Goal: Entertainment & Leisure: Browse casually

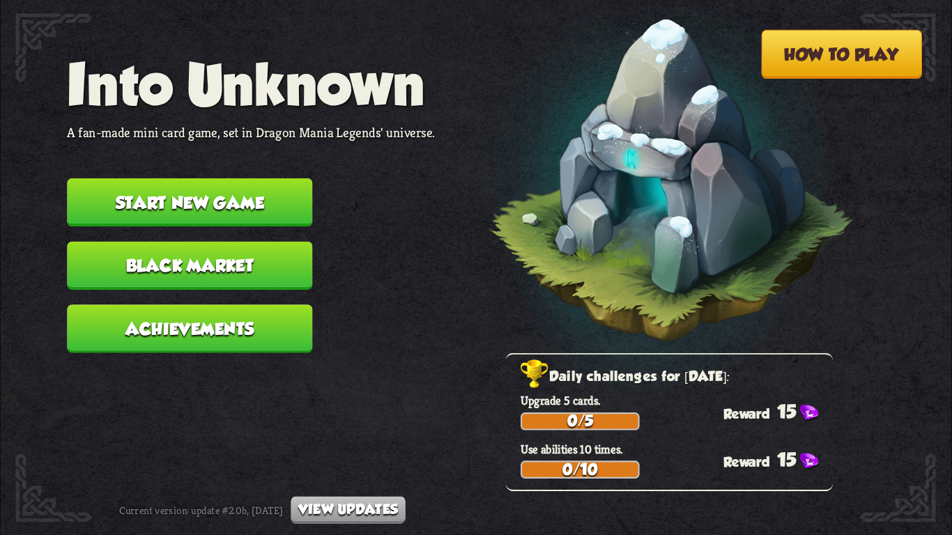
click at [252, 204] on button "Start new game" at bounding box center [189, 202] width 245 height 48
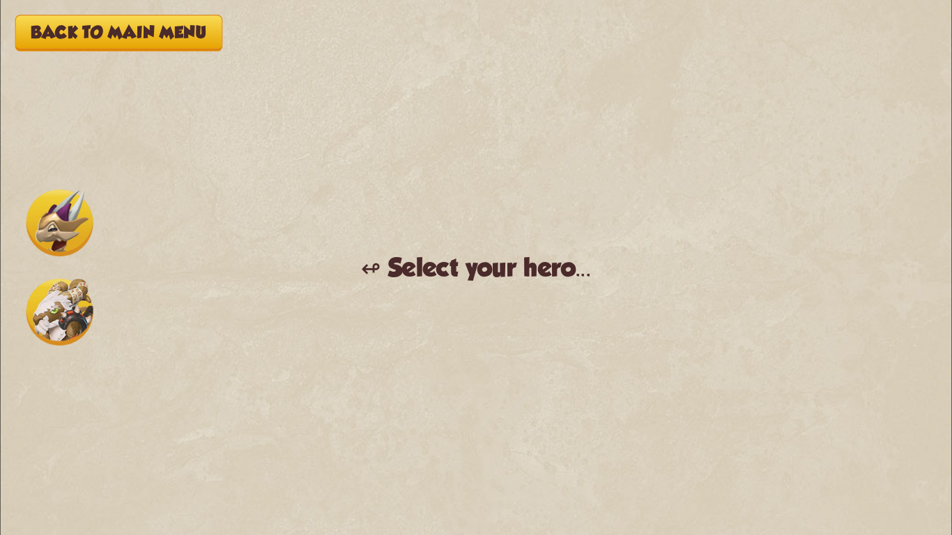
click at [63, 234] on img at bounding box center [59, 223] width 67 height 67
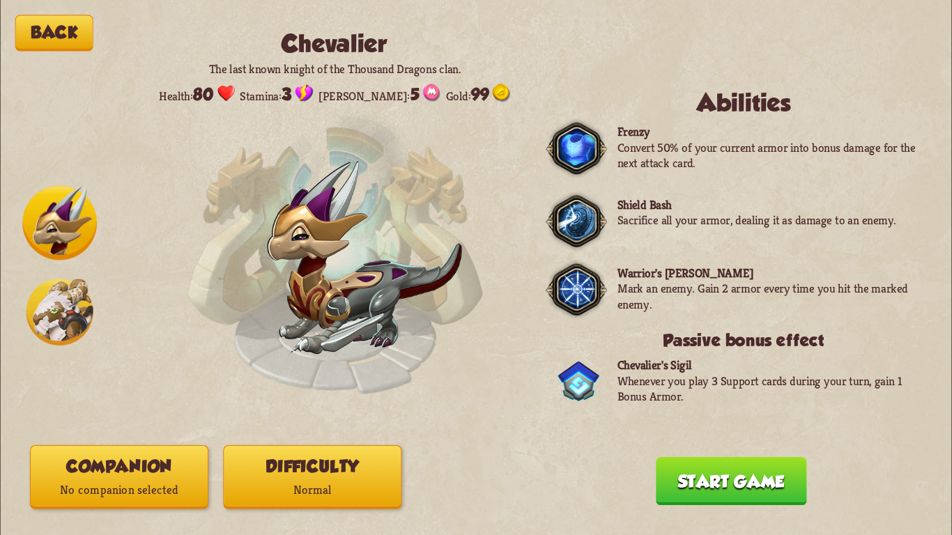
click at [730, 487] on button "Start game" at bounding box center [731, 481] width 151 height 48
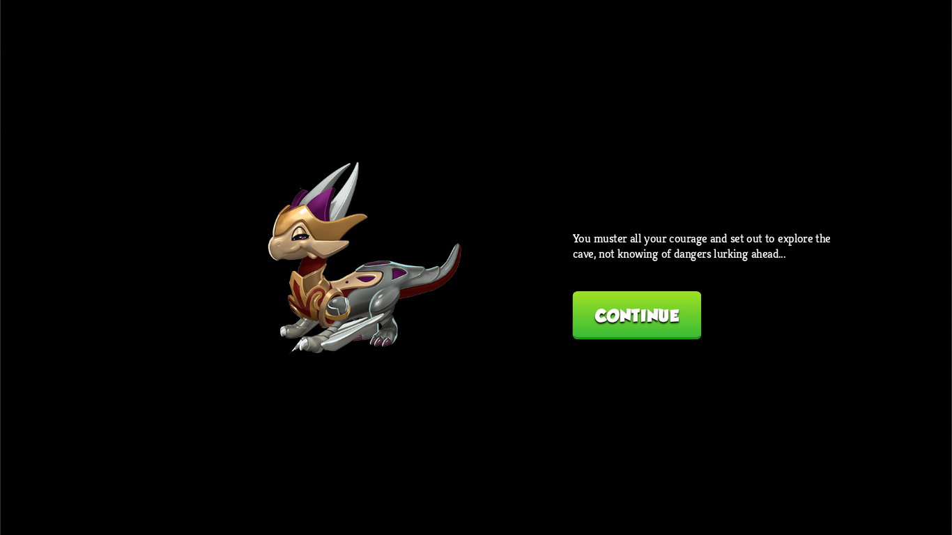
click at [613, 322] on button "Continue" at bounding box center [637, 315] width 129 height 48
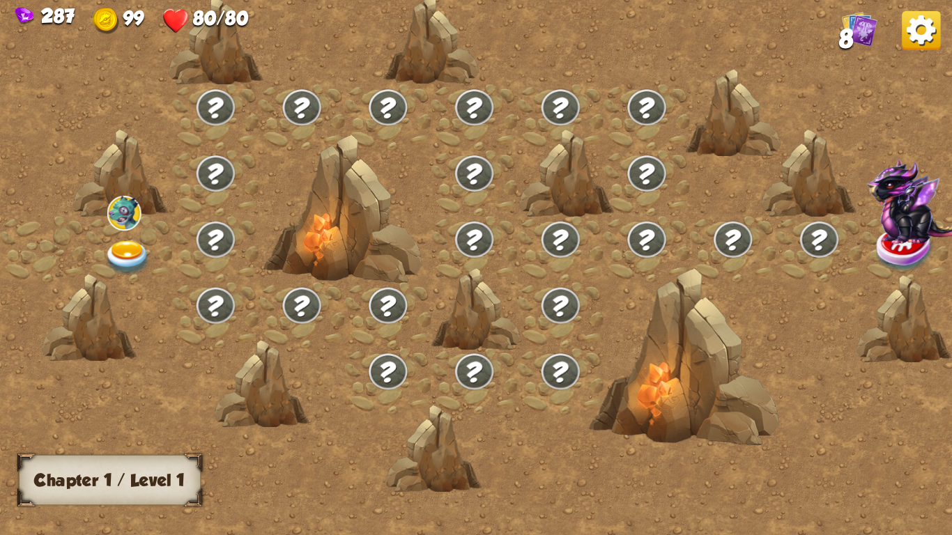
click at [115, 249] on img at bounding box center [128, 258] width 47 height 35
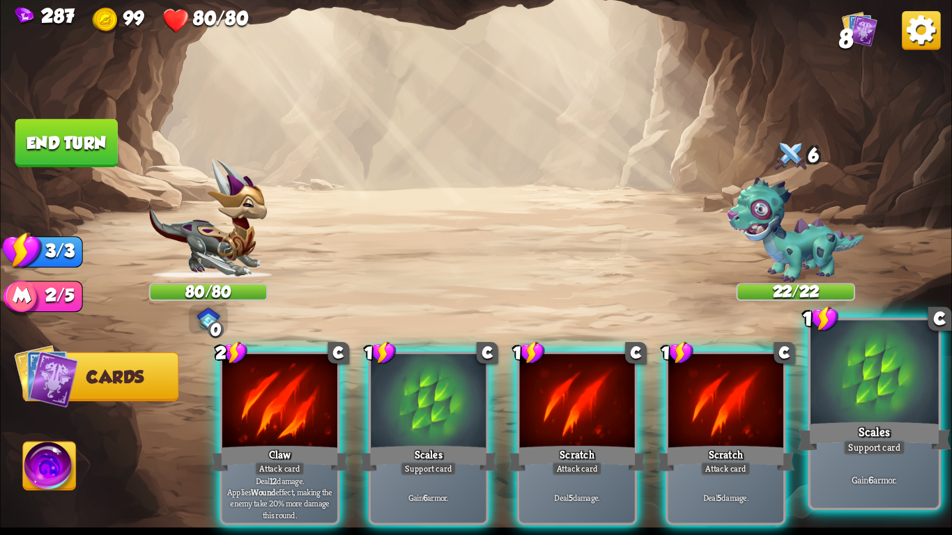
click at [881, 413] on div at bounding box center [875, 375] width 128 height 108
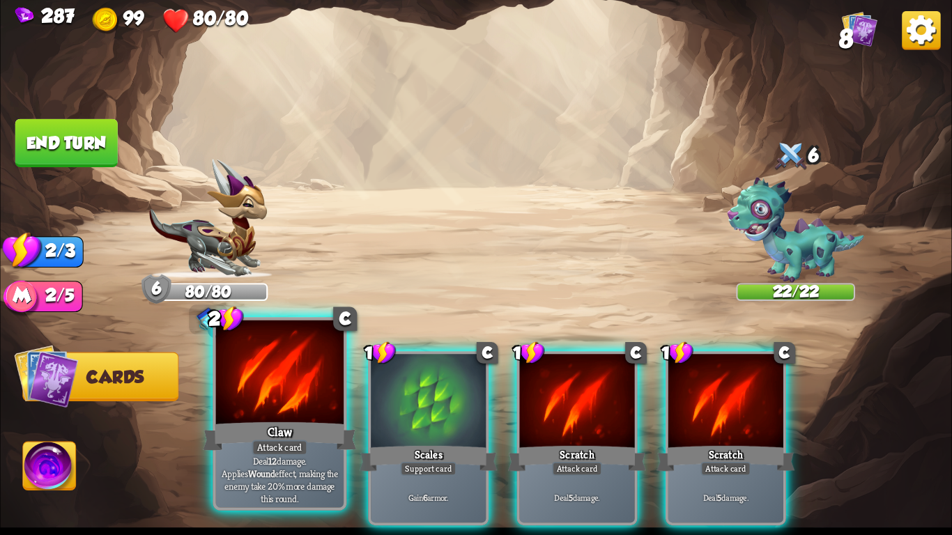
click at [268, 420] on div "Claw" at bounding box center [279, 437] width 153 height 34
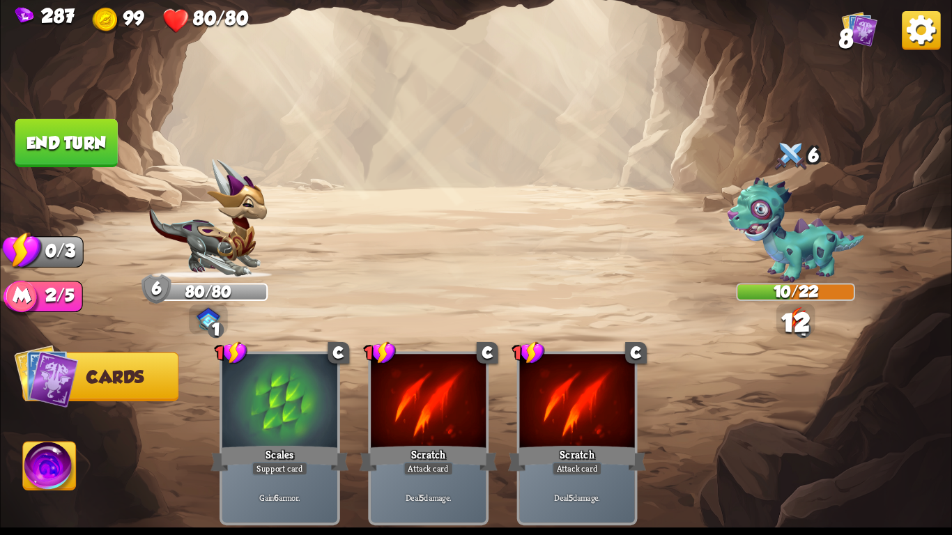
click at [89, 139] on button "End turn" at bounding box center [66, 143] width 102 height 48
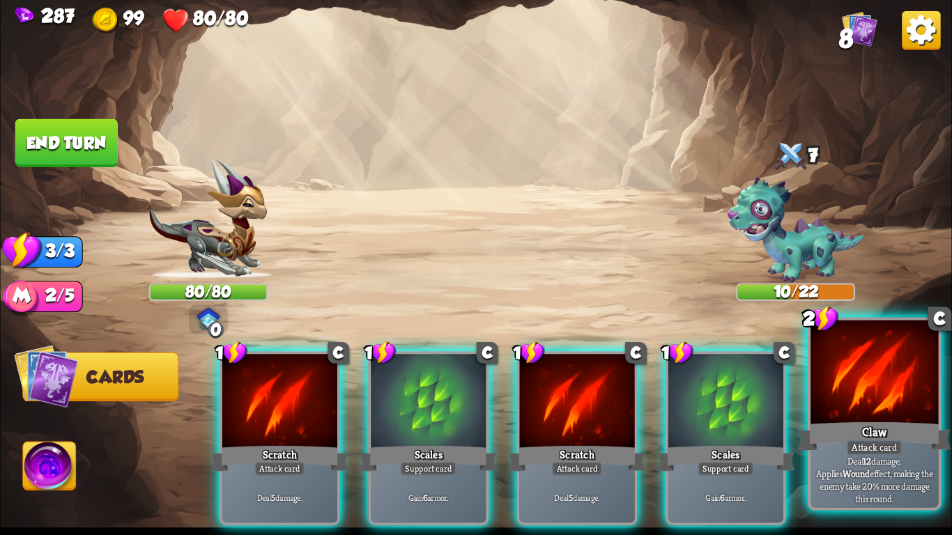
click at [864, 386] on div at bounding box center [875, 375] width 128 height 108
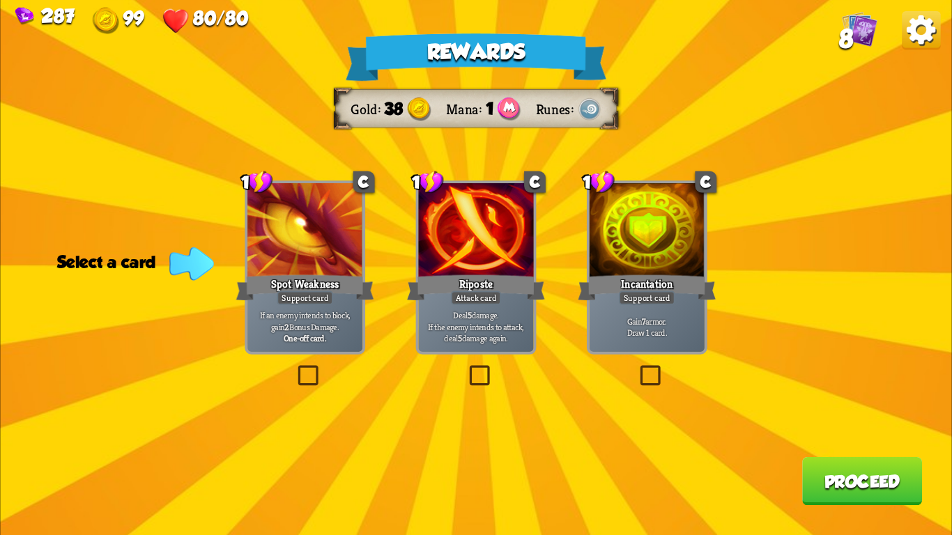
click at [676, 303] on div "Incantation" at bounding box center [647, 288] width 138 height 31
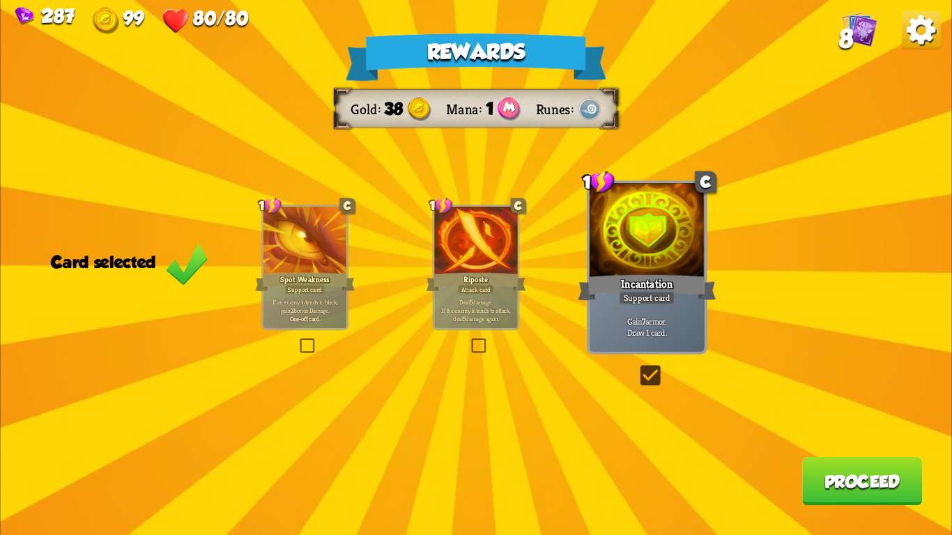
click at [832, 490] on button "Proceed" at bounding box center [862, 481] width 120 height 48
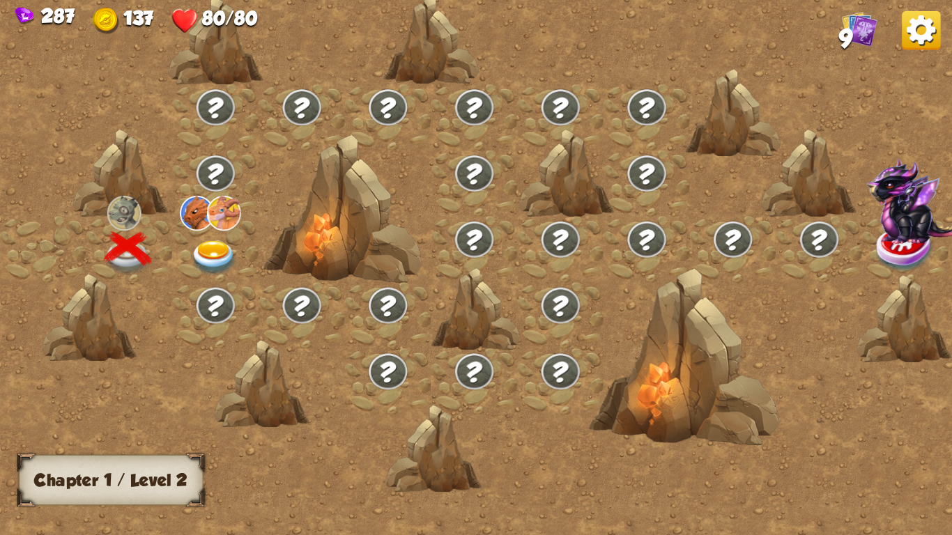
click at [213, 247] on img at bounding box center [213, 258] width 47 height 35
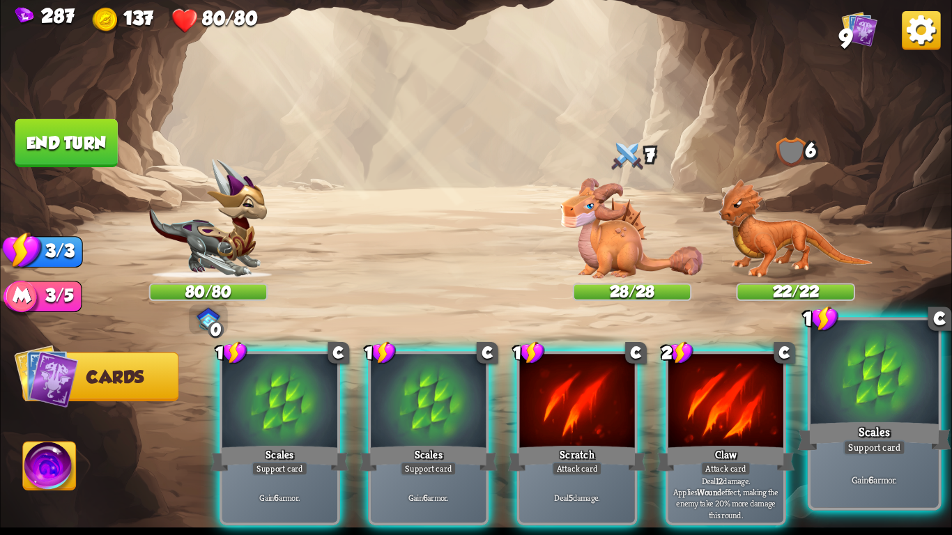
click at [836, 413] on div at bounding box center [875, 375] width 128 height 108
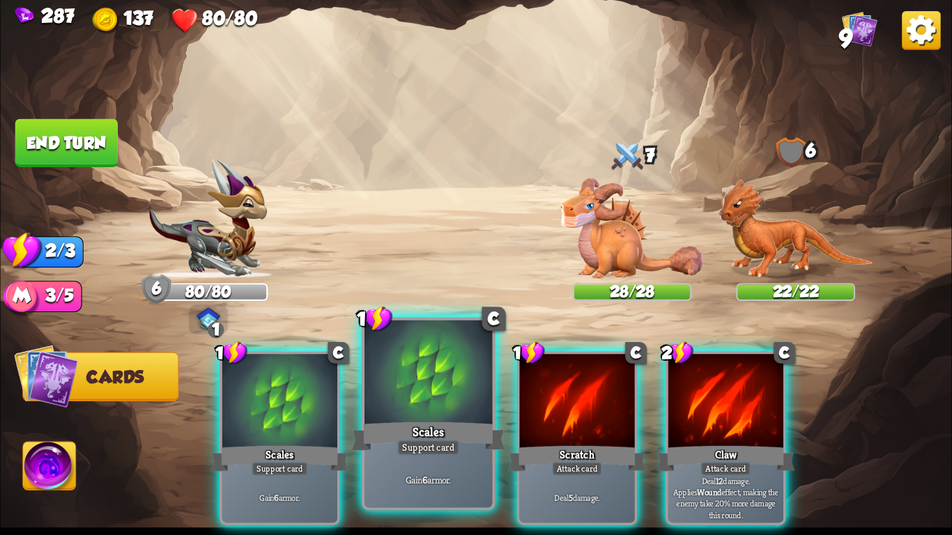
click at [404, 395] on div at bounding box center [429, 375] width 128 height 108
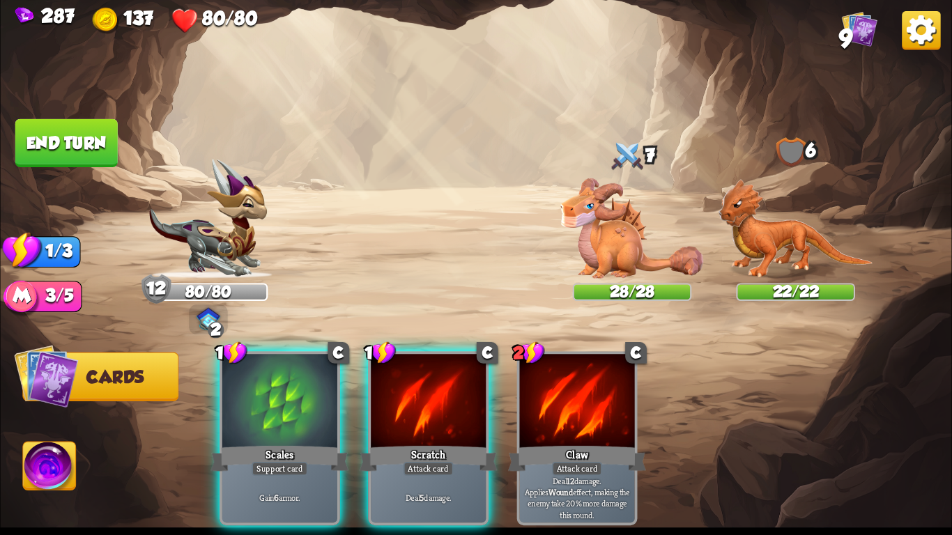
click at [404, 395] on div at bounding box center [428, 402] width 115 height 97
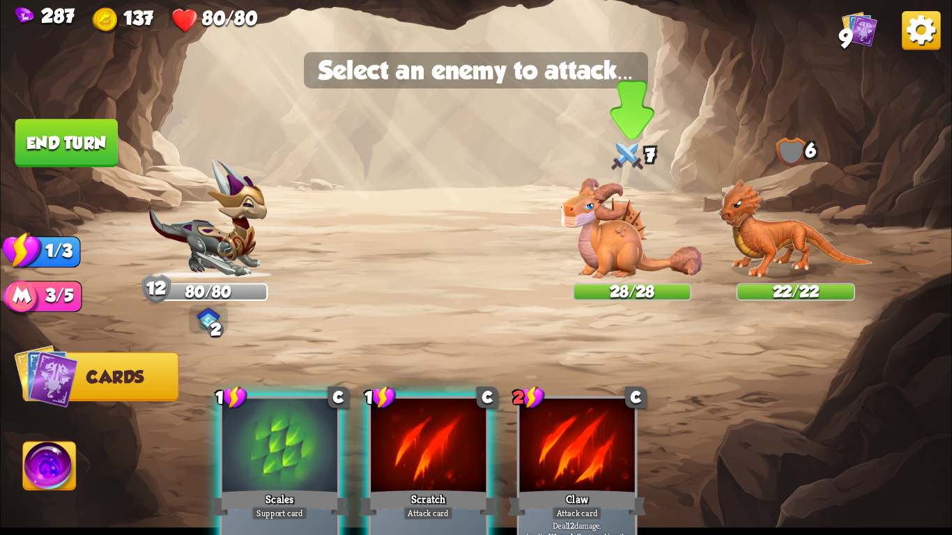
click at [607, 253] on img at bounding box center [632, 228] width 143 height 100
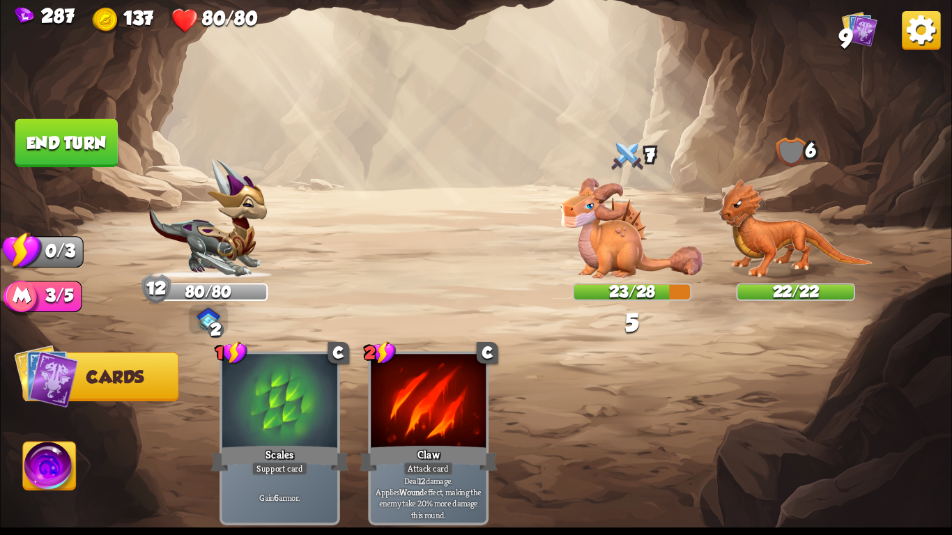
click at [56, 148] on button "End turn" at bounding box center [66, 143] width 102 height 48
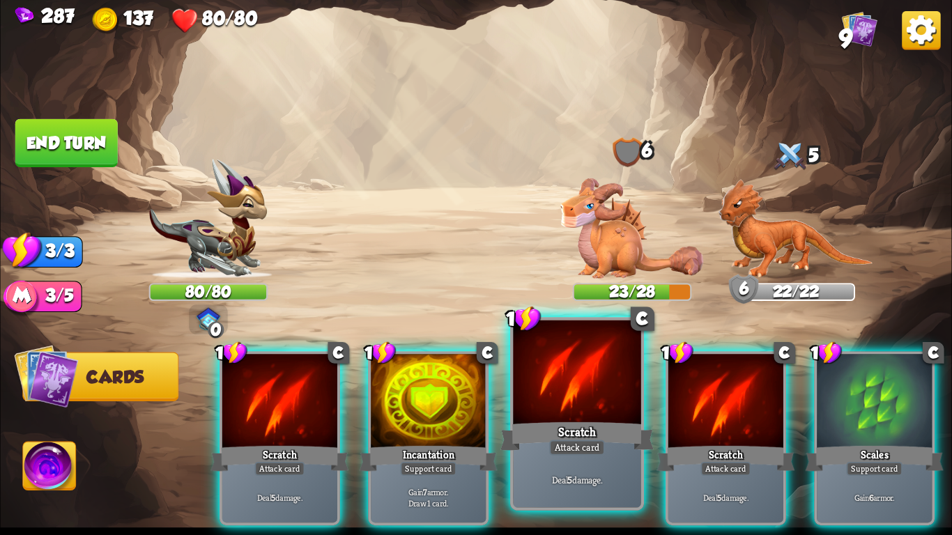
click at [587, 384] on div at bounding box center [577, 375] width 128 height 108
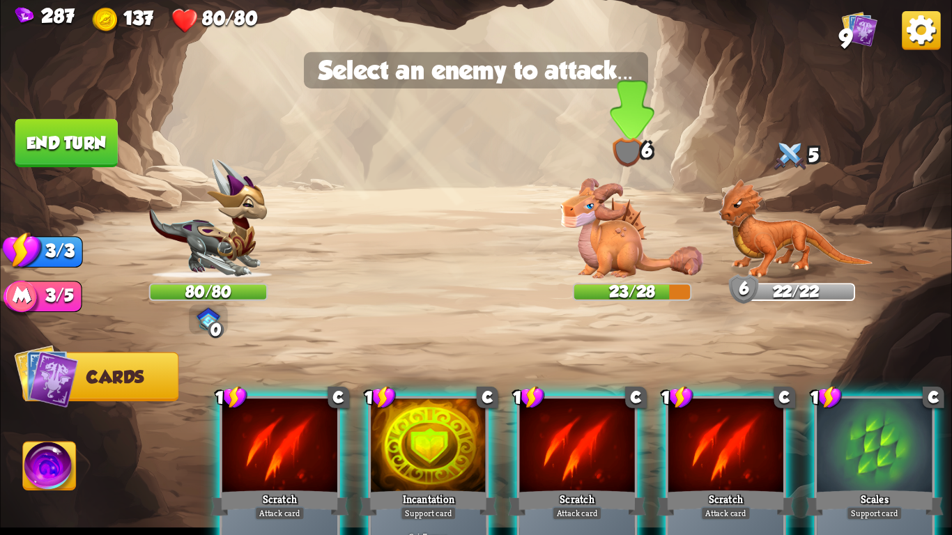
click at [628, 229] on img at bounding box center [632, 228] width 143 height 100
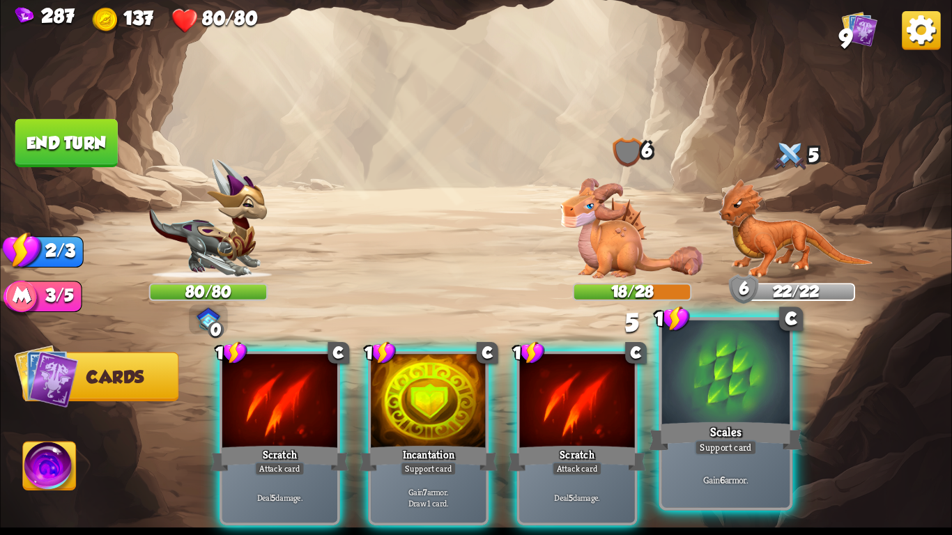
click at [711, 411] on div at bounding box center [726, 375] width 128 height 108
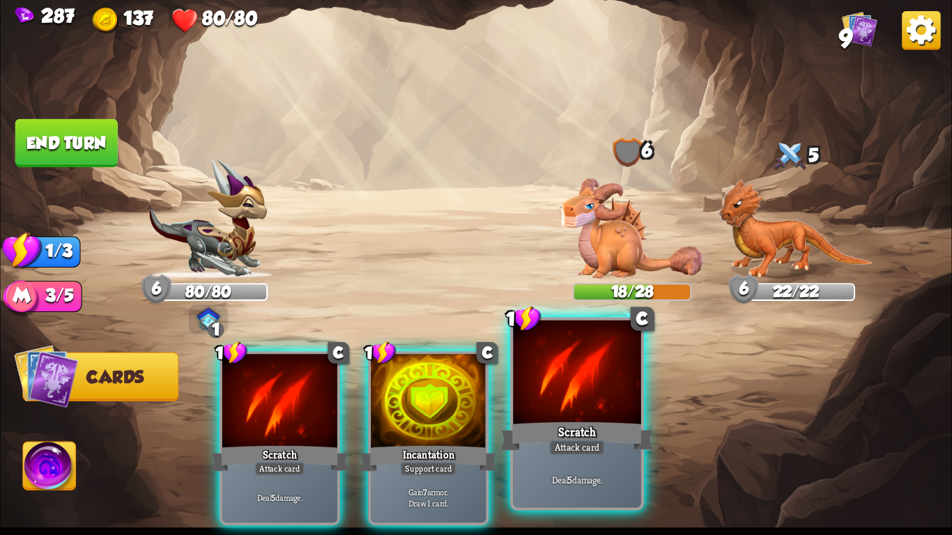
click at [537, 426] on div "Scratch" at bounding box center [577, 437] width 153 height 34
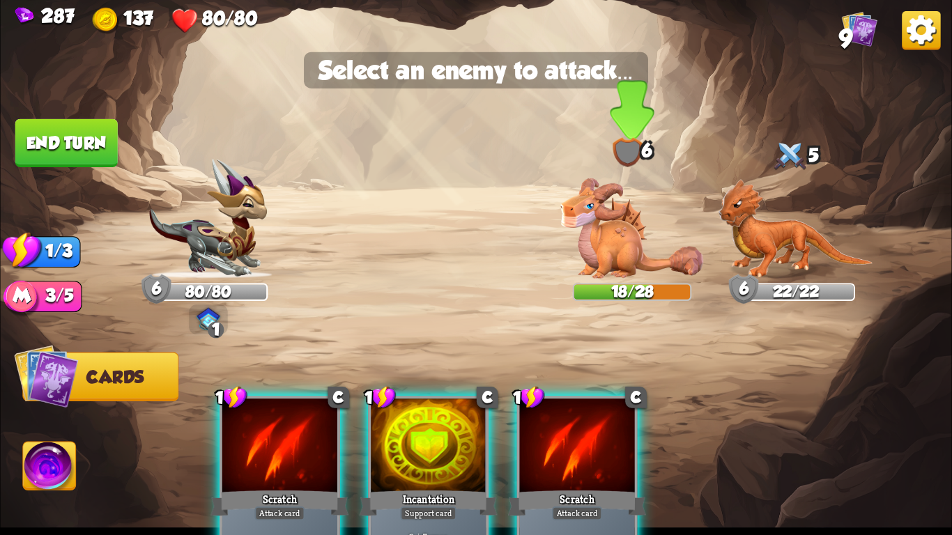
click at [578, 220] on img at bounding box center [632, 228] width 143 height 100
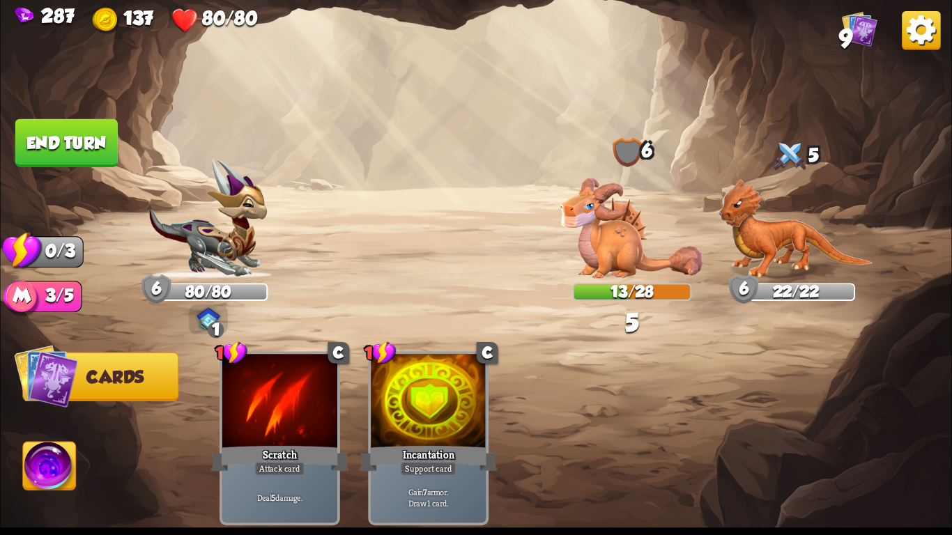
click at [97, 135] on button "End turn" at bounding box center [66, 143] width 102 height 48
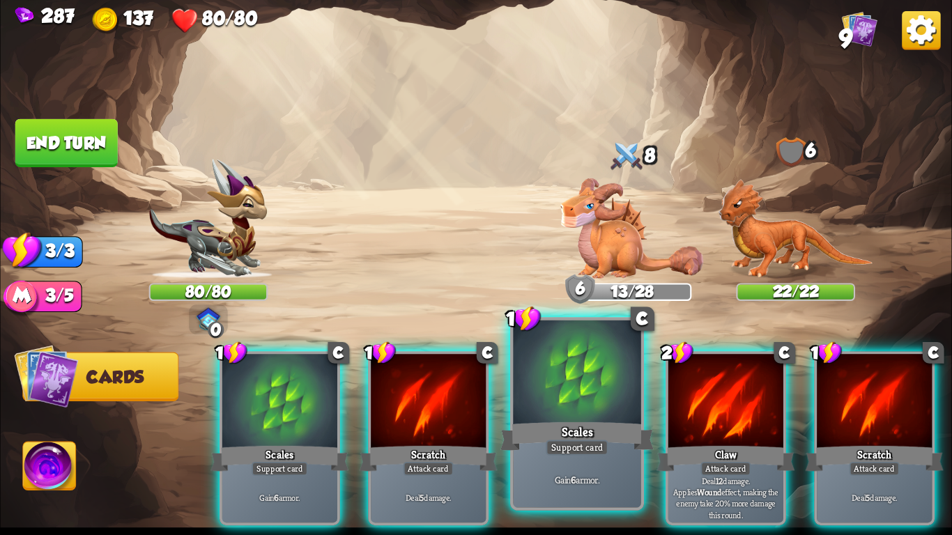
click at [544, 406] on div at bounding box center [577, 375] width 128 height 108
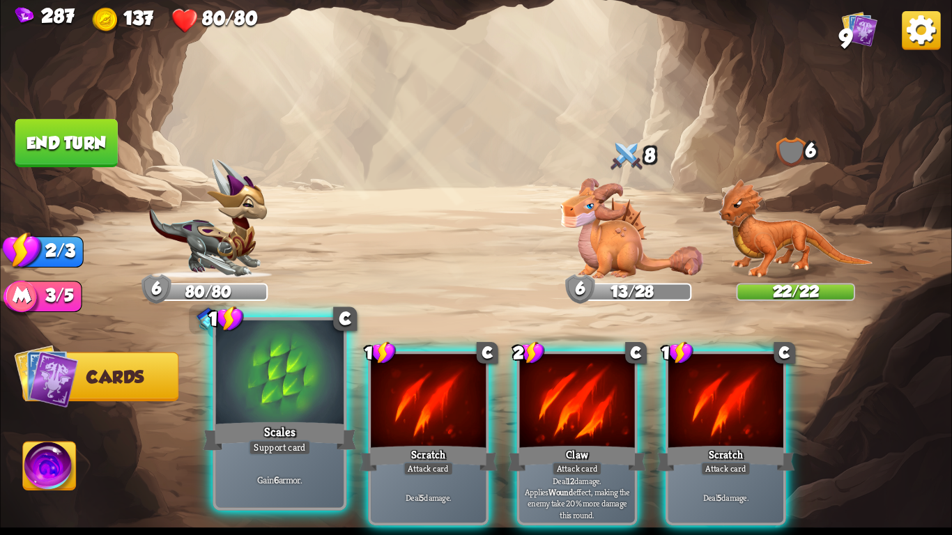
click at [268, 400] on div at bounding box center [280, 375] width 128 height 108
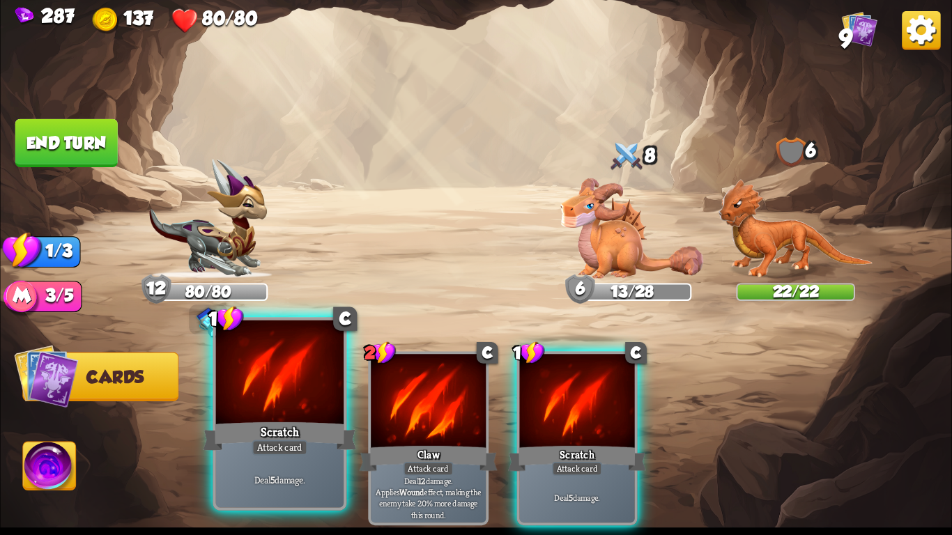
click at [279, 401] on div at bounding box center [280, 375] width 128 height 108
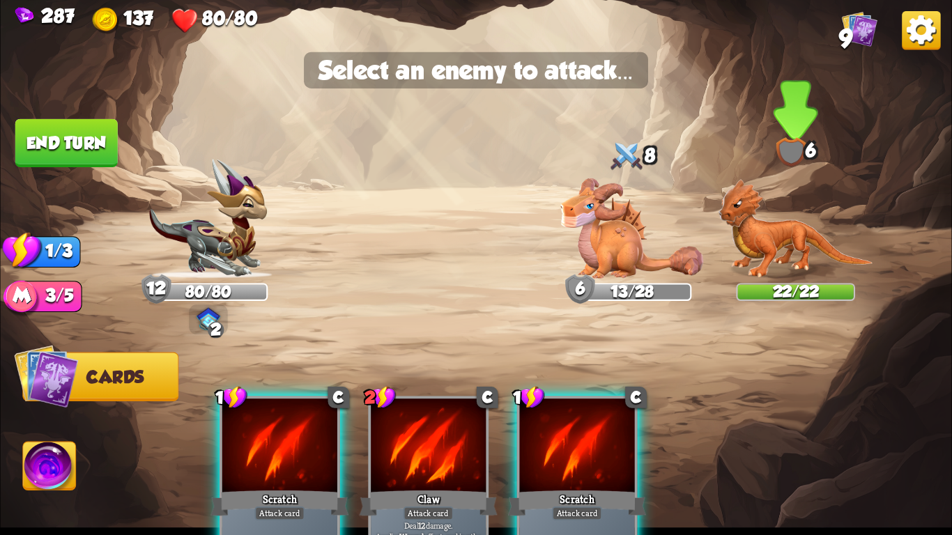
click at [817, 250] on img at bounding box center [796, 229] width 155 height 100
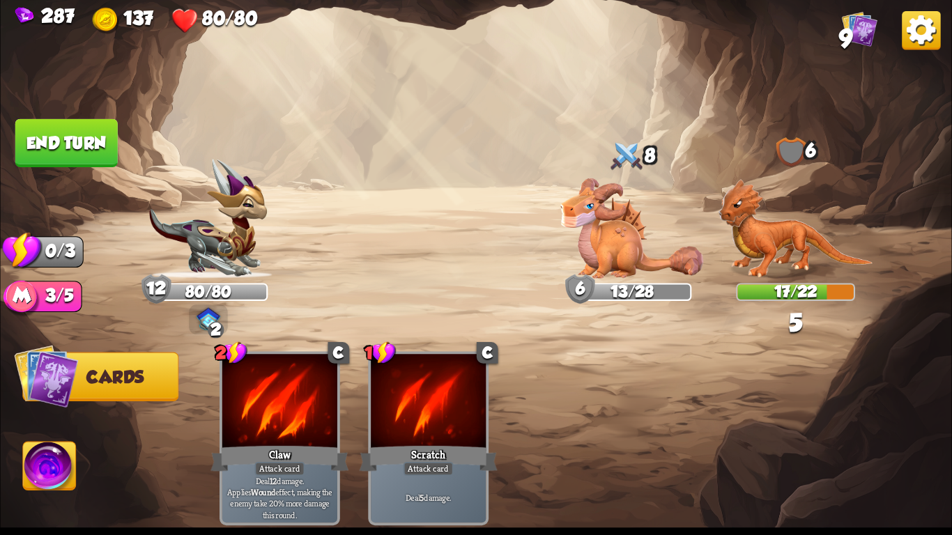
click at [91, 145] on button "End turn" at bounding box center [66, 143] width 102 height 48
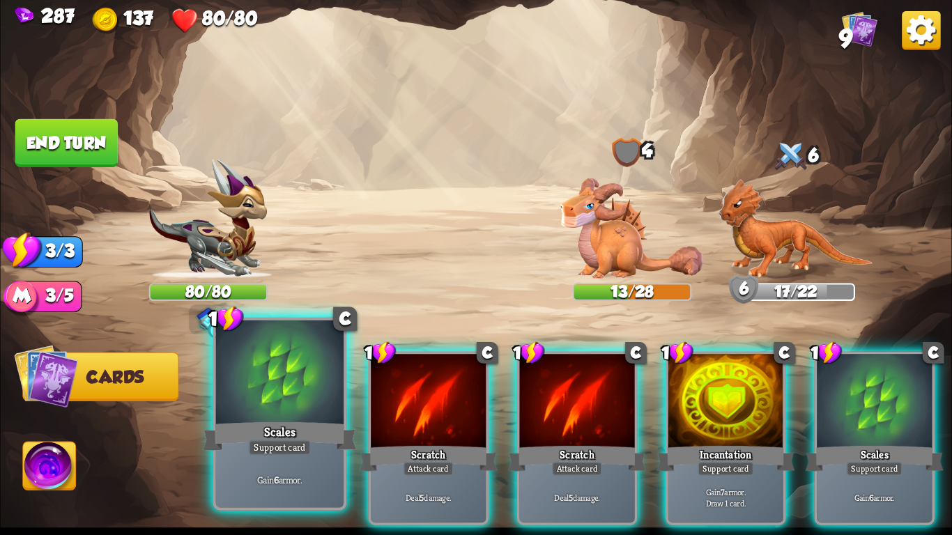
click at [280, 452] on div "Support card" at bounding box center [280, 447] width 63 height 15
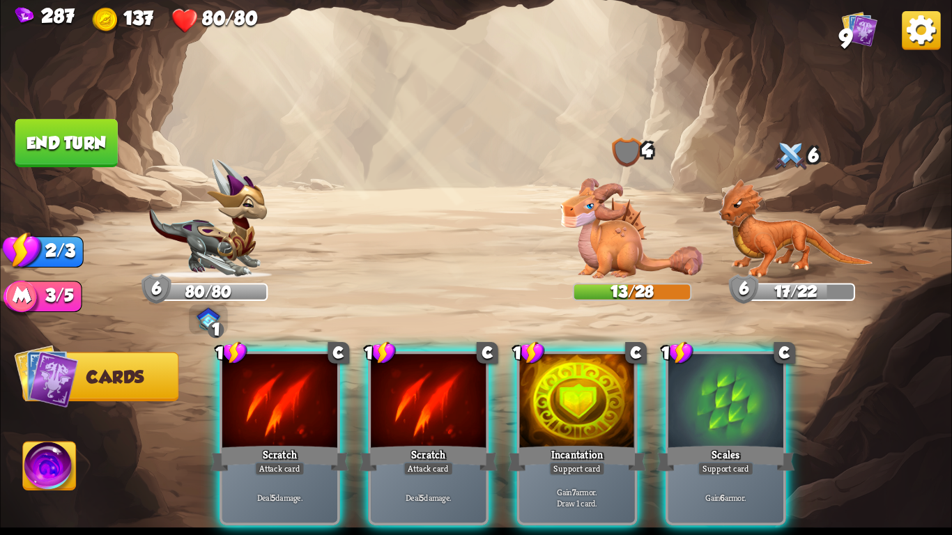
click at [280, 462] on div "Attack card" at bounding box center [279, 469] width 50 height 14
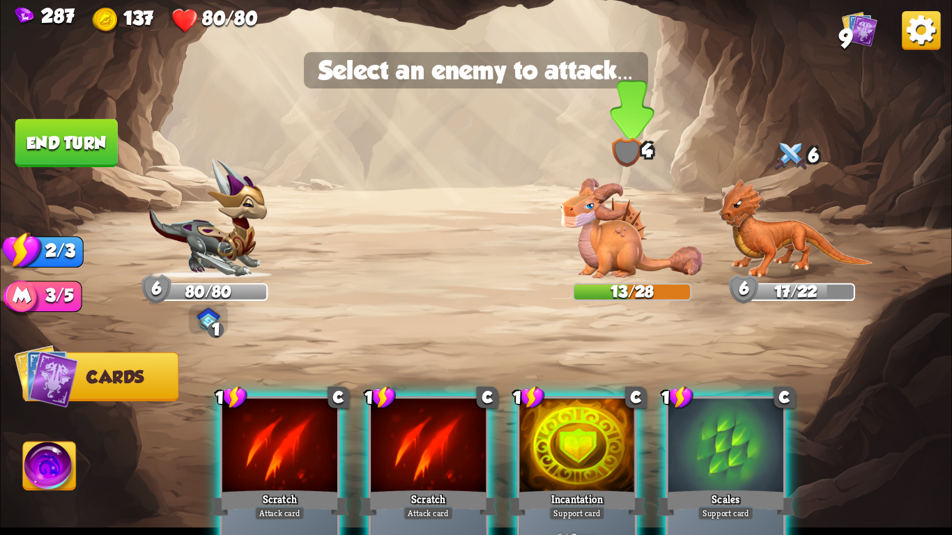
click at [632, 224] on img at bounding box center [632, 228] width 143 height 100
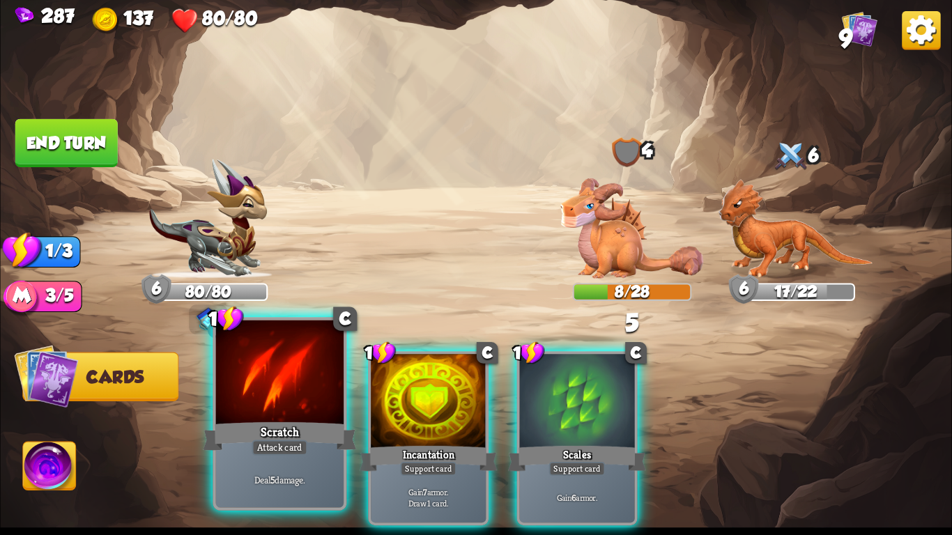
click at [243, 384] on div at bounding box center [280, 375] width 128 height 108
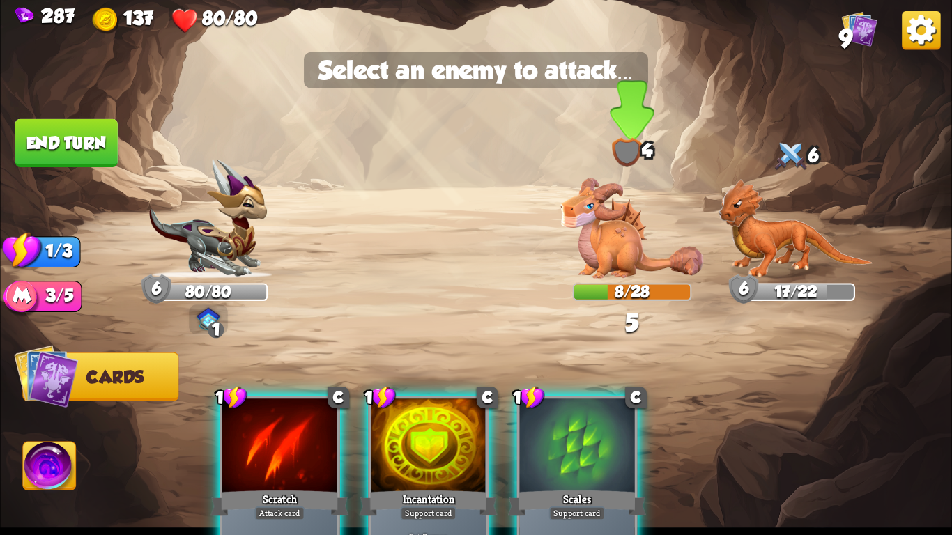
click at [599, 213] on img at bounding box center [632, 228] width 143 height 100
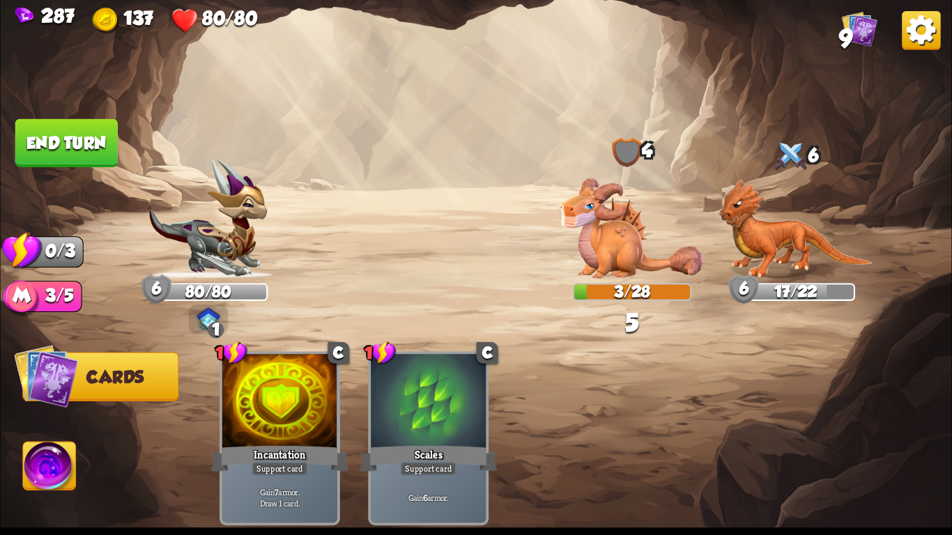
click at [64, 128] on button "End turn" at bounding box center [66, 143] width 102 height 48
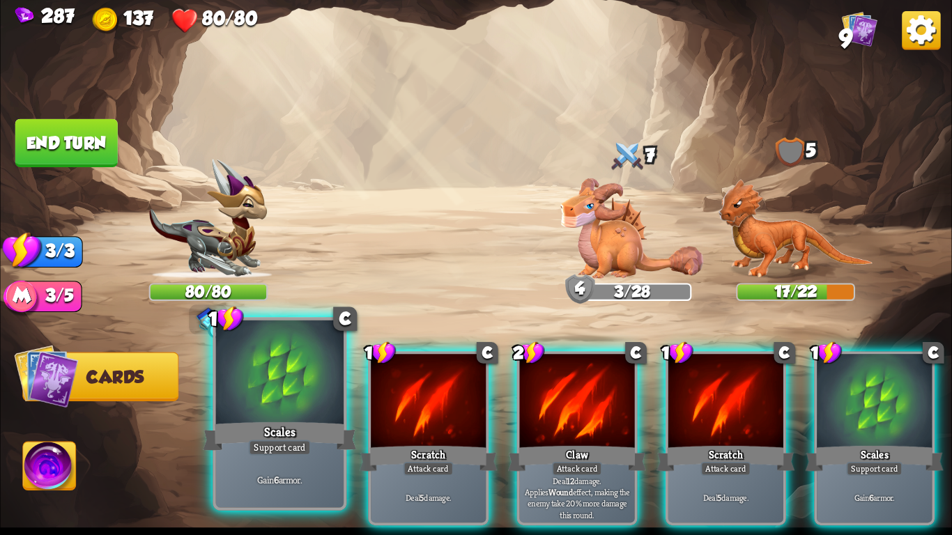
click at [242, 406] on div at bounding box center [280, 375] width 128 height 108
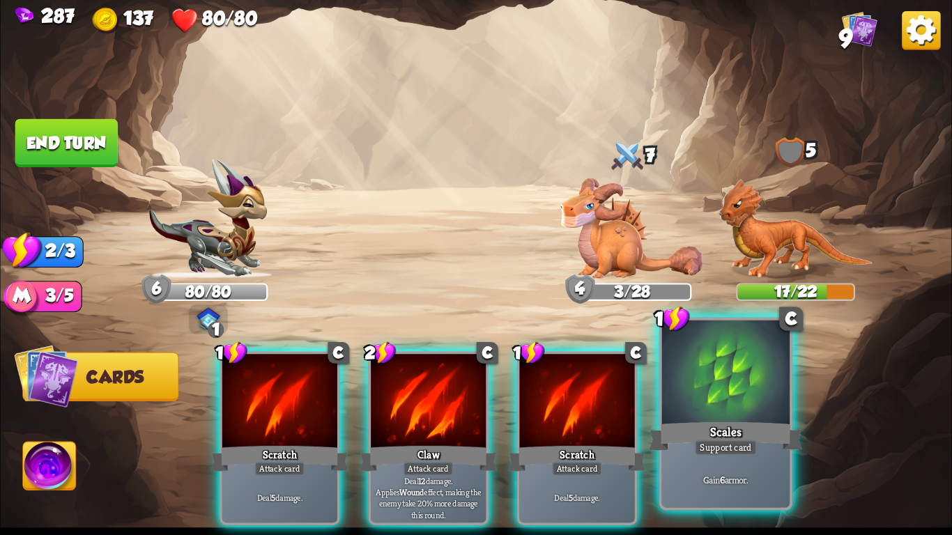
click at [766, 429] on div "Scales" at bounding box center [725, 437] width 153 height 34
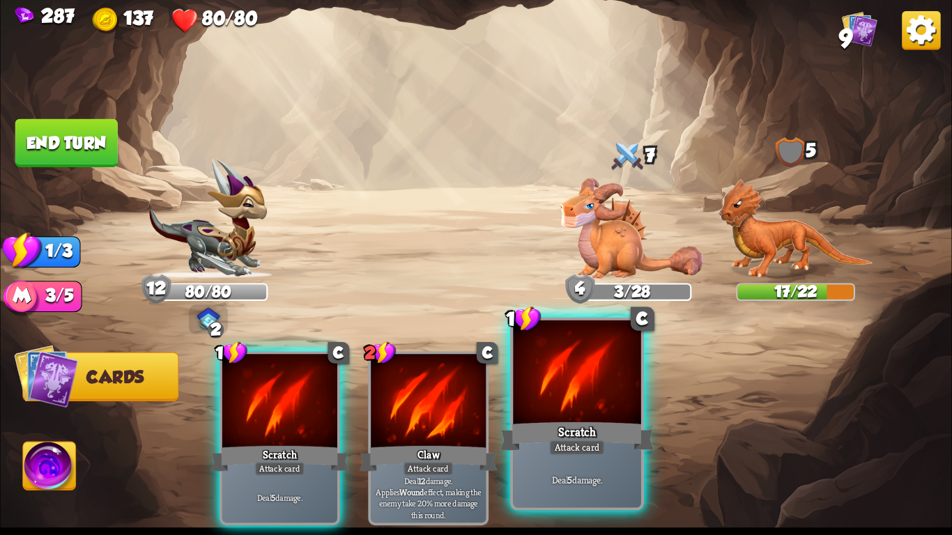
click at [600, 433] on div "Scratch" at bounding box center [577, 437] width 153 height 34
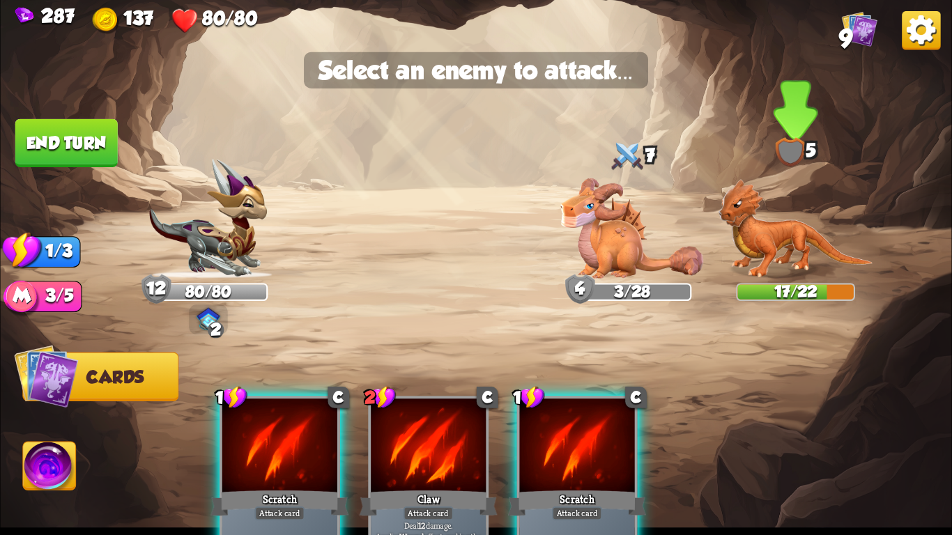
click at [777, 229] on img at bounding box center [796, 229] width 155 height 100
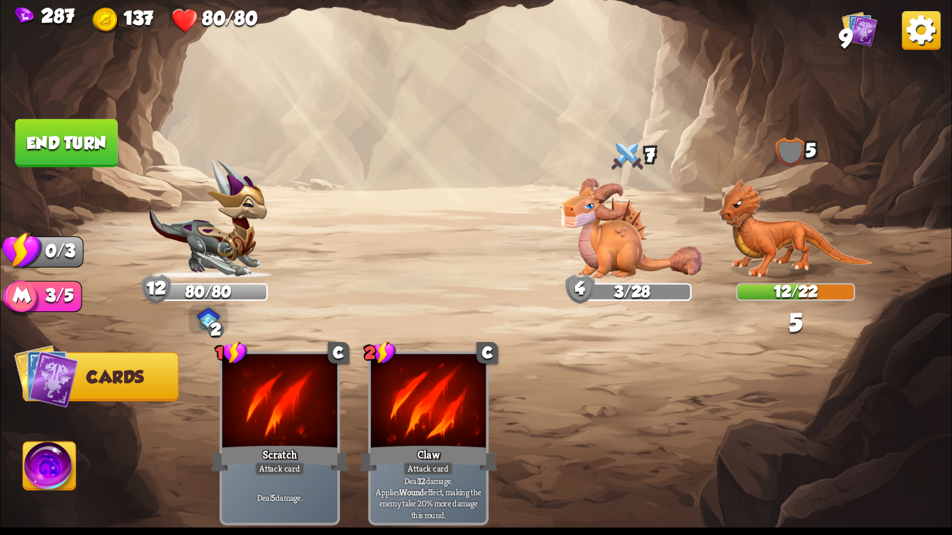
click at [58, 145] on button "End turn" at bounding box center [66, 143] width 102 height 48
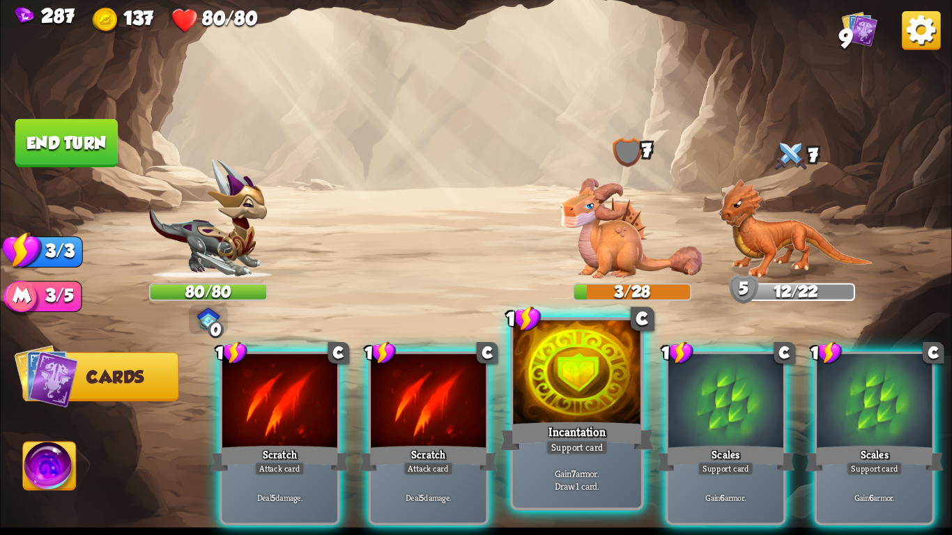
click at [533, 392] on div at bounding box center [577, 375] width 128 height 108
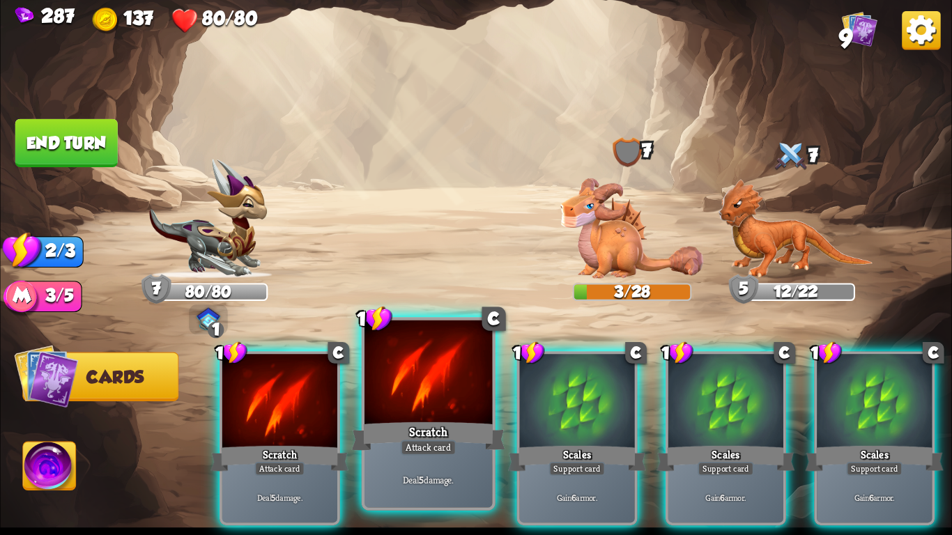
click at [428, 403] on div at bounding box center [429, 375] width 128 height 108
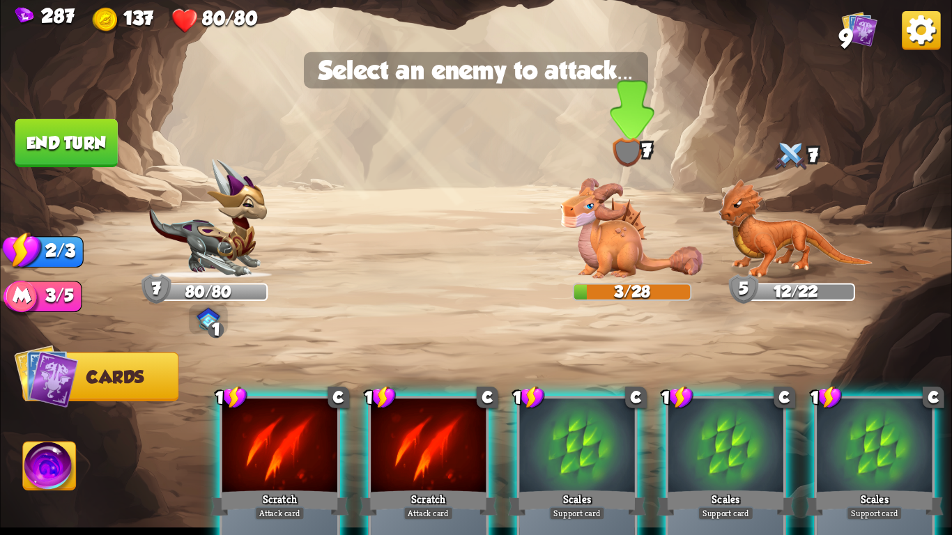
click at [649, 231] on img at bounding box center [632, 228] width 143 height 100
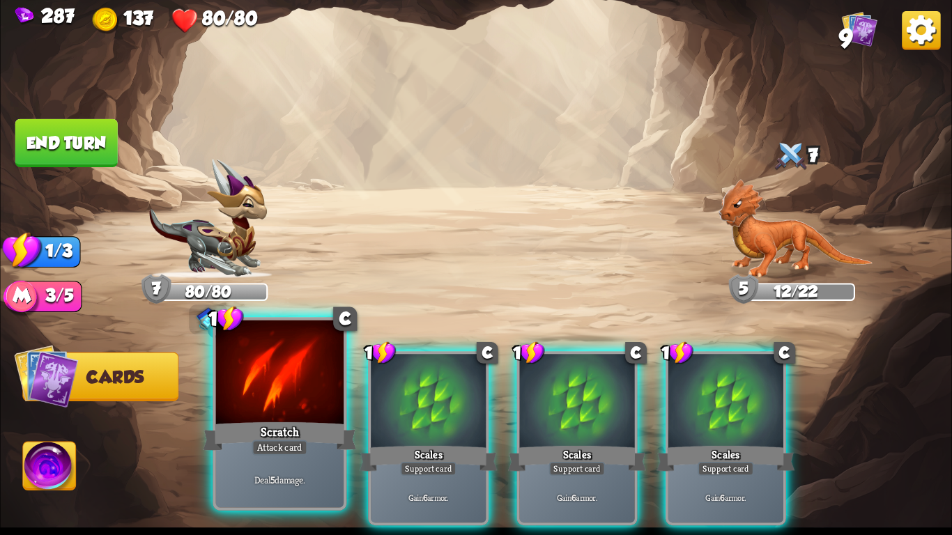
click at [290, 397] on div at bounding box center [280, 375] width 128 height 108
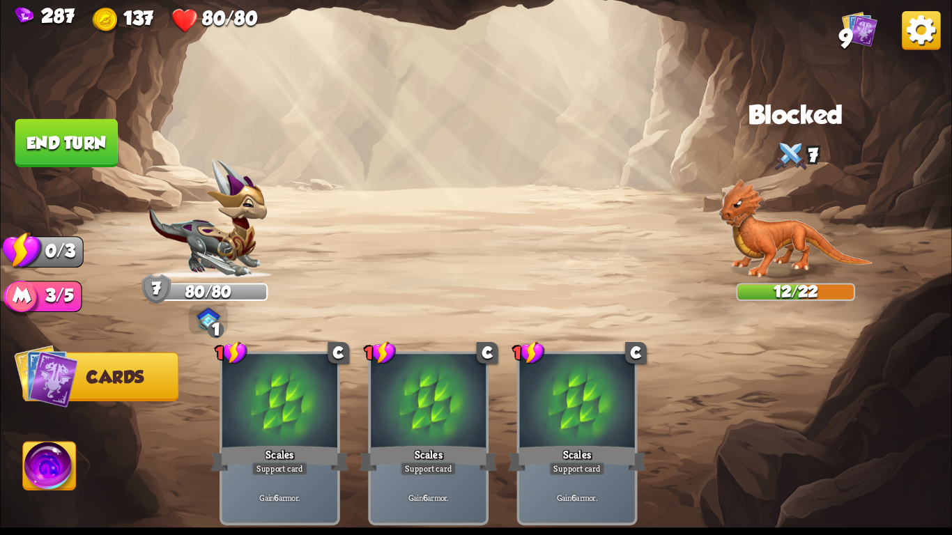
click at [48, 148] on button "End turn" at bounding box center [66, 143] width 102 height 48
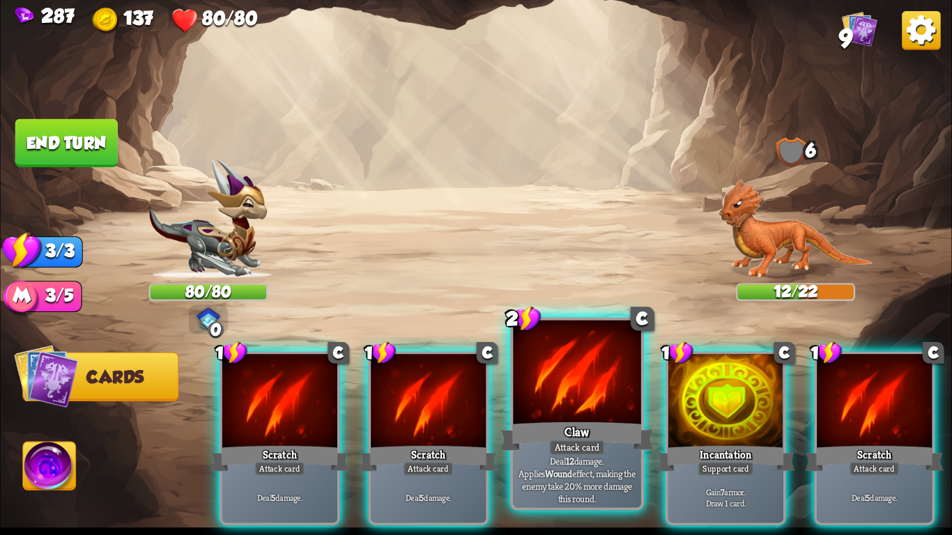
click at [597, 412] on div at bounding box center [577, 375] width 128 height 108
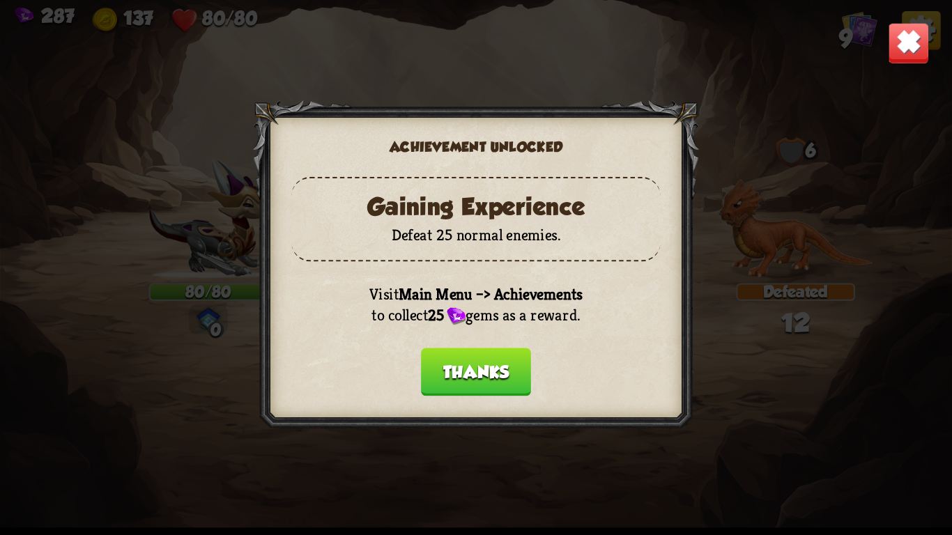
click at [494, 380] on button "Thanks" at bounding box center [476, 372] width 110 height 48
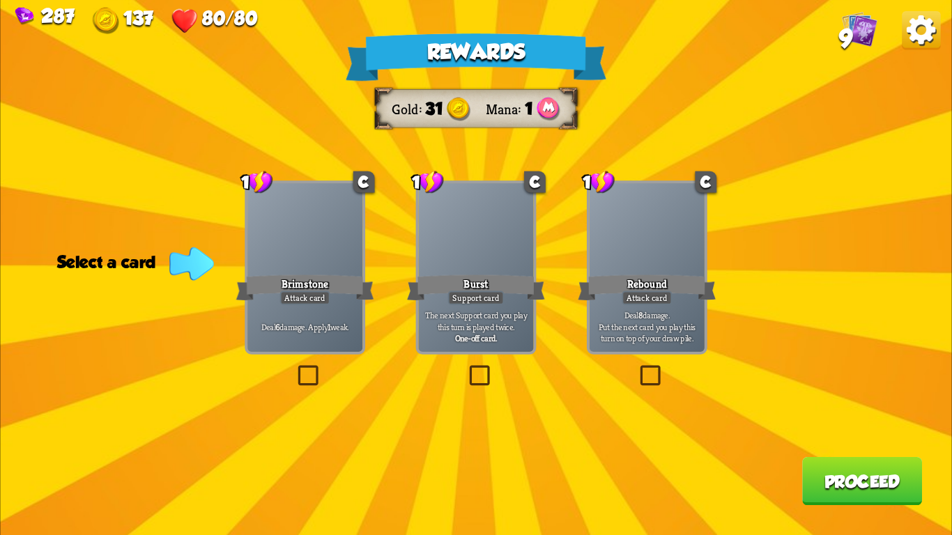
click at [484, 307] on div "The next Support card you play this turn is played twice. One-off card." at bounding box center [475, 327] width 115 height 50
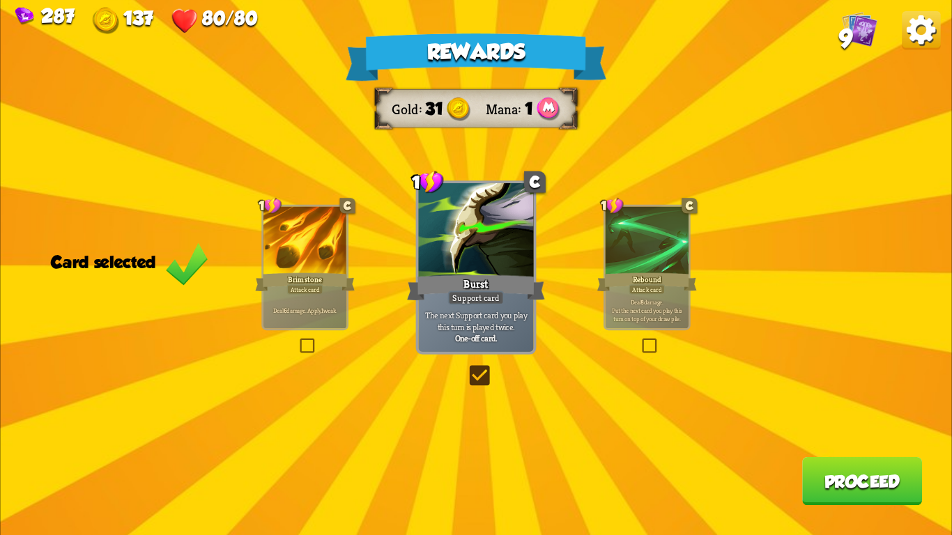
click at [805, 474] on button "Proceed" at bounding box center [862, 481] width 120 height 48
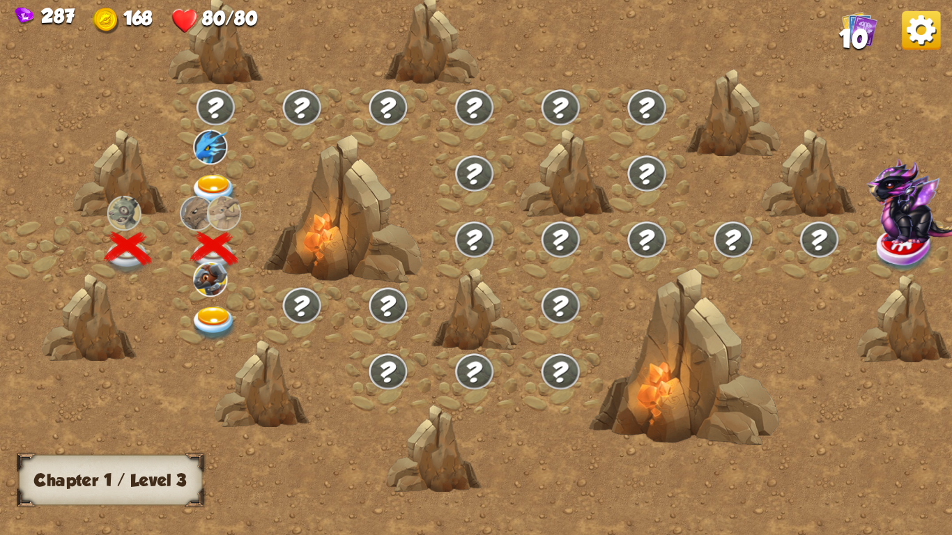
click at [206, 307] on img at bounding box center [213, 324] width 47 height 35
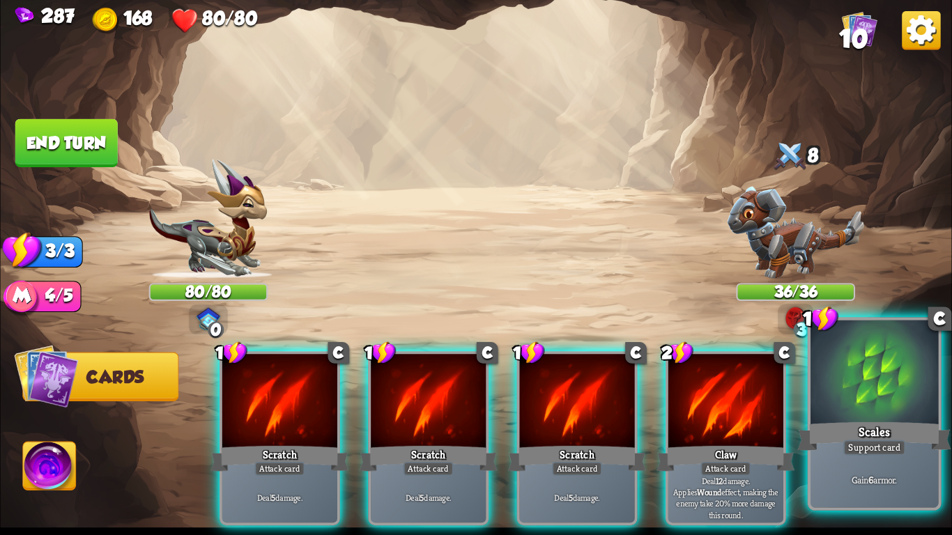
click at [890, 427] on div "Scales" at bounding box center [874, 437] width 153 height 34
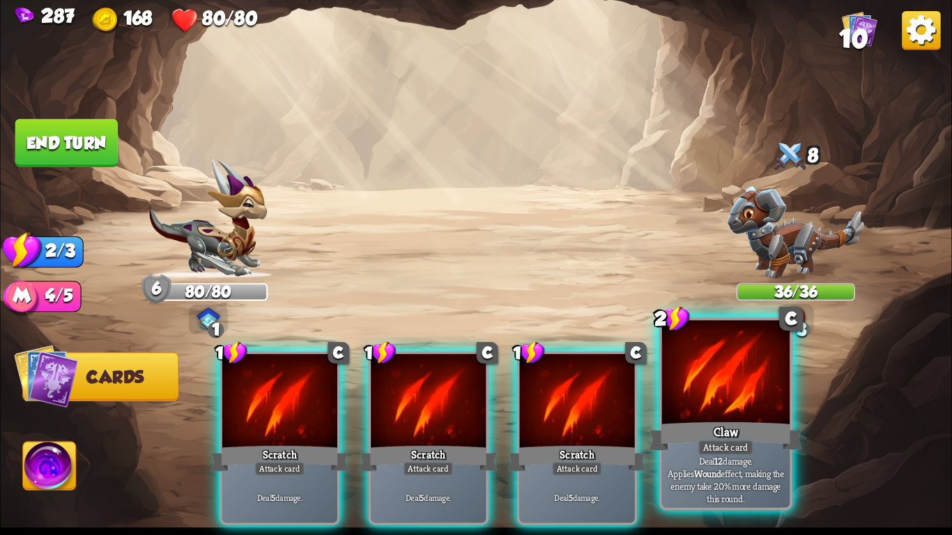
click at [757, 416] on div at bounding box center [726, 375] width 128 height 108
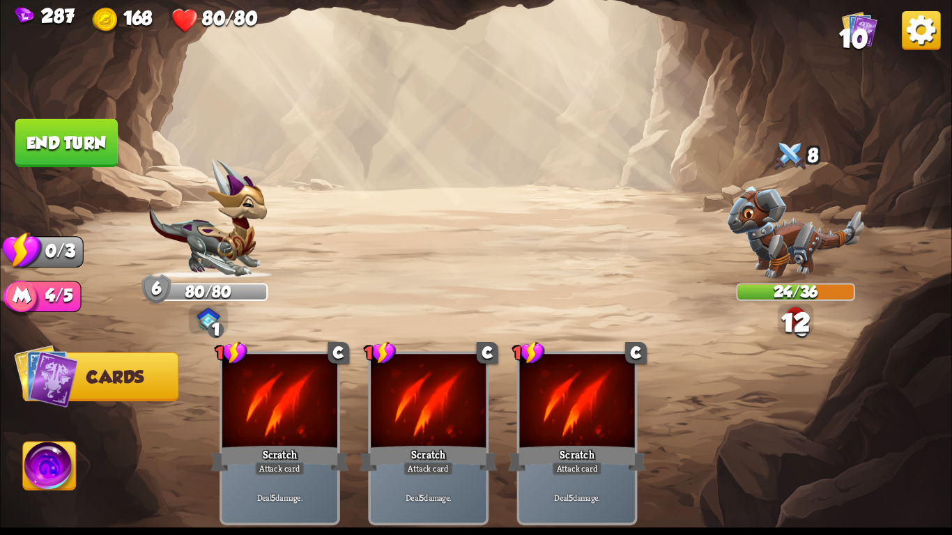
click at [68, 130] on button "End turn" at bounding box center [66, 143] width 102 height 48
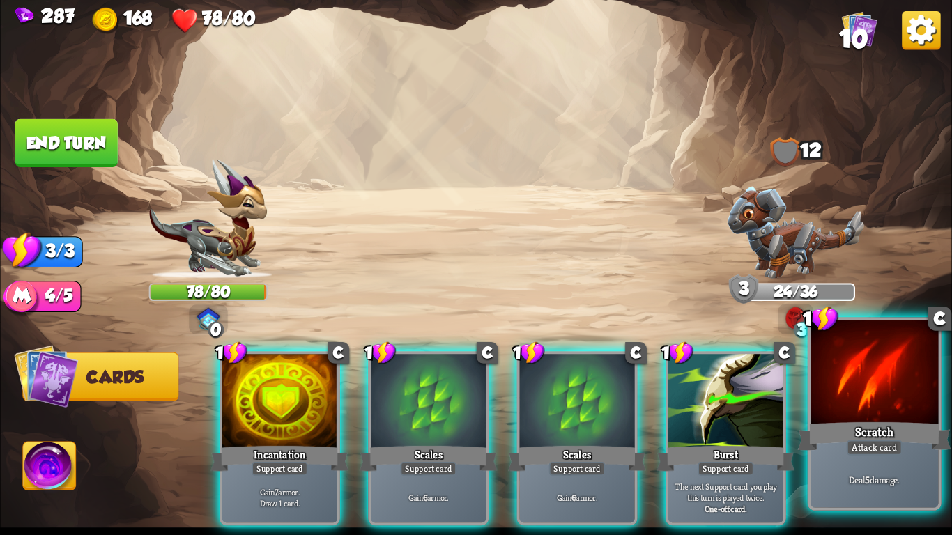
click at [884, 445] on div "Attack card" at bounding box center [875, 447] width 56 height 15
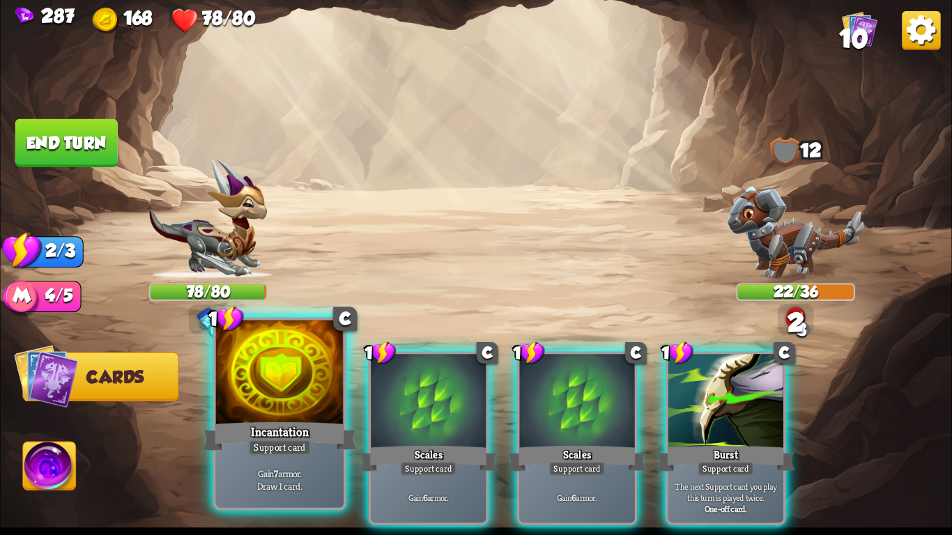
click at [262, 388] on div at bounding box center [280, 375] width 128 height 108
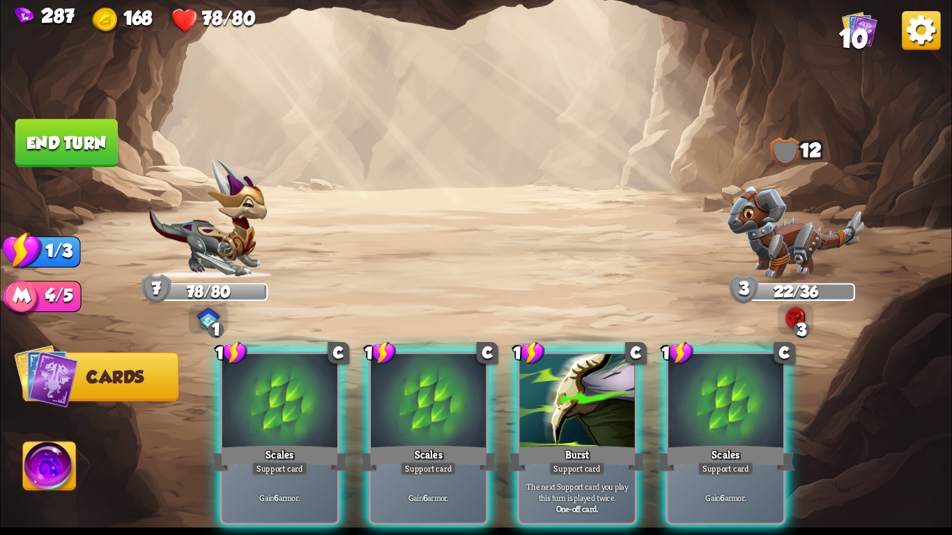
click at [71, 137] on button "End turn" at bounding box center [66, 143] width 102 height 48
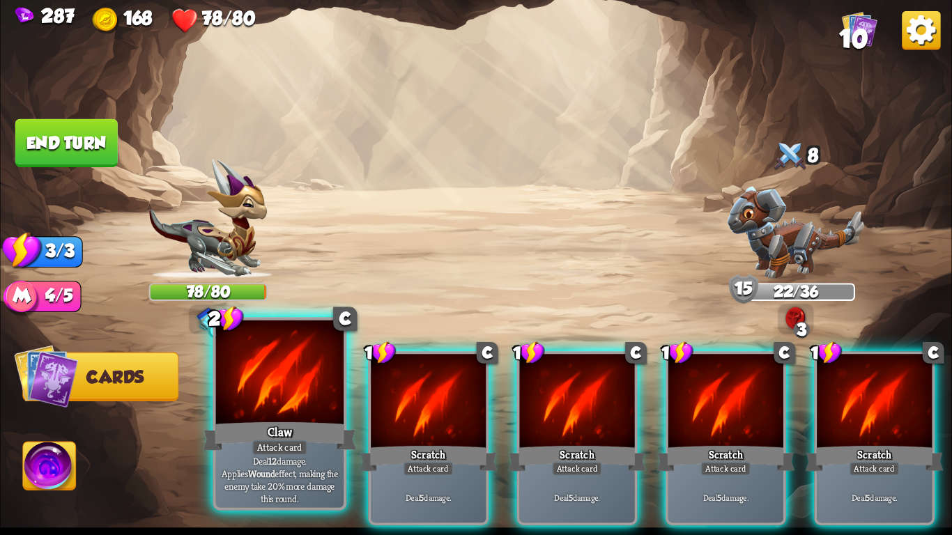
click at [328, 427] on div "Claw" at bounding box center [279, 437] width 153 height 34
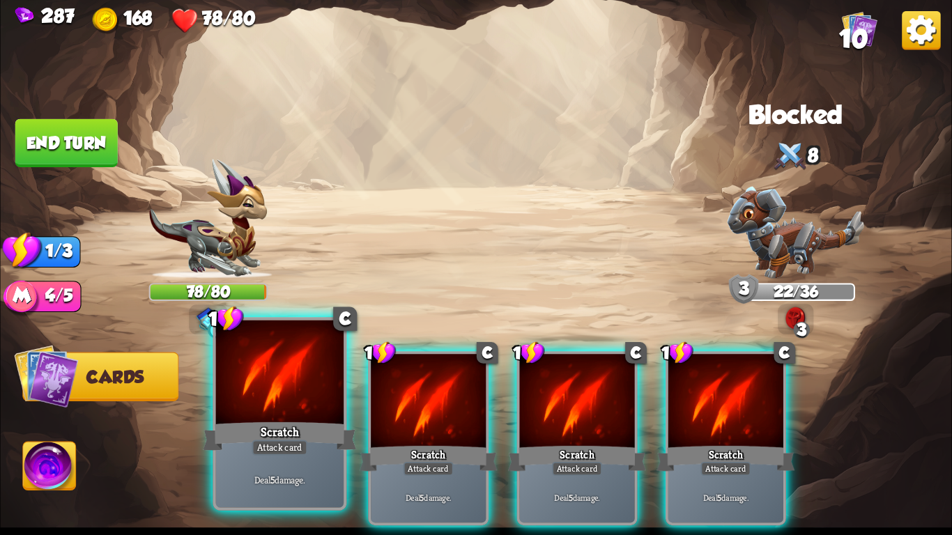
click at [237, 413] on div at bounding box center [280, 375] width 128 height 108
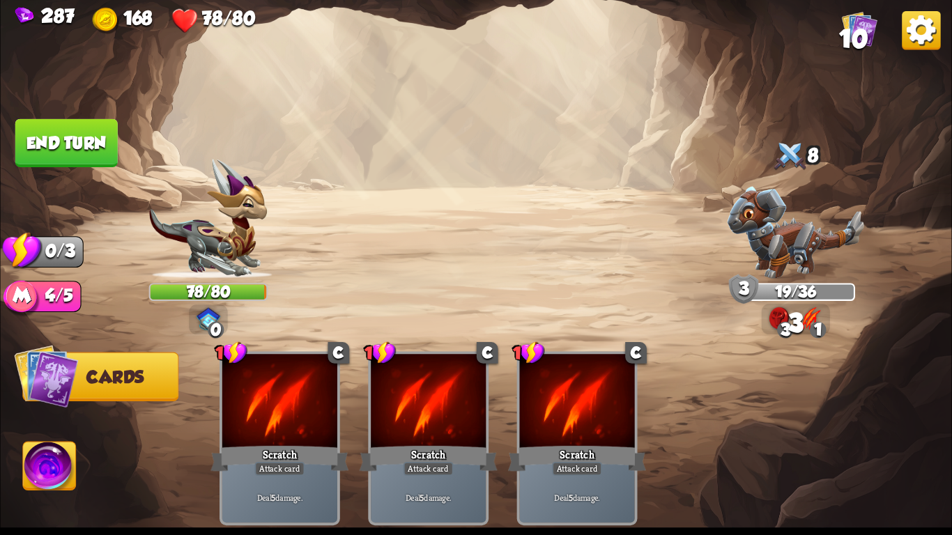
click at [60, 140] on button "End turn" at bounding box center [66, 143] width 102 height 48
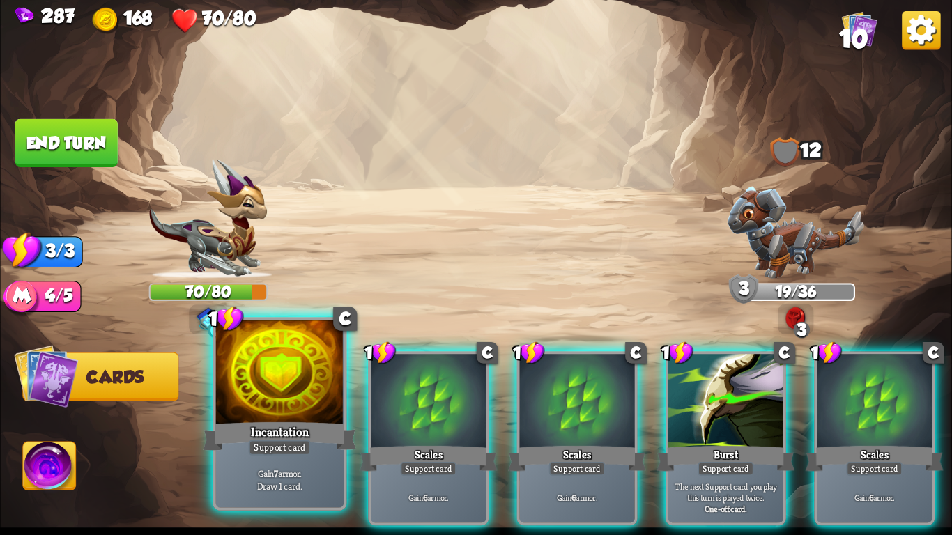
click at [258, 409] on div at bounding box center [280, 375] width 128 height 108
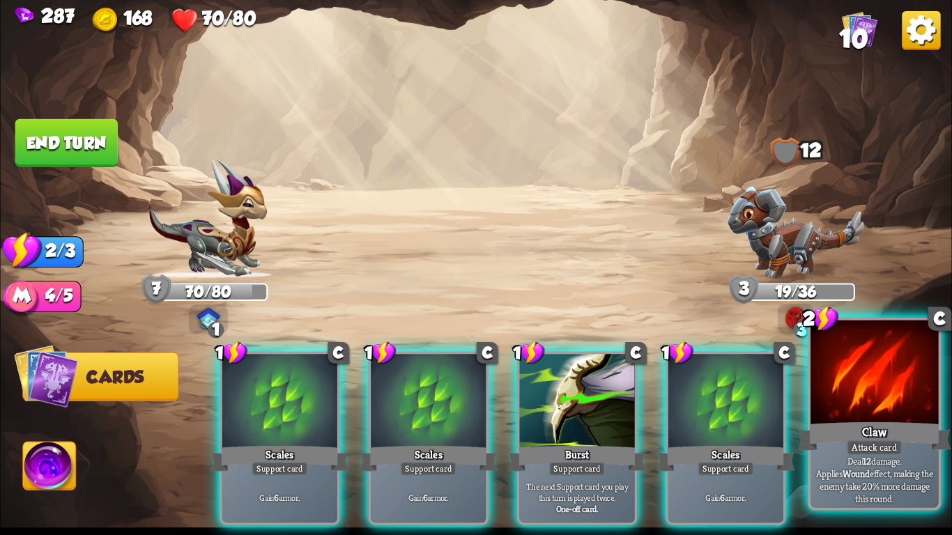
click at [840, 421] on div "Claw" at bounding box center [874, 437] width 153 height 34
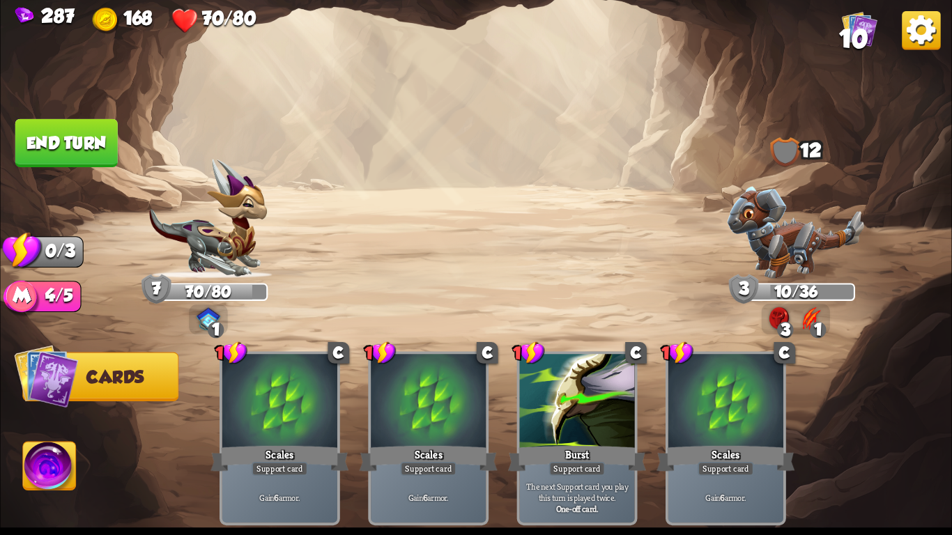
click at [62, 133] on button "End turn" at bounding box center [66, 143] width 102 height 48
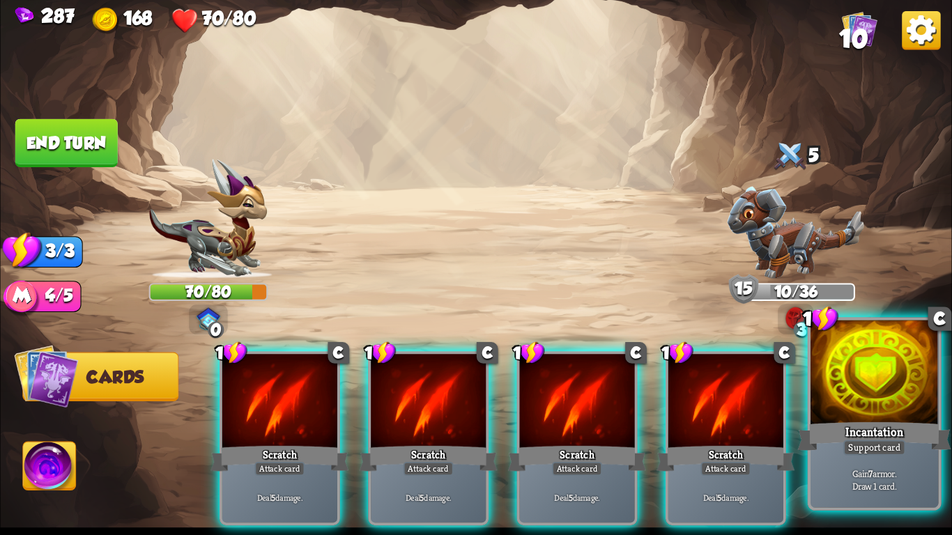
click at [906, 406] on div at bounding box center [875, 375] width 128 height 108
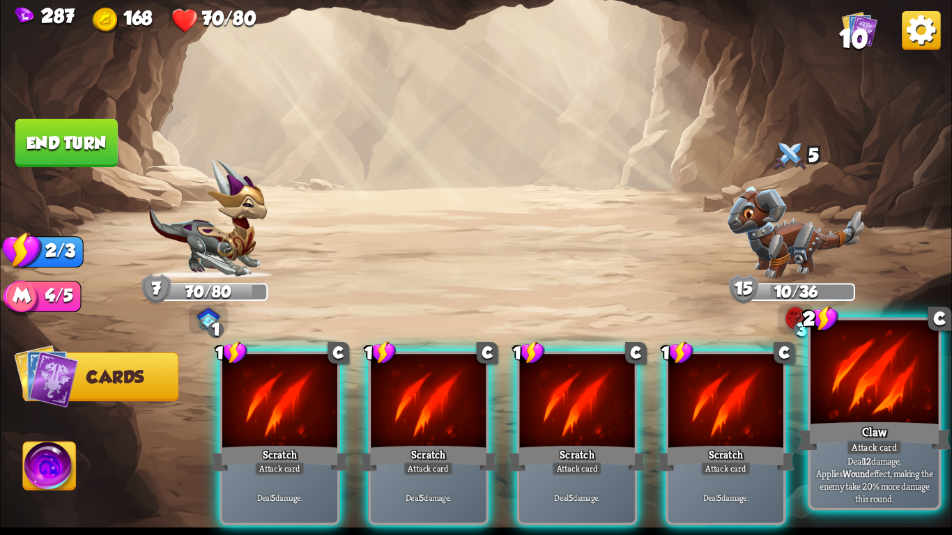
click at [890, 416] on div at bounding box center [875, 375] width 128 height 108
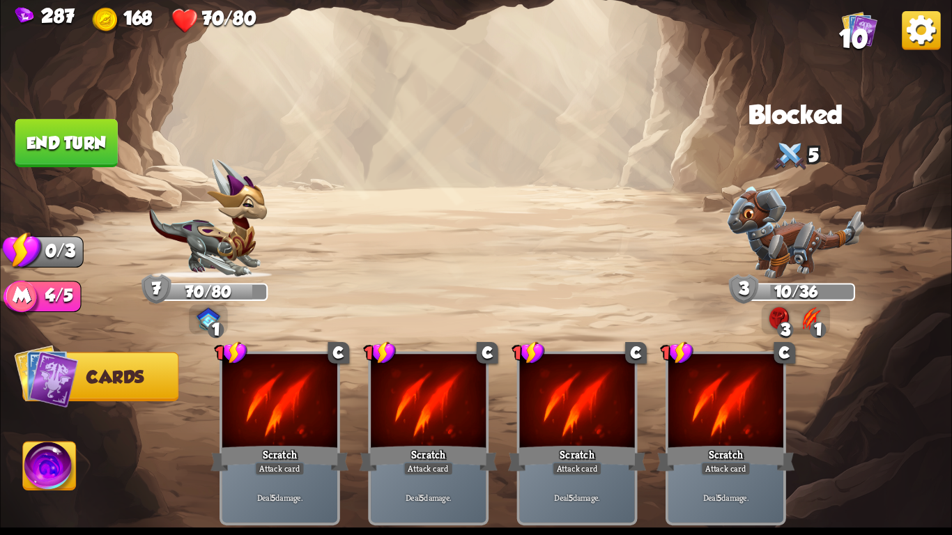
click at [49, 126] on button "End turn" at bounding box center [66, 143] width 102 height 48
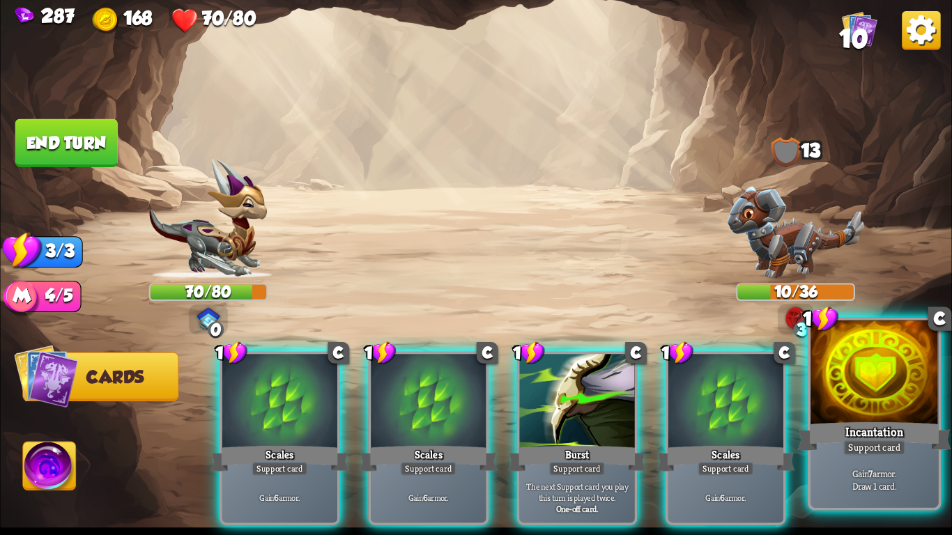
click at [904, 385] on div at bounding box center [875, 375] width 128 height 108
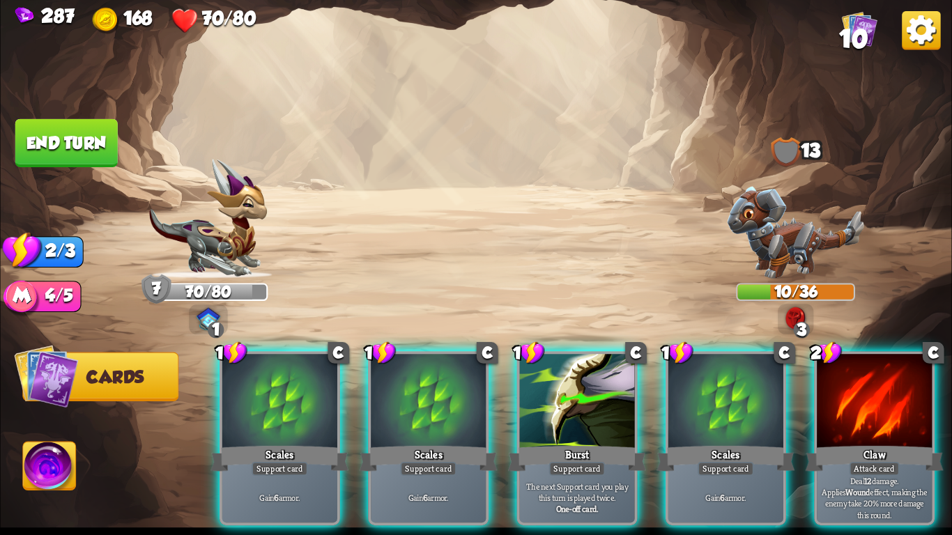
click at [904, 385] on div at bounding box center [874, 402] width 115 height 97
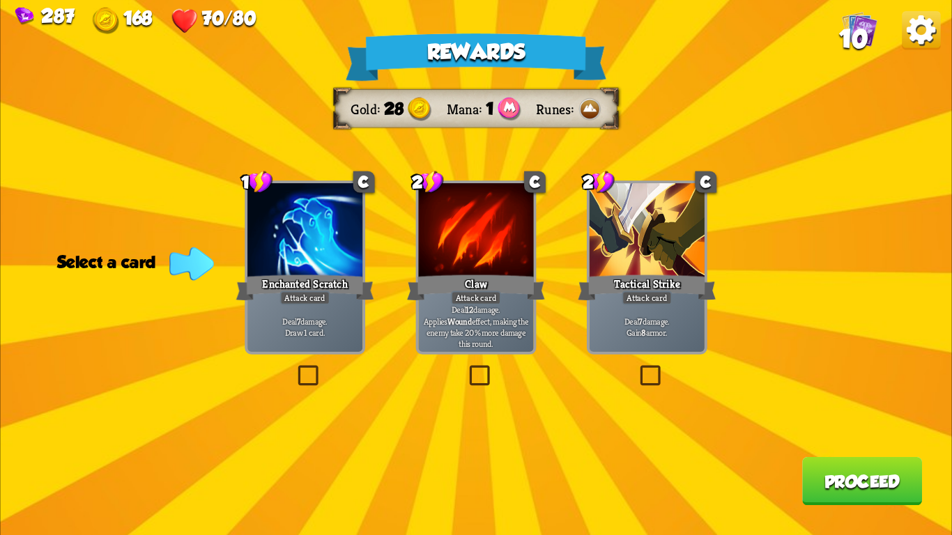
click at [643, 294] on div "Attack card" at bounding box center [647, 298] width 50 height 14
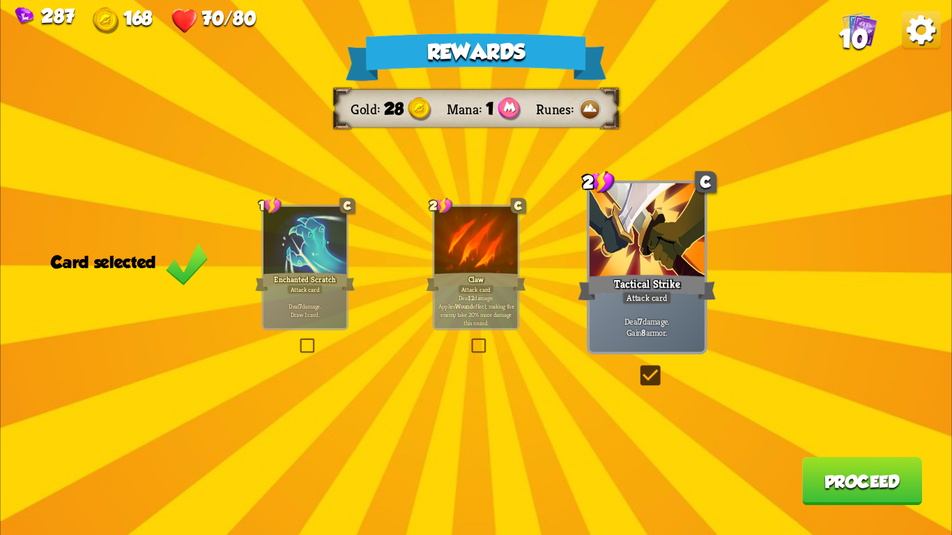
click at [830, 484] on button "Proceed" at bounding box center [862, 481] width 120 height 48
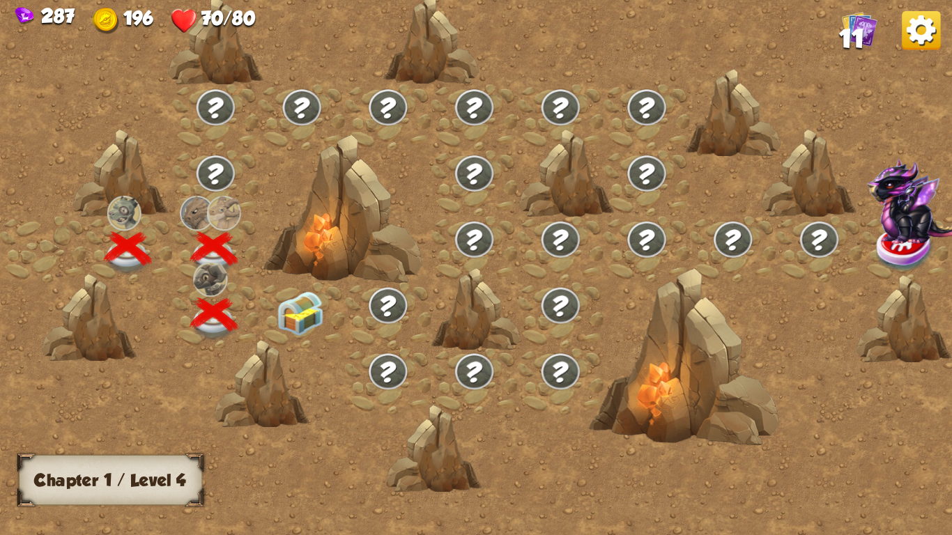
click at [293, 314] on img at bounding box center [300, 313] width 47 height 45
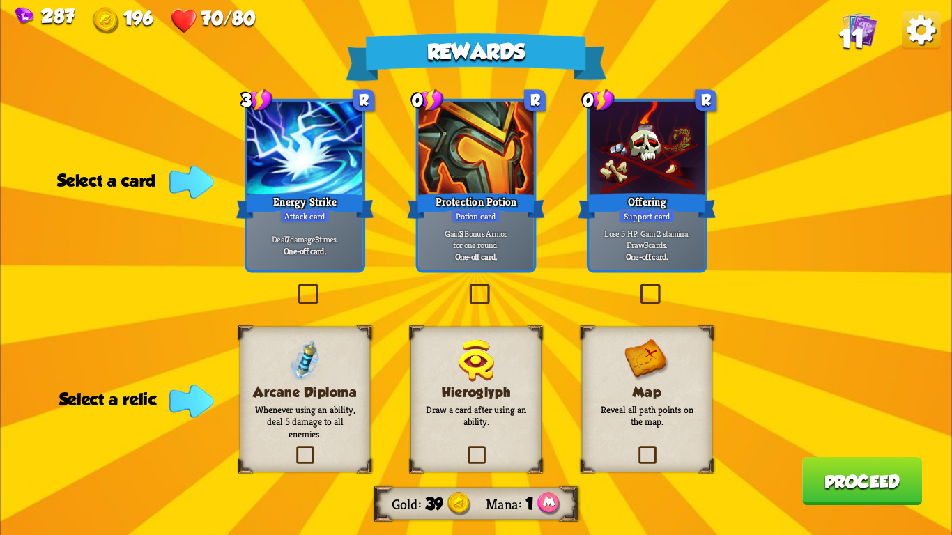
click at [312, 364] on img at bounding box center [305, 361] width 32 height 43
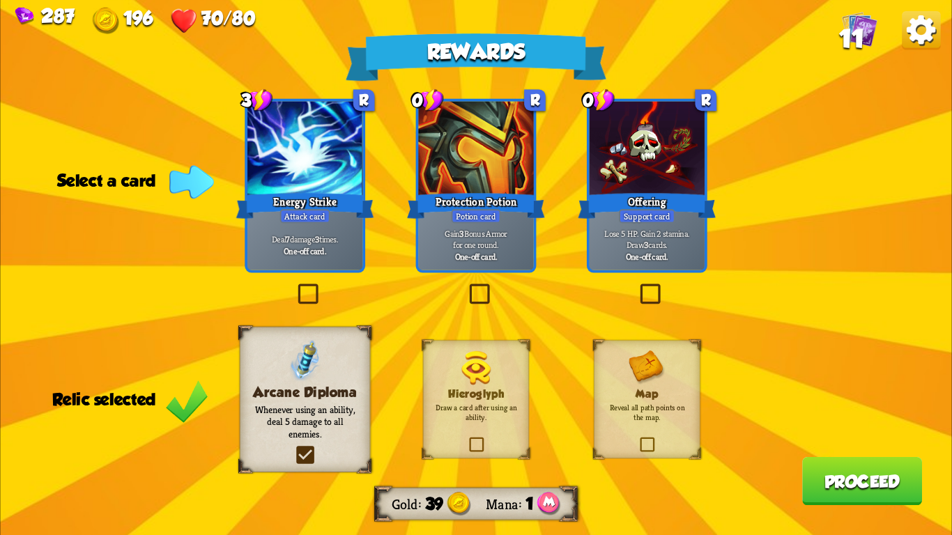
click at [300, 208] on div "Energy Strike" at bounding box center [305, 205] width 138 height 31
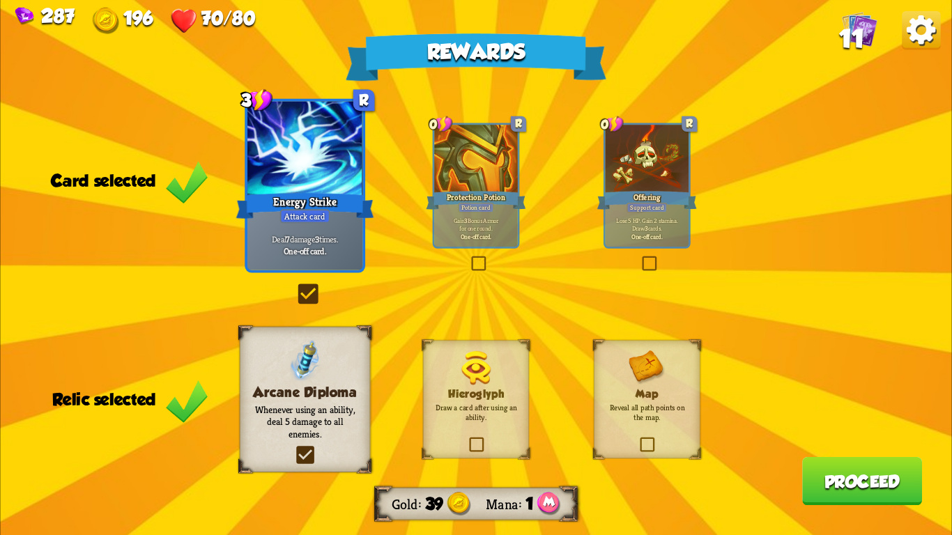
click at [459, 177] on div at bounding box center [475, 160] width 83 height 70
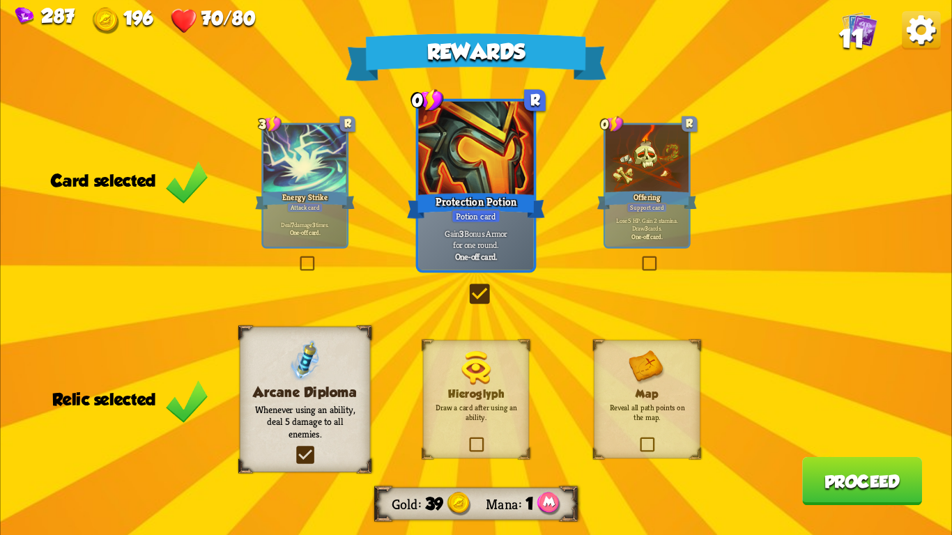
click at [868, 475] on button "Proceed" at bounding box center [862, 481] width 120 height 48
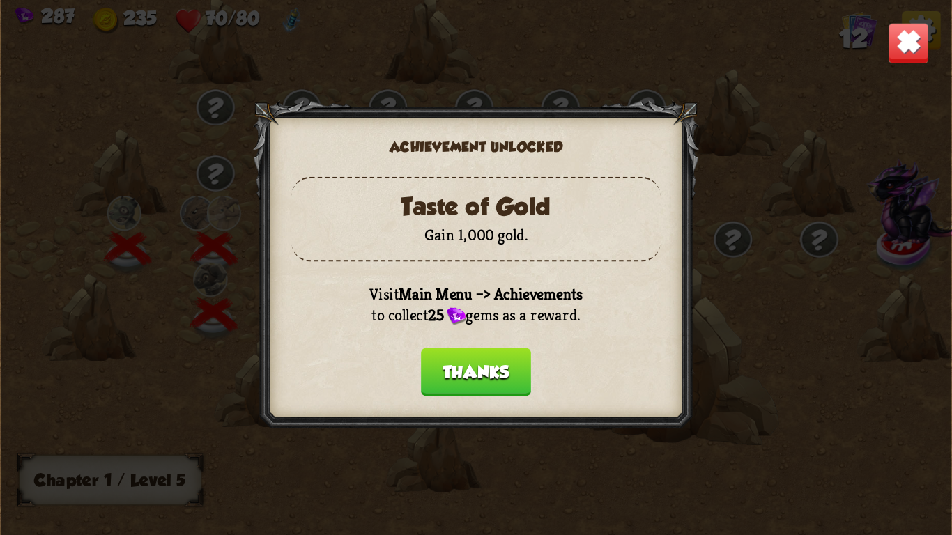
click at [478, 365] on button "Thanks" at bounding box center [476, 372] width 110 height 48
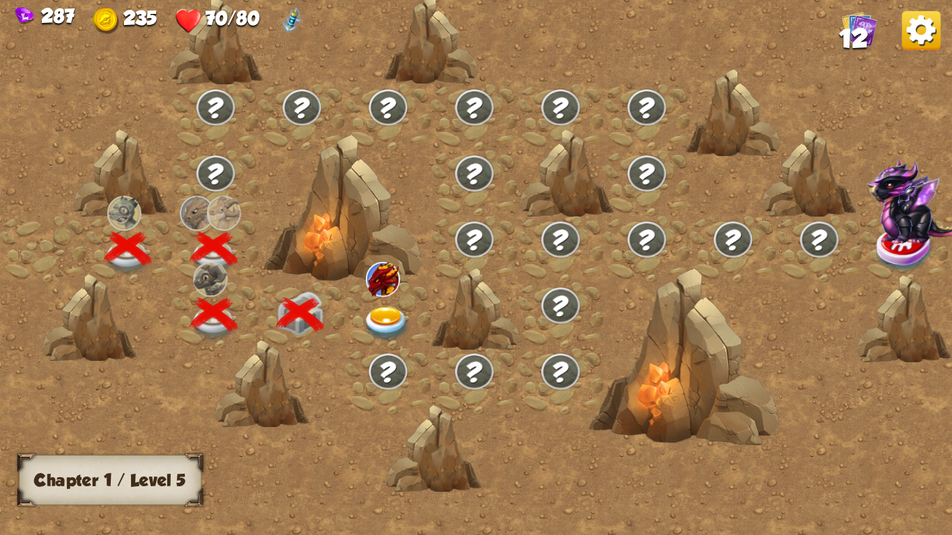
click at [374, 312] on img at bounding box center [386, 324] width 47 height 35
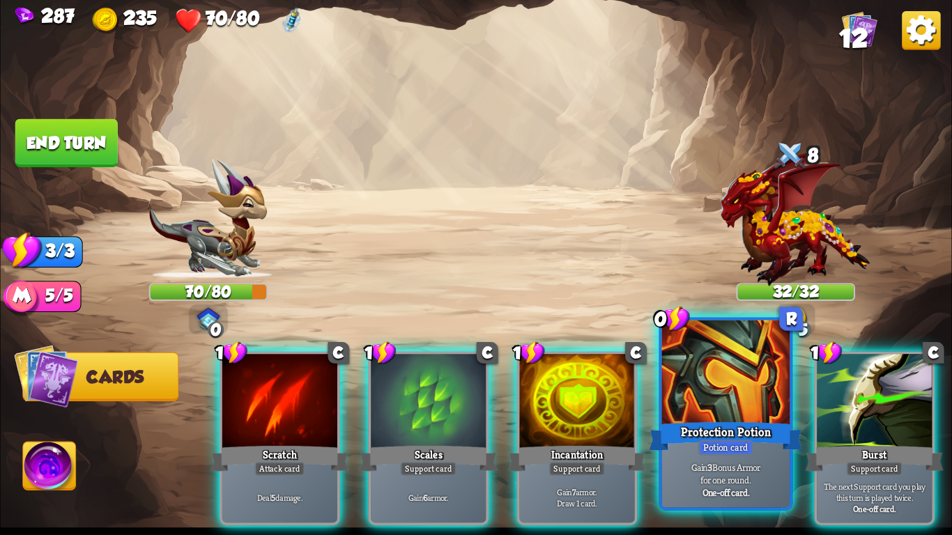
click at [744, 409] on div at bounding box center [726, 375] width 128 height 108
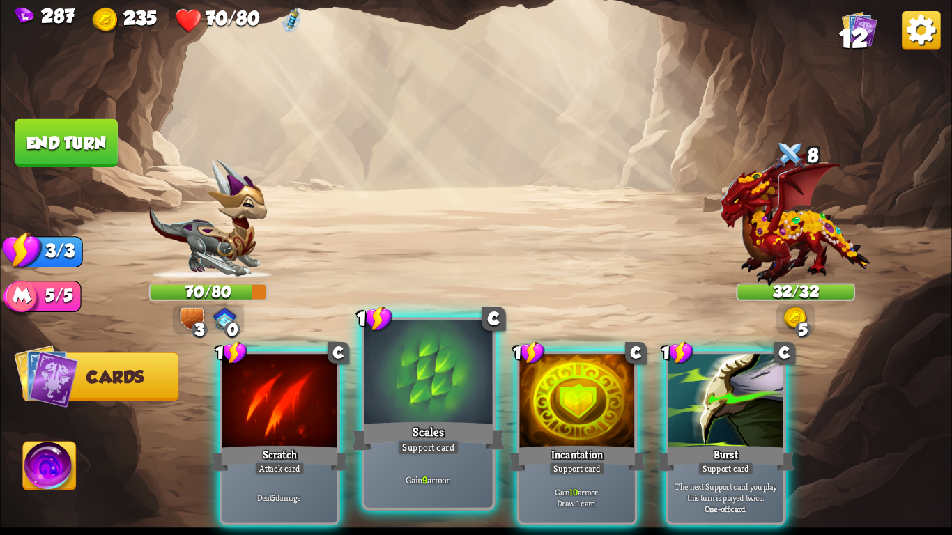
click at [439, 434] on div "Scales" at bounding box center [428, 437] width 153 height 34
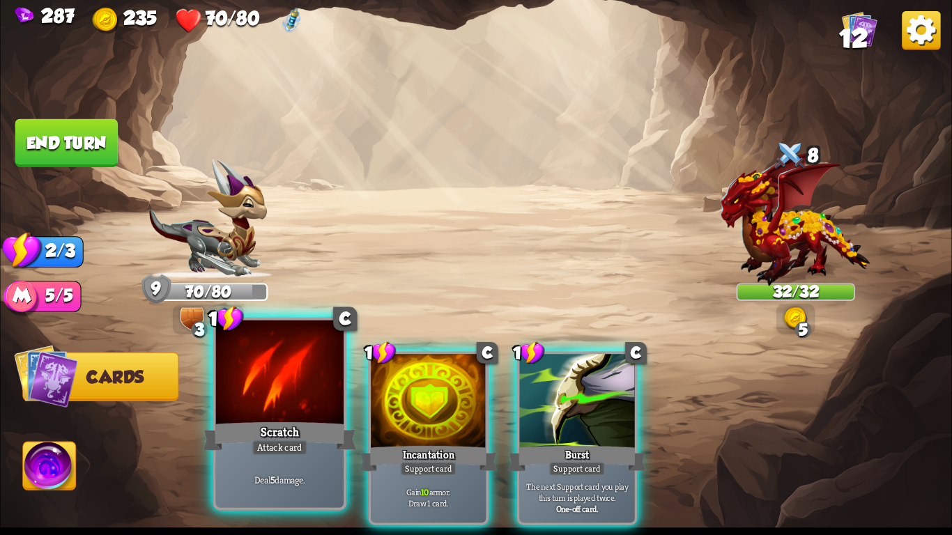
click at [223, 441] on div "Scratch" at bounding box center [279, 437] width 153 height 34
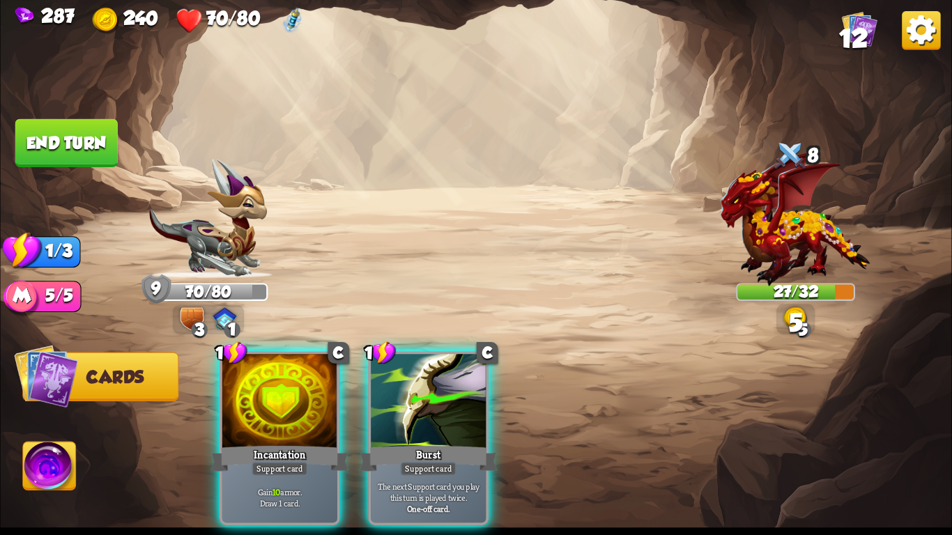
click at [70, 146] on button "End turn" at bounding box center [66, 143] width 102 height 48
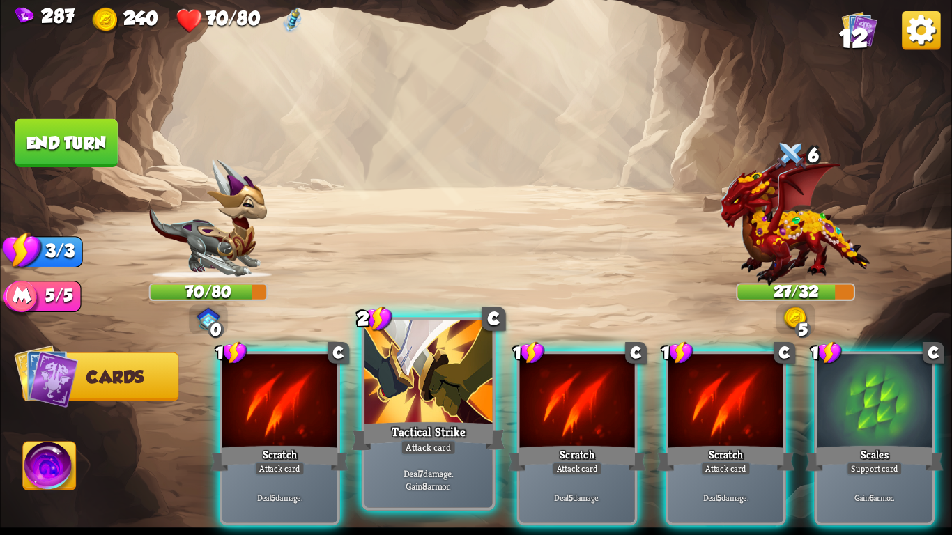
click at [451, 415] on div at bounding box center [429, 375] width 128 height 108
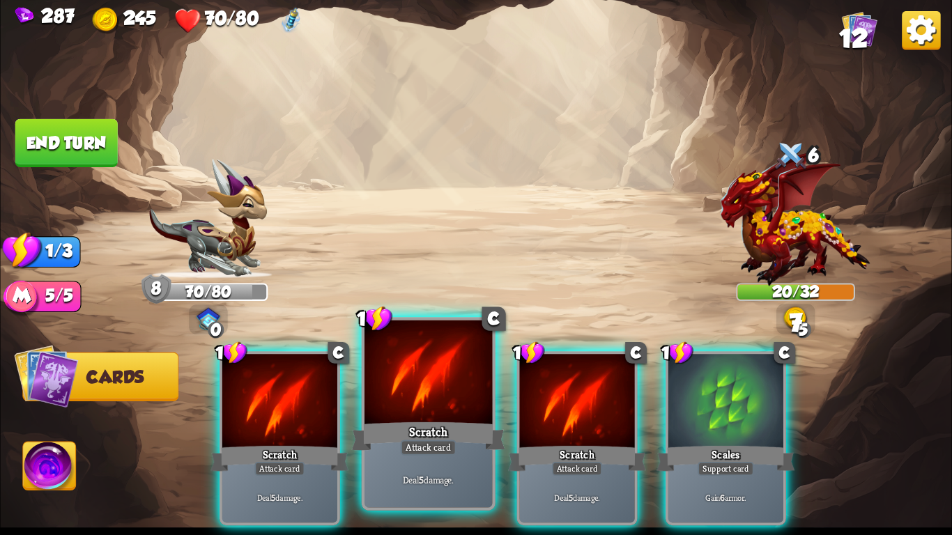
click at [403, 390] on div at bounding box center [429, 375] width 128 height 108
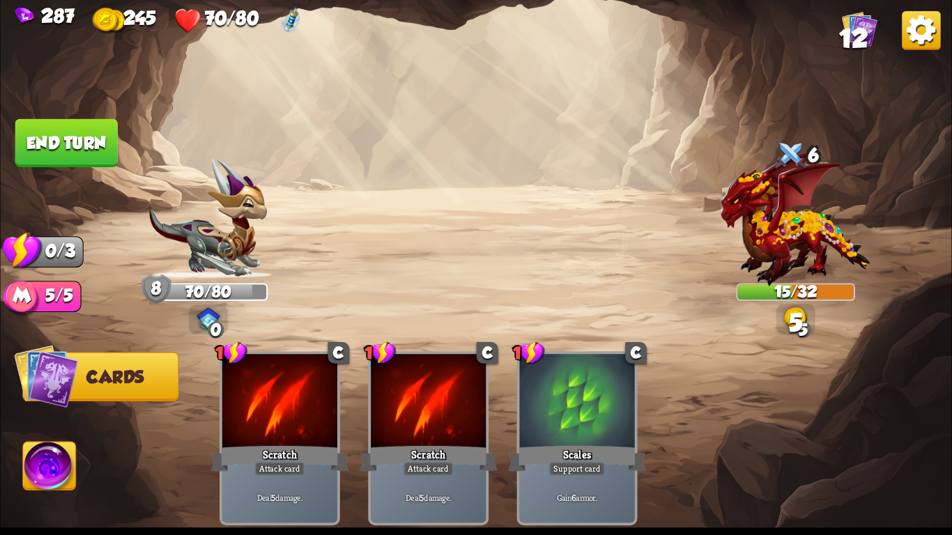
click at [73, 135] on button "End turn" at bounding box center [66, 143] width 102 height 48
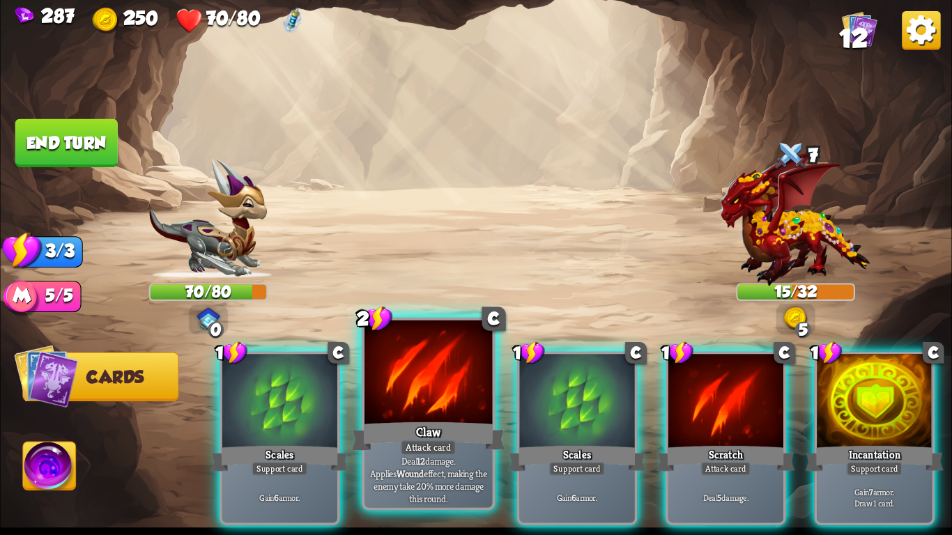
click at [410, 376] on div at bounding box center [429, 375] width 128 height 108
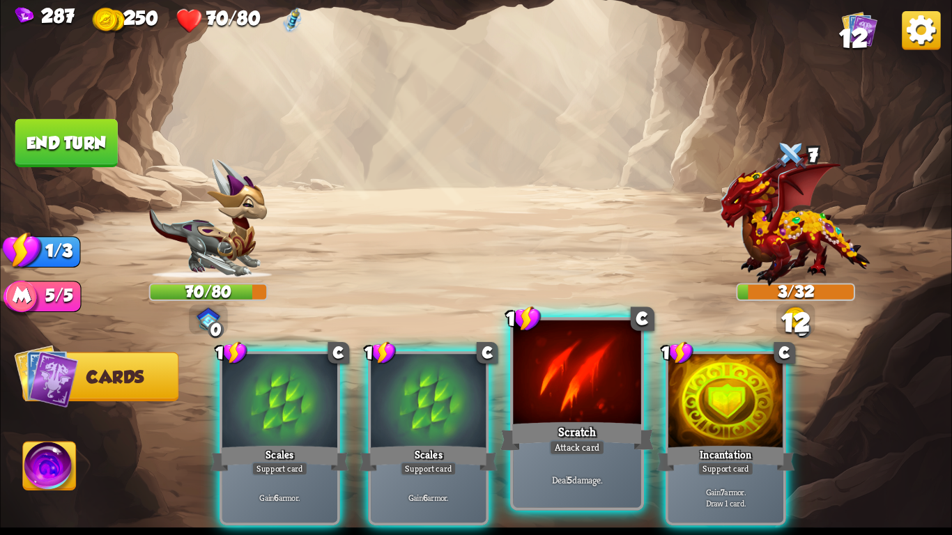
click at [603, 362] on div at bounding box center [577, 375] width 128 height 108
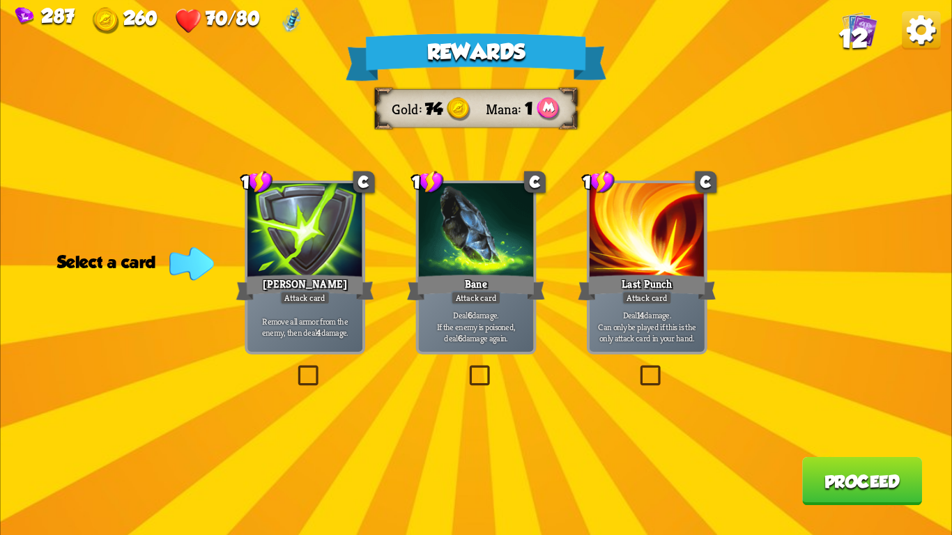
click at [363, 243] on div "1 C Pierce Attack card Remove all armor from the enemy, then deal 4 damage." at bounding box center [305, 268] width 121 height 174
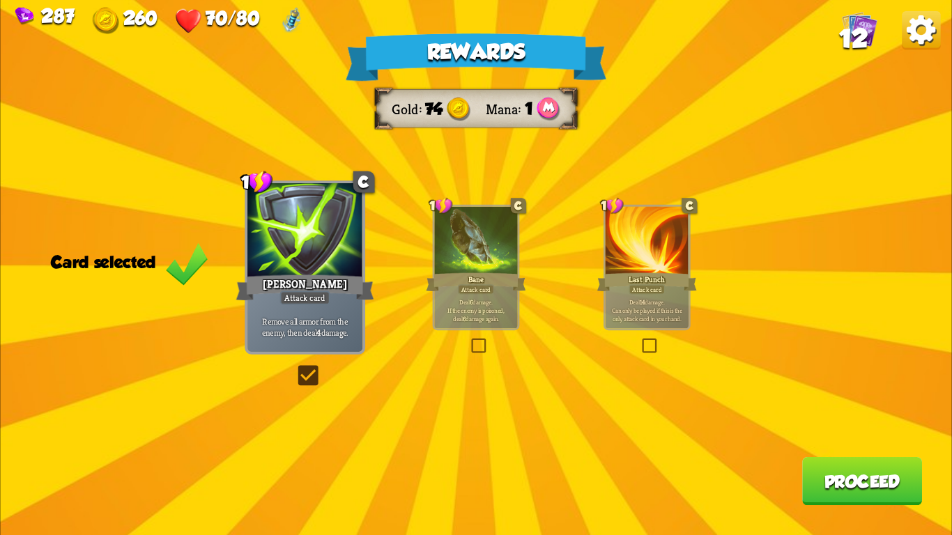
click at [864, 498] on button "Proceed" at bounding box center [862, 481] width 120 height 48
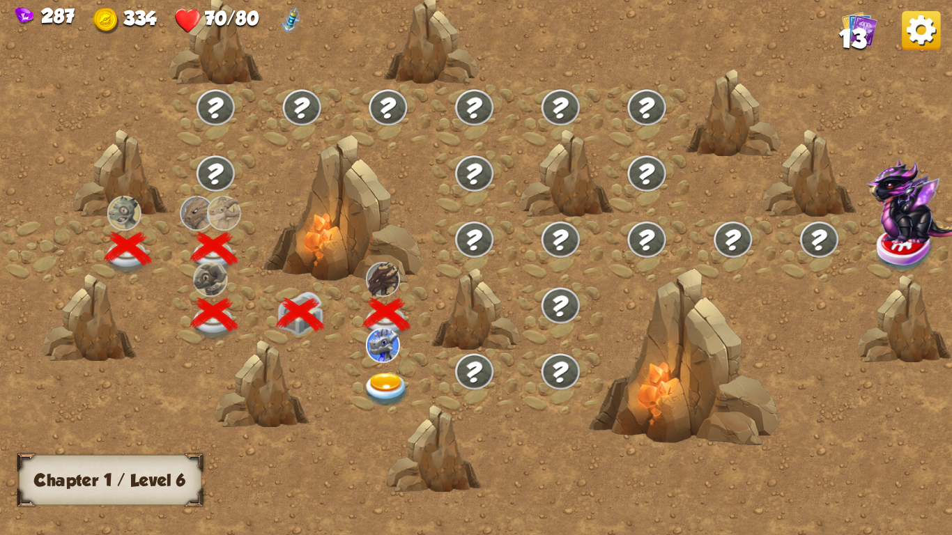
click at [386, 378] on img at bounding box center [386, 390] width 47 height 35
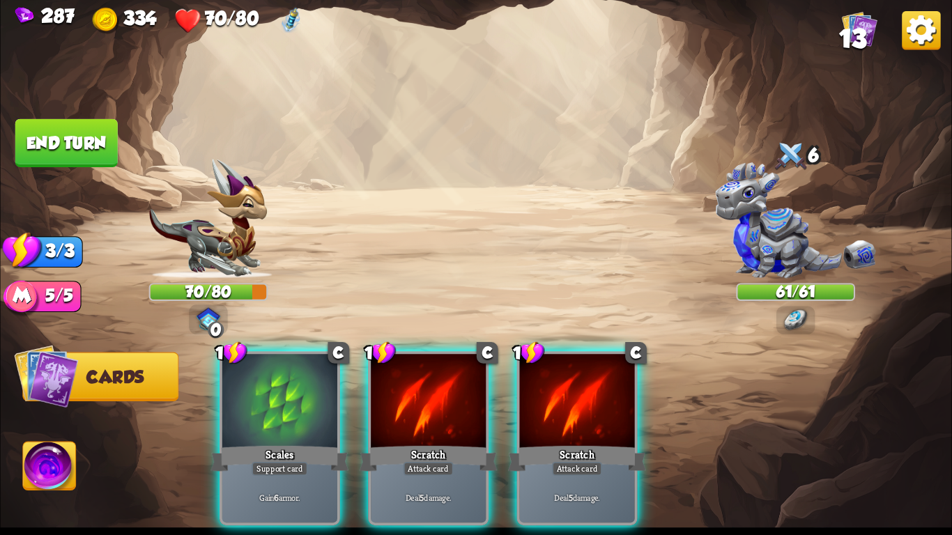
click at [743, 188] on img at bounding box center [795, 220] width 160 height 116
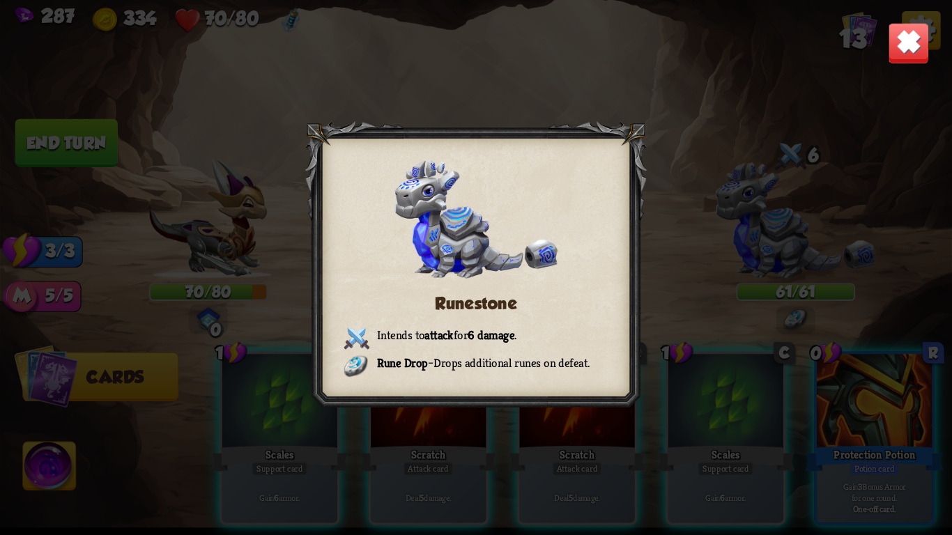
click at [913, 40] on img at bounding box center [909, 43] width 42 height 42
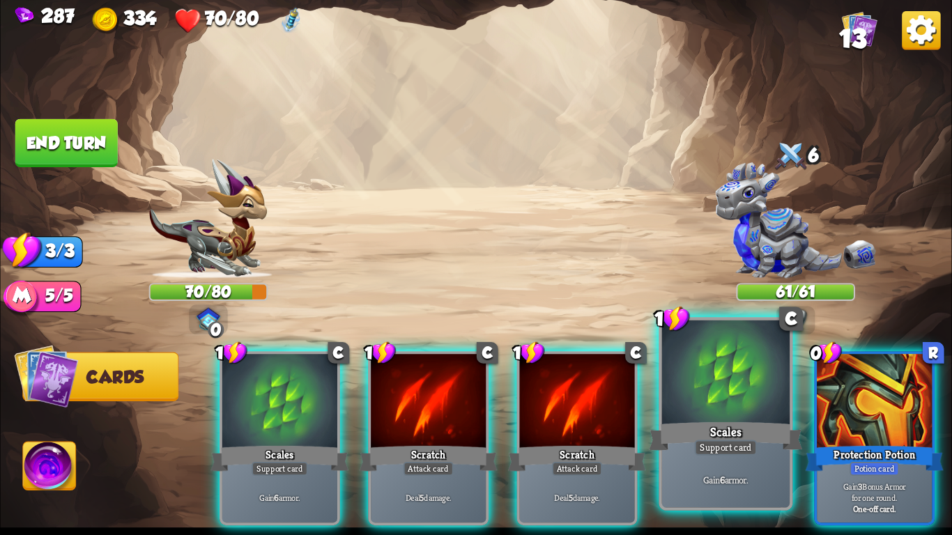
click at [713, 374] on div at bounding box center [726, 375] width 128 height 108
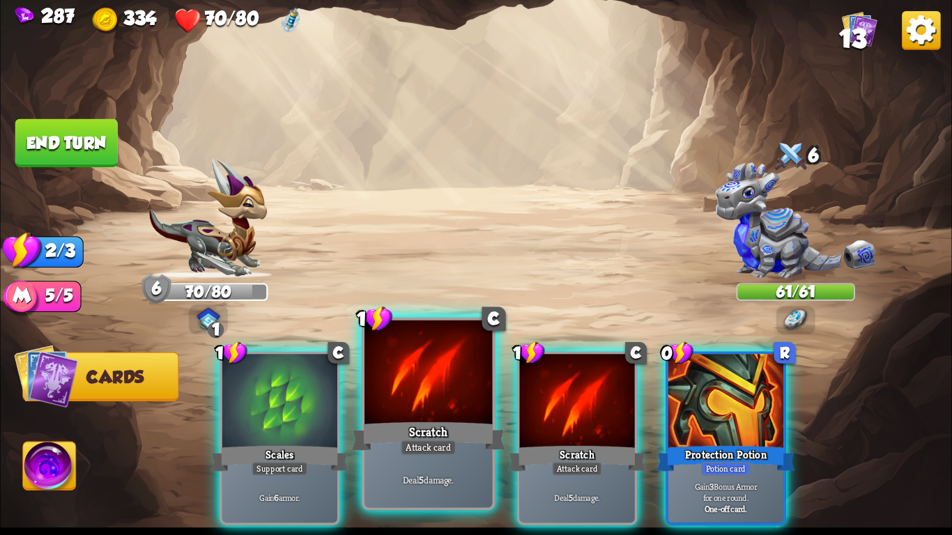
click at [390, 413] on div at bounding box center [429, 375] width 128 height 108
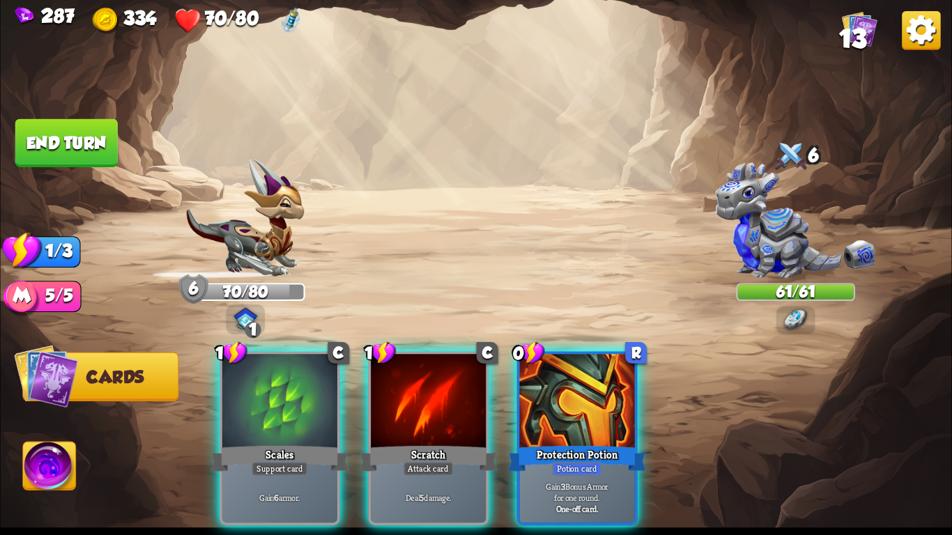
click at [390, 413] on div at bounding box center [428, 402] width 115 height 97
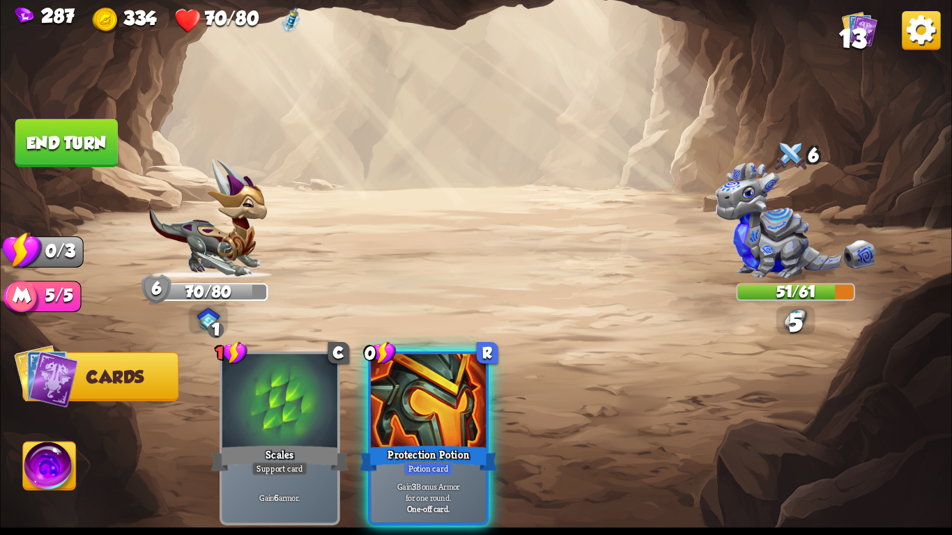
click at [69, 144] on button "End turn" at bounding box center [66, 143] width 102 height 48
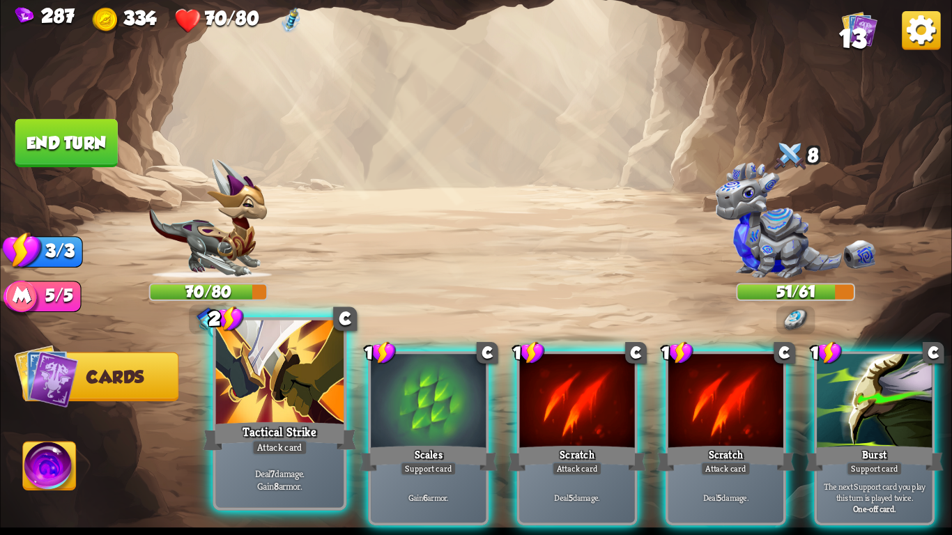
click at [268, 375] on div at bounding box center [280, 375] width 128 height 108
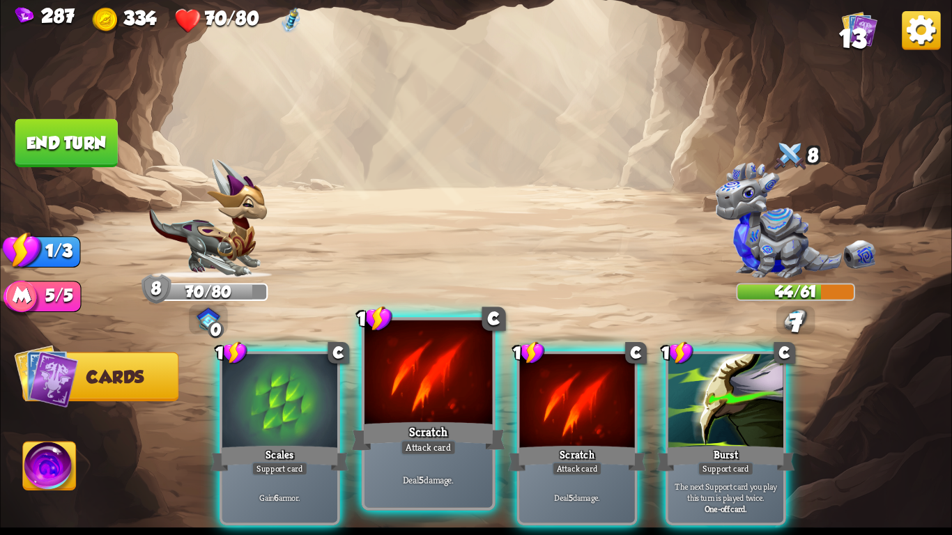
click at [428, 386] on div at bounding box center [429, 375] width 128 height 108
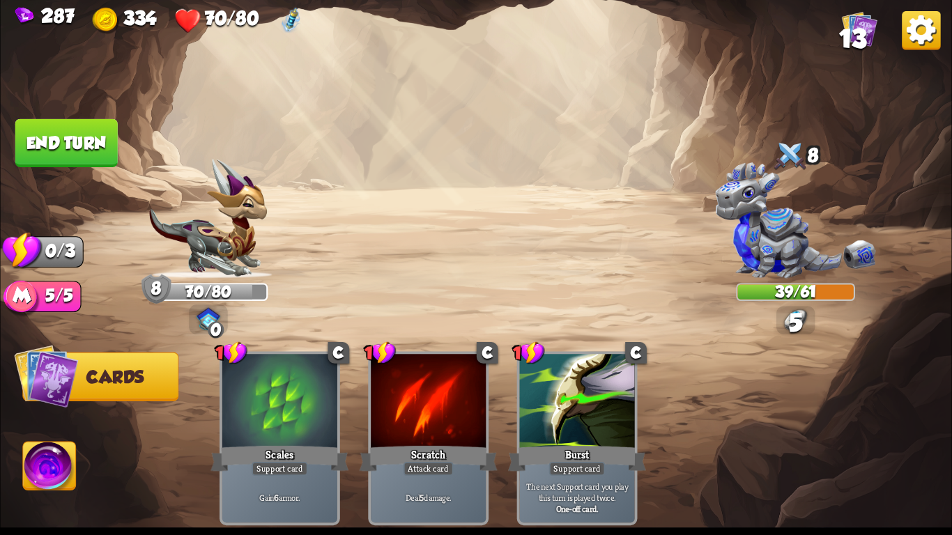
click at [65, 145] on button "End turn" at bounding box center [66, 143] width 102 height 48
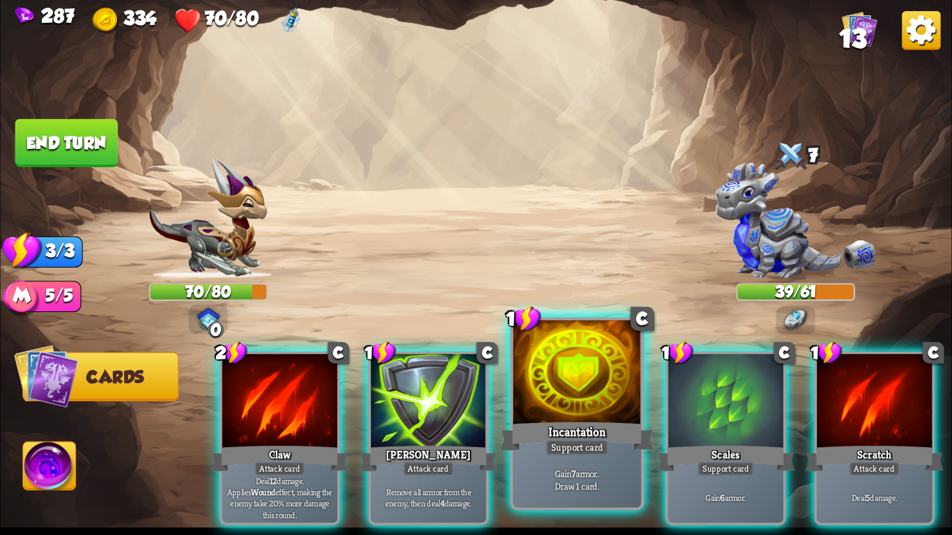
click at [580, 413] on div at bounding box center [577, 375] width 128 height 108
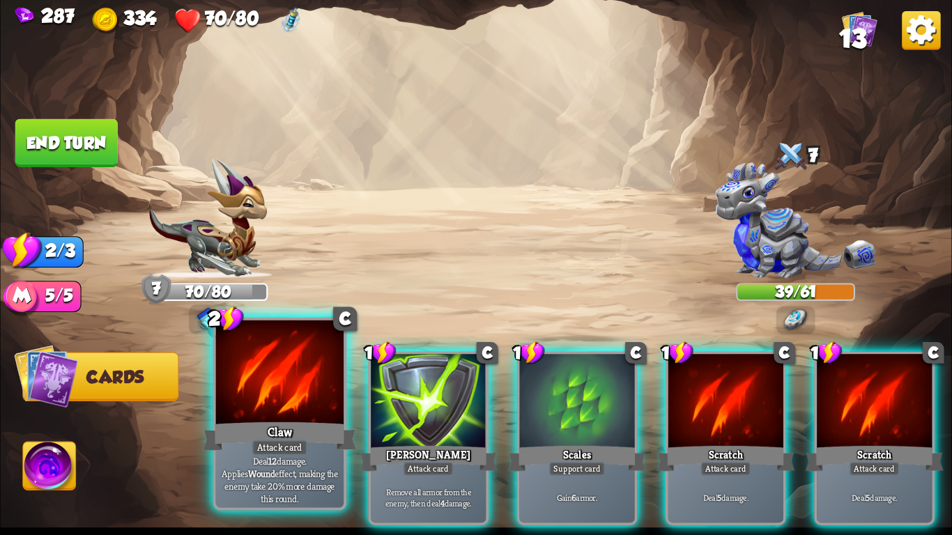
click at [270, 404] on div at bounding box center [280, 375] width 128 height 108
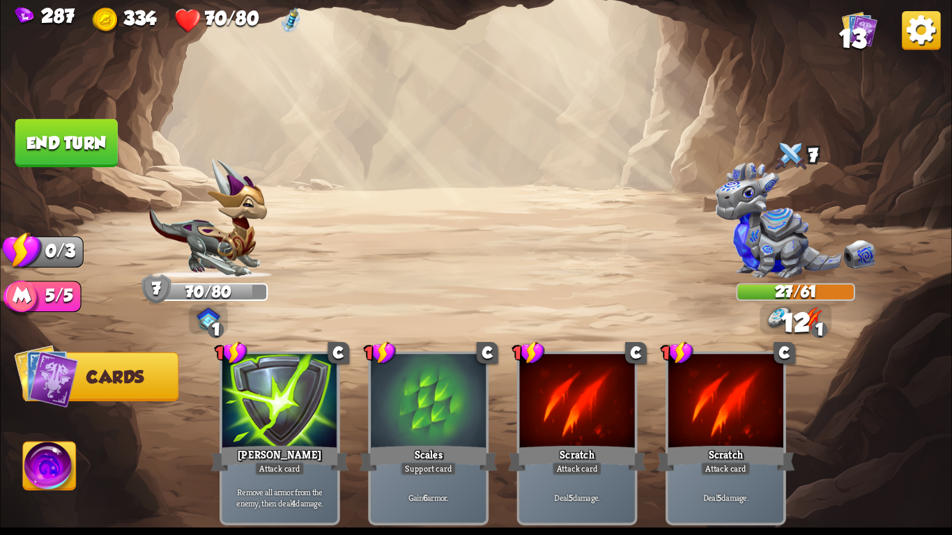
click at [24, 135] on button "End turn" at bounding box center [66, 143] width 102 height 48
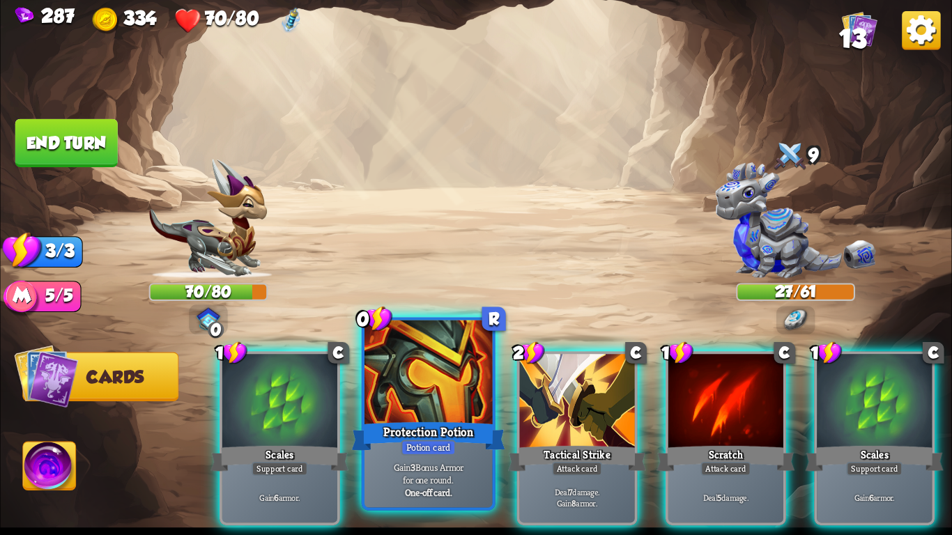
click at [436, 424] on div "Protection Potion" at bounding box center [428, 437] width 153 height 34
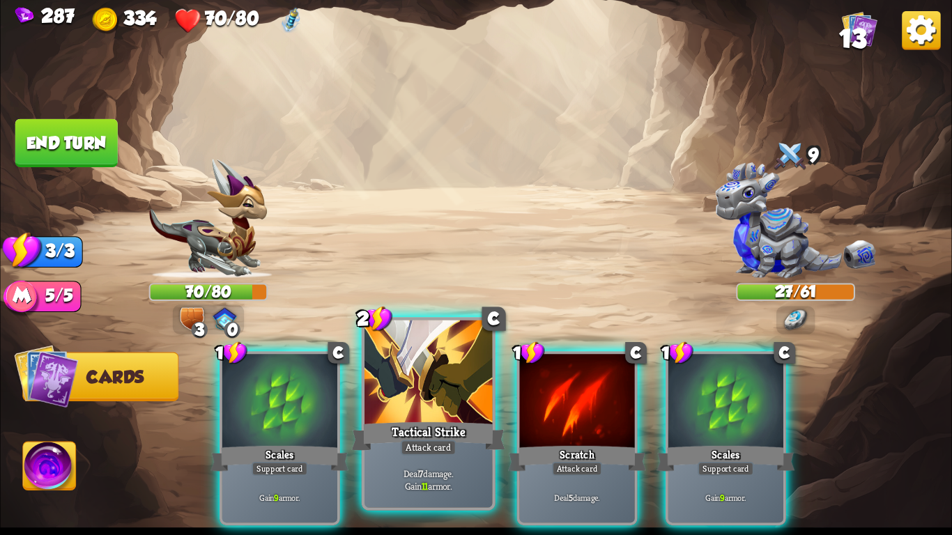
click at [385, 431] on div "Tactical Strike" at bounding box center [428, 437] width 153 height 34
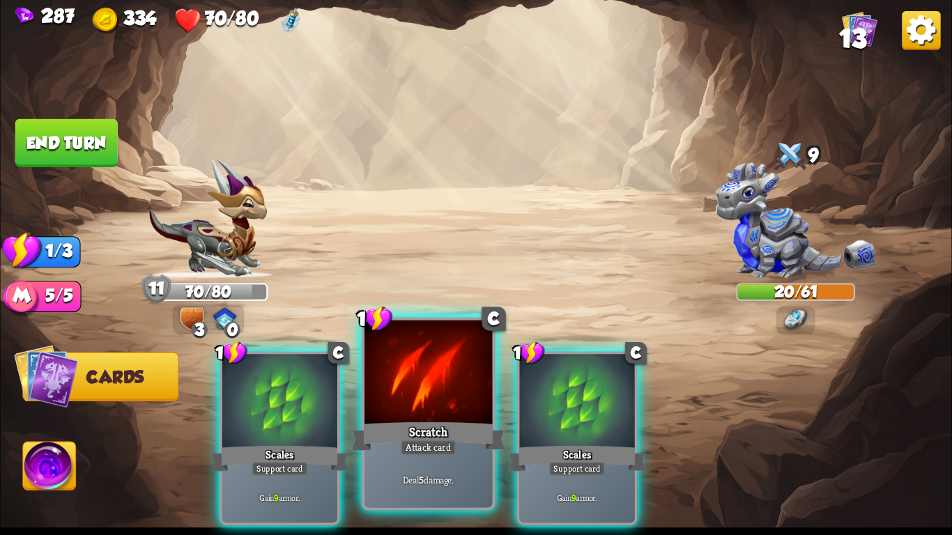
click at [414, 401] on div at bounding box center [429, 375] width 128 height 108
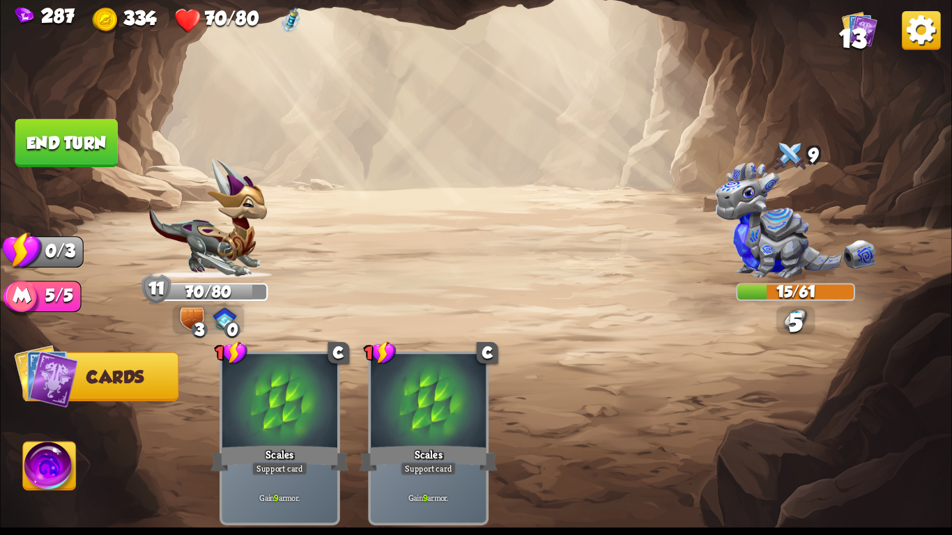
click at [87, 143] on button "End turn" at bounding box center [66, 143] width 102 height 48
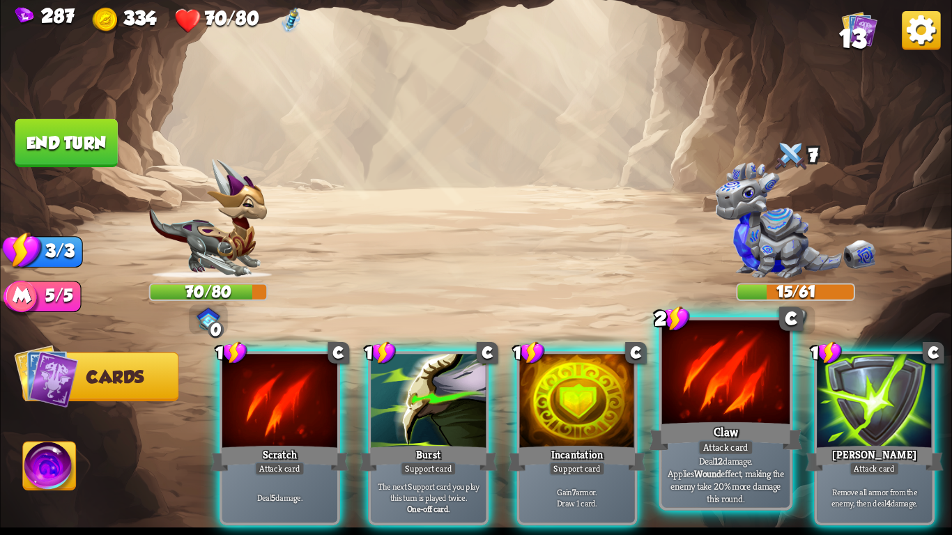
click at [713, 398] on div at bounding box center [726, 375] width 128 height 108
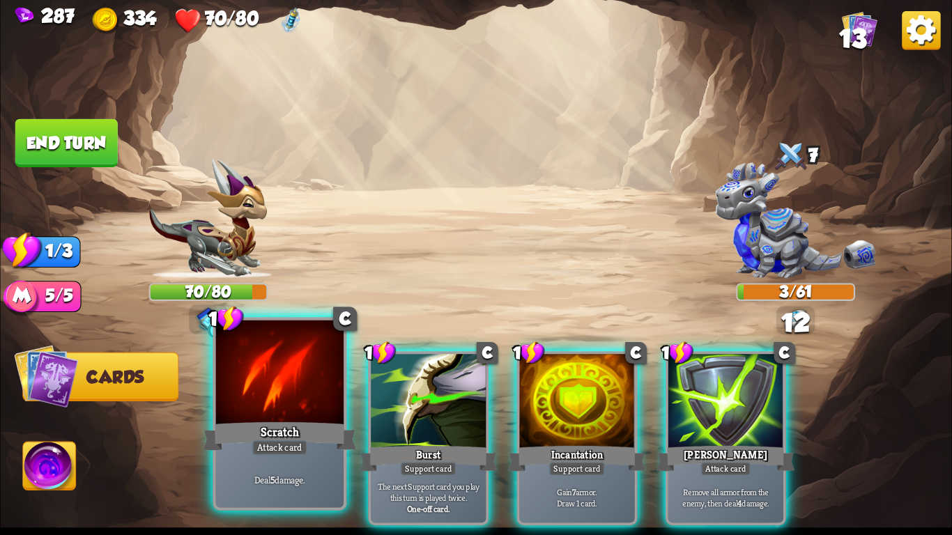
click at [256, 401] on div at bounding box center [280, 375] width 128 height 108
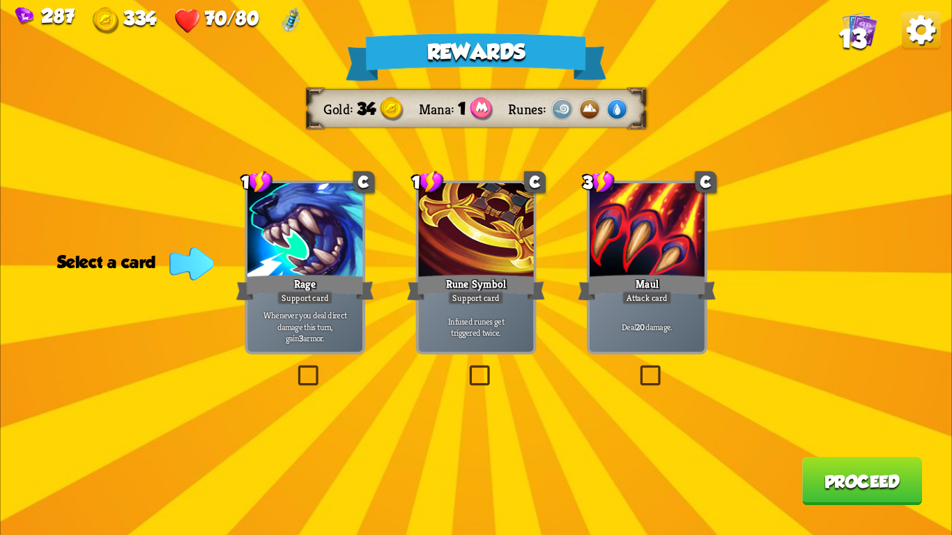
click at [323, 312] on p "Whenever you deal direct damage this turn, gain 3 armor." at bounding box center [304, 327] width 109 height 34
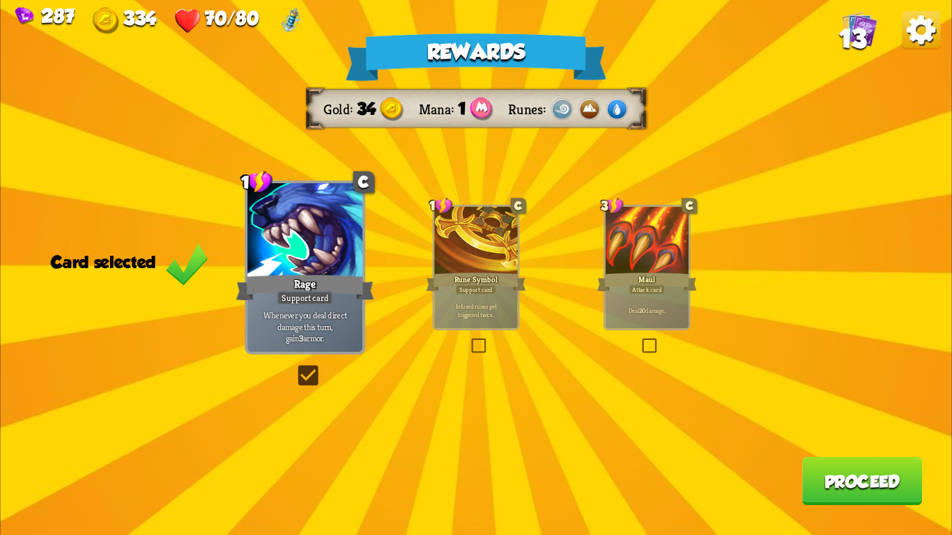
click at [816, 473] on button "Proceed" at bounding box center [862, 481] width 120 height 48
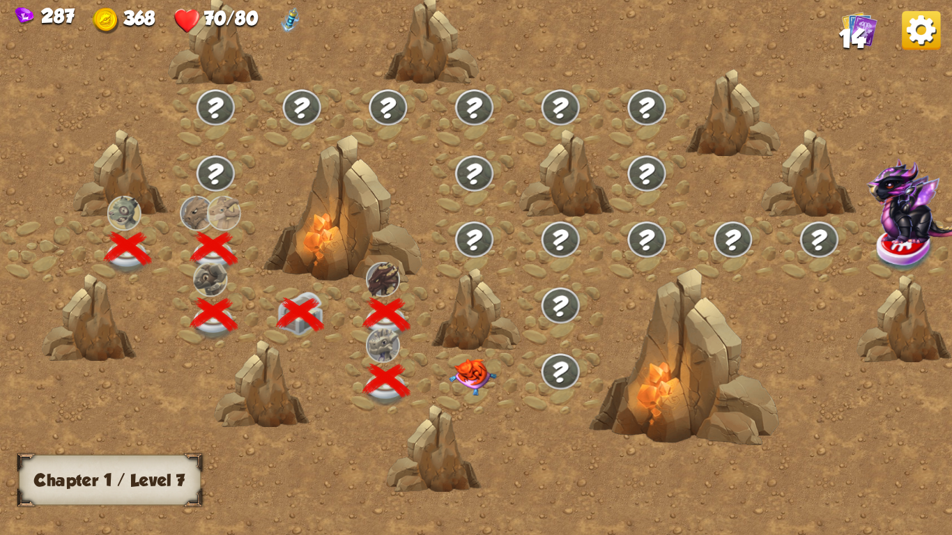
click at [481, 379] on img at bounding box center [473, 377] width 47 height 37
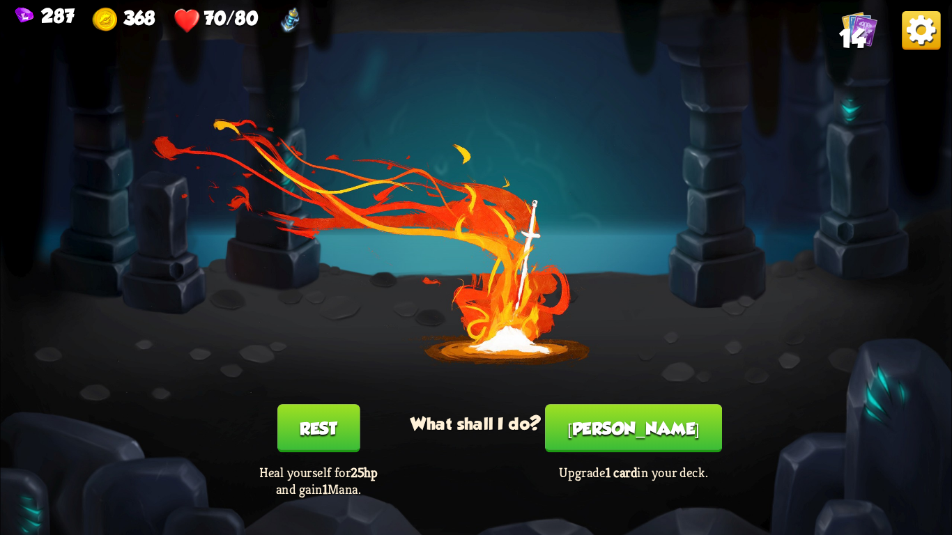
click at [629, 432] on button "[PERSON_NAME]" at bounding box center [633, 428] width 177 height 48
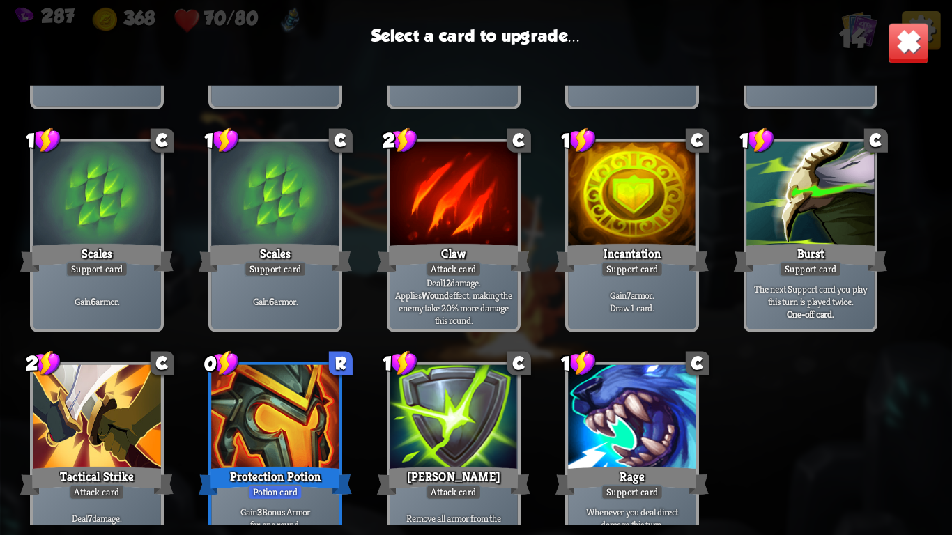
scroll to position [229, 0]
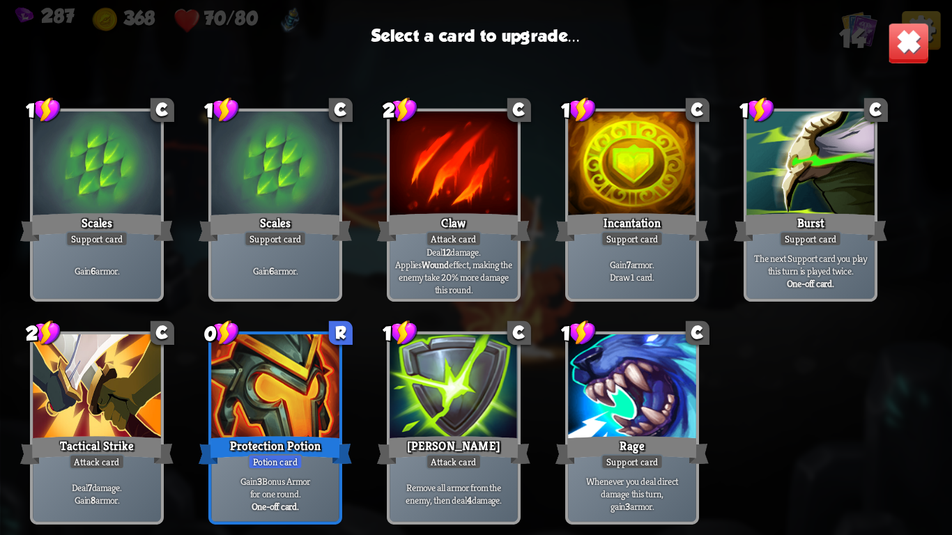
click at [128, 394] on div at bounding box center [97, 389] width 128 height 108
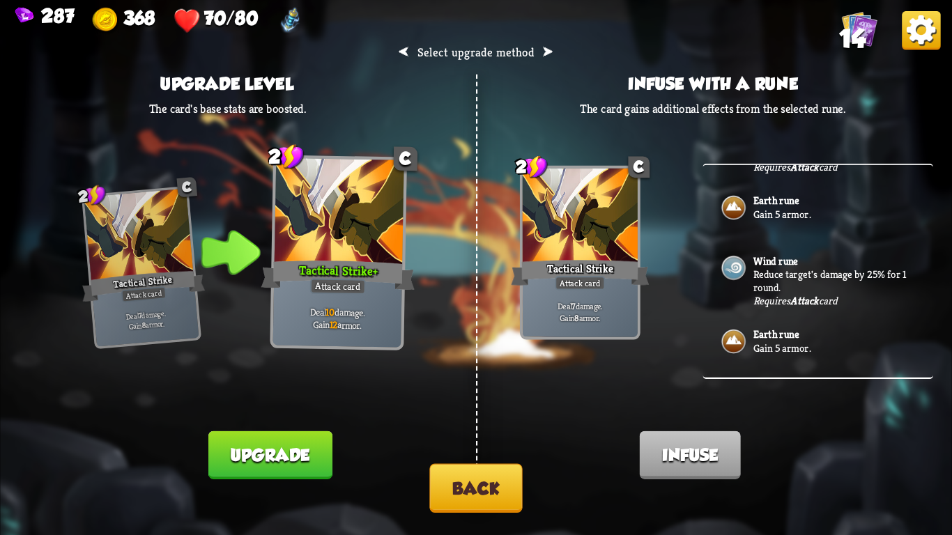
scroll to position [108, 0]
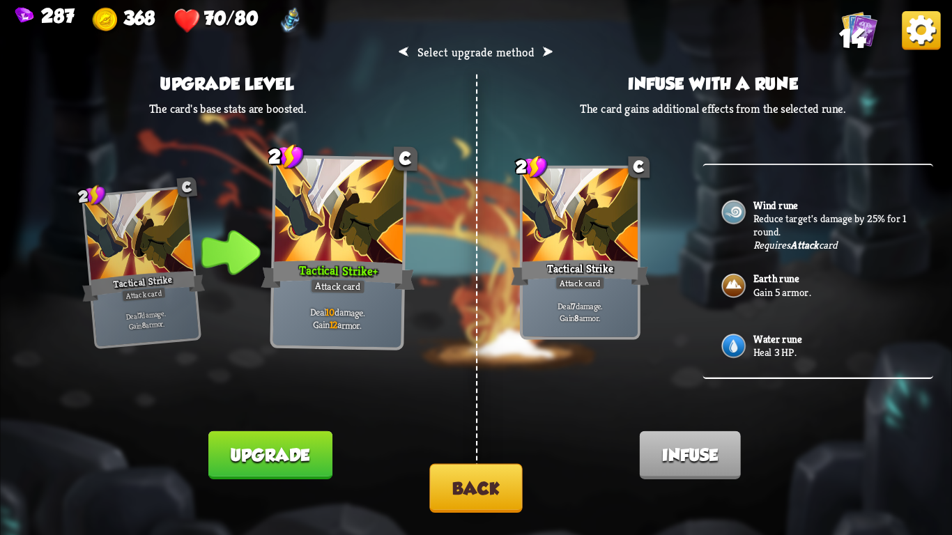
click at [747, 346] on img at bounding box center [733, 346] width 27 height 27
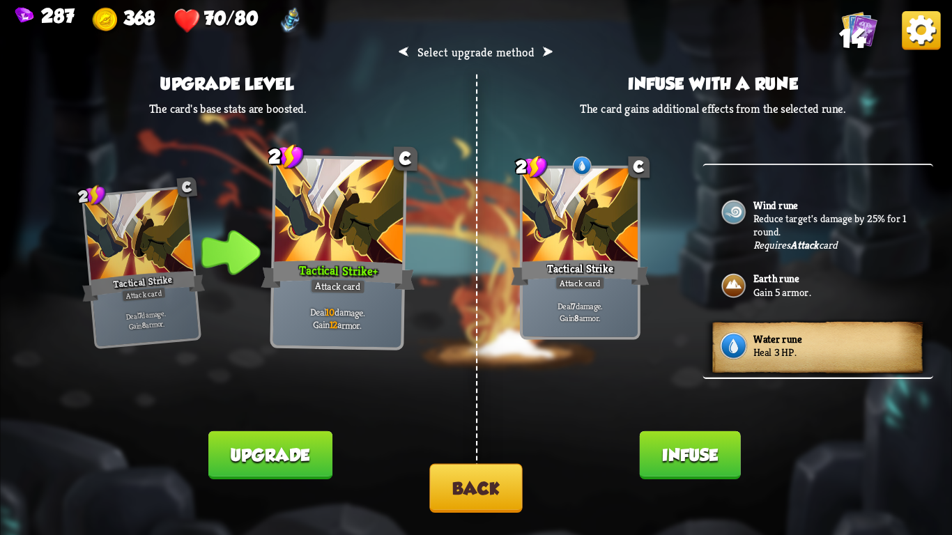
click at [757, 340] on b "Water rune" at bounding box center [778, 339] width 48 height 13
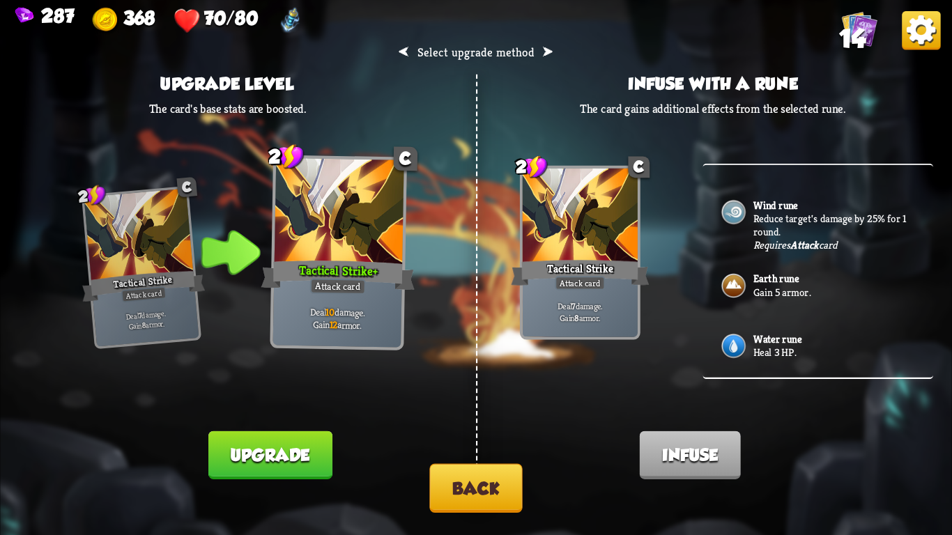
scroll to position [0, 0]
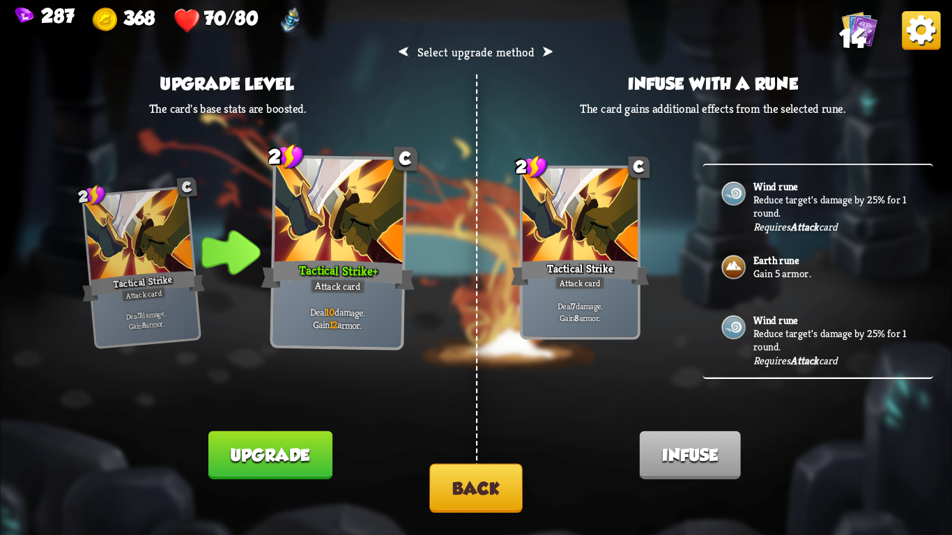
click at [767, 224] on div "Requires Attack card" at bounding box center [796, 226] width 84 height 13
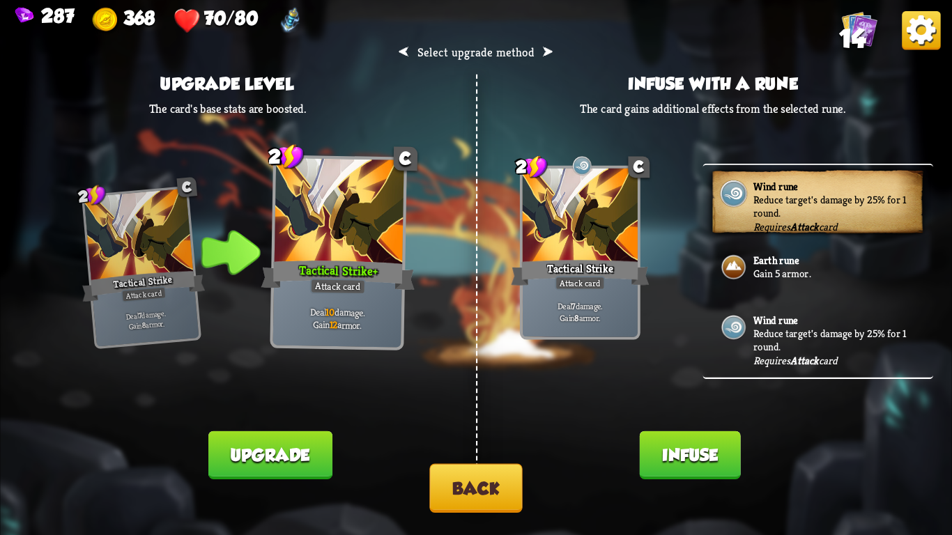
click at [662, 462] on button "Infuse" at bounding box center [690, 456] width 101 height 48
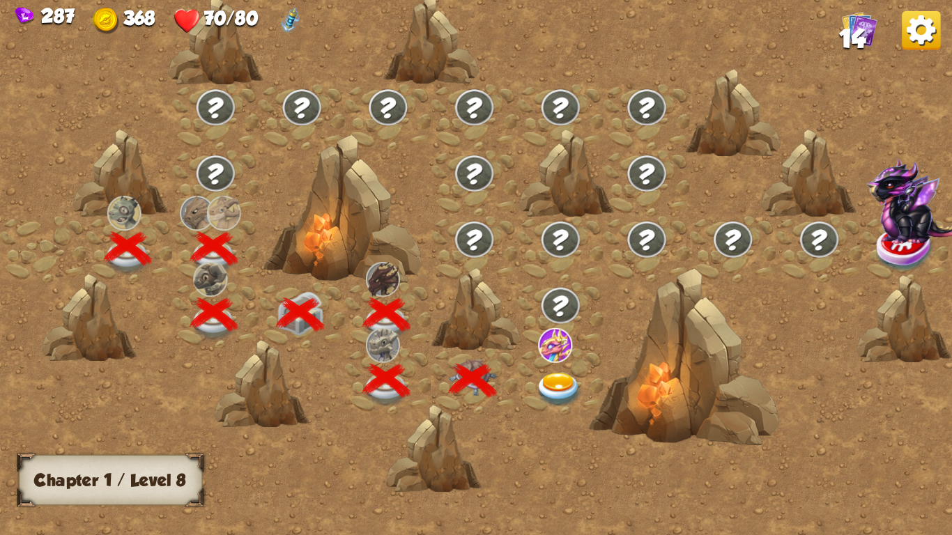
click at [561, 386] on img at bounding box center [558, 390] width 47 height 35
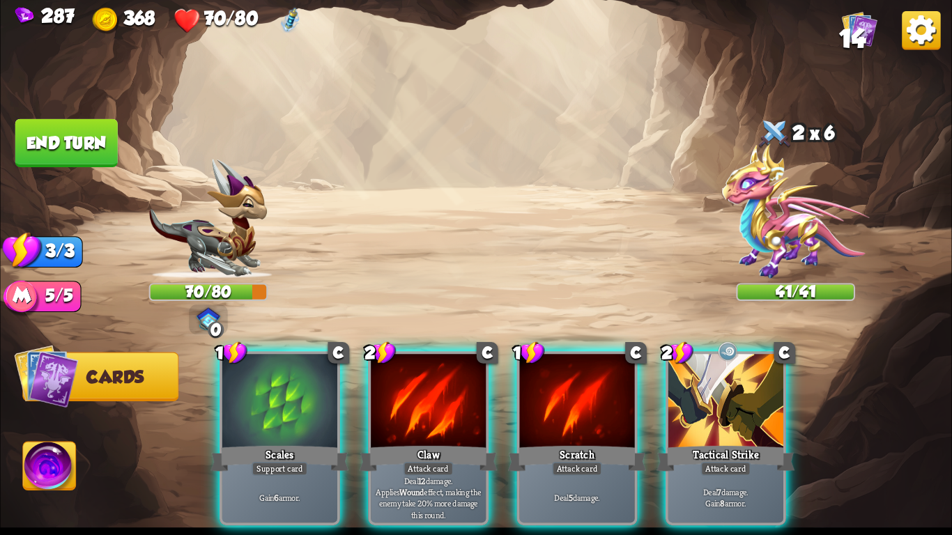
click at [756, 175] on img at bounding box center [796, 211] width 148 height 135
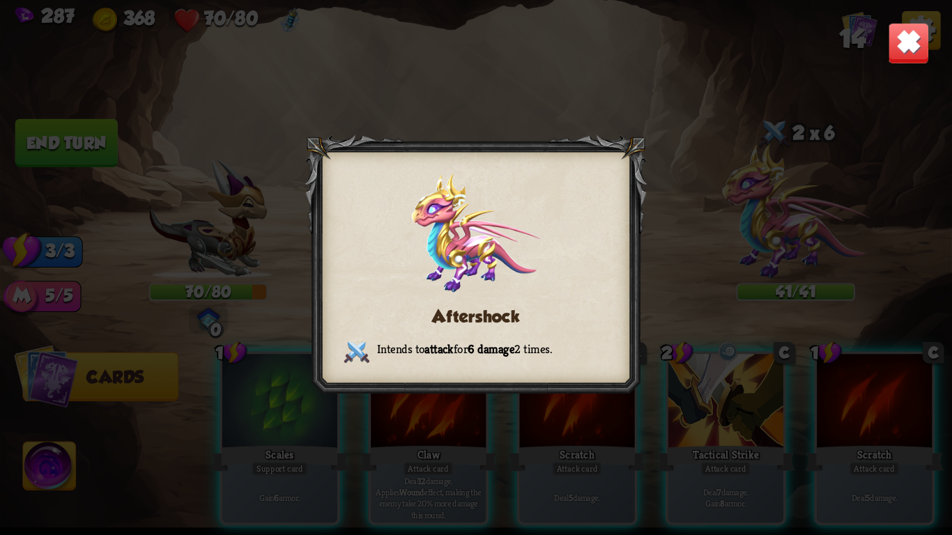
click at [909, 39] on img at bounding box center [909, 43] width 42 height 42
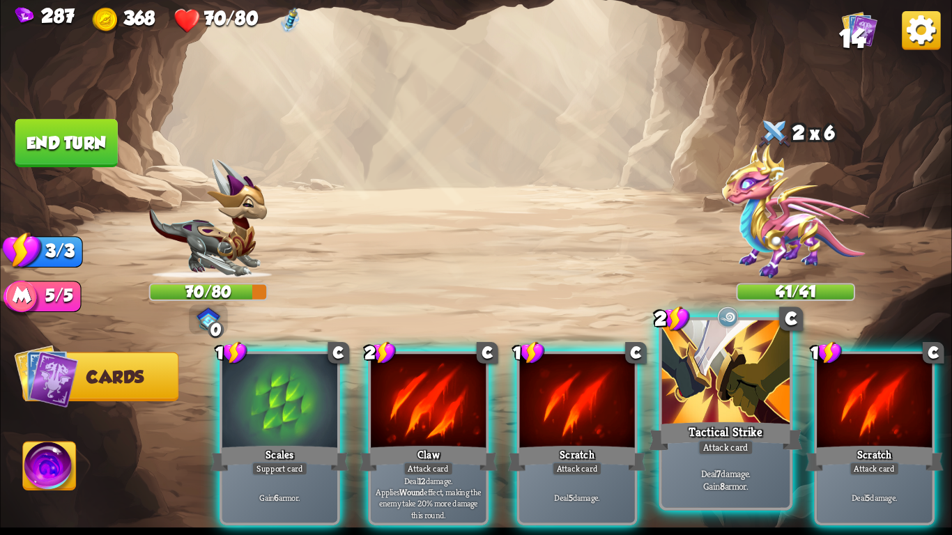
click at [693, 435] on div "Tactical Strike" at bounding box center [725, 437] width 153 height 34
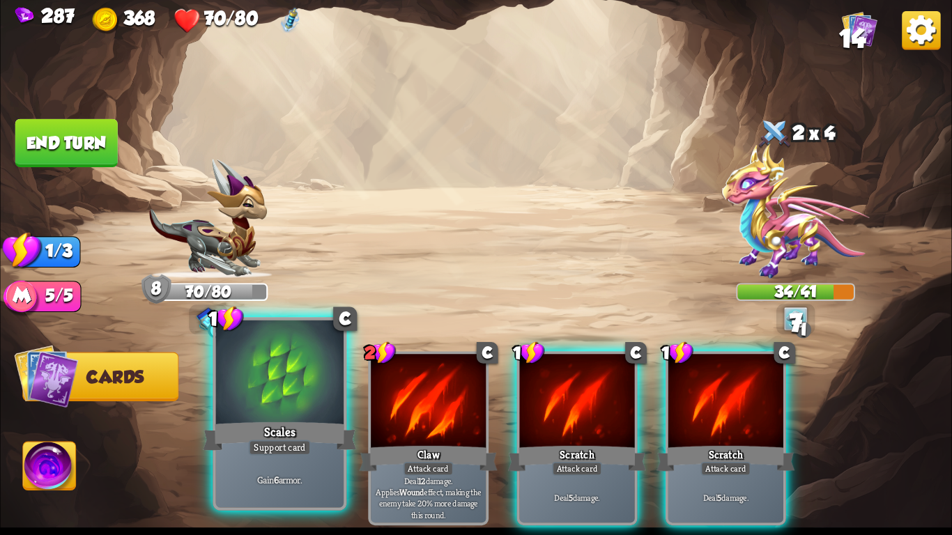
click at [256, 383] on div at bounding box center [280, 375] width 128 height 108
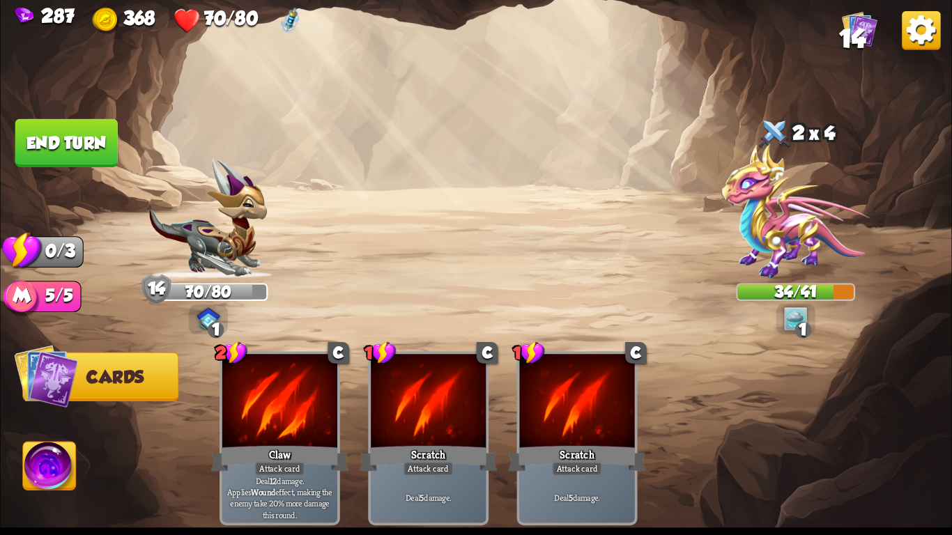
click at [46, 130] on button "End turn" at bounding box center [66, 143] width 102 height 48
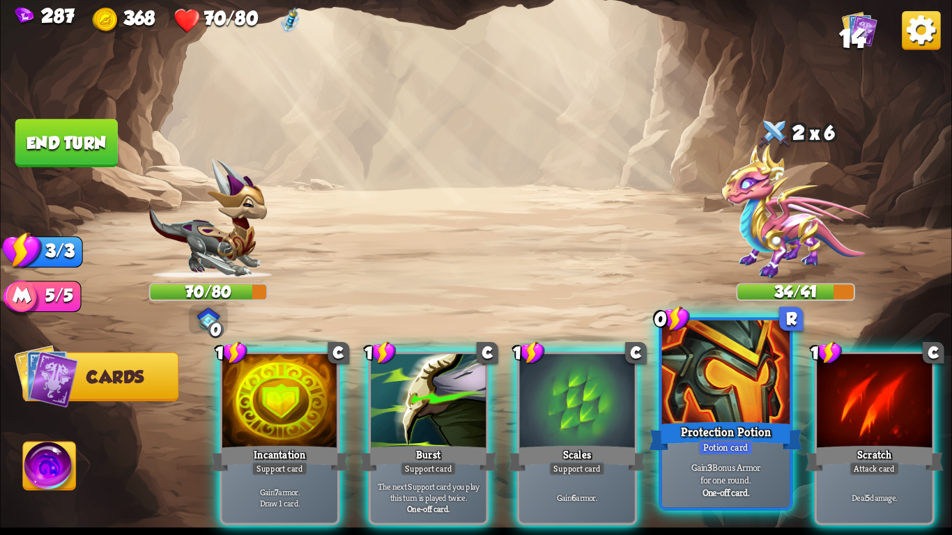
click at [681, 447] on div "Protection Potion" at bounding box center [725, 437] width 153 height 34
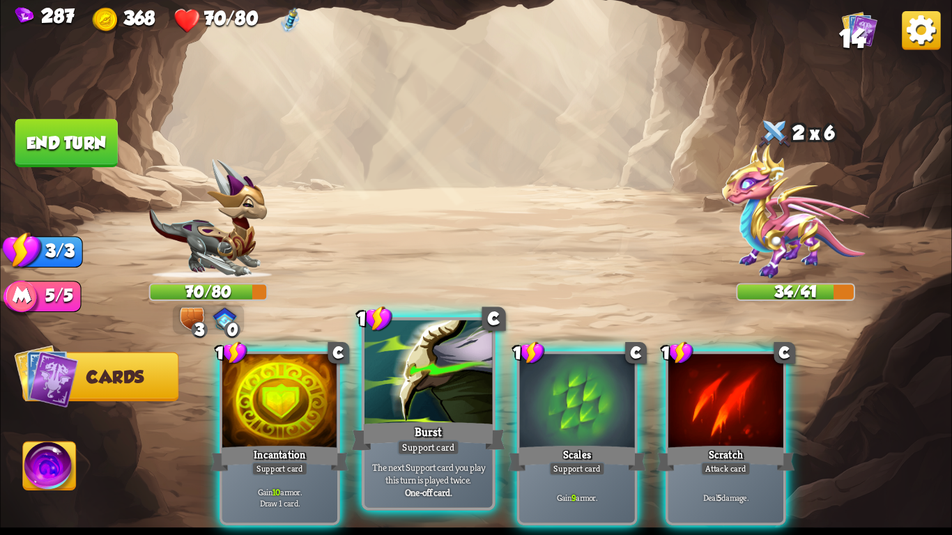
click at [399, 388] on div at bounding box center [429, 375] width 128 height 108
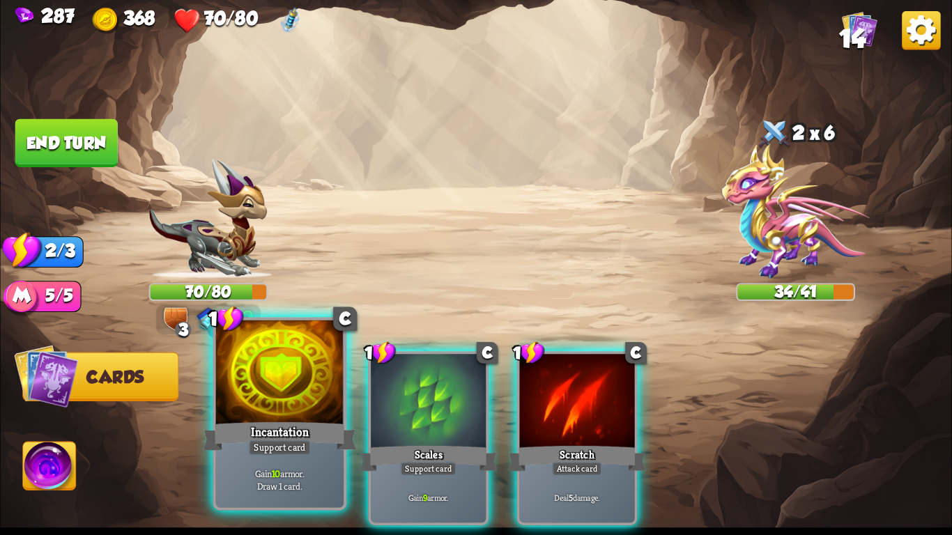
click at [242, 392] on div at bounding box center [280, 375] width 128 height 108
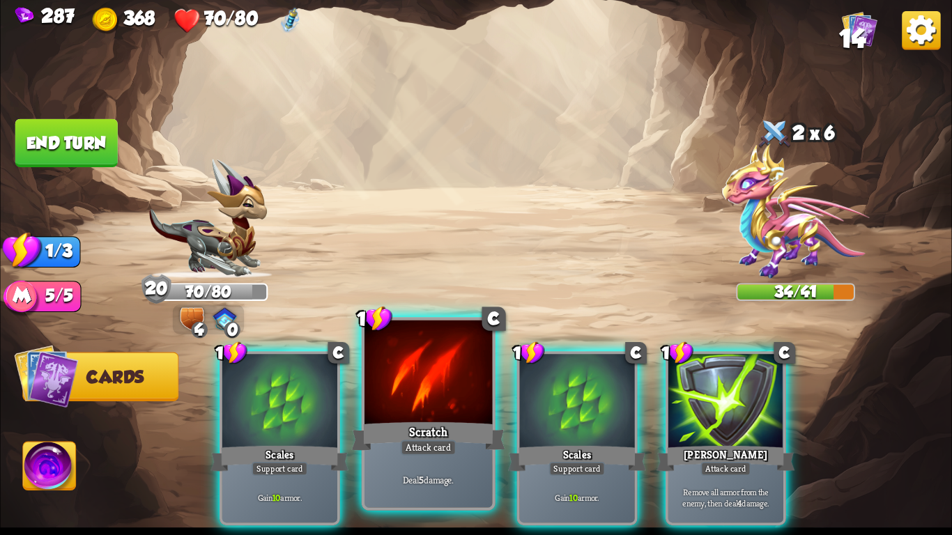
click at [411, 429] on div "Scratch" at bounding box center [428, 437] width 153 height 34
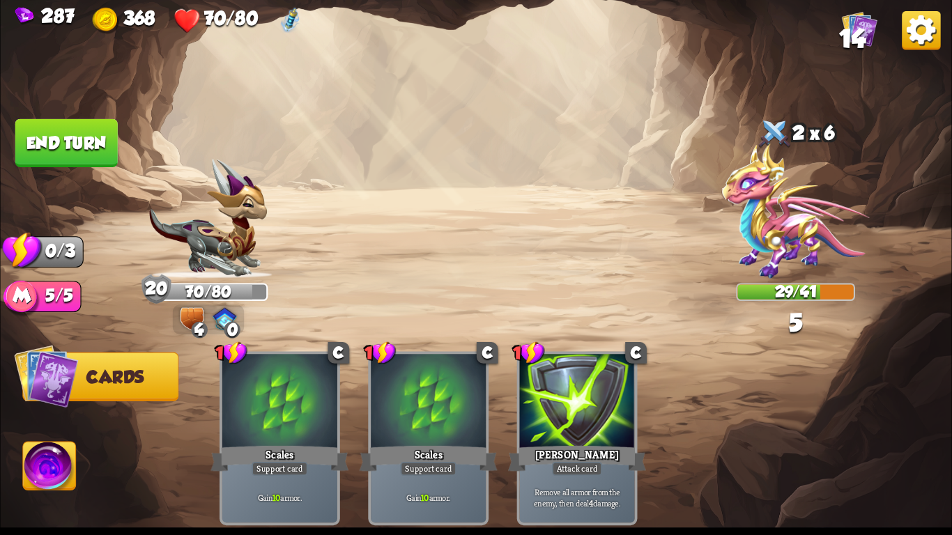
click at [64, 134] on button "End turn" at bounding box center [66, 143] width 102 height 48
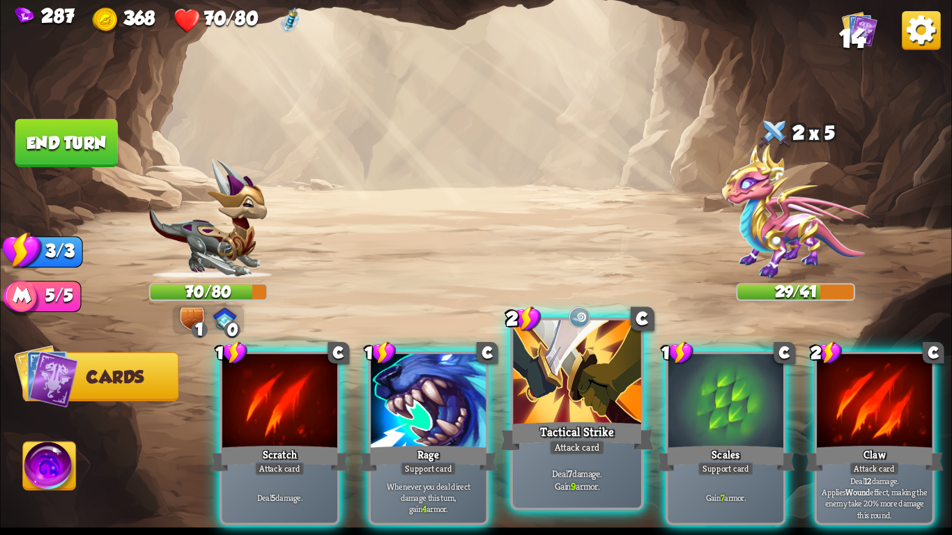
click at [588, 420] on div "Tactical Strike" at bounding box center [577, 437] width 153 height 34
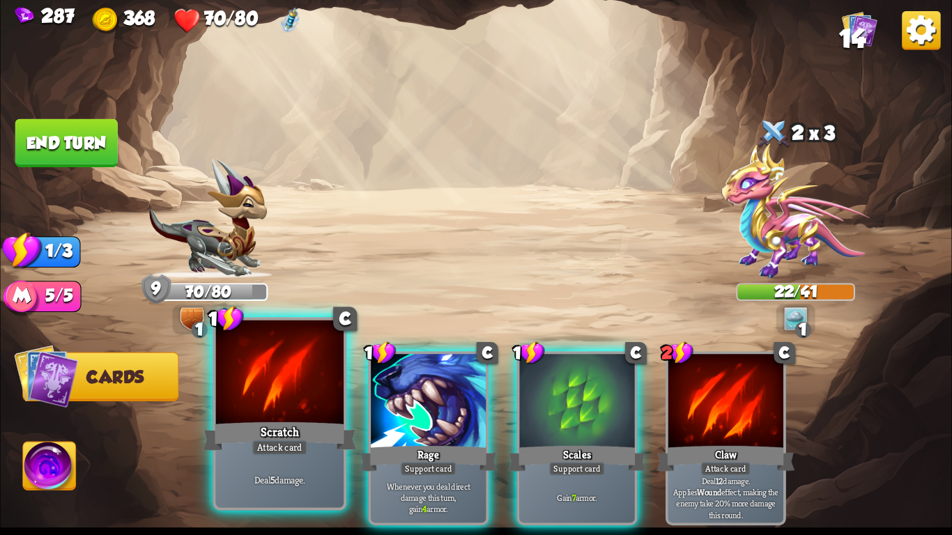
click at [290, 424] on div "Scratch" at bounding box center [279, 437] width 153 height 34
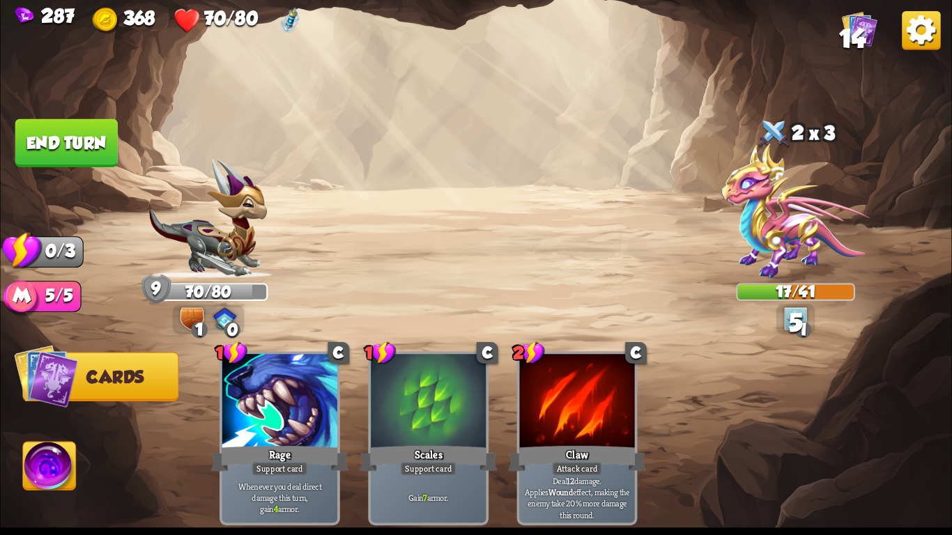
click at [65, 141] on button "End turn" at bounding box center [66, 143] width 102 height 48
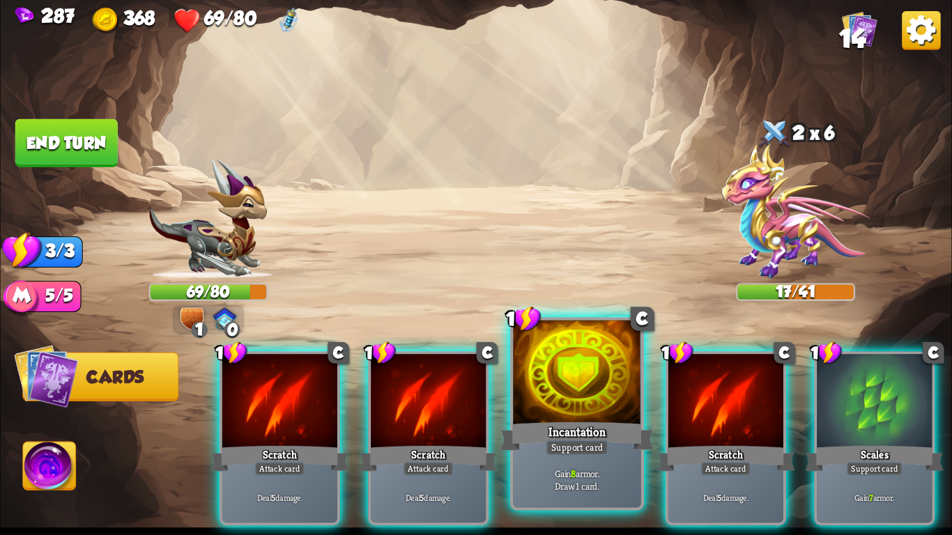
click at [509, 420] on div "Incantation" at bounding box center [577, 437] width 153 height 34
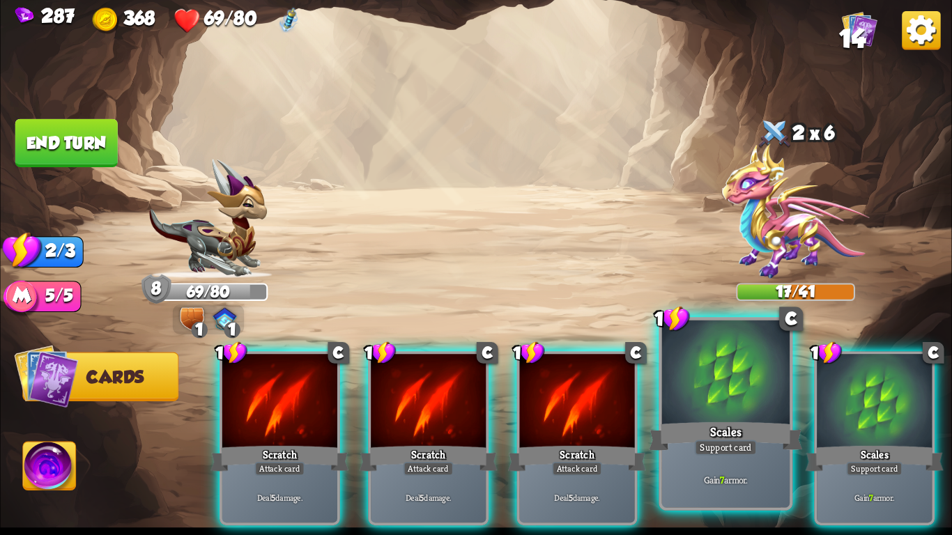
click at [770, 411] on div at bounding box center [726, 375] width 128 height 108
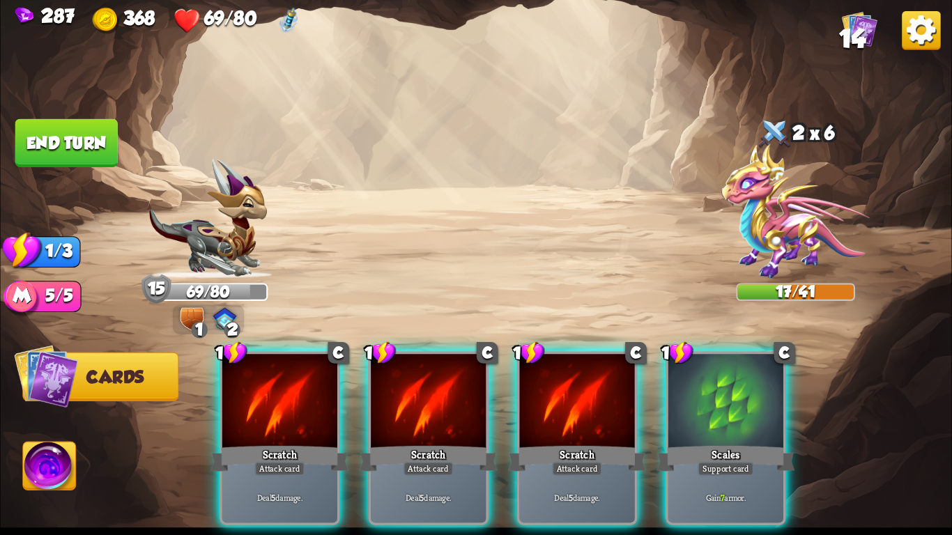
click at [509, 384] on div "1 C Scratch Attack card Deal 5 damage. 1 C Scratch Attack card Deal 5 damage. 1…" at bounding box center [570, 417] width 761 height 238
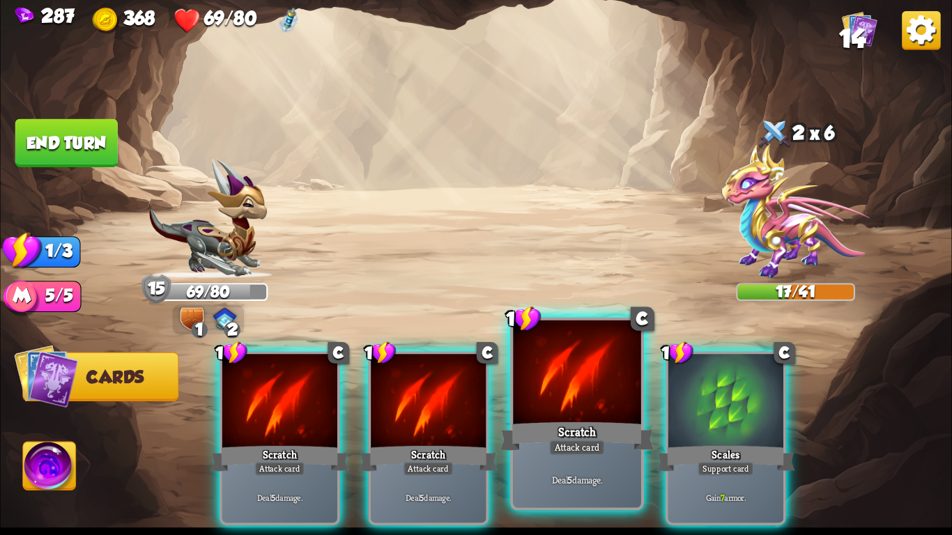
click at [519, 387] on div at bounding box center [577, 375] width 128 height 108
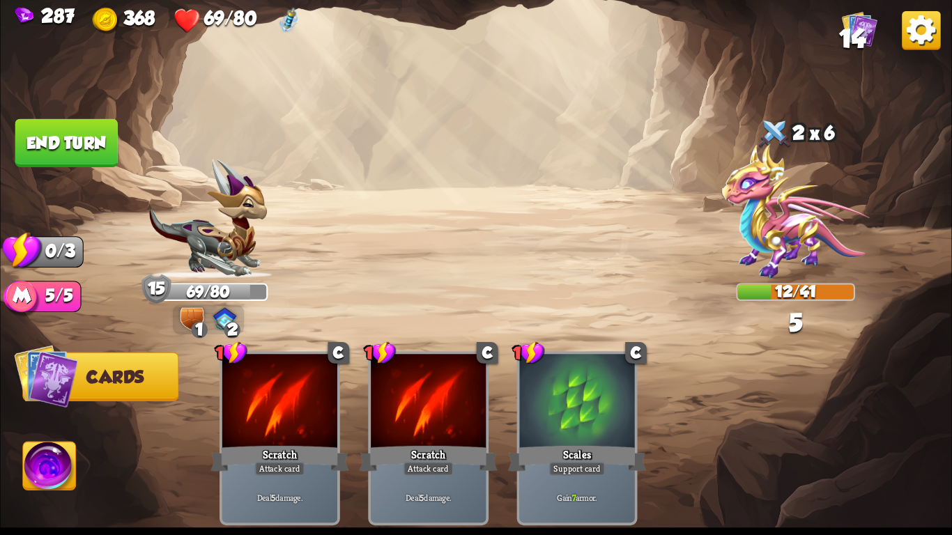
click at [43, 136] on button "End turn" at bounding box center [66, 143] width 102 height 48
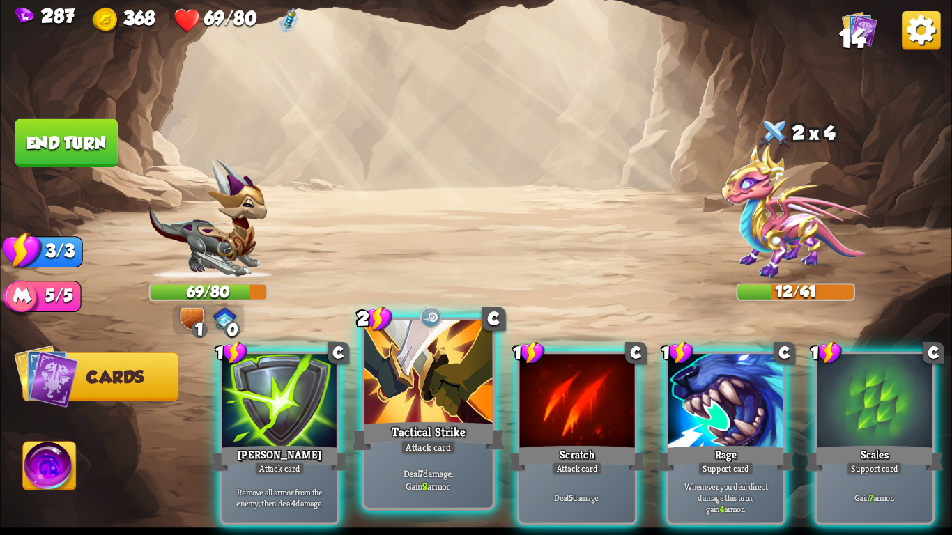
click at [408, 378] on div at bounding box center [429, 375] width 128 height 108
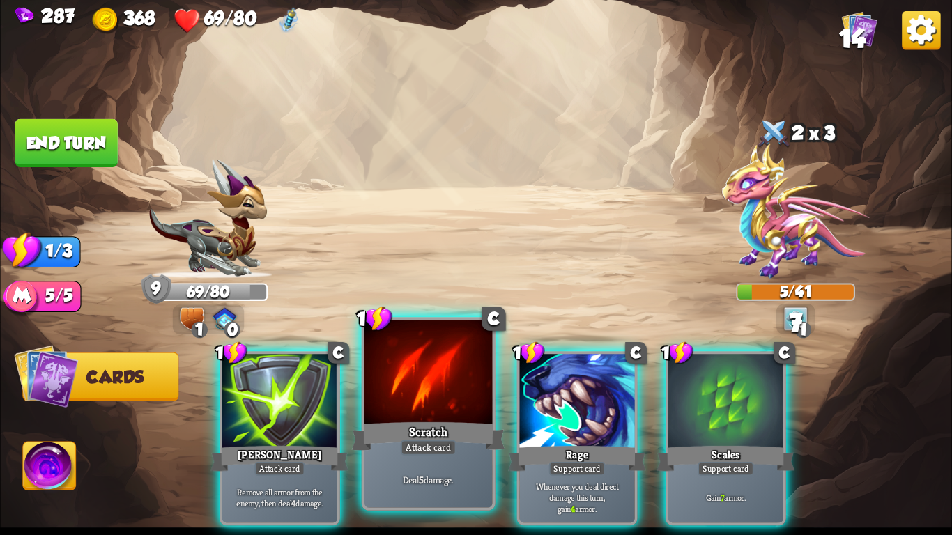
click at [423, 388] on div at bounding box center [429, 375] width 128 height 108
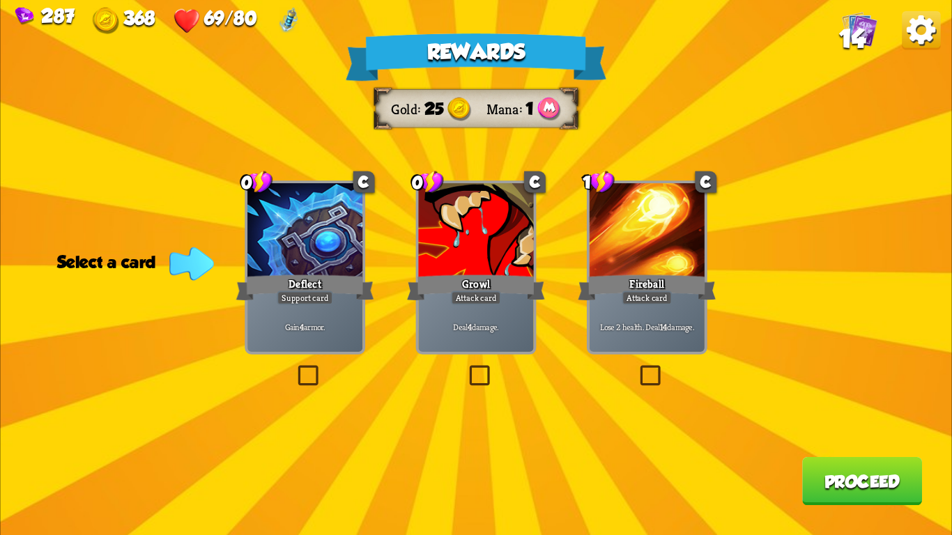
click at [304, 262] on div at bounding box center [304, 231] width 115 height 97
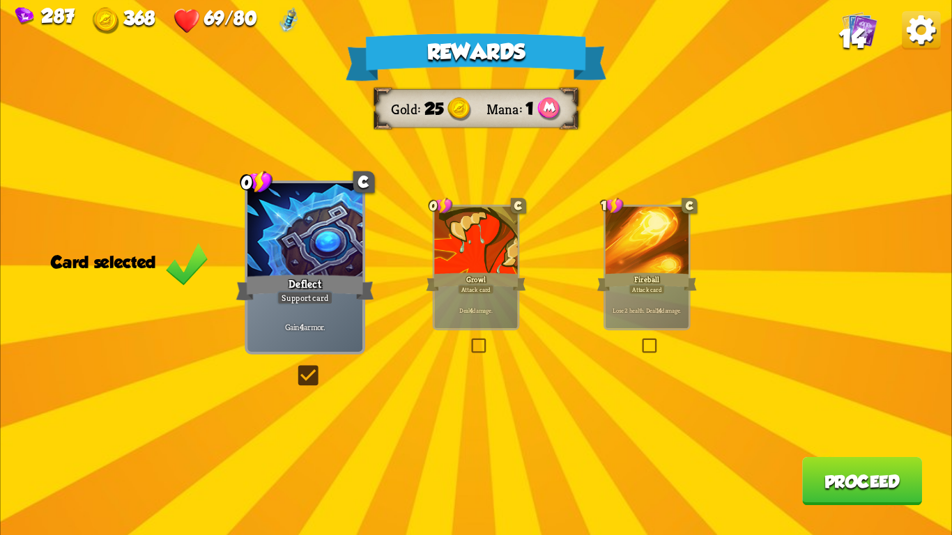
click at [441, 276] on div "Growl" at bounding box center [476, 282] width 100 height 22
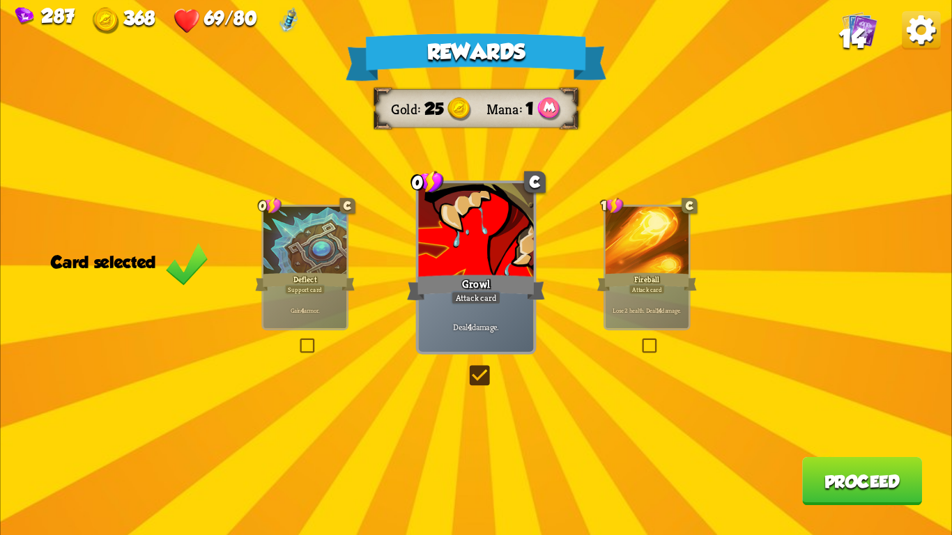
click at [259, 286] on div "Deflect" at bounding box center [305, 282] width 100 height 22
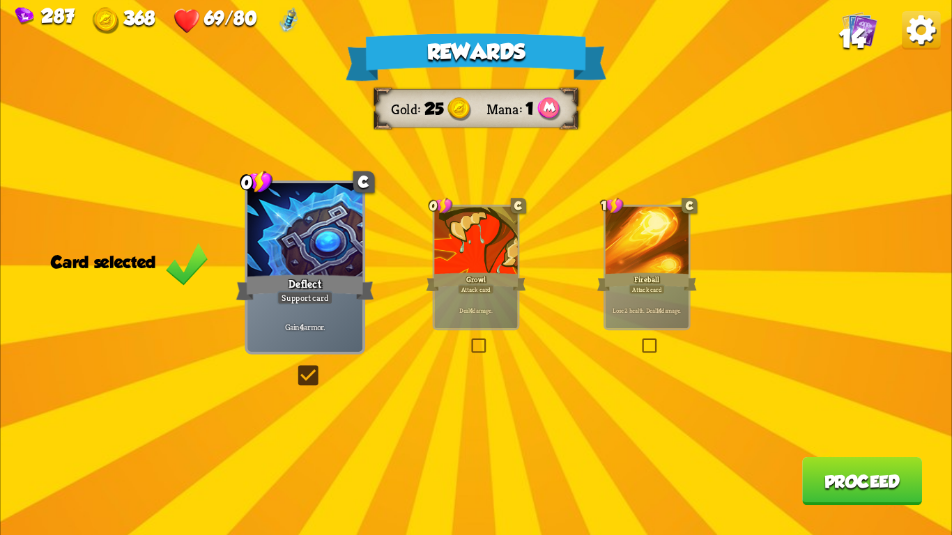
click at [867, 482] on button "Proceed" at bounding box center [862, 481] width 120 height 48
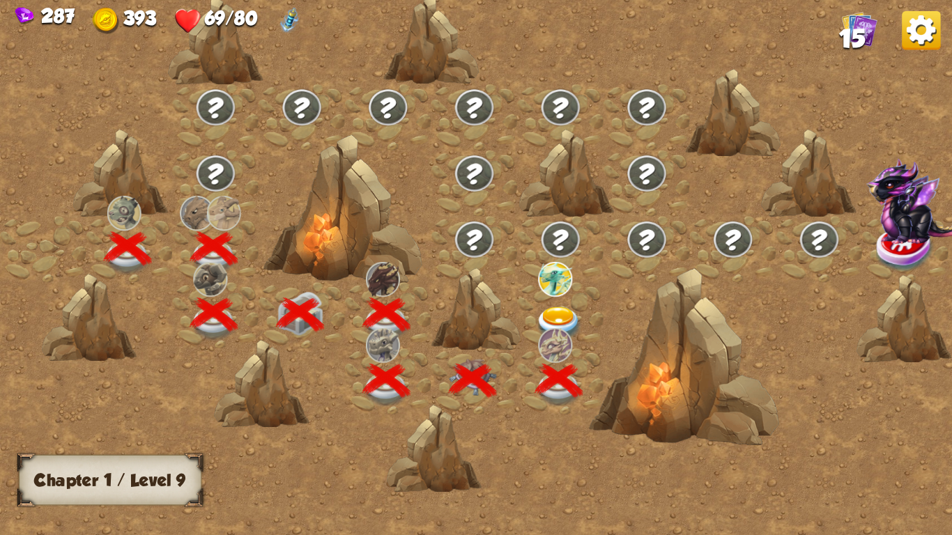
click at [554, 314] on img at bounding box center [558, 324] width 47 height 35
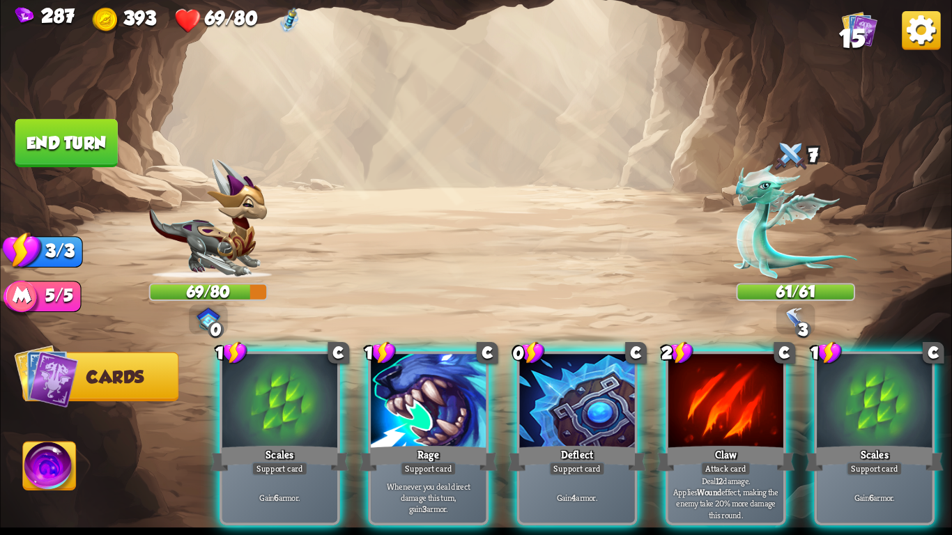
click at [915, 41] on img at bounding box center [921, 30] width 38 height 38
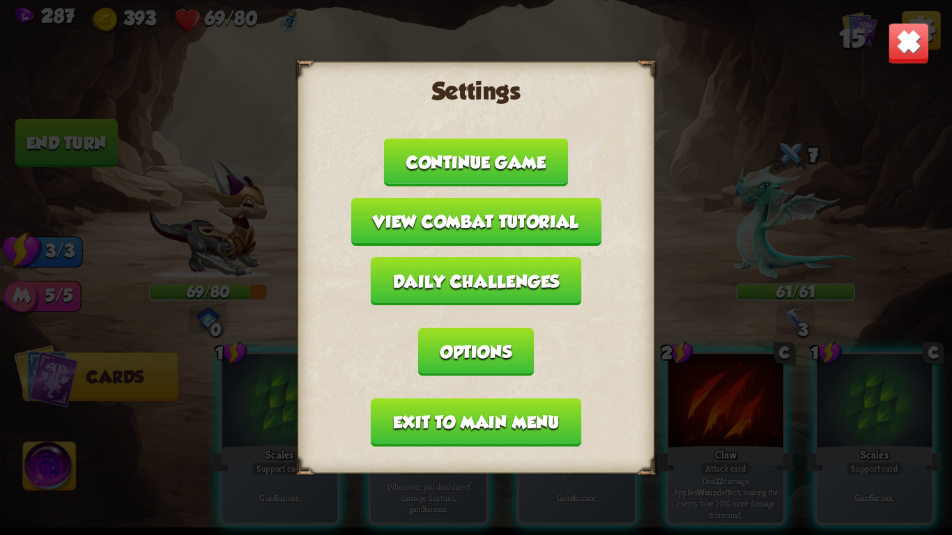
click at [498, 407] on button "Exit to main menu" at bounding box center [476, 423] width 211 height 48
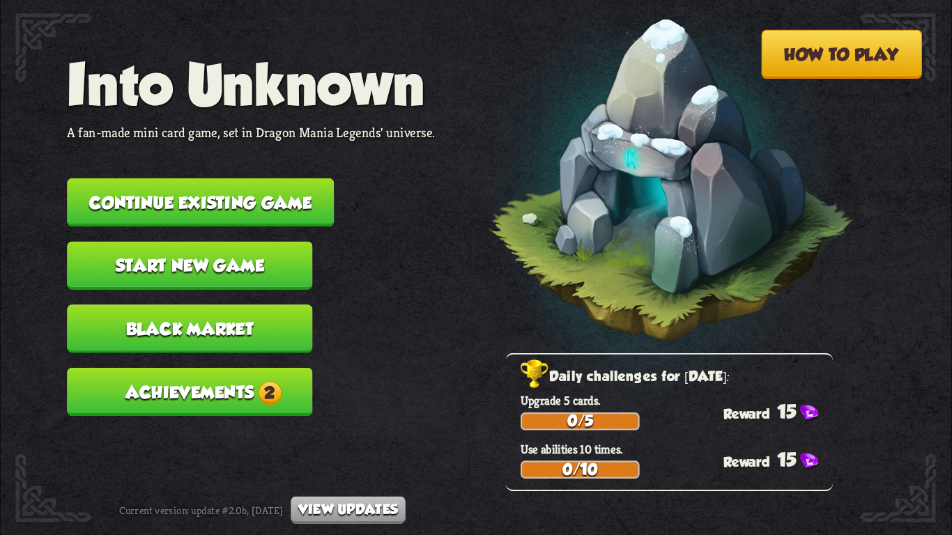
click at [251, 257] on button "Start new game" at bounding box center [189, 266] width 245 height 48
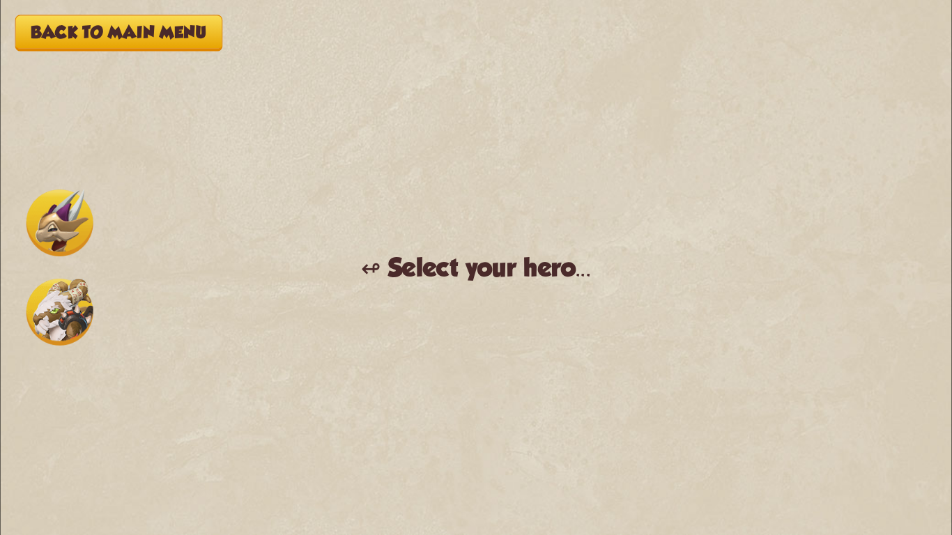
click at [57, 312] on img at bounding box center [59, 312] width 67 height 67
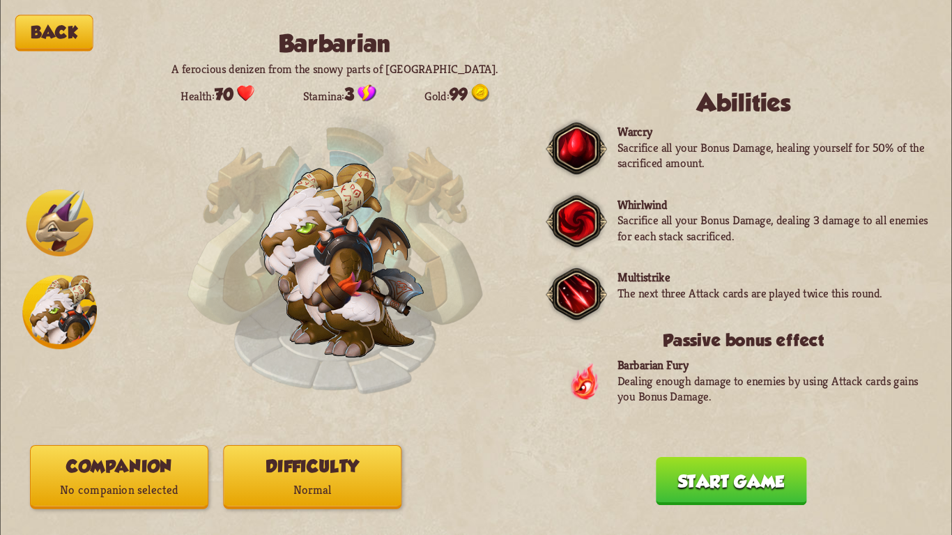
click at [698, 471] on button "Start game" at bounding box center [731, 481] width 151 height 48
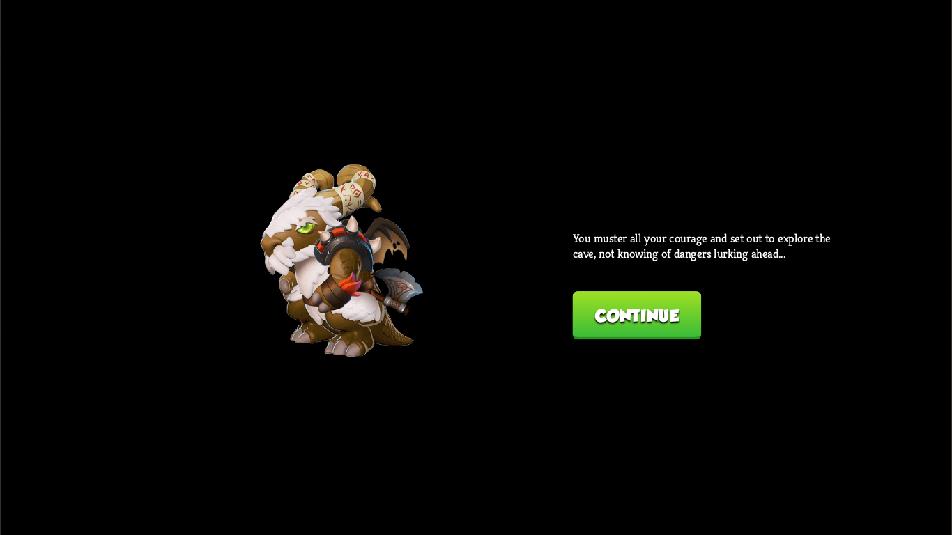
click at [658, 309] on button "Continue" at bounding box center [637, 315] width 129 height 48
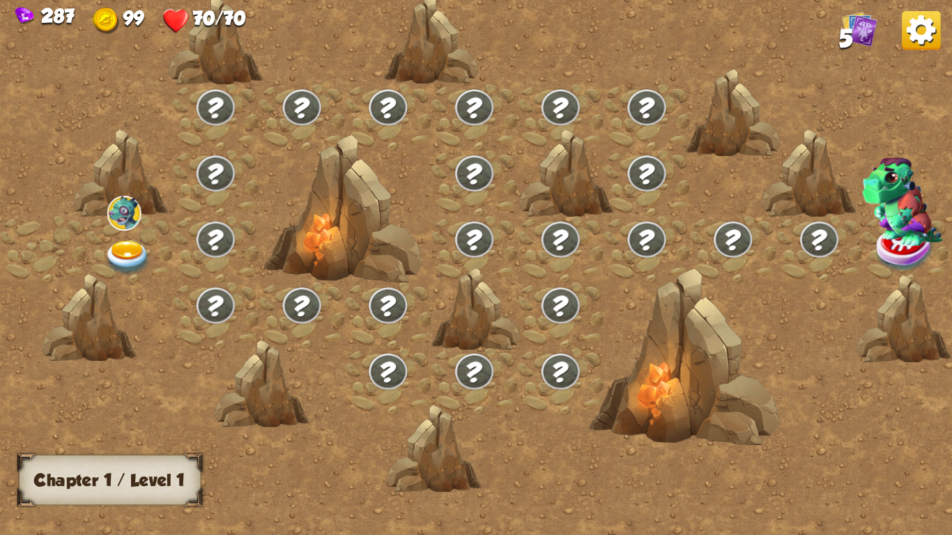
click at [125, 257] on img at bounding box center [128, 258] width 47 height 35
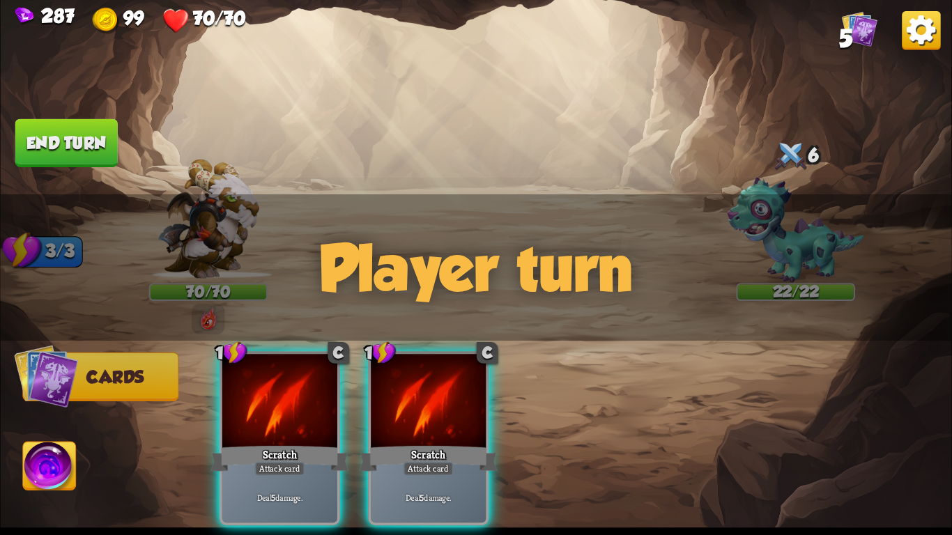
click at [44, 468] on img at bounding box center [49, 470] width 53 height 54
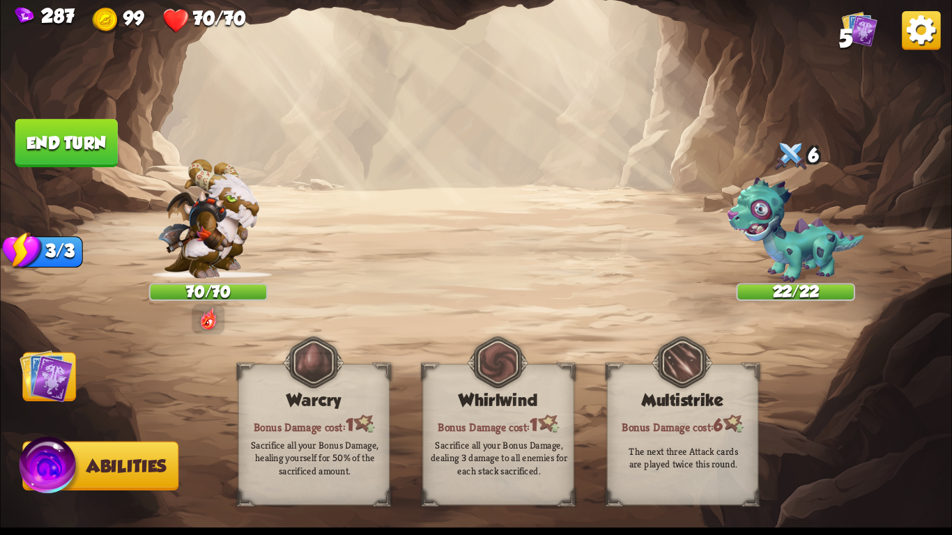
click at [47, 372] on img at bounding box center [47, 376] width 54 height 54
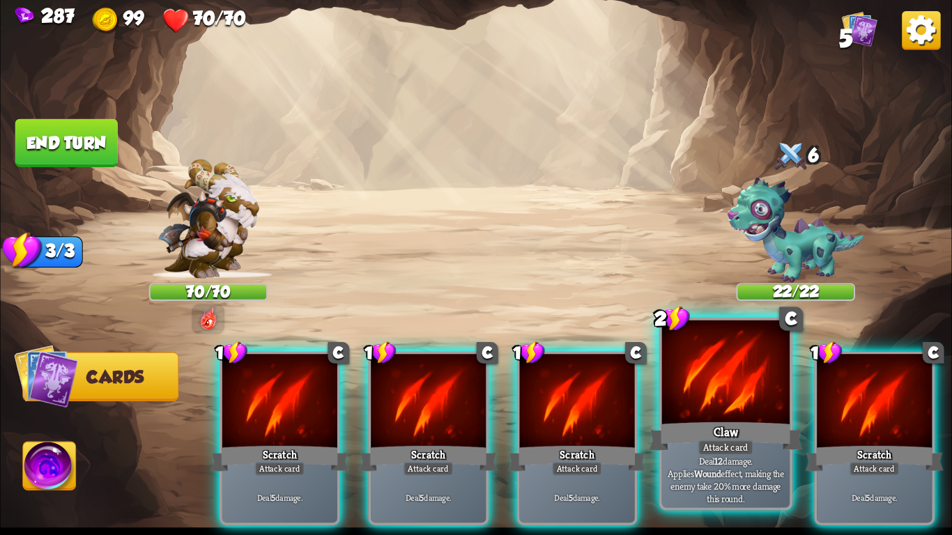
click at [705, 435] on div "Claw" at bounding box center [725, 437] width 153 height 34
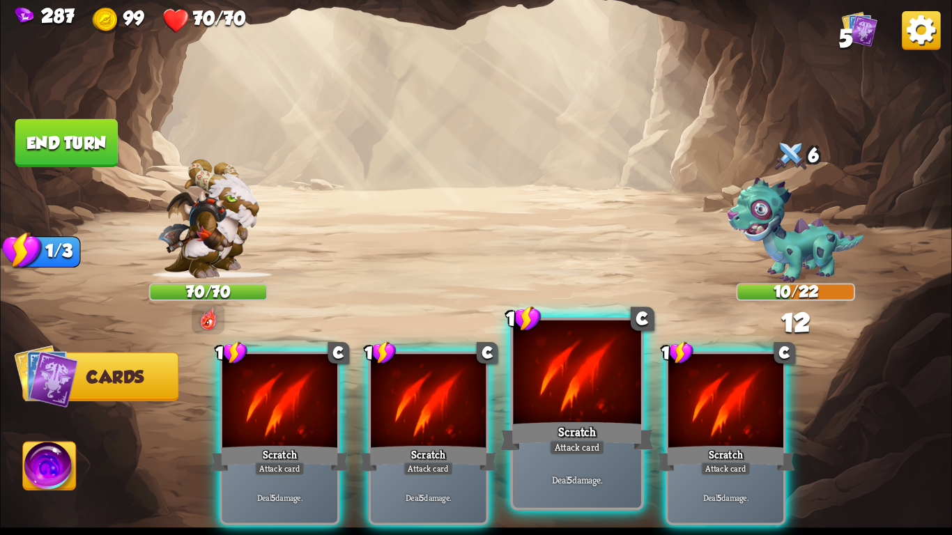
click at [594, 431] on div "Scratch" at bounding box center [577, 437] width 153 height 34
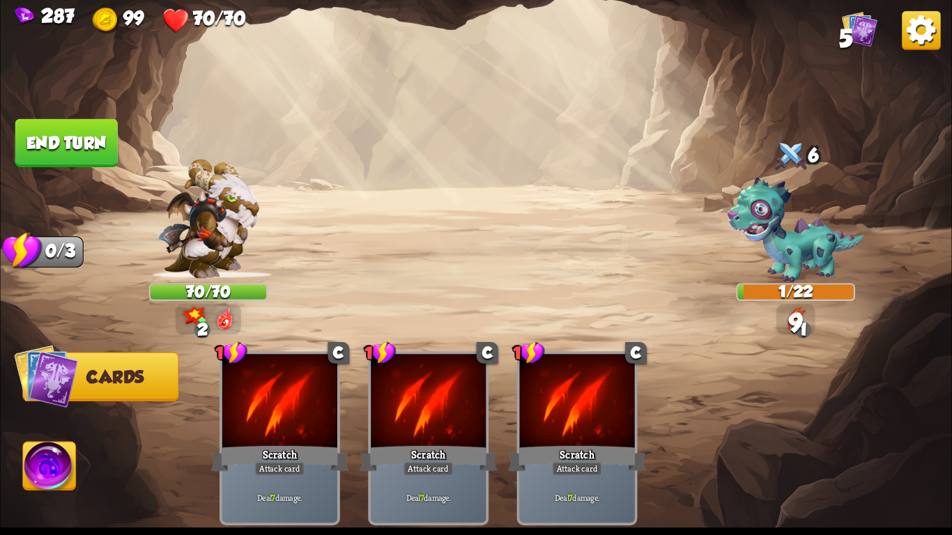
click at [88, 131] on button "End turn" at bounding box center [66, 143] width 102 height 48
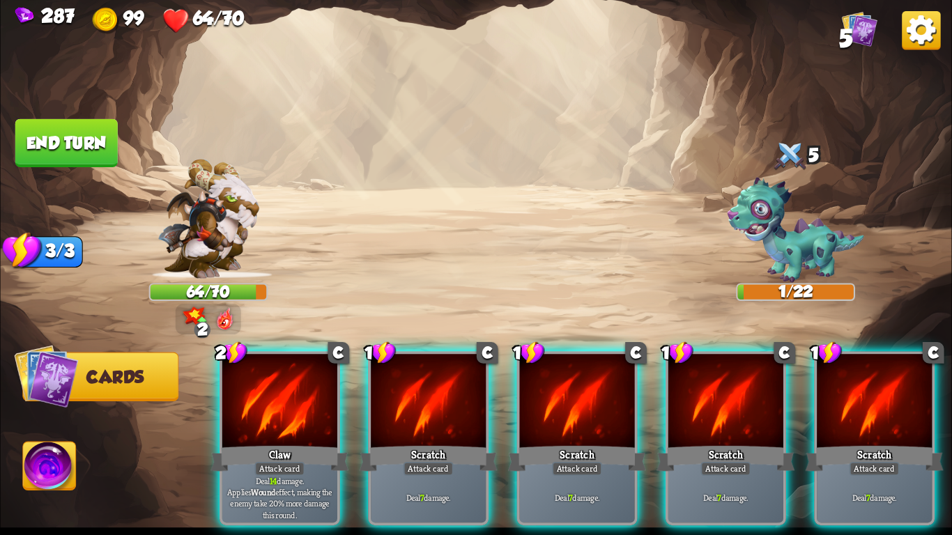
click at [38, 468] on img at bounding box center [49, 470] width 53 height 54
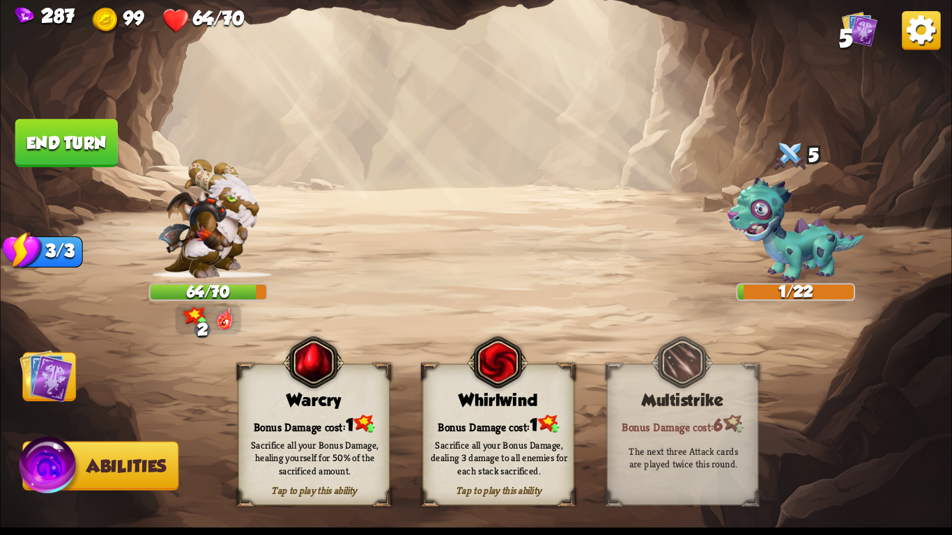
click at [302, 431] on div "Sacrifice all your Bonus Damage, healing yourself for 50% of the sacrificed amo…" at bounding box center [315, 457] width 152 height 59
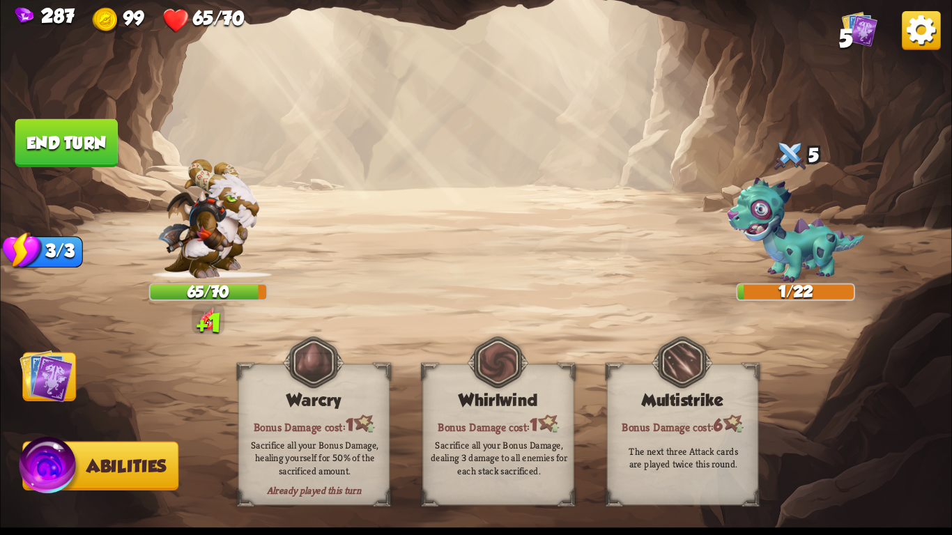
click at [45, 365] on img at bounding box center [47, 376] width 54 height 54
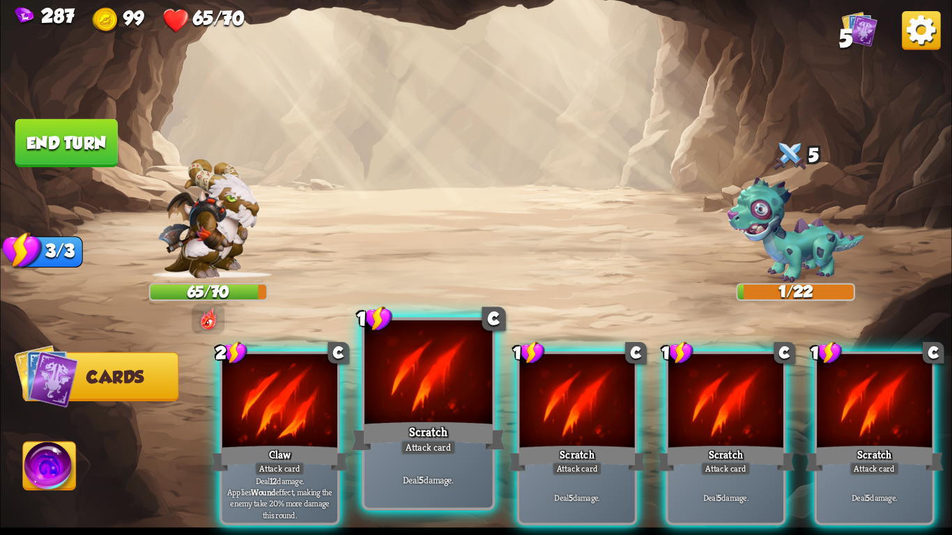
click at [445, 403] on div at bounding box center [429, 375] width 128 height 108
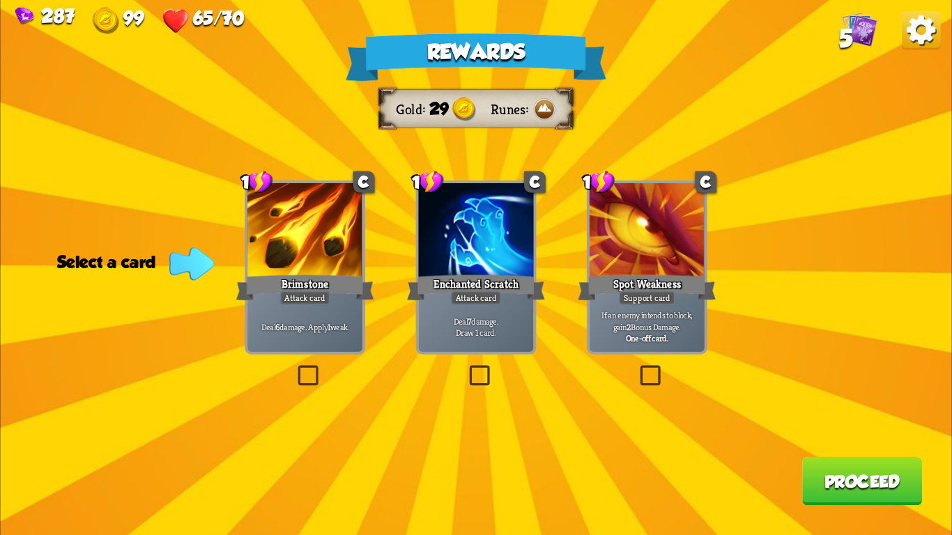
click at [611, 322] on p "If an enemy intends to block, gain 2 Bonus Damage." at bounding box center [647, 321] width 109 height 23
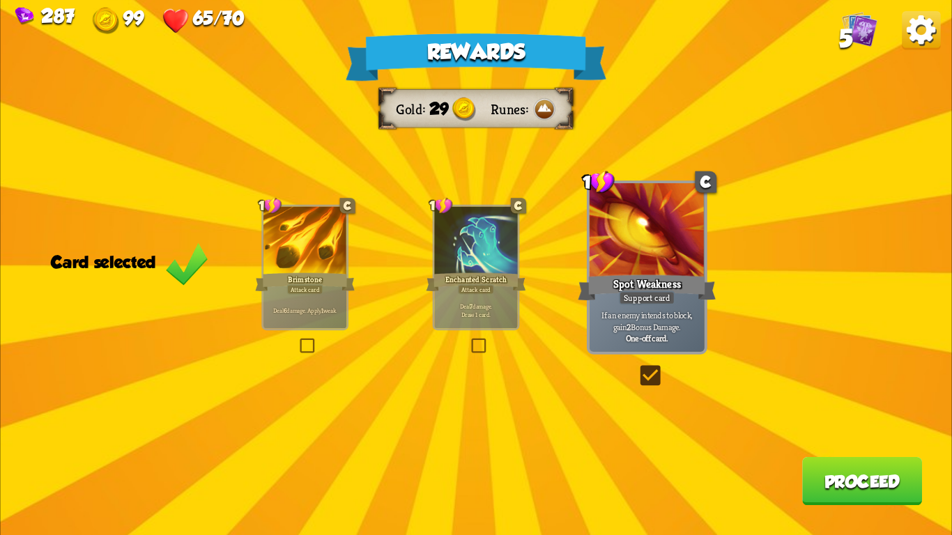
click at [851, 489] on button "Proceed" at bounding box center [862, 481] width 120 height 48
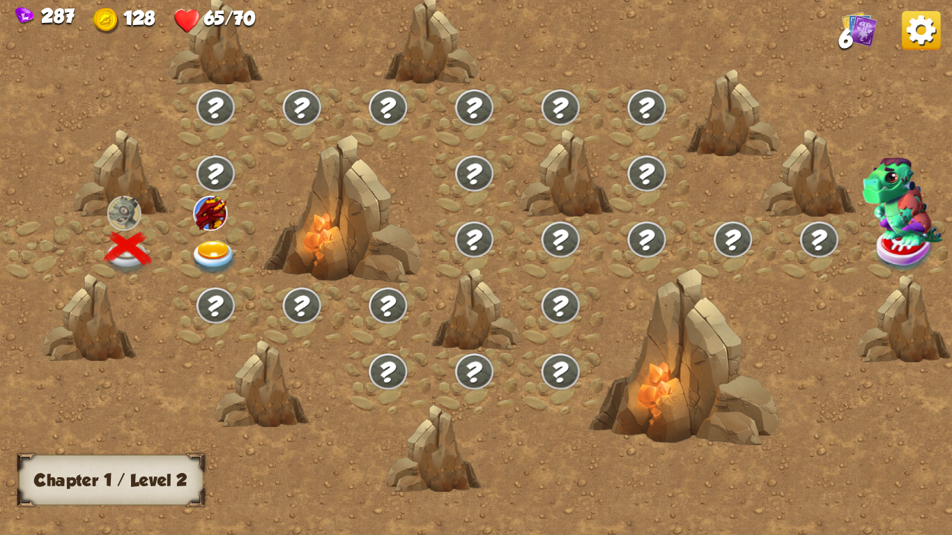
click at [201, 242] on img at bounding box center [213, 258] width 47 height 35
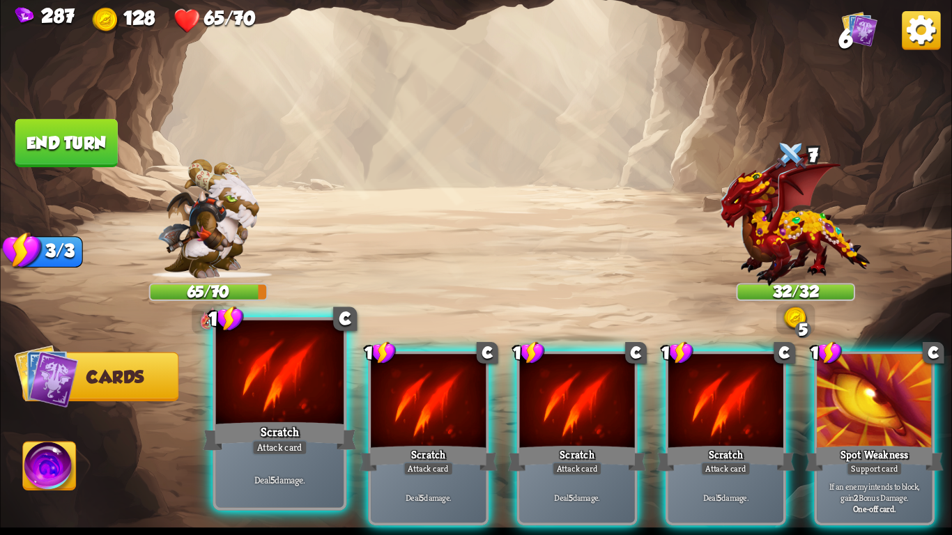
click at [313, 445] on div "Scratch" at bounding box center [279, 437] width 153 height 34
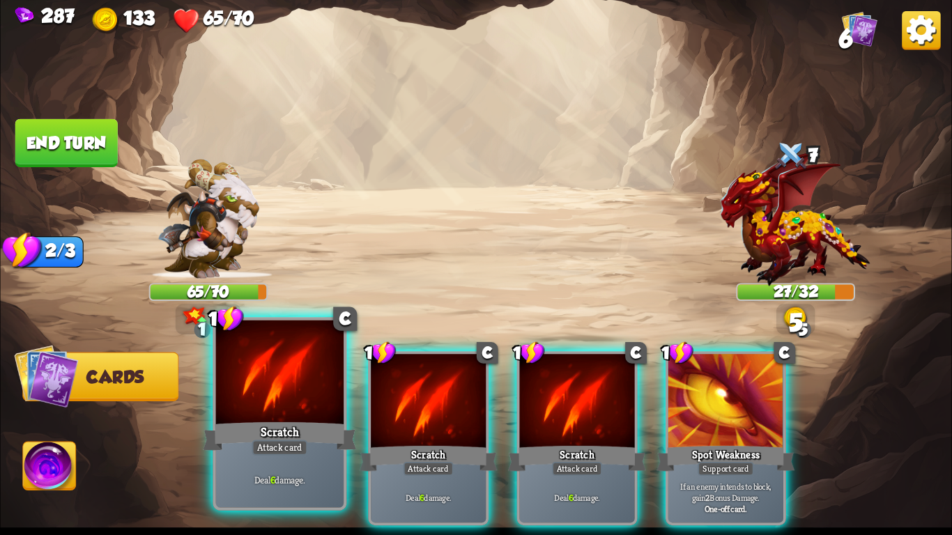
click at [288, 436] on div "Scratch" at bounding box center [279, 437] width 153 height 34
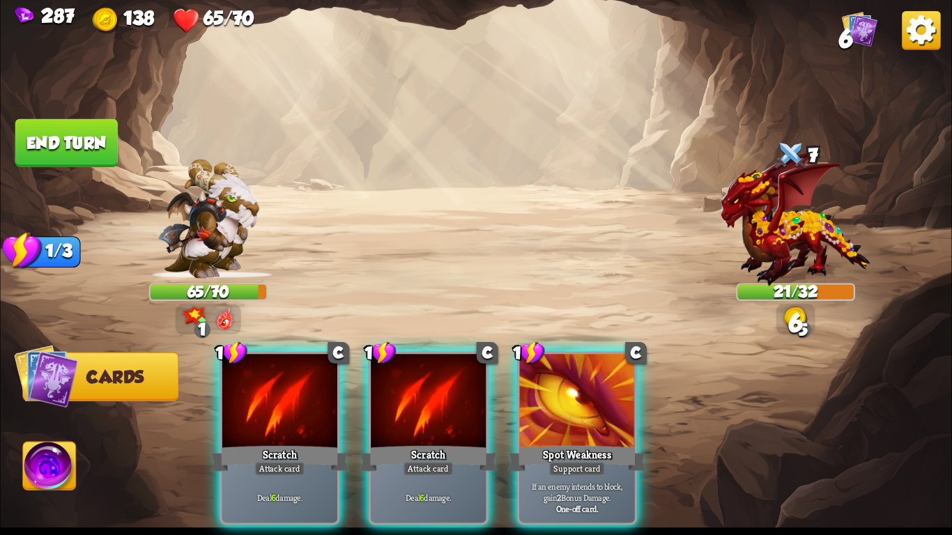
click at [63, 457] on img at bounding box center [49, 470] width 53 height 54
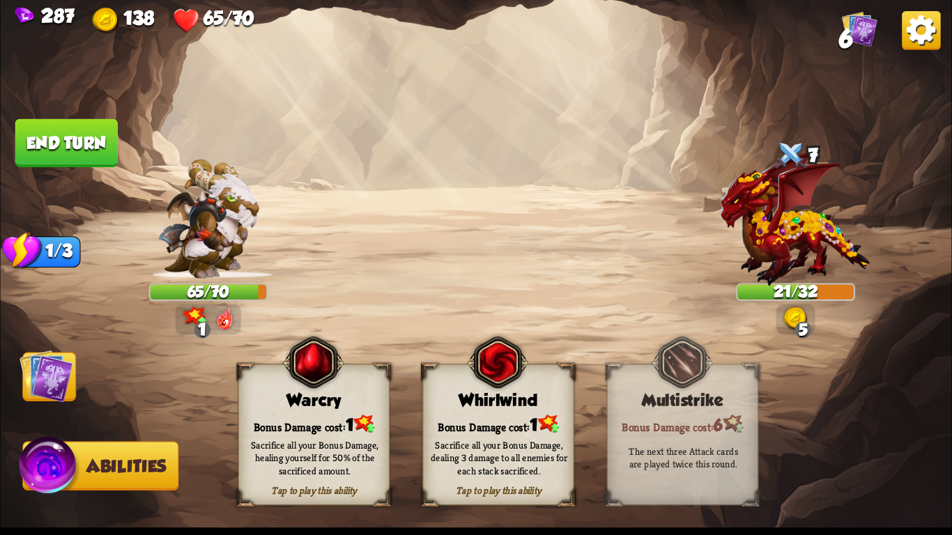
click at [381, 432] on div "Sacrifice all your Bonus Damage, healing yourself for 50% of the sacrificed amo…" at bounding box center [315, 457] width 152 height 59
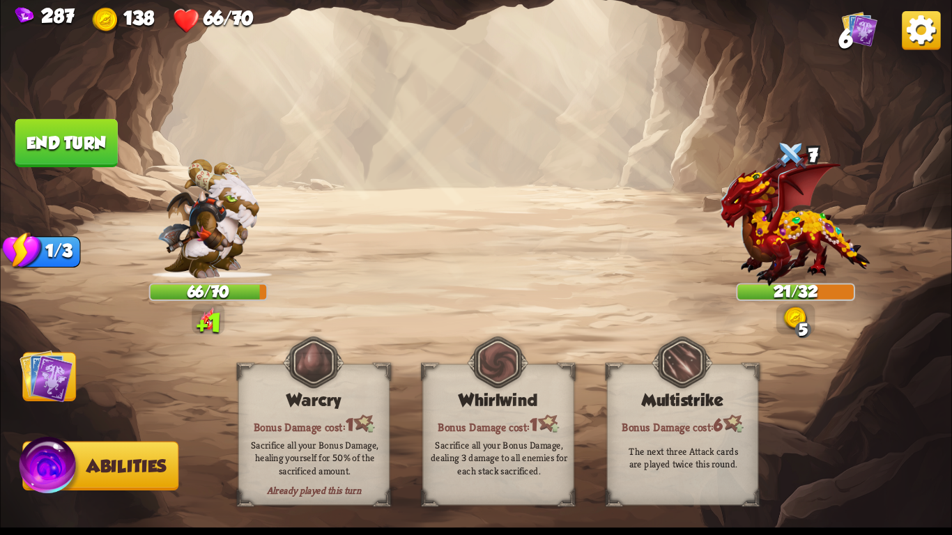
click at [62, 396] on img at bounding box center [47, 376] width 54 height 54
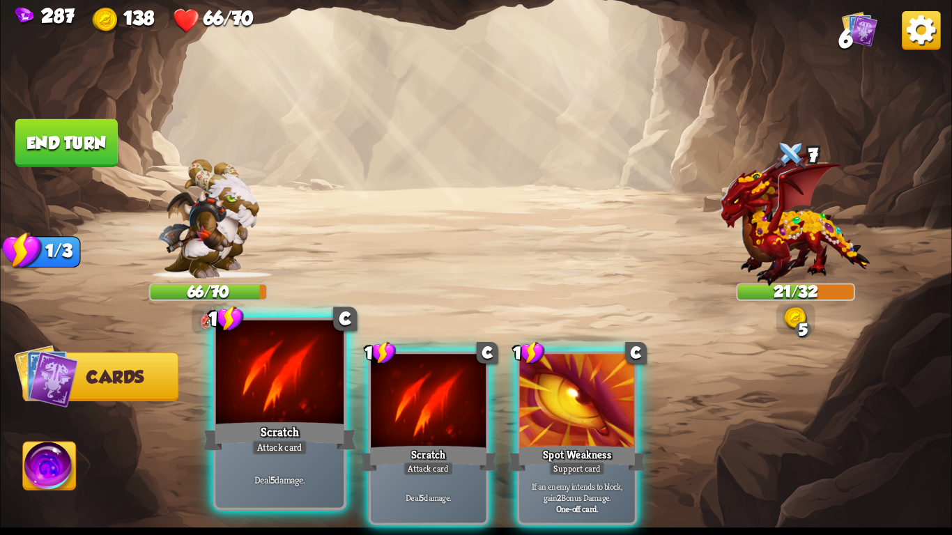
click at [299, 413] on div at bounding box center [280, 375] width 128 height 108
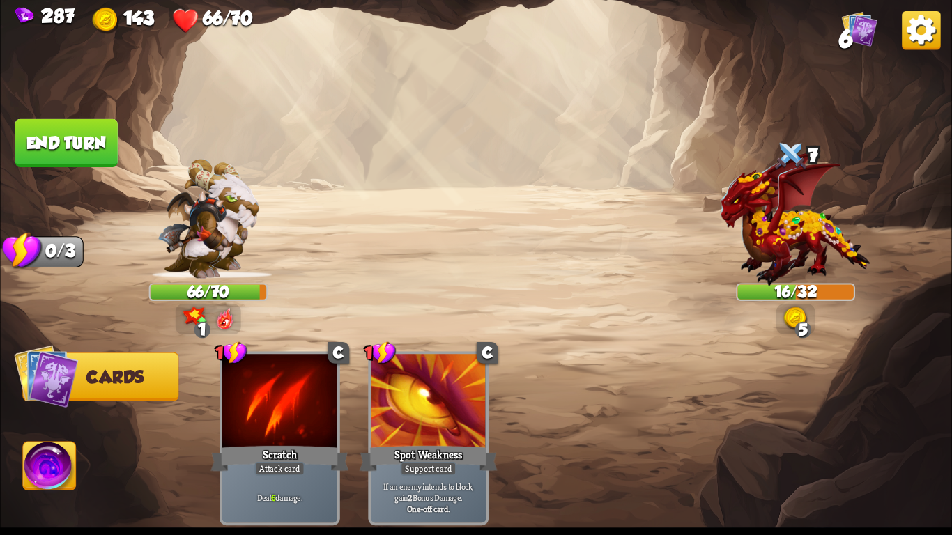
click at [37, 482] on img at bounding box center [49, 470] width 53 height 54
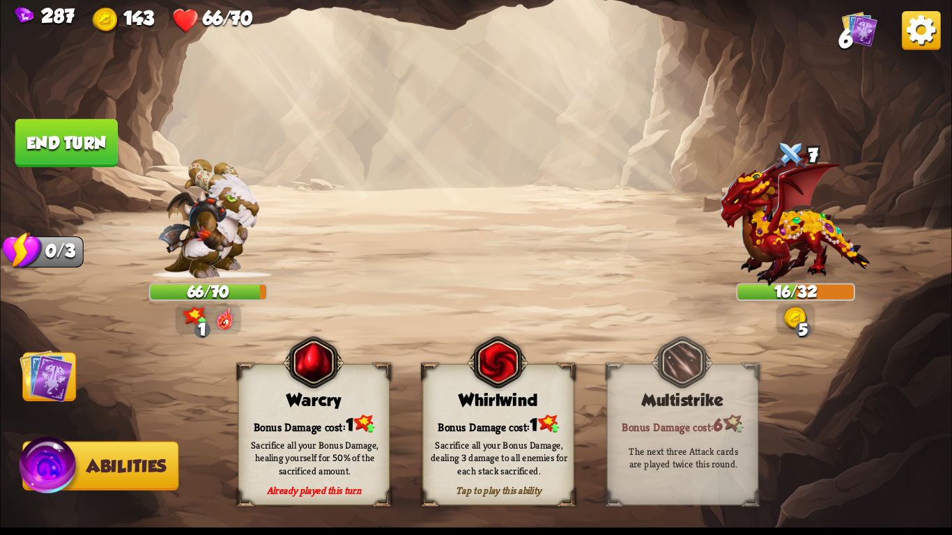
click at [289, 439] on div "Sacrifice all your Bonus Damage, healing yourself for 50% of the sacrificed amo…" at bounding box center [314, 458] width 137 height 38
click at [86, 154] on button "End turn" at bounding box center [66, 143] width 102 height 48
click at [317, 435] on div "Sacrifice all your Bonus Damage, healing yourself for 50% of the sacrificed amo…" at bounding box center [315, 457] width 152 height 59
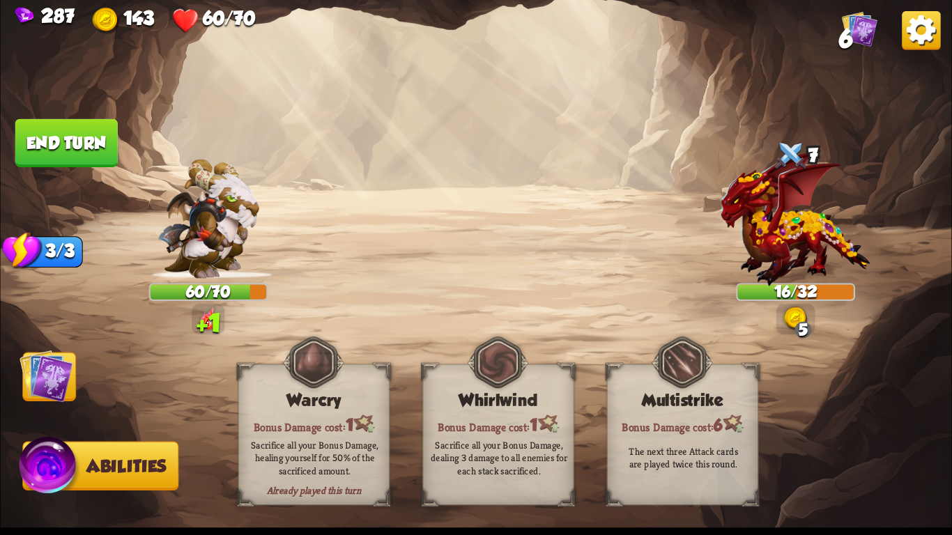
click at [36, 374] on img at bounding box center [47, 376] width 54 height 54
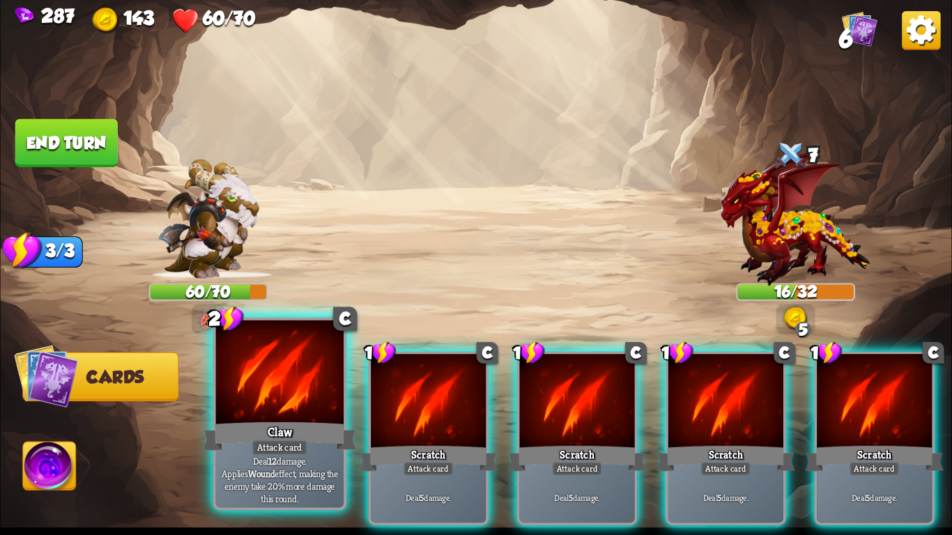
click at [259, 401] on div at bounding box center [280, 375] width 128 height 108
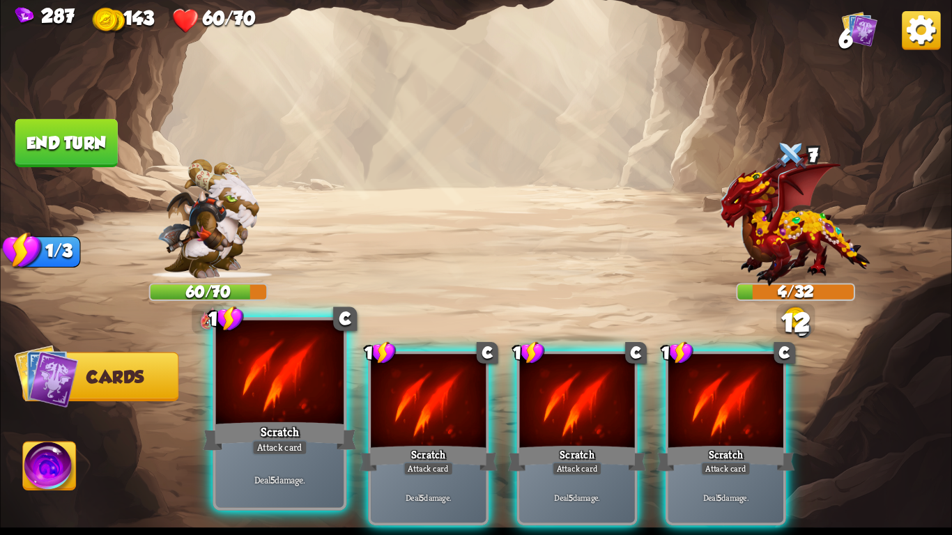
click at [271, 406] on div at bounding box center [280, 375] width 128 height 108
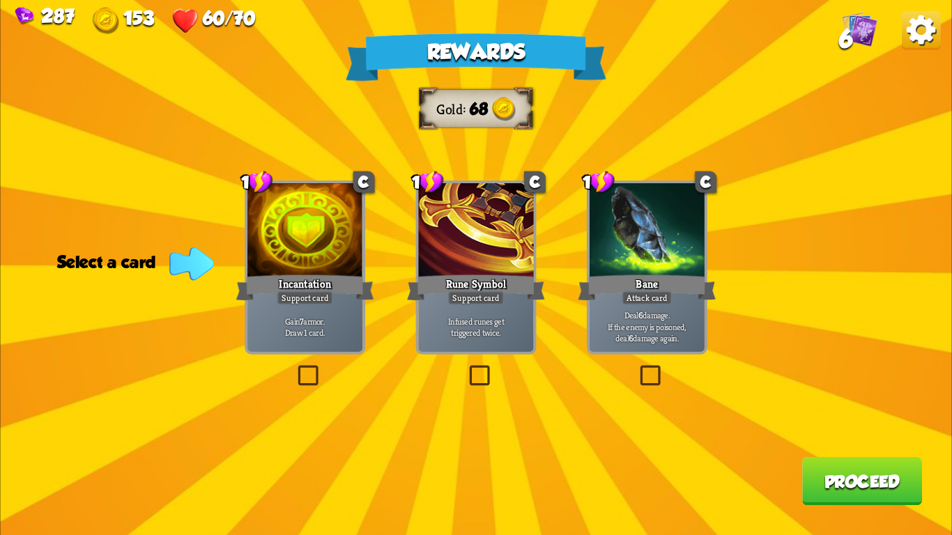
click at [268, 326] on p "Gain 7 armor. Draw 1 card." at bounding box center [304, 327] width 109 height 23
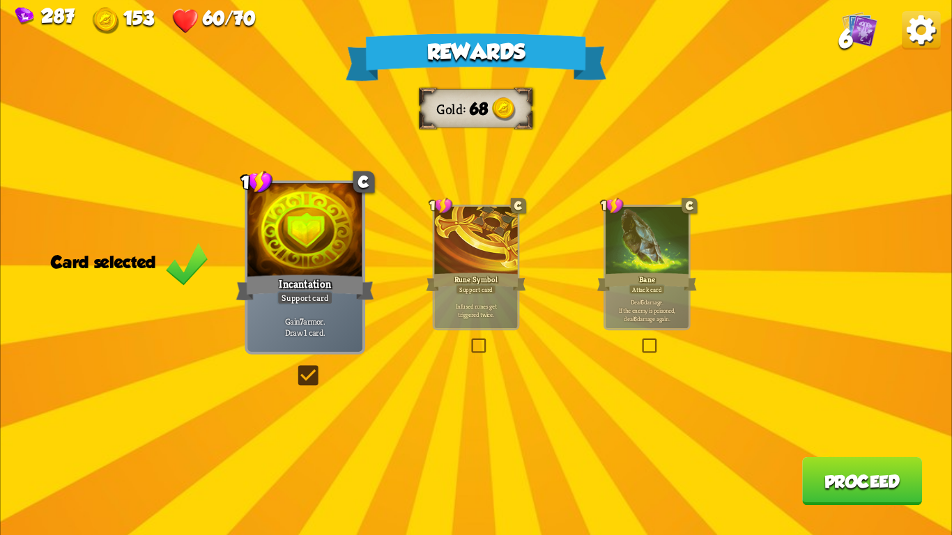
click at [876, 485] on button "Proceed" at bounding box center [862, 481] width 120 height 48
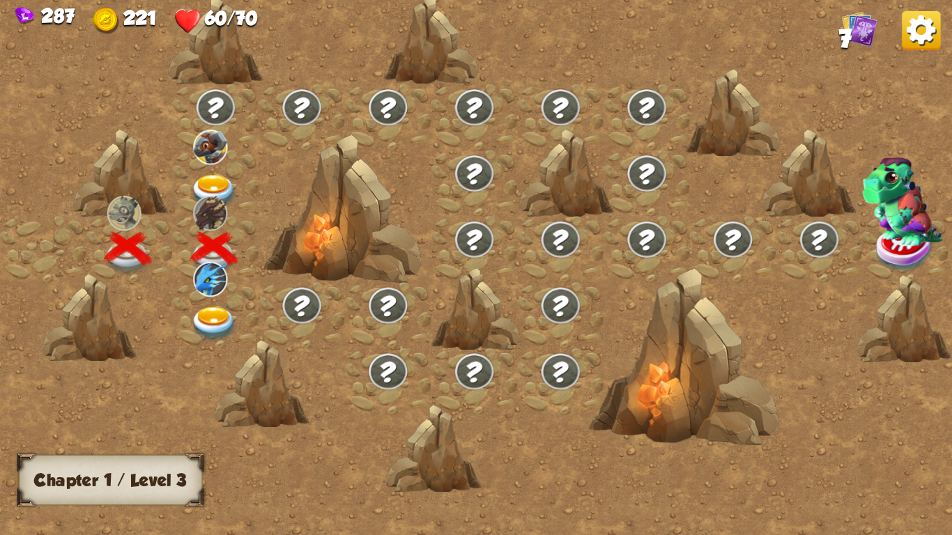
click at [213, 180] on img at bounding box center [213, 192] width 47 height 35
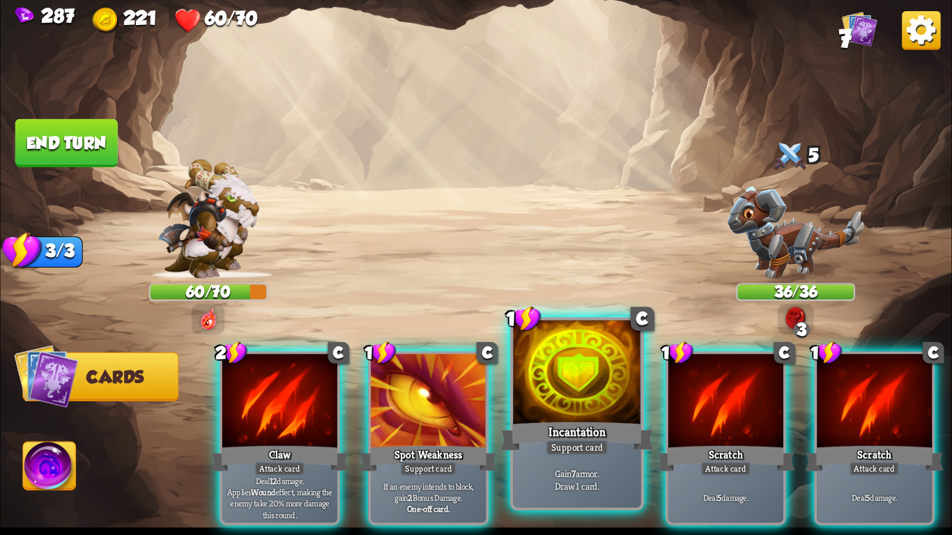
click at [572, 422] on div "Incantation" at bounding box center [577, 437] width 153 height 34
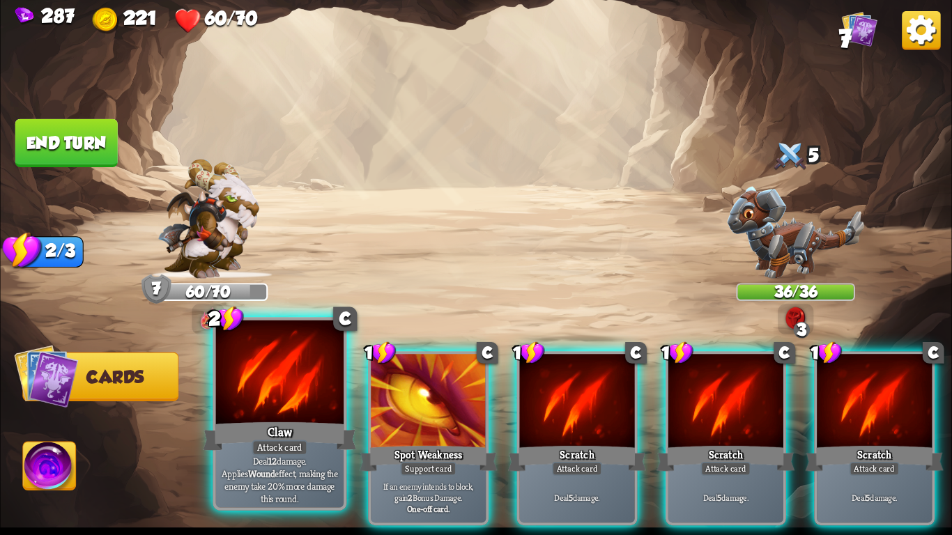
click at [290, 433] on div "Claw" at bounding box center [279, 437] width 153 height 34
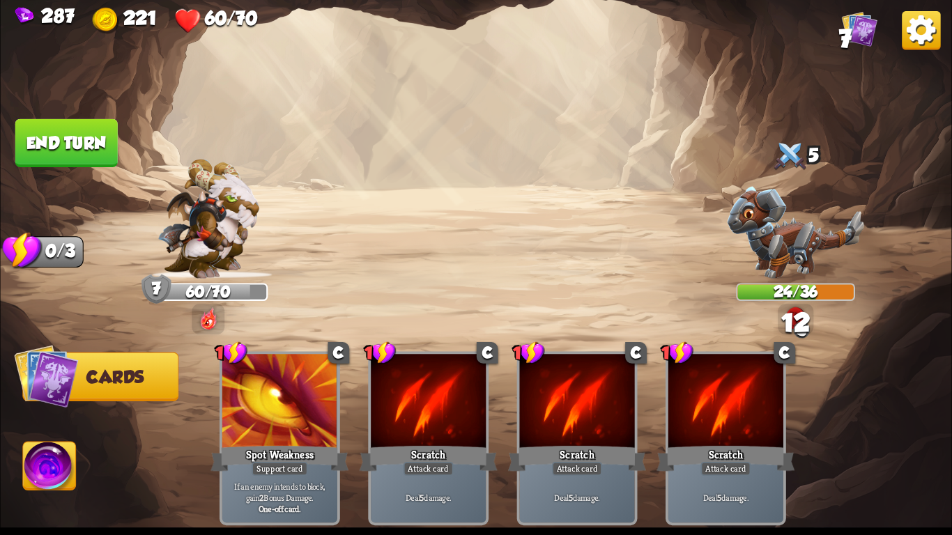
click at [39, 130] on button "End turn" at bounding box center [66, 143] width 102 height 48
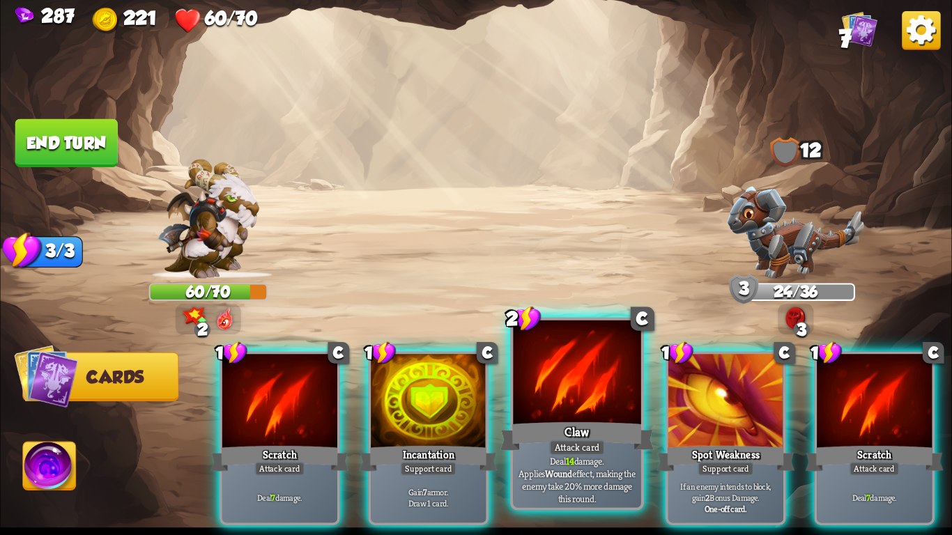
click at [549, 388] on div at bounding box center [577, 375] width 128 height 108
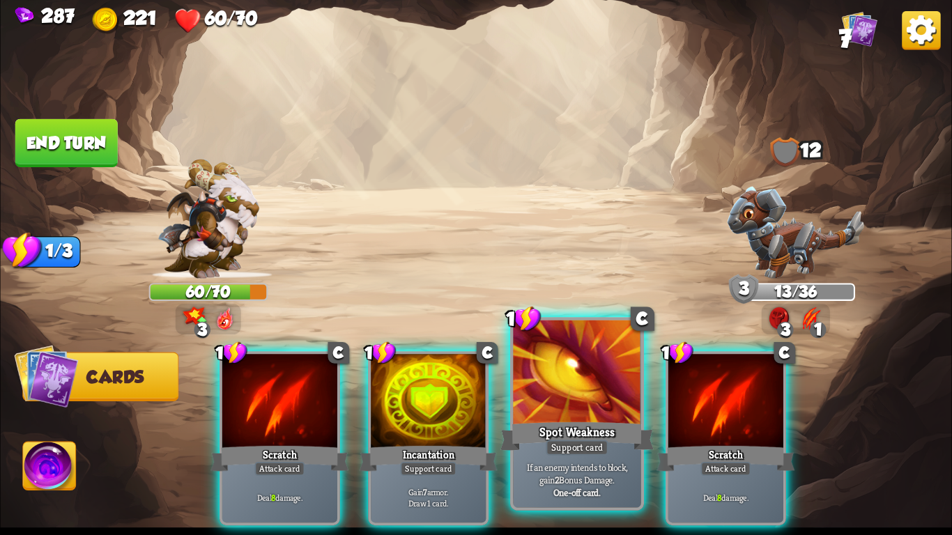
click at [572, 393] on div at bounding box center [577, 375] width 128 height 108
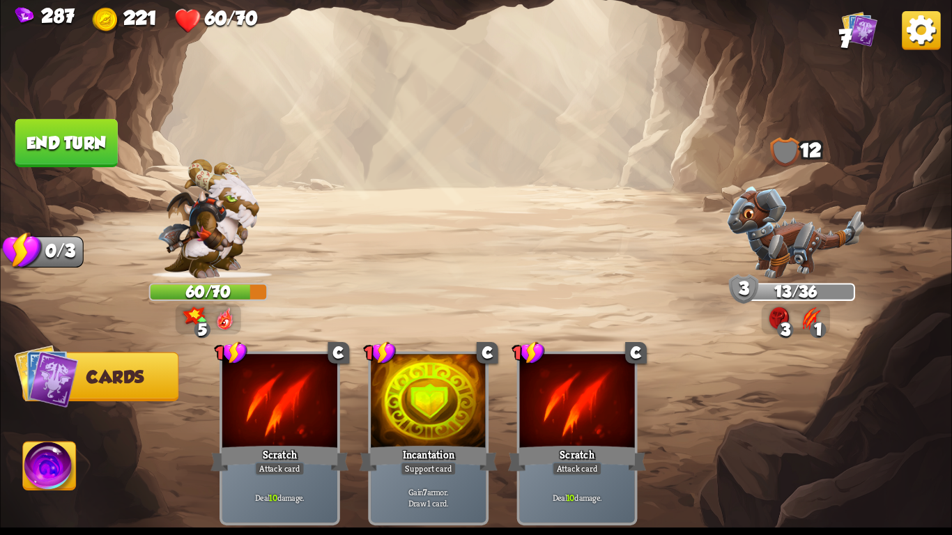
click at [33, 460] on img at bounding box center [49, 470] width 53 height 54
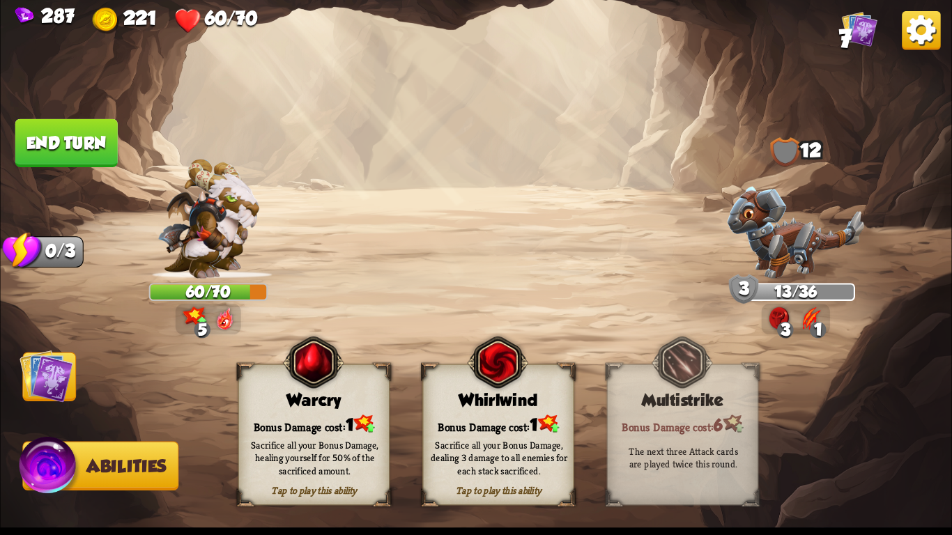
click at [346, 450] on div "Sacrifice all your Bonus Damage, healing yourself for 50% of the sacrificed amo…" at bounding box center [314, 458] width 137 height 38
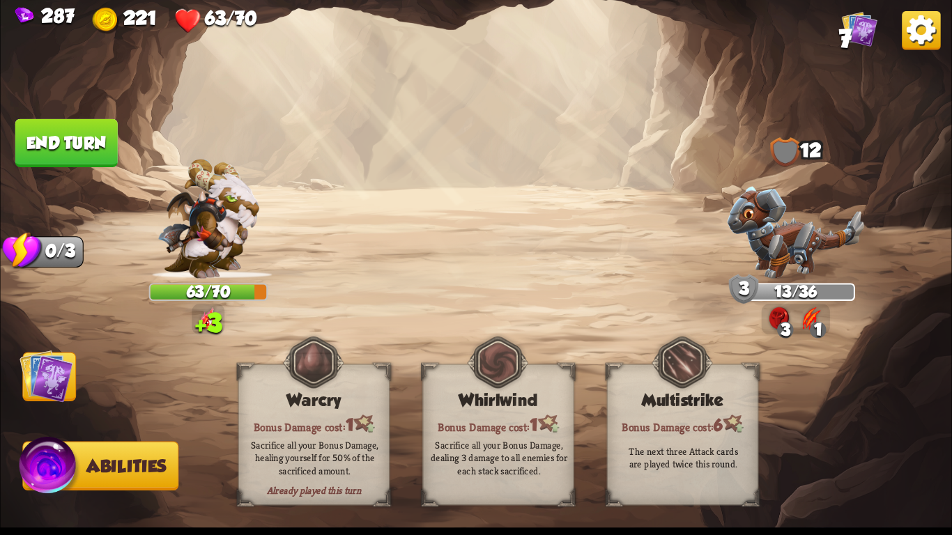
click at [52, 152] on button "End turn" at bounding box center [66, 143] width 102 height 48
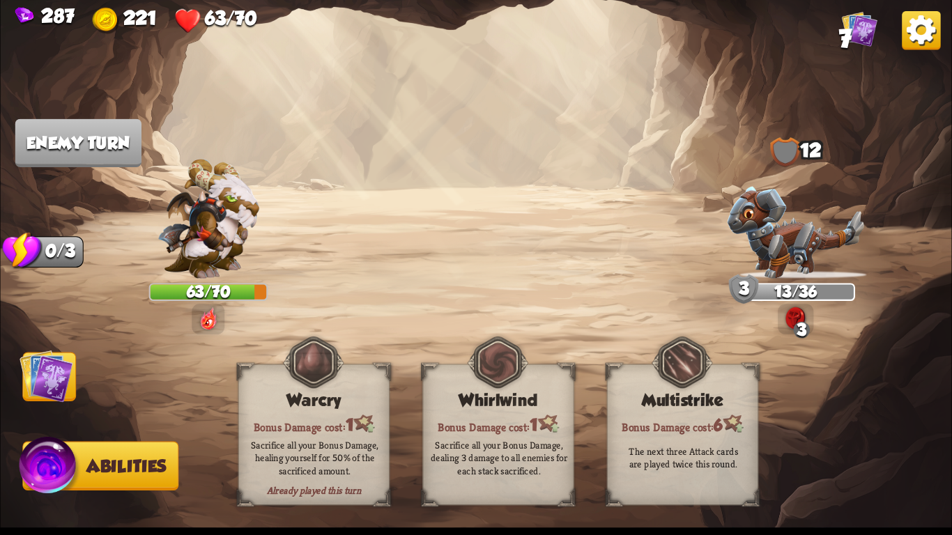
click at [23, 408] on img at bounding box center [476, 267] width 952 height 535
click at [31, 392] on img at bounding box center [47, 376] width 54 height 54
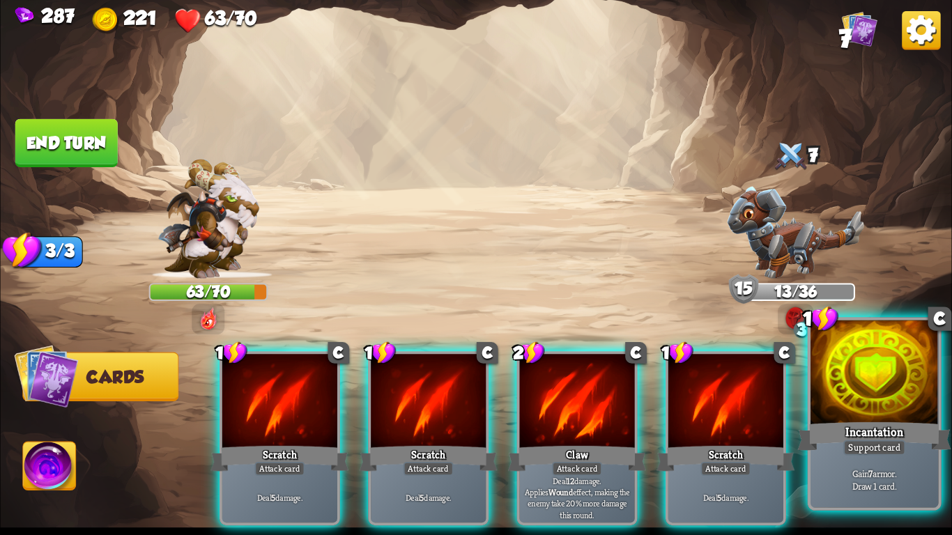
click at [898, 392] on div at bounding box center [875, 375] width 128 height 108
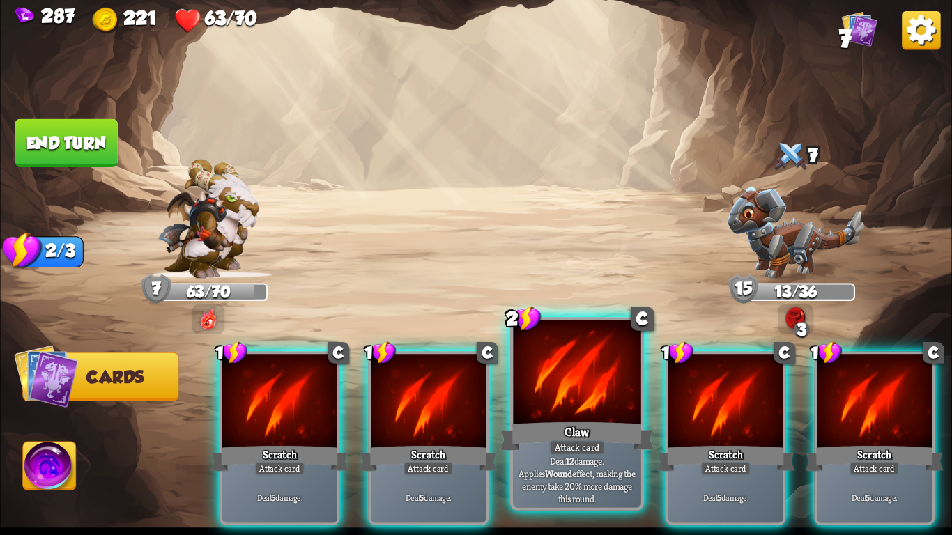
click at [584, 390] on div at bounding box center [577, 375] width 128 height 108
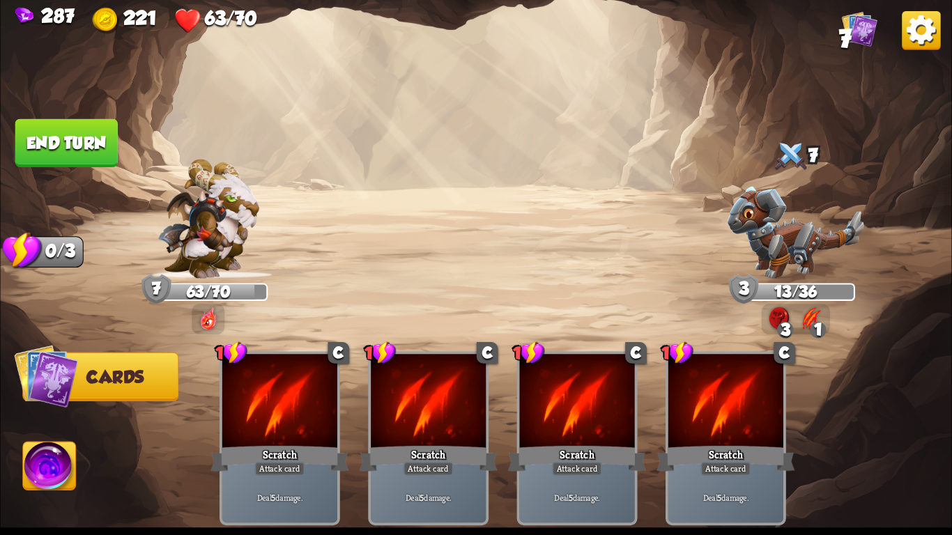
click at [91, 139] on button "End turn" at bounding box center [66, 143] width 102 height 48
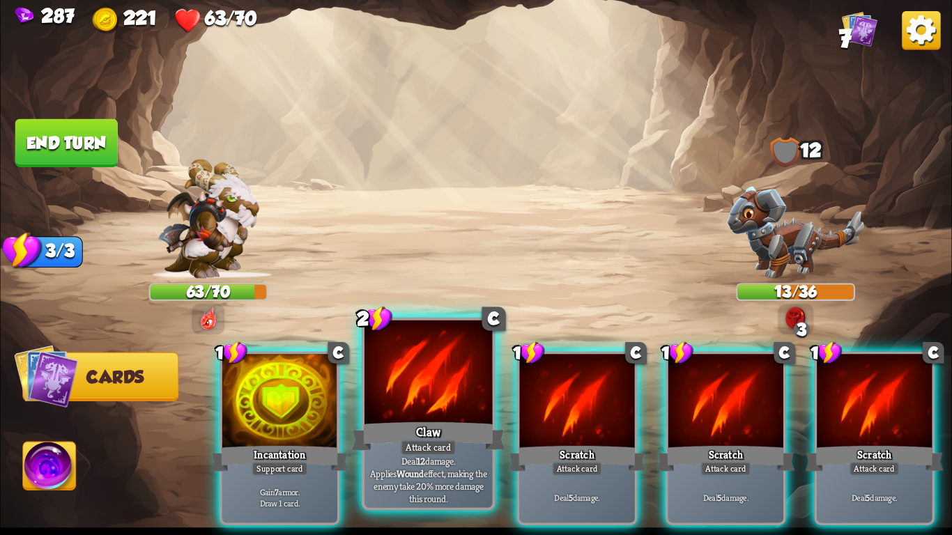
click at [416, 430] on div "Claw" at bounding box center [428, 437] width 153 height 34
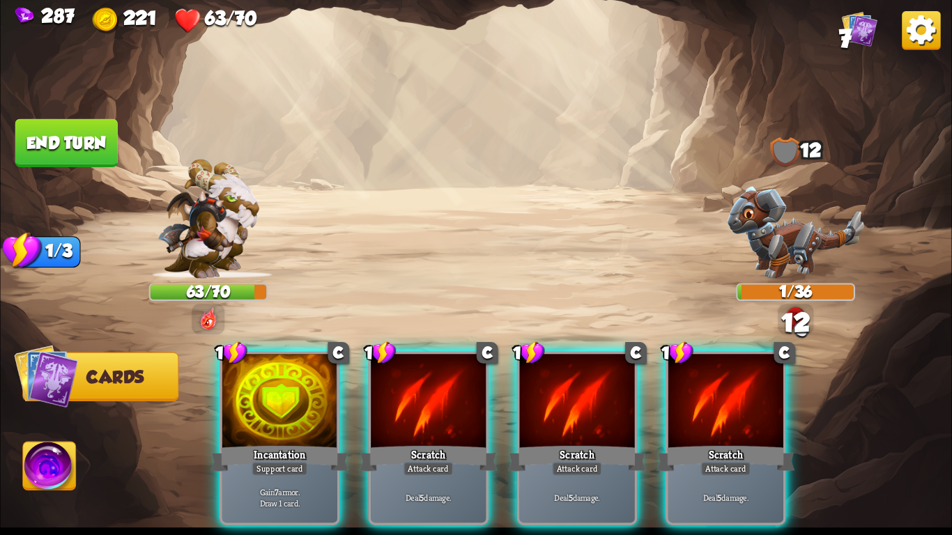
click at [416, 443] on div "Scratch" at bounding box center [429, 458] width 138 height 31
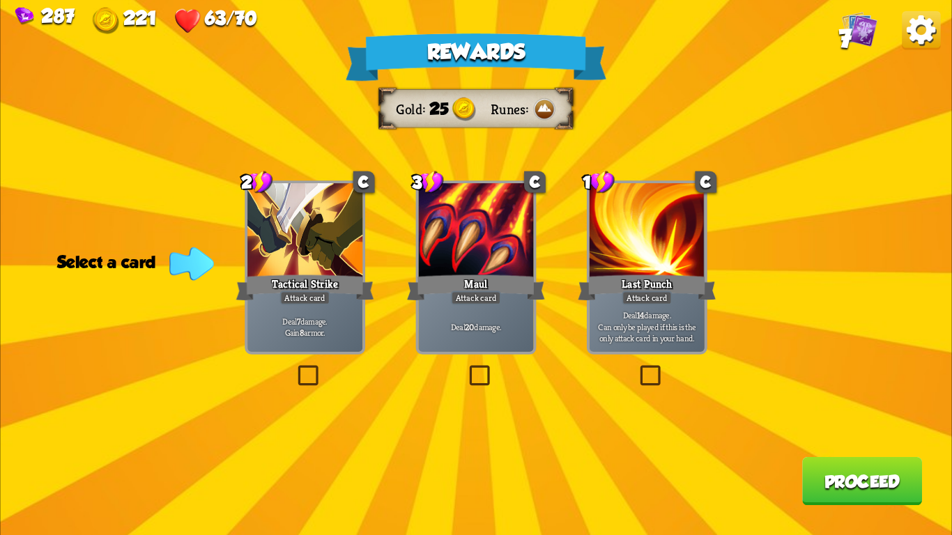
click at [907, 27] on img at bounding box center [921, 30] width 38 height 38
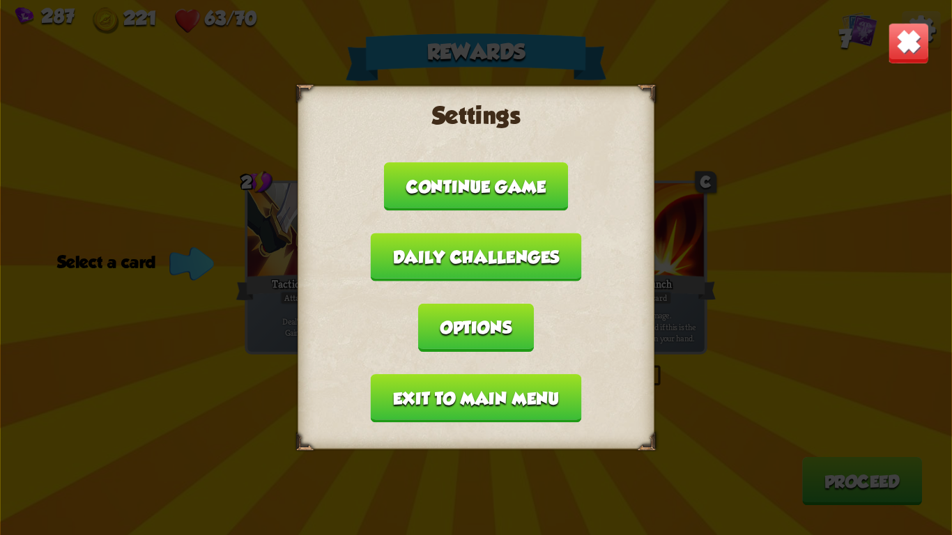
click at [531, 384] on button "Exit to main menu" at bounding box center [476, 398] width 211 height 48
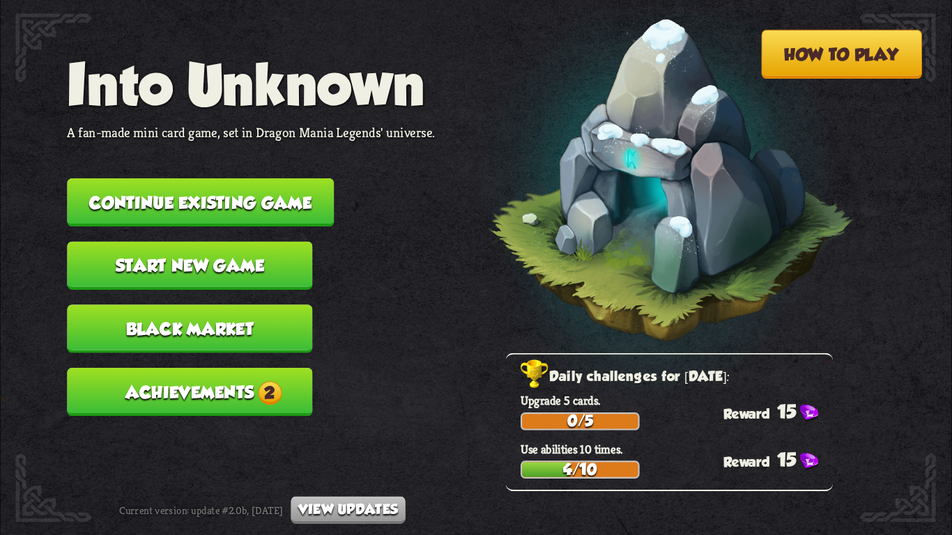
click at [213, 252] on button "Start new game" at bounding box center [189, 266] width 245 height 48
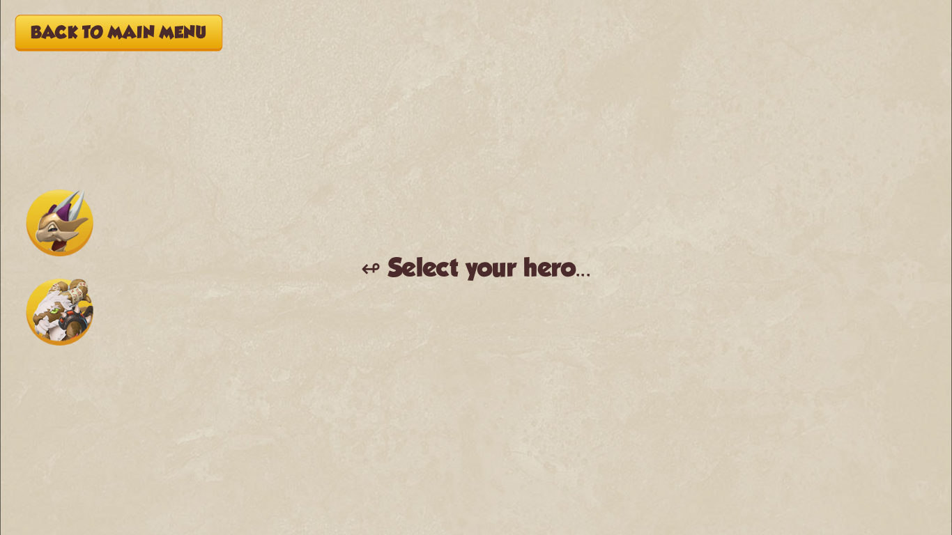
click at [139, 22] on button "Back to main menu" at bounding box center [118, 33] width 207 height 36
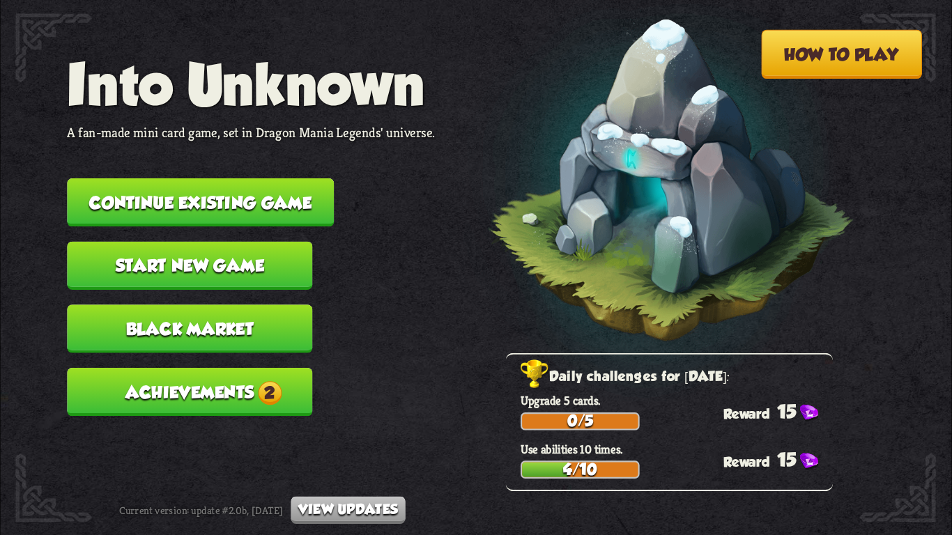
click at [247, 372] on button "Achievements 2" at bounding box center [189, 392] width 245 height 48
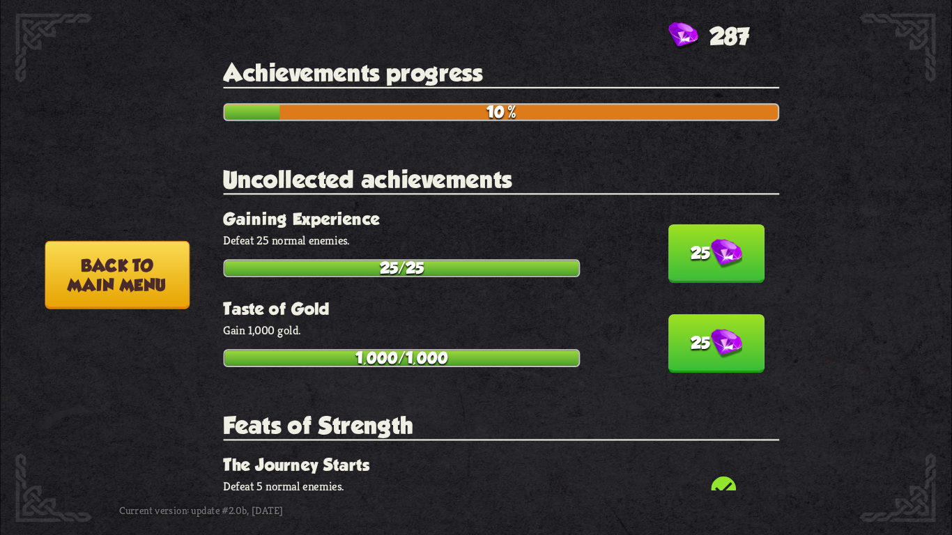
click at [711, 239] on img at bounding box center [726, 254] width 31 height 30
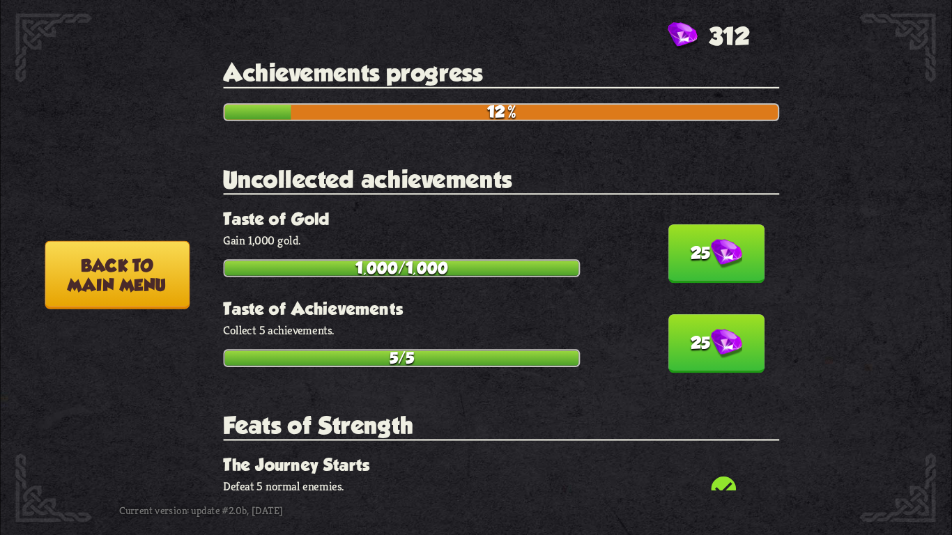
click at [698, 254] on button "25" at bounding box center [717, 253] width 96 height 59
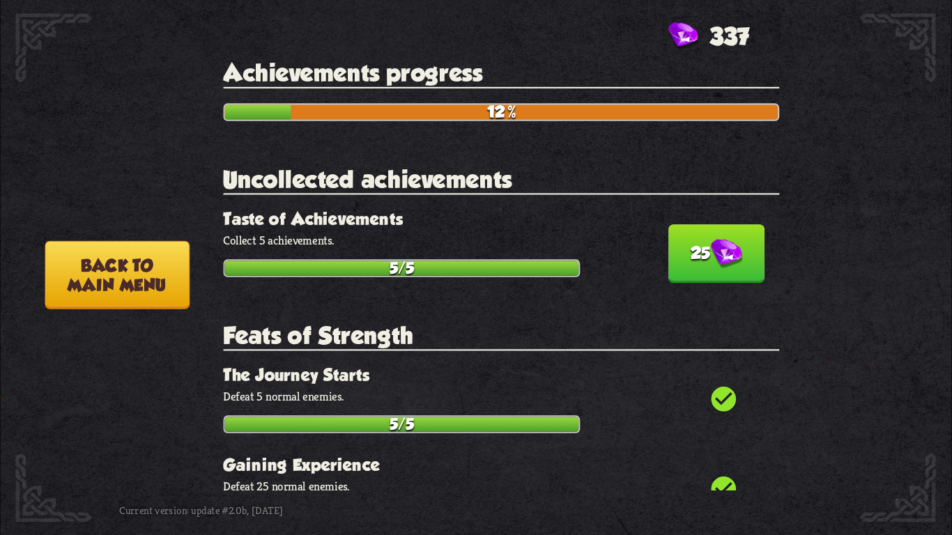
click at [699, 254] on button "25" at bounding box center [717, 253] width 96 height 59
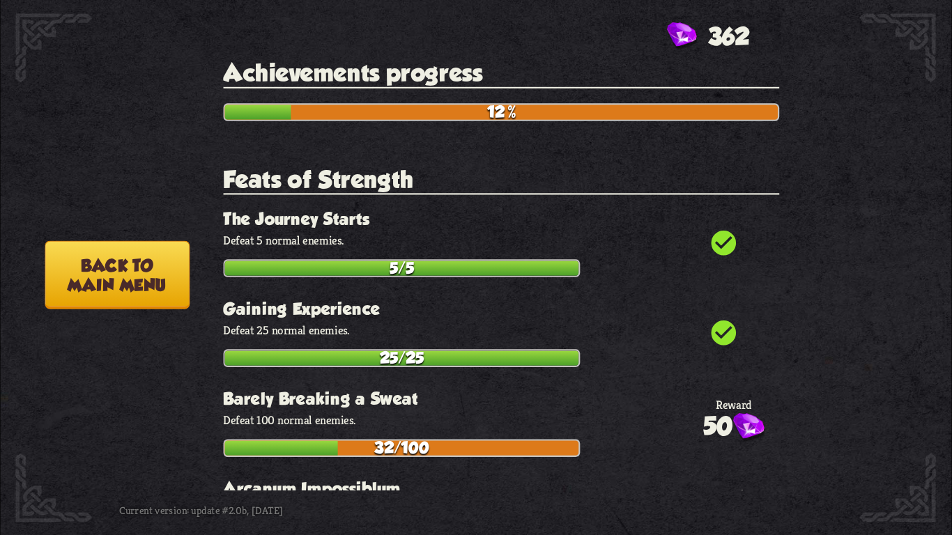
click at [111, 261] on button "Back to main menu" at bounding box center [117, 275] width 144 height 68
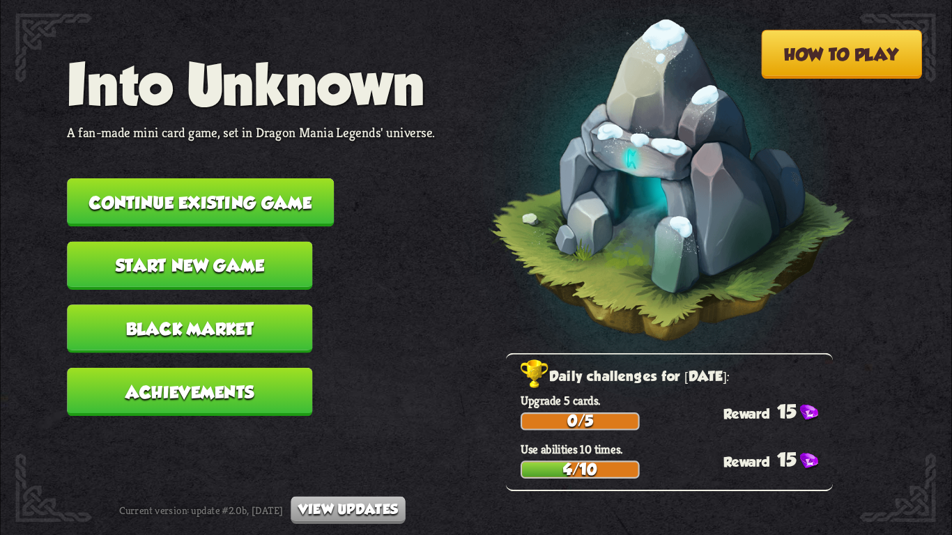
click at [241, 305] on button "Black Market" at bounding box center [189, 329] width 245 height 48
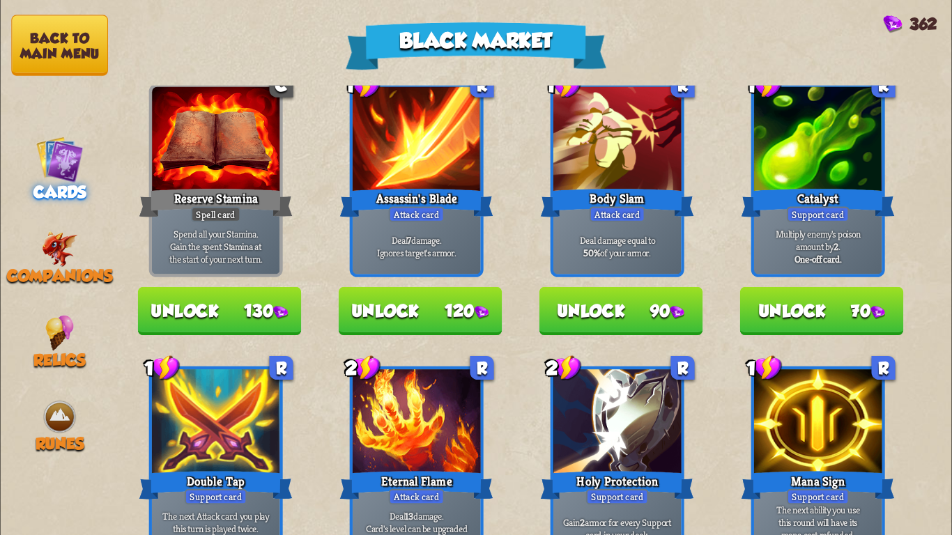
scroll to position [33, 0]
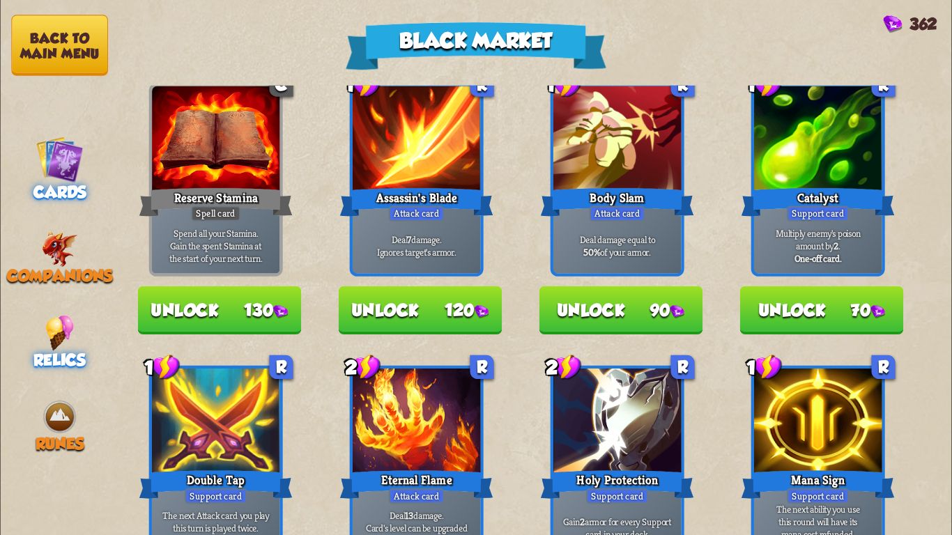
click at [33, 315] on div "Relics" at bounding box center [59, 342] width 119 height 54
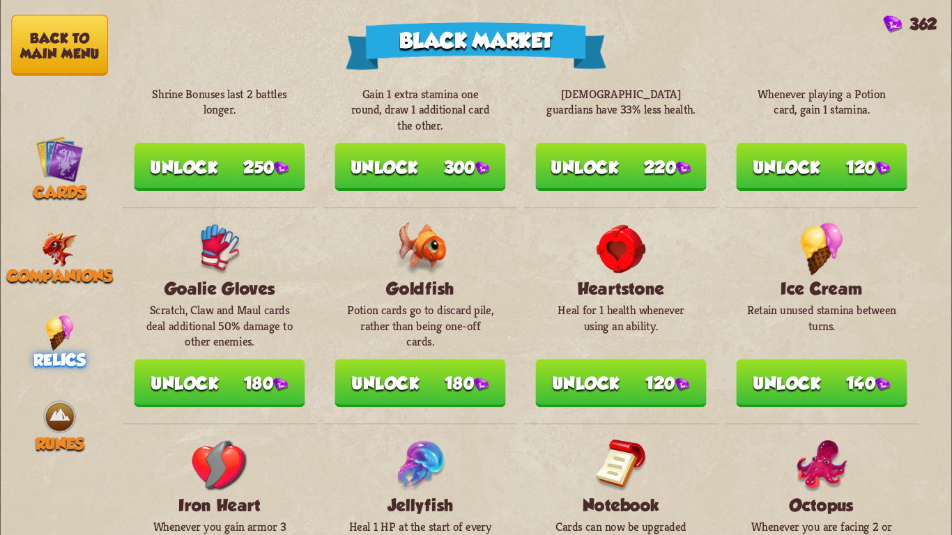
scroll to position [0, 0]
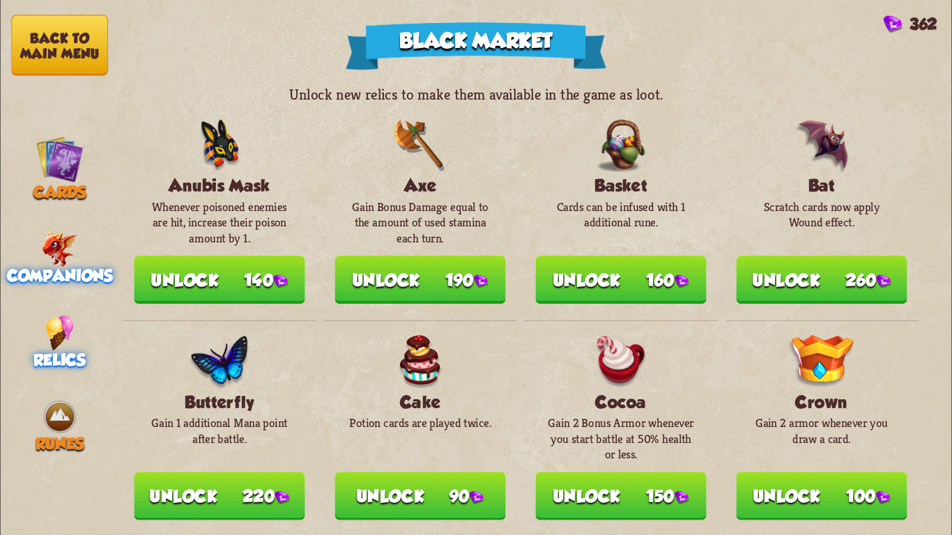
click at [54, 231] on img at bounding box center [60, 249] width 36 height 36
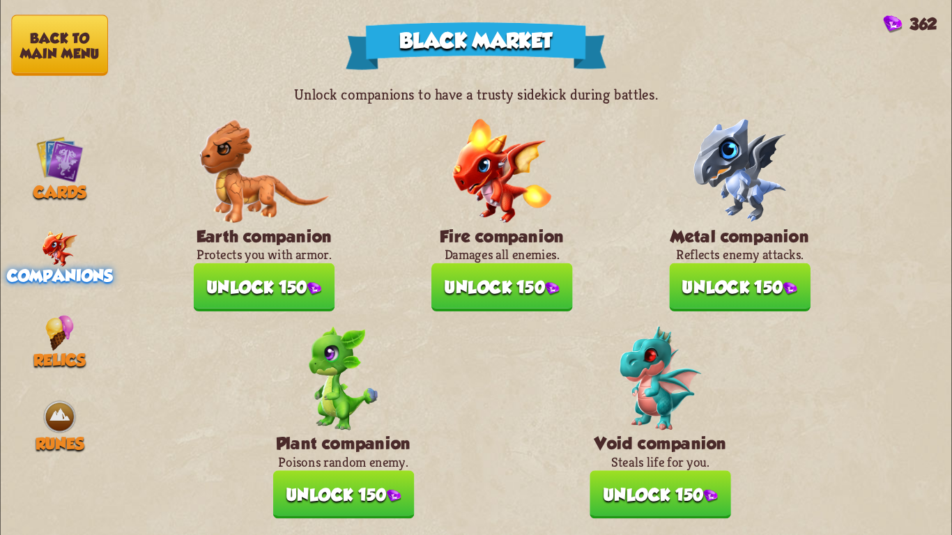
click at [299, 283] on button "Unlock 150" at bounding box center [265, 288] width 142 height 48
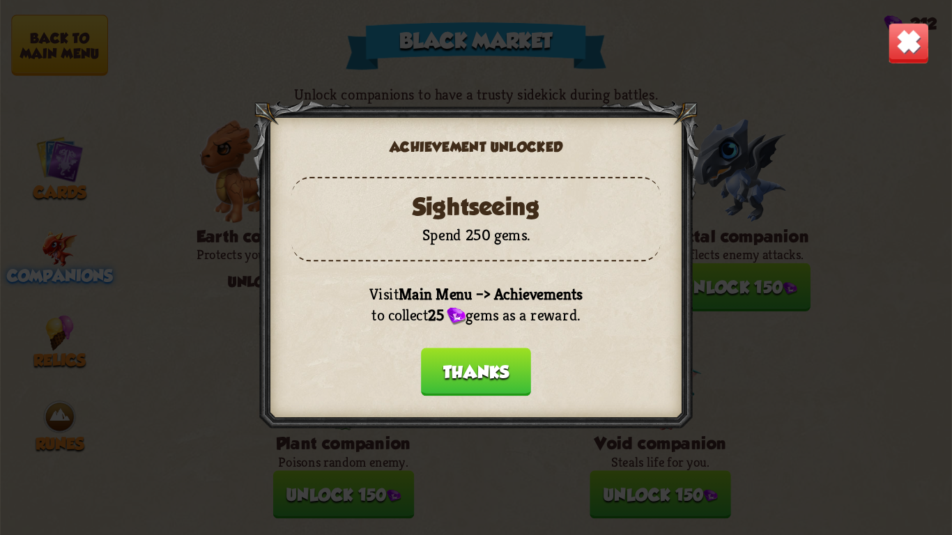
click at [463, 353] on button "Thanks" at bounding box center [476, 372] width 110 height 48
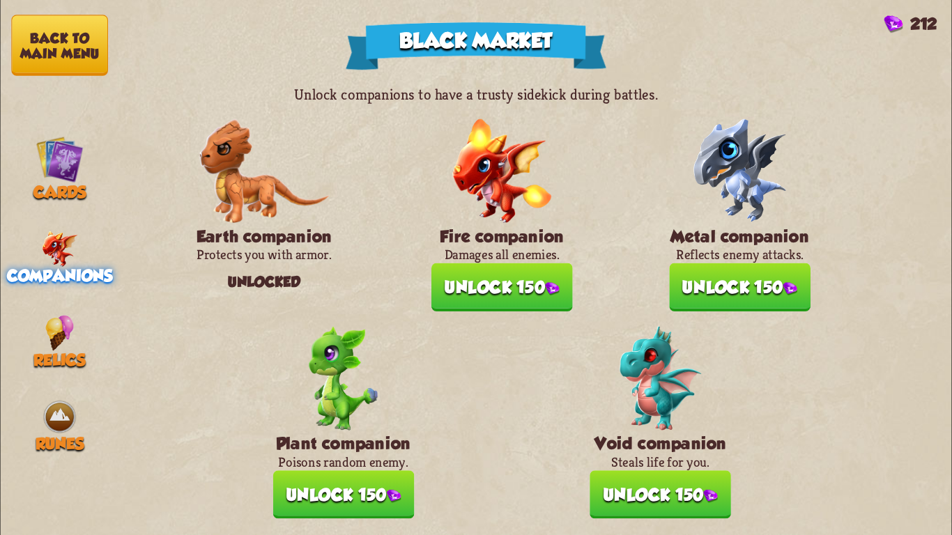
click at [476, 273] on button "Unlock 150" at bounding box center [503, 288] width 142 height 48
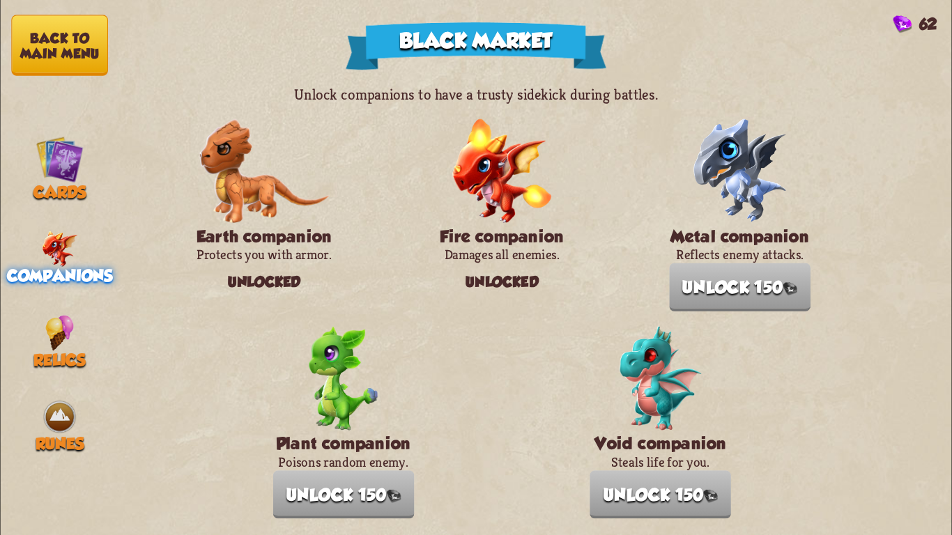
click at [44, 11] on nav "Back to main menu Cards Companions Relics Runes" at bounding box center [59, 267] width 119 height 535
click at [59, 40] on button "Back to main menu" at bounding box center [59, 45] width 97 height 61
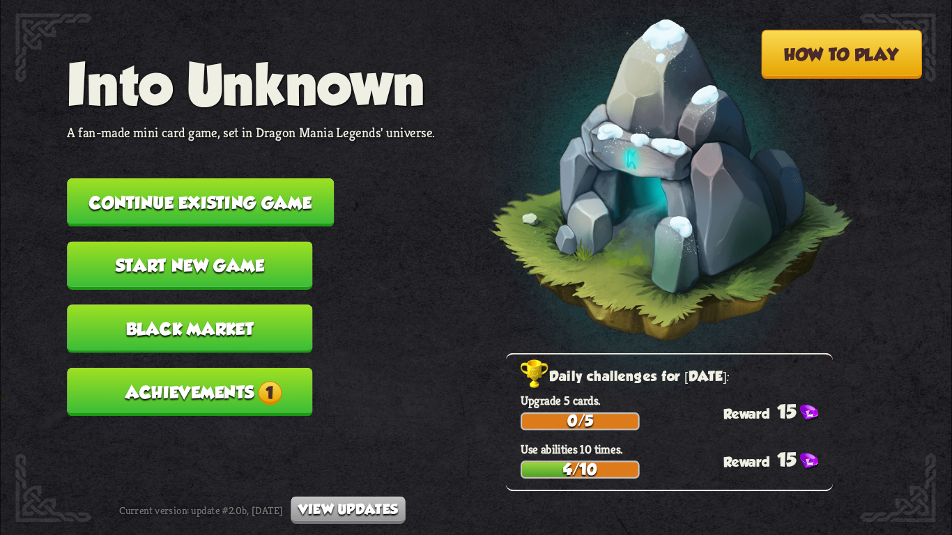
click at [160, 368] on button "Achievements 1" at bounding box center [189, 392] width 245 height 48
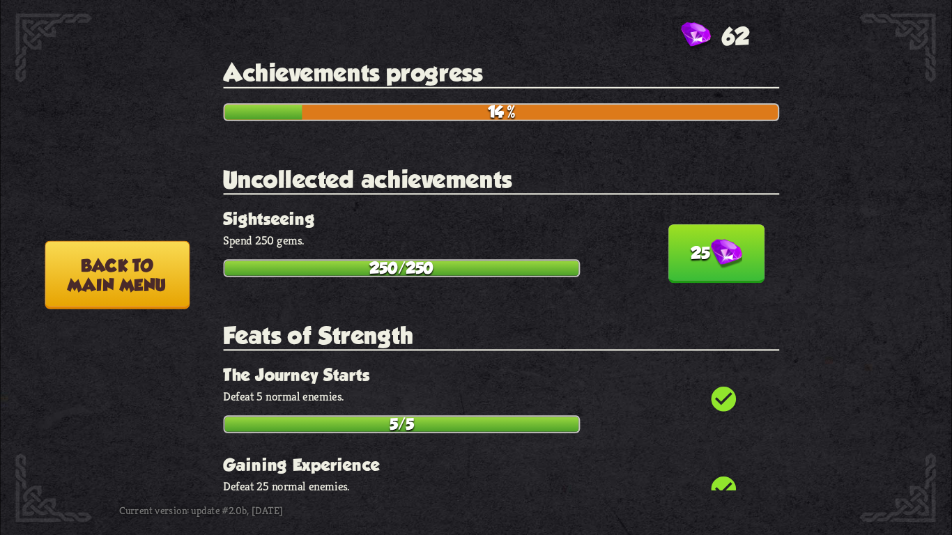
click at [711, 254] on img at bounding box center [726, 254] width 31 height 30
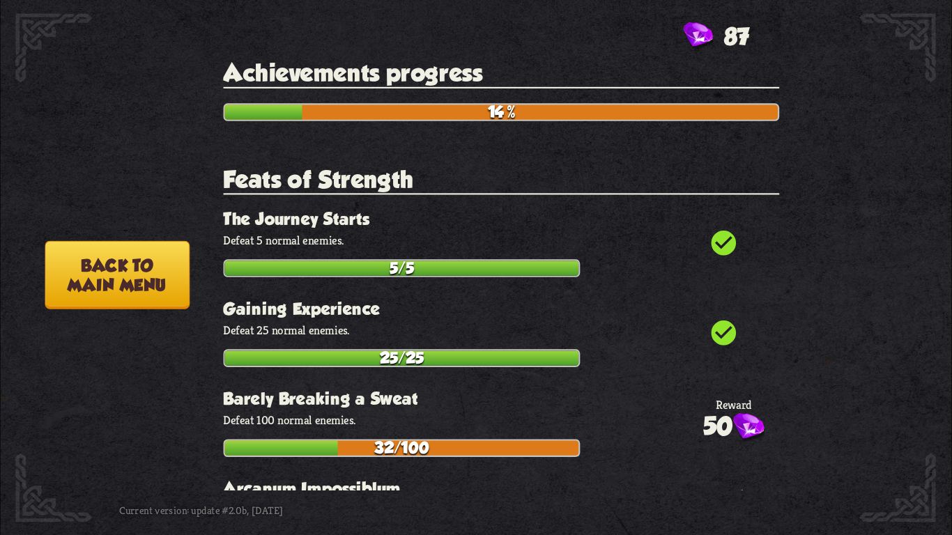
click at [80, 268] on button "Back to main menu" at bounding box center [117, 275] width 144 height 68
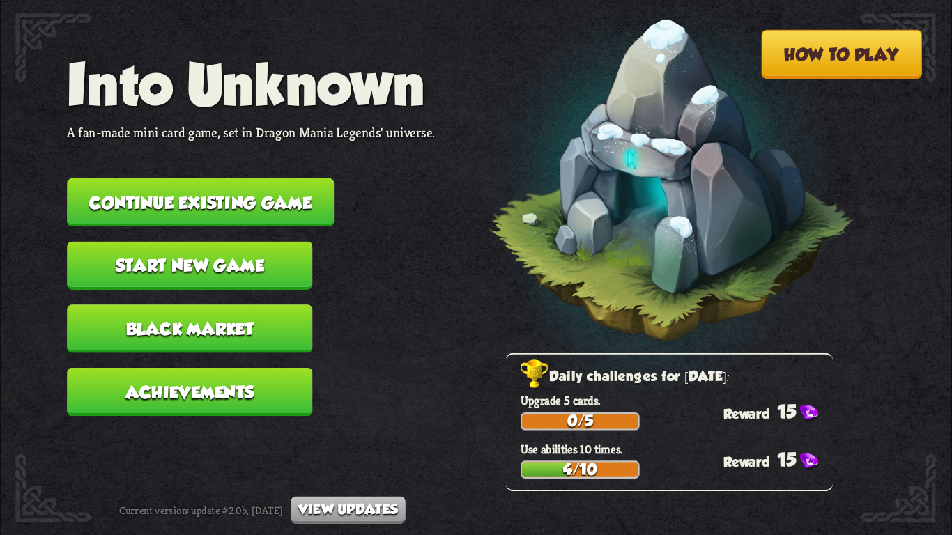
click at [222, 250] on button "Start new game" at bounding box center [189, 266] width 245 height 48
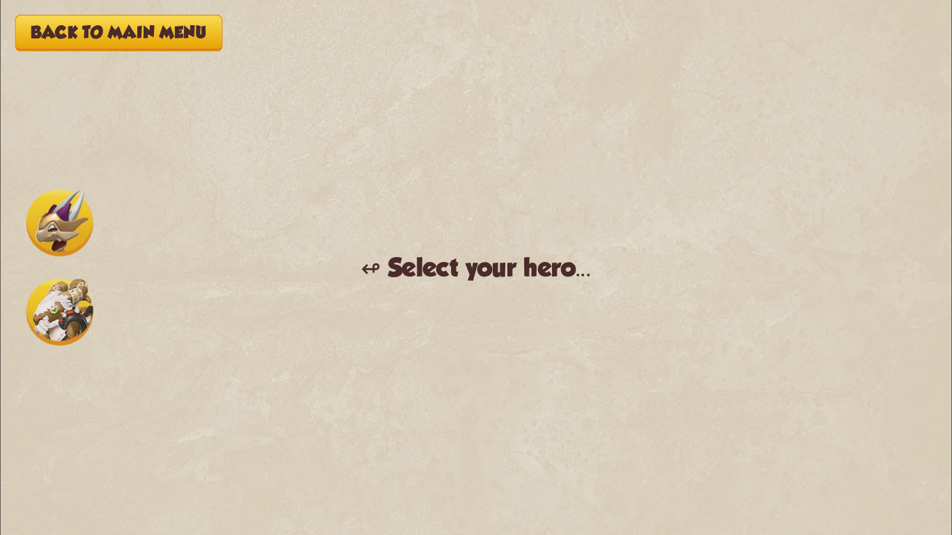
click at [70, 238] on img at bounding box center [59, 223] width 67 height 67
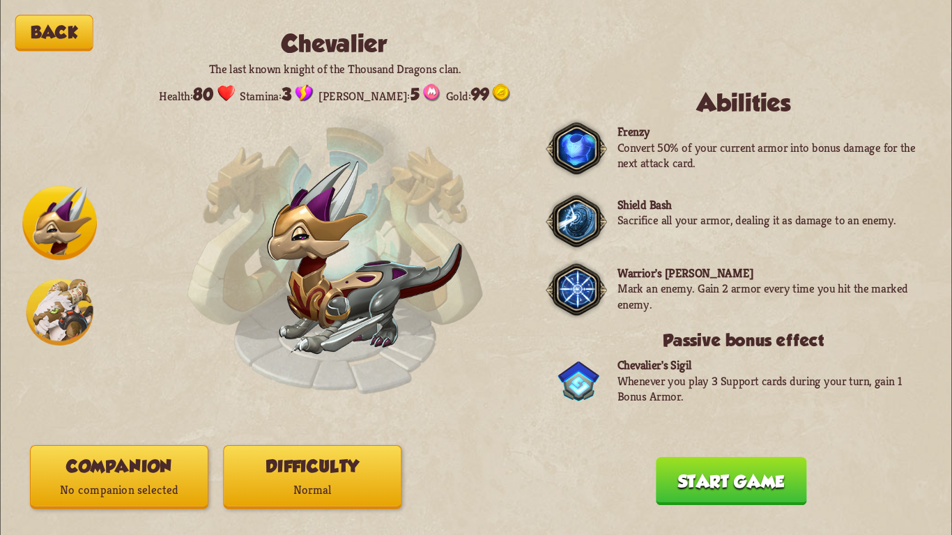
click at [52, 323] on img at bounding box center [59, 312] width 67 height 67
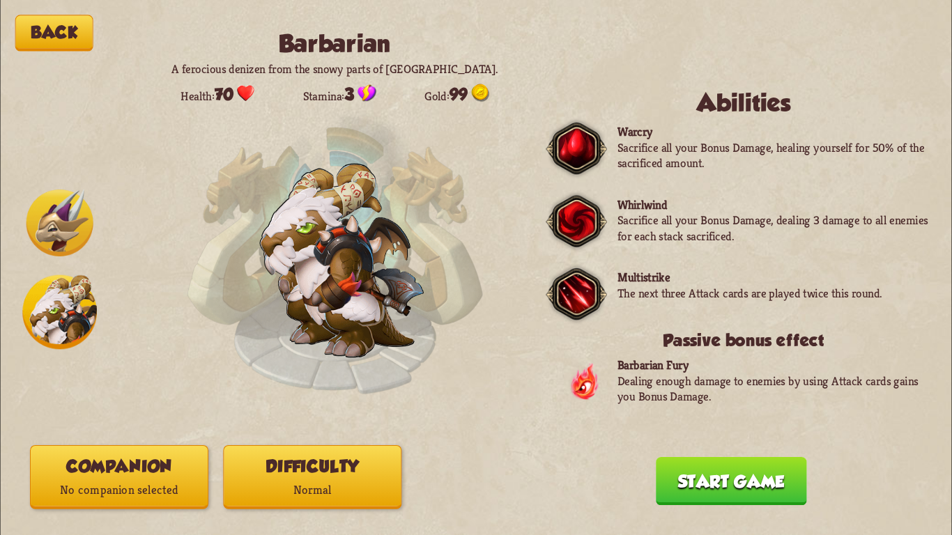
click at [43, 237] on img at bounding box center [59, 223] width 67 height 67
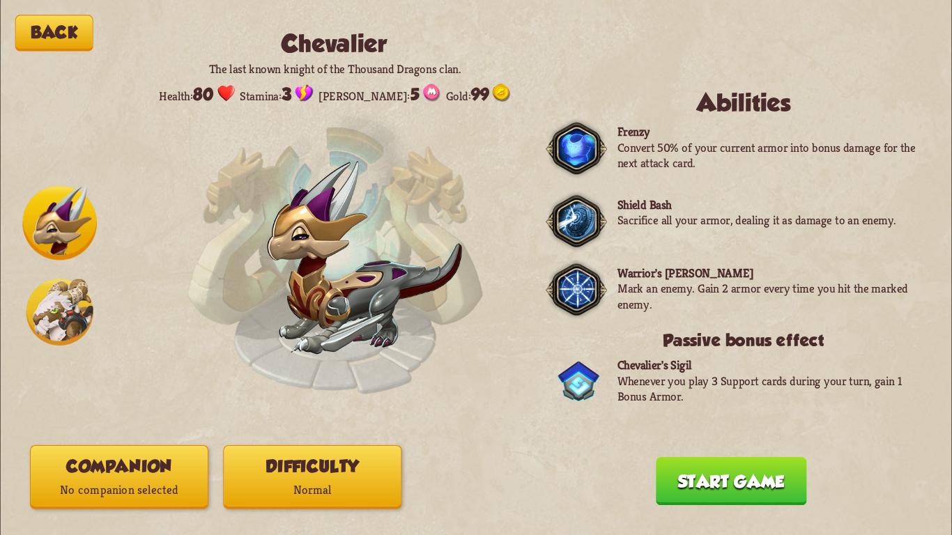
click at [25, 352] on div "Back Chevalier The last known knight of the Thousand Dragons clan. Health: 80 S…" at bounding box center [476, 267] width 952 height 535
click at [43, 314] on img at bounding box center [59, 312] width 67 height 67
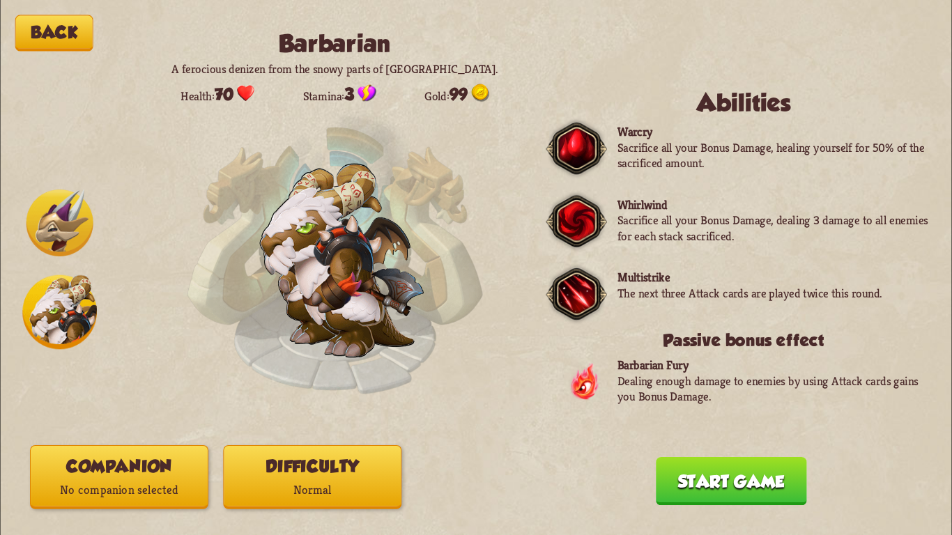
click at [35, 232] on img at bounding box center [59, 223] width 67 height 67
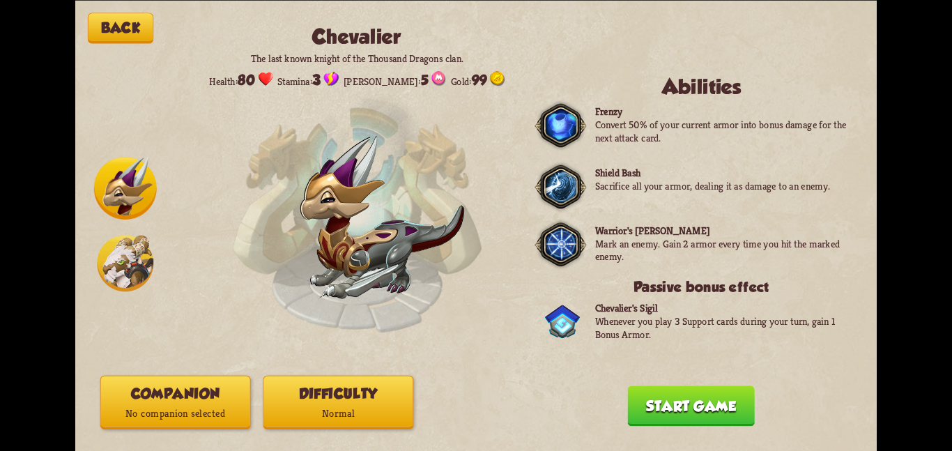
click at [135, 238] on img at bounding box center [125, 263] width 56 height 56
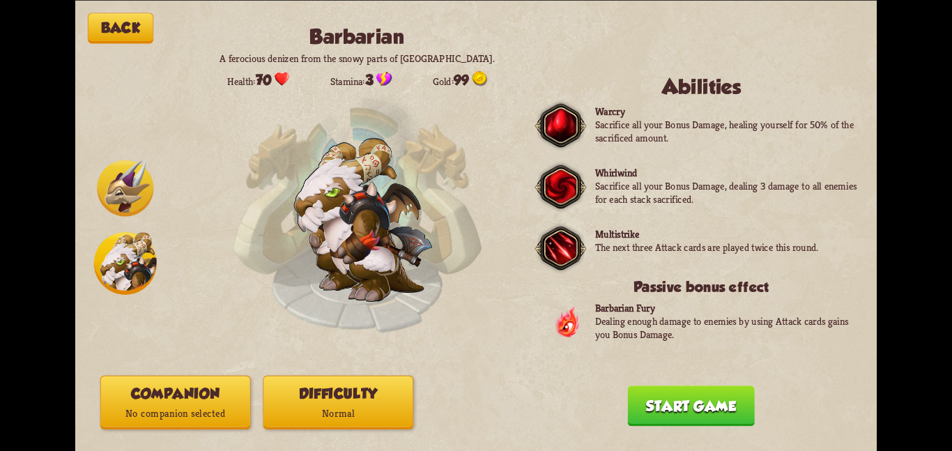
click at [130, 187] on img at bounding box center [125, 188] width 56 height 56
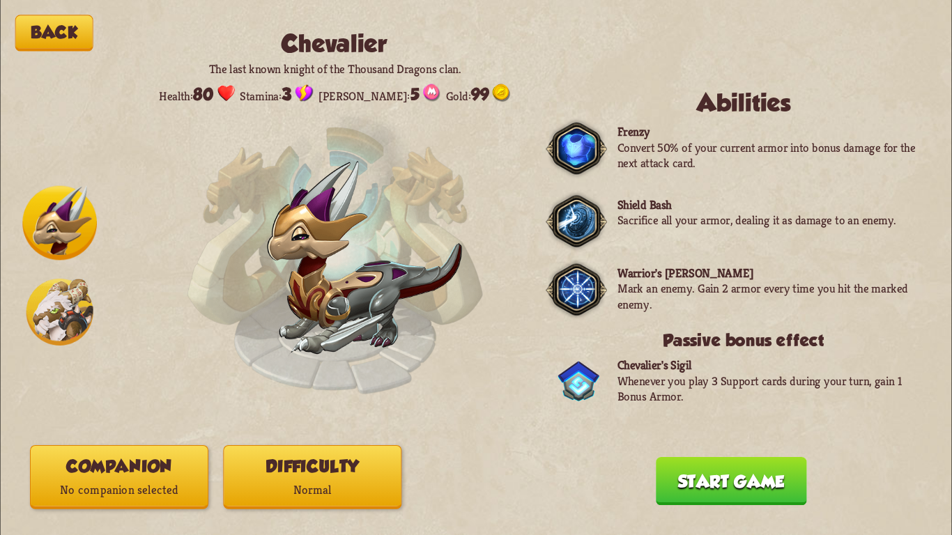
click at [55, 317] on img at bounding box center [59, 312] width 67 height 67
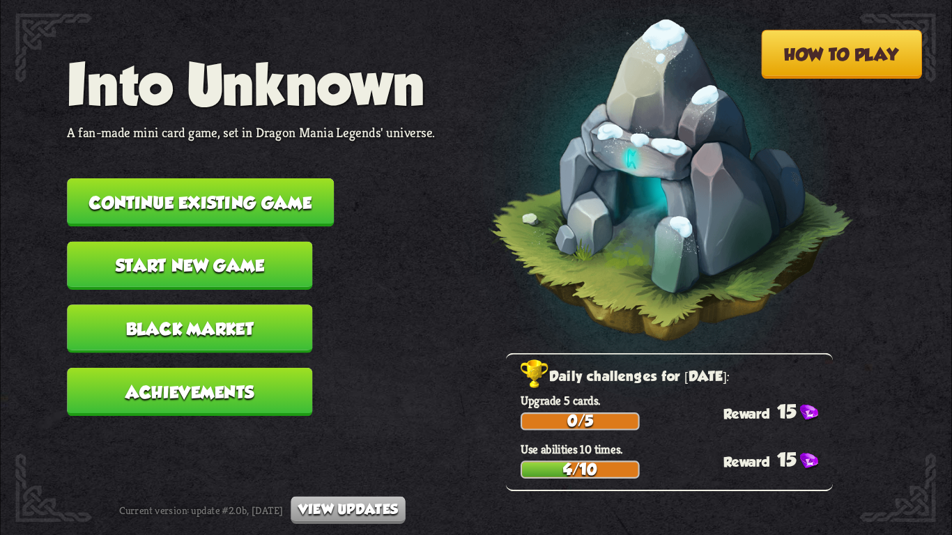
click at [297, 178] on button "Continue existing game" at bounding box center [200, 202] width 267 height 48
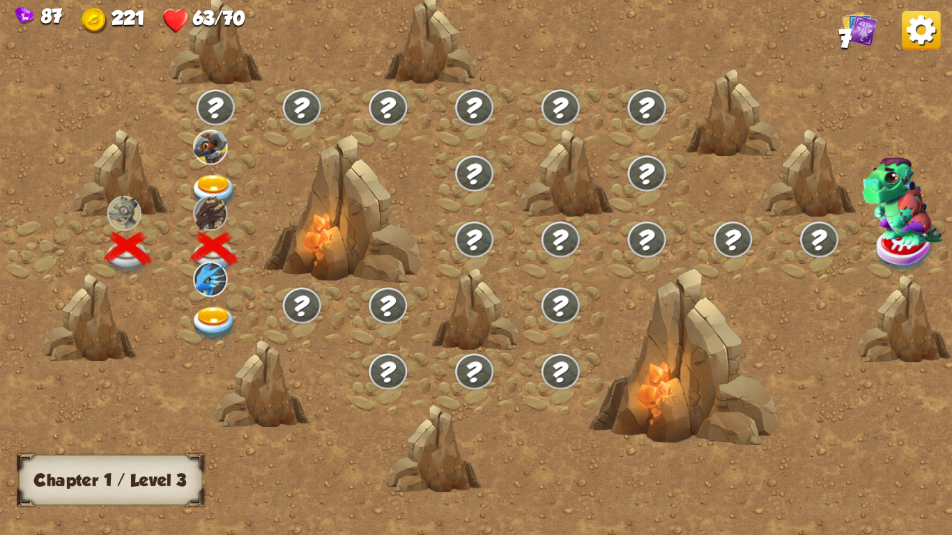
click at [919, 28] on img at bounding box center [921, 30] width 38 height 38
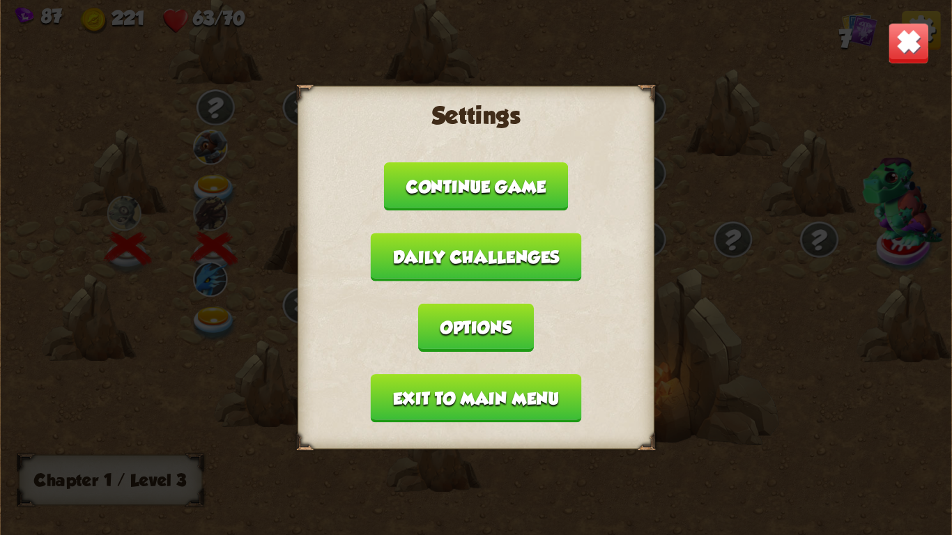
click at [455, 399] on button "Exit to main menu" at bounding box center [476, 398] width 211 height 48
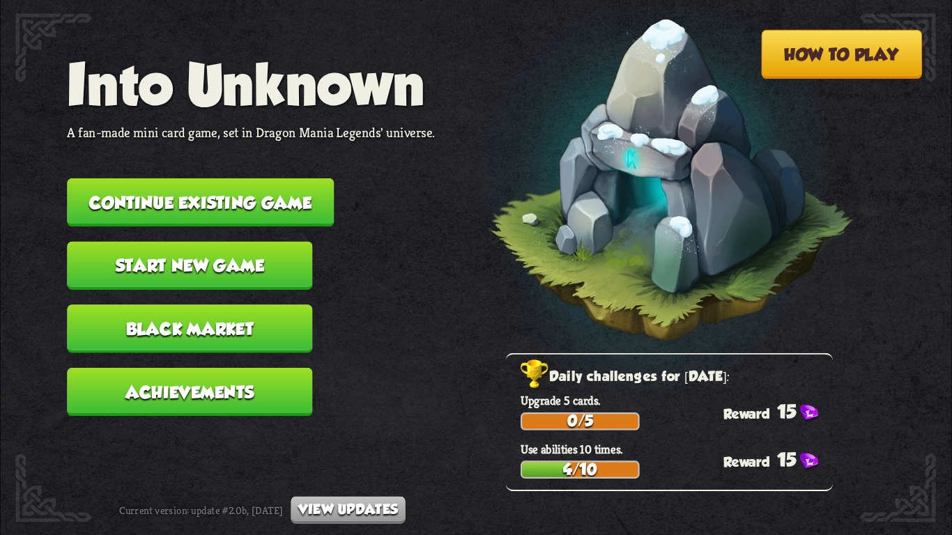
click at [271, 247] on button "Start new game" at bounding box center [189, 266] width 245 height 48
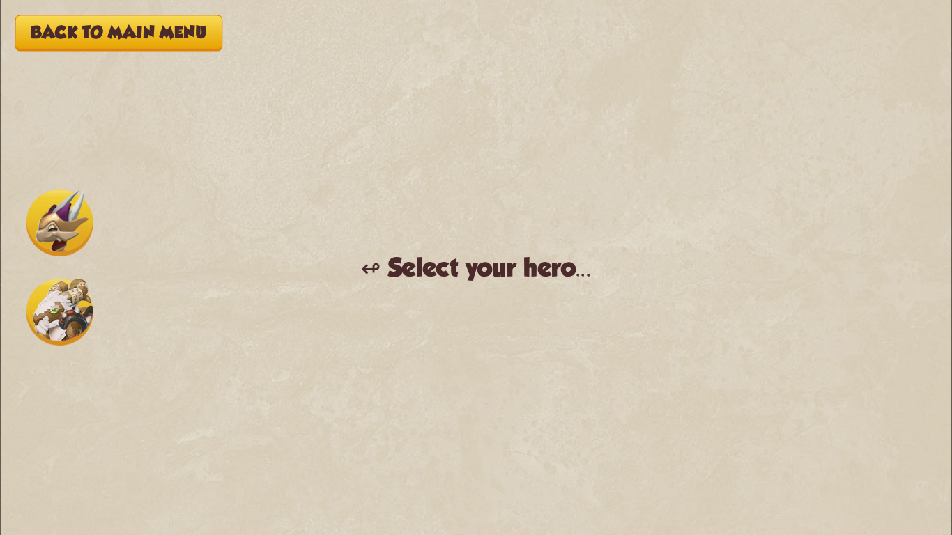
click at [41, 231] on img at bounding box center [59, 223] width 67 height 67
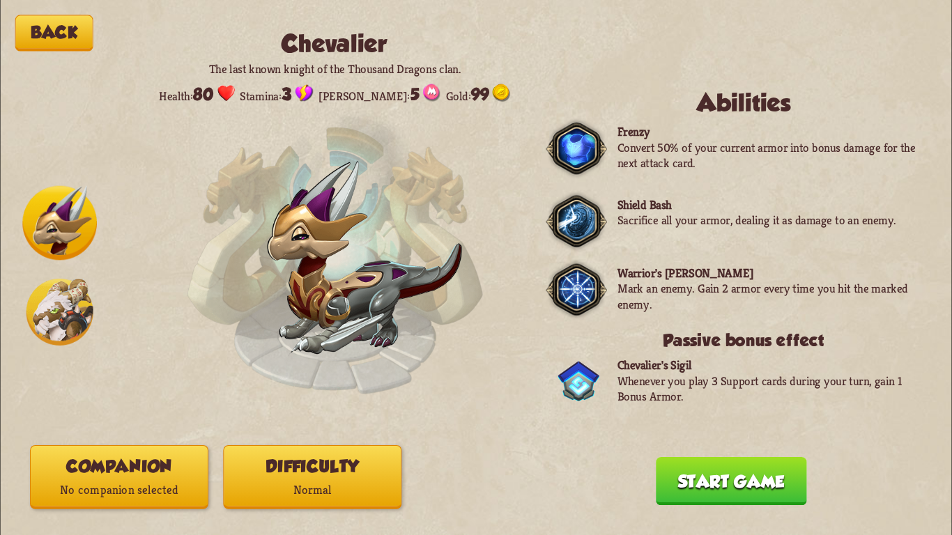
click at [669, 478] on button "Start game" at bounding box center [731, 481] width 151 height 48
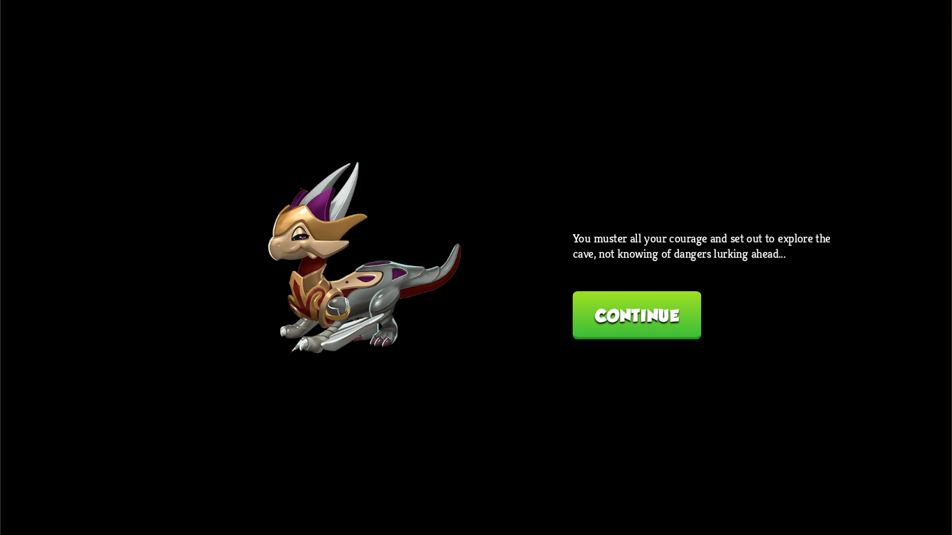
click at [645, 324] on button "Continue" at bounding box center [637, 315] width 129 height 48
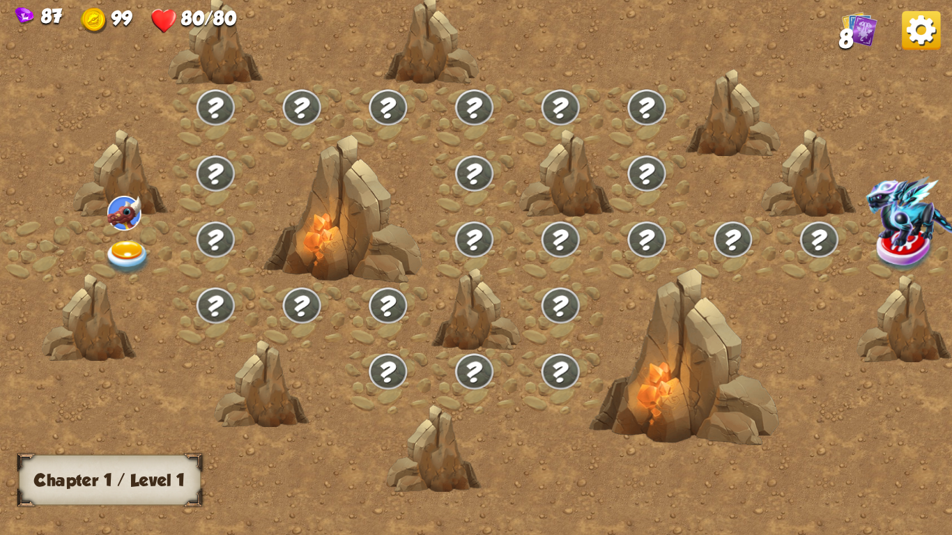
click at [911, 40] on img at bounding box center [921, 30] width 38 height 38
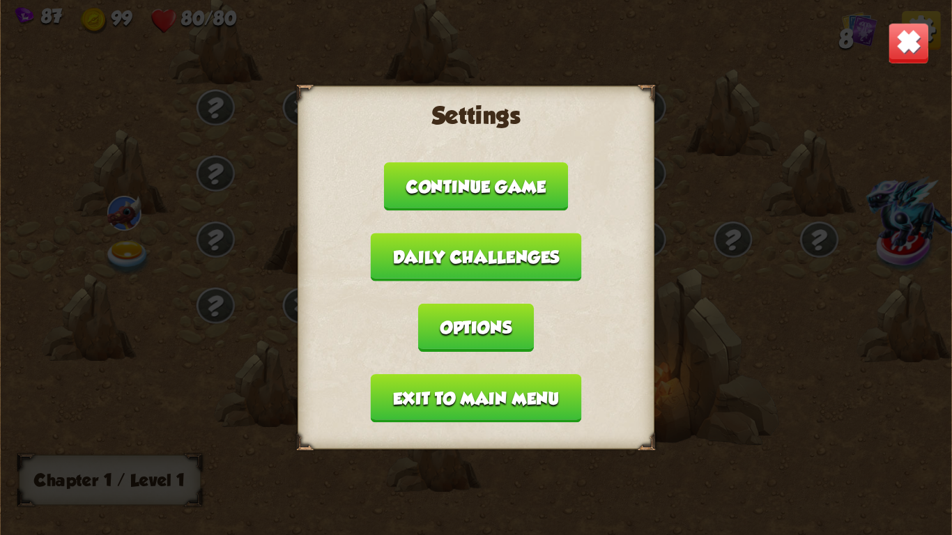
click at [470, 337] on button "Options" at bounding box center [476, 328] width 116 height 48
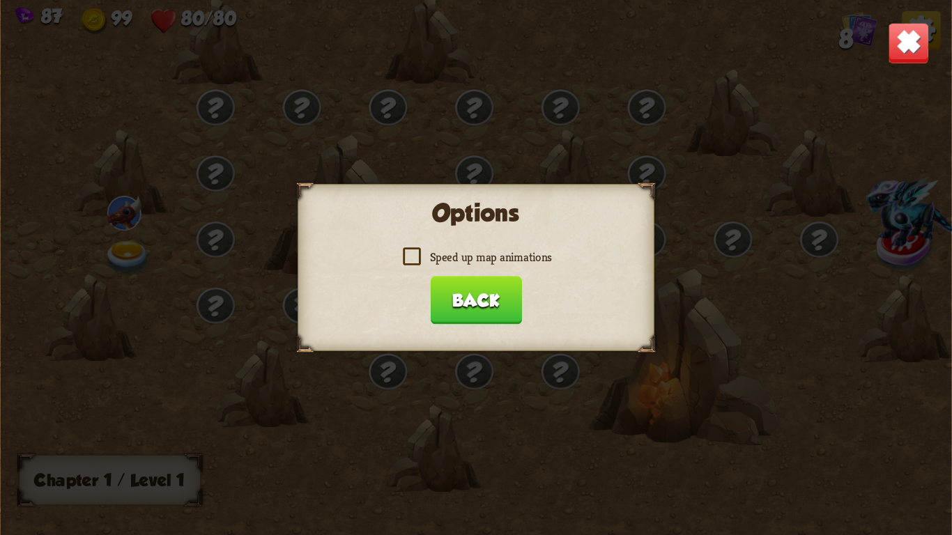
click at [505, 291] on button "Back" at bounding box center [475, 300] width 91 height 48
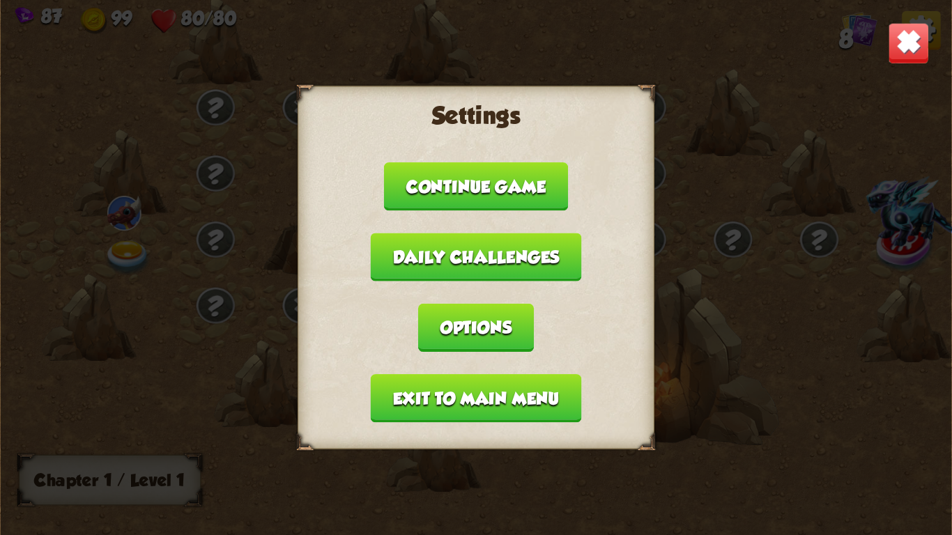
click at [906, 47] on img at bounding box center [909, 43] width 42 height 42
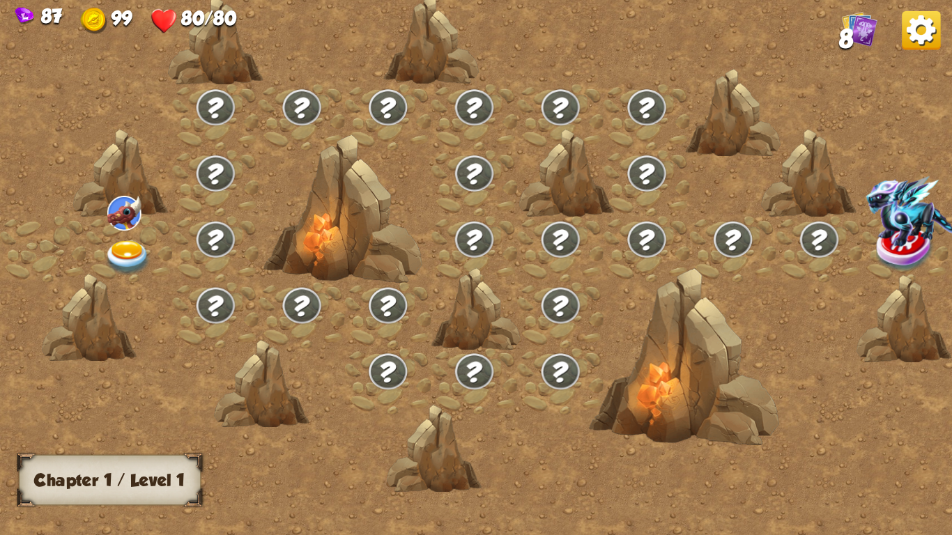
click at [125, 243] on img at bounding box center [128, 258] width 47 height 35
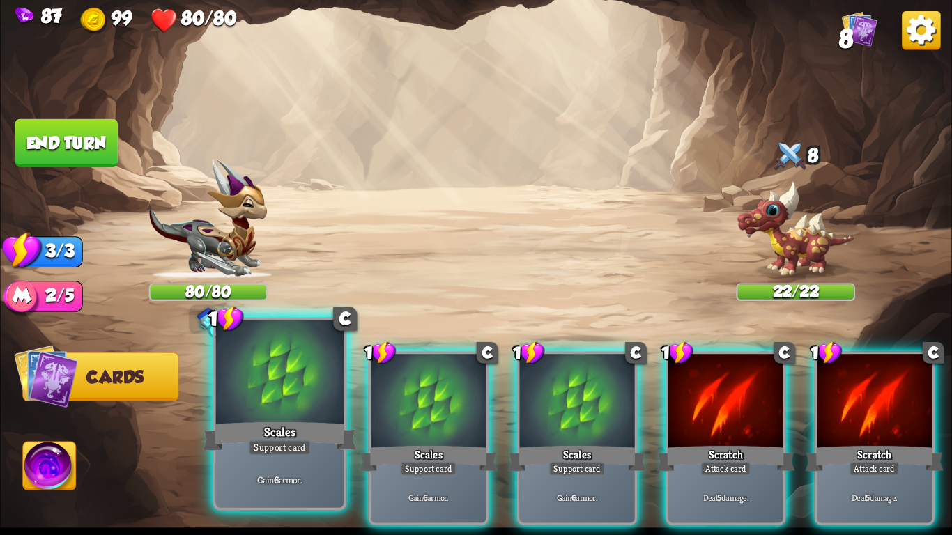
click at [241, 390] on div at bounding box center [280, 375] width 128 height 108
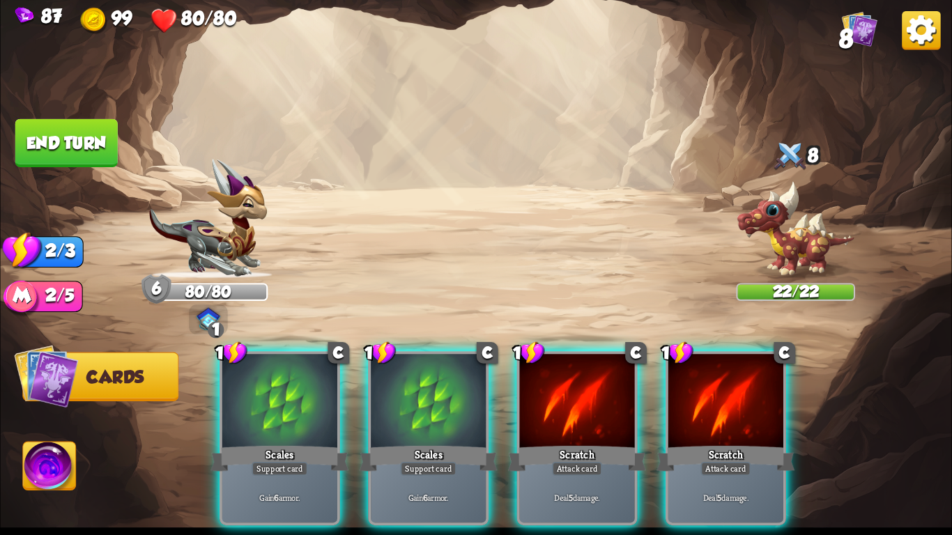
click at [241, 390] on div at bounding box center [279, 402] width 115 height 97
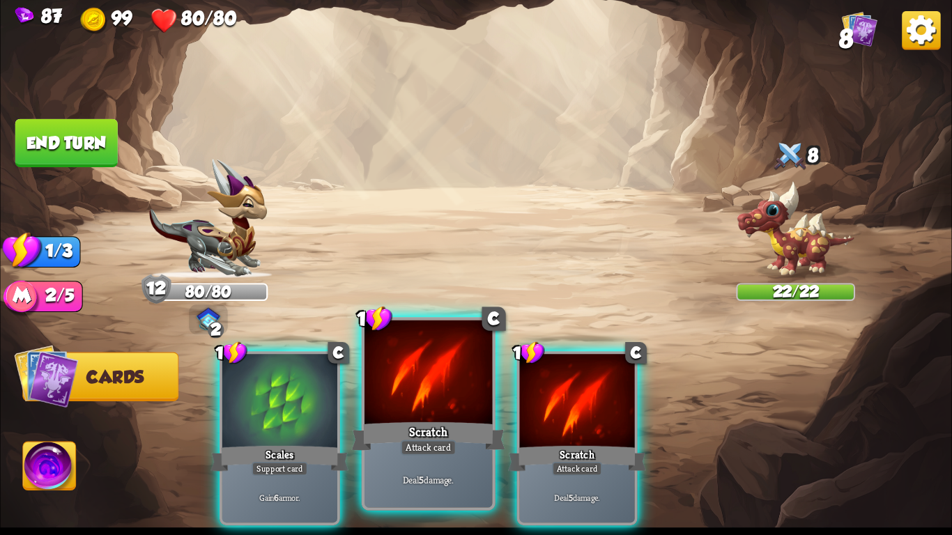
click at [457, 376] on div at bounding box center [429, 375] width 128 height 108
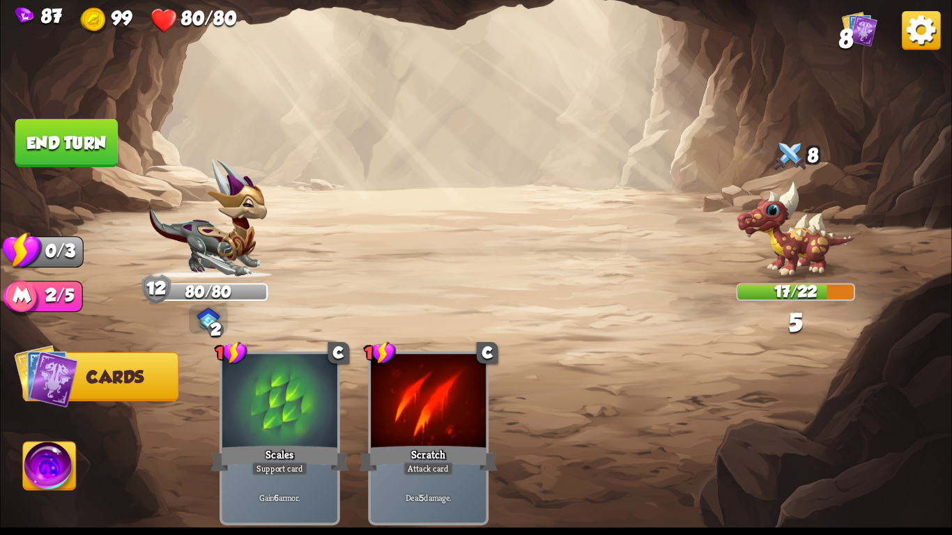
click at [52, 142] on button "End turn" at bounding box center [66, 143] width 102 height 48
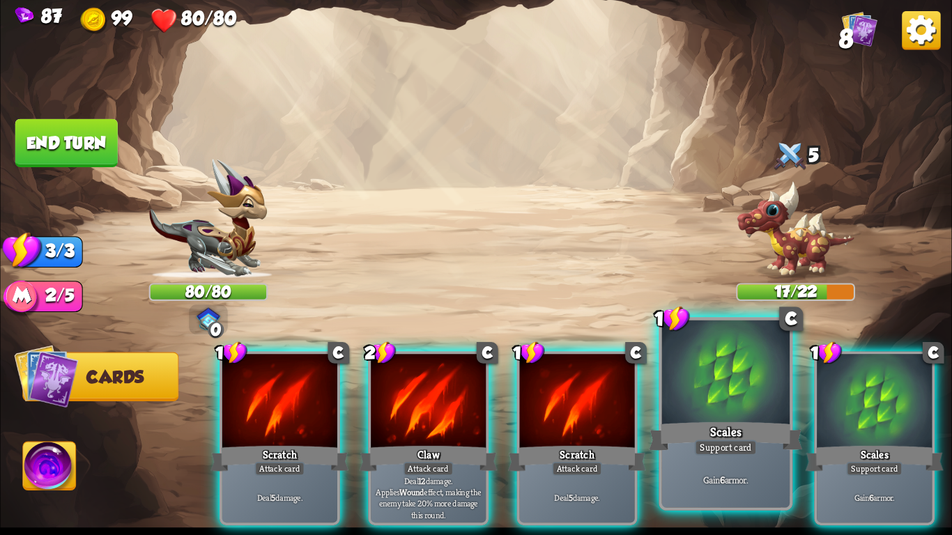
click at [681, 423] on div "Scales" at bounding box center [725, 437] width 153 height 34
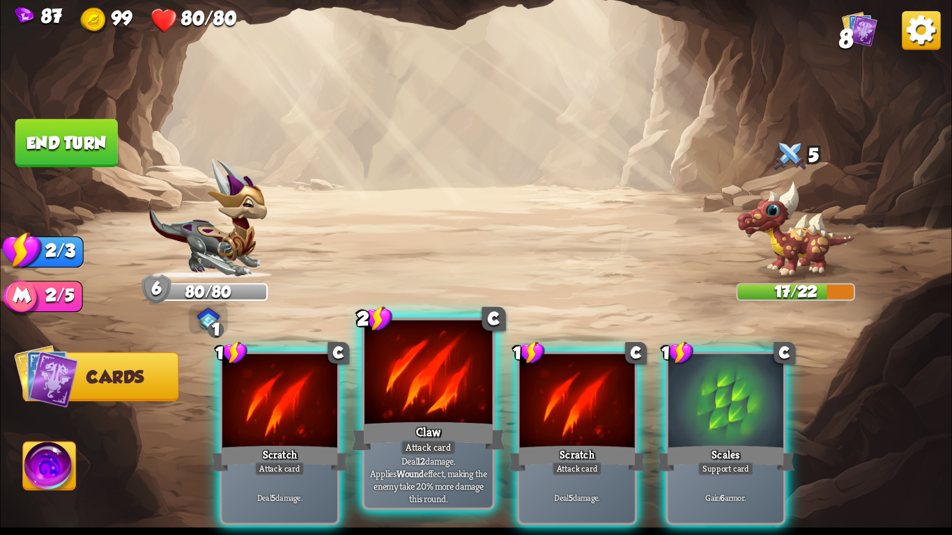
click at [438, 427] on div "Claw" at bounding box center [428, 437] width 153 height 34
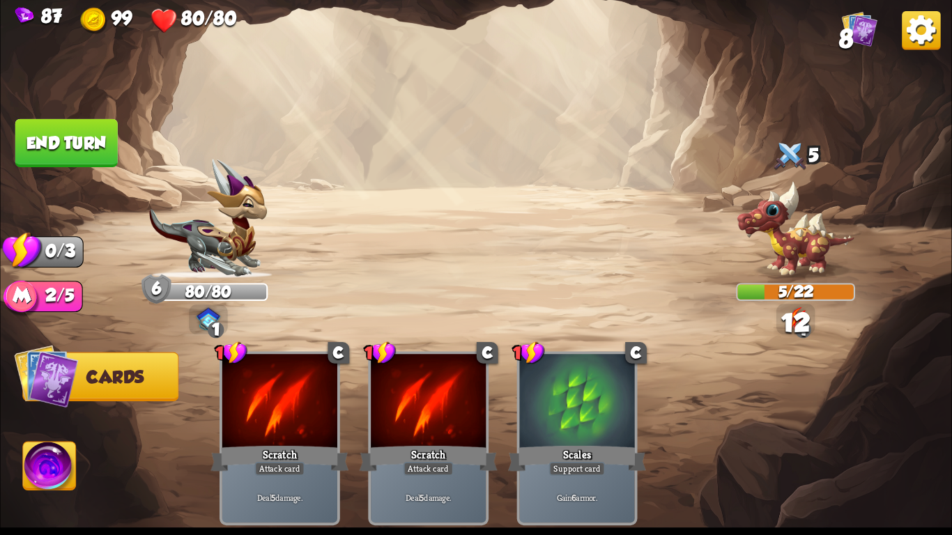
click at [41, 141] on button "End turn" at bounding box center [66, 143] width 102 height 48
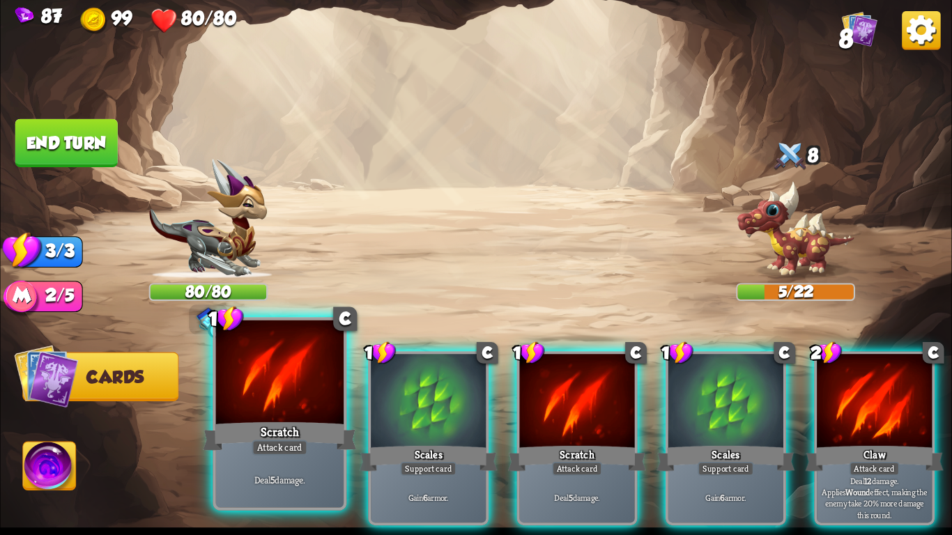
click at [287, 434] on div "Scratch" at bounding box center [279, 437] width 153 height 34
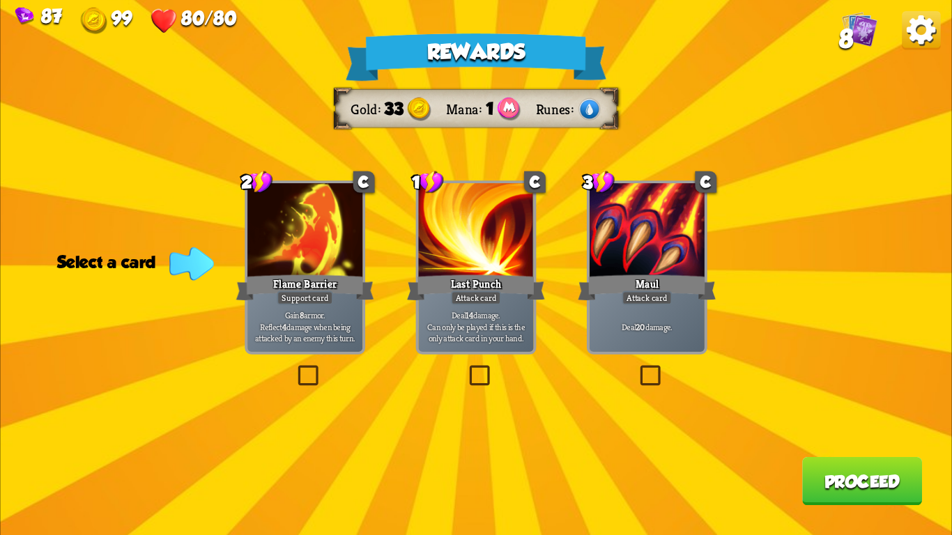
click at [271, 305] on div "Gain 8 armor. Reflect 4 damage when being attacked by an enemy this turn." at bounding box center [304, 327] width 115 height 50
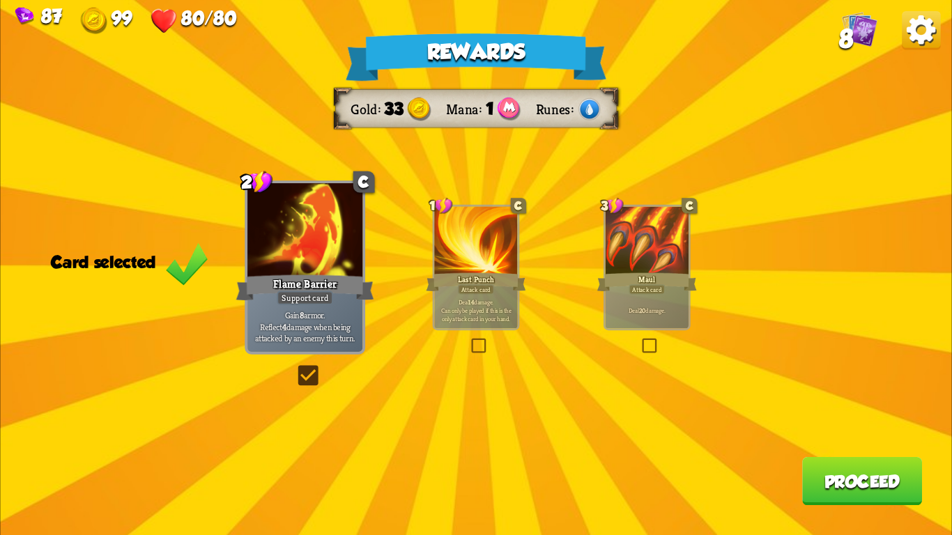
click at [825, 471] on button "Proceed" at bounding box center [862, 481] width 120 height 48
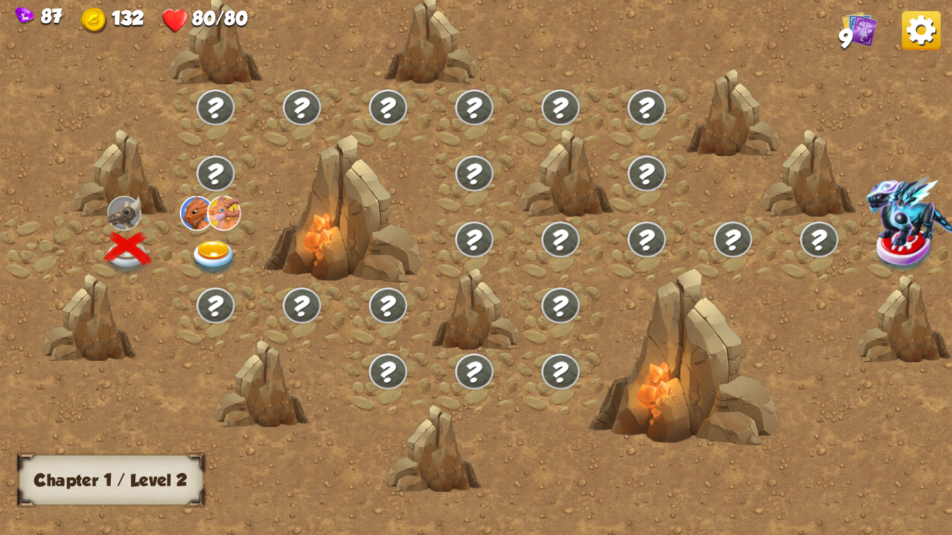
click at [215, 257] on img at bounding box center [213, 258] width 47 height 35
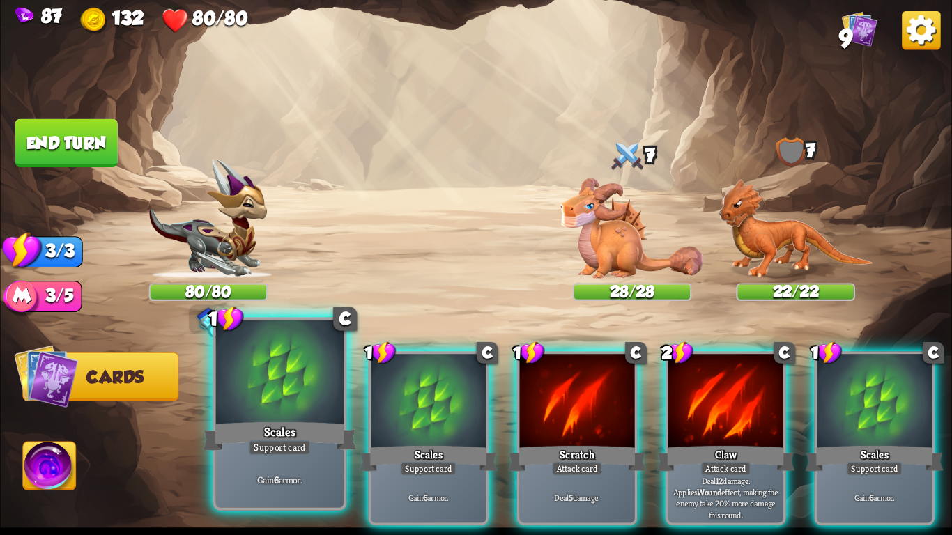
click at [297, 422] on div "Scales" at bounding box center [279, 437] width 153 height 34
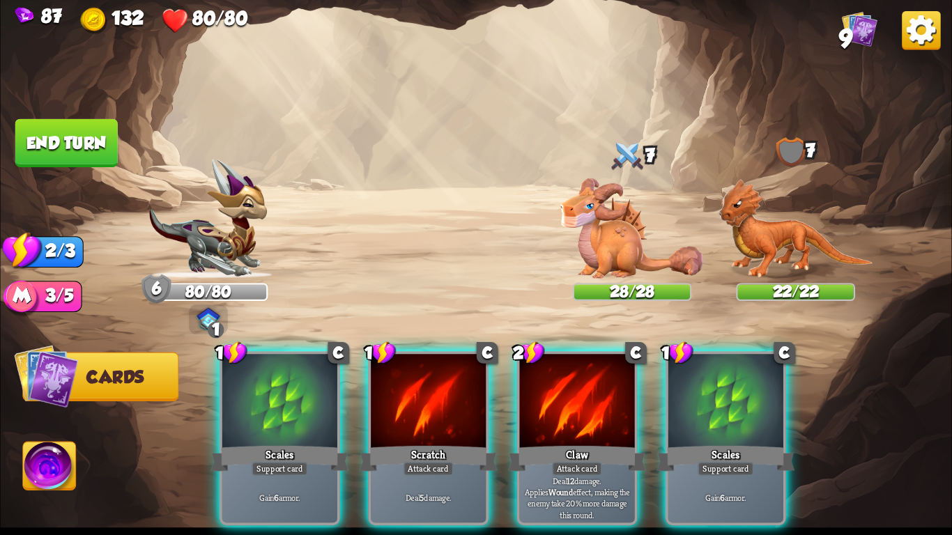
click at [297, 443] on div "Scales" at bounding box center [280, 458] width 138 height 31
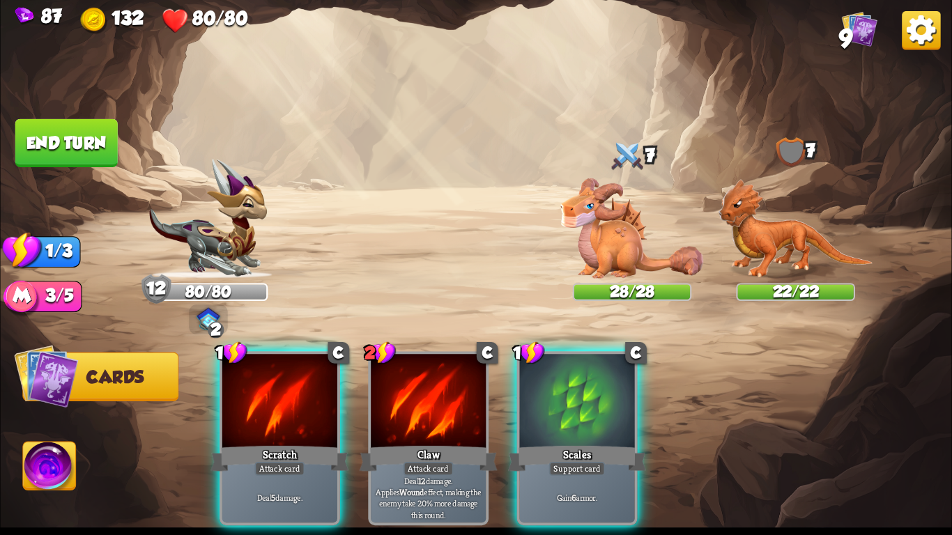
click at [297, 443] on div "Scratch" at bounding box center [280, 458] width 138 height 31
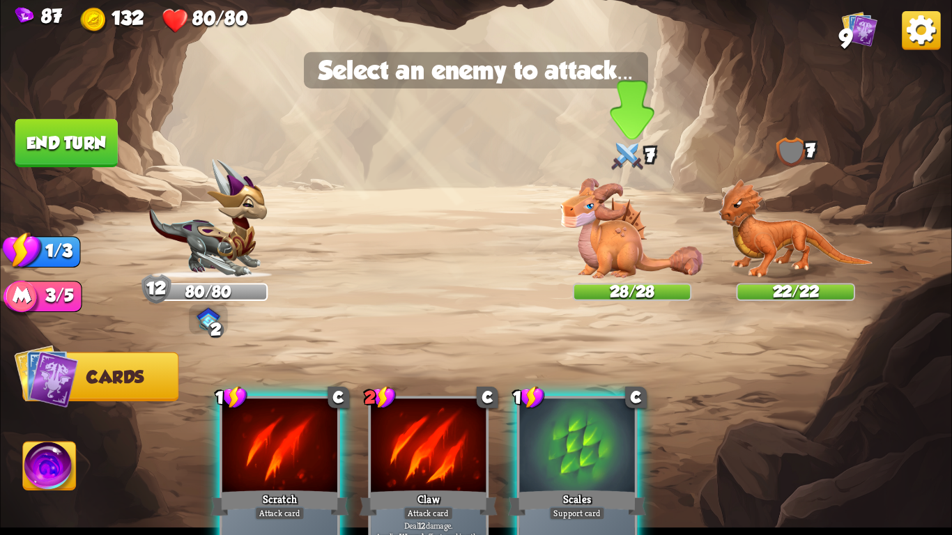
click at [615, 264] on img at bounding box center [632, 228] width 143 height 100
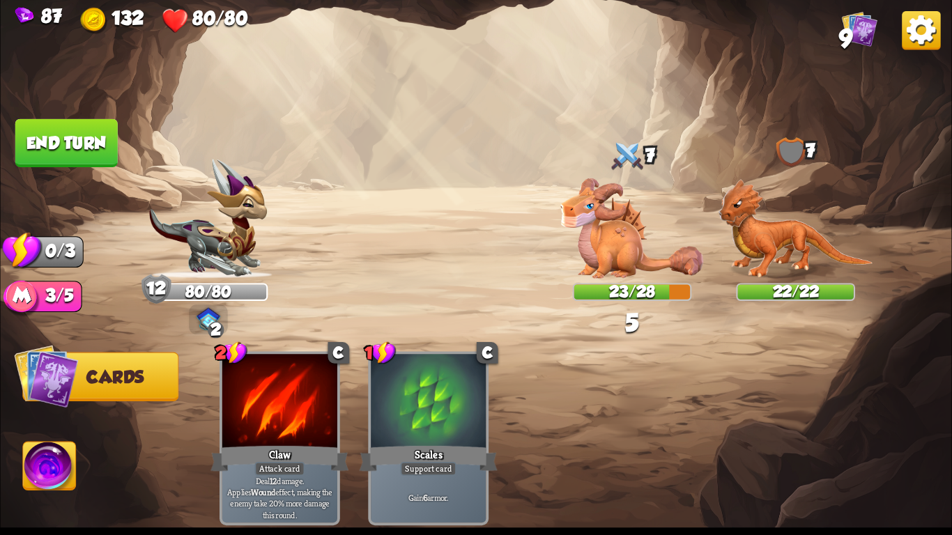
click at [77, 142] on button "End turn" at bounding box center [66, 143] width 102 height 48
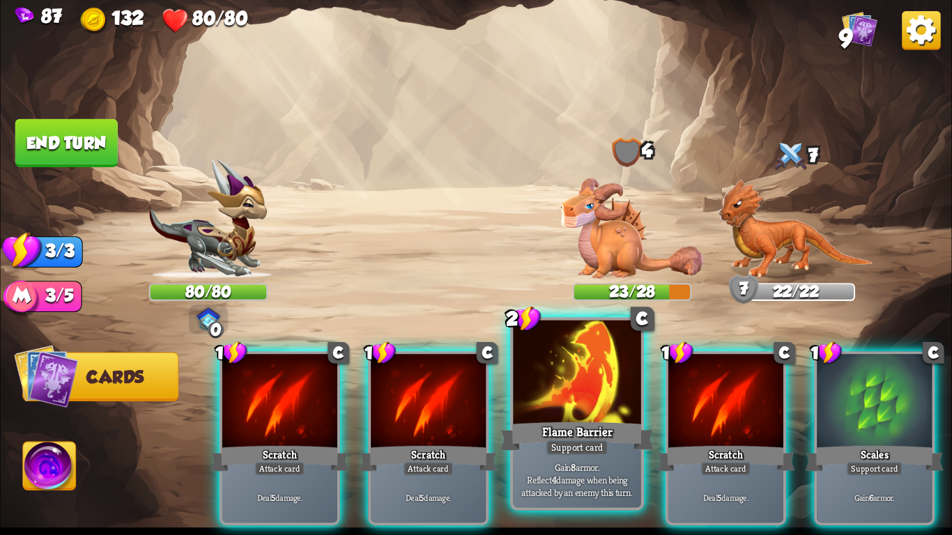
click at [581, 450] on div "Support card" at bounding box center [577, 447] width 63 height 15
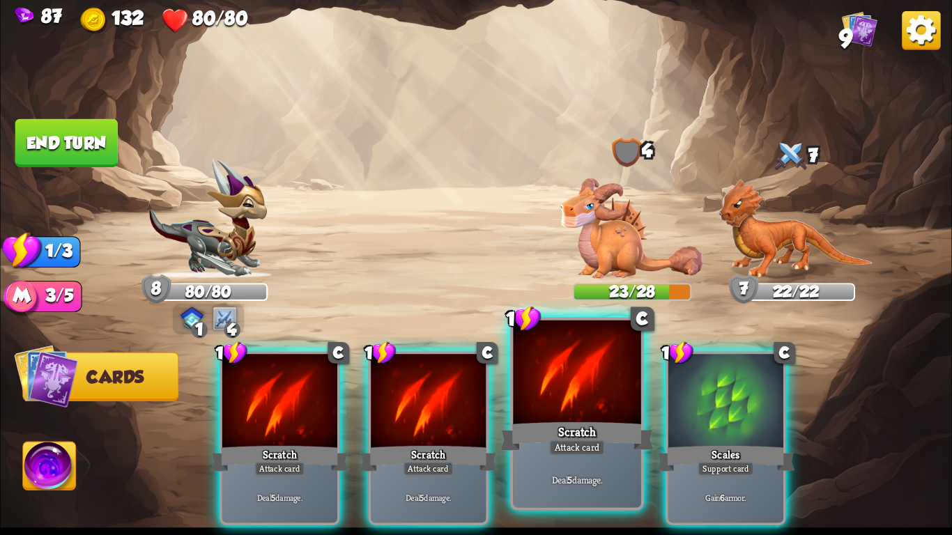
click at [581, 372] on div at bounding box center [577, 375] width 128 height 108
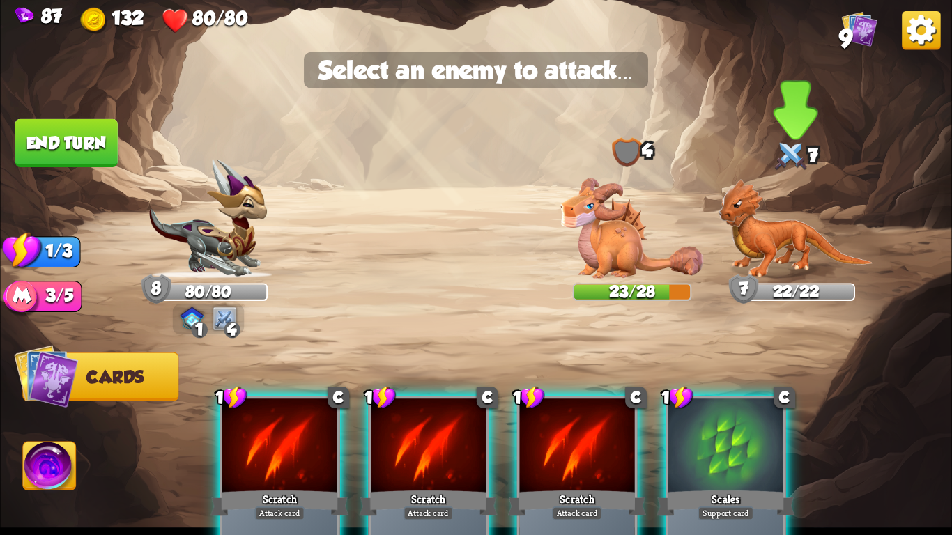
click at [782, 241] on img at bounding box center [796, 229] width 155 height 100
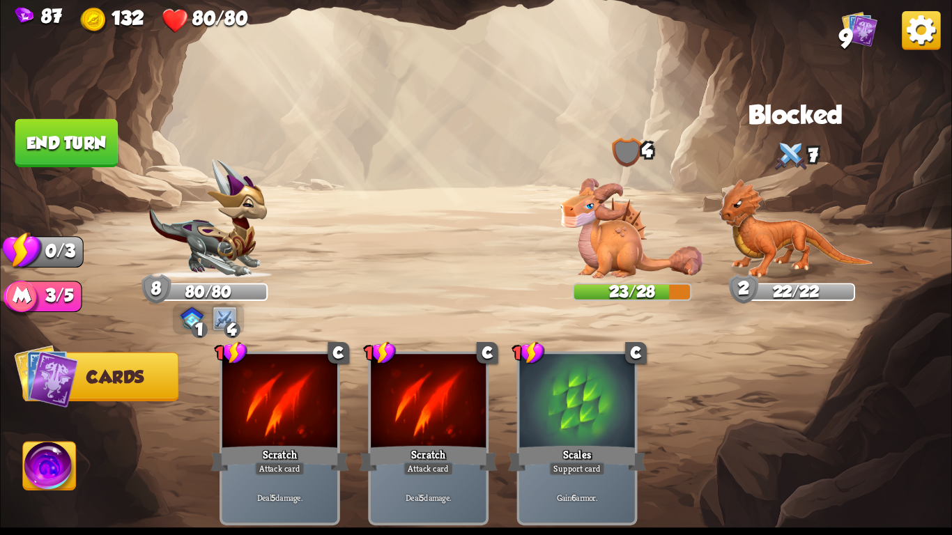
click at [94, 141] on button "End turn" at bounding box center [66, 143] width 102 height 48
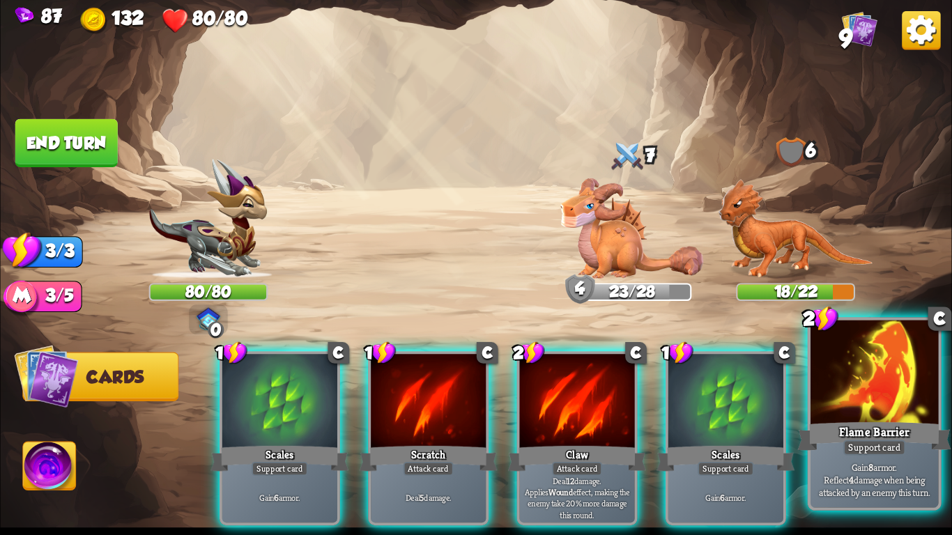
click at [886, 417] on div at bounding box center [875, 375] width 128 height 108
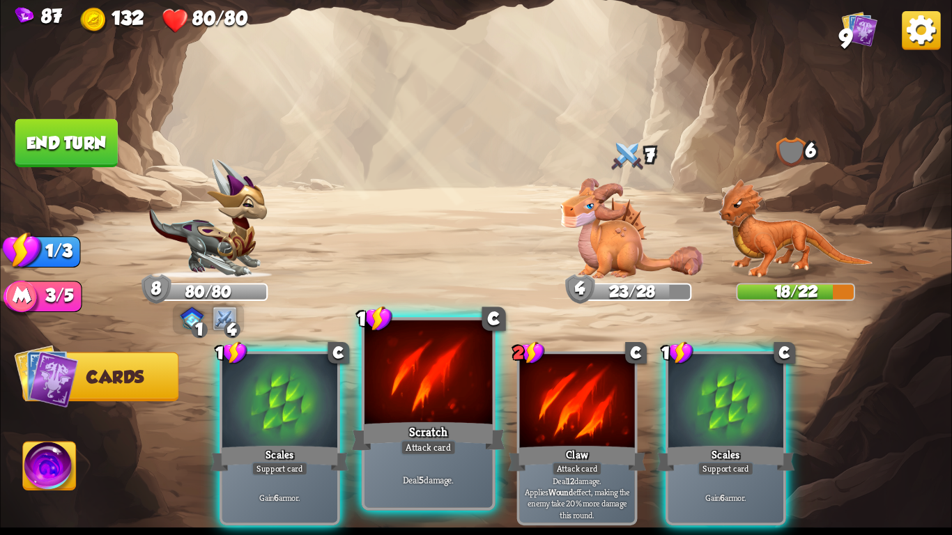
click at [453, 422] on div "Scratch" at bounding box center [428, 437] width 153 height 34
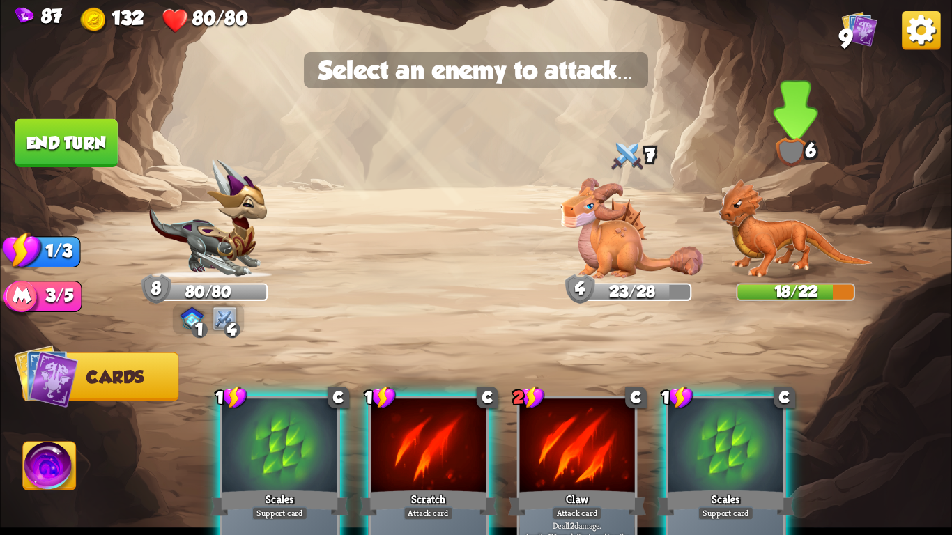
click at [790, 254] on img at bounding box center [796, 229] width 155 height 100
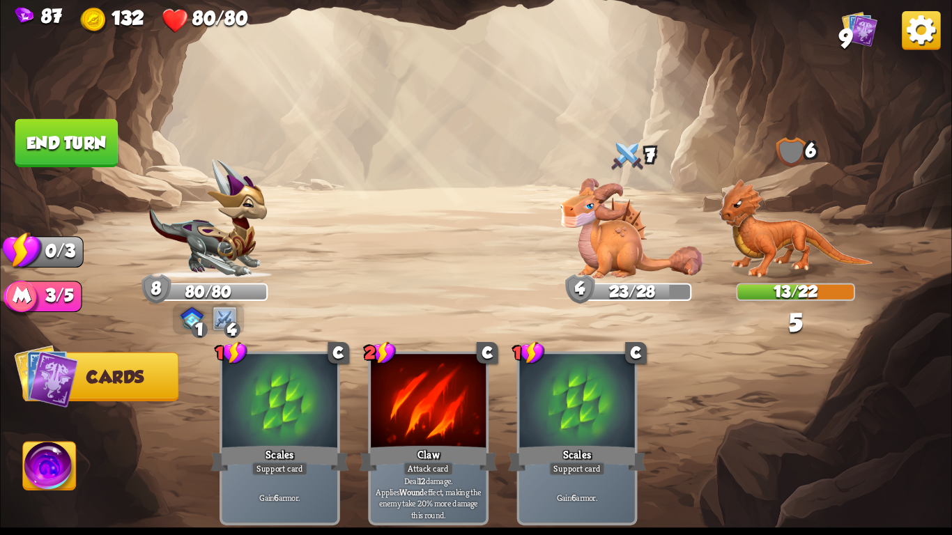
click at [32, 161] on button "End turn" at bounding box center [66, 143] width 102 height 48
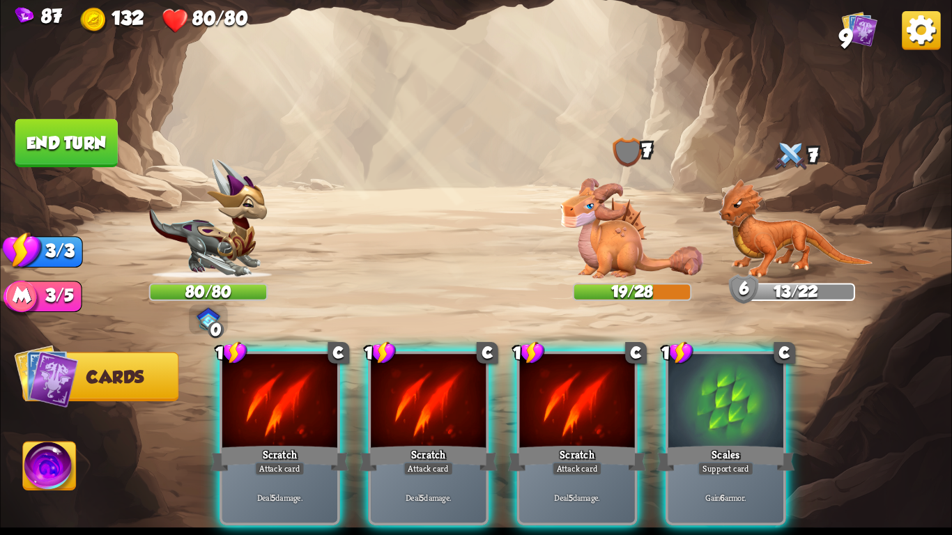
click at [926, 39] on img at bounding box center [921, 30] width 38 height 38
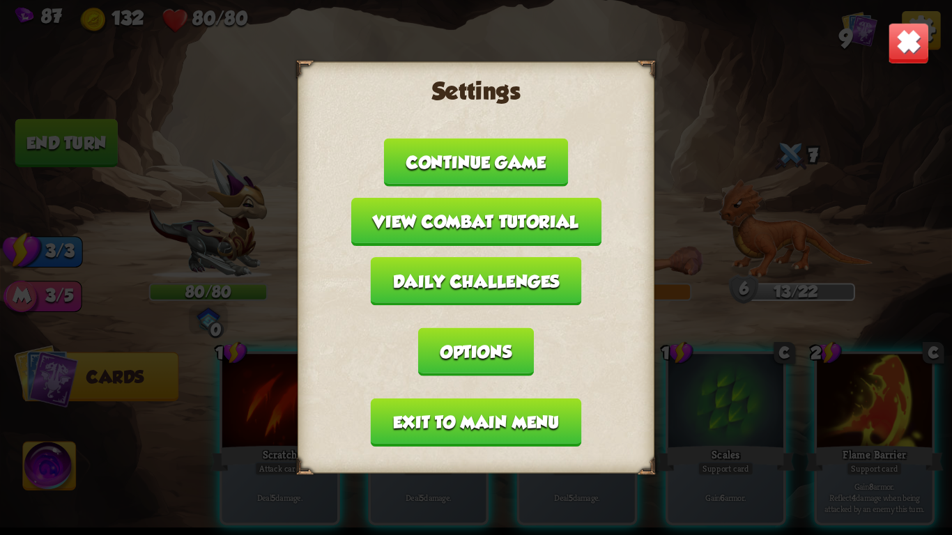
click at [490, 282] on button "Daily challenges" at bounding box center [476, 281] width 211 height 48
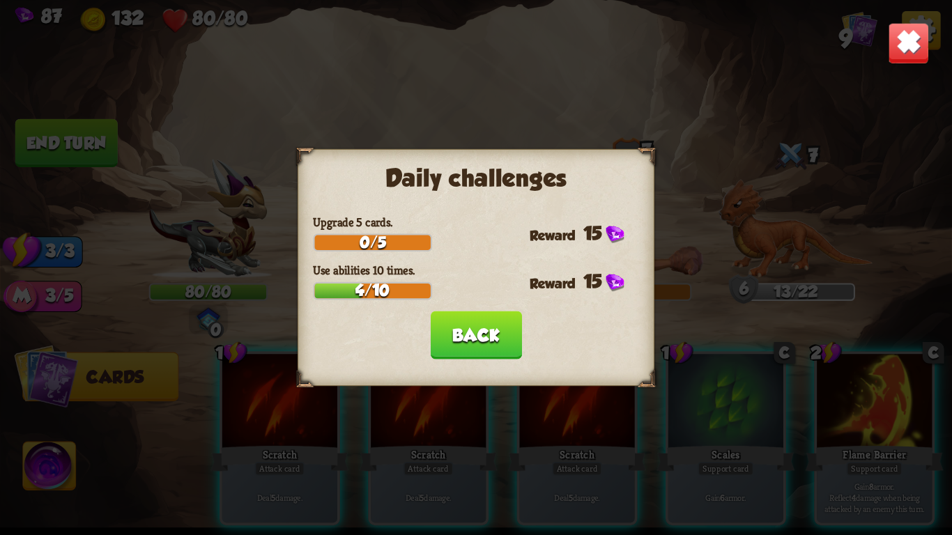
click at [475, 337] on button "Back" at bounding box center [475, 335] width 91 height 48
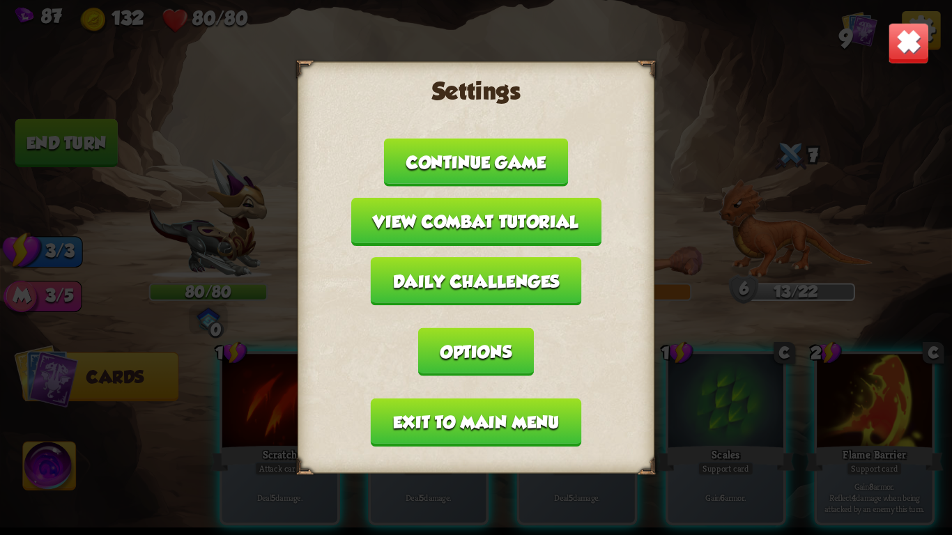
click at [485, 328] on button "Options" at bounding box center [476, 352] width 116 height 48
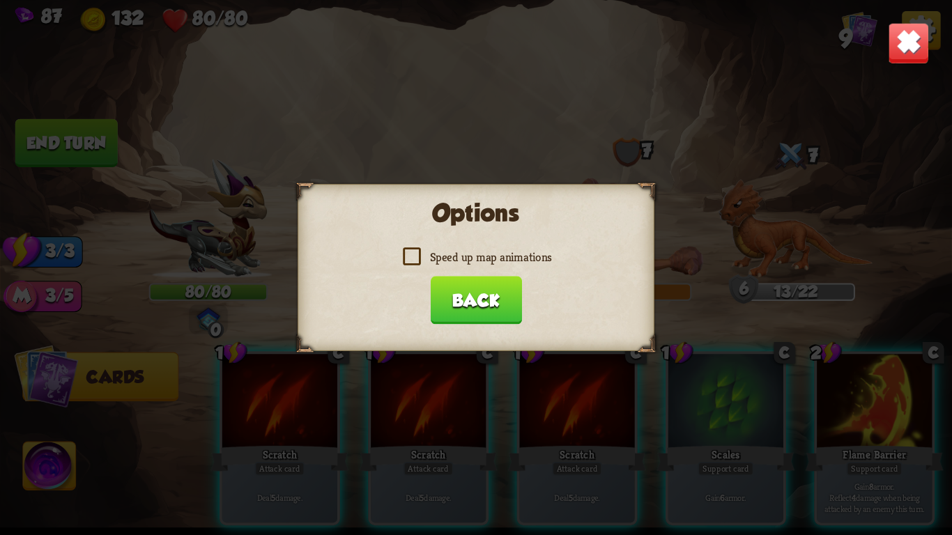
click at [477, 310] on button "Back" at bounding box center [475, 300] width 91 height 48
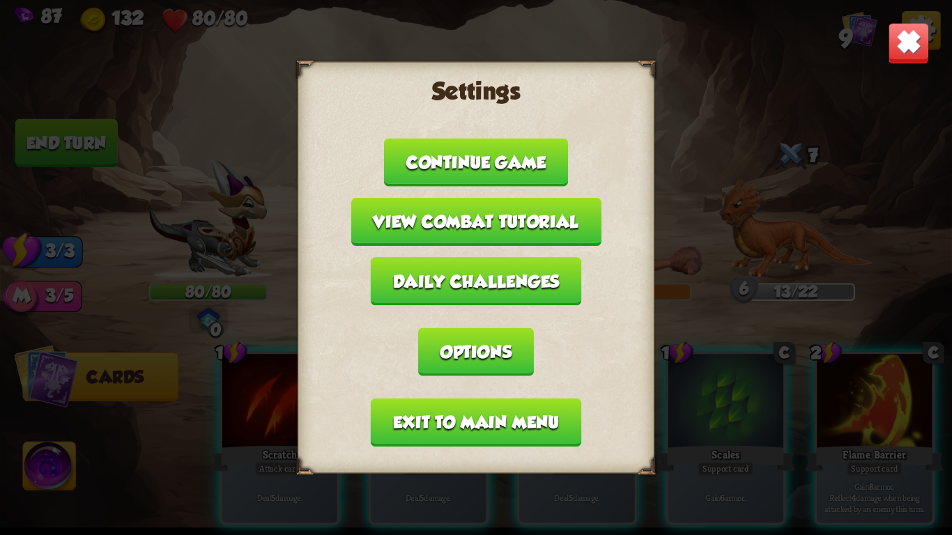
click at [458, 406] on button "Exit to main menu" at bounding box center [476, 423] width 211 height 48
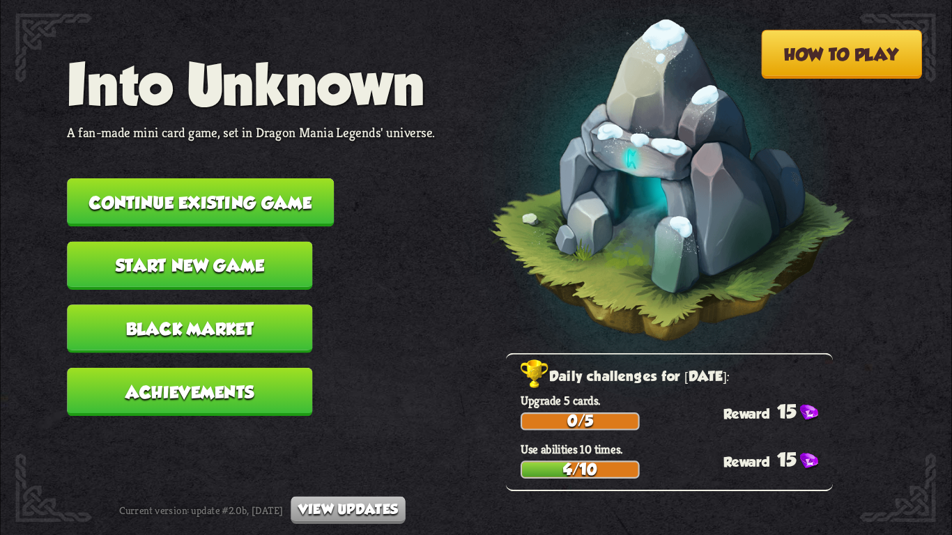
click at [238, 181] on button "Continue existing game" at bounding box center [200, 202] width 267 height 48
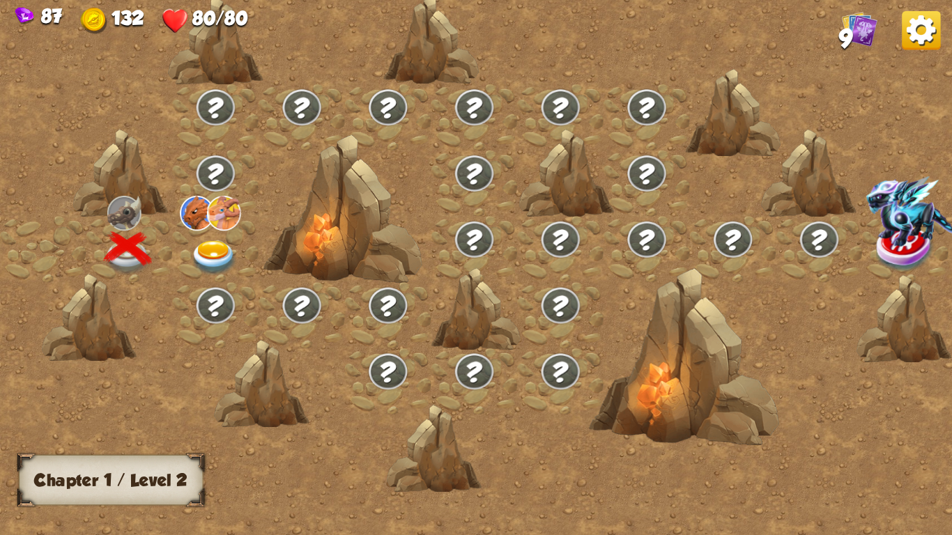
click at [220, 252] on img at bounding box center [213, 258] width 47 height 35
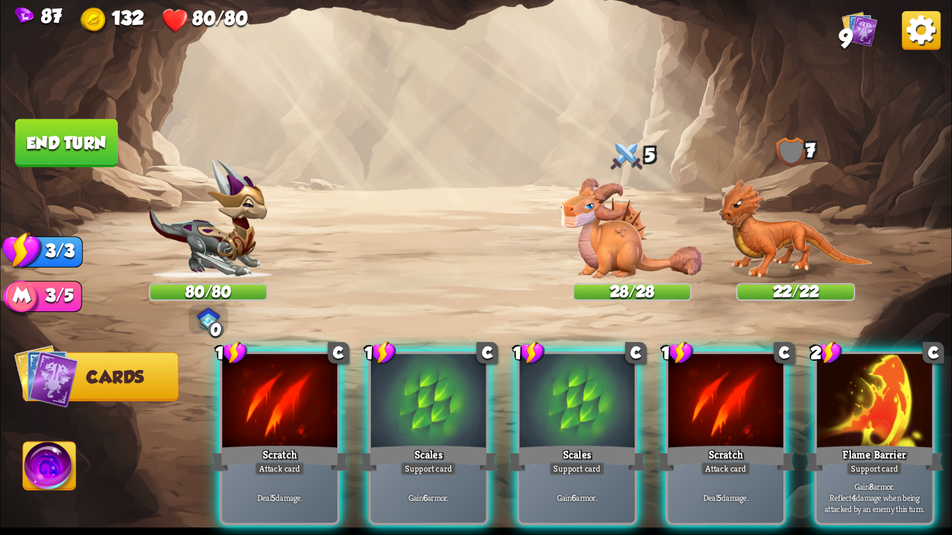
click at [903, 37] on img at bounding box center [921, 30] width 38 height 38
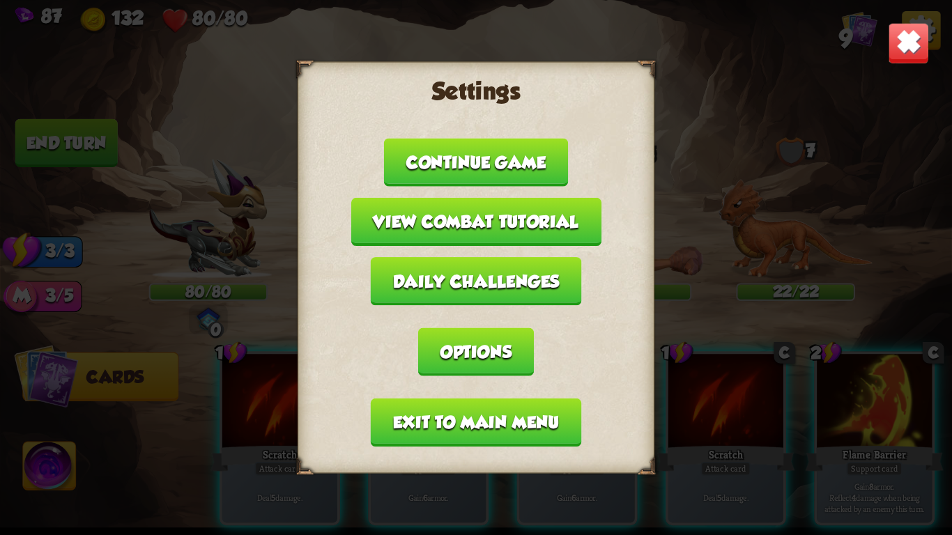
click at [456, 427] on button "Exit to main menu" at bounding box center [476, 423] width 211 height 48
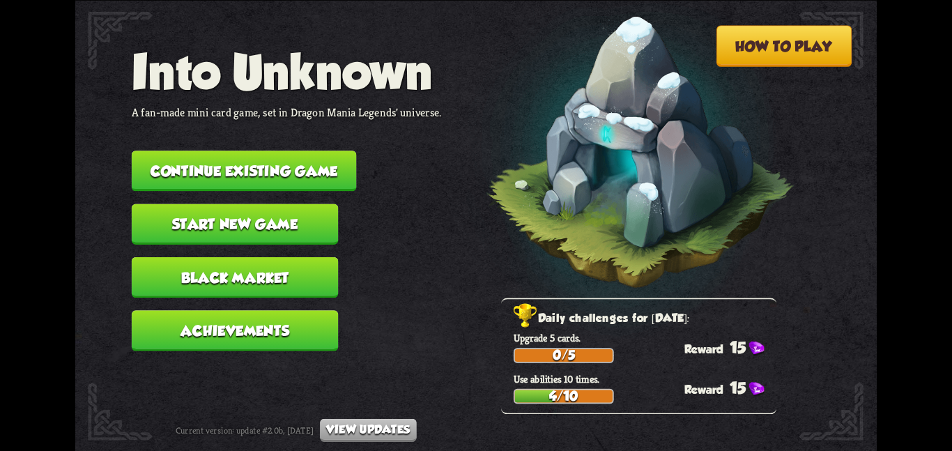
click at [248, 204] on button "Start new game" at bounding box center [235, 224] width 207 height 40
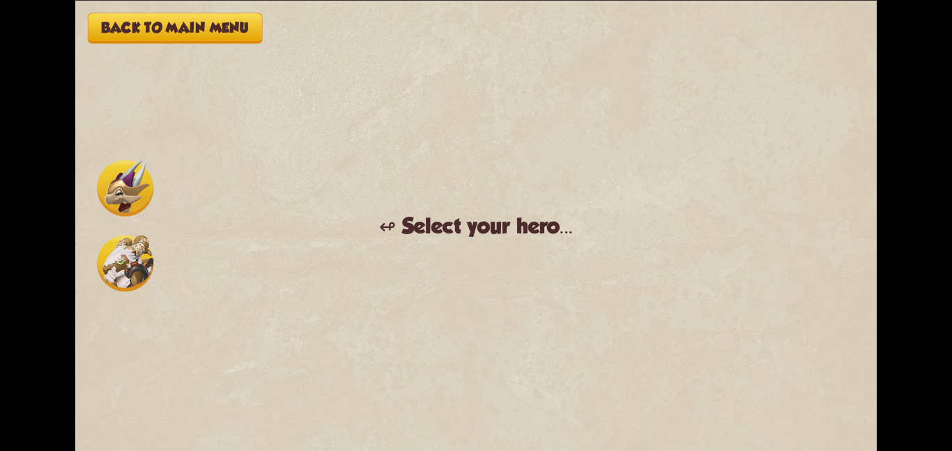
click at [119, 224] on div at bounding box center [125, 226] width 63 height 138
click at [114, 183] on img at bounding box center [125, 188] width 56 height 56
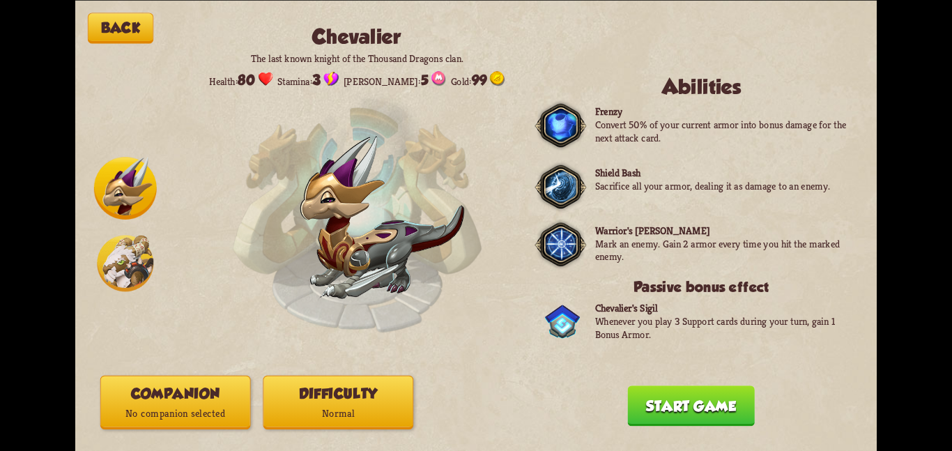
click at [178, 389] on button "Companion No companion selected" at bounding box center [175, 402] width 151 height 54
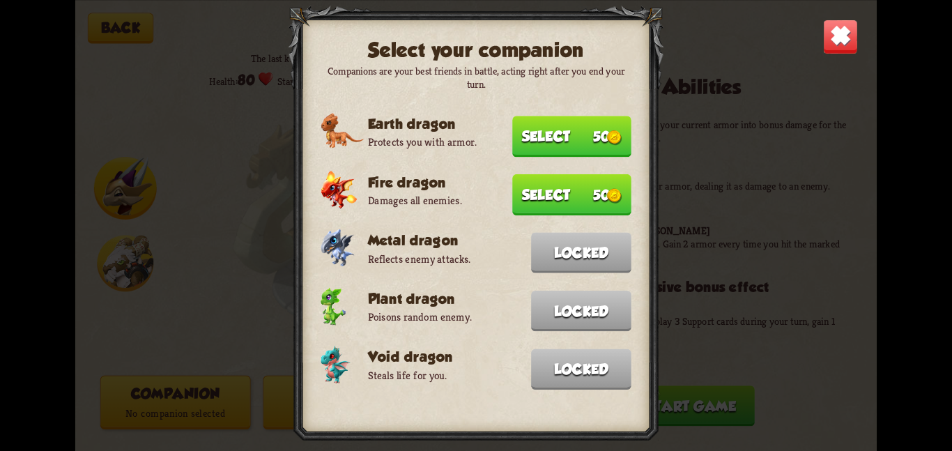
click at [838, 41] on img at bounding box center [840, 36] width 35 height 35
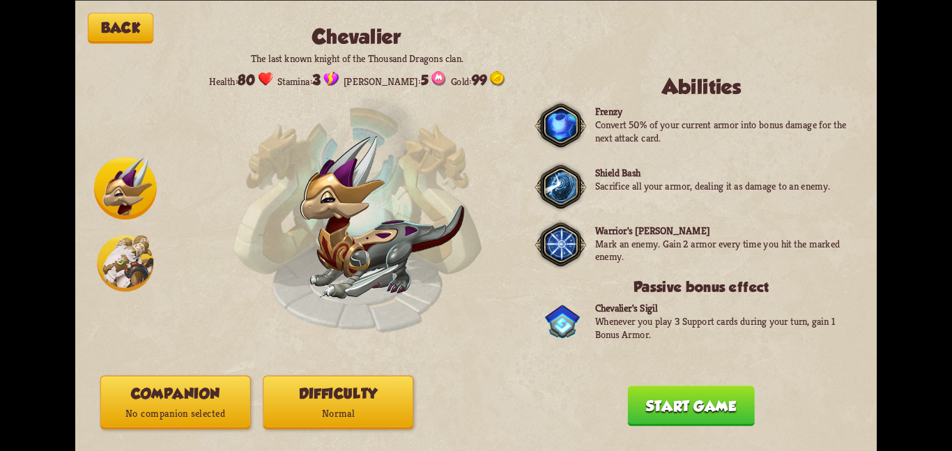
click at [189, 399] on button "Companion No companion selected" at bounding box center [175, 402] width 151 height 54
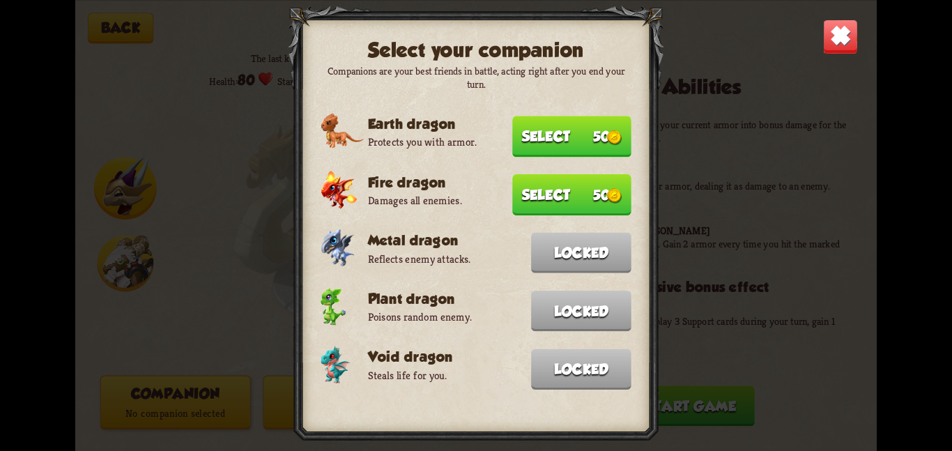
click at [832, 33] on img at bounding box center [840, 36] width 35 height 35
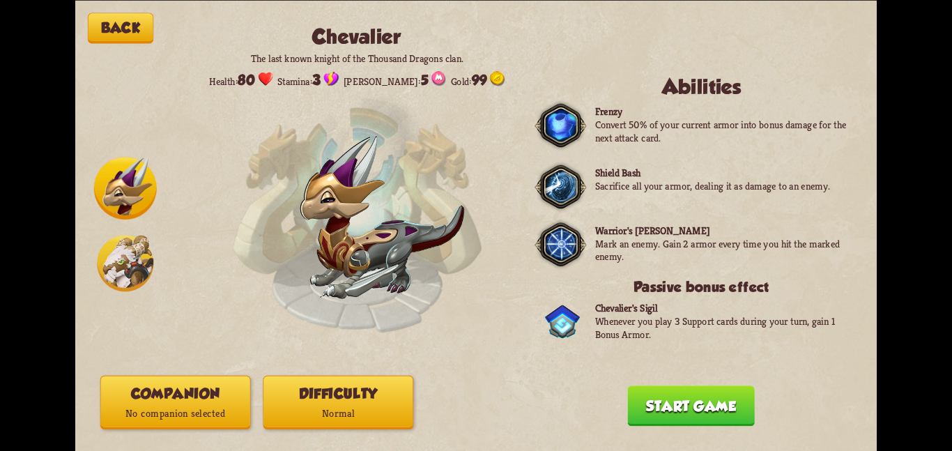
click at [112, 264] on img at bounding box center [125, 263] width 56 height 56
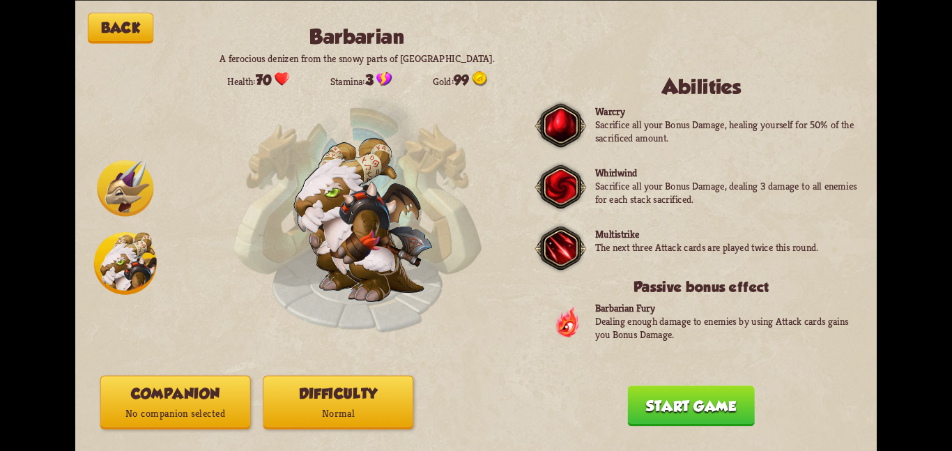
click at [114, 207] on img at bounding box center [125, 188] width 56 height 56
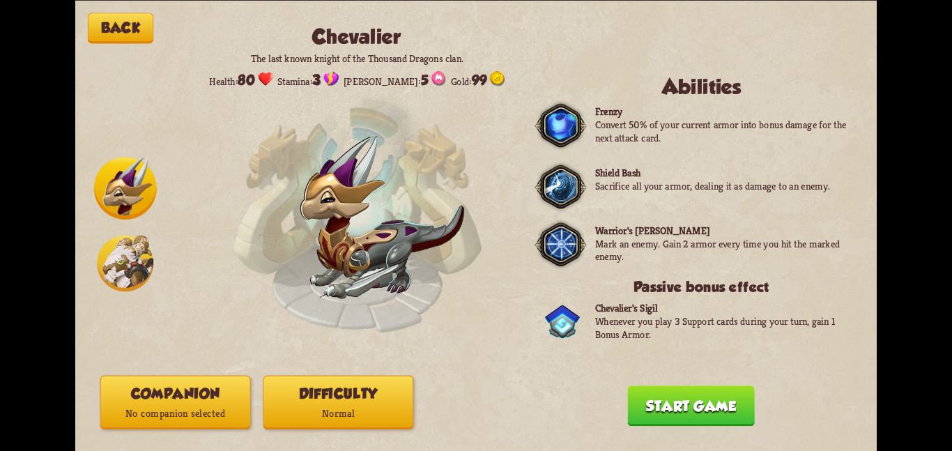
click at [123, 282] on img at bounding box center [125, 263] width 56 height 56
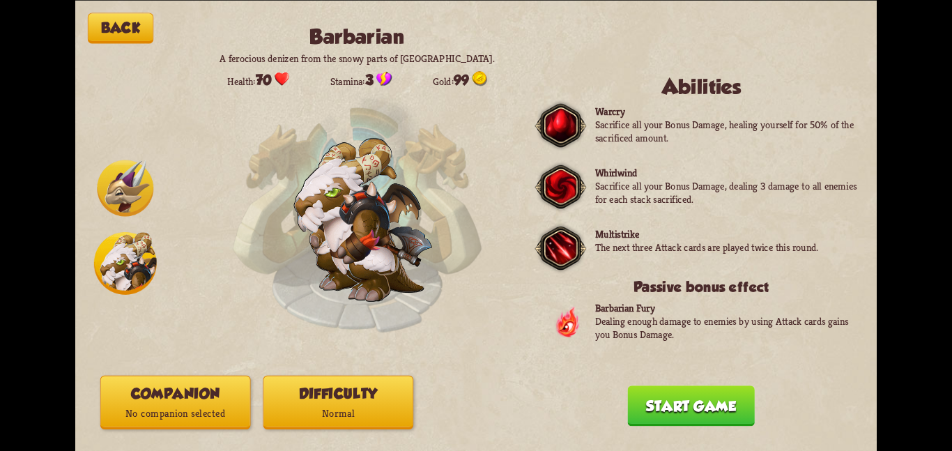
click at [129, 185] on img at bounding box center [125, 188] width 56 height 56
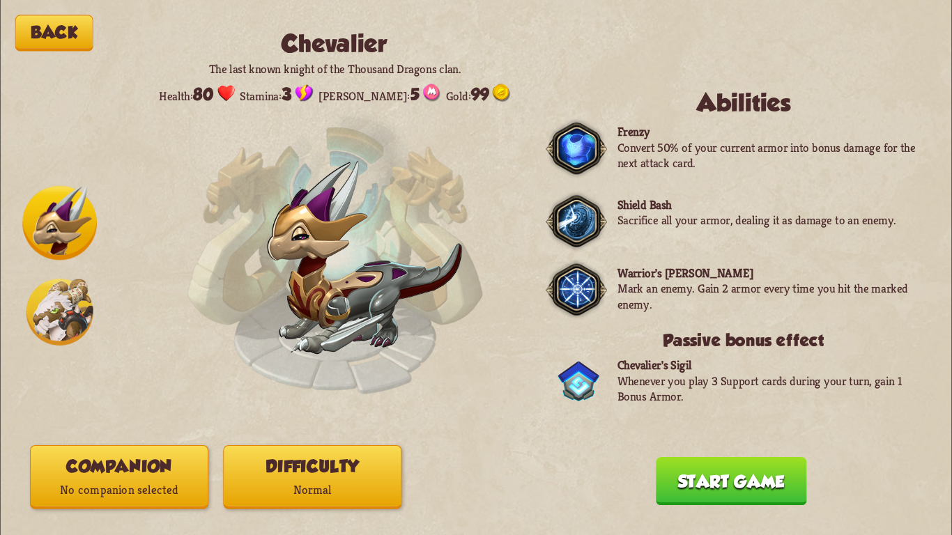
click at [60, 291] on img at bounding box center [59, 312] width 67 height 67
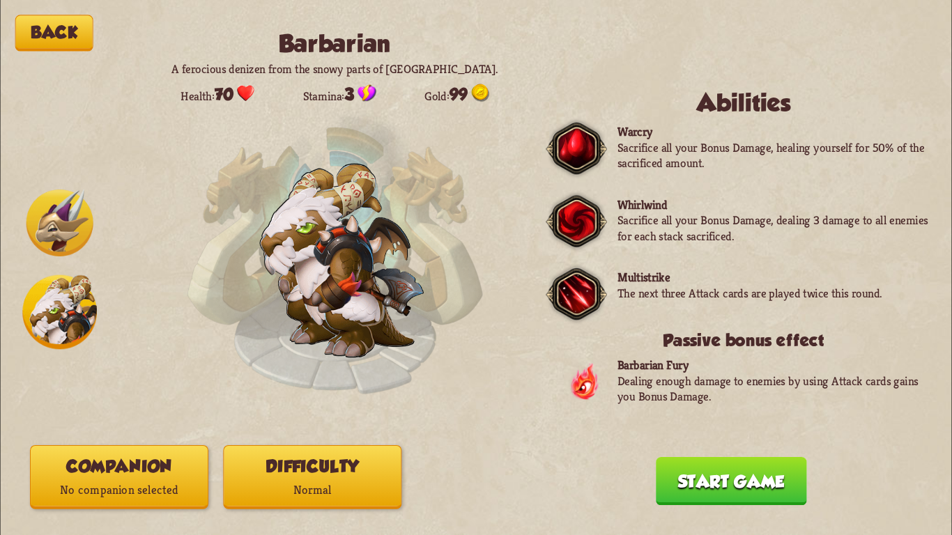
click at [59, 215] on img at bounding box center [59, 223] width 67 height 67
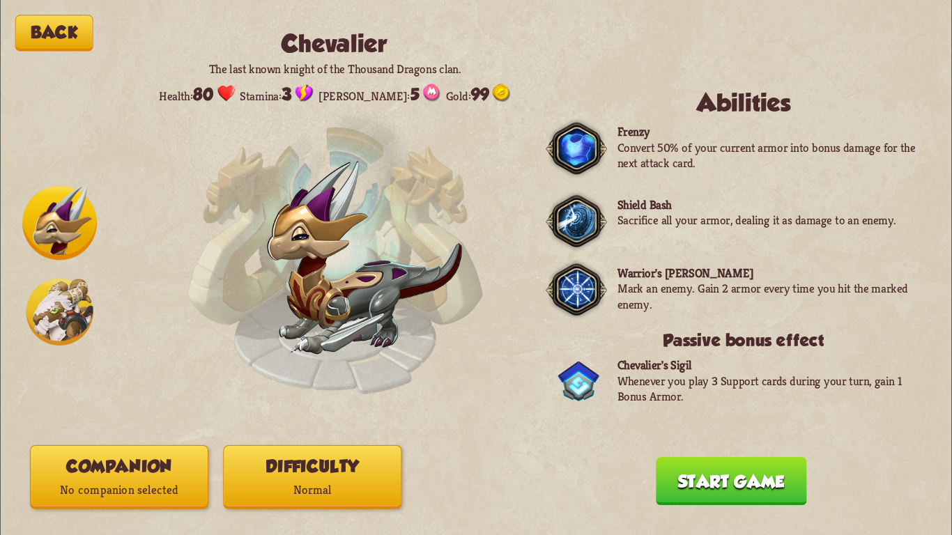
click at [44, 307] on img at bounding box center [59, 312] width 67 height 67
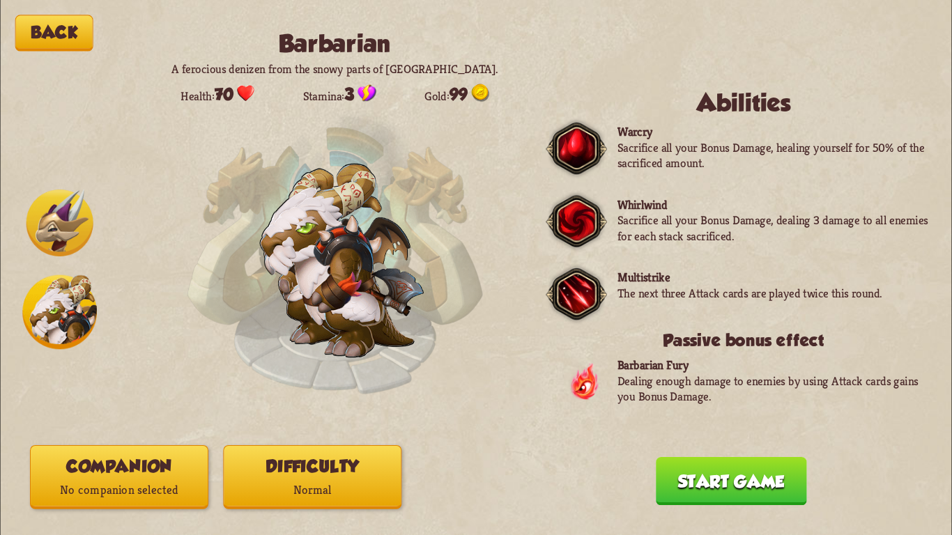
click at [47, 218] on img at bounding box center [59, 223] width 67 height 67
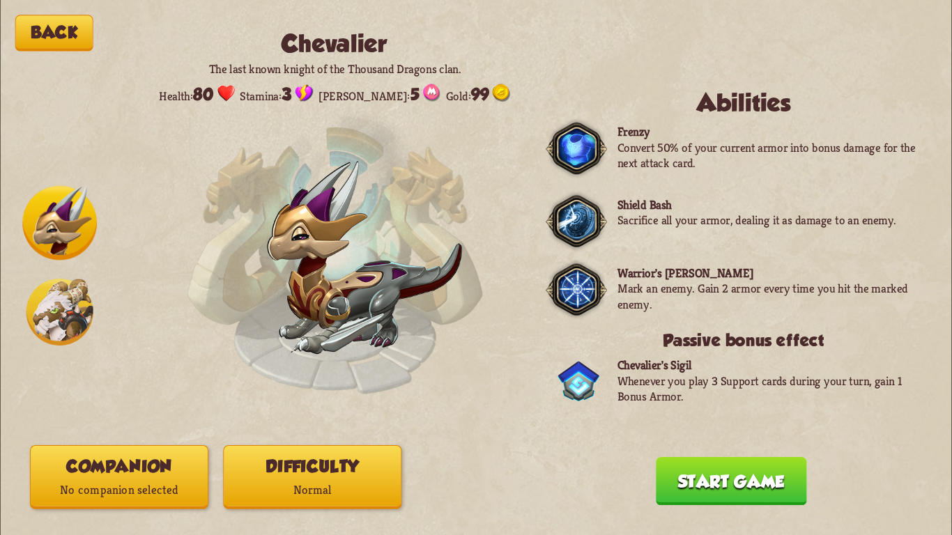
click at [48, 321] on img at bounding box center [59, 312] width 67 height 67
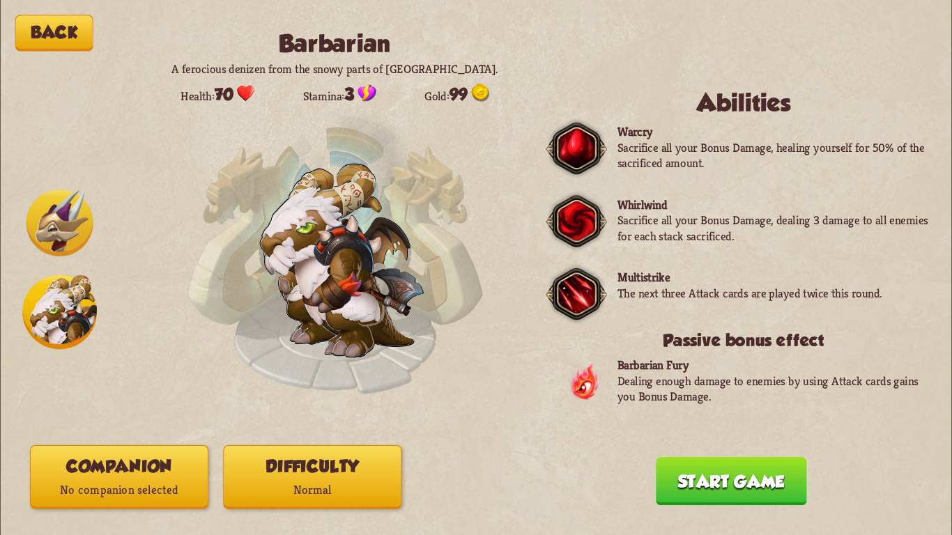
click at [47, 222] on img at bounding box center [59, 223] width 67 height 67
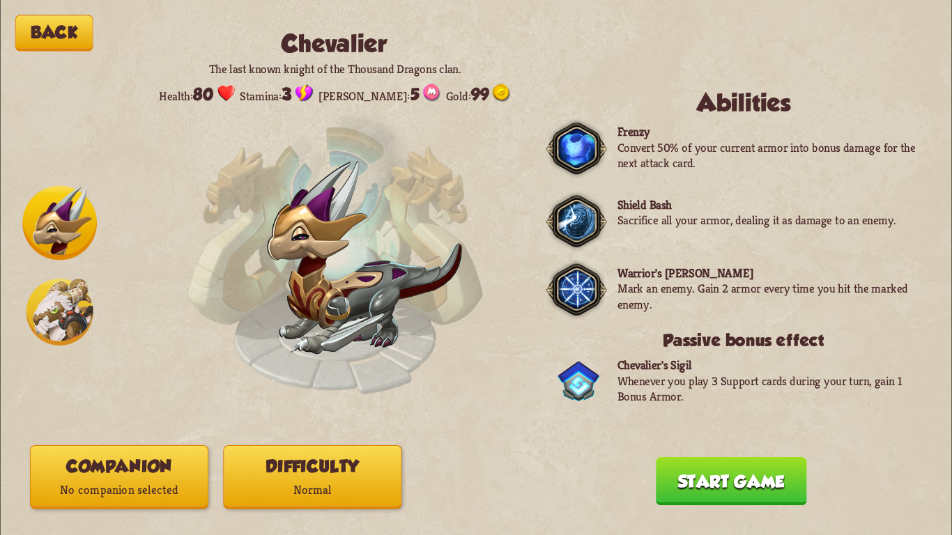
click at [84, 307] on img at bounding box center [59, 312] width 67 height 67
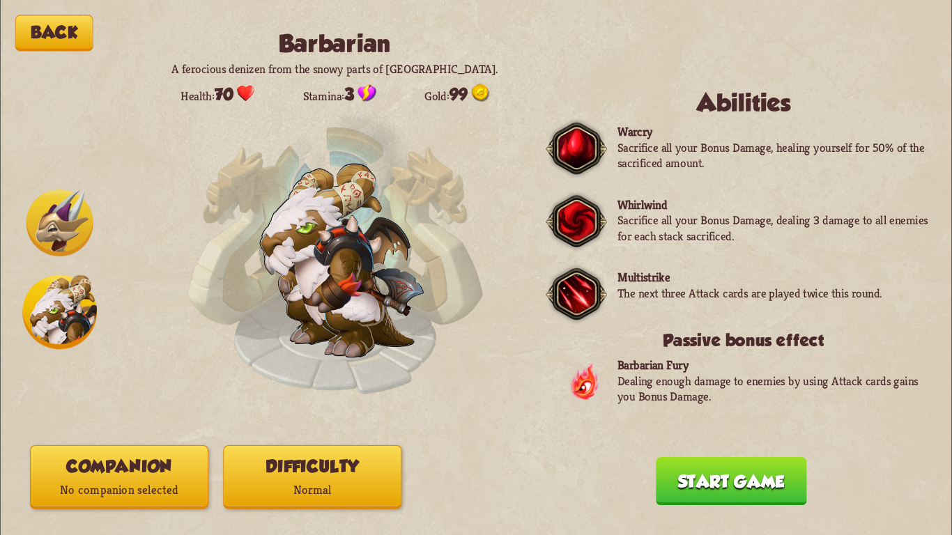
click at [64, 214] on img at bounding box center [59, 223] width 67 height 67
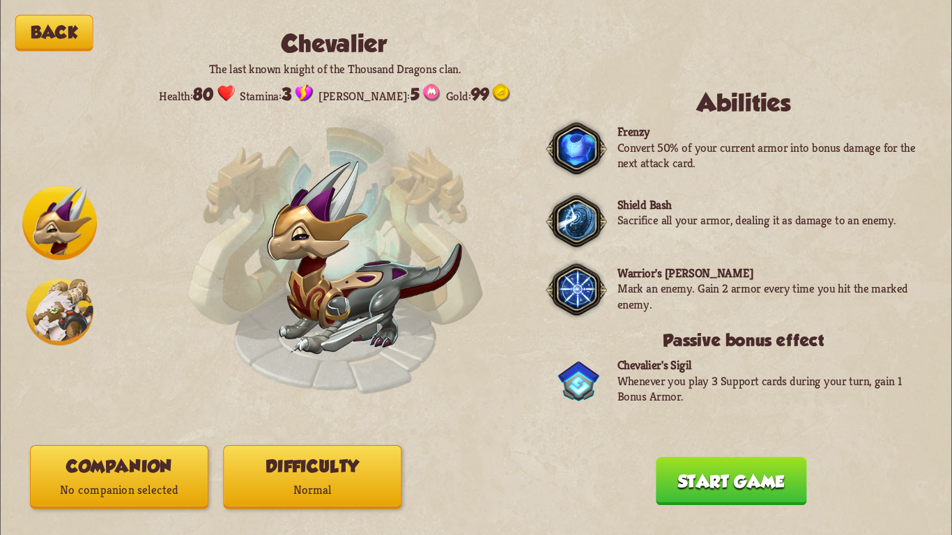
click at [59, 344] on img at bounding box center [59, 312] width 67 height 67
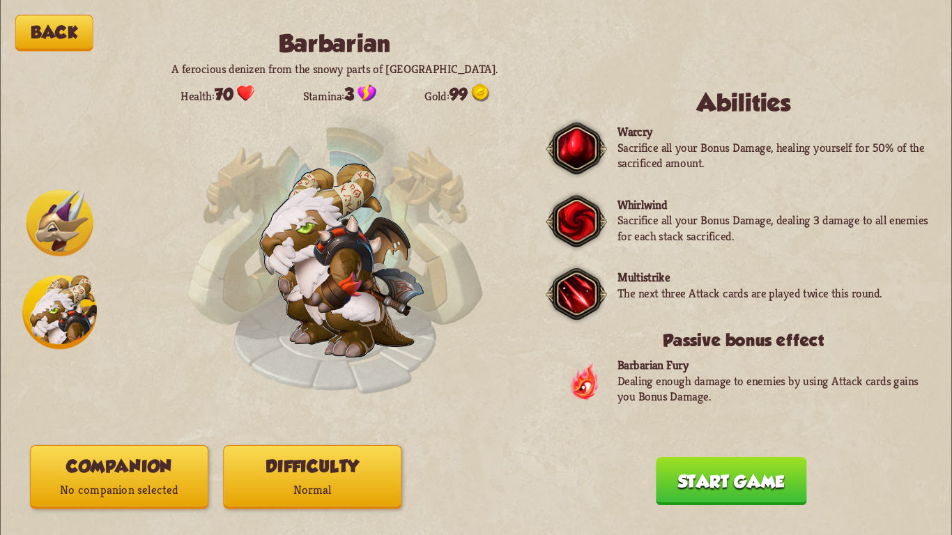
click at [50, 183] on div "Back Barbarian A ferocious denizen from the snowy parts of [GEOGRAPHIC_DATA]. H…" at bounding box center [476, 267] width 952 height 535
click at [46, 201] on img at bounding box center [59, 223] width 67 height 67
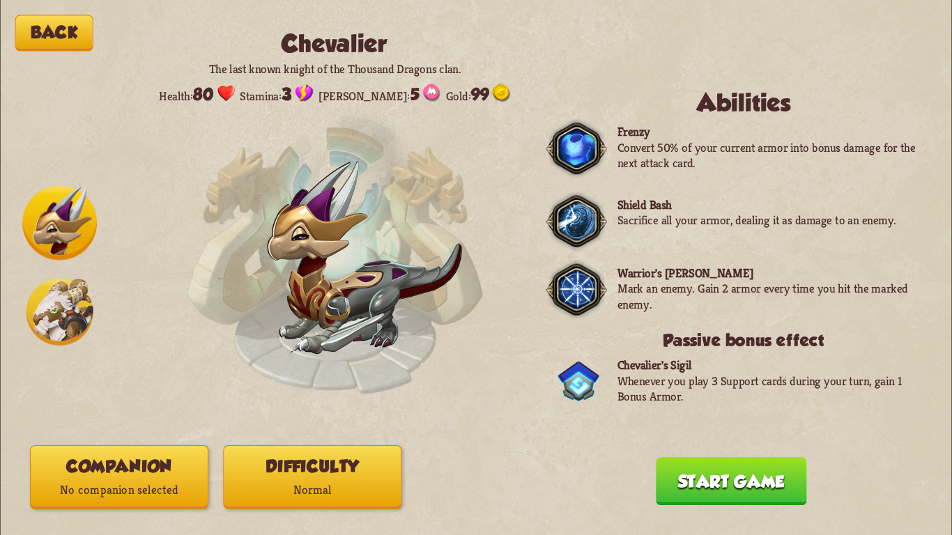
click at [731, 485] on button "Start game" at bounding box center [731, 481] width 151 height 48
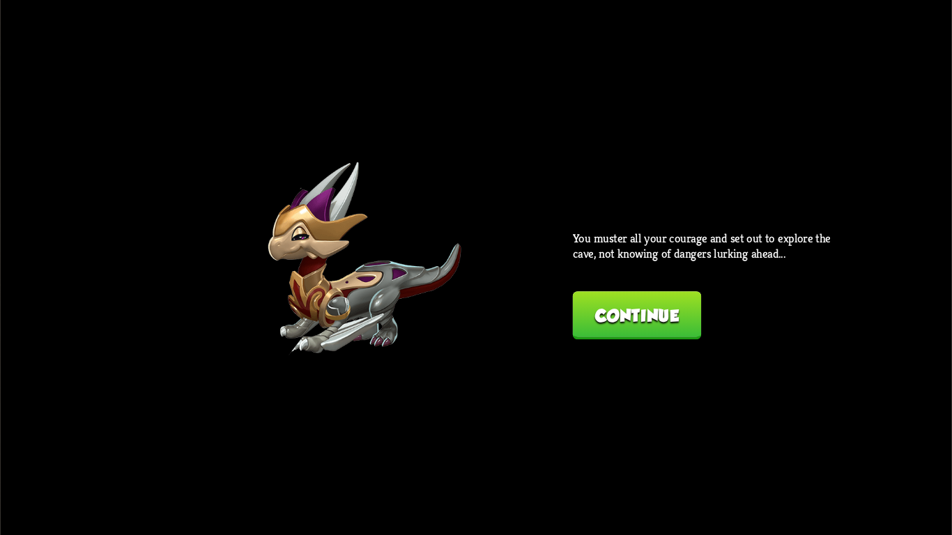
click at [611, 318] on button "Continue" at bounding box center [637, 315] width 129 height 48
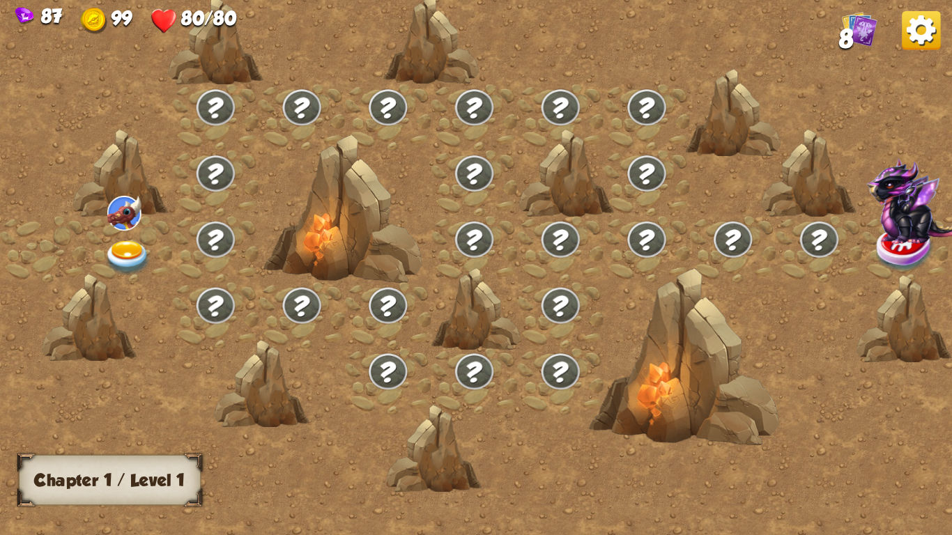
click at [118, 250] on img at bounding box center [128, 258] width 47 height 35
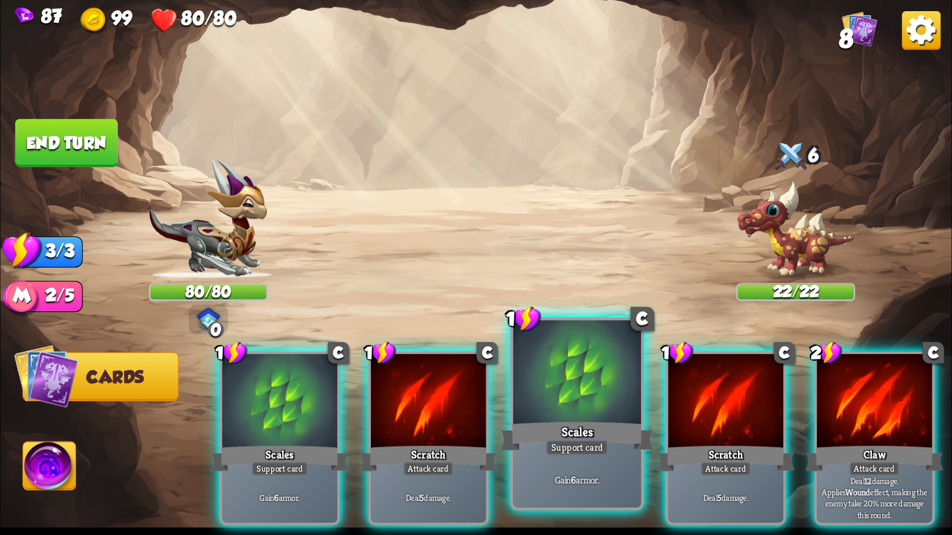
click at [530, 456] on div "Gain 6 armor." at bounding box center [577, 480] width 128 height 56
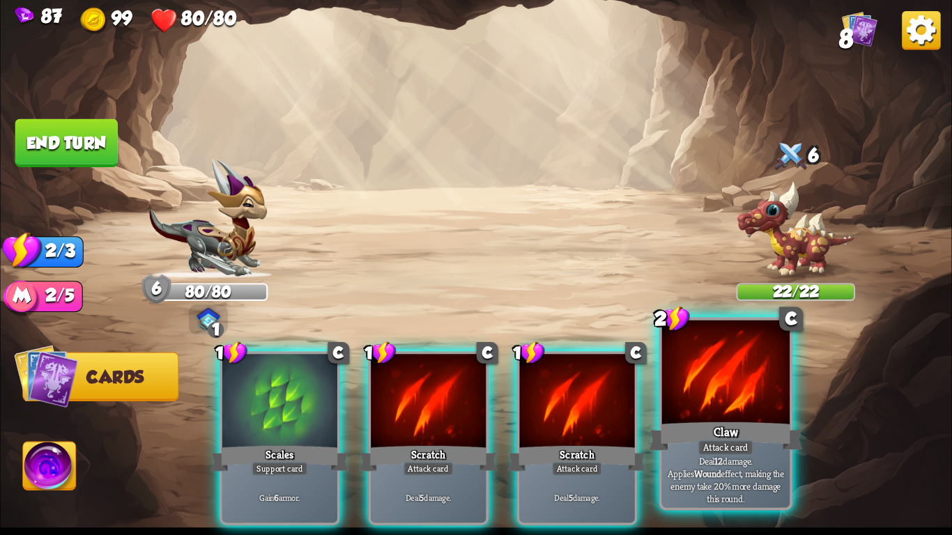
click at [731, 433] on div "Claw" at bounding box center [725, 437] width 153 height 34
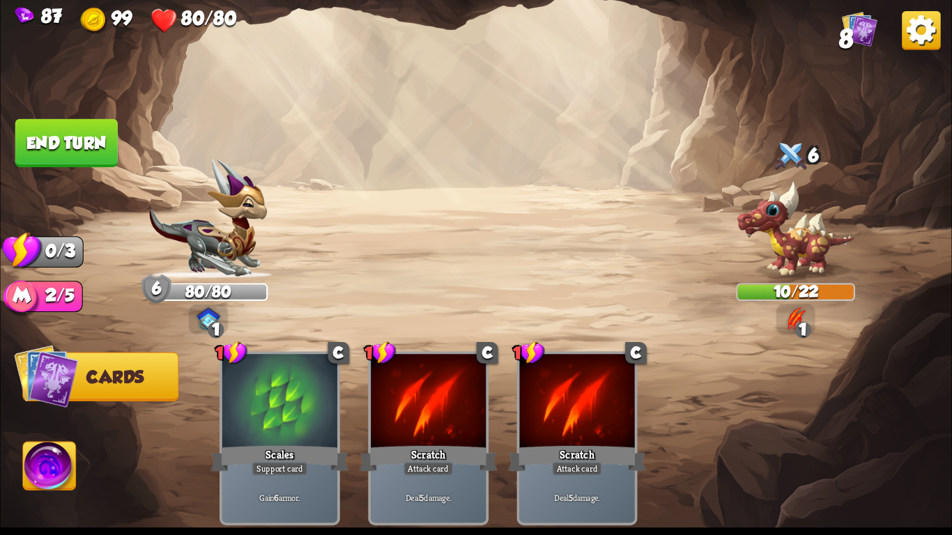
click at [73, 142] on button "End turn" at bounding box center [66, 143] width 102 height 48
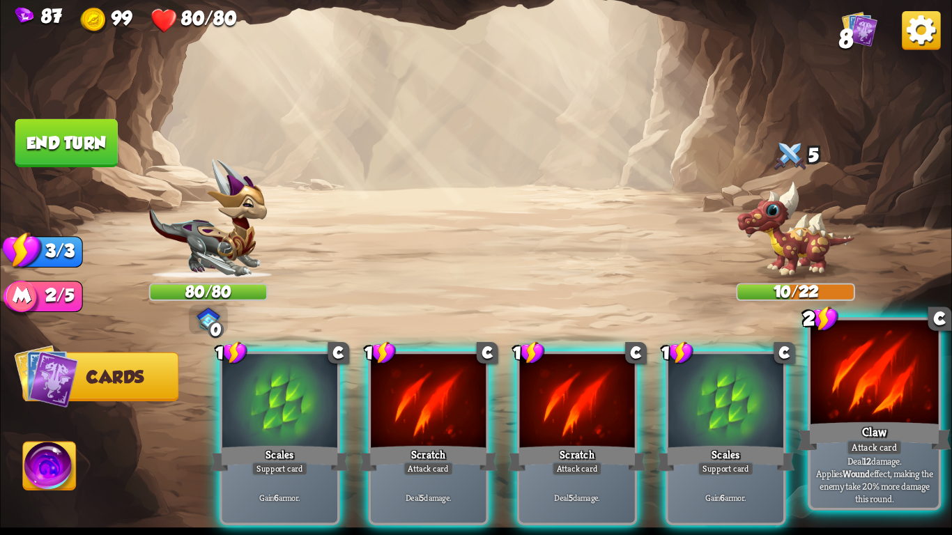
click at [846, 385] on div at bounding box center [875, 375] width 128 height 108
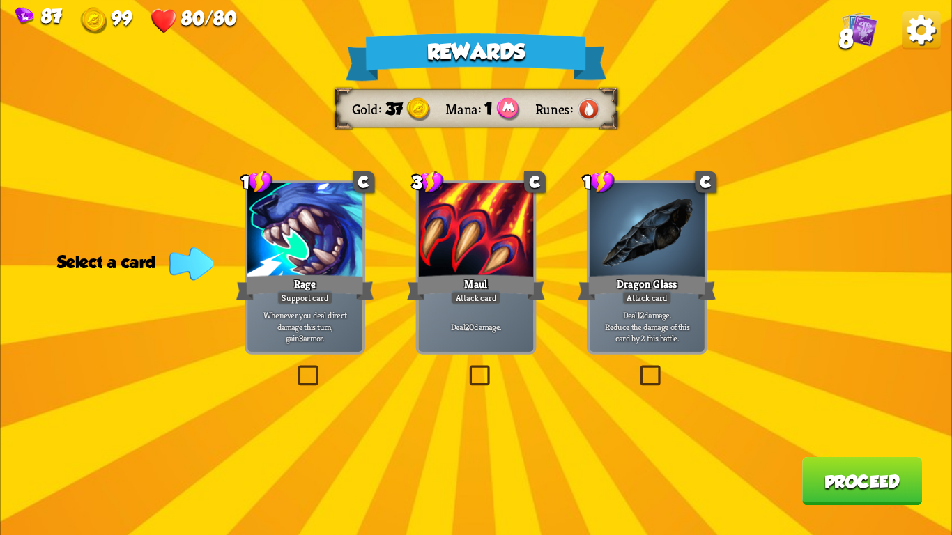
click at [254, 181] on div "1" at bounding box center [257, 182] width 32 height 24
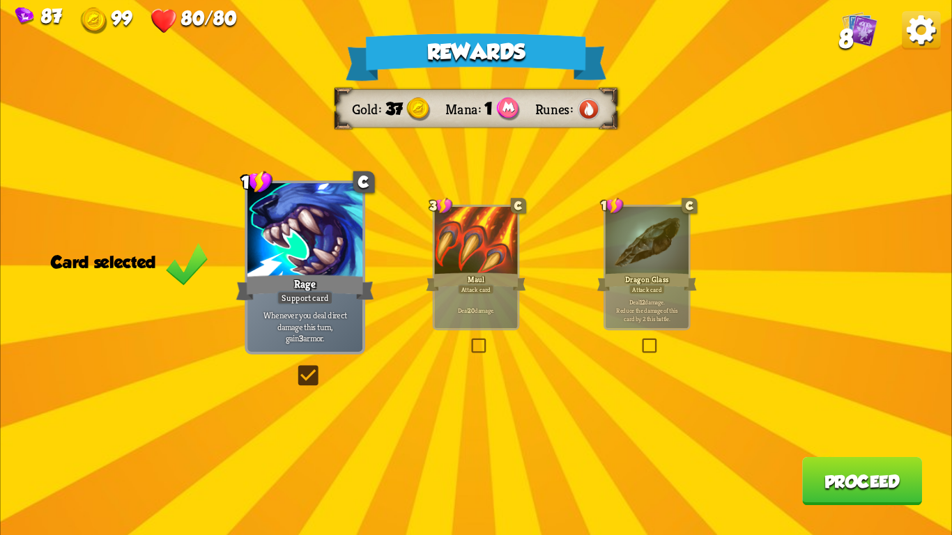
click at [425, 247] on div "Rewards Gold 37 Mana 1 Runes Card selected 1 C Rage Support card Whenever you d…" at bounding box center [476, 267] width 952 height 535
click at [455, 251] on div at bounding box center [475, 242] width 83 height 70
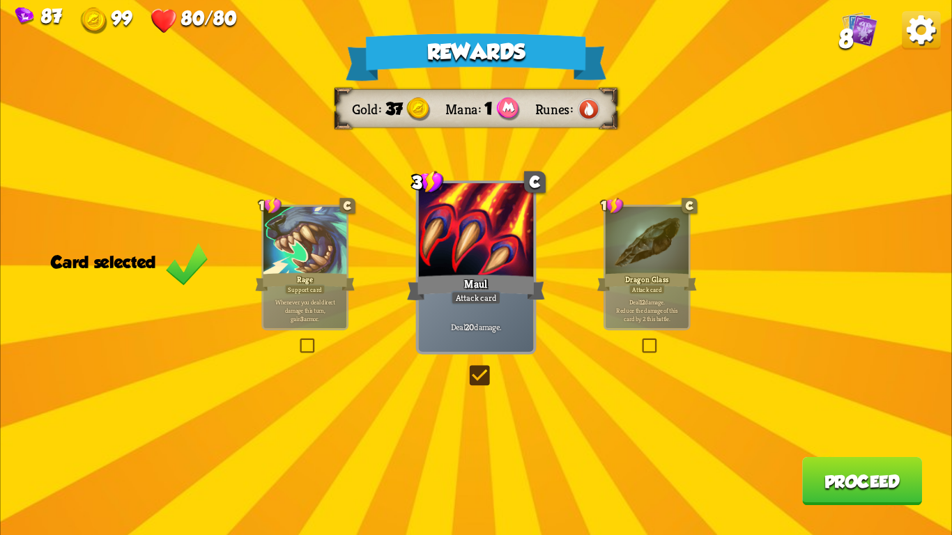
click at [680, 253] on div at bounding box center [647, 242] width 83 height 70
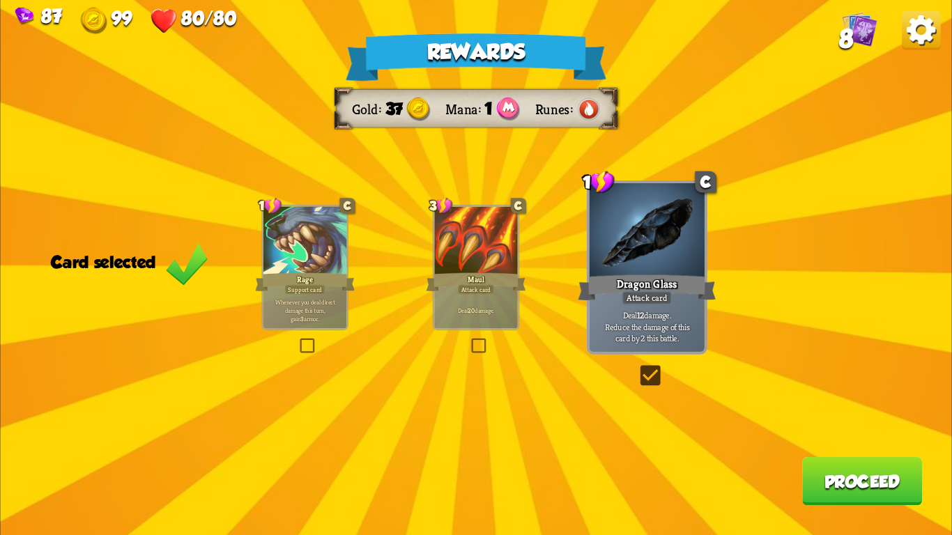
click at [440, 254] on div at bounding box center [475, 242] width 83 height 70
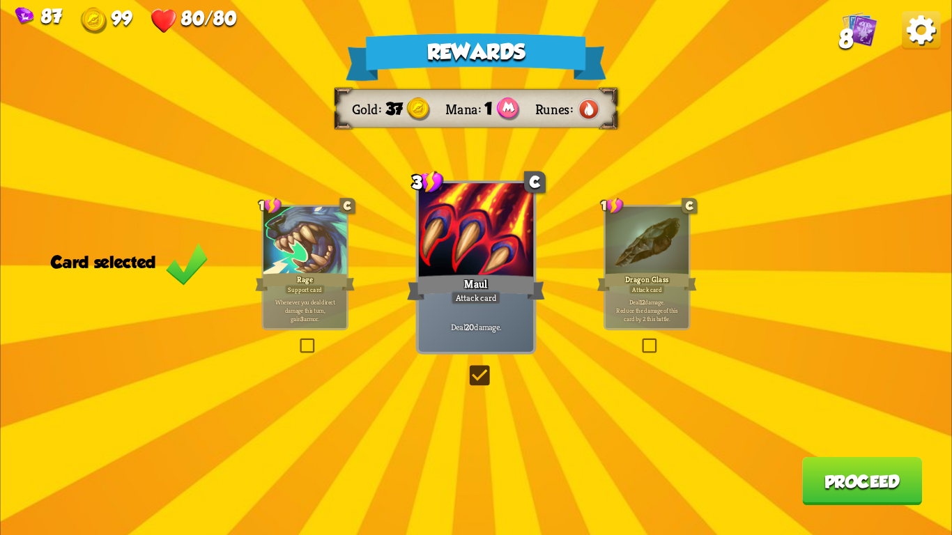
click at [273, 260] on div at bounding box center [305, 242] width 83 height 70
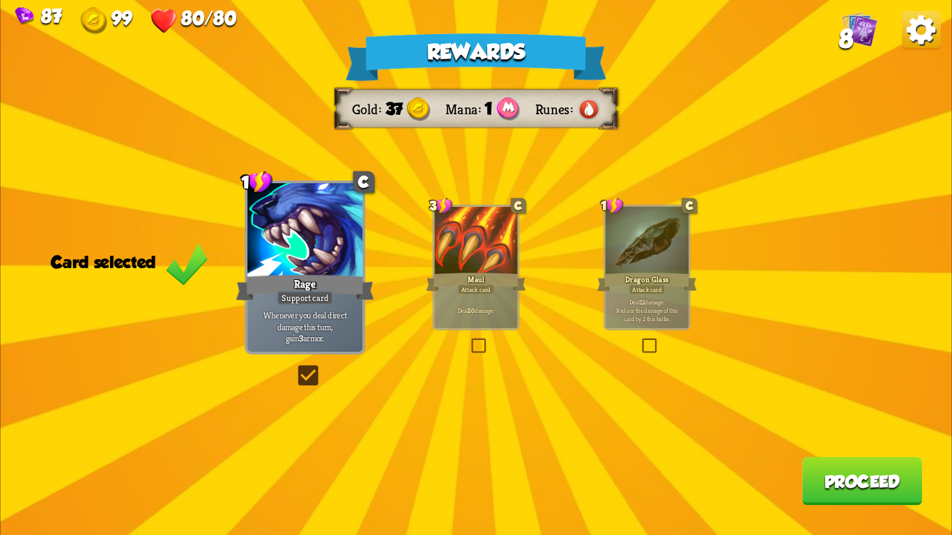
click at [491, 247] on div at bounding box center [475, 242] width 83 height 70
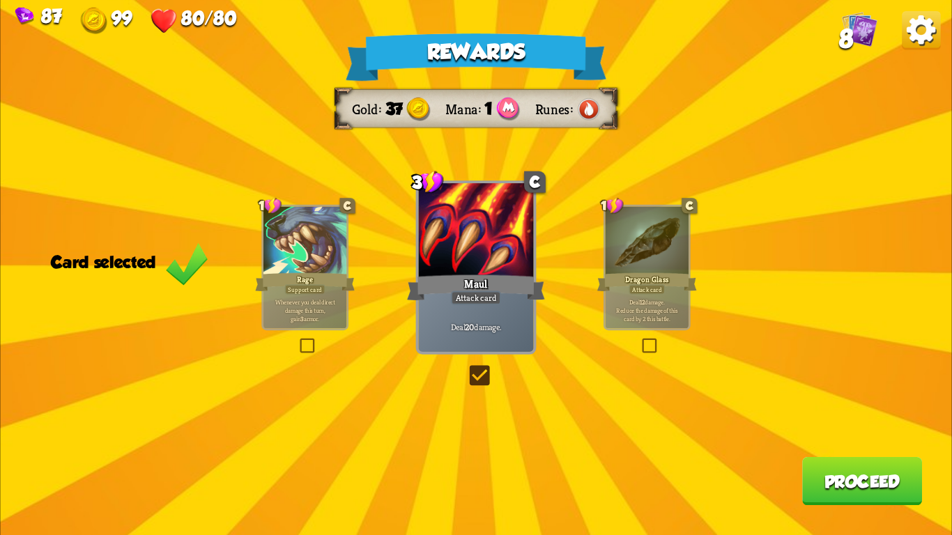
click at [667, 229] on div at bounding box center [647, 242] width 83 height 70
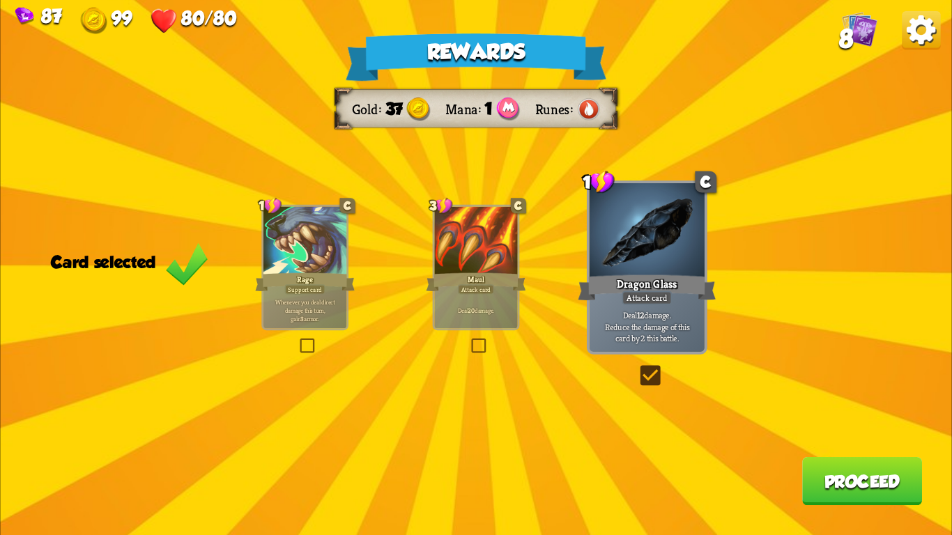
click at [309, 235] on div at bounding box center [305, 242] width 83 height 70
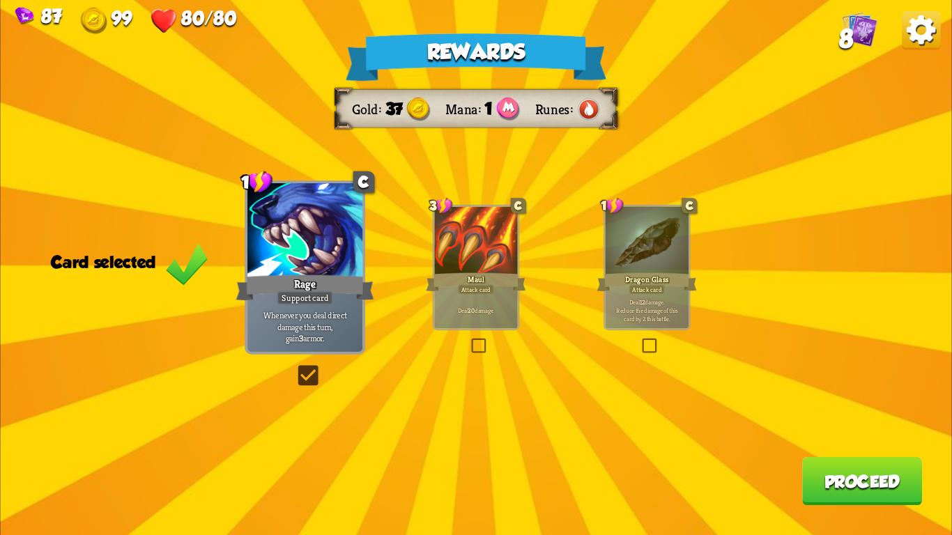
click at [818, 485] on button "Proceed" at bounding box center [862, 481] width 120 height 48
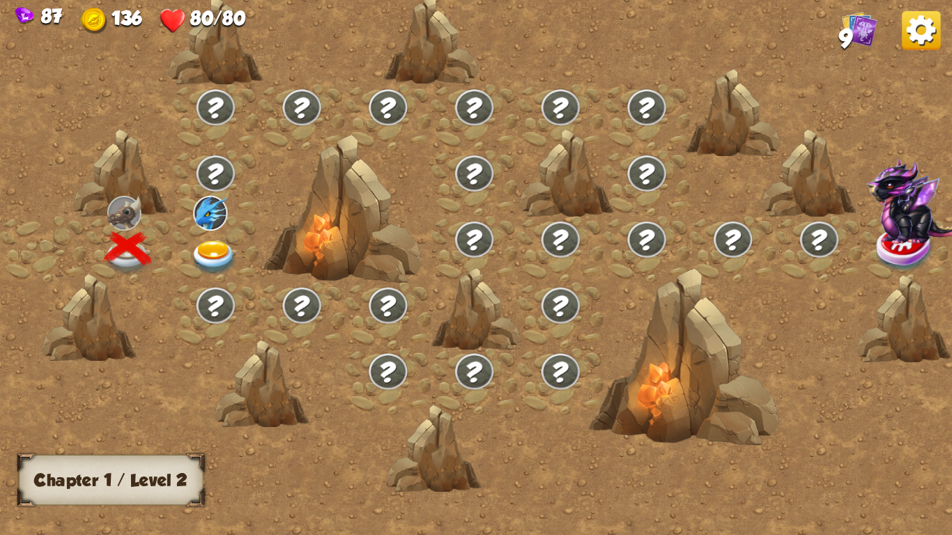
click at [210, 251] on img at bounding box center [213, 258] width 47 height 35
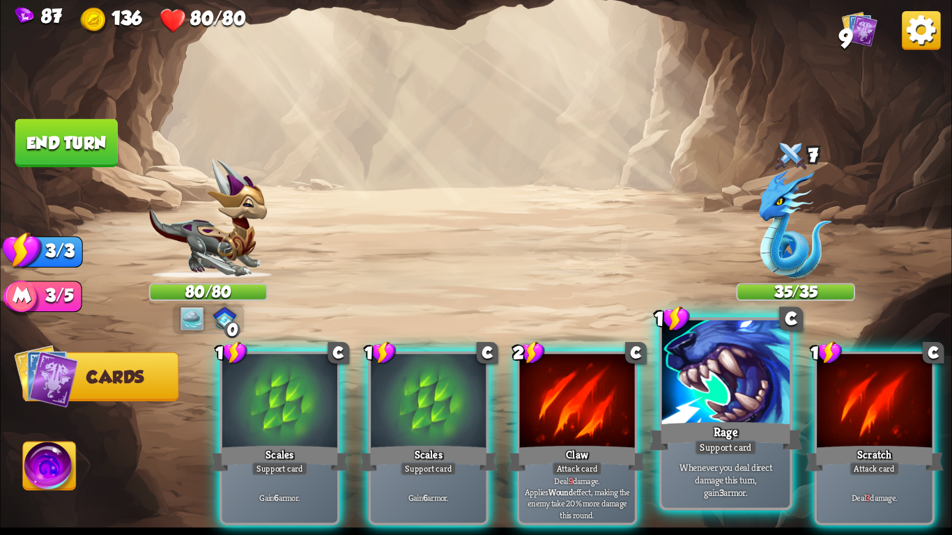
click at [750, 418] on div at bounding box center [726, 375] width 128 height 108
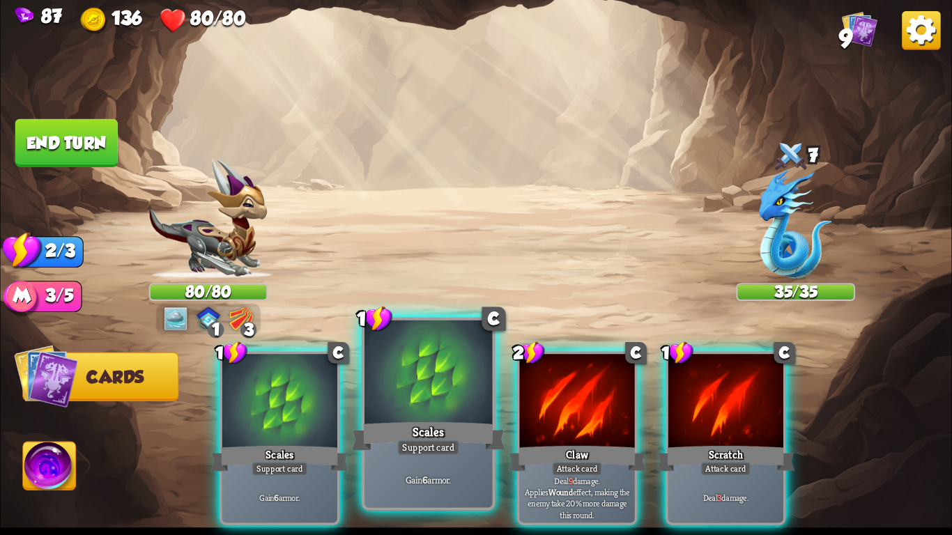
click at [426, 441] on div "Support card" at bounding box center [428, 447] width 63 height 15
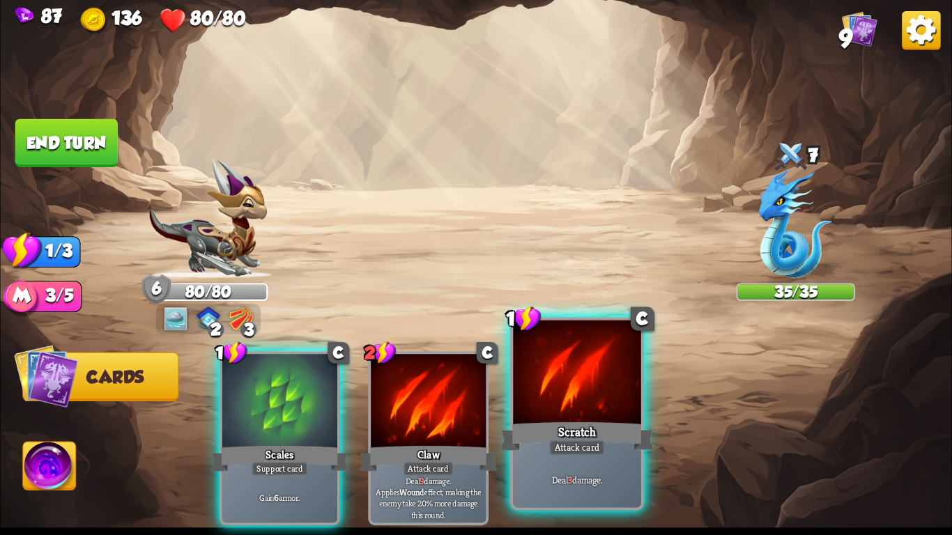
click at [598, 399] on div at bounding box center [577, 375] width 128 height 108
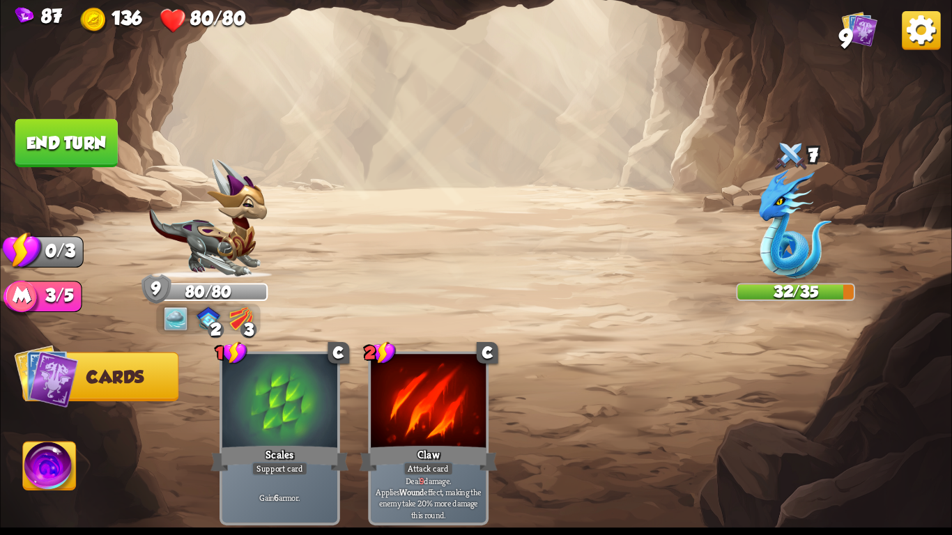
click at [55, 147] on button "End turn" at bounding box center [66, 143] width 102 height 48
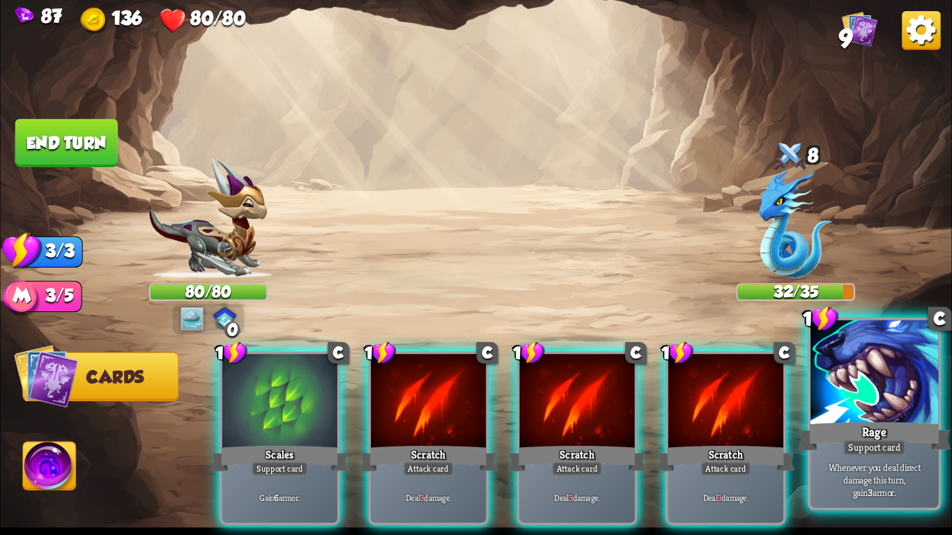
click at [917, 372] on div at bounding box center [875, 375] width 128 height 108
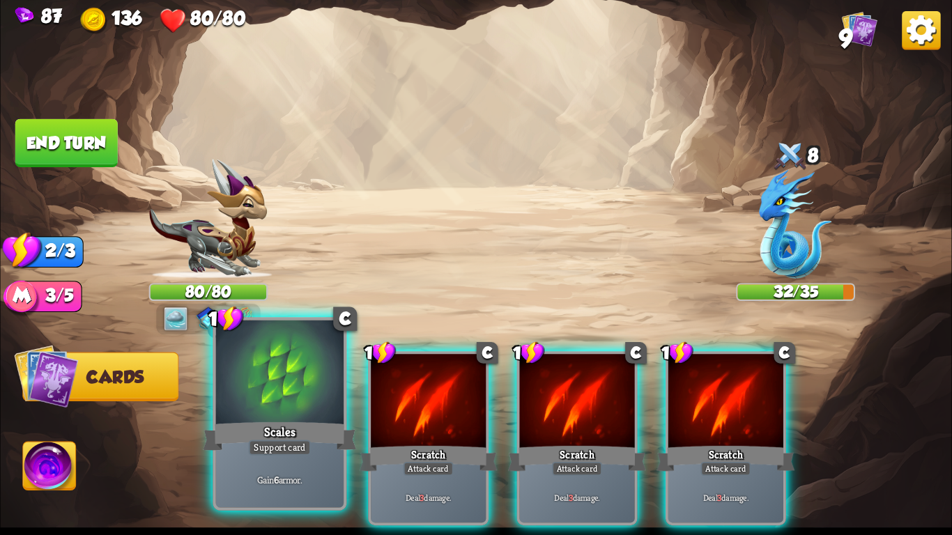
click at [247, 420] on div "Scales" at bounding box center [279, 437] width 153 height 34
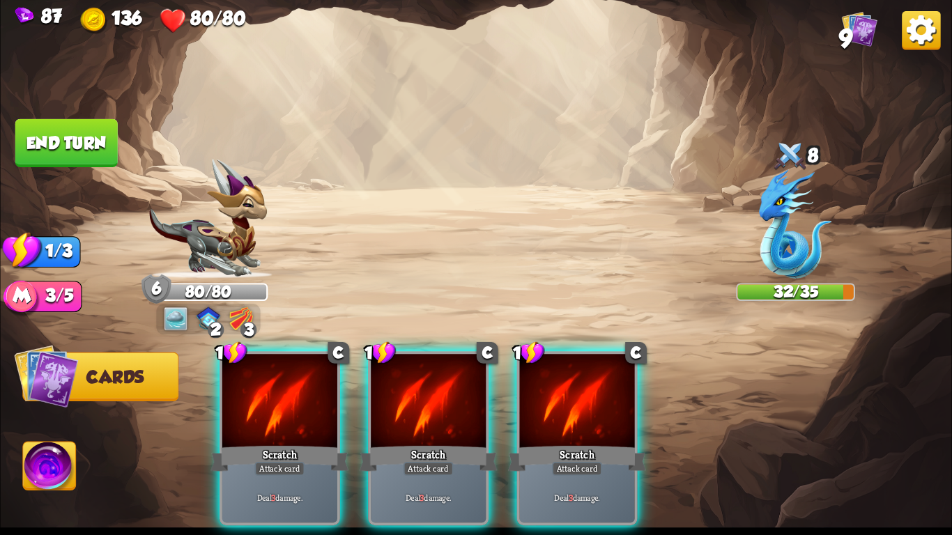
click at [247, 443] on div "Scratch" at bounding box center [280, 458] width 138 height 31
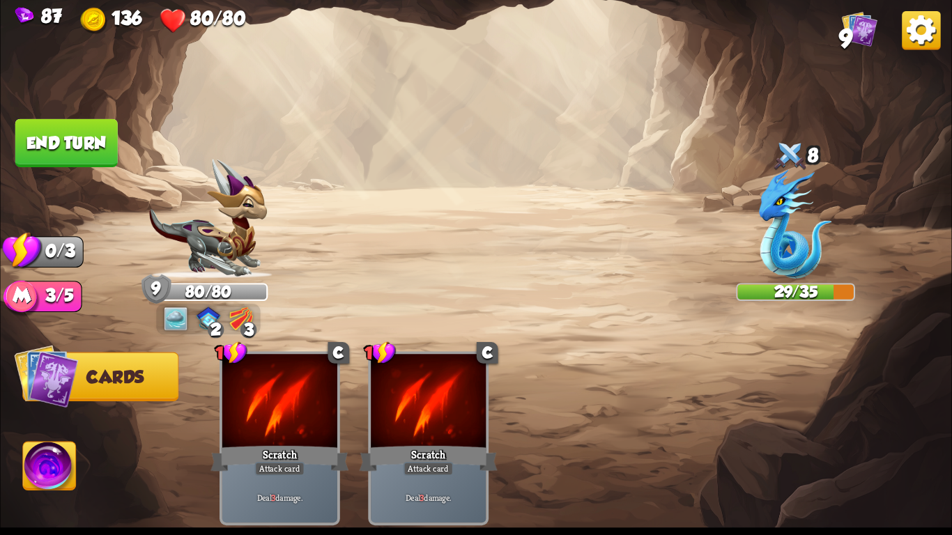
click at [45, 144] on button "End turn" at bounding box center [66, 143] width 102 height 48
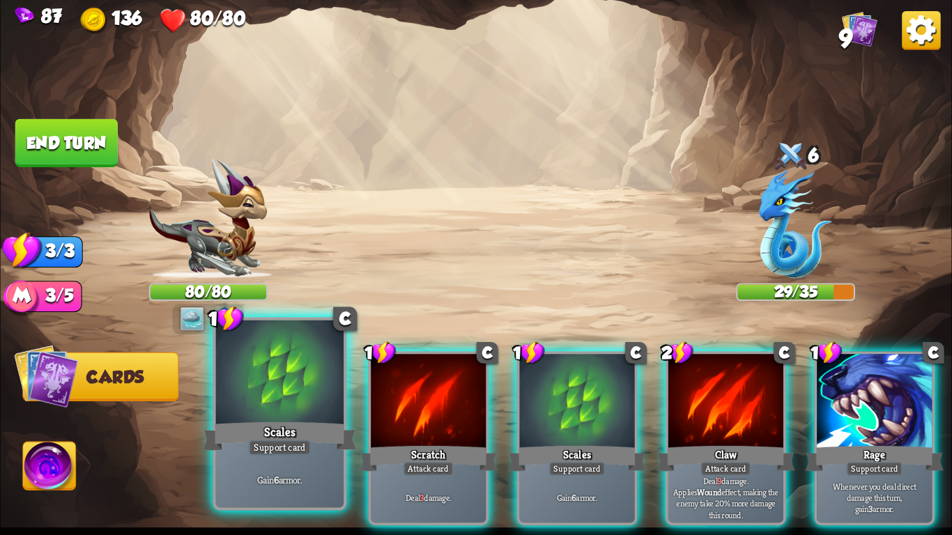
click at [226, 403] on div at bounding box center [280, 375] width 128 height 108
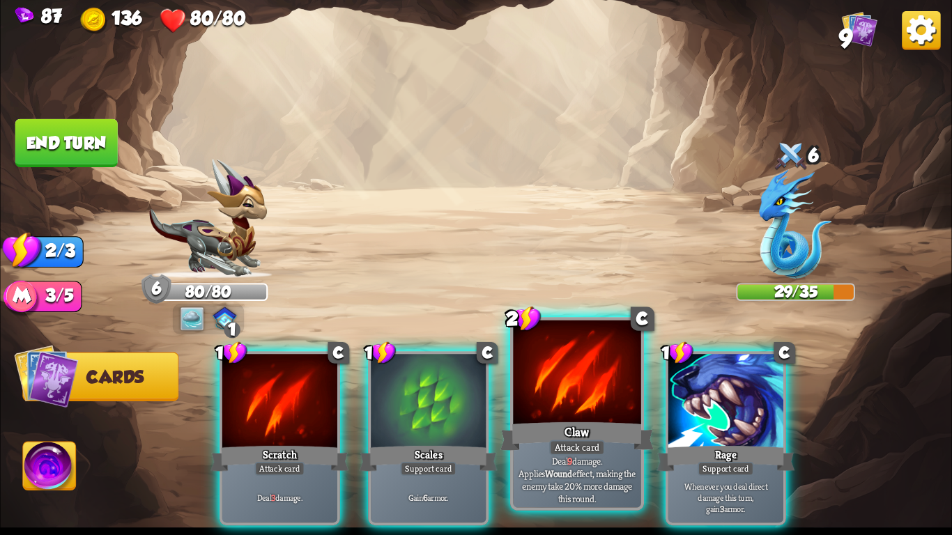
click at [538, 406] on div at bounding box center [577, 375] width 128 height 108
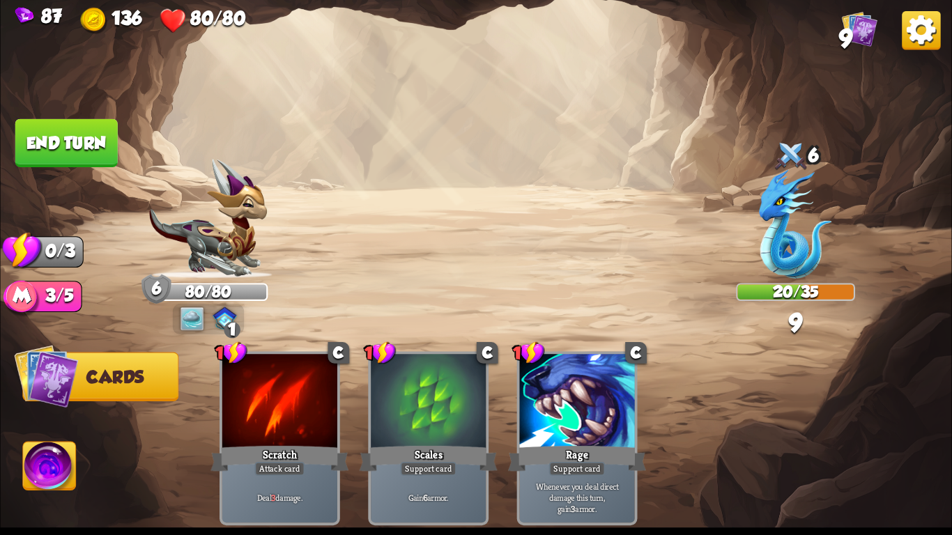
click at [74, 139] on button "End turn" at bounding box center [66, 143] width 102 height 48
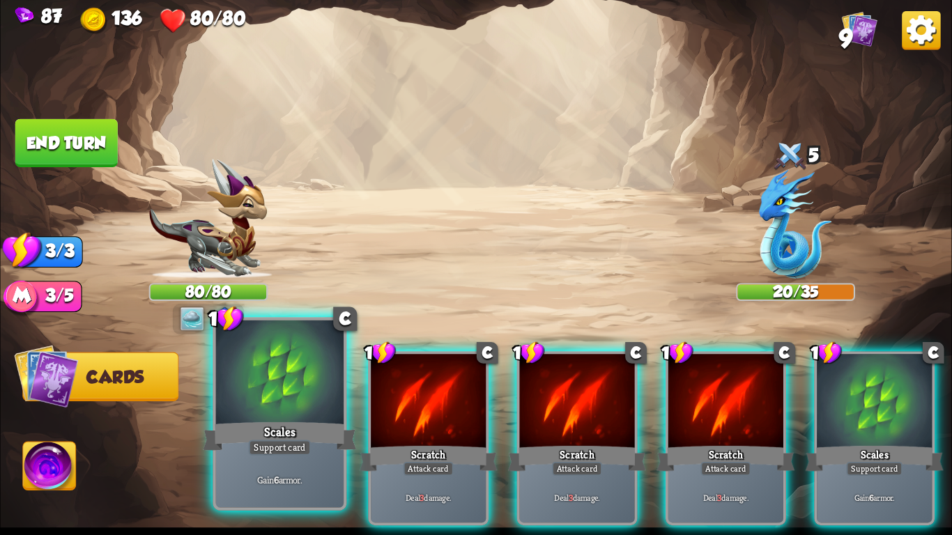
click at [305, 456] on div "Gain 6 armor." at bounding box center [280, 480] width 128 height 56
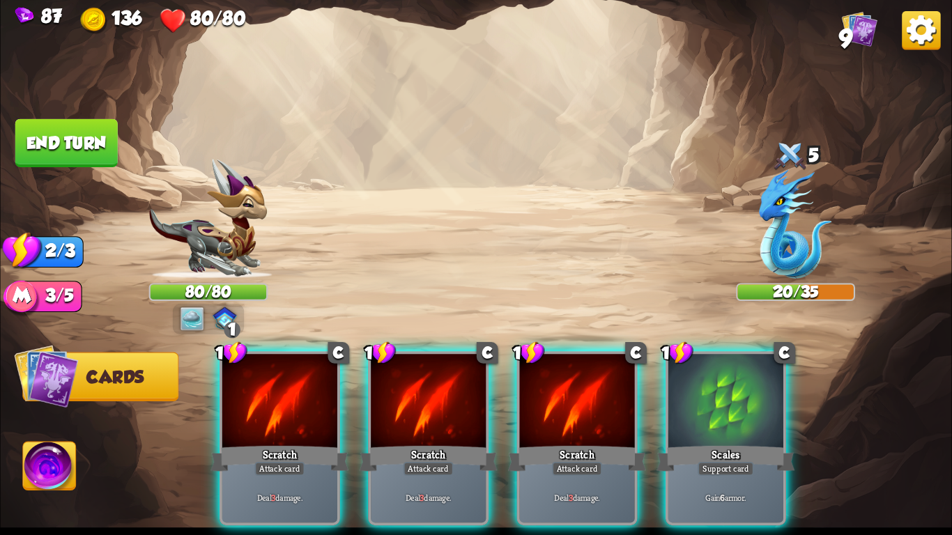
click at [305, 473] on div "Deal 3 damage." at bounding box center [279, 498] width 115 height 50
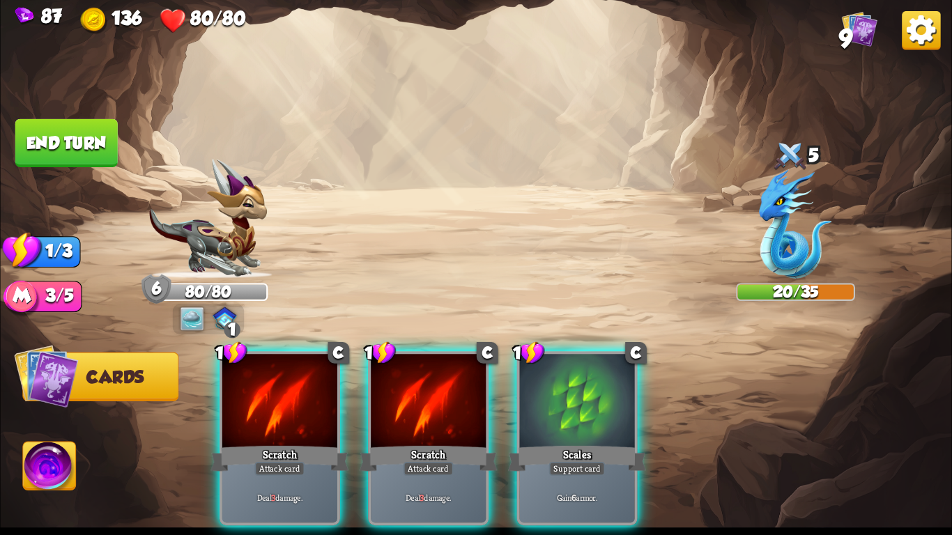
click at [305, 473] on div "Deal 3 damage." at bounding box center [279, 498] width 115 height 50
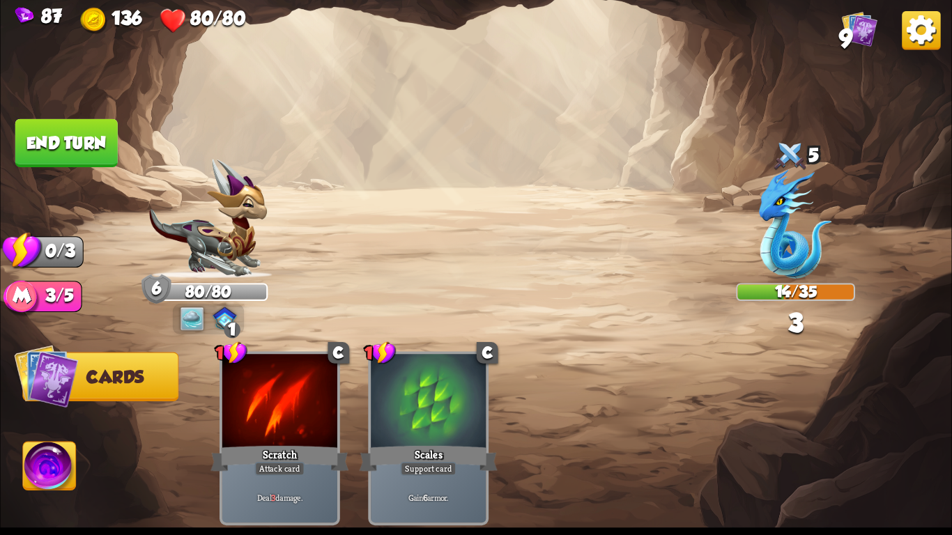
click at [64, 136] on button "End turn" at bounding box center [66, 143] width 102 height 48
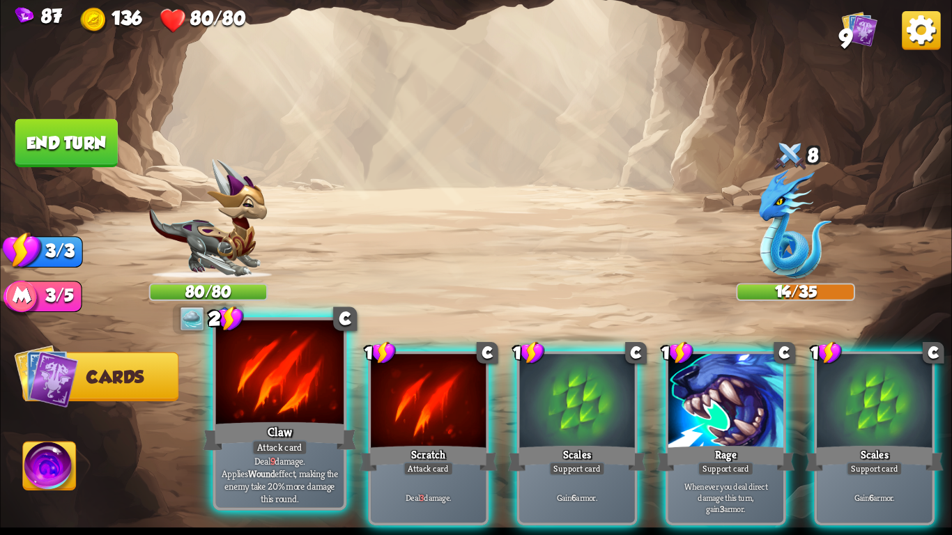
click at [230, 466] on p "Deal 9 damage. Applies Wound effect, making the enemy take 20% more damage this…" at bounding box center [279, 480] width 121 height 51
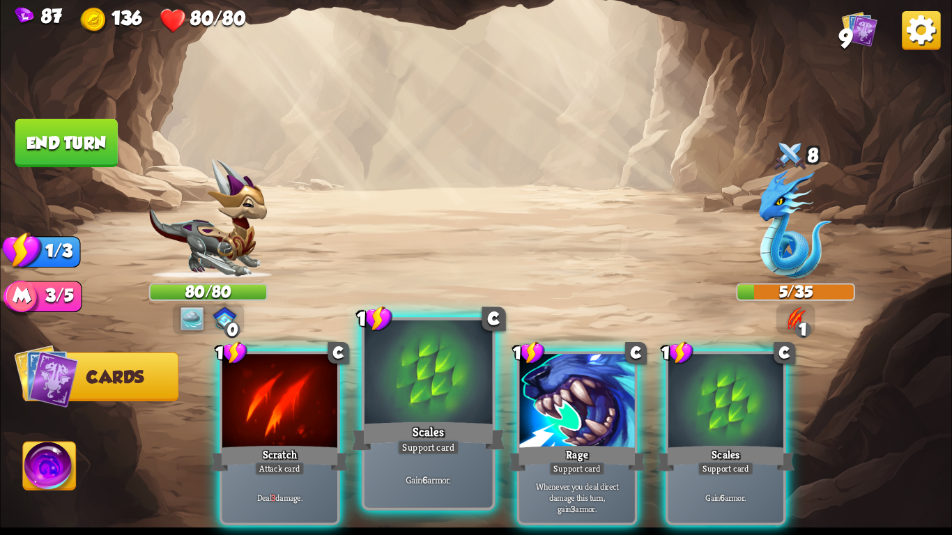
click at [452, 452] on div "Support card" at bounding box center [428, 447] width 63 height 15
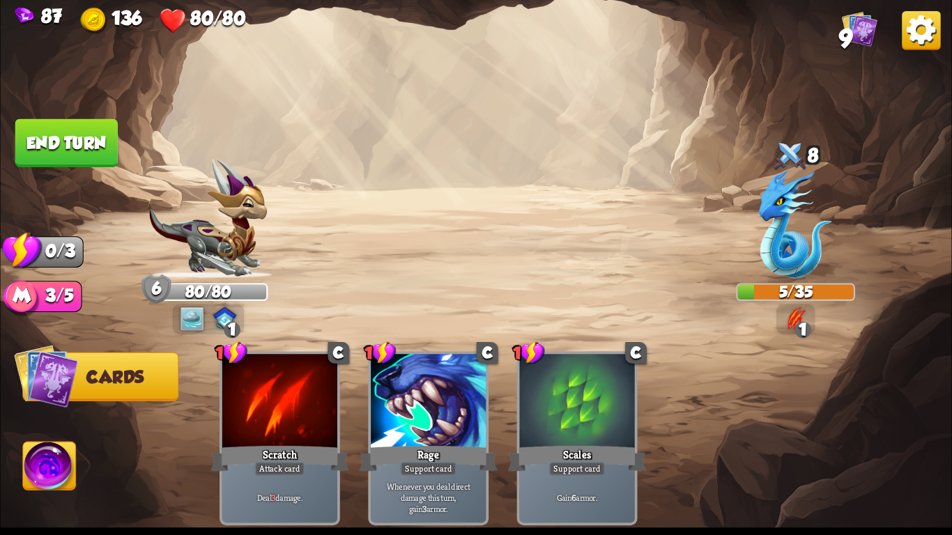
click at [910, 26] on img at bounding box center [921, 30] width 38 height 38
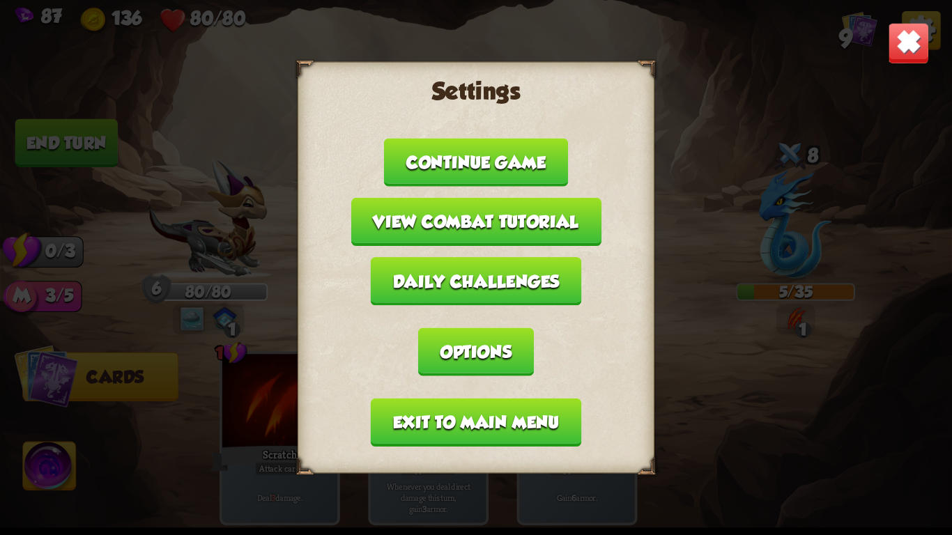
click at [468, 425] on button "Exit to main menu" at bounding box center [476, 423] width 211 height 48
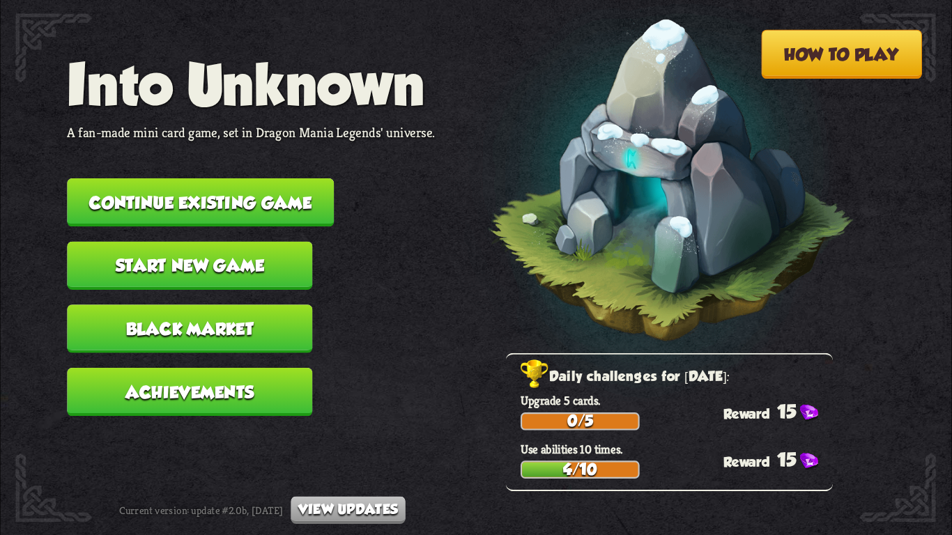
click at [226, 246] on button "Start new game" at bounding box center [189, 266] width 245 height 48
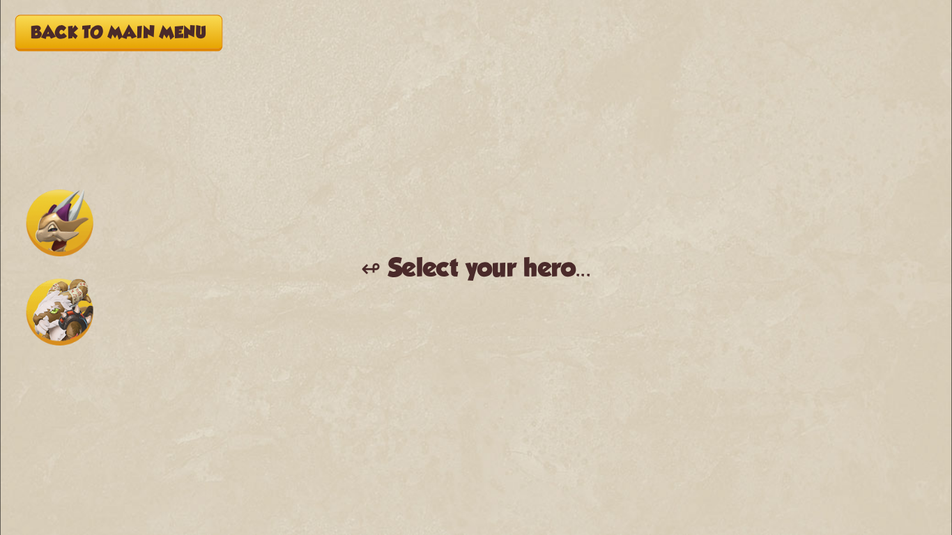
click at [53, 234] on img at bounding box center [59, 223] width 67 height 67
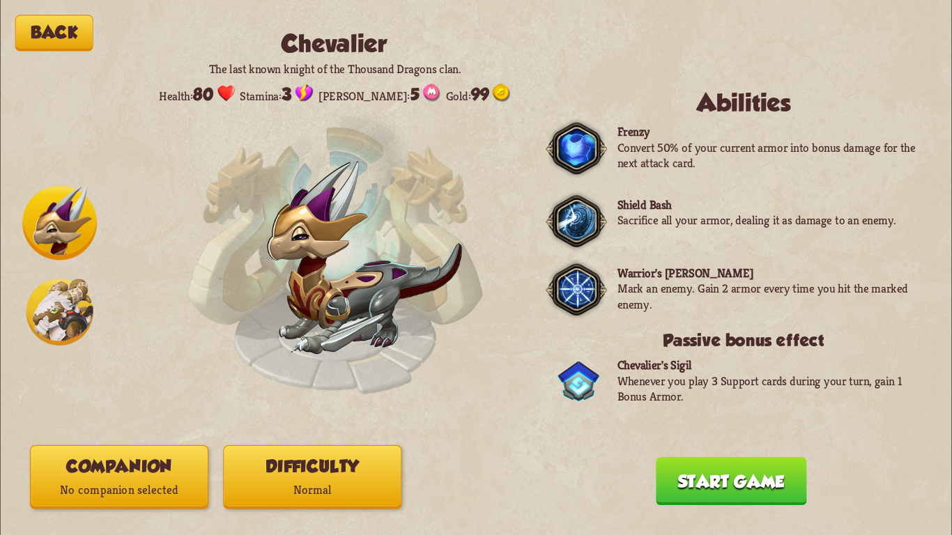
click at [130, 479] on p "No companion selected" at bounding box center [119, 491] width 177 height 24
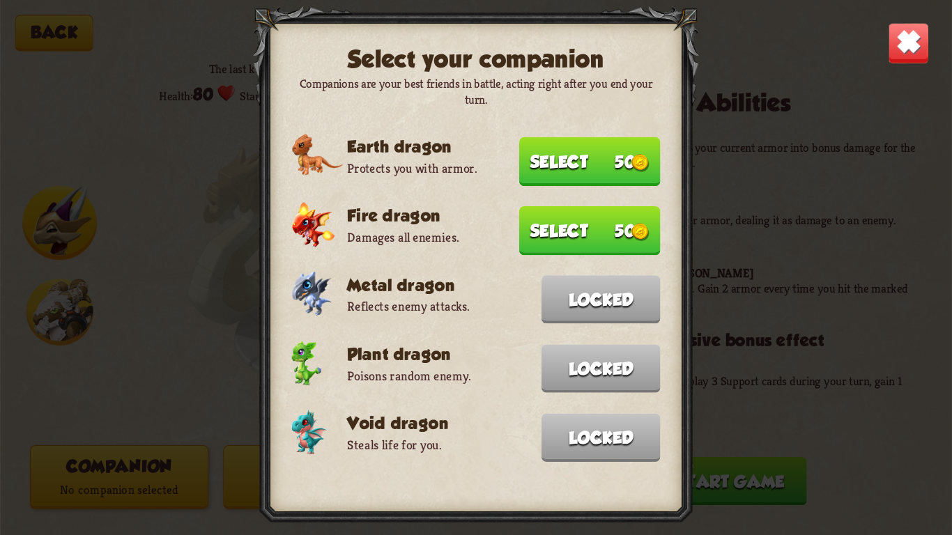
click at [621, 233] on button "Select 50" at bounding box center [590, 230] width 142 height 49
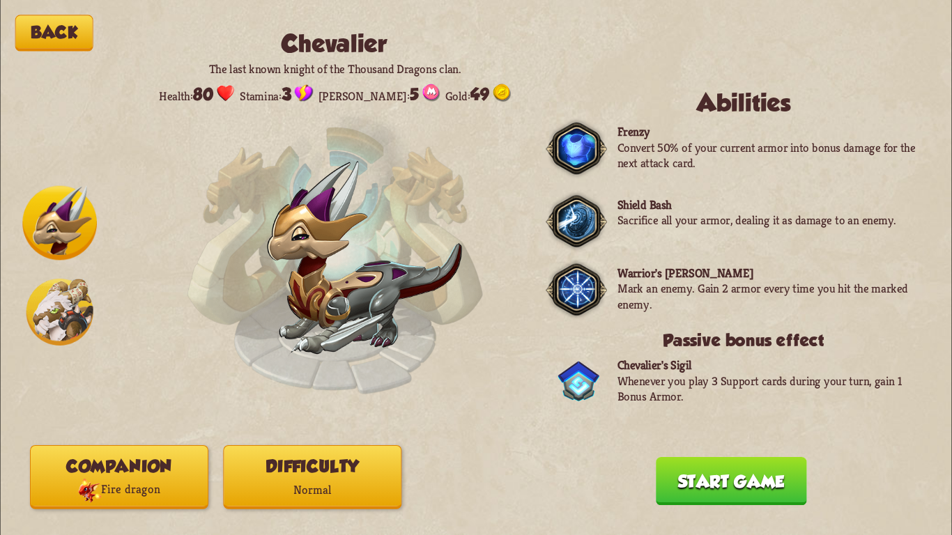
click at [185, 471] on button "Companion Fire dragon" at bounding box center [119, 477] width 178 height 64
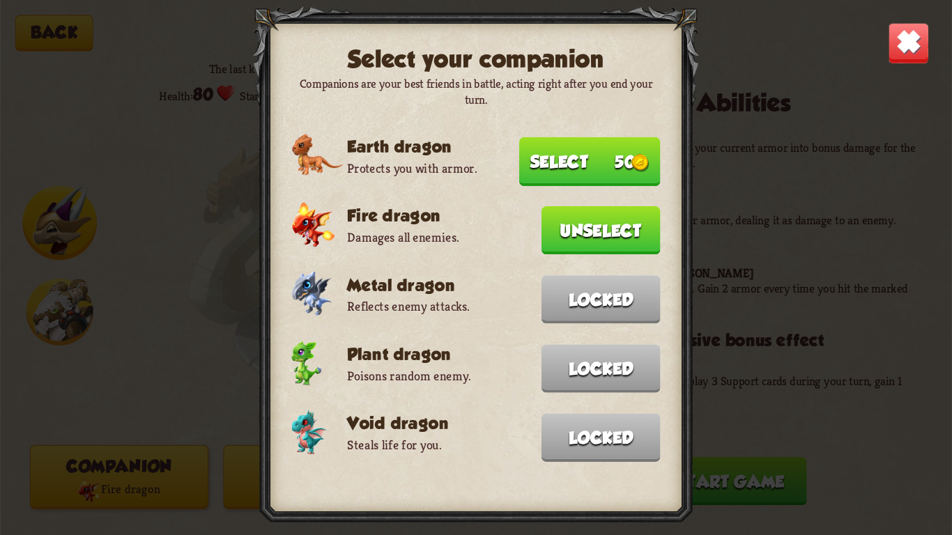
click at [604, 228] on button "Unselect" at bounding box center [601, 230] width 119 height 48
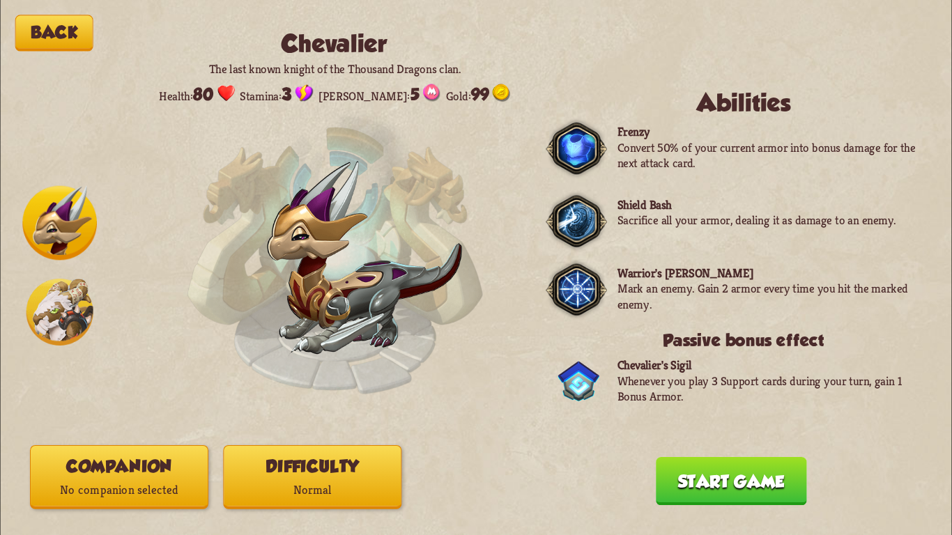
click at [70, 494] on p "No companion selected" at bounding box center [119, 491] width 177 height 24
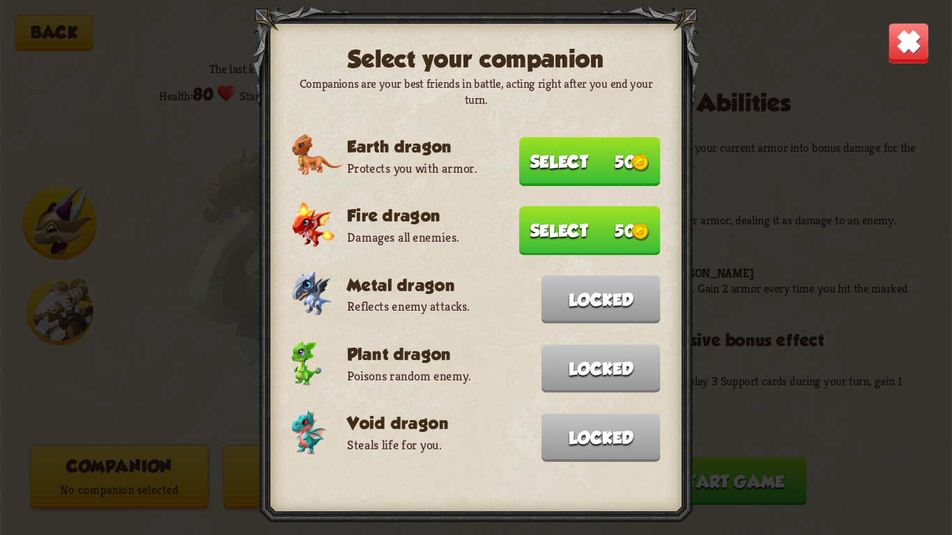
click at [912, 35] on img at bounding box center [909, 43] width 42 height 42
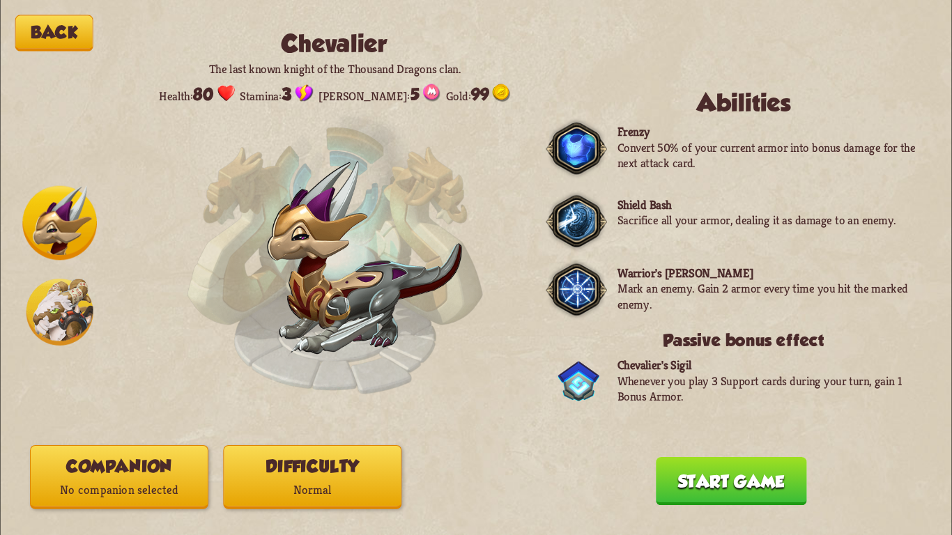
click at [94, 492] on p "No companion selected" at bounding box center [119, 491] width 177 height 24
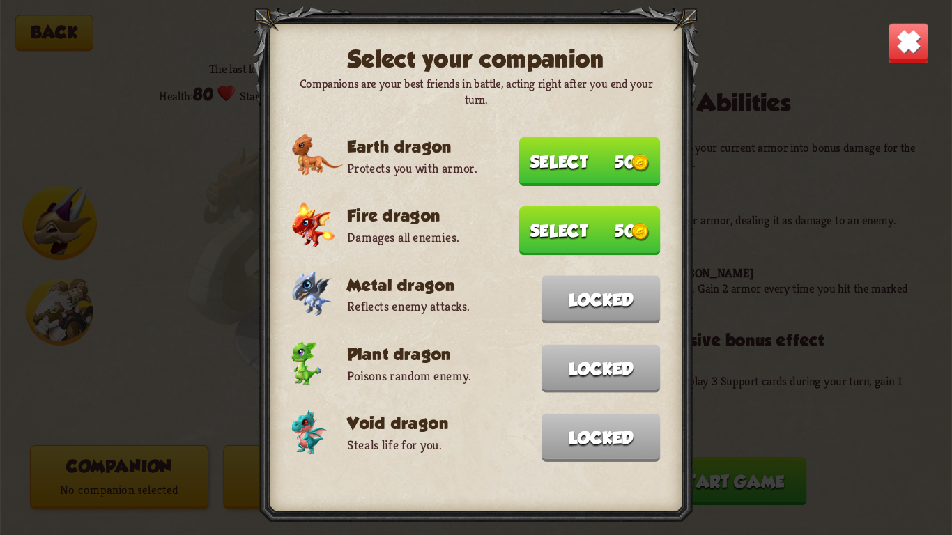
click at [556, 227] on button "Select 50" at bounding box center [590, 230] width 142 height 49
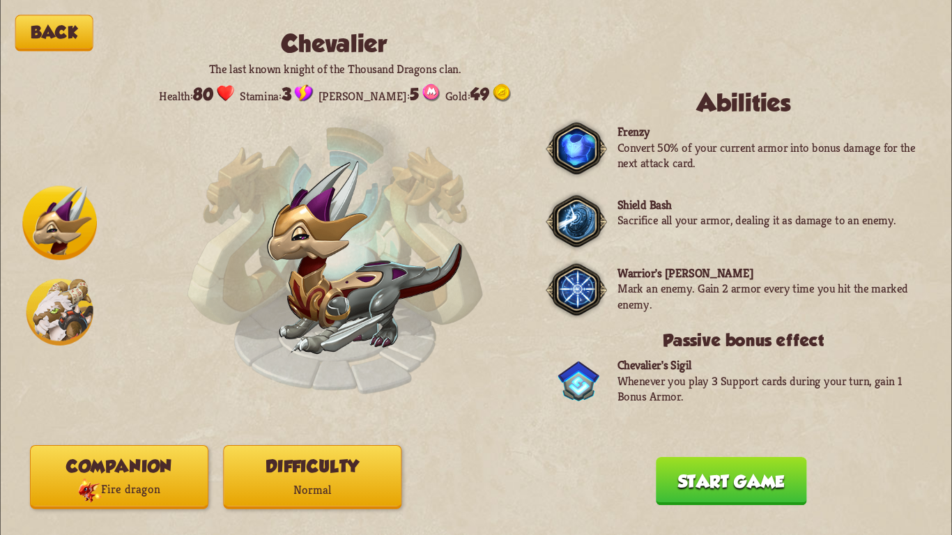
click at [695, 489] on button "Start game" at bounding box center [731, 481] width 151 height 48
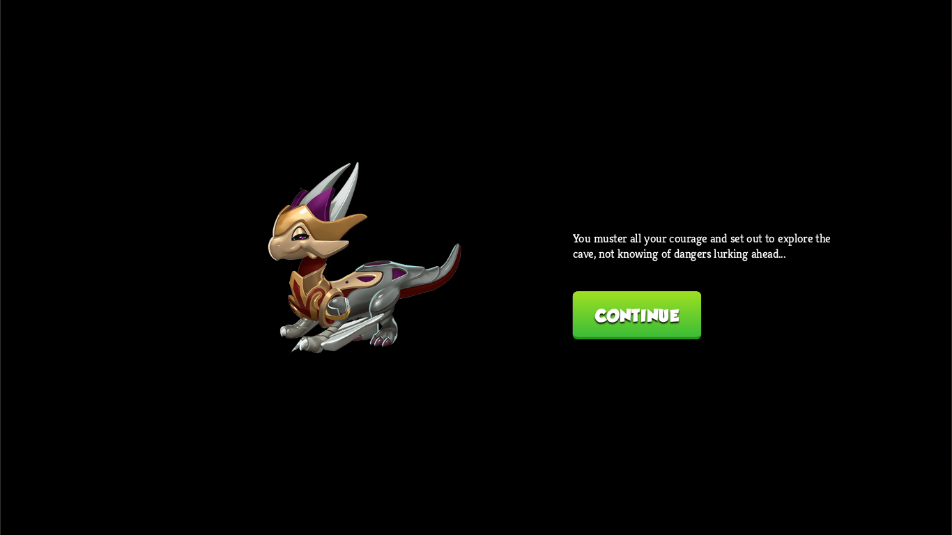
click at [620, 330] on button "Continue" at bounding box center [637, 315] width 129 height 48
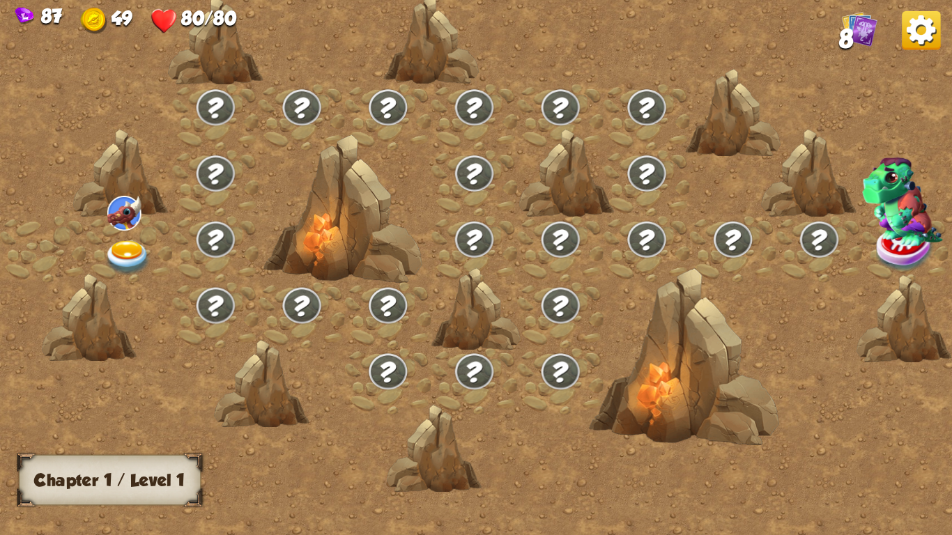
click at [119, 252] on img at bounding box center [128, 258] width 47 height 35
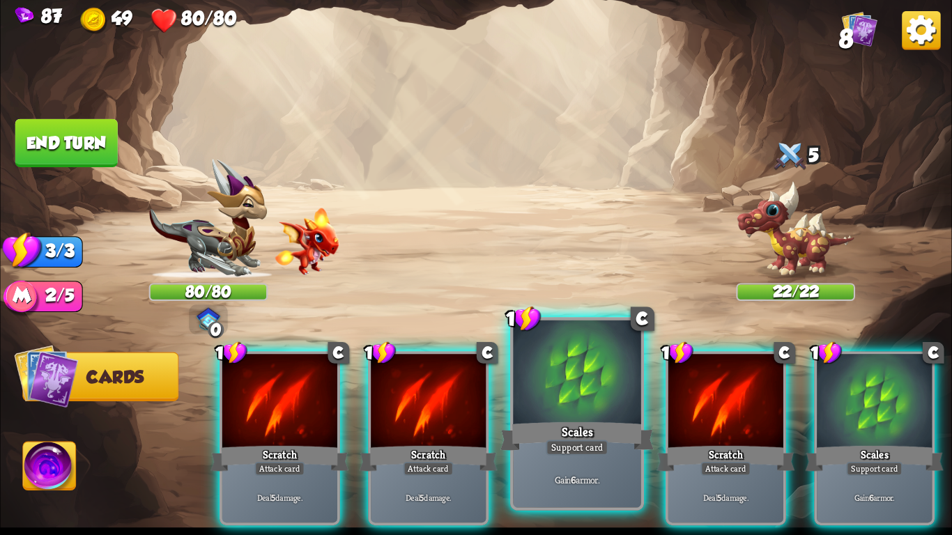
click at [528, 420] on div "Scales" at bounding box center [577, 437] width 153 height 34
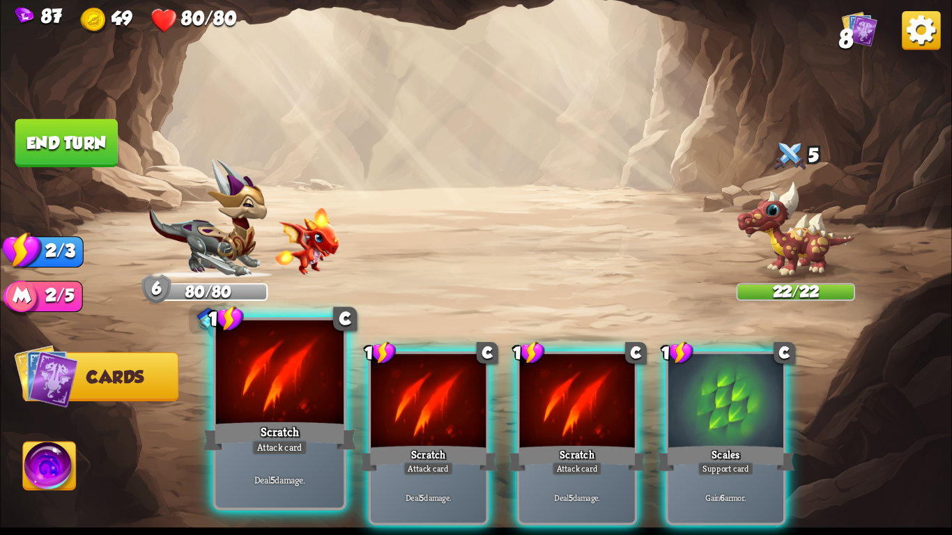
click at [277, 434] on div "Scratch" at bounding box center [279, 437] width 153 height 34
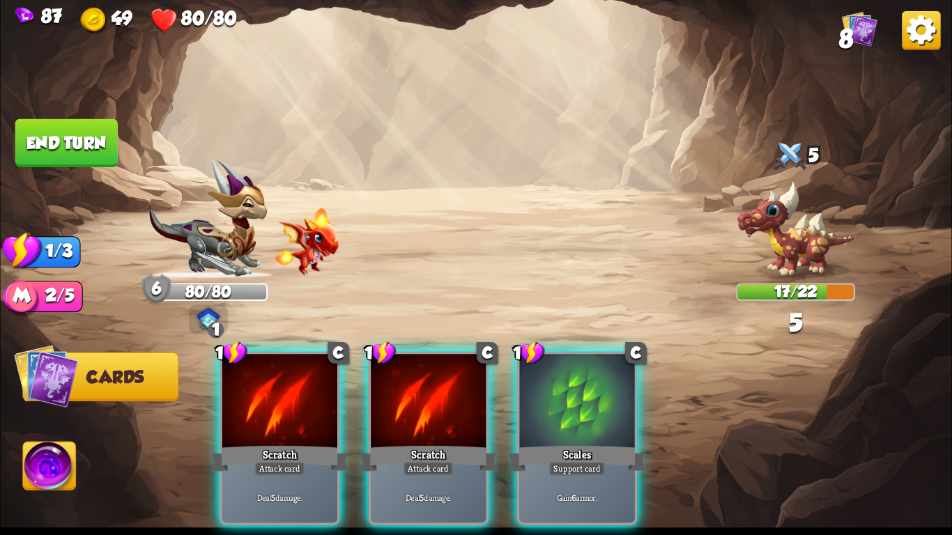
click at [277, 443] on div "Scratch" at bounding box center [280, 458] width 138 height 31
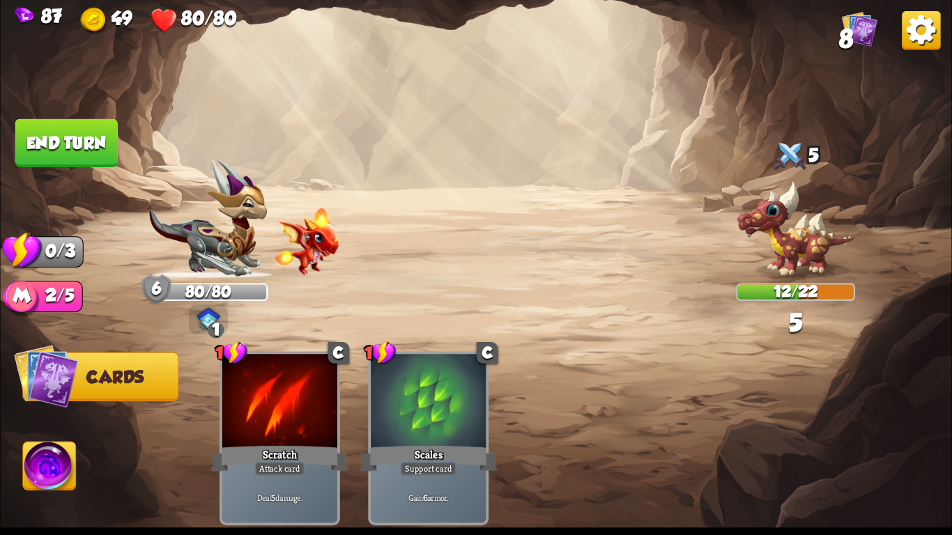
click at [56, 142] on button "End turn" at bounding box center [66, 143] width 102 height 48
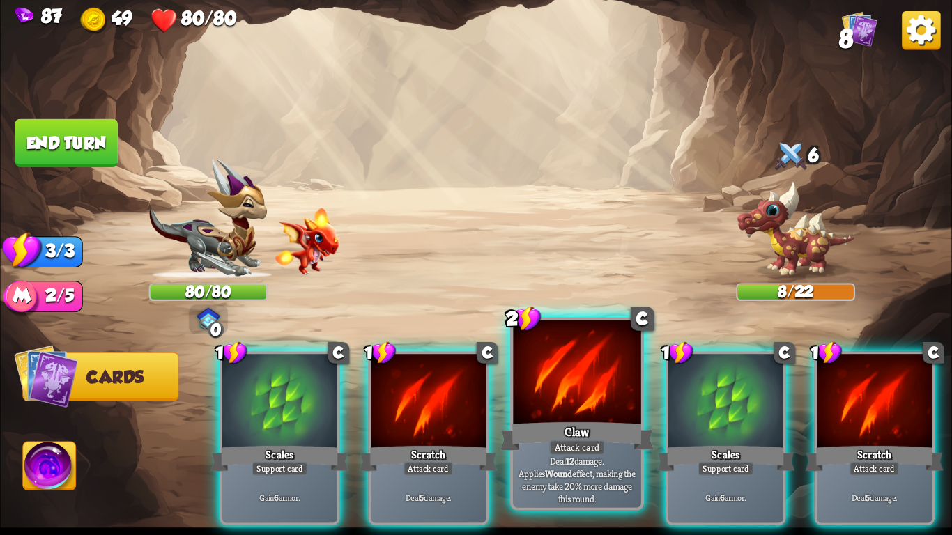
click at [567, 380] on div at bounding box center [577, 375] width 128 height 108
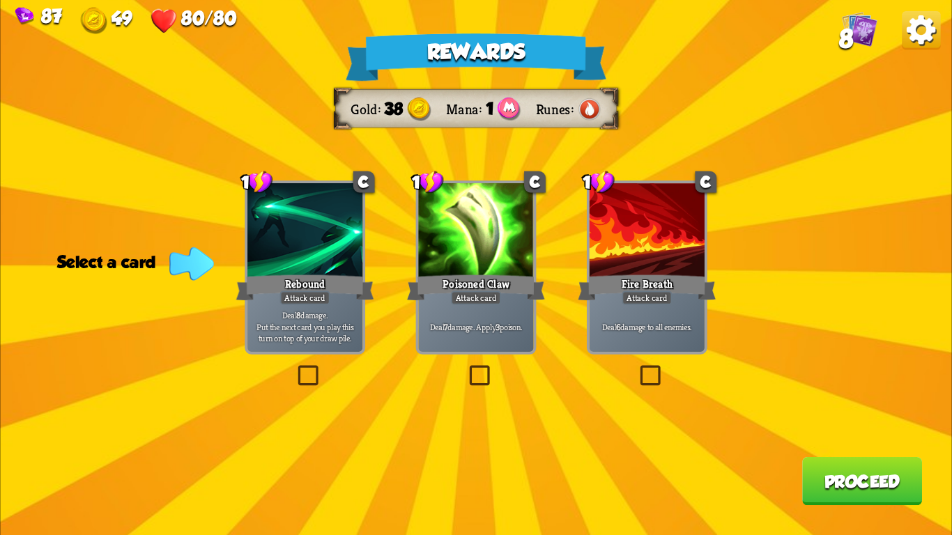
click at [308, 264] on div at bounding box center [304, 231] width 115 height 97
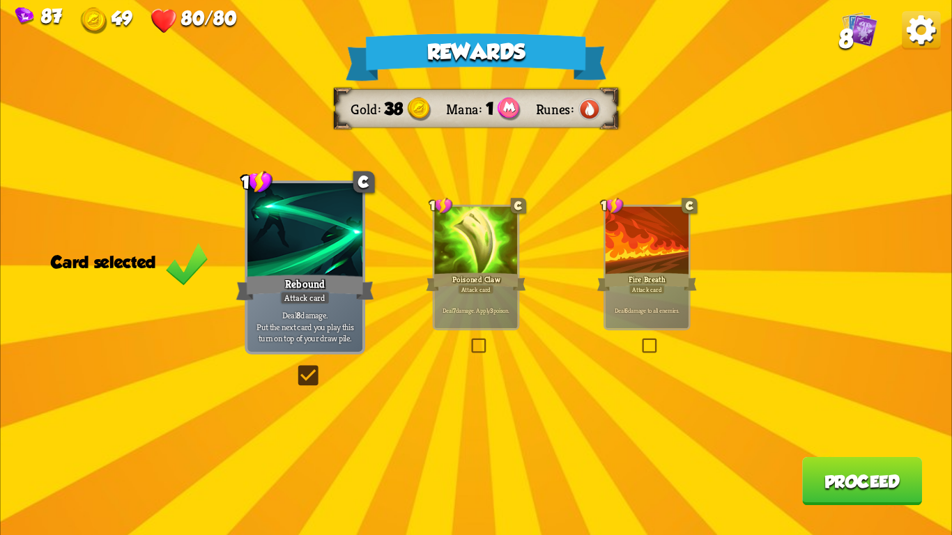
click at [490, 265] on div at bounding box center [475, 242] width 83 height 70
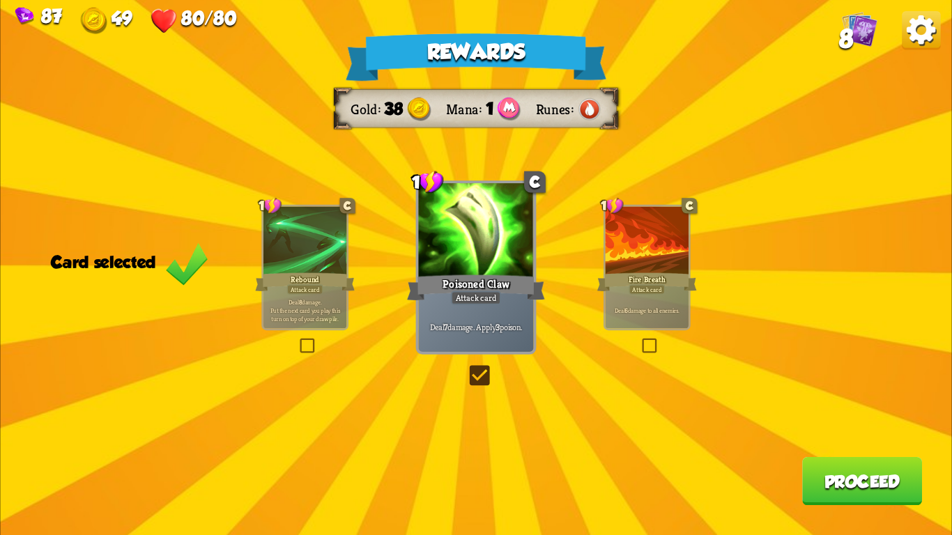
click at [826, 469] on button "Proceed" at bounding box center [862, 481] width 120 height 48
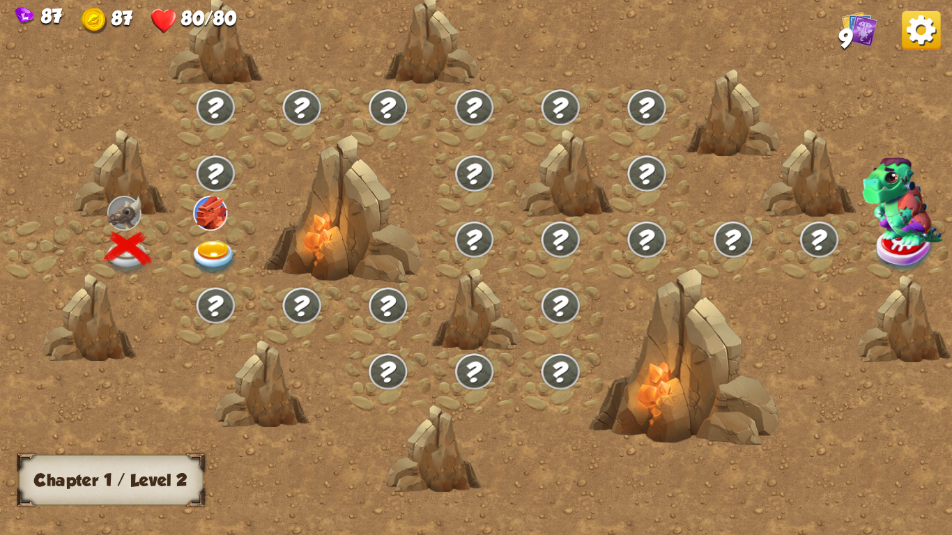
click at [199, 250] on img at bounding box center [213, 258] width 47 height 35
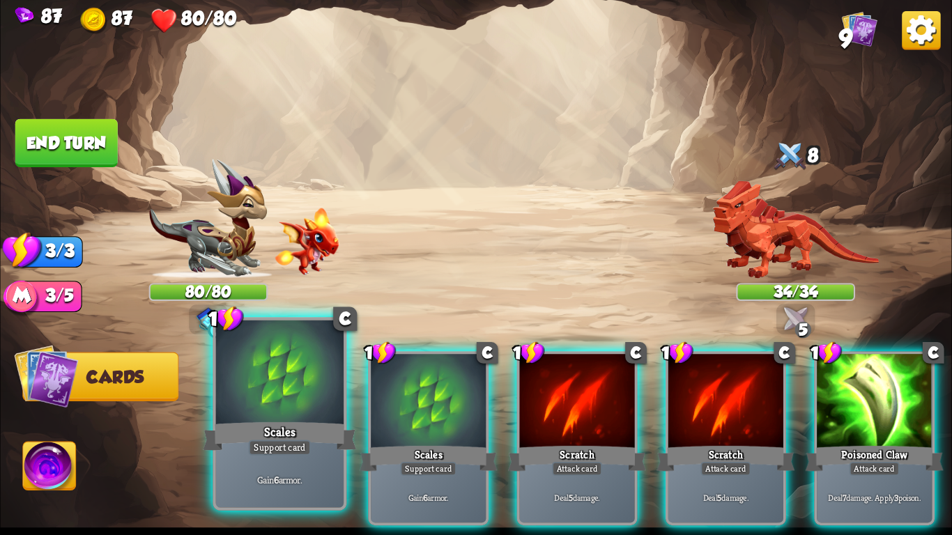
click at [229, 471] on div "Gain 6 armor." at bounding box center [280, 480] width 128 height 56
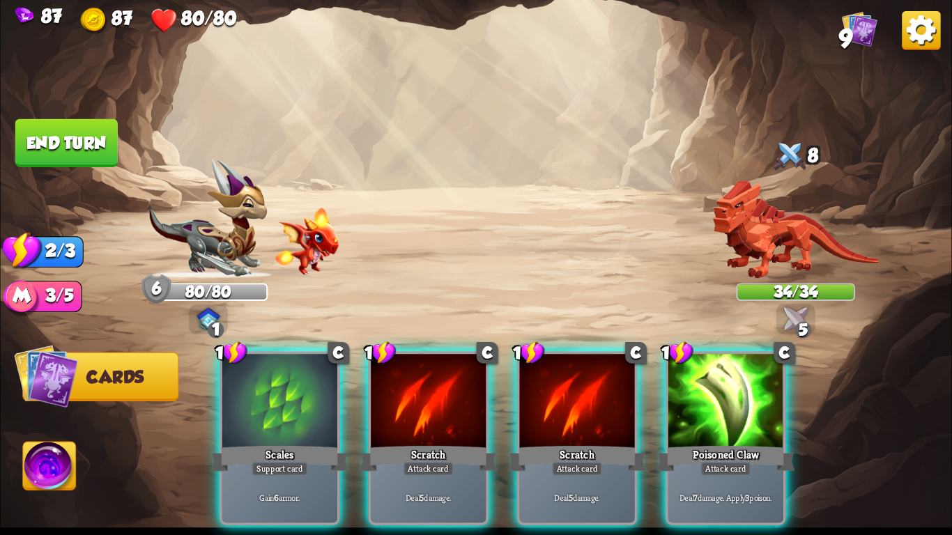
click at [229, 473] on div "Gain 6 armor." at bounding box center [279, 498] width 115 height 50
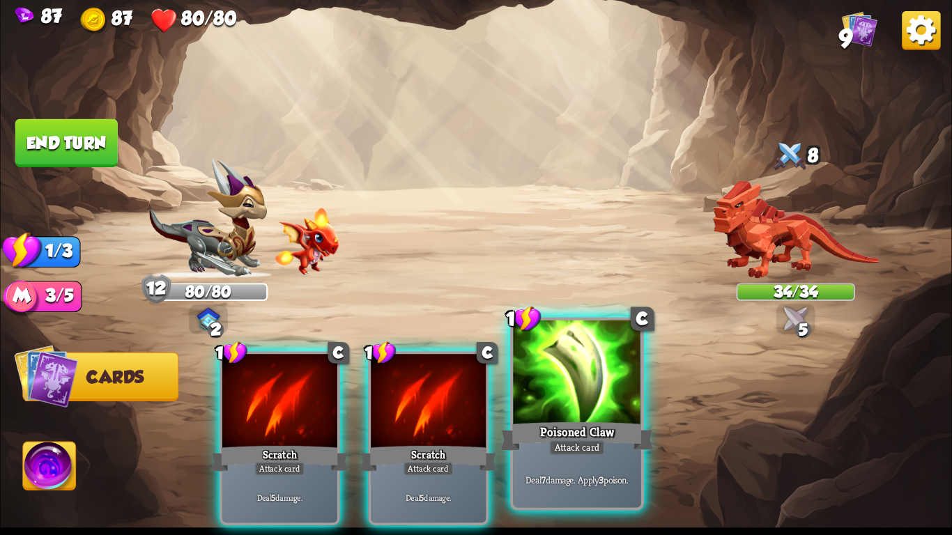
click at [562, 441] on div "Attack card" at bounding box center [577, 447] width 56 height 15
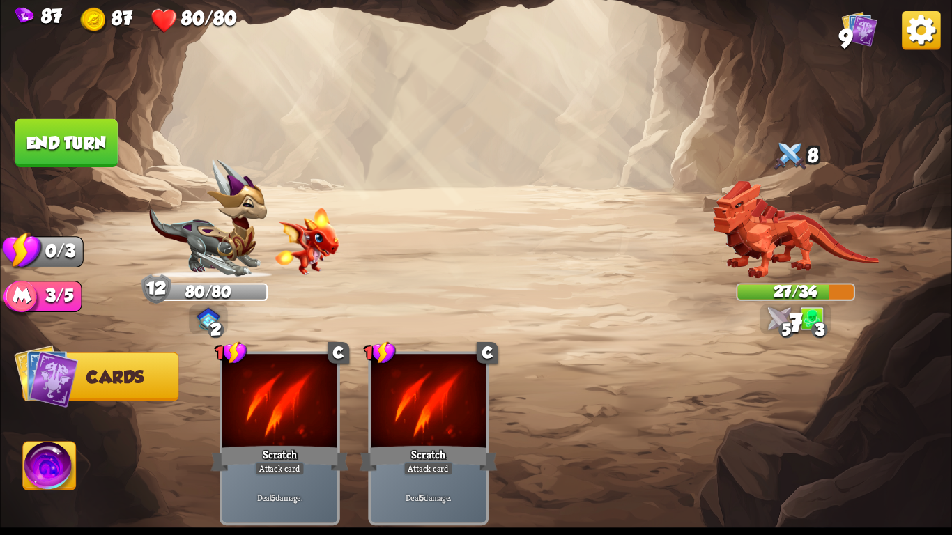
click at [89, 151] on button "End turn" at bounding box center [66, 143] width 102 height 48
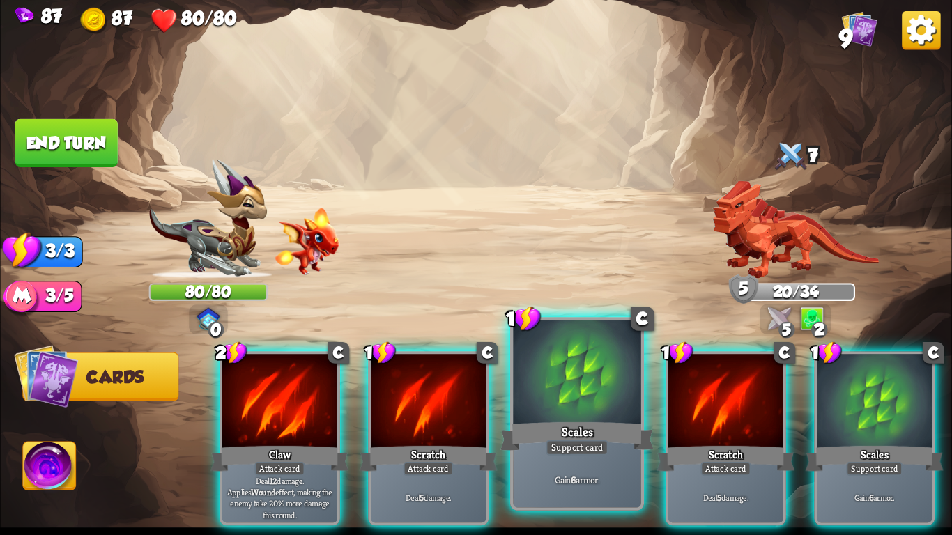
click at [574, 395] on div at bounding box center [577, 375] width 128 height 108
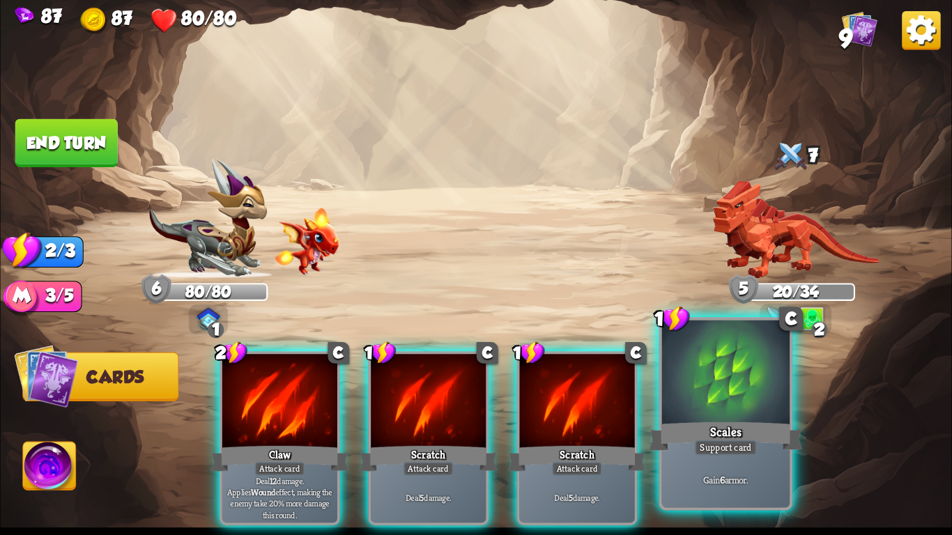
click at [748, 397] on div at bounding box center [726, 375] width 128 height 108
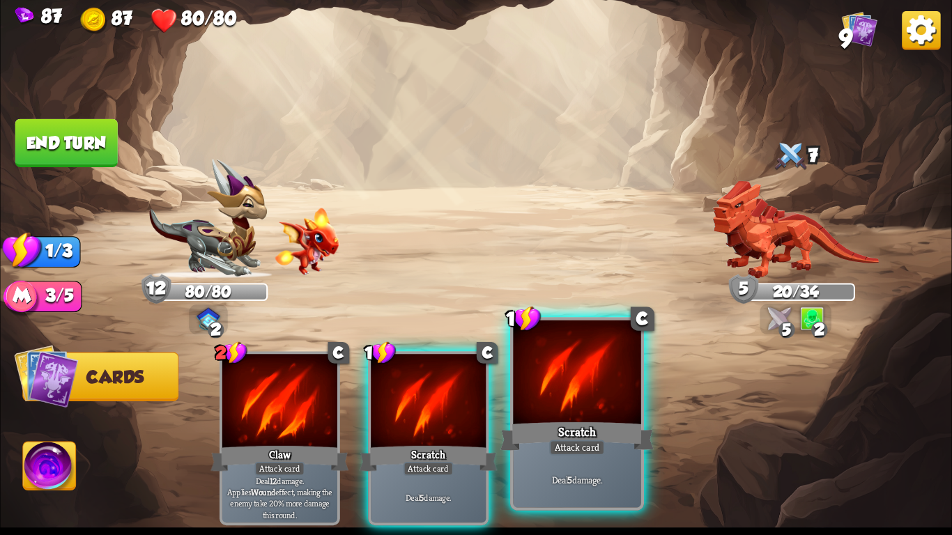
click at [556, 402] on div at bounding box center [577, 375] width 128 height 108
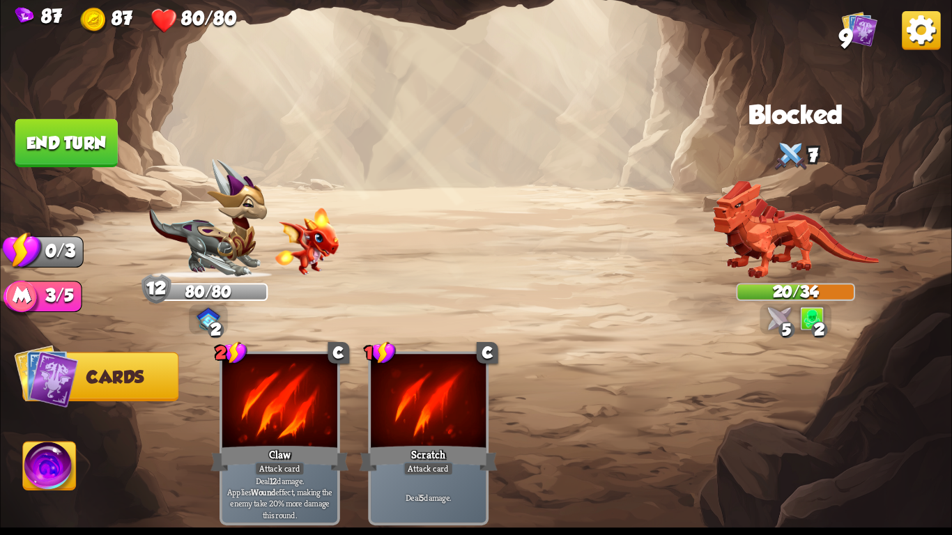
click at [61, 134] on button "End turn" at bounding box center [66, 143] width 102 height 48
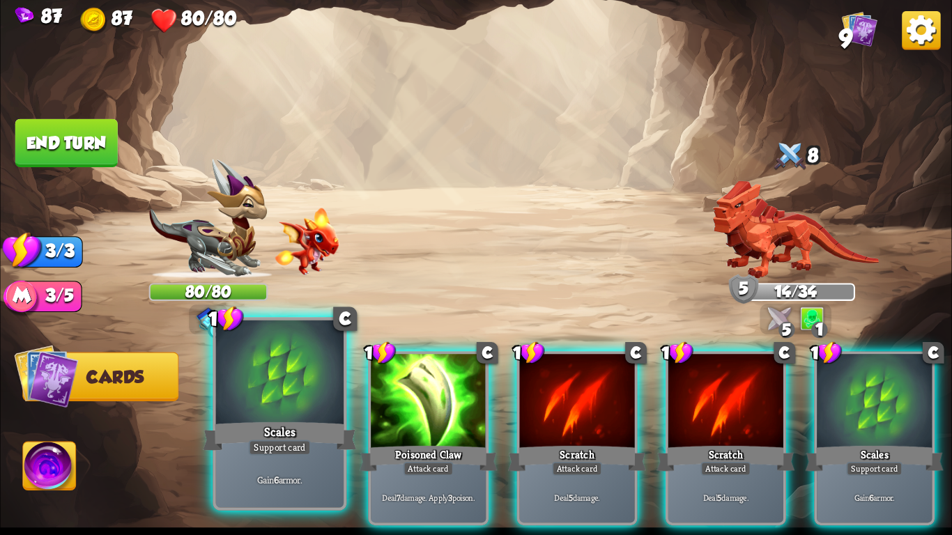
click at [282, 437] on div "Scales" at bounding box center [279, 437] width 153 height 34
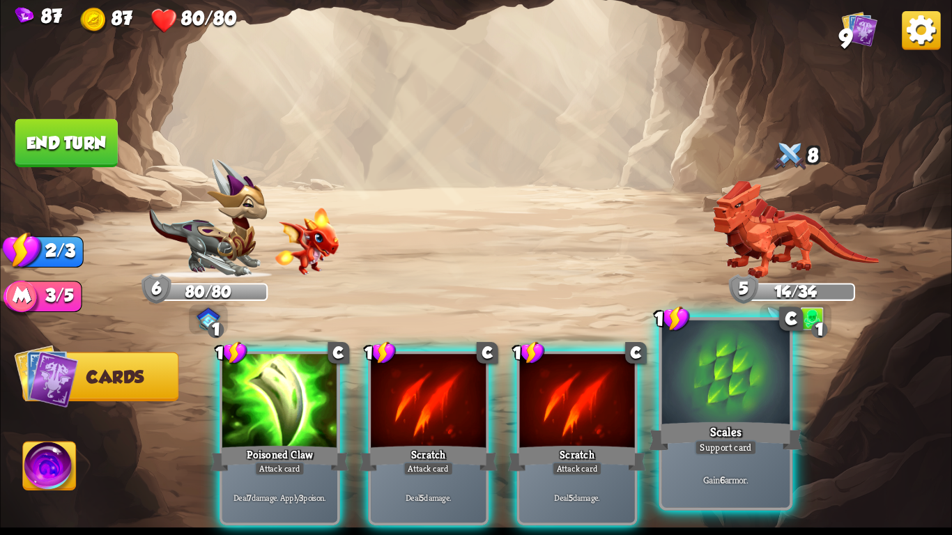
click at [759, 458] on div "Gain 6 armor." at bounding box center [726, 480] width 128 height 56
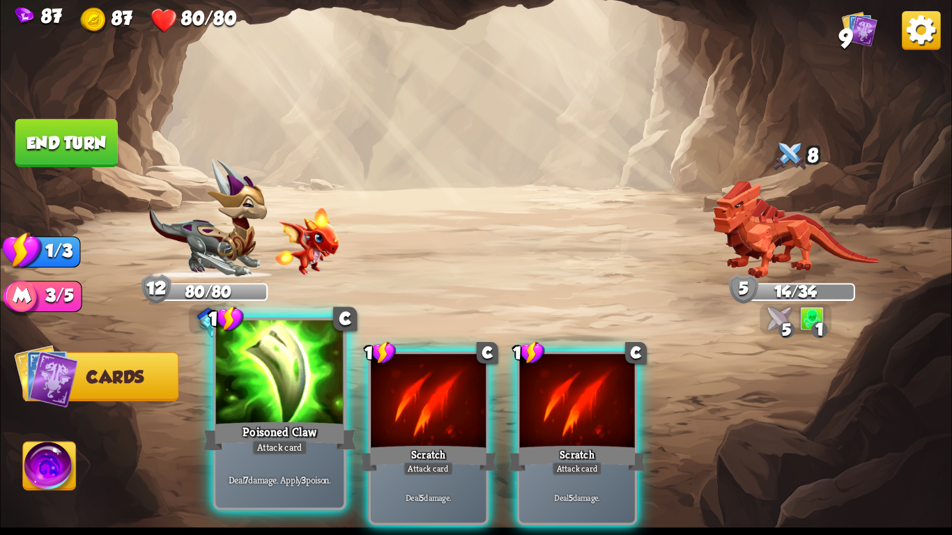
click at [287, 445] on div "Attack card" at bounding box center [280, 447] width 56 height 15
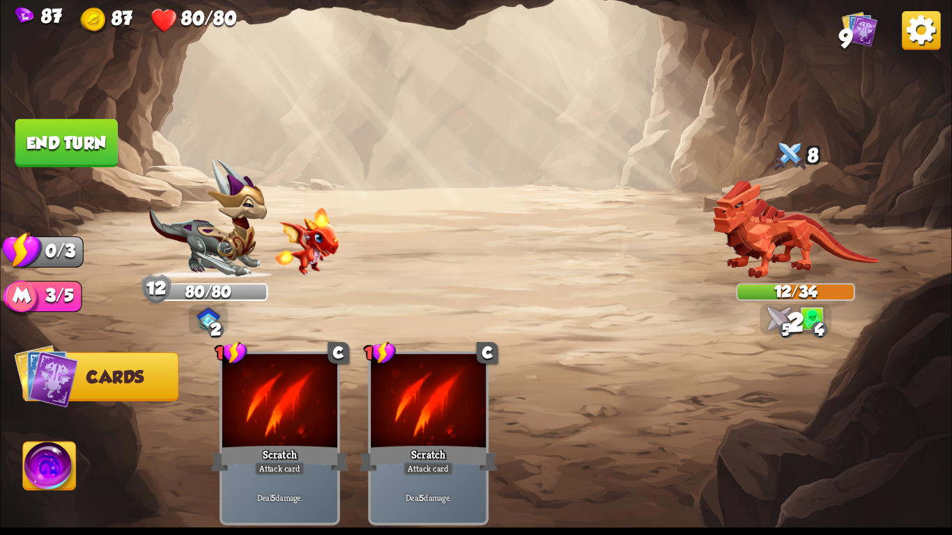
click at [61, 163] on button "End turn" at bounding box center [66, 143] width 102 height 48
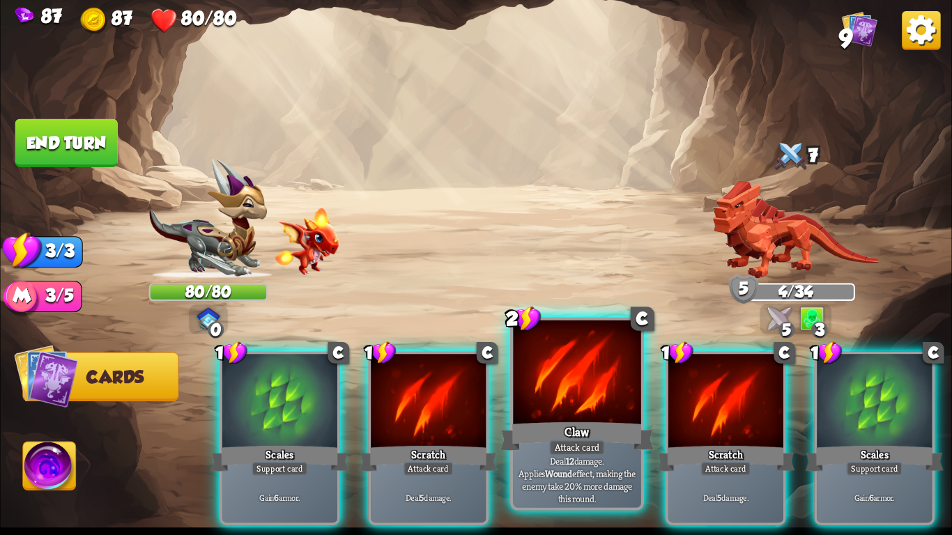
click at [628, 396] on div at bounding box center [577, 375] width 128 height 108
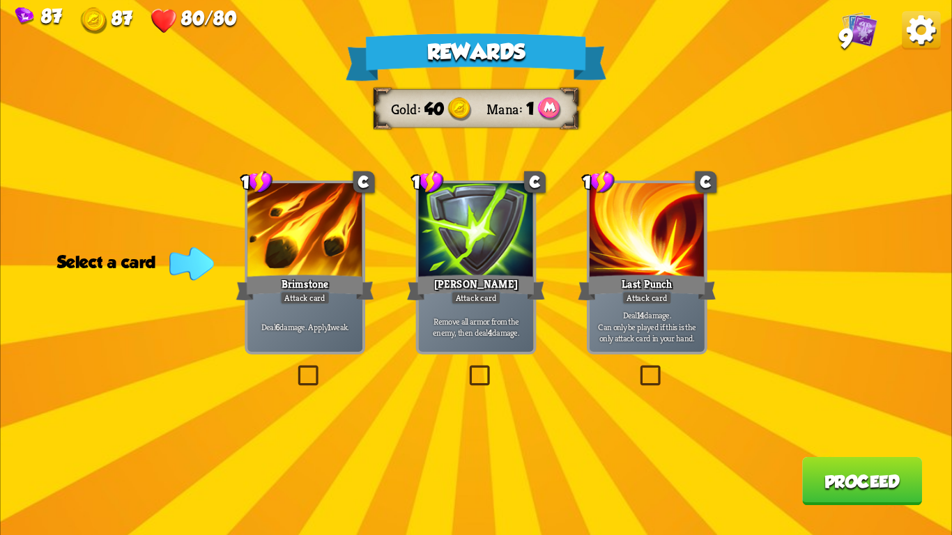
click at [340, 330] on p "Deal 6 damage. Apply 1 weak." at bounding box center [304, 326] width 109 height 11
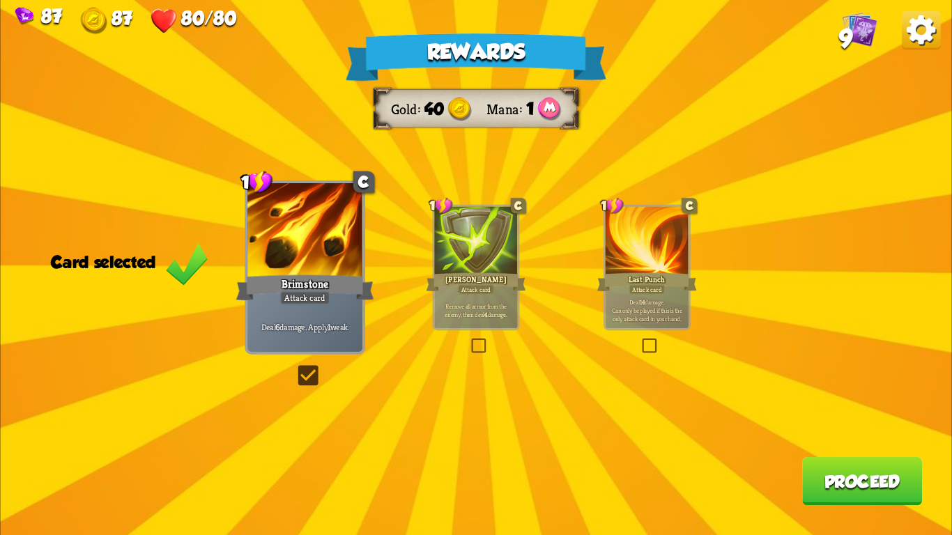
click at [832, 473] on button "Proceed" at bounding box center [862, 481] width 120 height 48
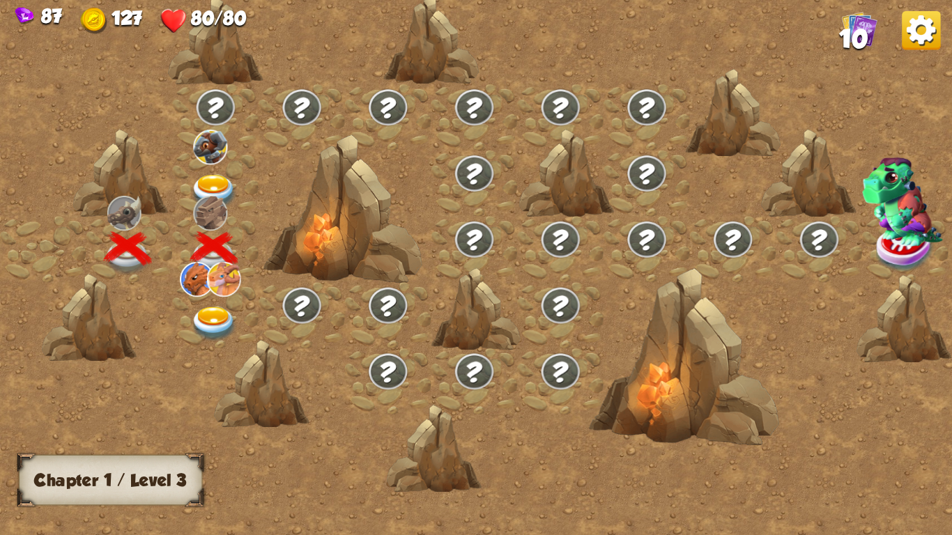
click at [211, 180] on img at bounding box center [213, 192] width 47 height 35
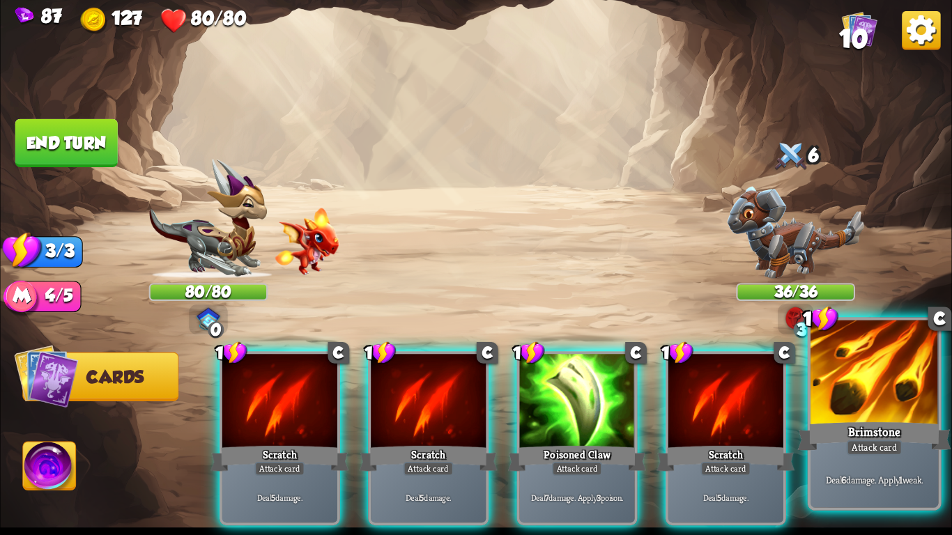
click at [832, 441] on div "Brimstone" at bounding box center [874, 437] width 153 height 34
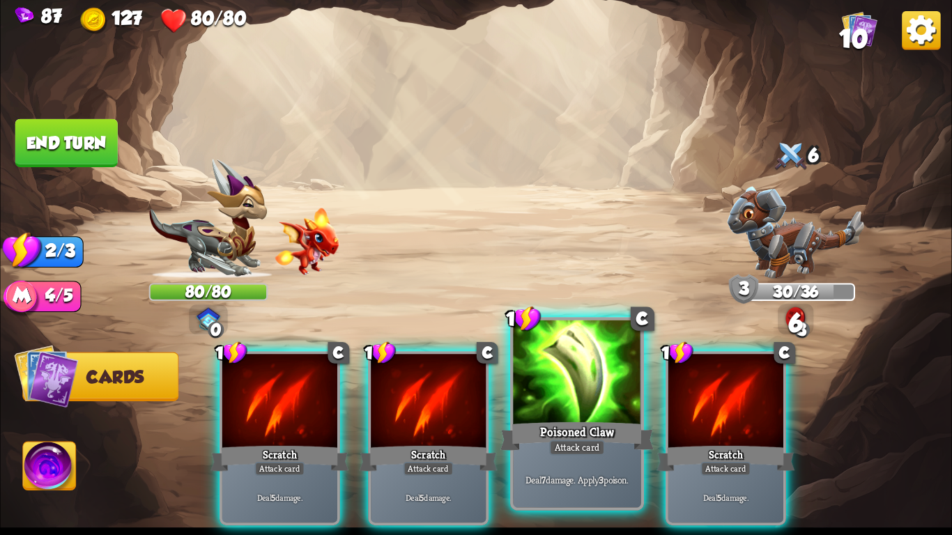
click at [585, 454] on div "Attack card" at bounding box center [577, 447] width 56 height 15
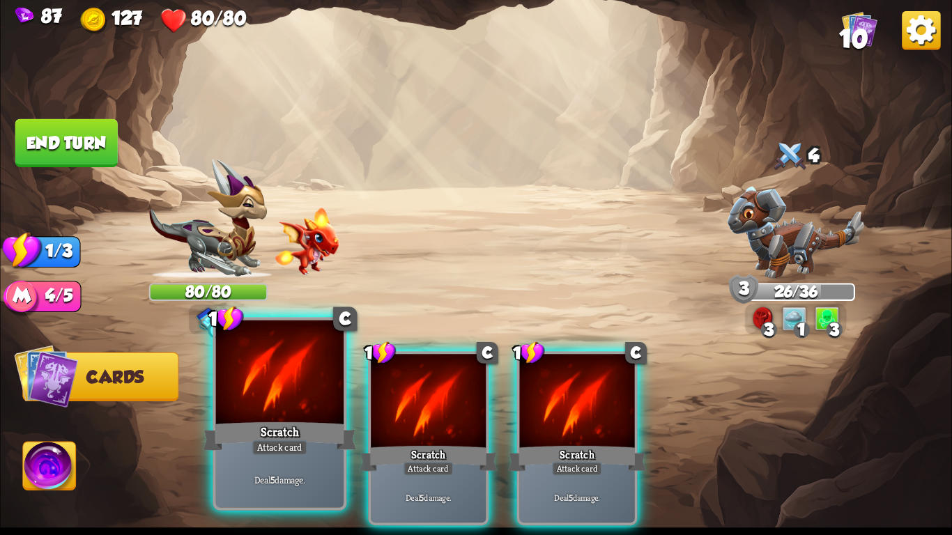
click at [287, 421] on div "Scratch" at bounding box center [279, 437] width 153 height 34
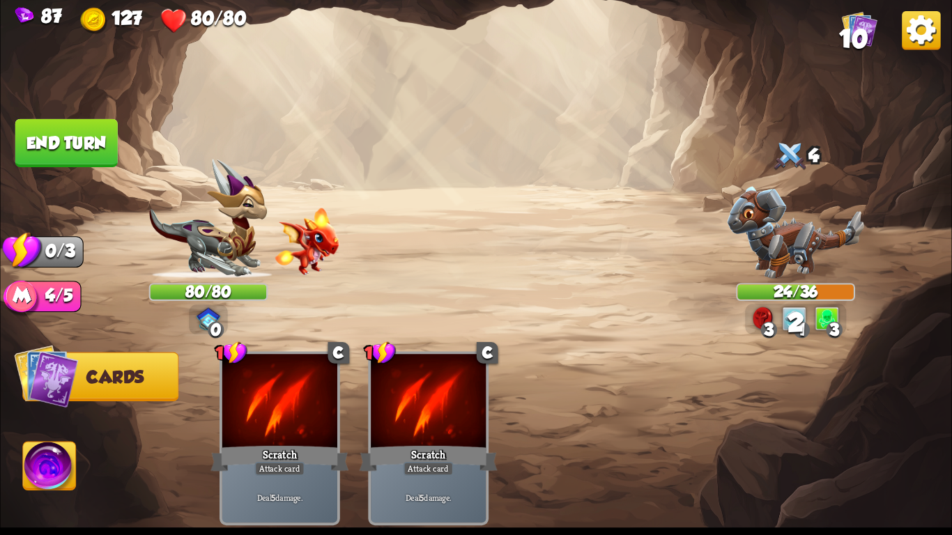
click at [70, 146] on button "End turn" at bounding box center [66, 143] width 102 height 48
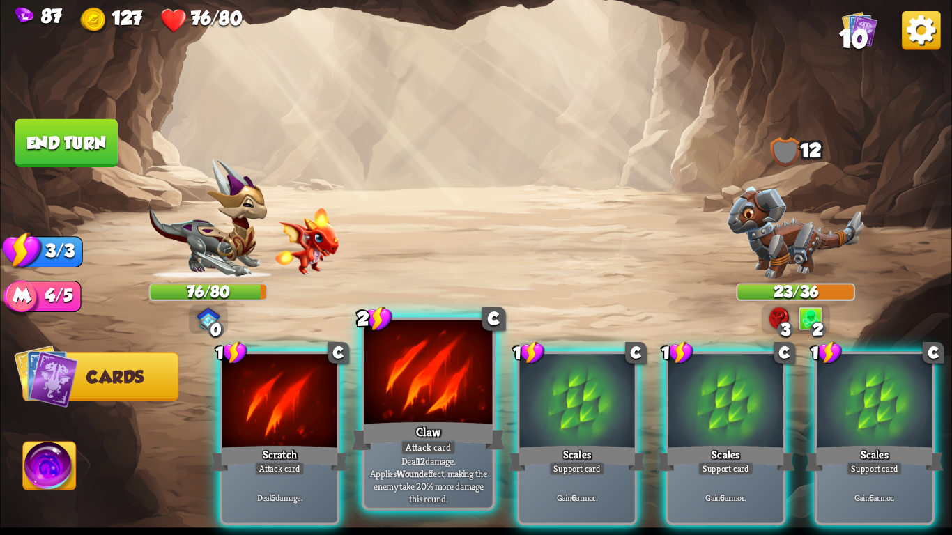
click at [434, 441] on div "Attack card" at bounding box center [429, 447] width 56 height 15
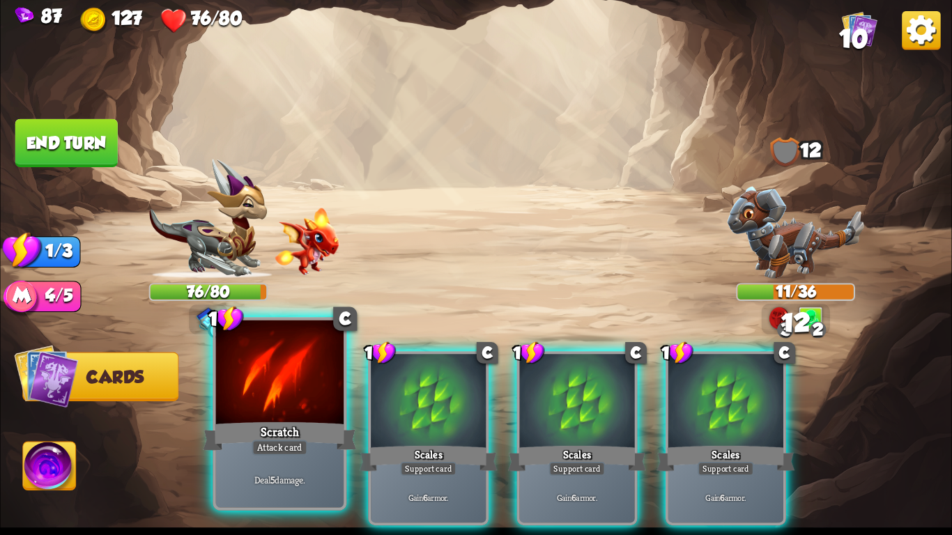
click at [273, 452] on div "Attack card" at bounding box center [280, 447] width 56 height 15
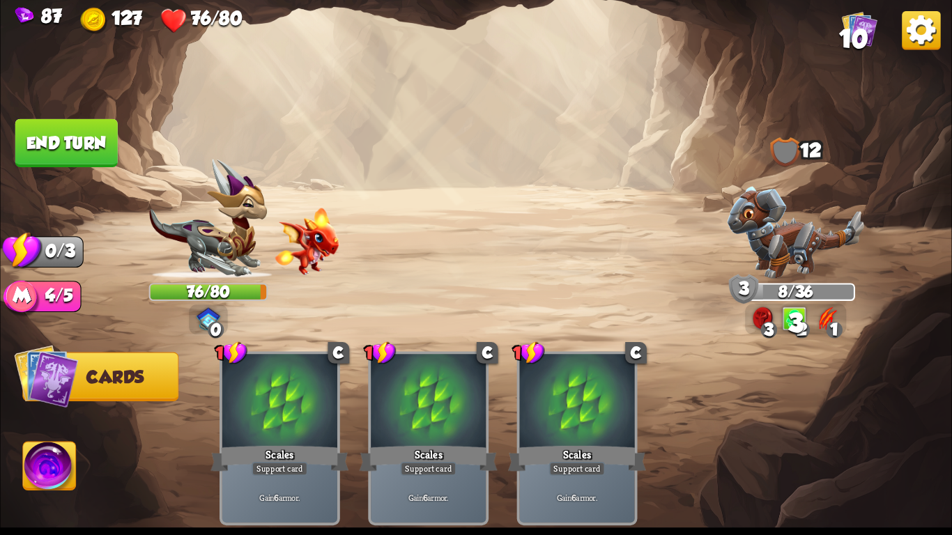
click at [61, 148] on button "End turn" at bounding box center [66, 143] width 102 height 48
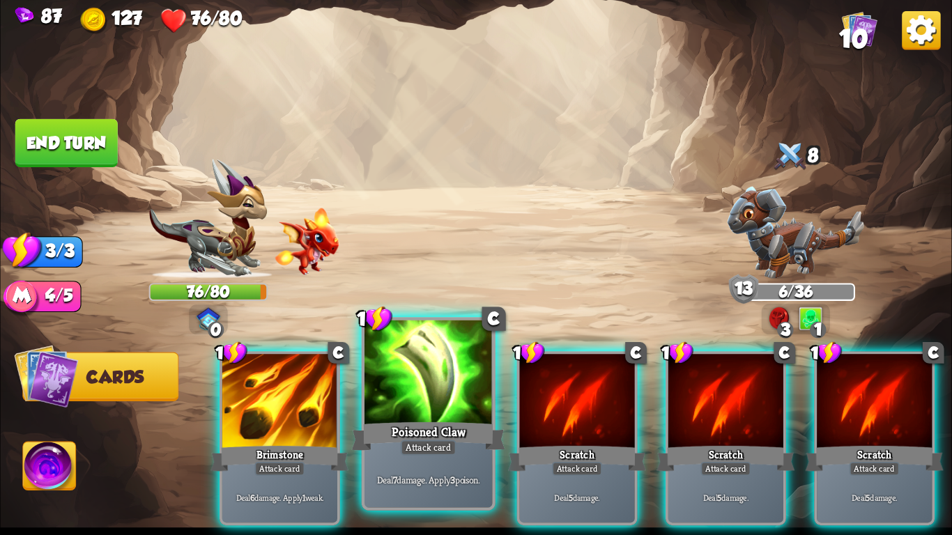
click at [407, 356] on div at bounding box center [429, 375] width 128 height 108
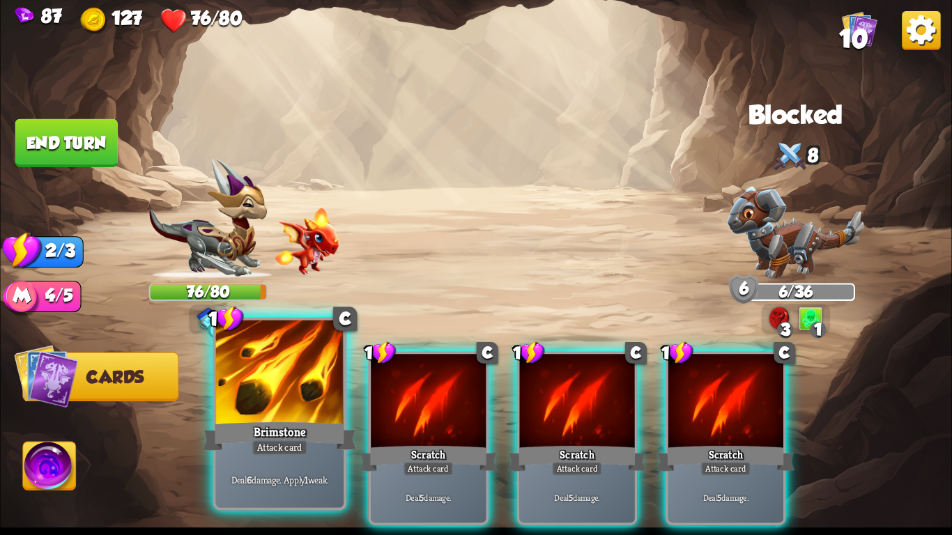
click at [263, 388] on div at bounding box center [280, 375] width 128 height 108
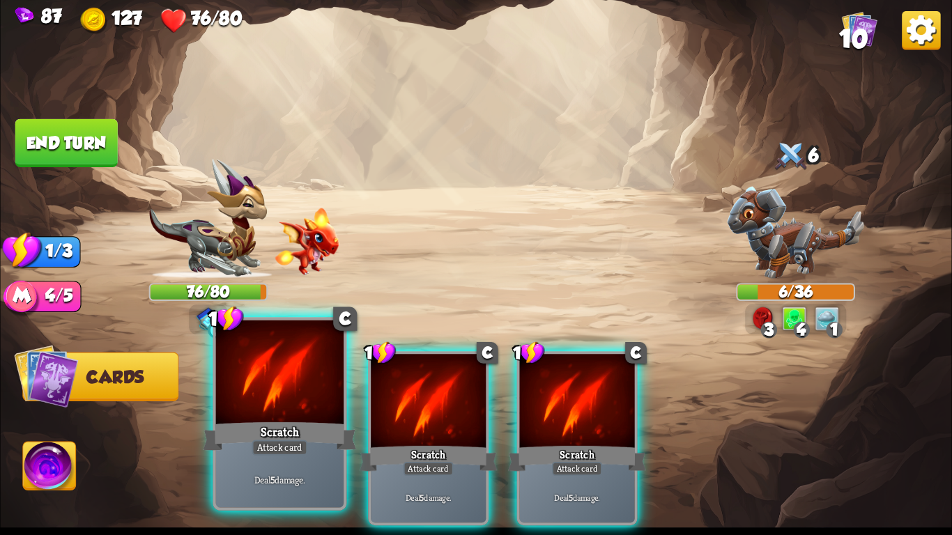
click at [266, 393] on div at bounding box center [280, 375] width 128 height 108
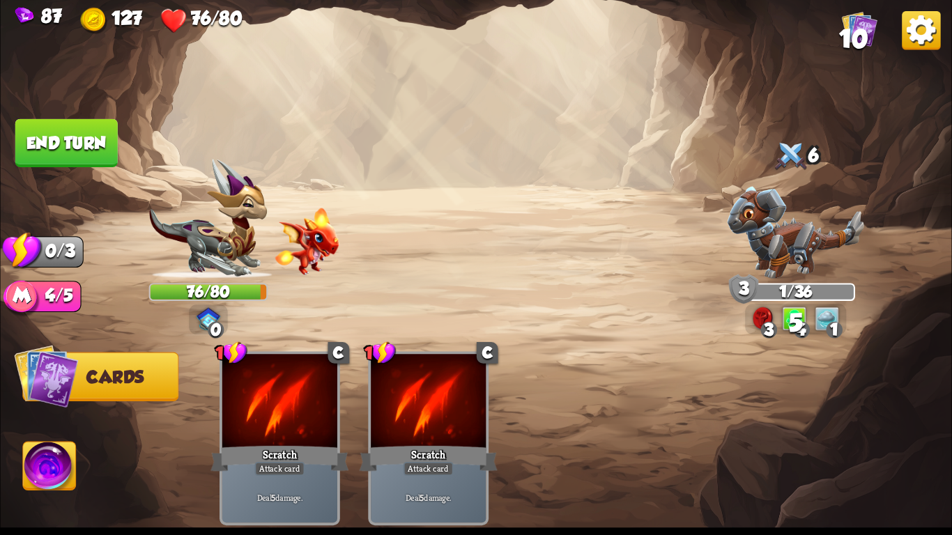
click at [65, 153] on button "End turn" at bounding box center [66, 143] width 102 height 48
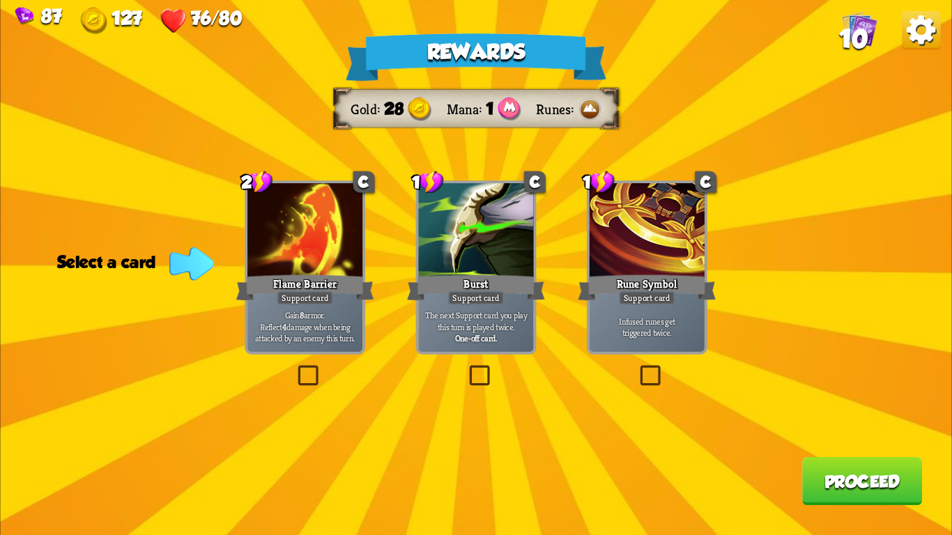
click at [323, 337] on p "Gain 8 armor. Reflect 4 damage when being attacked by an enemy this turn." at bounding box center [304, 327] width 109 height 34
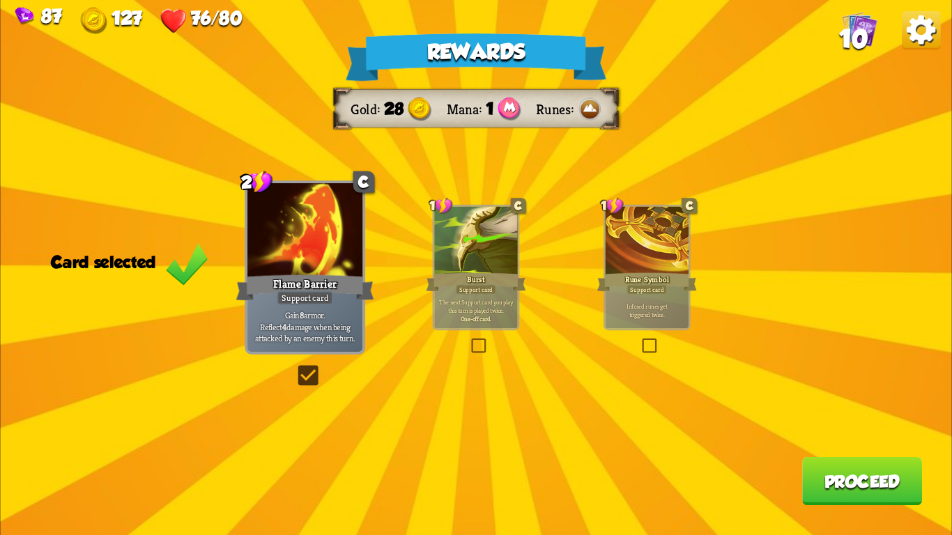
click at [819, 486] on button "Proceed" at bounding box center [862, 481] width 120 height 48
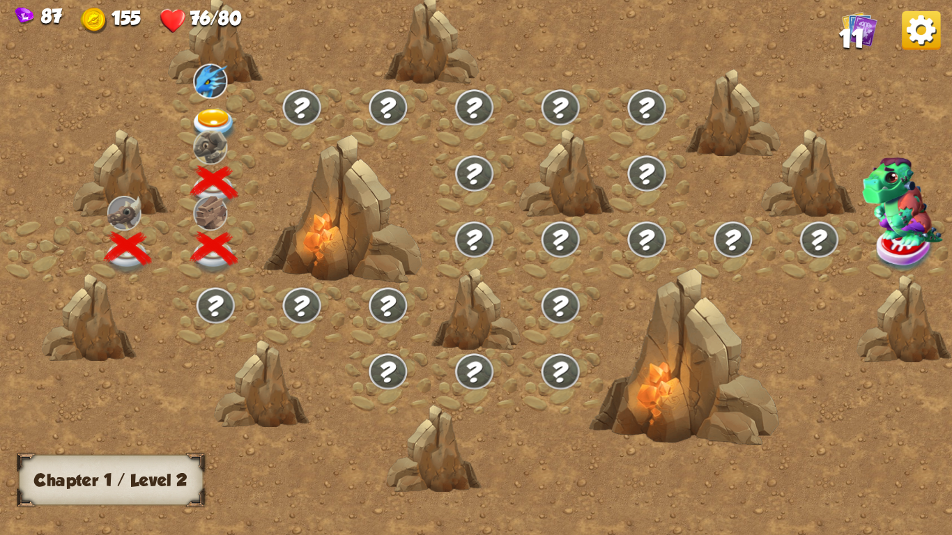
click at [223, 115] on img at bounding box center [213, 126] width 47 height 35
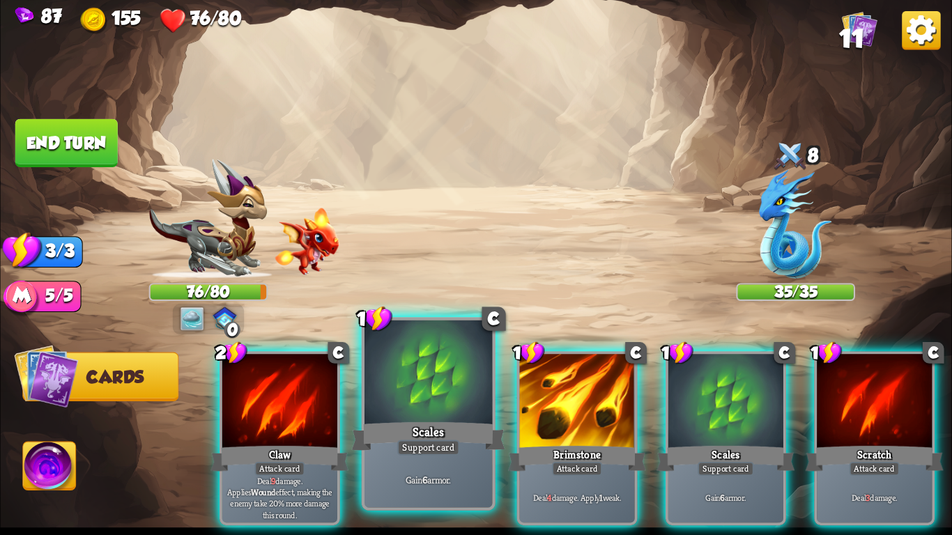
click at [425, 449] on div "Support card" at bounding box center [428, 447] width 63 height 15
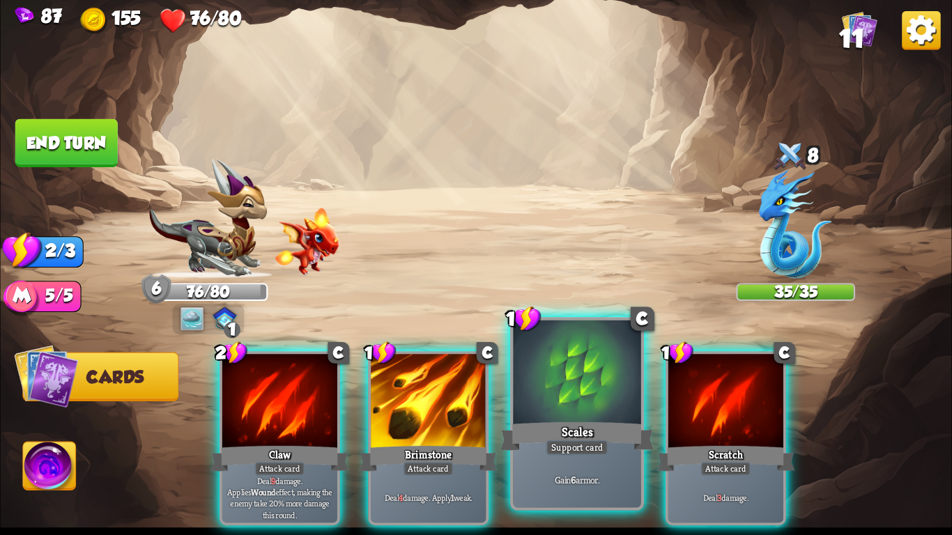
click at [562, 440] on div "Support card" at bounding box center [577, 447] width 63 height 15
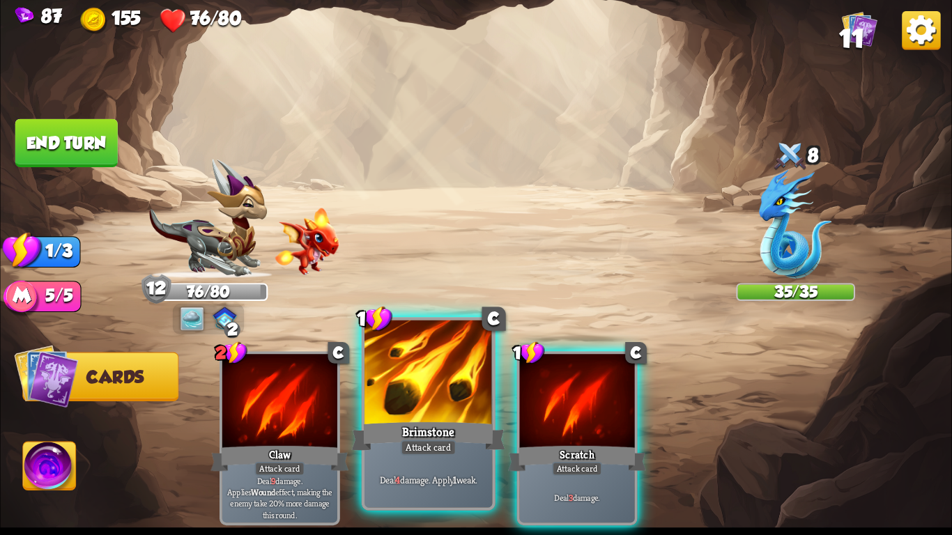
click at [394, 405] on div at bounding box center [429, 375] width 128 height 108
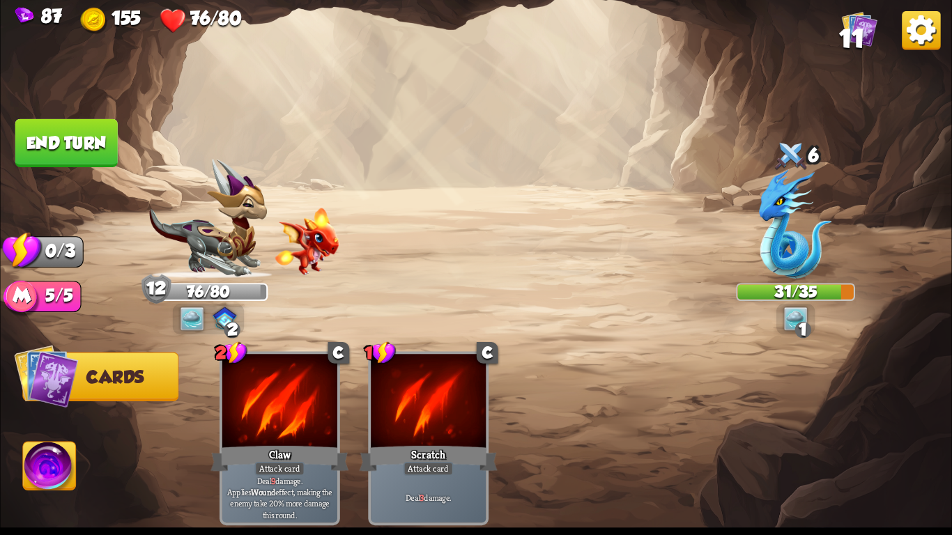
click at [58, 131] on button "End turn" at bounding box center [66, 143] width 102 height 48
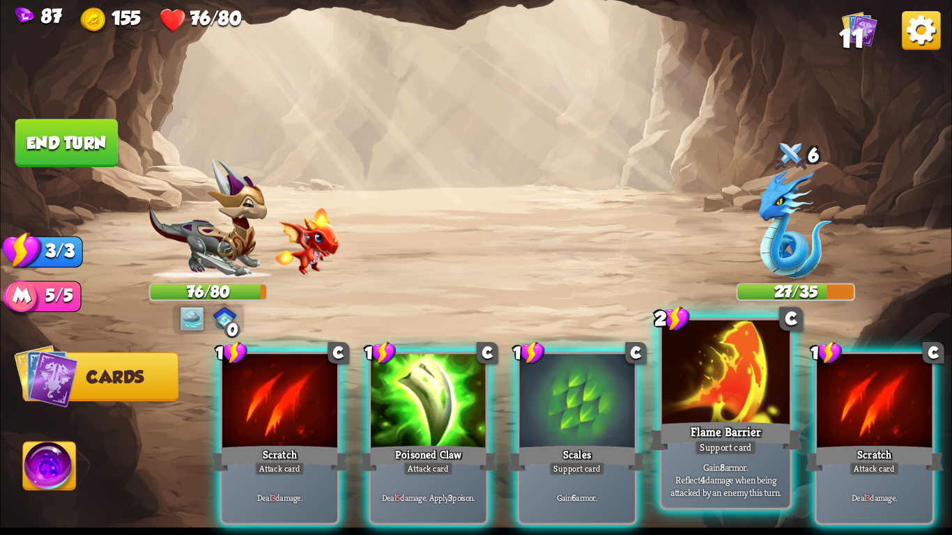
click at [759, 417] on div at bounding box center [726, 375] width 128 height 108
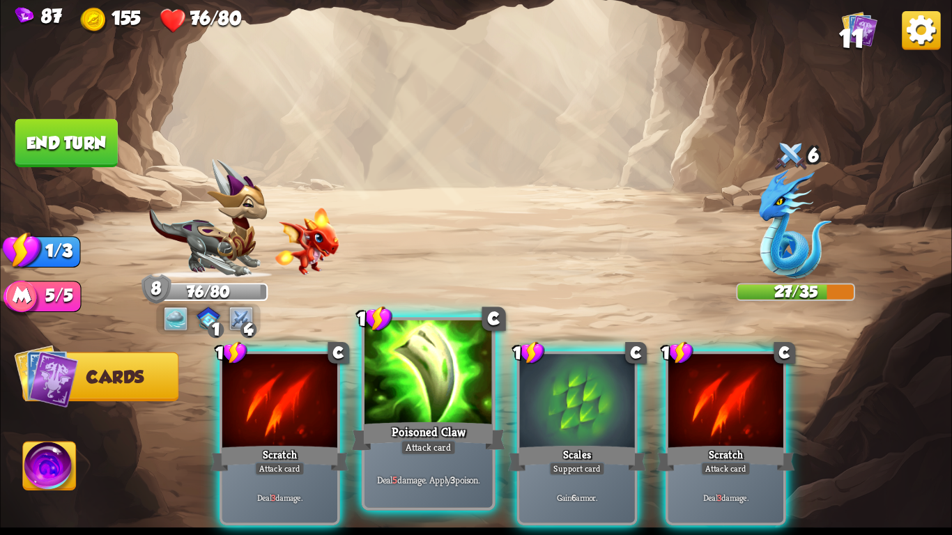
click at [419, 387] on div at bounding box center [429, 375] width 128 height 108
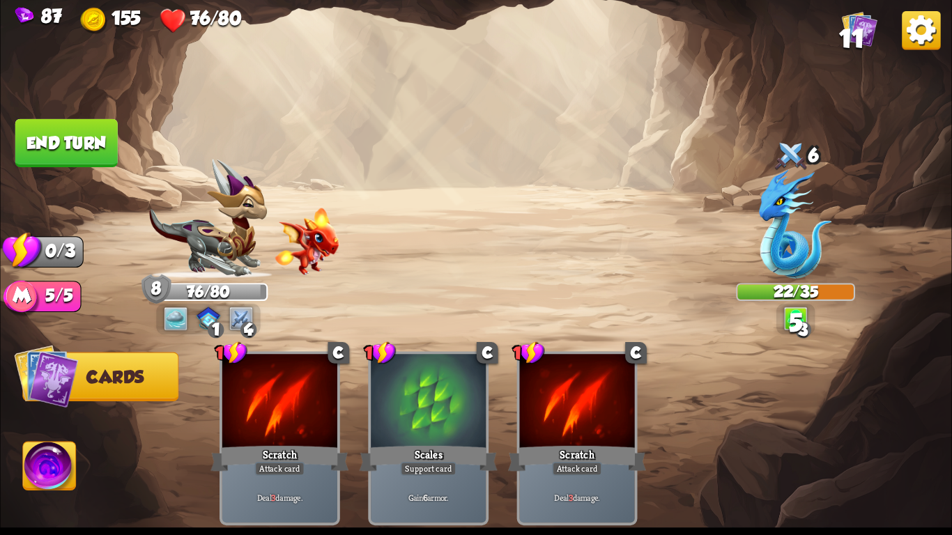
click at [40, 128] on button "End turn" at bounding box center [66, 143] width 102 height 48
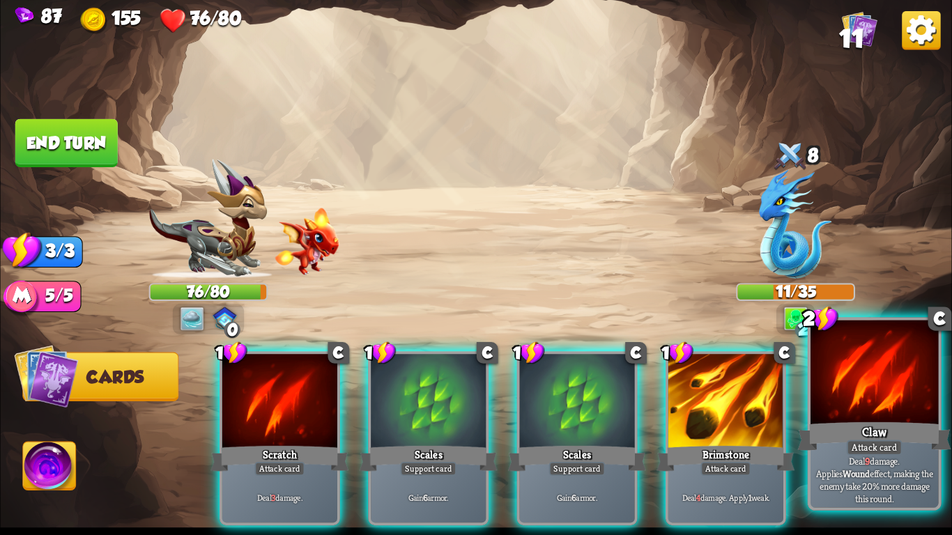
click at [870, 465] on p "Deal 9 damage. Applies Wound effect, making the enemy take 20% more damage this…" at bounding box center [874, 480] width 121 height 51
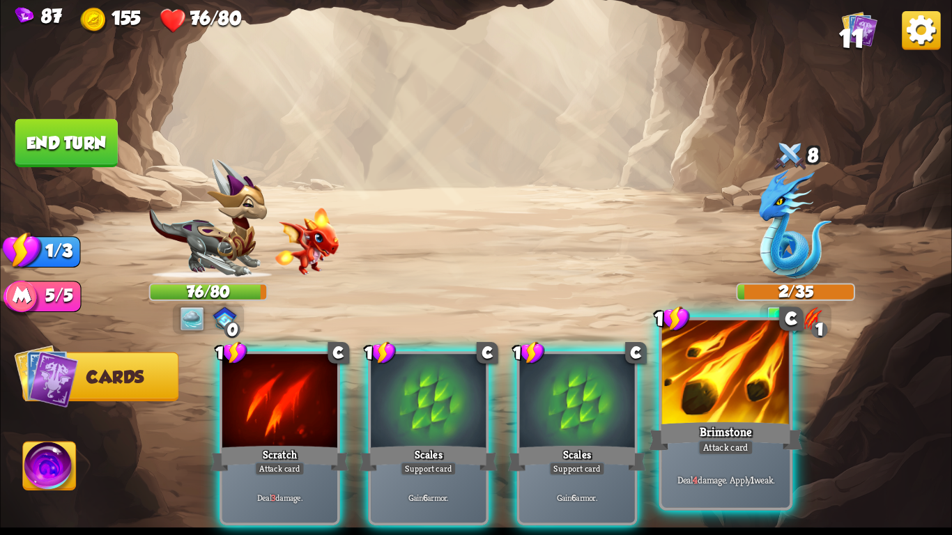
click at [692, 416] on div at bounding box center [726, 375] width 128 height 108
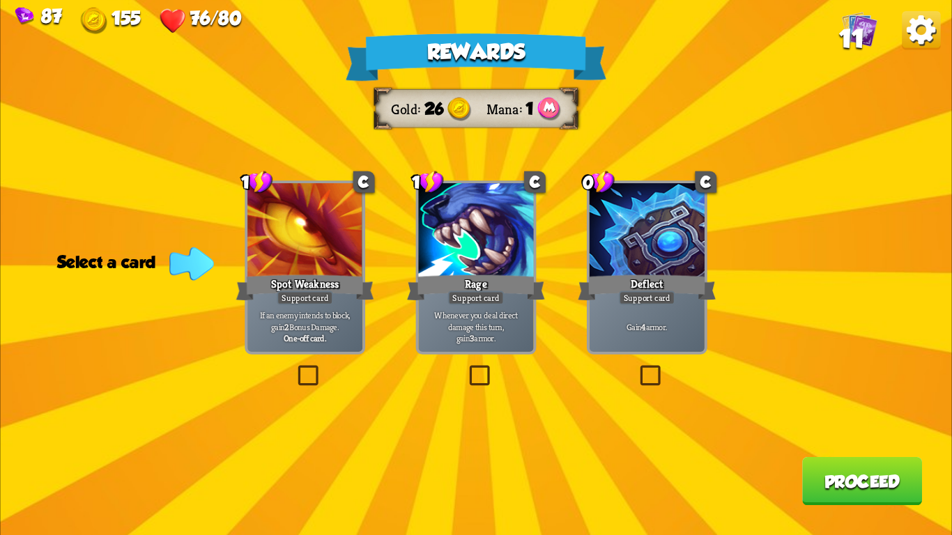
click at [632, 281] on div "Deflect" at bounding box center [647, 288] width 138 height 31
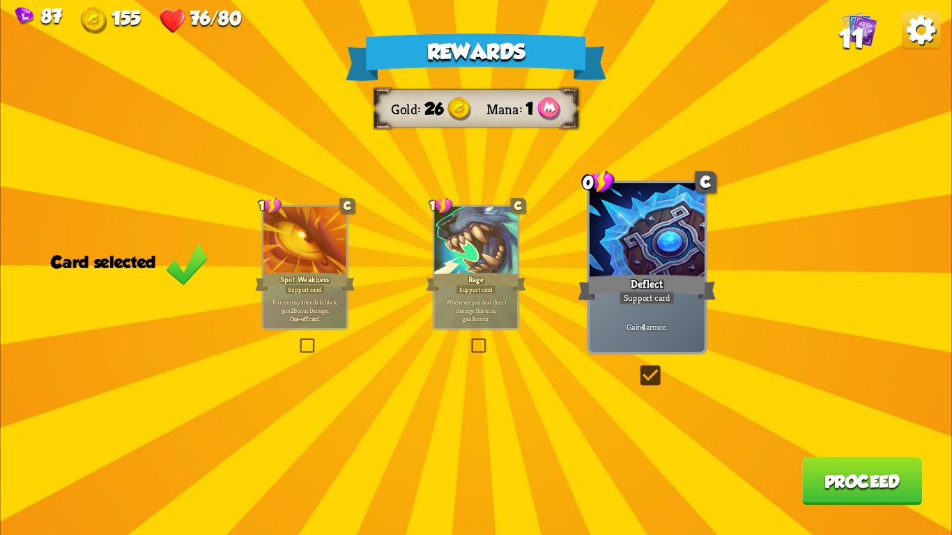
click at [812, 485] on button "Proceed" at bounding box center [862, 481] width 120 height 48
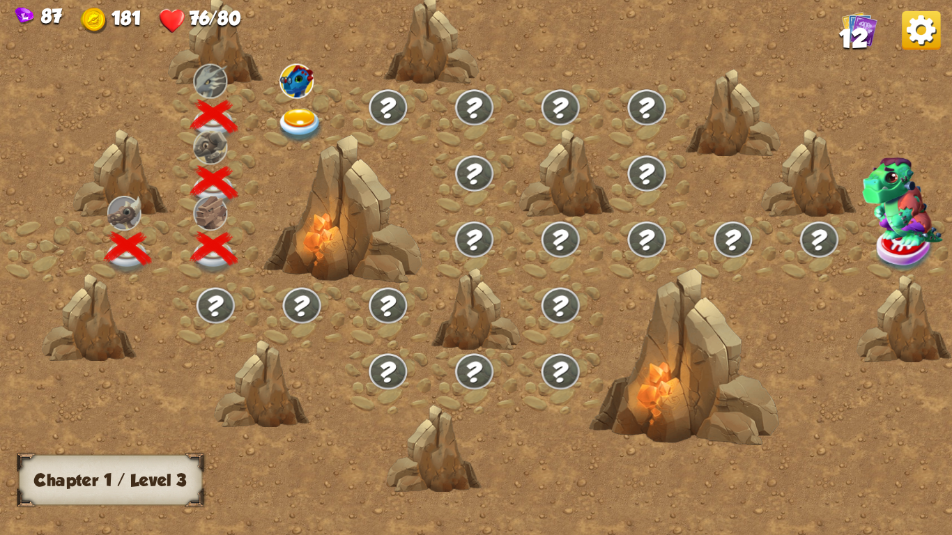
click at [291, 122] on img at bounding box center [300, 126] width 47 height 35
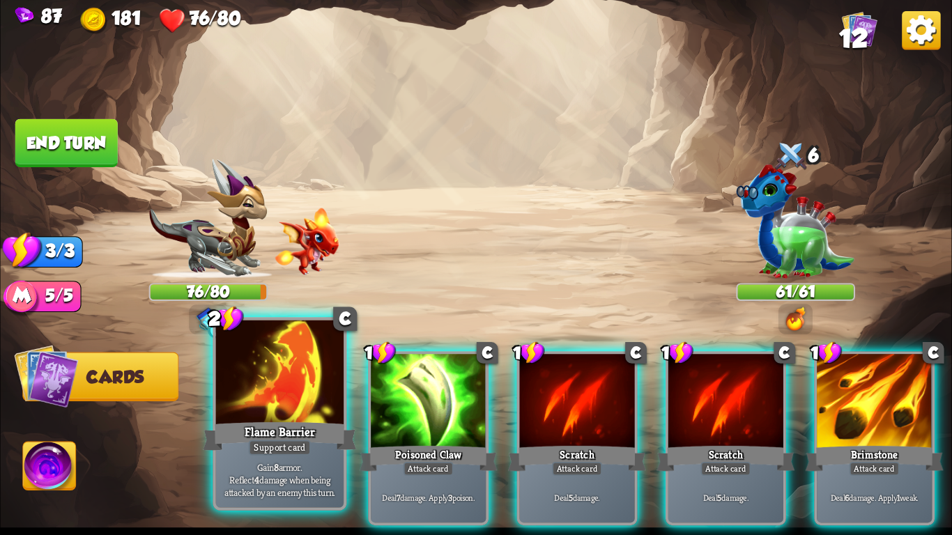
click at [303, 417] on div at bounding box center [280, 375] width 128 height 108
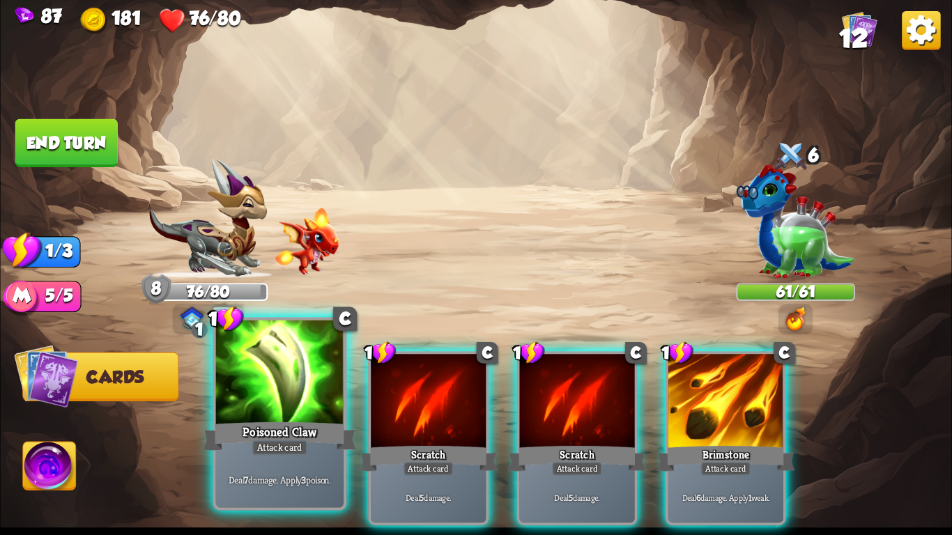
click at [271, 395] on div at bounding box center [280, 375] width 128 height 108
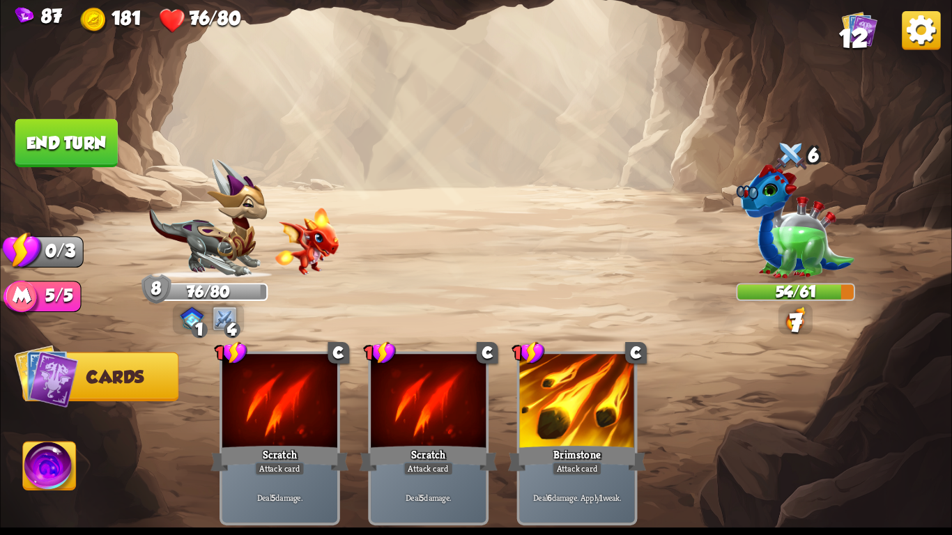
click at [59, 151] on button "End turn" at bounding box center [66, 143] width 102 height 48
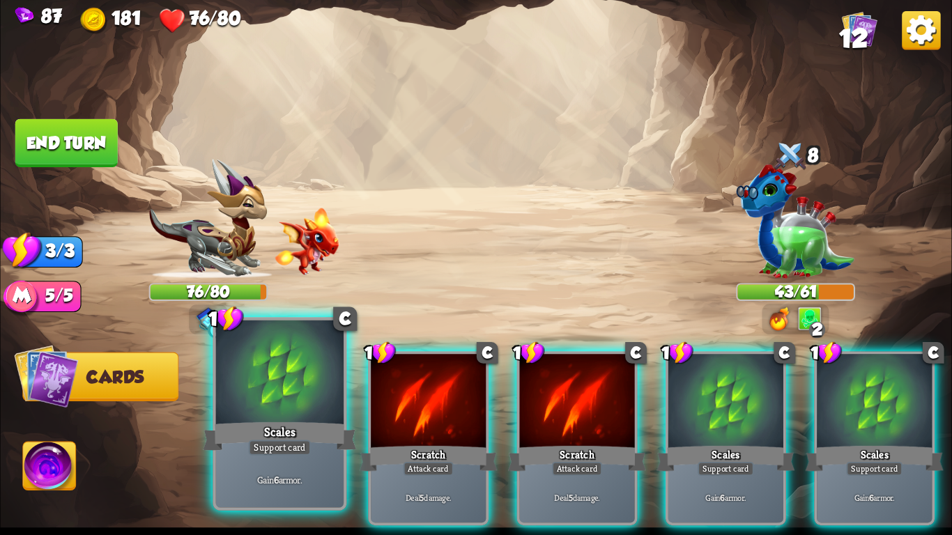
click at [304, 417] on div at bounding box center [280, 375] width 128 height 108
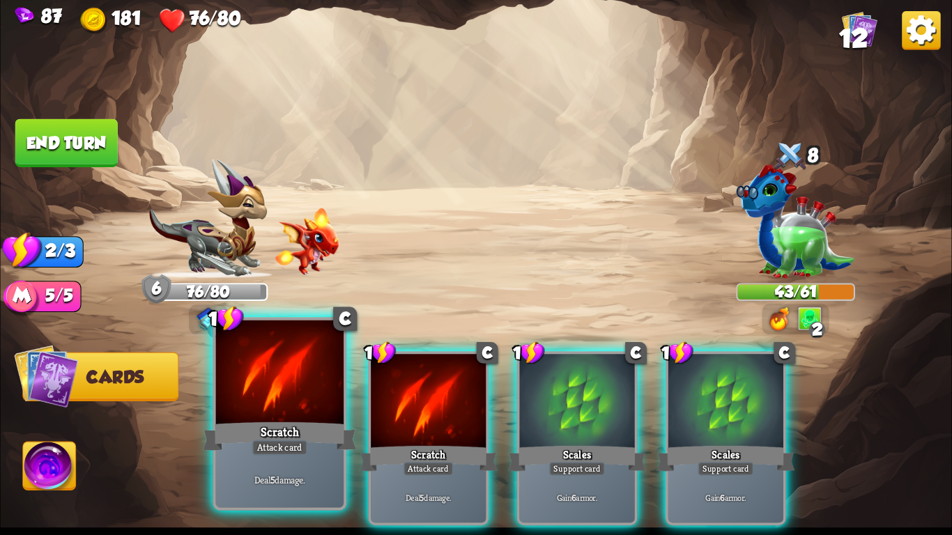
click at [272, 427] on div "Scratch" at bounding box center [279, 437] width 153 height 34
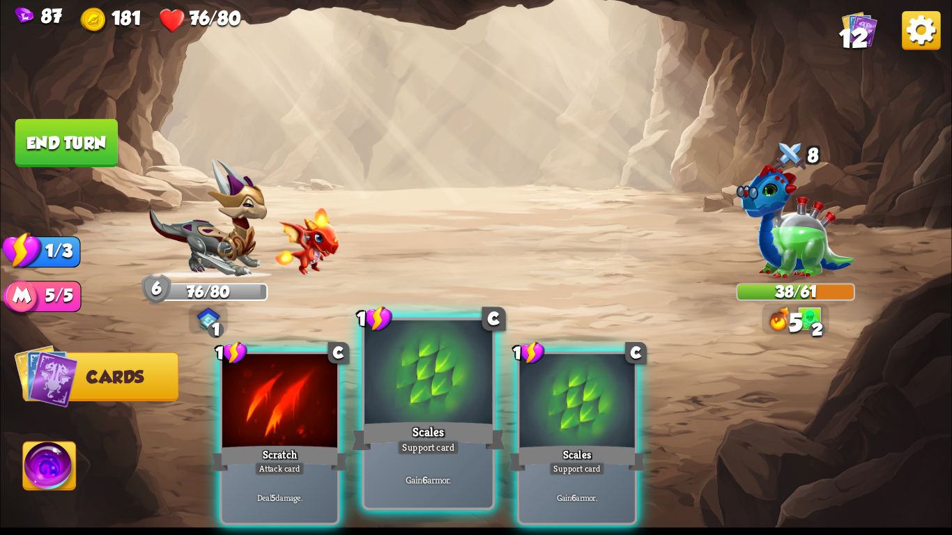
click at [411, 421] on div "Scales" at bounding box center [428, 437] width 153 height 34
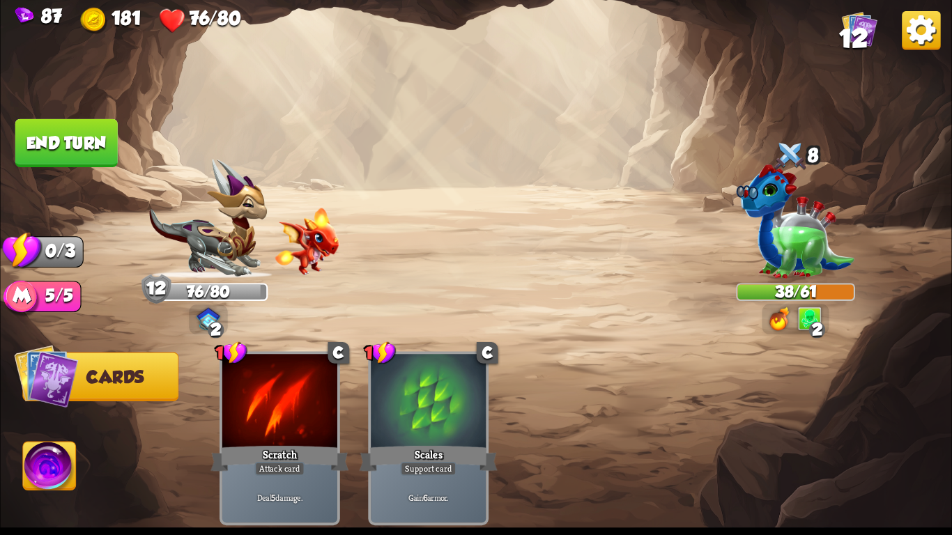
click at [45, 122] on button "End turn" at bounding box center [66, 143] width 102 height 48
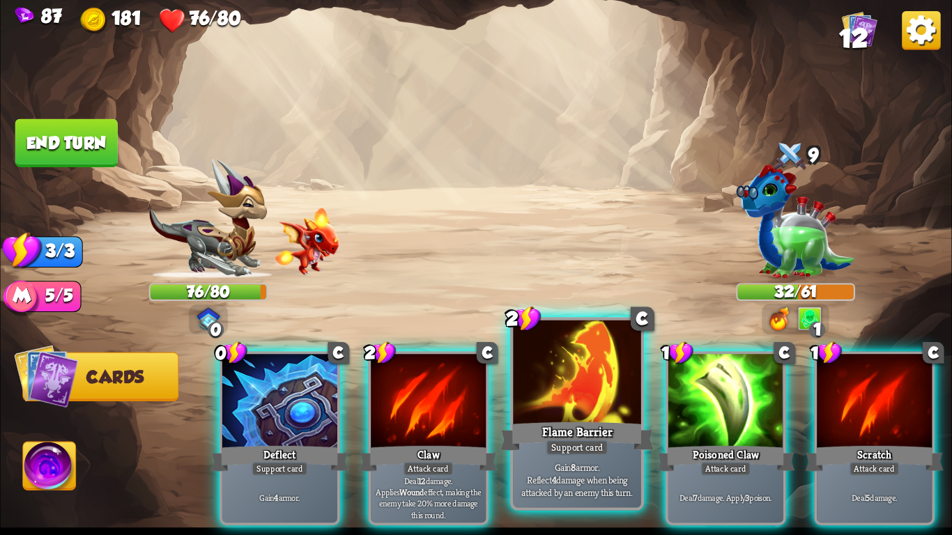
click at [538, 466] on p "Gain 8 armor. Reflect 4 damage when being attacked by an enemy this turn." at bounding box center [577, 480] width 121 height 38
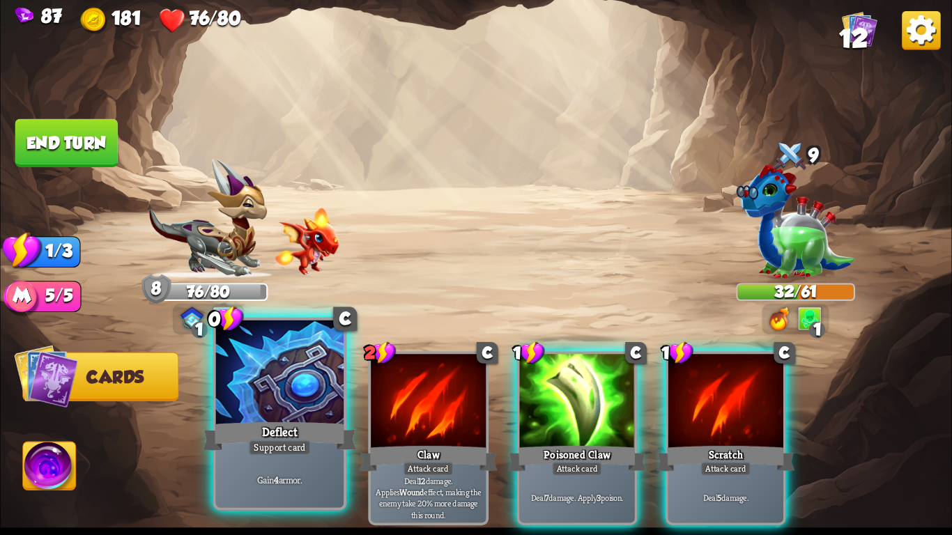
click at [259, 406] on div at bounding box center [280, 375] width 128 height 108
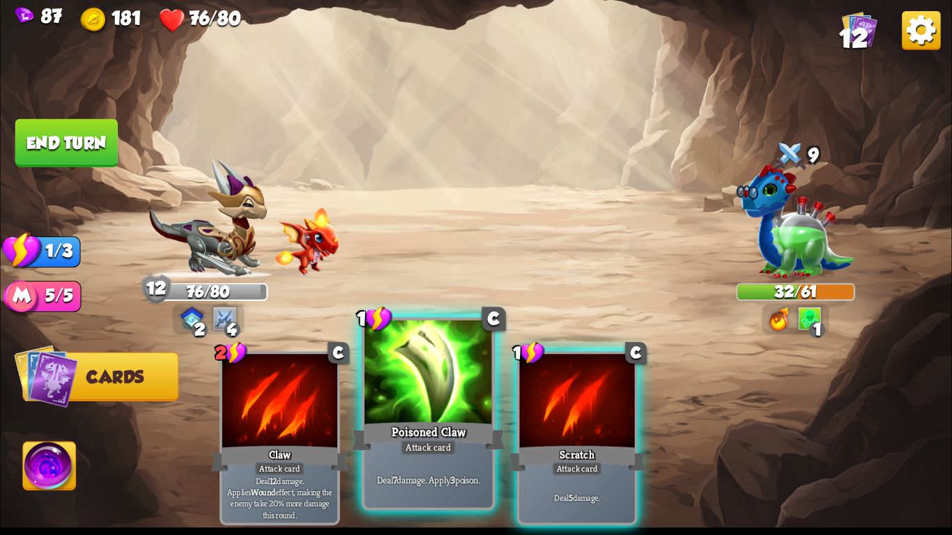
click at [395, 417] on div at bounding box center [429, 375] width 128 height 108
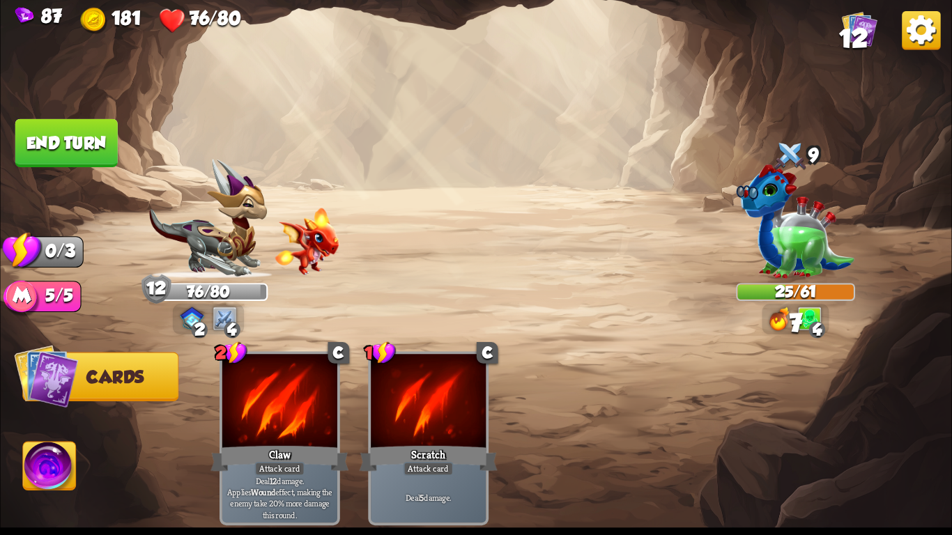
click at [73, 140] on button "End turn" at bounding box center [66, 143] width 102 height 48
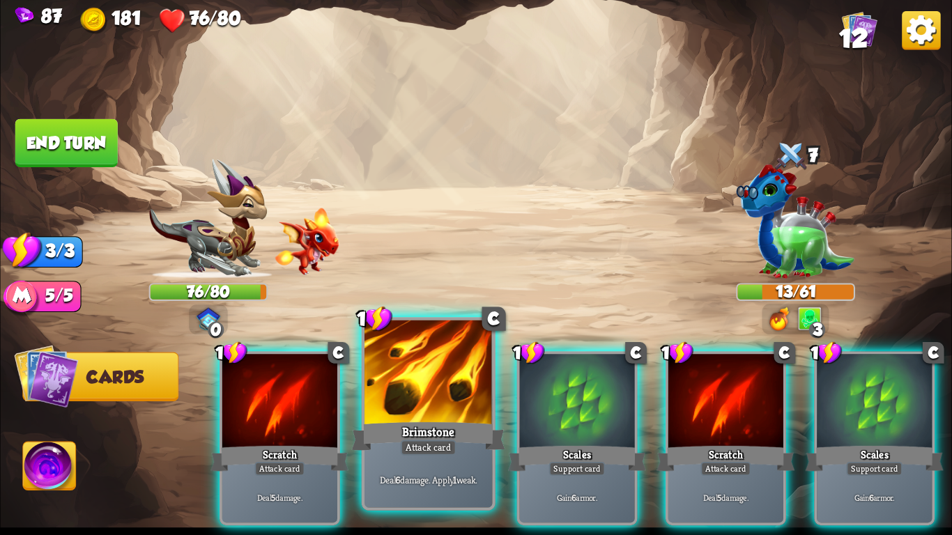
click at [448, 429] on div "Brimstone" at bounding box center [428, 437] width 153 height 34
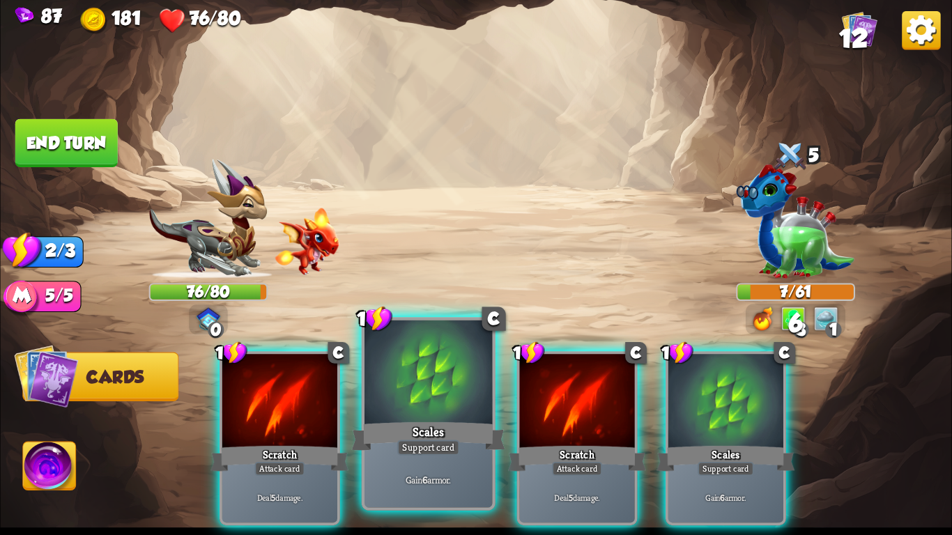
click at [429, 422] on div "Scales" at bounding box center [428, 437] width 153 height 34
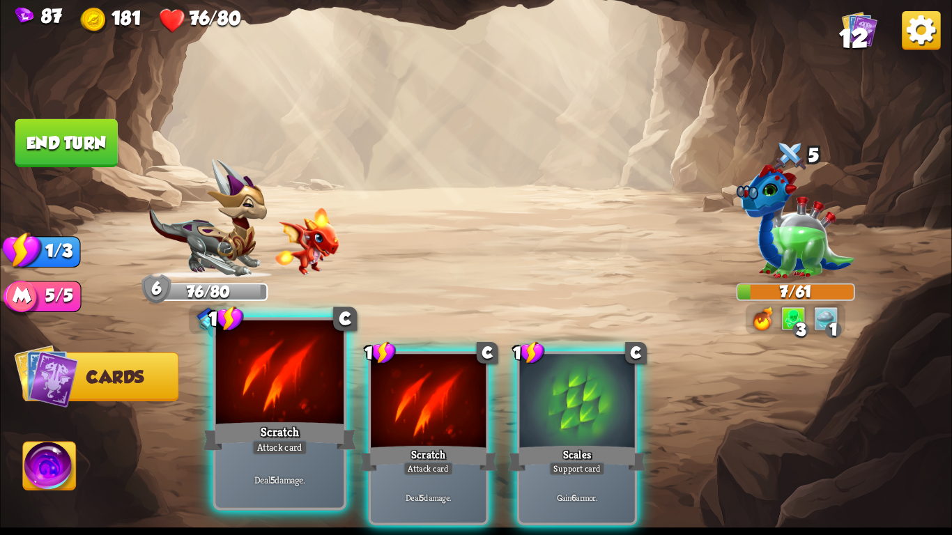
click at [241, 428] on div "Scratch" at bounding box center [279, 437] width 153 height 34
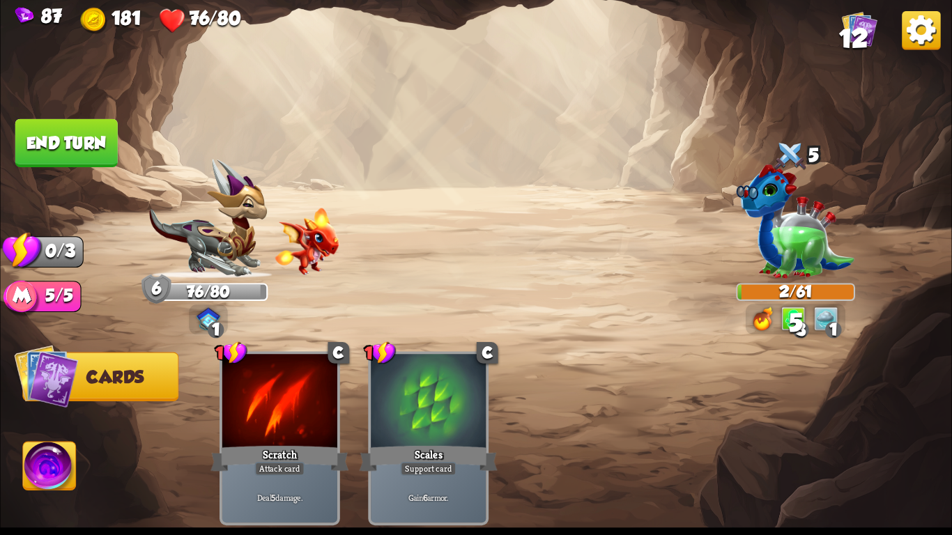
click at [50, 137] on button "End turn" at bounding box center [66, 143] width 102 height 48
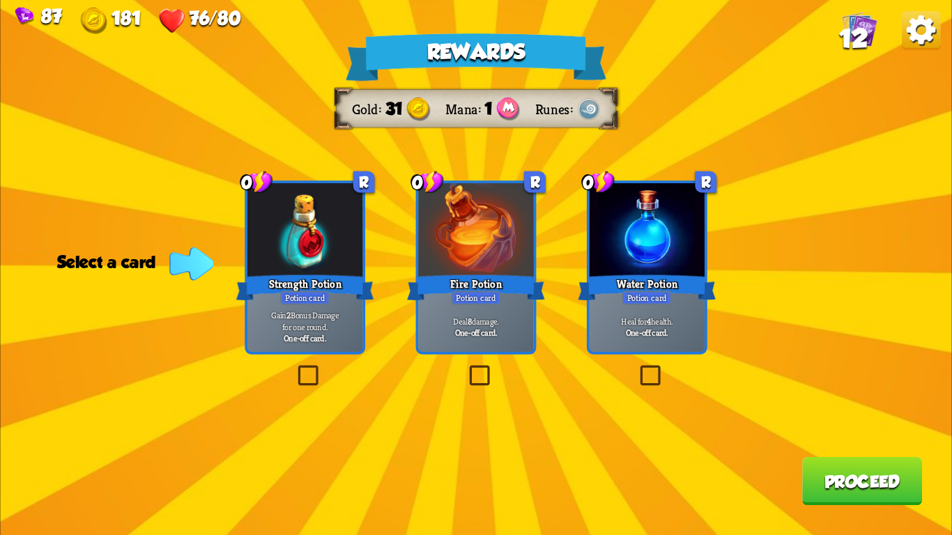
click at [585, 231] on div "Rewards Gold 31 Mana 1 Runes Select a card 0 R Strength Potion Potion card Gain…" at bounding box center [476, 267] width 952 height 535
click at [590, 234] on div at bounding box center [647, 231] width 115 height 97
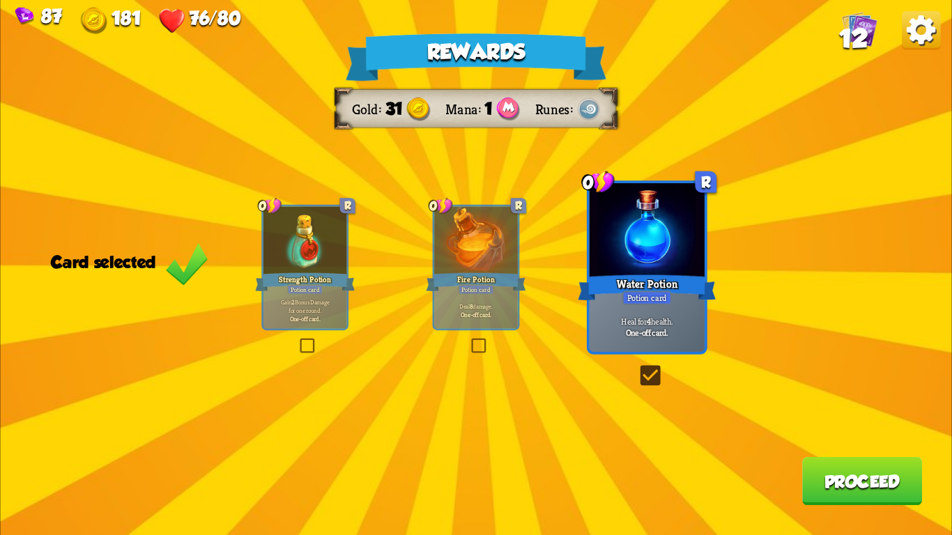
click at [806, 469] on button "Proceed" at bounding box center [862, 481] width 120 height 48
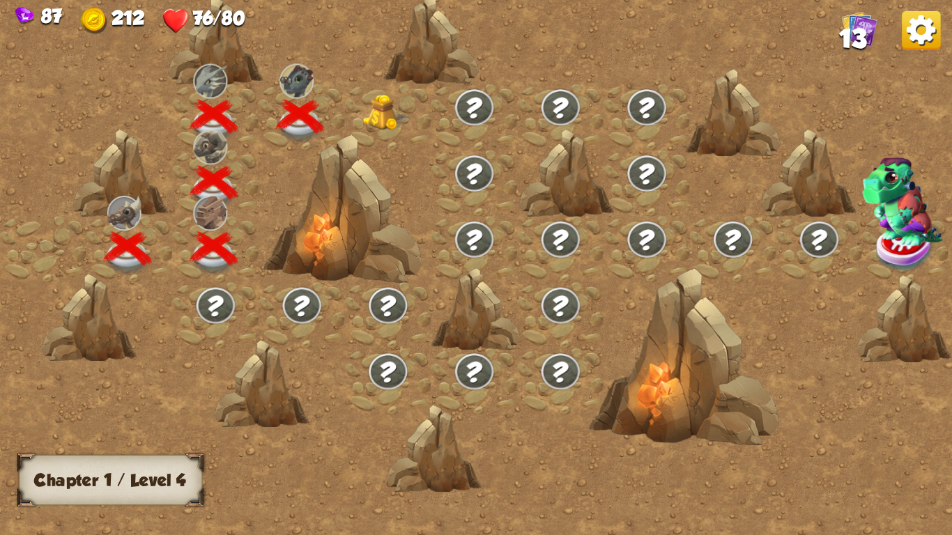
click at [369, 117] on img at bounding box center [386, 113] width 47 height 36
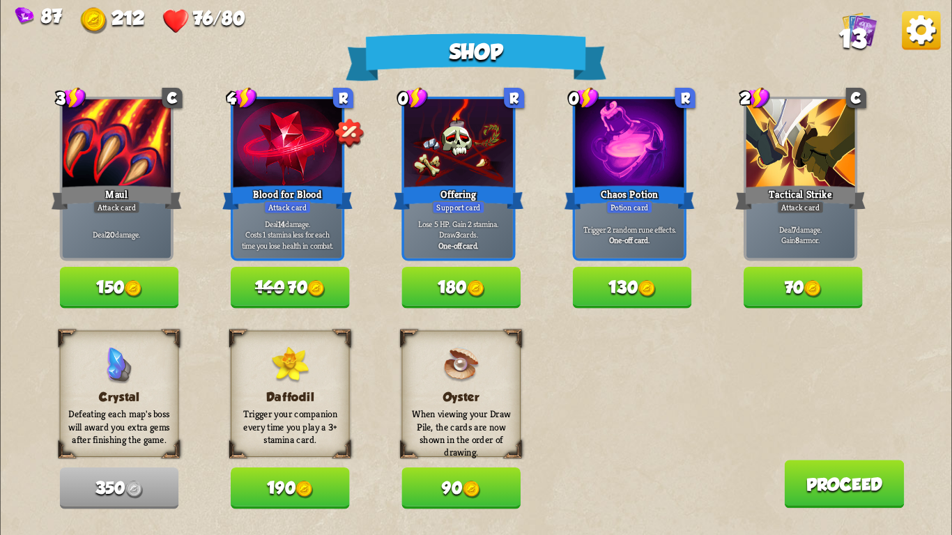
click at [773, 296] on button "70" at bounding box center [803, 287] width 119 height 41
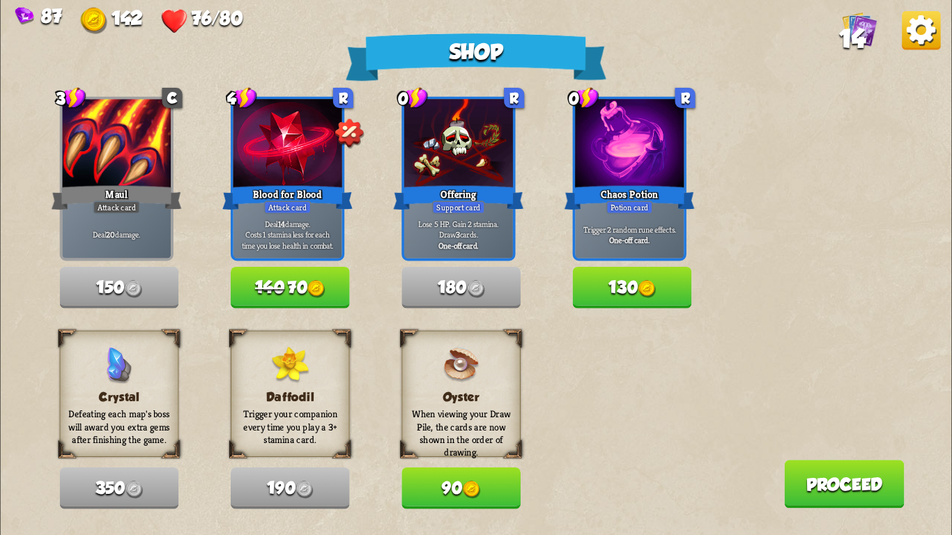
click at [675, 288] on button "130" at bounding box center [632, 287] width 119 height 41
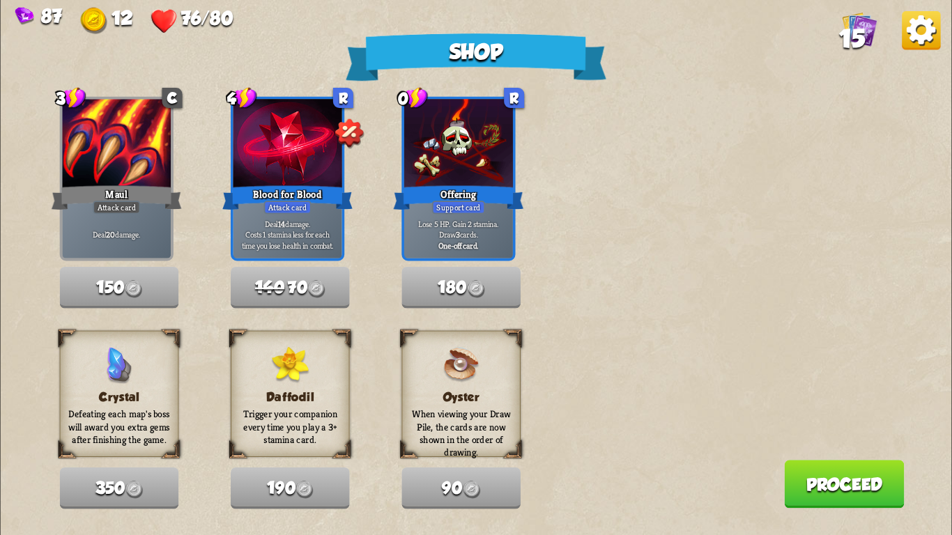
click at [889, 473] on button "Proceed" at bounding box center [844, 484] width 120 height 48
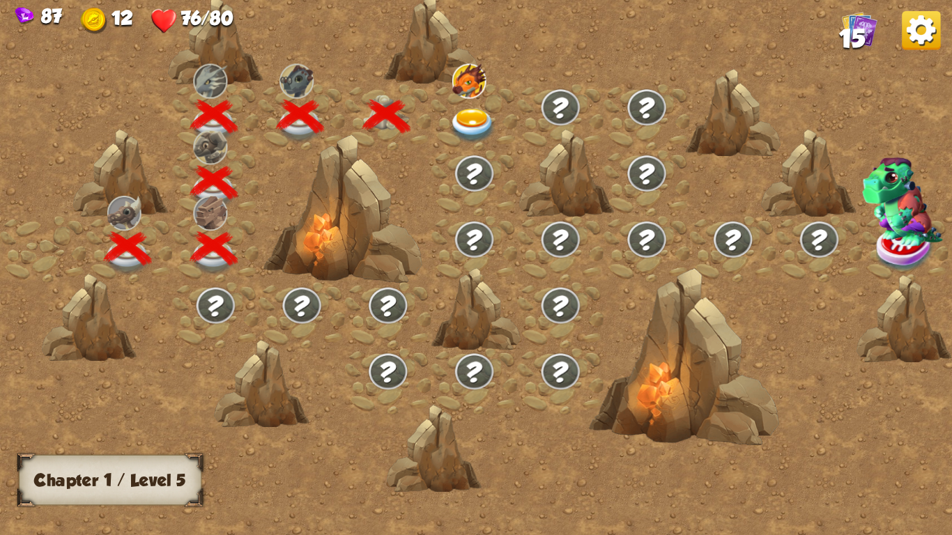
click at [472, 120] on img at bounding box center [473, 126] width 47 height 35
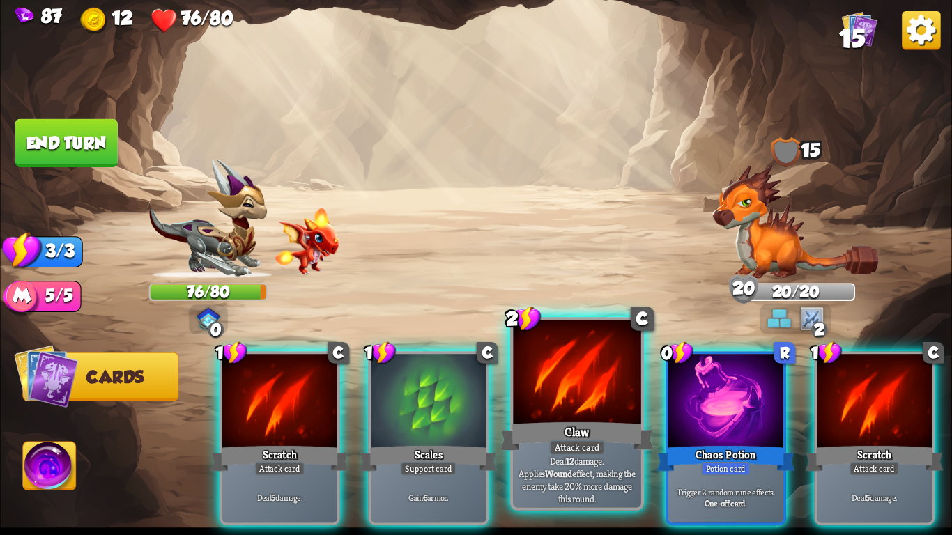
click at [584, 425] on div "Claw" at bounding box center [577, 437] width 153 height 34
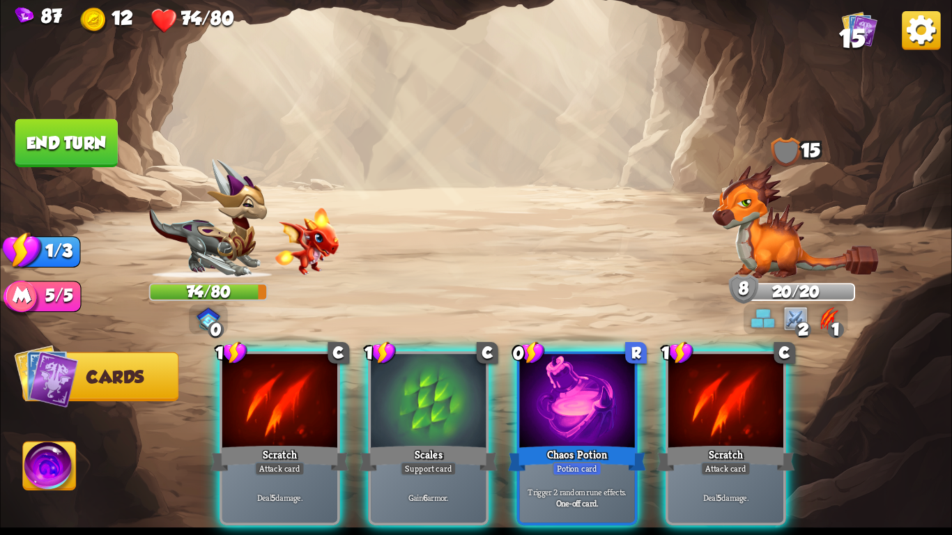
click at [768, 233] on img at bounding box center [796, 222] width 167 height 114
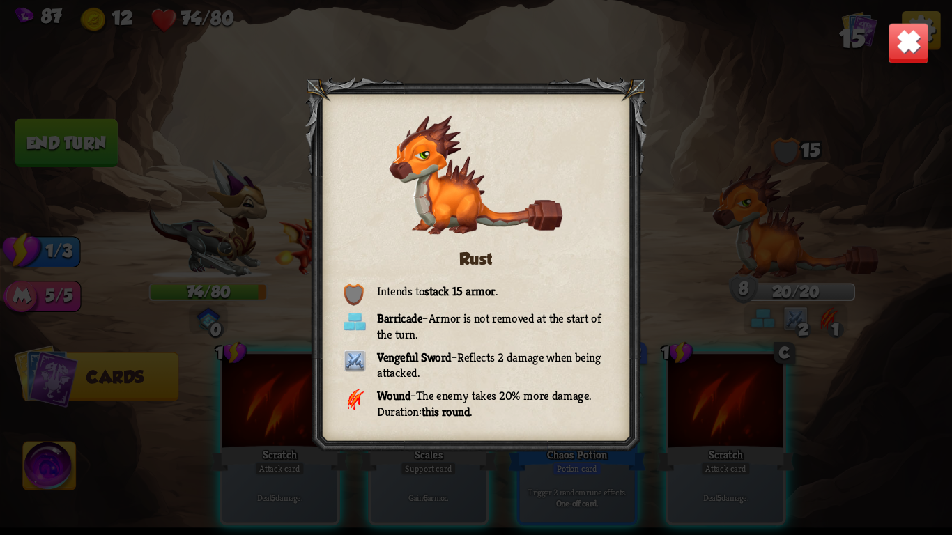
click at [897, 30] on img at bounding box center [909, 43] width 42 height 42
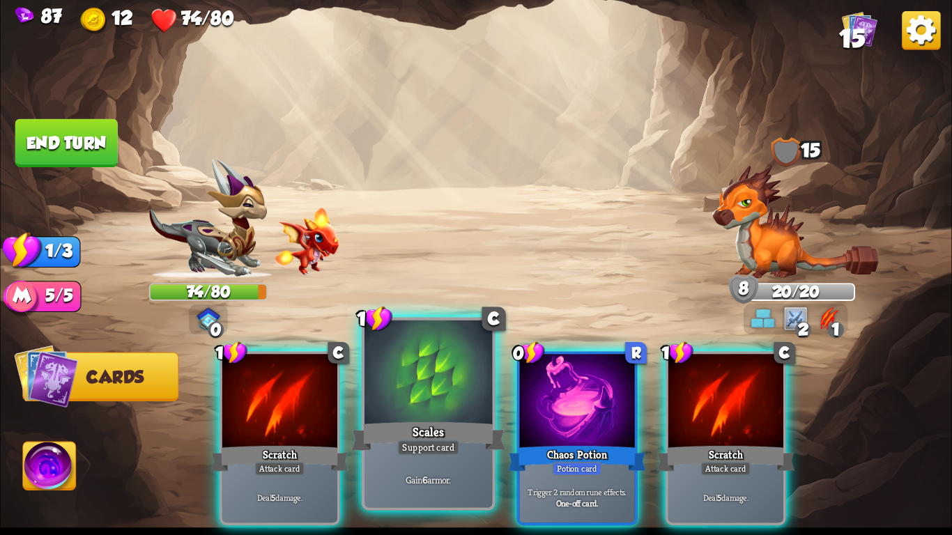
click at [386, 454] on div "Gain 6 armor." at bounding box center [429, 480] width 128 height 56
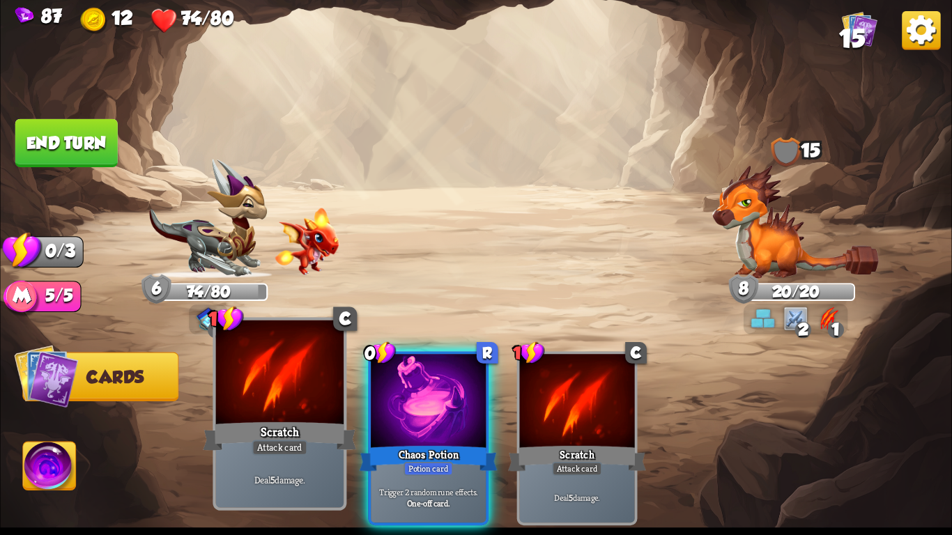
click at [289, 464] on div "Deal 5 damage." at bounding box center [280, 480] width 128 height 56
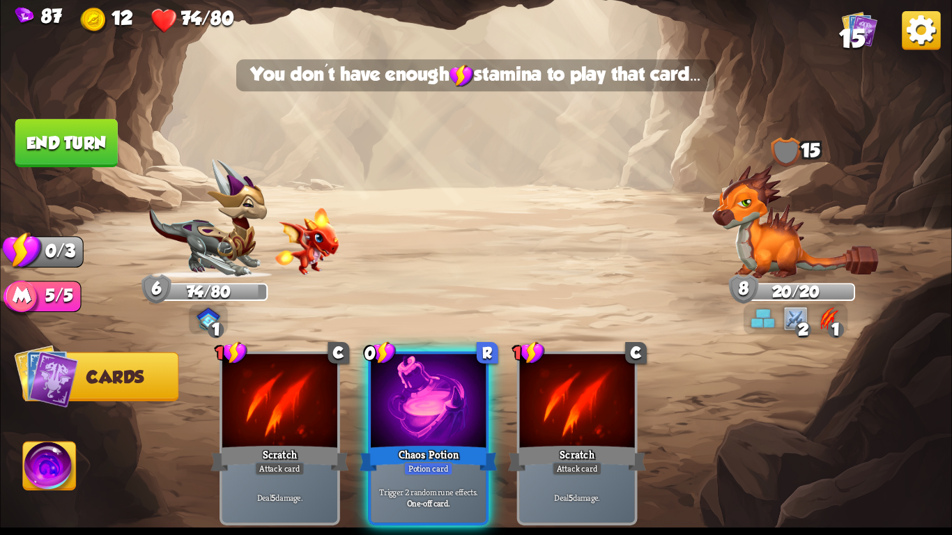
click at [65, 130] on button "End turn" at bounding box center [66, 143] width 102 height 48
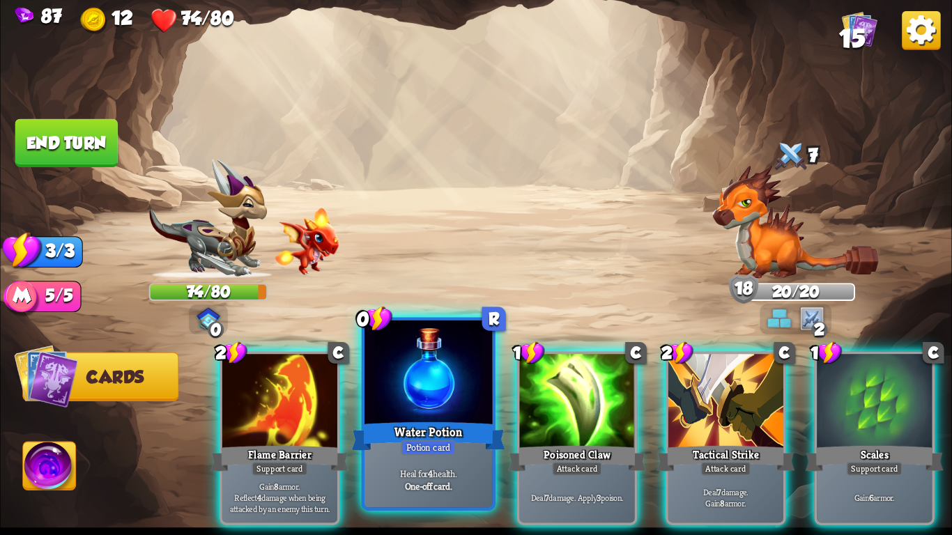
click at [445, 426] on div "Water Potion" at bounding box center [428, 437] width 153 height 34
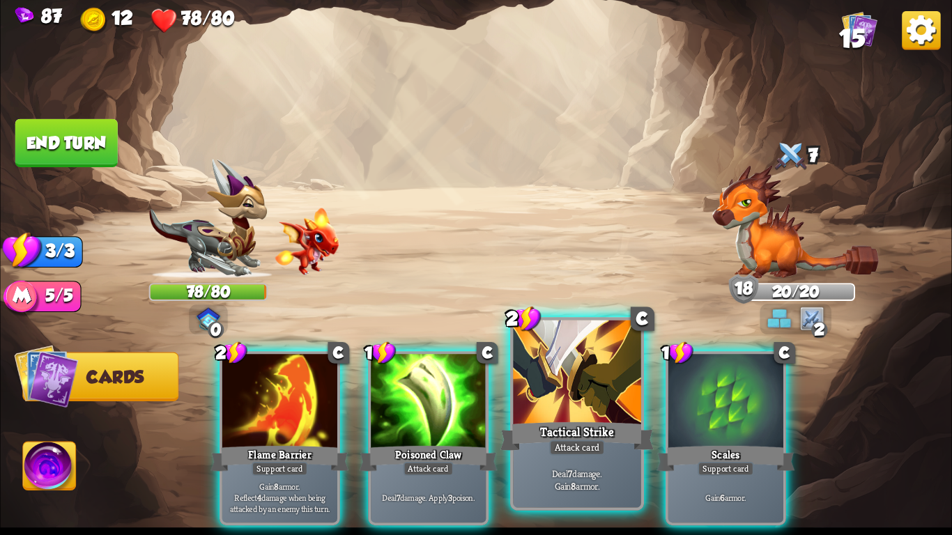
click at [582, 360] on div at bounding box center [577, 375] width 128 height 108
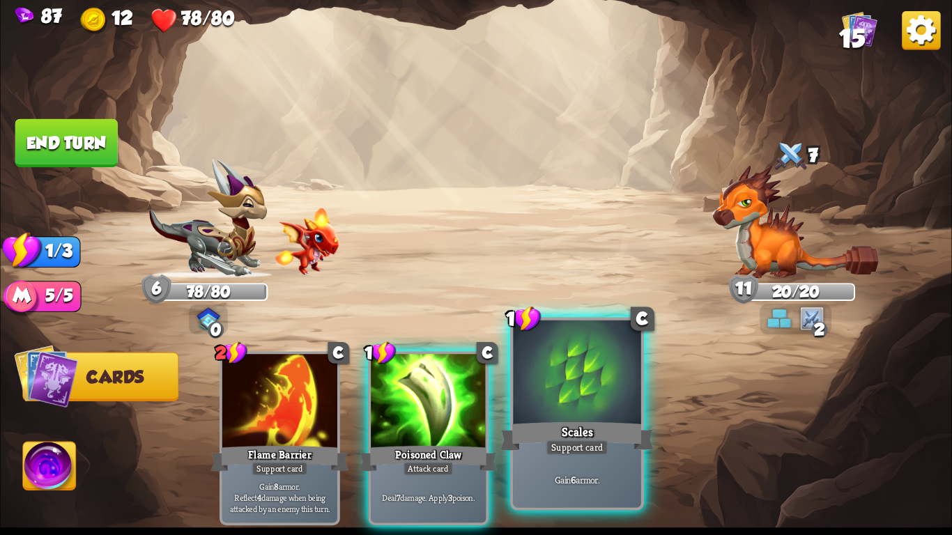
click at [578, 363] on div at bounding box center [577, 375] width 128 height 108
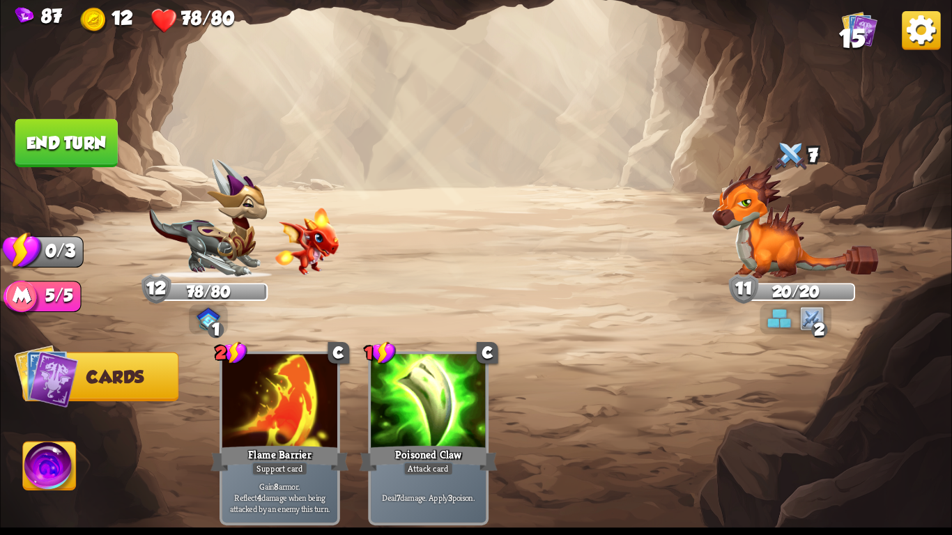
click at [61, 150] on button "End turn" at bounding box center [66, 143] width 102 height 48
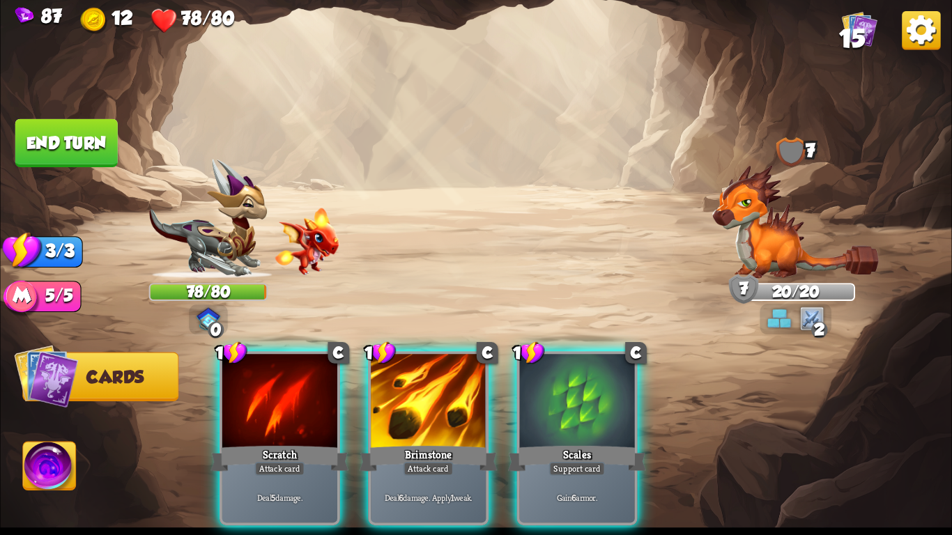
click at [761, 203] on div "Player turn" at bounding box center [476, 268] width 952 height 146
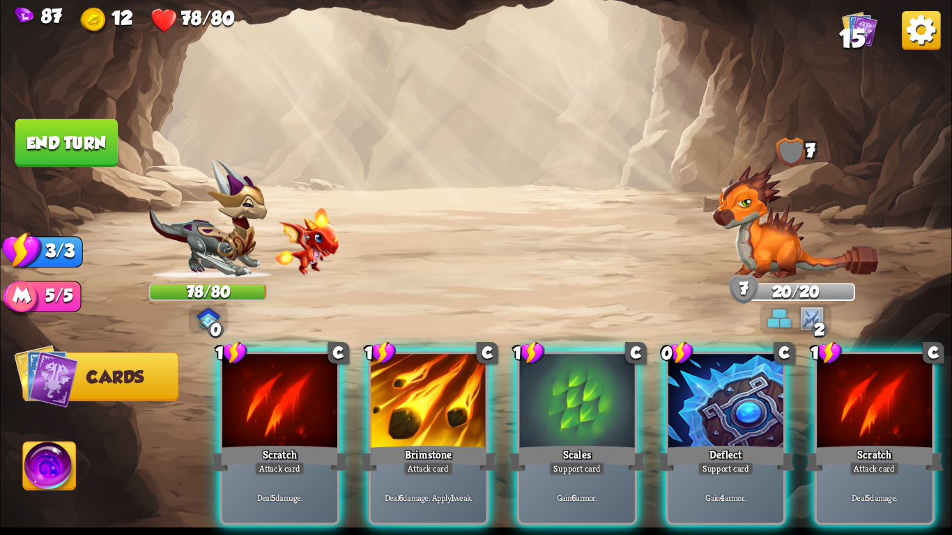
click at [733, 226] on img at bounding box center [796, 222] width 167 height 114
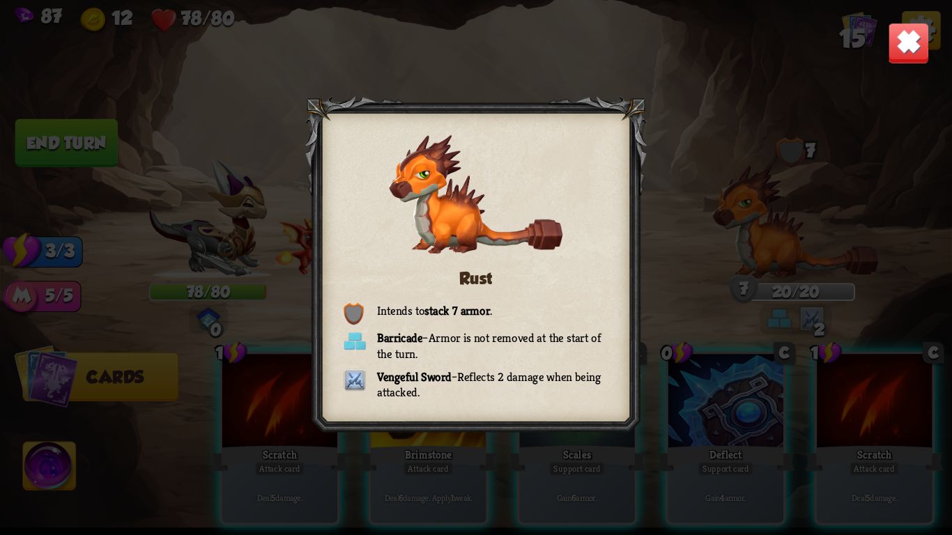
click at [910, 35] on img at bounding box center [909, 43] width 42 height 42
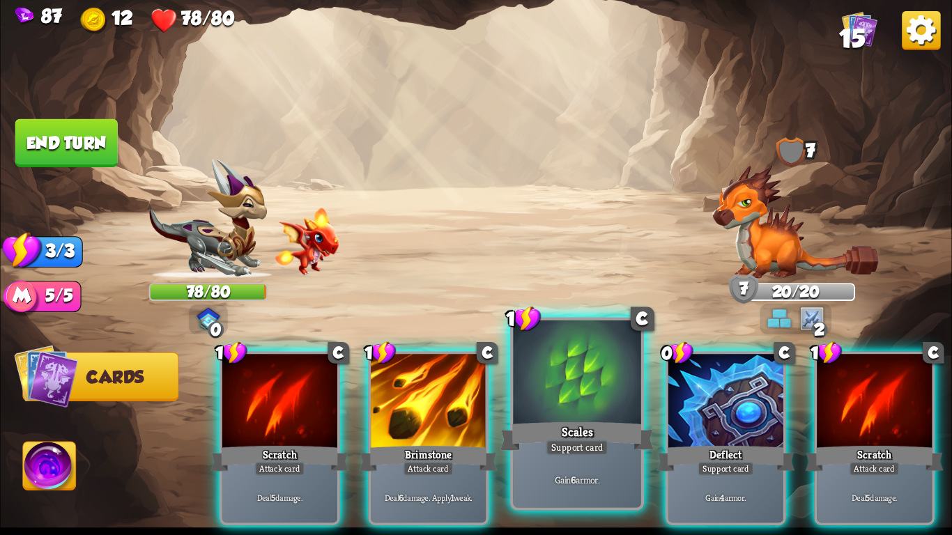
click at [544, 397] on div at bounding box center [577, 375] width 128 height 108
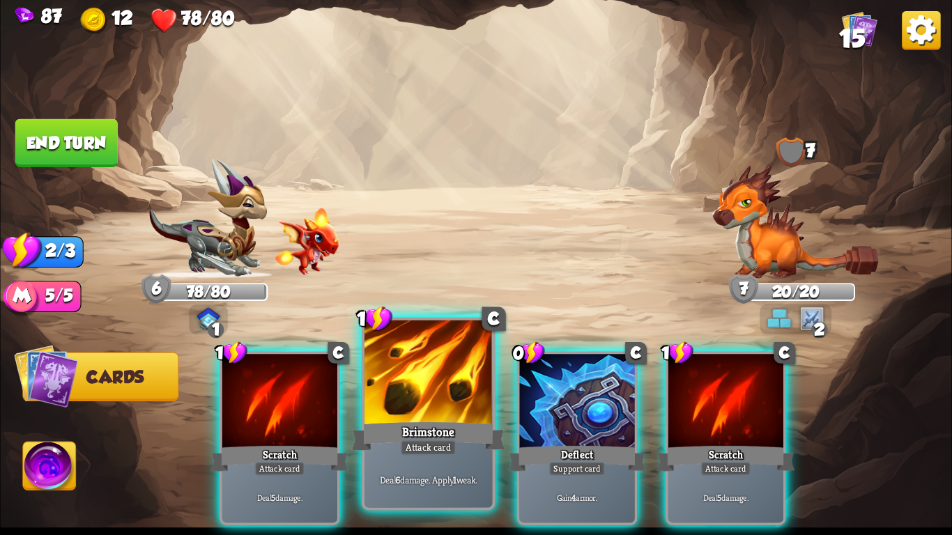
click at [452, 380] on div at bounding box center [429, 375] width 128 height 108
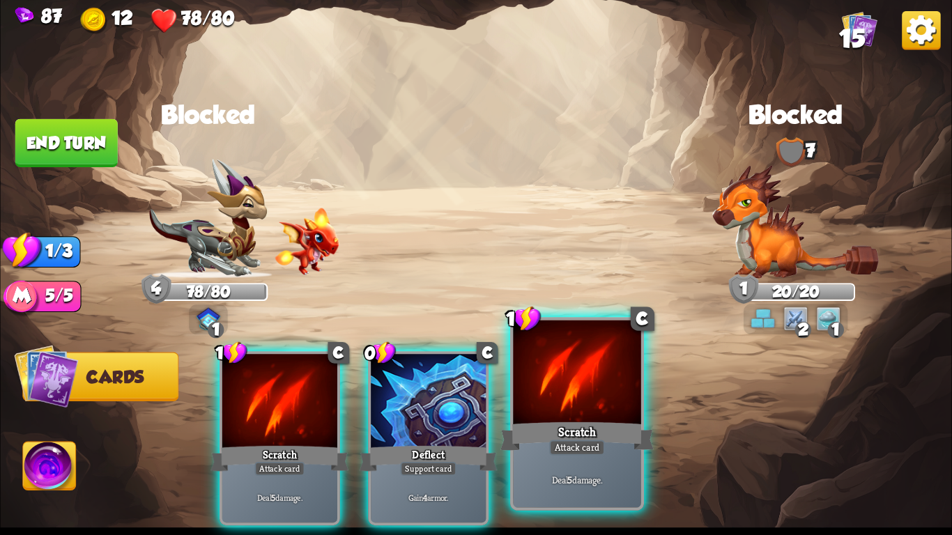
click at [551, 385] on div at bounding box center [577, 375] width 128 height 108
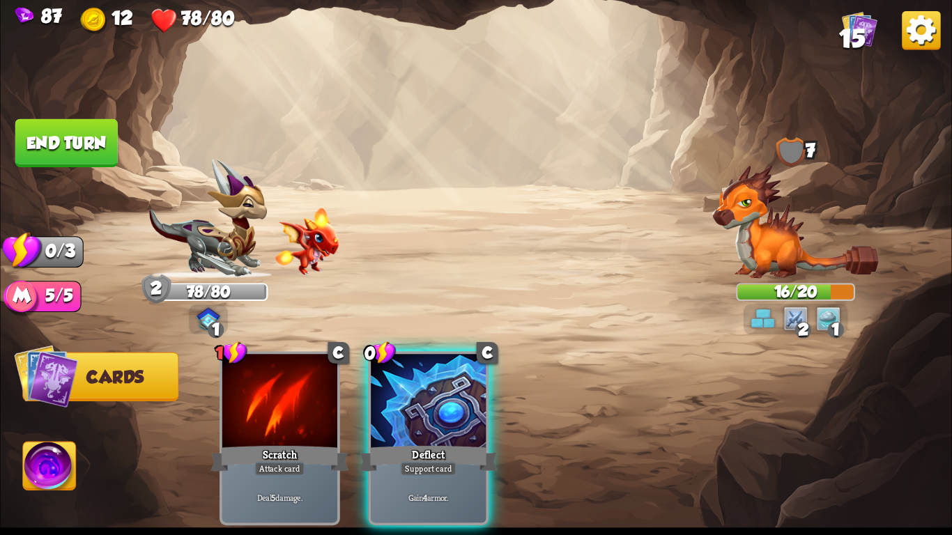
click at [31, 132] on button "End turn" at bounding box center [66, 143] width 102 height 48
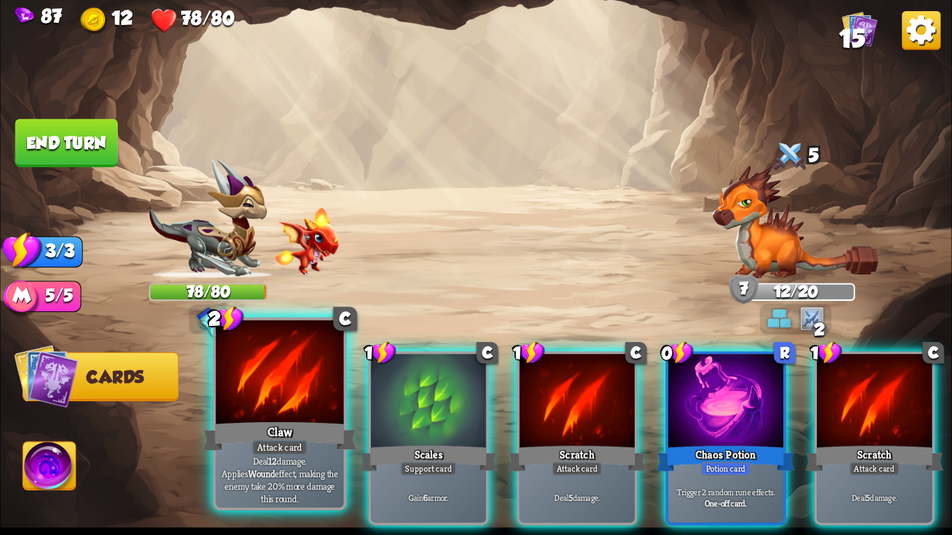
click at [247, 402] on div at bounding box center [280, 375] width 128 height 108
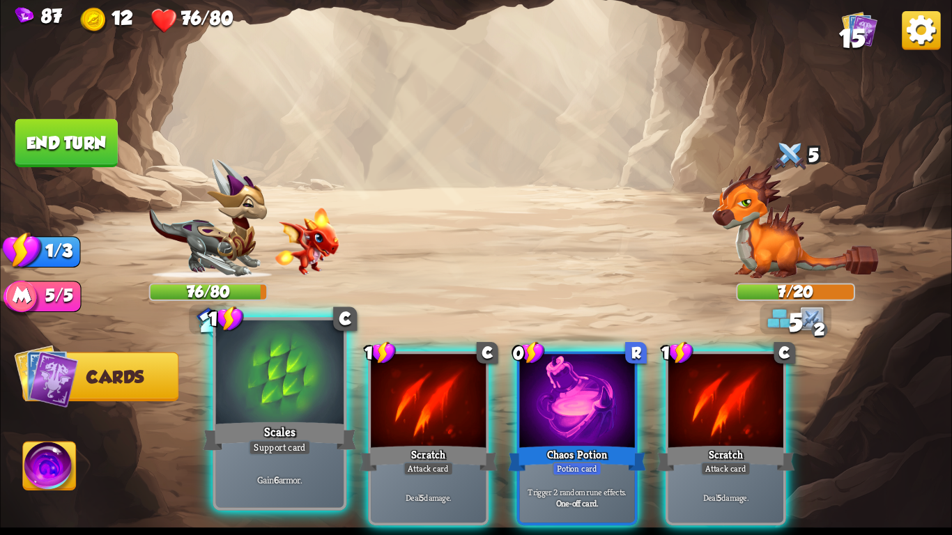
click at [238, 402] on div at bounding box center [280, 375] width 128 height 108
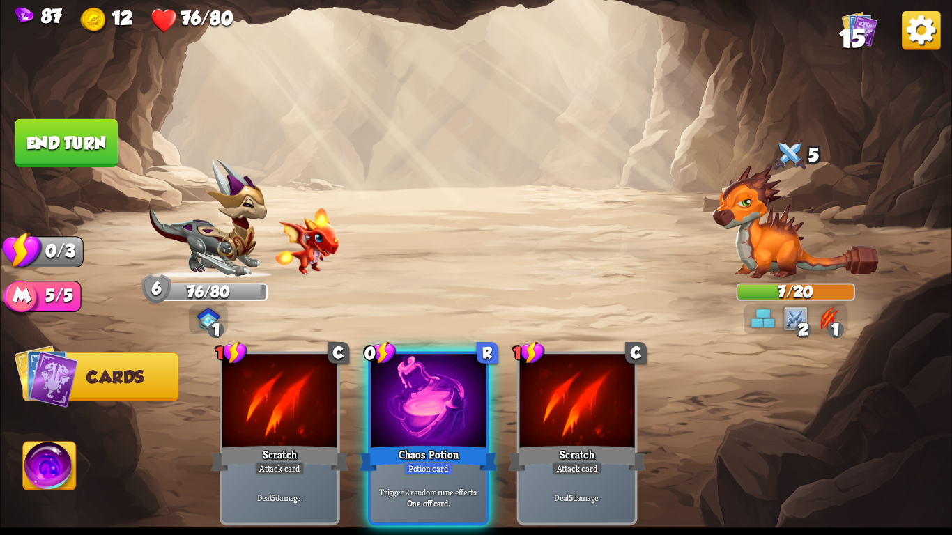
click at [45, 143] on button "End turn" at bounding box center [66, 143] width 102 height 48
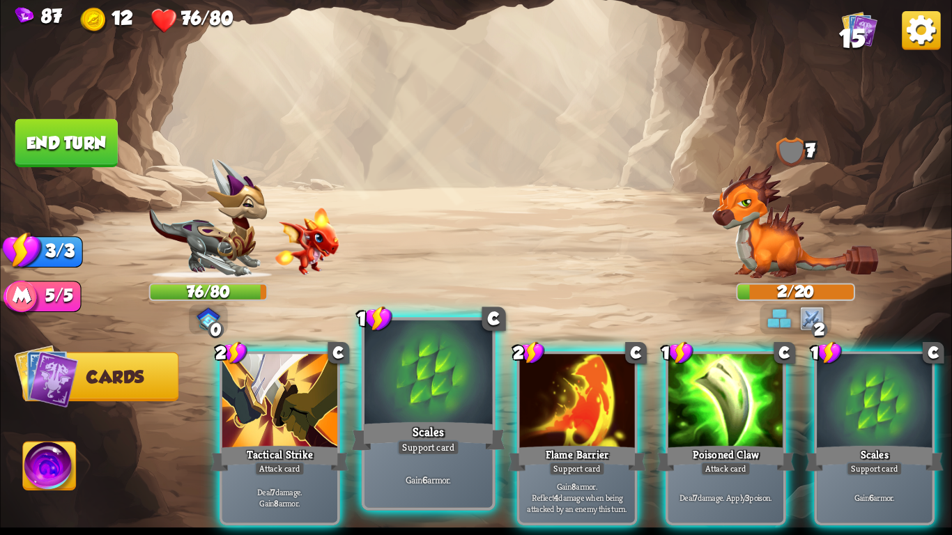
click at [414, 414] on div at bounding box center [429, 375] width 128 height 108
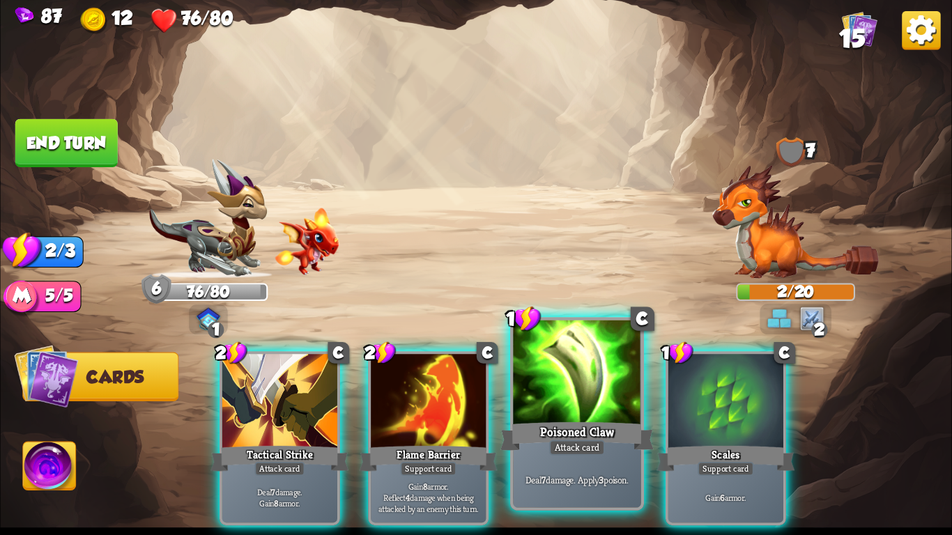
click at [602, 397] on div at bounding box center [577, 375] width 128 height 108
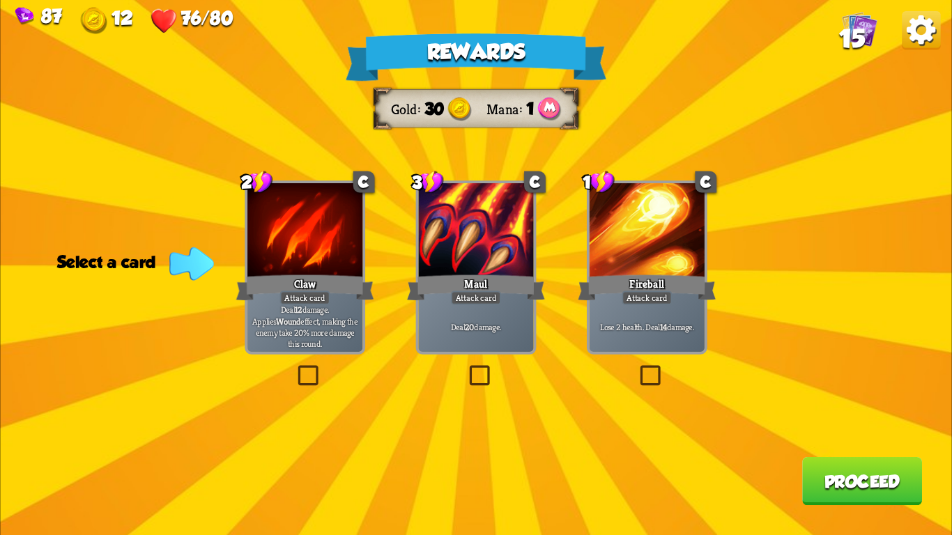
click at [486, 271] on div at bounding box center [475, 231] width 115 height 97
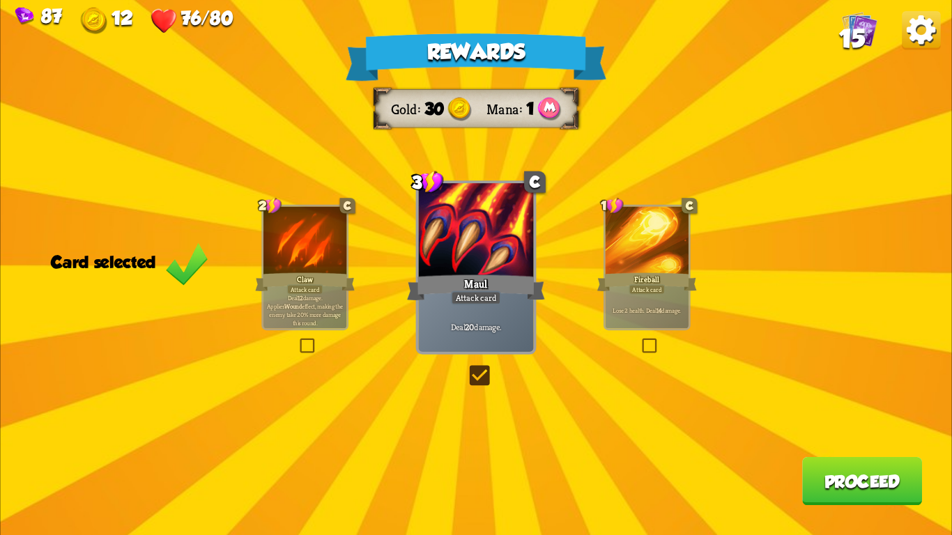
click at [858, 494] on button "Proceed" at bounding box center [862, 481] width 120 height 48
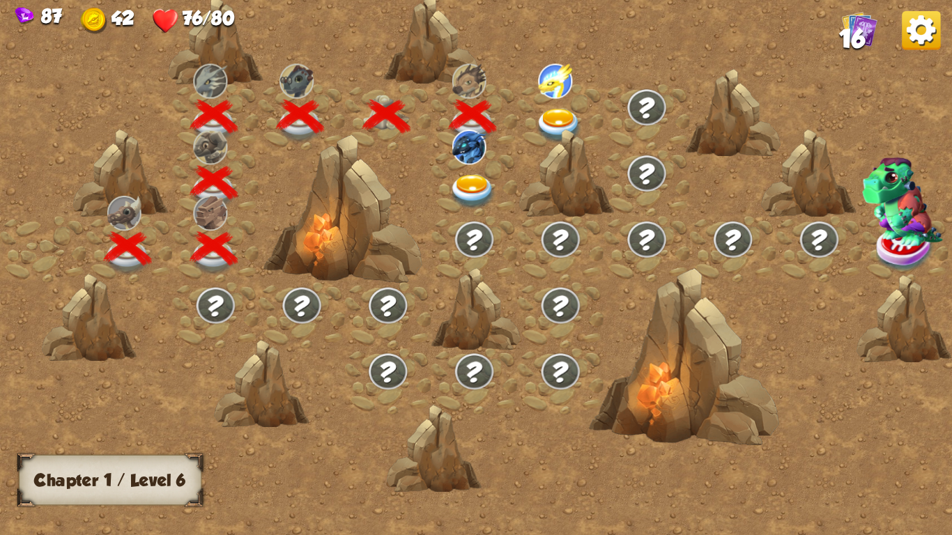
click at [553, 115] on img at bounding box center [558, 126] width 47 height 35
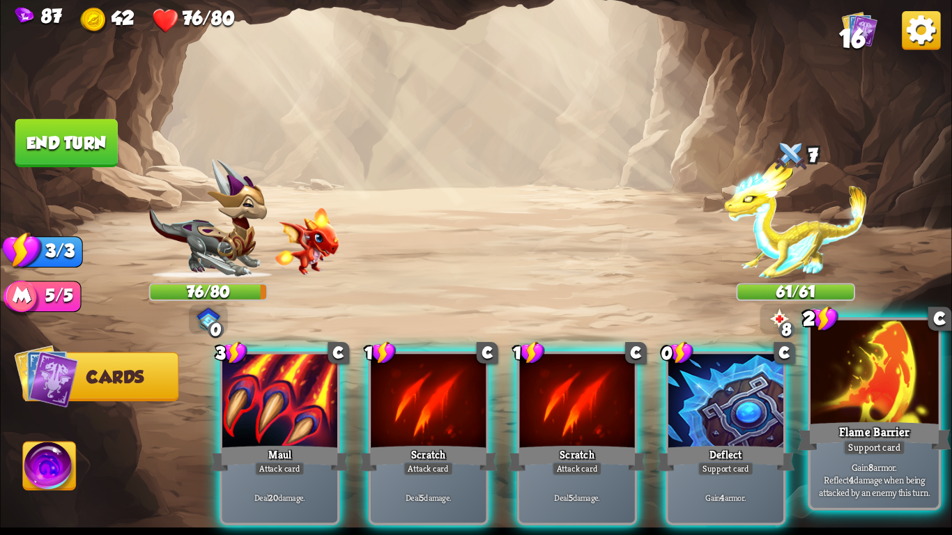
click at [827, 404] on div at bounding box center [875, 375] width 128 height 108
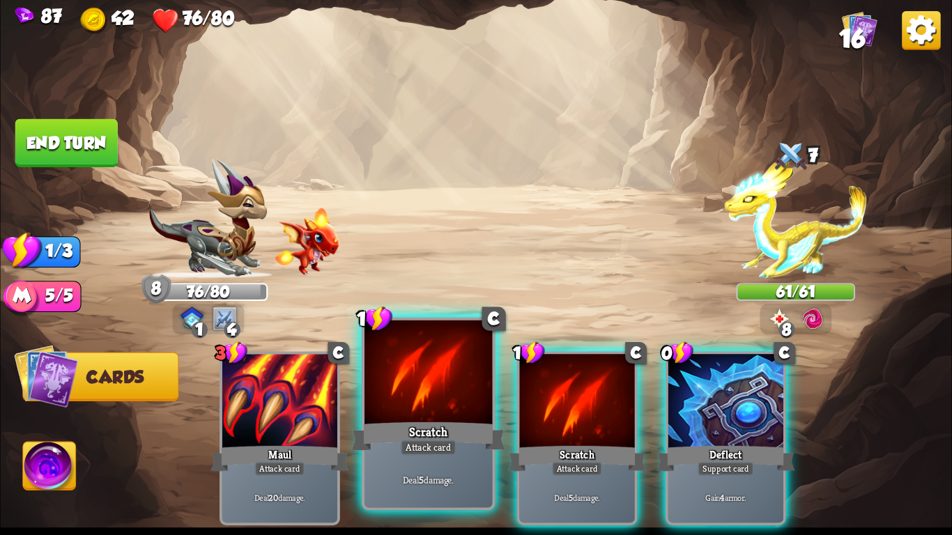
click at [402, 441] on div "Attack card" at bounding box center [429, 447] width 56 height 15
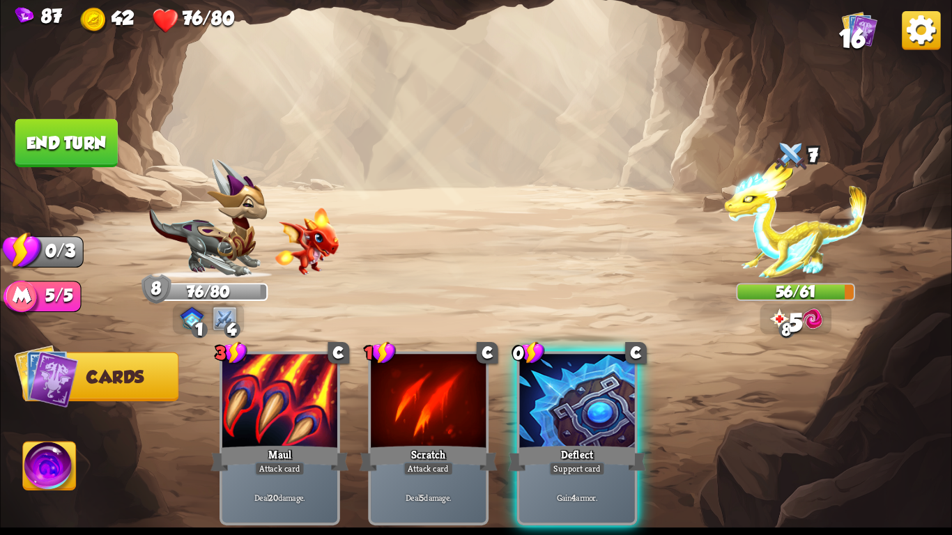
click at [13, 137] on img at bounding box center [476, 267] width 952 height 535
click at [29, 137] on button "End turn" at bounding box center [66, 143] width 102 height 48
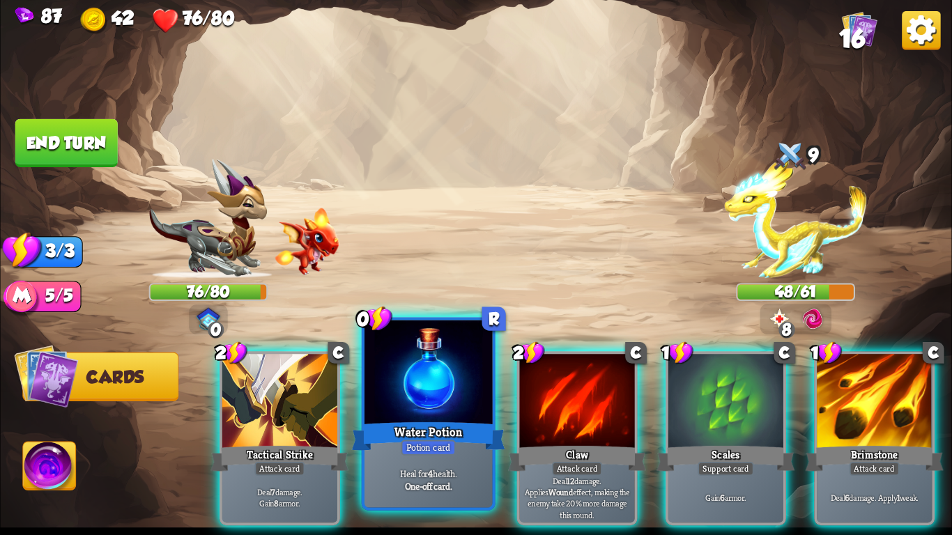
click at [417, 430] on div "Water Potion" at bounding box center [428, 437] width 153 height 34
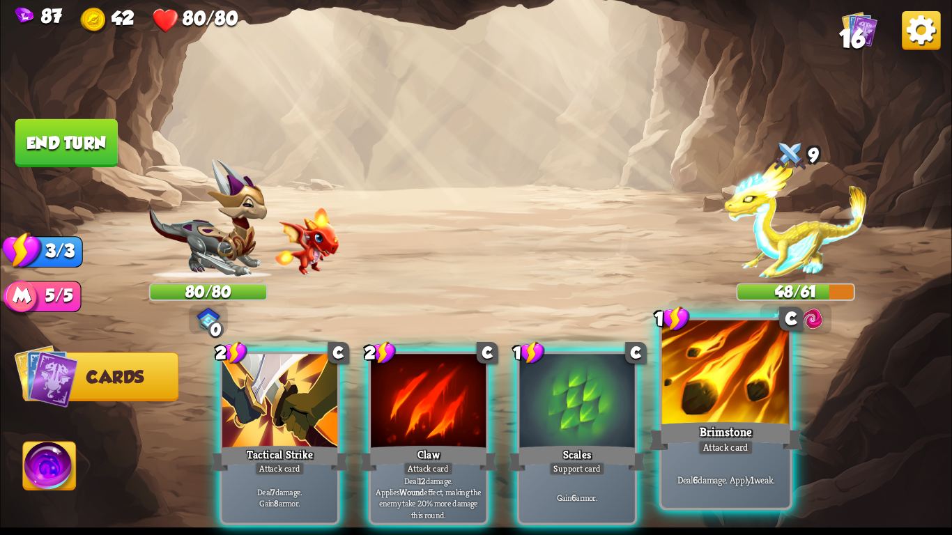
click at [715, 390] on div at bounding box center [726, 375] width 128 height 108
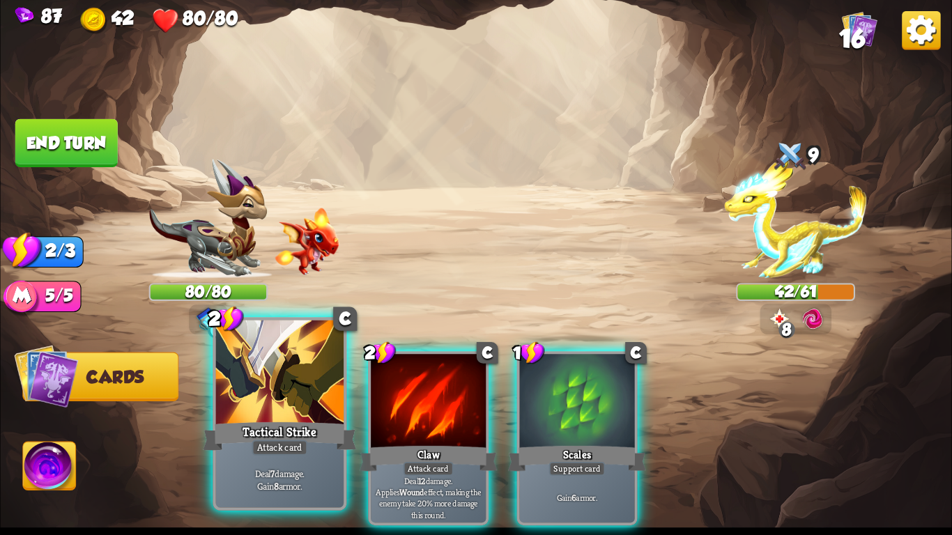
click at [280, 417] on div at bounding box center [280, 375] width 128 height 108
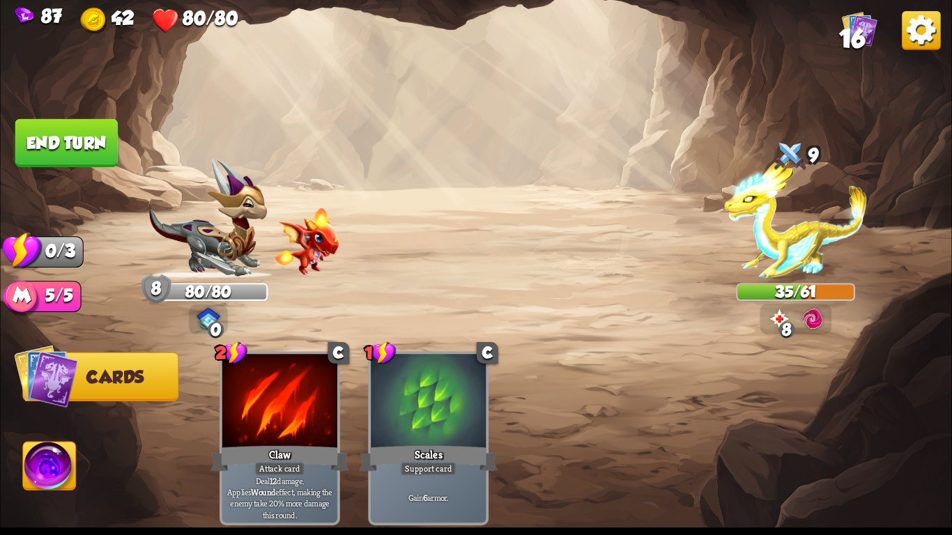
click at [95, 136] on button "End turn" at bounding box center [66, 143] width 102 height 48
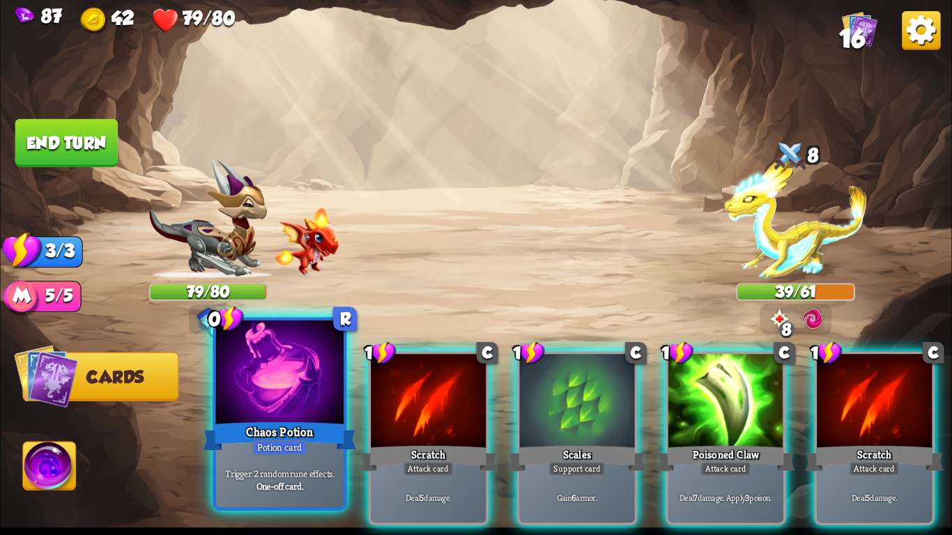
click at [293, 403] on div at bounding box center [280, 375] width 128 height 108
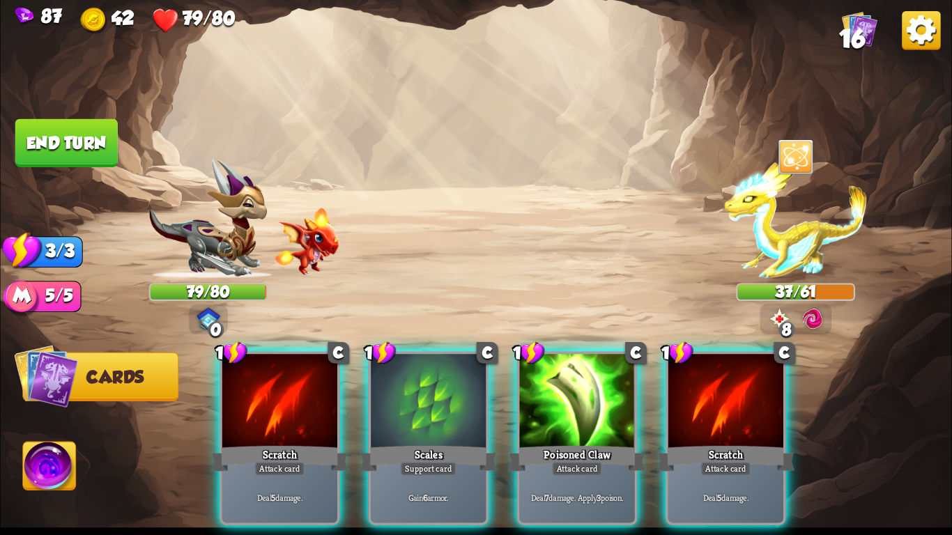
click at [794, 243] on img at bounding box center [795, 219] width 143 height 119
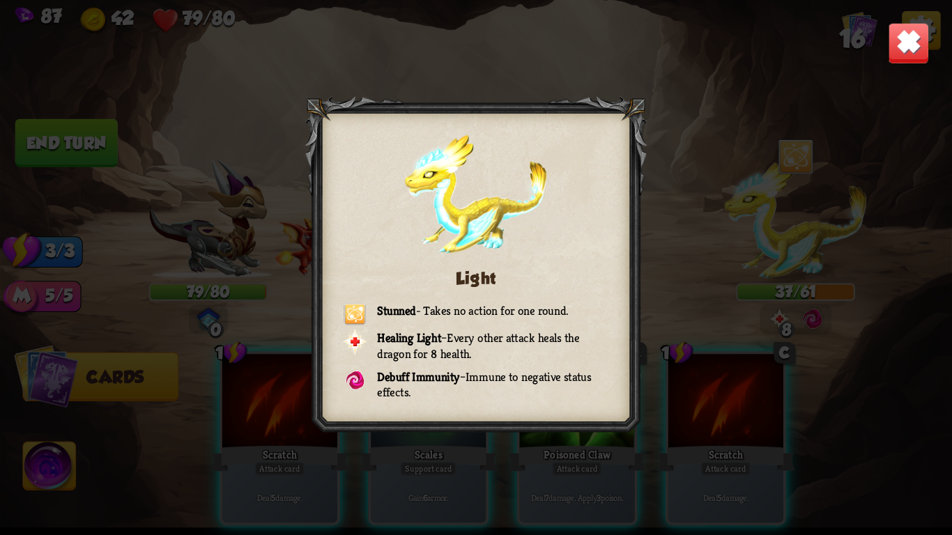
click at [899, 32] on img at bounding box center [909, 43] width 42 height 42
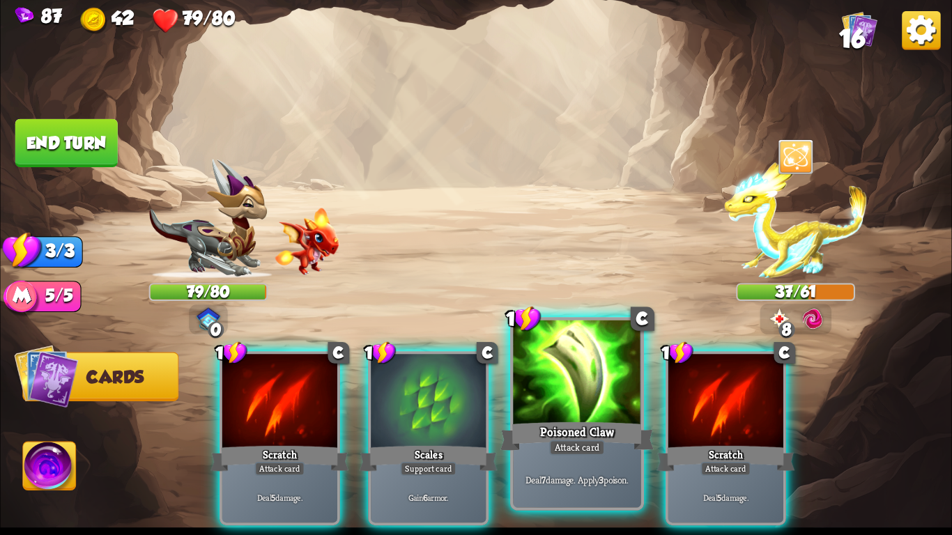
click at [544, 402] on div at bounding box center [577, 375] width 128 height 108
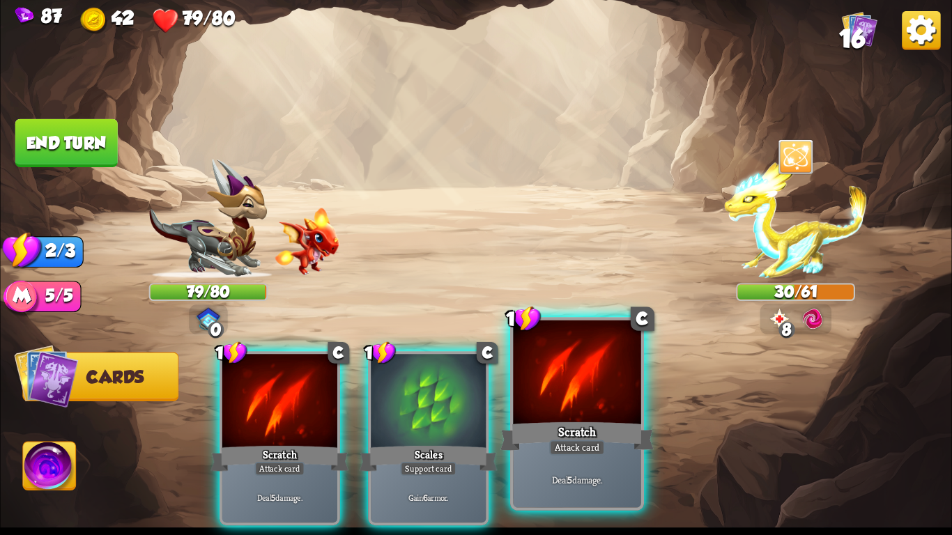
click at [549, 398] on div at bounding box center [577, 375] width 128 height 108
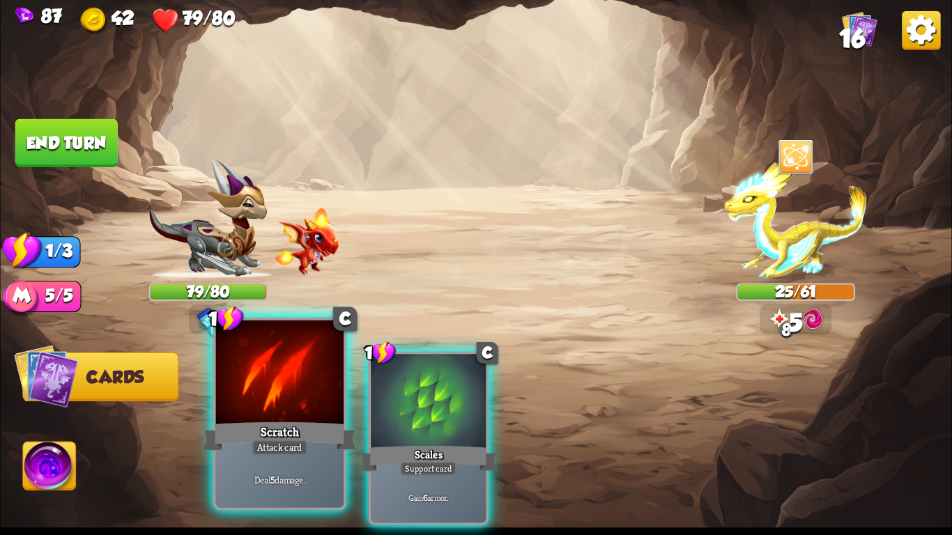
click at [280, 383] on div at bounding box center [280, 375] width 128 height 108
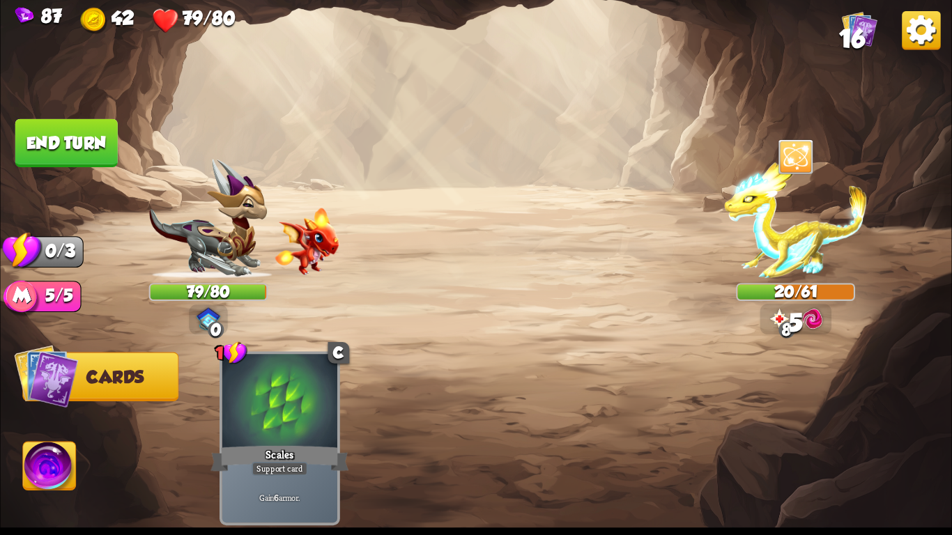
click at [99, 150] on button "End turn" at bounding box center [66, 143] width 102 height 48
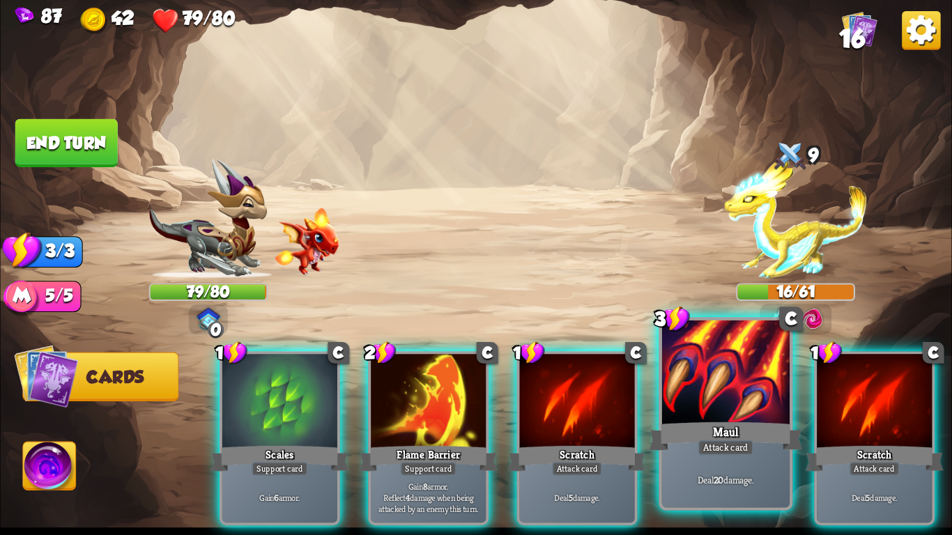
click at [715, 445] on div "Attack card" at bounding box center [726, 447] width 56 height 15
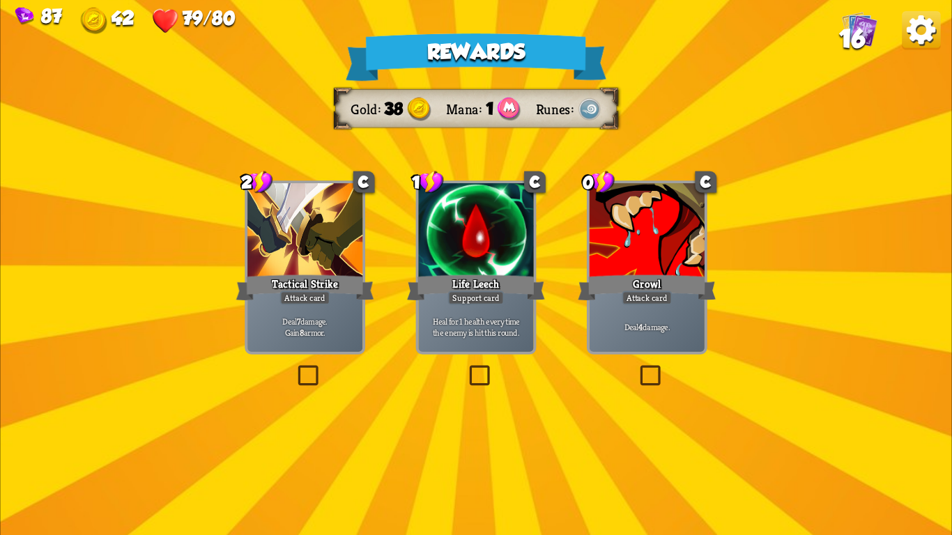
click at [496, 324] on p "Heal for 1 health every time the enemy is hit this round." at bounding box center [476, 327] width 109 height 23
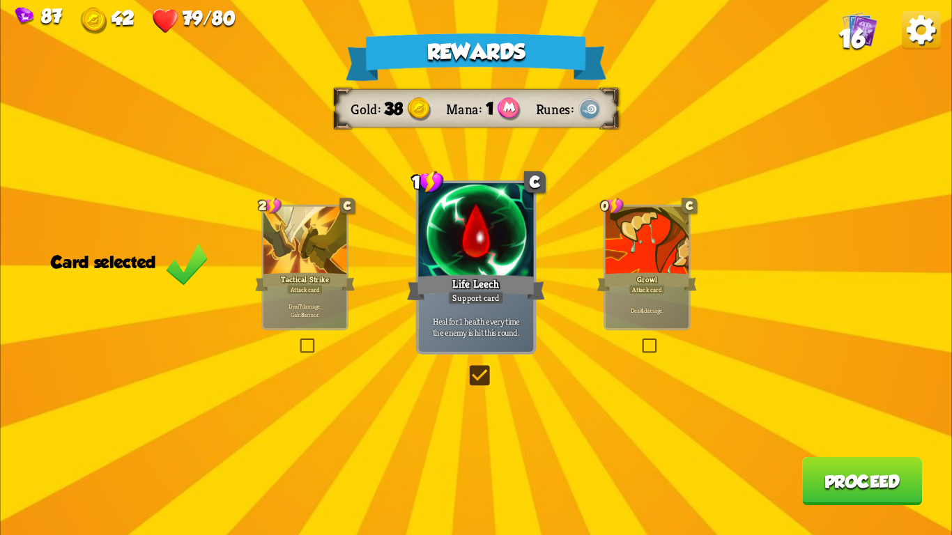
click at [834, 487] on button "Proceed" at bounding box center [862, 481] width 120 height 48
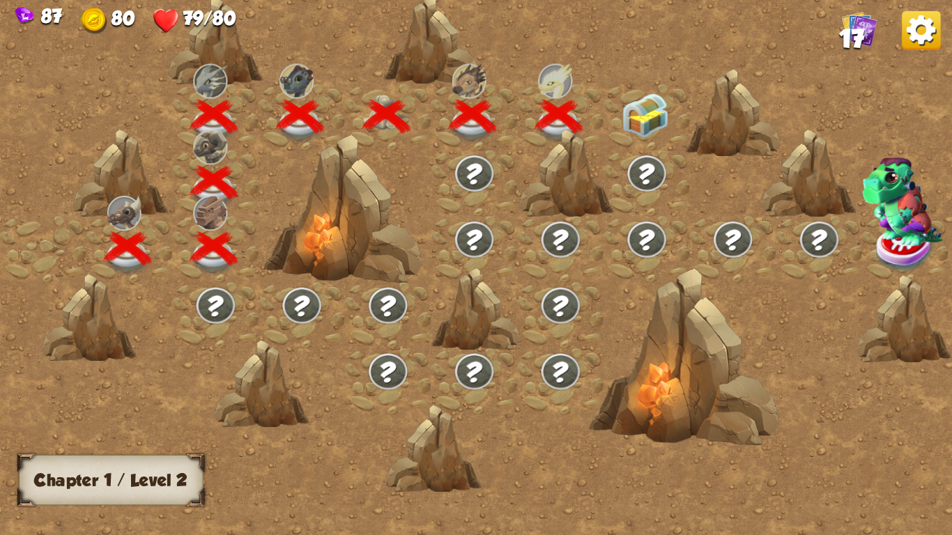
click at [647, 113] on img at bounding box center [645, 115] width 47 height 45
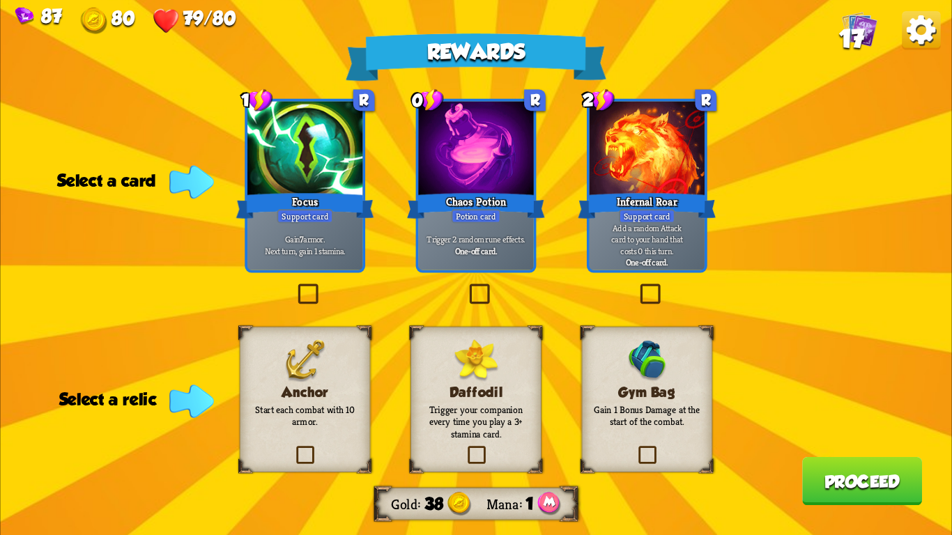
click at [307, 208] on div "Focus" at bounding box center [305, 205] width 138 height 31
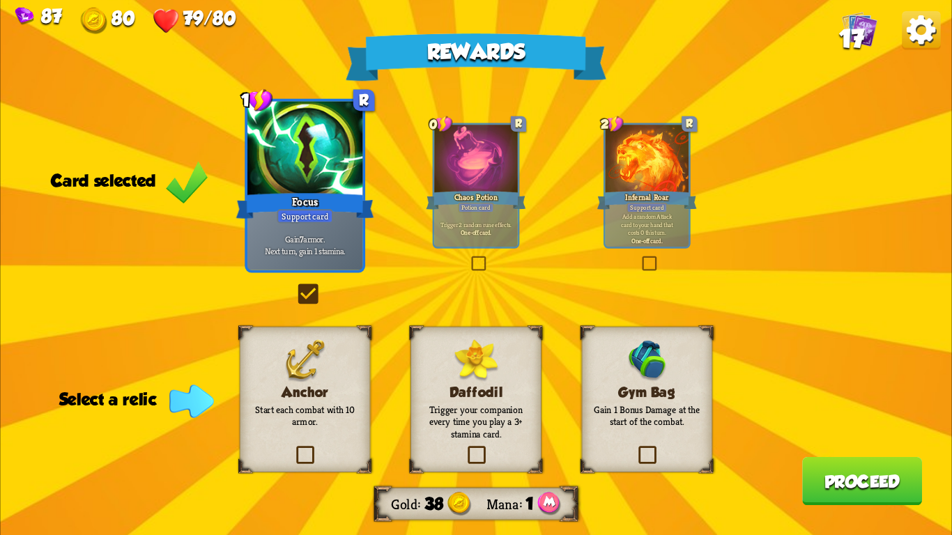
click at [219, 379] on div "Rewards Gold 38 Mana 1 Card selected 1 R Focus Support card Gain 7 armor. Next …" at bounding box center [476, 267] width 952 height 535
click at [294, 404] on p "Start each combat with 10 armor." at bounding box center [305, 416] width 106 height 25
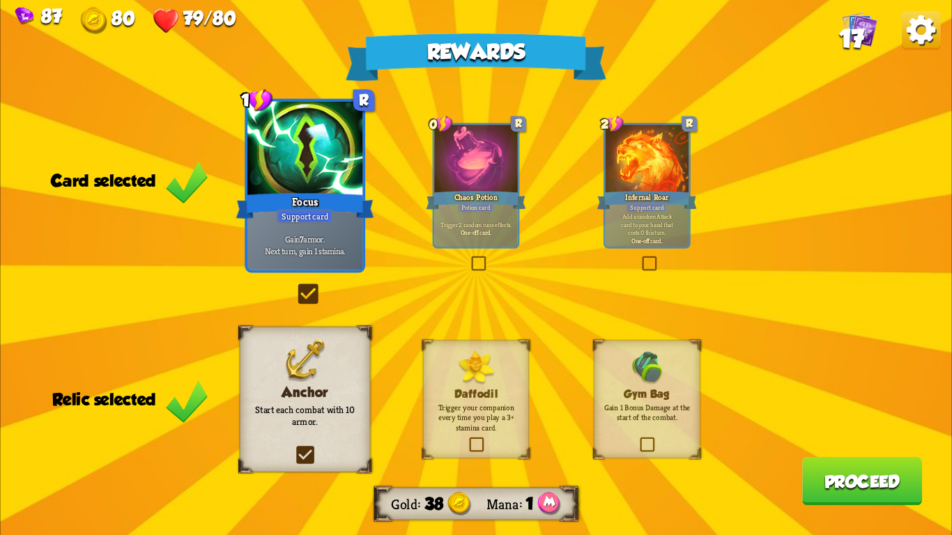
click at [895, 484] on button "Proceed" at bounding box center [862, 481] width 120 height 48
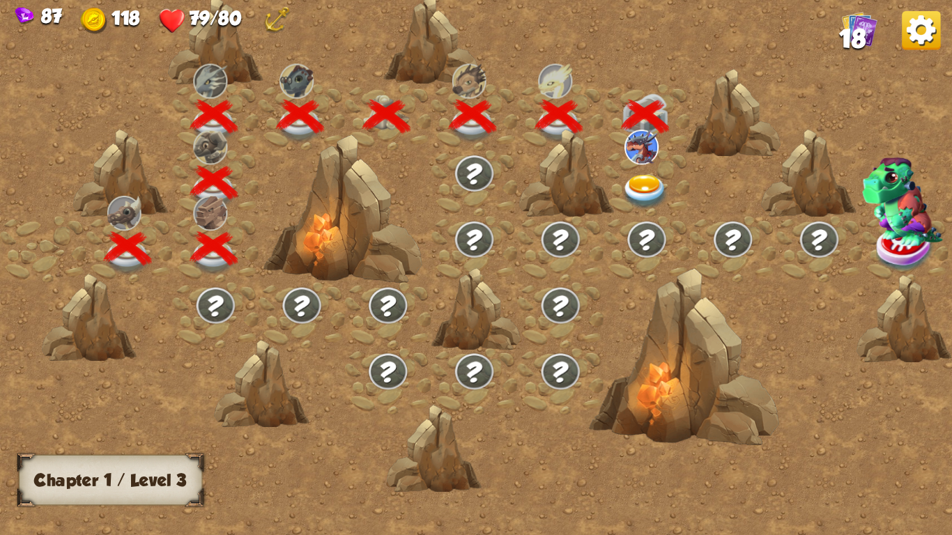
click at [643, 183] on img at bounding box center [645, 192] width 47 height 35
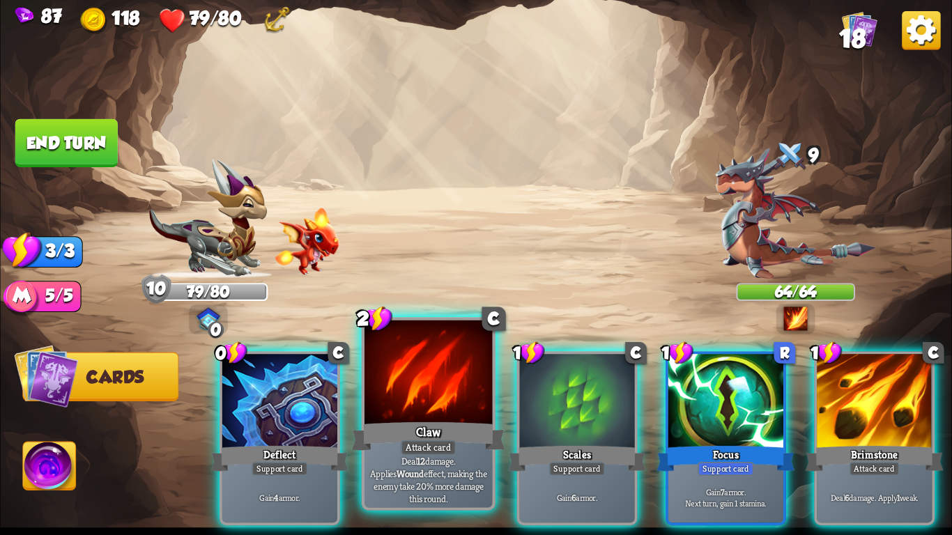
click at [397, 404] on div at bounding box center [429, 375] width 128 height 108
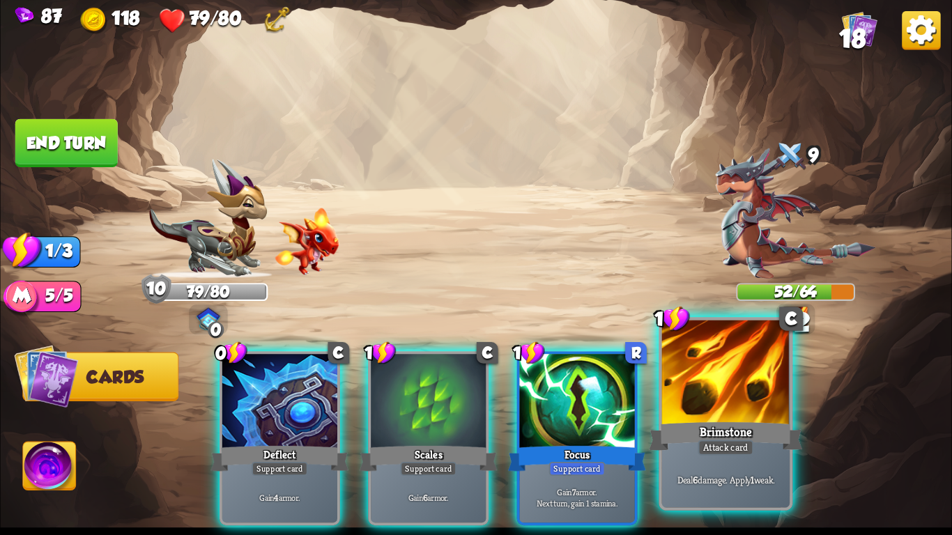
click at [775, 401] on div at bounding box center [726, 375] width 128 height 108
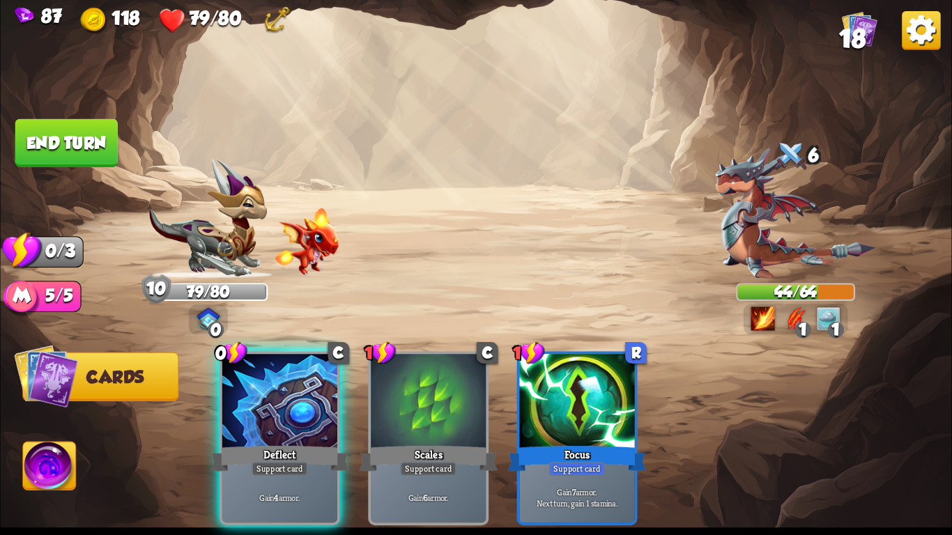
click at [88, 142] on button "End turn" at bounding box center [66, 143] width 102 height 48
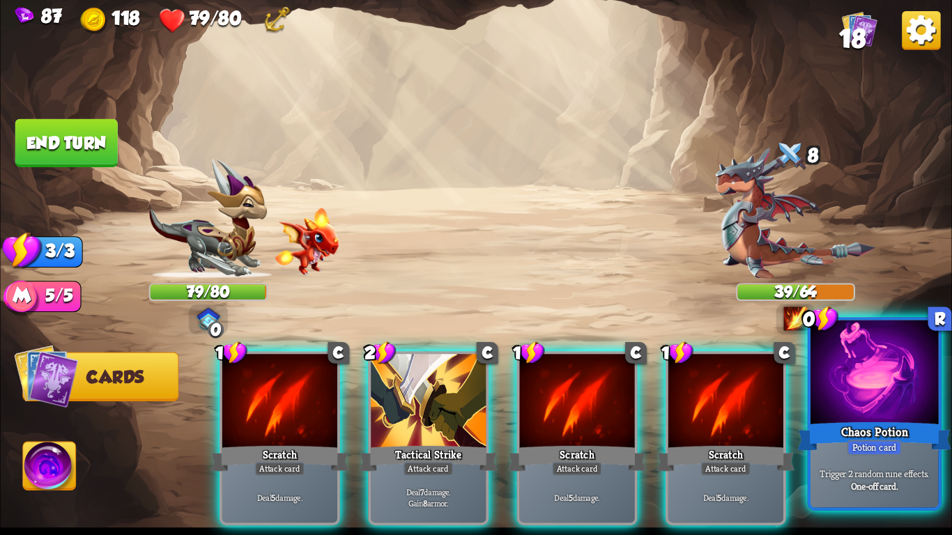
click at [862, 402] on div at bounding box center [875, 375] width 128 height 108
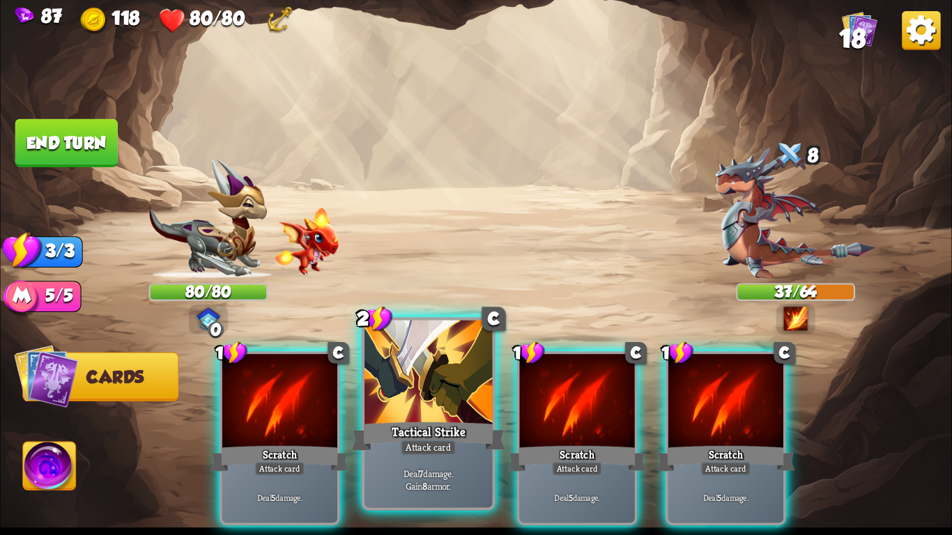
click at [434, 378] on div at bounding box center [429, 375] width 128 height 108
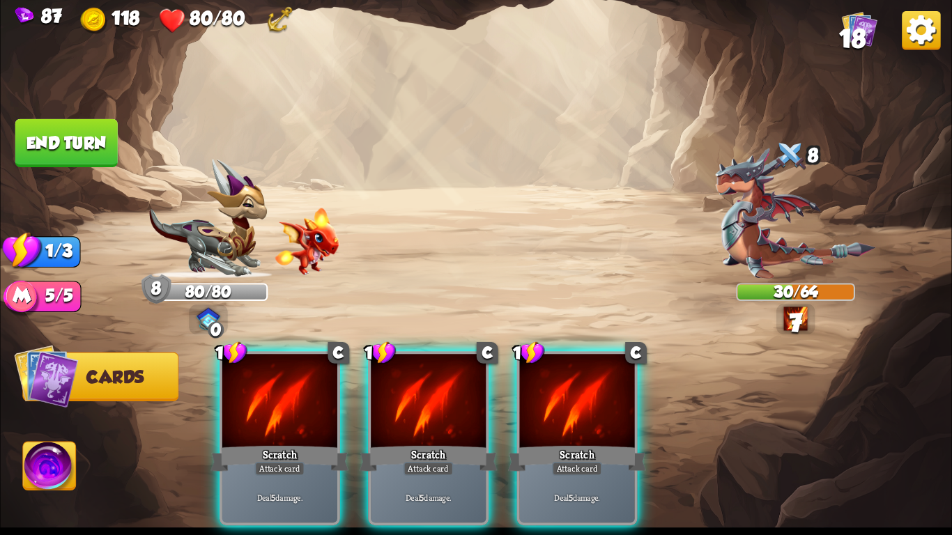
click at [434, 378] on div at bounding box center [428, 402] width 115 height 97
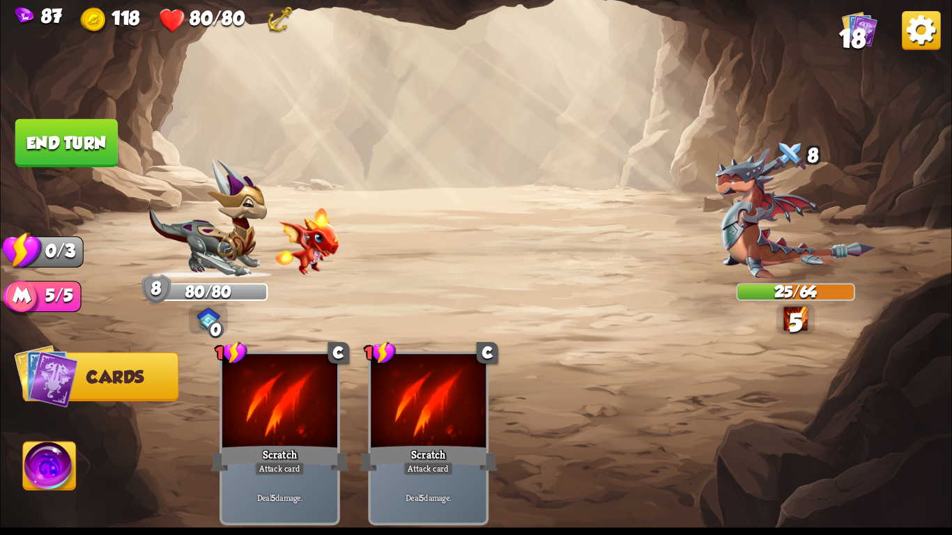
click at [82, 139] on button "End turn" at bounding box center [66, 143] width 102 height 48
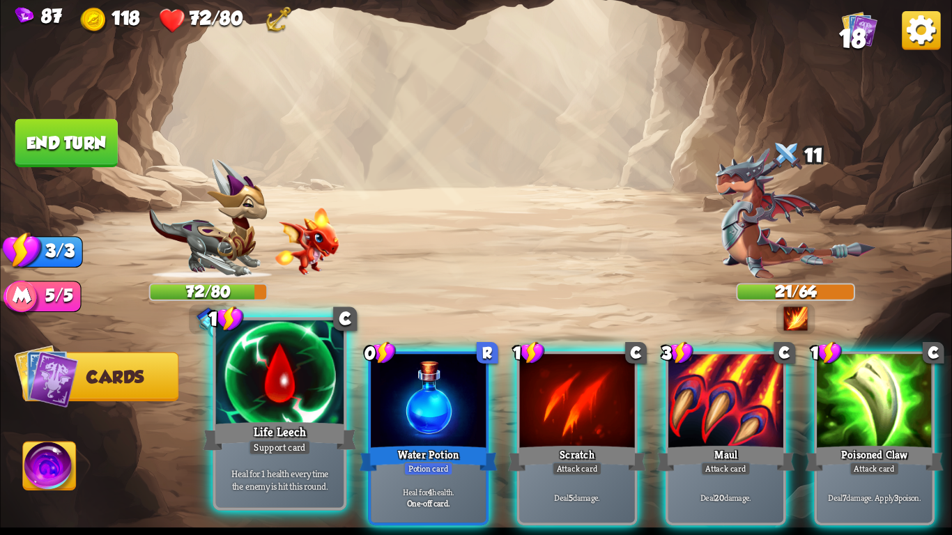
click at [308, 376] on div at bounding box center [280, 375] width 128 height 108
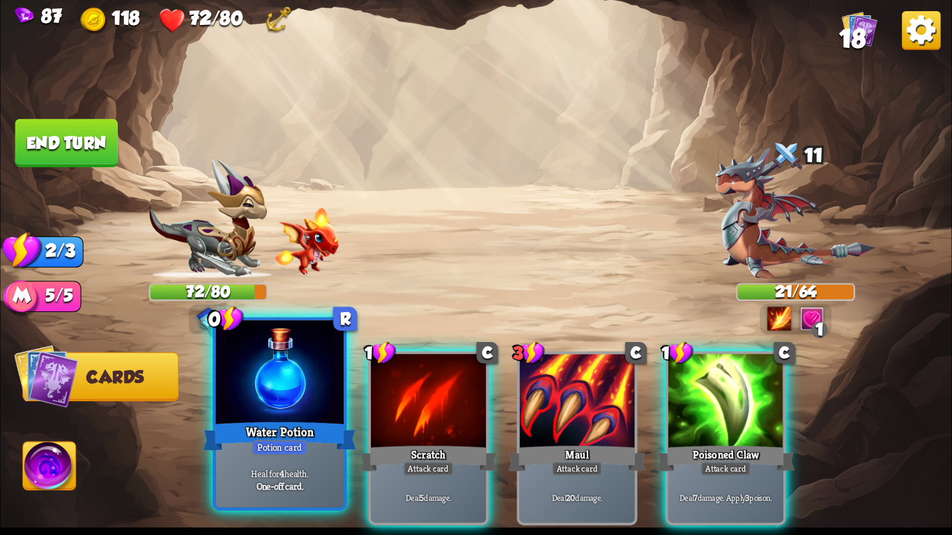
click at [292, 382] on div at bounding box center [280, 375] width 128 height 108
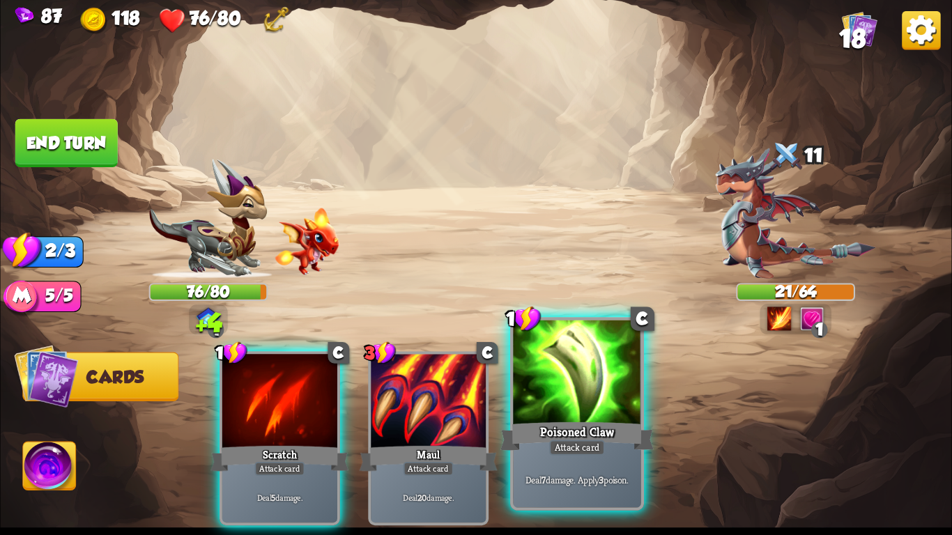
click at [600, 399] on div at bounding box center [577, 375] width 128 height 108
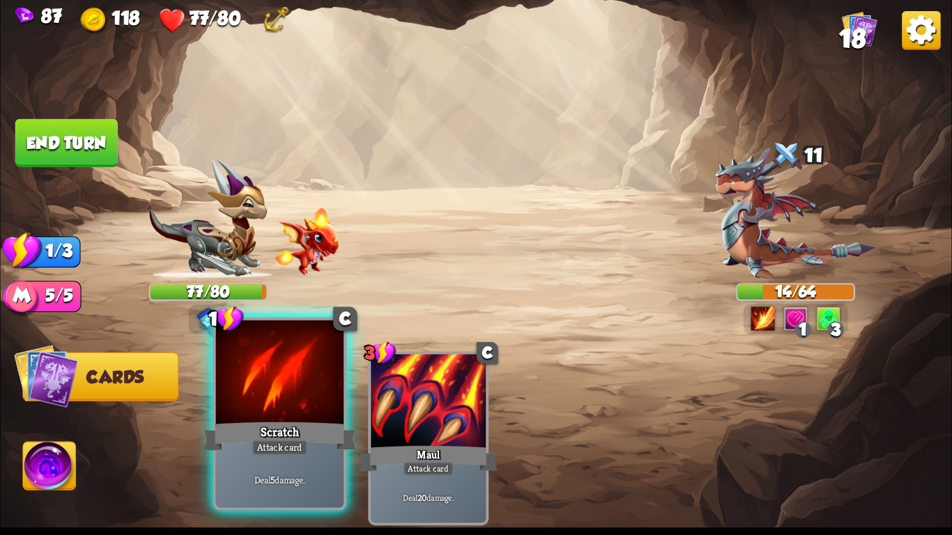
click at [255, 384] on div at bounding box center [280, 375] width 128 height 108
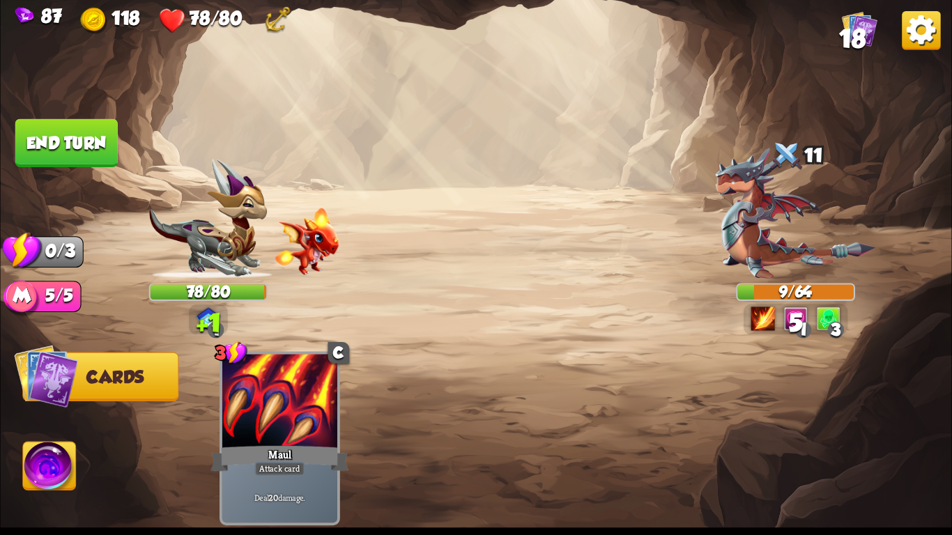
click at [82, 146] on button "End turn" at bounding box center [66, 143] width 102 height 48
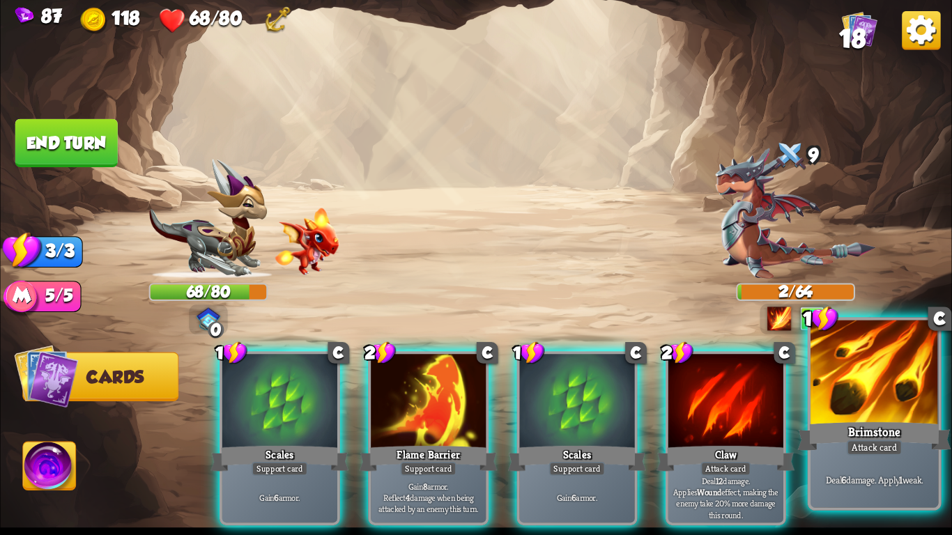
click at [829, 402] on div at bounding box center [875, 375] width 128 height 108
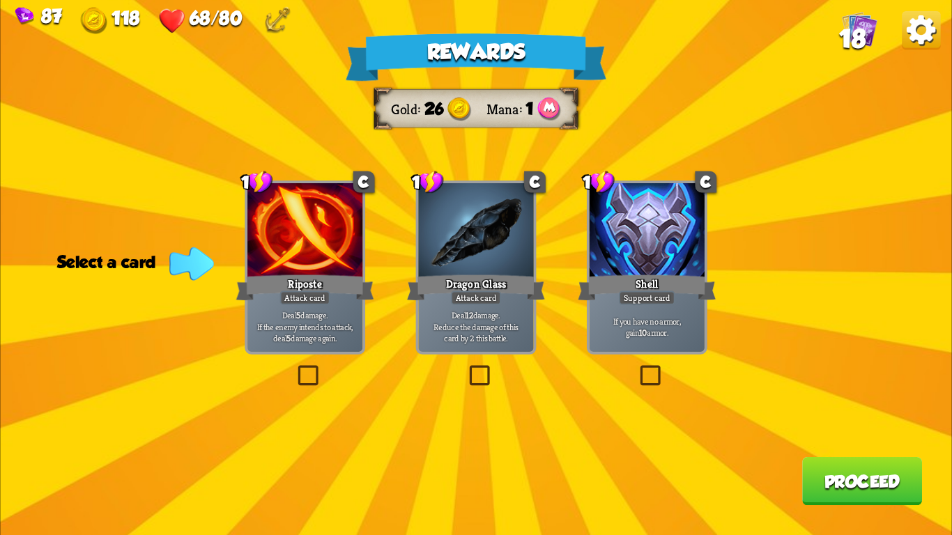
click at [304, 235] on div at bounding box center [304, 231] width 115 height 97
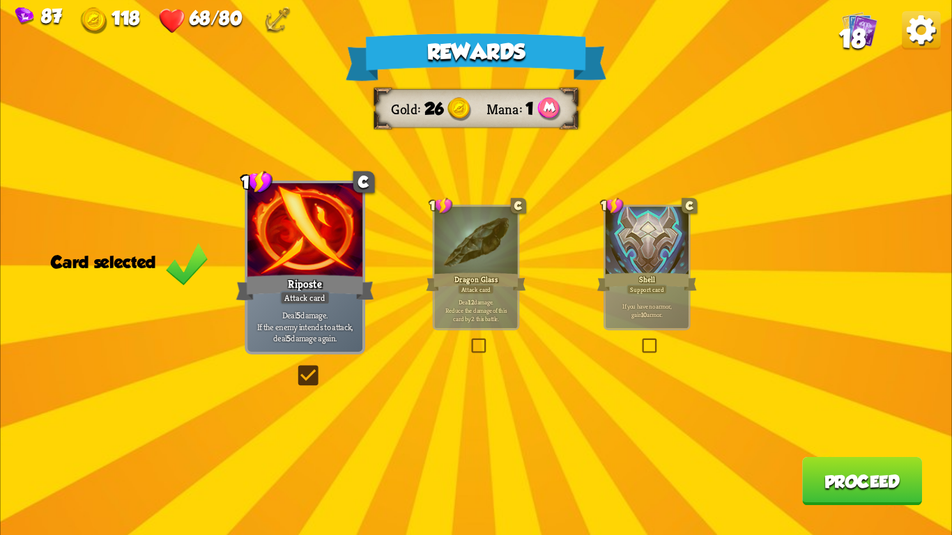
click at [899, 474] on button "Proceed" at bounding box center [862, 481] width 120 height 48
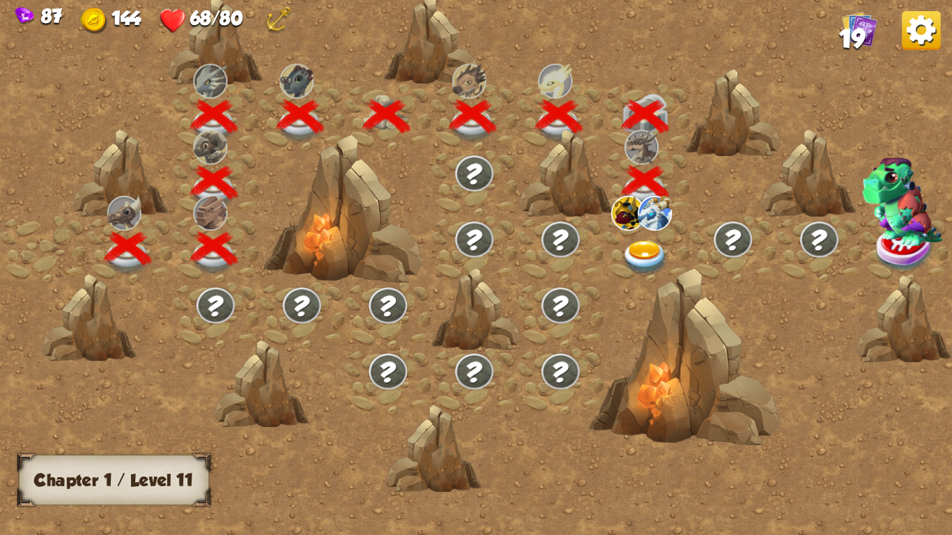
scroll to position [0, 212]
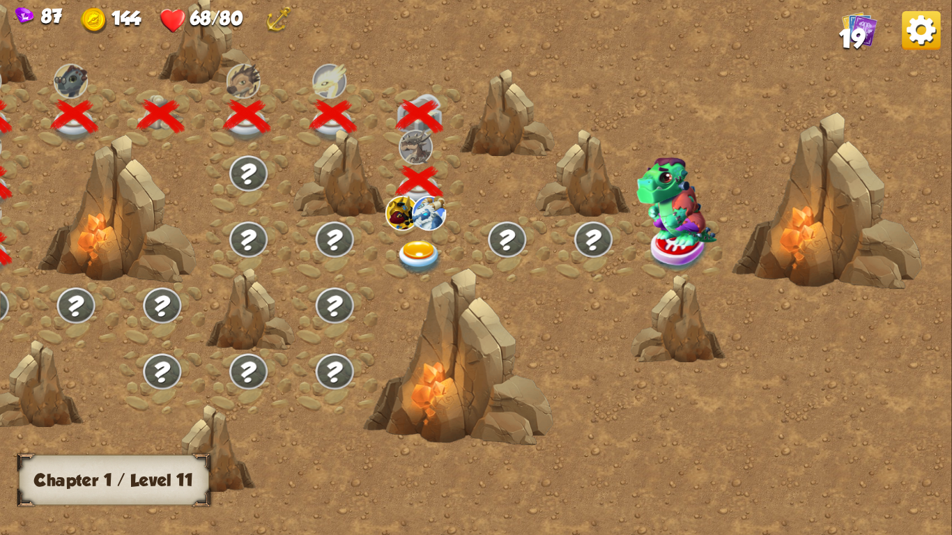
click at [421, 254] on img at bounding box center [419, 258] width 47 height 35
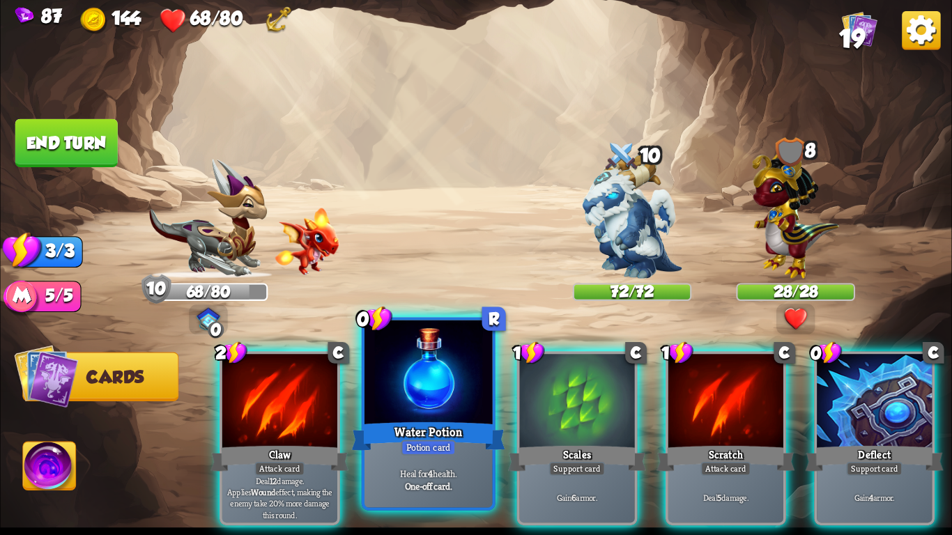
click at [407, 406] on div at bounding box center [429, 375] width 128 height 108
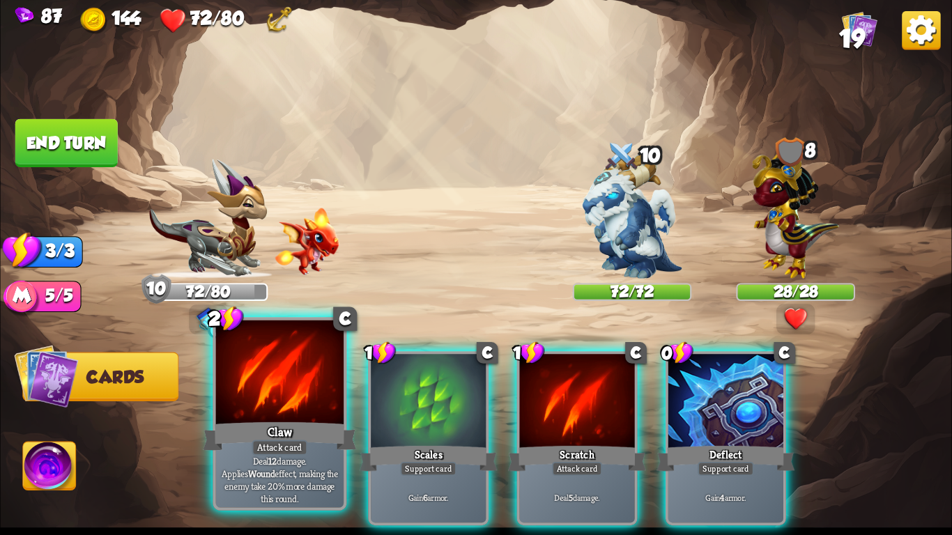
click at [282, 386] on div at bounding box center [280, 375] width 128 height 108
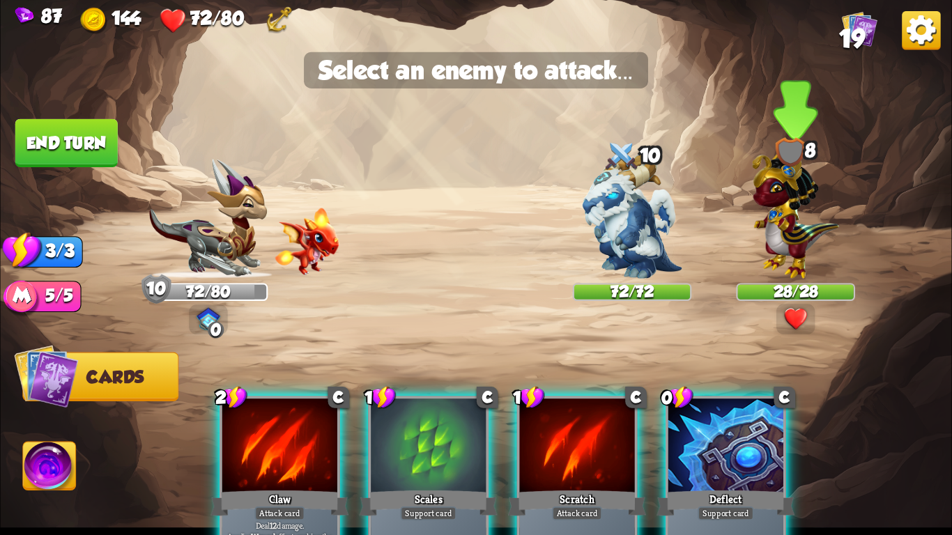
click at [777, 261] on img at bounding box center [795, 211] width 87 height 135
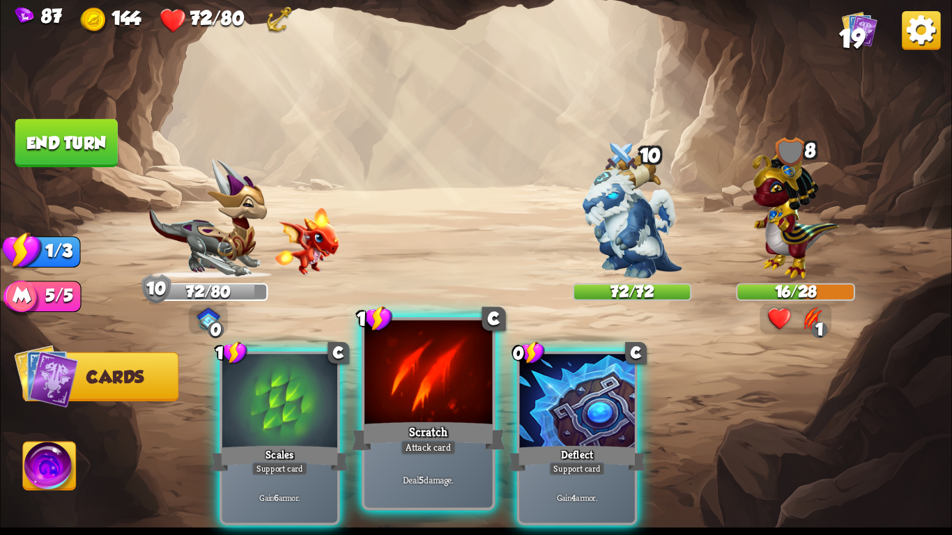
click at [427, 409] on div at bounding box center [429, 375] width 128 height 108
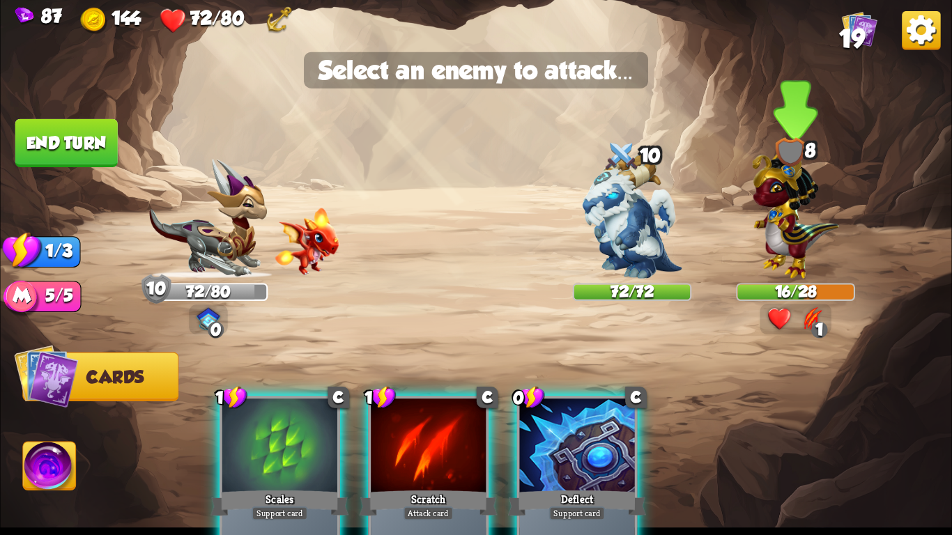
click at [806, 228] on img at bounding box center [795, 211] width 87 height 135
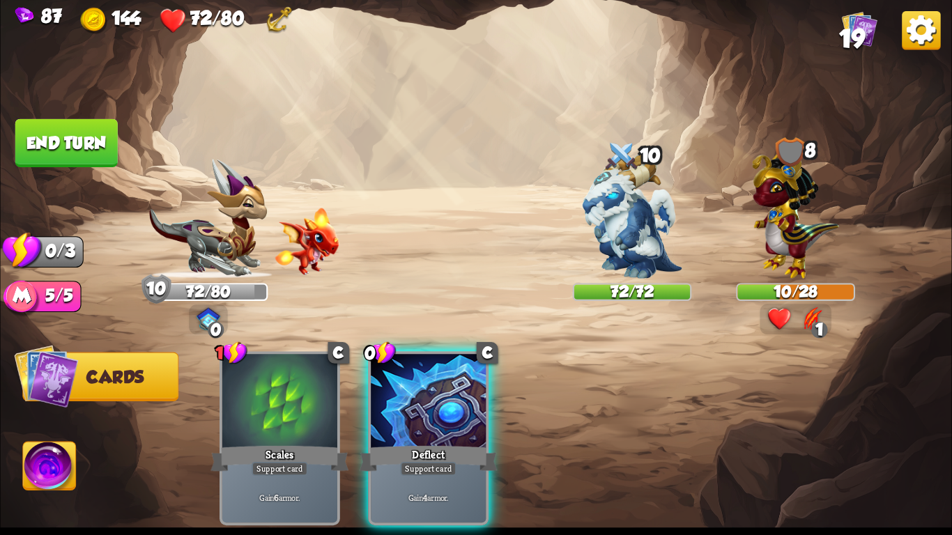
click at [54, 120] on button "End turn" at bounding box center [66, 143] width 102 height 48
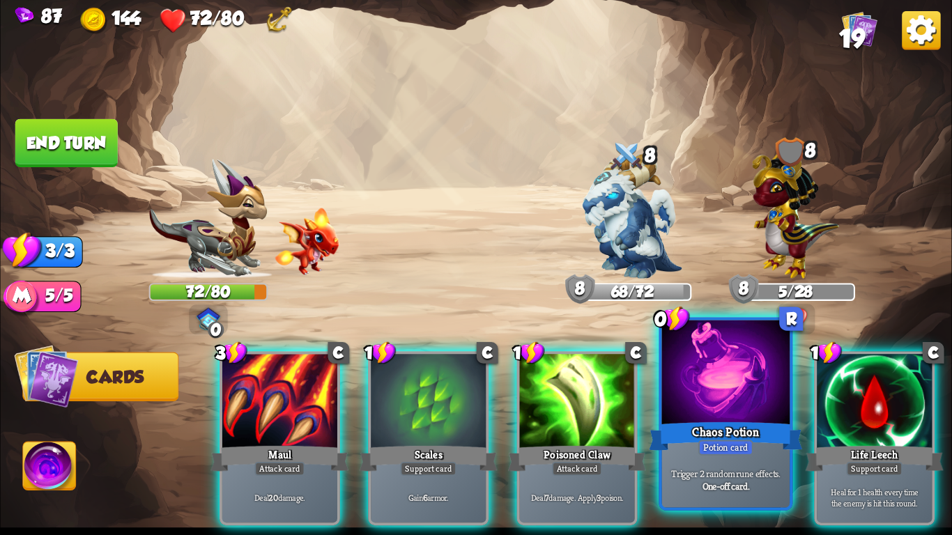
click at [721, 463] on div "Trigger 2 random rune effects. One-off card." at bounding box center [726, 480] width 128 height 56
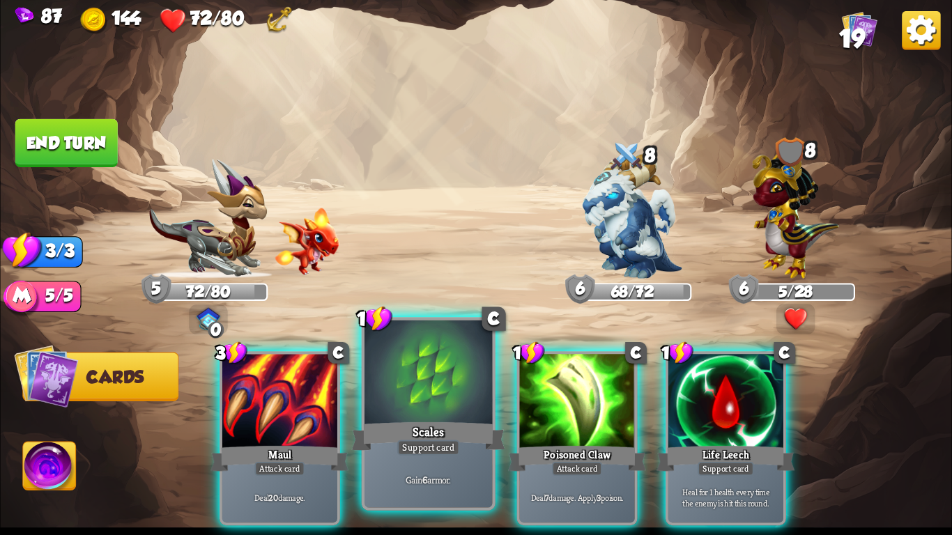
click at [374, 365] on div at bounding box center [429, 375] width 128 height 108
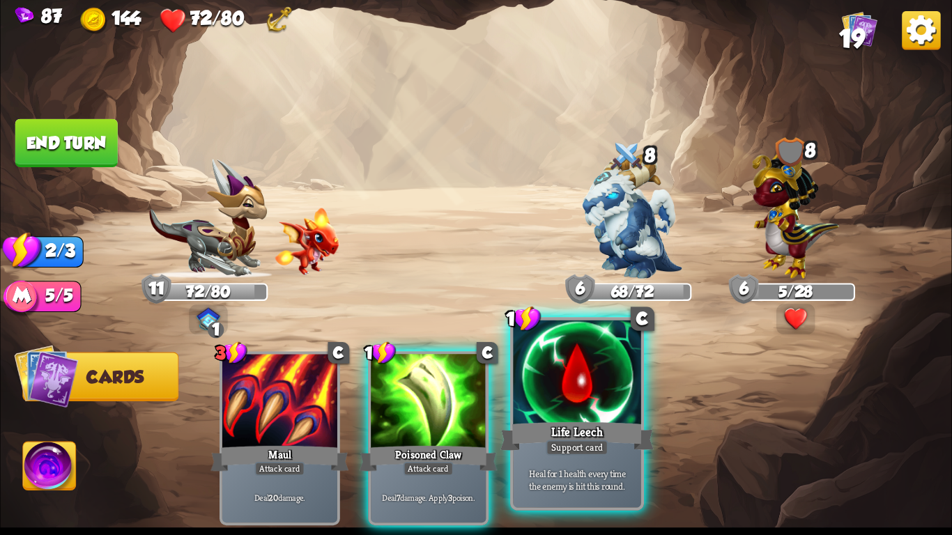
click at [528, 390] on div at bounding box center [577, 375] width 128 height 108
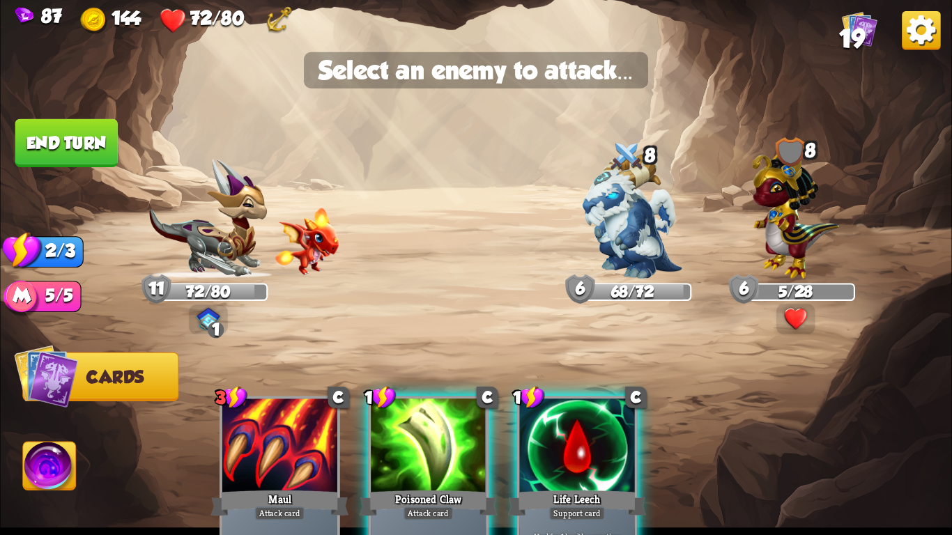
click at [609, 429] on div at bounding box center [577, 447] width 115 height 97
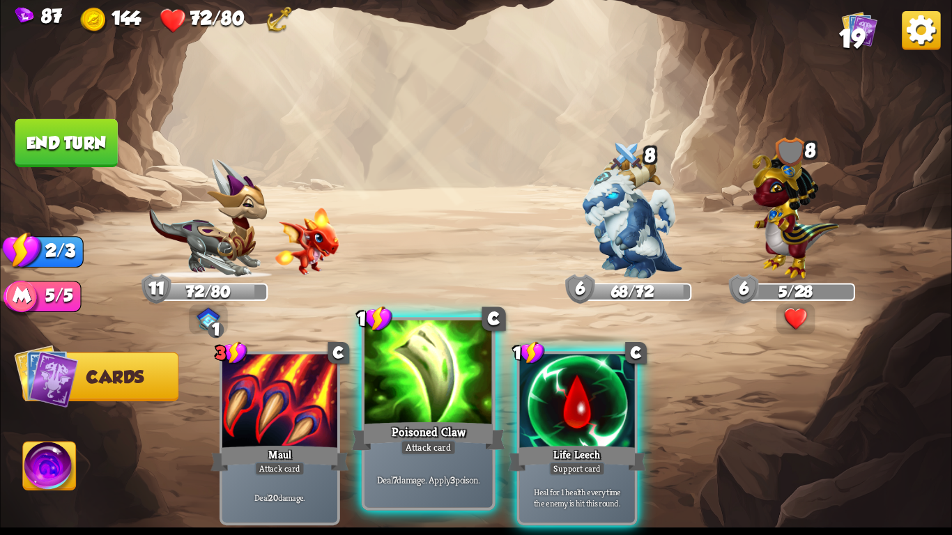
click at [455, 433] on div "Poisoned Claw" at bounding box center [428, 437] width 153 height 34
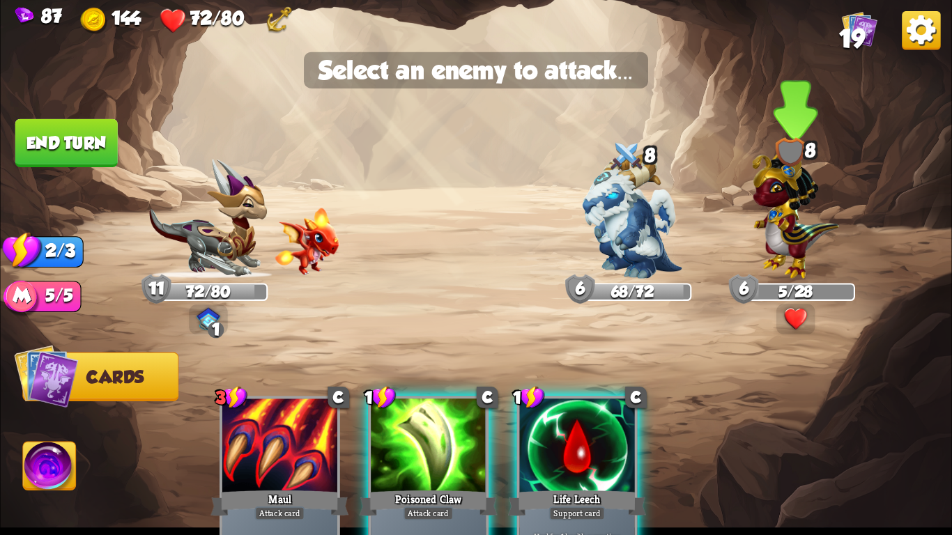
click at [799, 223] on img at bounding box center [795, 211] width 87 height 135
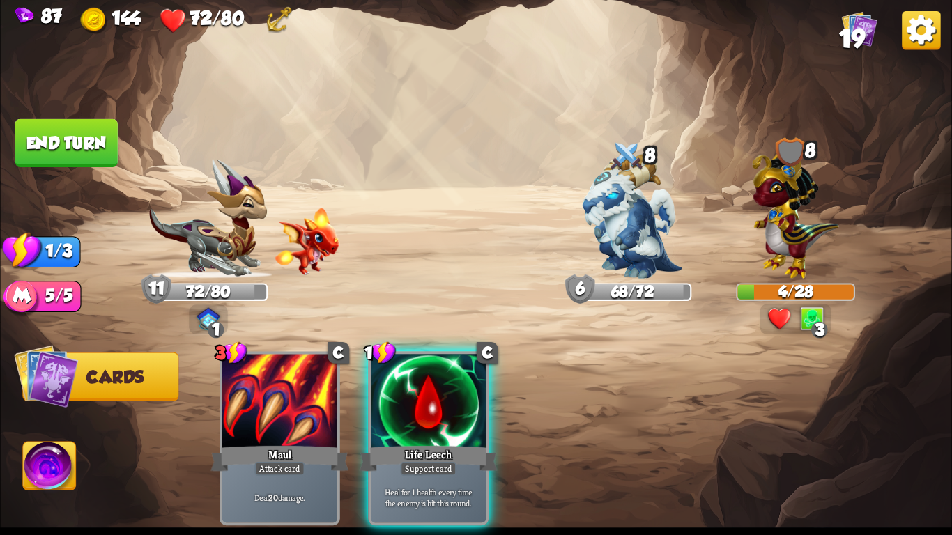
click at [72, 128] on button "End turn" at bounding box center [66, 143] width 102 height 48
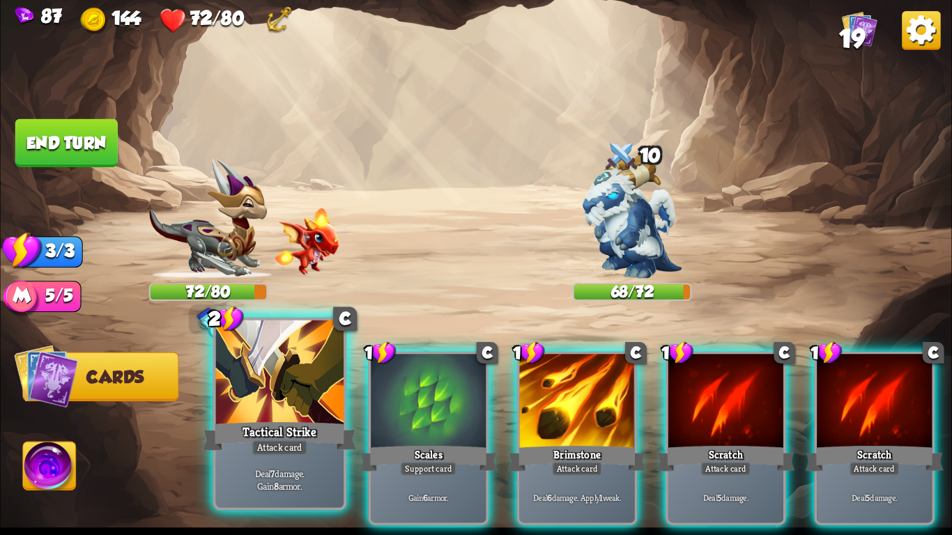
click at [289, 389] on div at bounding box center [280, 375] width 128 height 108
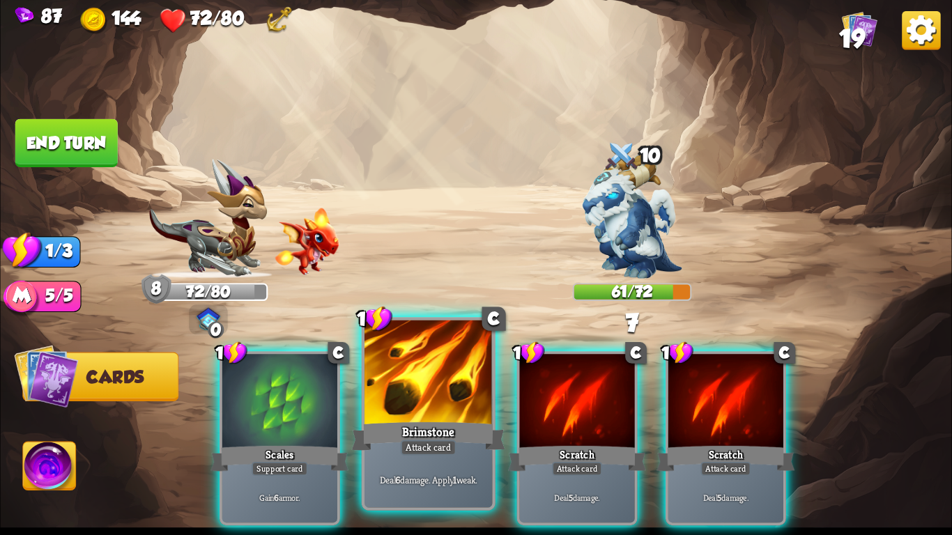
click at [397, 440] on div "Brimstone" at bounding box center [428, 437] width 153 height 34
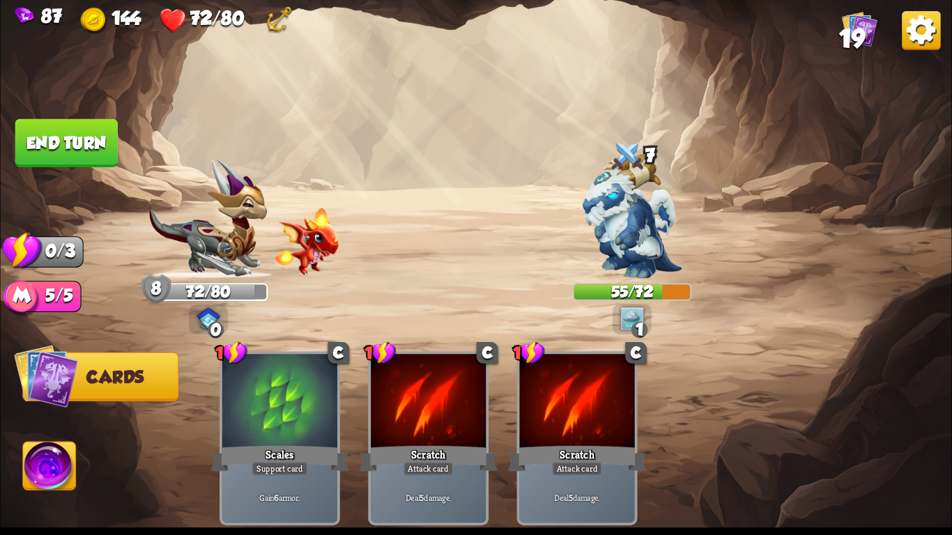
click at [81, 137] on button "End turn" at bounding box center [66, 143] width 102 height 48
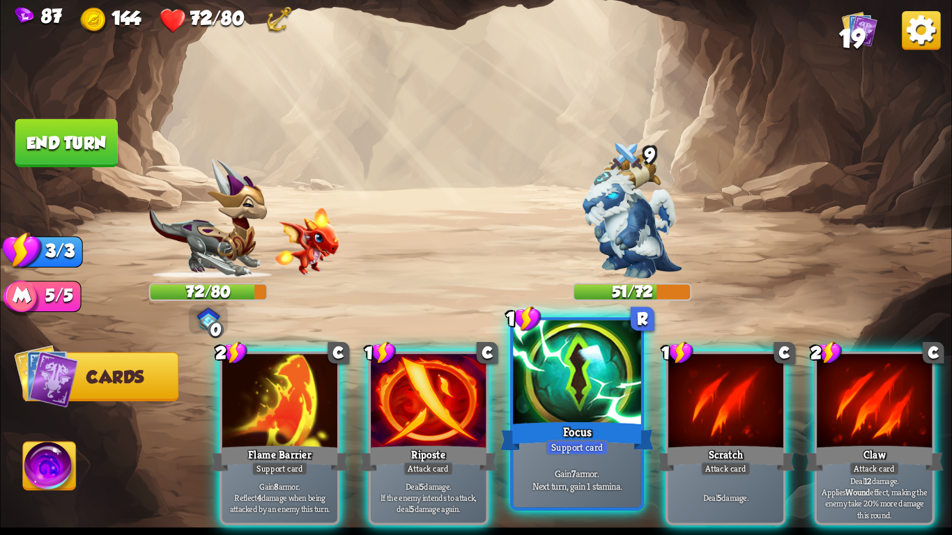
click at [540, 351] on div at bounding box center [577, 375] width 128 height 108
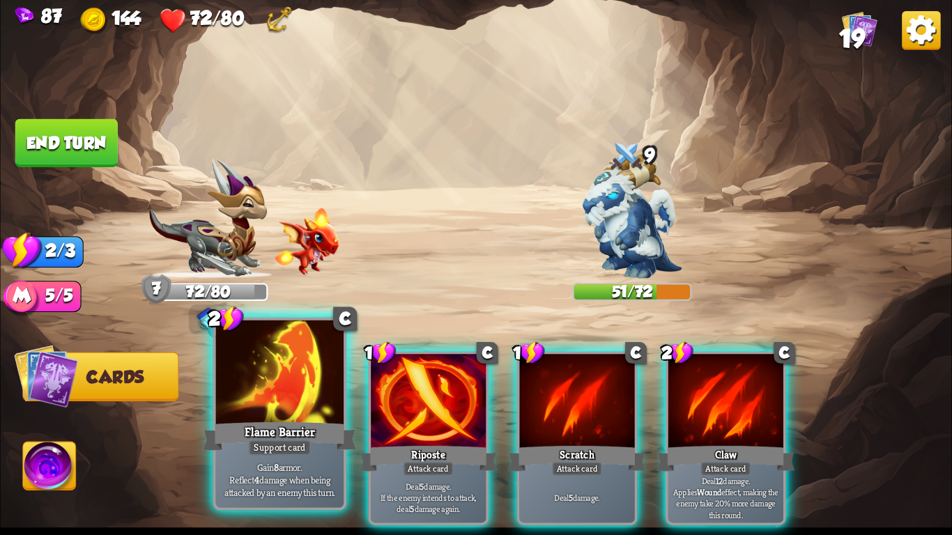
click at [245, 386] on div at bounding box center [280, 375] width 128 height 108
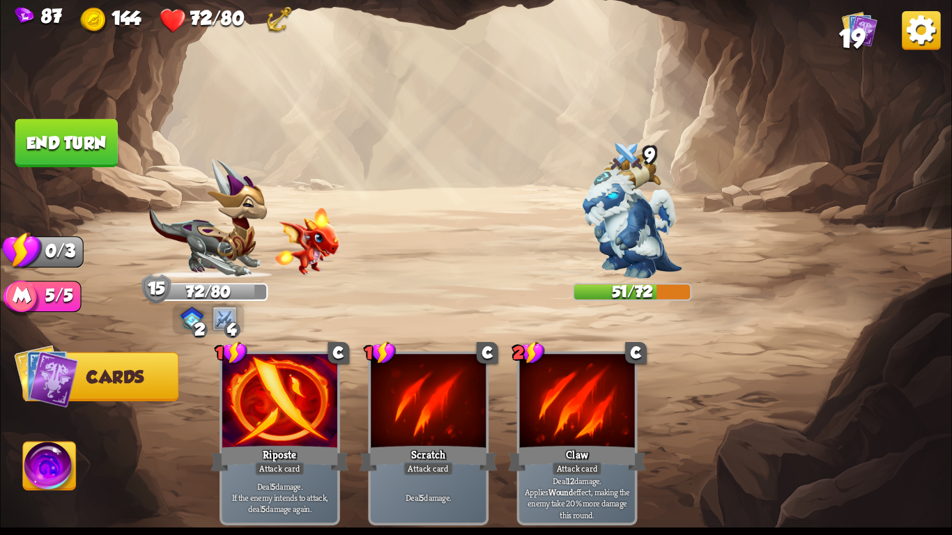
click at [72, 155] on button "End turn" at bounding box center [66, 143] width 102 height 48
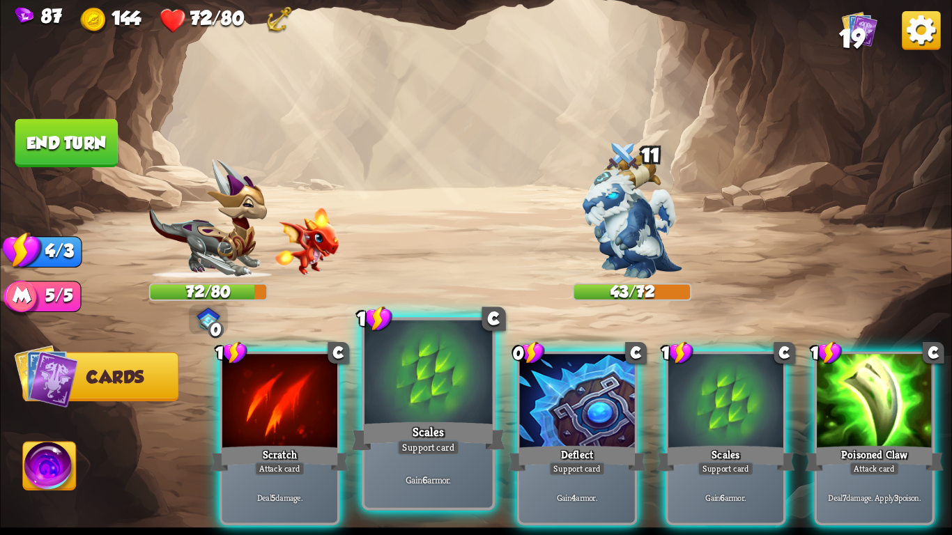
click at [454, 423] on div "Scales" at bounding box center [428, 437] width 153 height 34
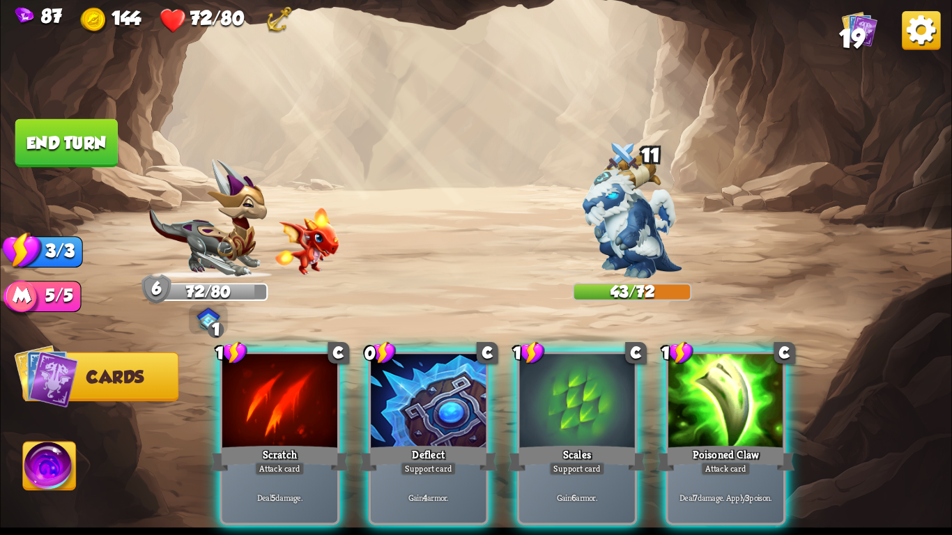
click at [454, 443] on div "Deflect" at bounding box center [429, 458] width 138 height 31
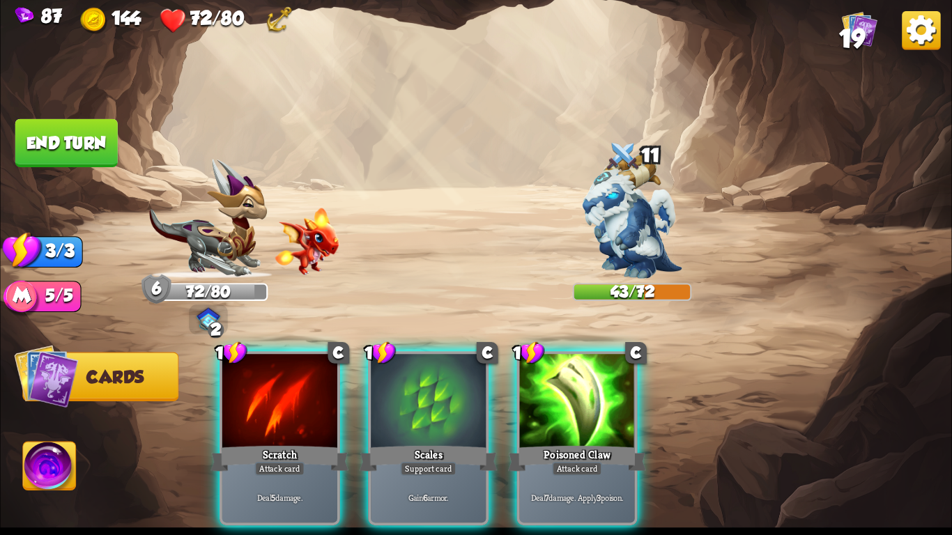
click at [454, 443] on div "Scales" at bounding box center [429, 458] width 138 height 31
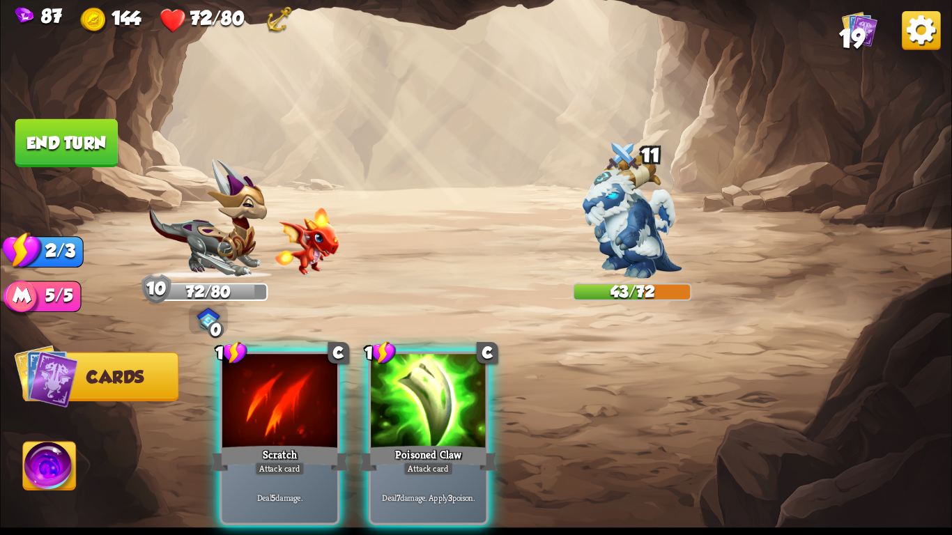
click at [454, 443] on div "Poisoned Claw" at bounding box center [429, 458] width 138 height 31
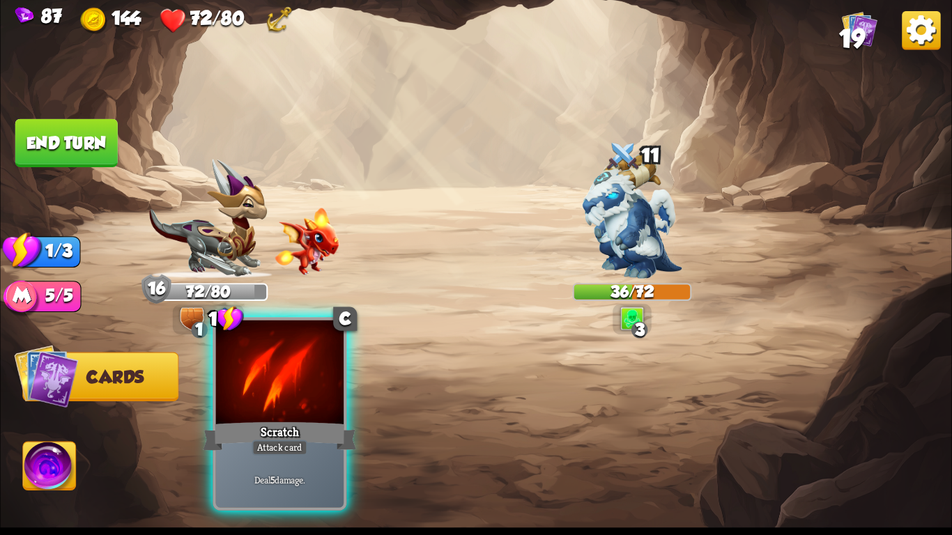
click at [316, 431] on div "Scratch" at bounding box center [279, 437] width 153 height 34
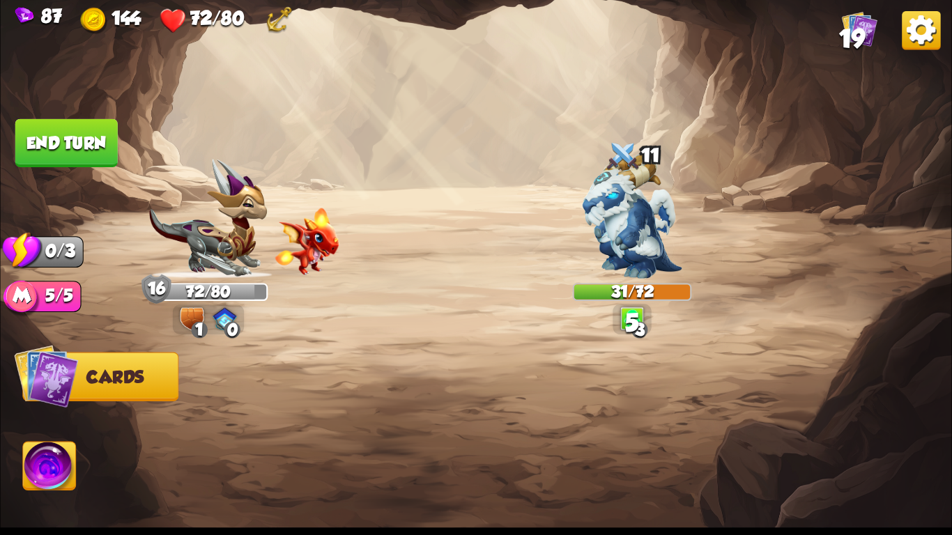
click at [70, 142] on button "End turn" at bounding box center [66, 143] width 102 height 48
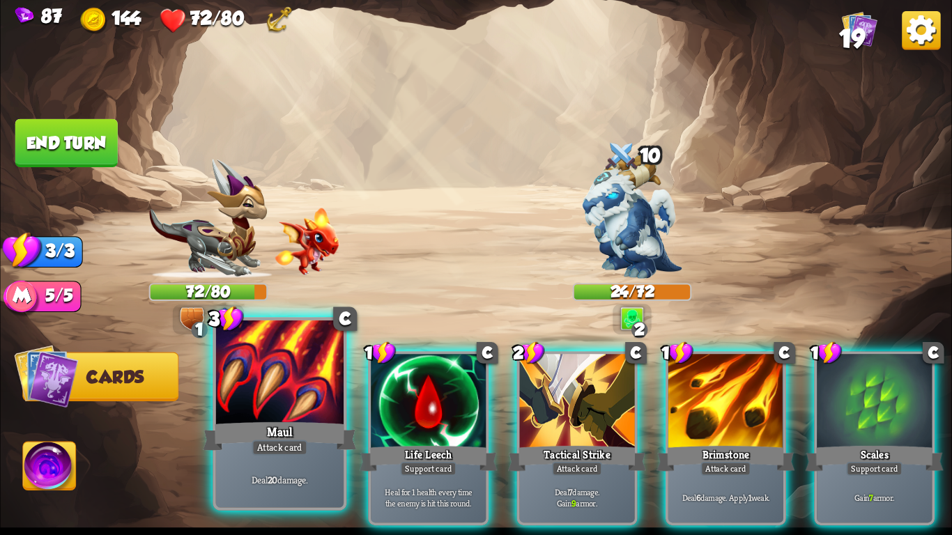
click at [277, 418] on div at bounding box center [280, 375] width 128 height 108
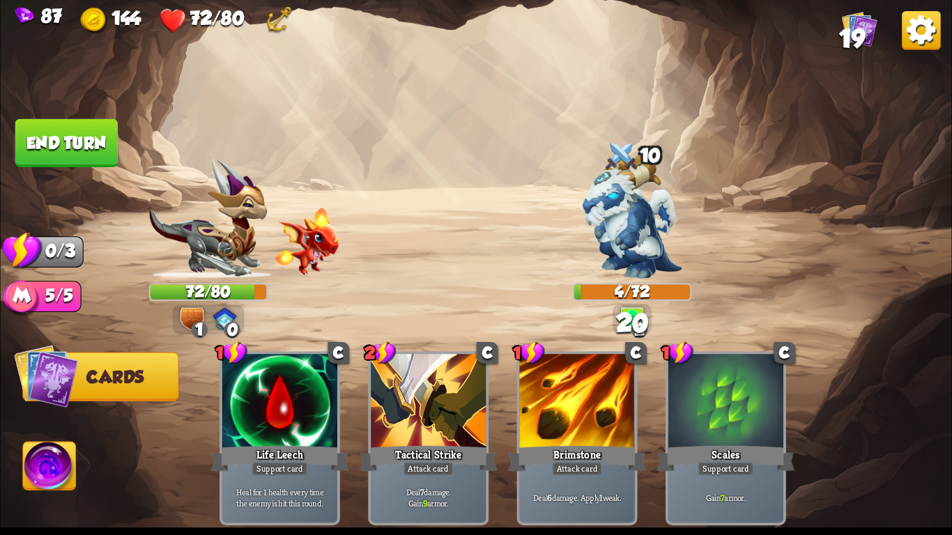
click at [49, 133] on button "End turn" at bounding box center [66, 143] width 102 height 48
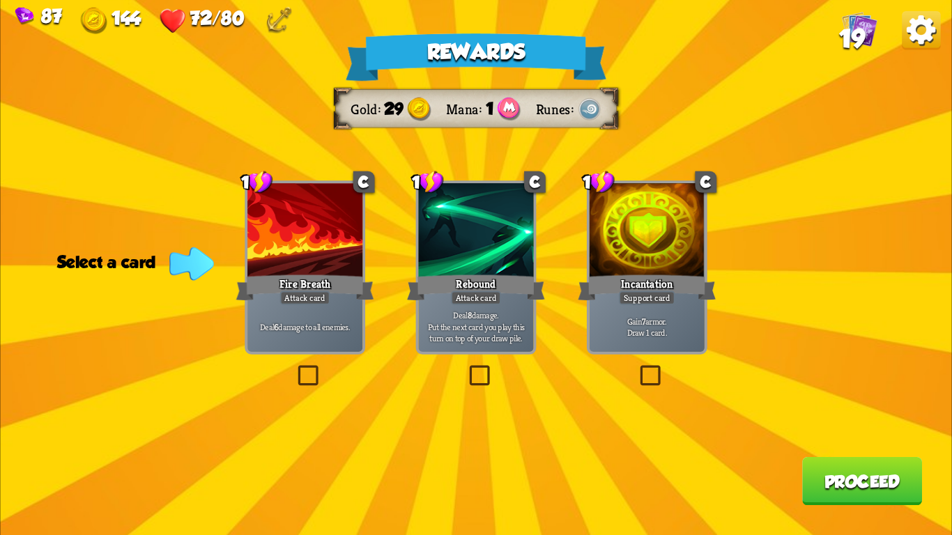
click at [628, 337] on p "Gain 7 armor. Draw 1 card." at bounding box center [647, 327] width 109 height 23
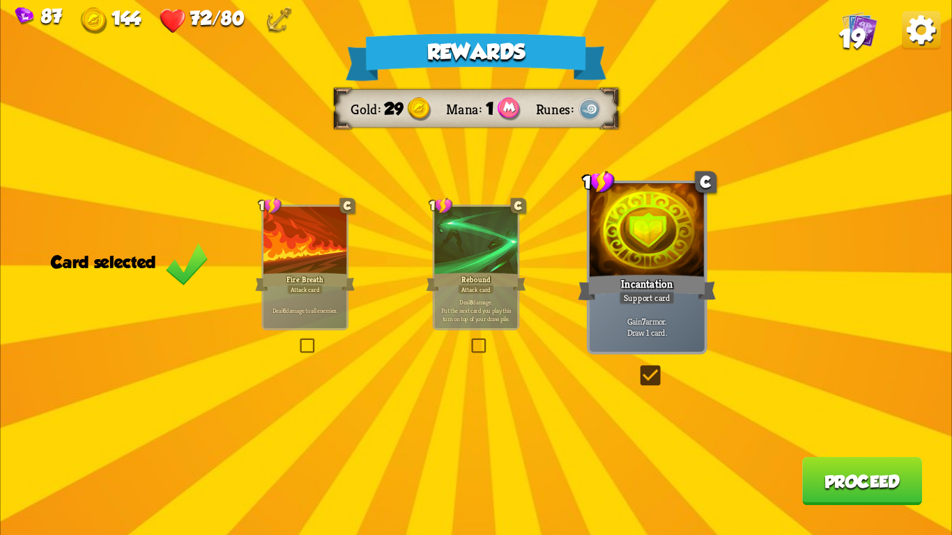
click at [818, 488] on button "Proceed" at bounding box center [862, 481] width 120 height 48
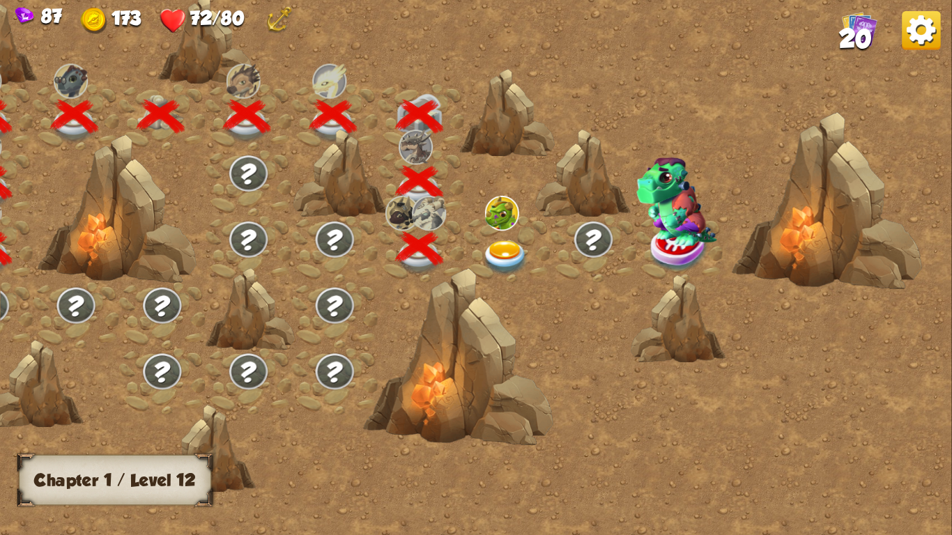
click at [508, 253] on img at bounding box center [505, 258] width 47 height 35
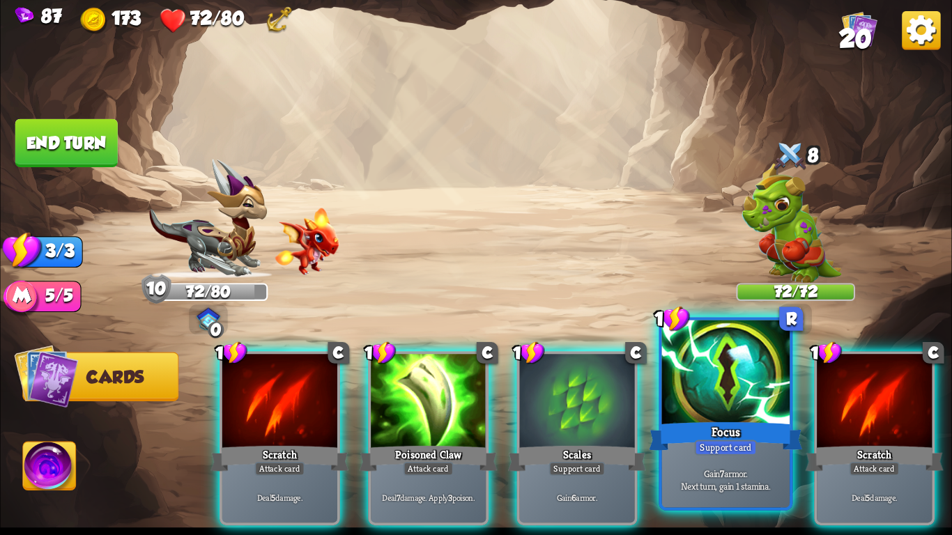
click at [738, 367] on div at bounding box center [726, 375] width 128 height 108
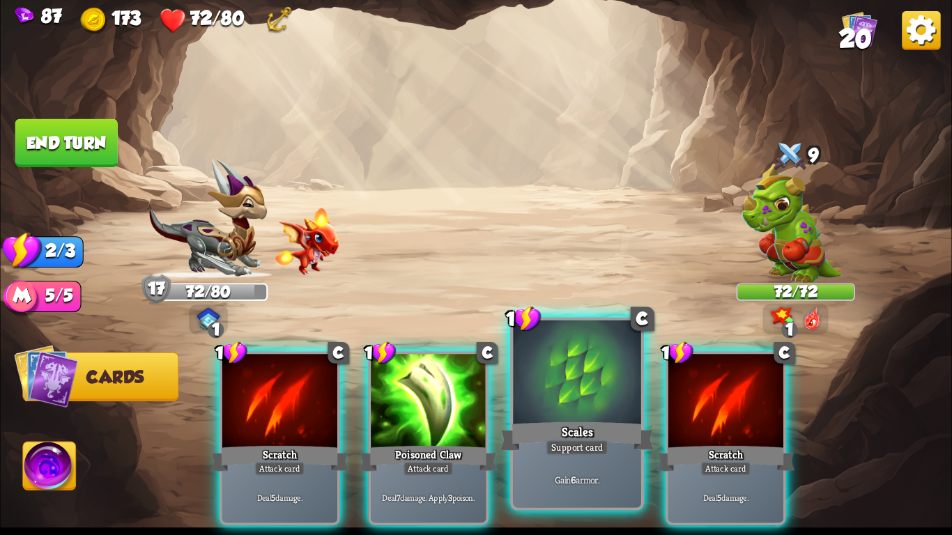
click at [592, 381] on div at bounding box center [577, 375] width 128 height 108
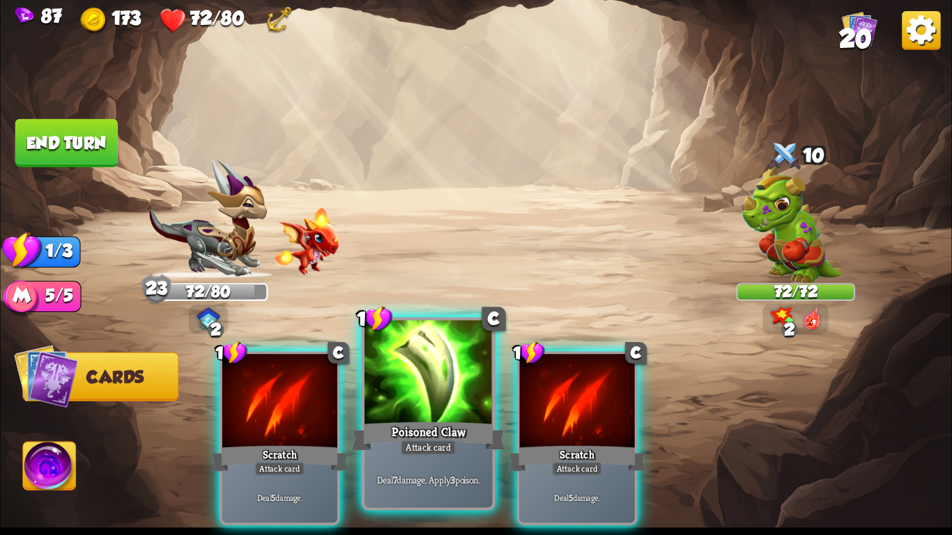
click at [402, 382] on div at bounding box center [429, 375] width 128 height 108
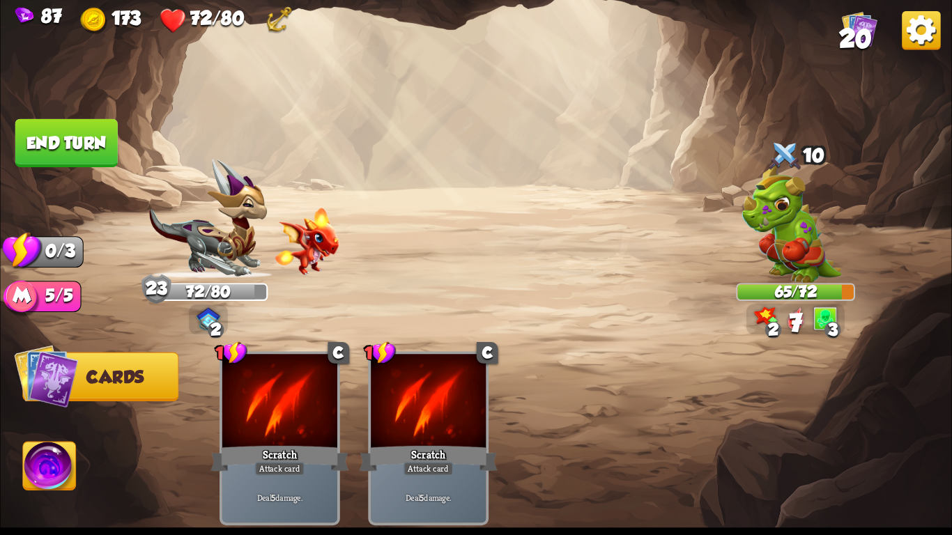
click at [85, 142] on button "End turn" at bounding box center [66, 143] width 102 height 48
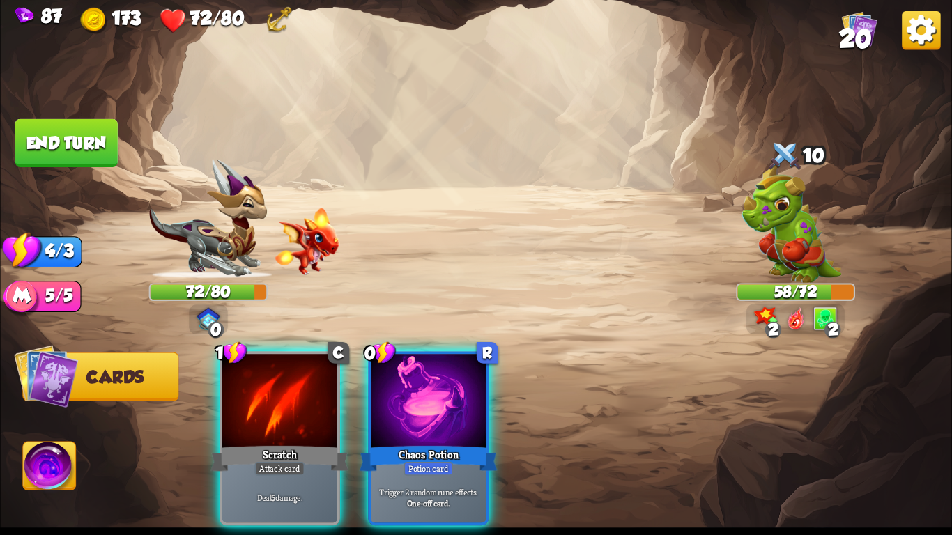
click at [776, 191] on img at bounding box center [792, 223] width 100 height 120
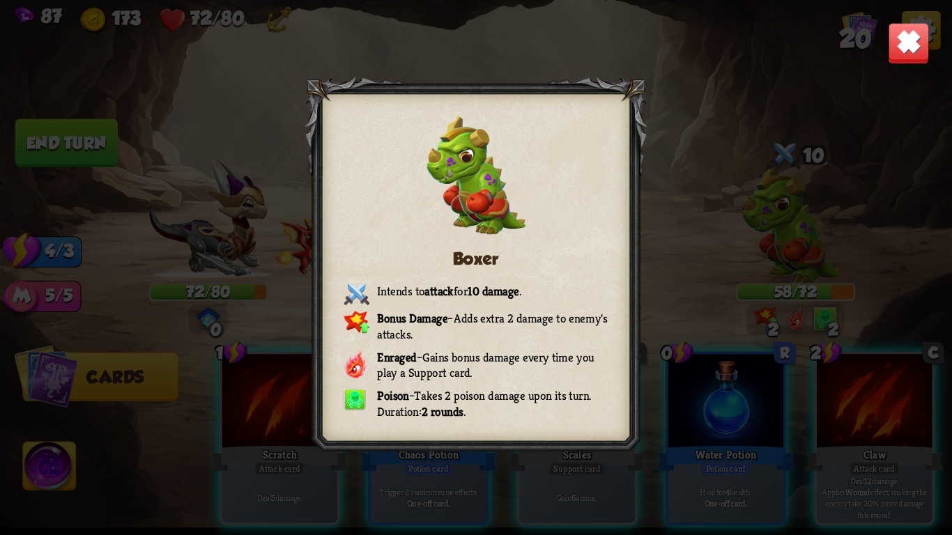
click at [907, 55] on img at bounding box center [909, 43] width 42 height 42
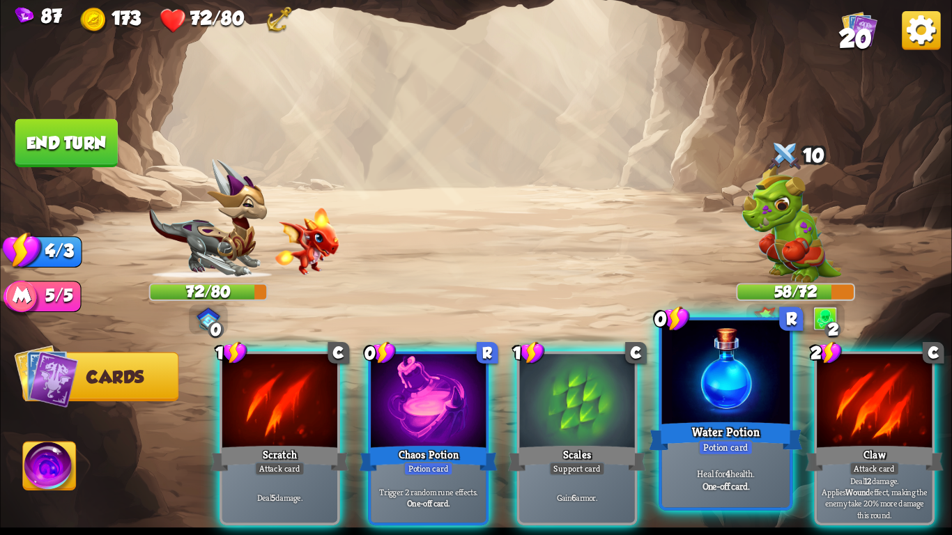
click at [736, 420] on div "Water Potion" at bounding box center [725, 437] width 153 height 34
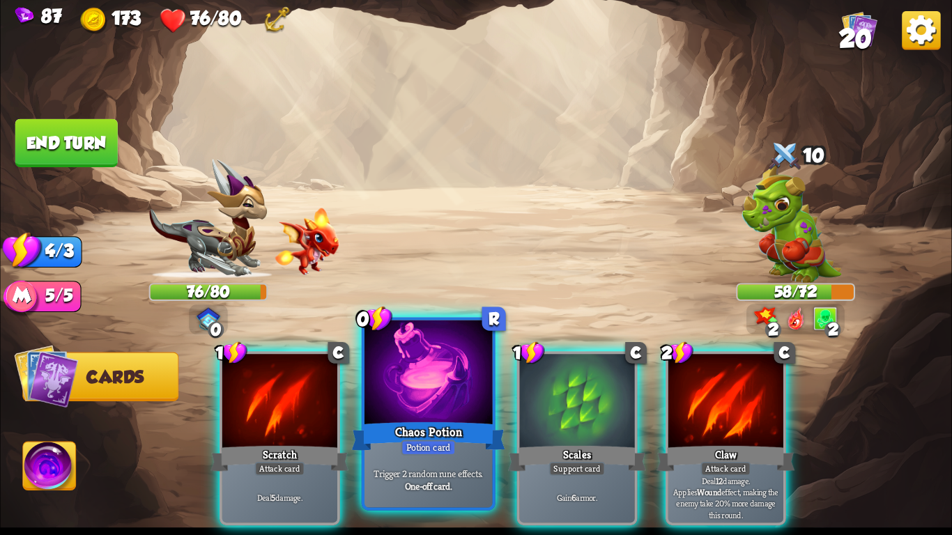
click at [428, 414] on div at bounding box center [429, 375] width 128 height 108
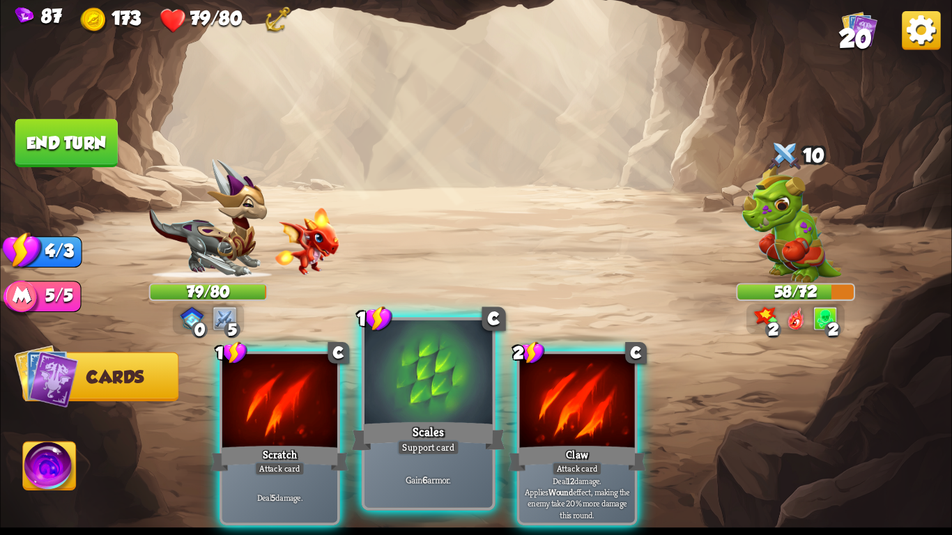
click at [379, 400] on div at bounding box center [429, 375] width 128 height 108
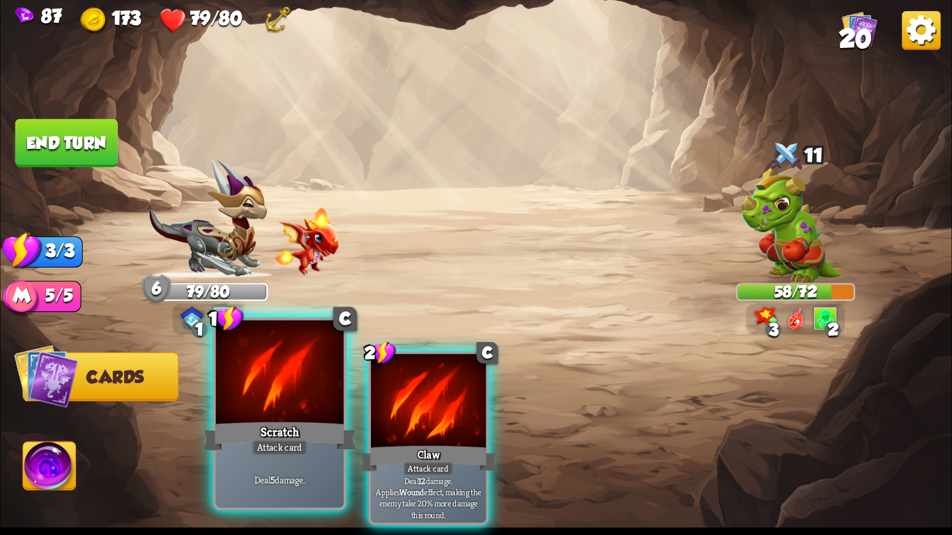
click at [315, 399] on div at bounding box center [280, 375] width 128 height 108
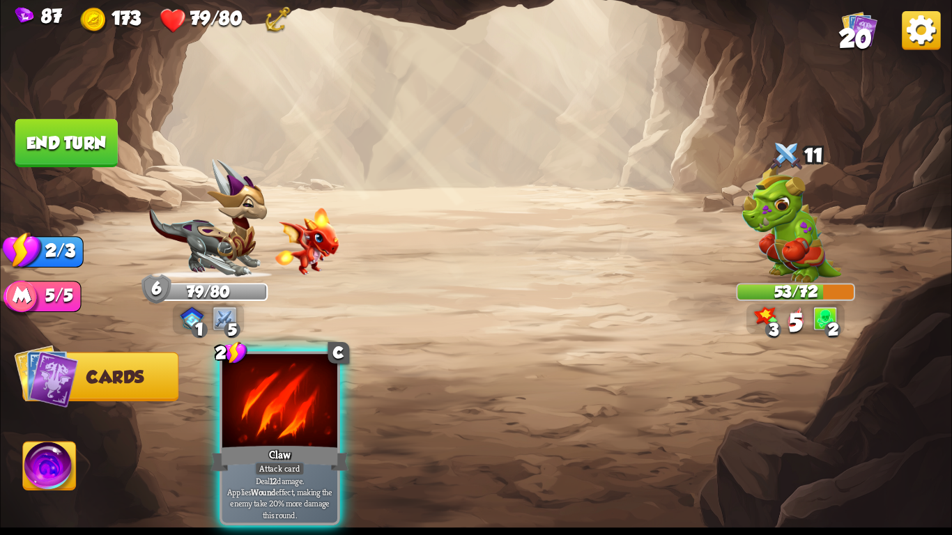
click at [315, 399] on div at bounding box center [279, 402] width 115 height 97
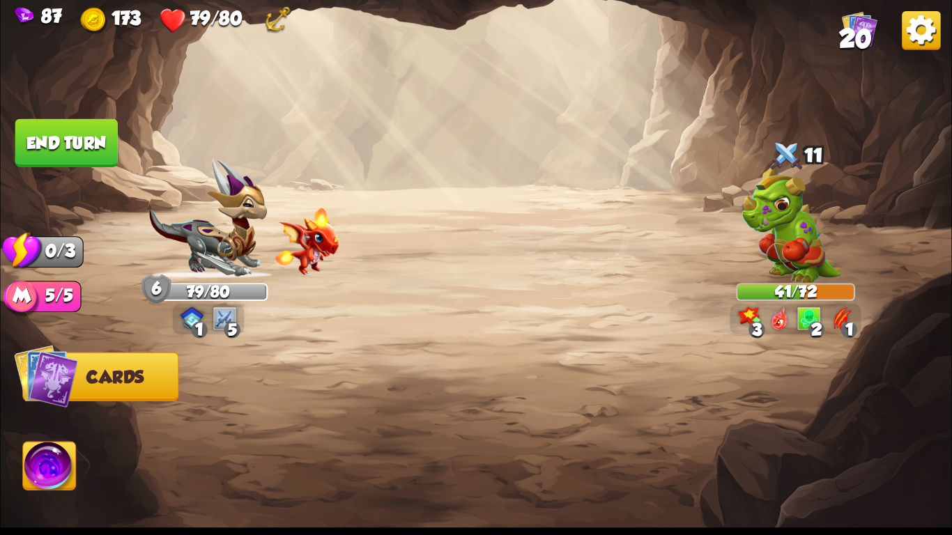
click at [45, 134] on button "End turn" at bounding box center [66, 143] width 102 height 48
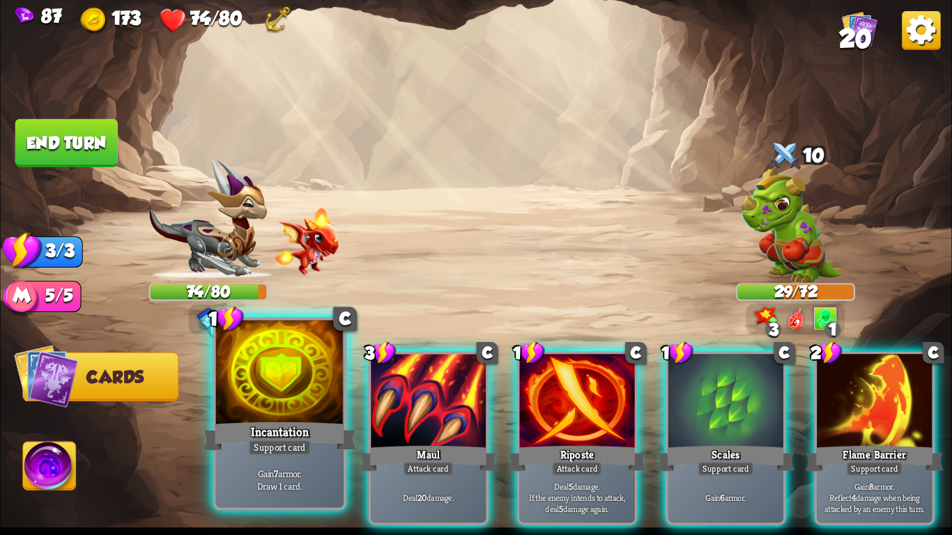
click at [234, 439] on div "Incantation" at bounding box center [279, 437] width 153 height 34
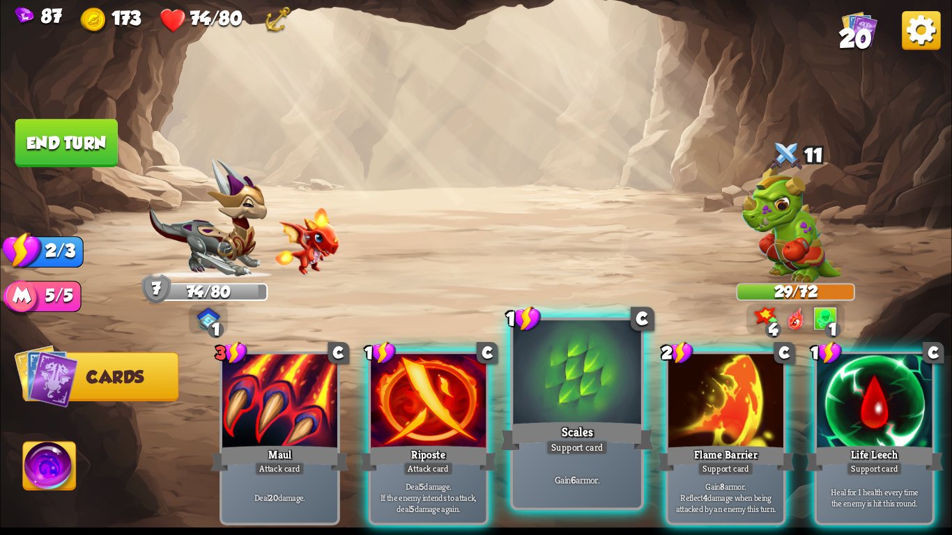
click at [554, 434] on div "Scales" at bounding box center [577, 437] width 153 height 34
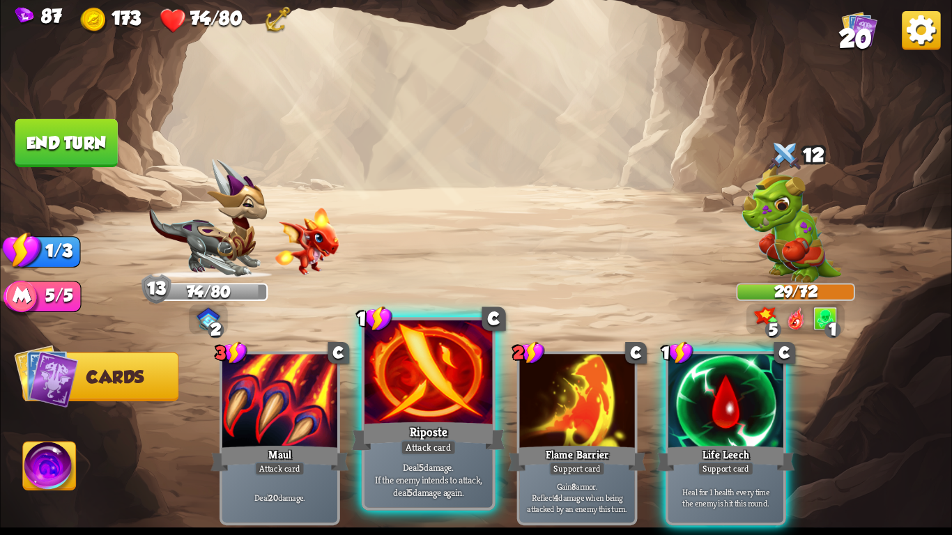
click at [430, 437] on div "Riposte" at bounding box center [428, 437] width 153 height 34
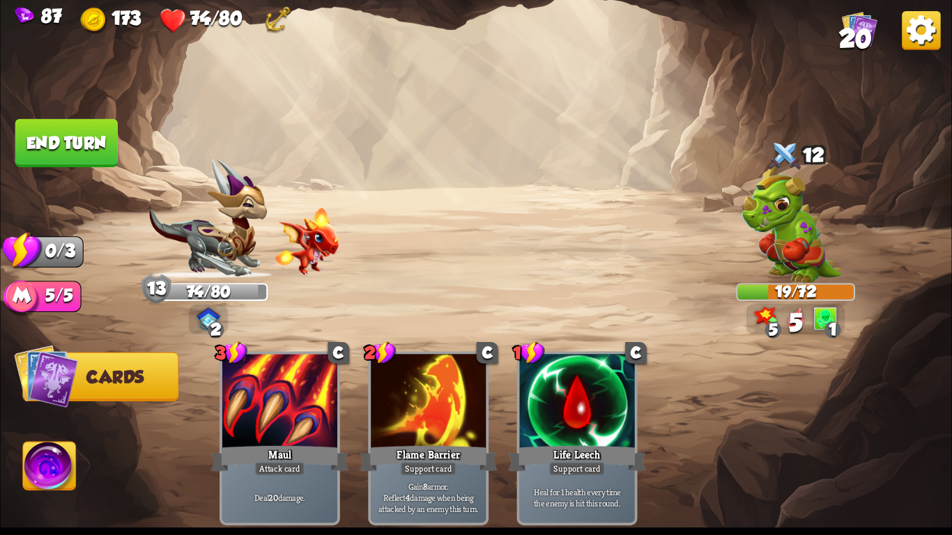
click at [43, 159] on button "End turn" at bounding box center [66, 143] width 105 height 49
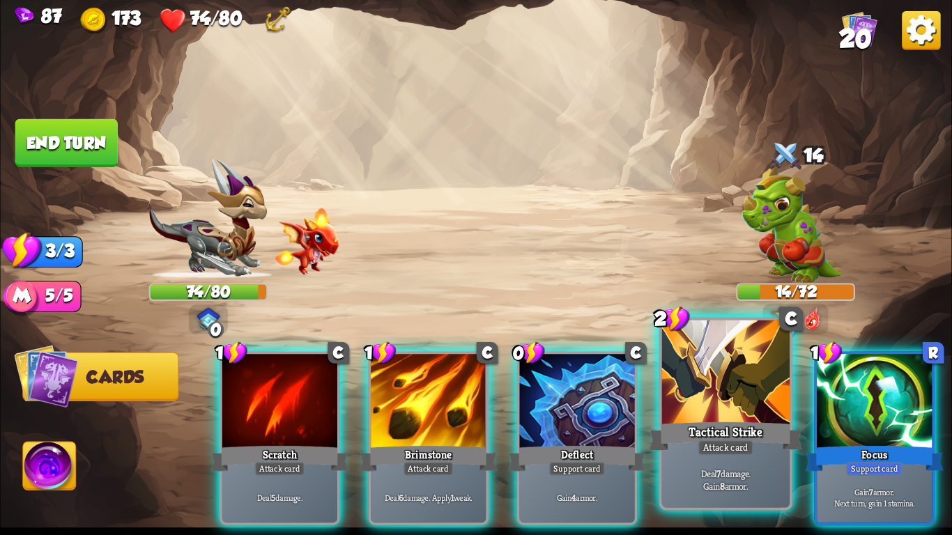
click at [701, 455] on div "Attack card" at bounding box center [726, 447] width 56 height 15
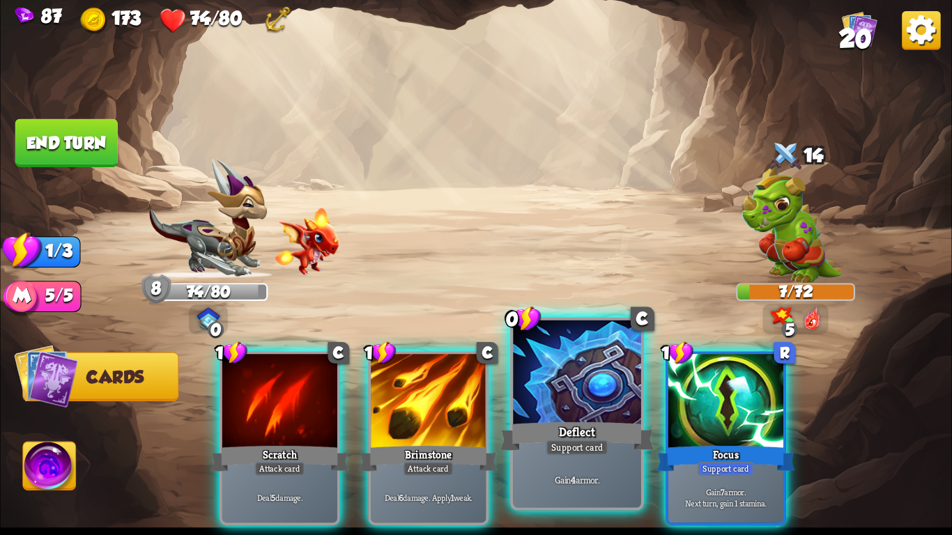
click at [528, 457] on div "Gain 4 armor." at bounding box center [577, 480] width 128 height 56
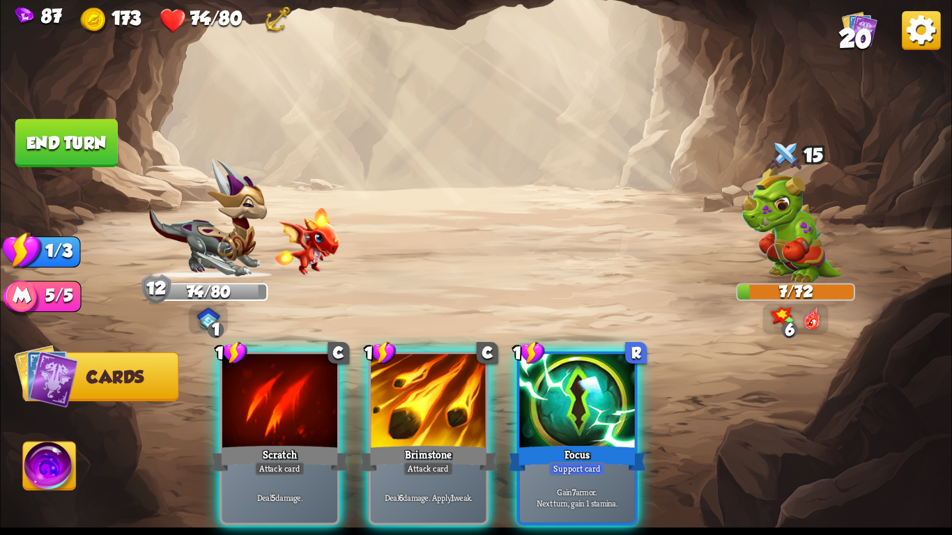
click at [528, 473] on div "Gain 7 armor. Next turn, gain 1 stamina." at bounding box center [577, 498] width 115 height 50
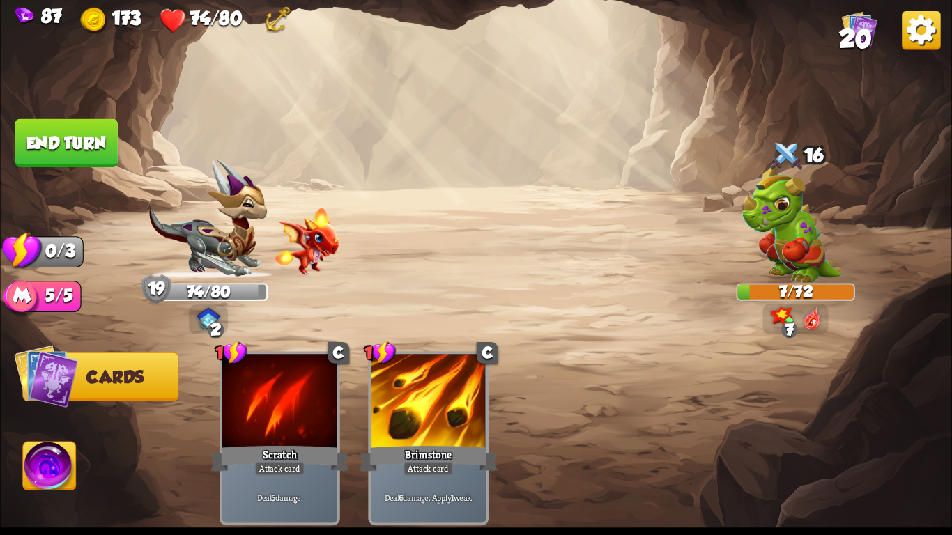
click at [98, 132] on button "End turn" at bounding box center [66, 143] width 102 height 48
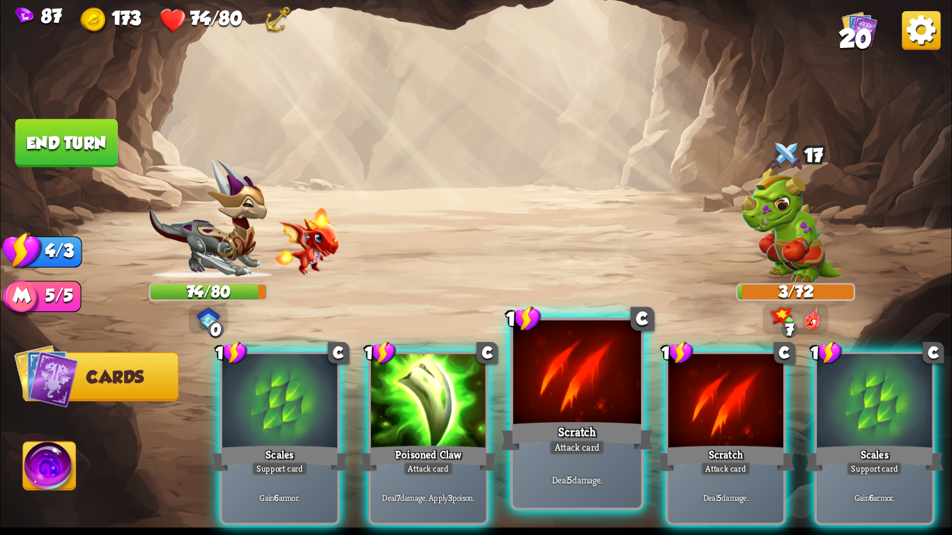
click at [558, 433] on div "Scratch" at bounding box center [577, 437] width 153 height 34
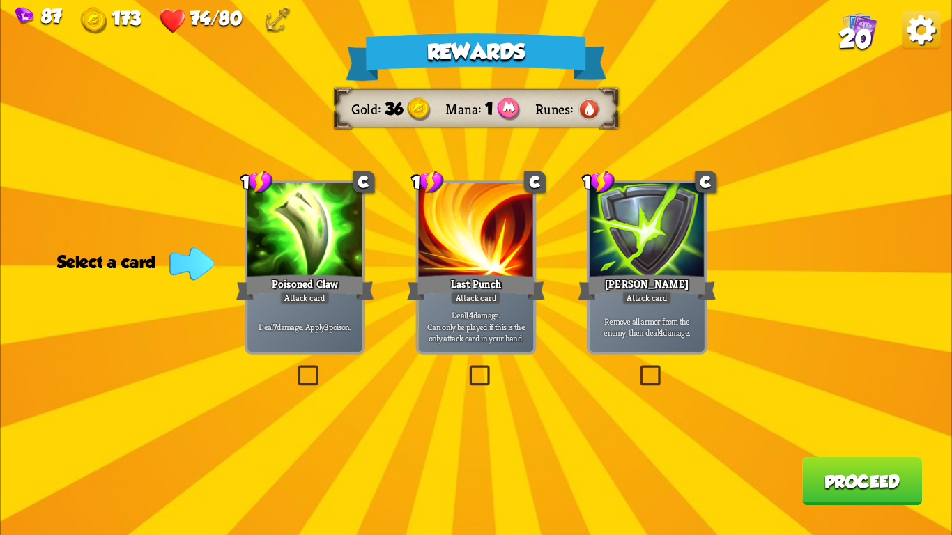
click at [501, 269] on div at bounding box center [475, 231] width 115 height 97
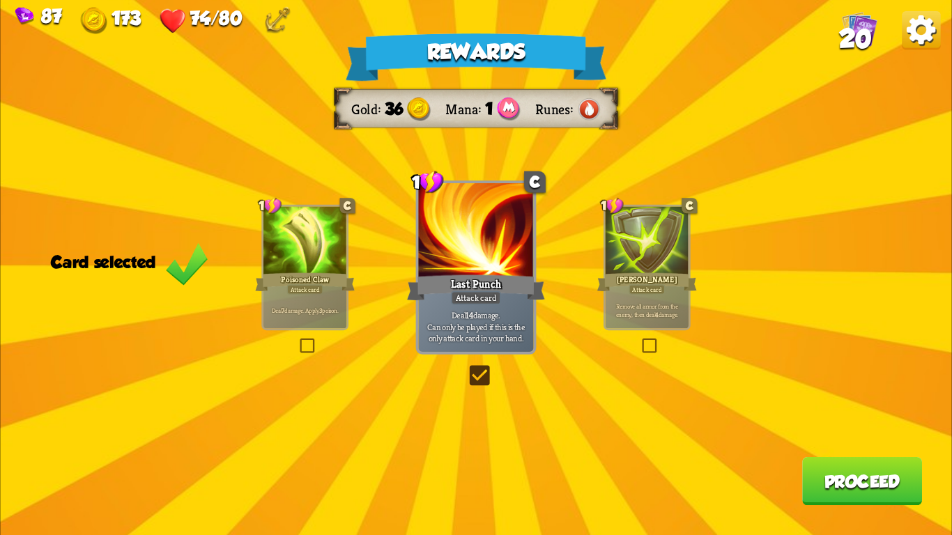
click at [803, 467] on button "Proceed" at bounding box center [862, 481] width 120 height 48
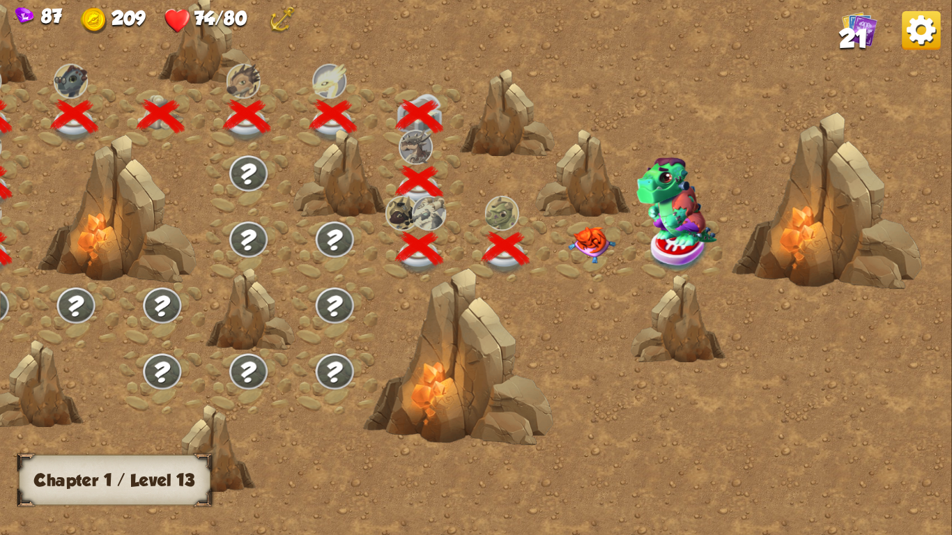
click at [593, 251] on img at bounding box center [591, 245] width 47 height 37
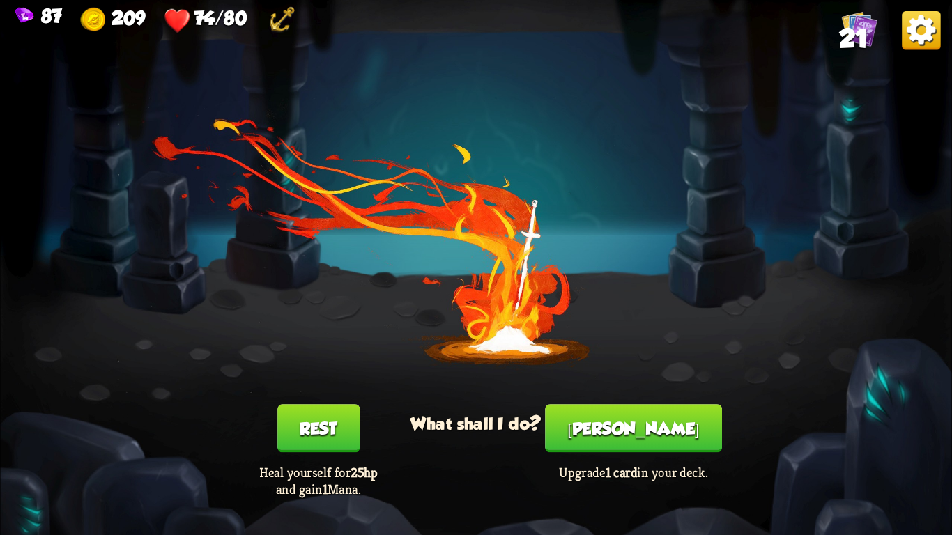
click at [616, 430] on button "[PERSON_NAME]" at bounding box center [633, 428] width 177 height 48
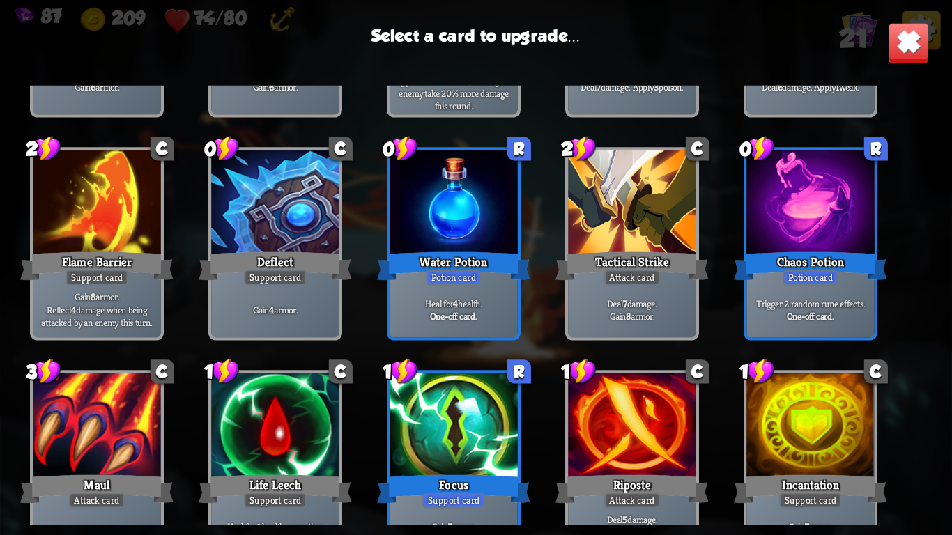
scroll to position [409, 0]
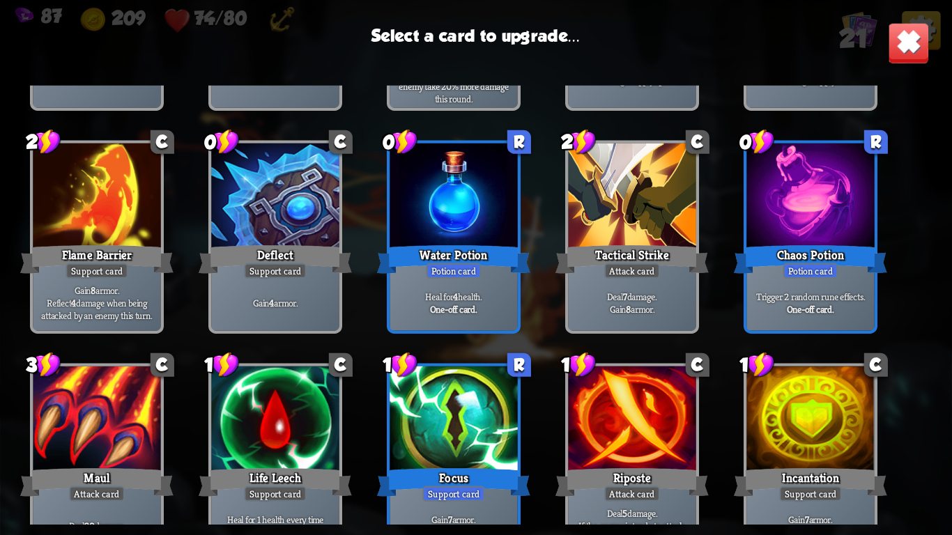
click at [480, 273] on div "Potion card" at bounding box center [454, 271] width 55 height 15
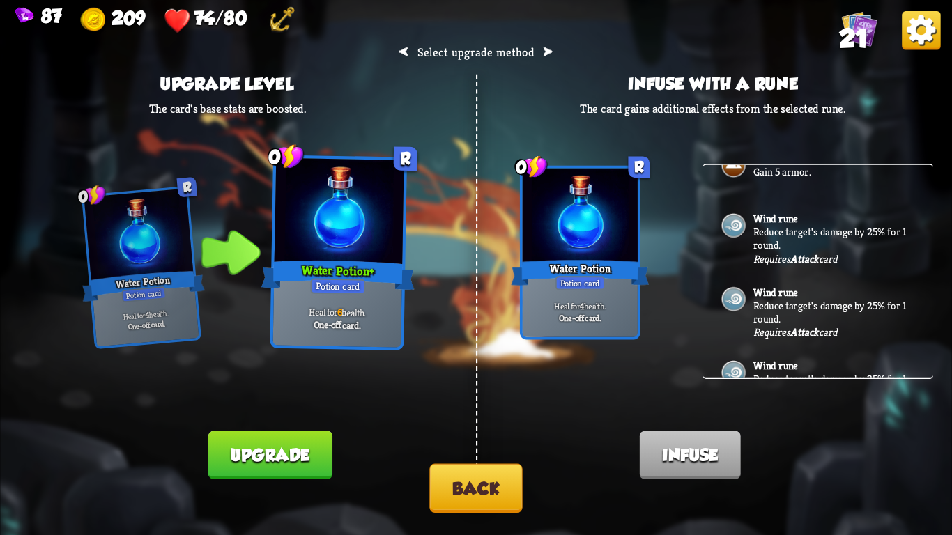
scroll to position [0, 0]
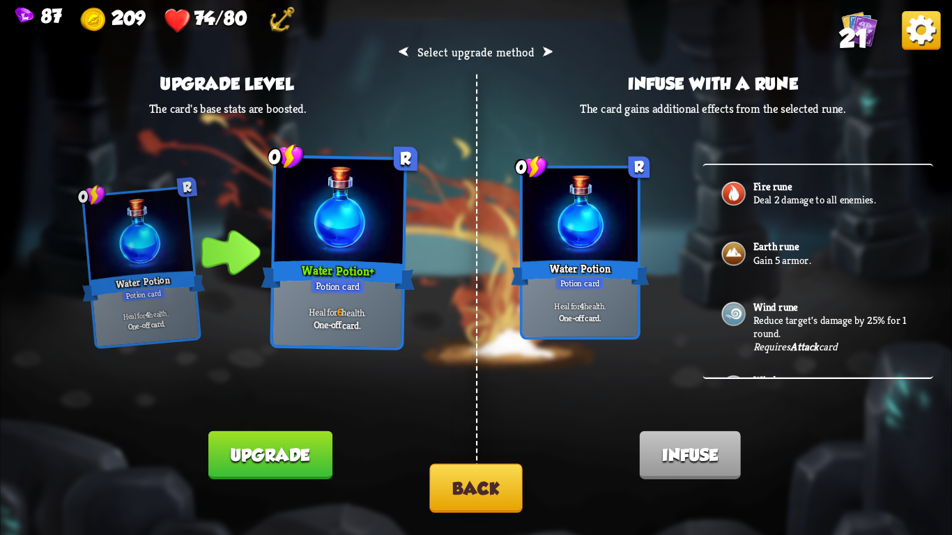
click at [480, 505] on button "Back" at bounding box center [475, 488] width 93 height 49
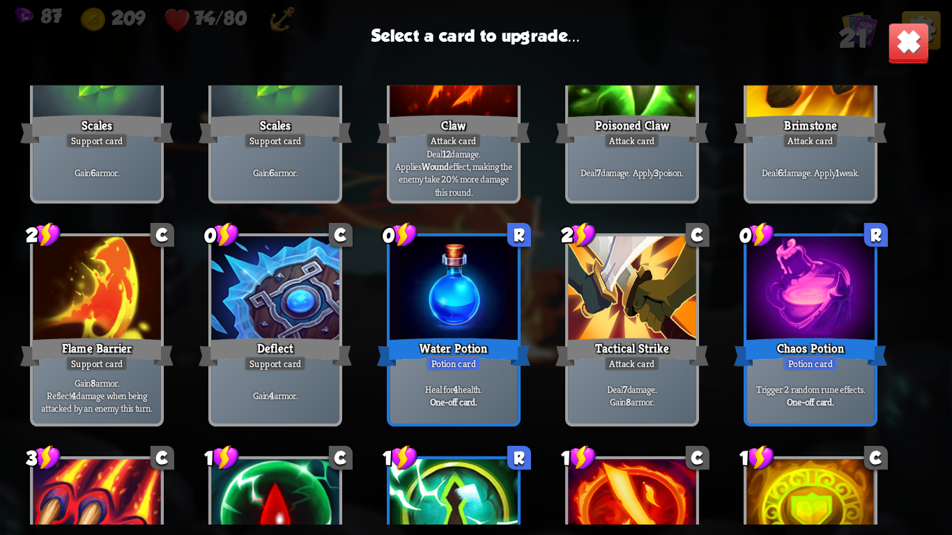
scroll to position [505, 0]
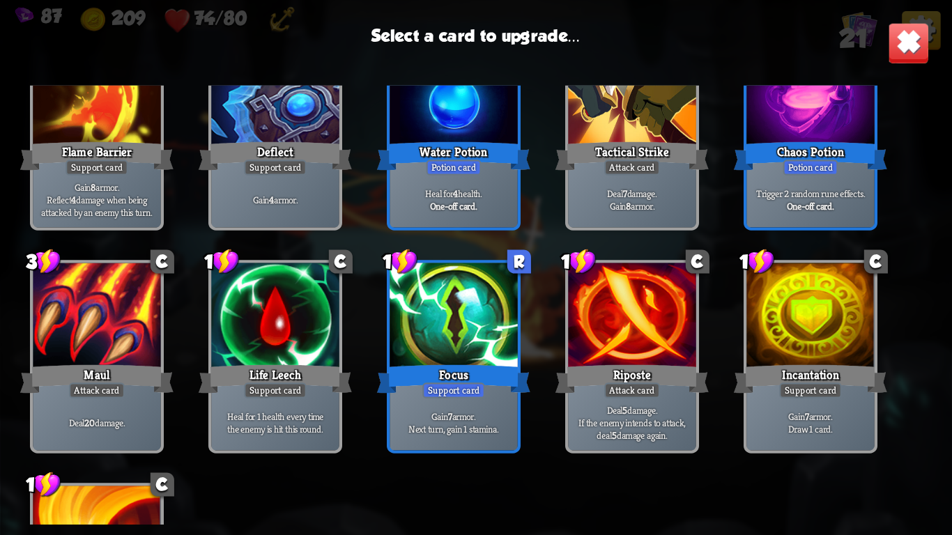
click at [240, 353] on div at bounding box center [275, 318] width 128 height 108
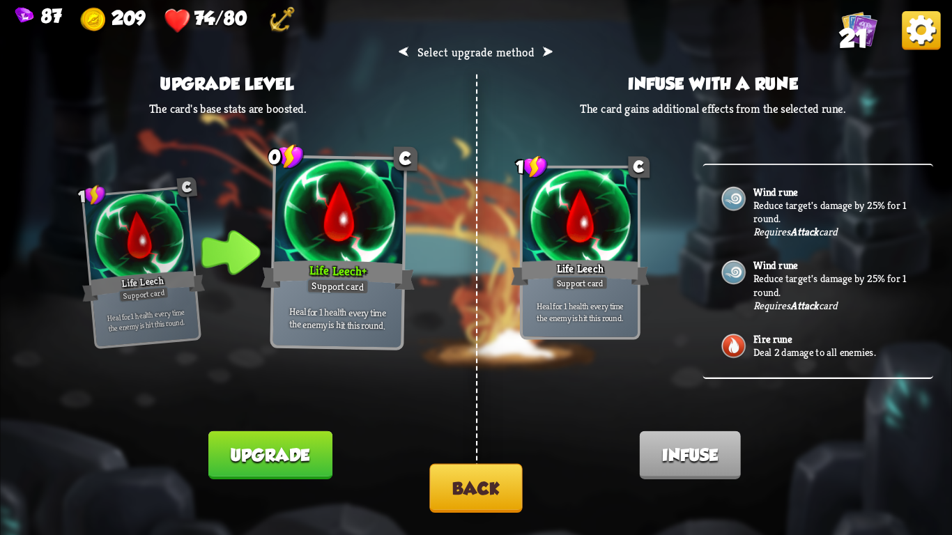
scroll to position [0, 0]
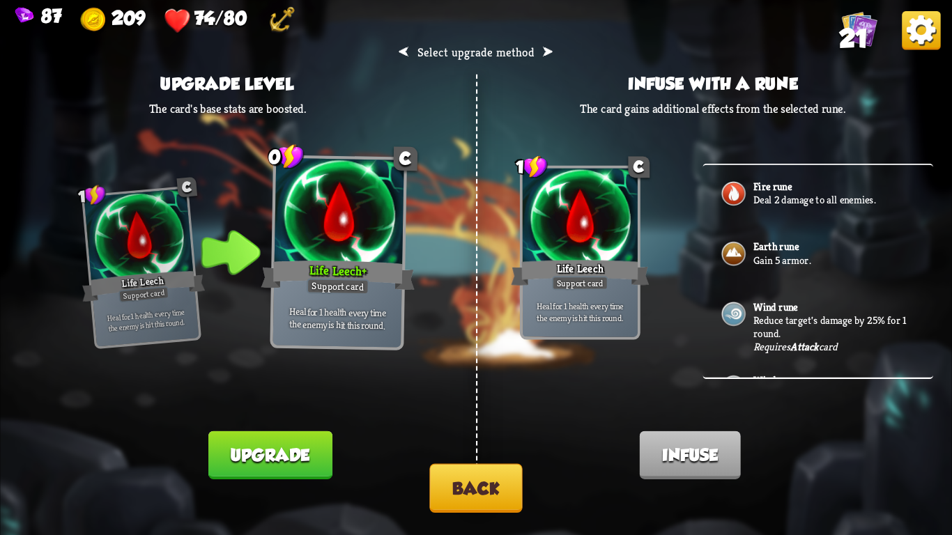
click at [745, 323] on img at bounding box center [733, 313] width 27 height 27
click at [482, 486] on button "Back" at bounding box center [475, 488] width 93 height 49
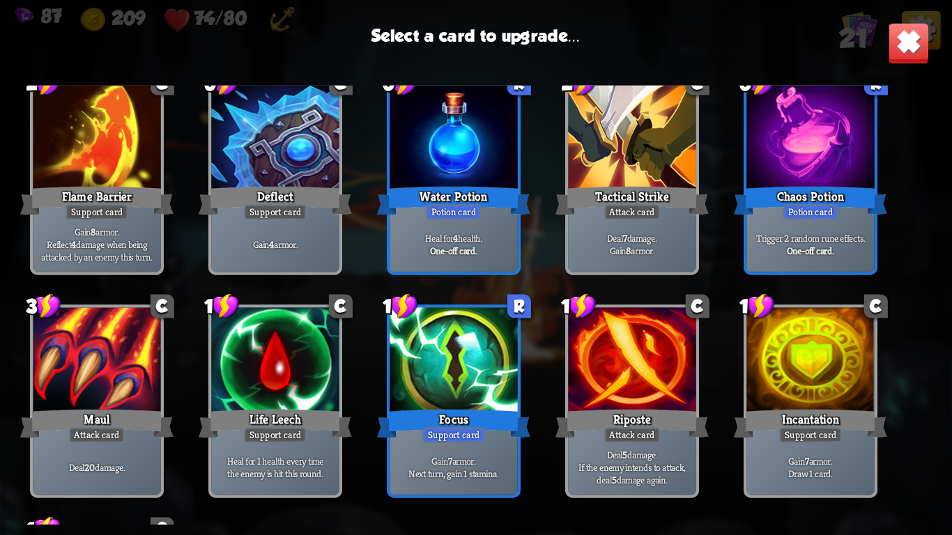
scroll to position [466, 0]
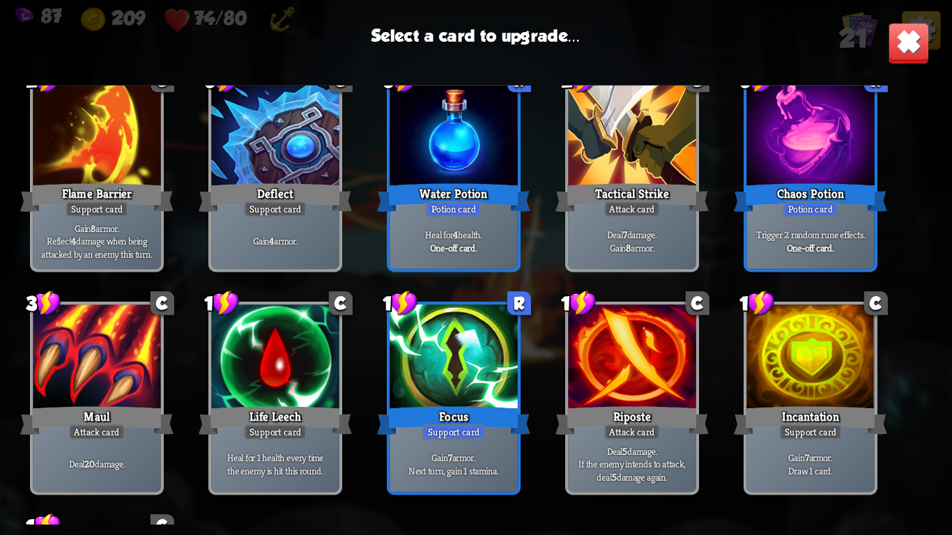
click at [646, 198] on div "Tactical Strike" at bounding box center [632, 198] width 153 height 34
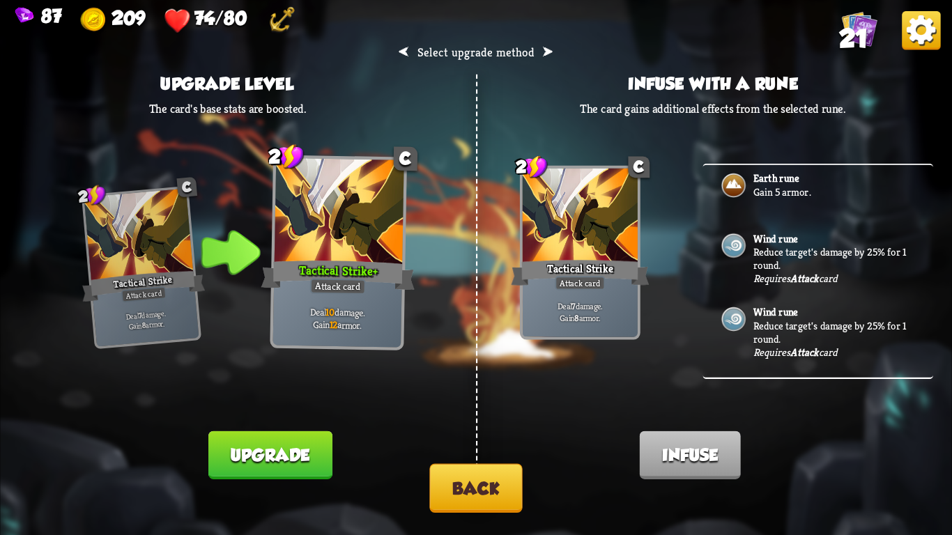
scroll to position [66, 0]
click at [759, 253] on p "Reduce target's damage by 25% for 1 round." at bounding box center [834, 256] width 161 height 26
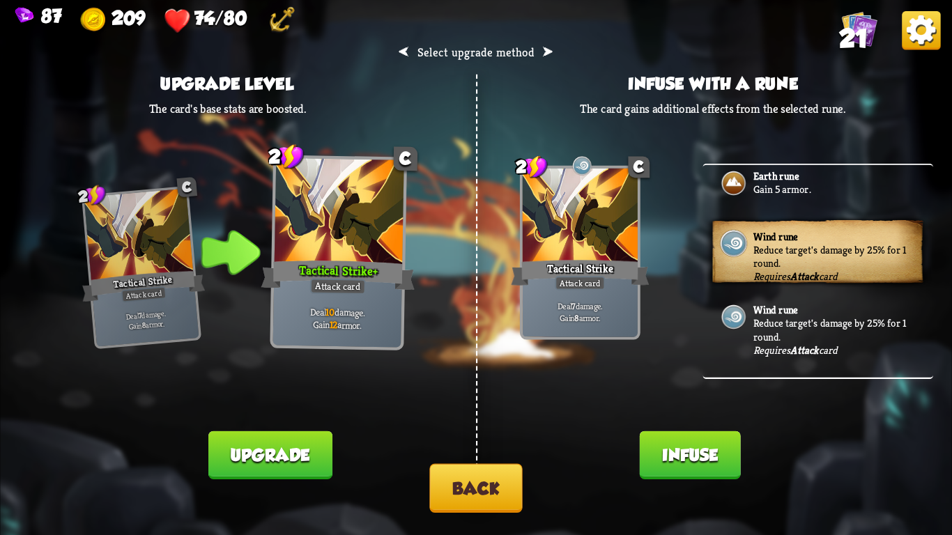
click at [267, 449] on button "Upgrade" at bounding box center [270, 456] width 124 height 48
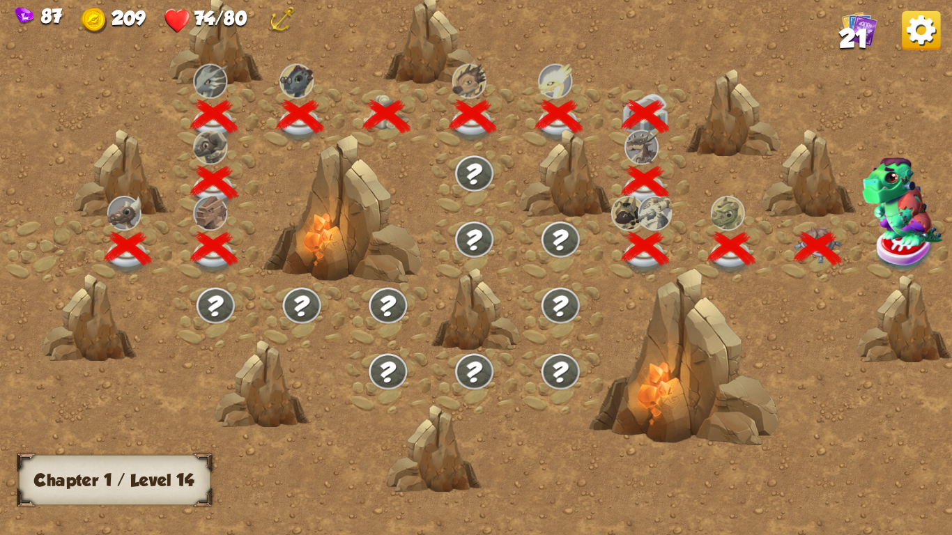
scroll to position [0, 212]
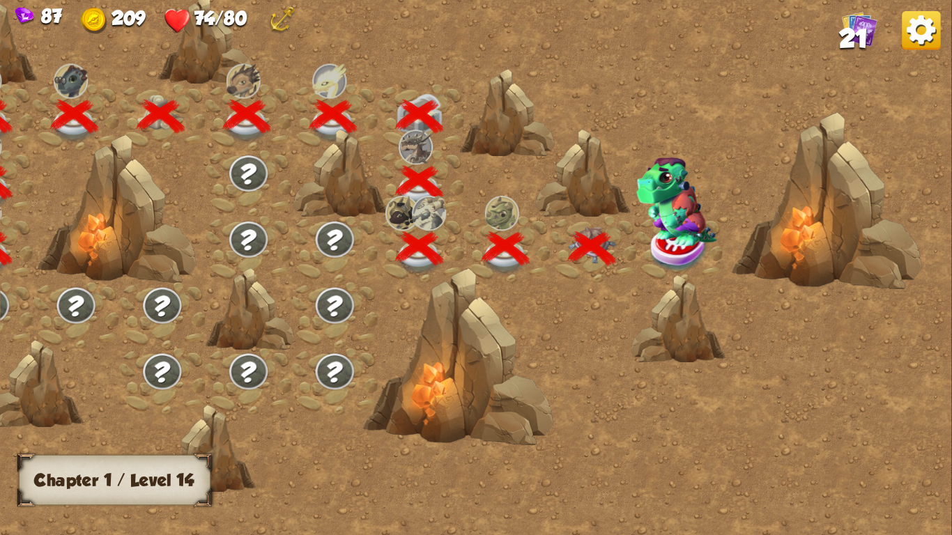
click at [695, 239] on img at bounding box center [677, 202] width 80 height 89
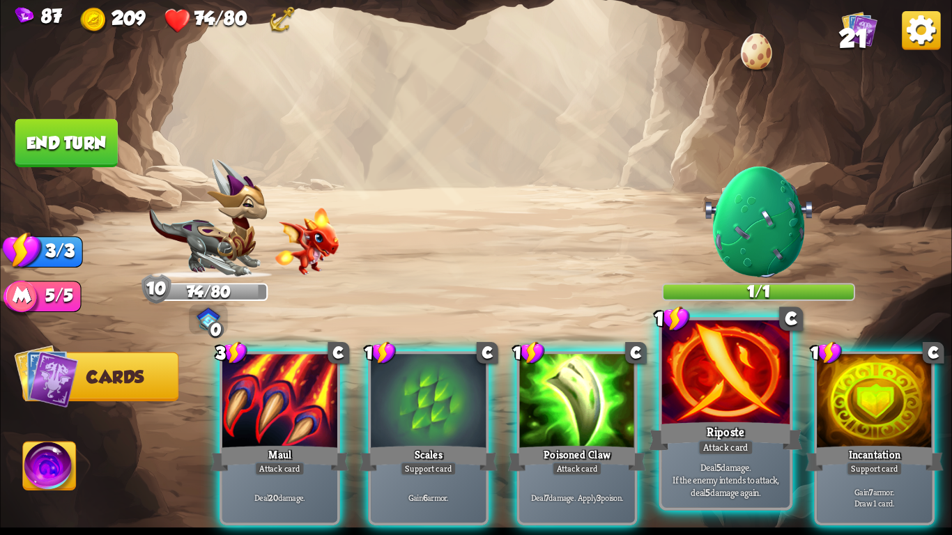
click at [719, 442] on div "Attack card" at bounding box center [726, 447] width 56 height 15
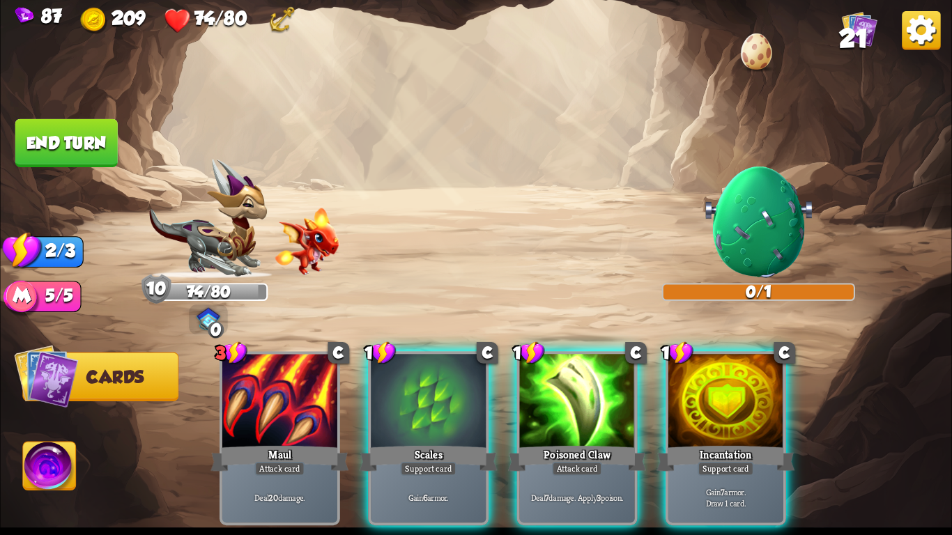
click at [36, 135] on button "End turn" at bounding box center [66, 143] width 102 height 48
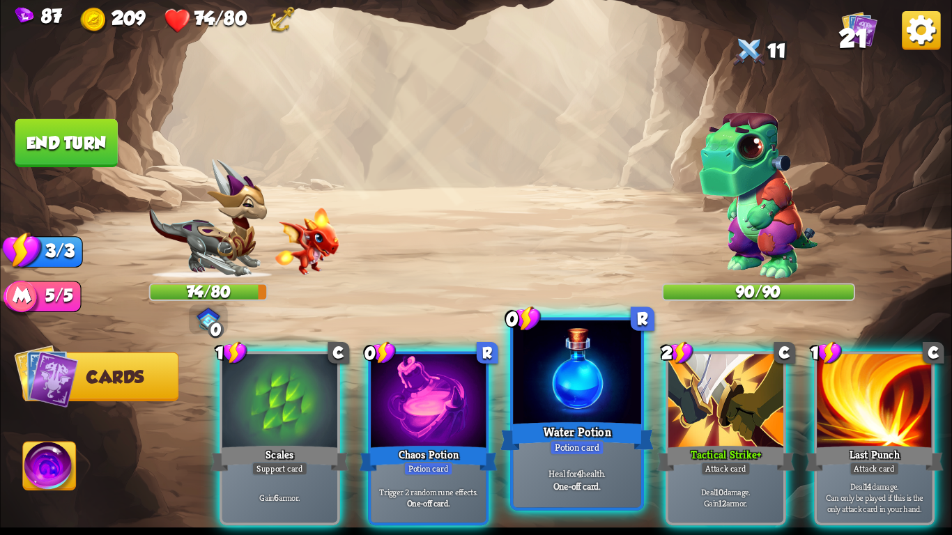
click at [572, 429] on div "Water Potion" at bounding box center [577, 437] width 153 height 34
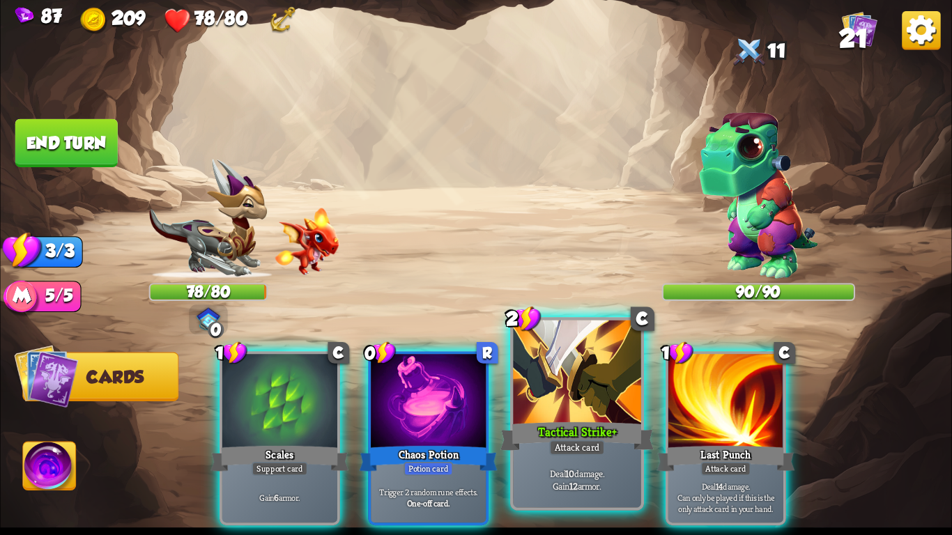
click at [533, 379] on div at bounding box center [577, 375] width 128 height 108
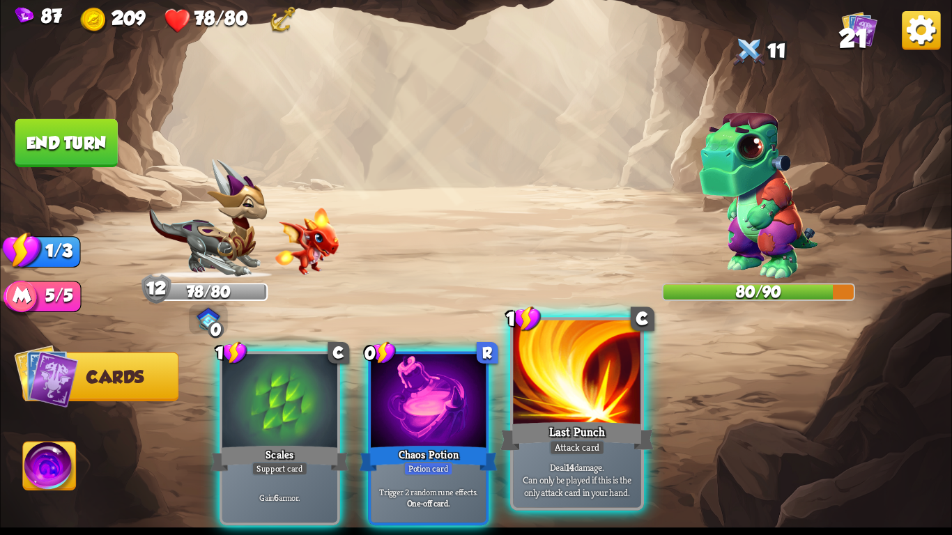
click at [534, 394] on div at bounding box center [577, 375] width 128 height 108
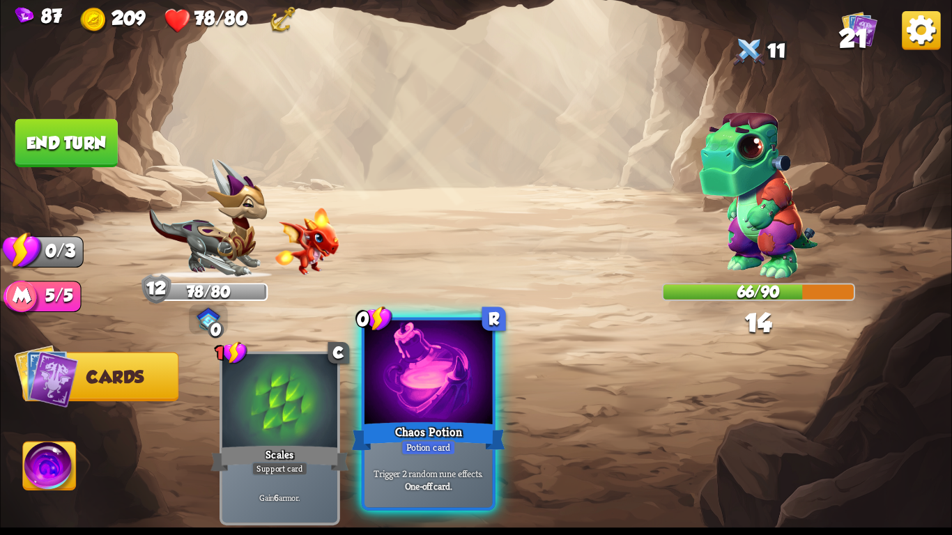
click at [426, 368] on div at bounding box center [429, 375] width 128 height 108
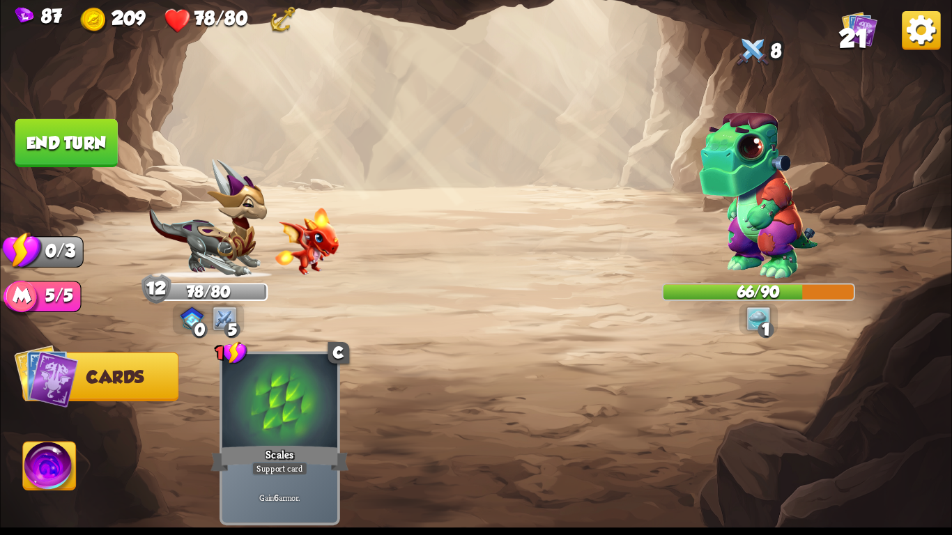
click at [105, 139] on button "End turn" at bounding box center [66, 143] width 102 height 48
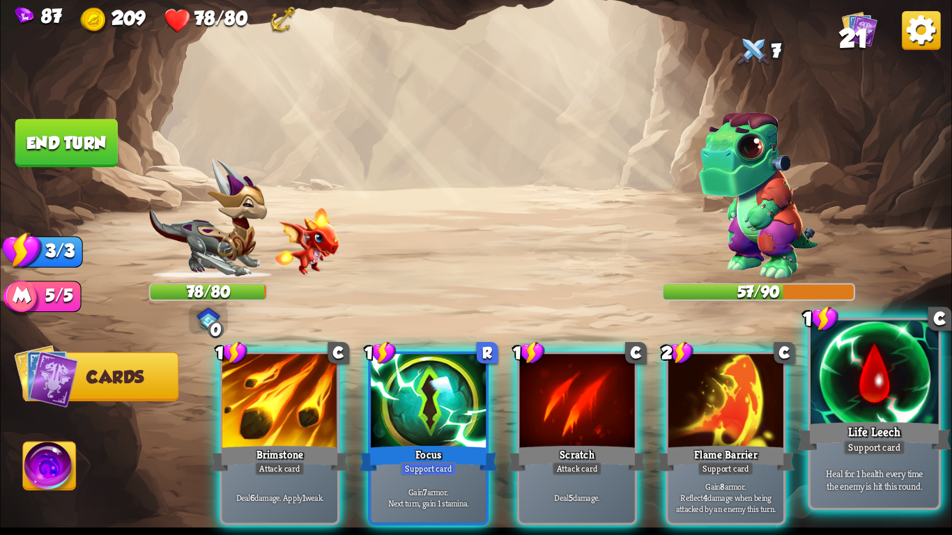
click at [880, 431] on div "Life Leech" at bounding box center [874, 437] width 153 height 34
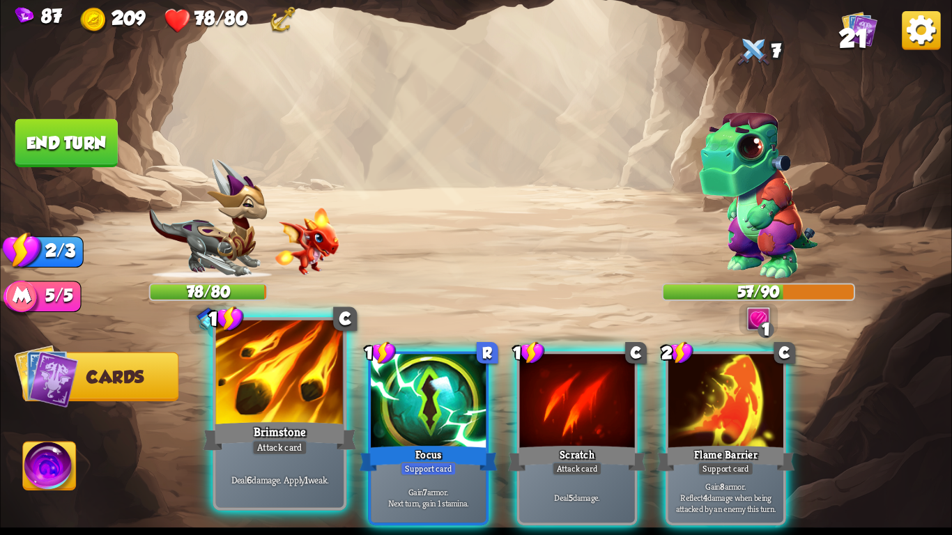
click at [299, 445] on div "Attack card" at bounding box center [280, 447] width 56 height 15
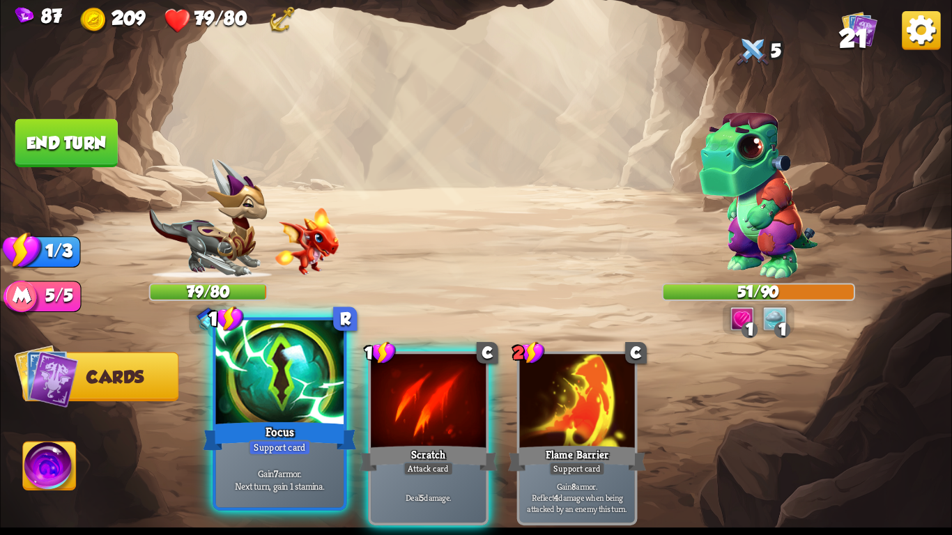
click at [283, 438] on div "Focus" at bounding box center [279, 437] width 153 height 34
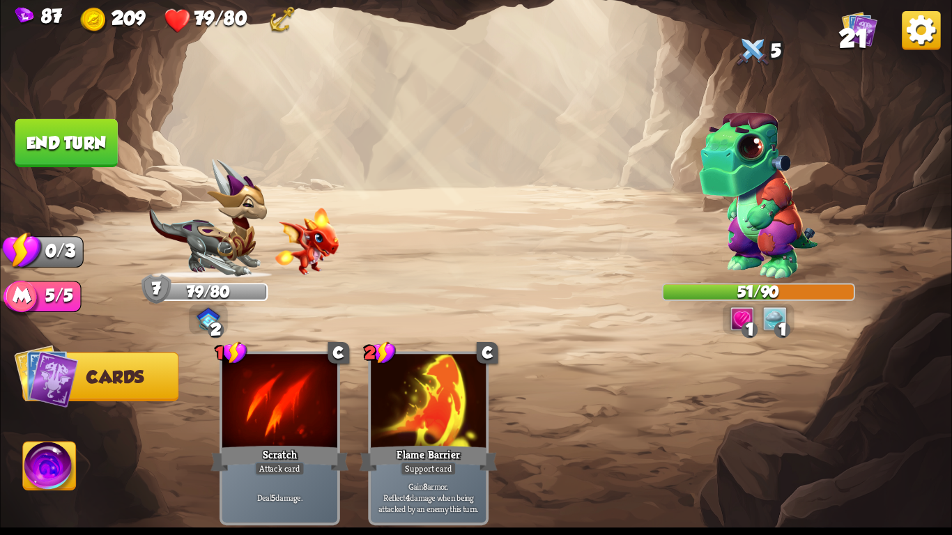
click at [76, 147] on button "End turn" at bounding box center [66, 143] width 102 height 48
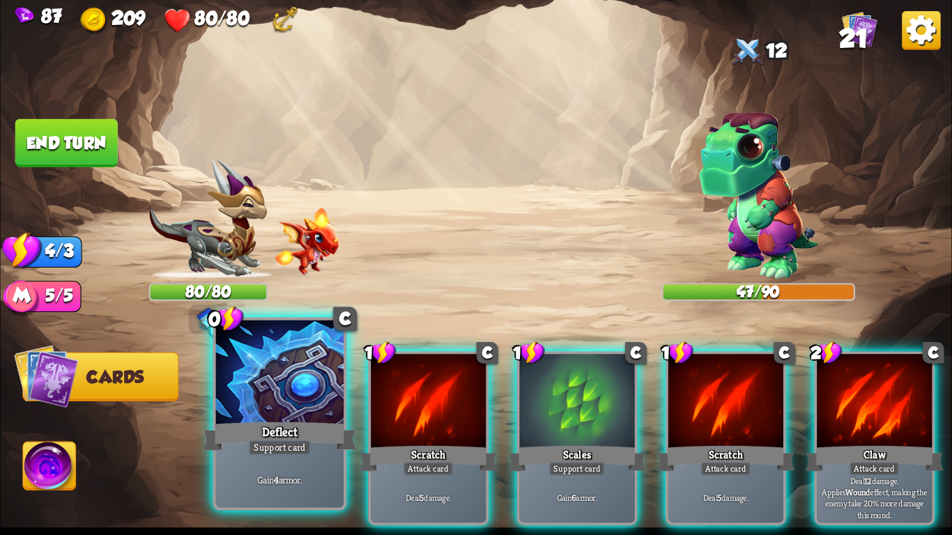
click at [310, 460] on div "Gain 4 armor." at bounding box center [280, 480] width 128 height 56
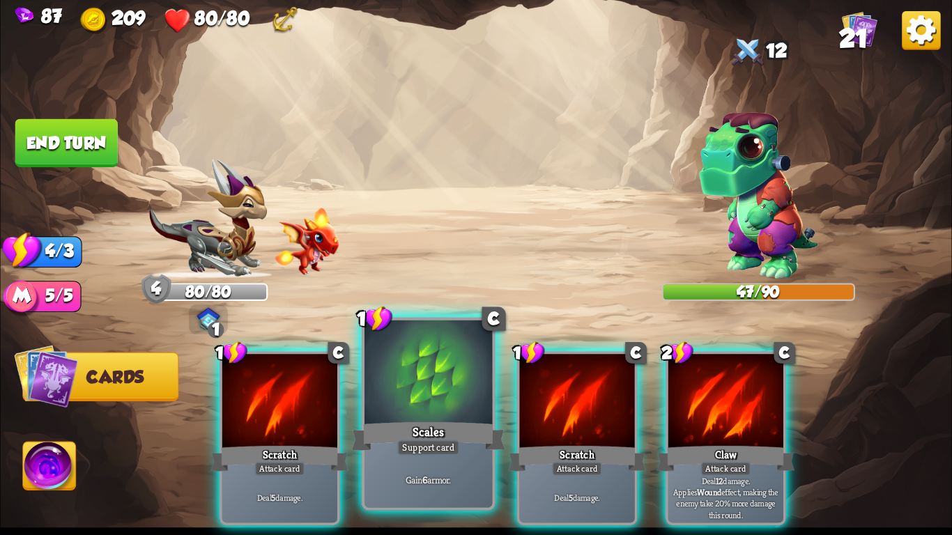
click at [418, 446] on div "Support card" at bounding box center [428, 447] width 63 height 15
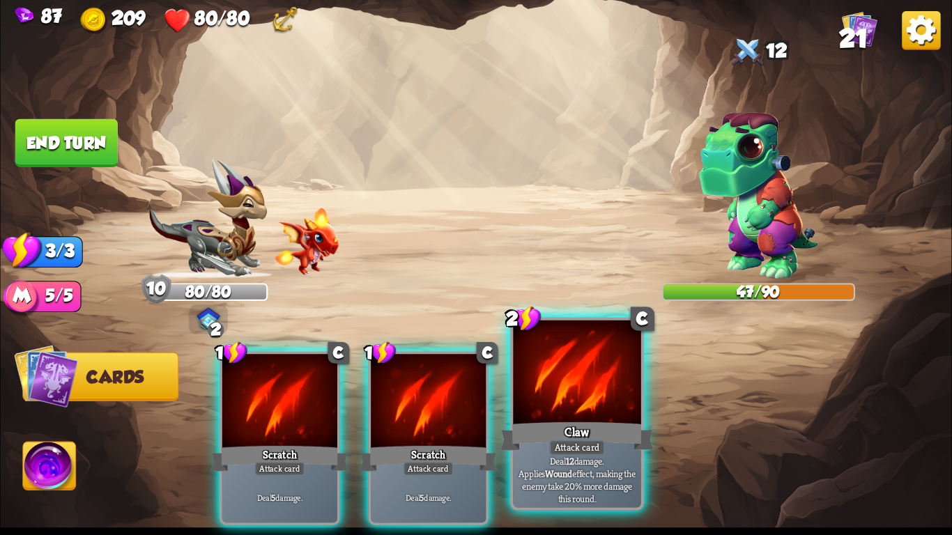
click at [593, 443] on div "Attack card" at bounding box center [577, 447] width 56 height 15
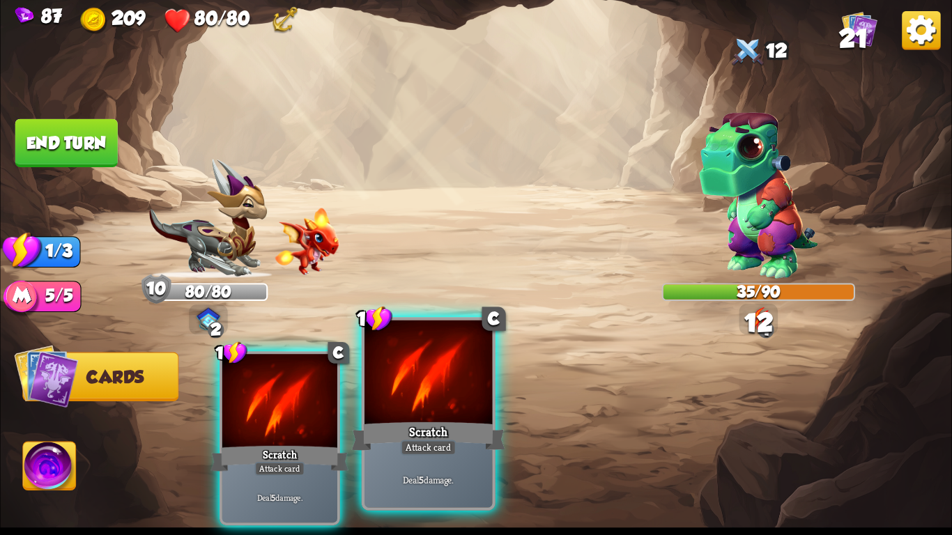
click at [444, 420] on div "Scratch" at bounding box center [428, 437] width 153 height 34
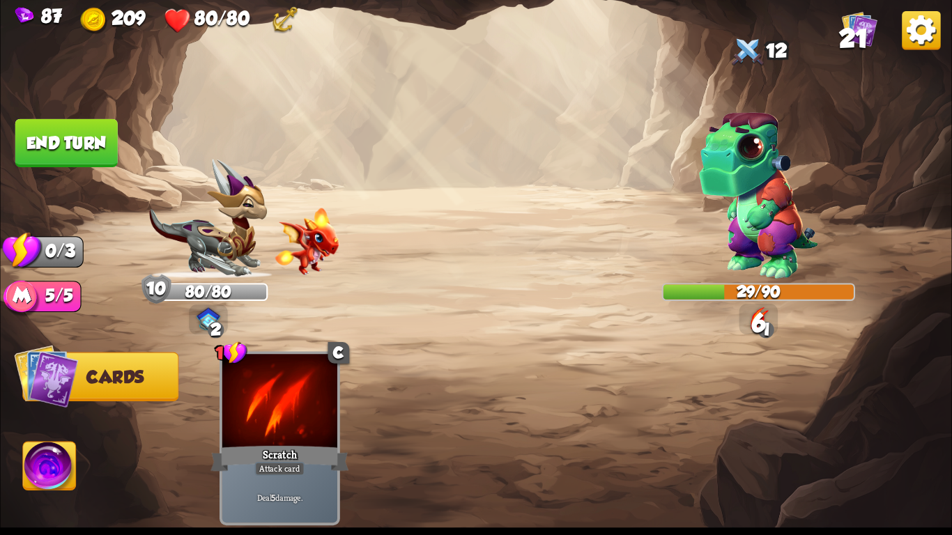
click at [49, 128] on button "End turn" at bounding box center [66, 143] width 102 height 48
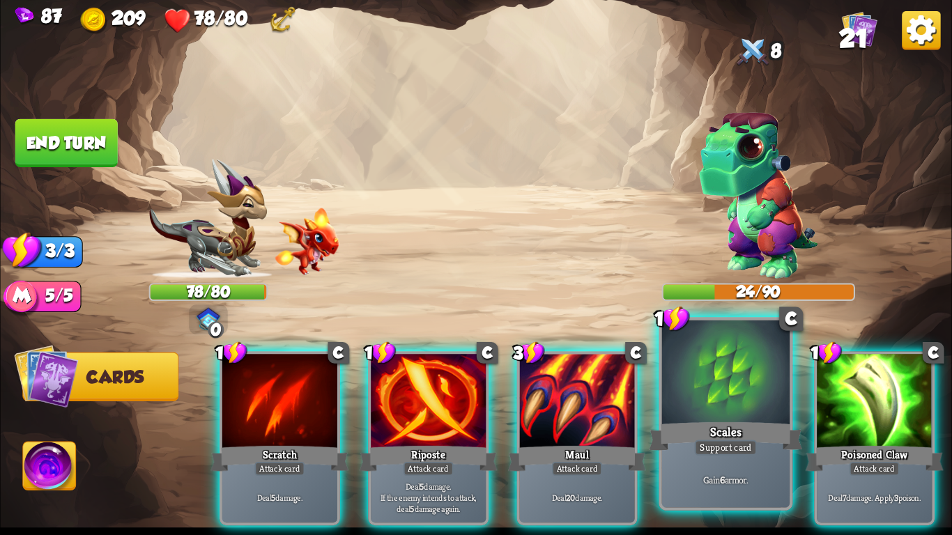
click at [695, 360] on div at bounding box center [726, 375] width 128 height 108
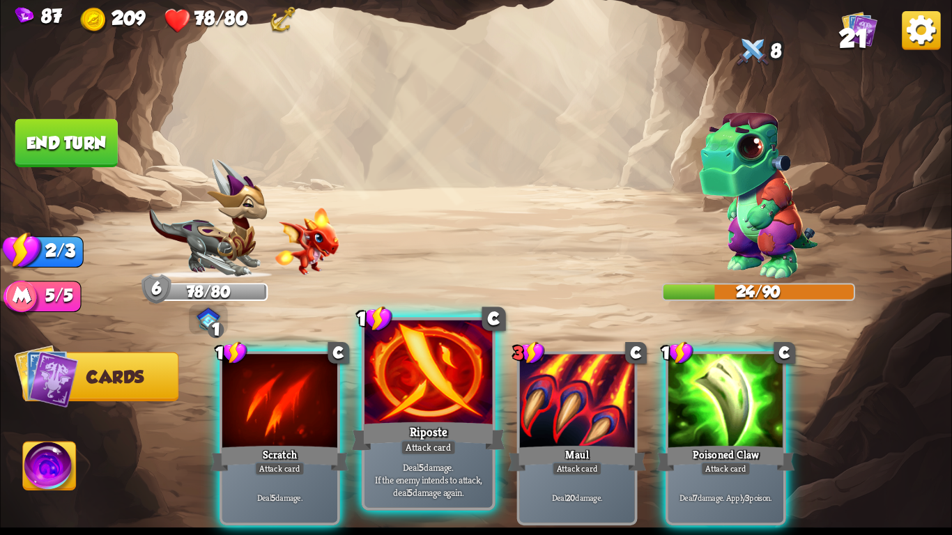
click at [405, 433] on div "Riposte" at bounding box center [428, 437] width 153 height 34
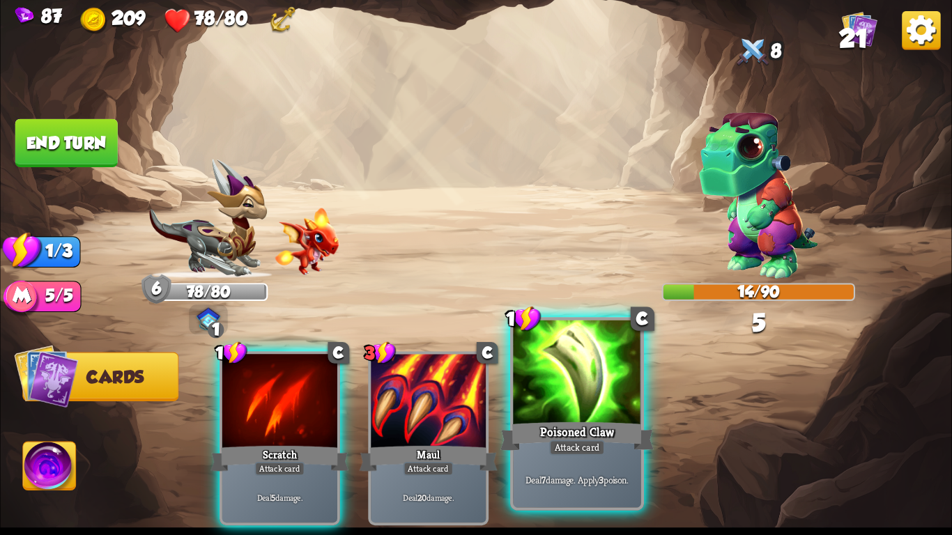
click at [566, 425] on div "Poisoned Claw" at bounding box center [577, 437] width 153 height 34
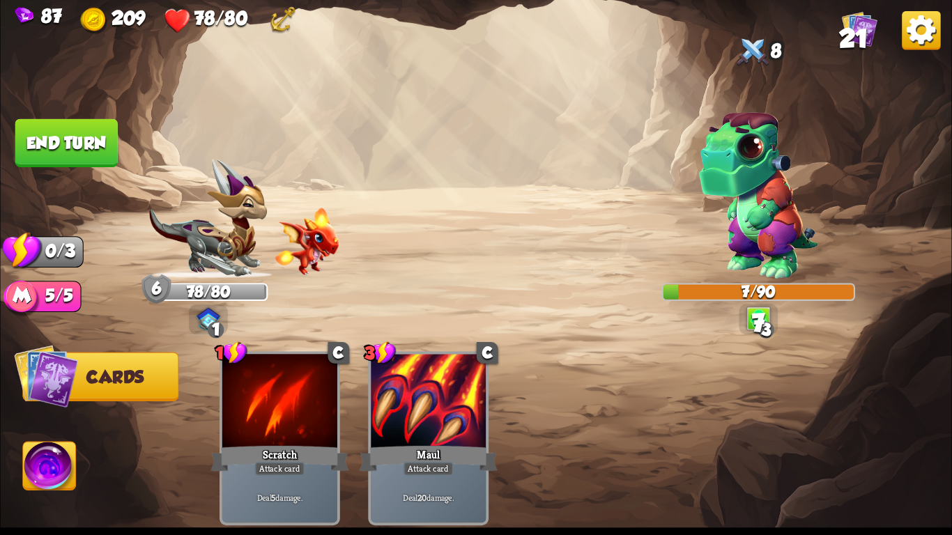
click at [54, 155] on button "End turn" at bounding box center [66, 143] width 102 height 48
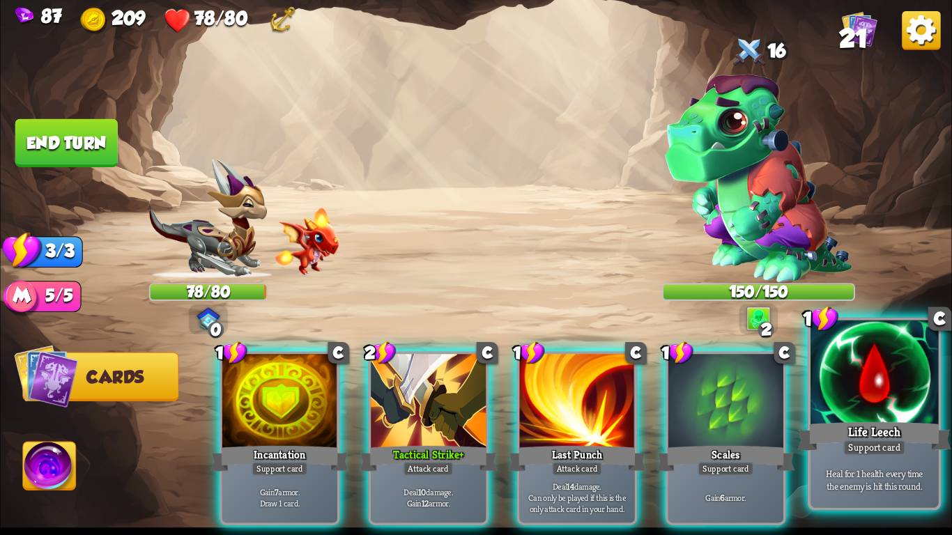
click at [839, 445] on div "Life Leech" at bounding box center [874, 437] width 153 height 34
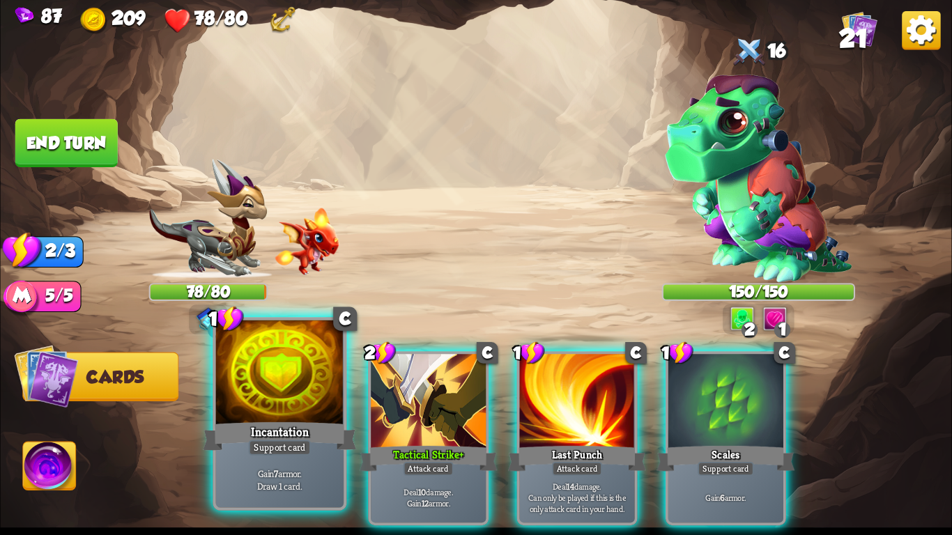
click at [272, 441] on div "Support card" at bounding box center [280, 447] width 63 height 15
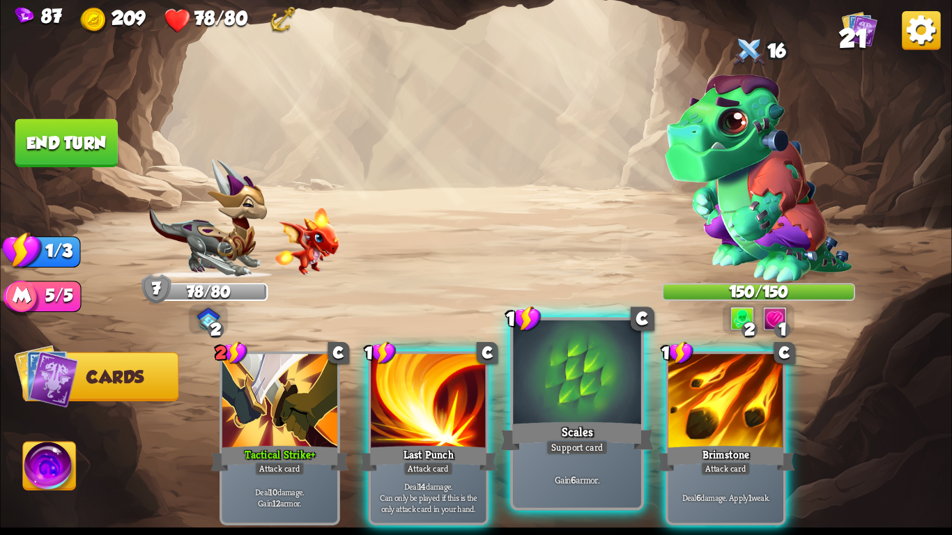
click at [613, 448] on div "Scales" at bounding box center [577, 437] width 153 height 34
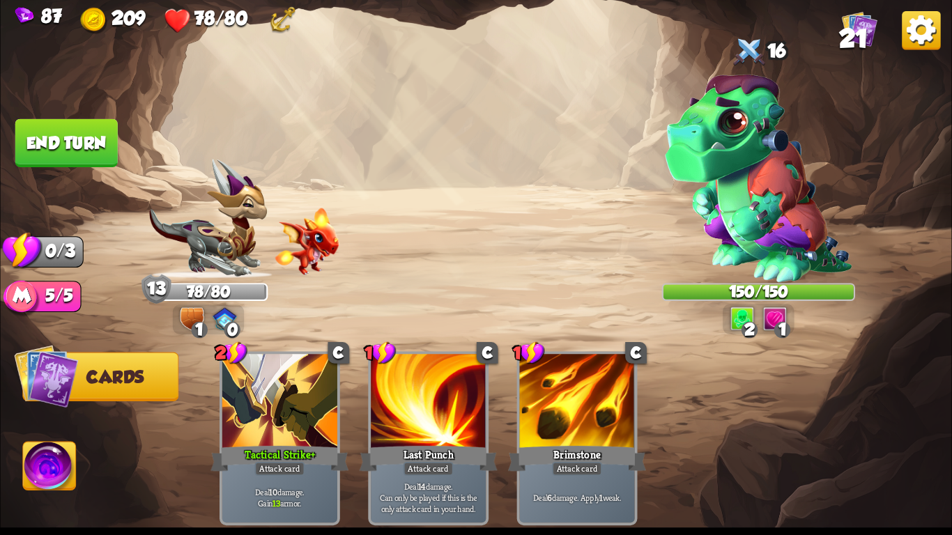
click at [82, 148] on button "End turn" at bounding box center [66, 143] width 105 height 49
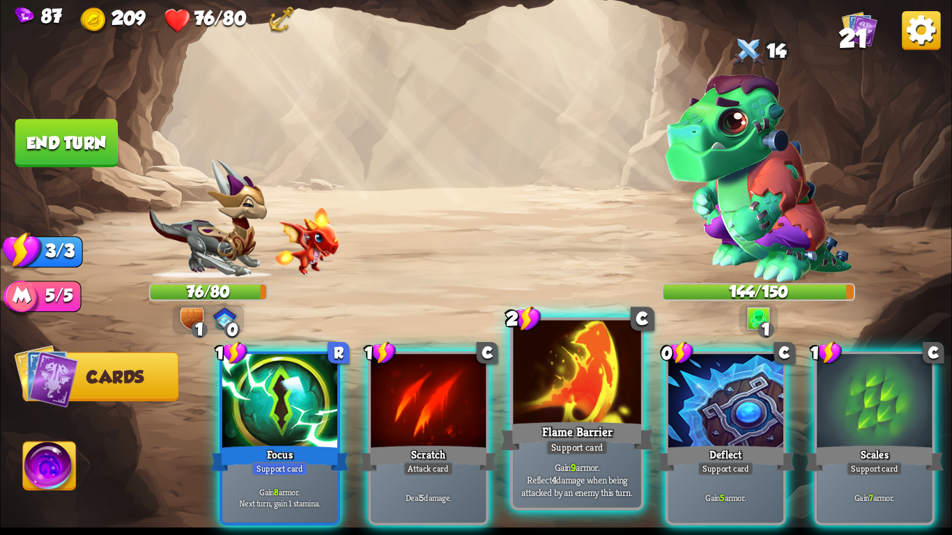
click at [522, 387] on div at bounding box center [577, 375] width 128 height 108
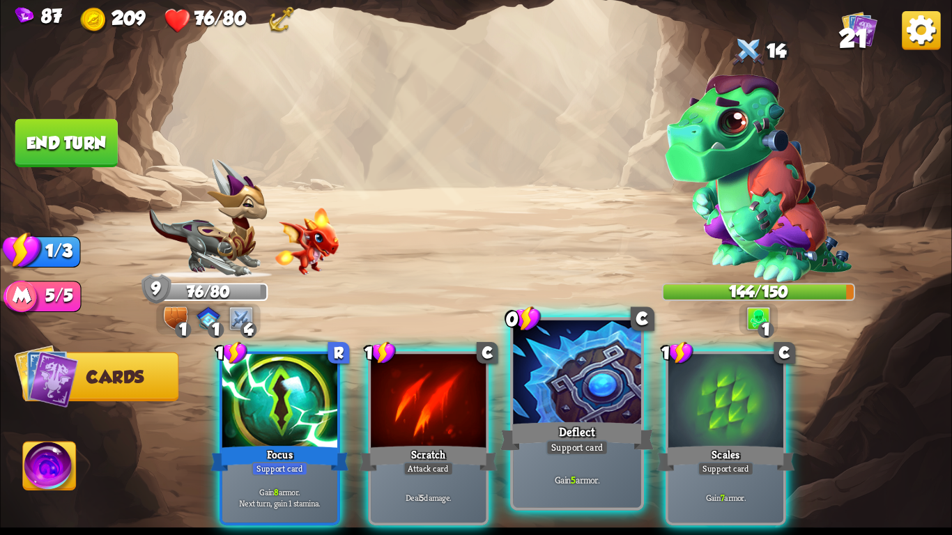
click at [554, 393] on div at bounding box center [577, 375] width 128 height 108
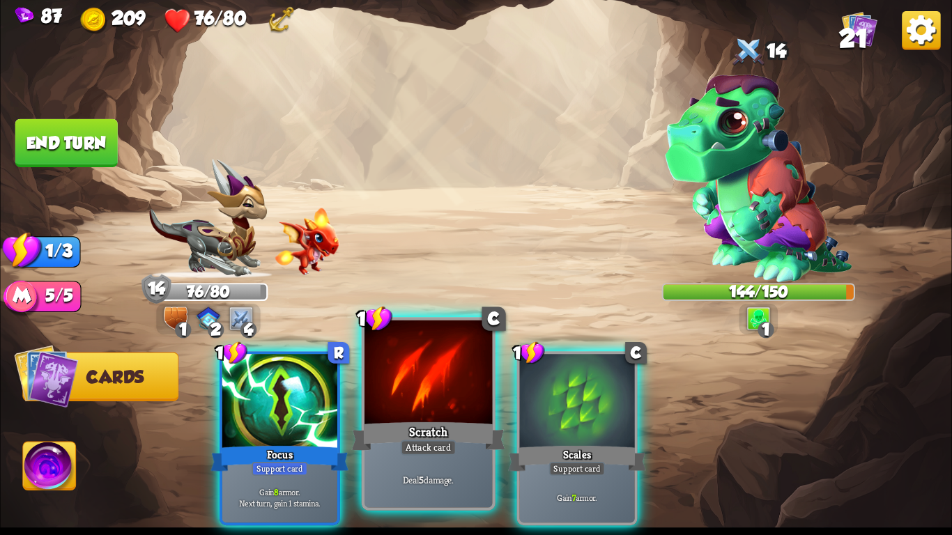
click at [407, 422] on div "Scratch" at bounding box center [428, 437] width 153 height 34
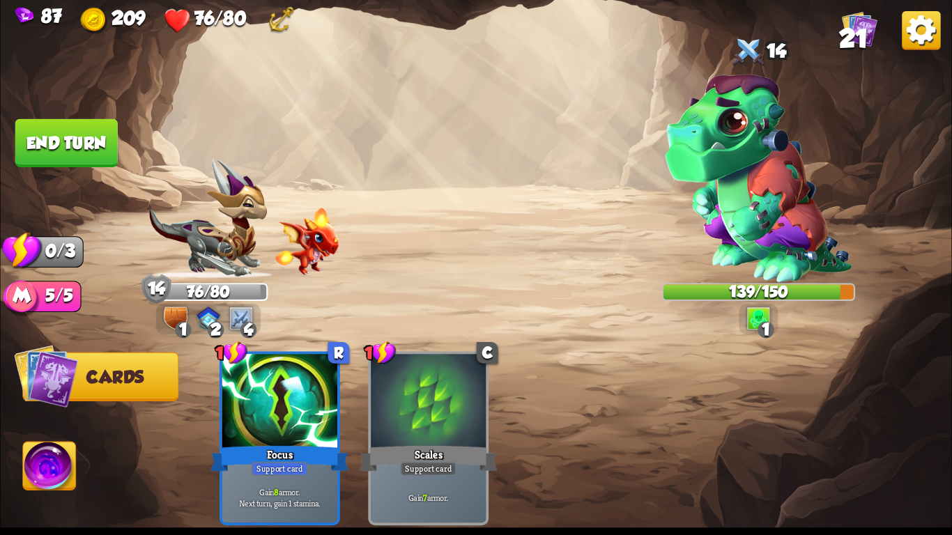
click at [58, 130] on button "End turn" at bounding box center [66, 143] width 102 height 48
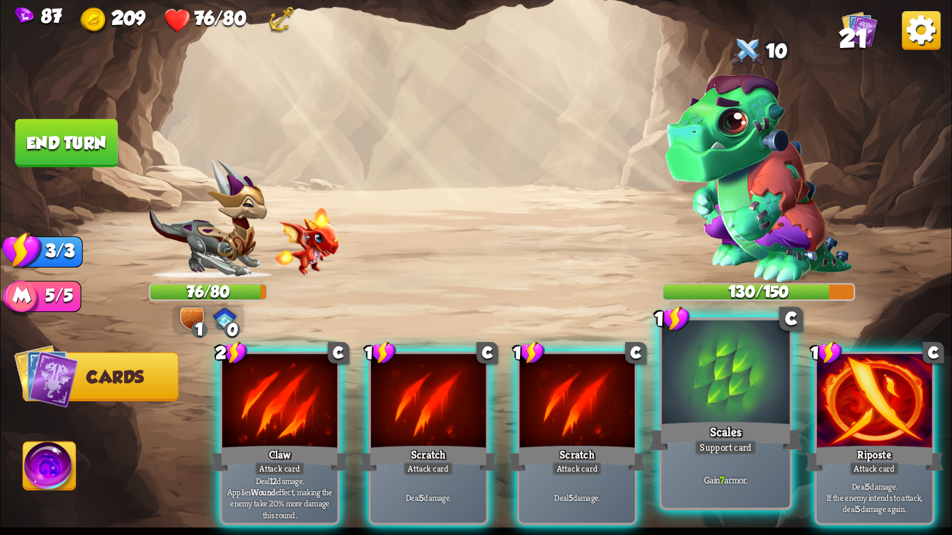
click at [694, 387] on div at bounding box center [726, 375] width 128 height 108
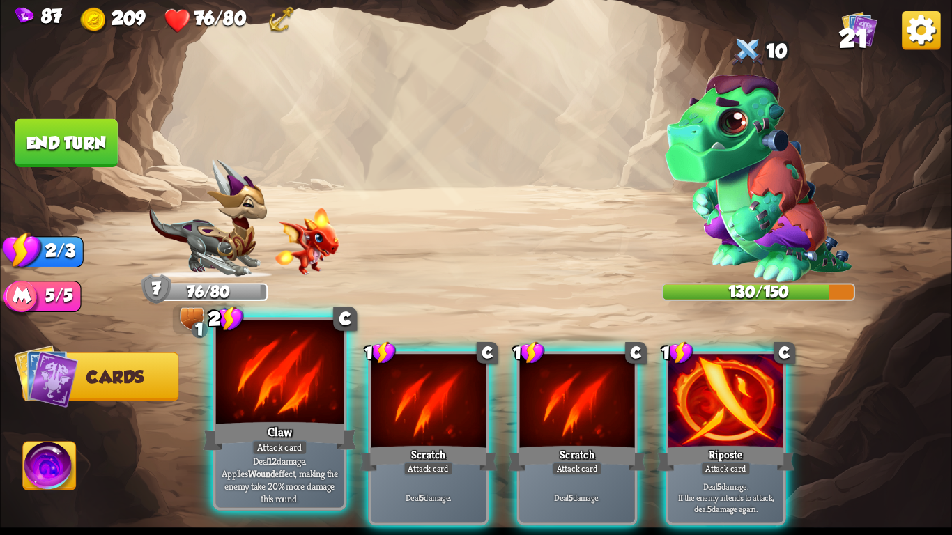
click at [277, 436] on div "Claw" at bounding box center [279, 437] width 153 height 34
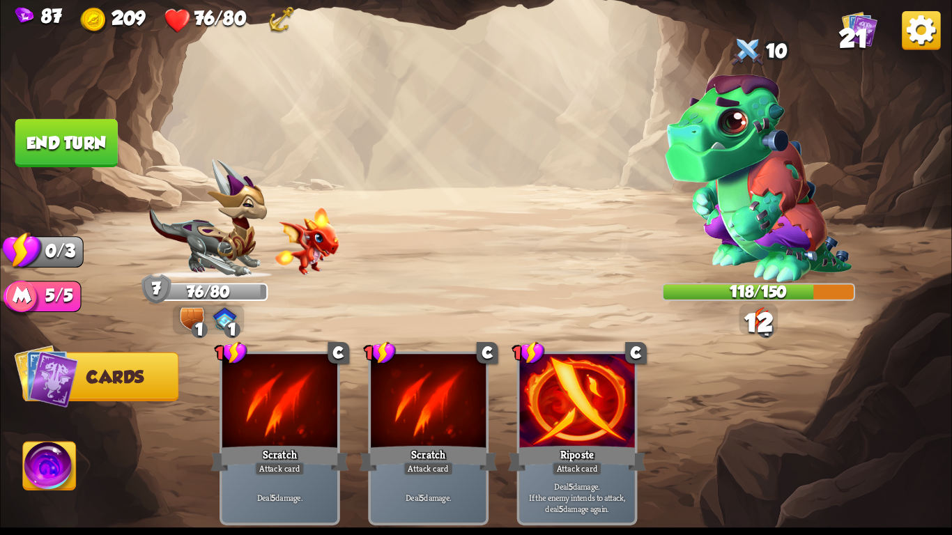
click at [37, 130] on button "End turn" at bounding box center [66, 143] width 102 height 48
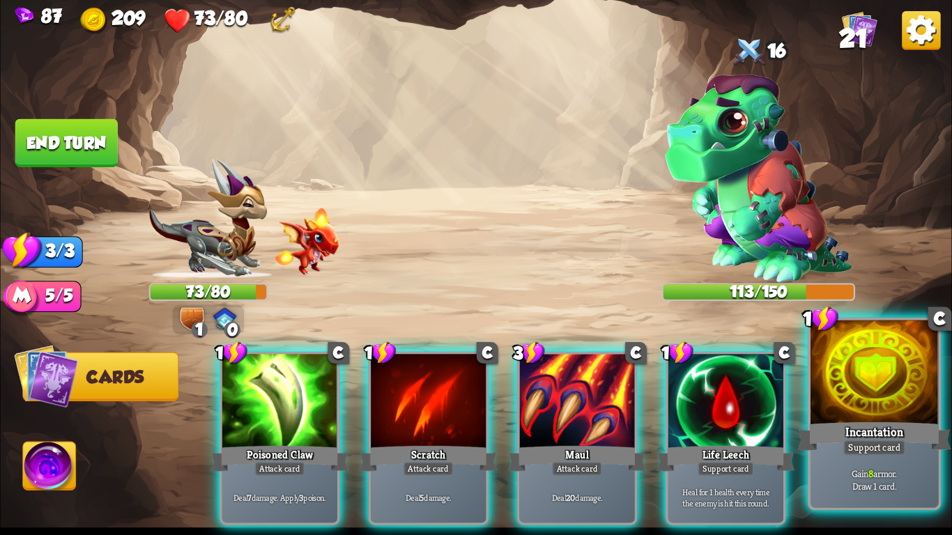
click at [924, 437] on div "Incantation" at bounding box center [874, 437] width 153 height 34
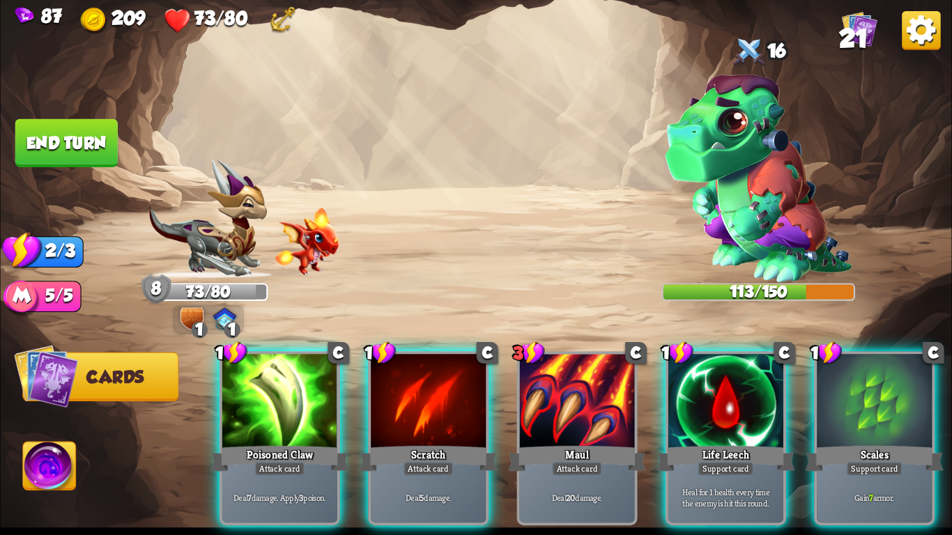
click at [924, 443] on div "Scales" at bounding box center [875, 458] width 138 height 31
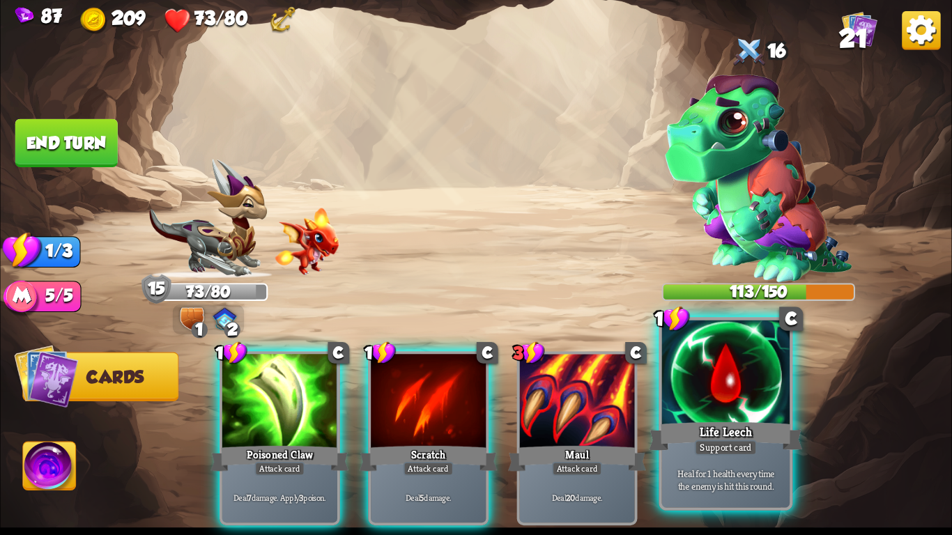
click at [676, 425] on div "Life Leech" at bounding box center [725, 437] width 153 height 34
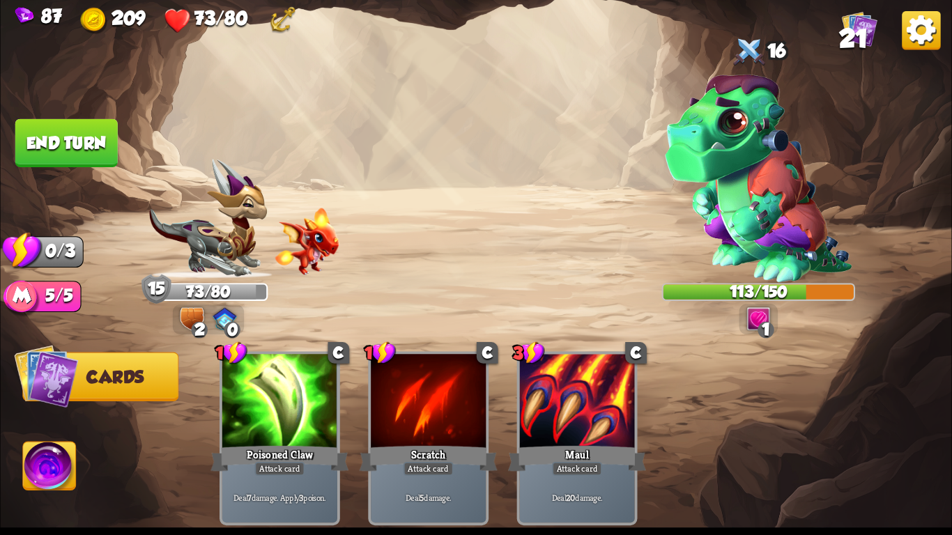
click at [74, 135] on button "End turn" at bounding box center [66, 143] width 102 height 48
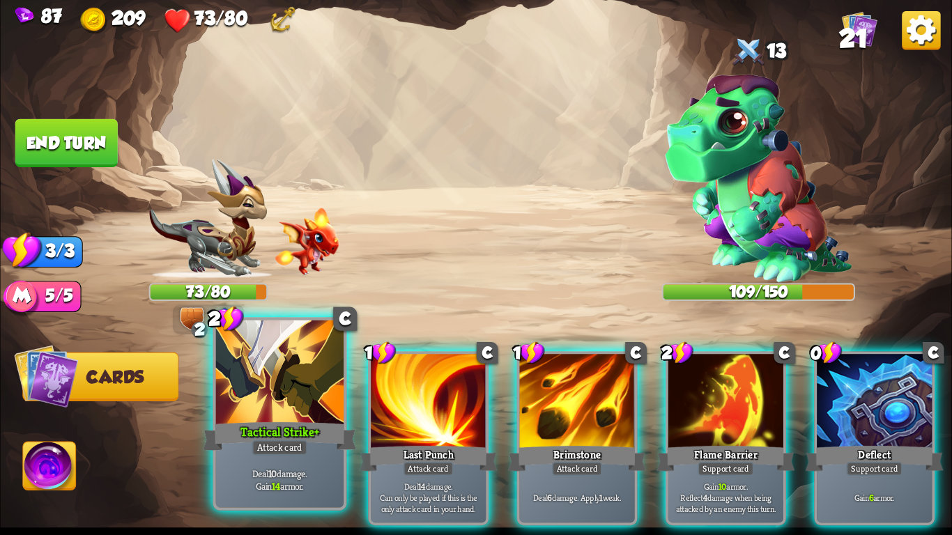
click at [259, 433] on div "Tactical Strike+" at bounding box center [279, 437] width 153 height 34
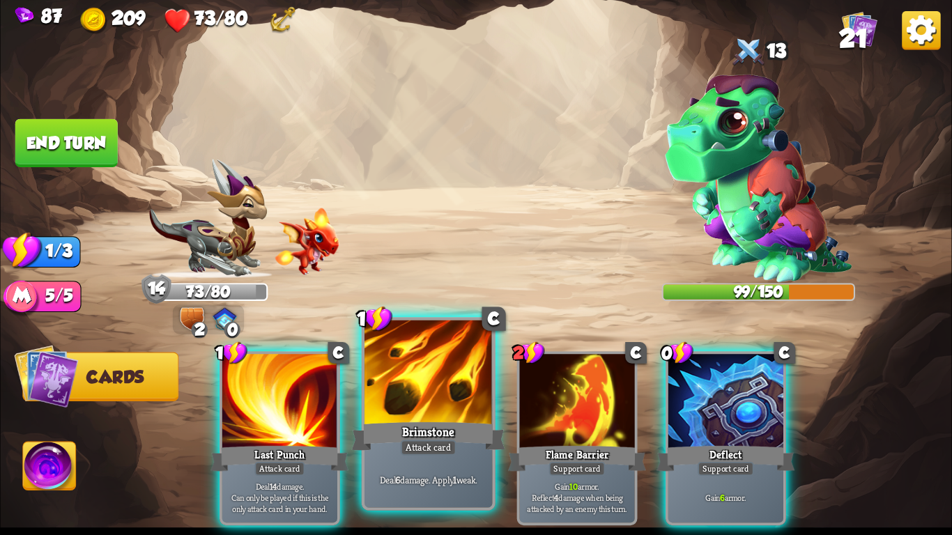
click at [414, 472] on div "Deal 6 damage. Apply 1 weak." at bounding box center [429, 480] width 128 height 56
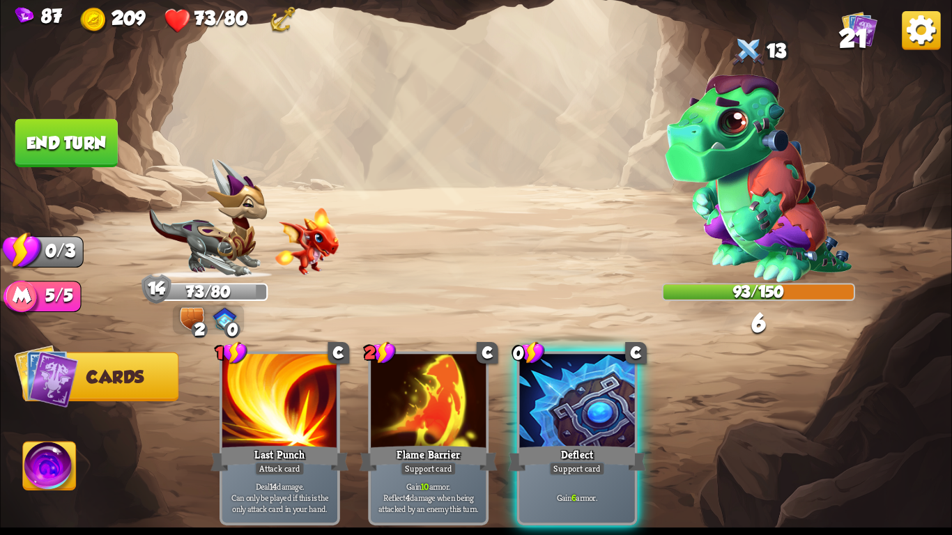
click at [56, 146] on button "End turn" at bounding box center [66, 143] width 102 height 48
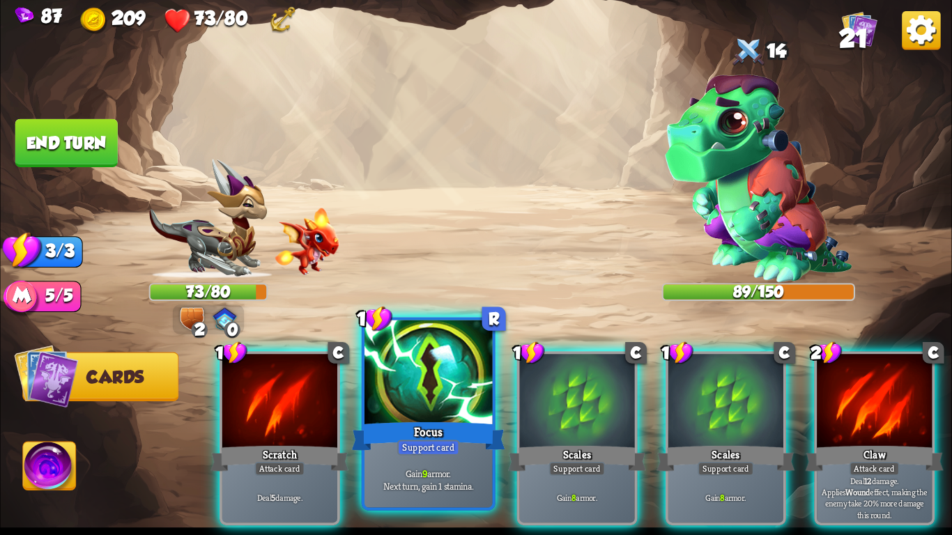
click at [440, 411] on div at bounding box center [429, 375] width 128 height 108
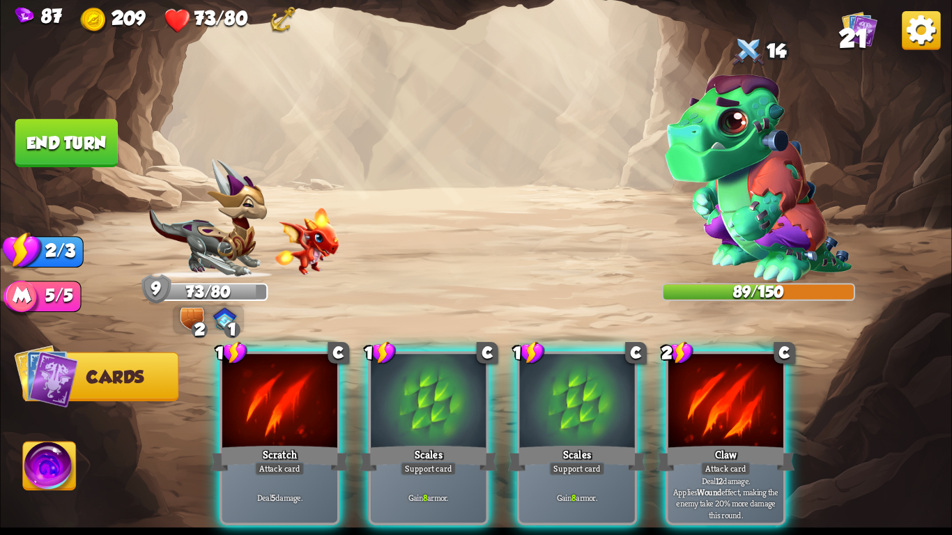
click at [440, 411] on div at bounding box center [428, 402] width 115 height 97
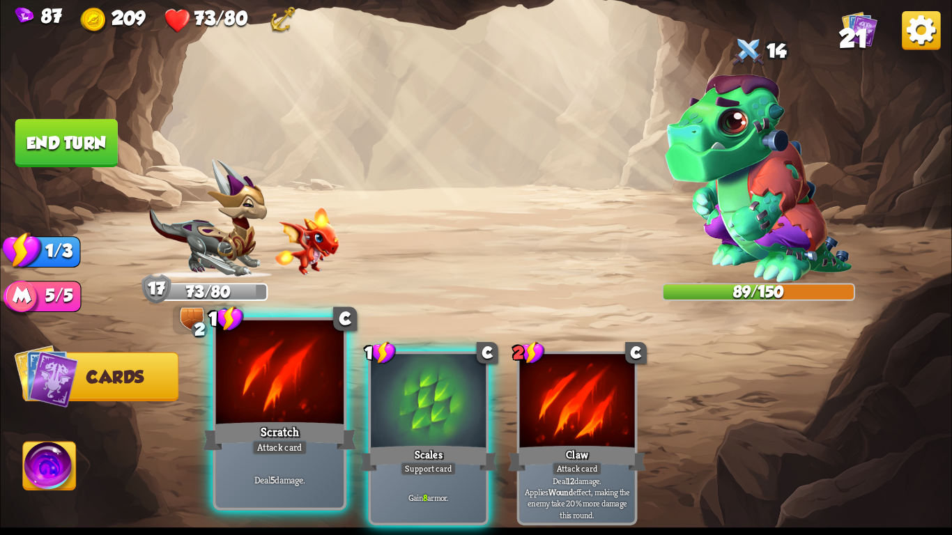
click at [282, 428] on div "Scratch" at bounding box center [279, 437] width 153 height 34
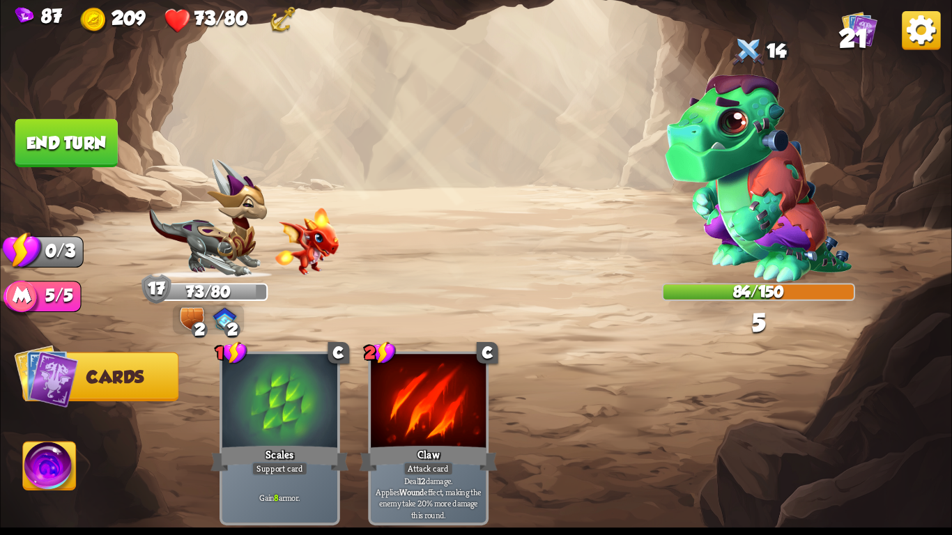
click at [59, 129] on button "End turn" at bounding box center [66, 143] width 102 height 48
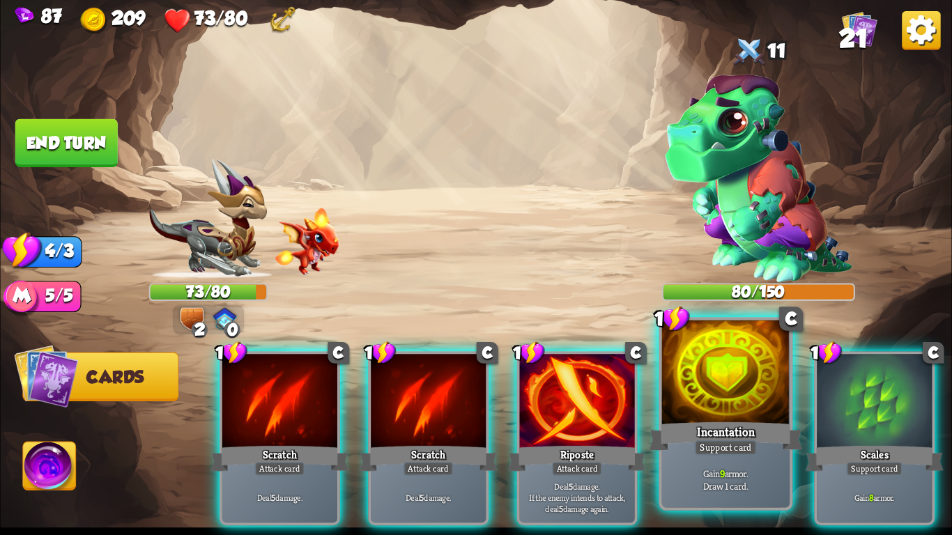
click at [776, 474] on p "Gain 9 armor. Draw 1 card." at bounding box center [725, 479] width 121 height 25
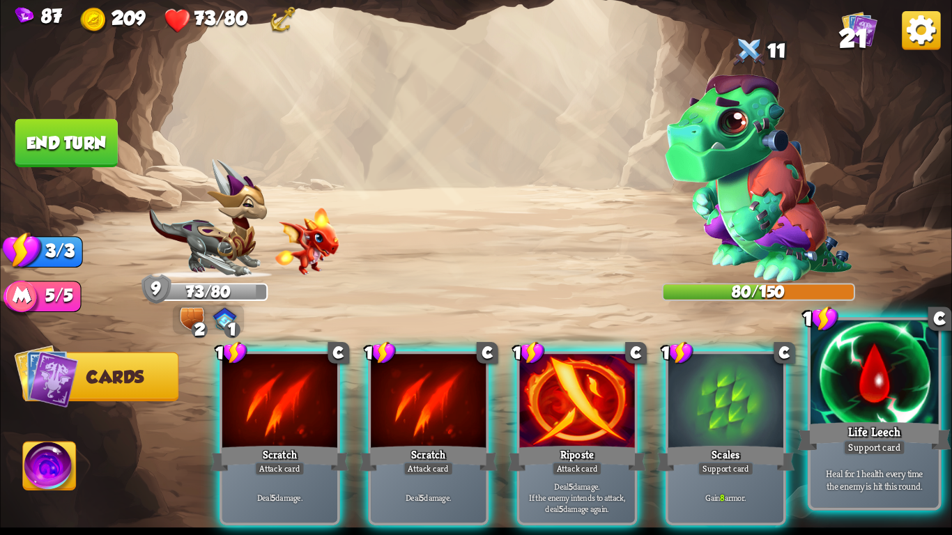
click at [862, 476] on p "Heal for 1 health every time the enemy is hit this round." at bounding box center [874, 479] width 121 height 25
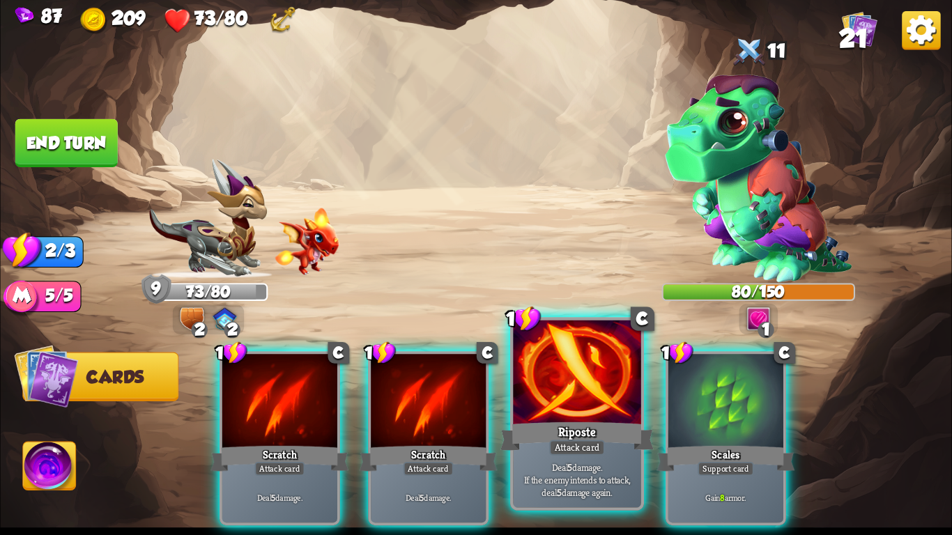
click at [550, 423] on div "Riposte" at bounding box center [577, 437] width 153 height 34
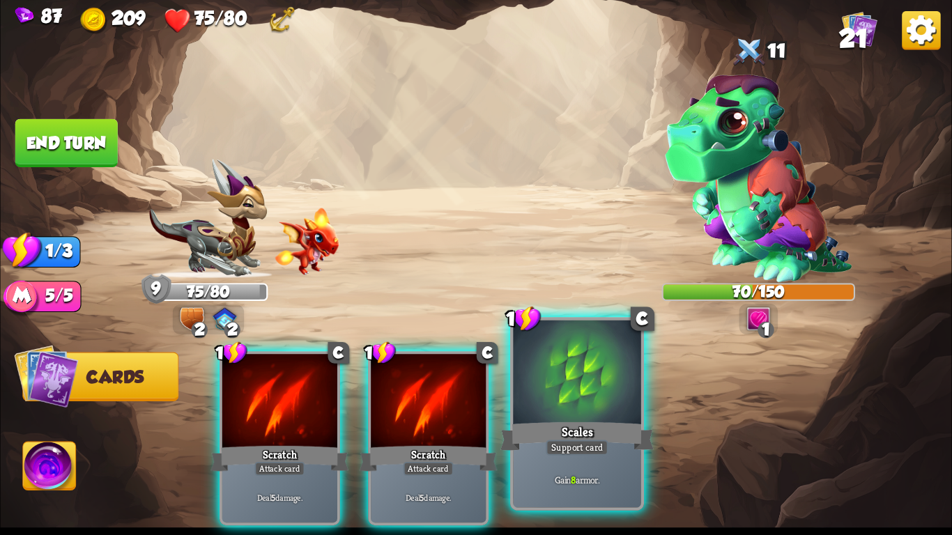
click at [559, 384] on div at bounding box center [577, 375] width 128 height 108
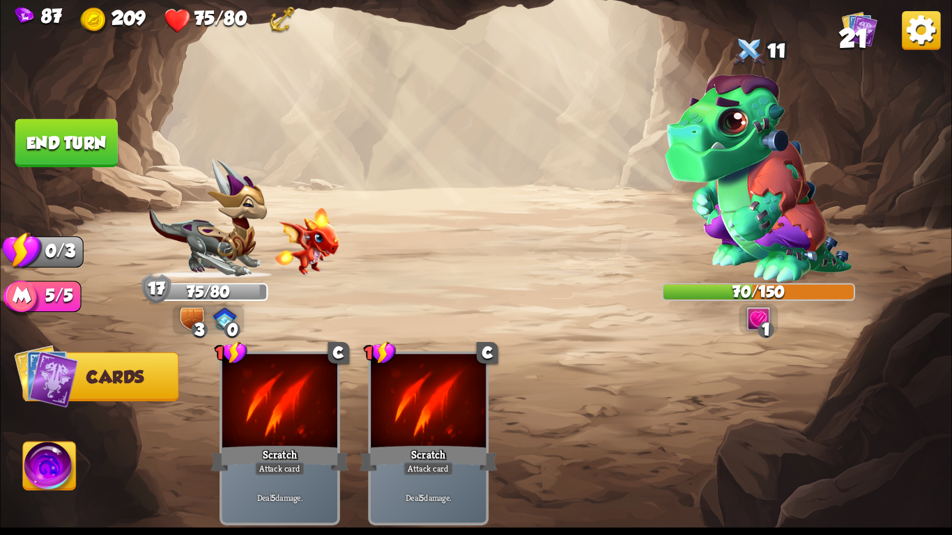
click at [75, 124] on button "End turn" at bounding box center [66, 143] width 102 height 48
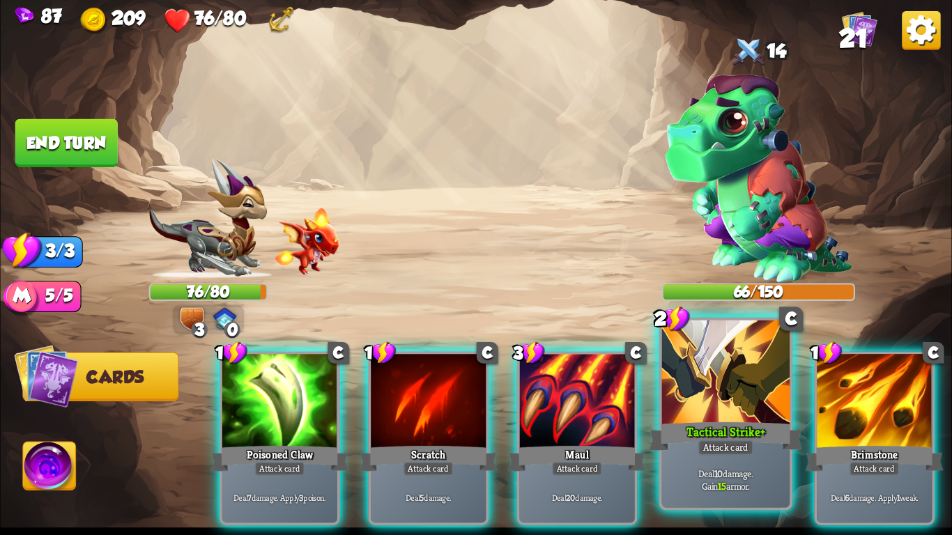
click at [763, 448] on div "Tactical Strike+" at bounding box center [725, 437] width 153 height 34
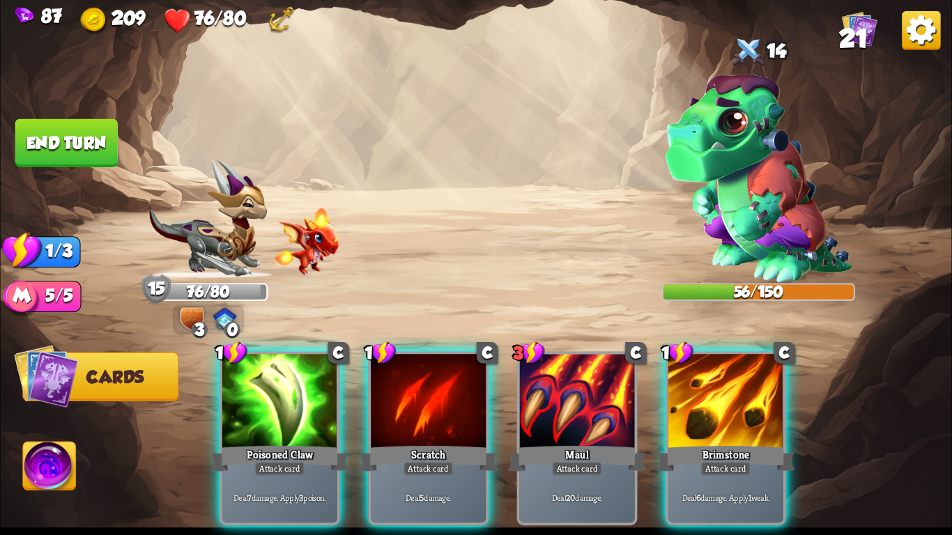
click at [224, 170] on img at bounding box center [208, 219] width 119 height 120
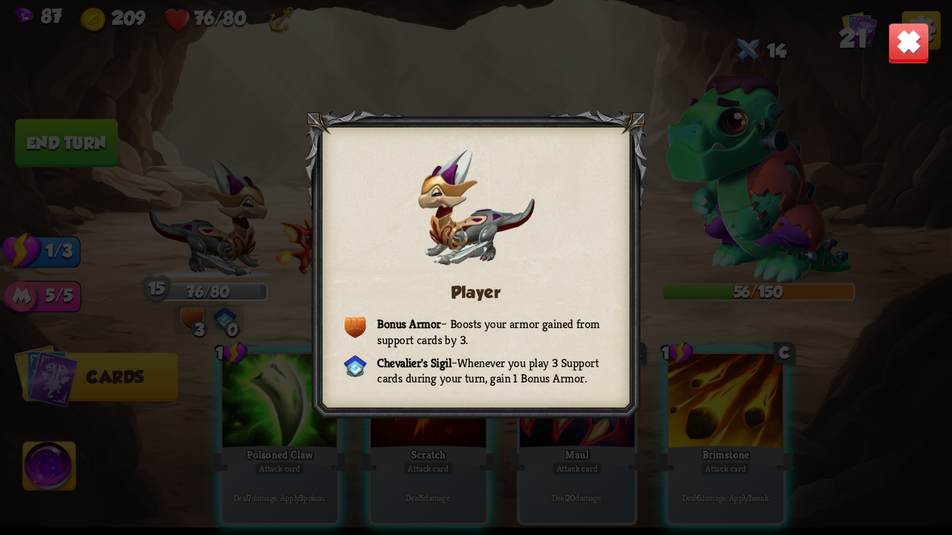
click at [897, 45] on img at bounding box center [909, 43] width 42 height 42
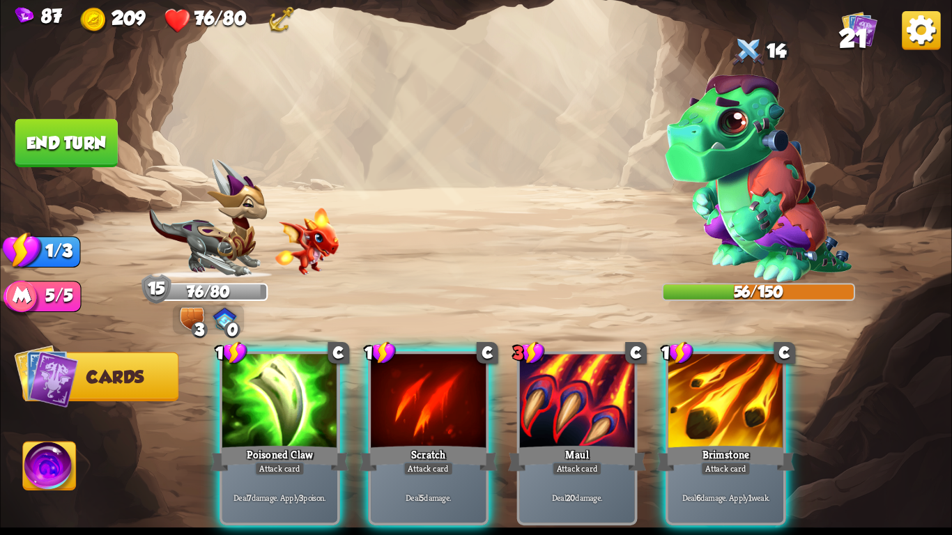
click at [236, 175] on img at bounding box center [208, 219] width 119 height 120
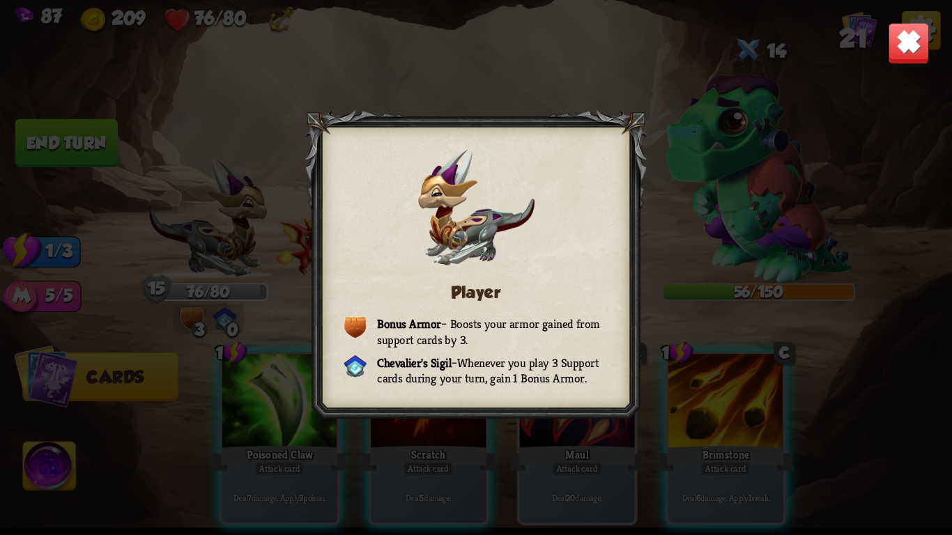
click at [899, 31] on img at bounding box center [909, 43] width 42 height 42
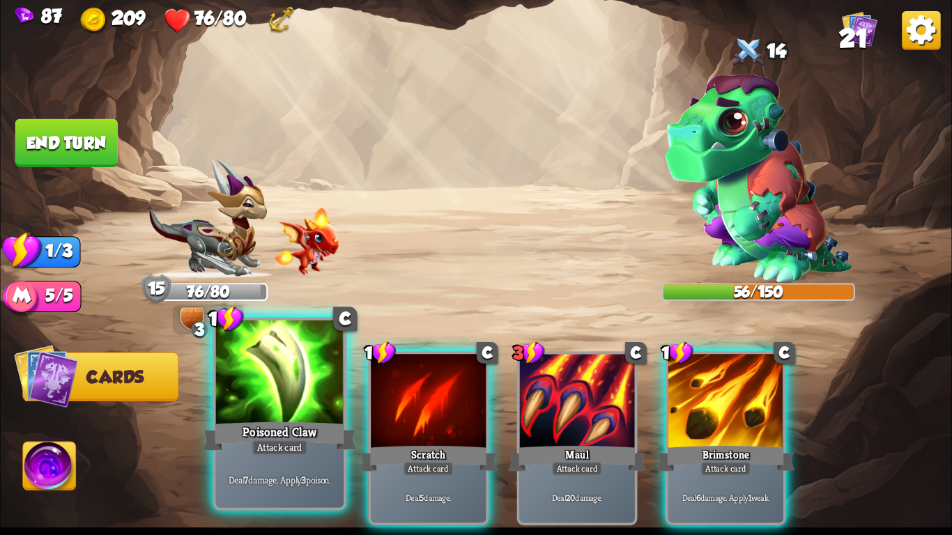
click at [234, 411] on div at bounding box center [280, 375] width 128 height 108
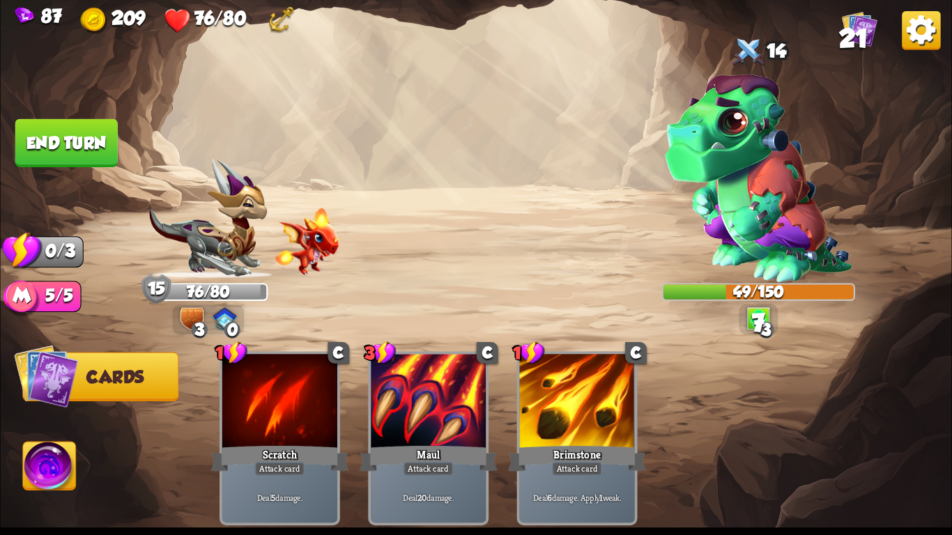
click at [67, 132] on button "End turn" at bounding box center [66, 143] width 102 height 48
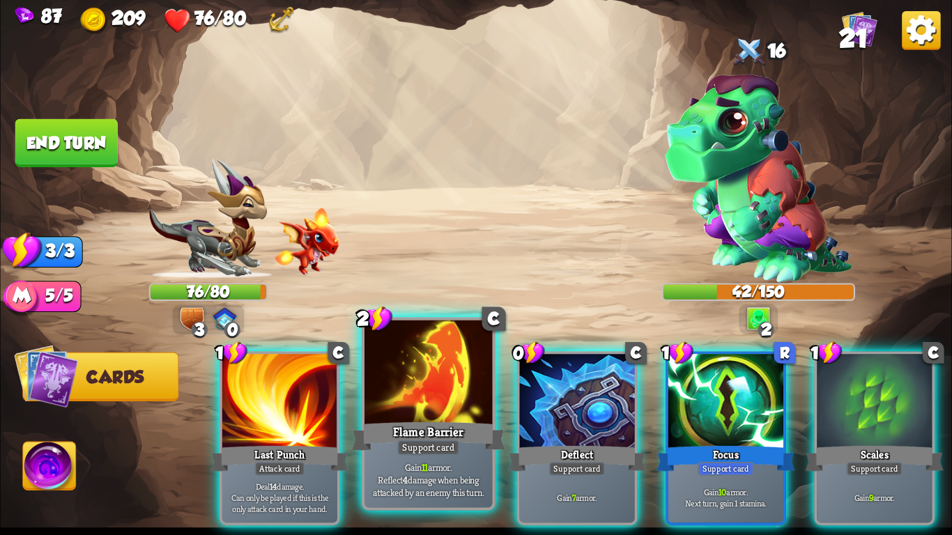
click at [437, 420] on div "Flame Barrier" at bounding box center [428, 437] width 153 height 34
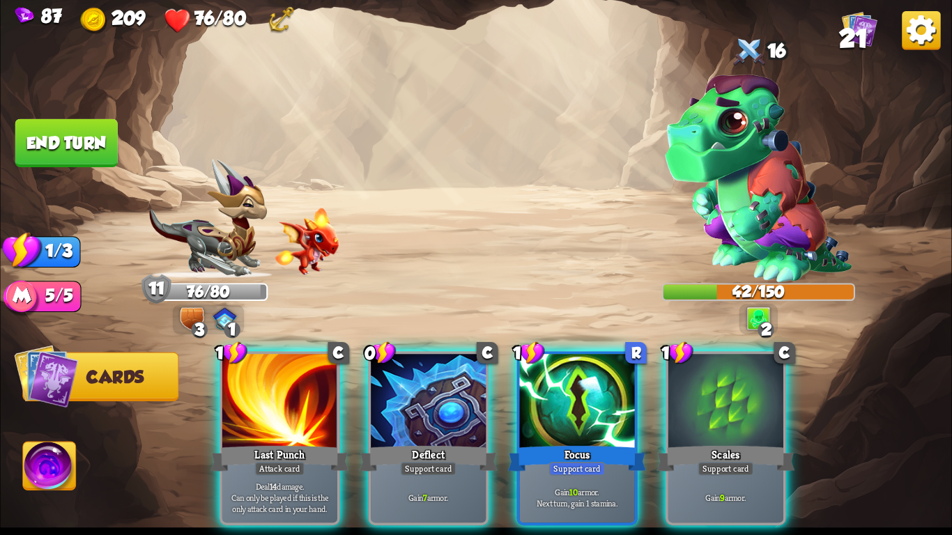
click at [437, 443] on div "Deflect" at bounding box center [429, 458] width 138 height 31
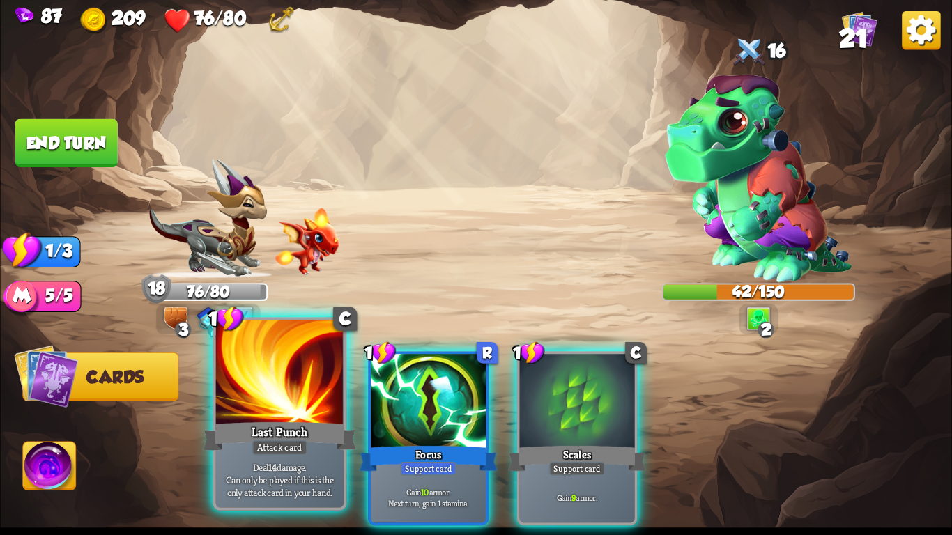
click at [243, 373] on div at bounding box center [280, 375] width 128 height 108
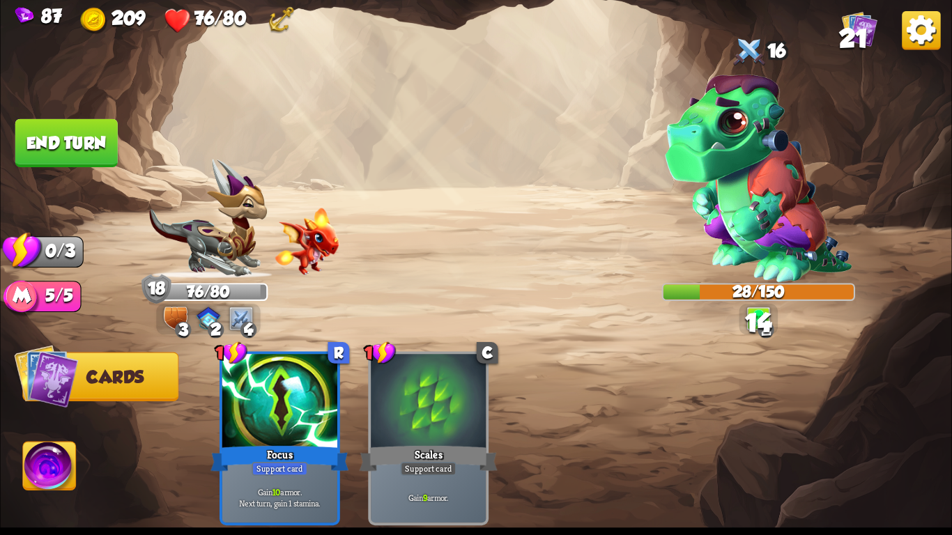
click at [43, 135] on button "End turn" at bounding box center [66, 143] width 102 height 48
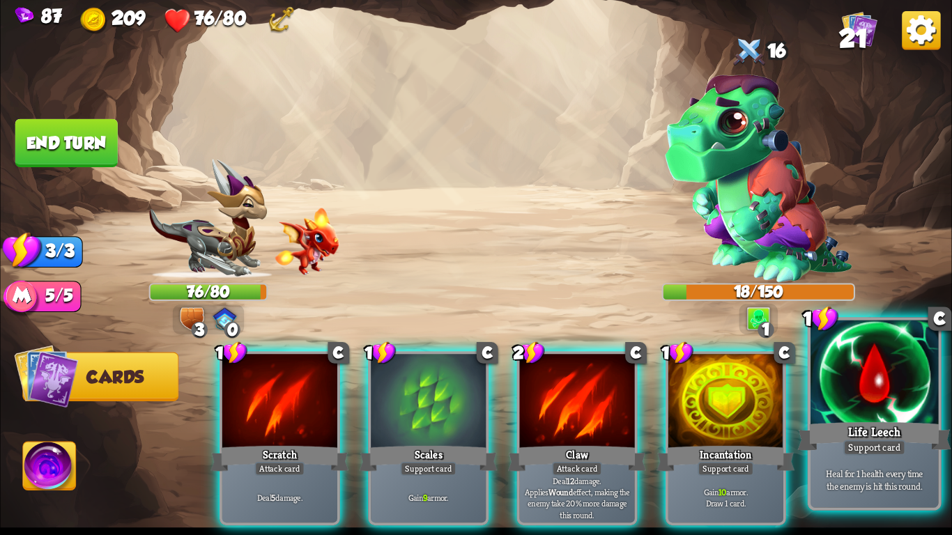
click at [931, 429] on div "Life Leech" at bounding box center [874, 437] width 153 height 34
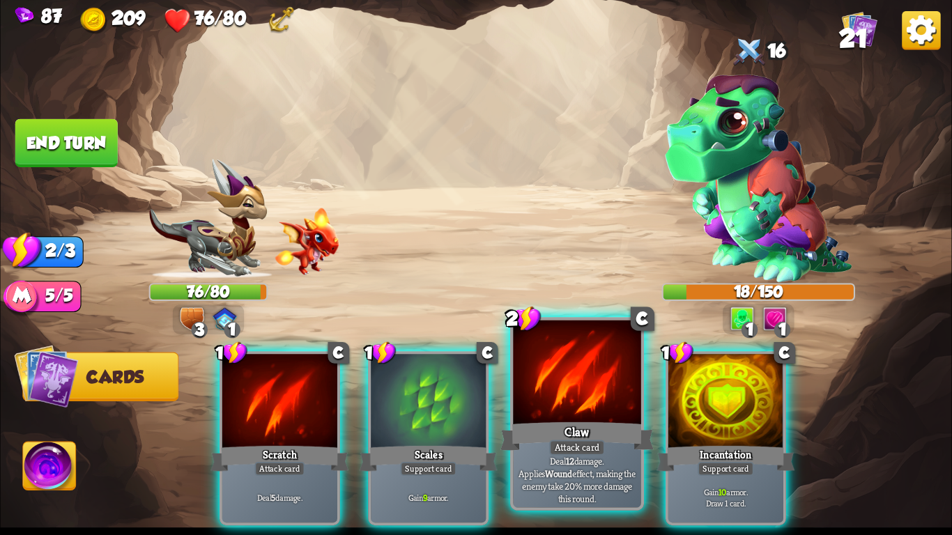
click at [546, 404] on div at bounding box center [577, 375] width 128 height 108
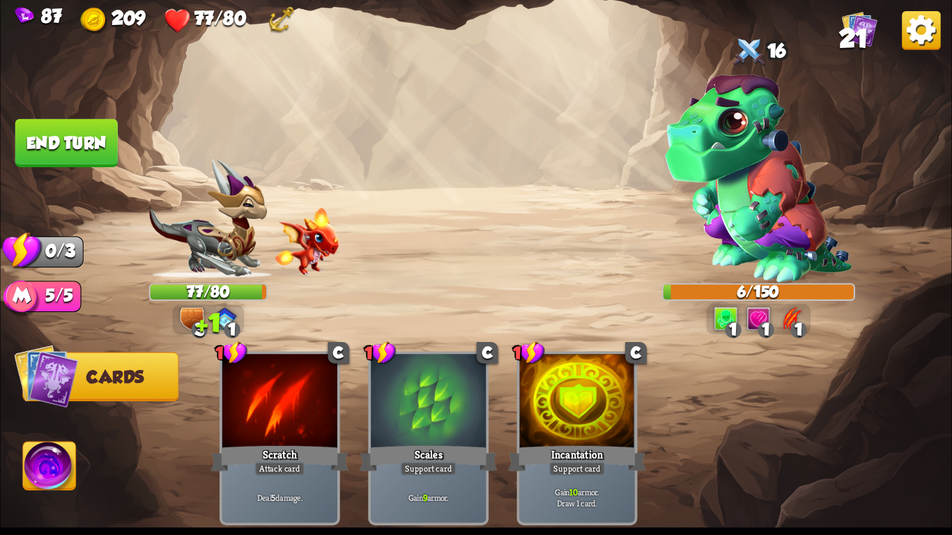
click at [97, 142] on button "End turn" at bounding box center [66, 143] width 102 height 48
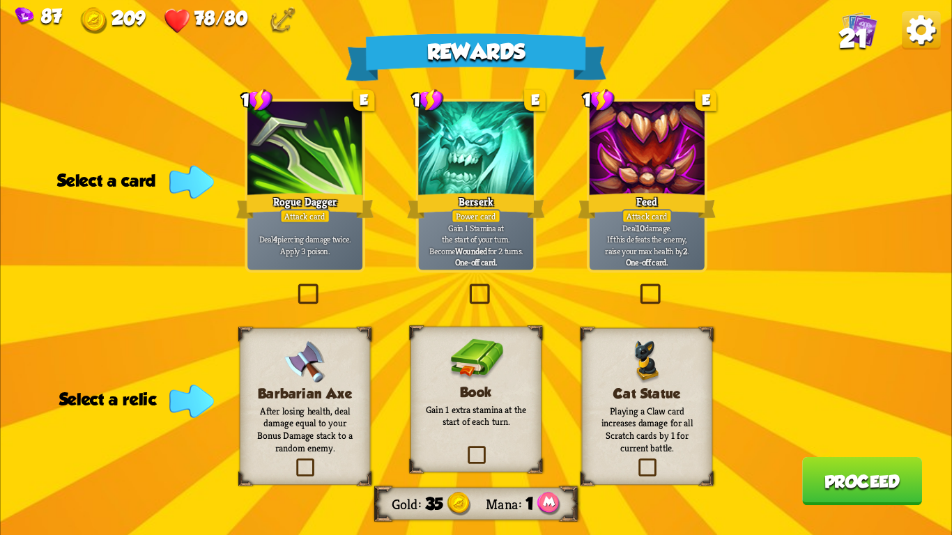
click at [729, 237] on div "Rewards Gold 35 Mana 1 Select a card 1 E Rogue Dagger Attack card Deal 4 pierci…" at bounding box center [476, 267] width 952 height 535
click at [655, 213] on div "Attack card" at bounding box center [647, 216] width 50 height 14
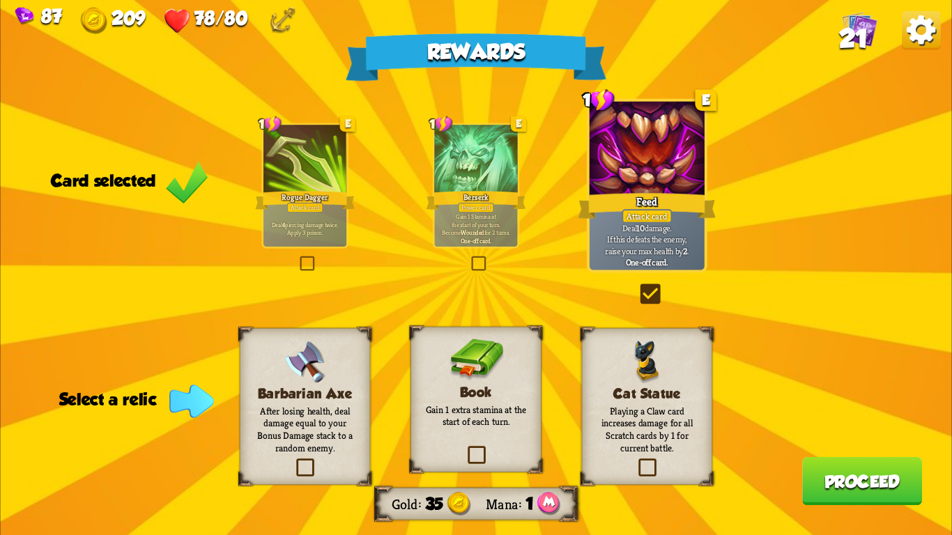
click at [463, 205] on div "Power card" at bounding box center [476, 208] width 36 height 10
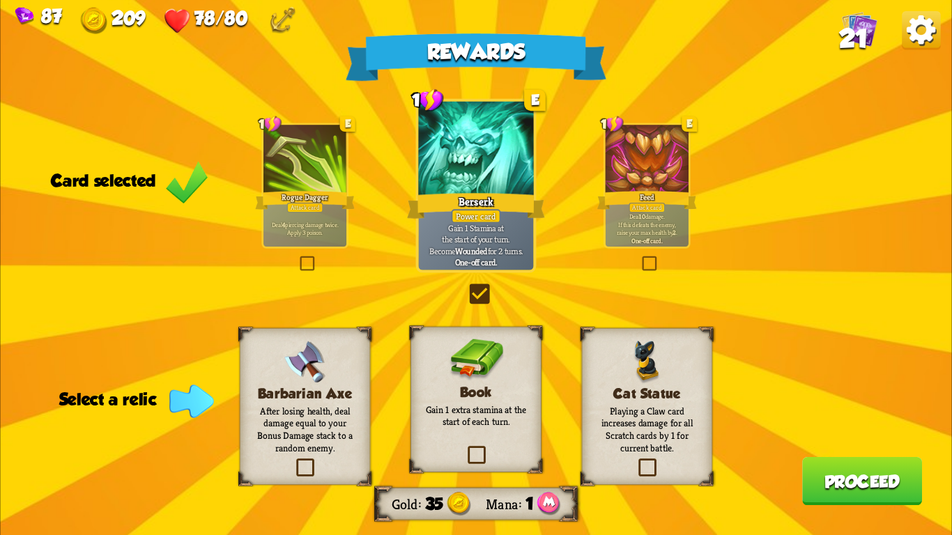
click at [671, 171] on div at bounding box center [647, 160] width 83 height 70
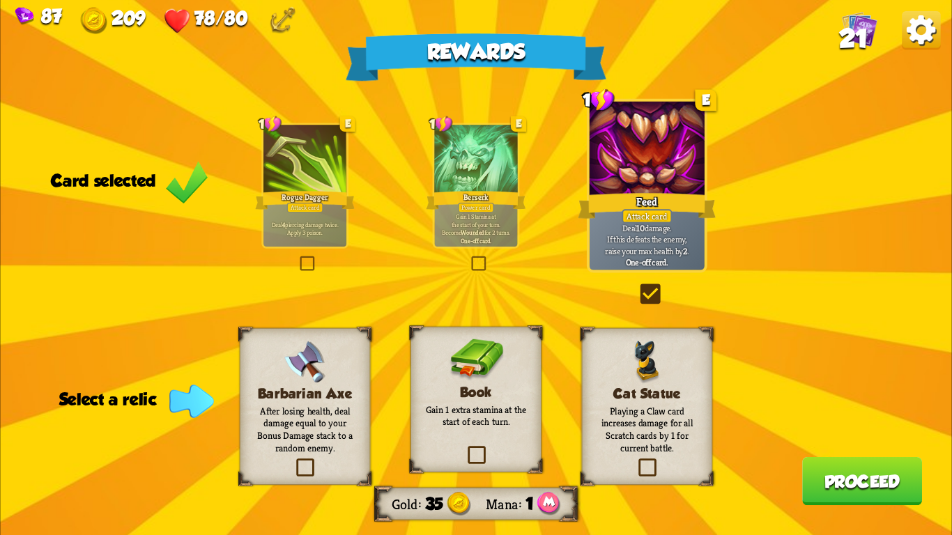
click at [314, 411] on p "After losing health, deal damage equal to your Bonus Damage stack to a random e…" at bounding box center [305, 430] width 106 height 50
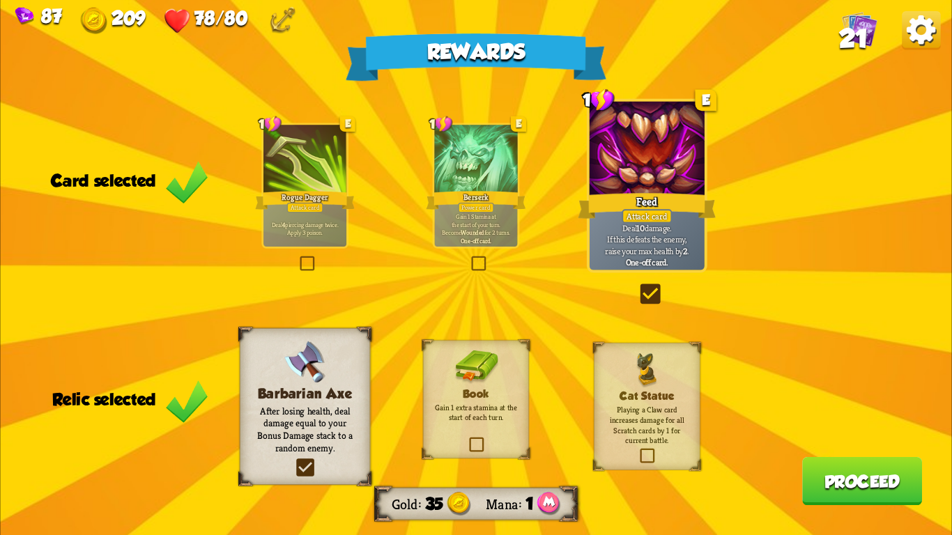
click at [307, 393] on h3 "Barbarian Axe" at bounding box center [305, 393] width 106 height 15
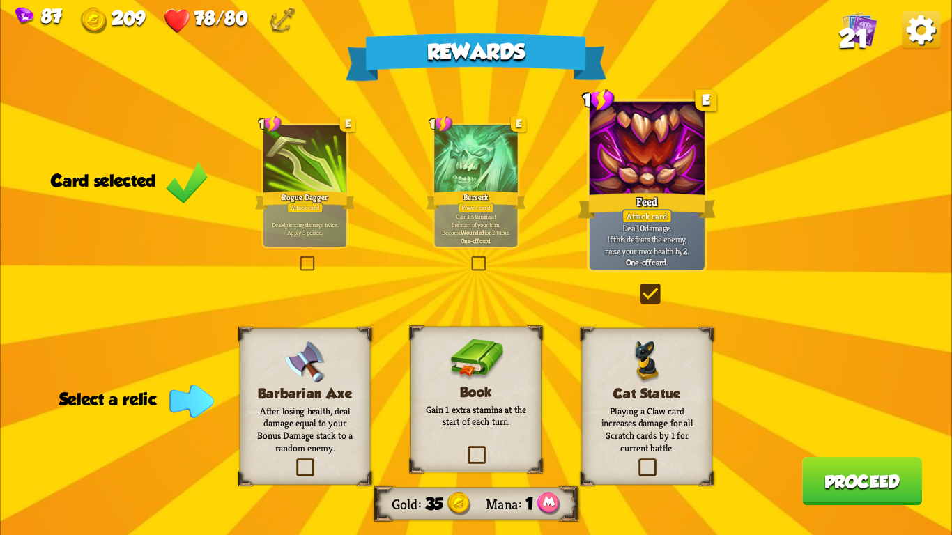
click at [330, 376] on div "Barbarian Axe After losing health, deal damage equal to your Bonus Damage stack…" at bounding box center [305, 406] width 131 height 157
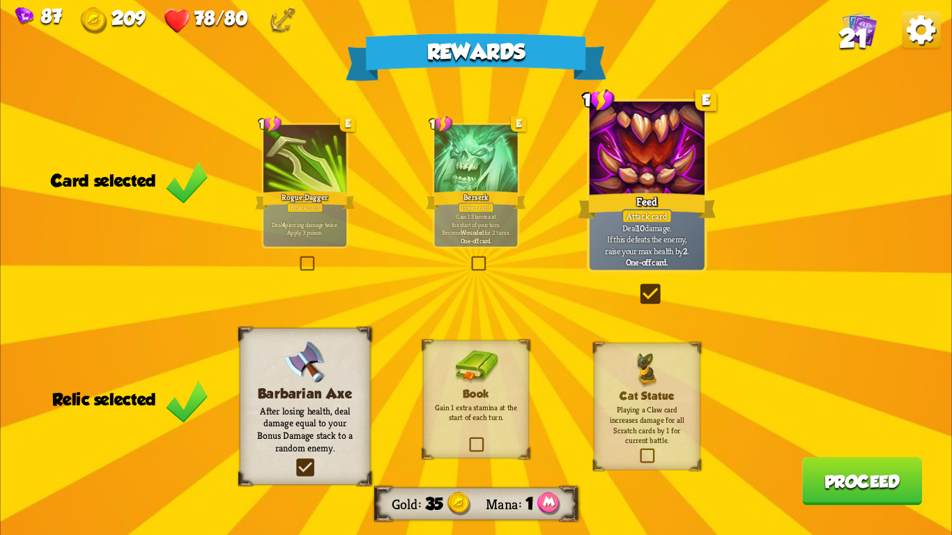
click at [330, 376] on div "Barbarian Axe After losing health, deal damage equal to your Bonus Damage stack…" at bounding box center [305, 406] width 131 height 157
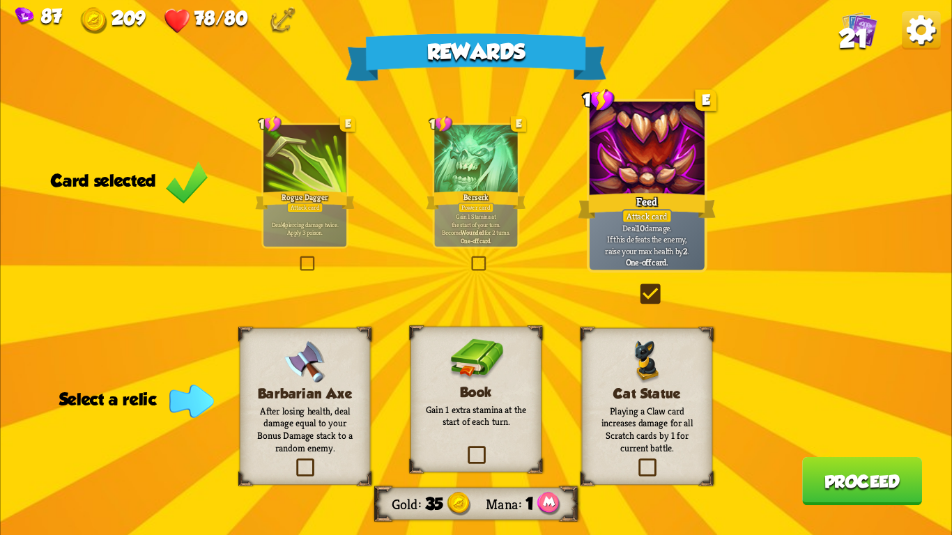
click at [643, 234] on p "Deal 10 damage. If this defeats the enemy, raise your max health by 2 ." at bounding box center [647, 239] width 109 height 34
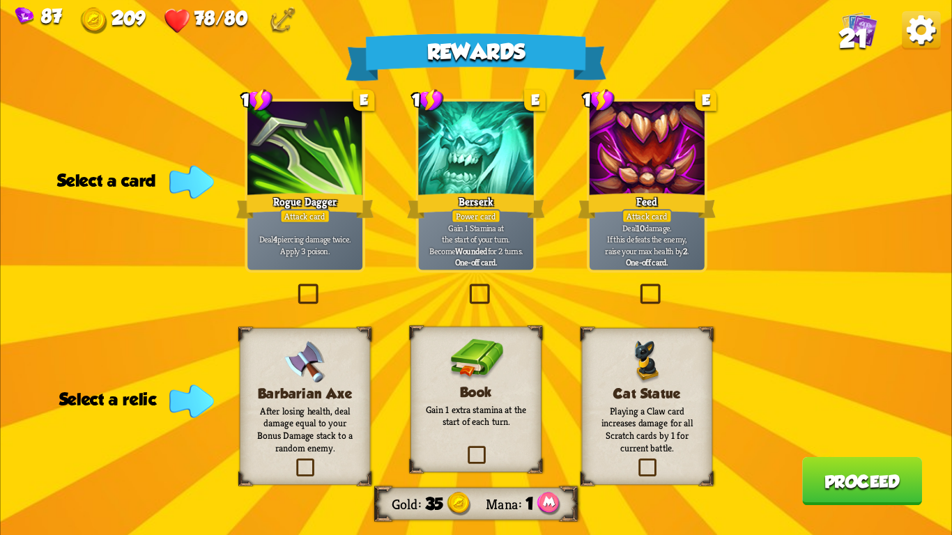
click at [643, 234] on p "Deal 10 damage. If this defeats the enemy, raise your max health by 2 ." at bounding box center [647, 239] width 109 height 34
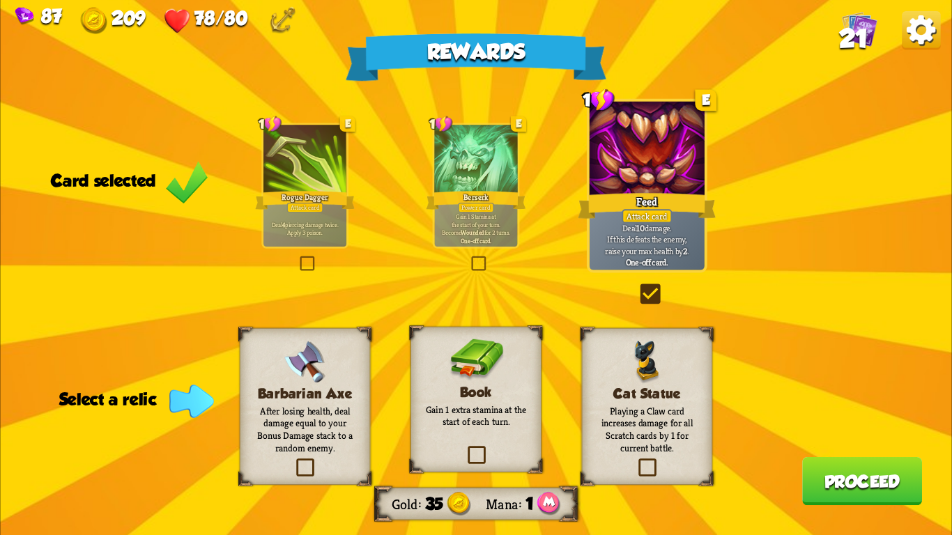
click at [533, 376] on div "Book Gain 1 extra stamina at the start of each turn." at bounding box center [476, 400] width 131 height 146
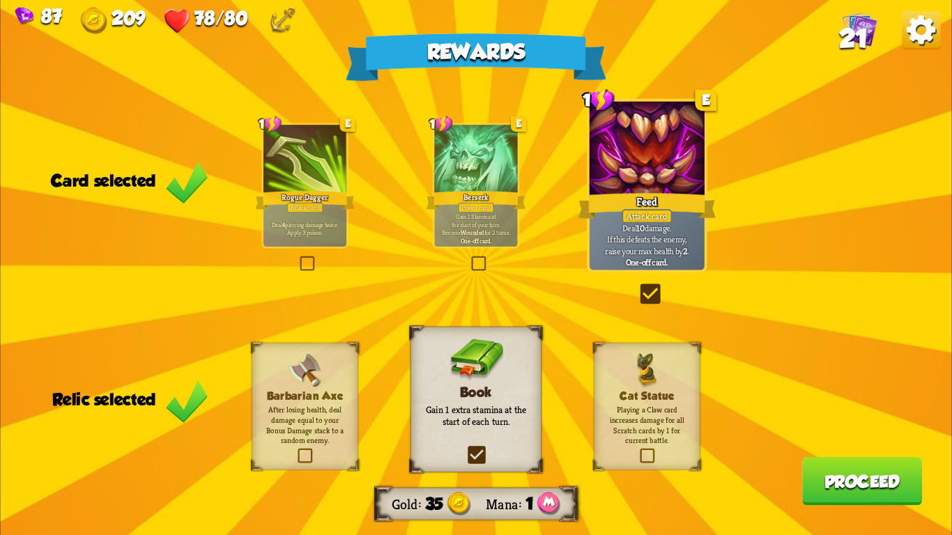
click at [839, 489] on button "Proceed" at bounding box center [862, 481] width 120 height 48
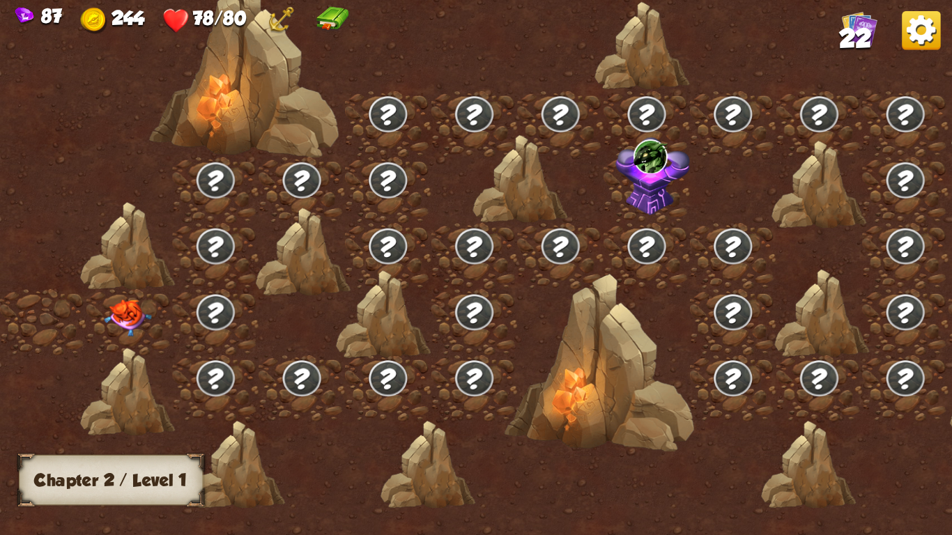
click at [131, 319] on img at bounding box center [128, 318] width 47 height 37
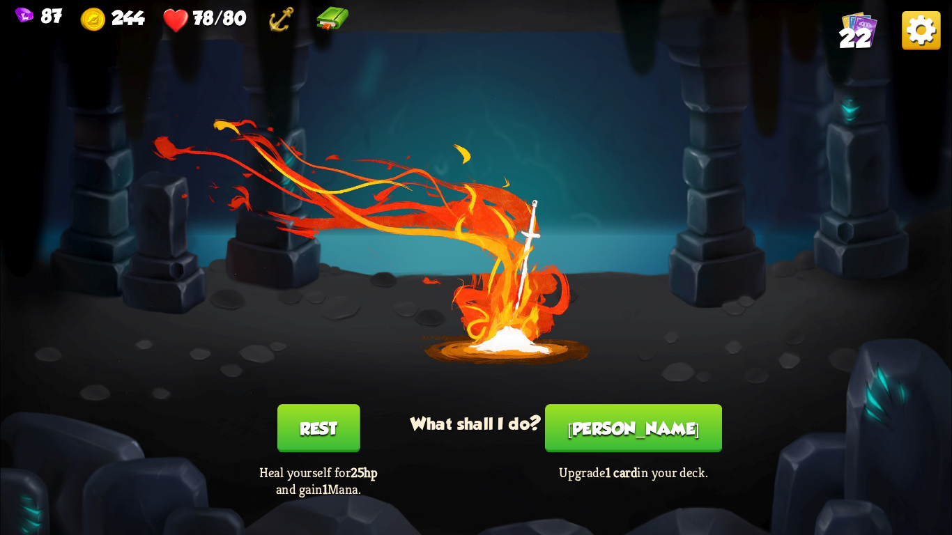
click at [616, 429] on button "[PERSON_NAME]" at bounding box center [633, 428] width 177 height 48
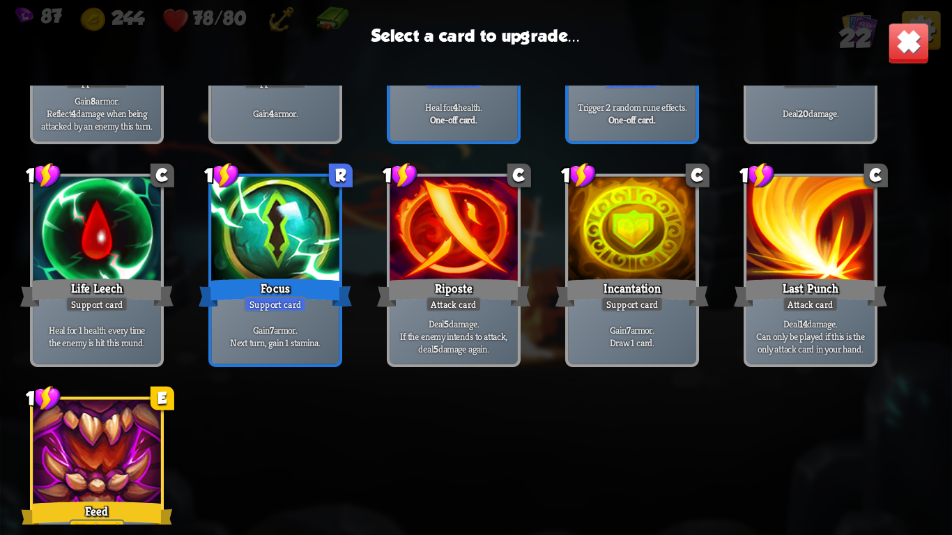
scroll to position [648, 0]
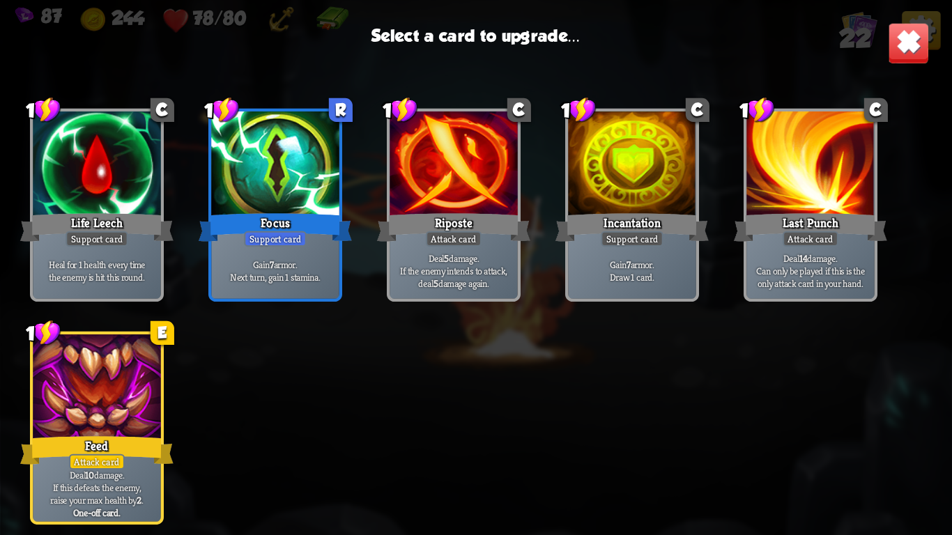
click at [81, 247] on div "Heal for 1 health every time the enemy is hit this round." at bounding box center [97, 271] width 128 height 56
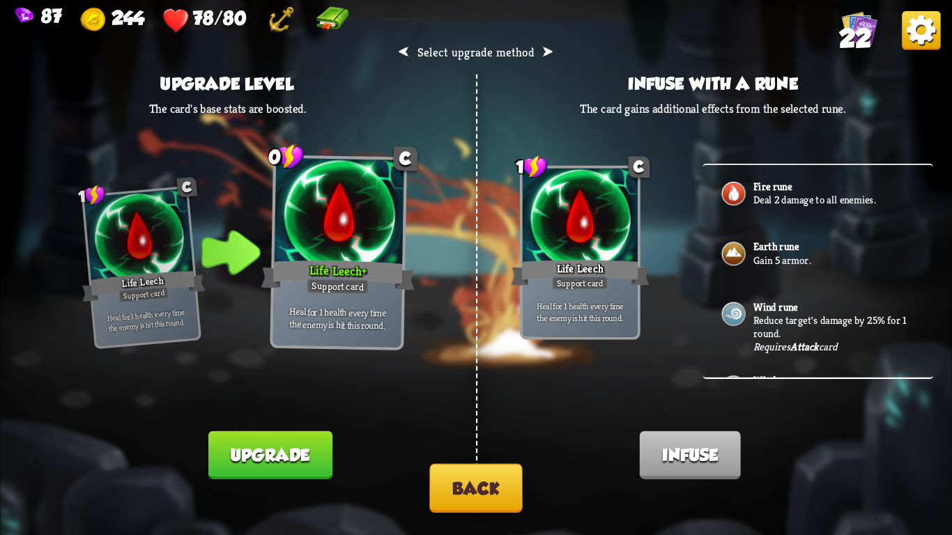
click at [479, 487] on button "Back" at bounding box center [475, 488] width 93 height 49
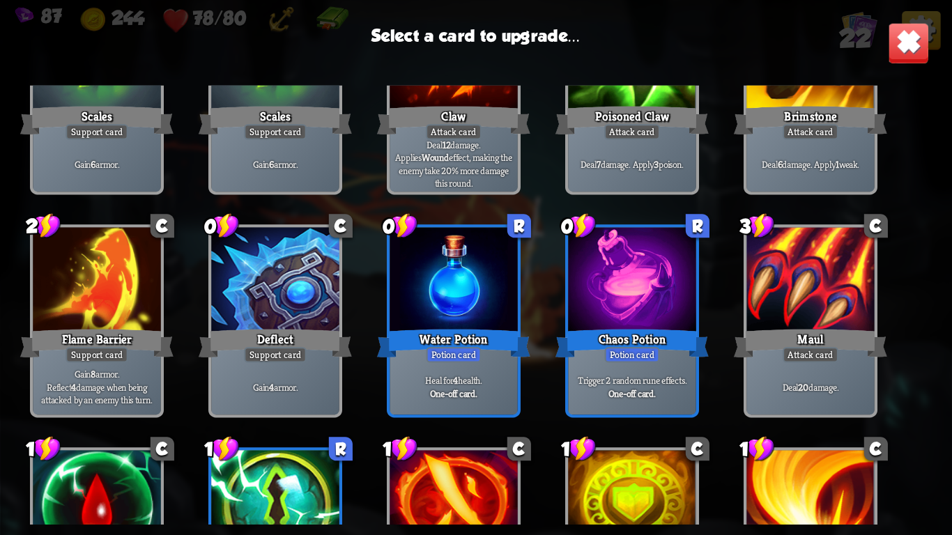
scroll to position [330, 0]
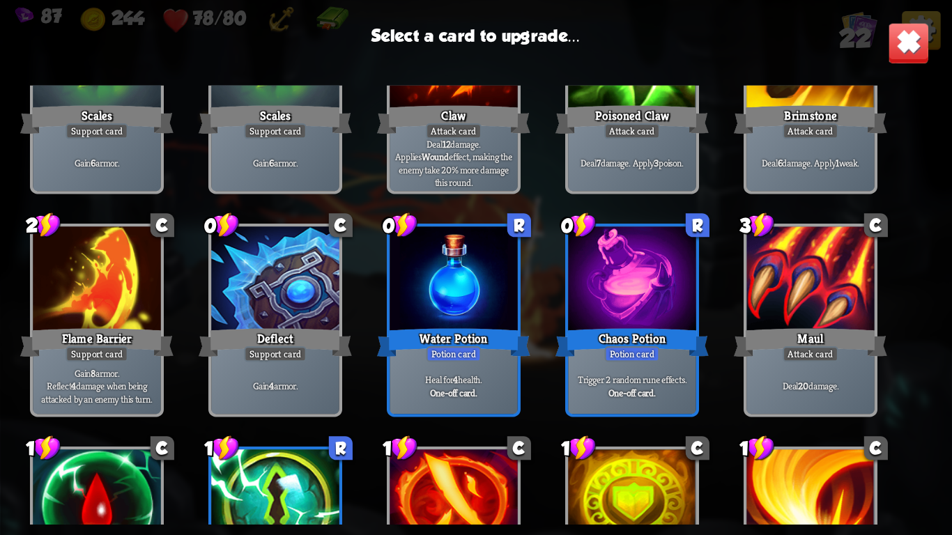
click at [422, 322] on div at bounding box center [454, 281] width 128 height 108
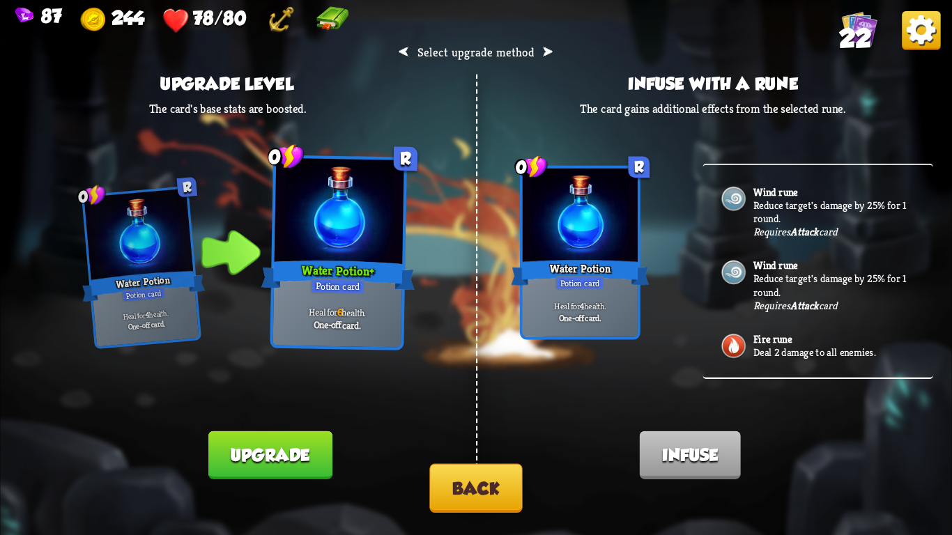
scroll to position [0, 0]
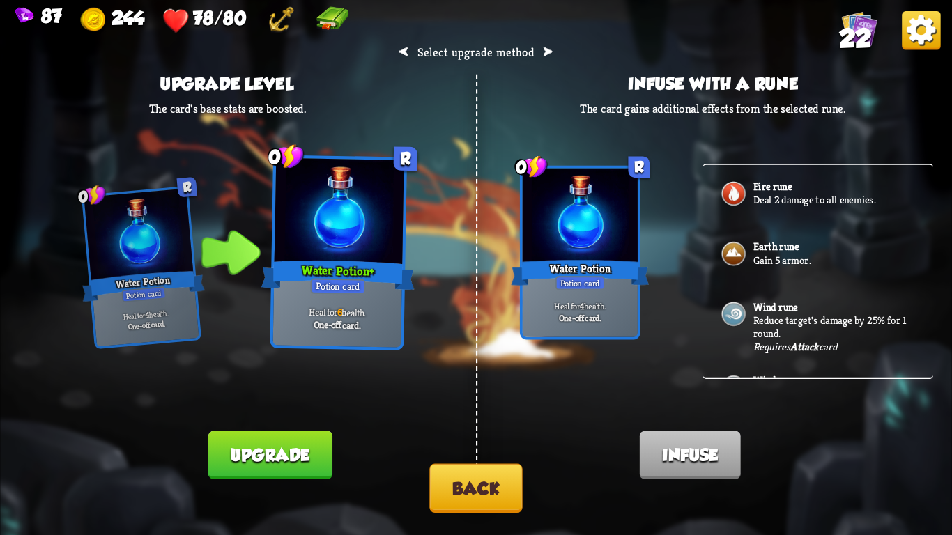
click at [277, 448] on button "Upgrade" at bounding box center [270, 456] width 124 height 48
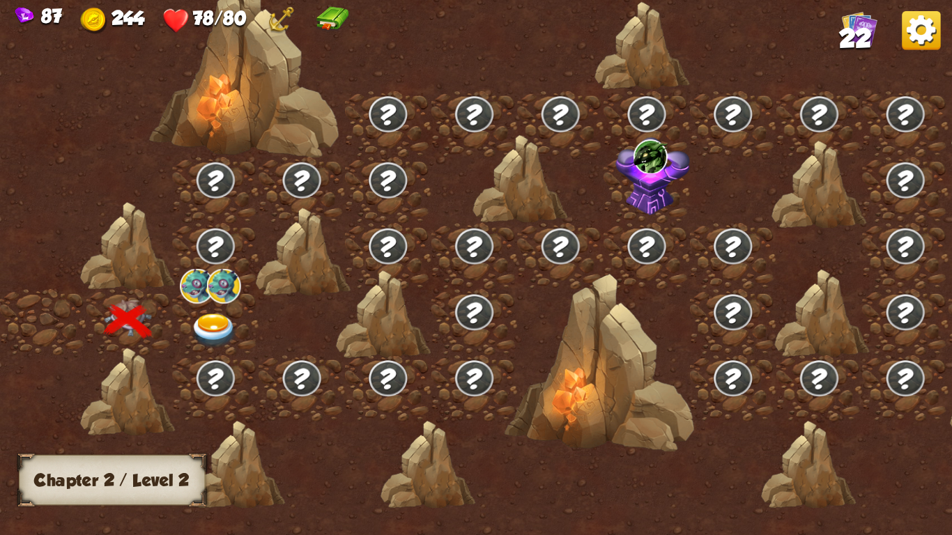
click at [197, 328] on img at bounding box center [213, 331] width 47 height 35
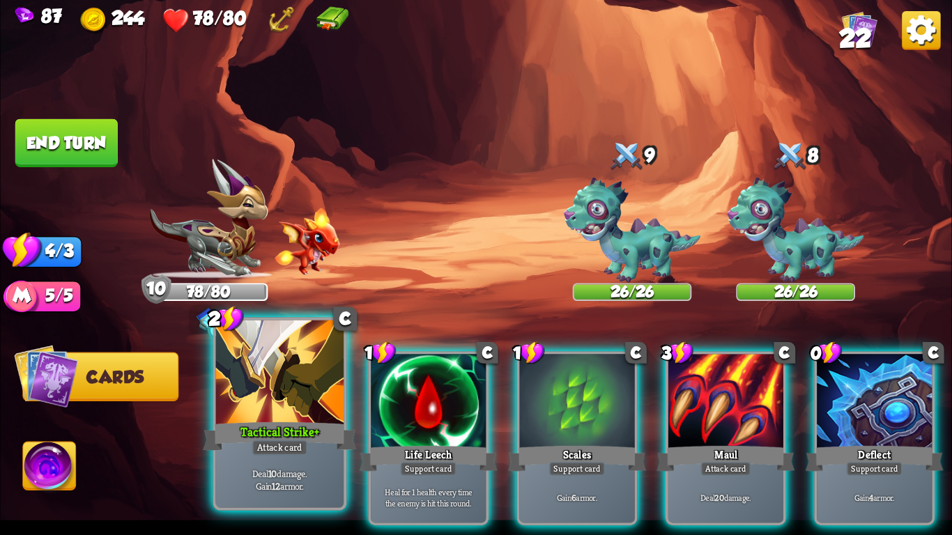
click at [238, 432] on div "Tactical Strike+" at bounding box center [279, 437] width 153 height 34
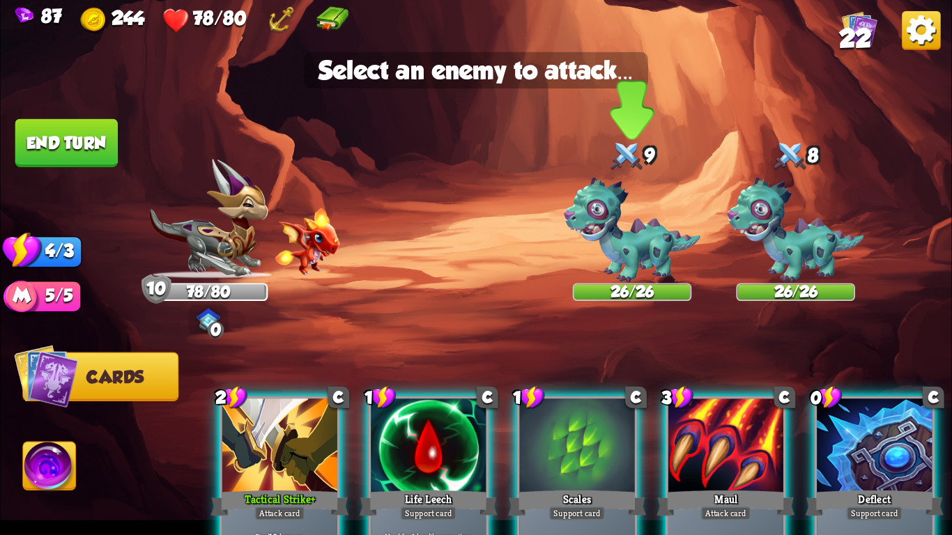
click at [589, 265] on img at bounding box center [632, 231] width 137 height 106
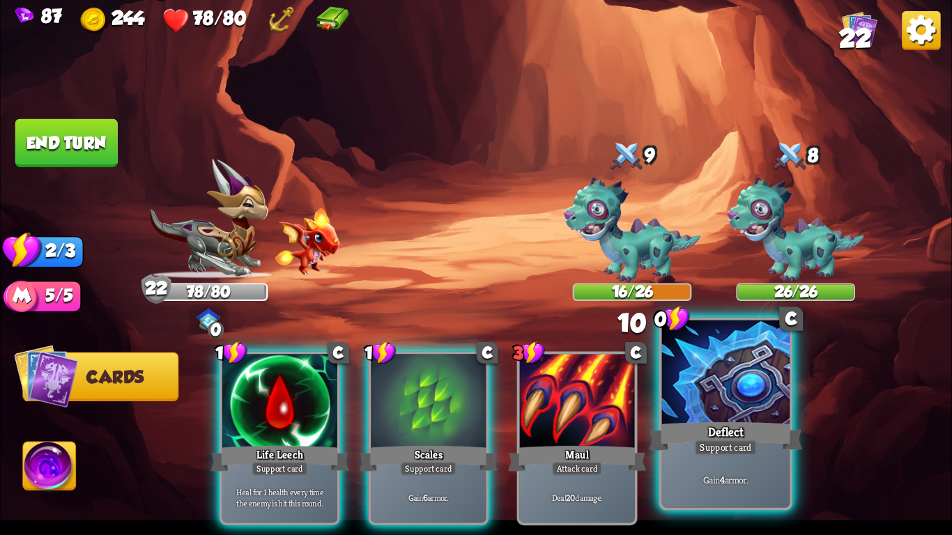
click at [756, 443] on div "Support card" at bounding box center [726, 447] width 63 height 15
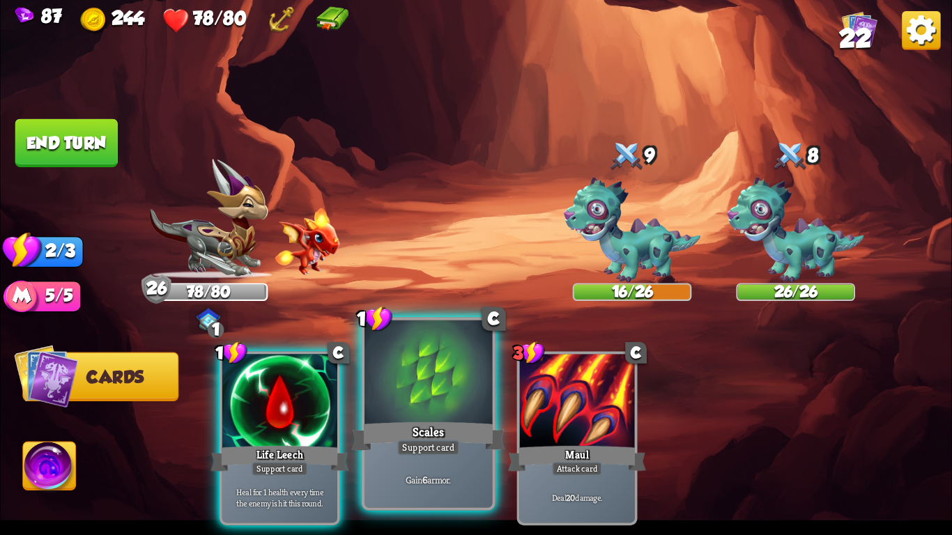
click at [432, 399] on div at bounding box center [429, 375] width 128 height 108
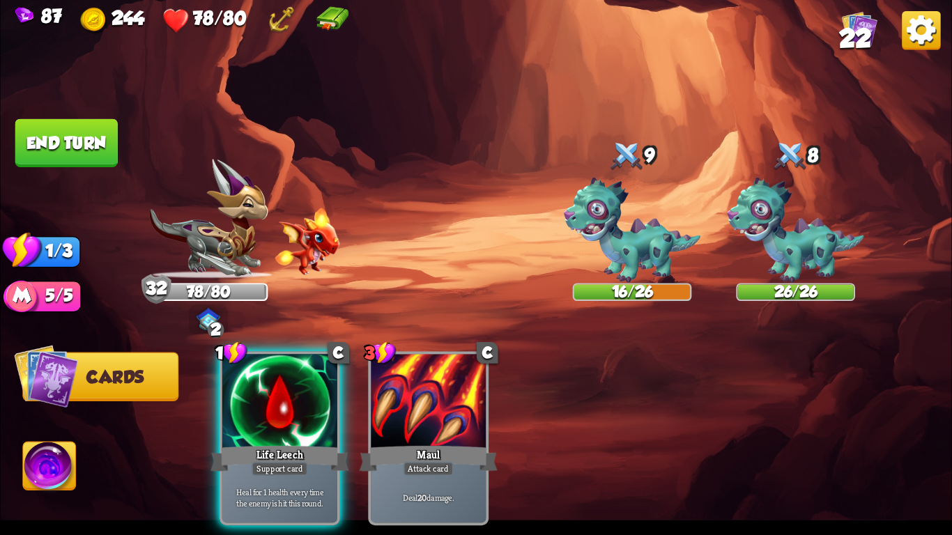
click at [63, 156] on button "End turn" at bounding box center [66, 143] width 102 height 48
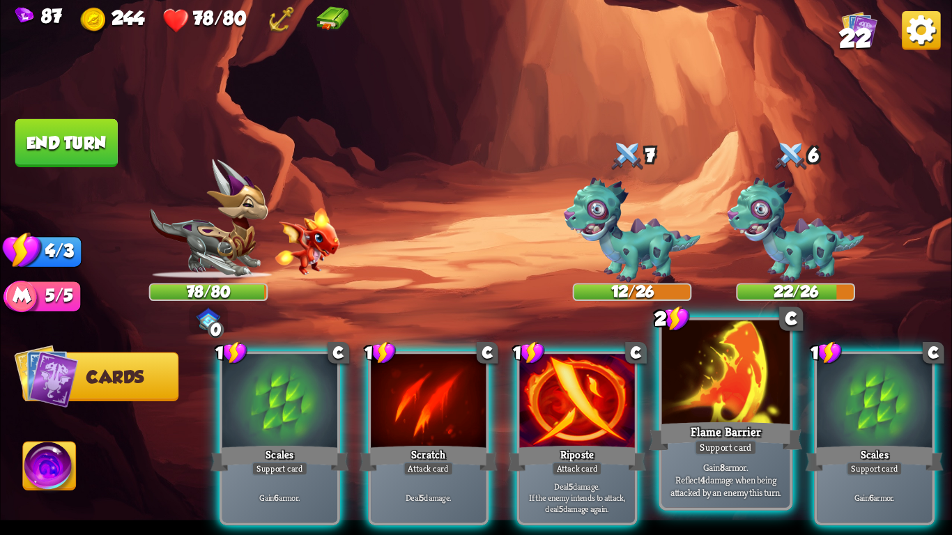
click at [731, 410] on div at bounding box center [726, 375] width 128 height 108
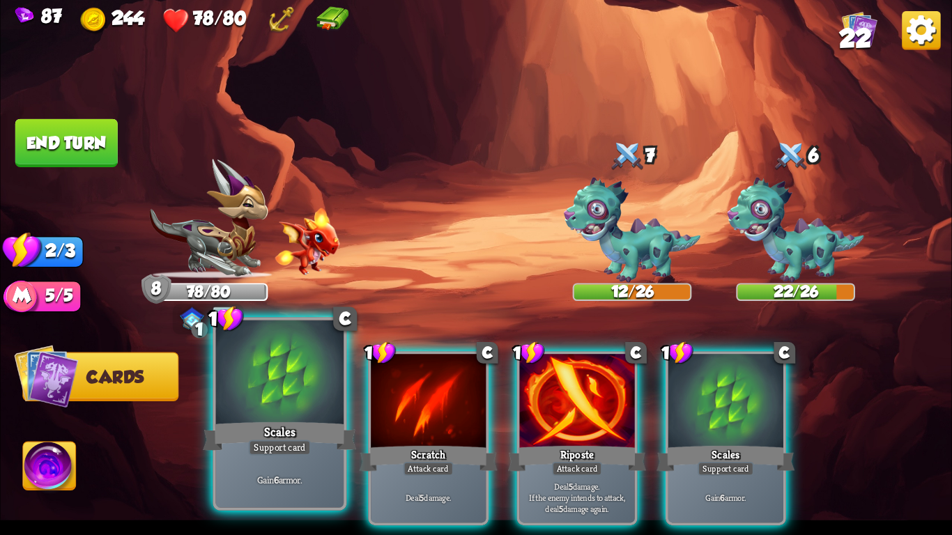
click at [259, 460] on div "Gain 6 armor." at bounding box center [280, 480] width 128 height 56
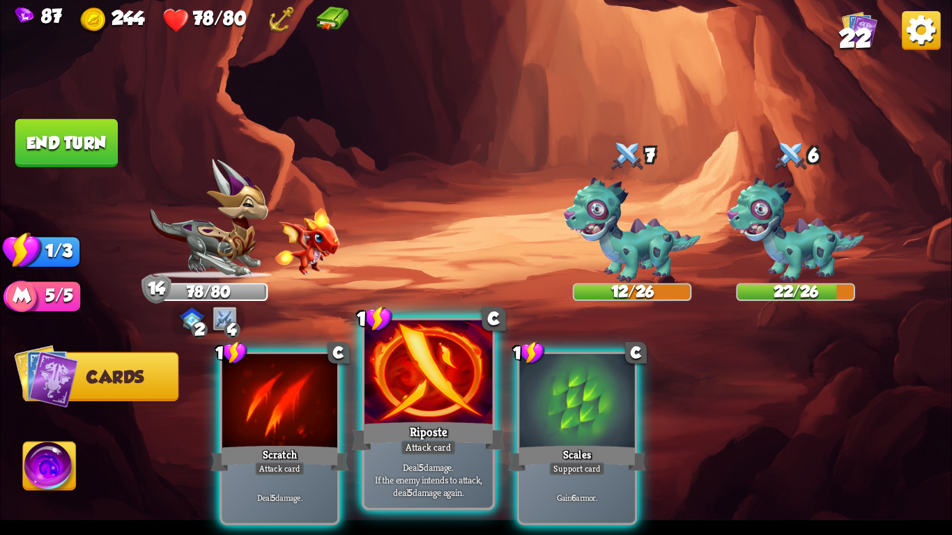
click at [409, 432] on div "Riposte" at bounding box center [428, 437] width 153 height 34
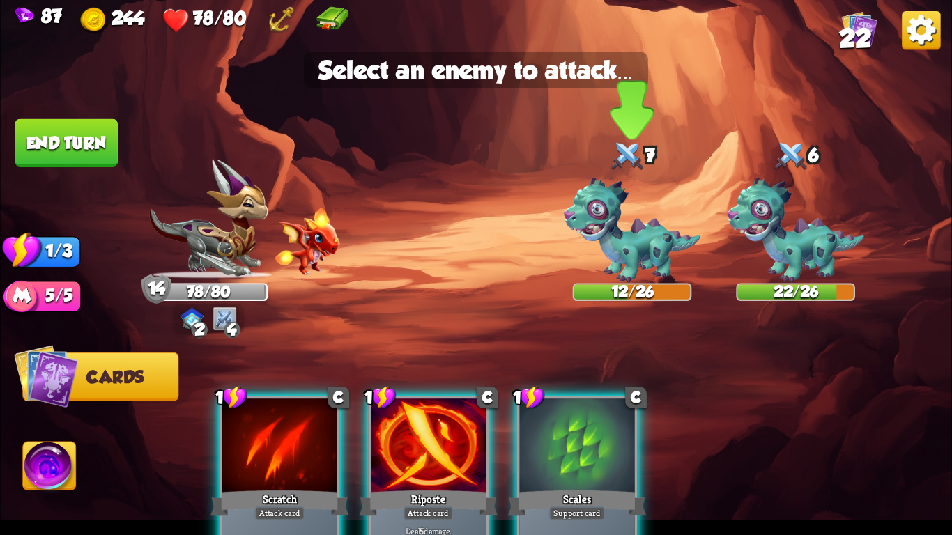
click at [627, 260] on img at bounding box center [632, 231] width 137 height 106
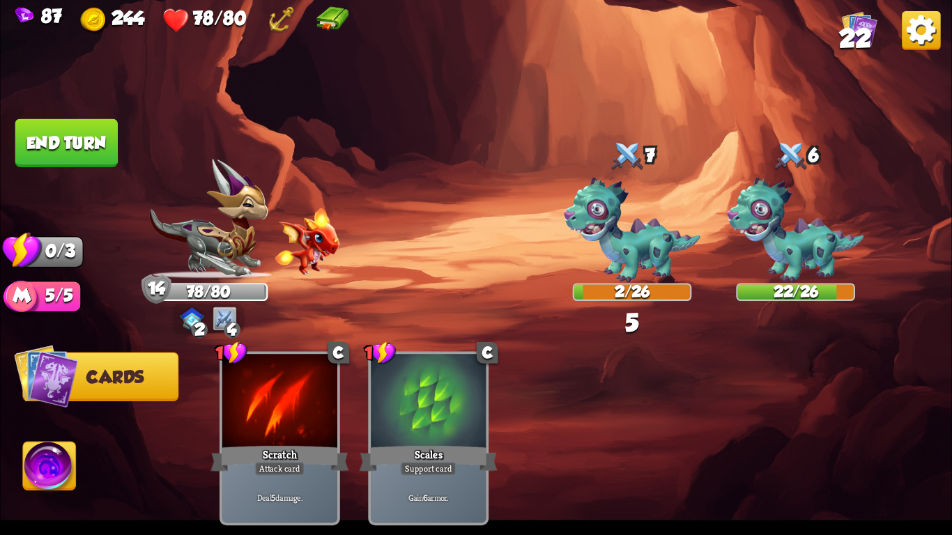
click at [60, 137] on button "End turn" at bounding box center [66, 143] width 102 height 48
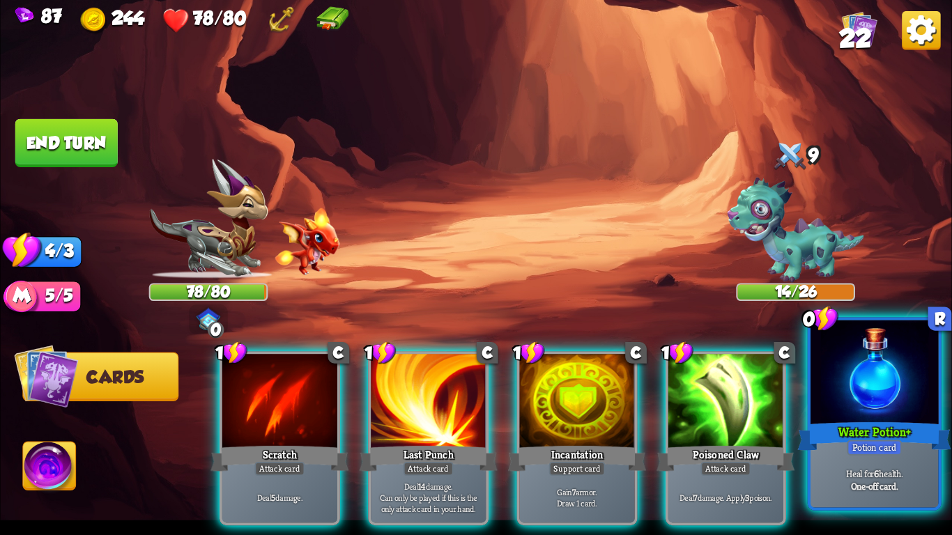
click at [881, 434] on div "Water Potion+" at bounding box center [874, 437] width 153 height 34
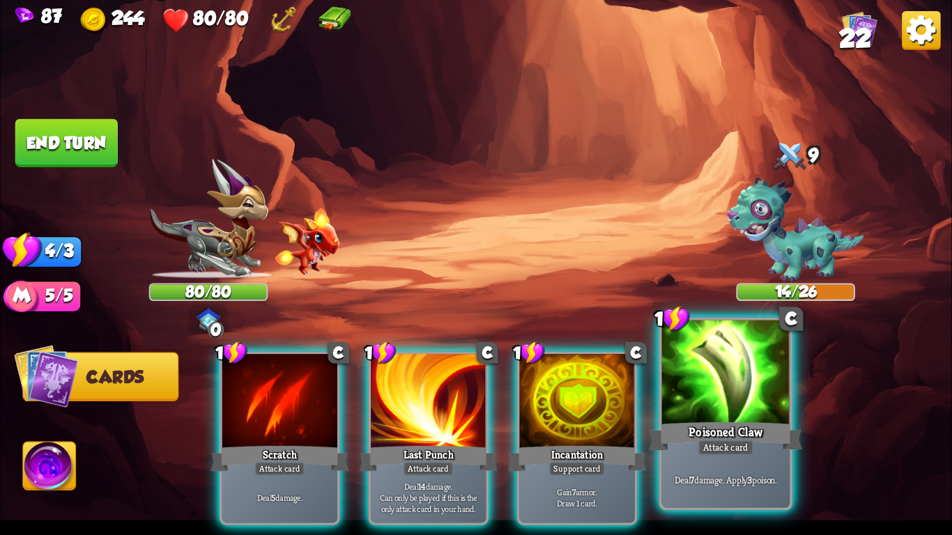
click at [740, 382] on div at bounding box center [726, 375] width 128 height 108
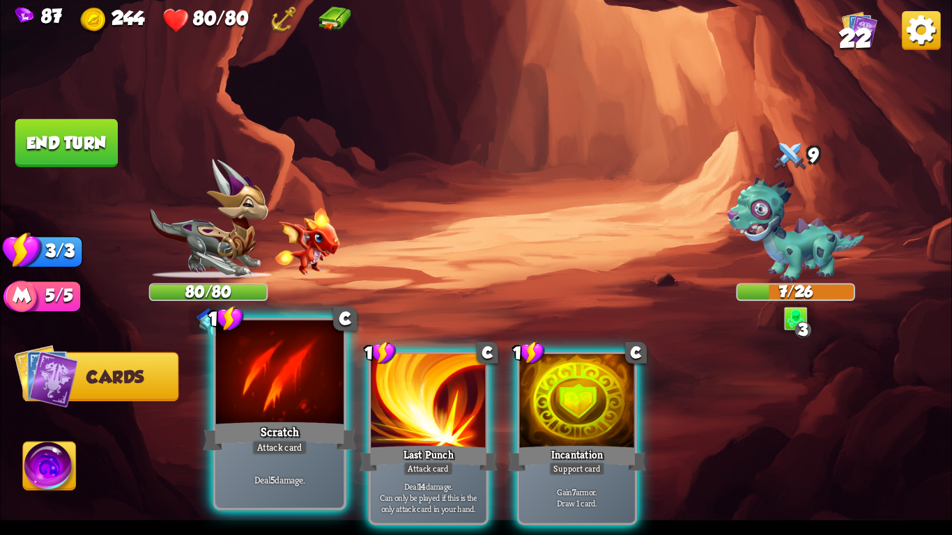
click at [283, 395] on div at bounding box center [280, 375] width 128 height 108
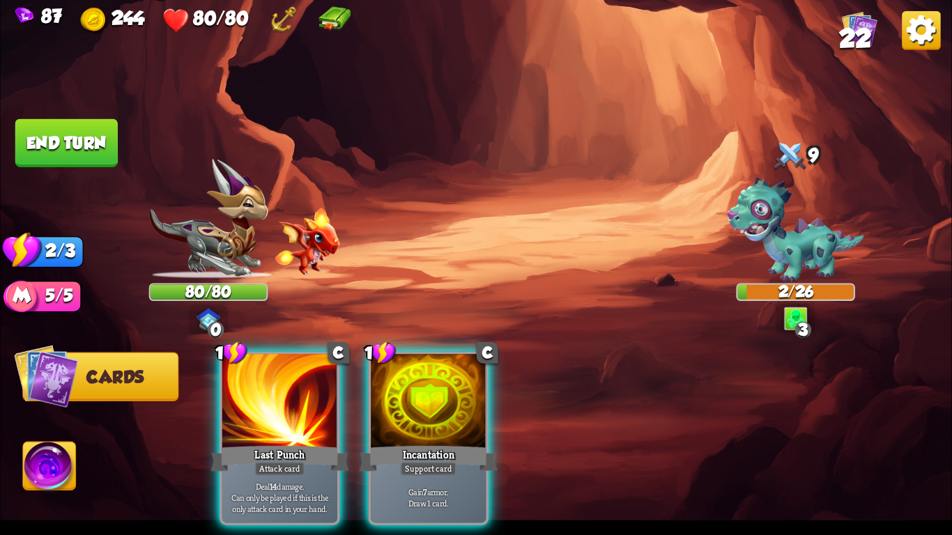
click at [283, 395] on div at bounding box center [279, 402] width 115 height 97
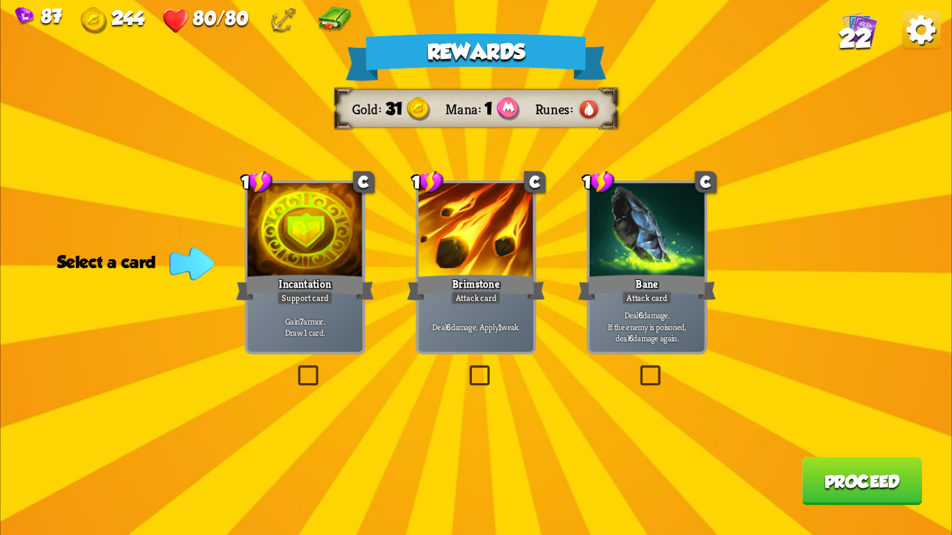
click at [683, 336] on p "Deal 6 damage. If the enemy is poisoned, deal 6 damage again." at bounding box center [647, 327] width 109 height 34
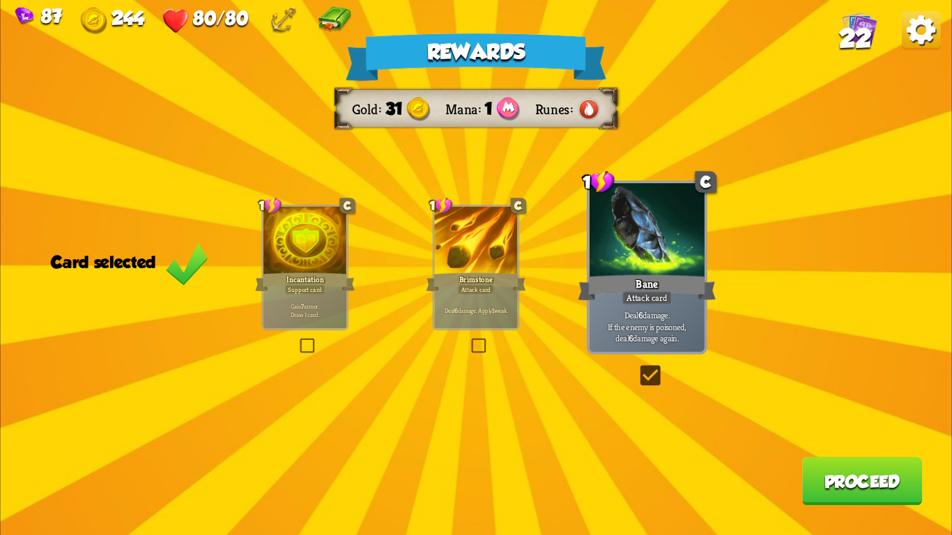
click at [861, 484] on button "Proceed" at bounding box center [862, 481] width 120 height 48
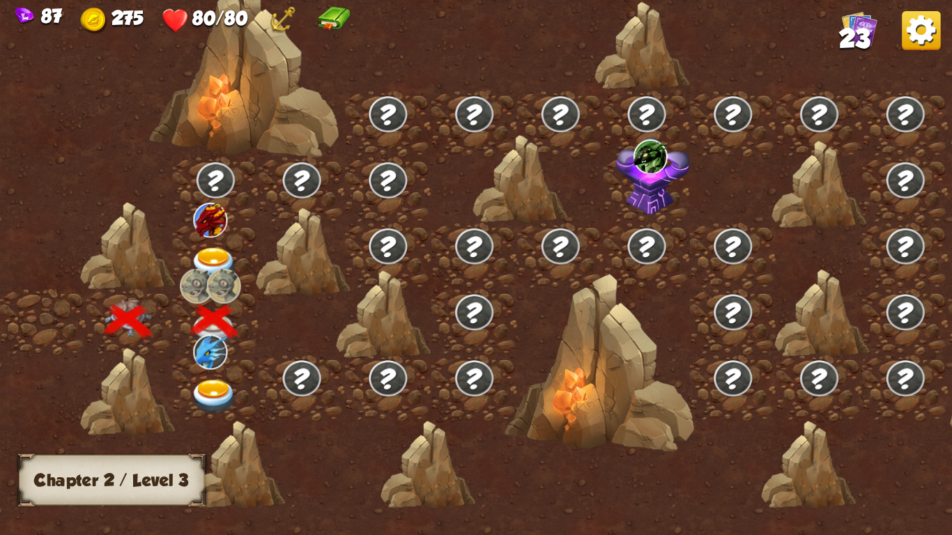
click at [218, 380] on img at bounding box center [213, 397] width 47 height 35
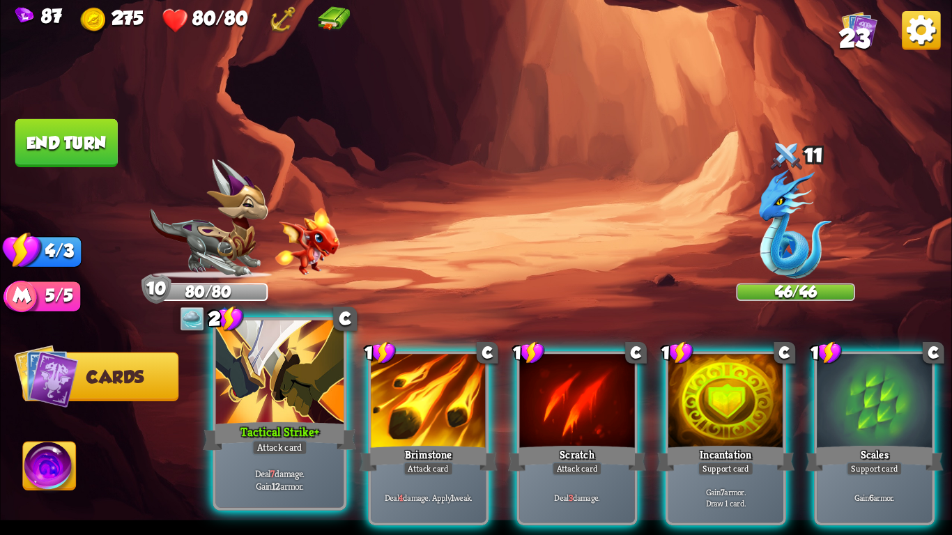
click at [284, 401] on div at bounding box center [280, 375] width 128 height 108
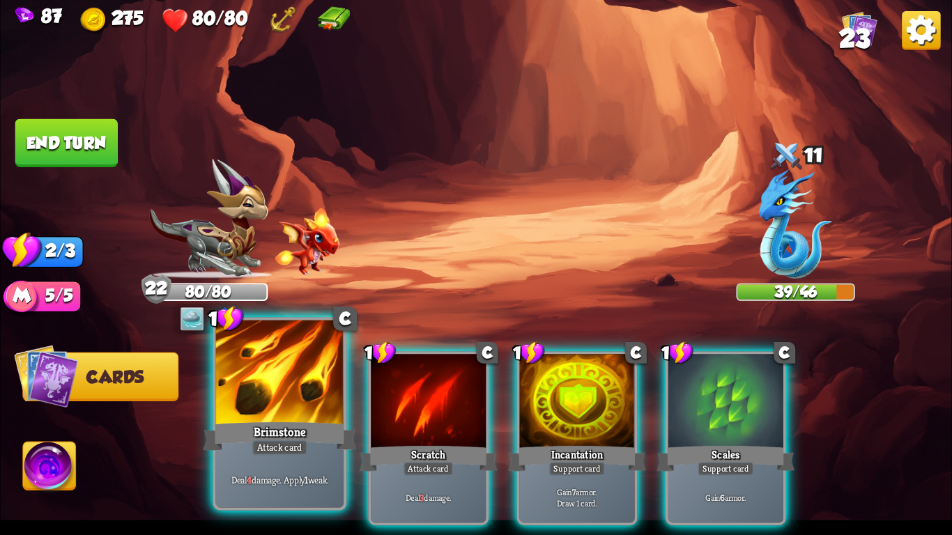
click at [270, 404] on div at bounding box center [280, 375] width 128 height 108
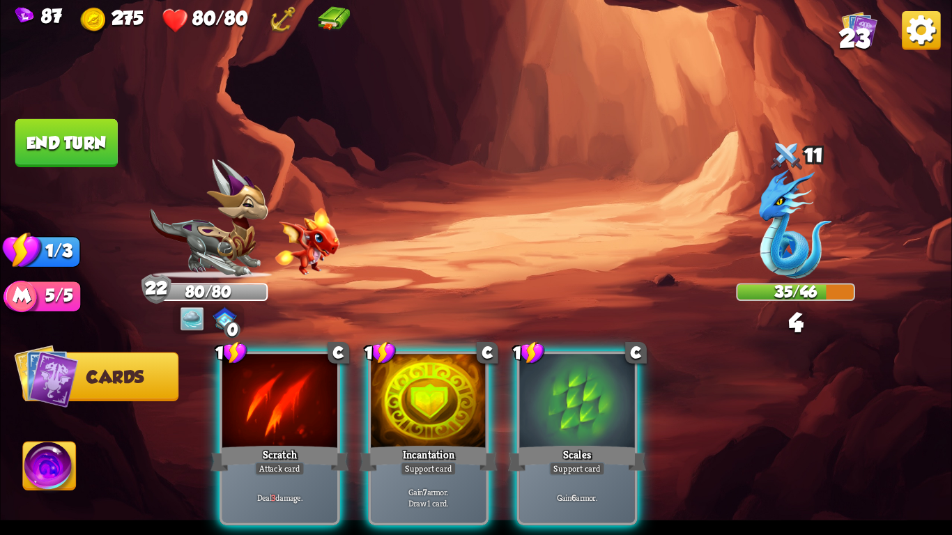
click at [270, 404] on div at bounding box center [279, 402] width 115 height 97
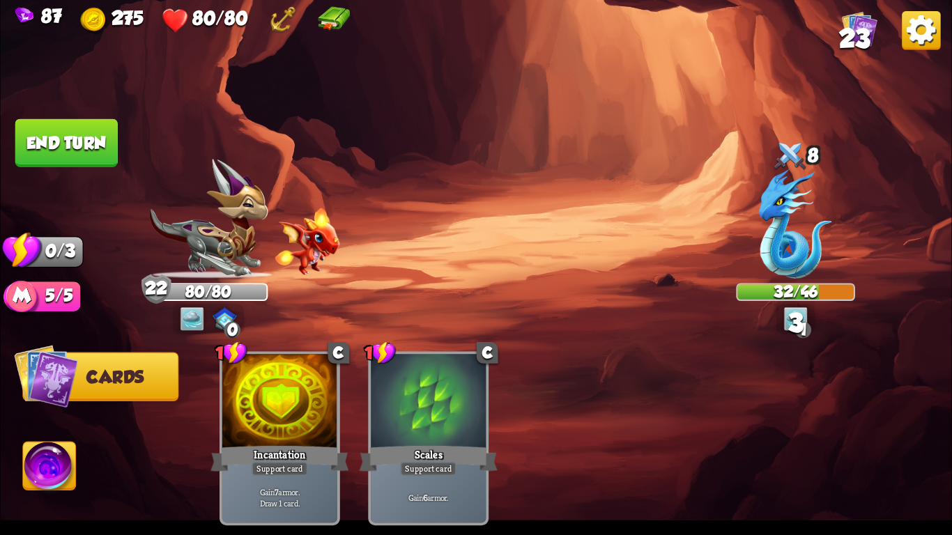
click at [82, 133] on button "End turn" at bounding box center [66, 143] width 102 height 48
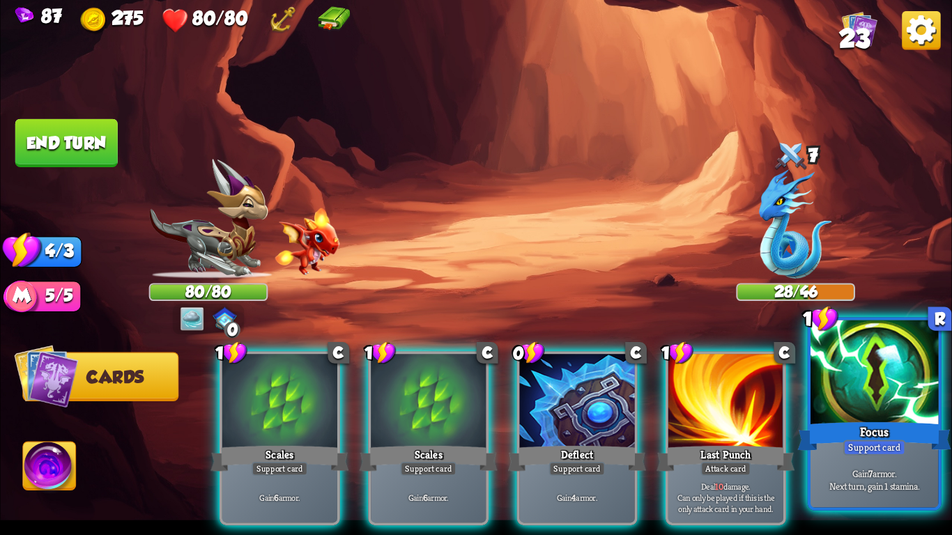
click at [852, 416] on div at bounding box center [875, 375] width 128 height 108
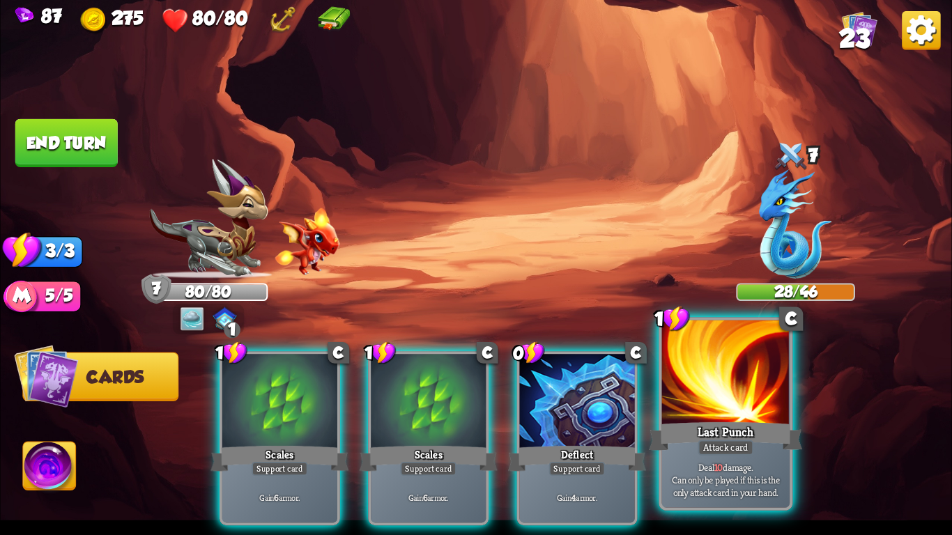
click at [762, 421] on div "Last Punch" at bounding box center [725, 437] width 153 height 34
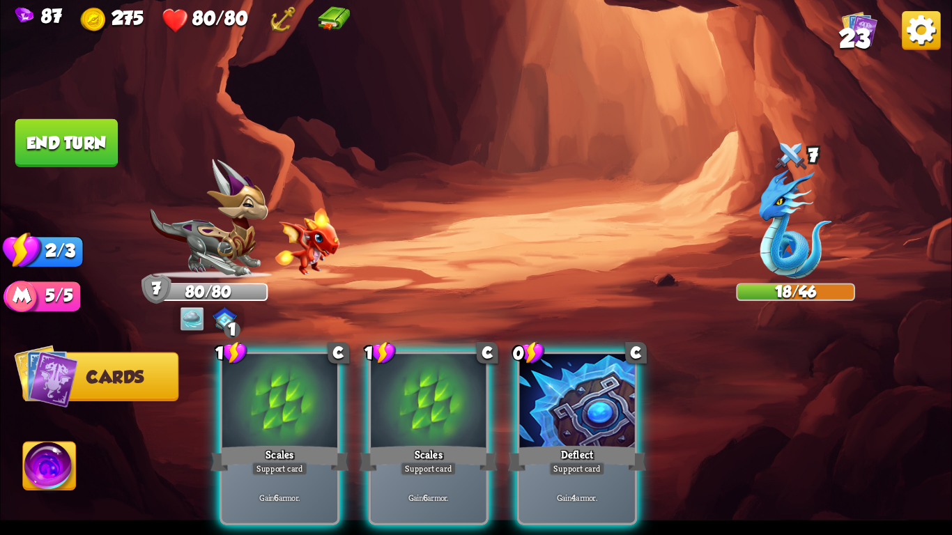
click at [61, 146] on button "End turn" at bounding box center [66, 143] width 102 height 48
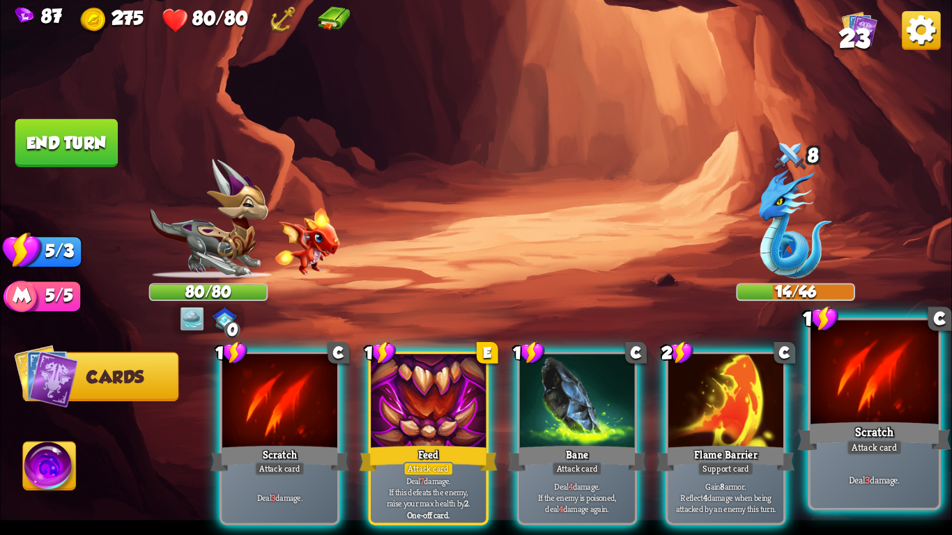
click at [917, 434] on div "Scratch" at bounding box center [874, 437] width 153 height 34
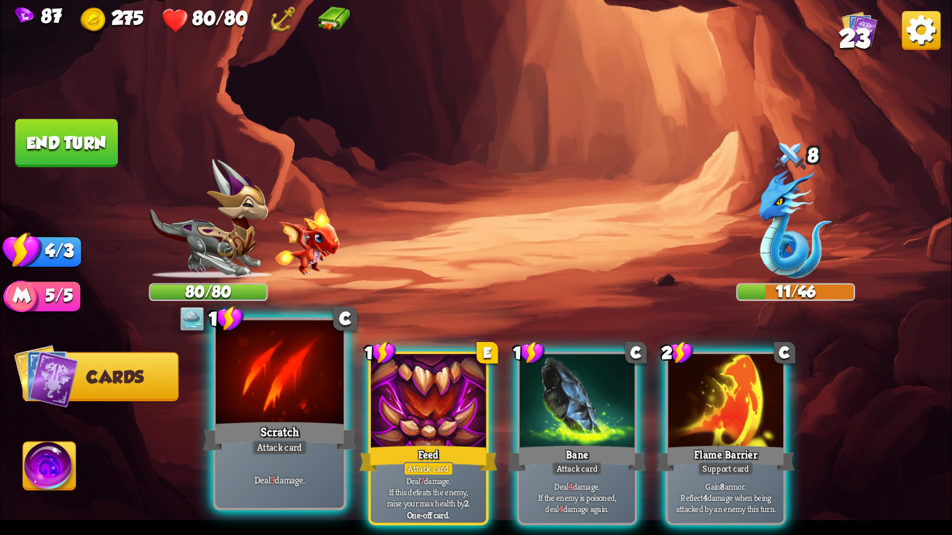
click at [220, 393] on div at bounding box center [280, 375] width 128 height 108
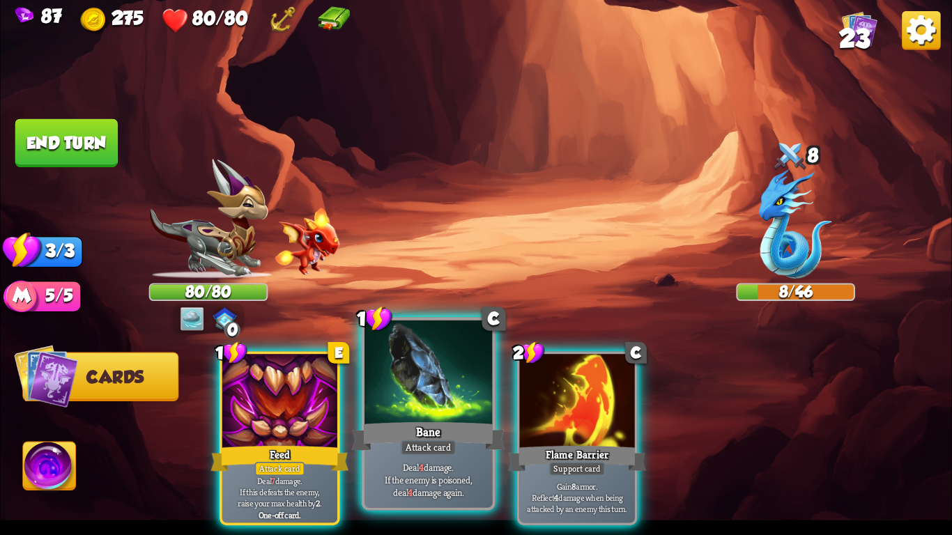
click at [452, 411] on div at bounding box center [429, 375] width 128 height 108
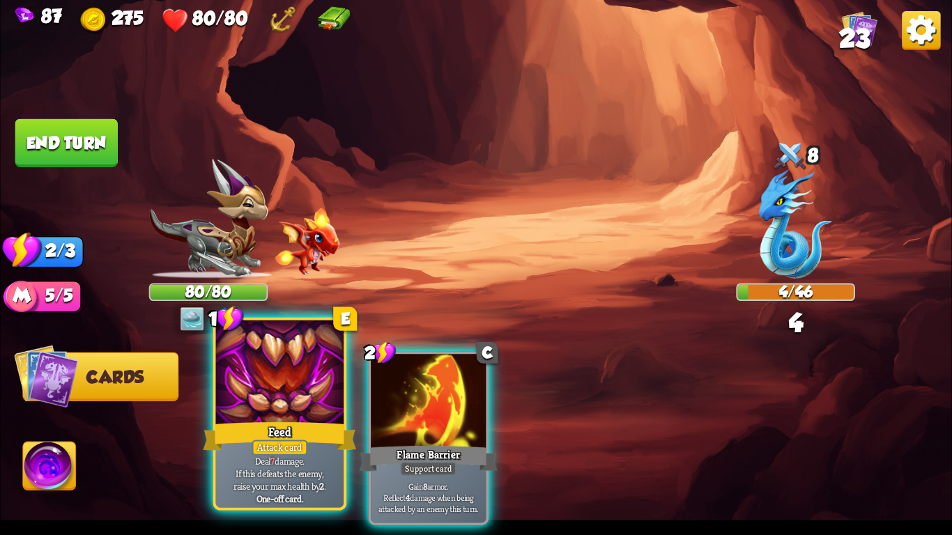
click at [244, 401] on div at bounding box center [280, 375] width 128 height 108
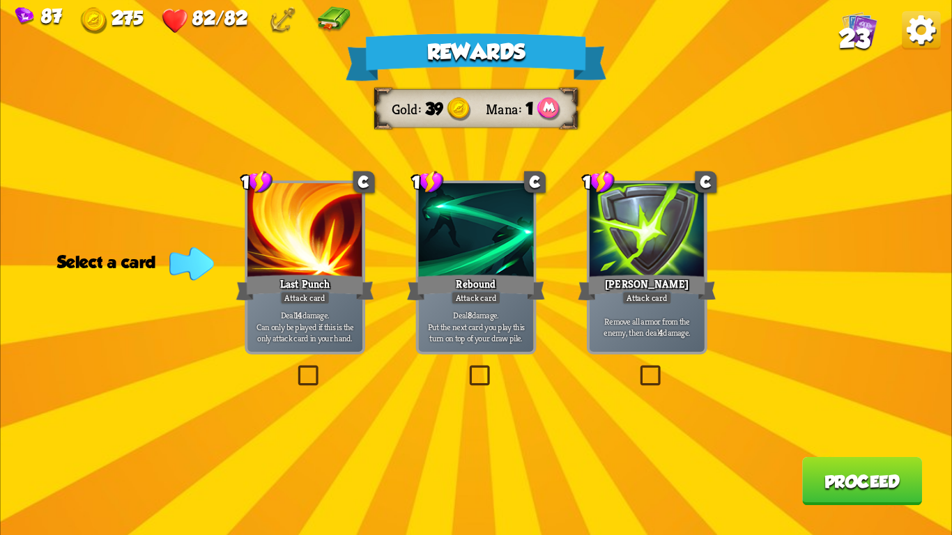
click at [625, 222] on div at bounding box center [647, 231] width 115 height 97
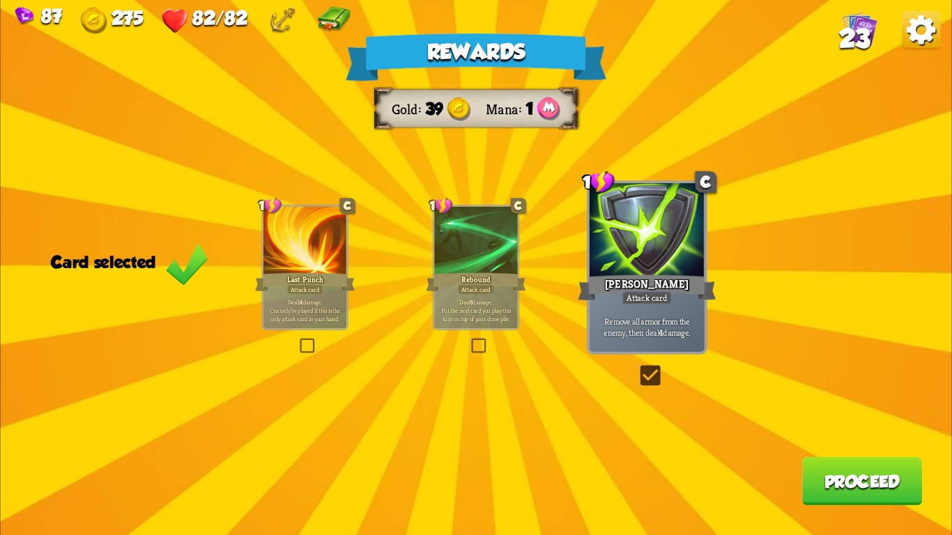
click at [839, 476] on button "Proceed" at bounding box center [862, 481] width 120 height 48
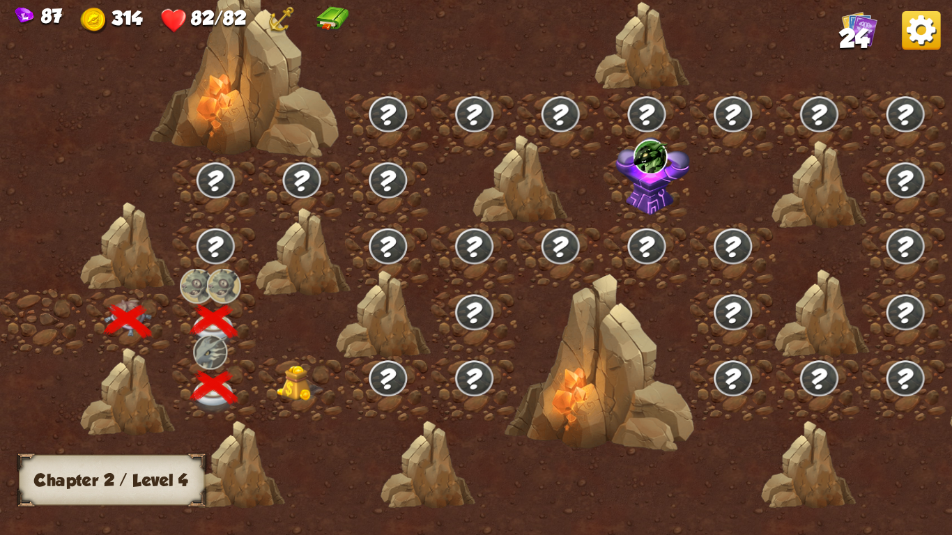
click at [287, 390] on img at bounding box center [300, 384] width 47 height 36
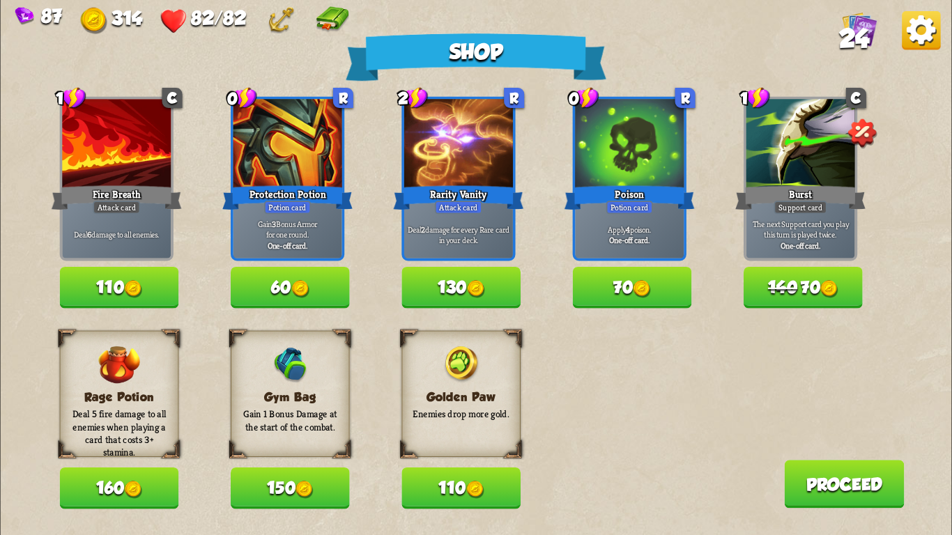
click at [669, 300] on button "70" at bounding box center [632, 287] width 119 height 41
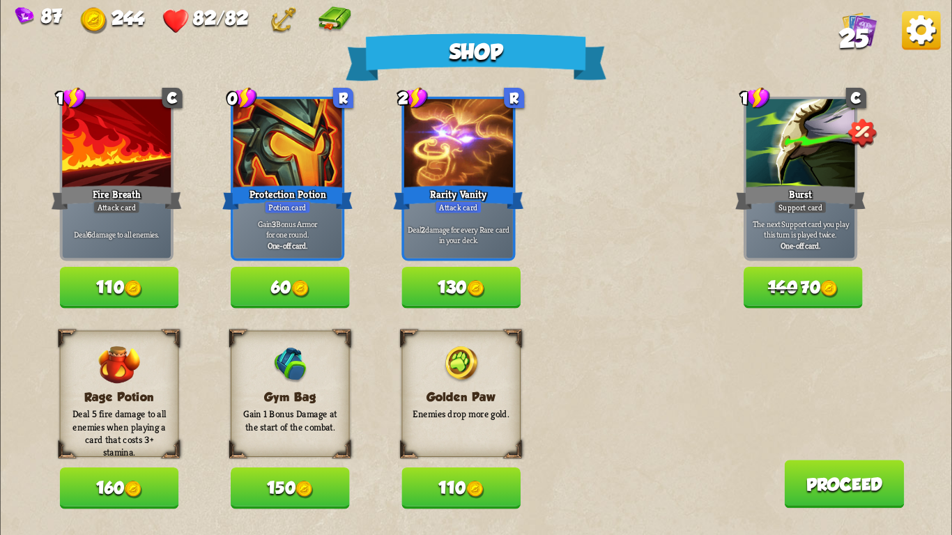
click at [326, 289] on button "60" at bounding box center [290, 287] width 119 height 41
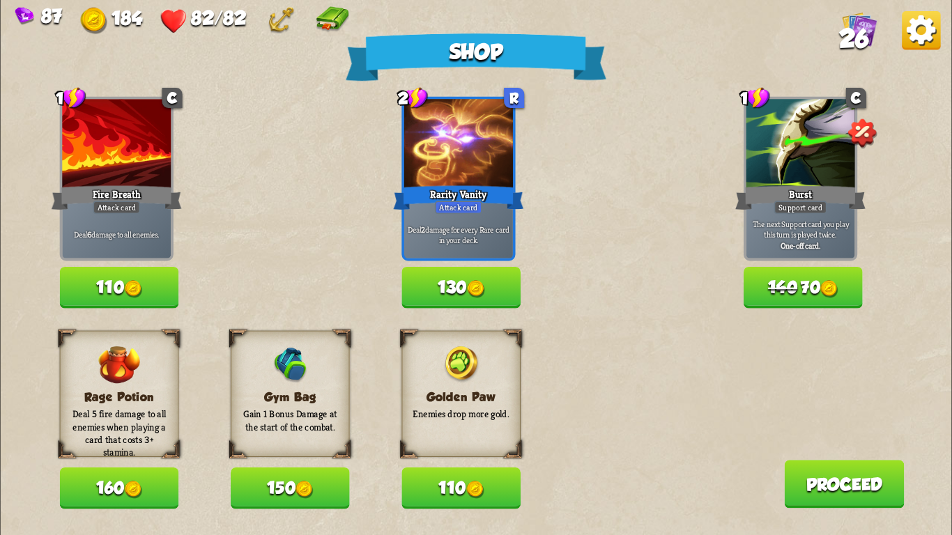
click at [268, 492] on button "150" at bounding box center [290, 488] width 119 height 41
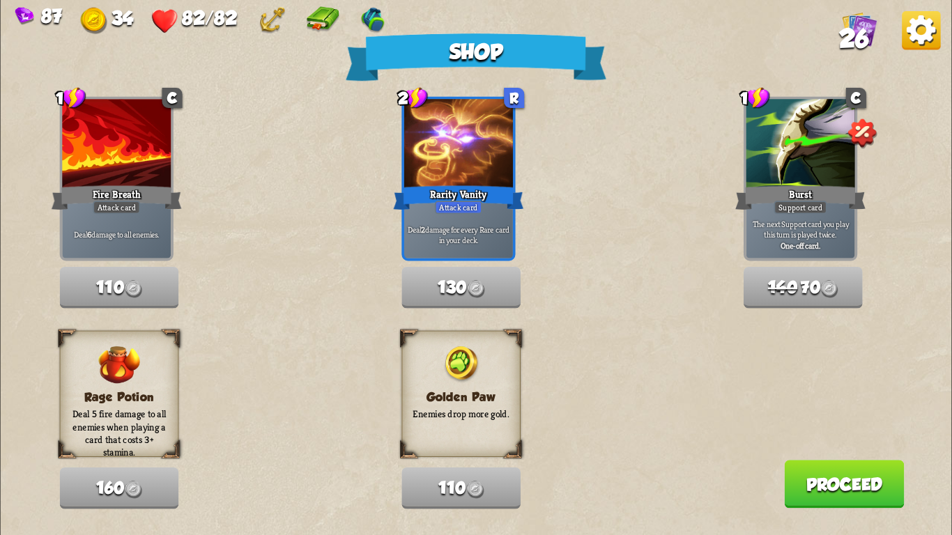
click at [876, 474] on button "Proceed" at bounding box center [844, 484] width 120 height 48
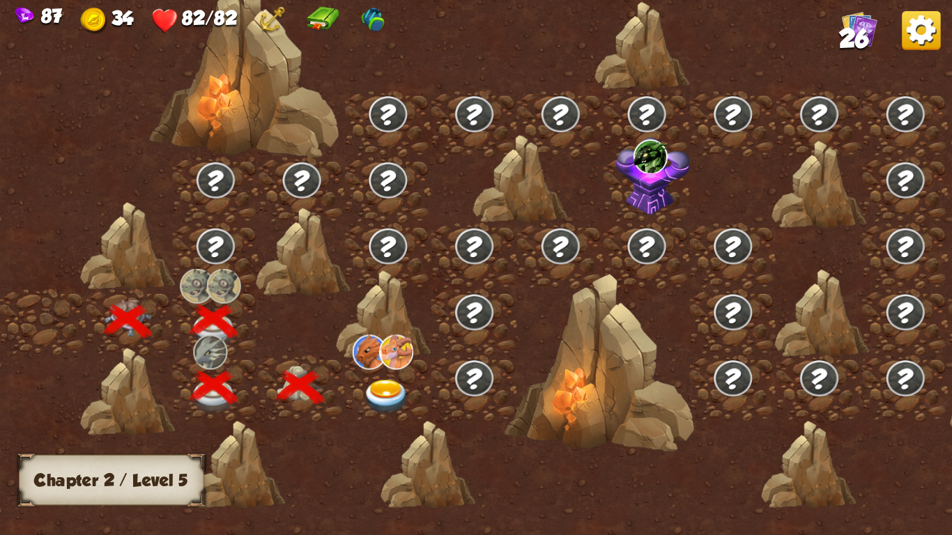
click at [383, 398] on img at bounding box center [386, 397] width 47 height 35
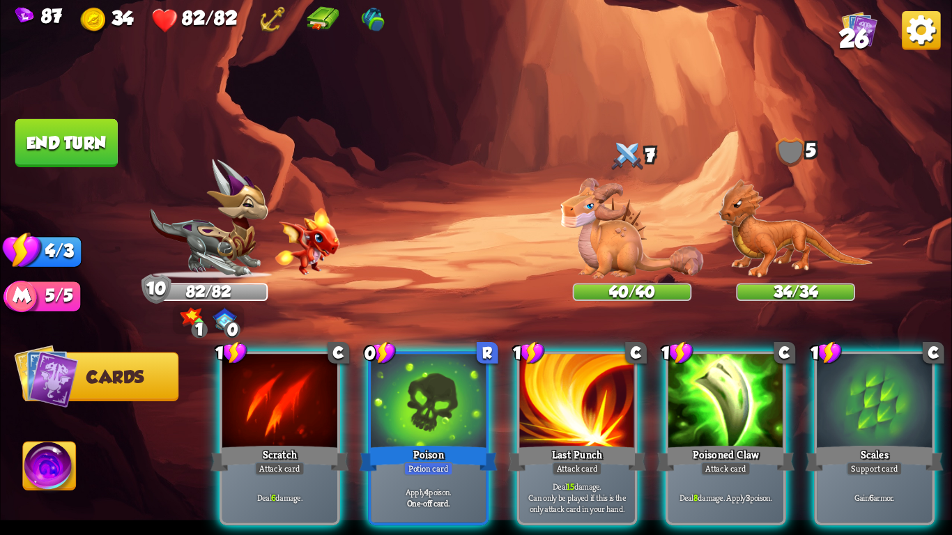
click at [383, 398] on div at bounding box center [428, 402] width 115 height 97
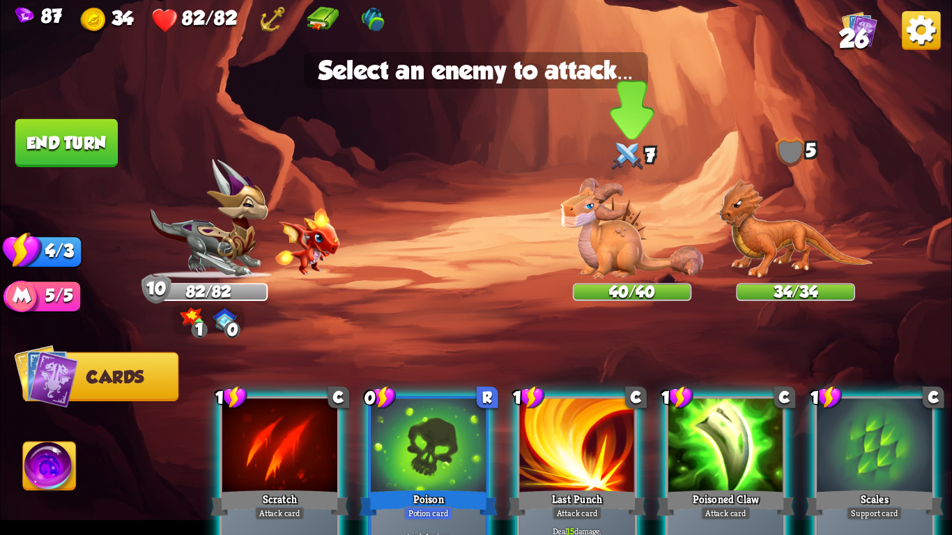
click at [624, 233] on img at bounding box center [632, 228] width 143 height 100
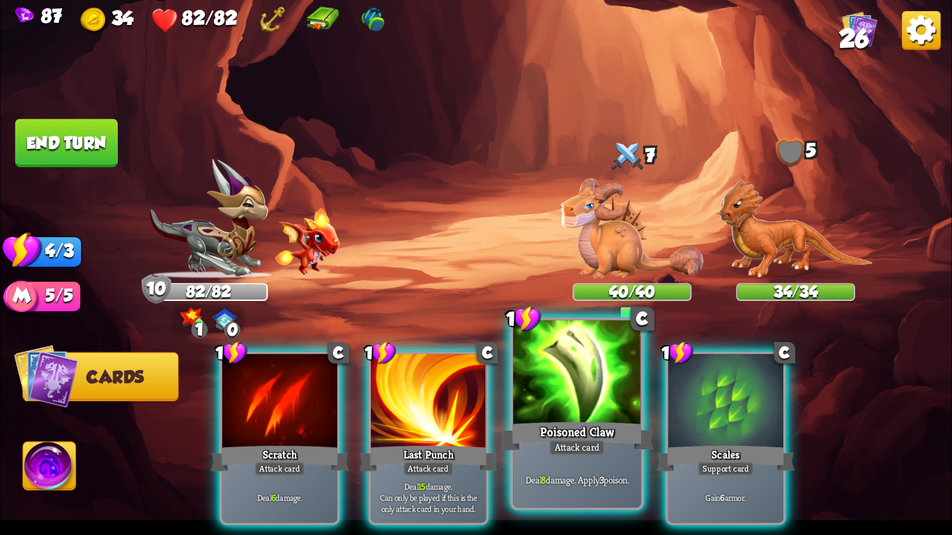
click at [572, 405] on div at bounding box center [577, 375] width 128 height 108
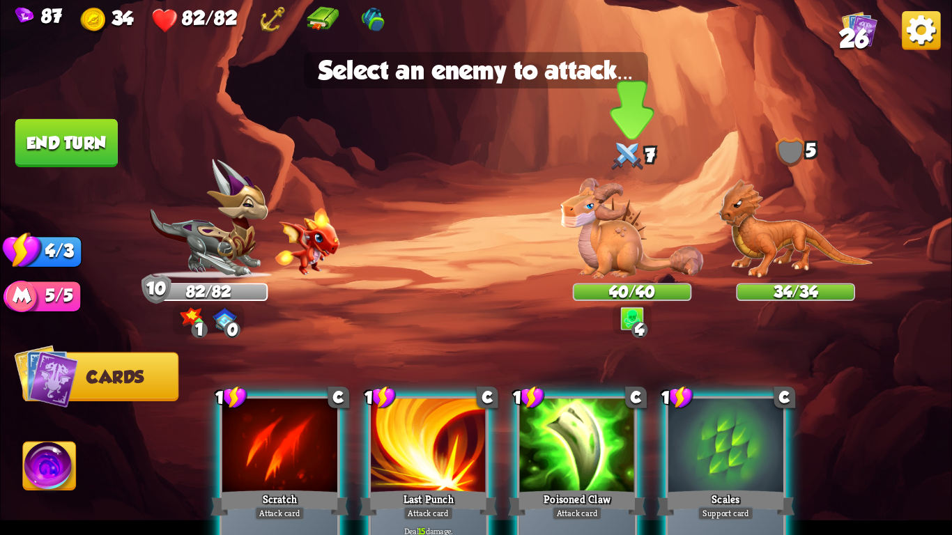
click at [612, 212] on img at bounding box center [632, 228] width 143 height 100
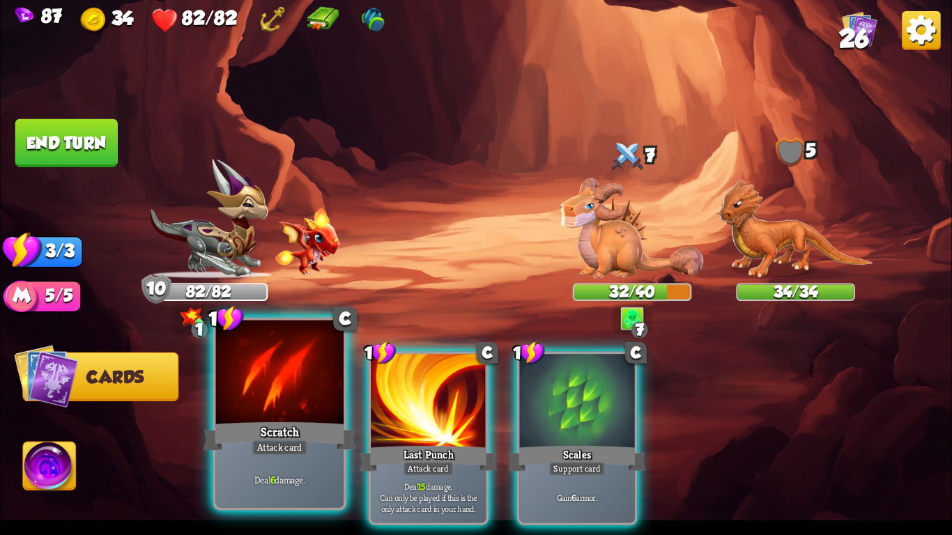
click at [271, 450] on div "Attack card" at bounding box center [280, 447] width 56 height 15
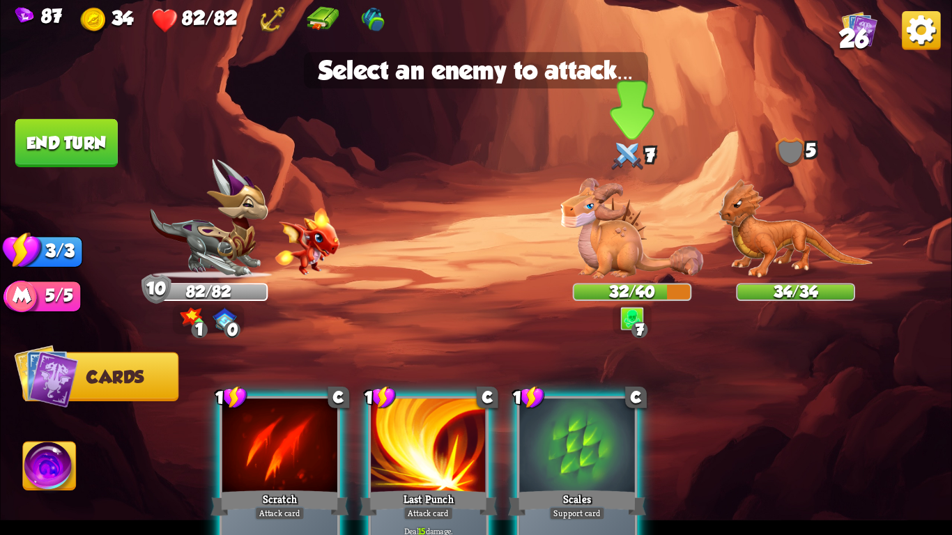
click at [639, 251] on img at bounding box center [632, 228] width 143 height 100
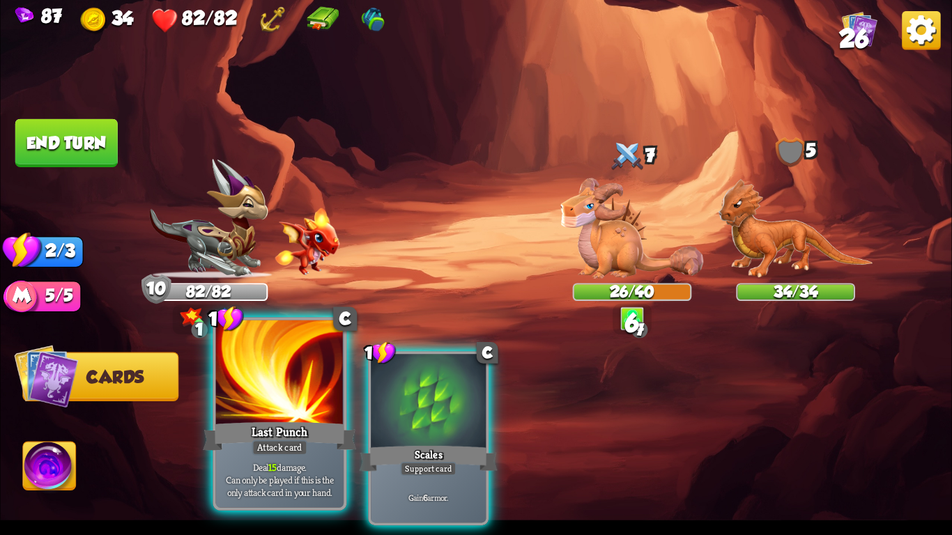
click at [261, 380] on div at bounding box center [280, 375] width 128 height 108
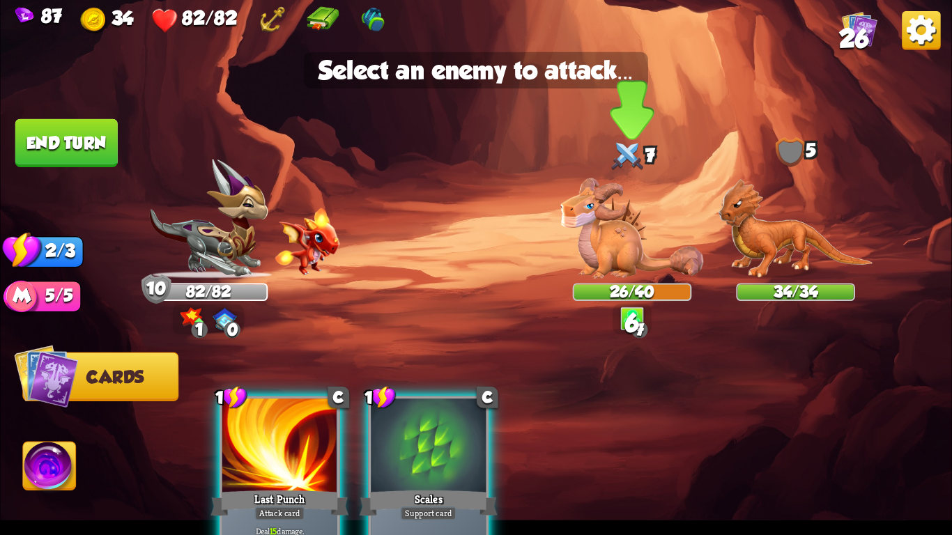
click at [618, 238] on img at bounding box center [632, 228] width 143 height 100
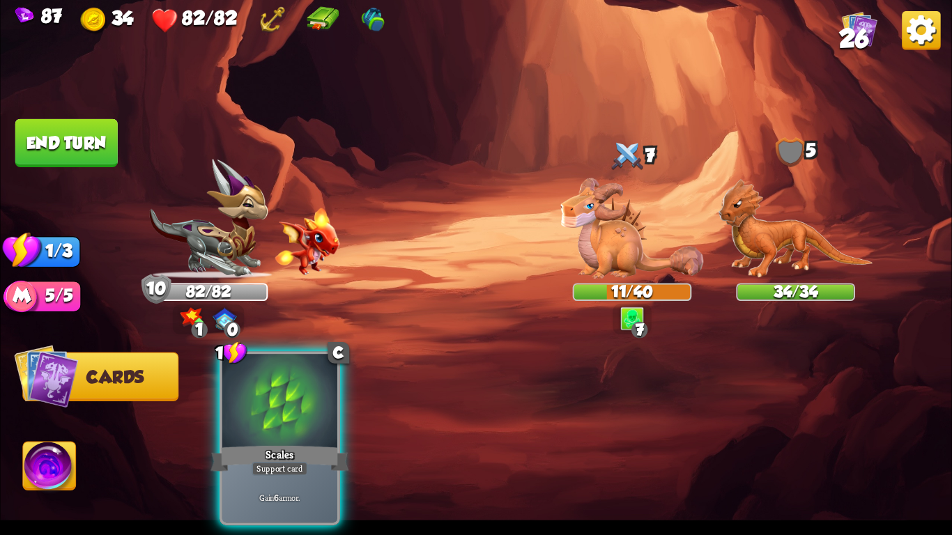
click at [79, 143] on button "End turn" at bounding box center [66, 143] width 102 height 48
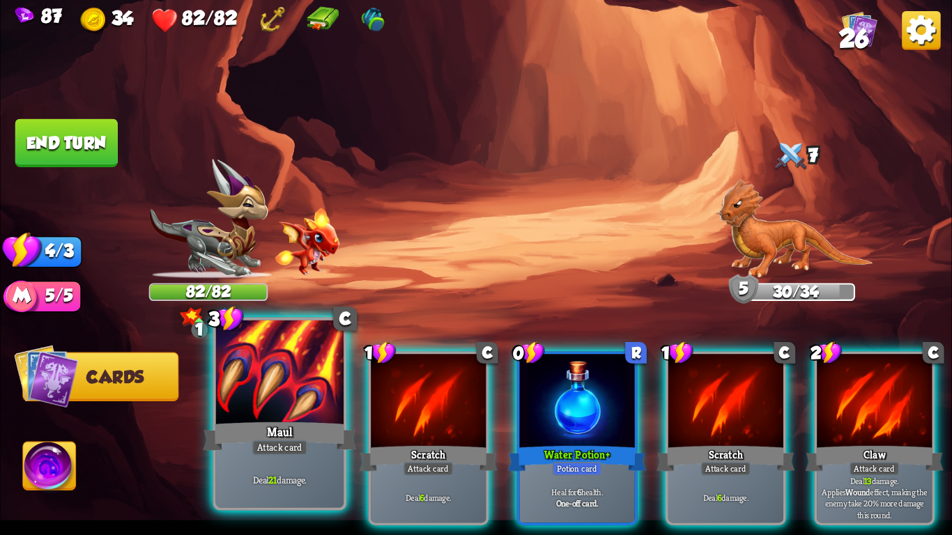
click at [250, 398] on div at bounding box center [280, 375] width 128 height 108
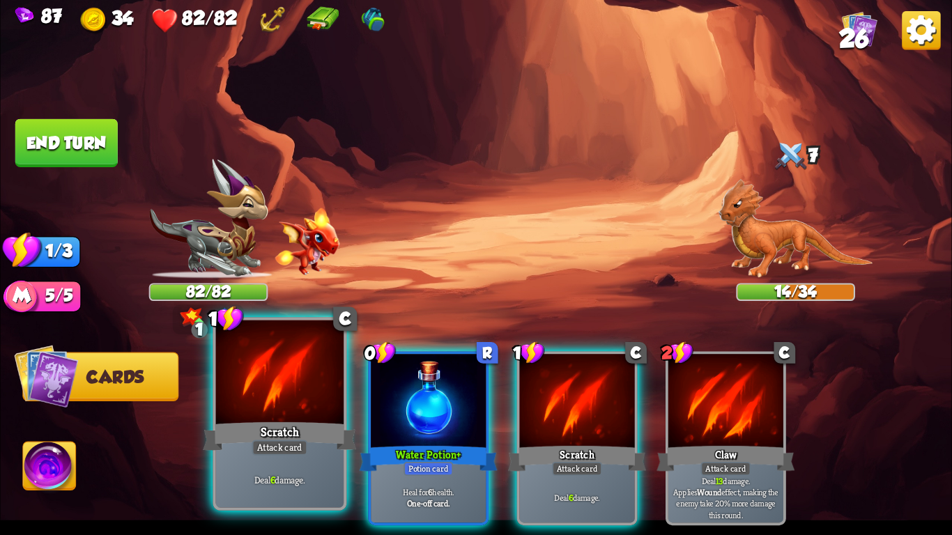
click at [247, 413] on div at bounding box center [280, 375] width 128 height 108
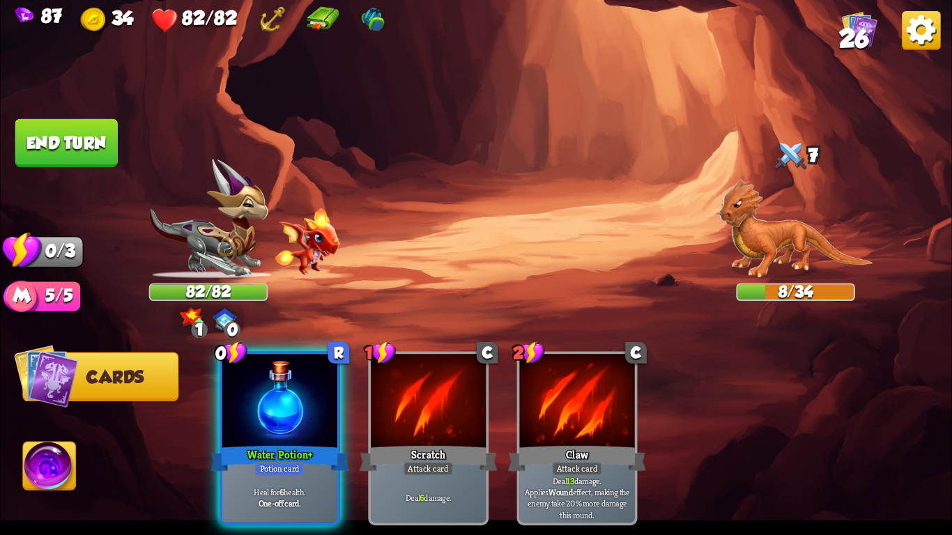
click at [91, 154] on button "End turn" at bounding box center [66, 143] width 102 height 48
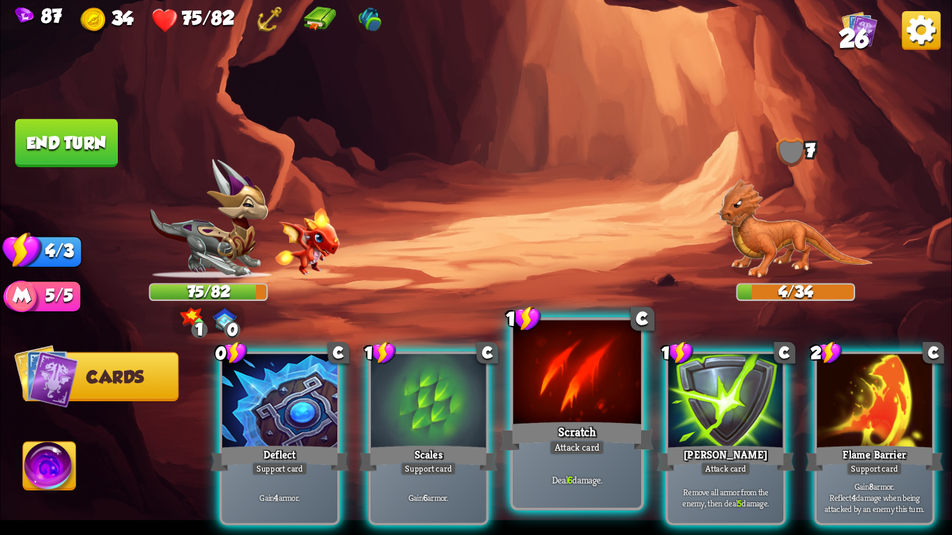
click at [616, 436] on div "Scratch" at bounding box center [577, 437] width 153 height 34
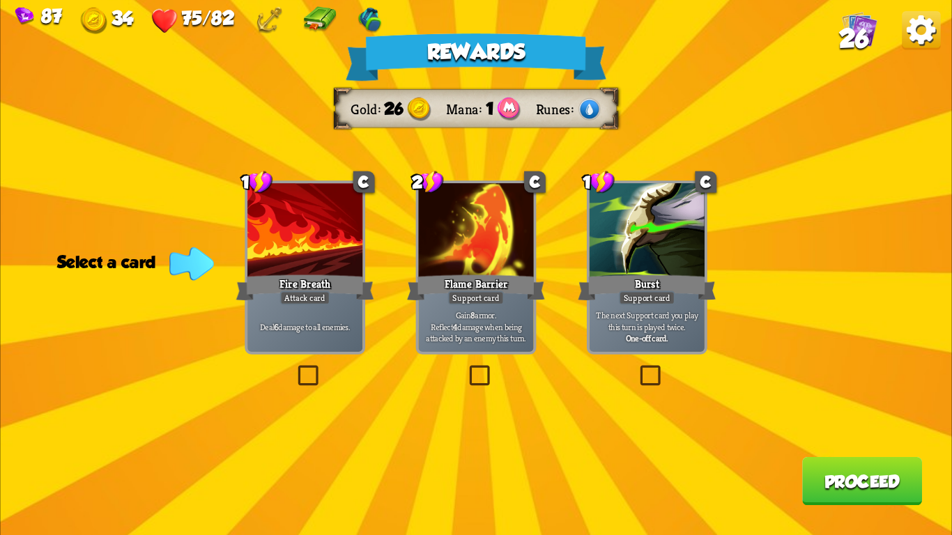
click at [658, 290] on div "Burst" at bounding box center [647, 288] width 138 height 31
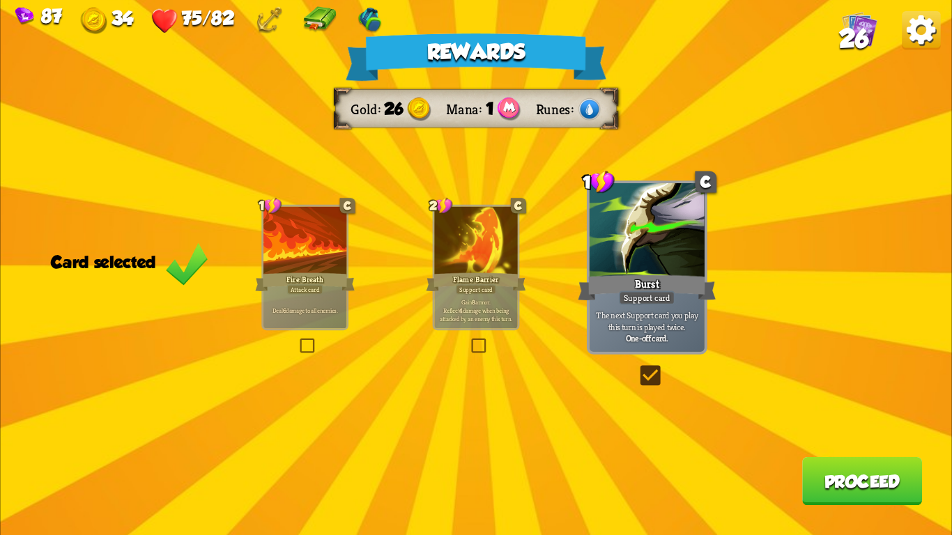
click at [891, 504] on button "Proceed" at bounding box center [862, 481] width 120 height 48
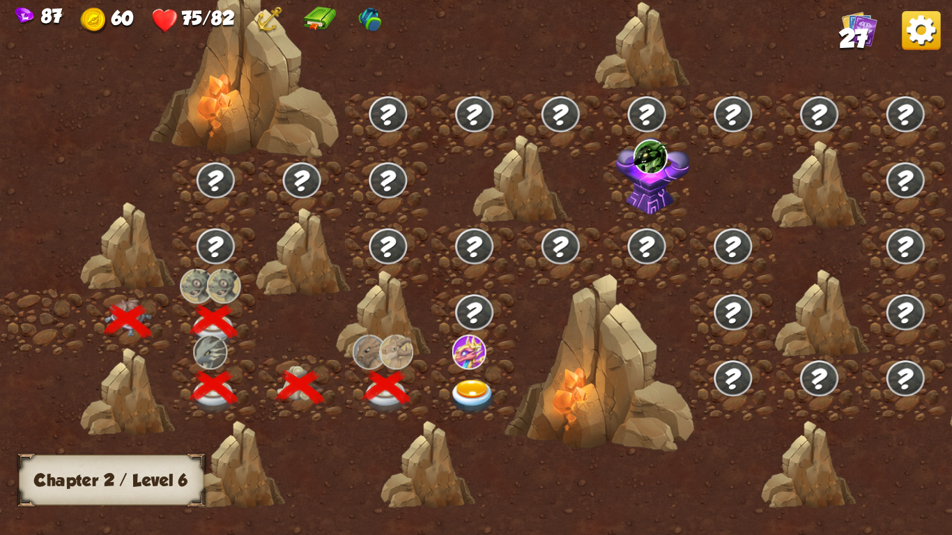
click at [455, 380] on img at bounding box center [473, 397] width 47 height 35
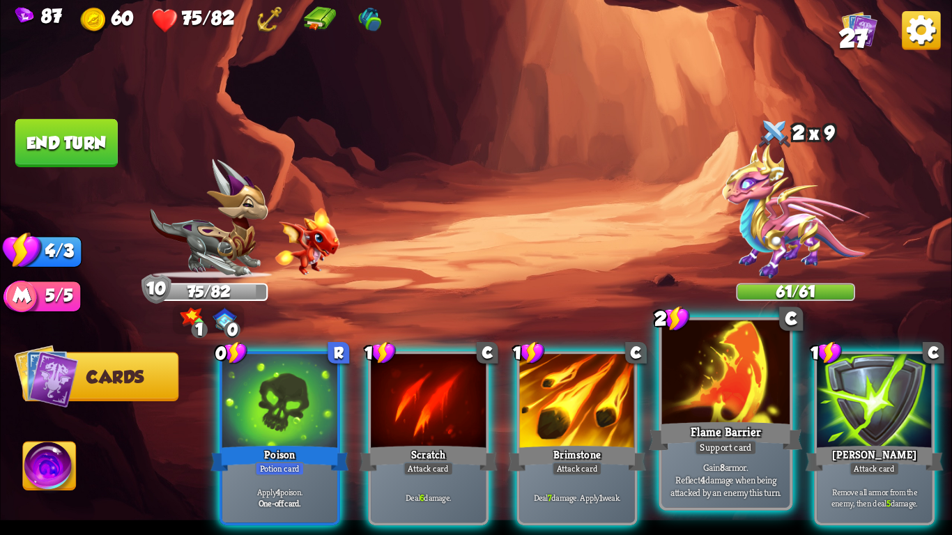
click at [684, 363] on div at bounding box center [726, 375] width 128 height 108
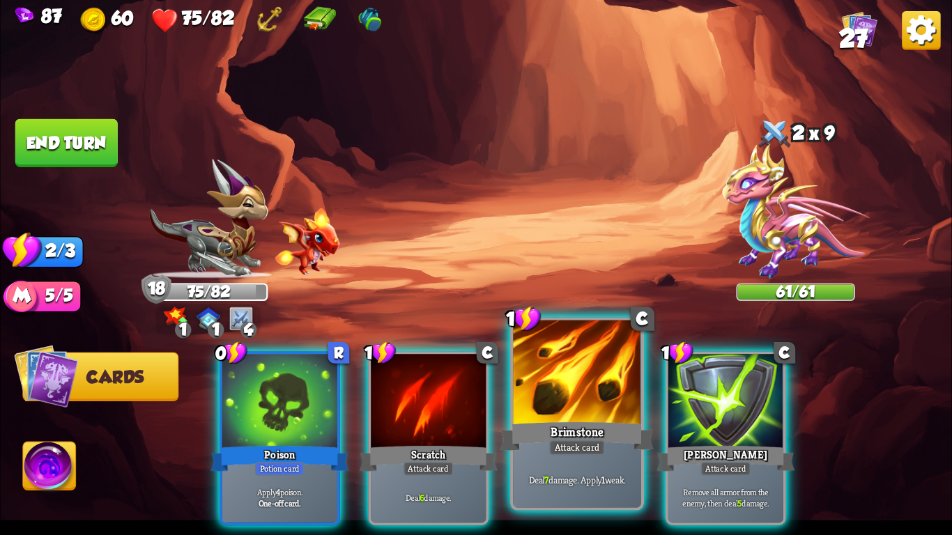
click at [591, 394] on div at bounding box center [577, 375] width 128 height 108
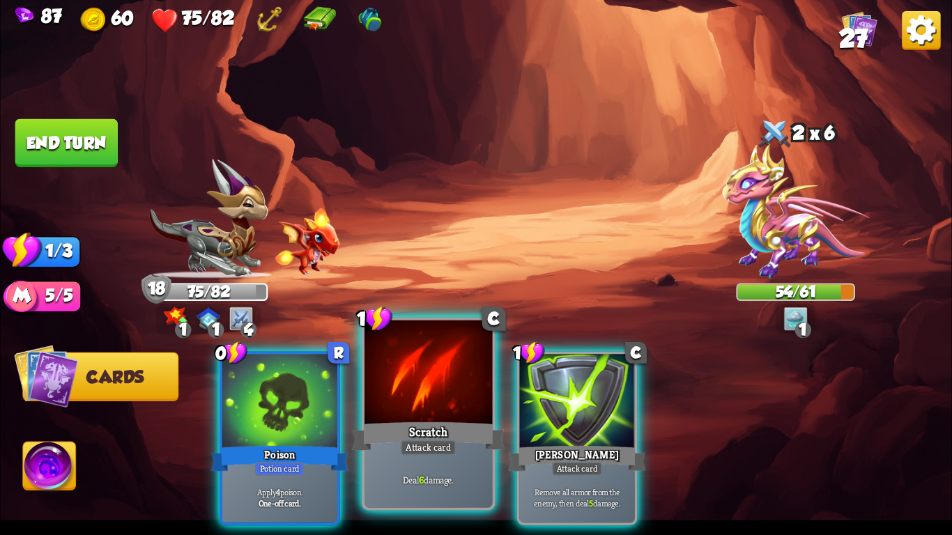
click at [407, 385] on div at bounding box center [429, 375] width 128 height 108
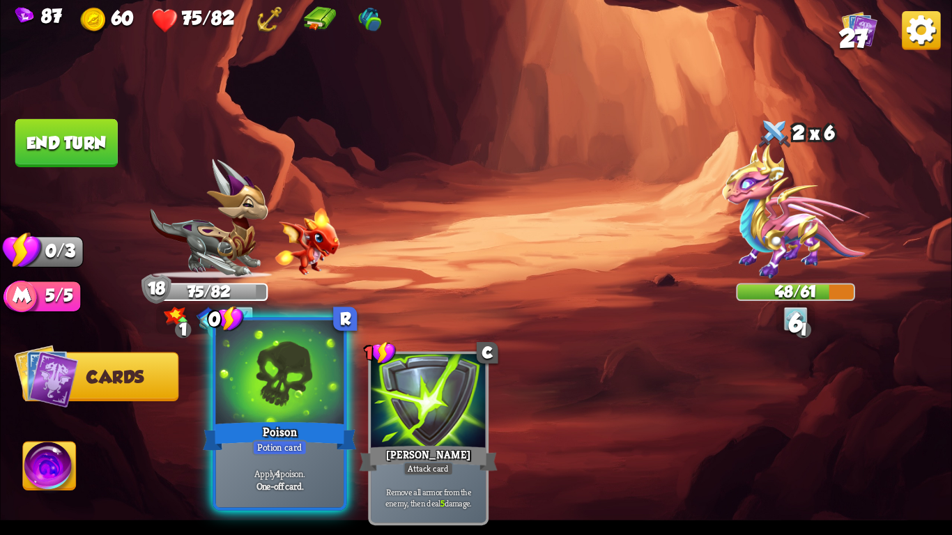
click at [284, 401] on div at bounding box center [280, 375] width 128 height 108
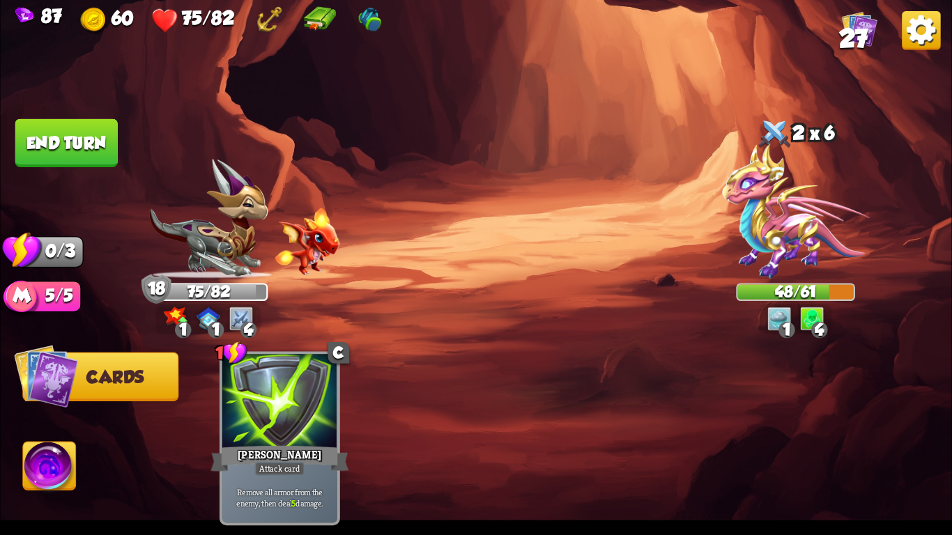
click at [84, 137] on button "End turn" at bounding box center [66, 143] width 102 height 48
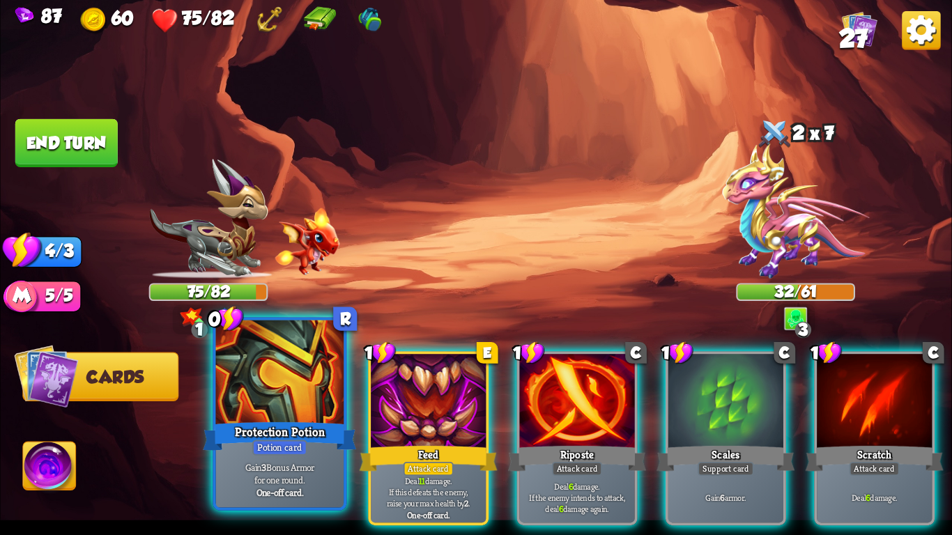
click at [264, 411] on div at bounding box center [280, 375] width 128 height 108
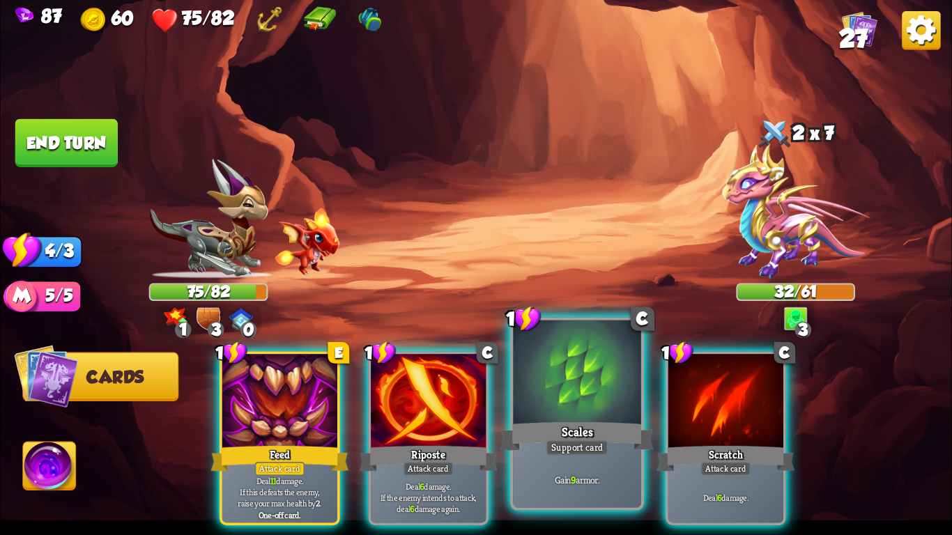
click at [556, 396] on div at bounding box center [577, 375] width 128 height 108
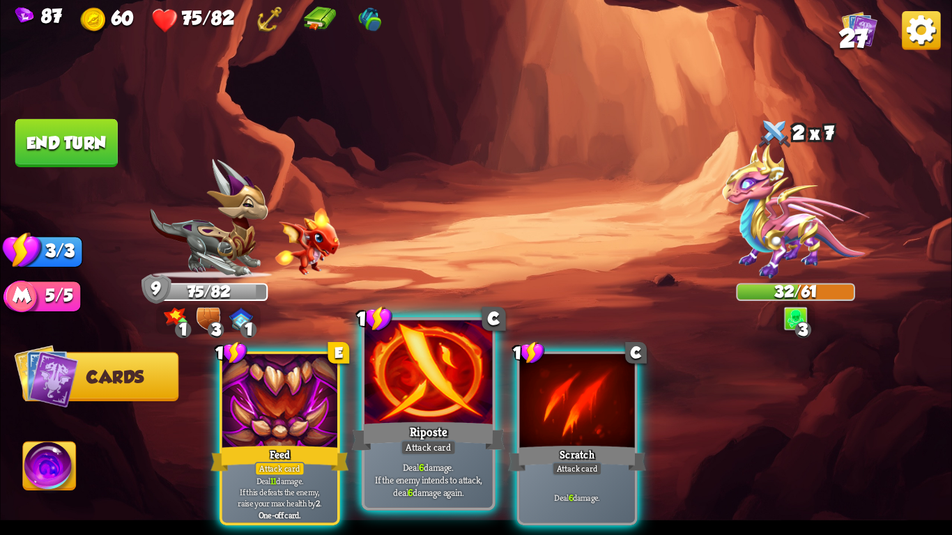
click at [434, 423] on div "Riposte" at bounding box center [428, 437] width 153 height 34
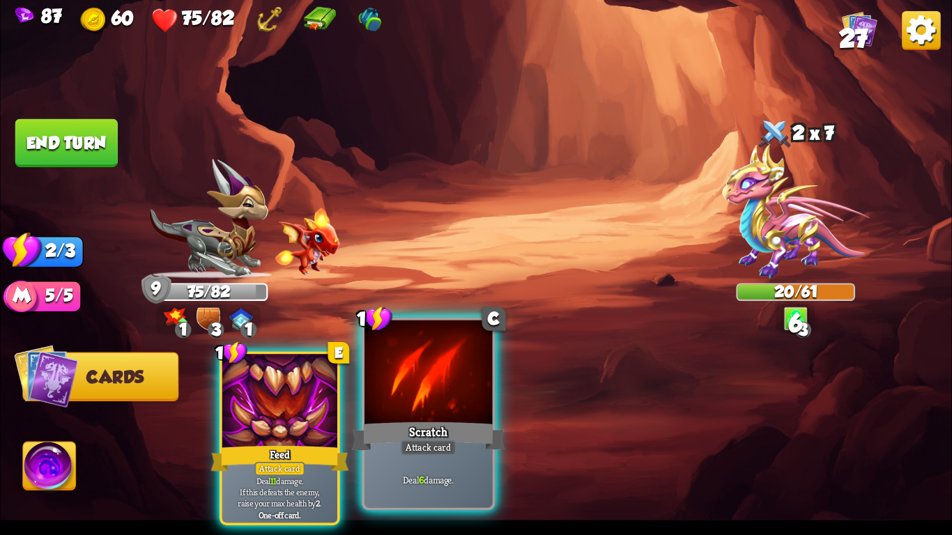
click at [415, 400] on div at bounding box center [429, 375] width 128 height 108
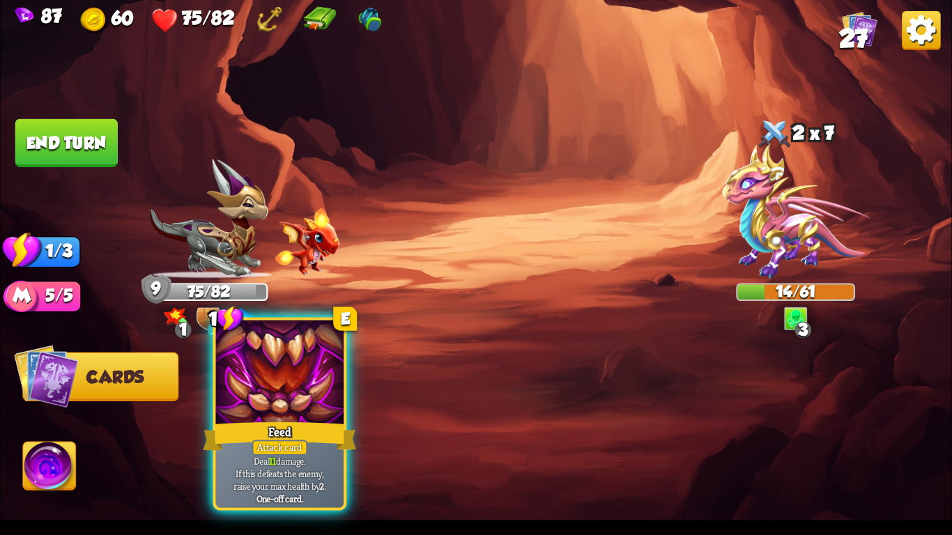
click at [307, 430] on div "Feed" at bounding box center [279, 437] width 153 height 34
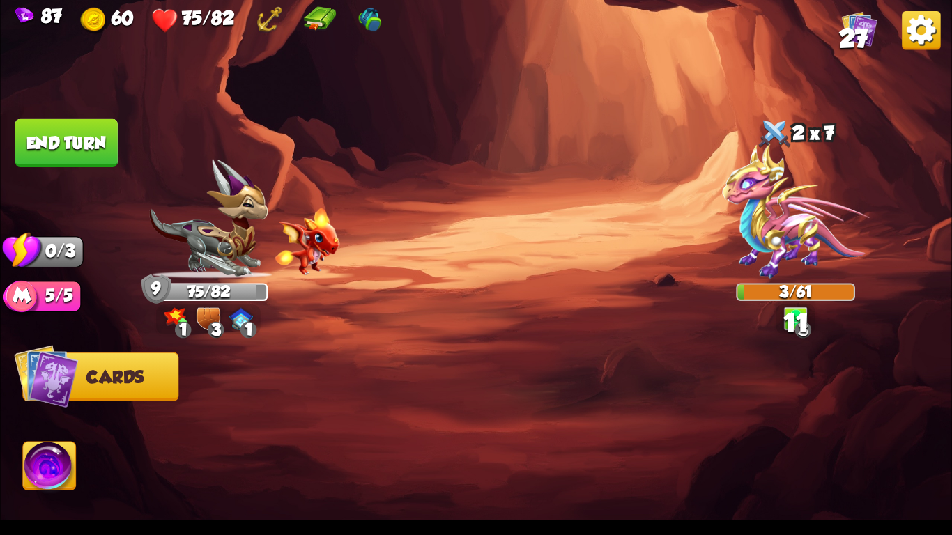
click at [47, 147] on button "End turn" at bounding box center [66, 143] width 102 height 48
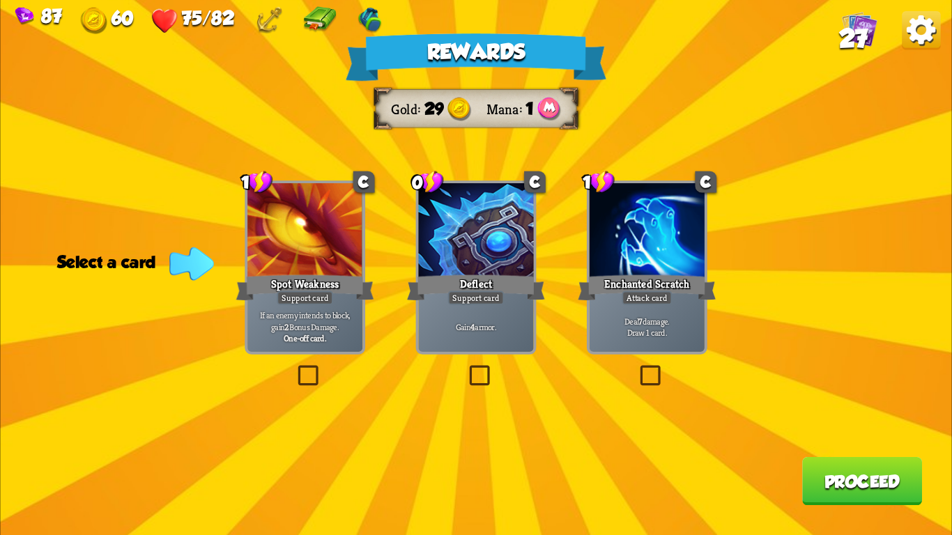
click at [652, 312] on div "Deal 7 damage. Draw 1 card." at bounding box center [647, 327] width 115 height 50
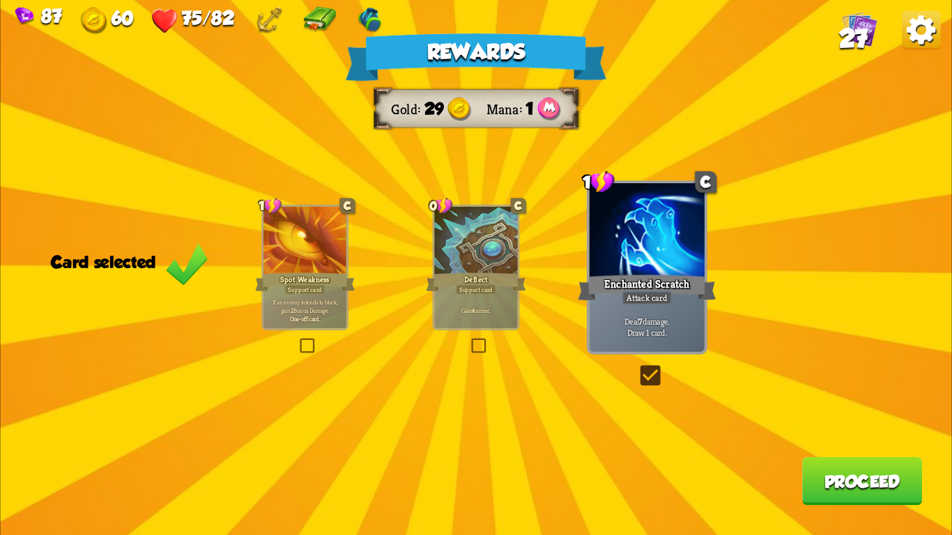
click at [814, 473] on button "Proceed" at bounding box center [862, 481] width 120 height 48
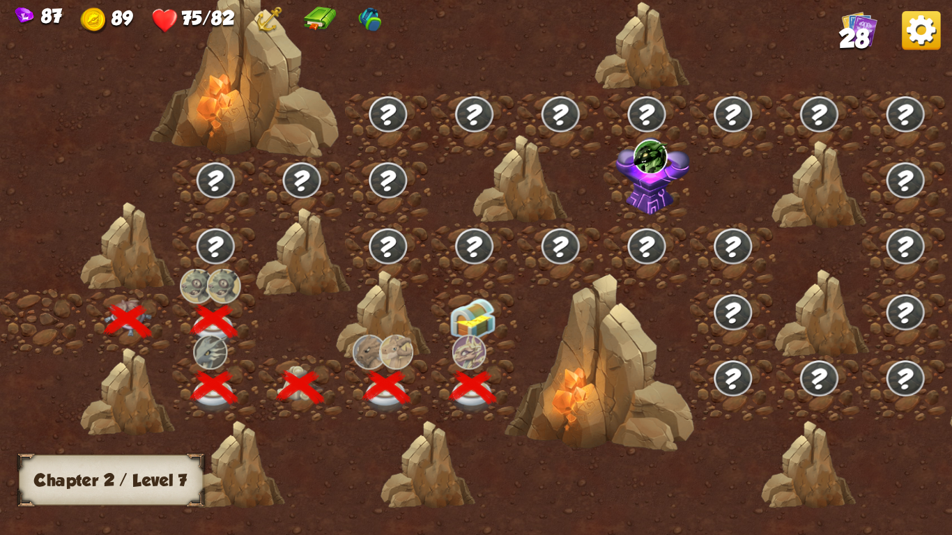
click at [465, 315] on img at bounding box center [473, 320] width 47 height 45
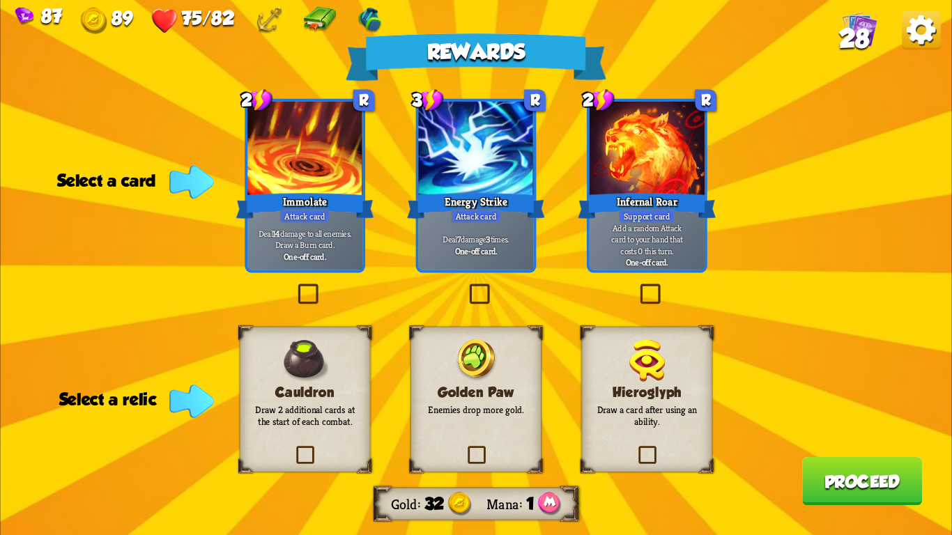
click at [457, 232] on div "Deal 7 damage 3 times. One-off card." at bounding box center [475, 245] width 115 height 50
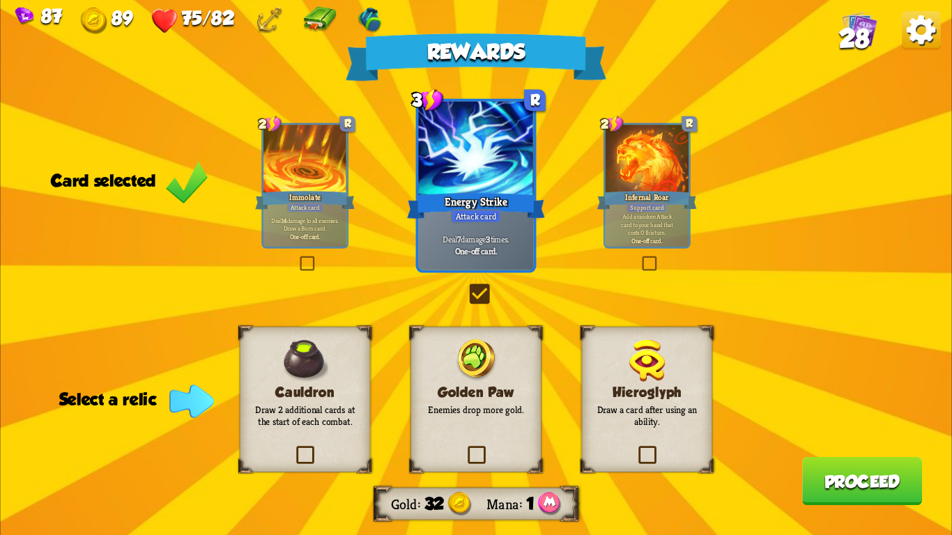
click at [476, 411] on p "Enemies drop more gold." at bounding box center [476, 410] width 106 height 13
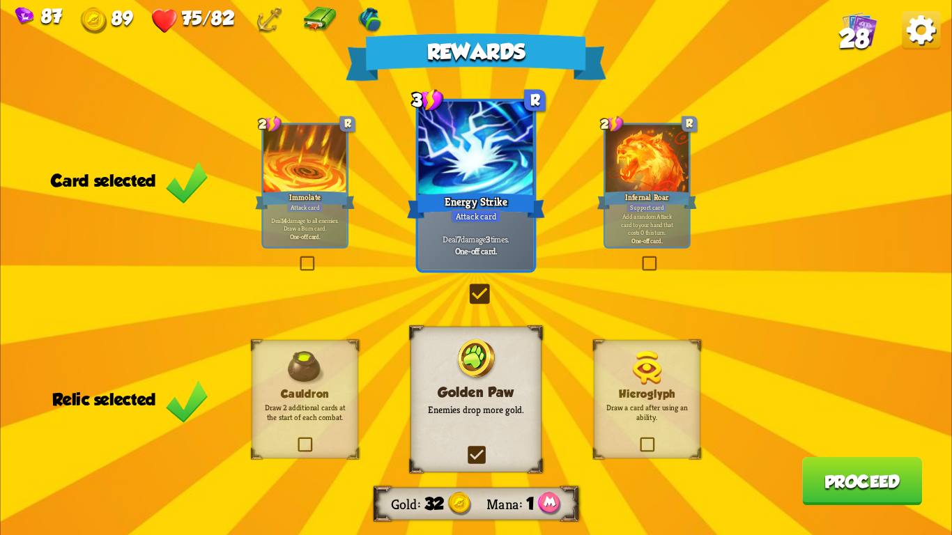
click at [818, 486] on button "Proceed" at bounding box center [862, 481] width 120 height 48
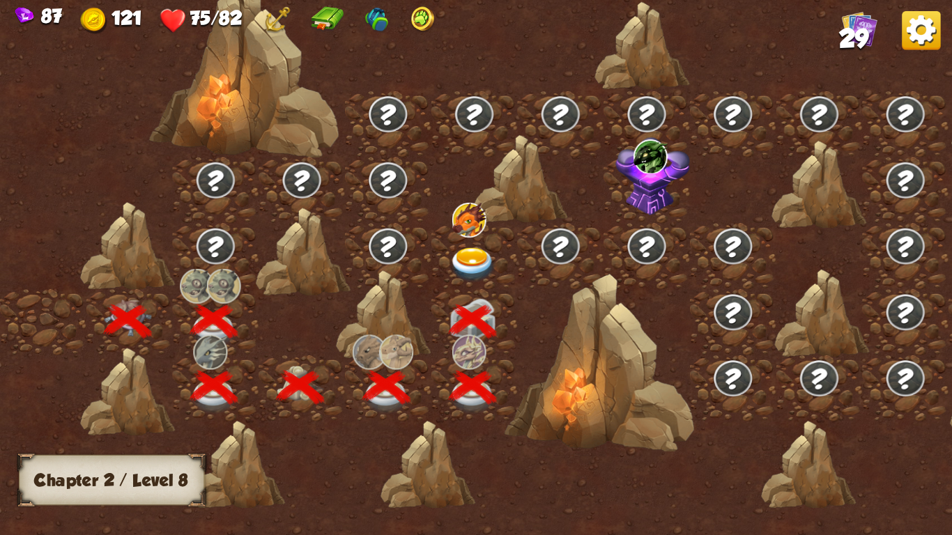
click at [476, 250] on img at bounding box center [473, 264] width 47 height 35
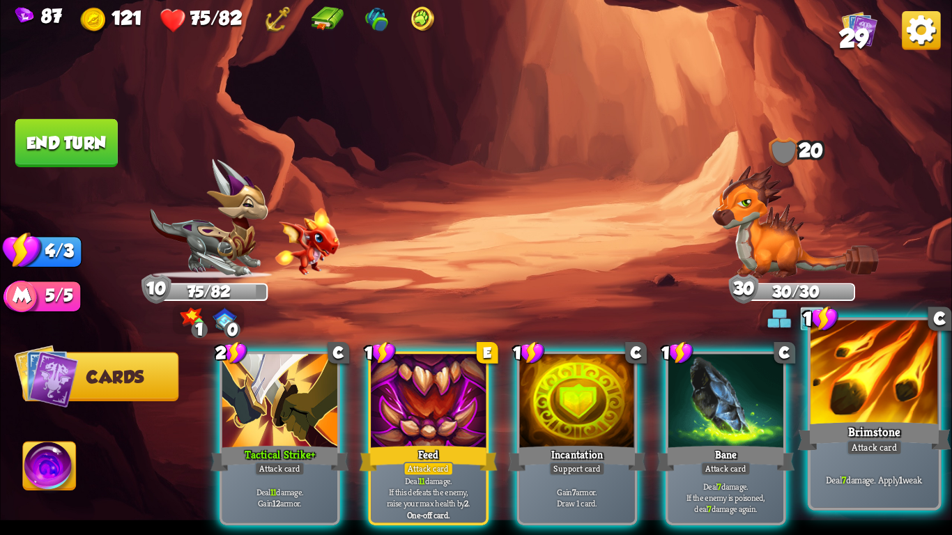
click at [853, 392] on div at bounding box center [875, 375] width 128 height 108
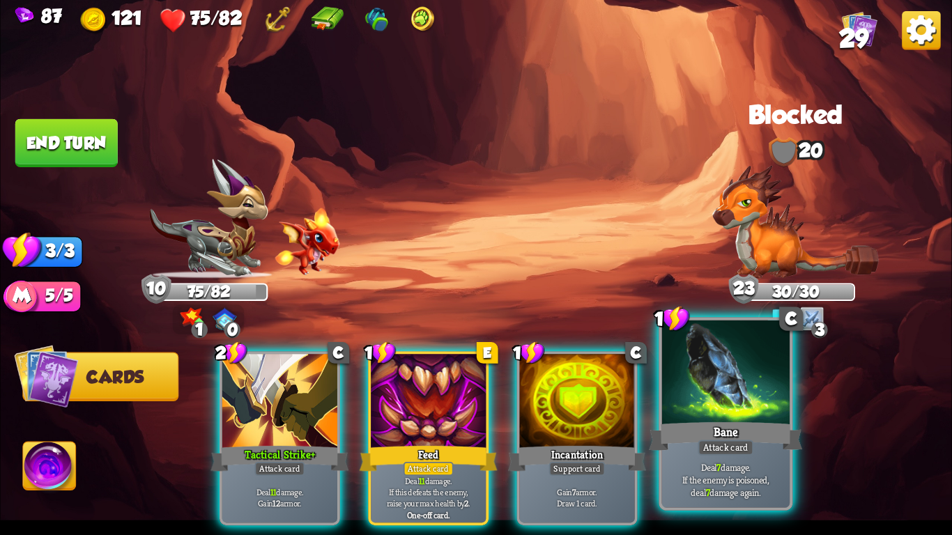
click at [772, 402] on div at bounding box center [726, 375] width 128 height 108
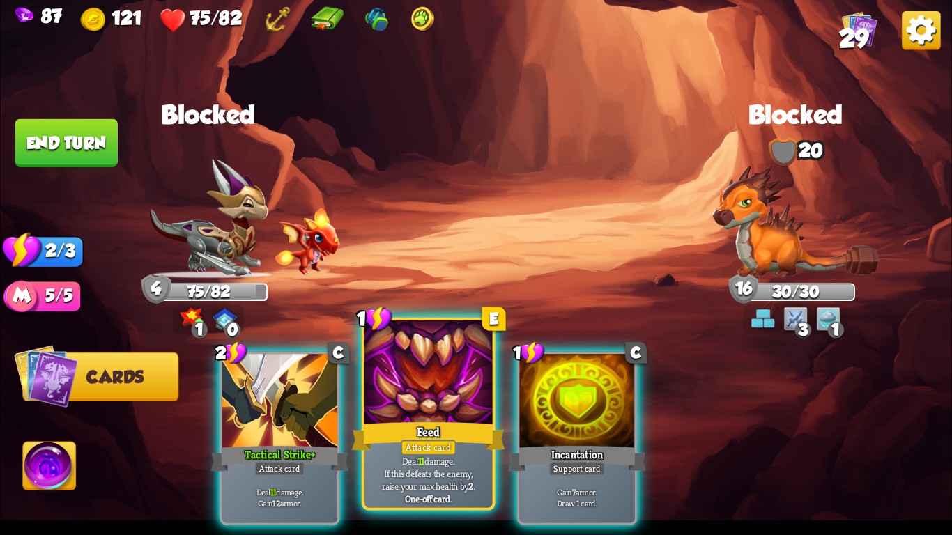
click at [464, 353] on div at bounding box center [429, 375] width 128 height 108
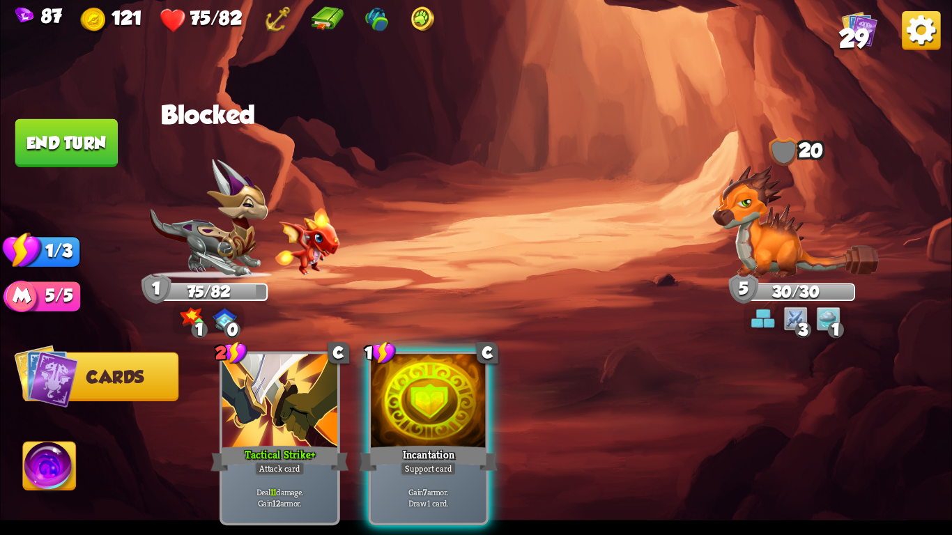
click at [81, 142] on button "End turn" at bounding box center [66, 143] width 102 height 48
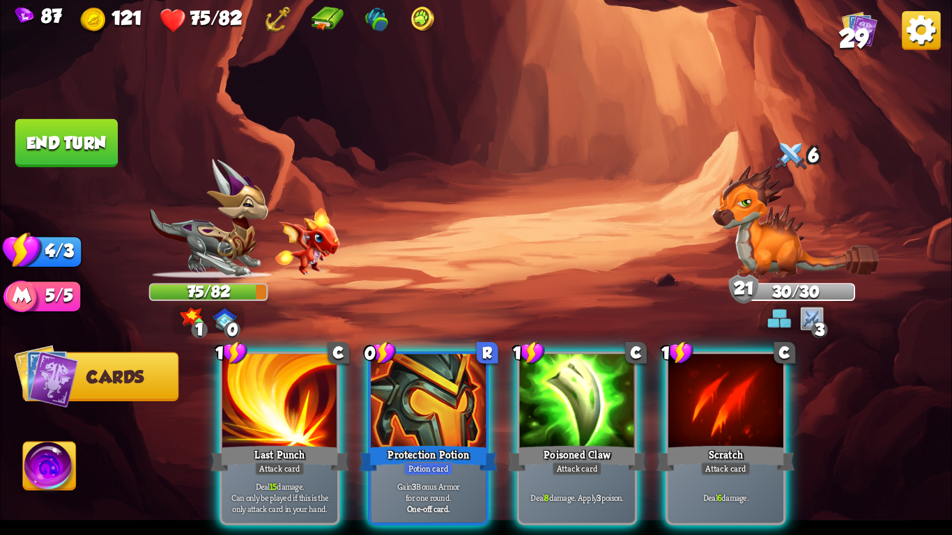
click at [743, 186] on img at bounding box center [796, 222] width 167 height 114
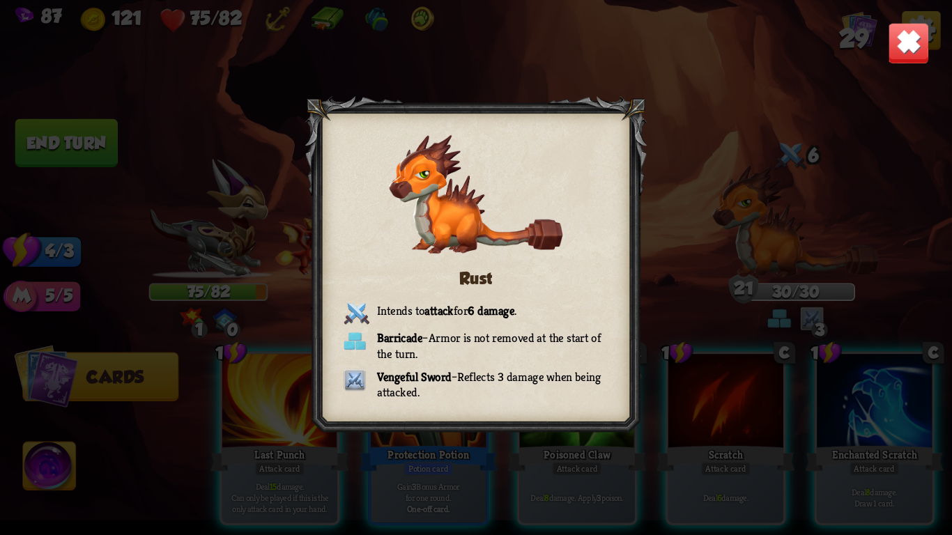
click at [903, 38] on img at bounding box center [909, 43] width 42 height 42
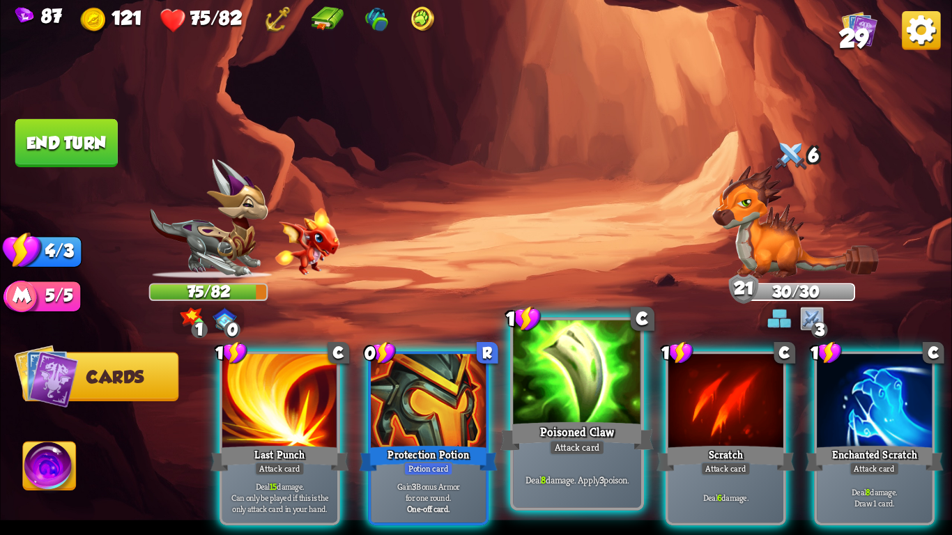
click at [576, 457] on div "Deal 8 damage. Apply 3 poison." at bounding box center [577, 480] width 128 height 56
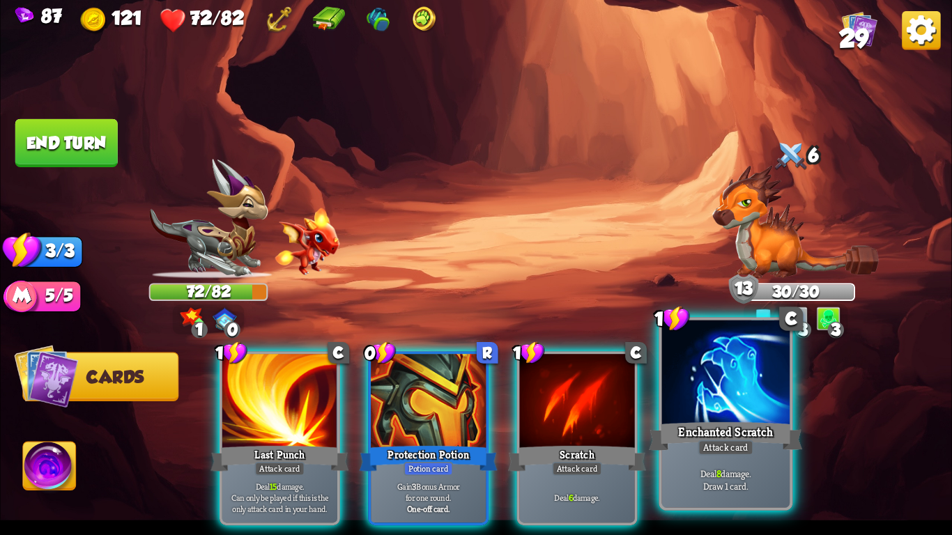
click at [706, 409] on div at bounding box center [726, 375] width 128 height 108
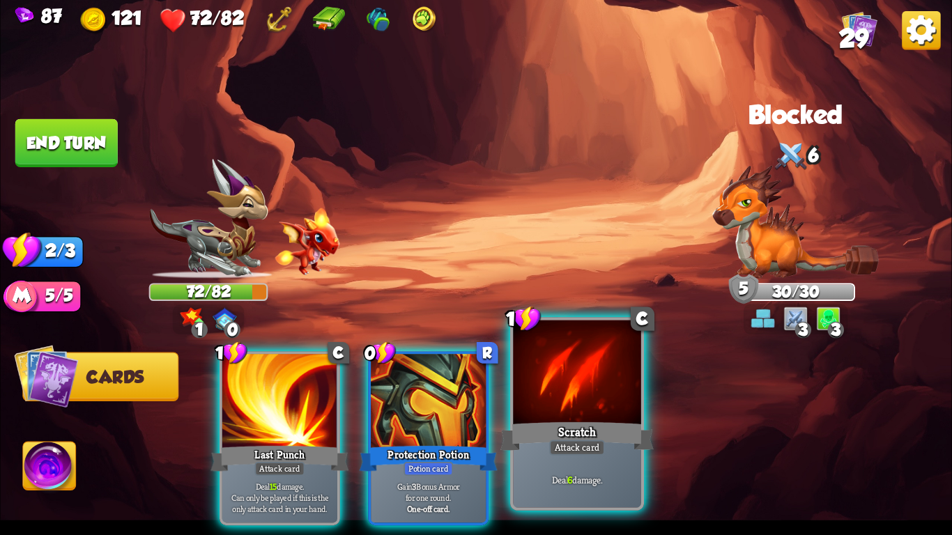
click at [627, 420] on div "Scratch" at bounding box center [577, 437] width 153 height 34
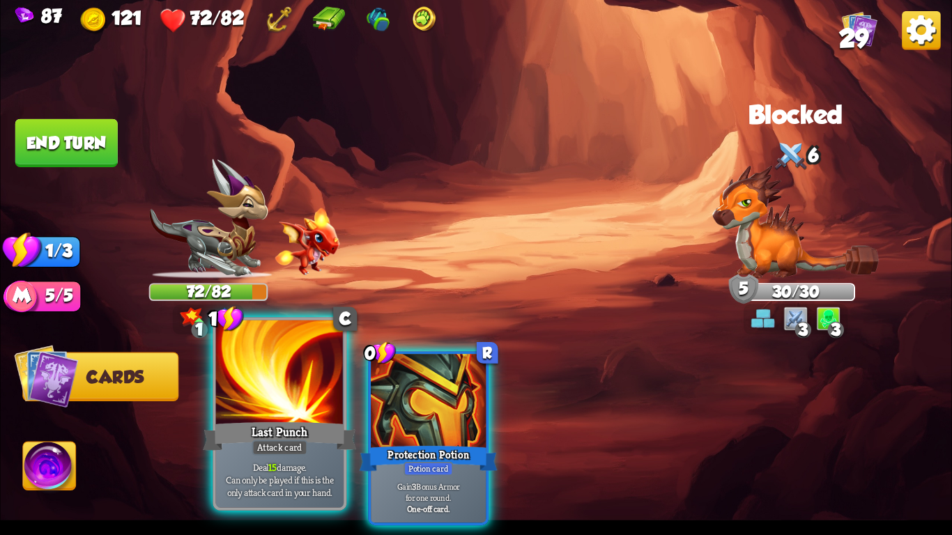
click at [233, 365] on div at bounding box center [280, 375] width 128 height 108
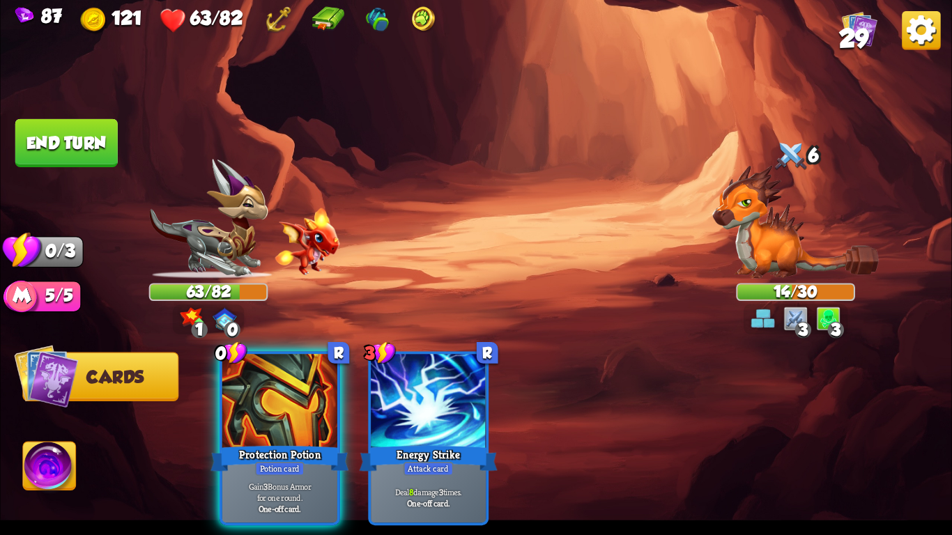
click at [73, 126] on button "End turn" at bounding box center [66, 143] width 102 height 48
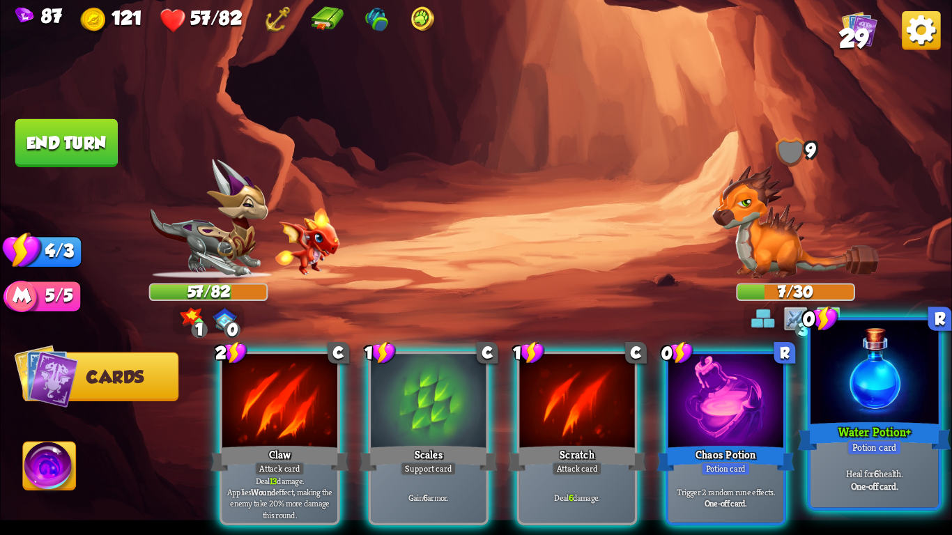
click at [899, 434] on div "Water Potion+" at bounding box center [874, 437] width 153 height 34
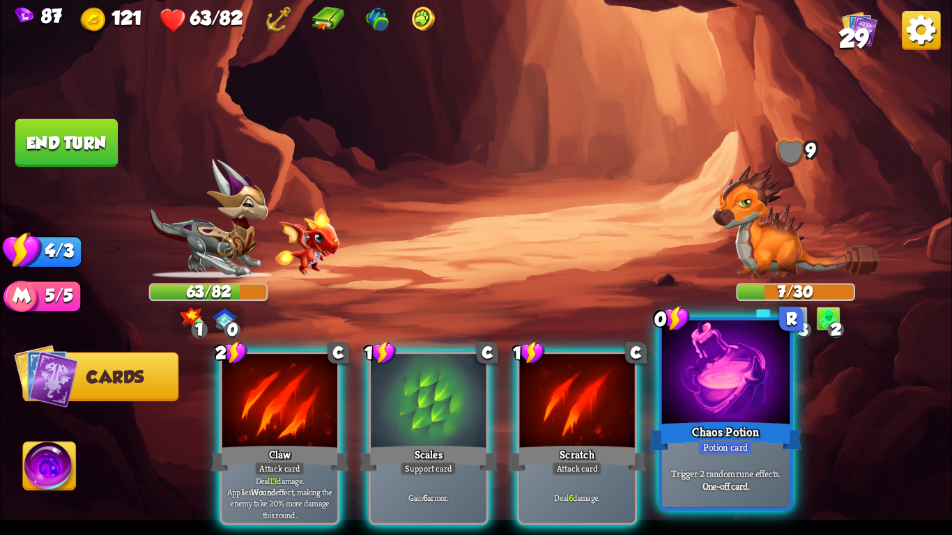
click at [713, 418] on div at bounding box center [726, 375] width 128 height 108
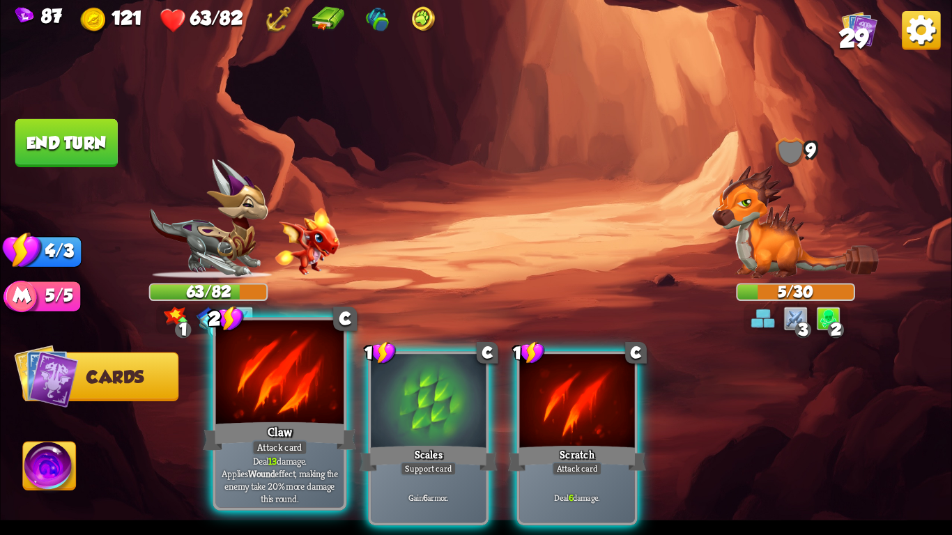
click at [233, 433] on div "Claw" at bounding box center [279, 437] width 153 height 34
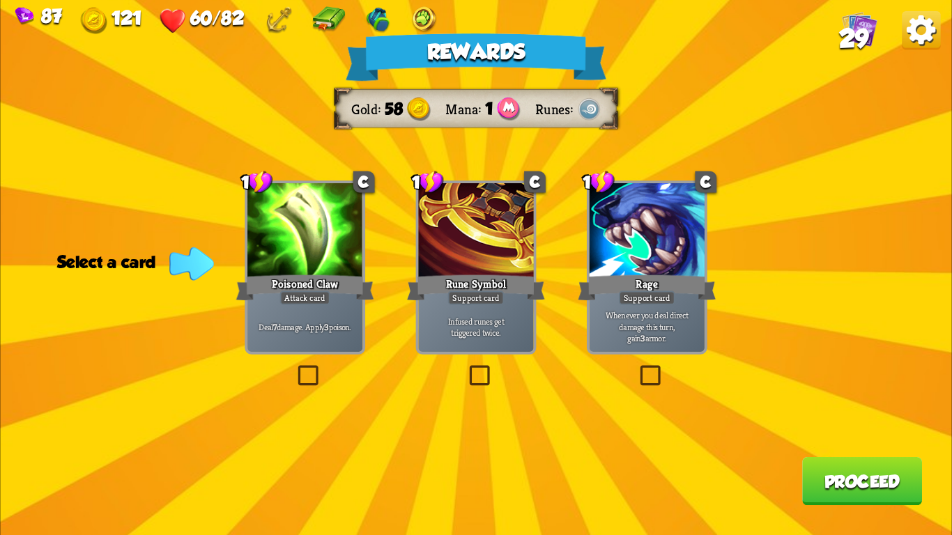
click at [673, 295] on div "Support card" at bounding box center [647, 298] width 56 height 14
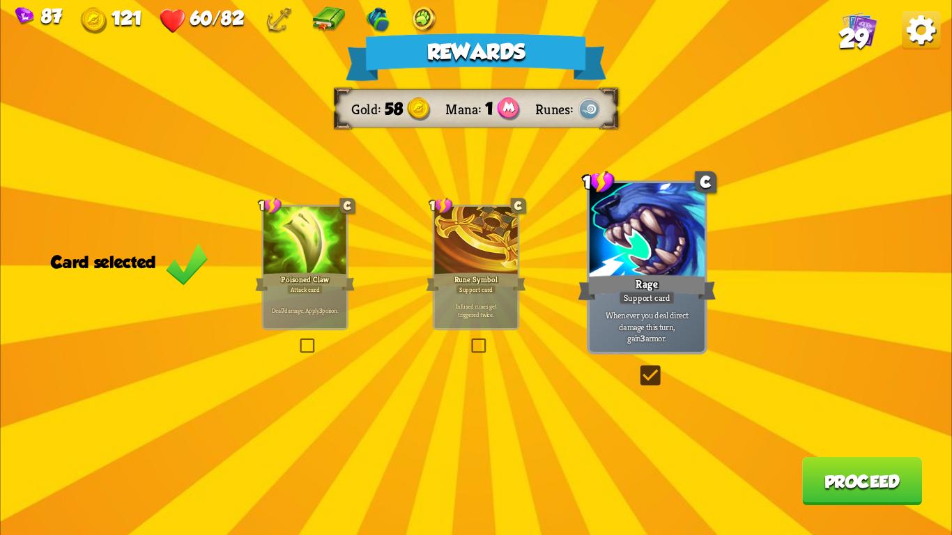
click at [872, 478] on button "Proceed" at bounding box center [862, 481] width 120 height 48
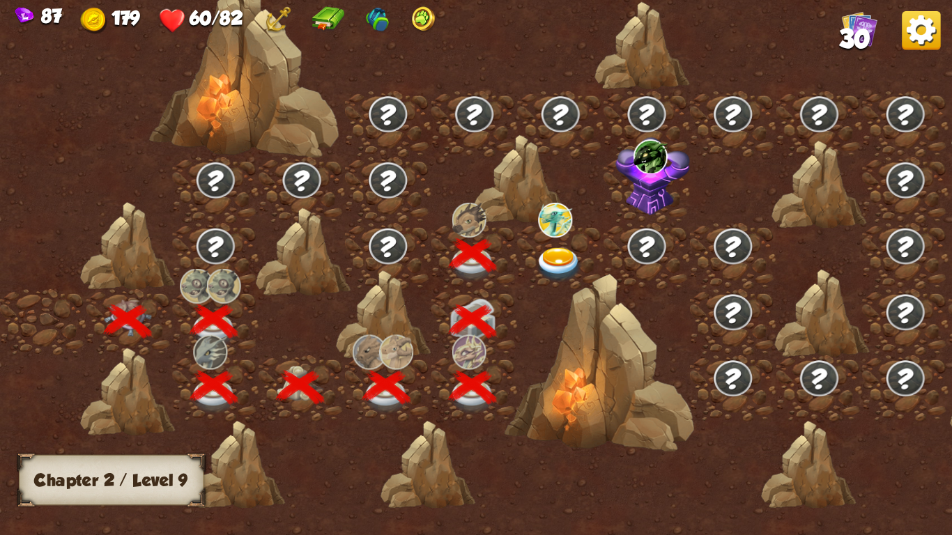
click at [537, 261] on img at bounding box center [558, 264] width 47 height 35
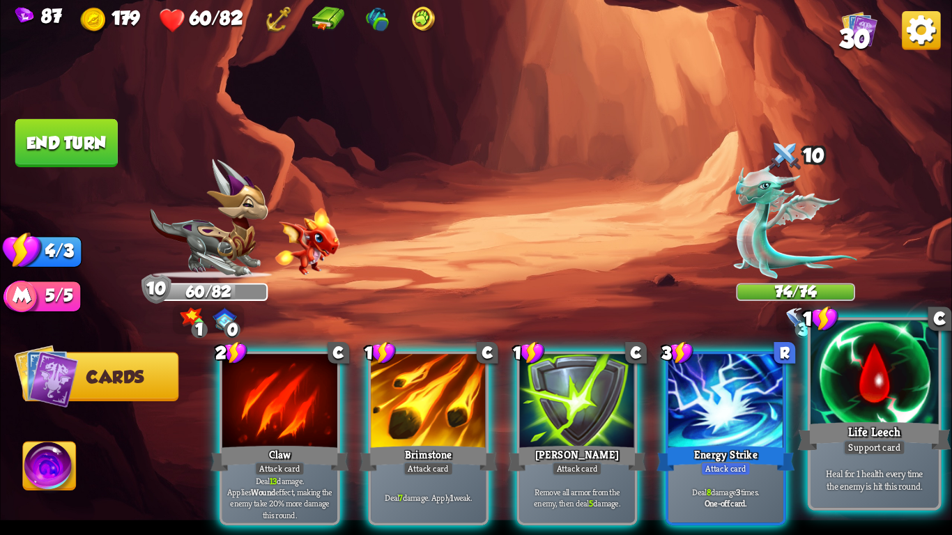
click at [911, 388] on div at bounding box center [875, 375] width 128 height 108
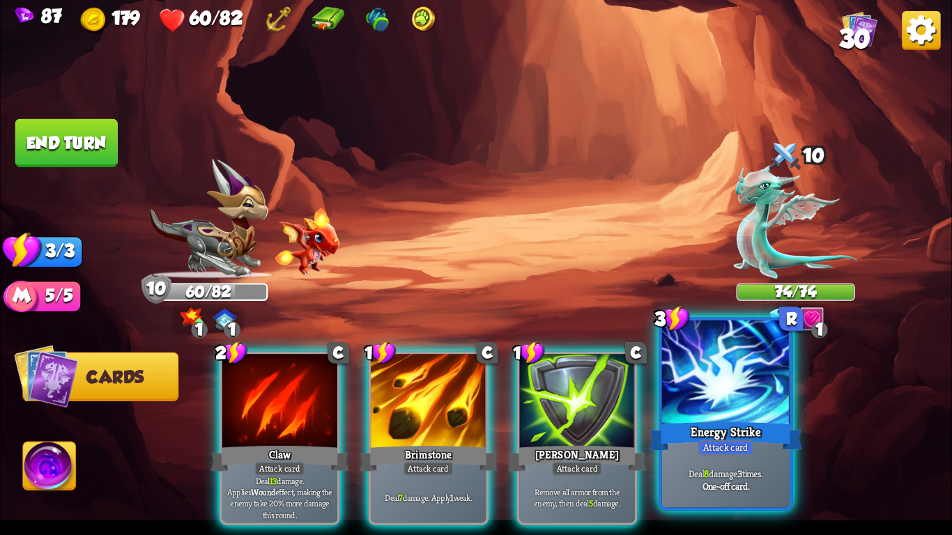
click at [740, 399] on div at bounding box center [726, 375] width 128 height 108
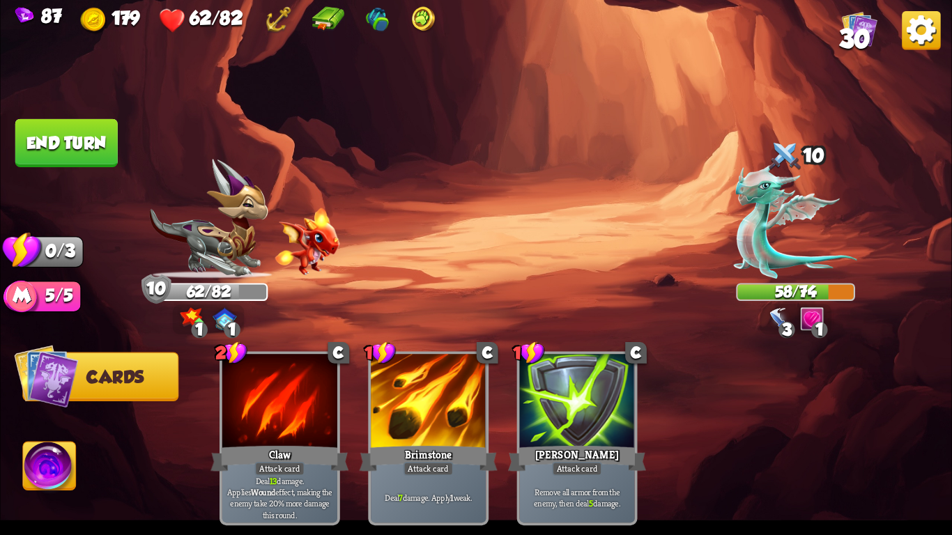
click at [117, 139] on button "End turn" at bounding box center [66, 143] width 102 height 48
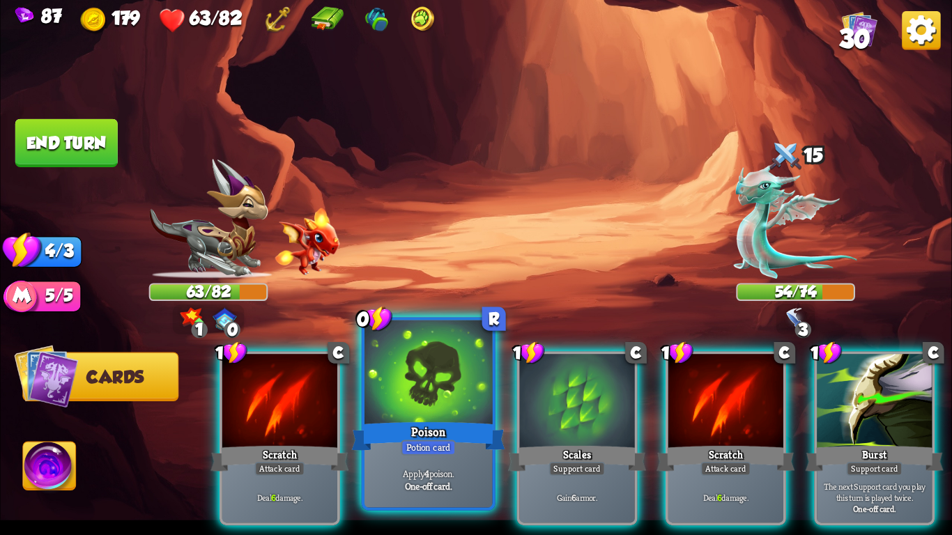
click at [390, 445] on div "Poison" at bounding box center [428, 437] width 153 height 34
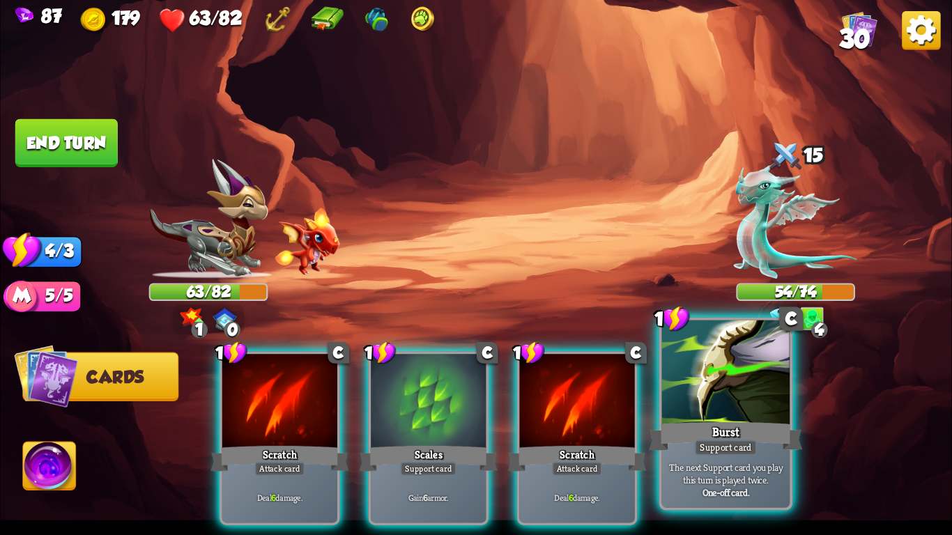
click at [713, 394] on div at bounding box center [726, 375] width 128 height 108
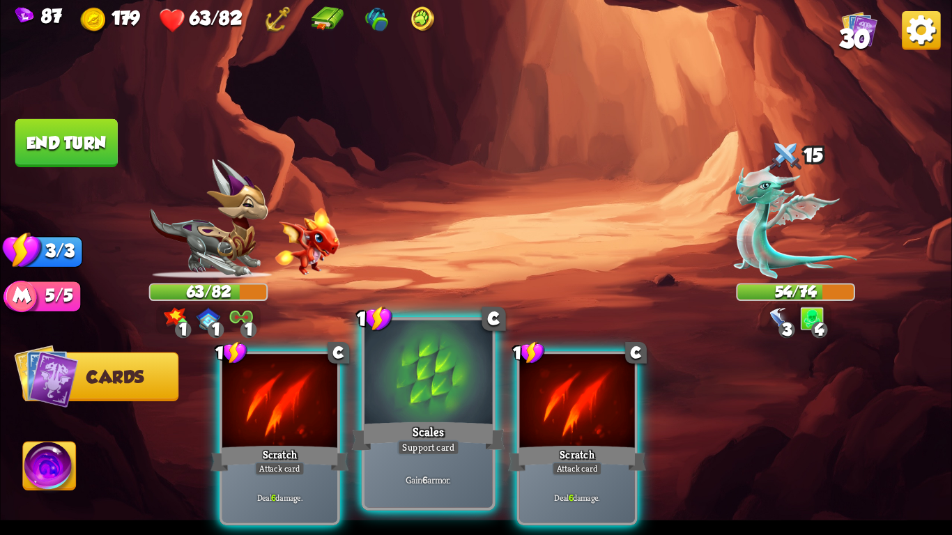
click at [424, 413] on div at bounding box center [429, 375] width 128 height 108
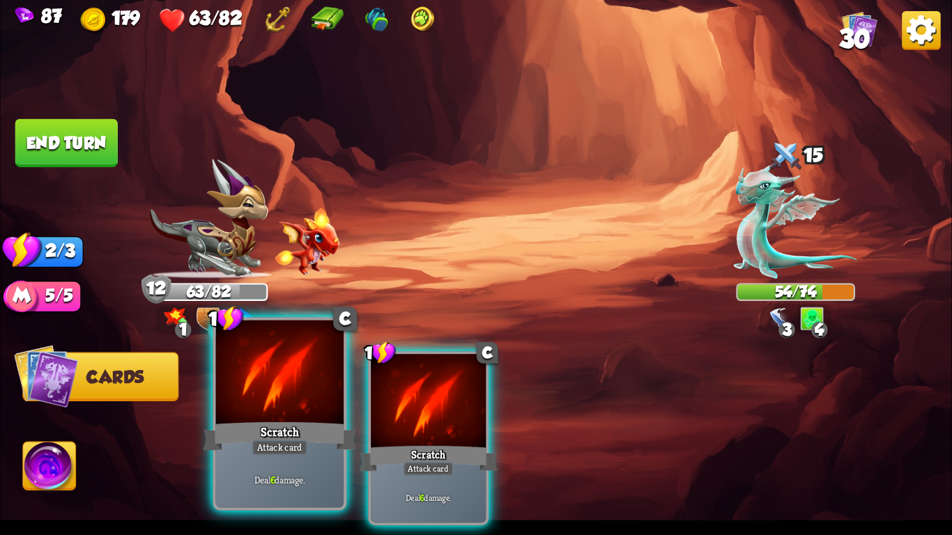
click at [271, 381] on div at bounding box center [280, 375] width 128 height 108
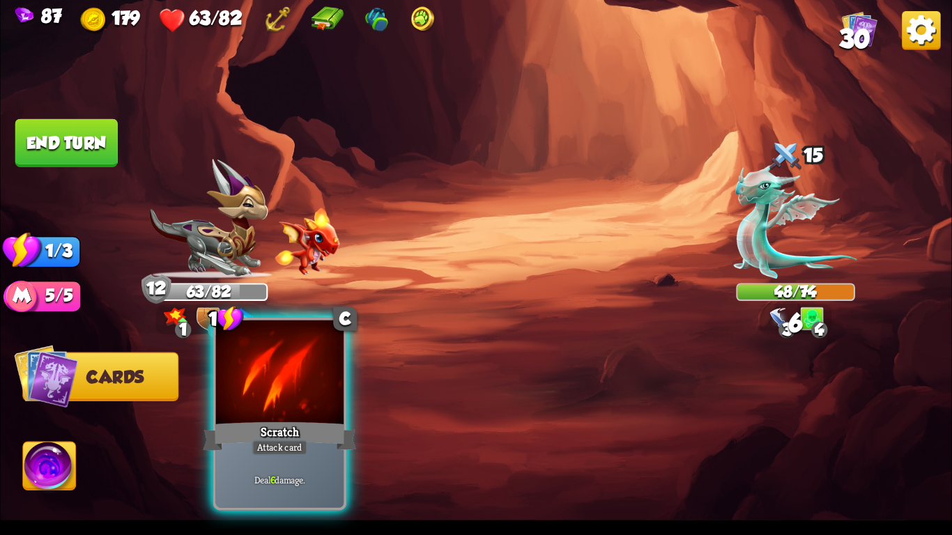
click at [280, 390] on div at bounding box center [280, 375] width 128 height 108
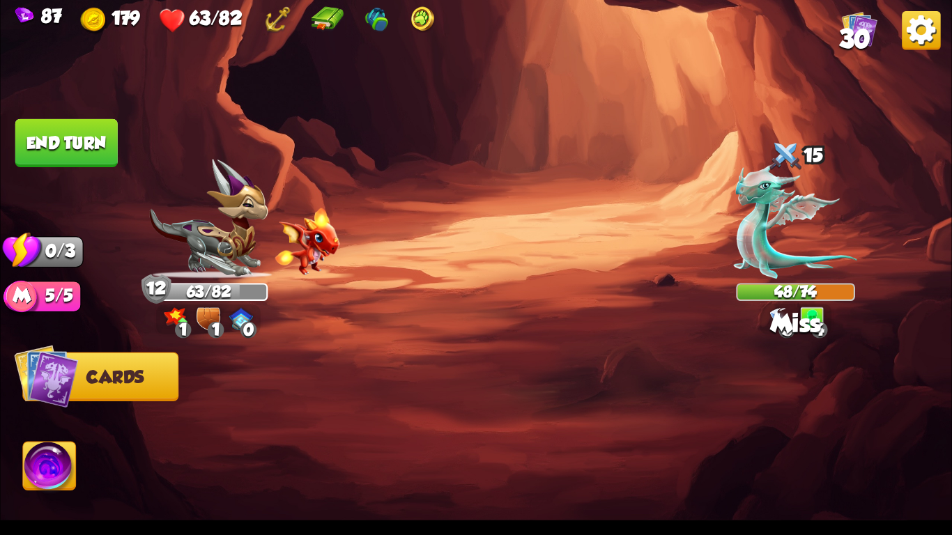
click at [63, 139] on button "End turn" at bounding box center [66, 143] width 103 height 49
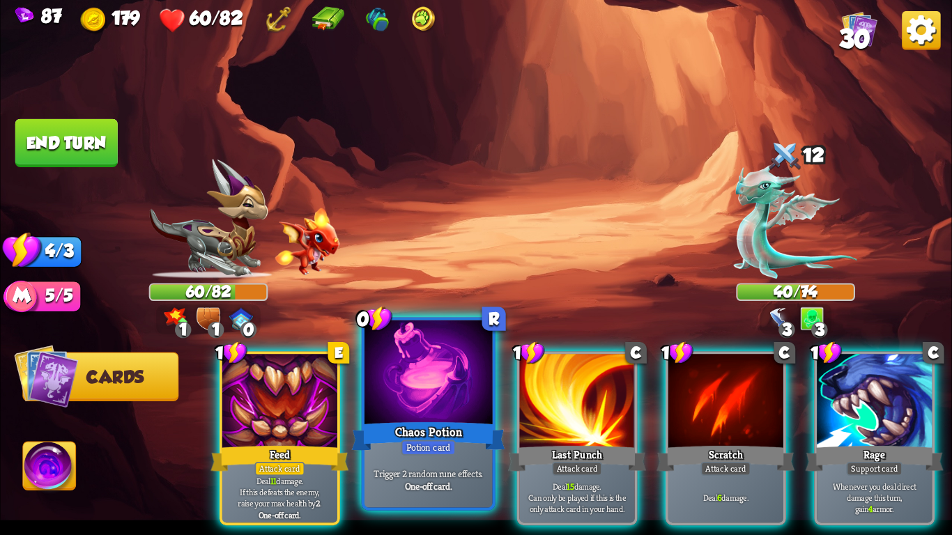
click at [424, 417] on div at bounding box center [429, 375] width 128 height 108
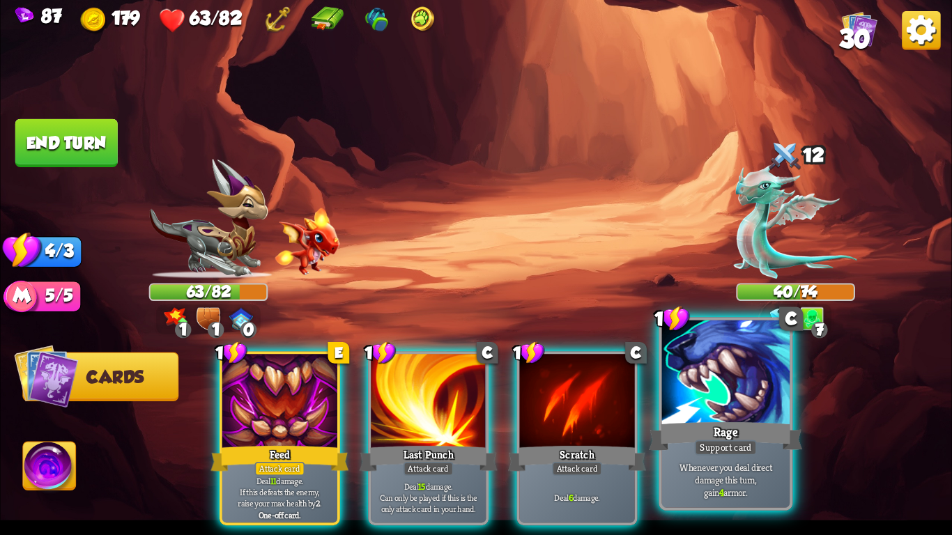
click at [713, 430] on div "Rage" at bounding box center [725, 437] width 153 height 34
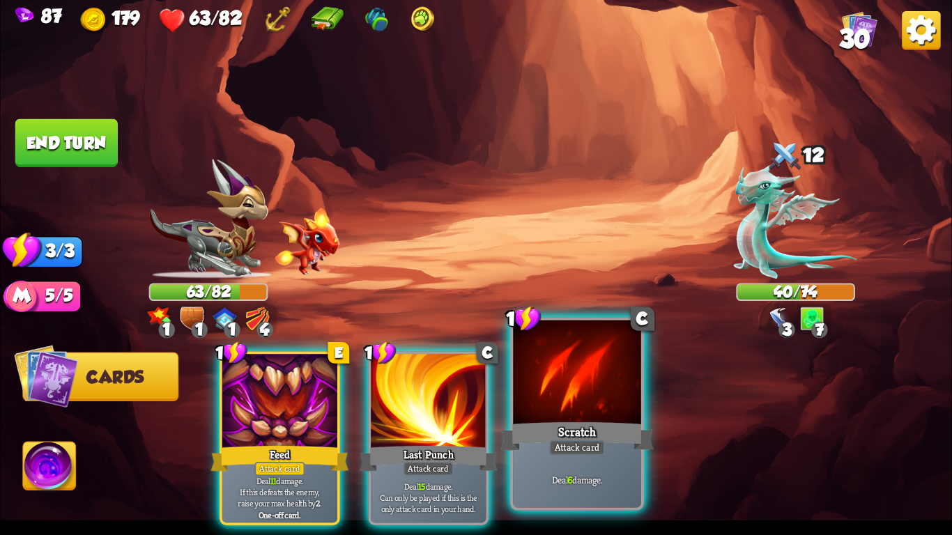
click at [585, 426] on div "Scratch" at bounding box center [577, 437] width 153 height 34
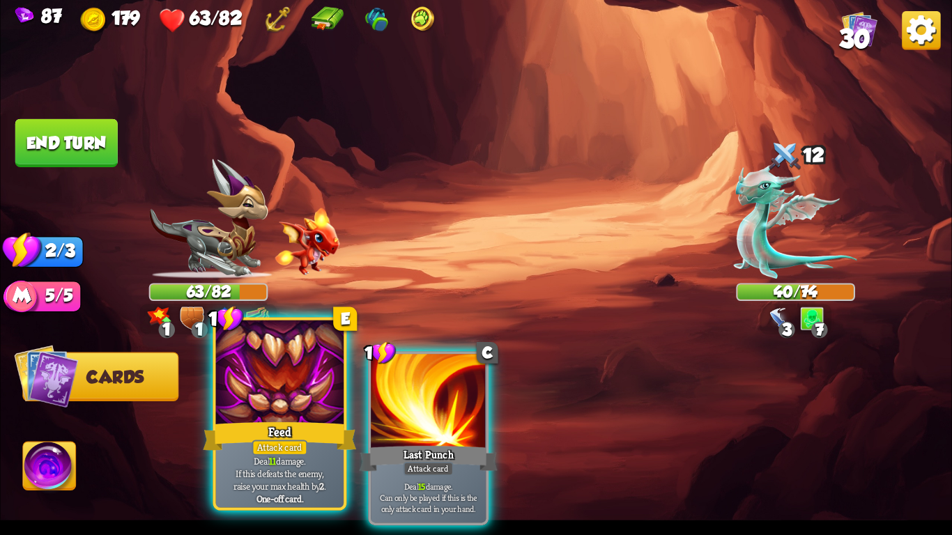
click at [230, 371] on div at bounding box center [280, 375] width 128 height 108
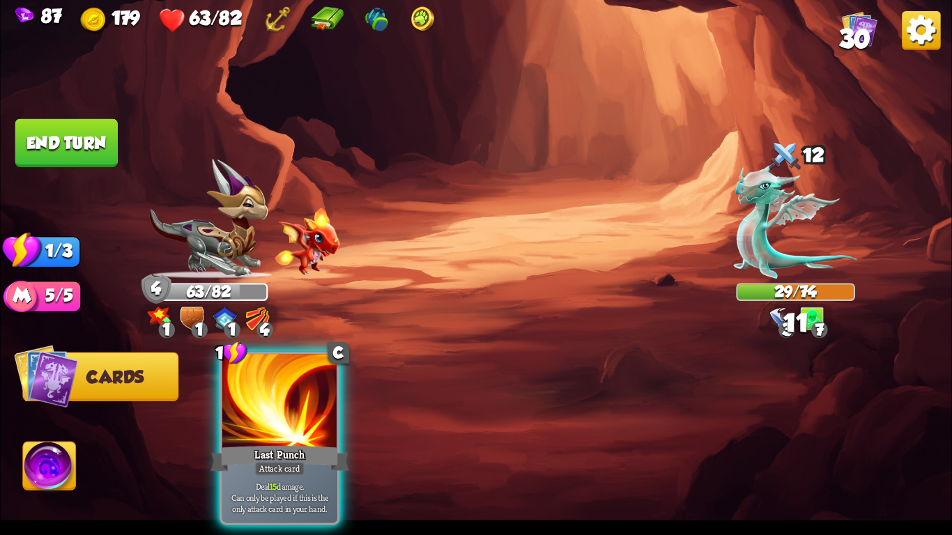
click at [230, 371] on div at bounding box center [279, 402] width 115 height 97
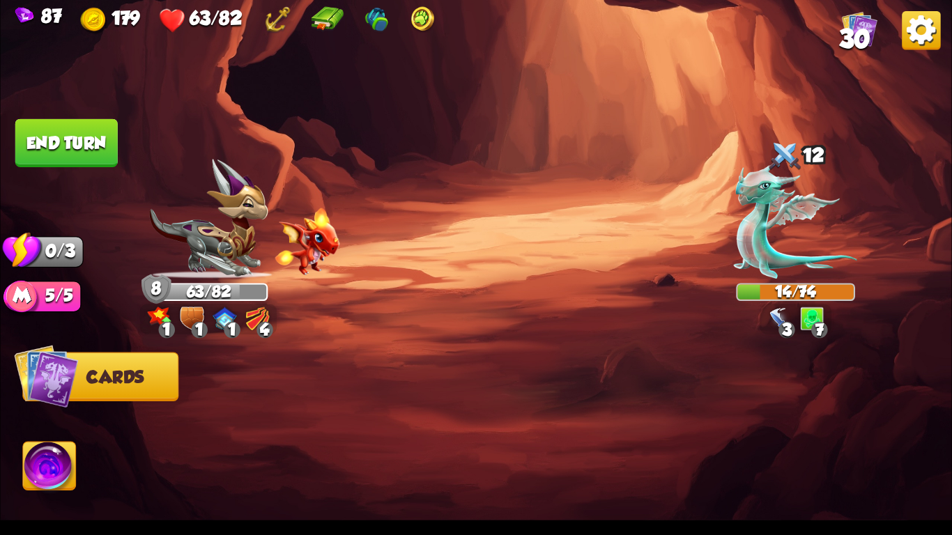
click at [74, 135] on button "End turn" at bounding box center [66, 143] width 102 height 48
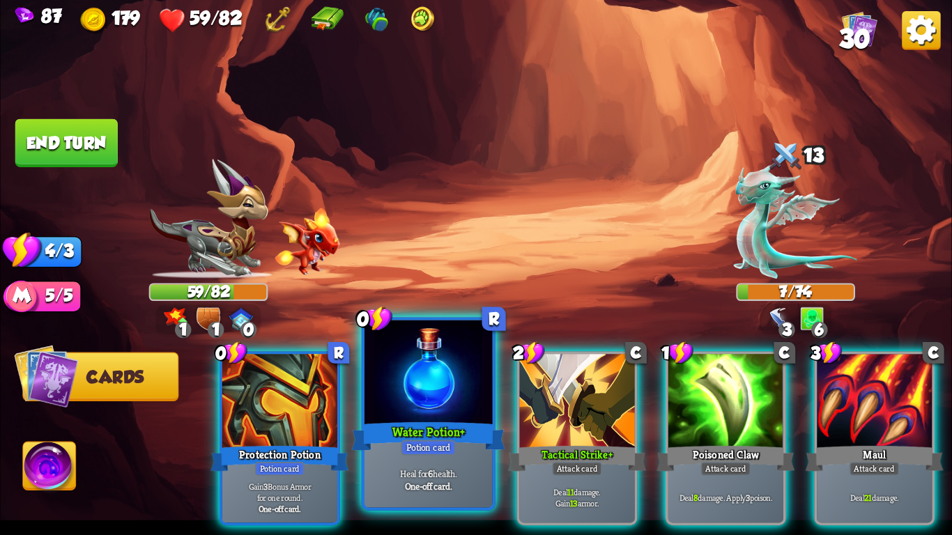
click at [385, 456] on div "Heal for 6 health. One-off card." at bounding box center [429, 480] width 128 height 56
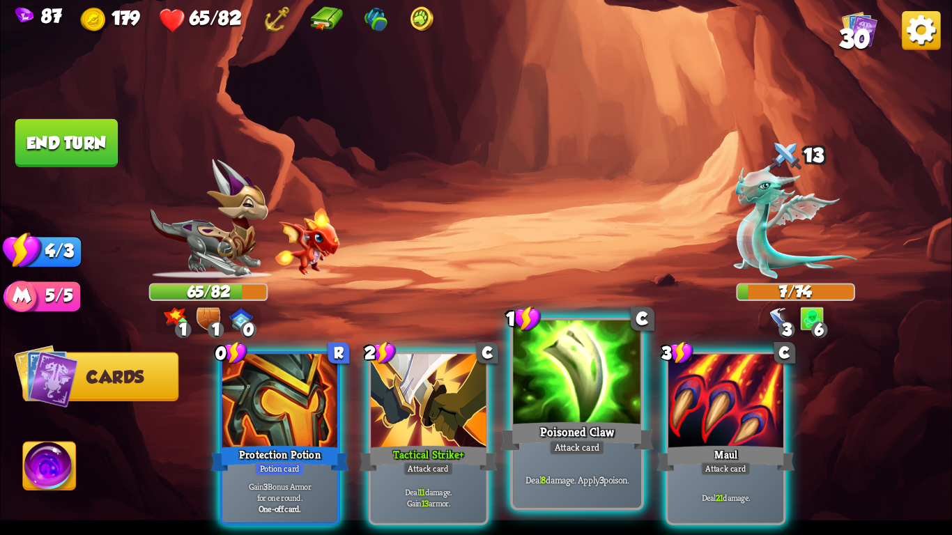
click at [602, 378] on div at bounding box center [577, 375] width 128 height 108
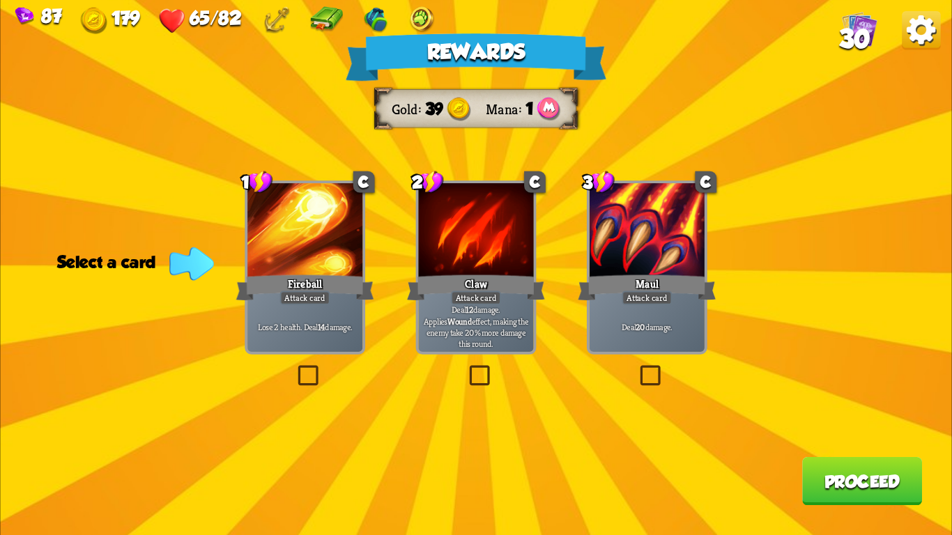
click at [289, 252] on div at bounding box center [304, 231] width 115 height 97
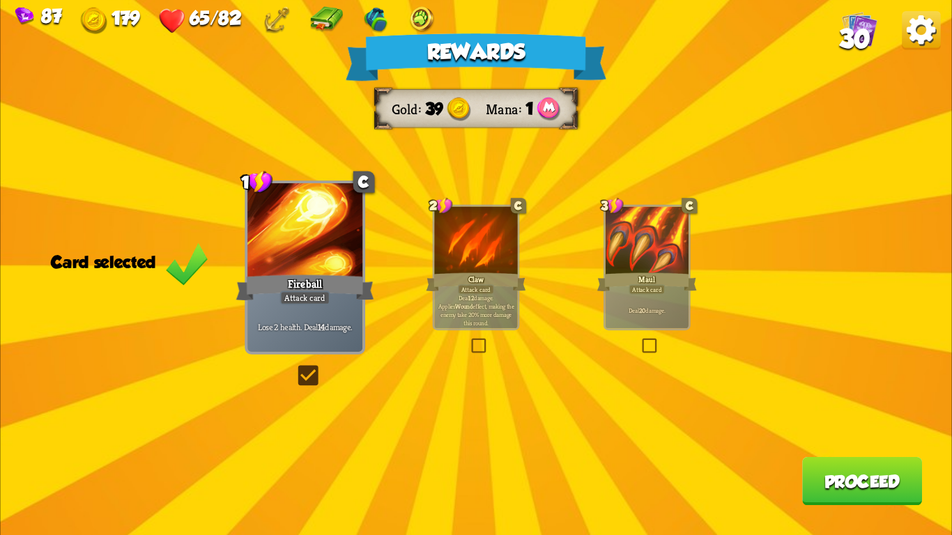
click at [818, 482] on button "Proceed" at bounding box center [862, 481] width 120 height 48
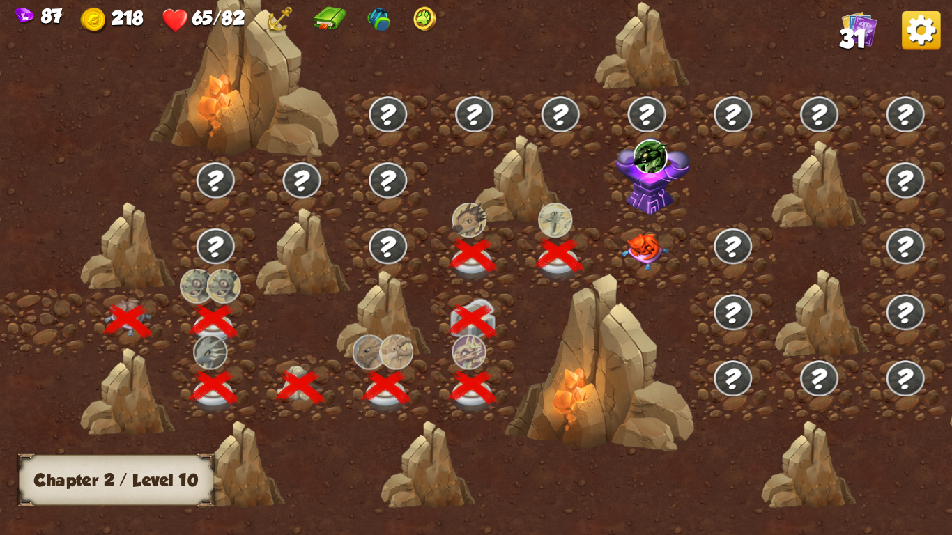
click at [651, 243] on img at bounding box center [645, 252] width 47 height 37
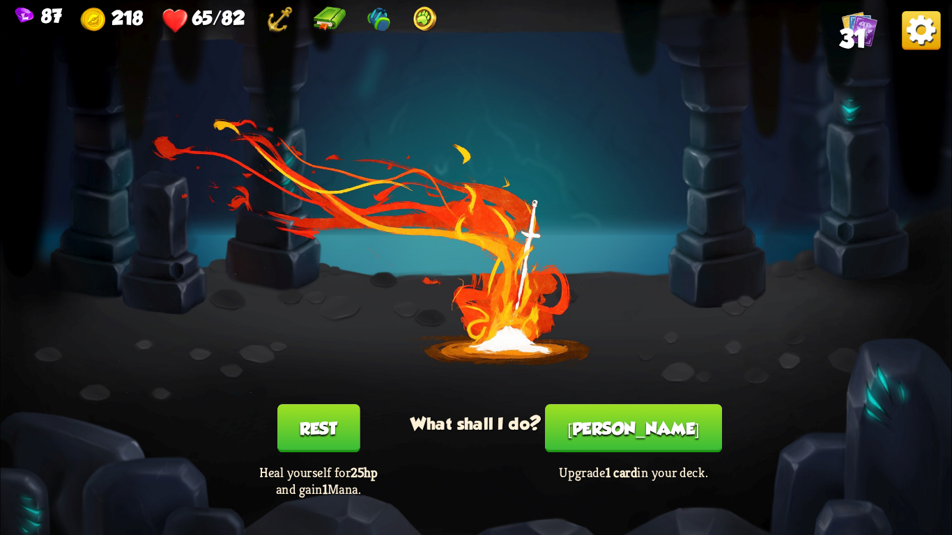
click at [315, 422] on button "Rest" at bounding box center [318, 428] width 82 height 48
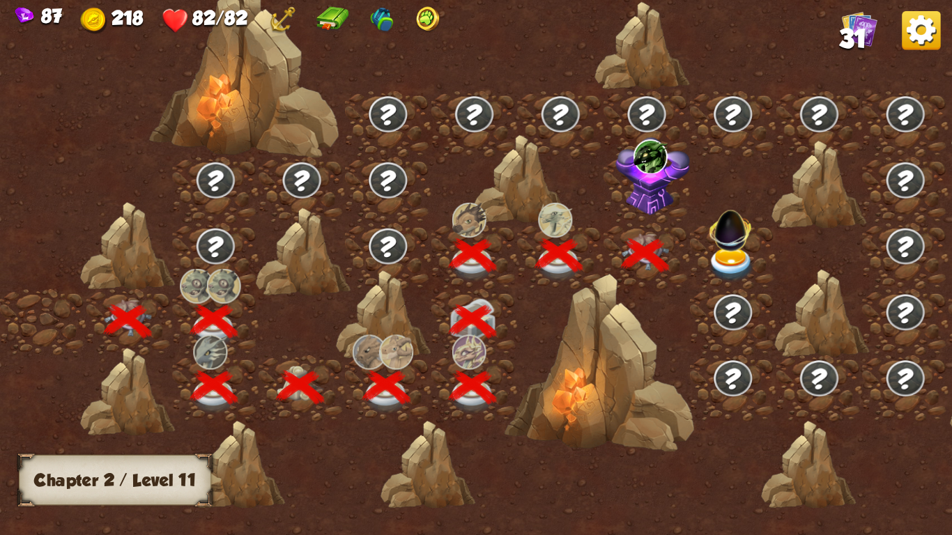
scroll to position [0, 212]
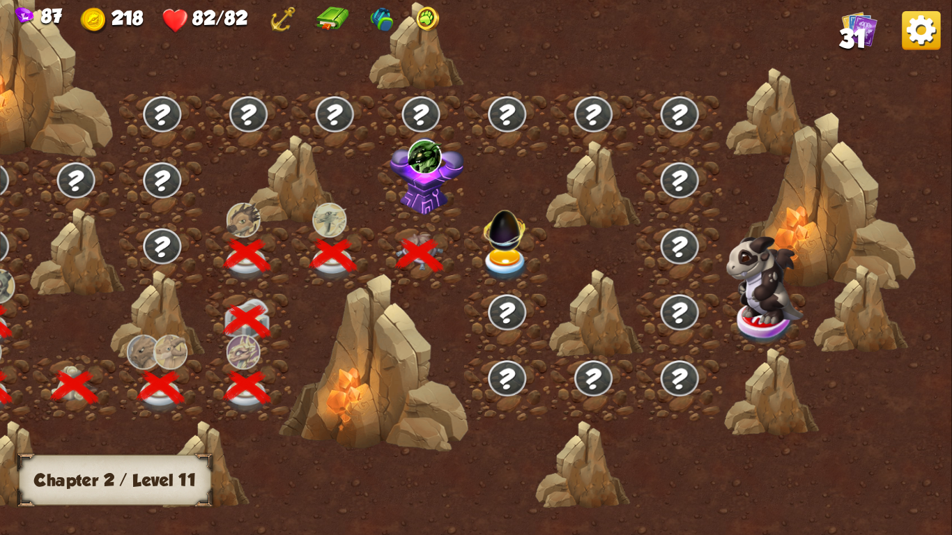
click at [496, 262] on img at bounding box center [505, 264] width 47 height 35
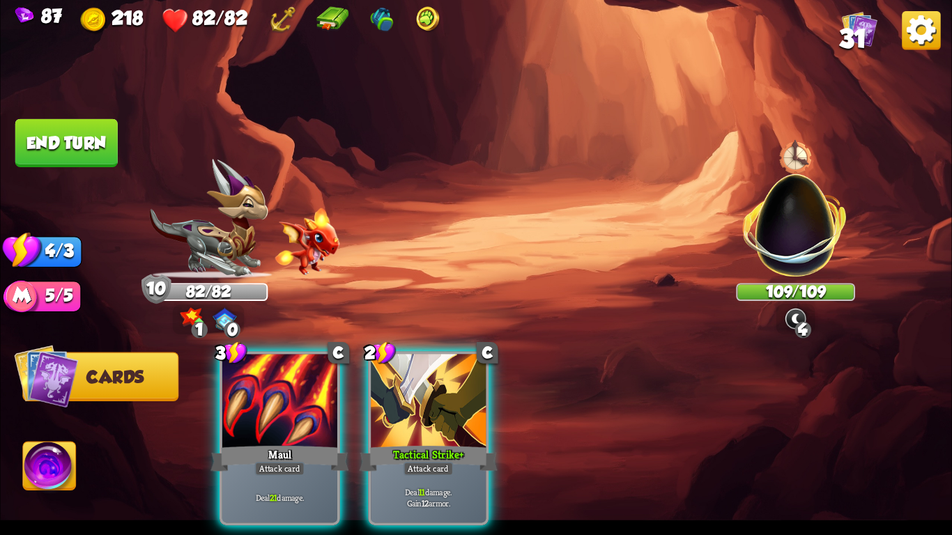
click at [786, 191] on img at bounding box center [795, 216] width 125 height 125
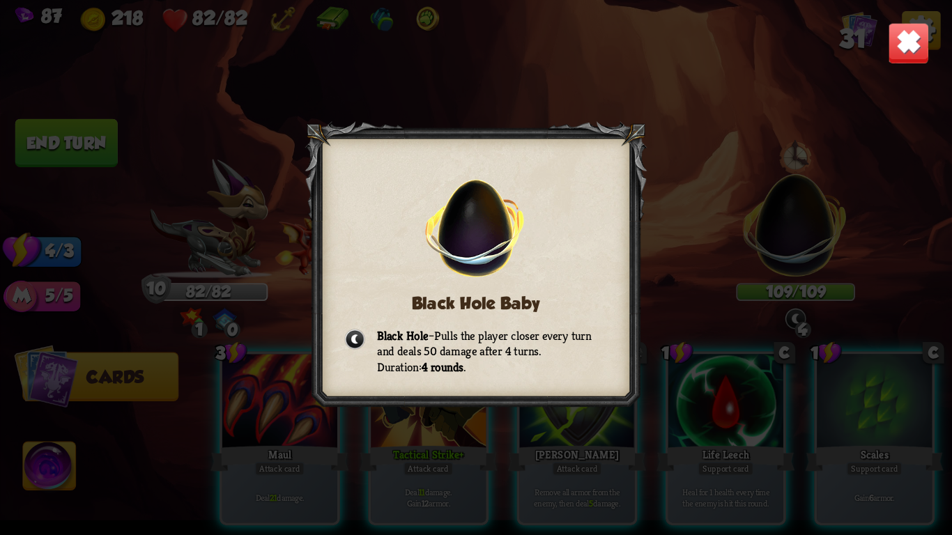
click at [893, 38] on img at bounding box center [909, 43] width 42 height 42
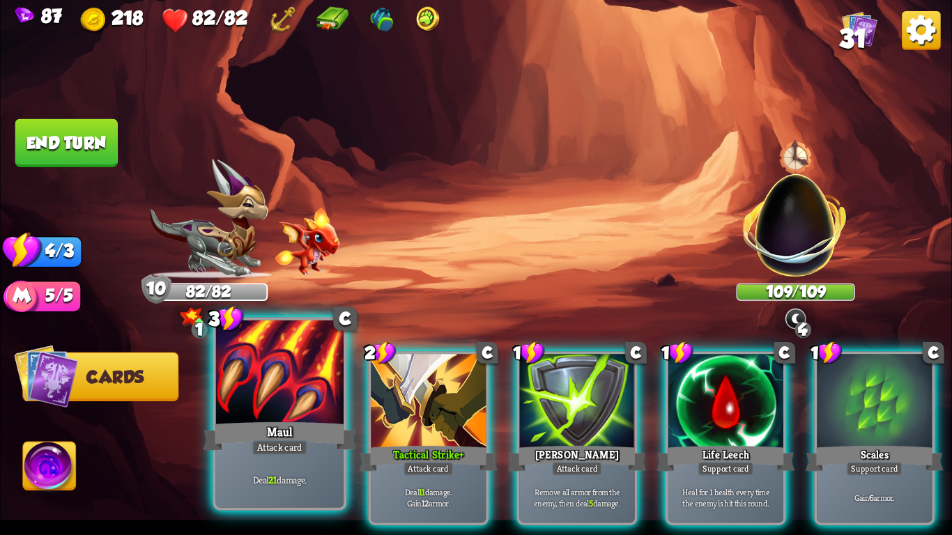
click at [261, 420] on div "Maul" at bounding box center [279, 437] width 153 height 34
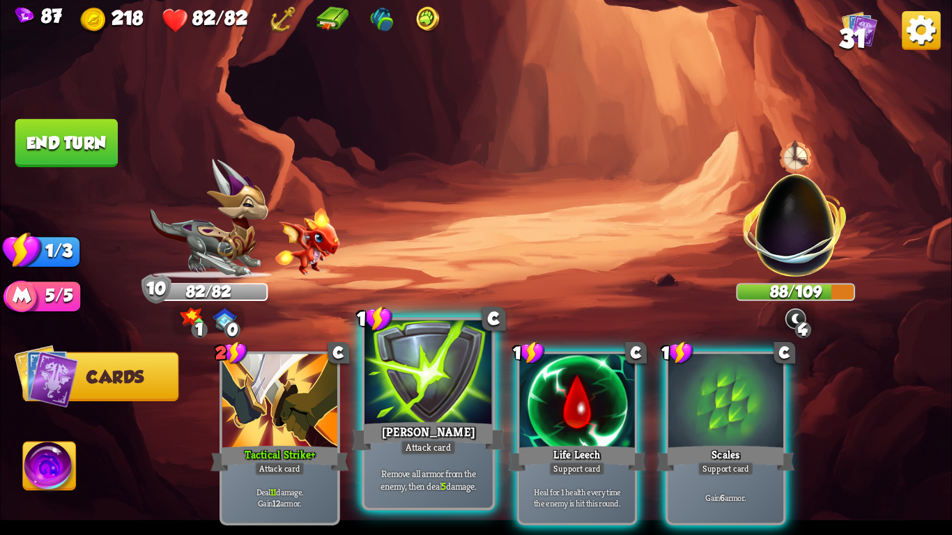
click at [416, 422] on div "[PERSON_NAME]" at bounding box center [428, 437] width 153 height 34
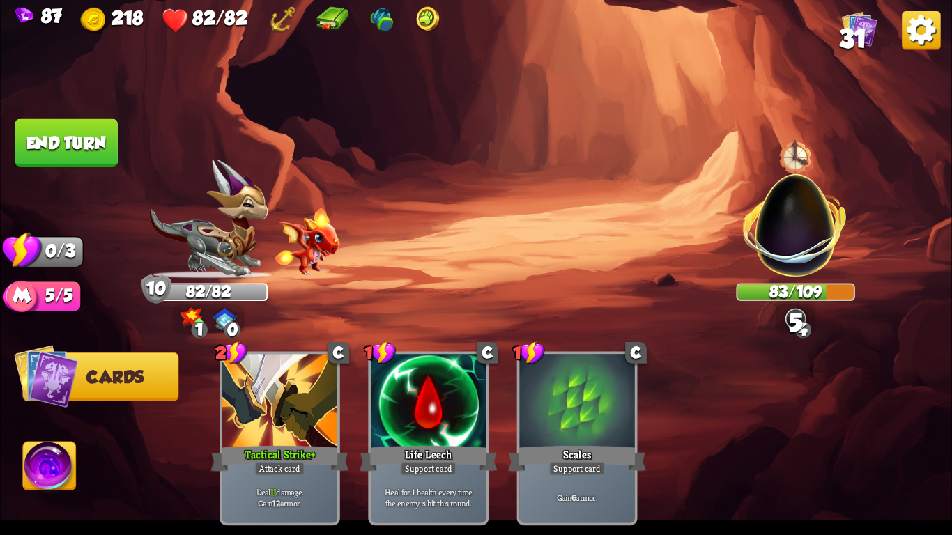
click at [49, 120] on button "End turn" at bounding box center [66, 143] width 102 height 48
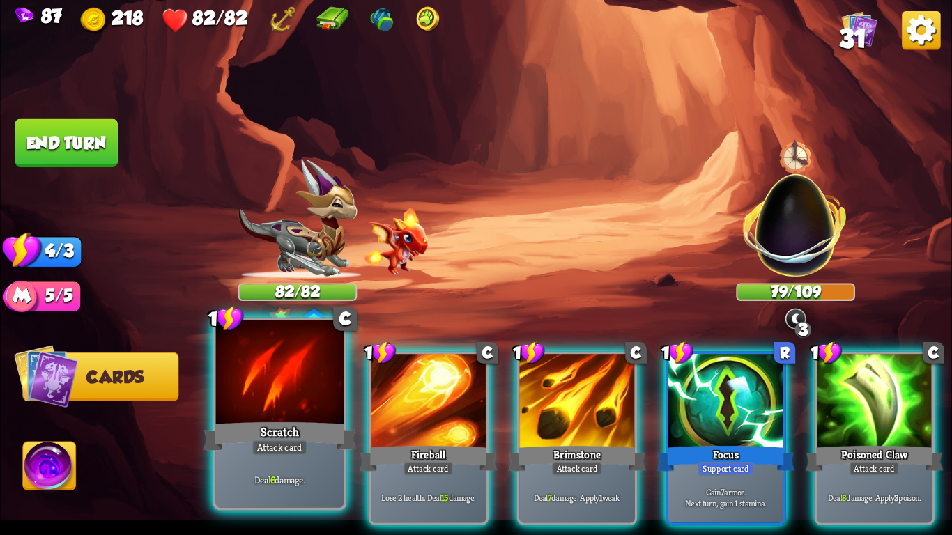
click at [277, 452] on div "Attack card" at bounding box center [280, 447] width 56 height 15
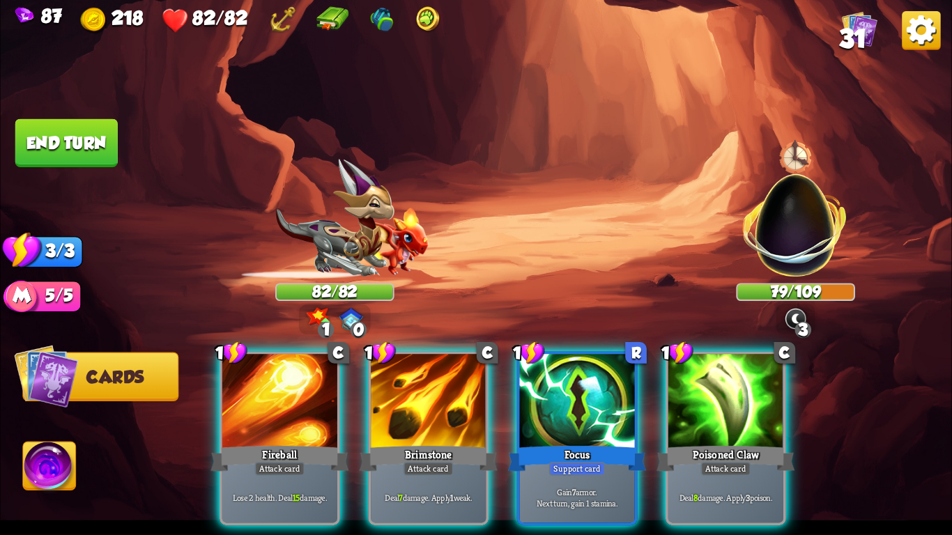
click at [277, 462] on div "Attack card" at bounding box center [279, 469] width 50 height 14
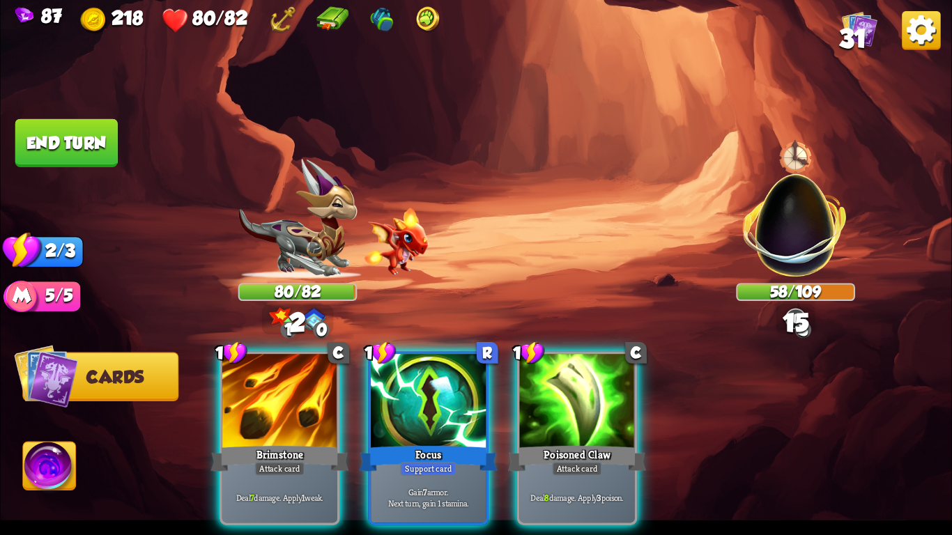
click at [277, 462] on div "Attack card" at bounding box center [279, 469] width 50 height 14
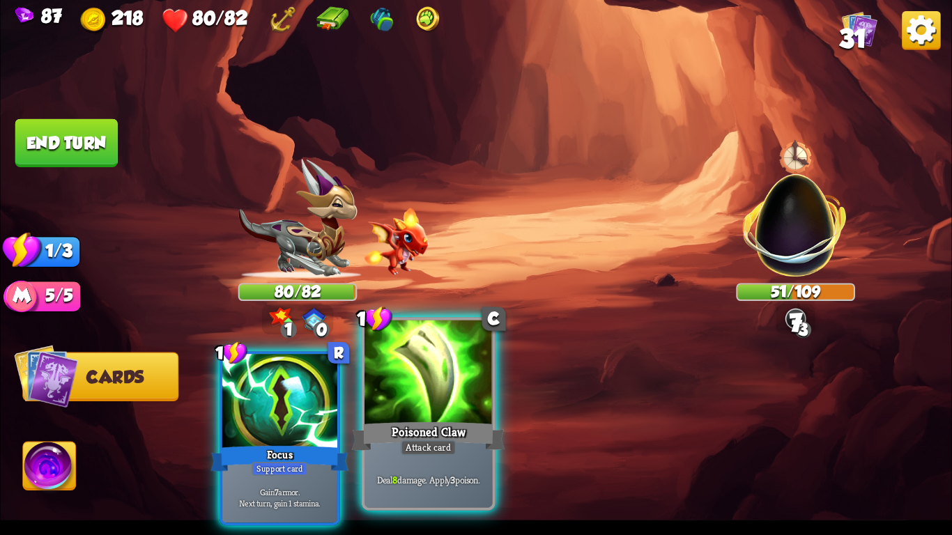
click at [450, 400] on div at bounding box center [429, 375] width 128 height 108
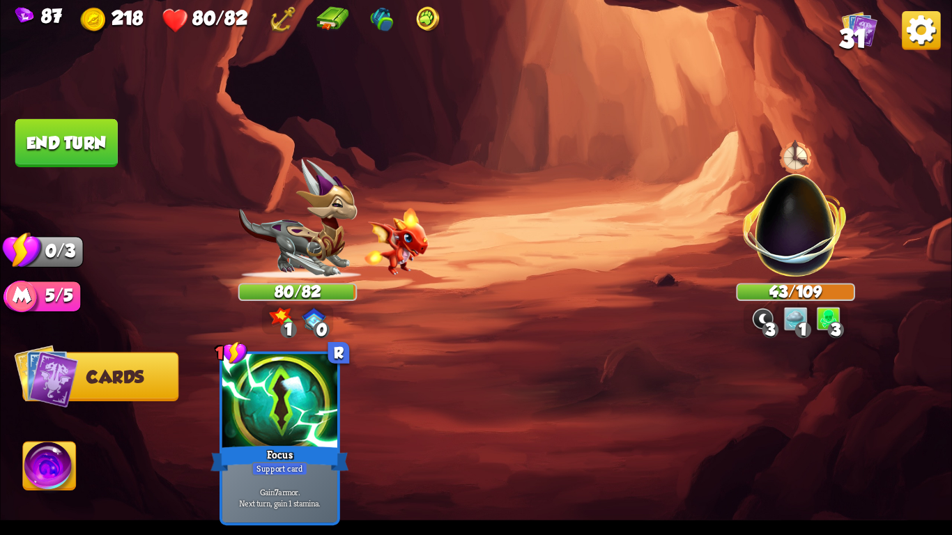
click at [70, 129] on button "End turn" at bounding box center [66, 143] width 105 height 49
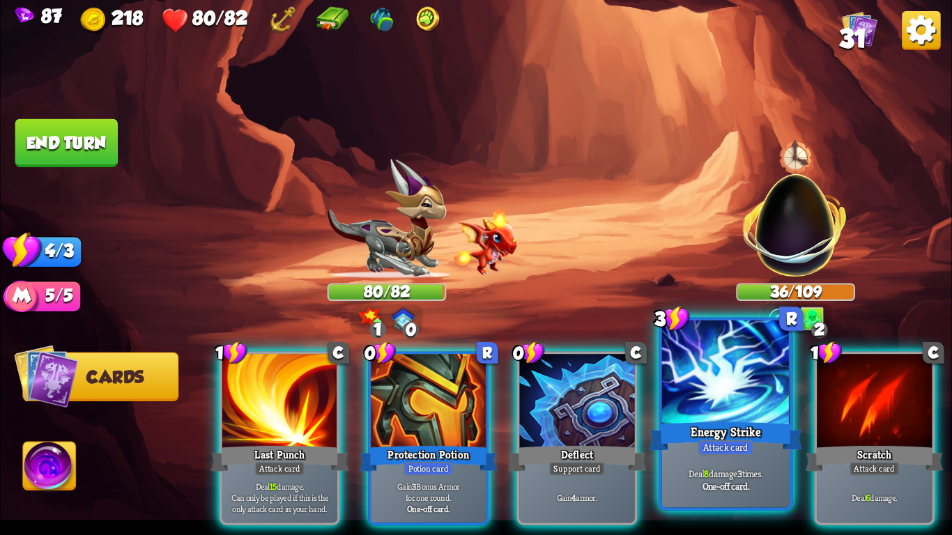
click at [692, 382] on div at bounding box center [726, 375] width 128 height 108
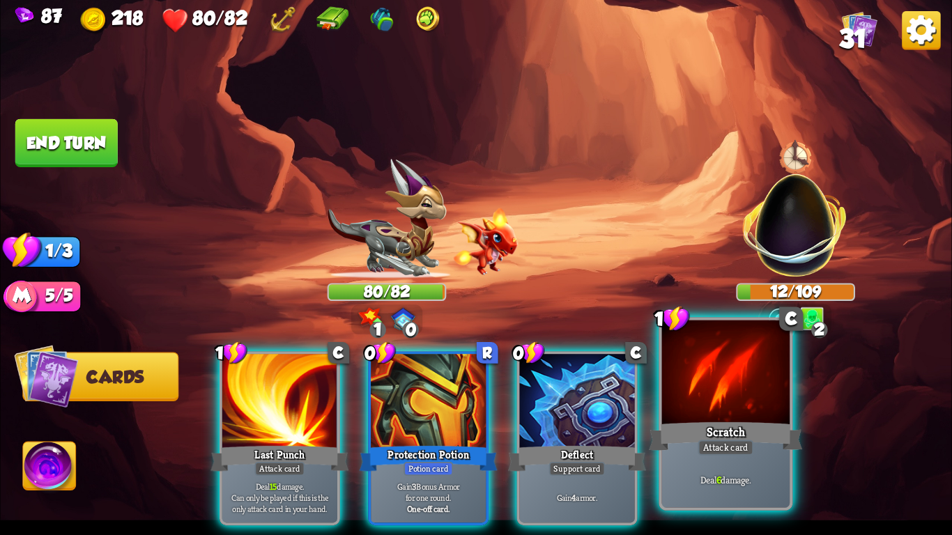
click at [738, 394] on div at bounding box center [726, 375] width 128 height 108
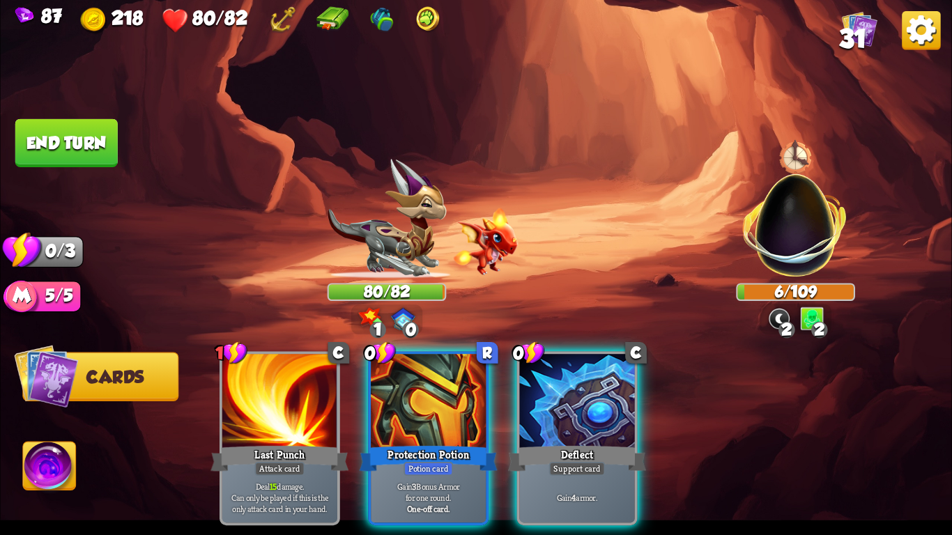
click at [41, 144] on button "End turn" at bounding box center [66, 143] width 102 height 48
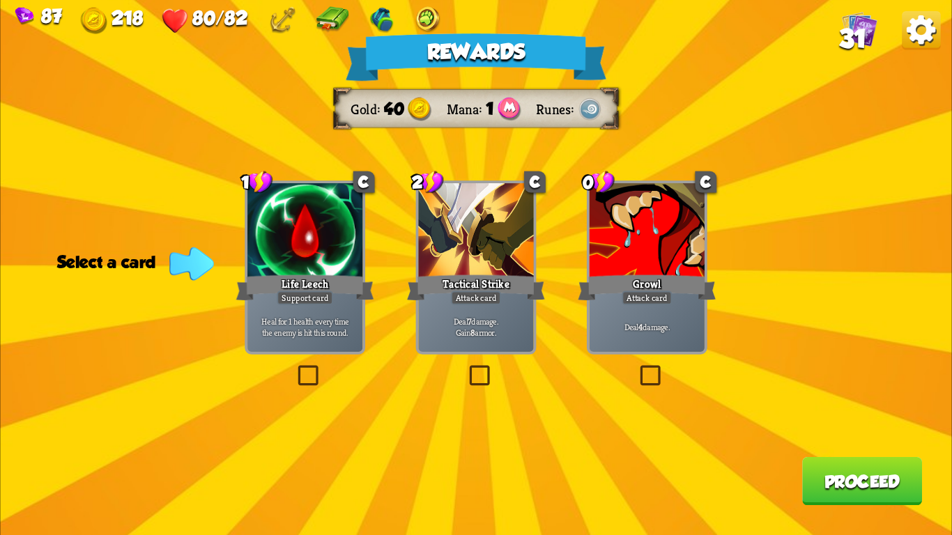
click at [674, 289] on div "Growl" at bounding box center [647, 288] width 138 height 31
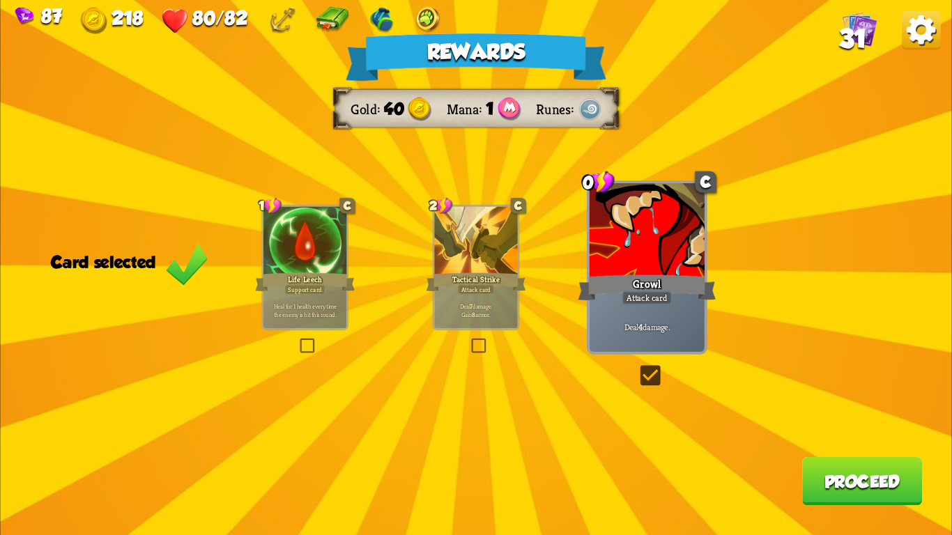
click at [452, 314] on p "Deal 7 damage. Gain 8 armor." at bounding box center [475, 311] width 79 height 17
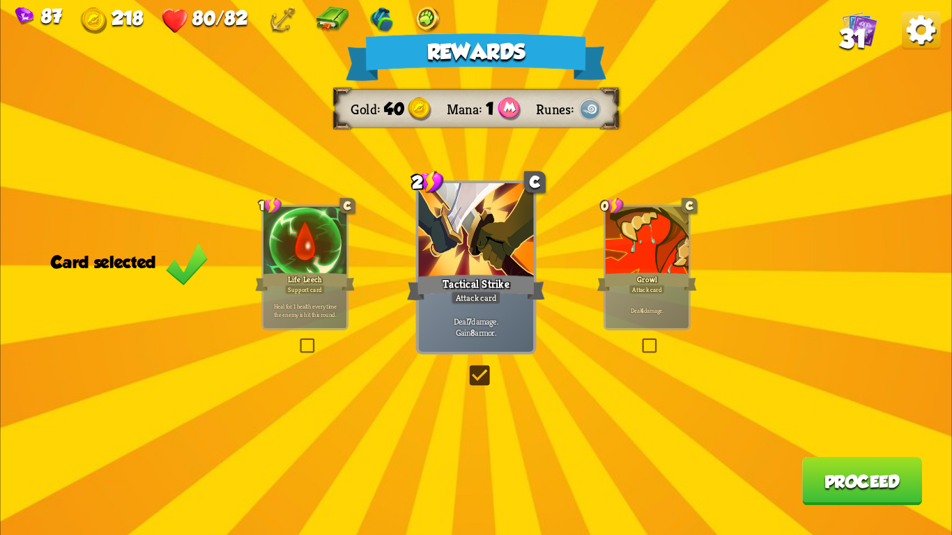
click at [662, 314] on p "Deal 4 damage." at bounding box center [647, 310] width 79 height 8
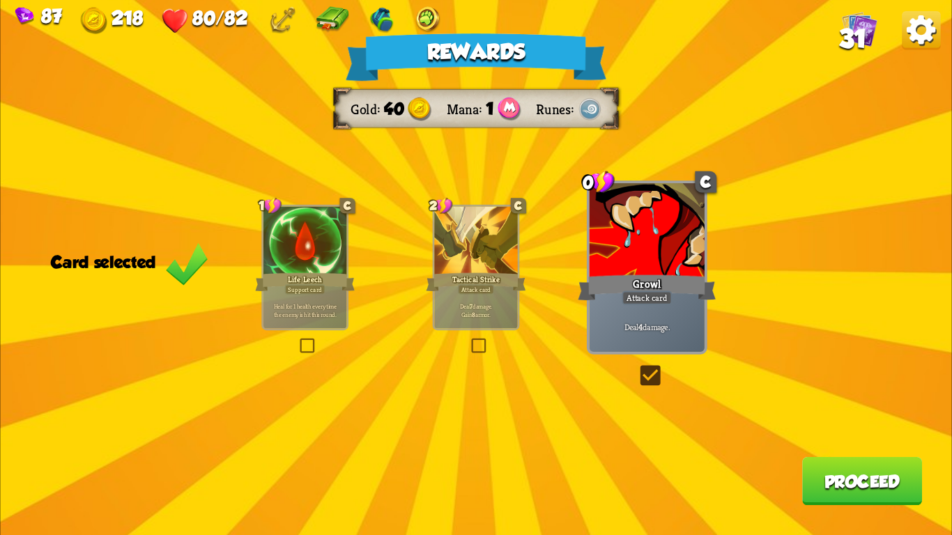
click at [869, 482] on button "Proceed" at bounding box center [862, 481] width 120 height 48
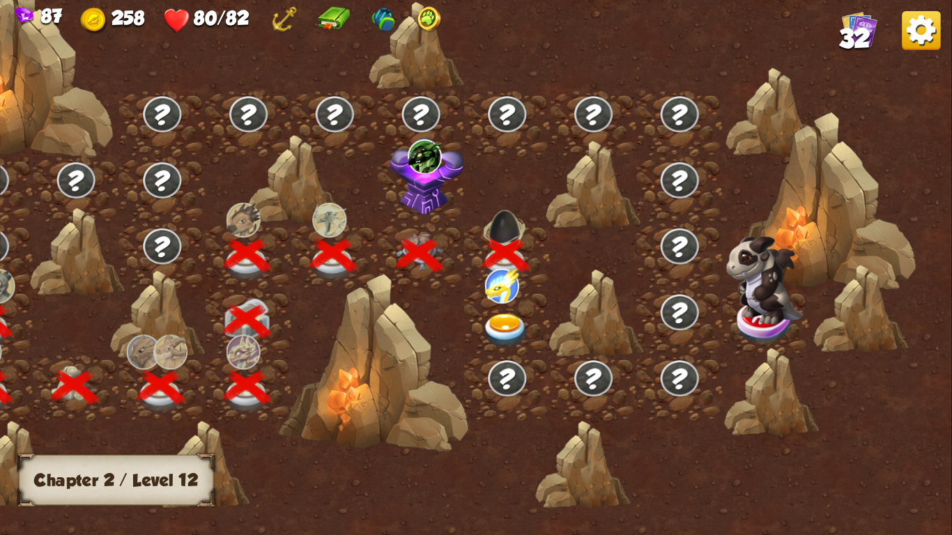
click at [515, 326] on img at bounding box center [505, 331] width 47 height 35
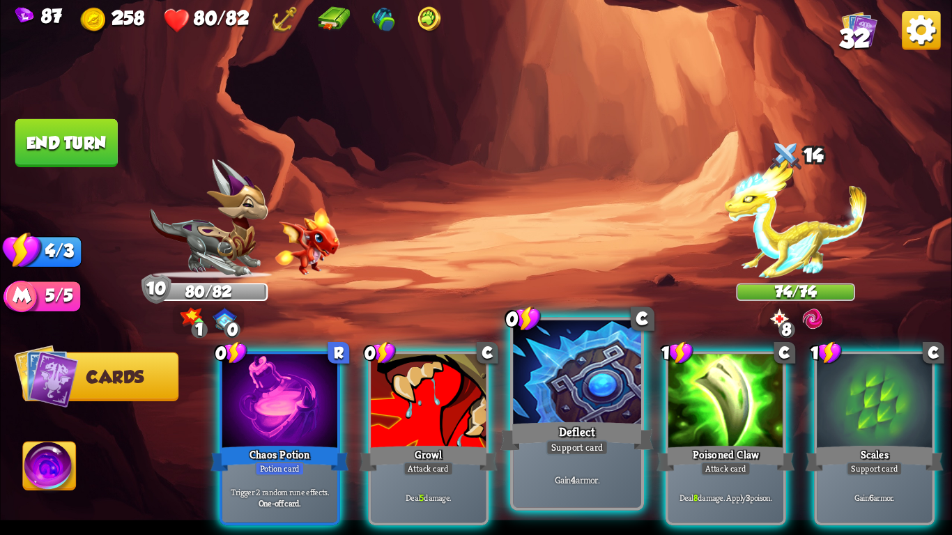
click at [563, 388] on div at bounding box center [577, 375] width 128 height 108
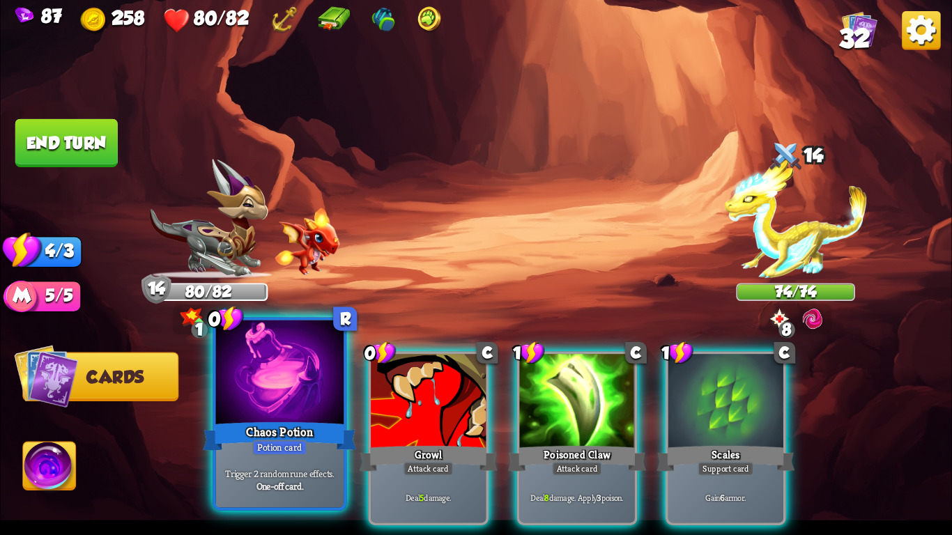
click at [250, 370] on div at bounding box center [280, 375] width 128 height 108
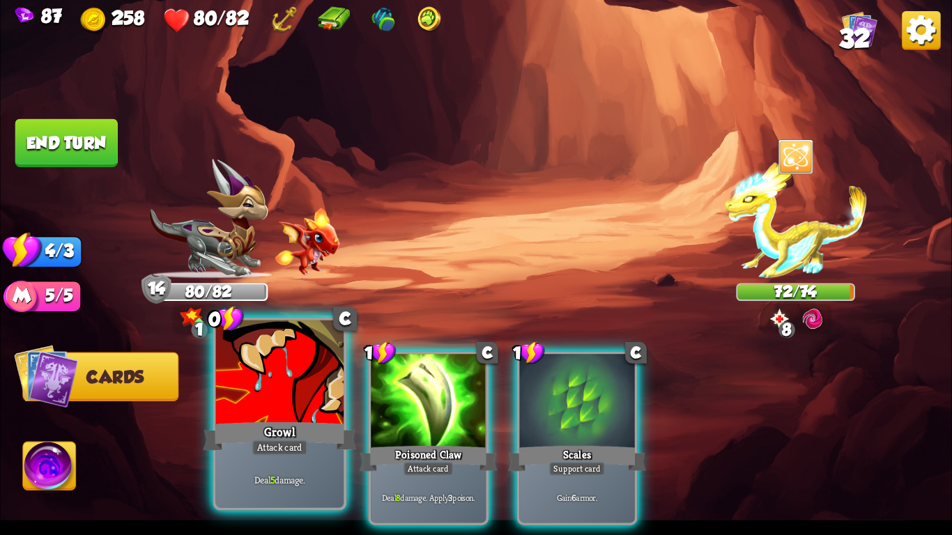
click at [268, 360] on div at bounding box center [280, 375] width 128 height 108
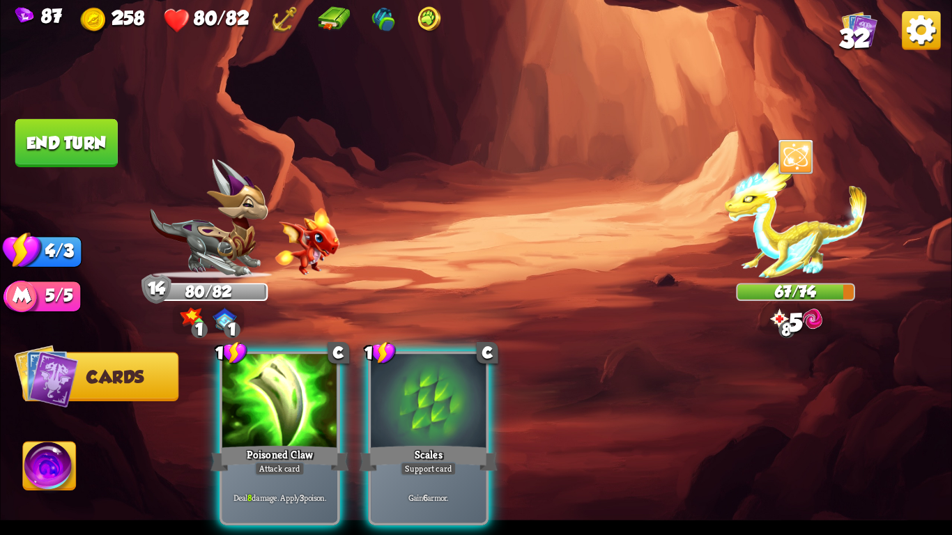
click at [268, 360] on div at bounding box center [279, 402] width 115 height 97
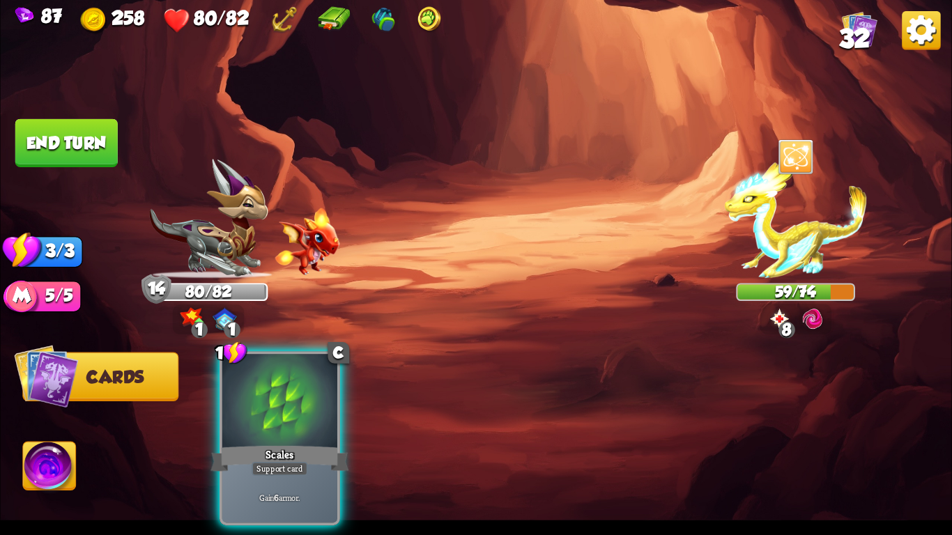
click at [66, 144] on button "End turn" at bounding box center [66, 143] width 102 height 48
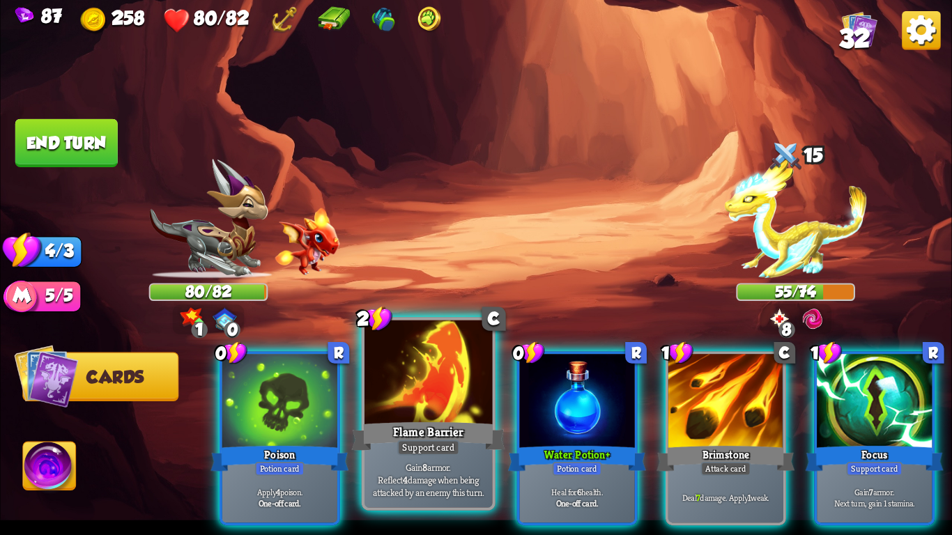
click at [413, 407] on div at bounding box center [429, 375] width 128 height 108
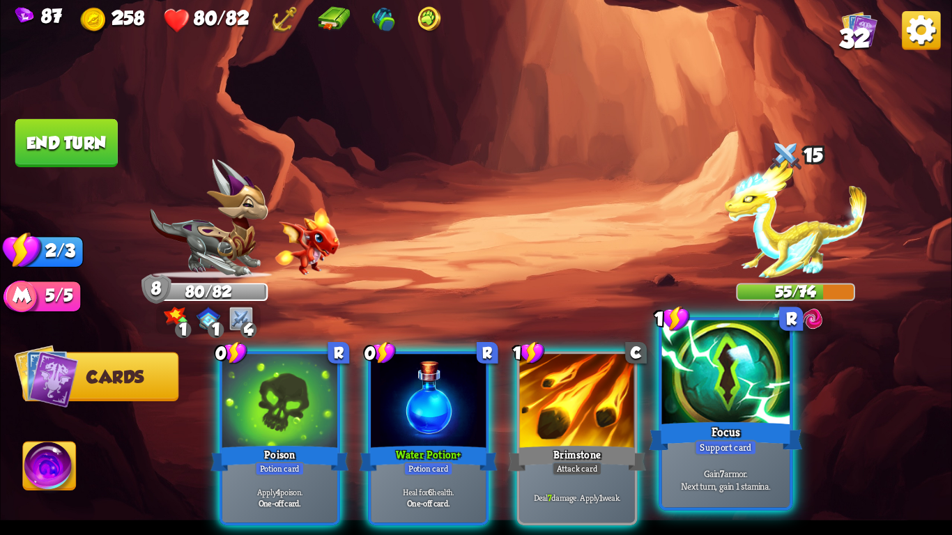
click at [723, 450] on div "Support card" at bounding box center [726, 447] width 63 height 15
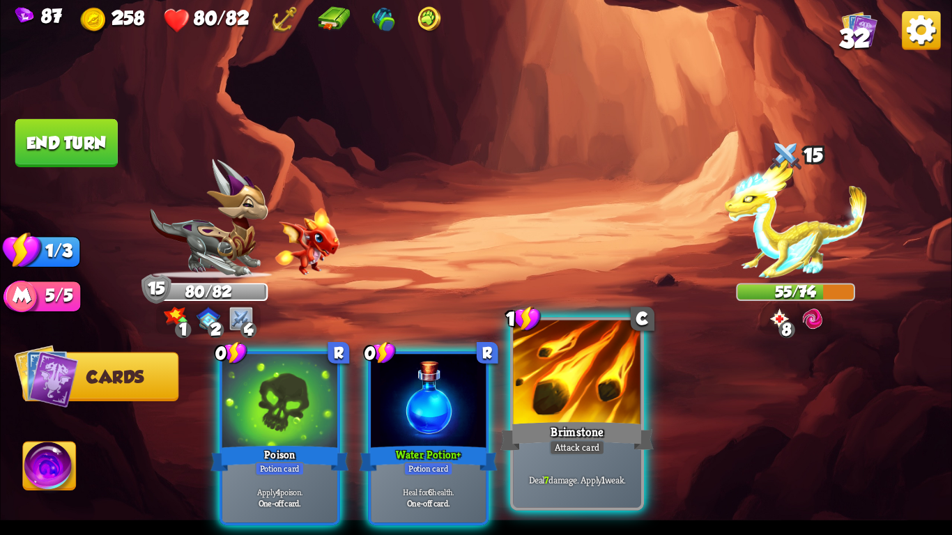
click at [577, 383] on div at bounding box center [577, 375] width 128 height 108
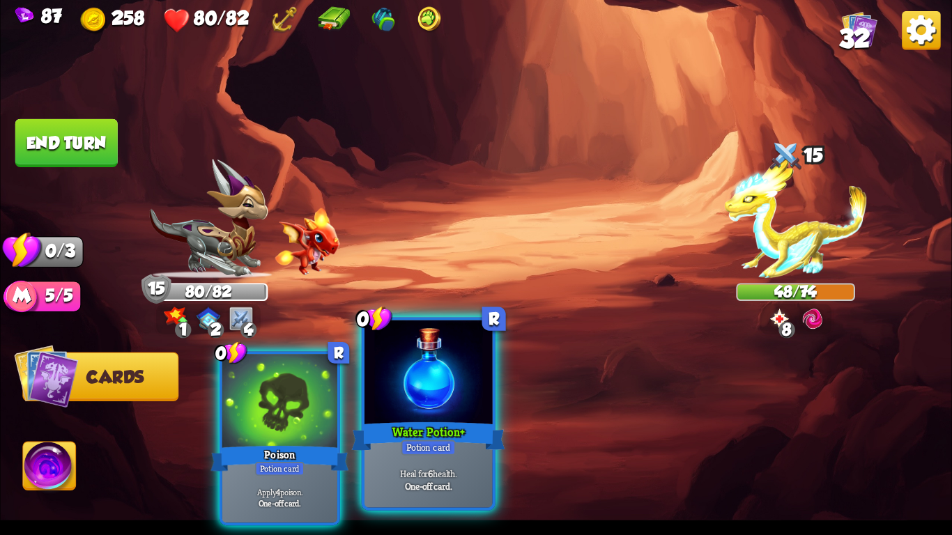
click at [443, 371] on div at bounding box center [429, 375] width 128 height 108
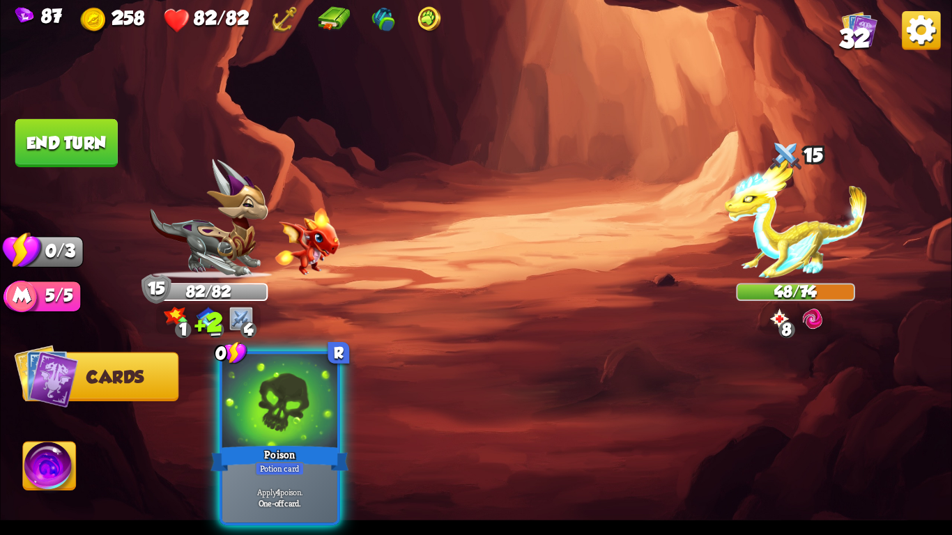
click at [118, 162] on img at bounding box center [476, 267] width 952 height 535
click at [74, 137] on button "End turn" at bounding box center [66, 143] width 102 height 48
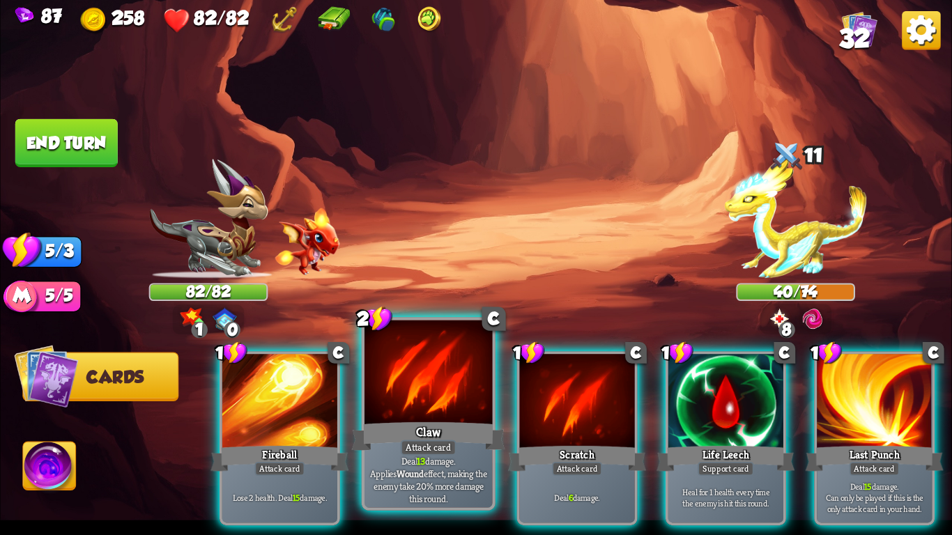
click at [459, 422] on div "Claw" at bounding box center [428, 437] width 153 height 34
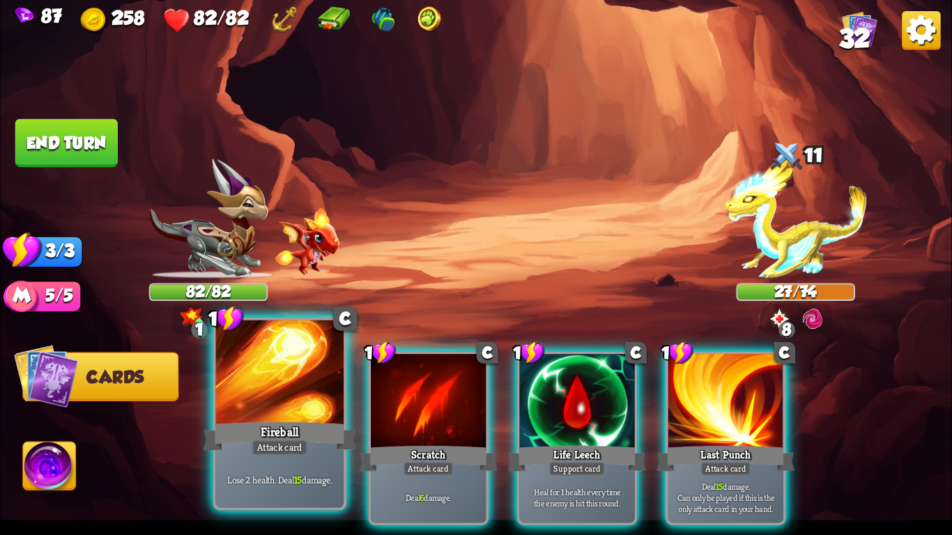
click at [246, 442] on div "Fireball" at bounding box center [279, 437] width 153 height 34
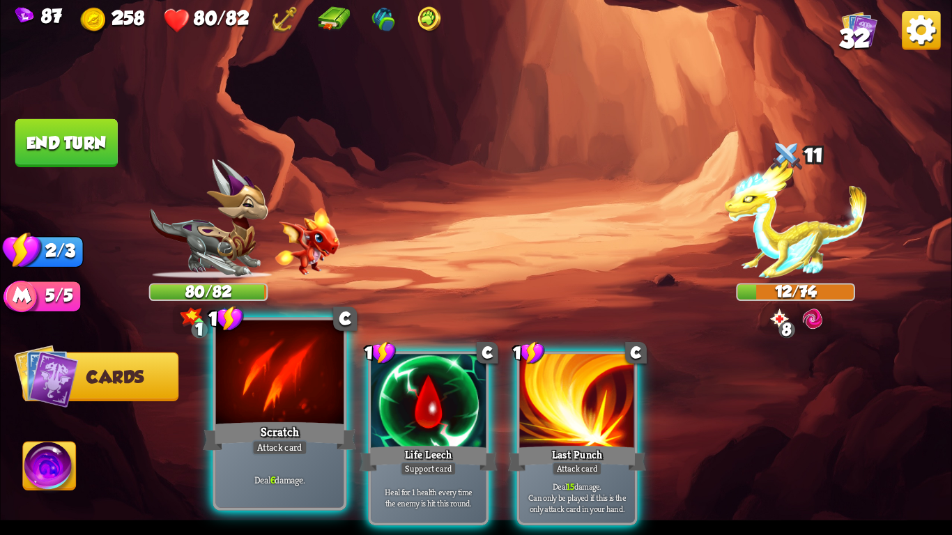
click at [286, 455] on div "Attack card" at bounding box center [280, 447] width 56 height 15
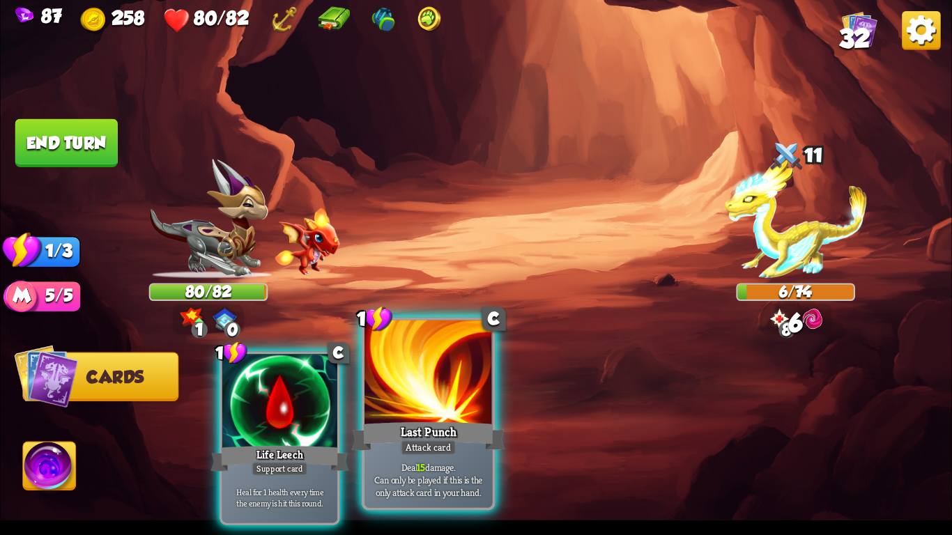
click at [452, 434] on div "Last Punch" at bounding box center [428, 437] width 153 height 34
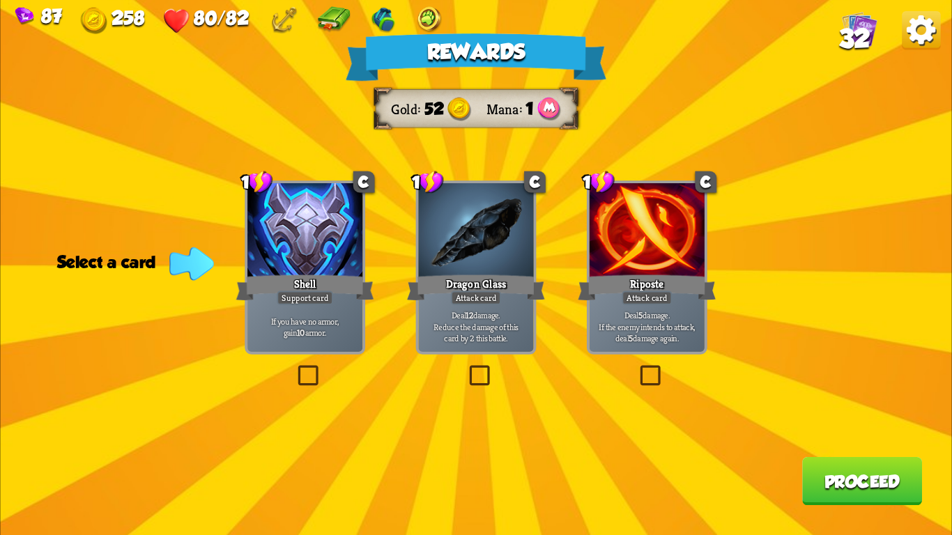
click at [257, 274] on div "Shell" at bounding box center [305, 288] width 138 height 31
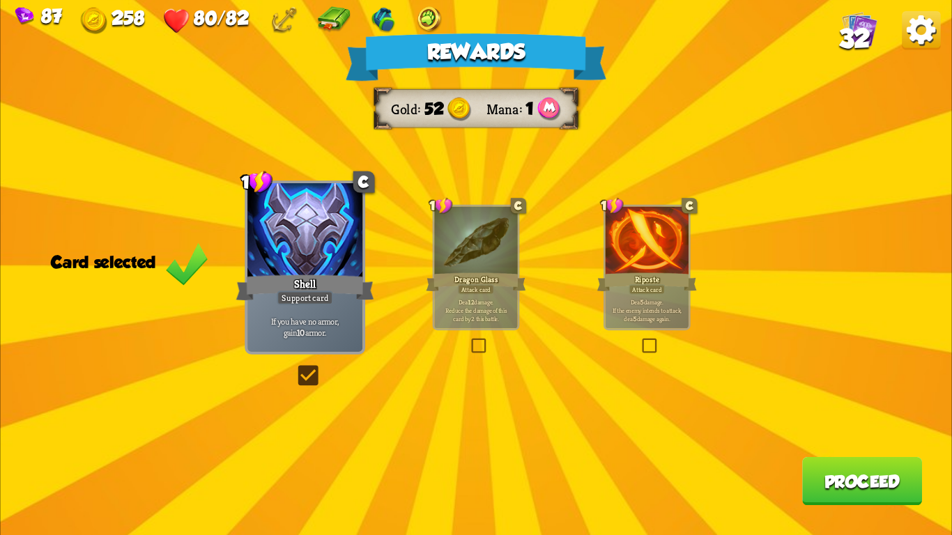
click at [848, 469] on button "Proceed" at bounding box center [862, 481] width 120 height 48
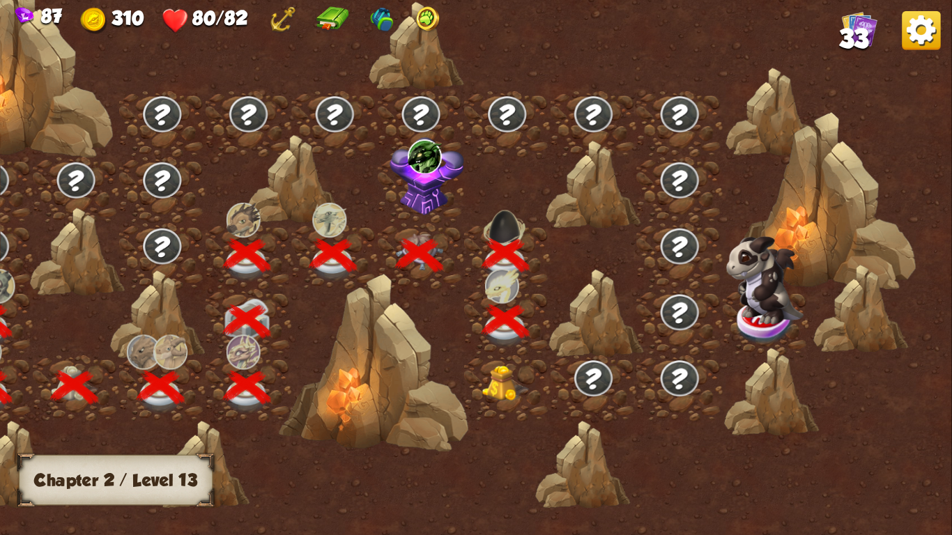
click at [501, 388] on img at bounding box center [505, 384] width 47 height 36
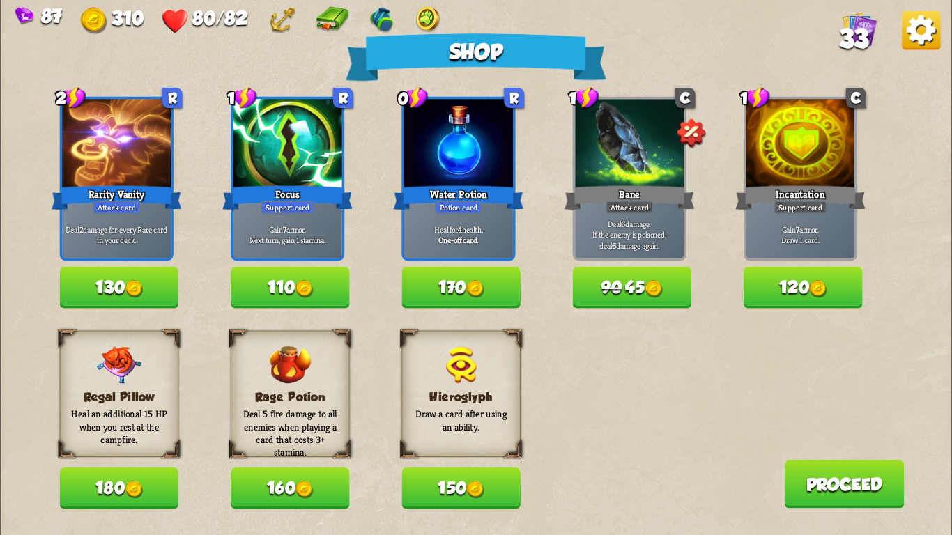
click at [415, 493] on button "150" at bounding box center [461, 488] width 119 height 41
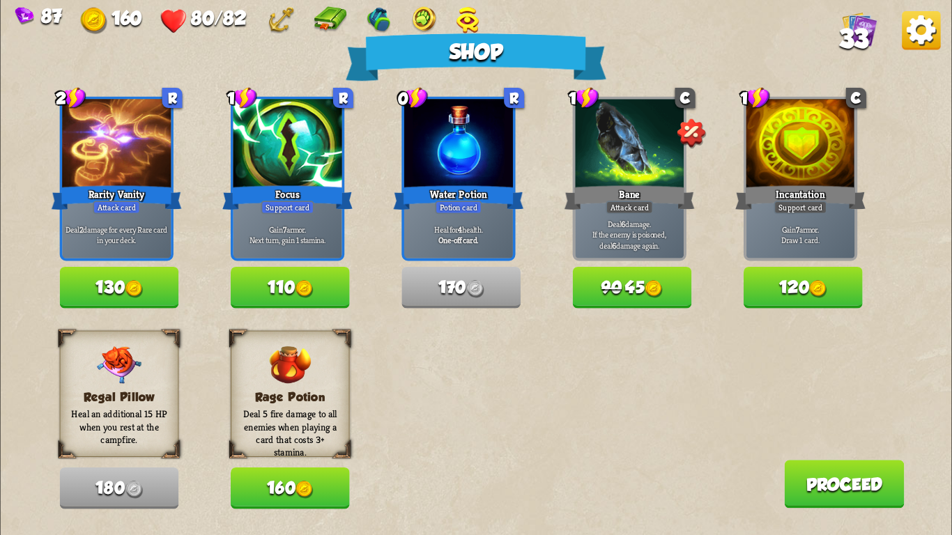
click at [623, 300] on button "90 45" at bounding box center [632, 287] width 119 height 41
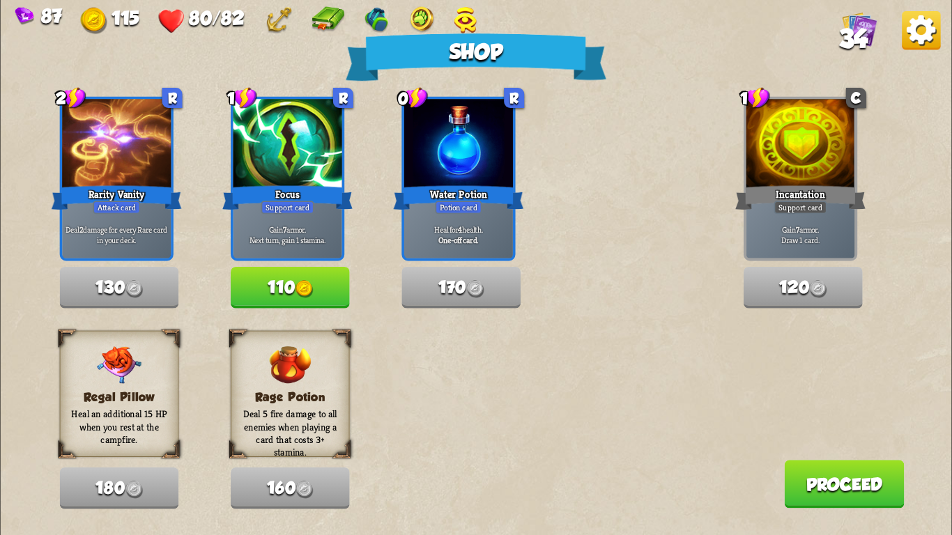
click at [854, 491] on button "Proceed" at bounding box center [844, 484] width 120 height 48
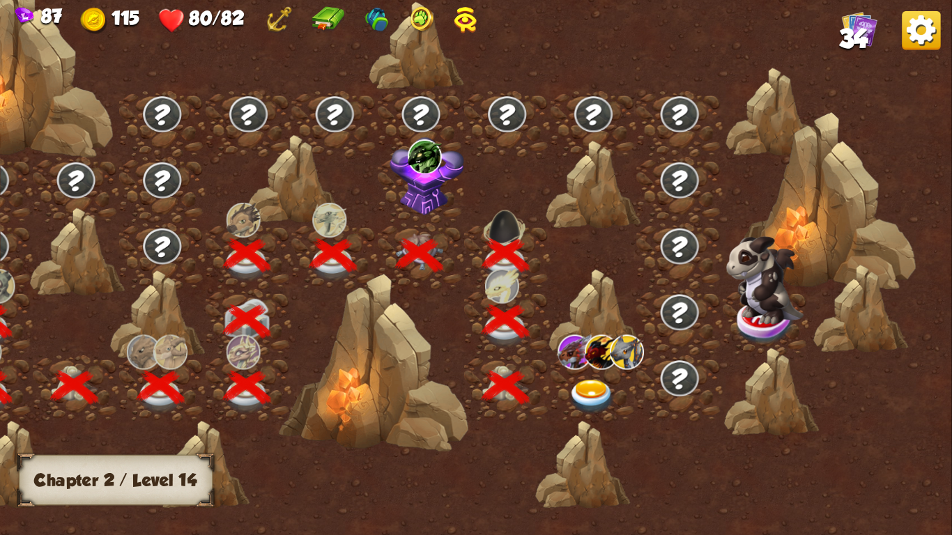
click at [583, 389] on img at bounding box center [591, 397] width 47 height 35
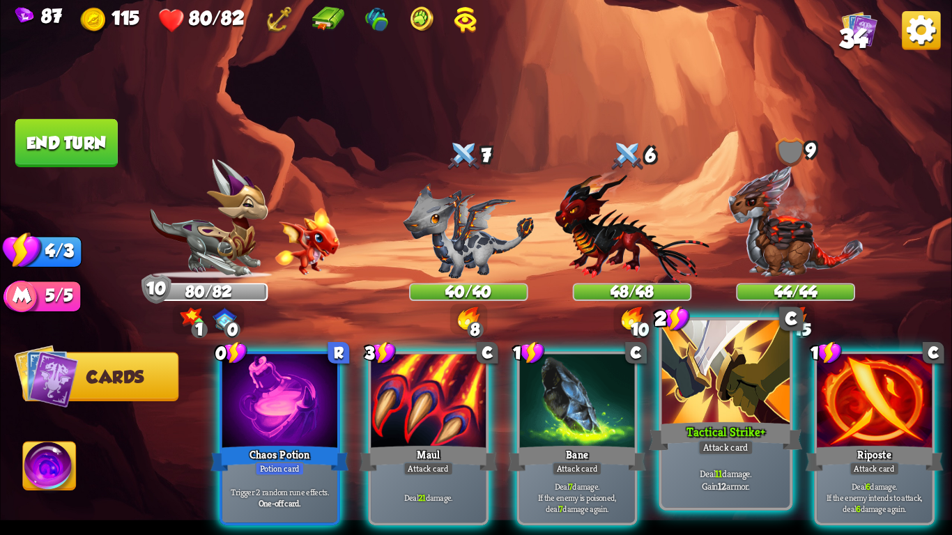
click at [685, 420] on div "Tactical Strike+" at bounding box center [725, 437] width 153 height 34
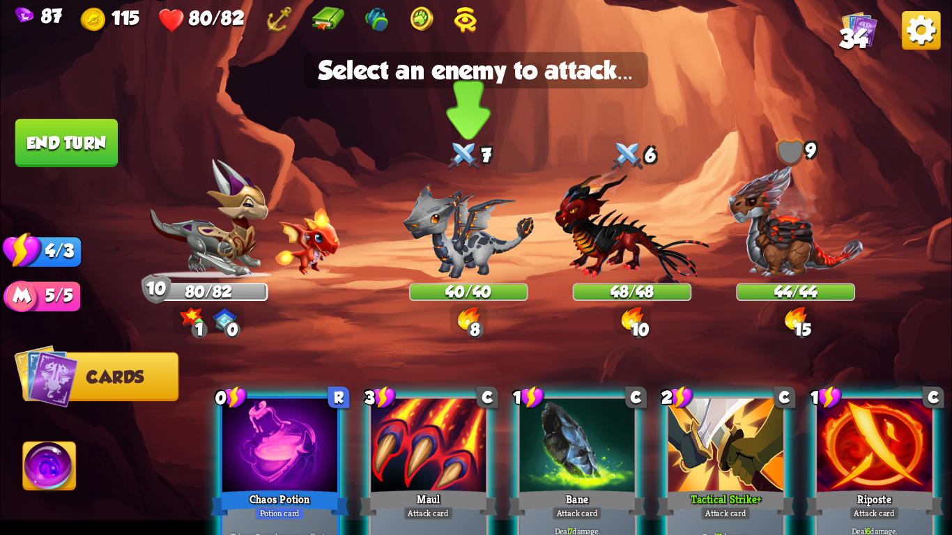
click at [484, 257] on img at bounding box center [468, 231] width 131 height 96
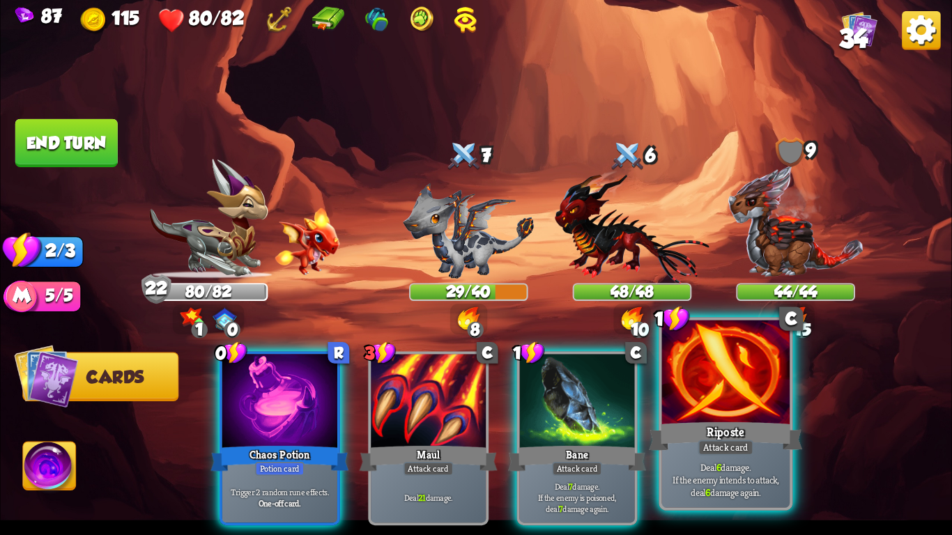
click at [702, 433] on div "Riposte" at bounding box center [725, 437] width 153 height 34
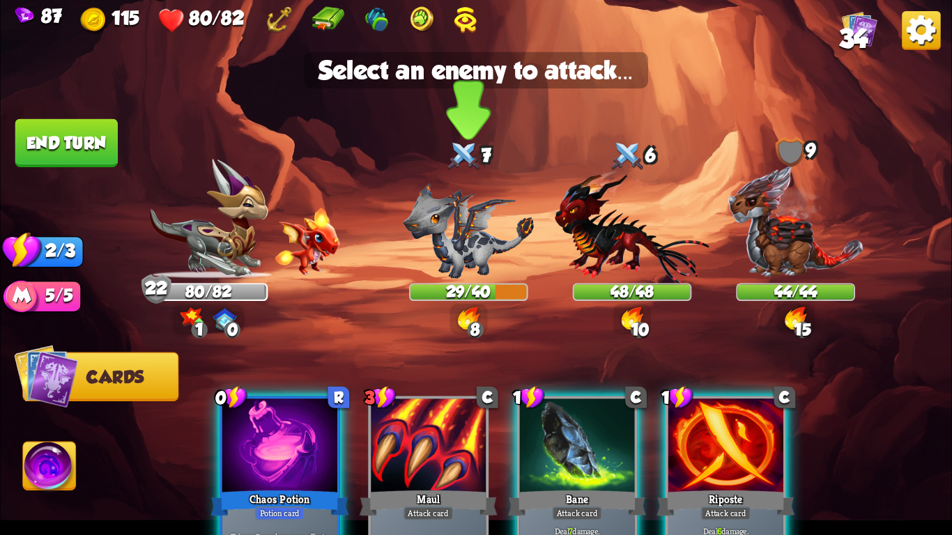
click at [444, 257] on img at bounding box center [468, 231] width 131 height 96
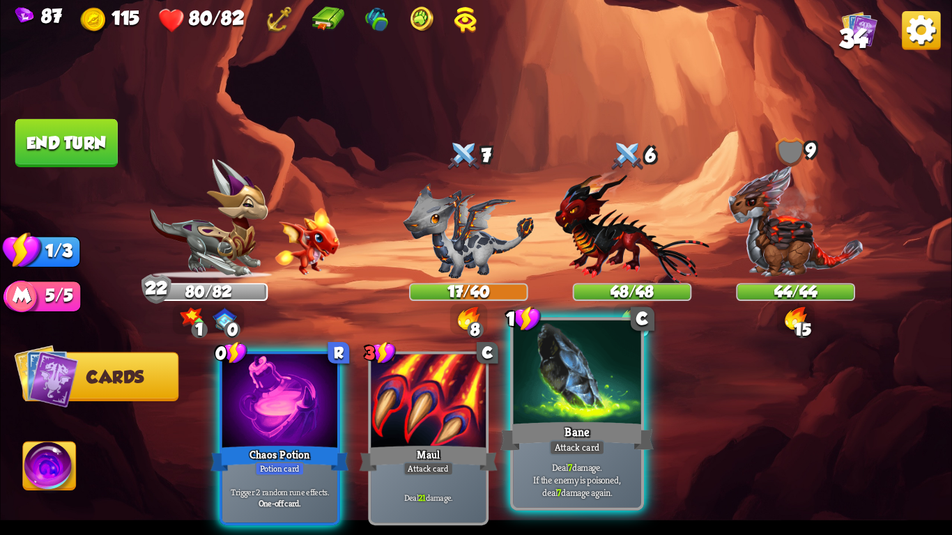
click at [542, 429] on div "Bane" at bounding box center [577, 437] width 153 height 34
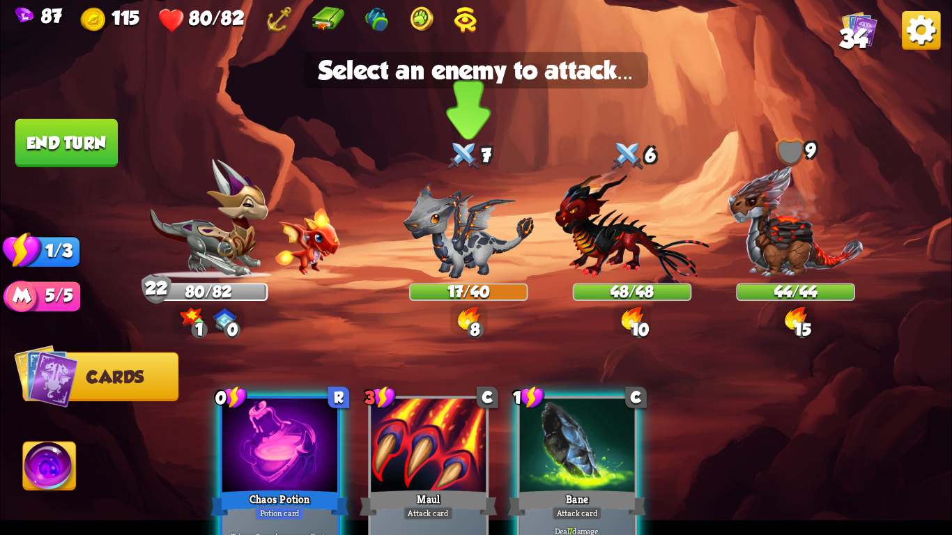
click at [443, 234] on img at bounding box center [468, 231] width 131 height 96
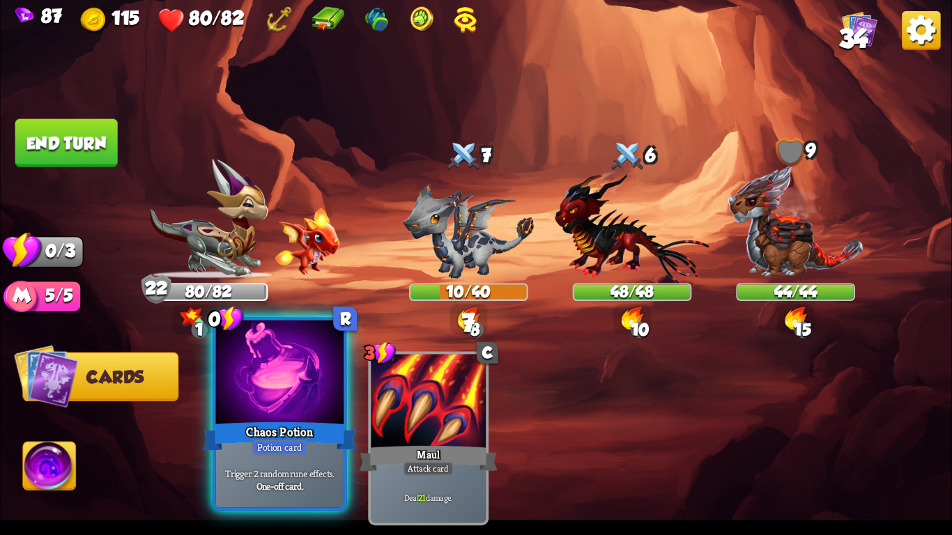
click at [262, 404] on div at bounding box center [280, 375] width 128 height 108
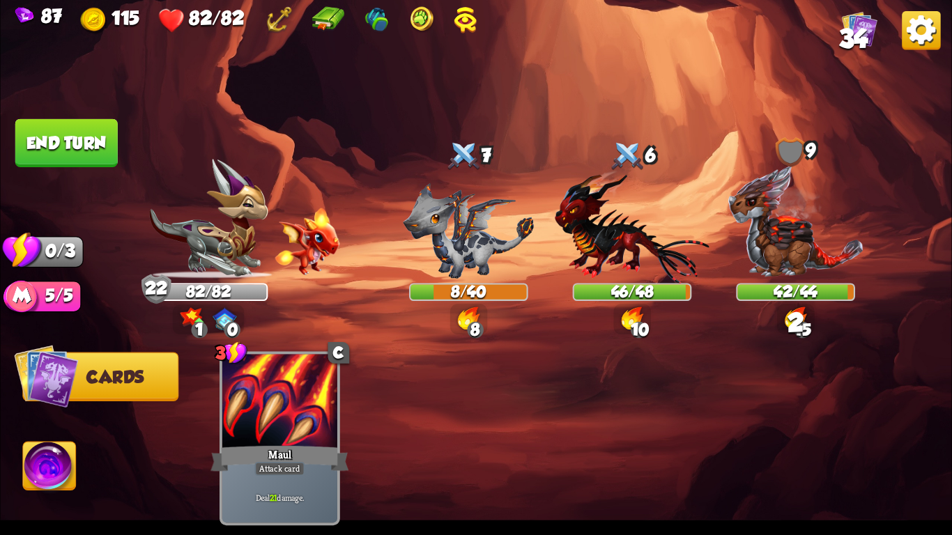
click at [43, 130] on button "End turn" at bounding box center [66, 143] width 102 height 48
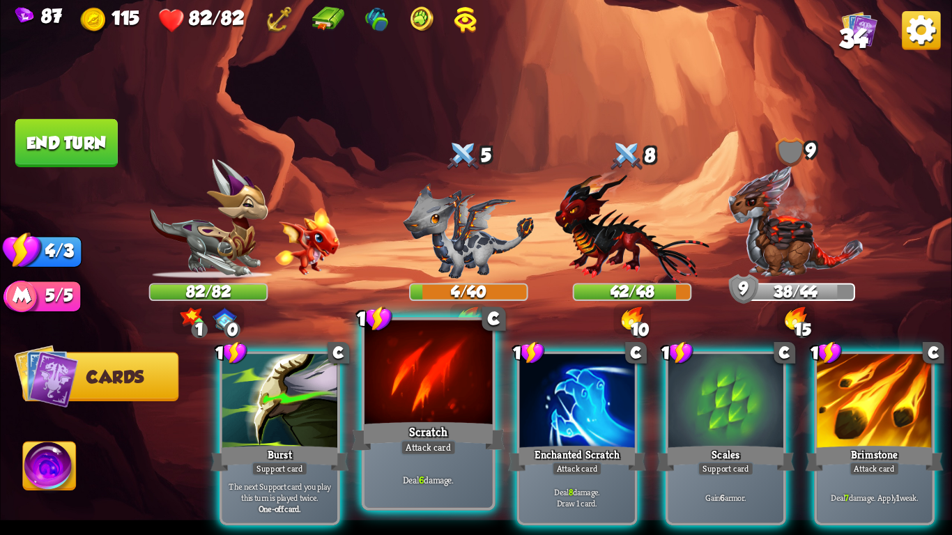
click at [379, 398] on div at bounding box center [429, 375] width 128 height 108
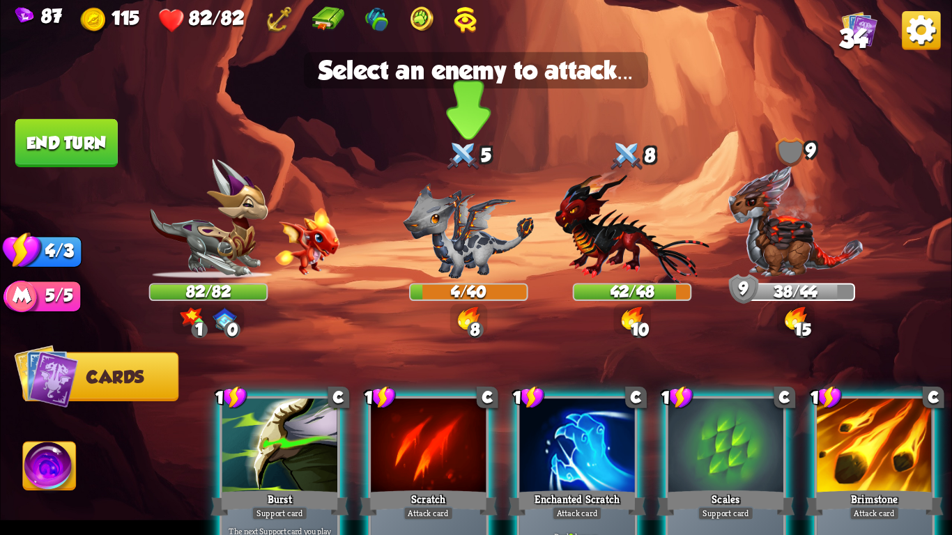
click at [429, 260] on img at bounding box center [468, 231] width 131 height 96
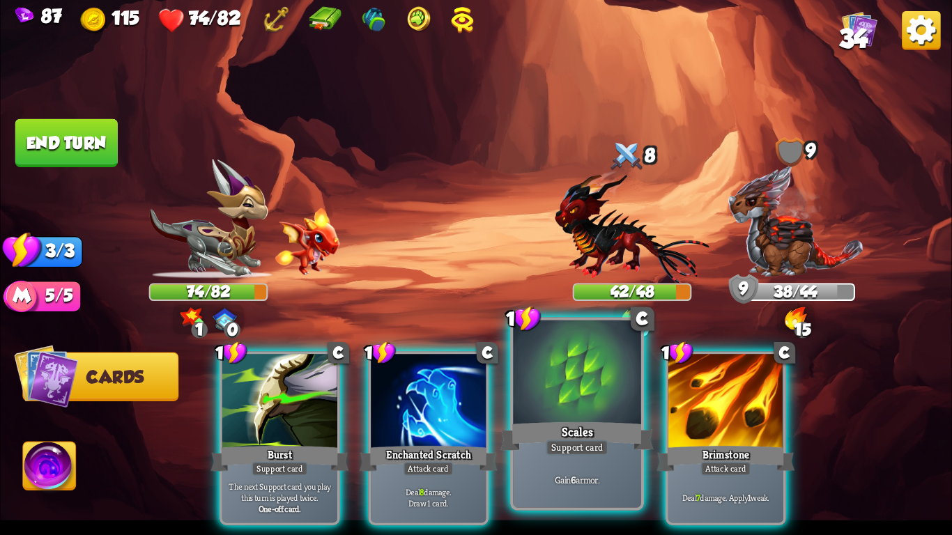
click at [577, 434] on div "Scales" at bounding box center [577, 437] width 153 height 34
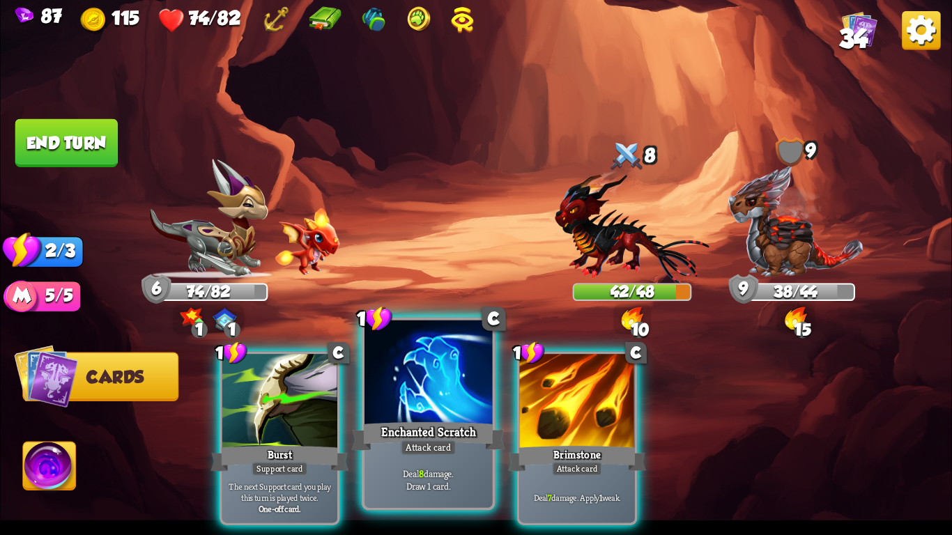
click at [459, 422] on div "Enchanted Scratch" at bounding box center [428, 437] width 153 height 34
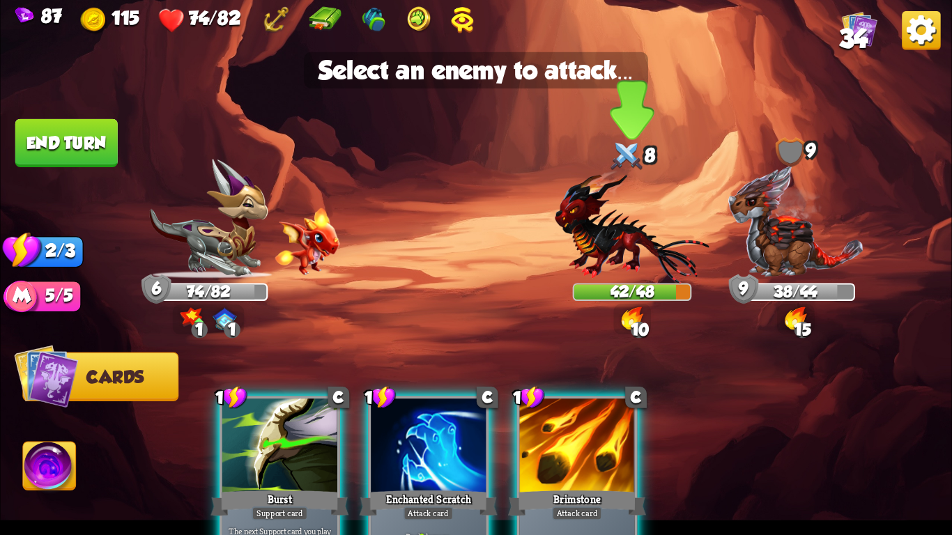
click at [616, 253] on img at bounding box center [632, 227] width 155 height 114
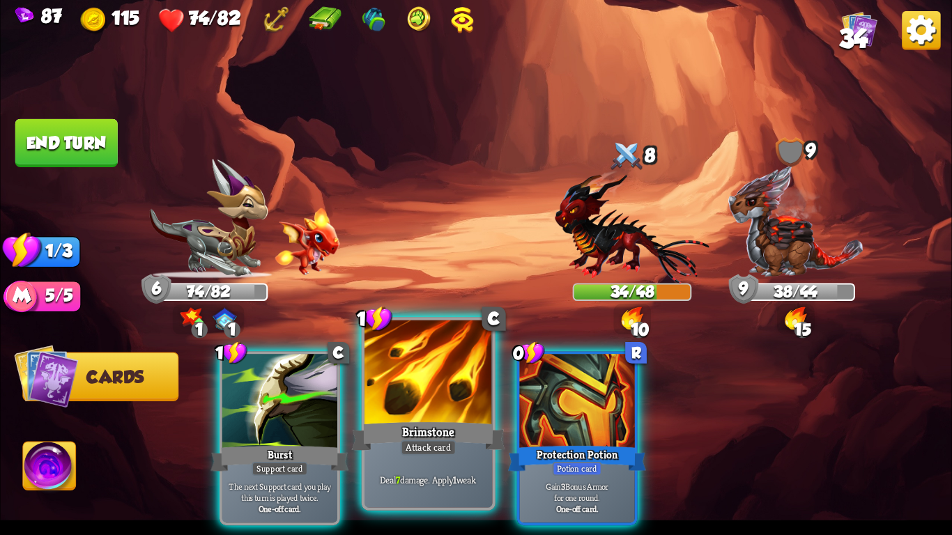
click at [443, 415] on div at bounding box center [429, 375] width 128 height 108
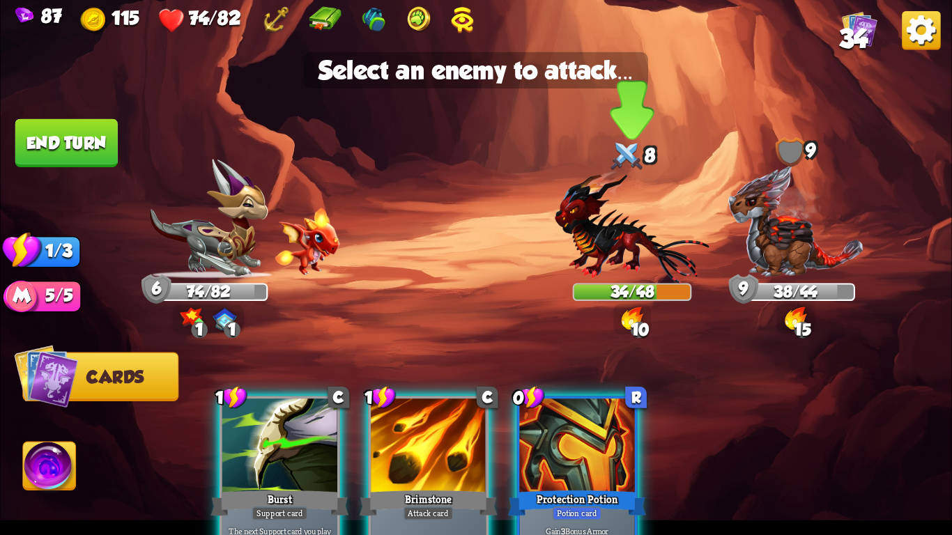
click at [590, 247] on img at bounding box center [632, 227] width 155 height 114
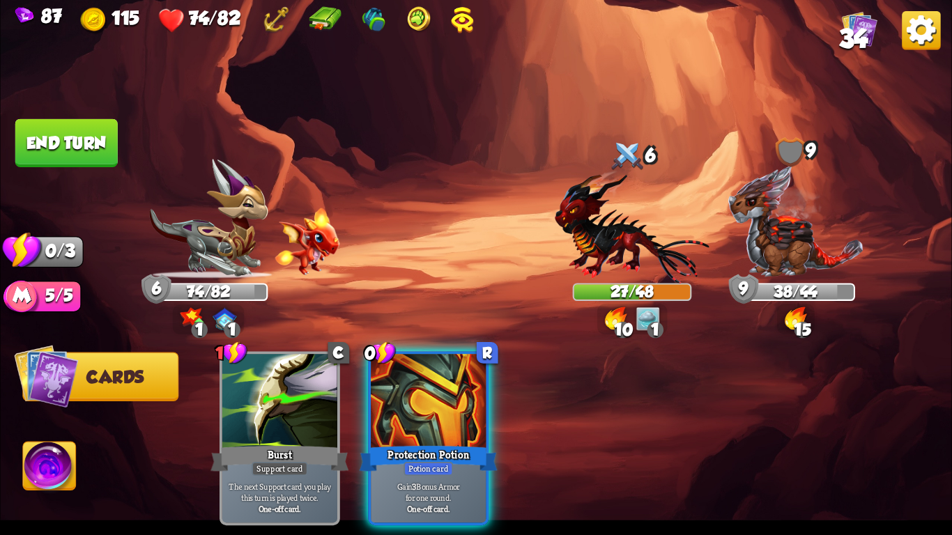
click at [72, 144] on button "End turn" at bounding box center [66, 143] width 102 height 48
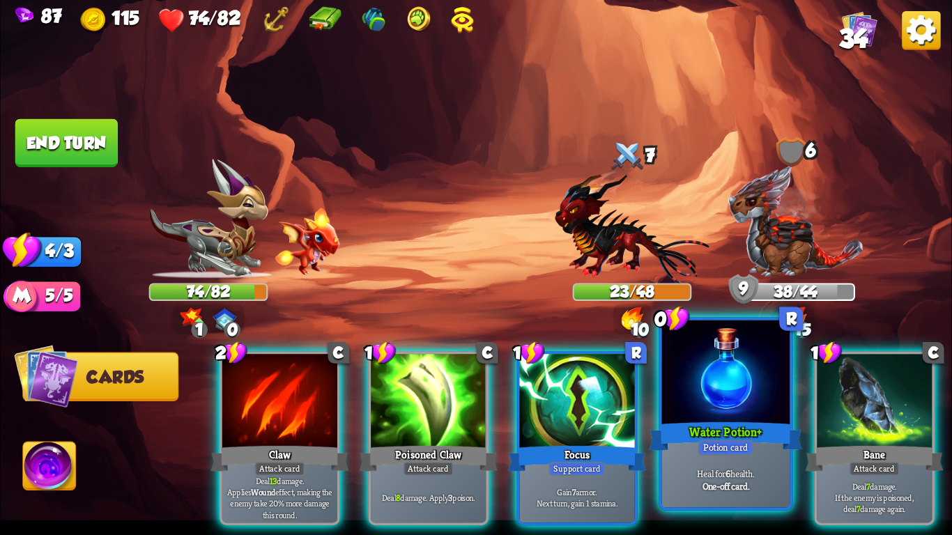
click at [674, 454] on div "Heal for 6 health. One-off card." at bounding box center [726, 480] width 128 height 56
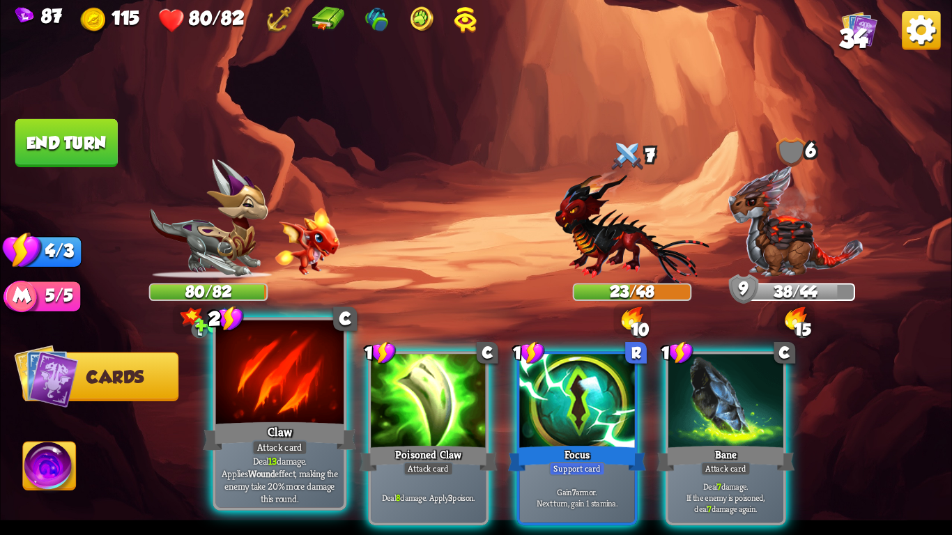
click at [310, 437] on div "Claw" at bounding box center [279, 437] width 153 height 34
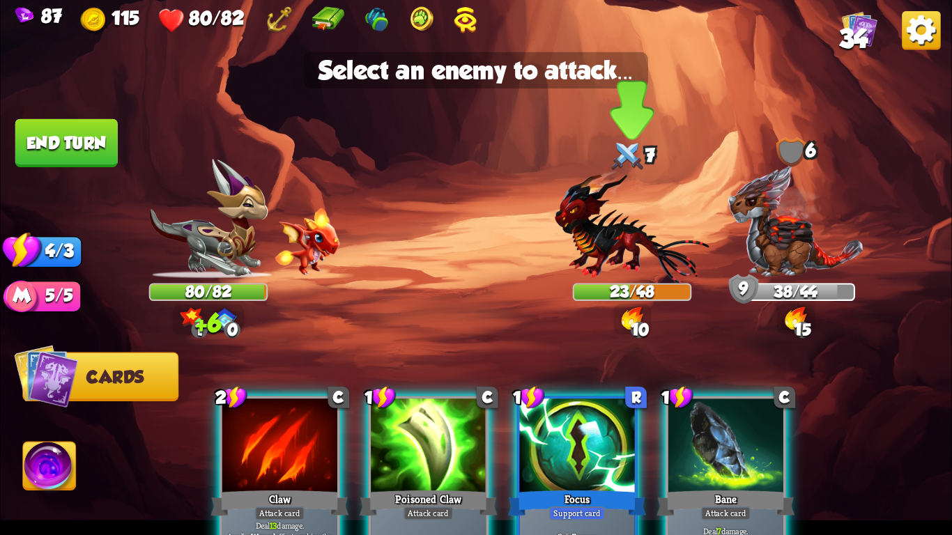
click at [581, 277] on img at bounding box center [632, 227] width 155 height 114
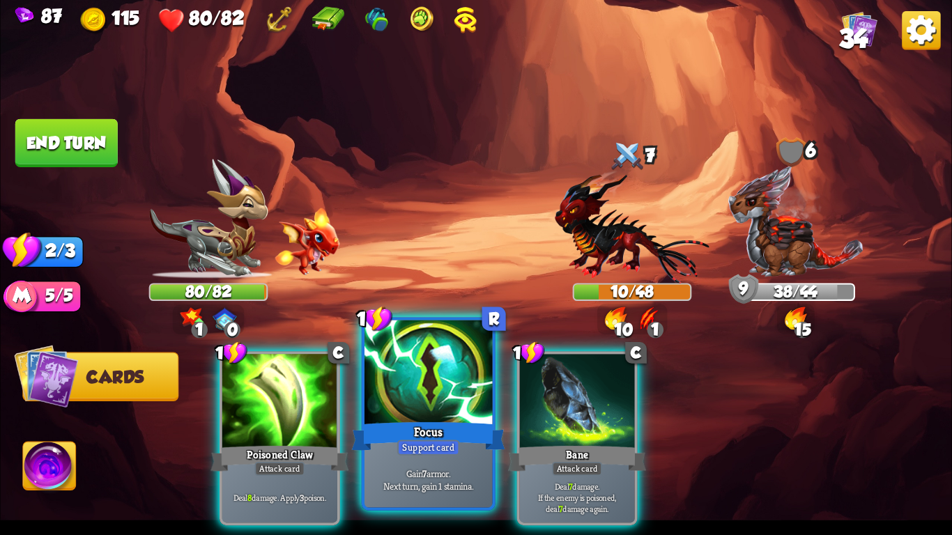
click at [443, 356] on div at bounding box center [429, 375] width 128 height 108
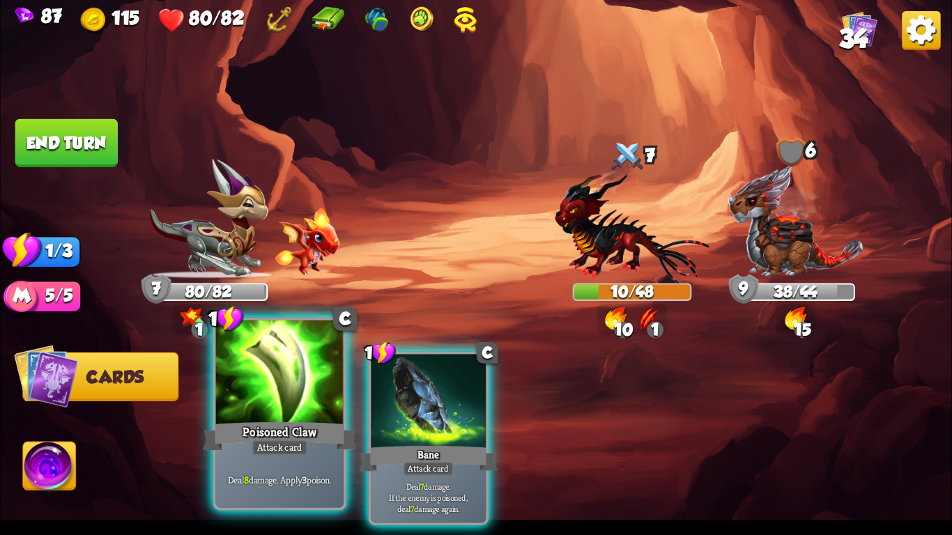
click at [268, 413] on div at bounding box center [280, 375] width 128 height 108
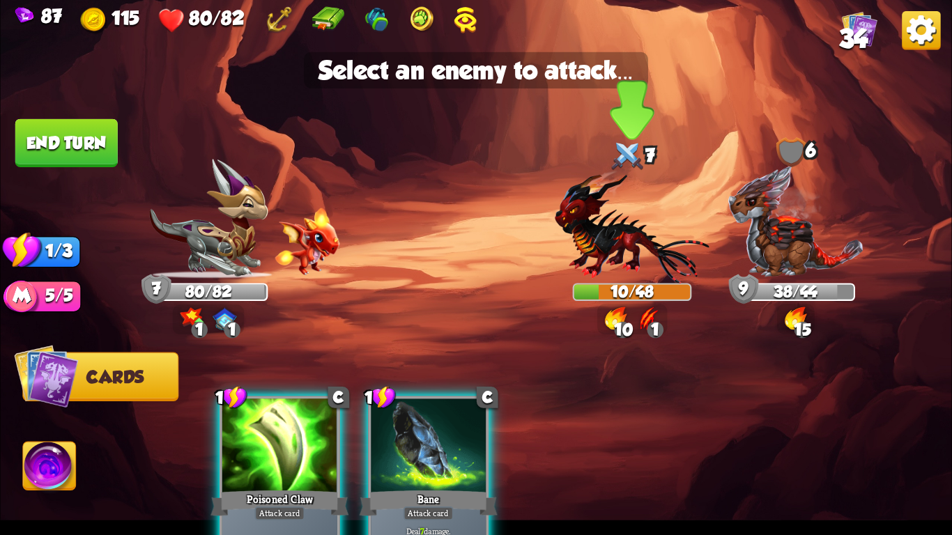
click at [630, 242] on img at bounding box center [632, 227] width 155 height 114
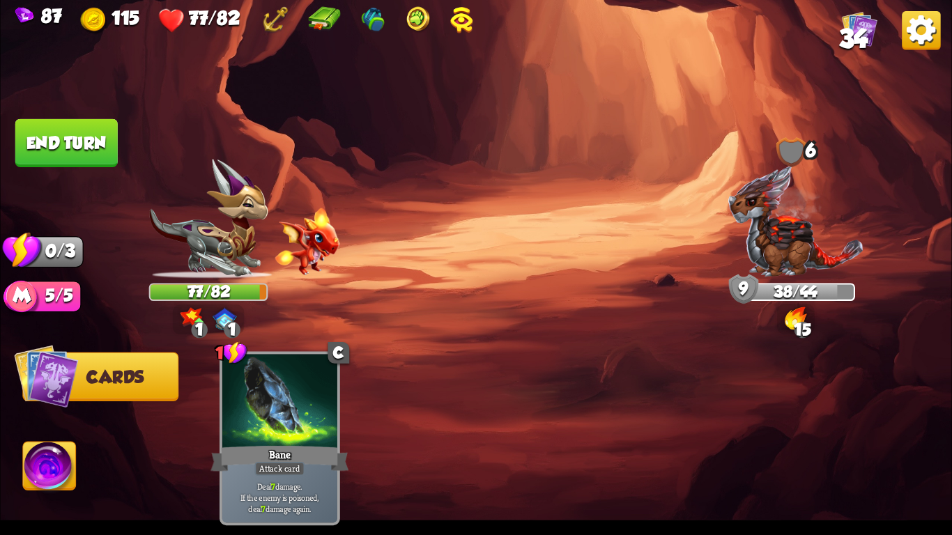
click at [92, 161] on button "End turn" at bounding box center [66, 143] width 102 height 48
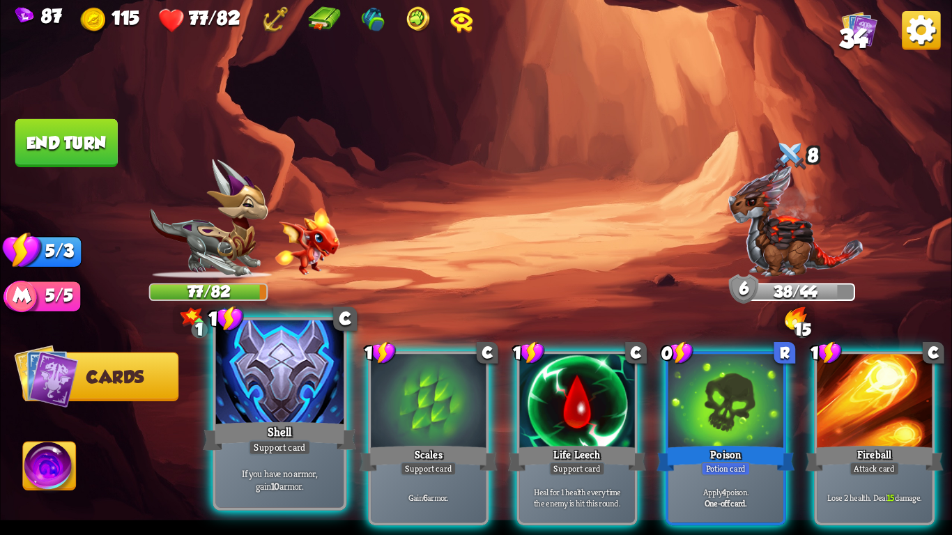
click at [309, 395] on div at bounding box center [280, 375] width 128 height 108
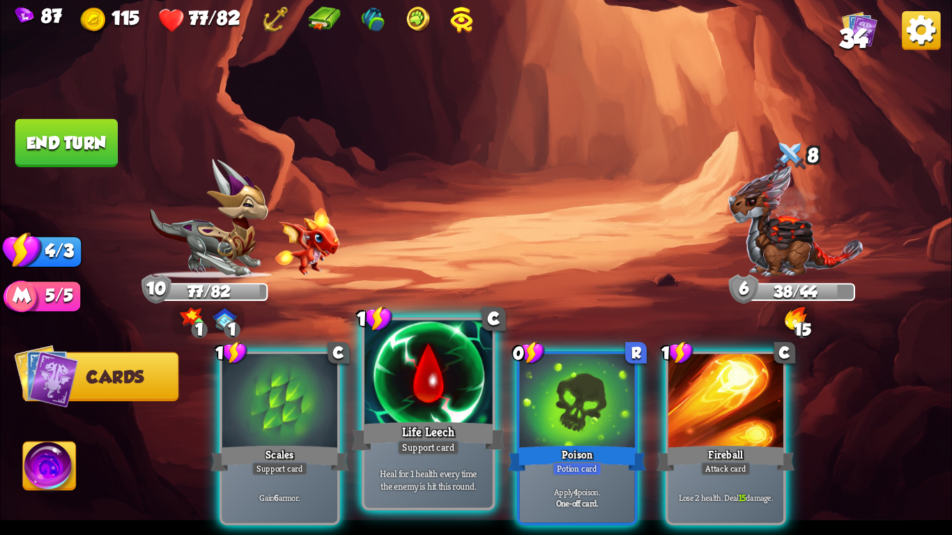
click at [446, 395] on div at bounding box center [429, 375] width 128 height 108
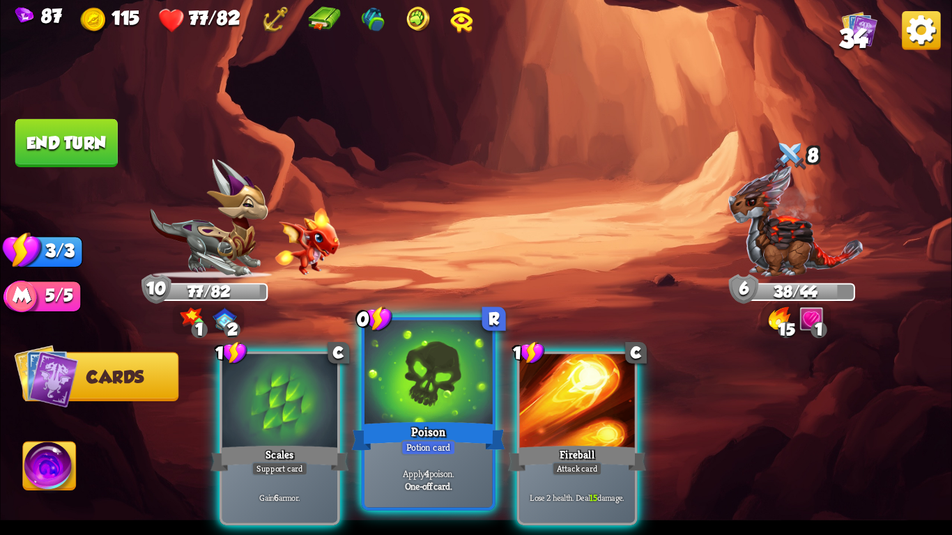
click at [403, 400] on div at bounding box center [429, 375] width 128 height 108
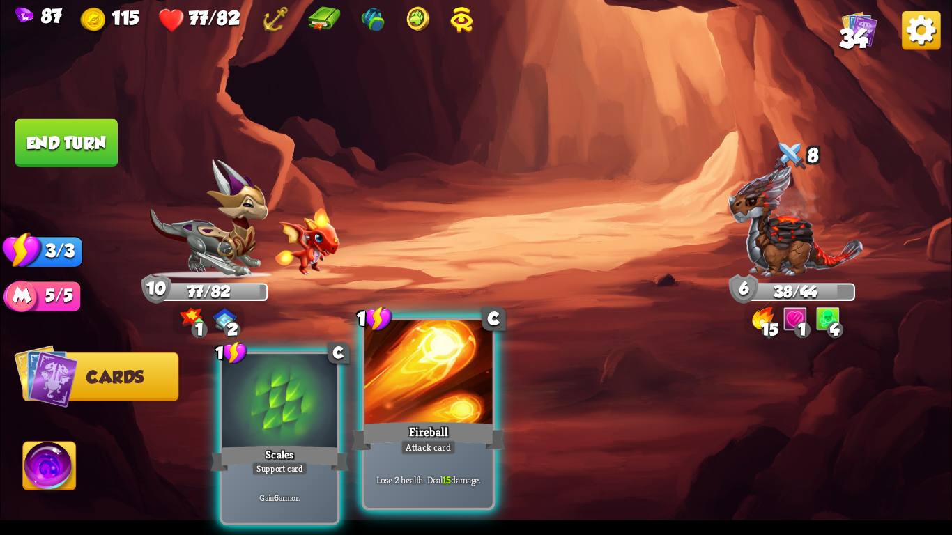
click at [398, 351] on div at bounding box center [429, 375] width 128 height 108
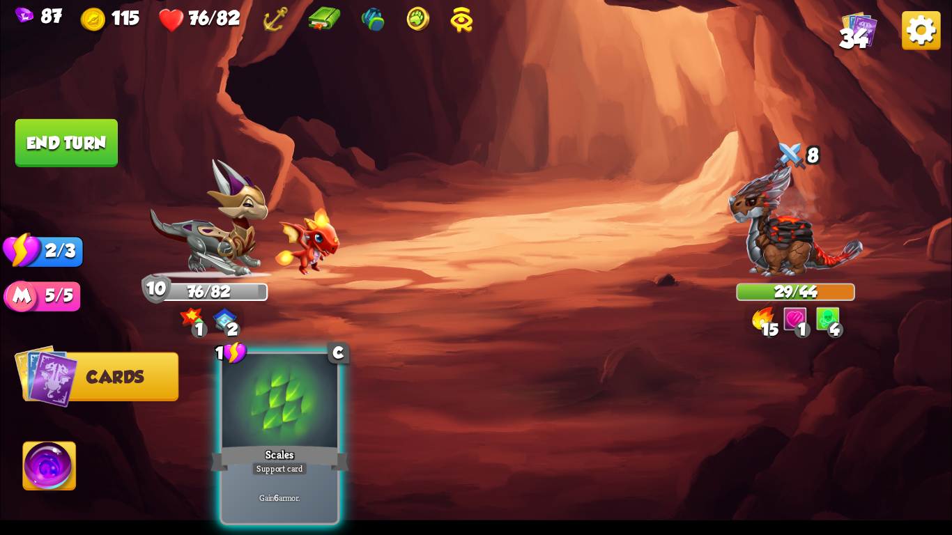
click at [93, 155] on button "End turn" at bounding box center [66, 143] width 102 height 48
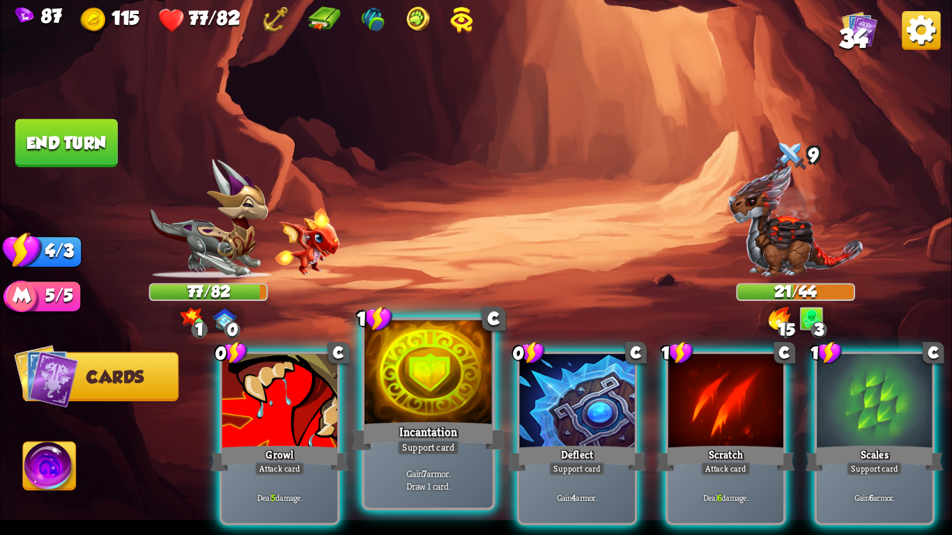
click at [399, 409] on div at bounding box center [429, 375] width 128 height 108
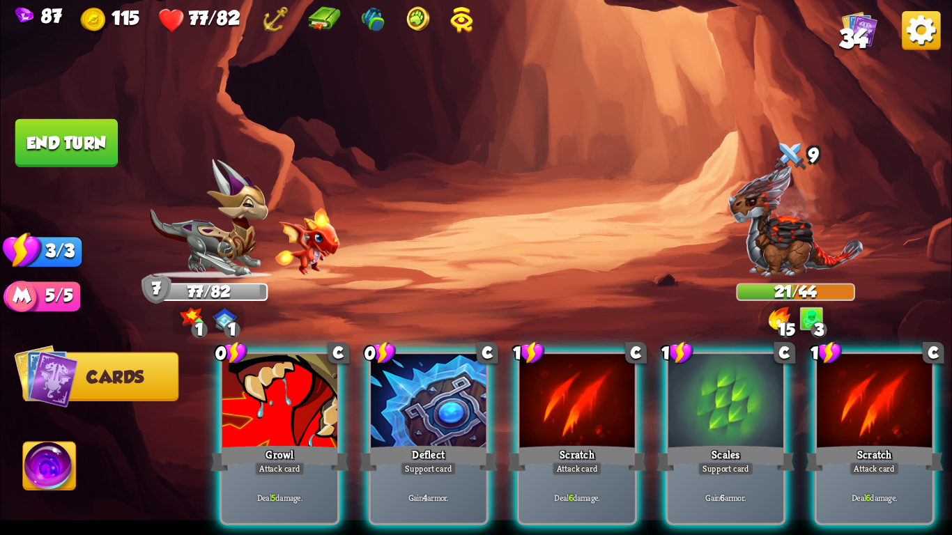
click at [399, 409] on div at bounding box center [428, 402] width 115 height 97
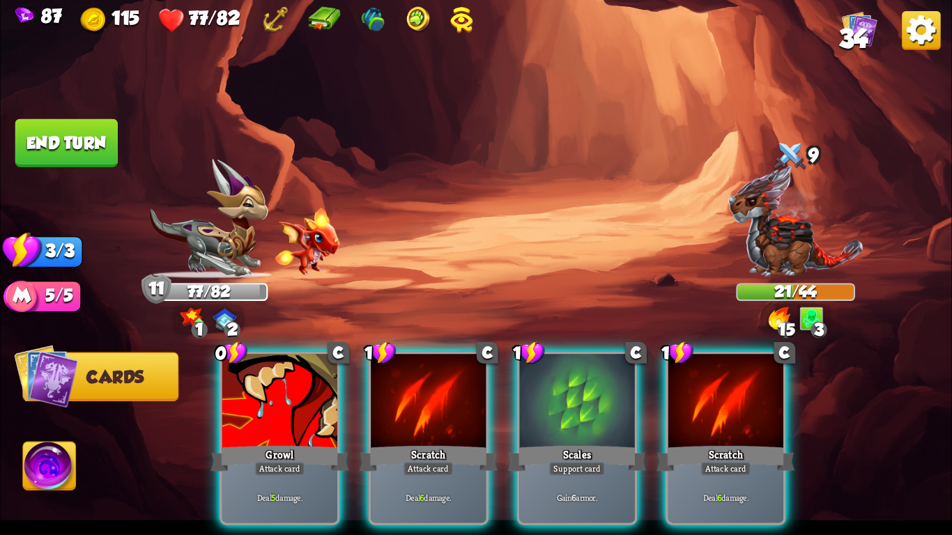
click at [399, 409] on div at bounding box center [428, 402] width 115 height 97
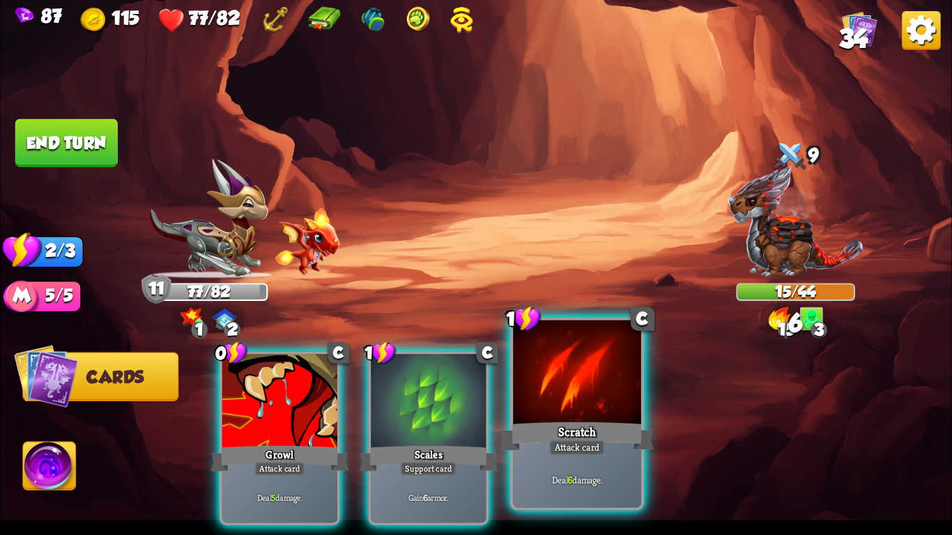
click at [595, 402] on div at bounding box center [577, 375] width 128 height 108
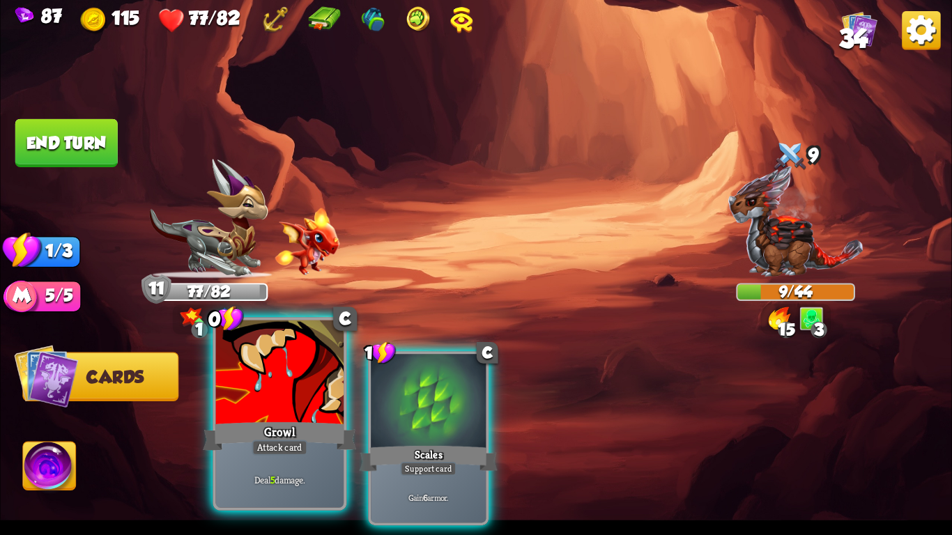
click at [264, 405] on div at bounding box center [280, 375] width 128 height 108
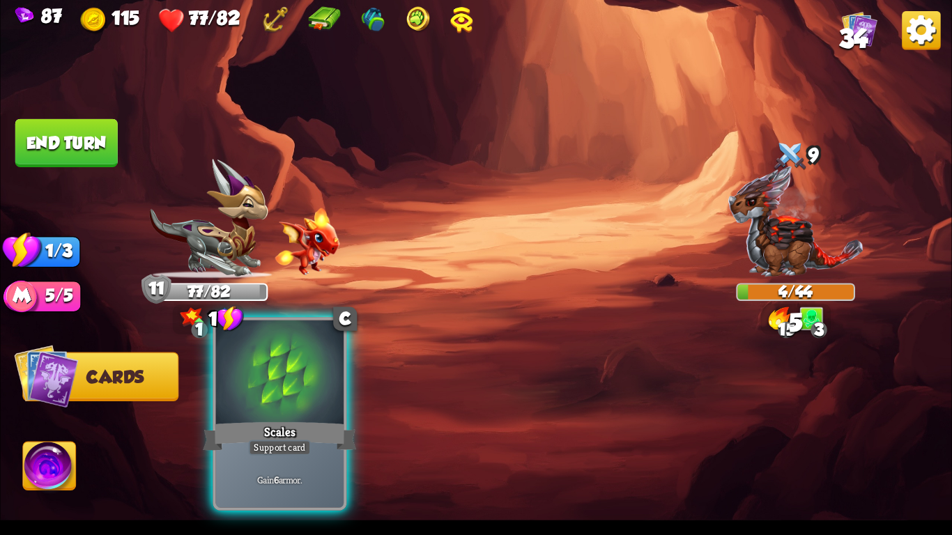
click at [243, 390] on div at bounding box center [280, 375] width 128 height 108
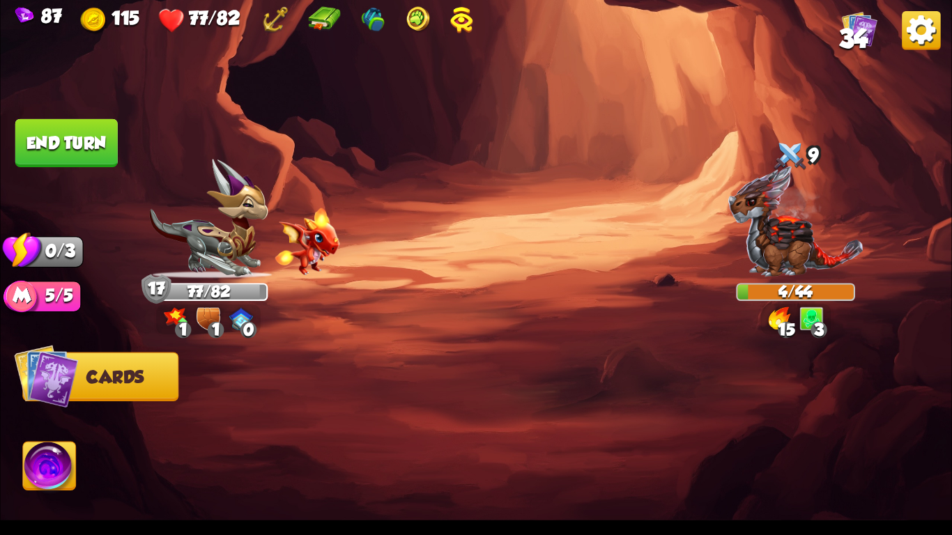
click at [79, 143] on button "End turn" at bounding box center [66, 143] width 105 height 49
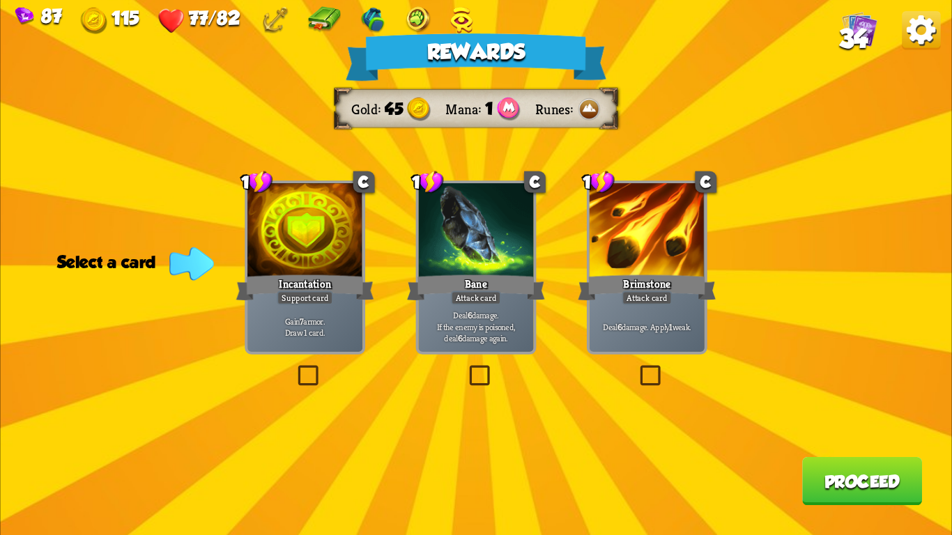
click at [691, 260] on div at bounding box center [647, 231] width 115 height 97
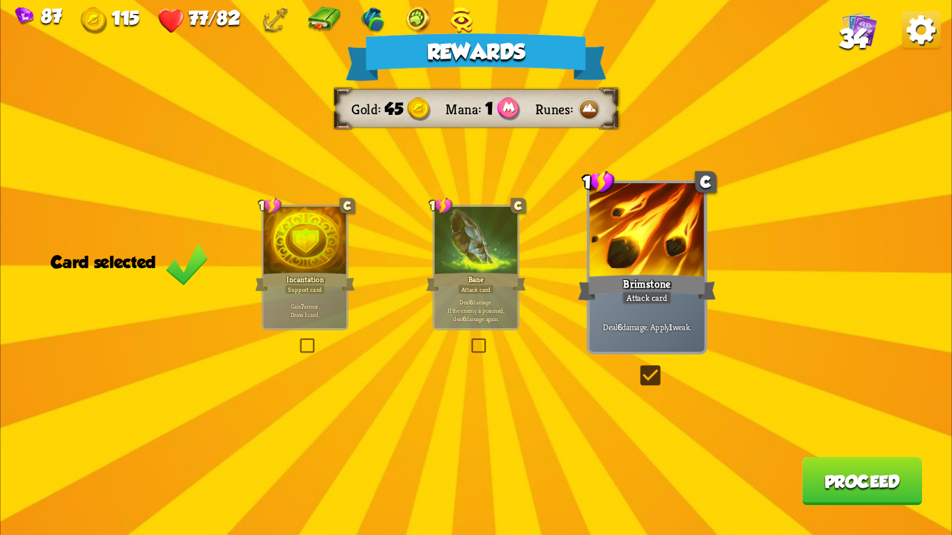
click at [818, 475] on button "Proceed" at bounding box center [862, 481] width 120 height 48
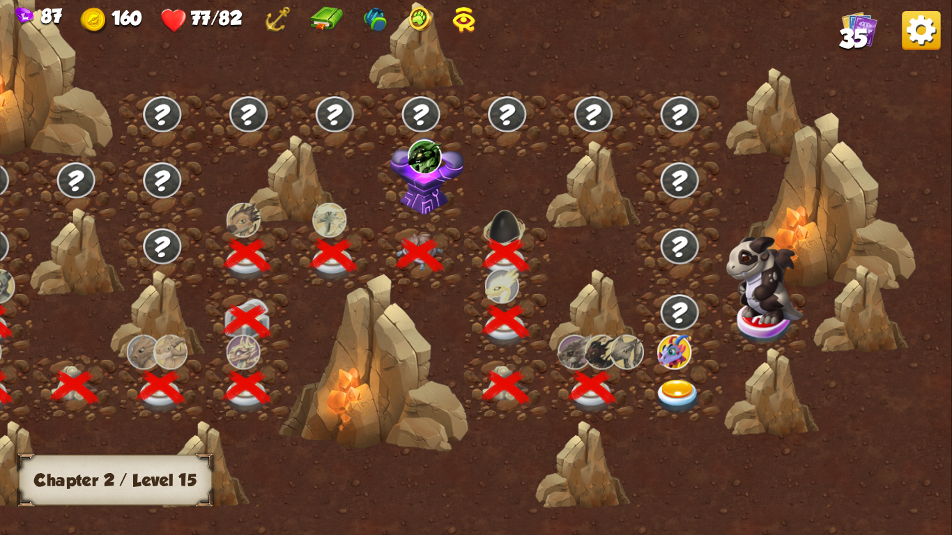
click at [678, 393] on img at bounding box center [678, 397] width 47 height 35
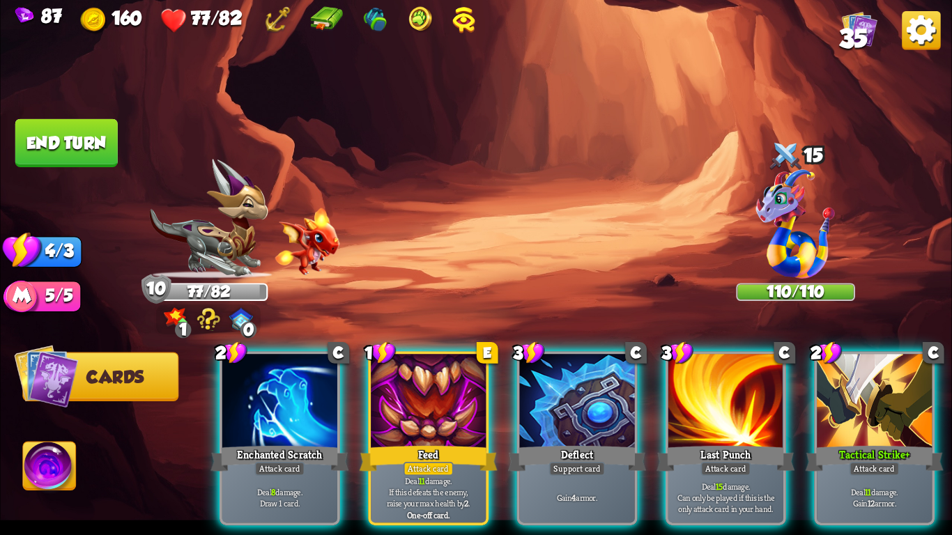
click at [587, 148] on img at bounding box center [476, 267] width 952 height 535
click at [482, 135] on img at bounding box center [476, 267] width 952 height 535
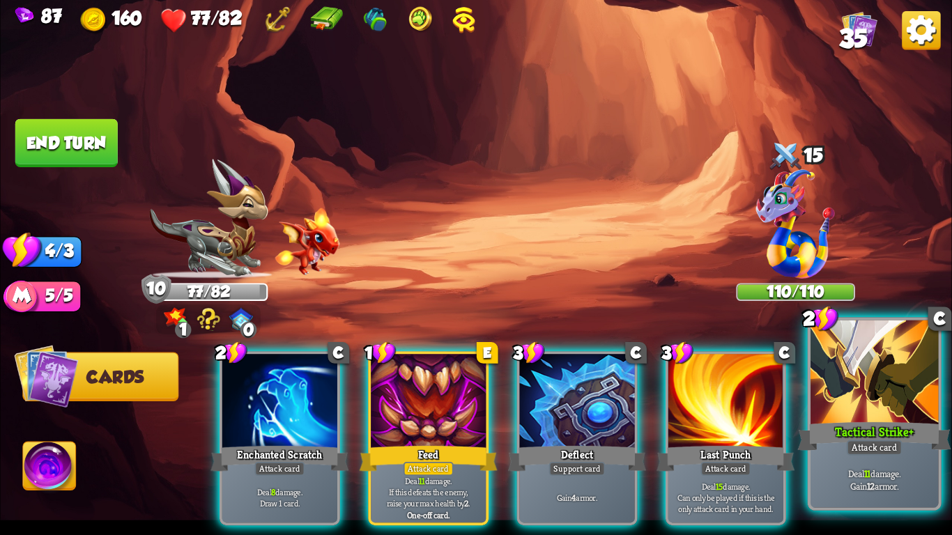
click at [835, 379] on div at bounding box center [875, 375] width 128 height 108
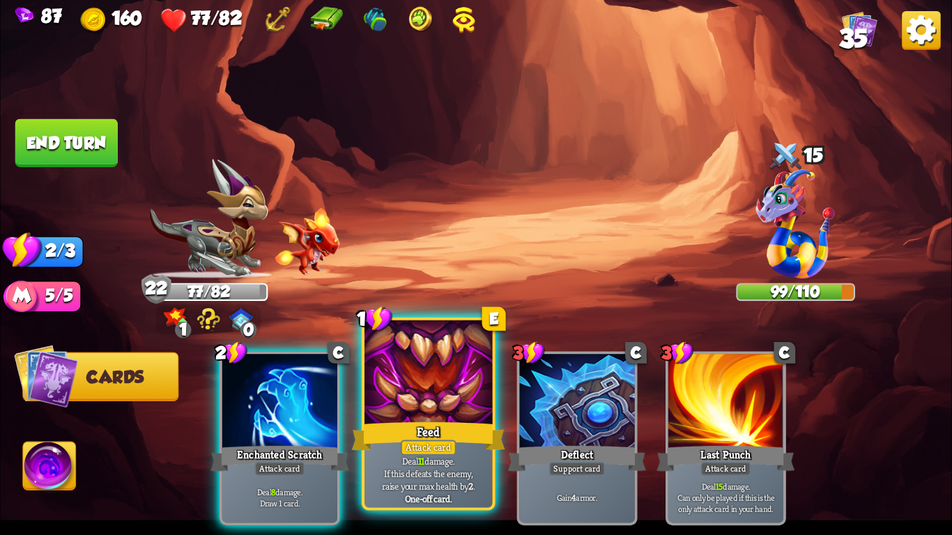
click at [390, 420] on div "Feed" at bounding box center [428, 437] width 153 height 34
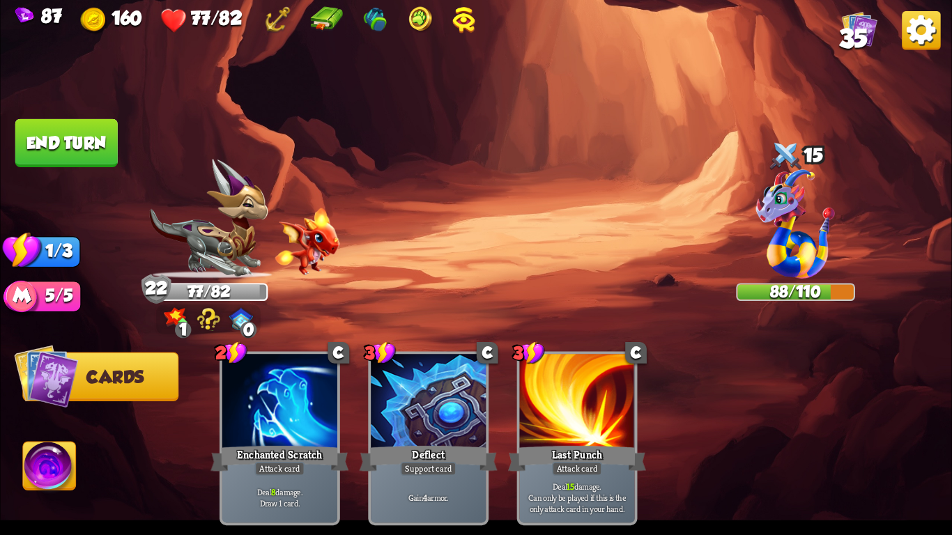
click at [61, 129] on button "End turn" at bounding box center [66, 143] width 102 height 48
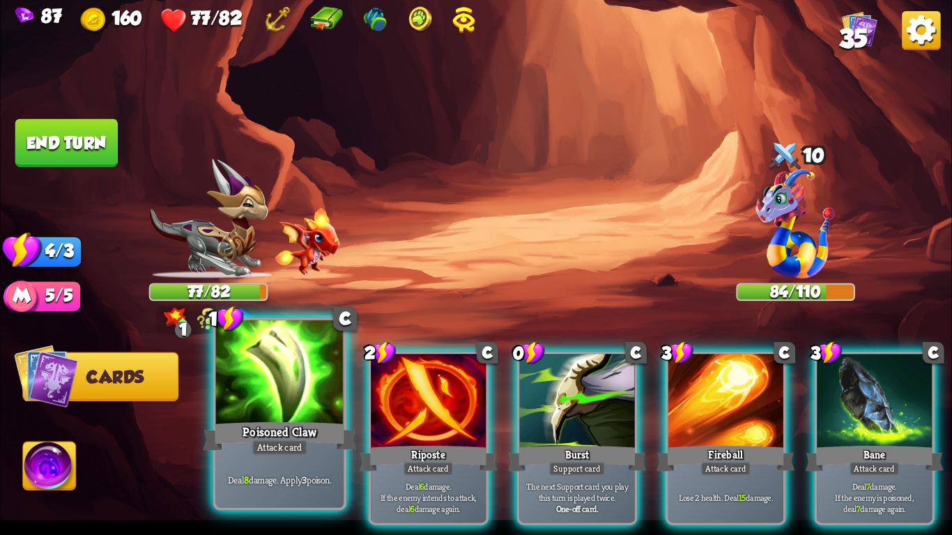
click at [245, 413] on div at bounding box center [280, 375] width 128 height 108
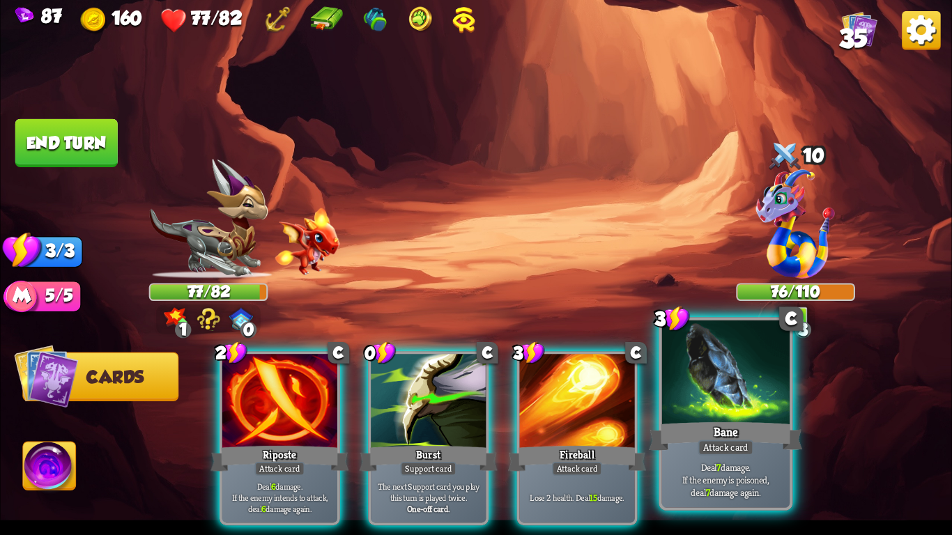
click at [731, 392] on div at bounding box center [726, 375] width 128 height 108
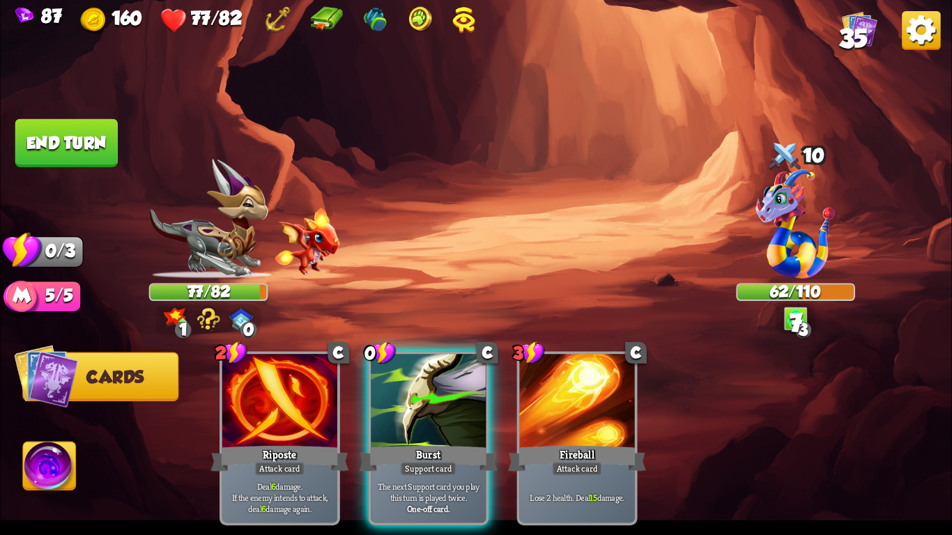
click at [111, 135] on button "End turn" at bounding box center [66, 143] width 102 height 48
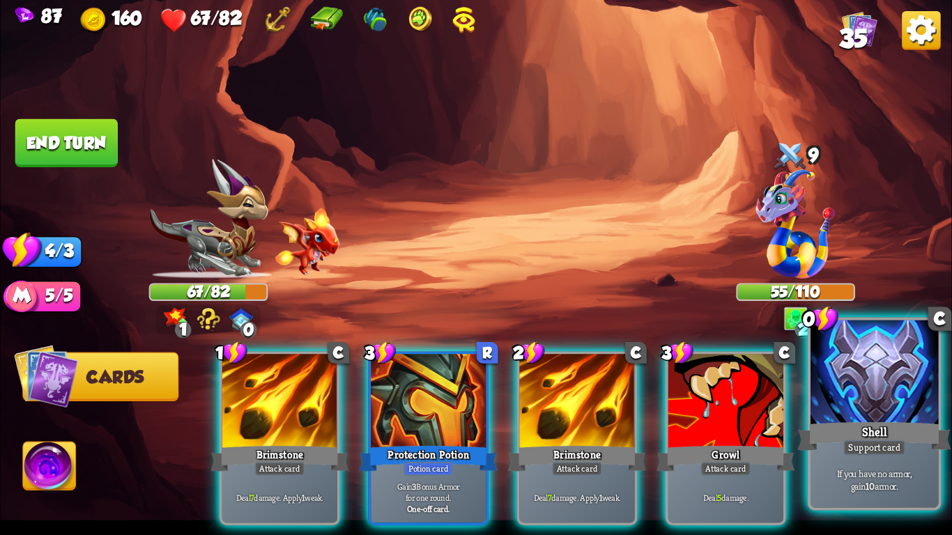
click at [865, 362] on div at bounding box center [875, 375] width 128 height 108
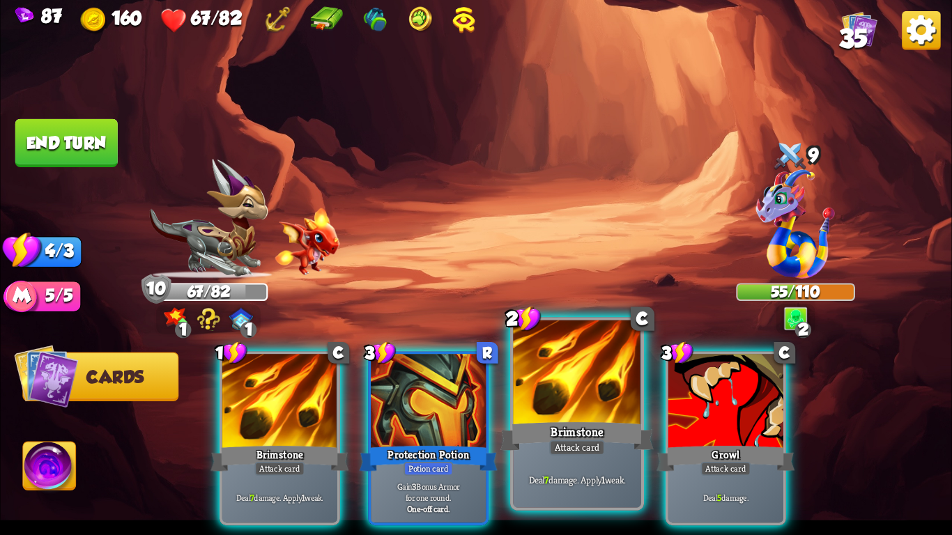
click at [571, 448] on div "Attack card" at bounding box center [577, 447] width 56 height 15
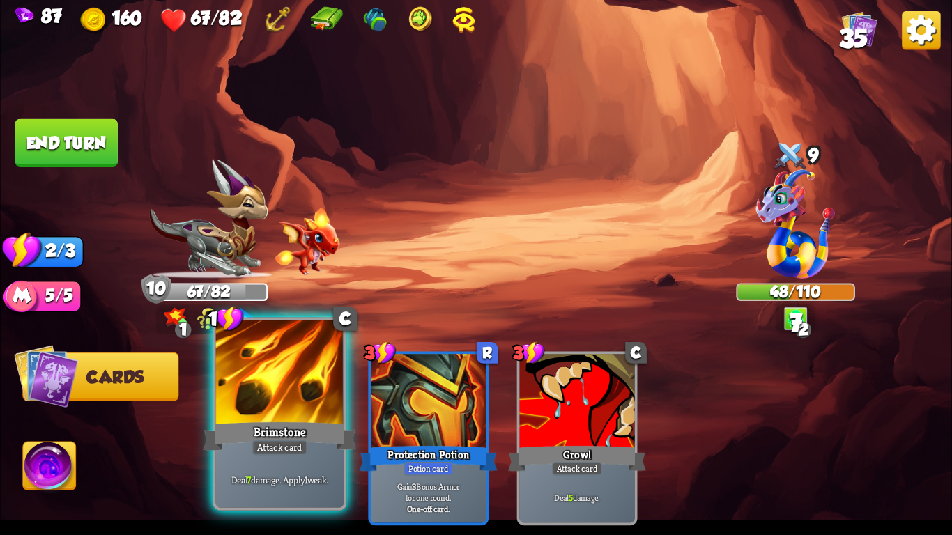
click at [248, 427] on div "Brimstone" at bounding box center [279, 437] width 153 height 34
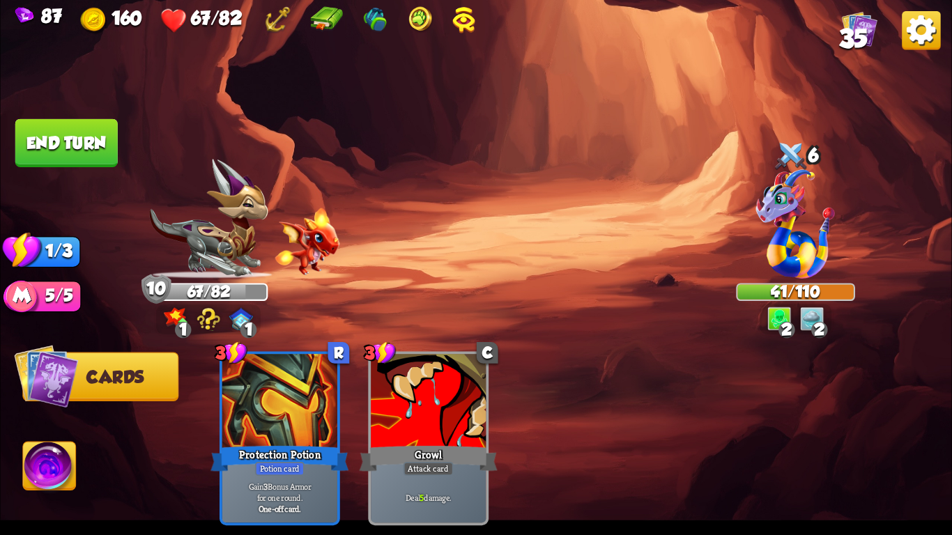
click at [73, 128] on button "End turn" at bounding box center [66, 143] width 102 height 48
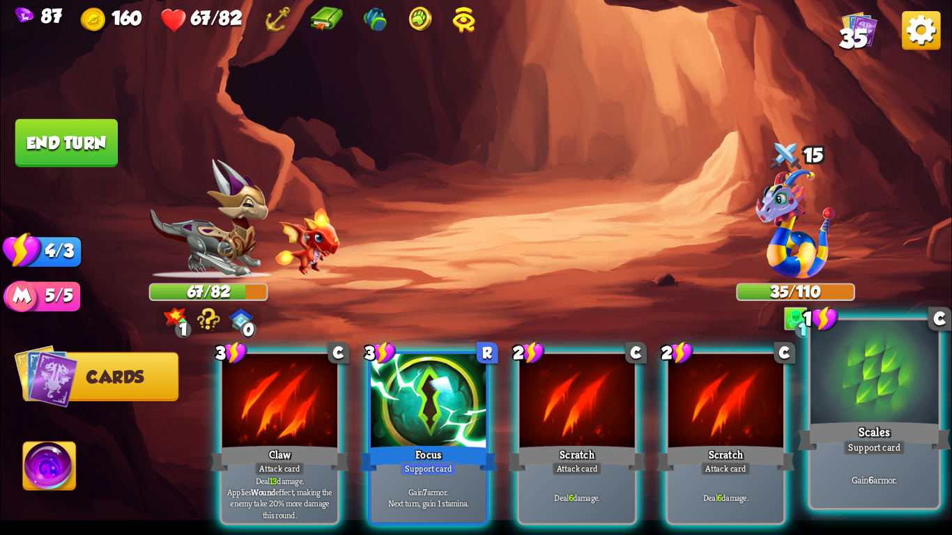
click at [846, 457] on div "Gain 6 armor." at bounding box center [875, 480] width 128 height 56
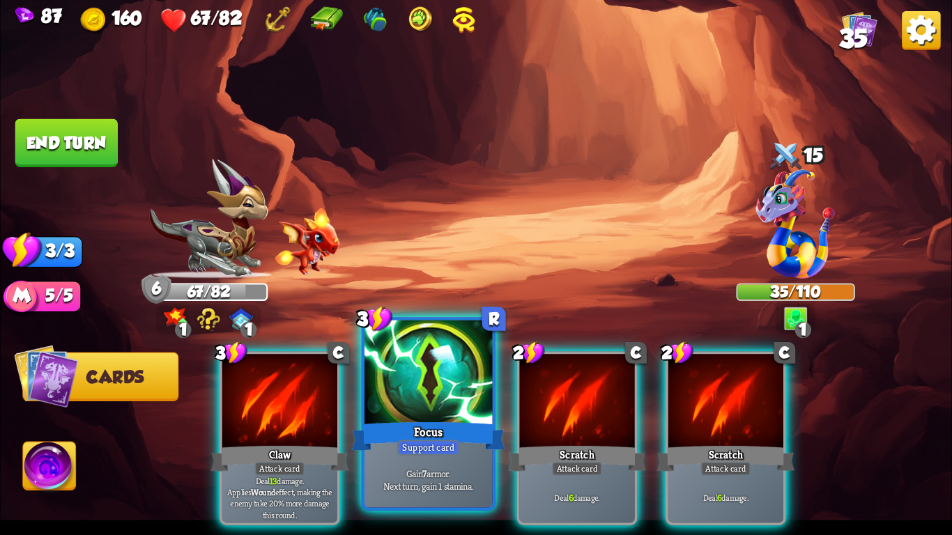
click at [395, 412] on div at bounding box center [429, 375] width 128 height 108
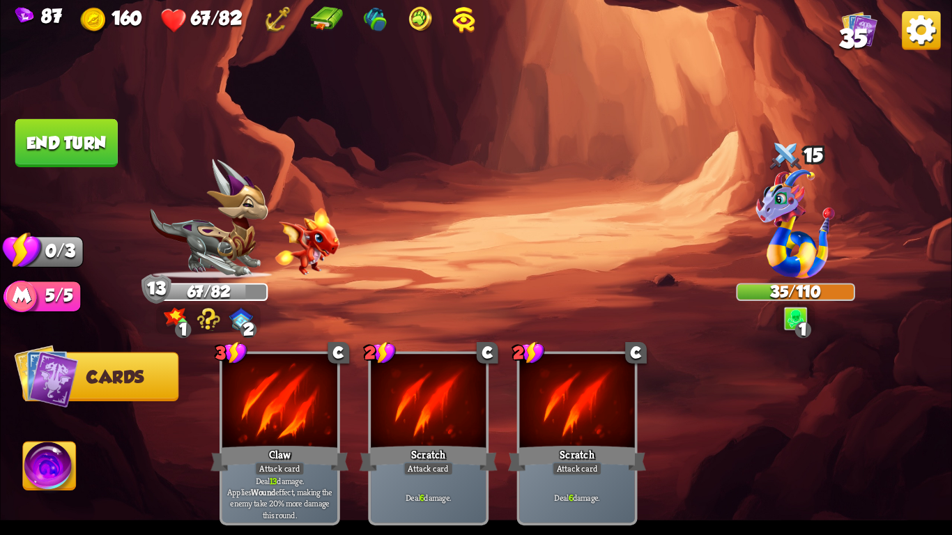
click at [54, 111] on img at bounding box center [476, 267] width 952 height 535
click at [56, 128] on button "End turn" at bounding box center [66, 143] width 102 height 48
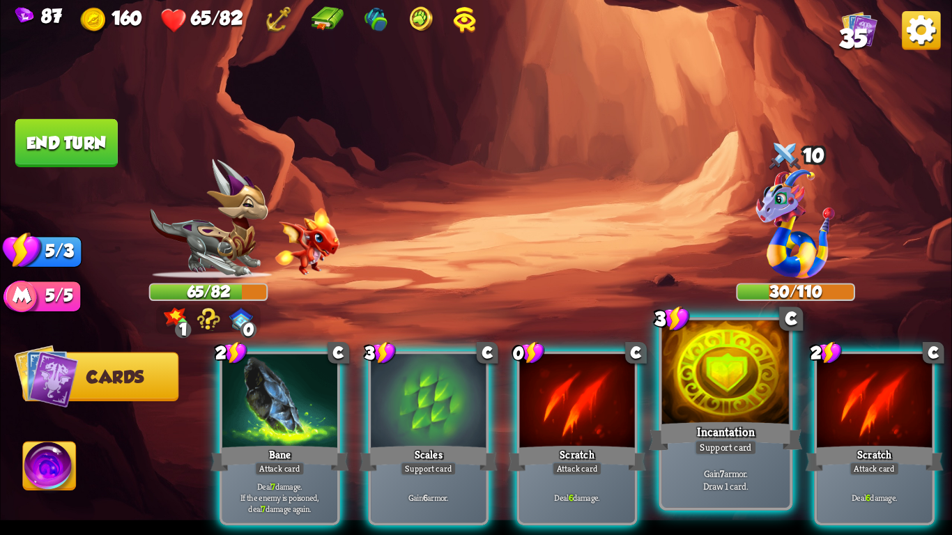
click at [699, 391] on div at bounding box center [726, 375] width 128 height 108
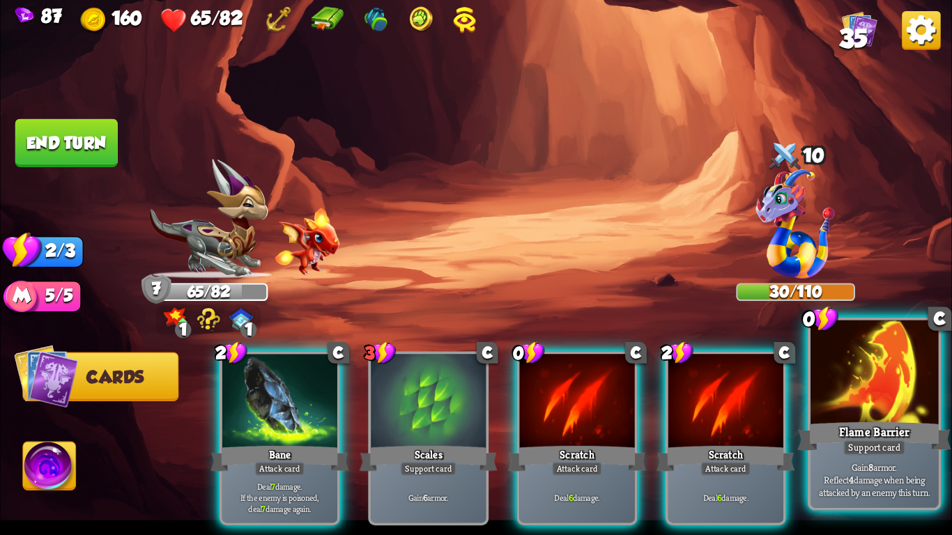
click at [904, 432] on div "Flame Barrier" at bounding box center [874, 437] width 153 height 34
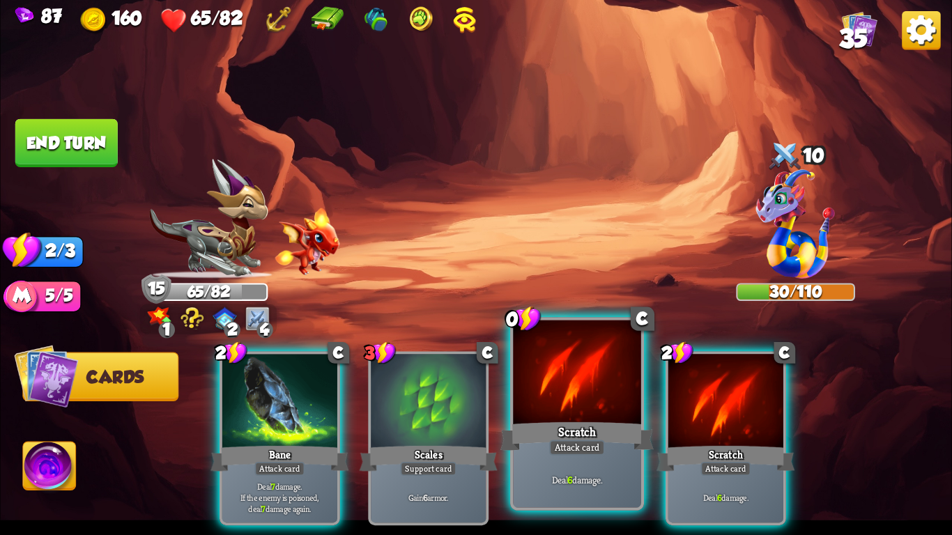
click at [595, 406] on div at bounding box center [577, 375] width 128 height 108
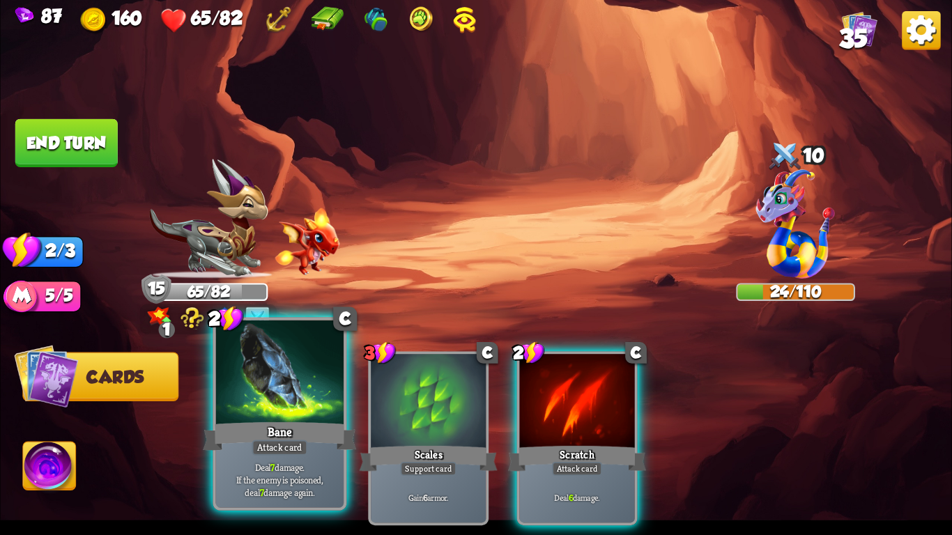
click at [220, 421] on div "Bane" at bounding box center [279, 437] width 153 height 34
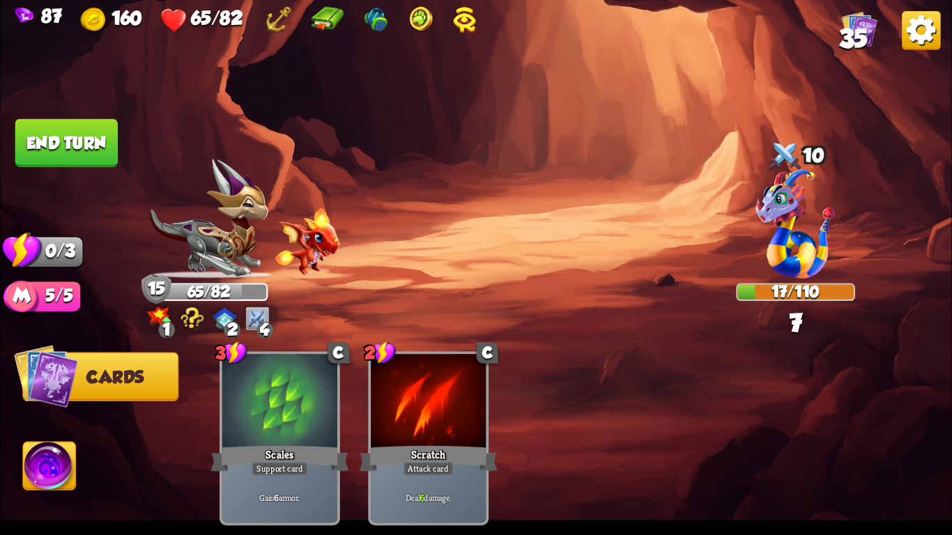
click at [43, 126] on button "End turn" at bounding box center [66, 143] width 102 height 48
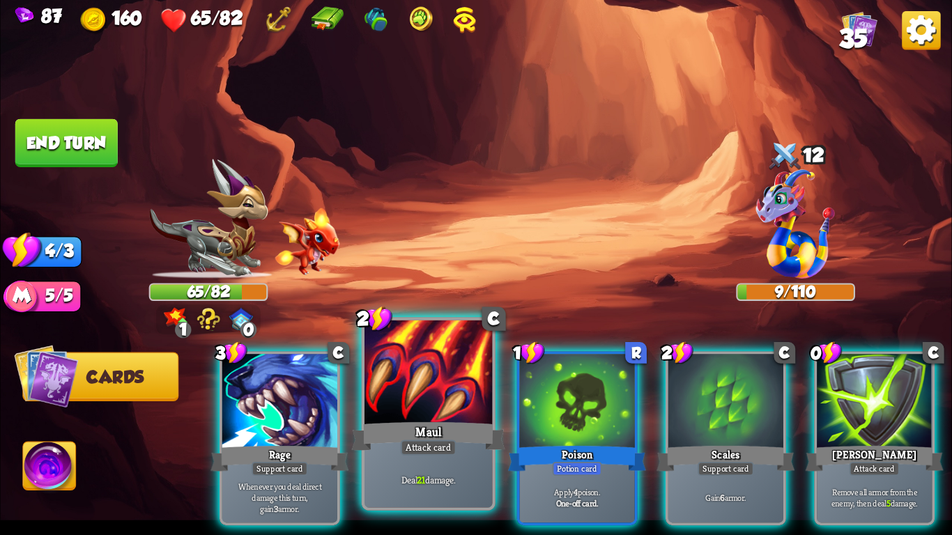
click at [432, 413] on div at bounding box center [429, 375] width 128 height 108
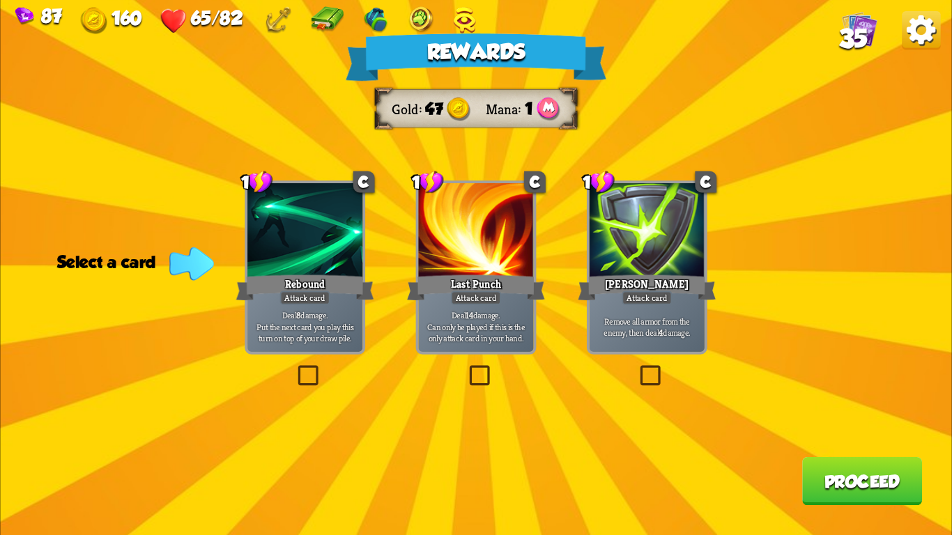
click at [282, 231] on div at bounding box center [304, 231] width 115 height 97
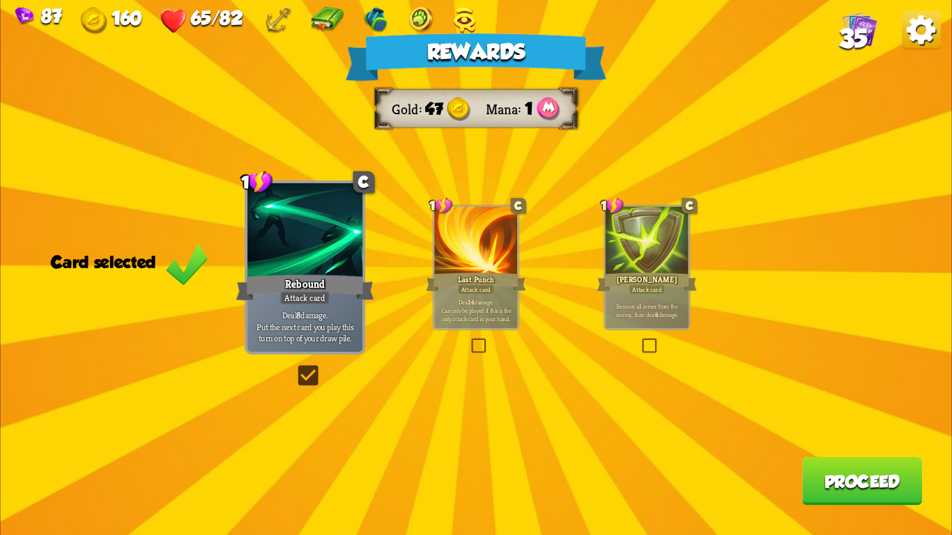
click at [901, 509] on div "Rewards Gold 47 Mana 1 Card selected 1 C Rebound Attack card Deal 8 damage. Put…" at bounding box center [476, 267] width 952 height 535
click at [883, 482] on button "Proceed" at bounding box center [862, 481] width 120 height 48
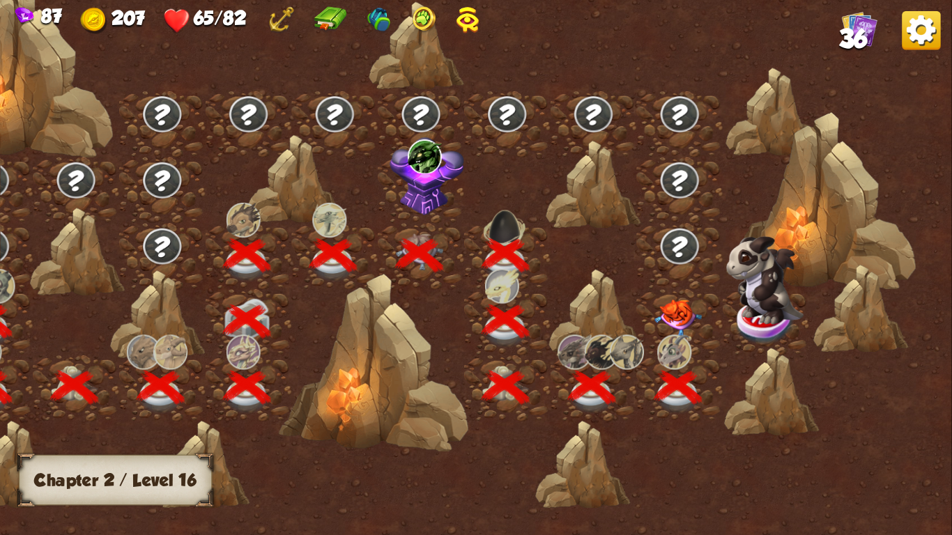
click at [671, 321] on img at bounding box center [678, 318] width 47 height 37
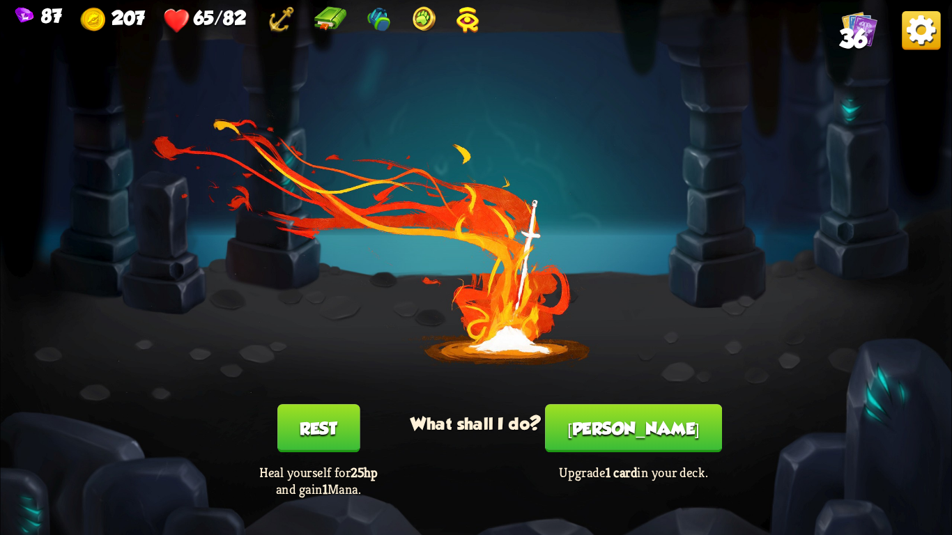
click at [309, 434] on button "Rest" at bounding box center [318, 428] width 82 height 48
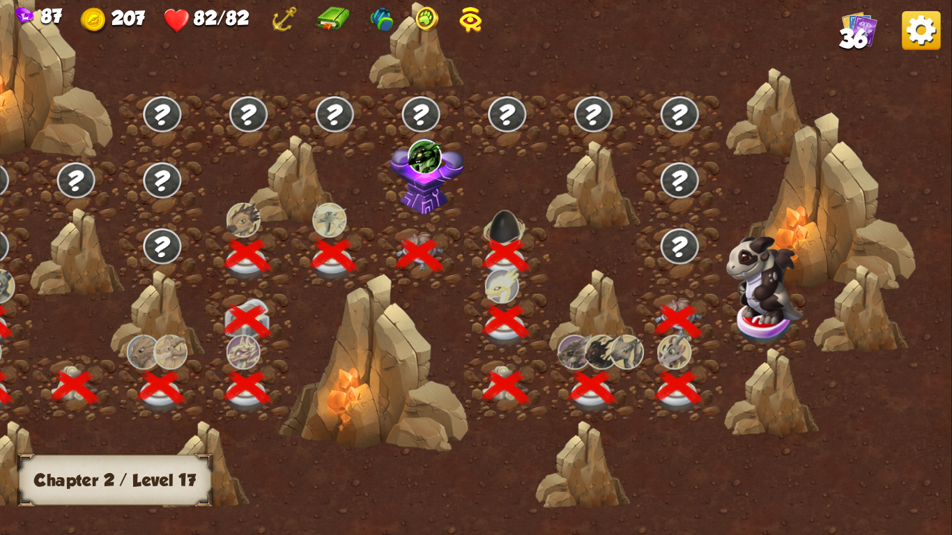
click at [740, 298] on img at bounding box center [764, 280] width 77 height 88
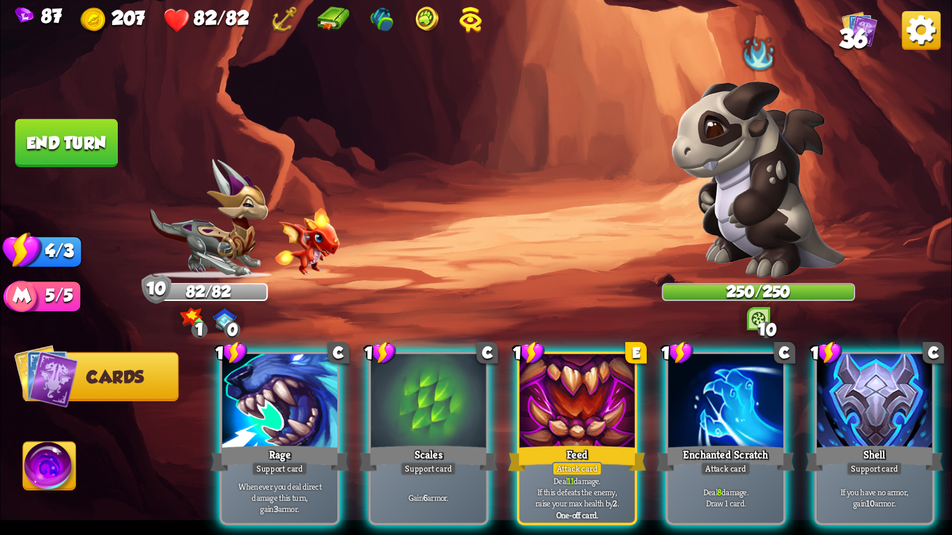
click at [778, 186] on img at bounding box center [759, 180] width 174 height 198
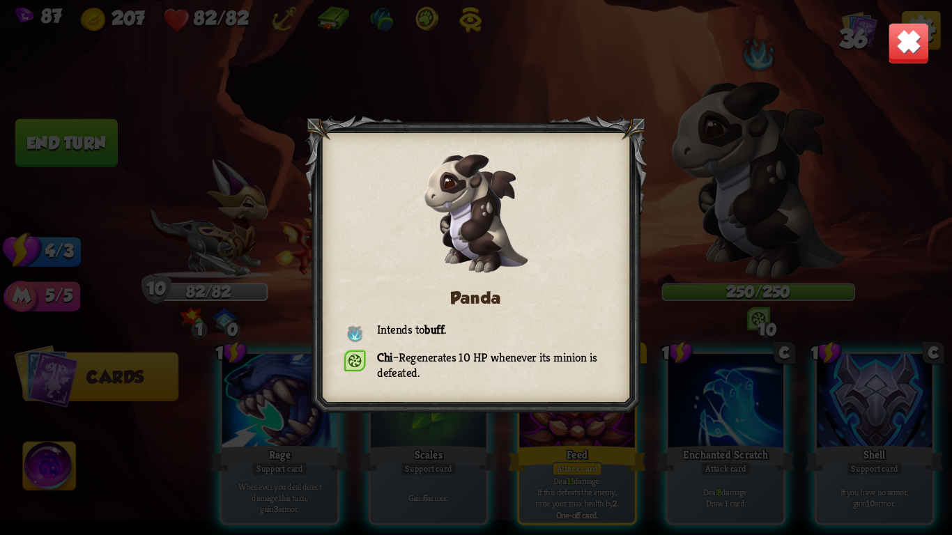
click at [911, 44] on img at bounding box center [909, 43] width 42 height 42
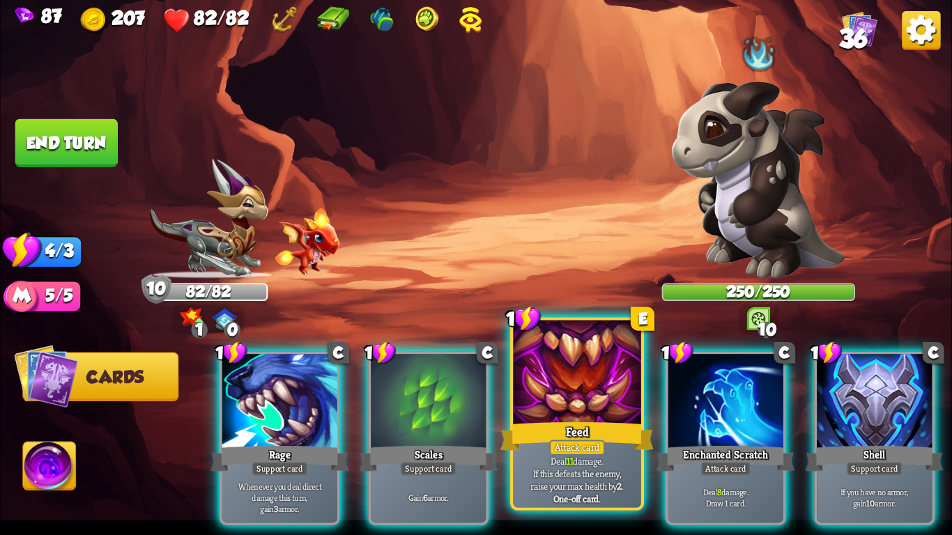
click at [581, 395] on div at bounding box center [577, 375] width 128 height 108
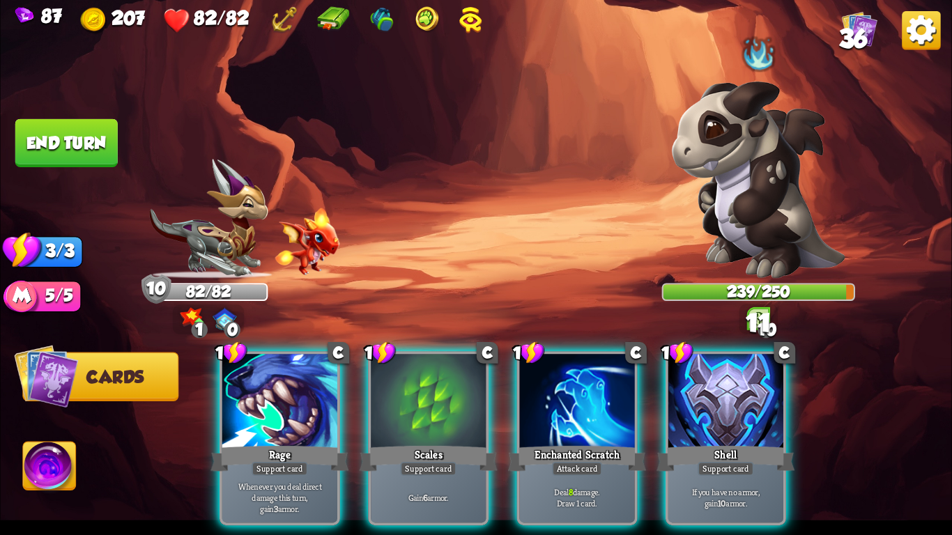
click at [581, 395] on div at bounding box center [577, 402] width 115 height 97
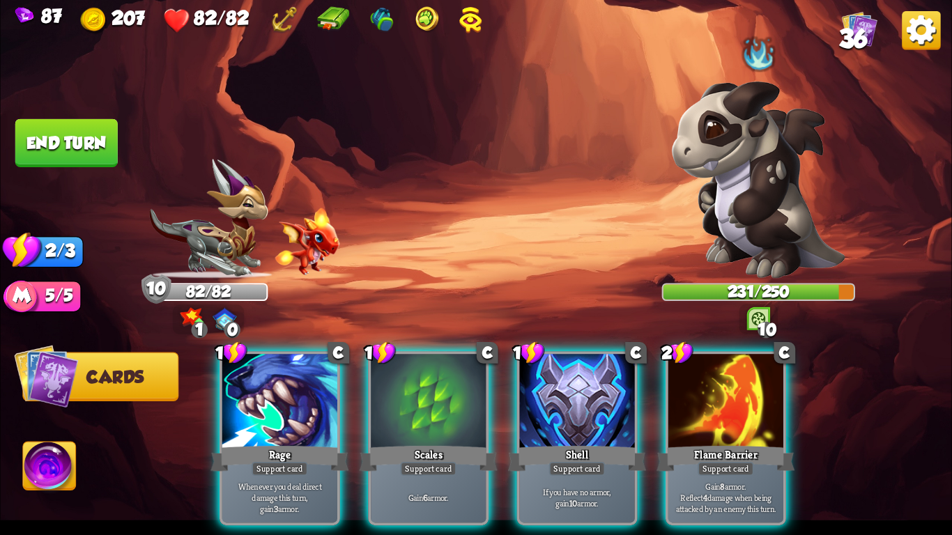
click at [79, 137] on button "End turn" at bounding box center [66, 143] width 102 height 48
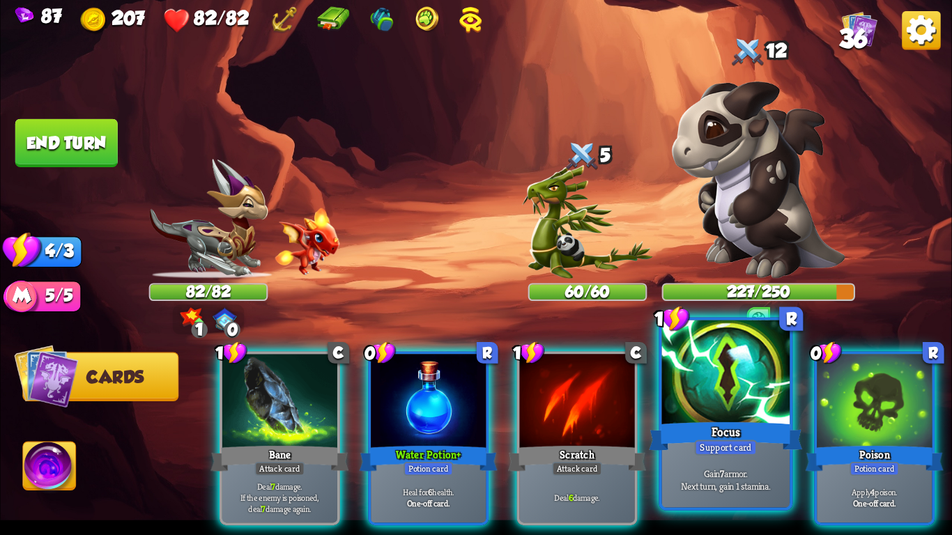
click at [732, 420] on div "Focus" at bounding box center [725, 437] width 153 height 34
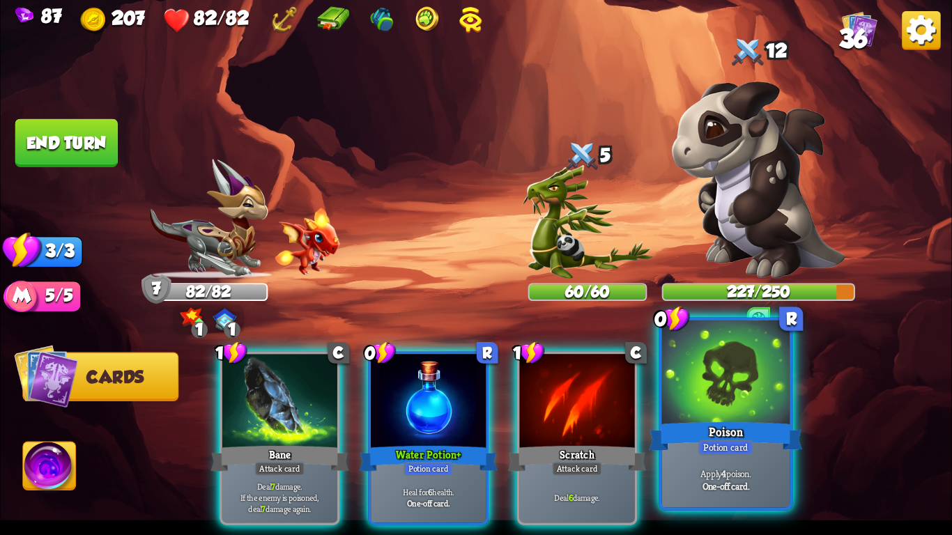
click at [747, 425] on div "Poison" at bounding box center [725, 437] width 153 height 34
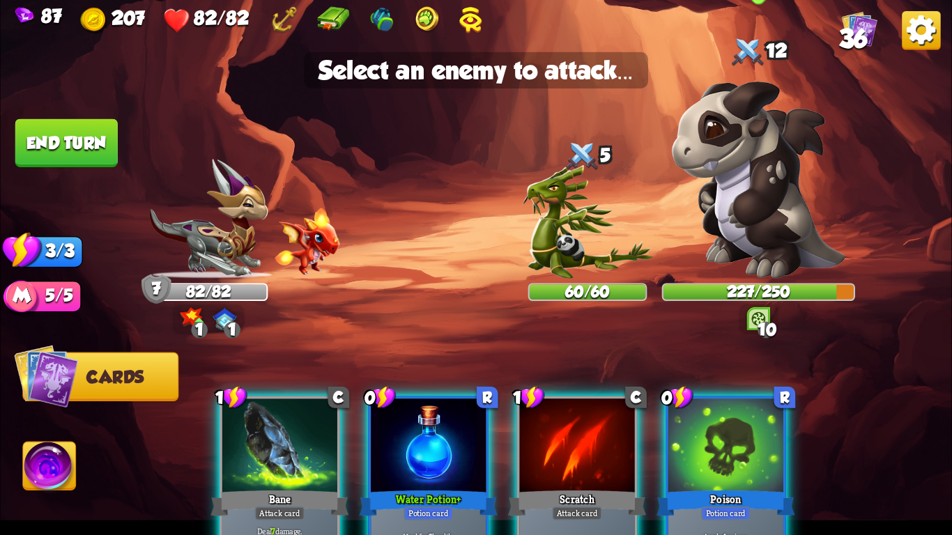
click at [743, 227] on img at bounding box center [759, 180] width 174 height 198
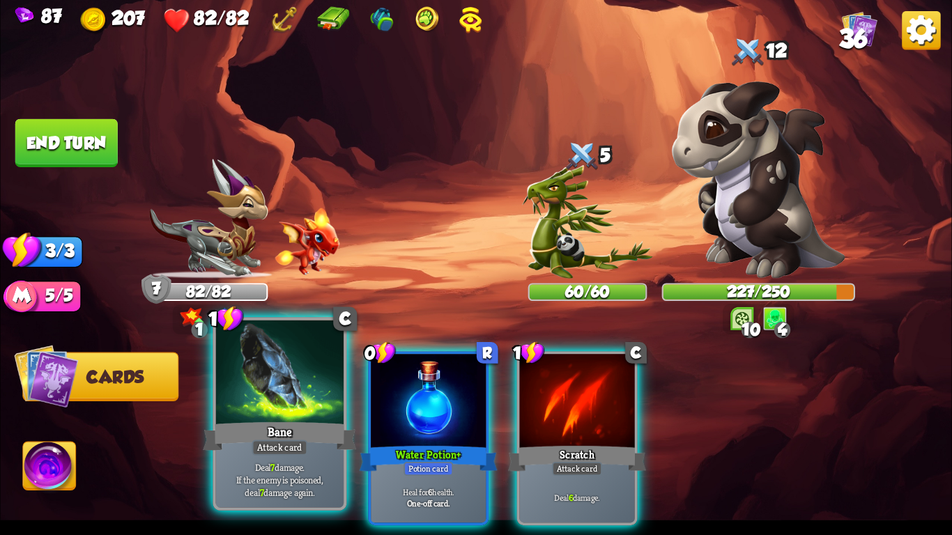
click at [279, 406] on div at bounding box center [280, 375] width 128 height 108
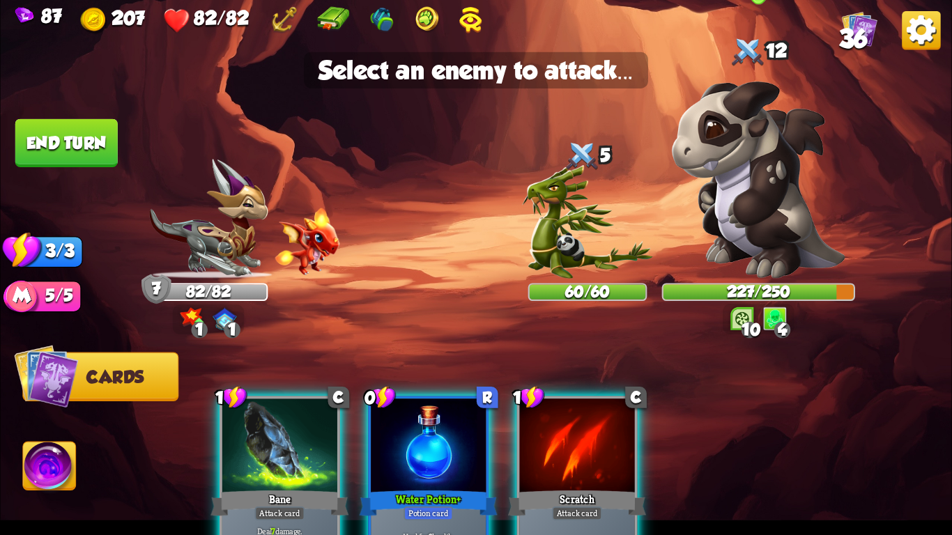
click at [787, 183] on img at bounding box center [759, 180] width 174 height 198
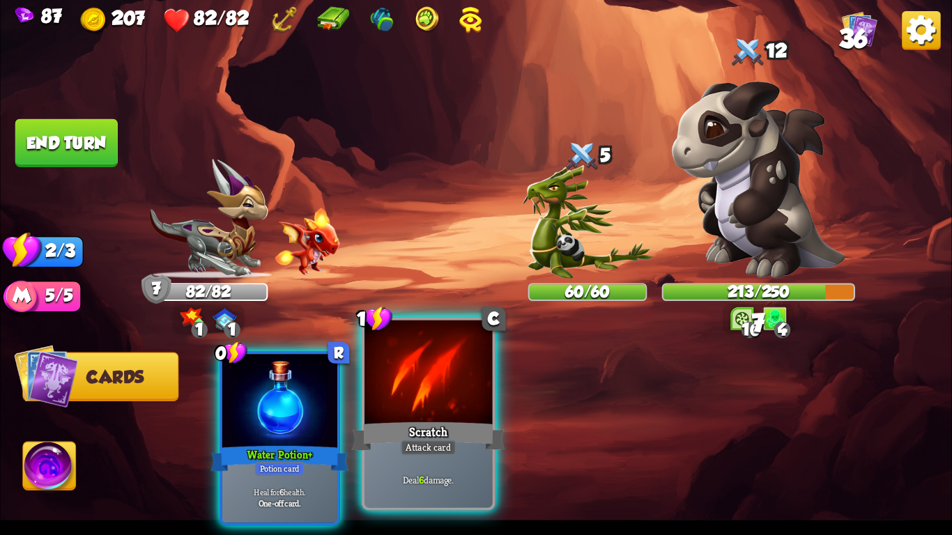
click at [412, 420] on div "Scratch" at bounding box center [428, 437] width 153 height 34
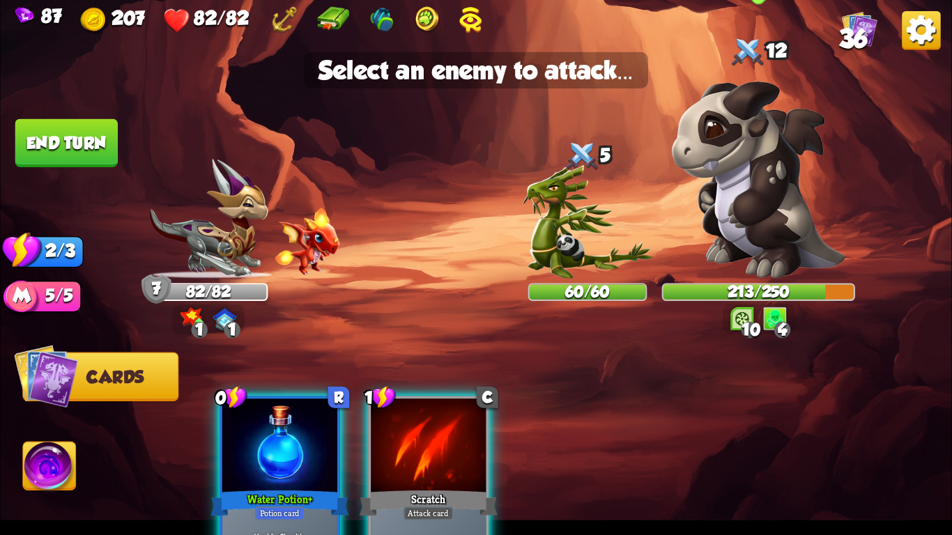
click at [793, 236] on img at bounding box center [759, 180] width 174 height 198
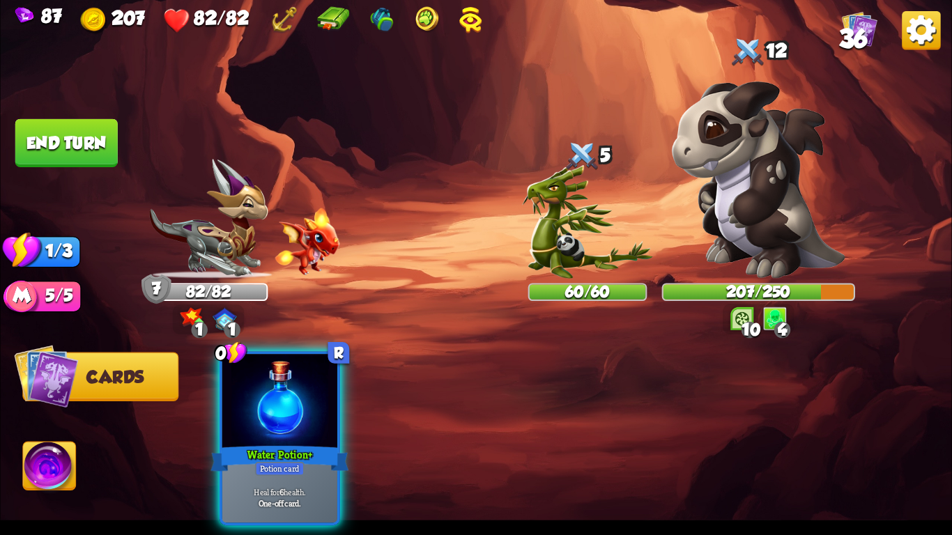
click at [61, 151] on button "End turn" at bounding box center [66, 143] width 102 height 48
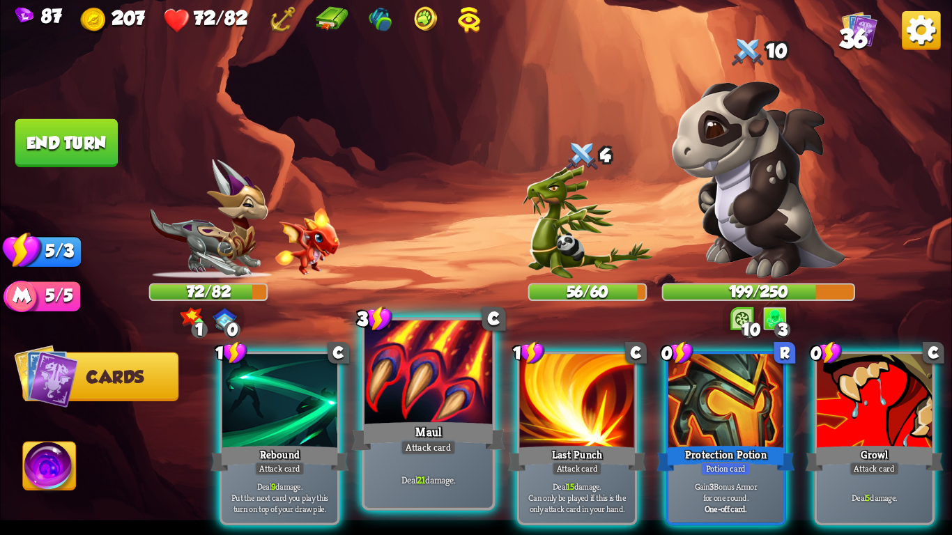
click at [476, 417] on div at bounding box center [429, 375] width 128 height 108
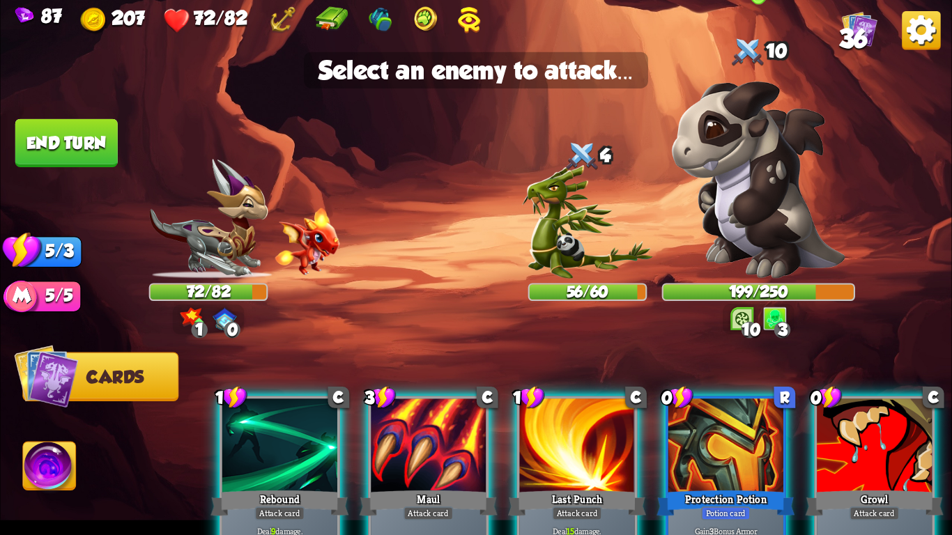
click at [754, 168] on img at bounding box center [759, 180] width 174 height 198
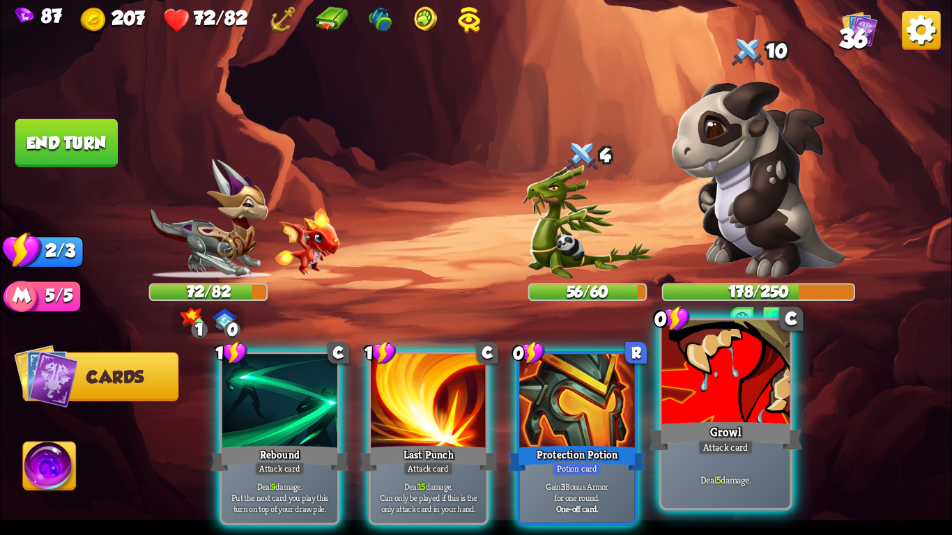
click at [713, 372] on div at bounding box center [726, 375] width 128 height 108
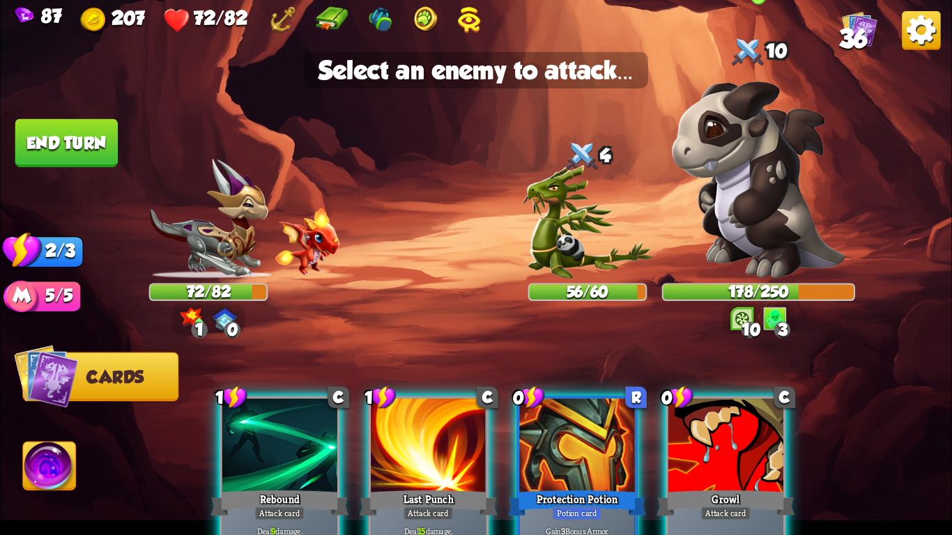
click at [768, 177] on img at bounding box center [759, 180] width 174 height 198
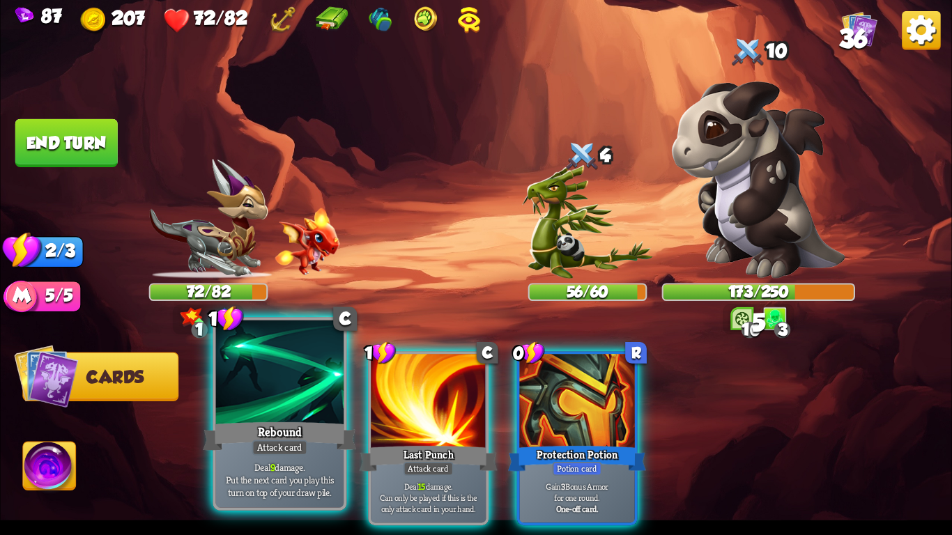
click at [248, 387] on div at bounding box center [280, 375] width 128 height 108
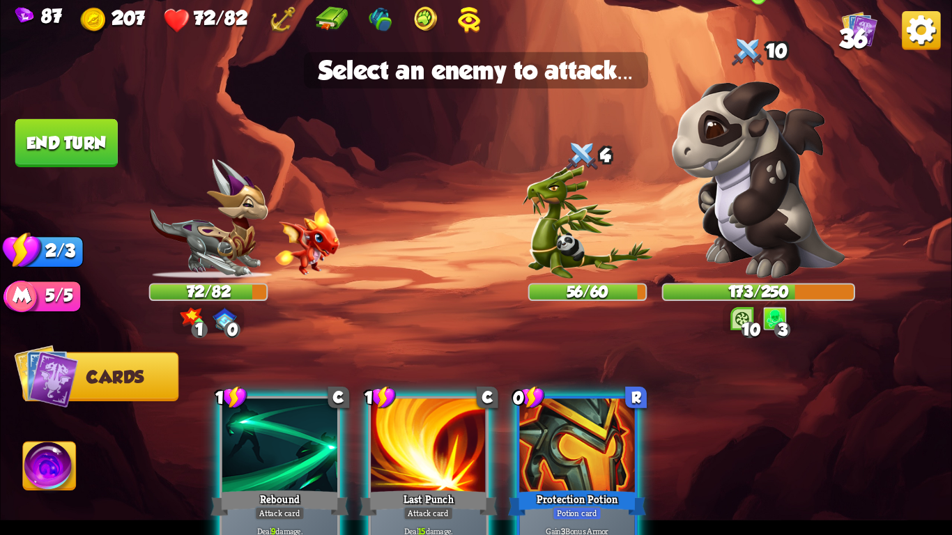
click at [784, 234] on img at bounding box center [759, 180] width 174 height 198
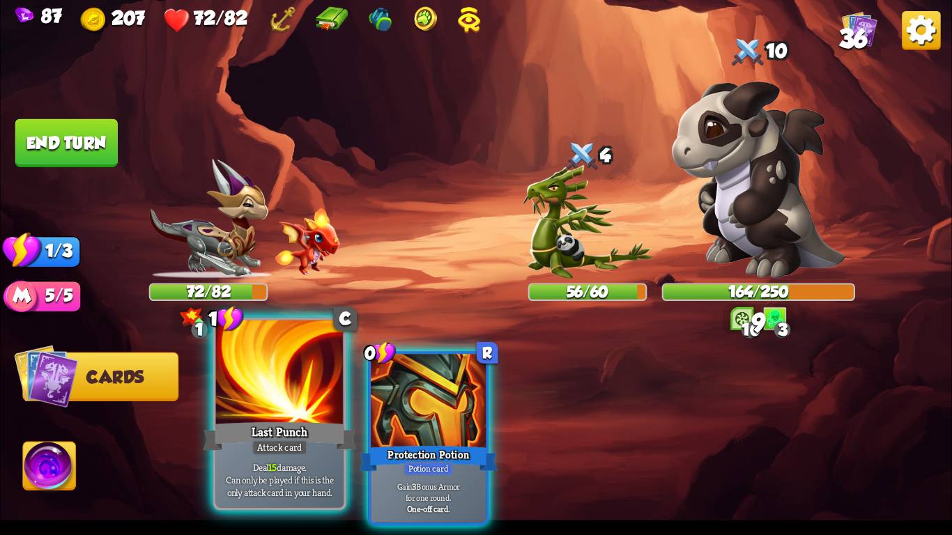
click at [296, 387] on div at bounding box center [280, 375] width 128 height 108
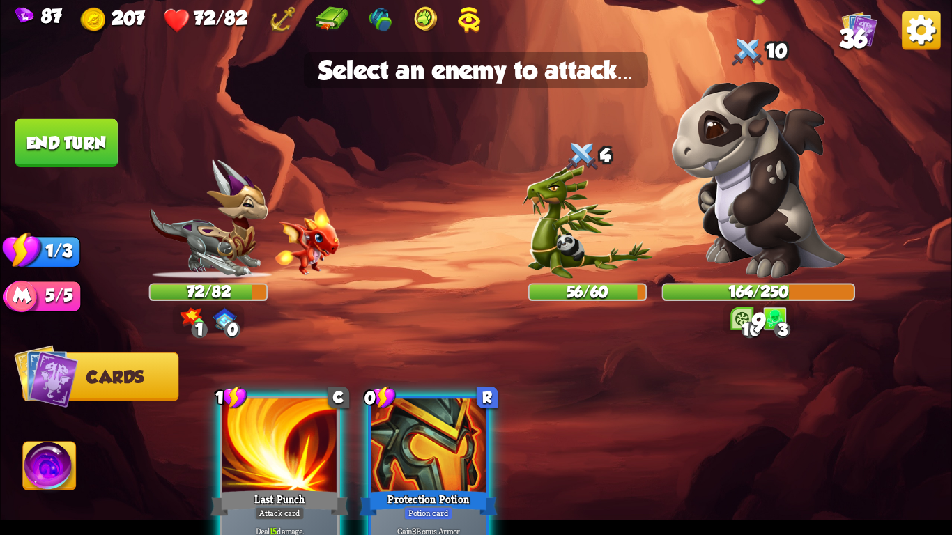
click at [749, 217] on img at bounding box center [759, 180] width 174 height 198
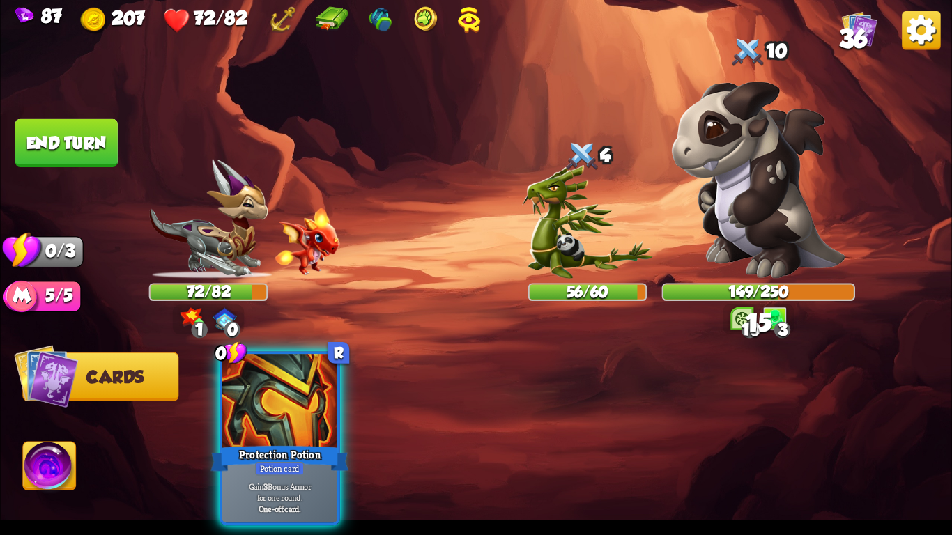
click at [39, 136] on button "End turn" at bounding box center [66, 143] width 102 height 48
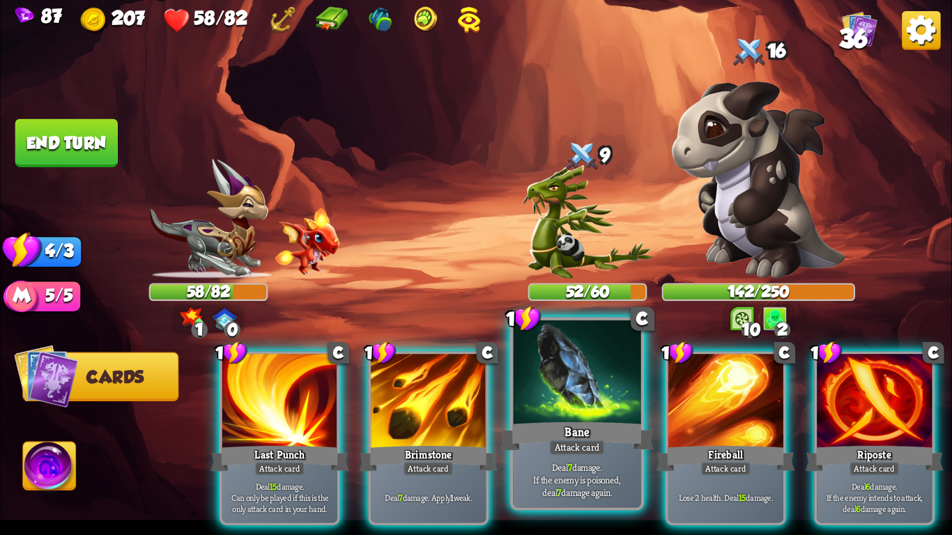
click at [597, 432] on div "Bane" at bounding box center [577, 437] width 153 height 34
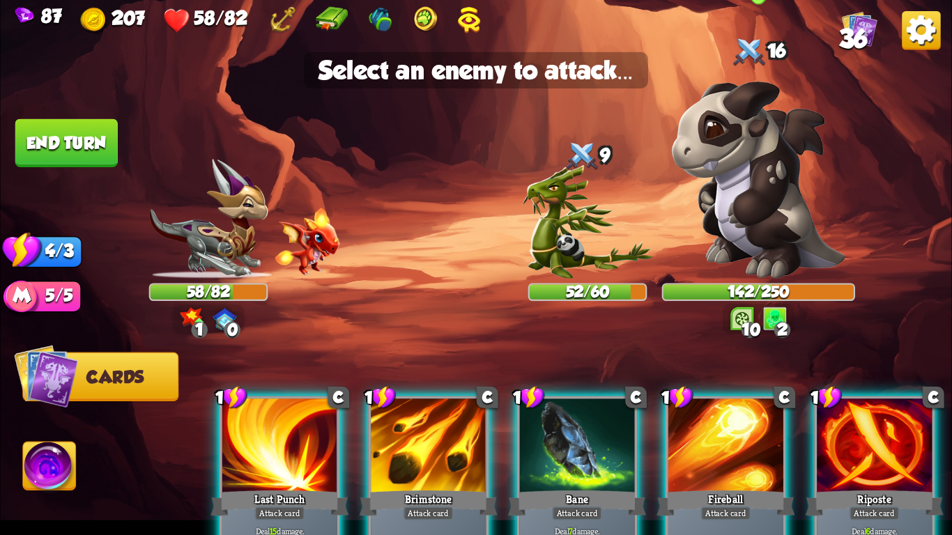
click at [751, 241] on img at bounding box center [759, 180] width 174 height 198
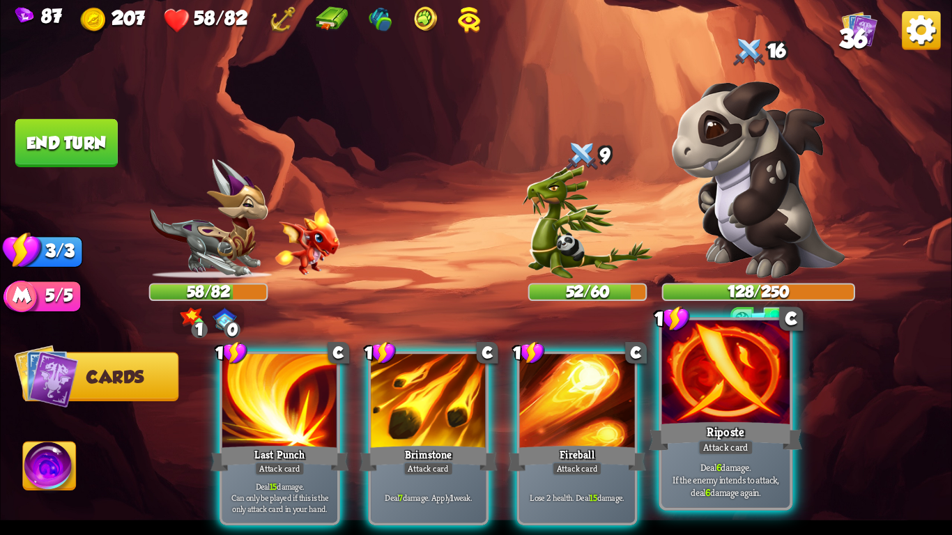
click at [752, 446] on div "Attack card" at bounding box center [726, 447] width 56 height 15
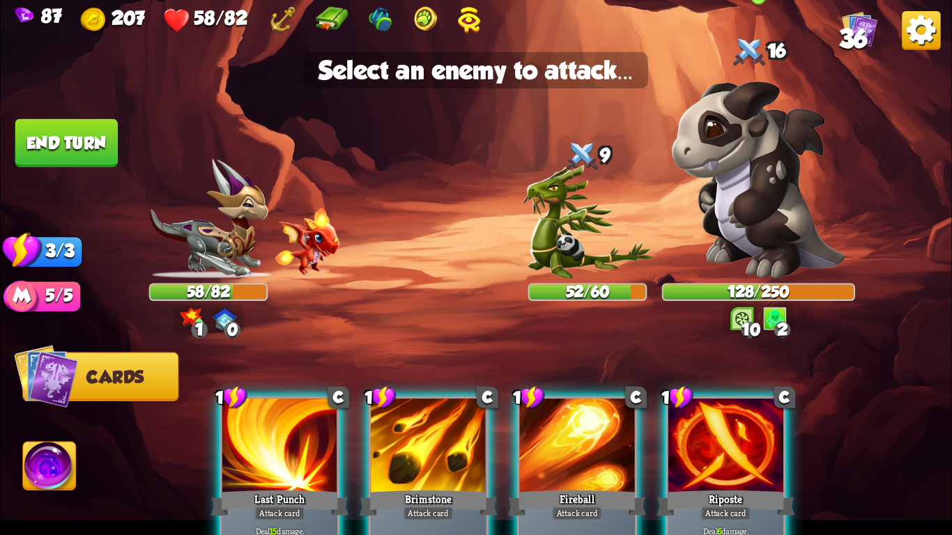
click at [767, 227] on img at bounding box center [759, 180] width 174 height 198
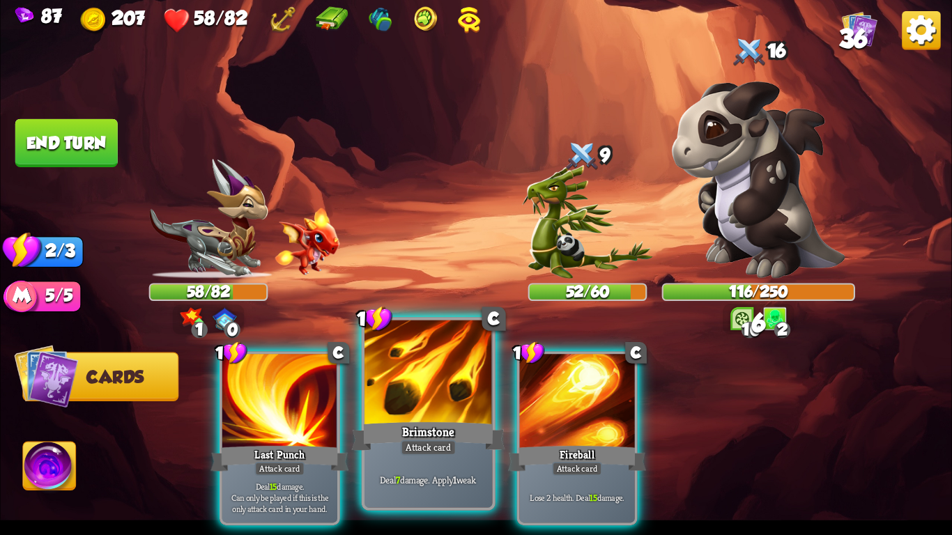
click at [456, 399] on div at bounding box center [429, 375] width 128 height 108
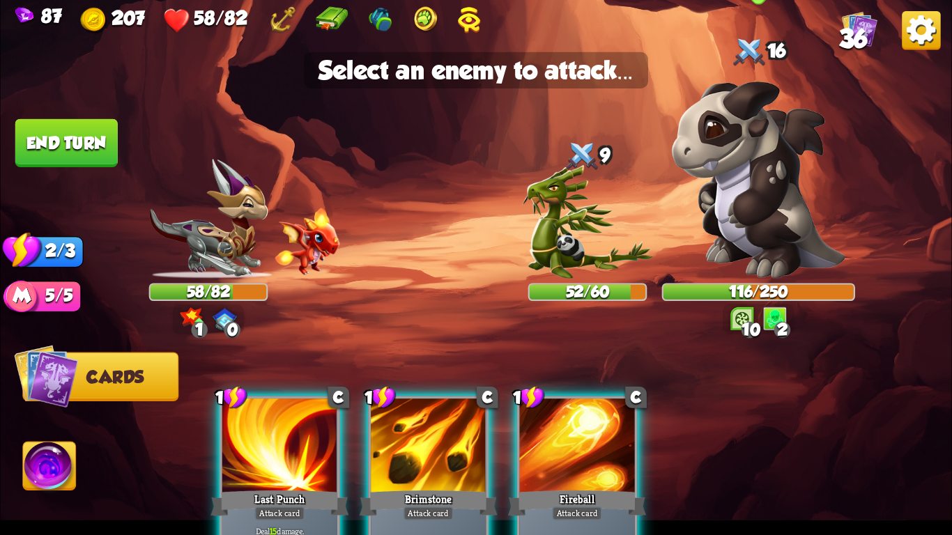
click at [786, 179] on img at bounding box center [759, 180] width 174 height 198
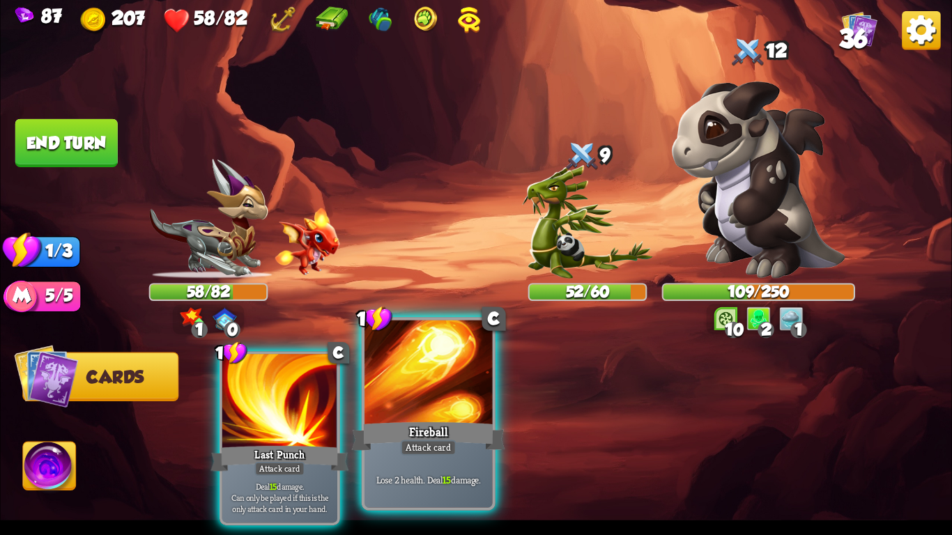
click at [420, 387] on div at bounding box center [429, 375] width 128 height 108
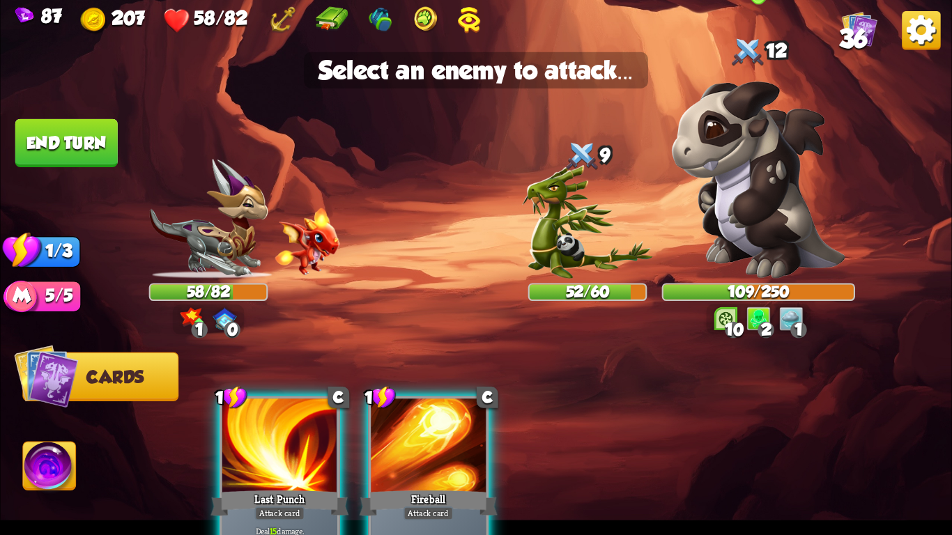
click at [734, 203] on img at bounding box center [759, 180] width 174 height 198
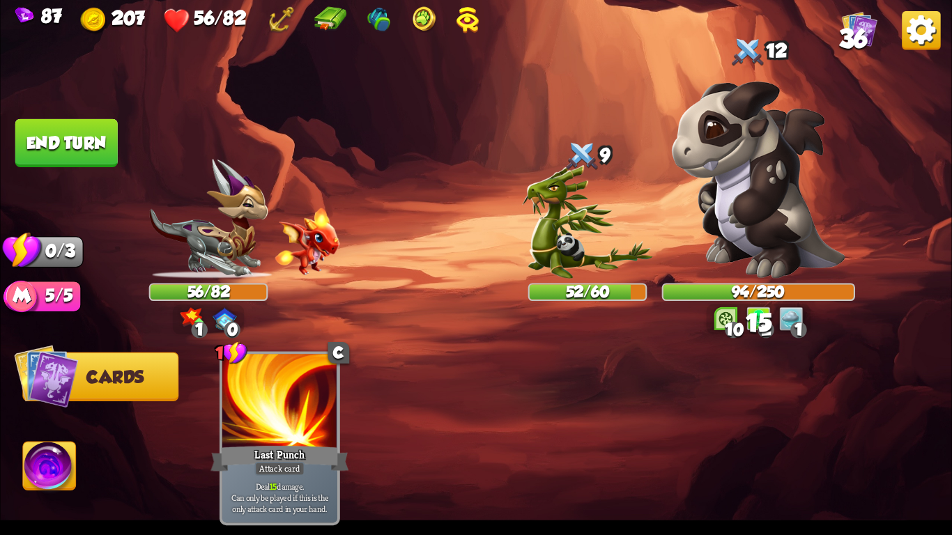
click at [40, 136] on button "End turn" at bounding box center [66, 143] width 102 height 48
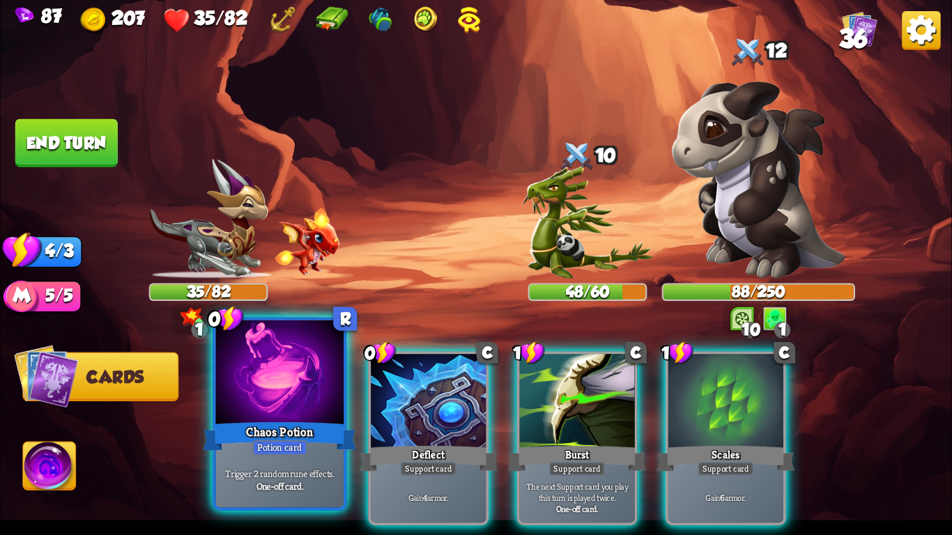
click at [247, 459] on div "Trigger 2 random rune effects. One-off card." at bounding box center [280, 480] width 128 height 56
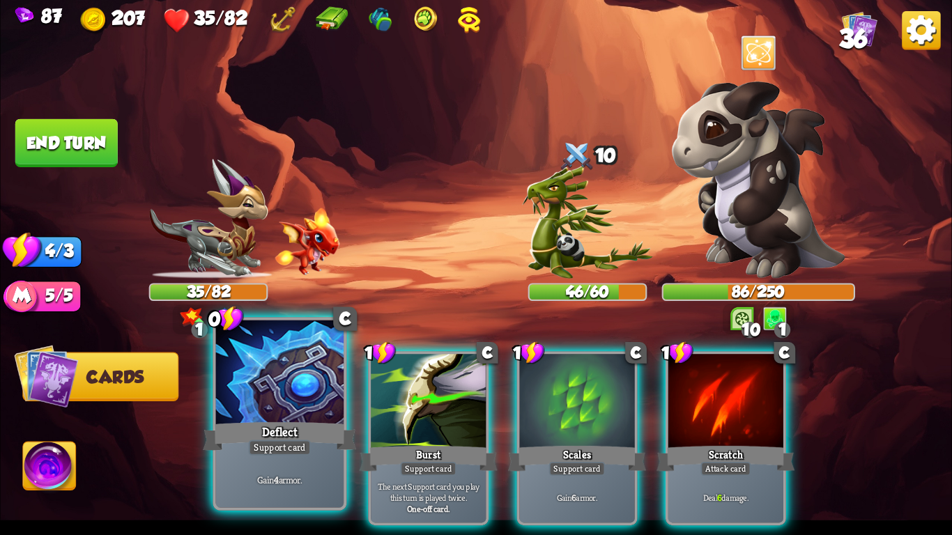
click at [328, 429] on div "Deflect" at bounding box center [279, 437] width 153 height 34
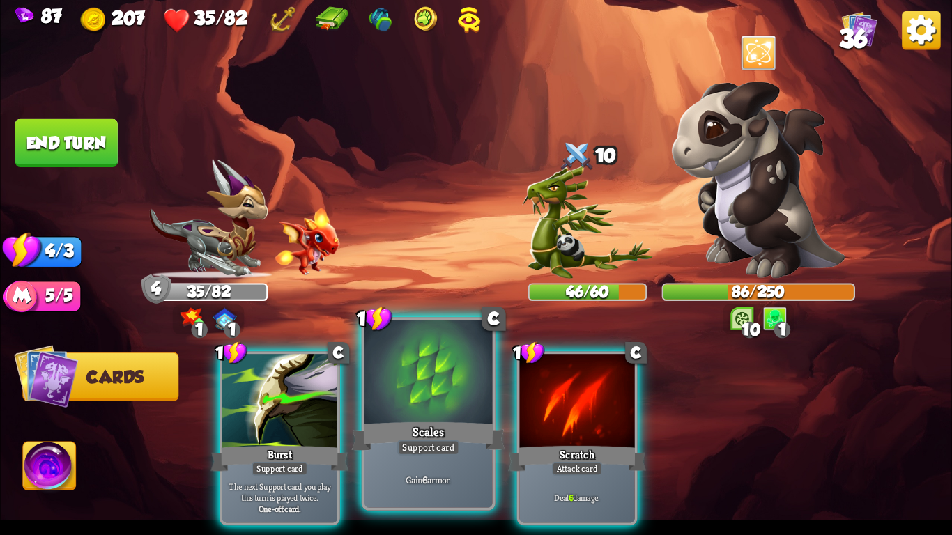
click at [434, 423] on div "Scales" at bounding box center [428, 437] width 153 height 34
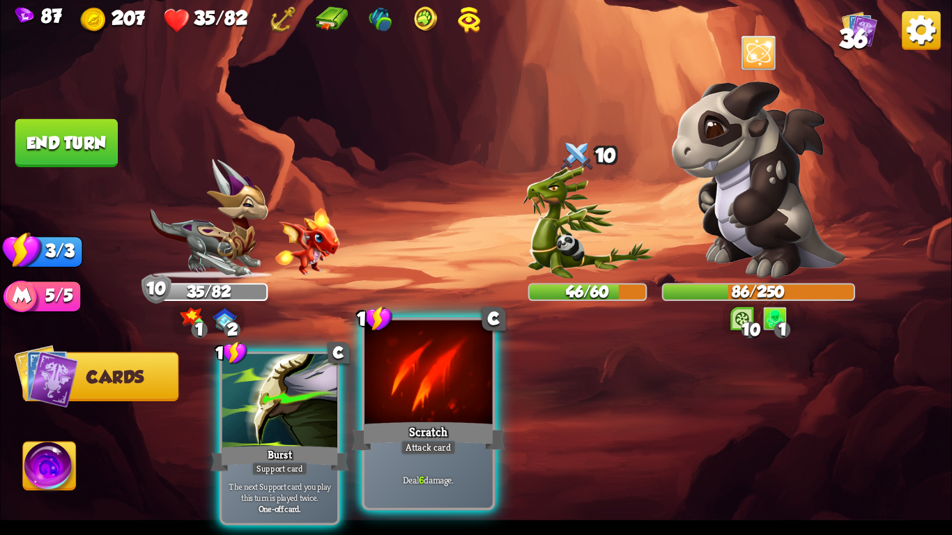
click at [466, 427] on div "Scratch" at bounding box center [428, 437] width 153 height 34
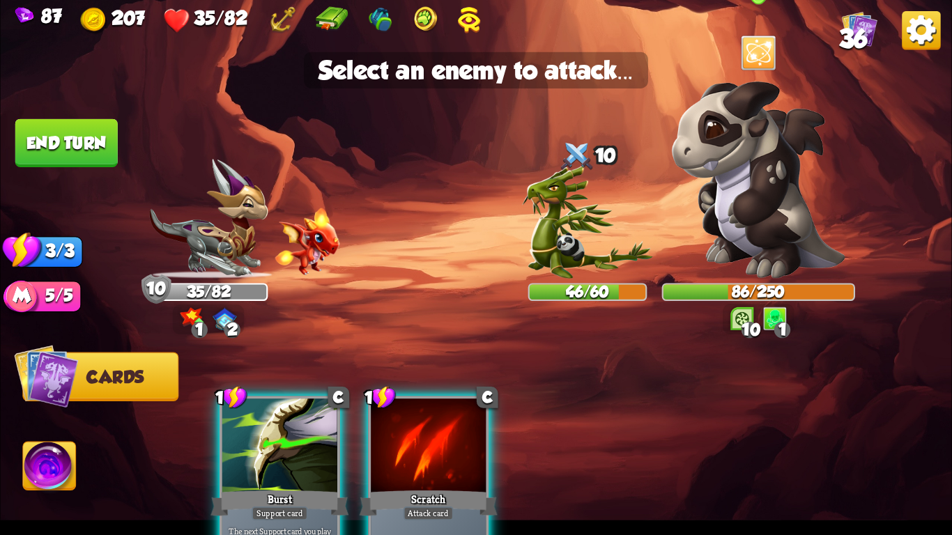
click at [703, 254] on img at bounding box center [759, 180] width 174 height 198
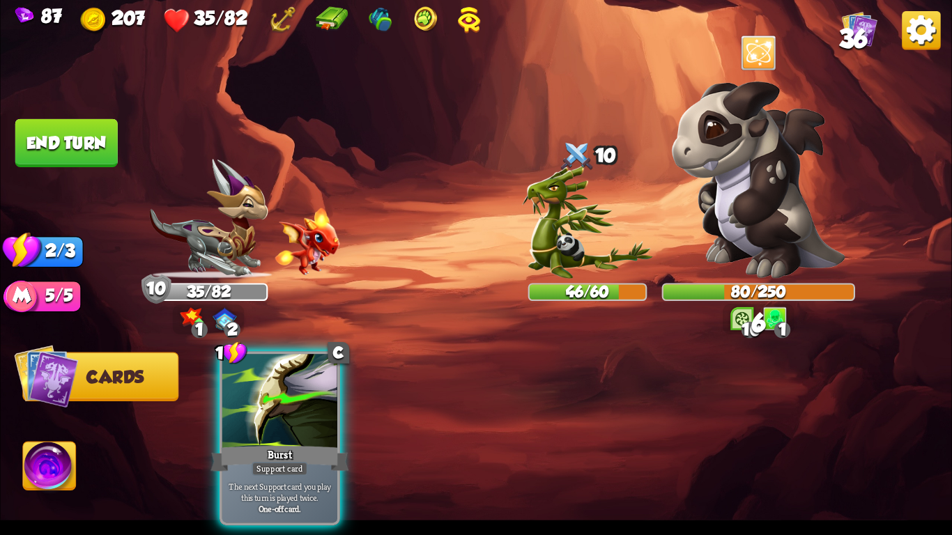
click at [72, 147] on button "End turn" at bounding box center [66, 143] width 102 height 48
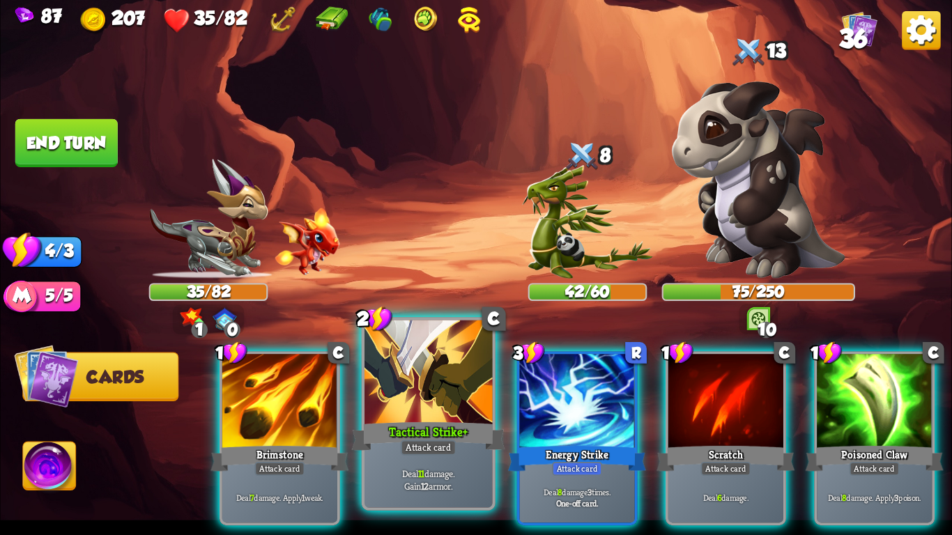
click at [427, 386] on div at bounding box center [429, 375] width 128 height 108
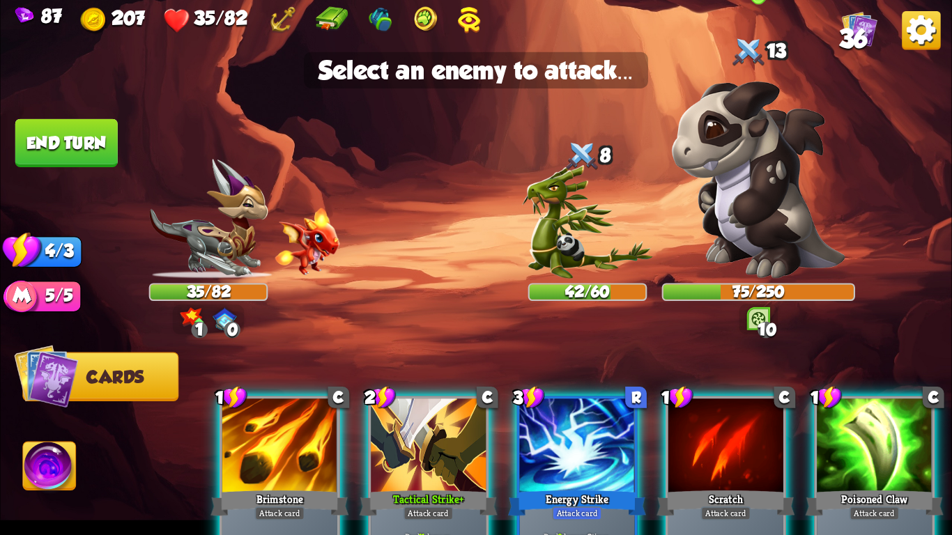
click at [768, 159] on img at bounding box center [759, 180] width 174 height 198
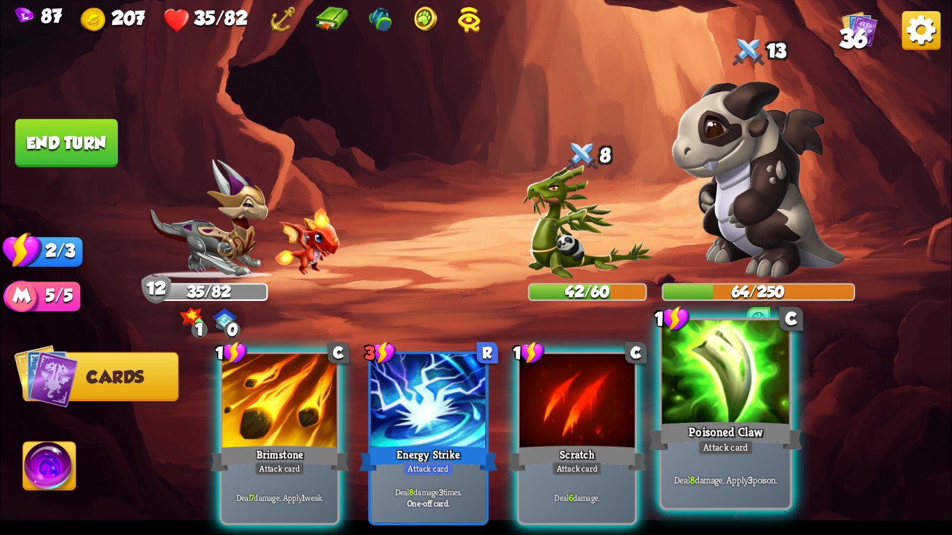
click at [736, 414] on div at bounding box center [726, 375] width 128 height 108
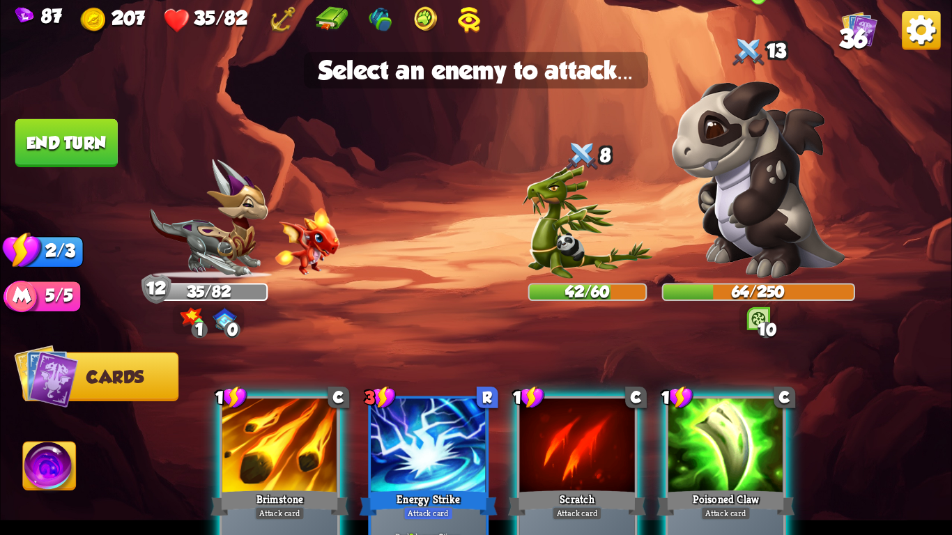
click at [765, 241] on img at bounding box center [759, 180] width 174 height 198
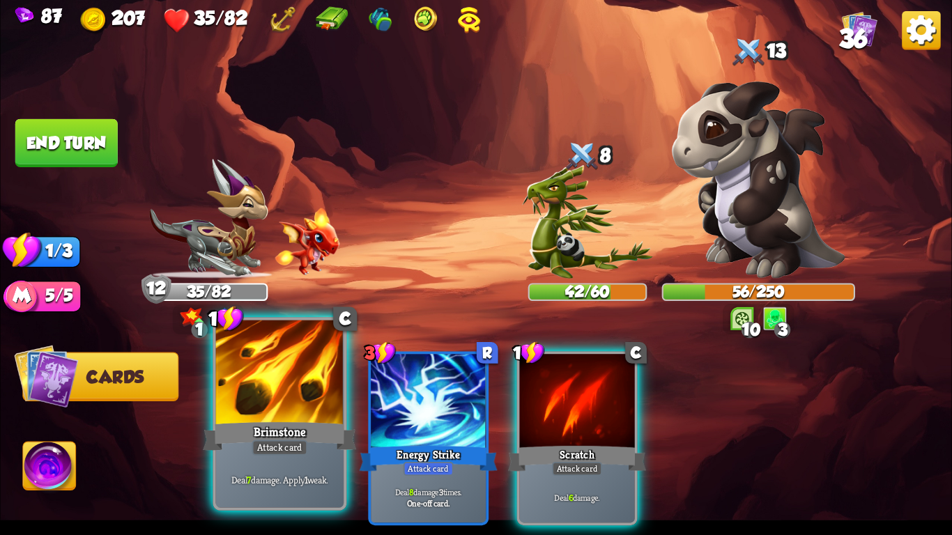
click at [234, 391] on div at bounding box center [280, 375] width 128 height 108
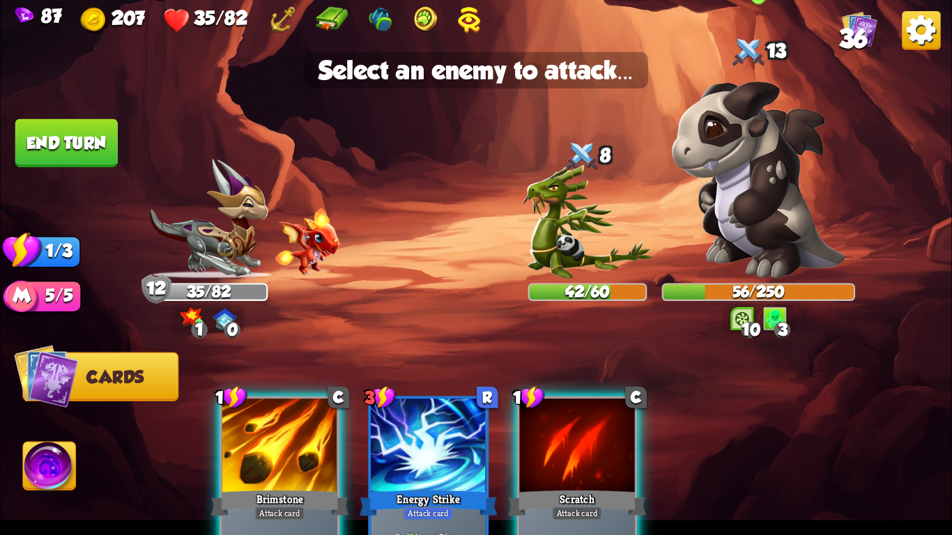
click at [736, 187] on img at bounding box center [759, 180] width 174 height 198
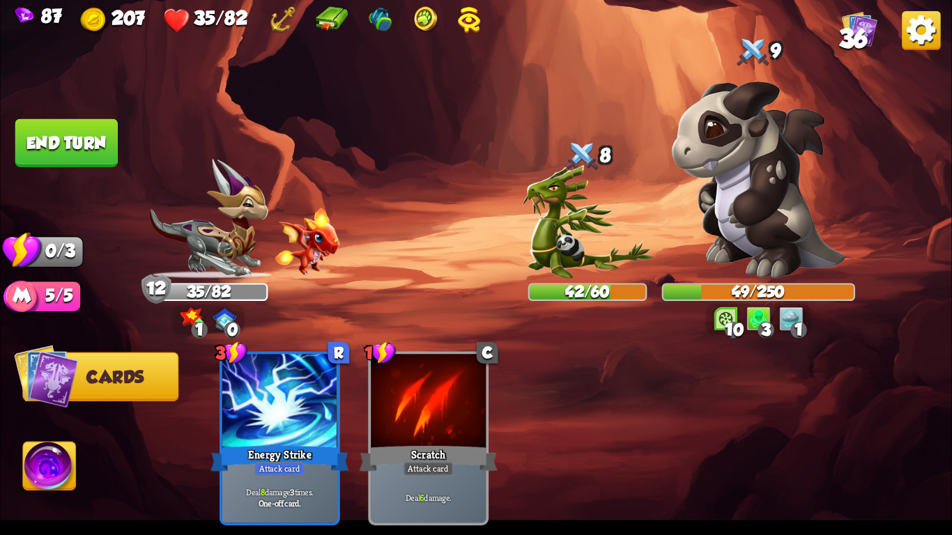
click at [37, 146] on button "End turn" at bounding box center [66, 143] width 102 height 48
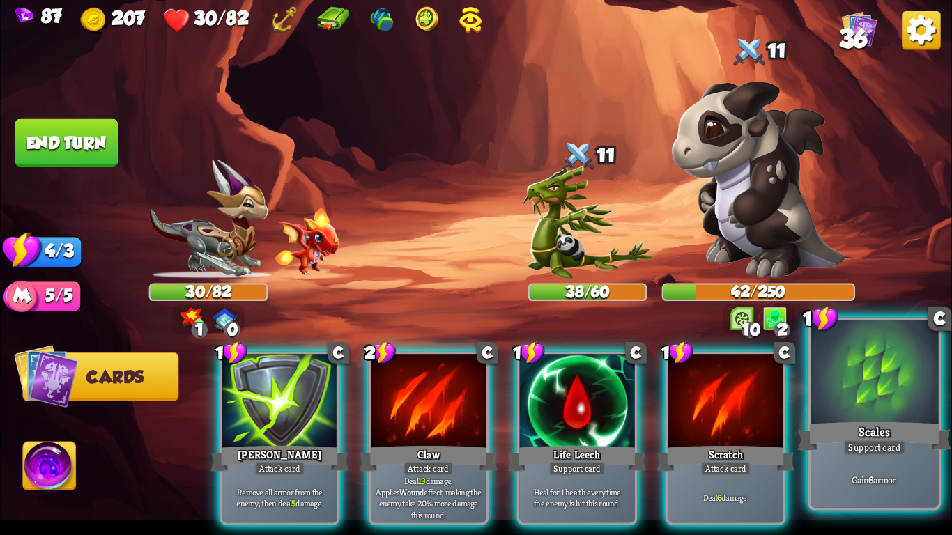
click at [890, 386] on div at bounding box center [875, 375] width 128 height 108
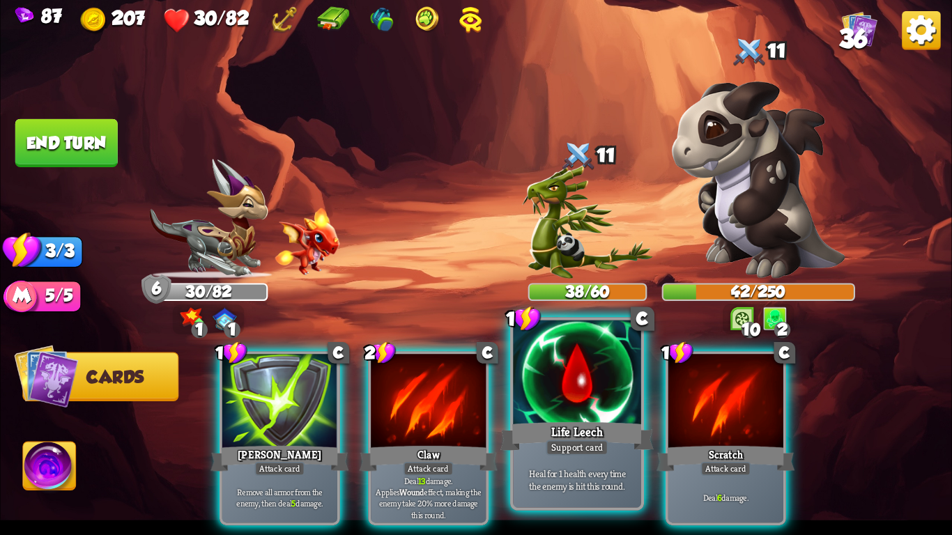
click at [568, 406] on div at bounding box center [577, 375] width 128 height 108
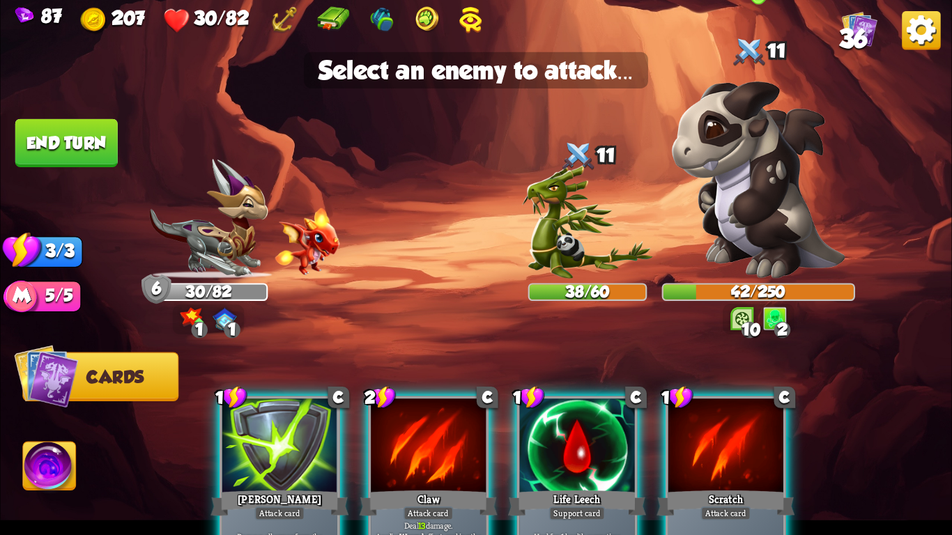
click at [773, 215] on img at bounding box center [759, 180] width 174 height 198
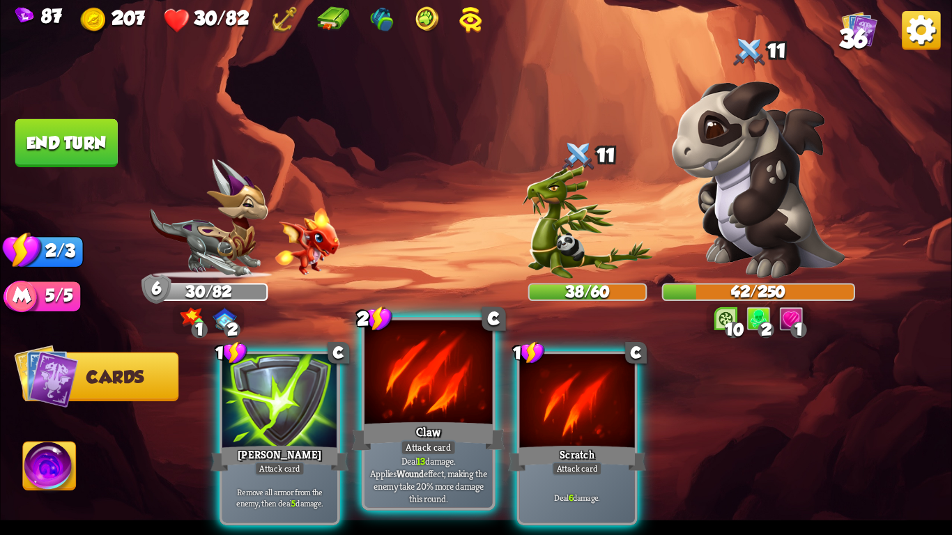
click at [406, 390] on div at bounding box center [429, 375] width 128 height 108
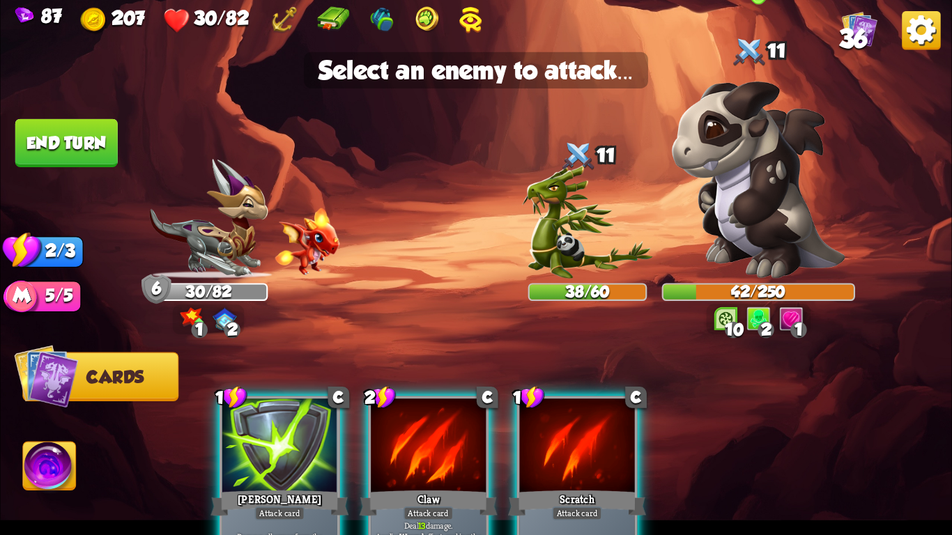
click at [789, 138] on img at bounding box center [759, 180] width 174 height 198
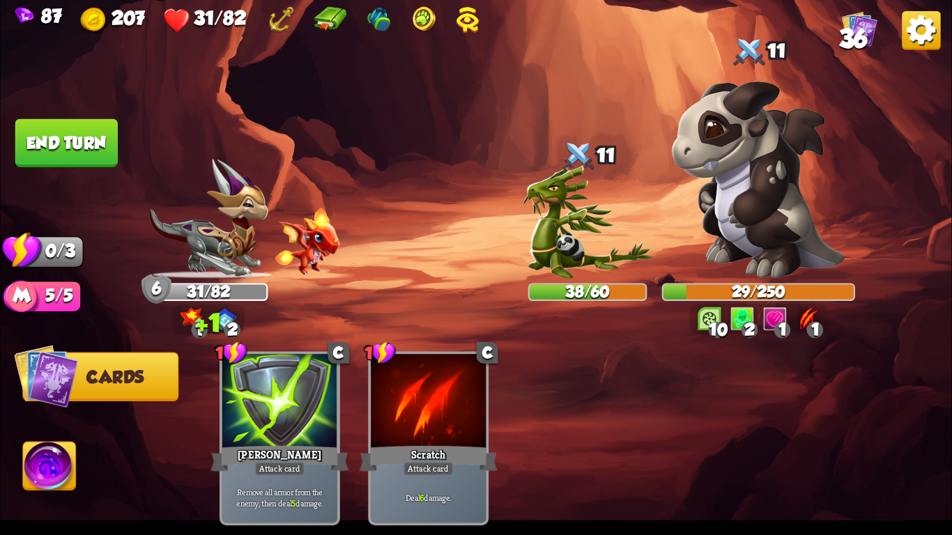
click at [49, 146] on button "End turn" at bounding box center [66, 143] width 102 height 48
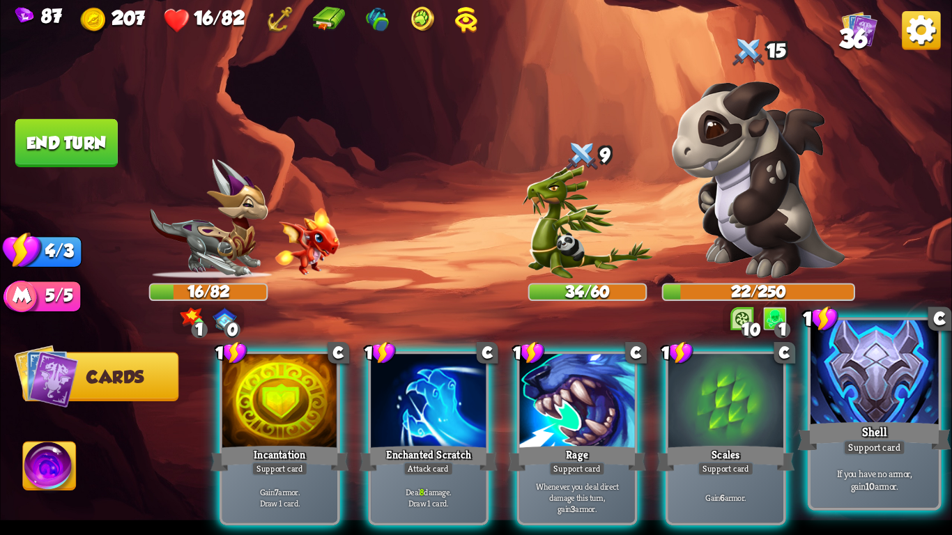
click at [819, 400] on div at bounding box center [875, 375] width 128 height 108
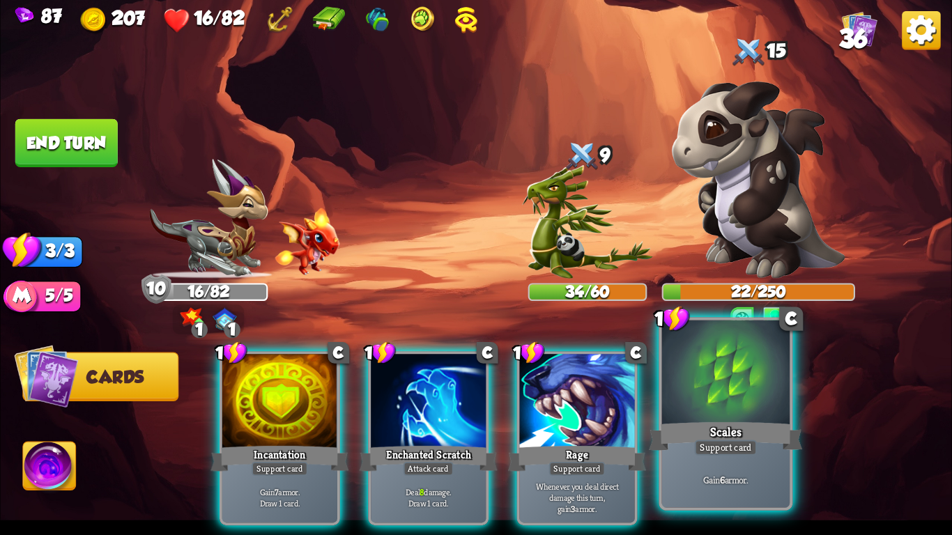
click at [738, 385] on div at bounding box center [726, 375] width 128 height 108
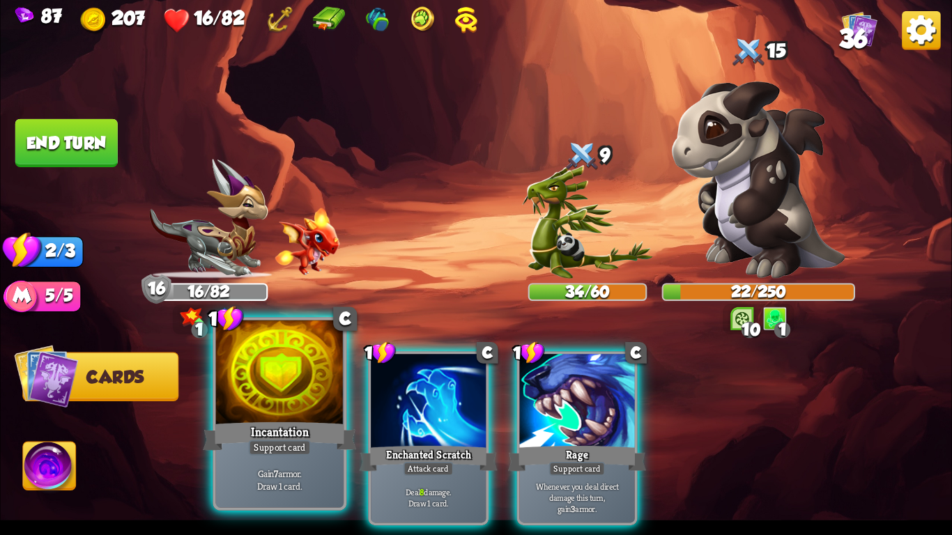
click at [234, 397] on div at bounding box center [280, 375] width 128 height 108
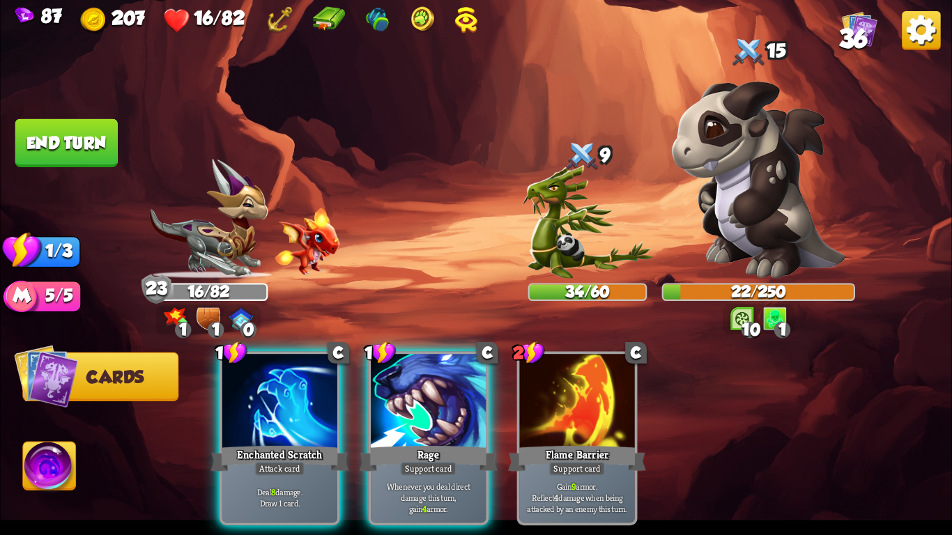
click at [234, 397] on div at bounding box center [279, 402] width 115 height 97
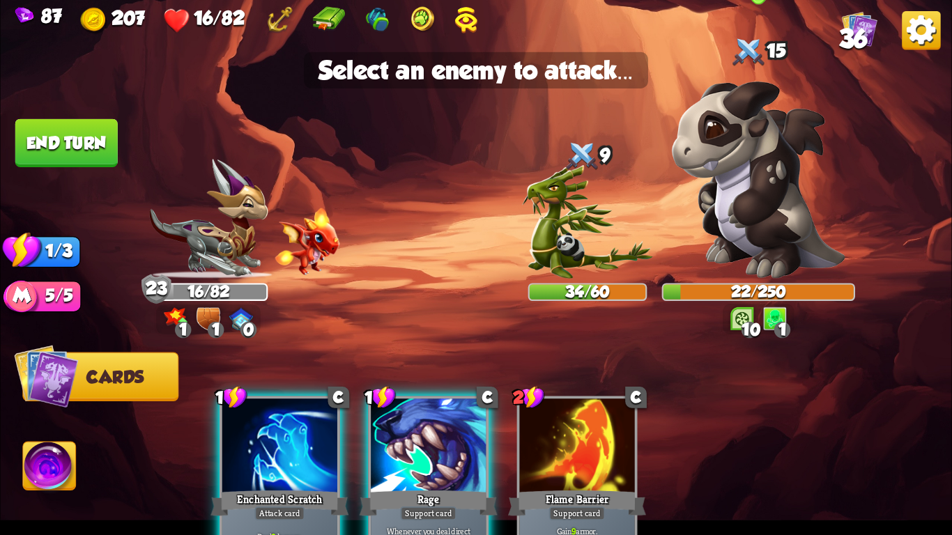
click at [763, 233] on img at bounding box center [759, 180] width 174 height 198
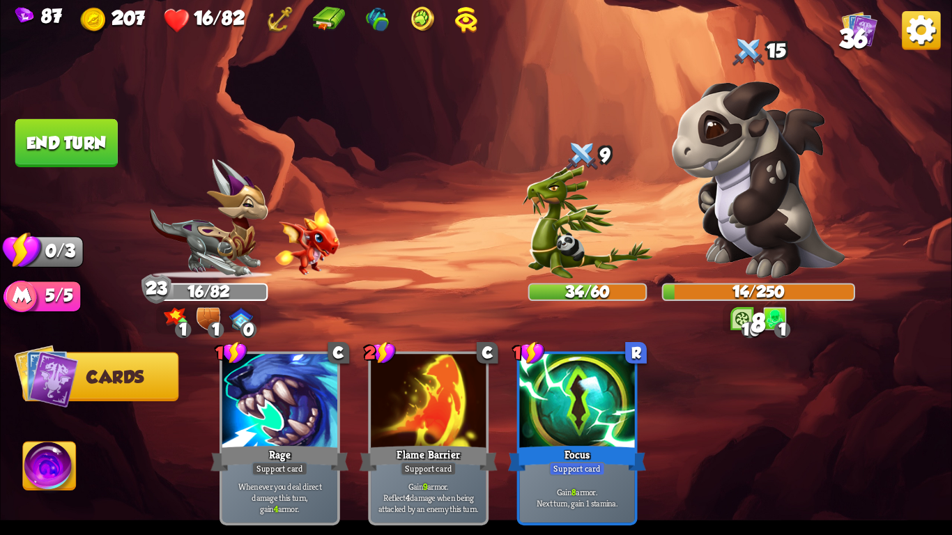
click at [87, 147] on button "End turn" at bounding box center [66, 143] width 102 height 48
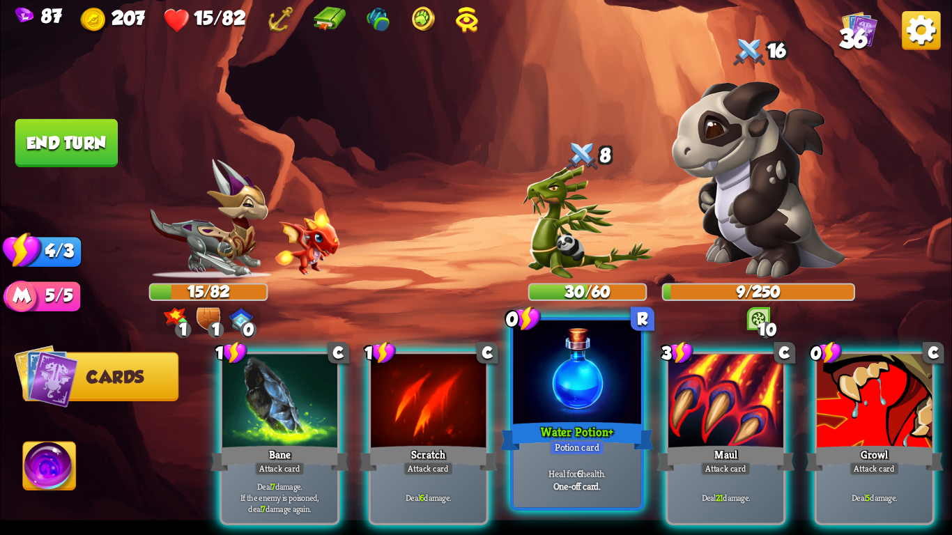
click at [612, 439] on div "Water Potion+" at bounding box center [577, 437] width 153 height 34
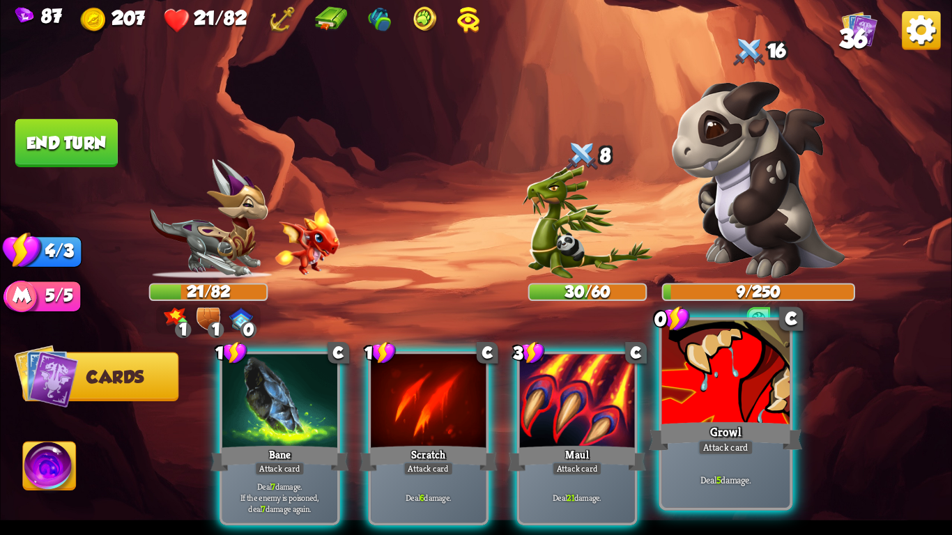
click at [701, 413] on div at bounding box center [726, 375] width 128 height 108
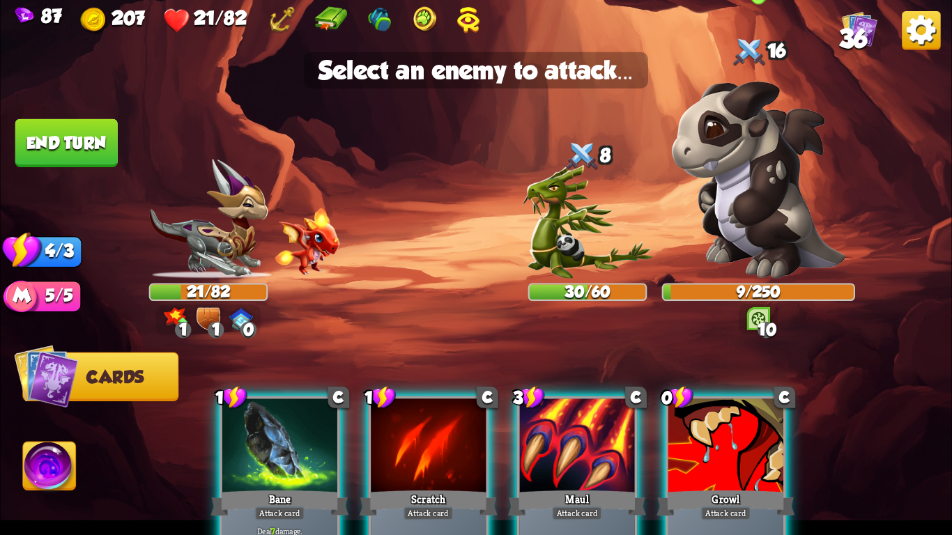
click at [742, 227] on img at bounding box center [759, 180] width 174 height 198
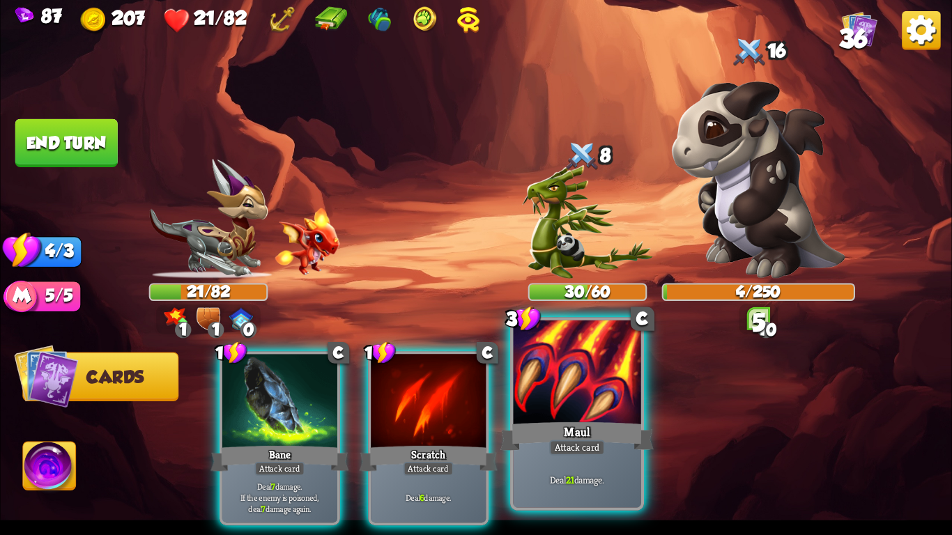
click at [584, 374] on div at bounding box center [577, 375] width 128 height 108
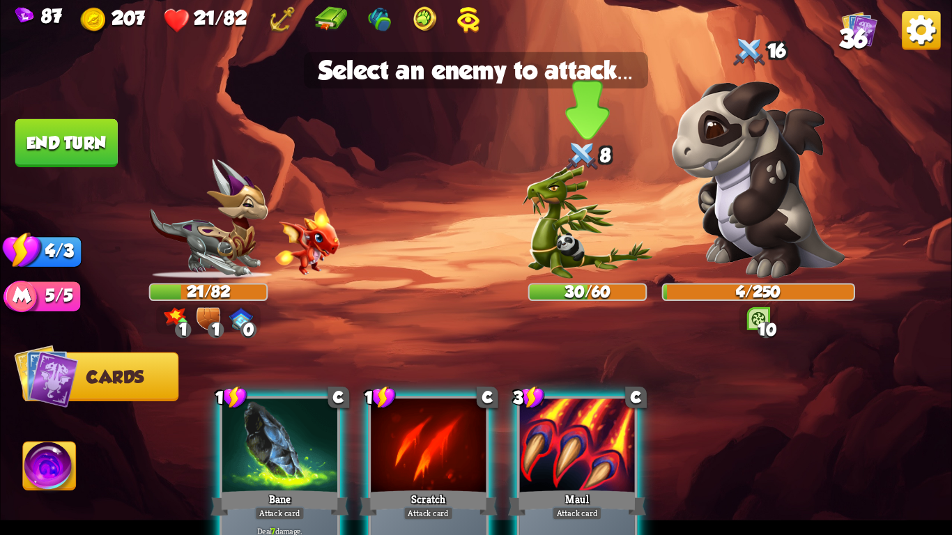
click at [578, 243] on img at bounding box center [587, 222] width 131 height 114
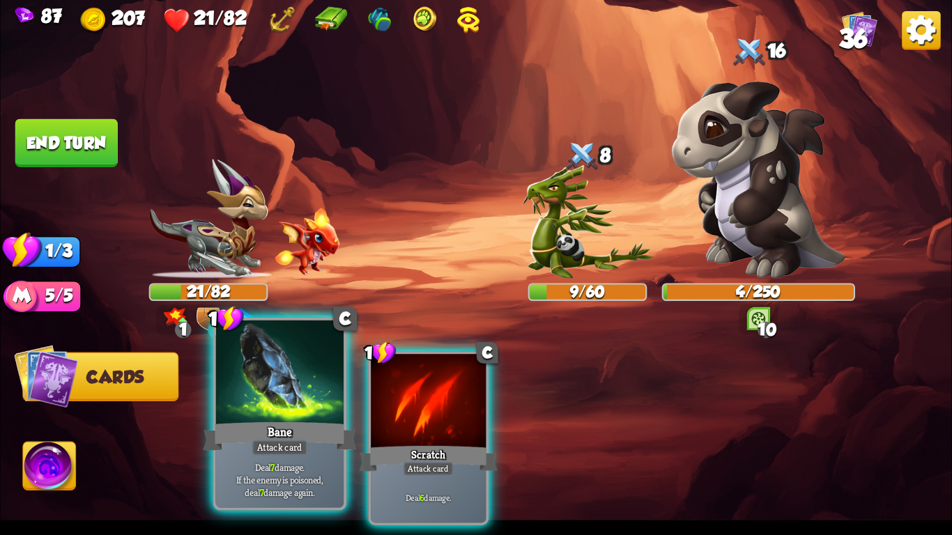
click at [294, 386] on div at bounding box center [280, 375] width 128 height 108
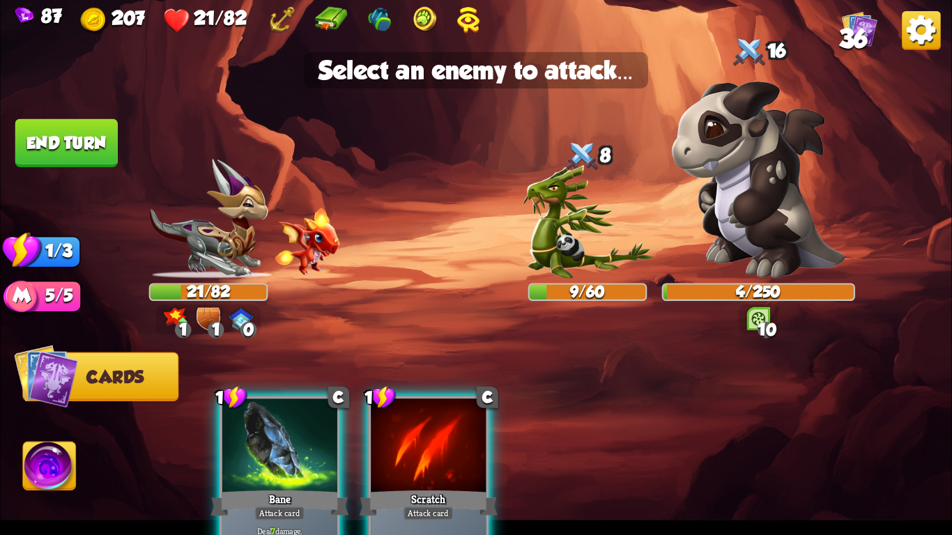
click at [238, 440] on div at bounding box center [279, 447] width 115 height 97
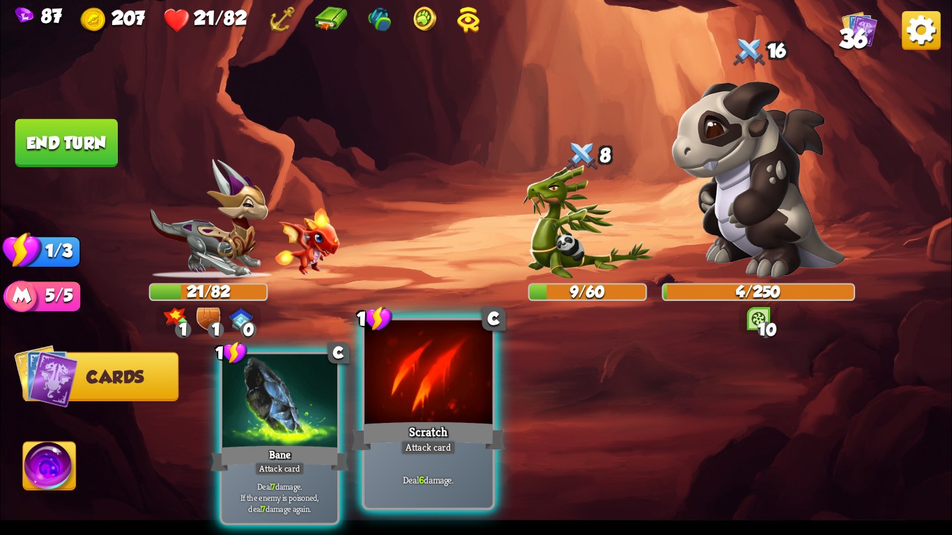
click at [411, 420] on div "Scratch" at bounding box center [428, 437] width 153 height 34
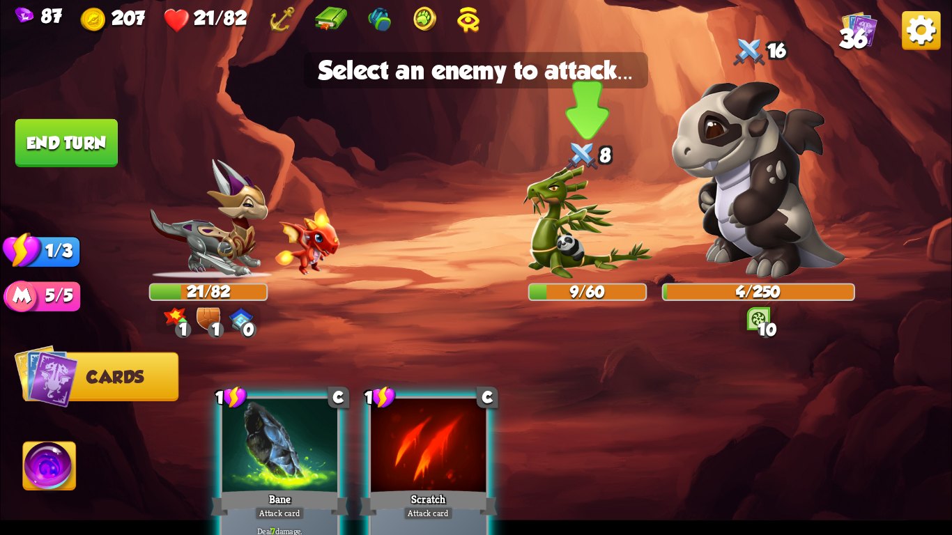
click at [595, 231] on img at bounding box center [587, 222] width 131 height 114
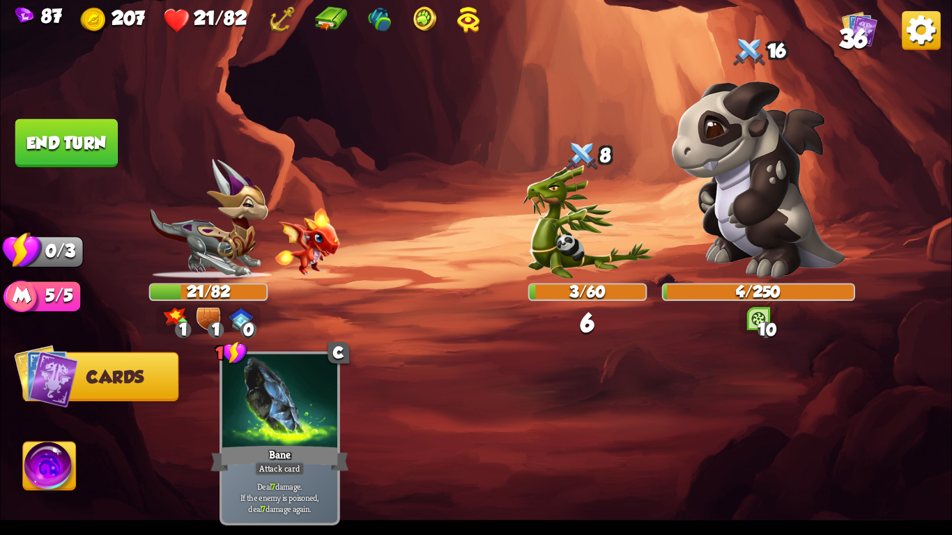
click at [63, 147] on button "End turn" at bounding box center [66, 143] width 102 height 48
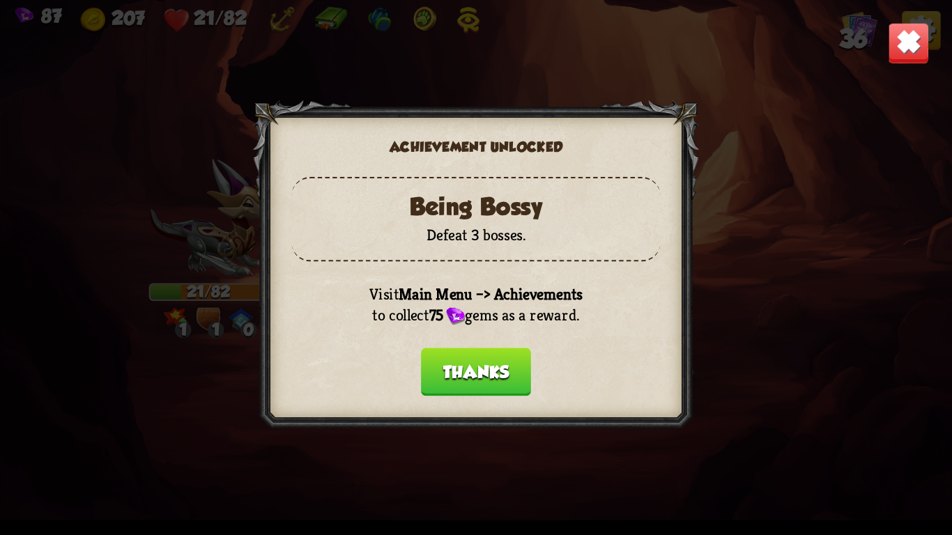
click at [480, 372] on button "Thanks" at bounding box center [476, 372] width 110 height 48
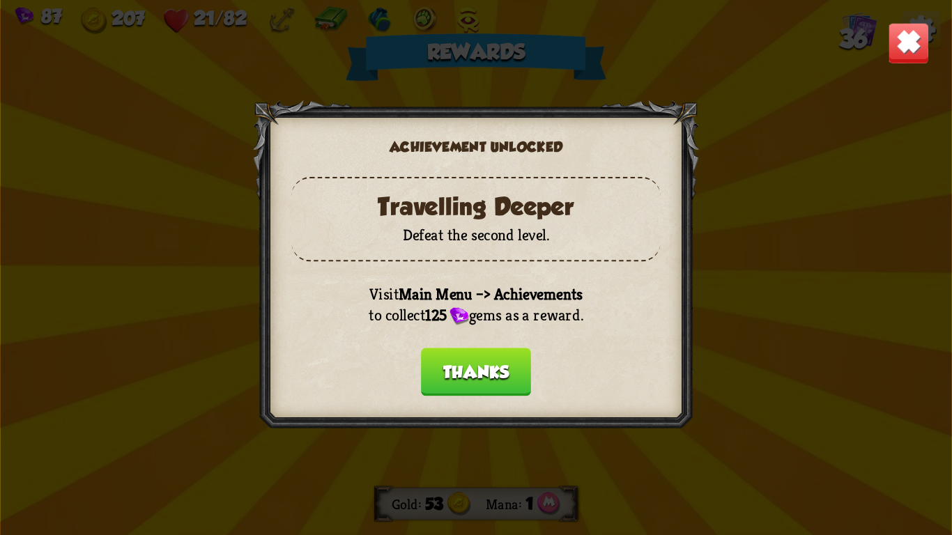
click at [489, 383] on button "Thanks" at bounding box center [476, 372] width 110 height 48
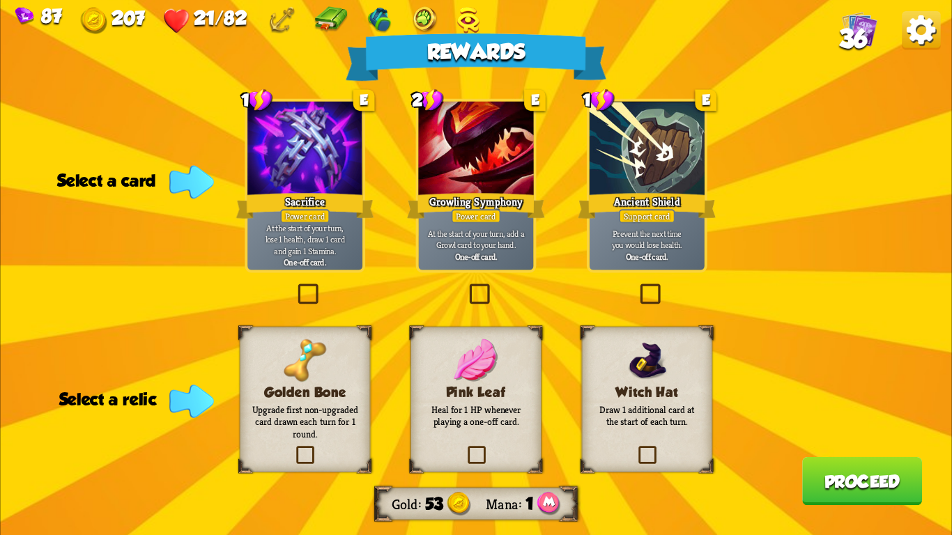
click at [646, 211] on div "Support card" at bounding box center [647, 216] width 56 height 14
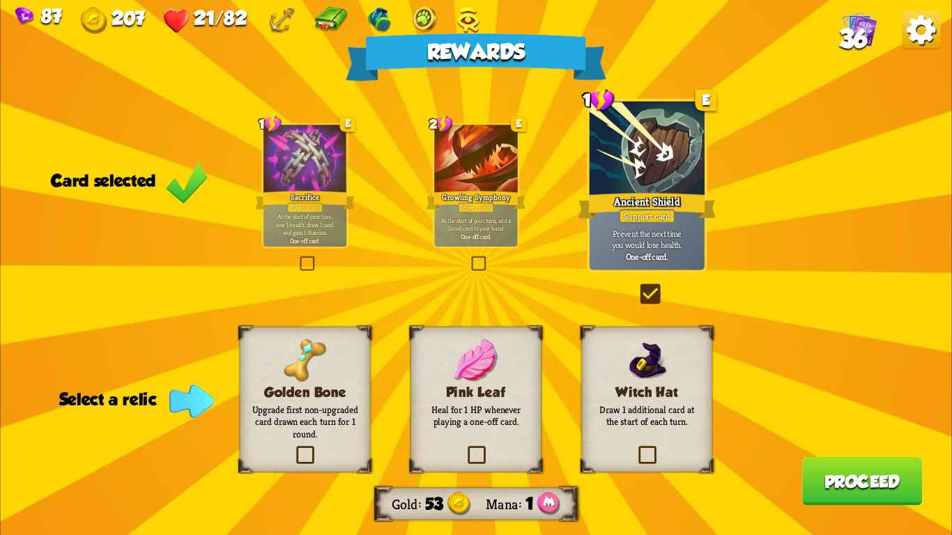
click at [482, 406] on p "Heal for 1 HP whenever playing a one-off card." at bounding box center [476, 416] width 106 height 25
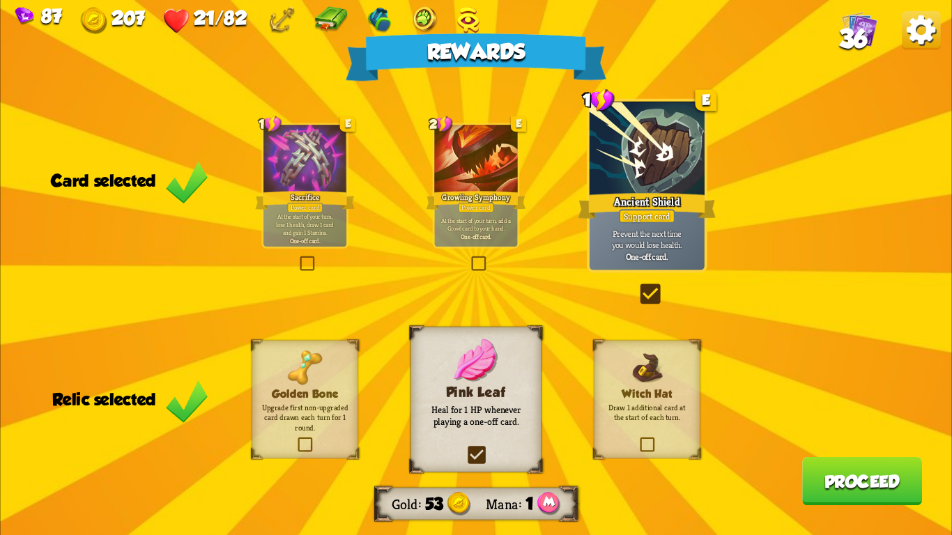
click at [862, 478] on button "Proceed" at bounding box center [862, 481] width 120 height 48
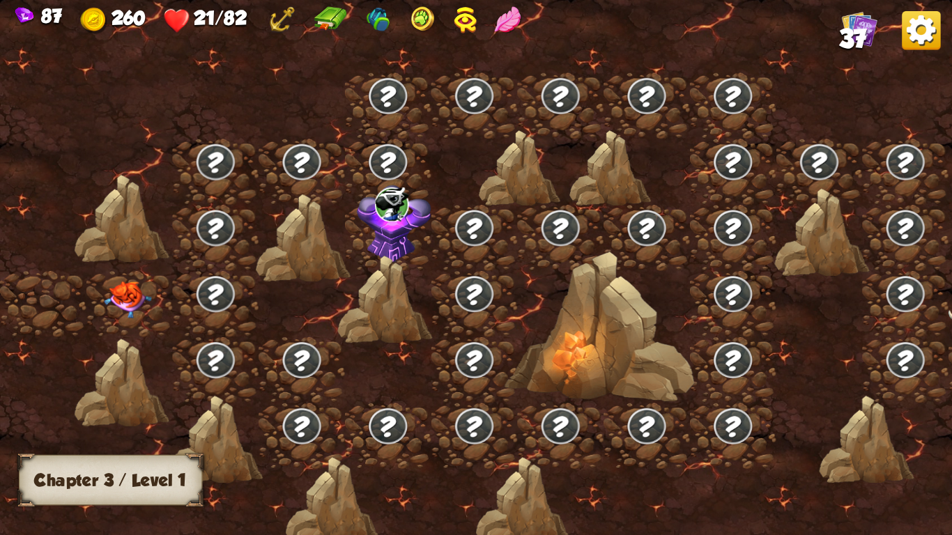
click at [133, 305] on img at bounding box center [128, 300] width 47 height 37
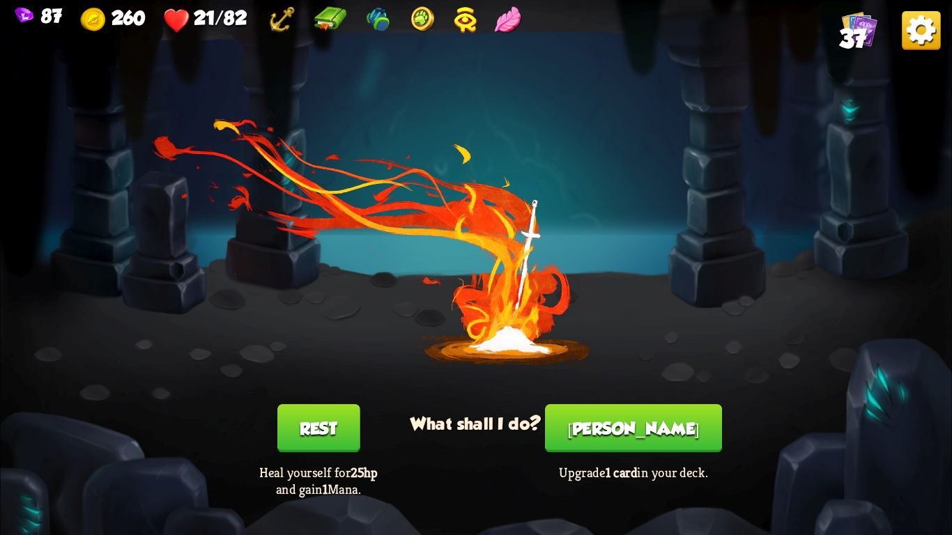
click at [296, 415] on button "Rest" at bounding box center [318, 428] width 82 height 48
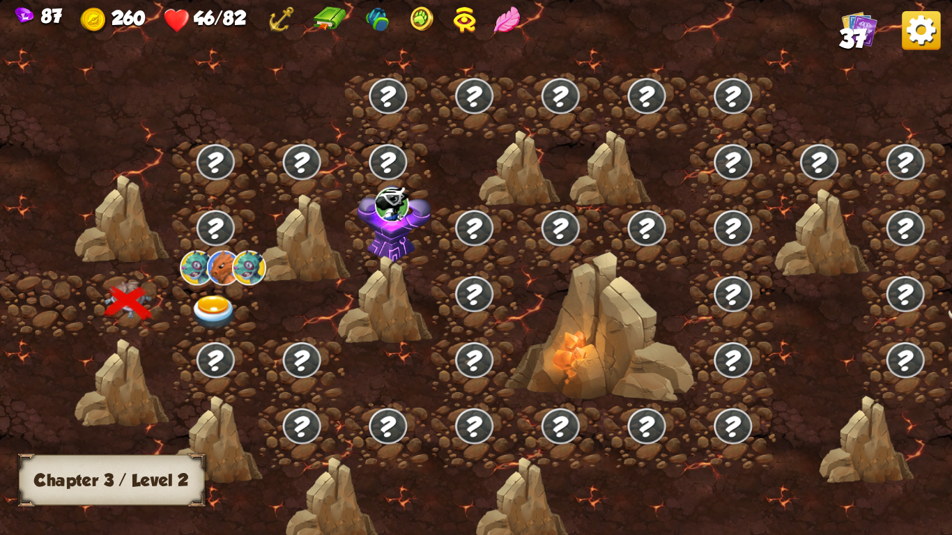
click at [204, 314] on img at bounding box center [213, 313] width 47 height 35
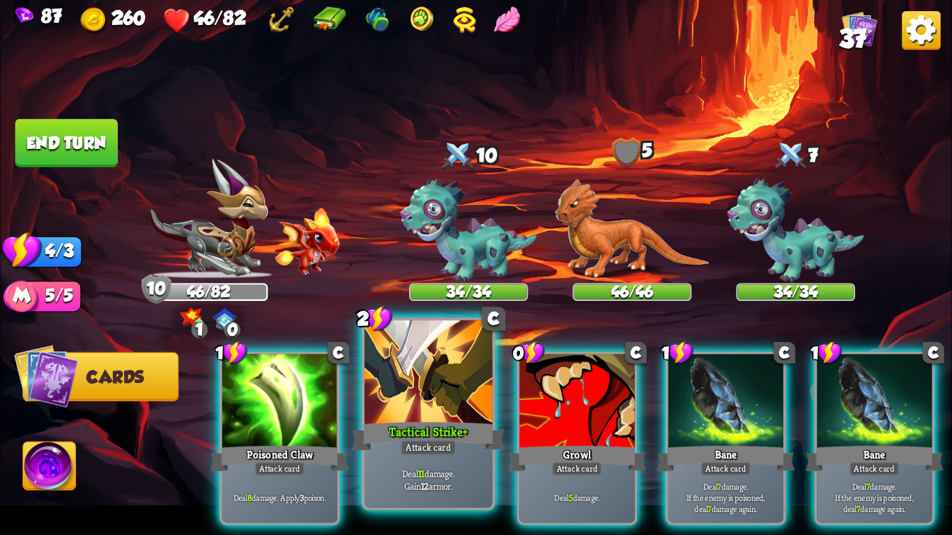
click at [416, 386] on div at bounding box center [429, 375] width 128 height 108
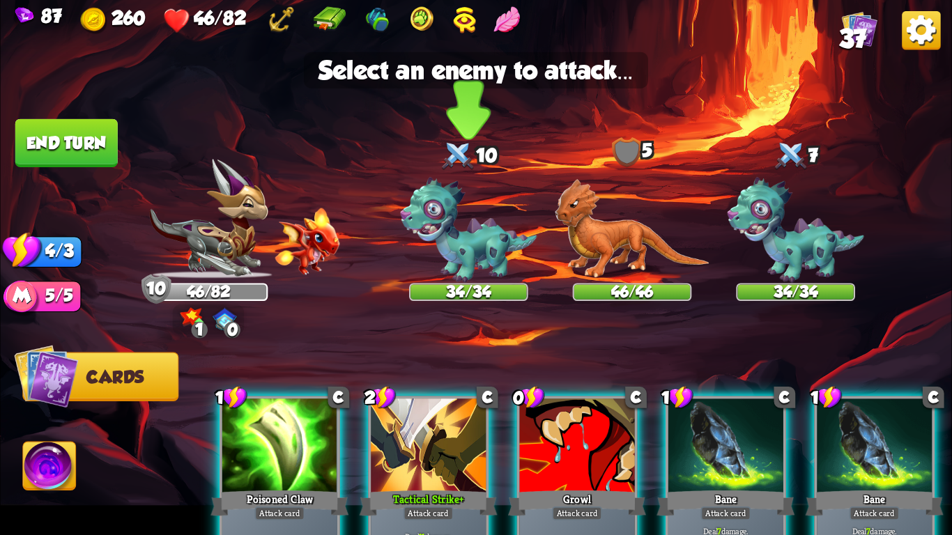
click at [452, 213] on img at bounding box center [468, 231] width 137 height 106
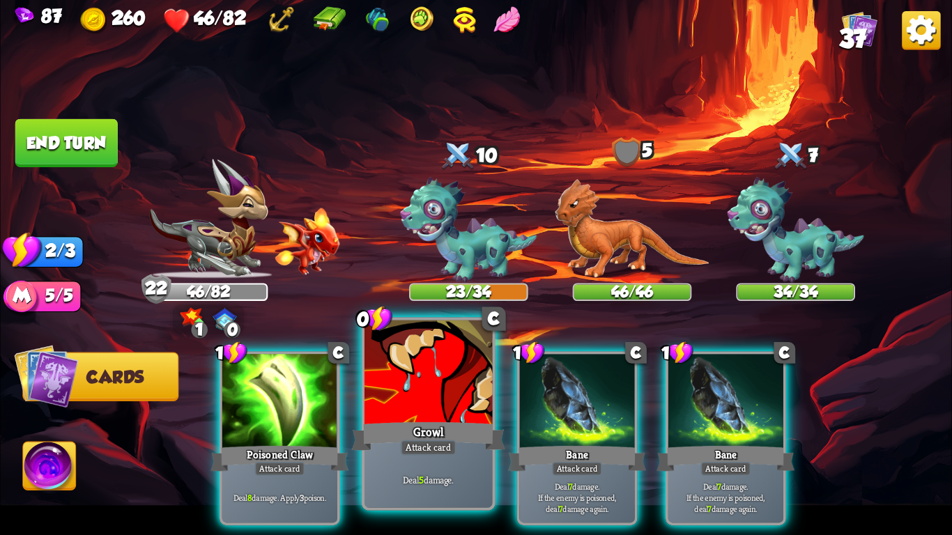
click at [399, 422] on div "Growl" at bounding box center [428, 437] width 153 height 34
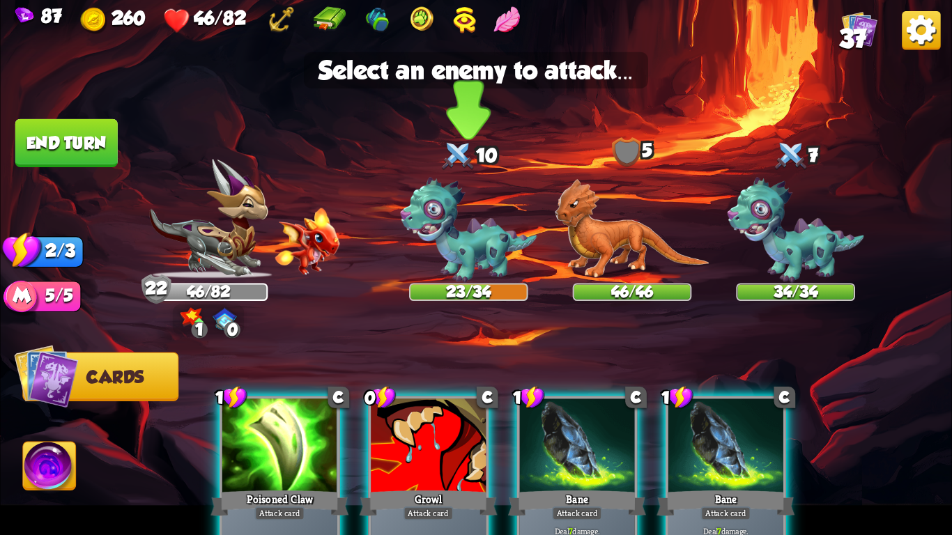
click at [447, 225] on img at bounding box center [468, 231] width 137 height 106
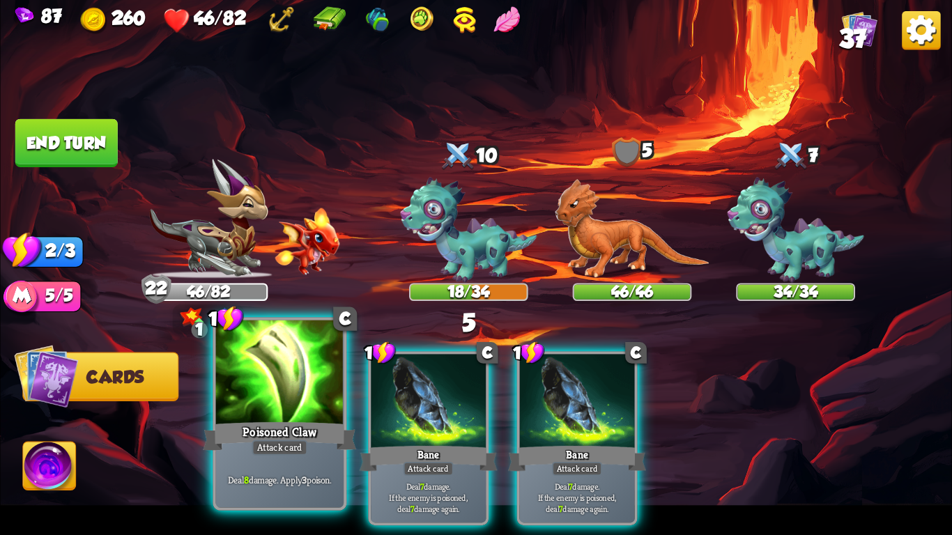
click at [296, 365] on div at bounding box center [280, 375] width 128 height 108
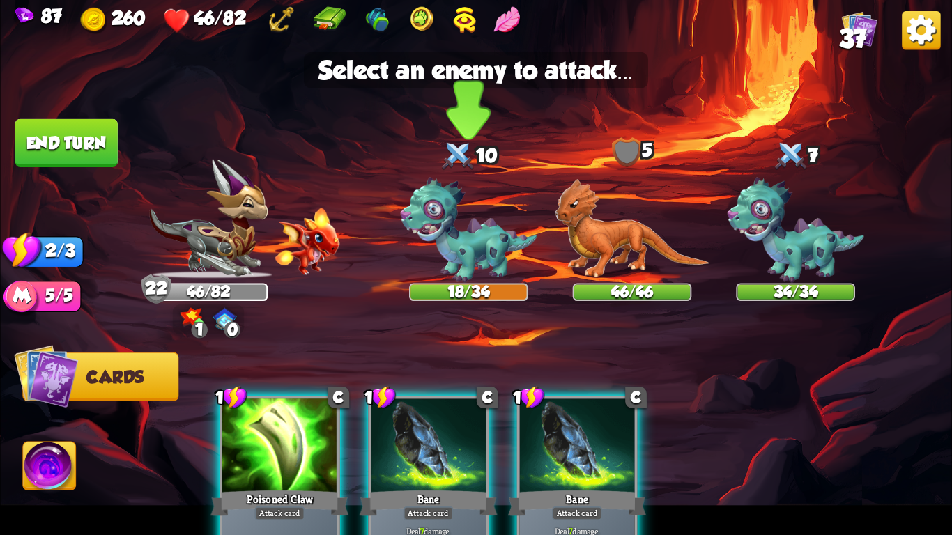
click at [465, 199] on img at bounding box center [468, 231] width 137 height 106
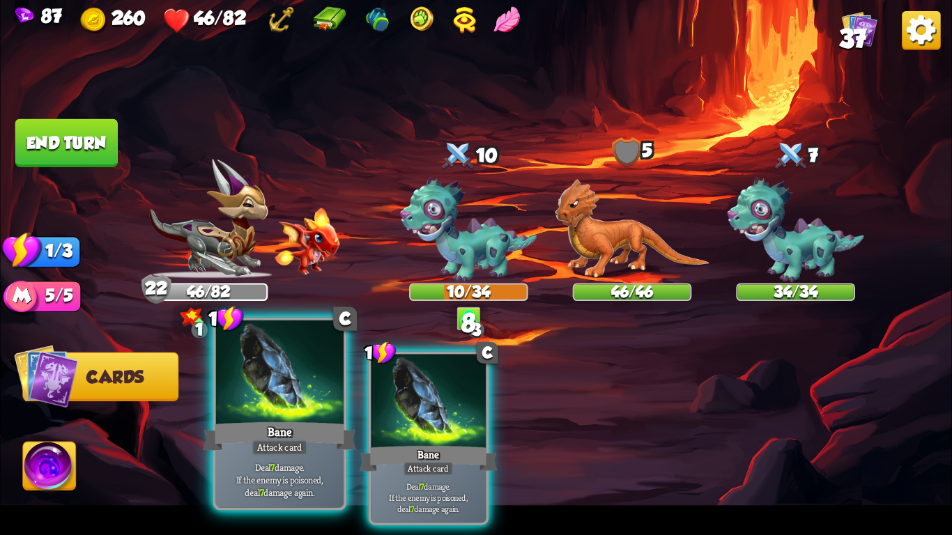
click at [288, 417] on div at bounding box center [280, 375] width 128 height 108
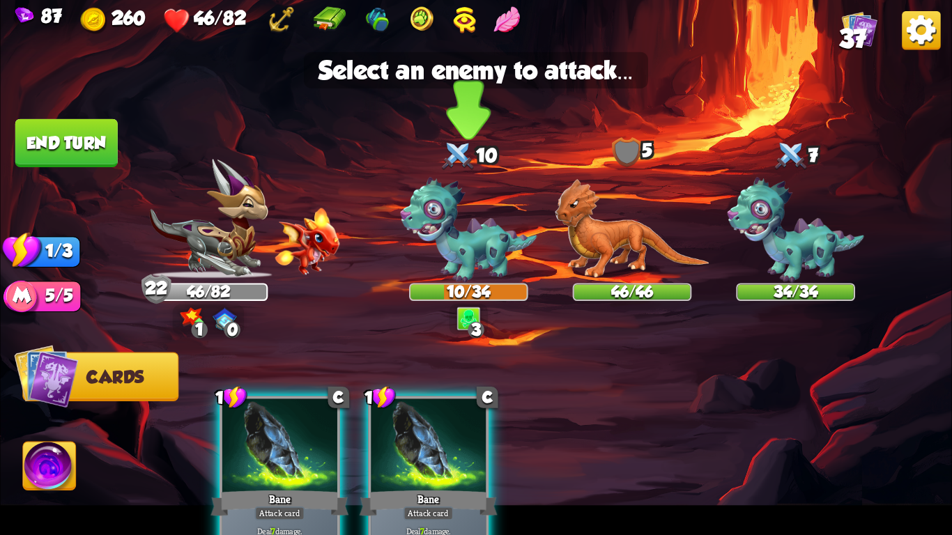
click at [440, 220] on img at bounding box center [468, 231] width 137 height 106
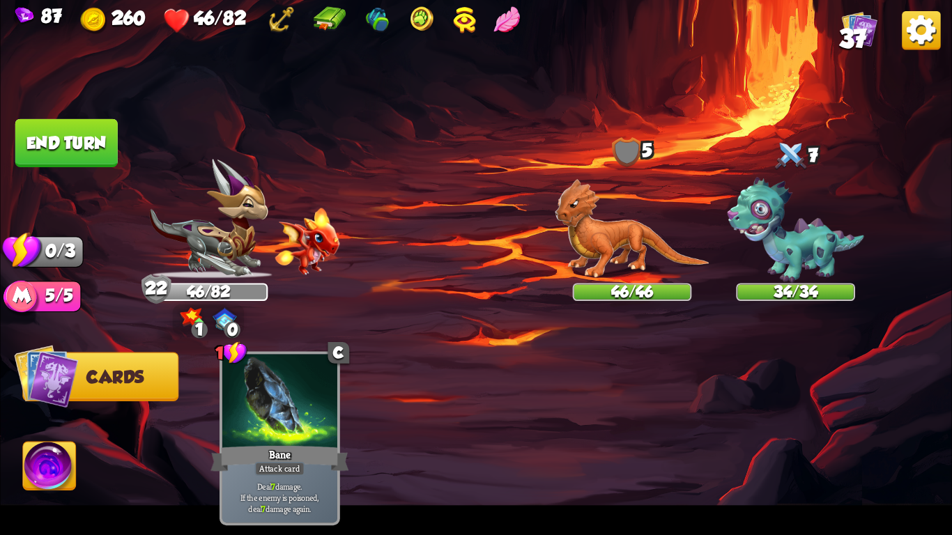
click at [63, 138] on button "End turn" at bounding box center [66, 143] width 102 height 48
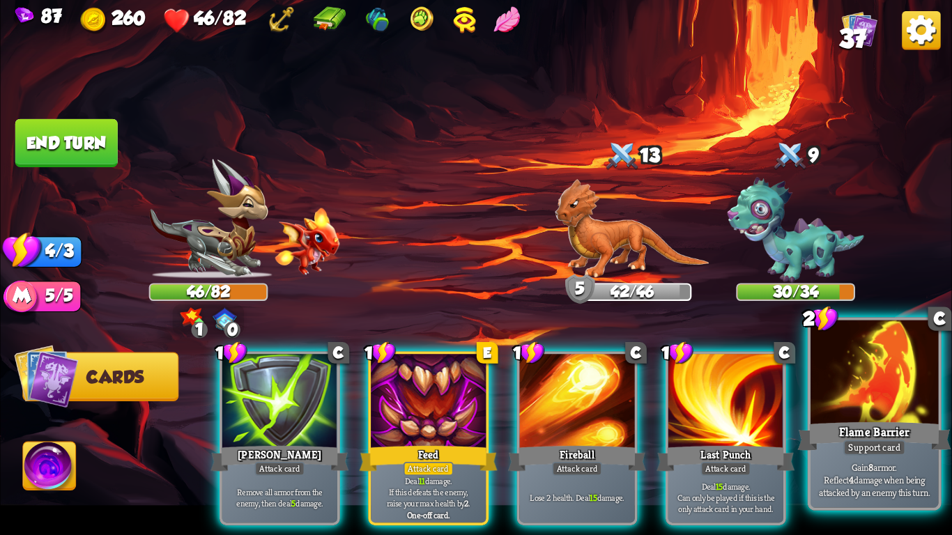
click at [906, 422] on div "Flame Barrier" at bounding box center [874, 437] width 153 height 34
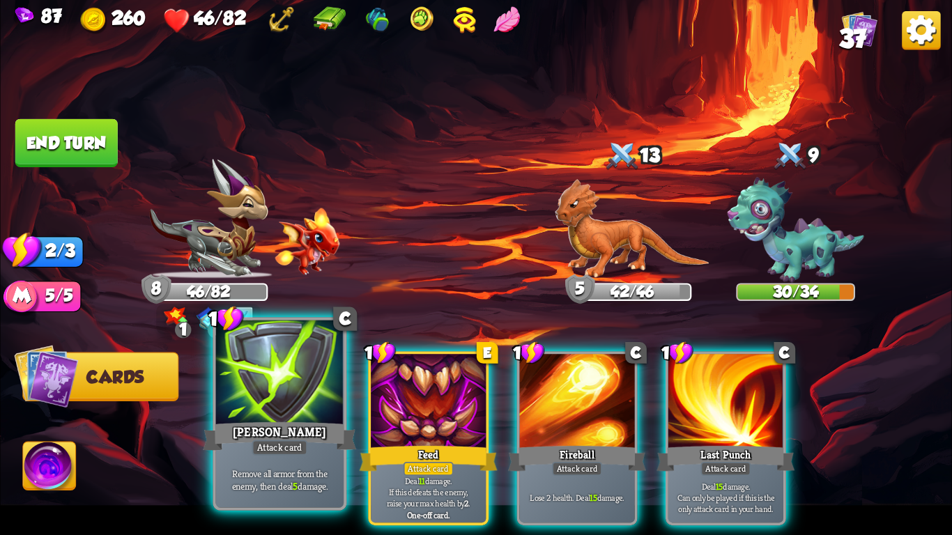
click at [236, 374] on div at bounding box center [280, 375] width 128 height 108
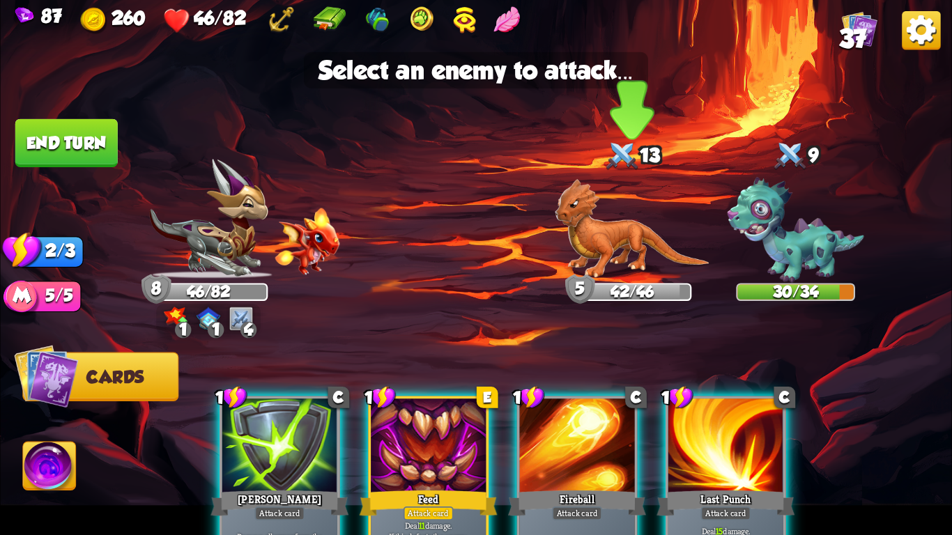
click at [640, 242] on img at bounding box center [632, 229] width 155 height 100
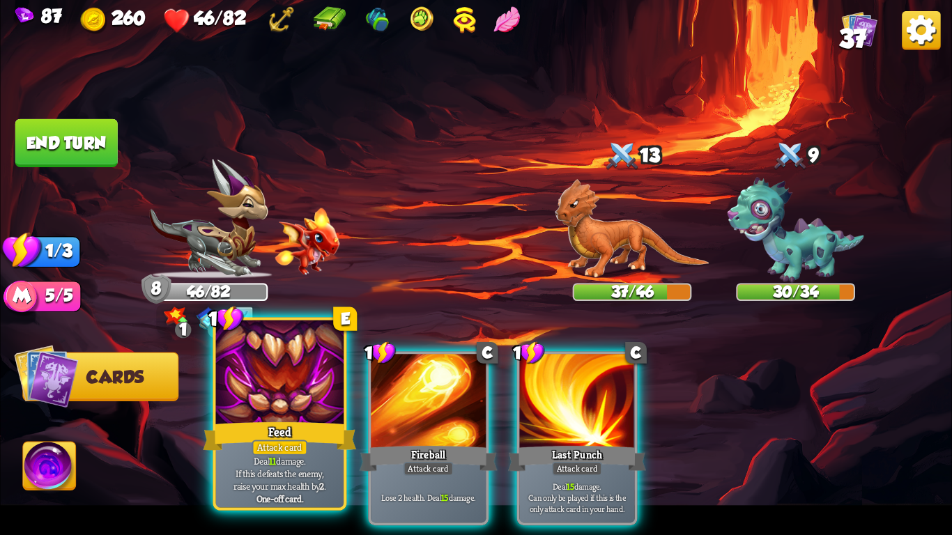
click at [269, 425] on div "Feed" at bounding box center [279, 437] width 153 height 34
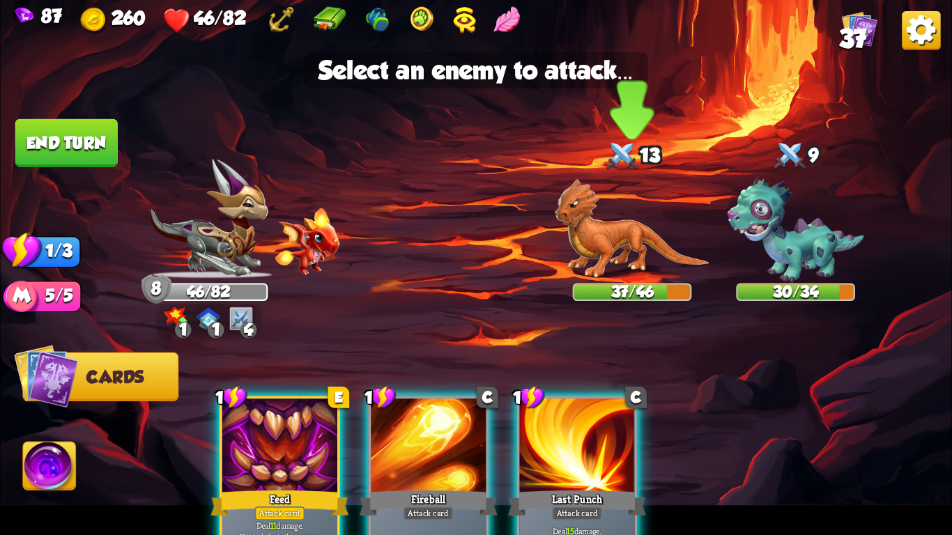
click at [610, 252] on img at bounding box center [632, 229] width 155 height 100
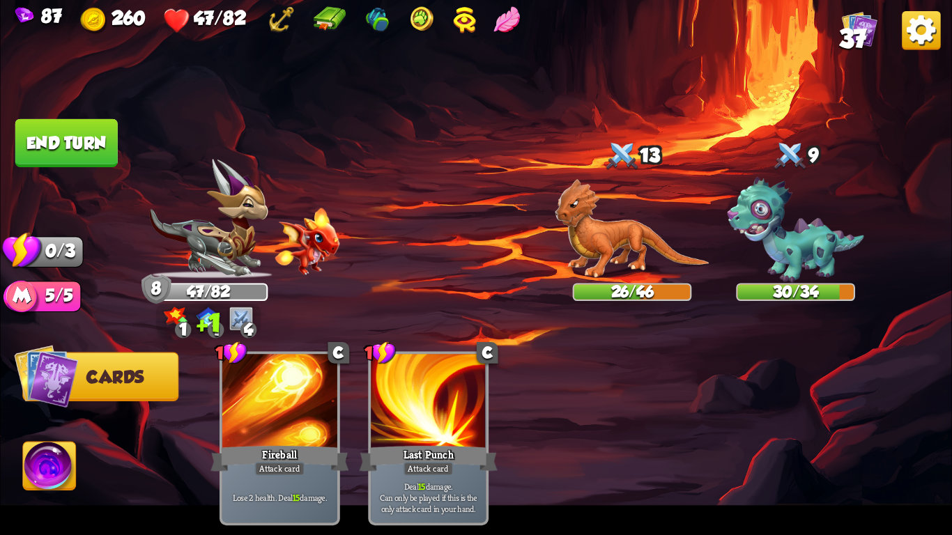
click at [85, 148] on button "End turn" at bounding box center [66, 143] width 105 height 49
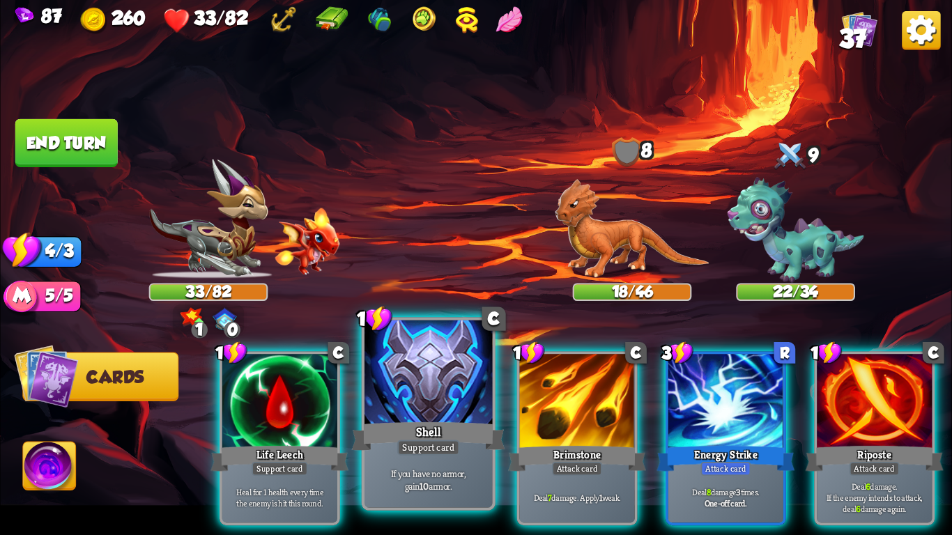
click at [455, 413] on div at bounding box center [429, 375] width 128 height 108
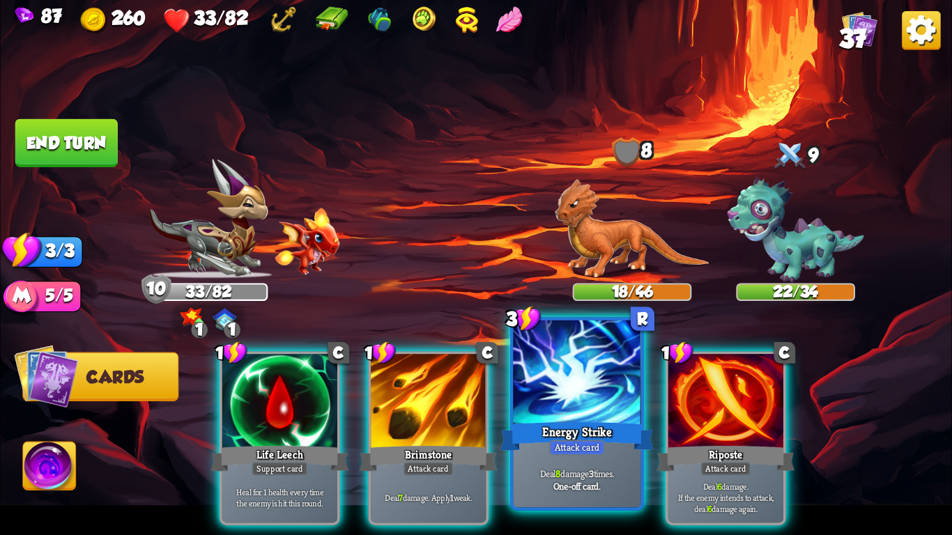
click at [616, 411] on div at bounding box center [577, 375] width 128 height 108
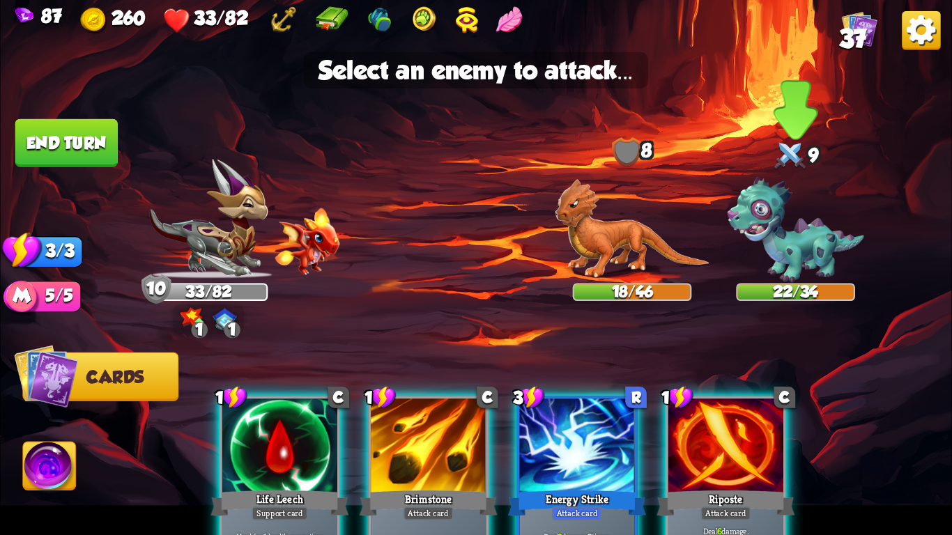
click at [798, 255] on img at bounding box center [796, 231] width 137 height 106
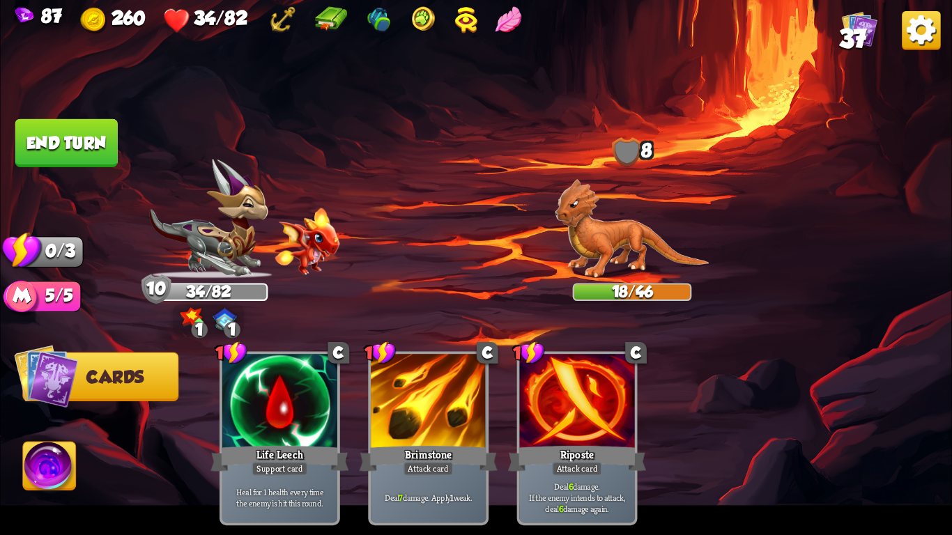
click at [66, 147] on button "End turn" at bounding box center [66, 143] width 102 height 48
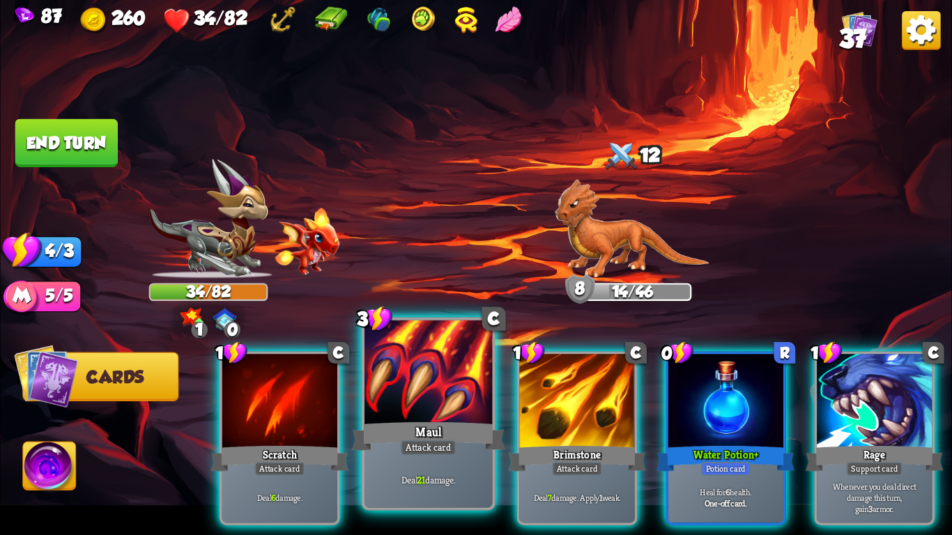
click at [476, 377] on div at bounding box center [429, 375] width 128 height 108
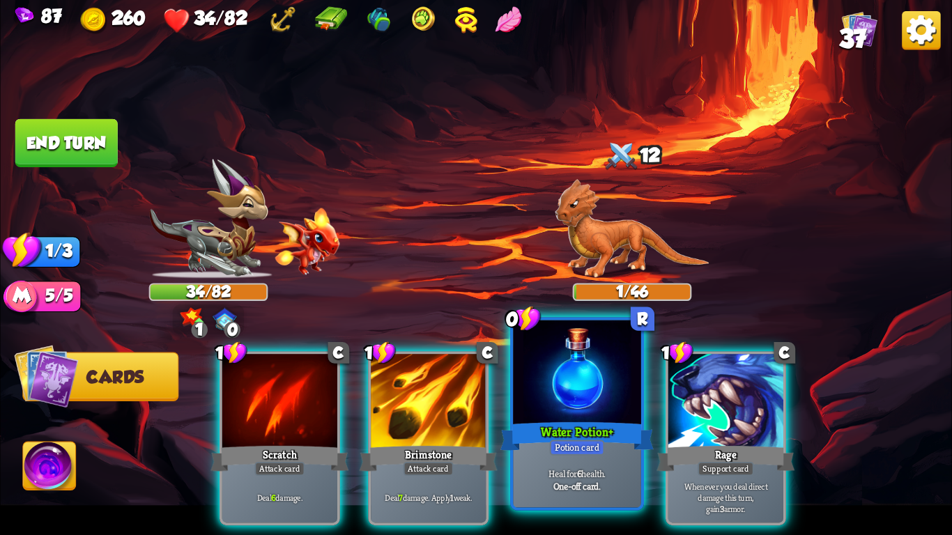
click at [570, 411] on div at bounding box center [577, 375] width 128 height 108
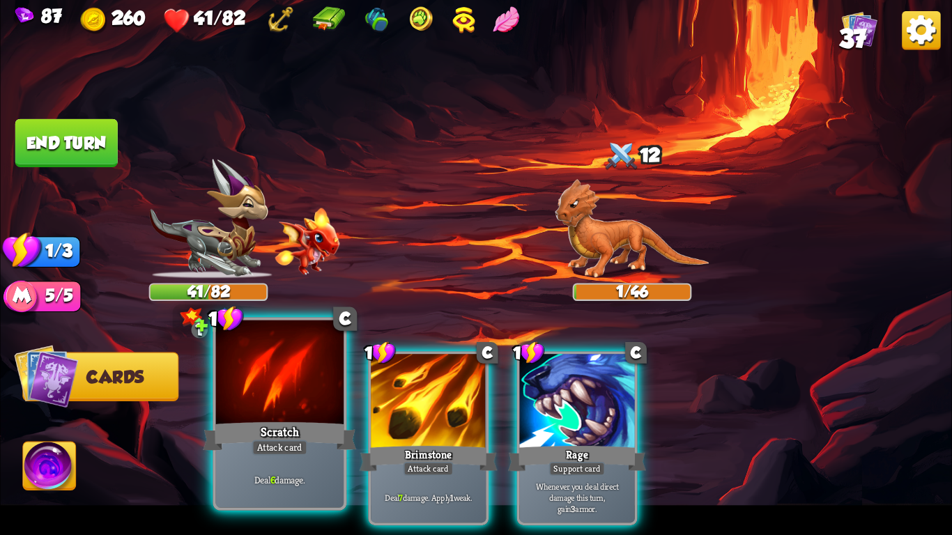
click at [317, 362] on div at bounding box center [280, 375] width 128 height 108
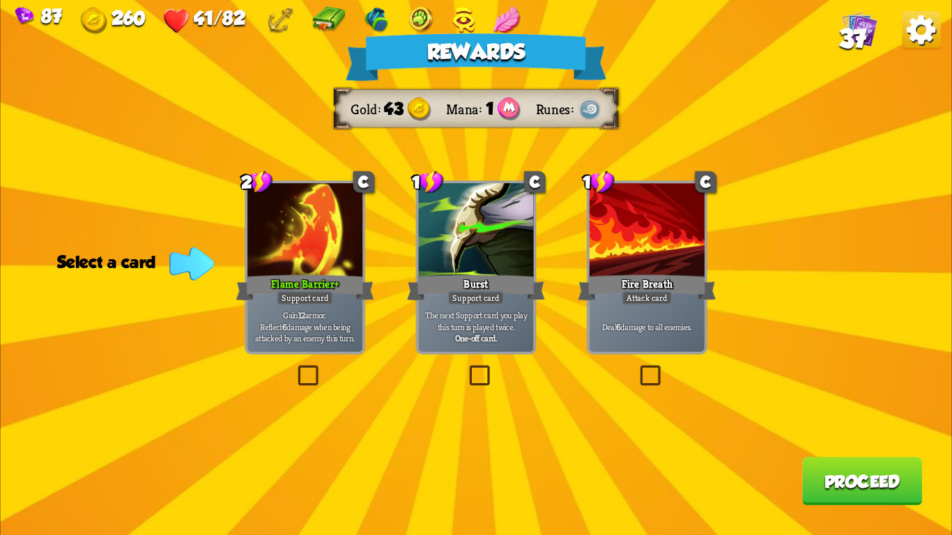
click at [296, 286] on div "Flame Barrier+" at bounding box center [305, 288] width 138 height 31
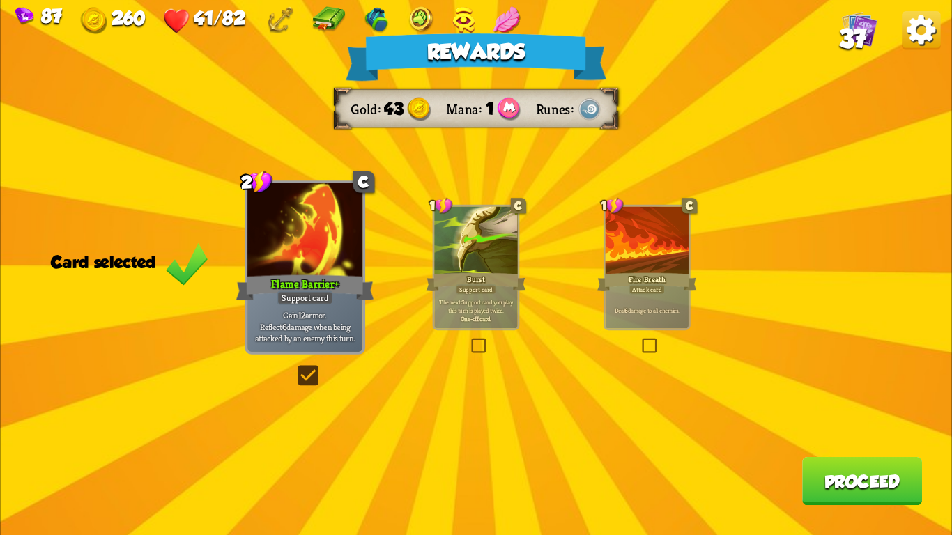
click at [858, 480] on button "Proceed" at bounding box center [862, 481] width 120 height 48
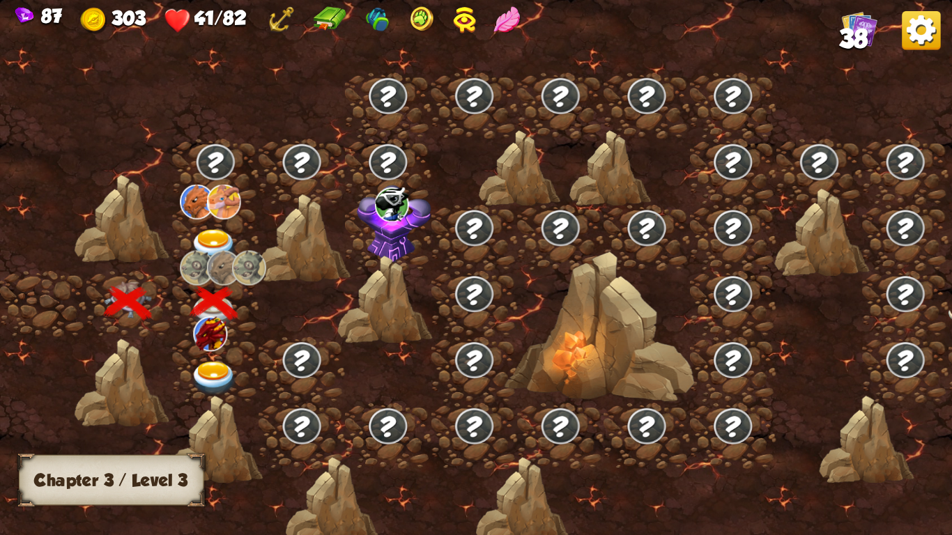
click at [373, 220] on img at bounding box center [394, 224] width 75 height 78
click at [211, 242] on img at bounding box center [213, 246] width 47 height 35
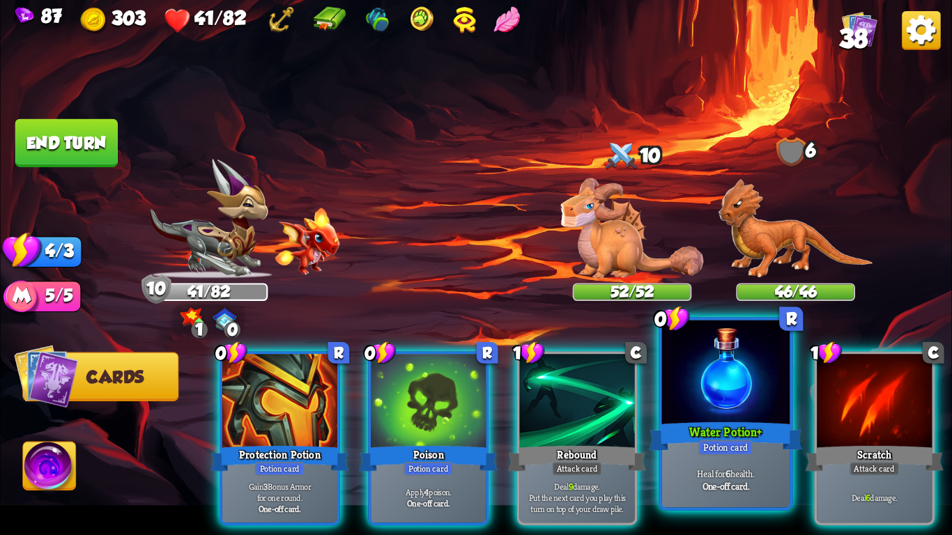
click at [700, 382] on div at bounding box center [726, 375] width 128 height 108
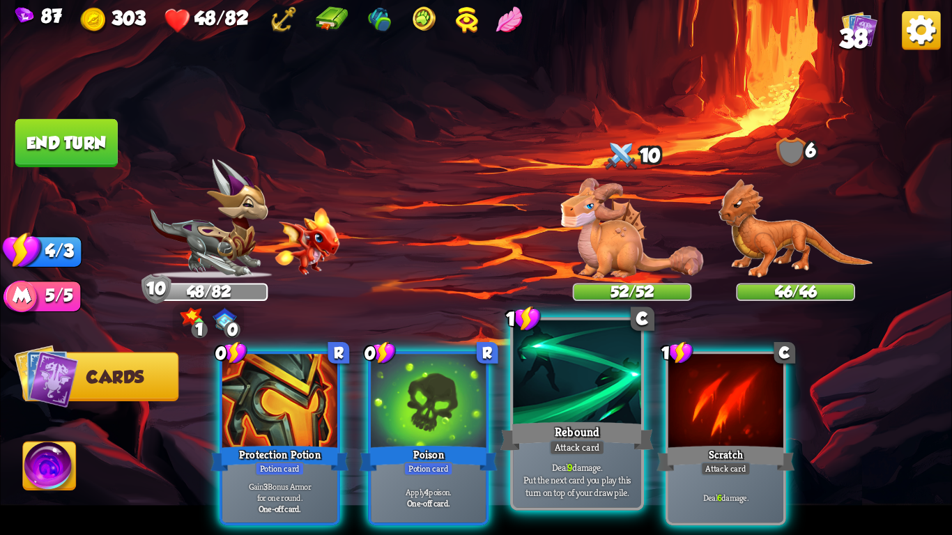
click at [536, 413] on div at bounding box center [577, 375] width 128 height 108
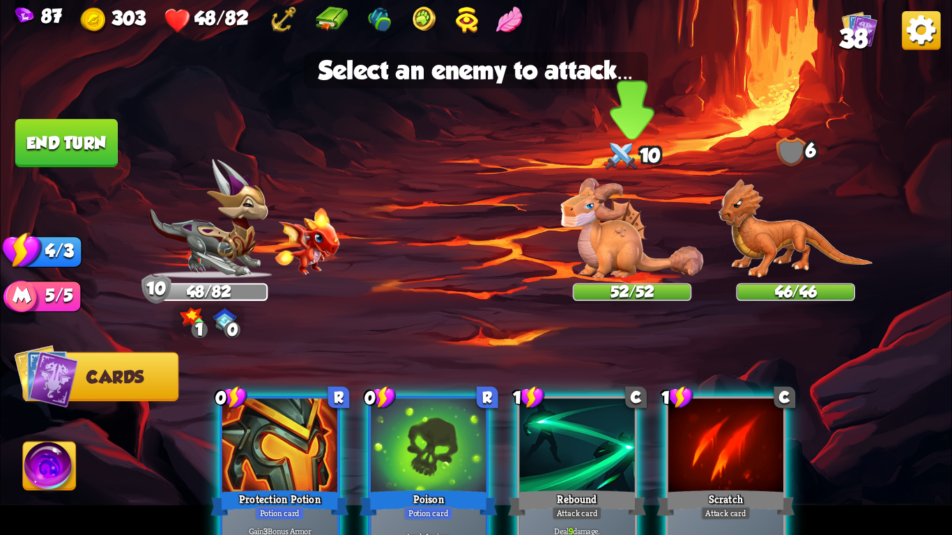
click at [599, 246] on img at bounding box center [632, 228] width 143 height 100
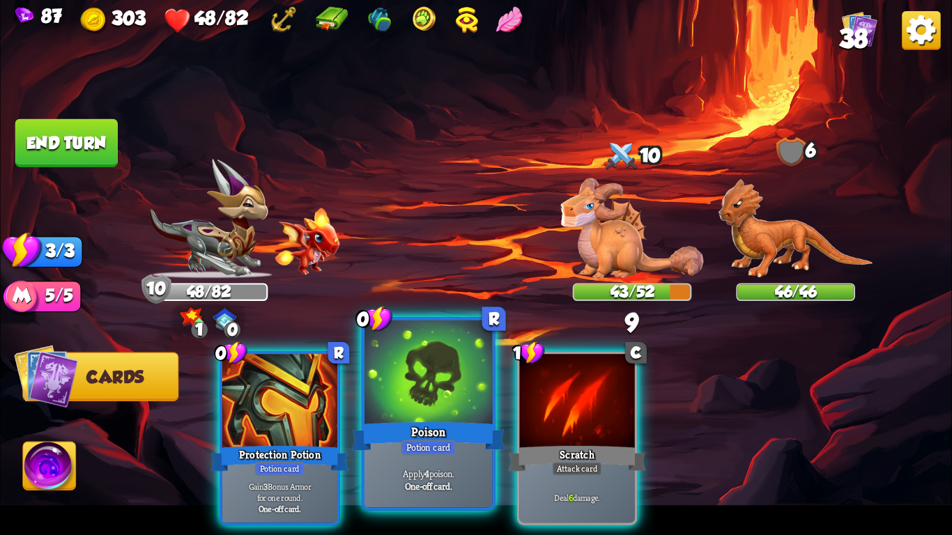
click at [420, 420] on div "Poison" at bounding box center [428, 437] width 153 height 34
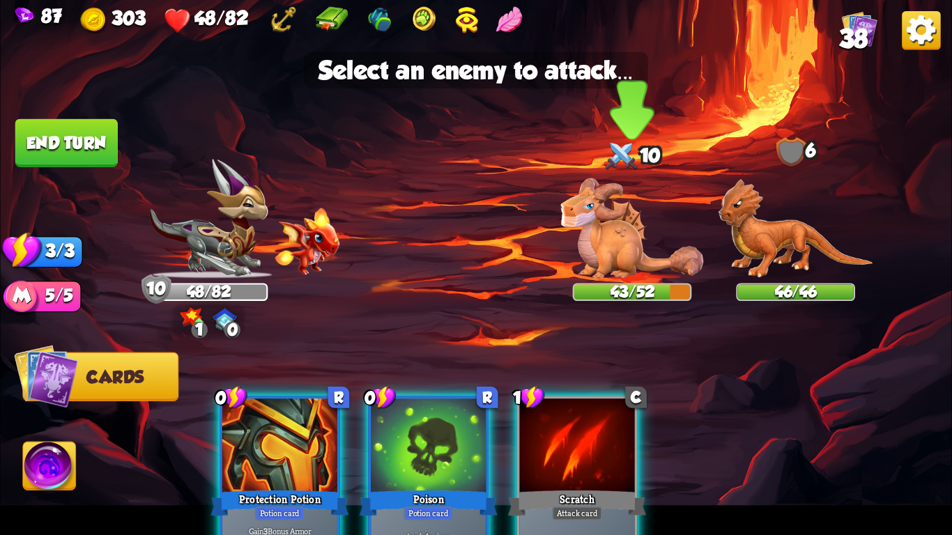
click at [625, 217] on img at bounding box center [632, 228] width 143 height 100
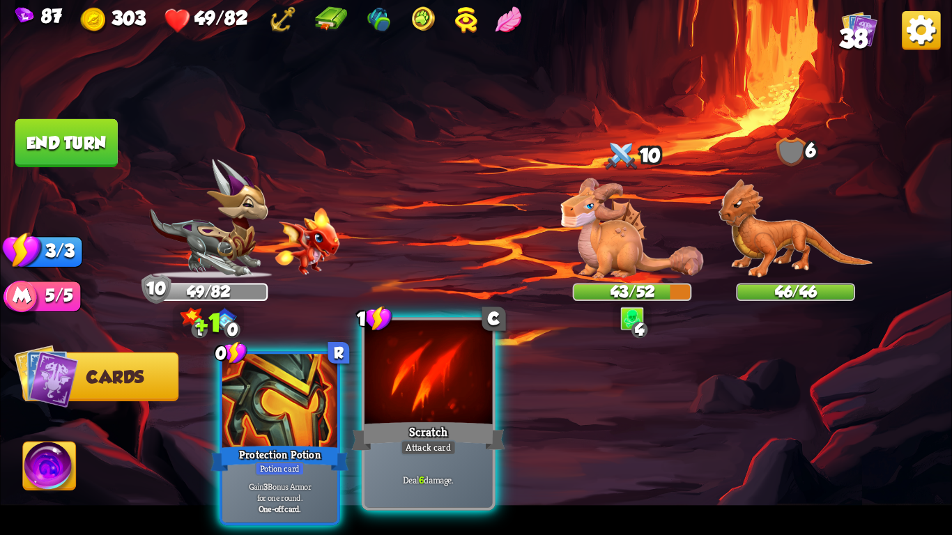
click at [440, 422] on div "Scratch" at bounding box center [428, 437] width 153 height 34
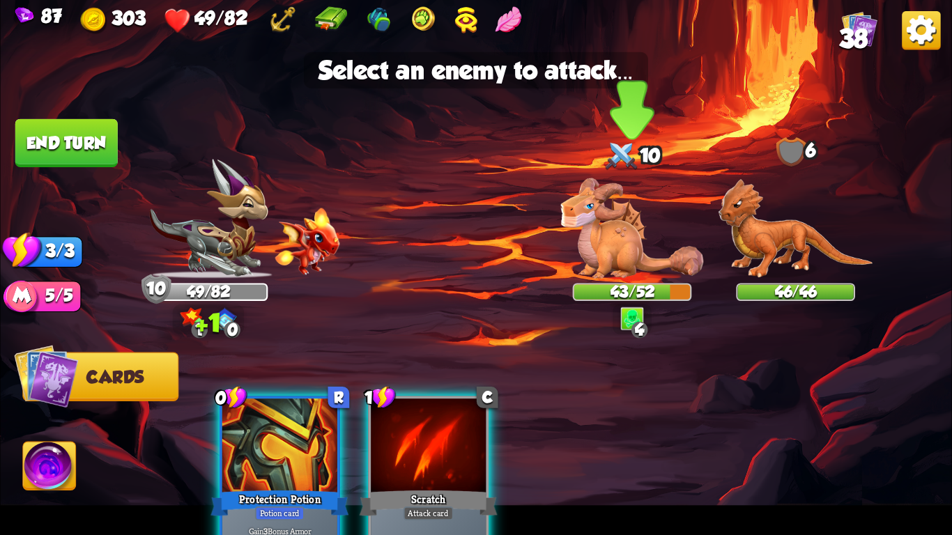
click at [651, 195] on img at bounding box center [632, 228] width 143 height 100
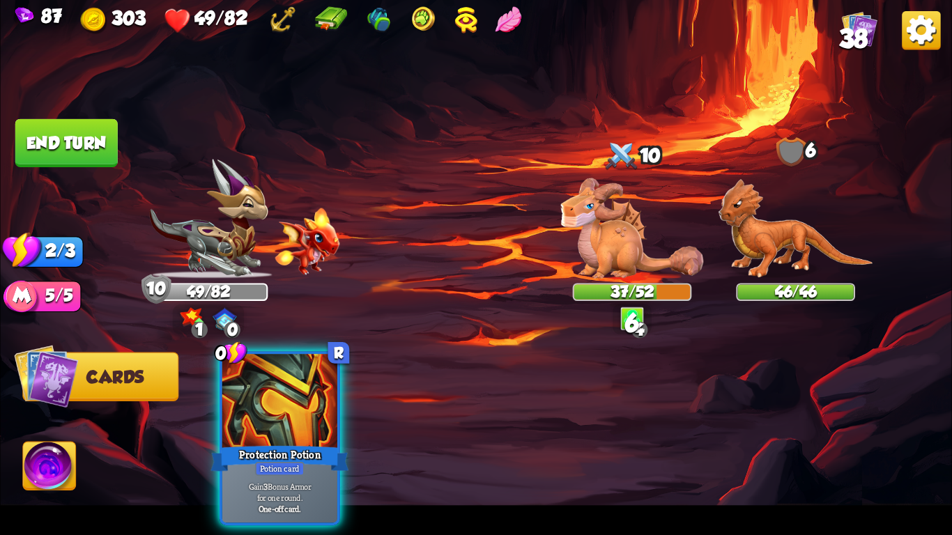
click at [58, 128] on button "End turn" at bounding box center [66, 143] width 102 height 48
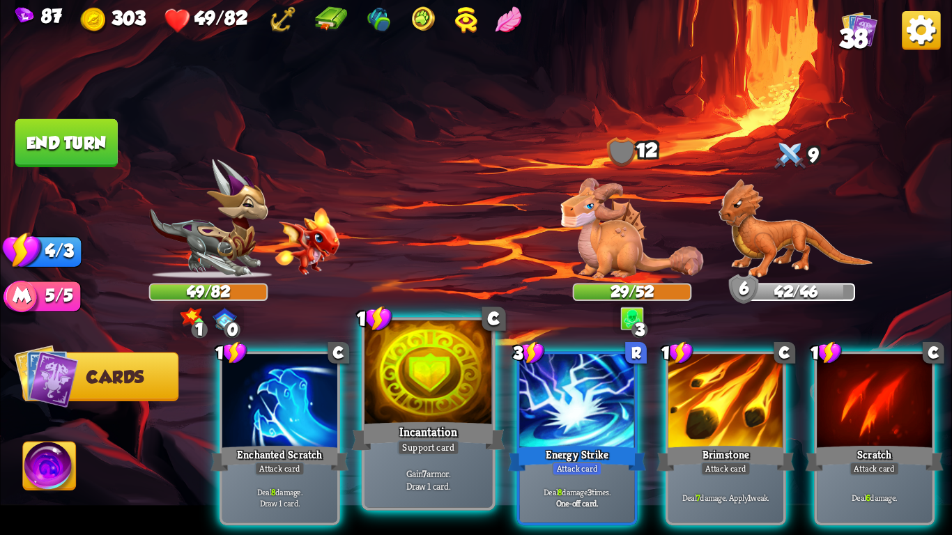
click at [394, 428] on div "Incantation" at bounding box center [428, 437] width 153 height 34
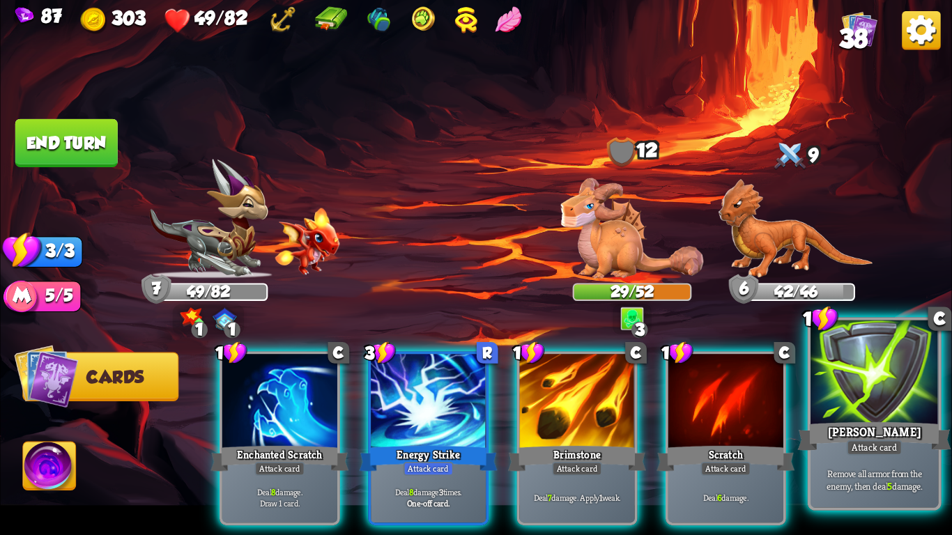
click at [894, 402] on div at bounding box center [875, 375] width 128 height 108
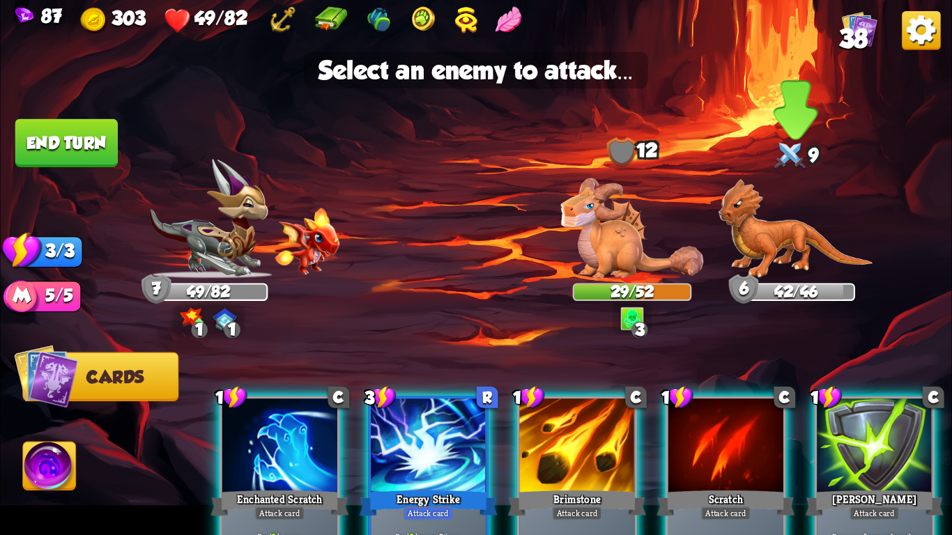
click at [779, 245] on img at bounding box center [796, 229] width 155 height 100
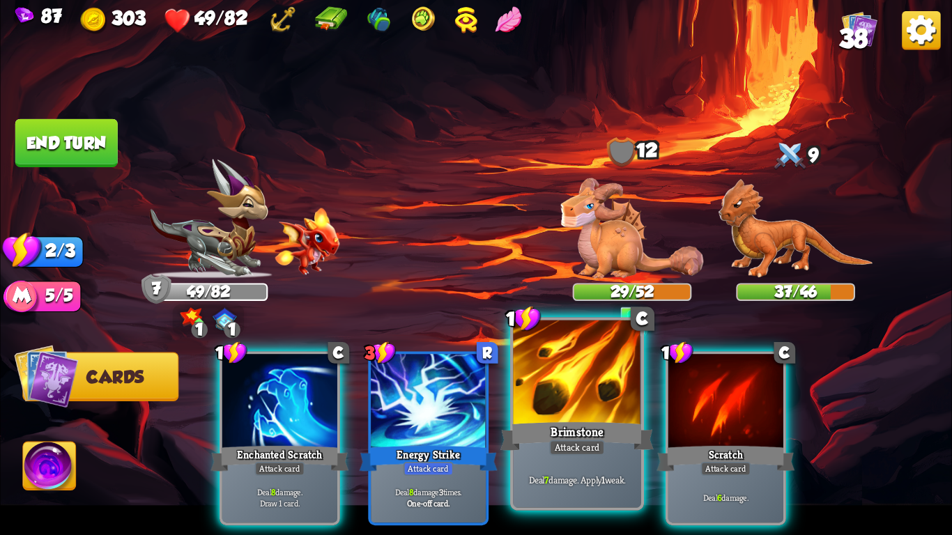
click at [565, 420] on div "Brimstone" at bounding box center [577, 437] width 153 height 34
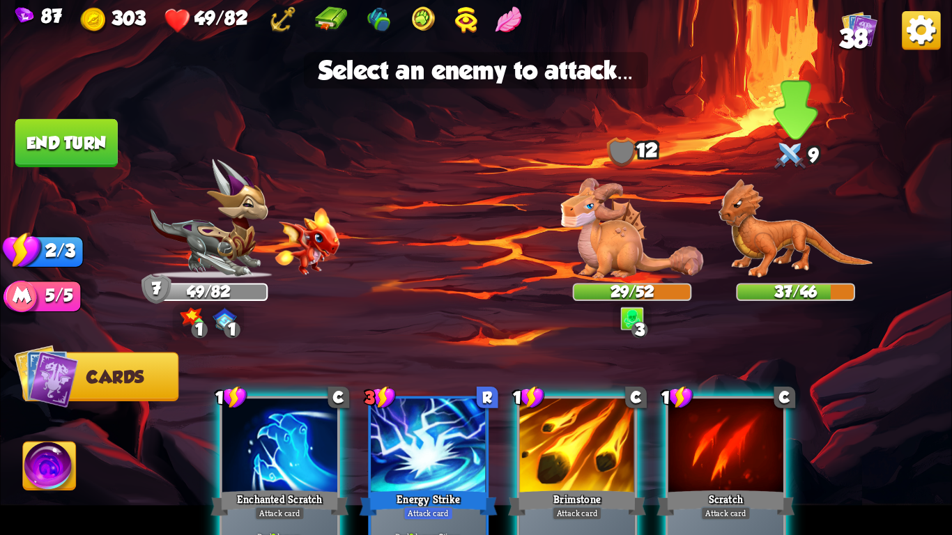
click at [775, 237] on img at bounding box center [796, 229] width 155 height 100
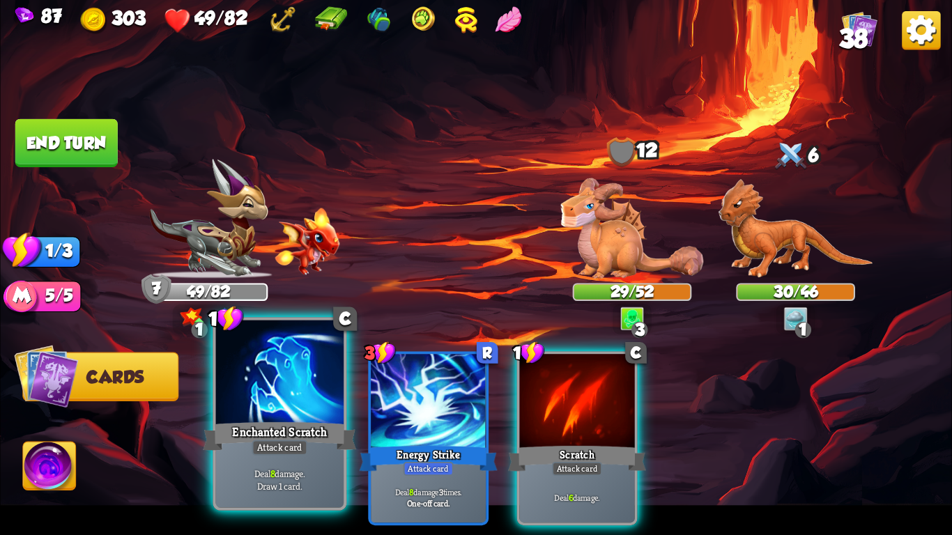
click at [249, 399] on div at bounding box center [280, 375] width 128 height 108
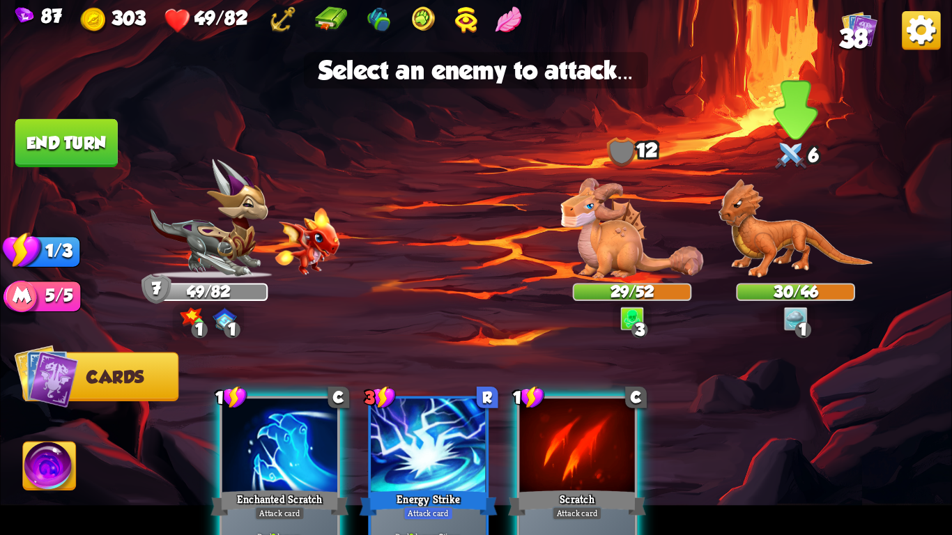
click at [814, 254] on img at bounding box center [796, 229] width 155 height 100
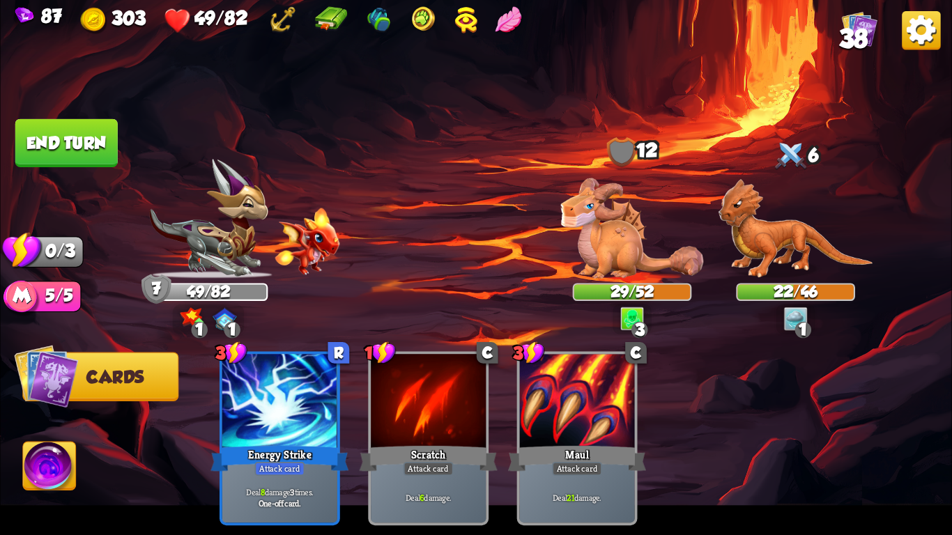
click at [84, 145] on button "End turn" at bounding box center [66, 143] width 105 height 49
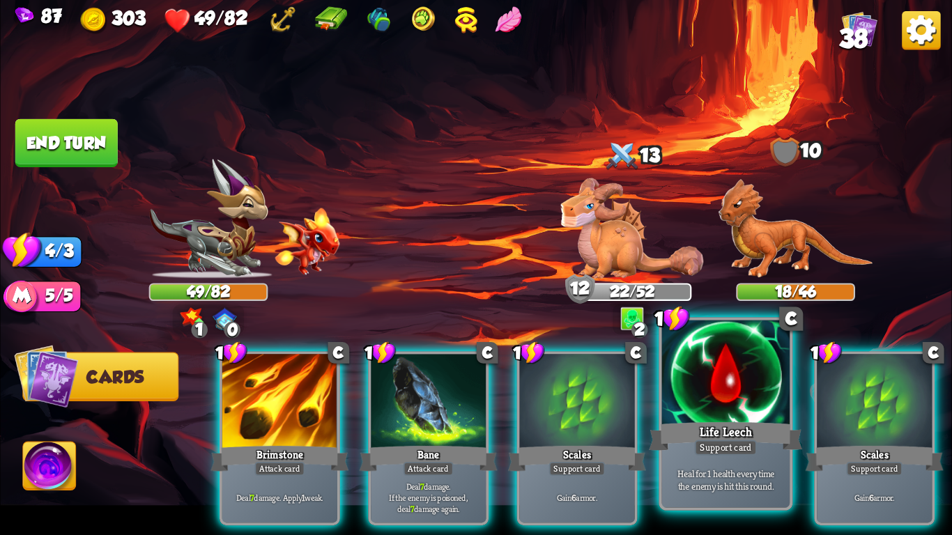
click at [667, 387] on div at bounding box center [726, 375] width 128 height 108
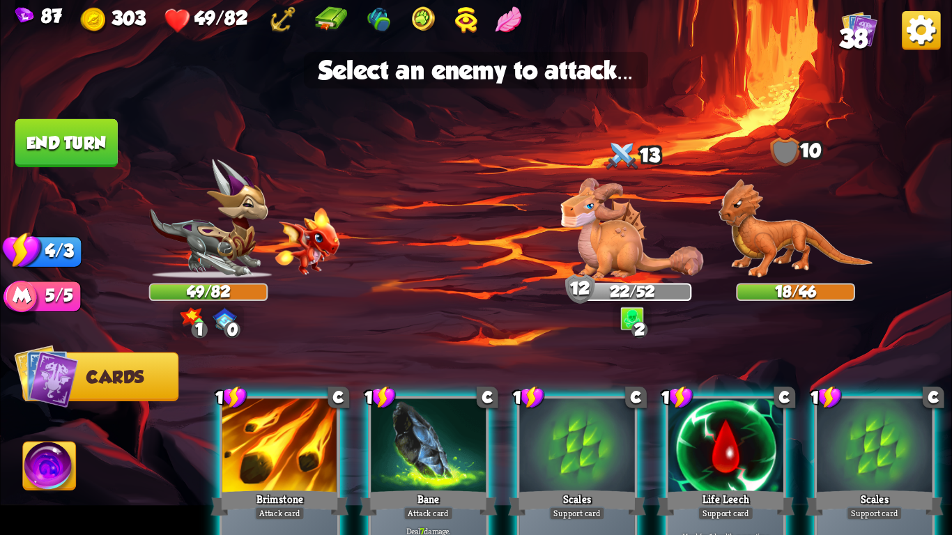
click at [701, 480] on div at bounding box center [726, 447] width 115 height 97
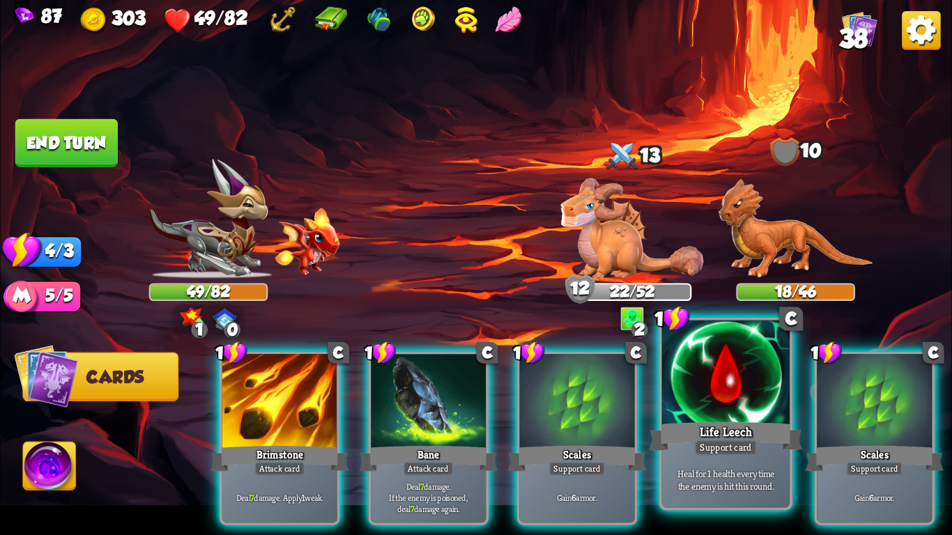
click at [702, 436] on div "Life Leech" at bounding box center [725, 437] width 153 height 34
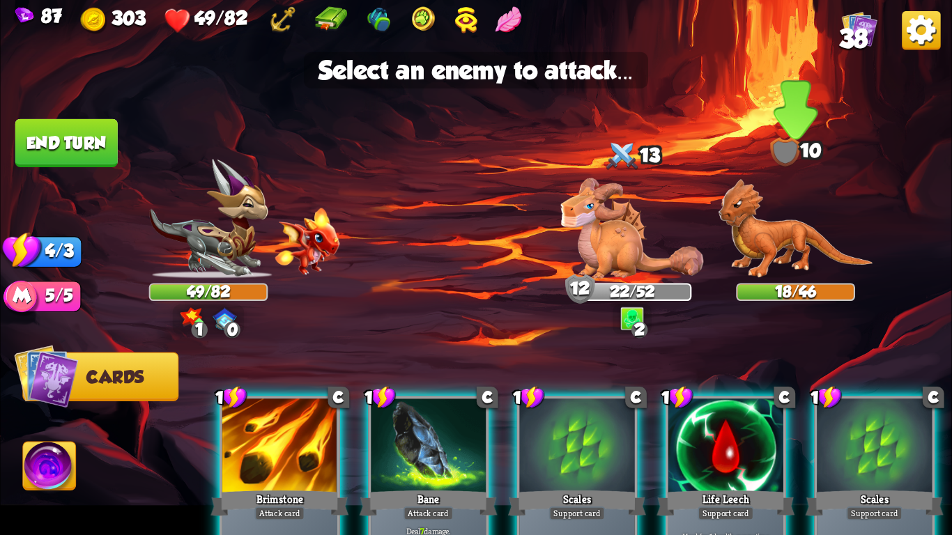
click at [805, 255] on img at bounding box center [796, 229] width 155 height 100
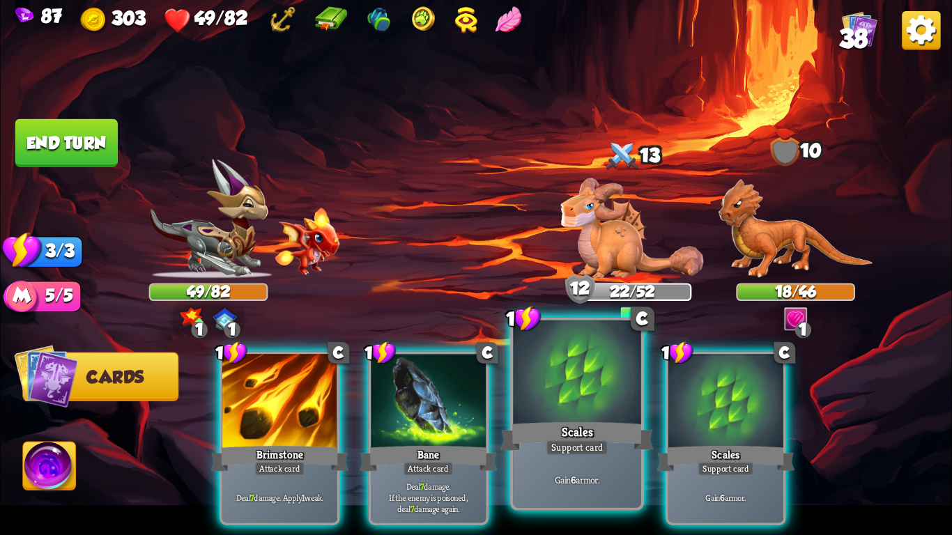
click at [598, 372] on div at bounding box center [577, 375] width 128 height 108
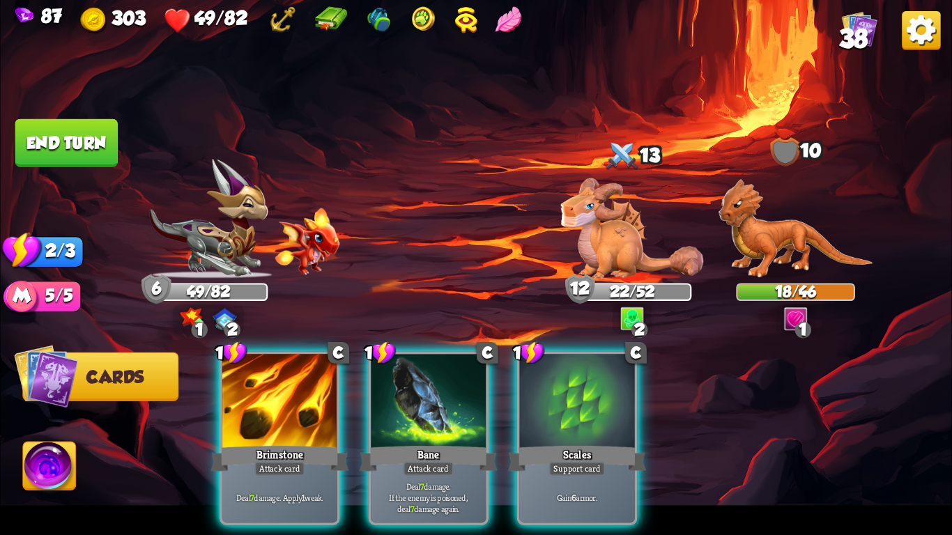
click at [598, 372] on div at bounding box center [577, 402] width 115 height 97
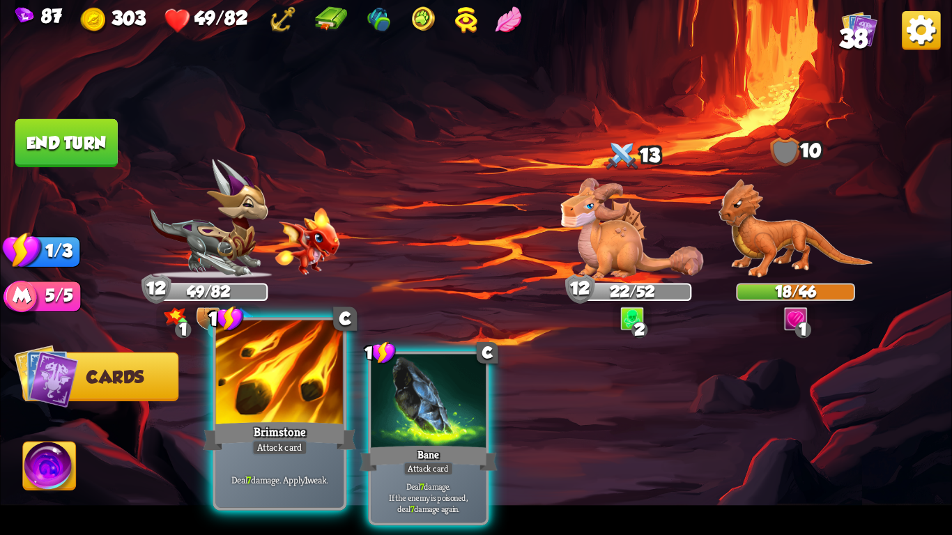
click at [264, 427] on div "Brimstone" at bounding box center [279, 437] width 153 height 34
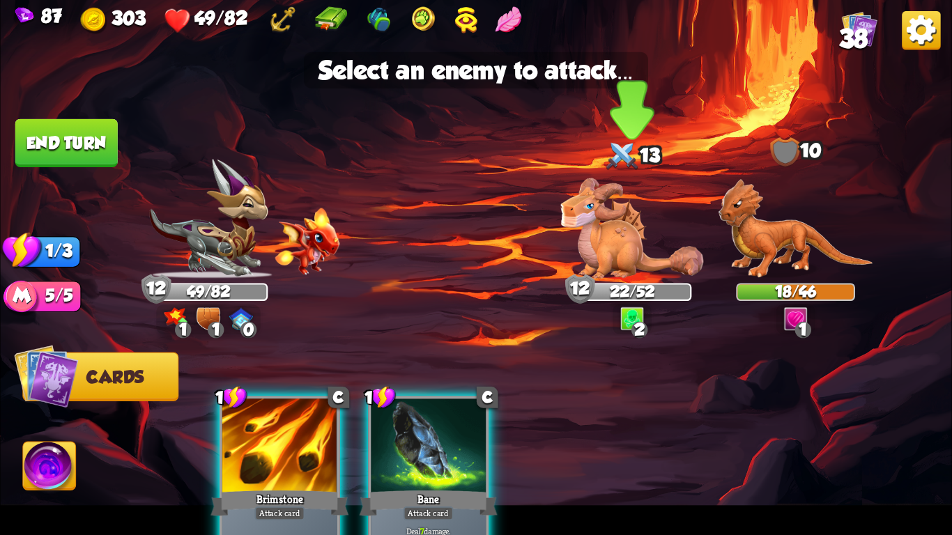
click at [637, 211] on img at bounding box center [632, 228] width 143 height 100
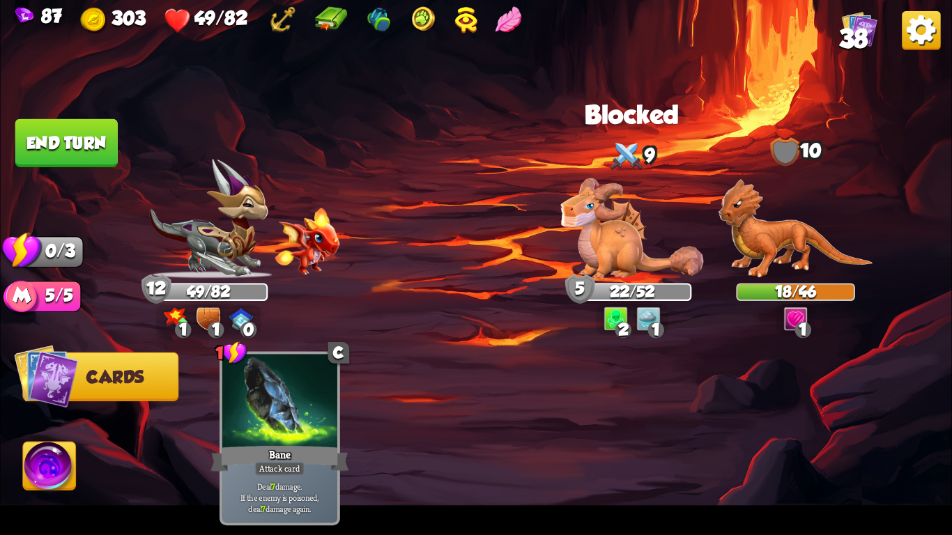
click at [88, 157] on button "End turn" at bounding box center [66, 143] width 102 height 48
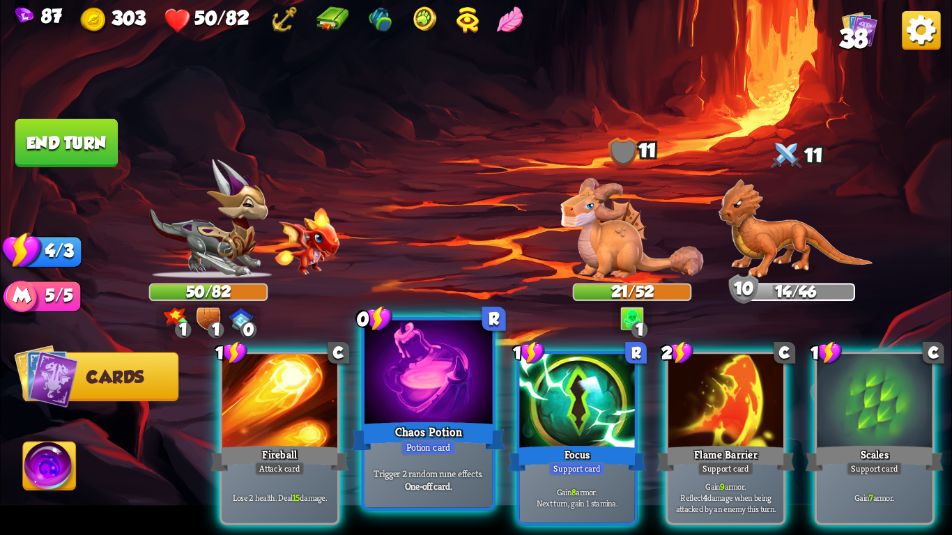
click at [444, 404] on div at bounding box center [429, 375] width 128 height 108
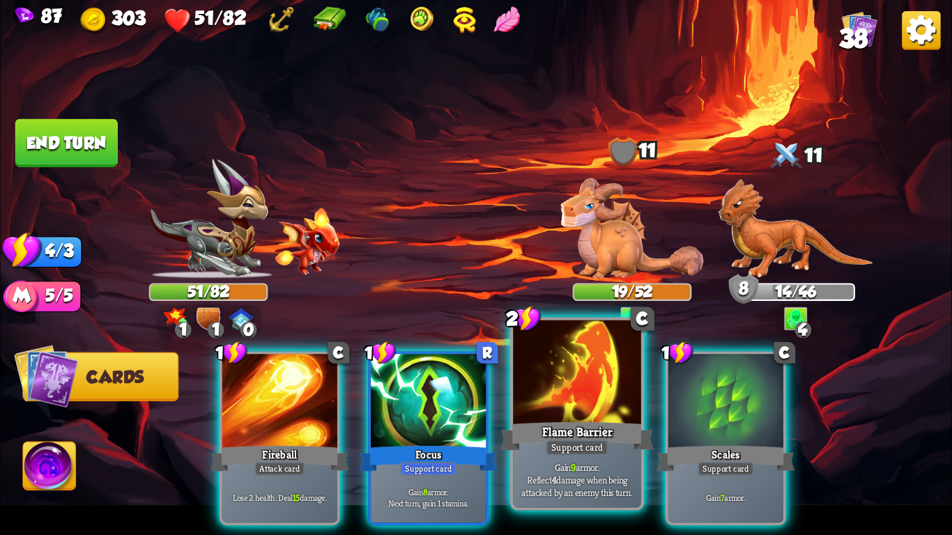
click at [568, 383] on div at bounding box center [577, 375] width 128 height 108
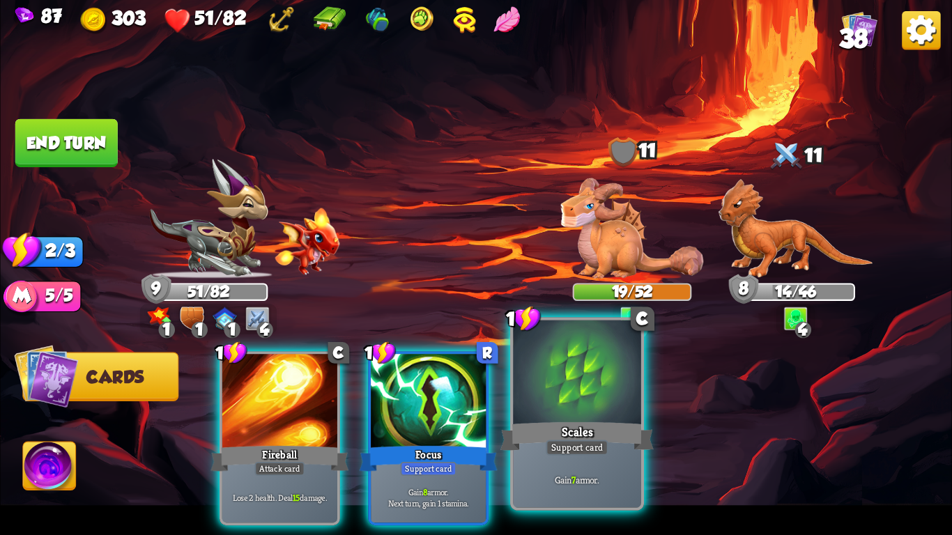
click at [560, 402] on div at bounding box center [577, 375] width 128 height 108
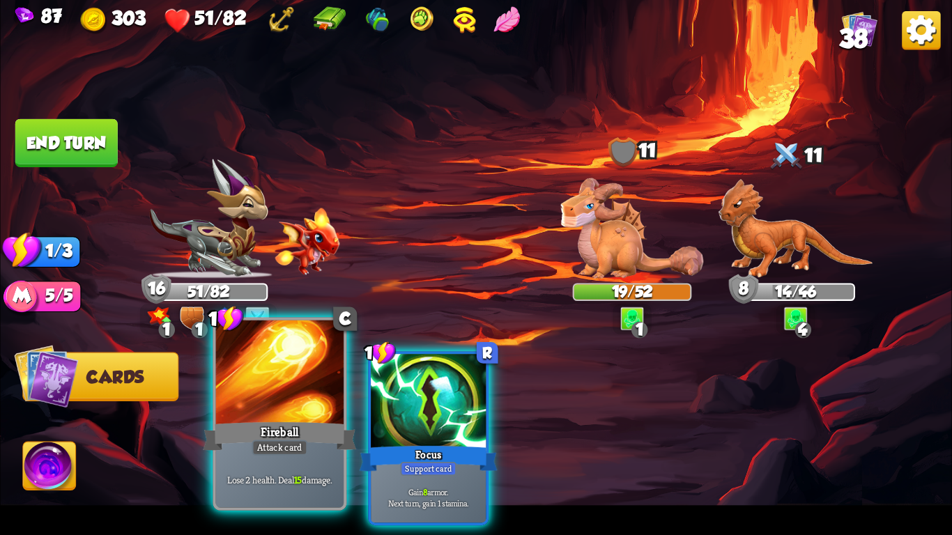
click at [261, 416] on div at bounding box center [280, 375] width 128 height 108
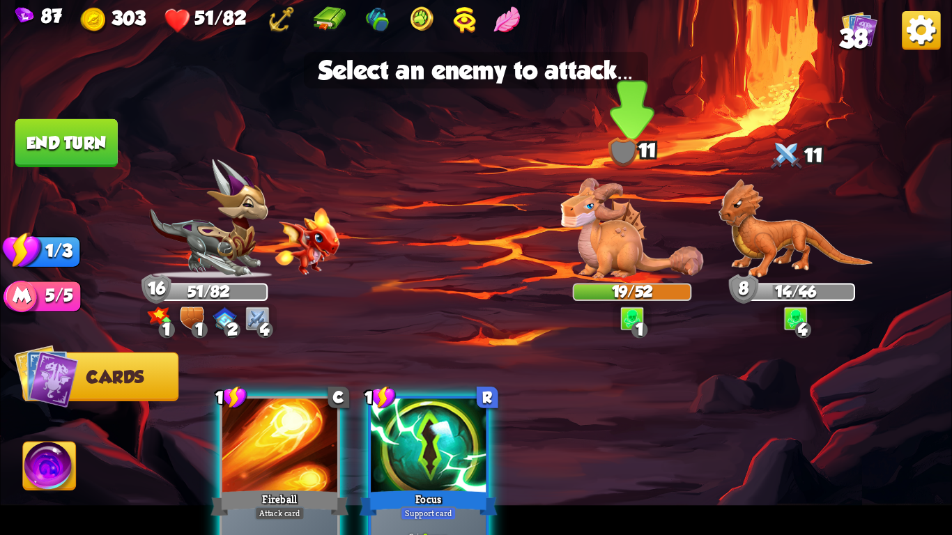
click at [608, 262] on img at bounding box center [632, 228] width 143 height 100
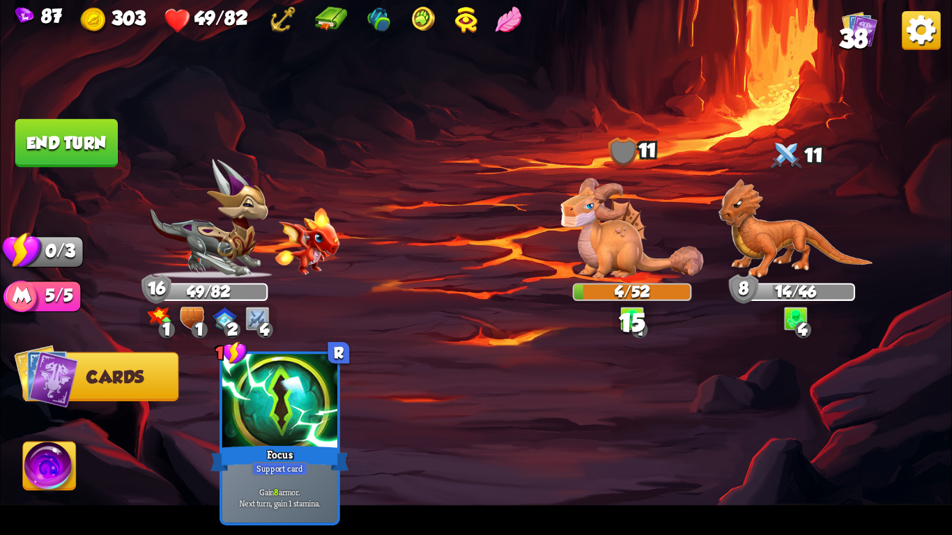
click at [79, 161] on button "End turn" at bounding box center [66, 143] width 102 height 48
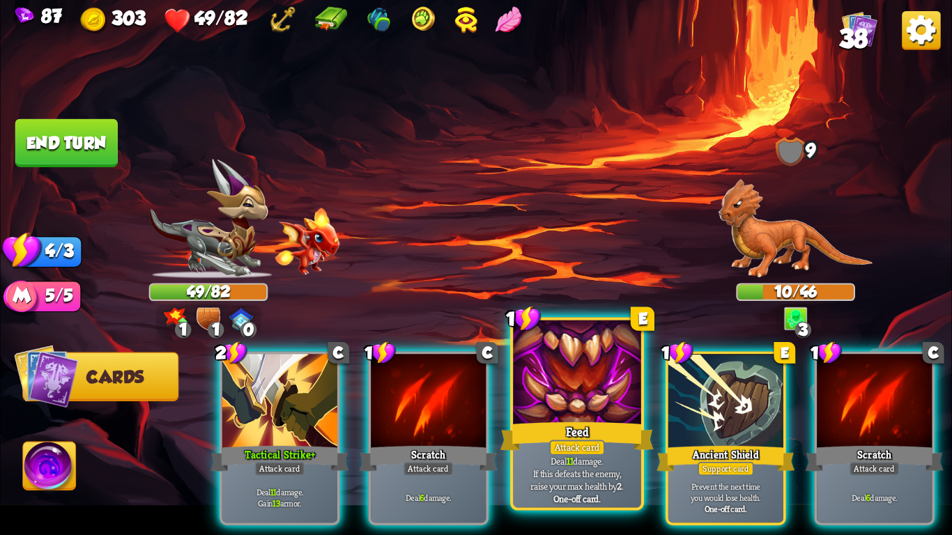
click at [622, 434] on div "Feed" at bounding box center [577, 437] width 153 height 34
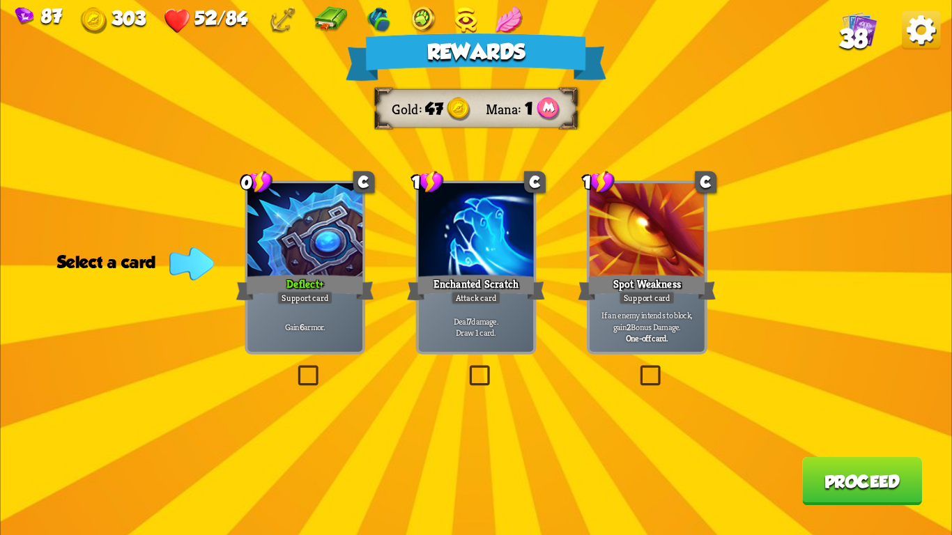
click at [273, 295] on div "Deflect+" at bounding box center [305, 288] width 138 height 31
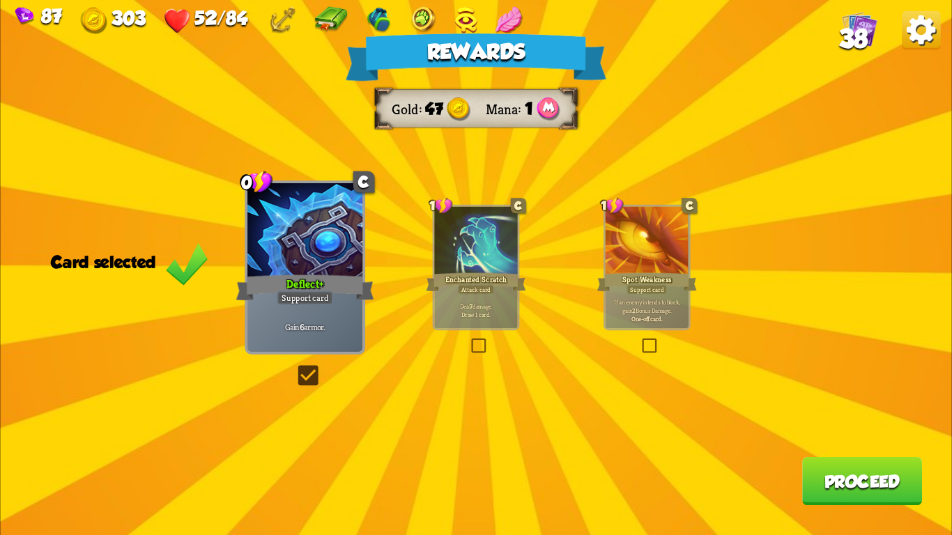
click at [655, 310] on p "If an enemy intends to block, gain 2 Bonus Damage." at bounding box center [647, 306] width 79 height 17
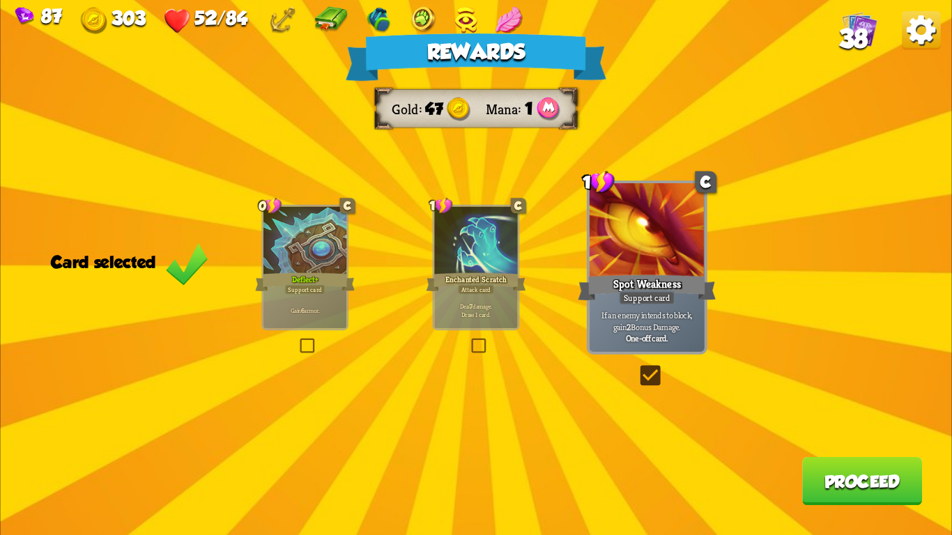
click at [841, 482] on button "Proceed" at bounding box center [862, 481] width 120 height 48
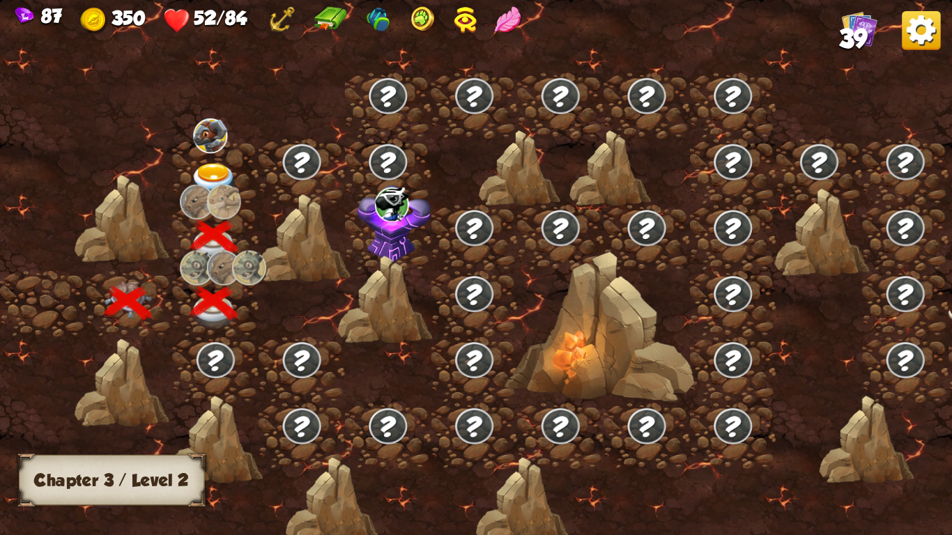
click at [205, 168] on img at bounding box center [213, 180] width 47 height 35
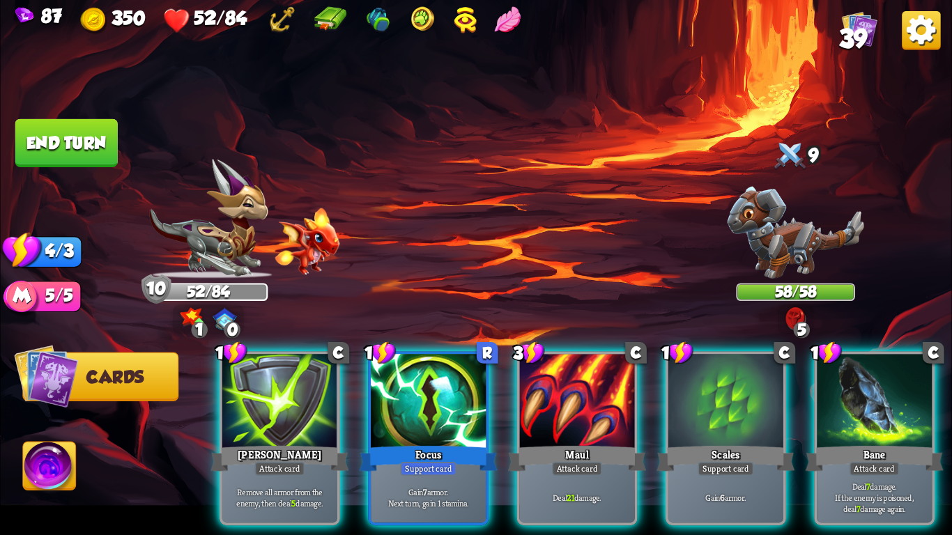
click at [797, 259] on img at bounding box center [796, 233] width 137 height 92
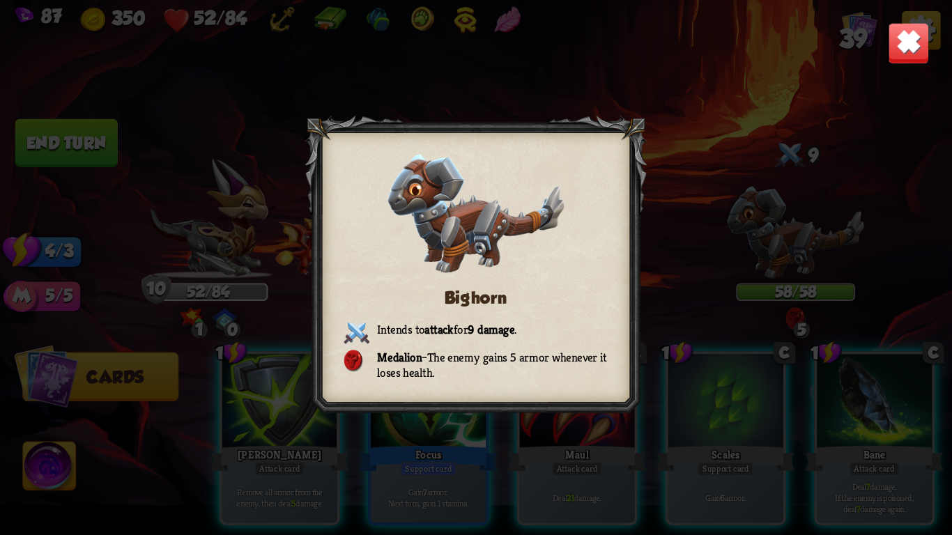
click at [915, 40] on img at bounding box center [909, 43] width 42 height 42
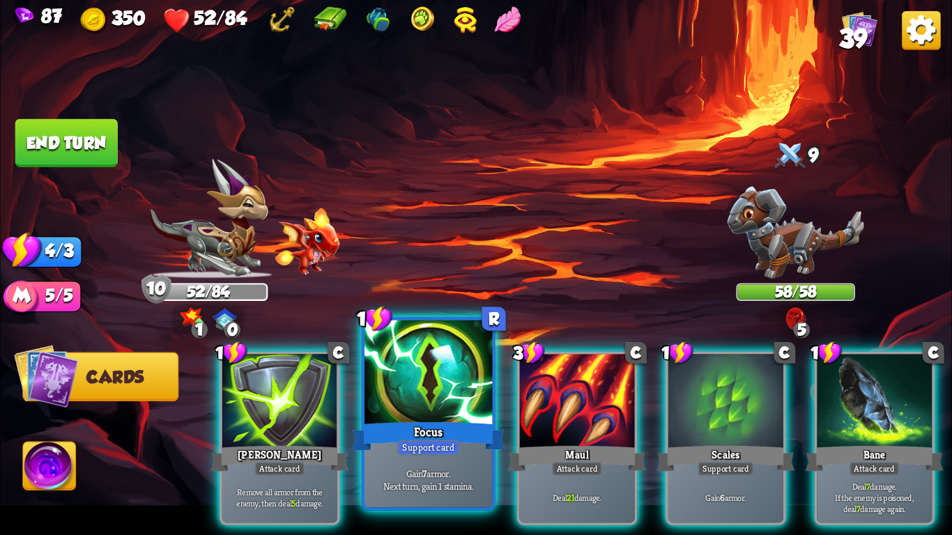
click at [404, 401] on div at bounding box center [429, 375] width 128 height 108
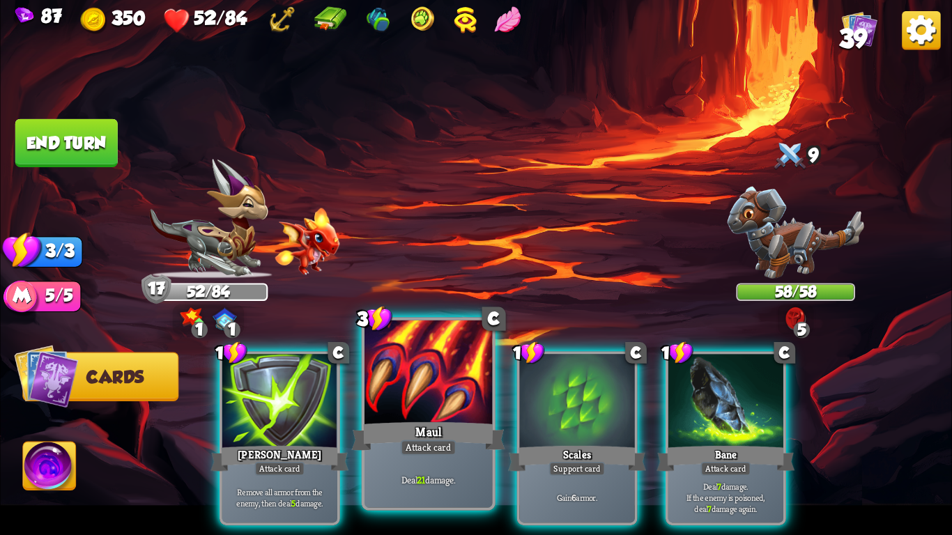
click at [387, 413] on div at bounding box center [429, 375] width 128 height 108
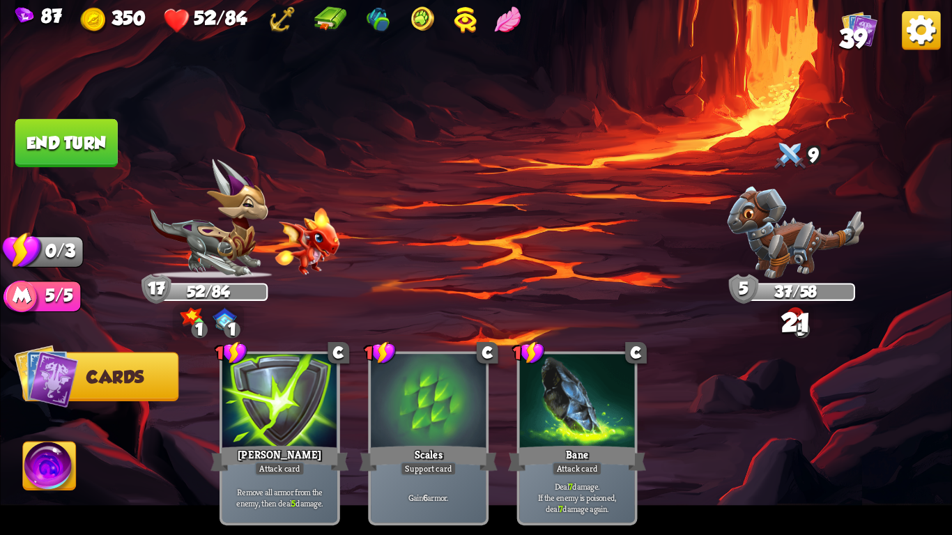
click at [54, 137] on button "End turn" at bounding box center [66, 143] width 102 height 48
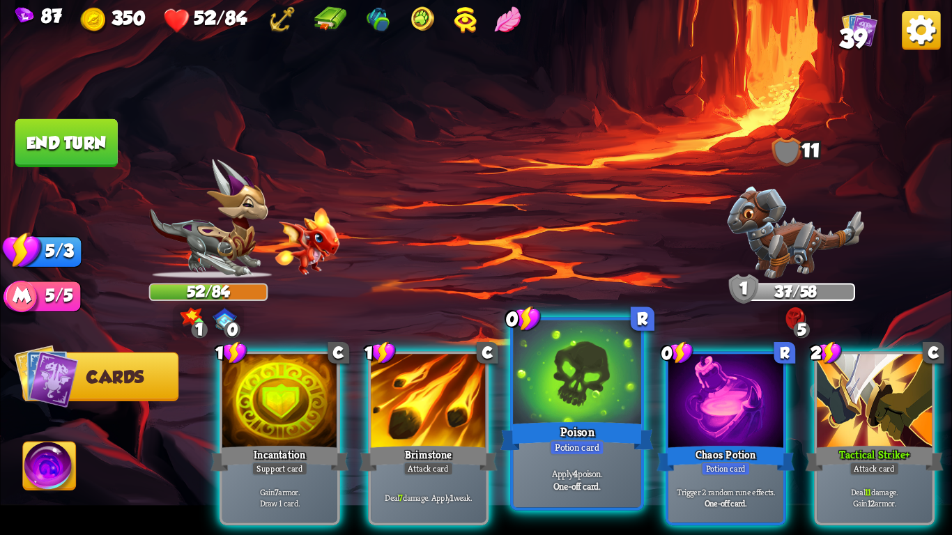
click at [542, 455] on div "Apply 4 poison. One-off card." at bounding box center [577, 480] width 128 height 56
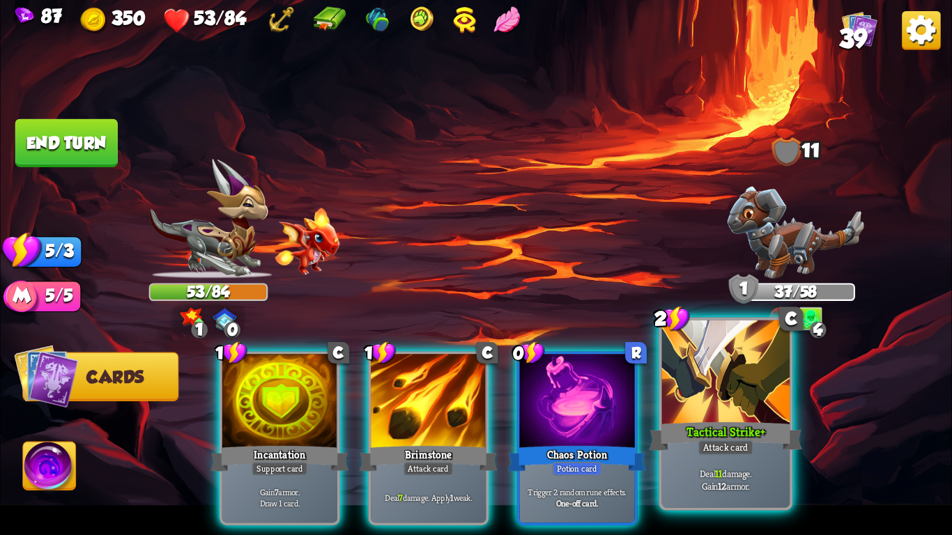
click at [773, 434] on div "Tactical Strike+" at bounding box center [725, 437] width 153 height 34
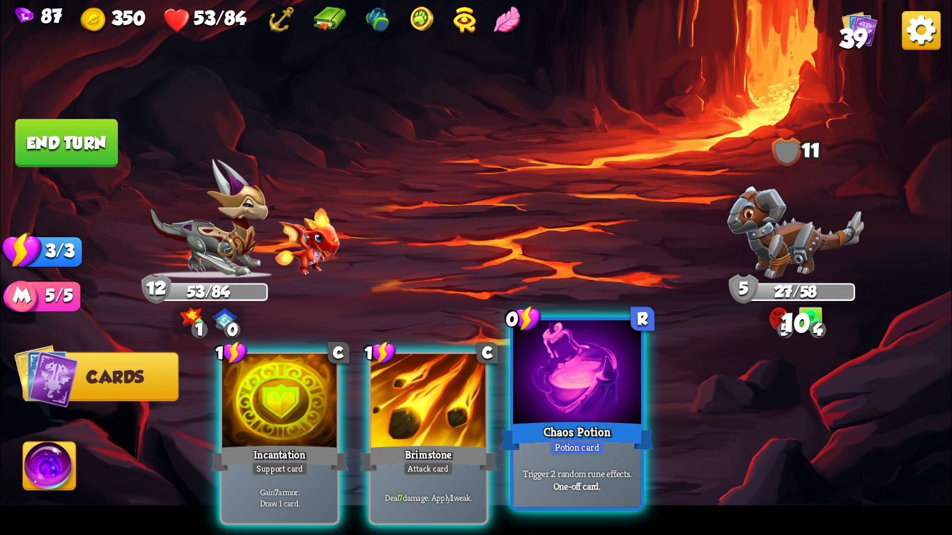
click at [584, 391] on div at bounding box center [577, 375] width 128 height 108
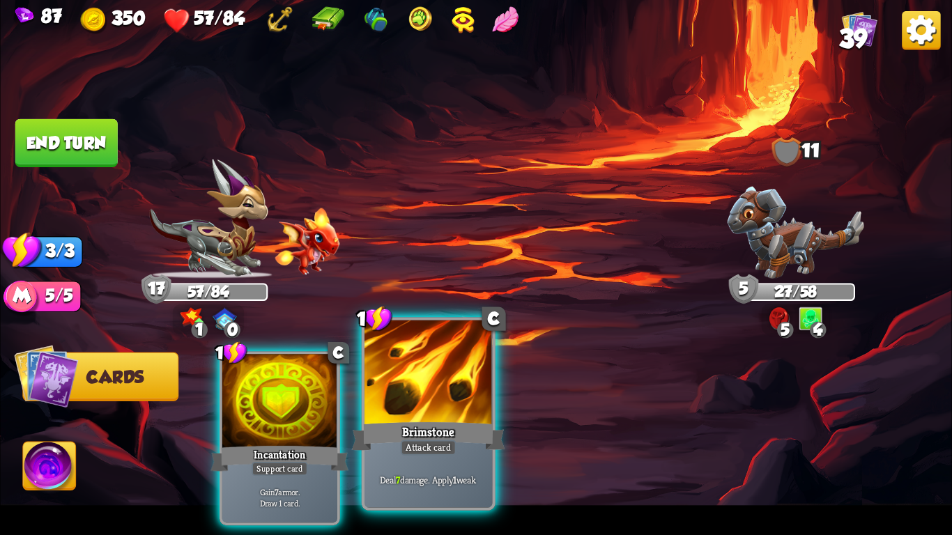
click at [460, 398] on div at bounding box center [429, 375] width 128 height 108
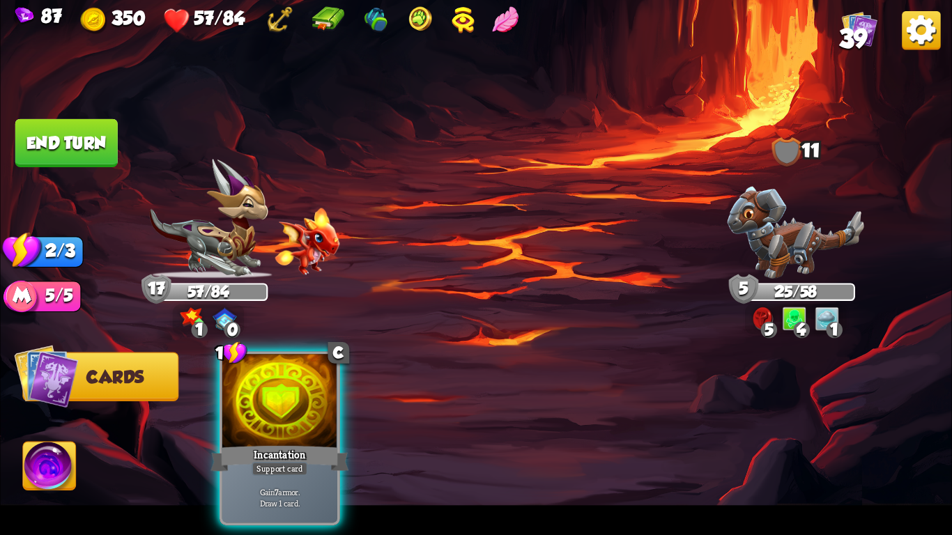
click at [54, 133] on button "End turn" at bounding box center [66, 143] width 102 height 48
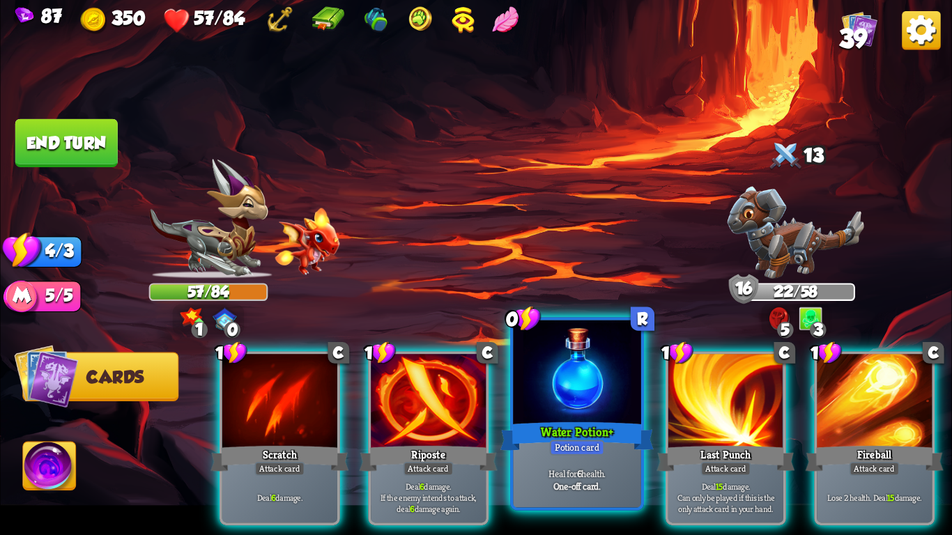
click at [533, 425] on div "Water Potion+" at bounding box center [577, 437] width 153 height 34
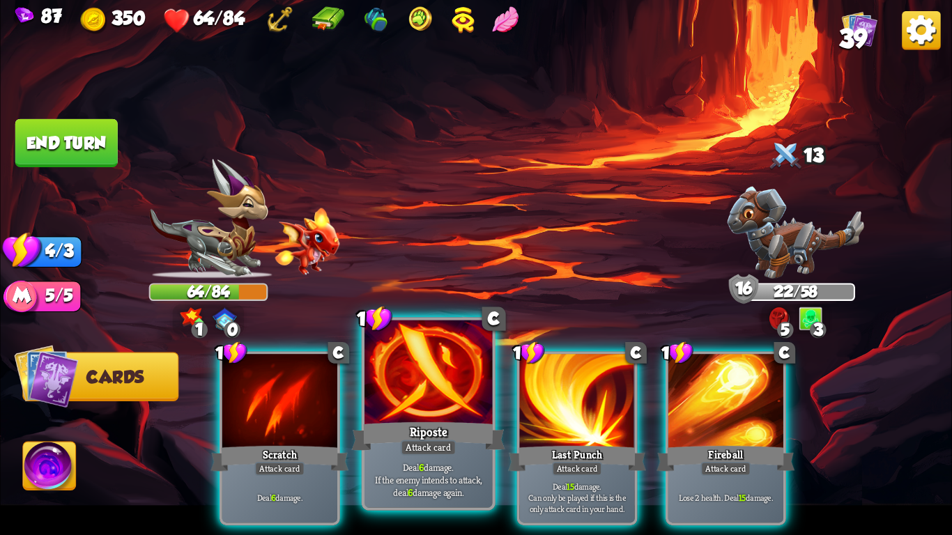
click at [395, 432] on div "Riposte" at bounding box center [428, 437] width 153 height 34
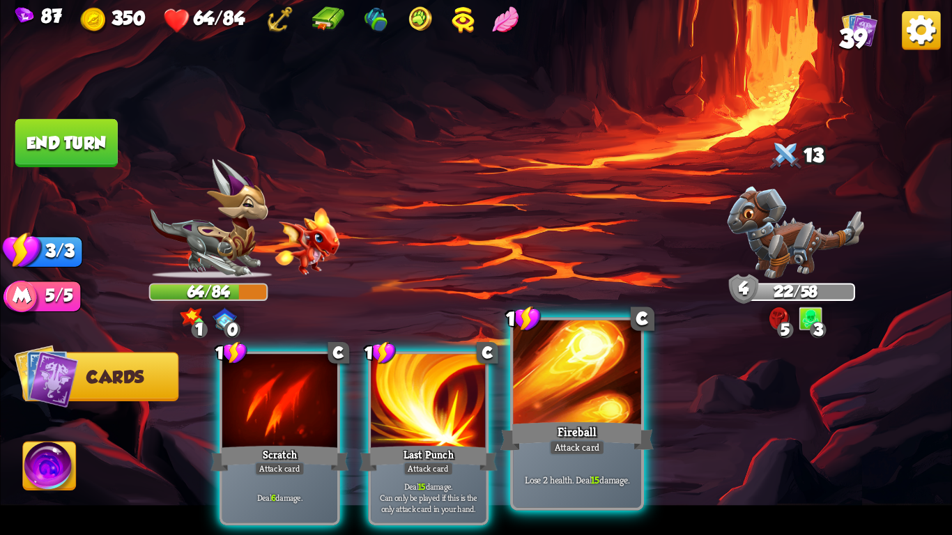
click at [569, 406] on div at bounding box center [577, 375] width 128 height 108
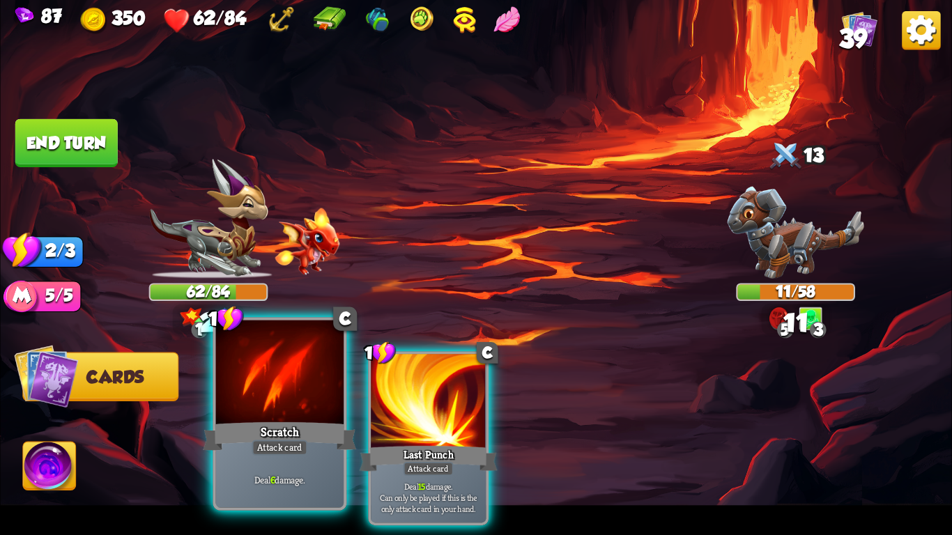
click at [263, 422] on div "Scratch" at bounding box center [279, 437] width 153 height 34
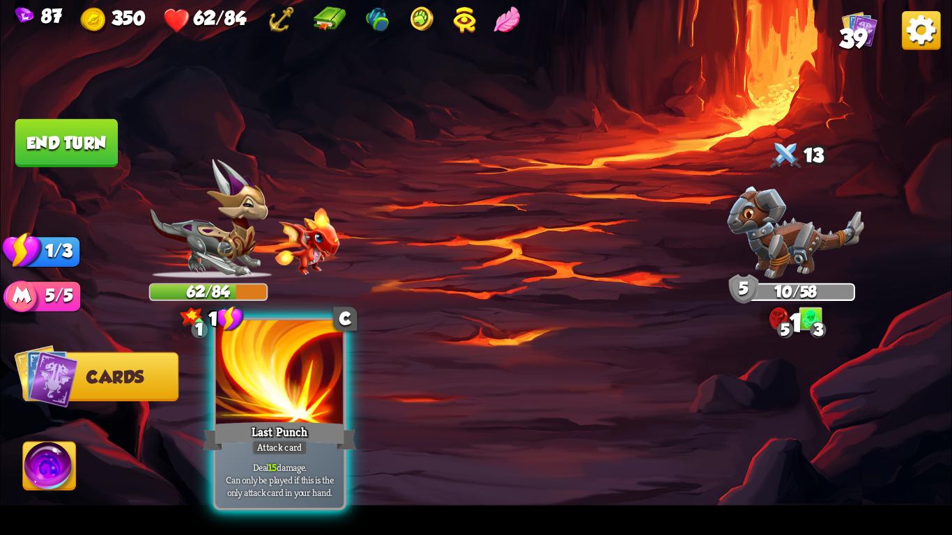
click at [271, 423] on div "Last Punch" at bounding box center [279, 437] width 153 height 34
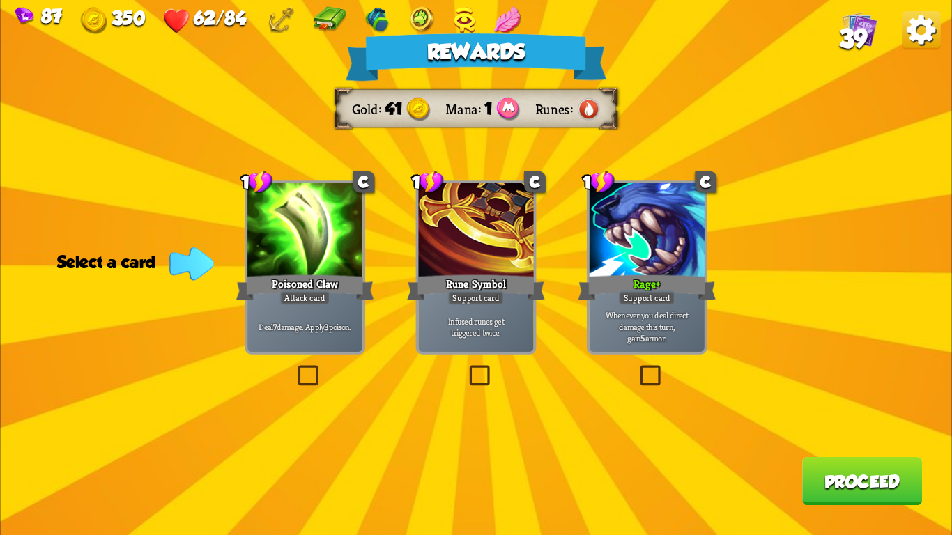
click at [518, 250] on div at bounding box center [475, 231] width 115 height 97
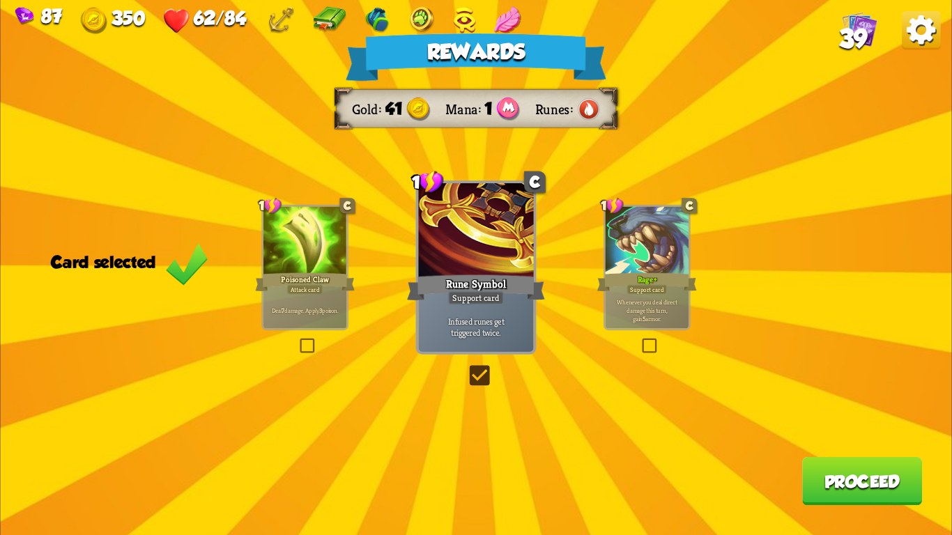
click at [294, 264] on div at bounding box center [305, 242] width 83 height 70
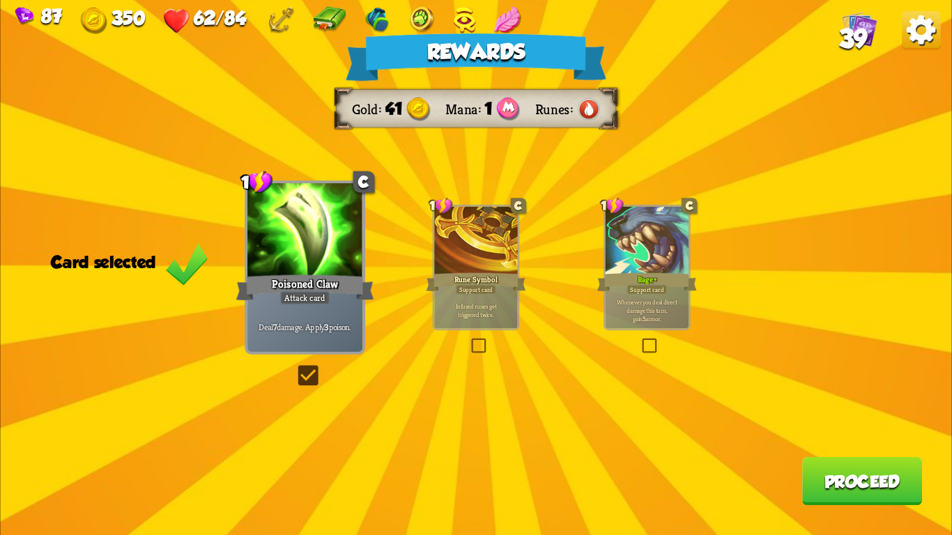
click at [857, 472] on button "Proceed" at bounding box center [862, 481] width 120 height 48
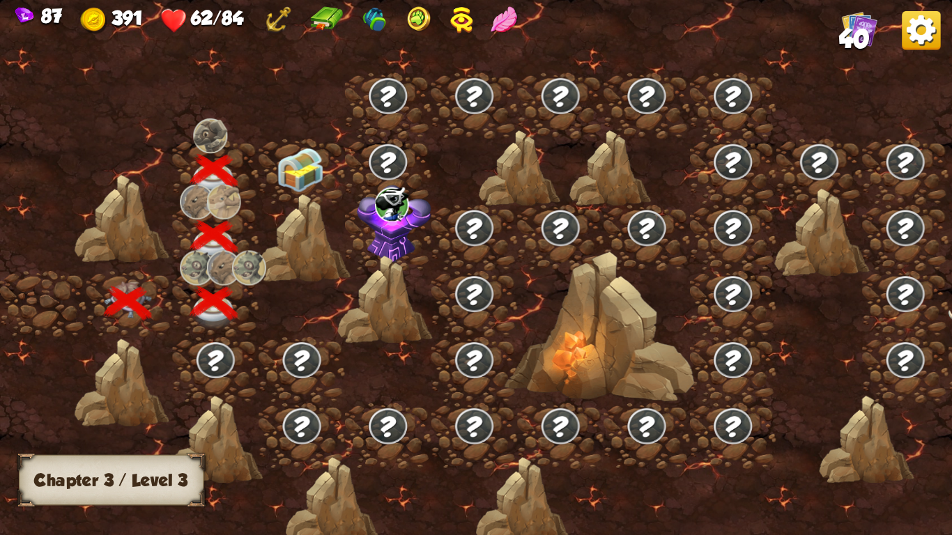
click at [304, 158] on img at bounding box center [300, 170] width 47 height 45
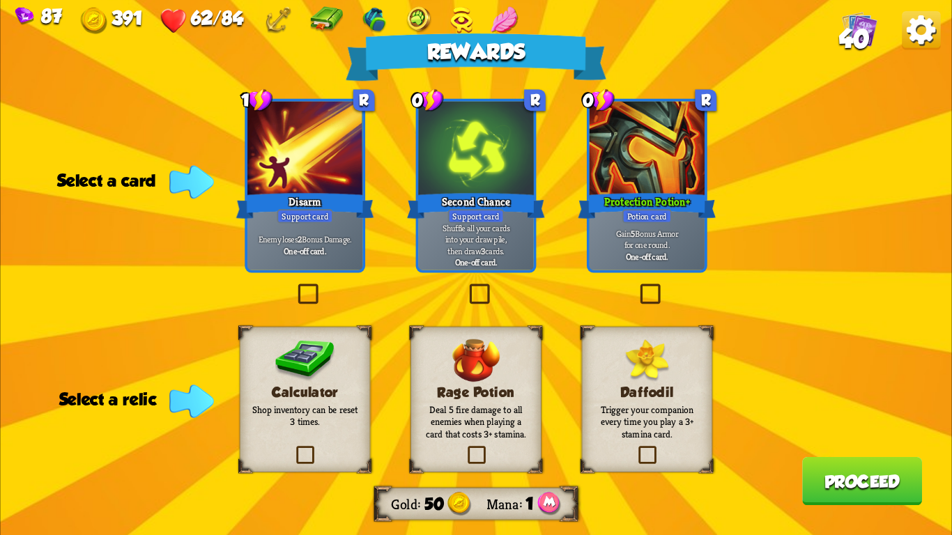
click at [526, 429] on p "Deal 5 fire damage to all enemies when playing a card that costs 3+ stamina." at bounding box center [476, 423] width 106 height 38
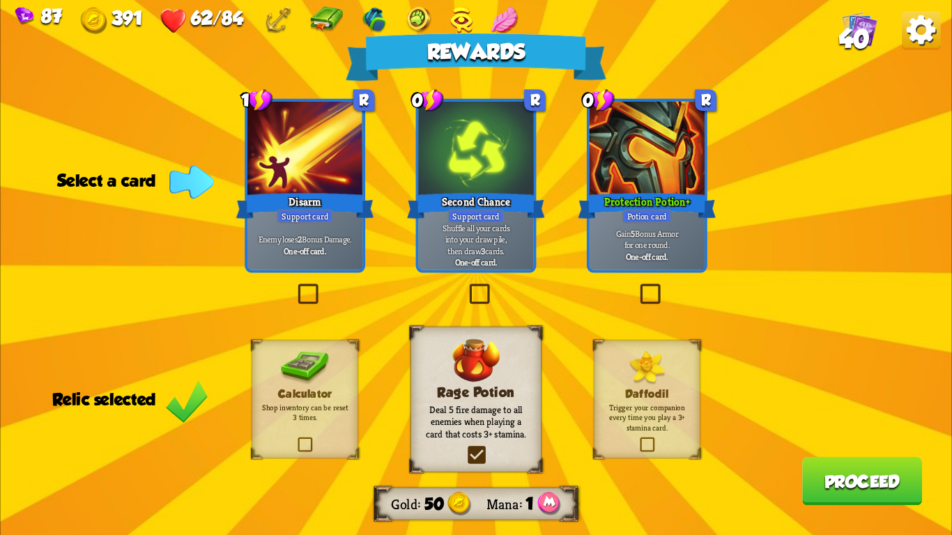
click at [267, 144] on div at bounding box center [304, 150] width 115 height 97
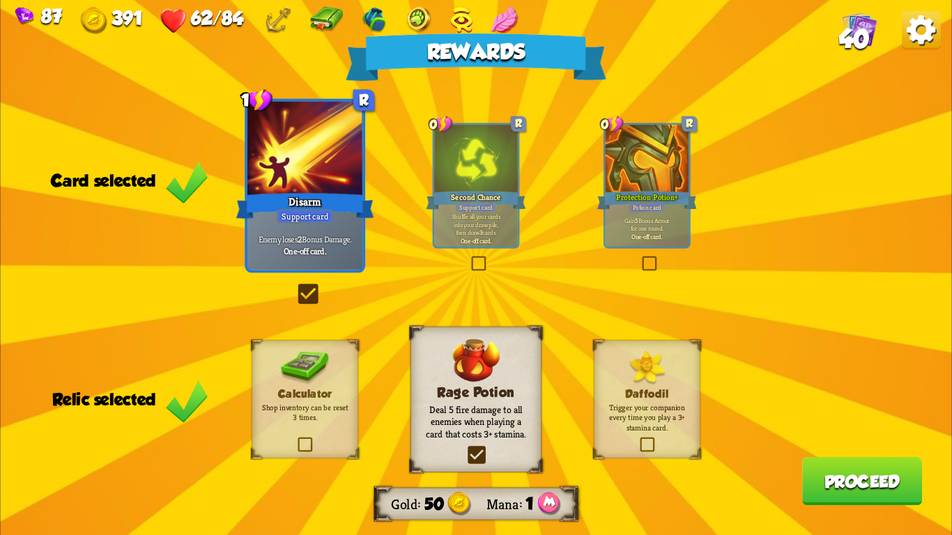
click at [870, 493] on button "Proceed" at bounding box center [862, 481] width 120 height 48
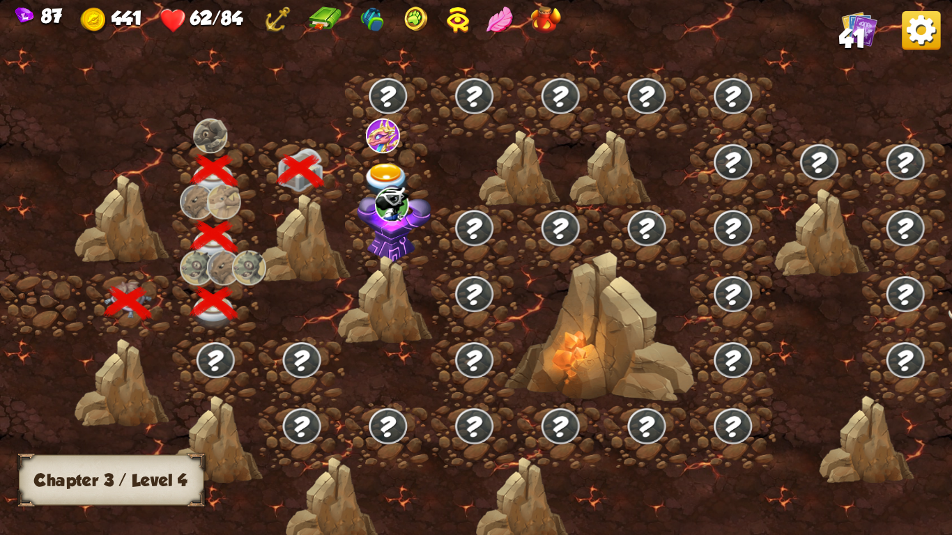
click at [372, 167] on img at bounding box center [386, 180] width 47 height 35
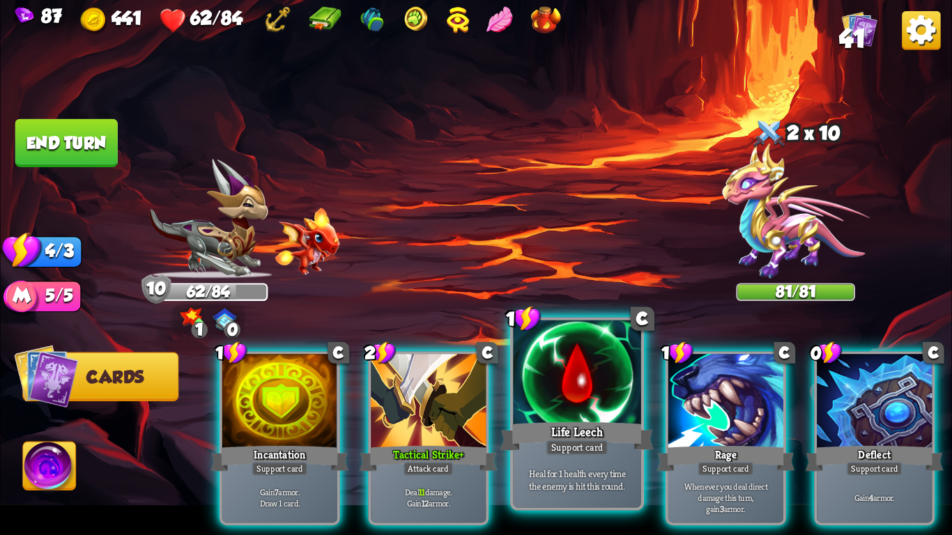
click at [541, 383] on div at bounding box center [577, 375] width 128 height 108
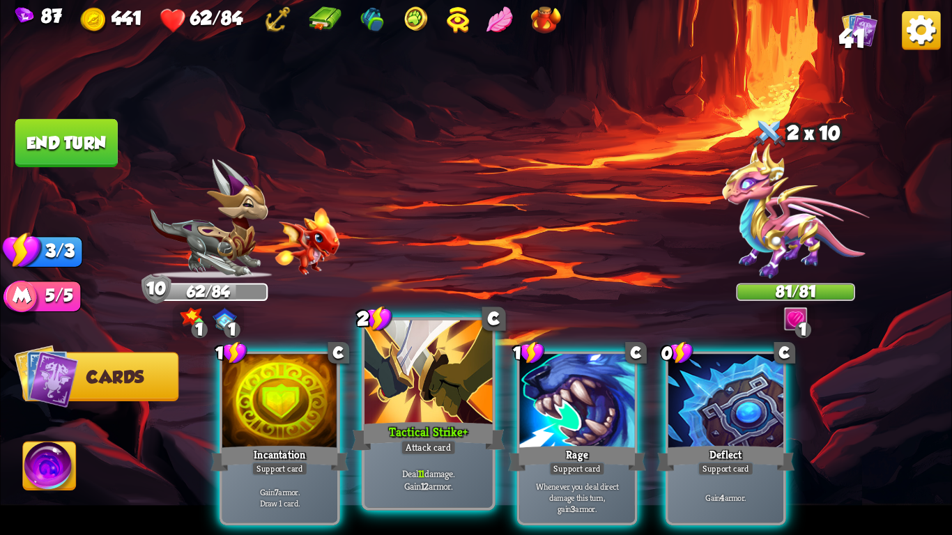
click at [404, 390] on div at bounding box center [429, 375] width 128 height 108
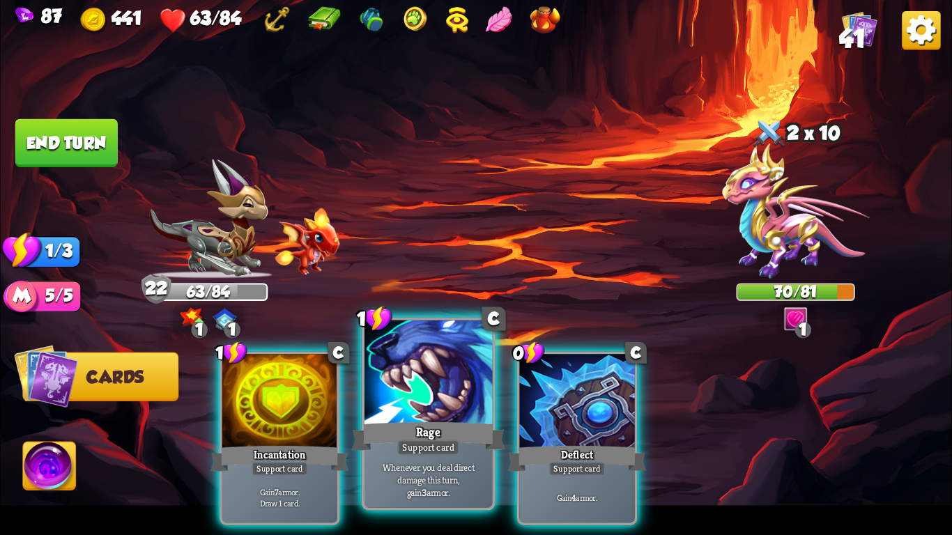
click at [399, 409] on div at bounding box center [429, 375] width 128 height 108
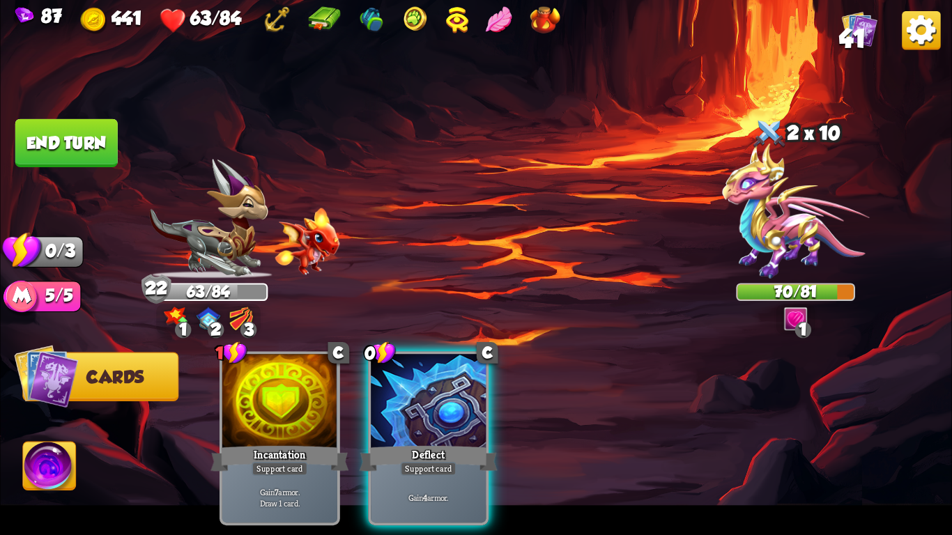
click at [68, 153] on button "End turn" at bounding box center [66, 143] width 102 height 48
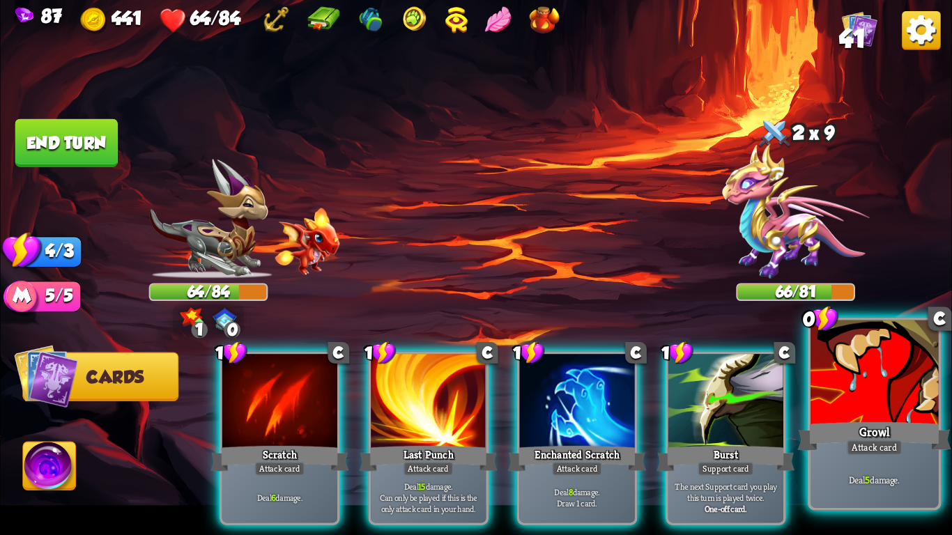
click at [890, 429] on div "Growl" at bounding box center [874, 437] width 153 height 34
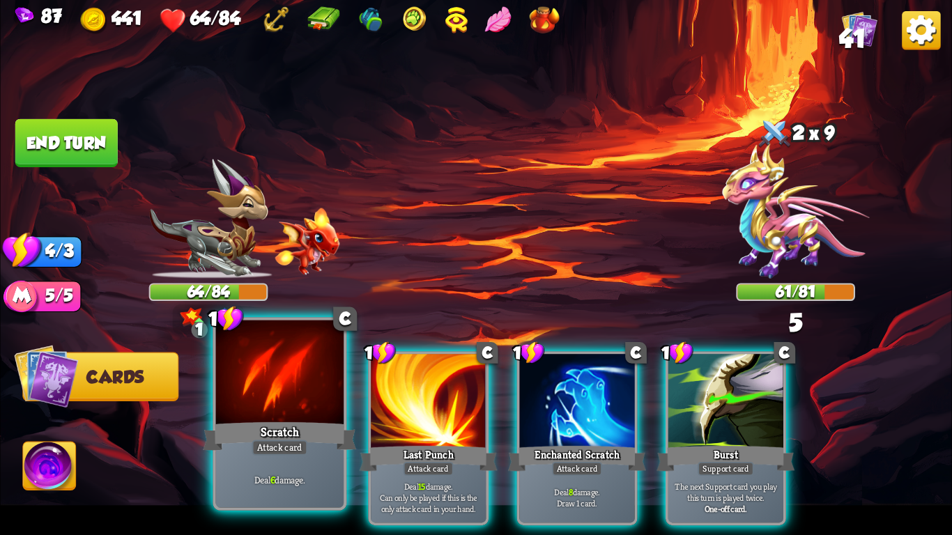
click at [229, 448] on div "Scratch" at bounding box center [279, 437] width 153 height 34
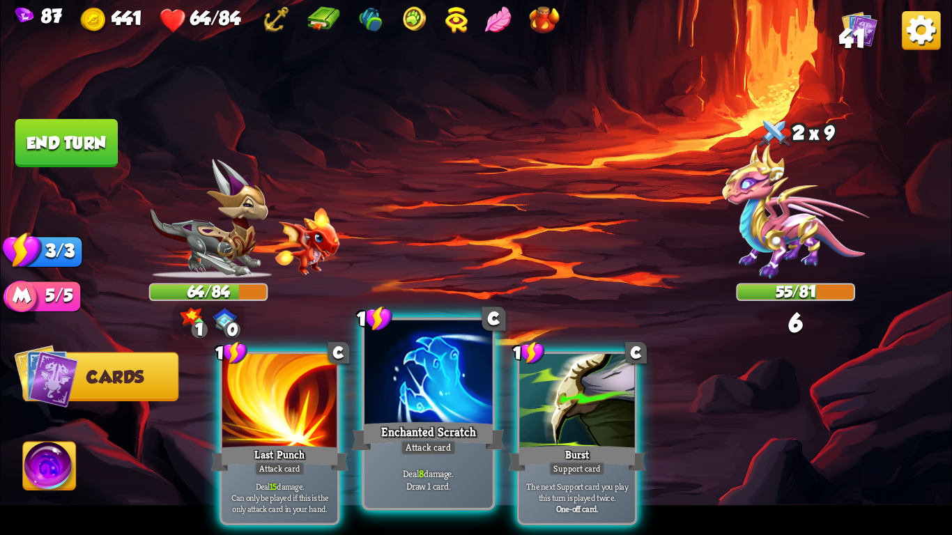
click at [446, 418] on div at bounding box center [429, 375] width 128 height 108
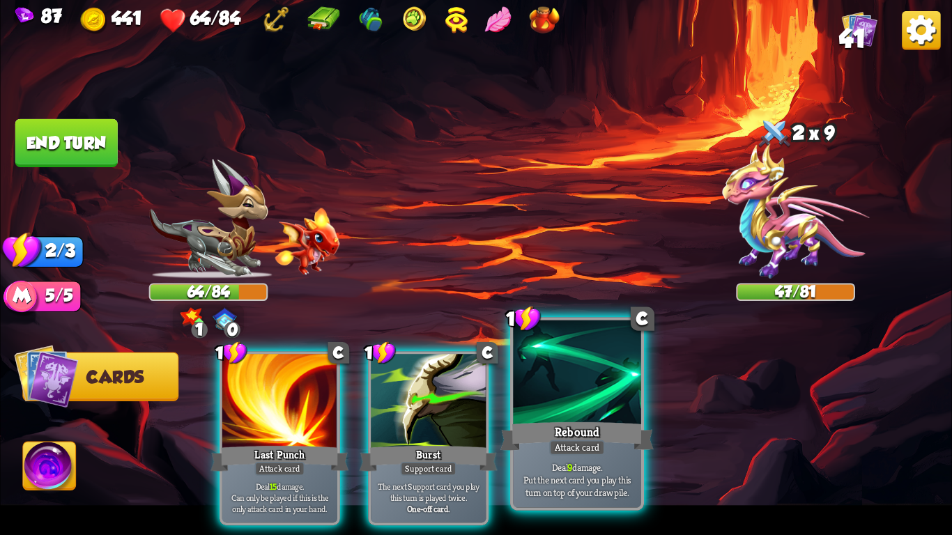
click at [588, 379] on div at bounding box center [577, 375] width 128 height 108
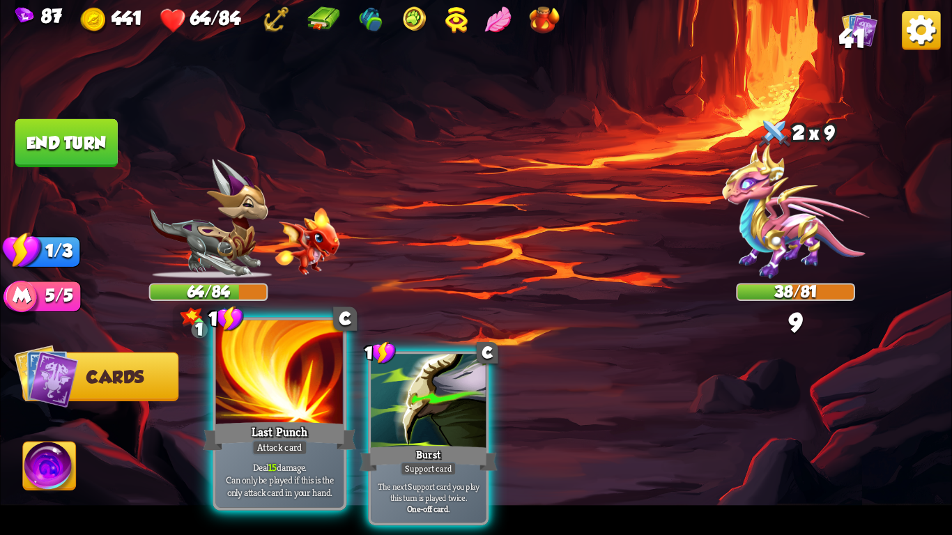
click at [236, 411] on div at bounding box center [280, 375] width 128 height 108
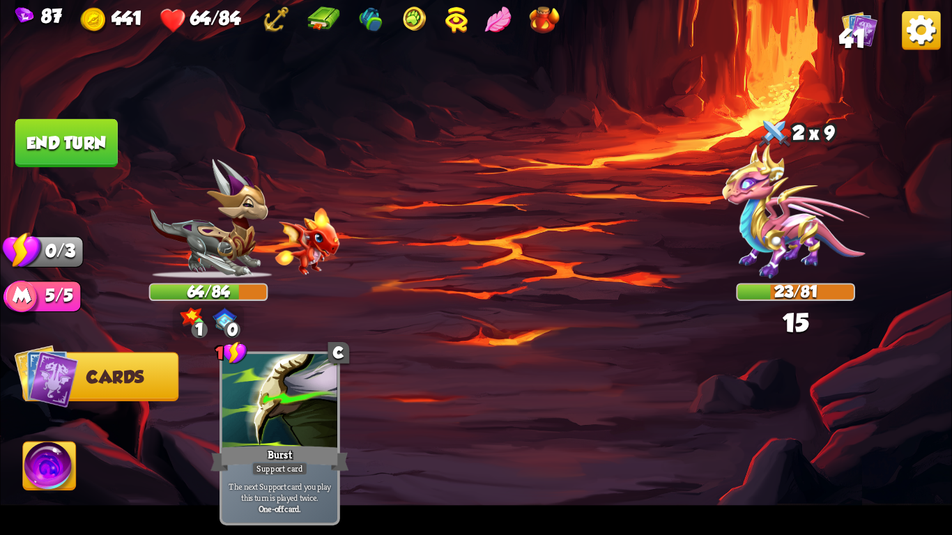
click at [104, 138] on button "End turn" at bounding box center [66, 143] width 102 height 48
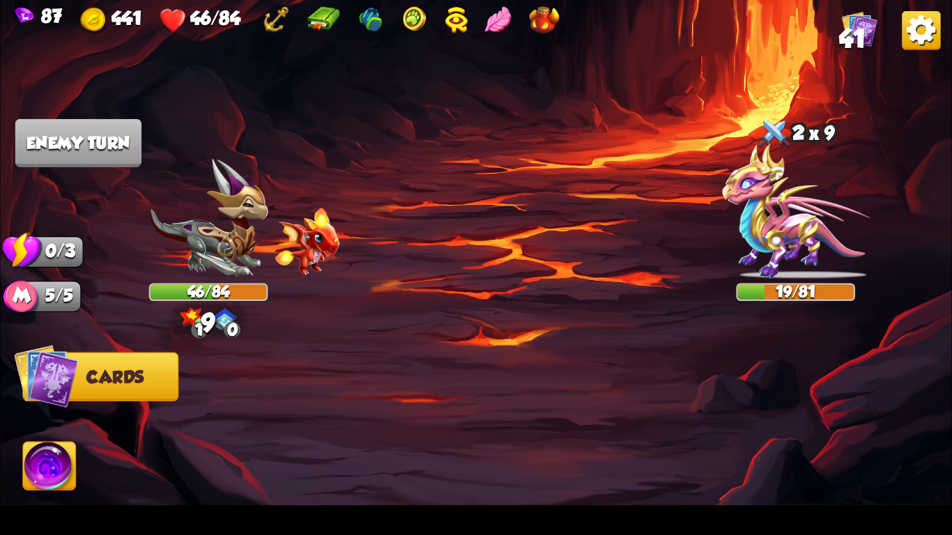
click at [480, 199] on img at bounding box center [476, 267] width 952 height 535
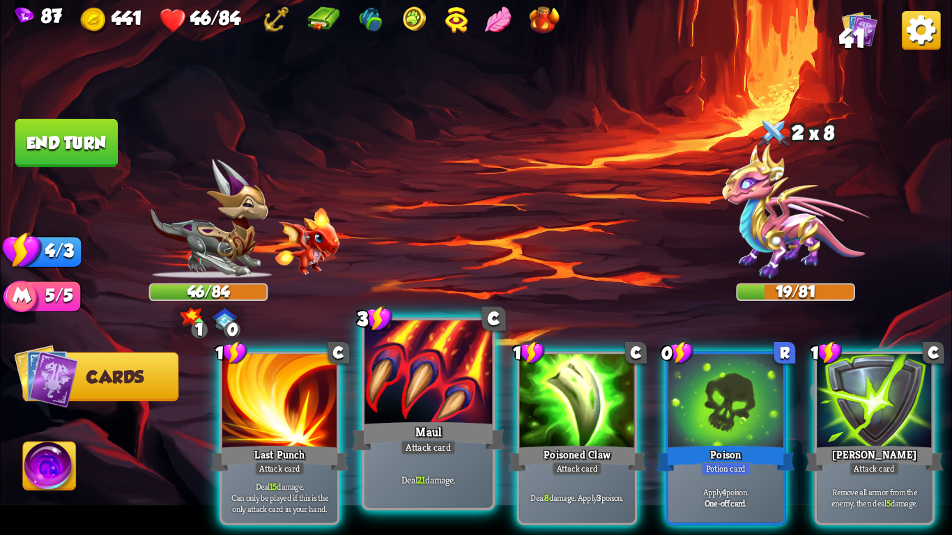
click at [431, 422] on div "Maul" at bounding box center [428, 437] width 153 height 34
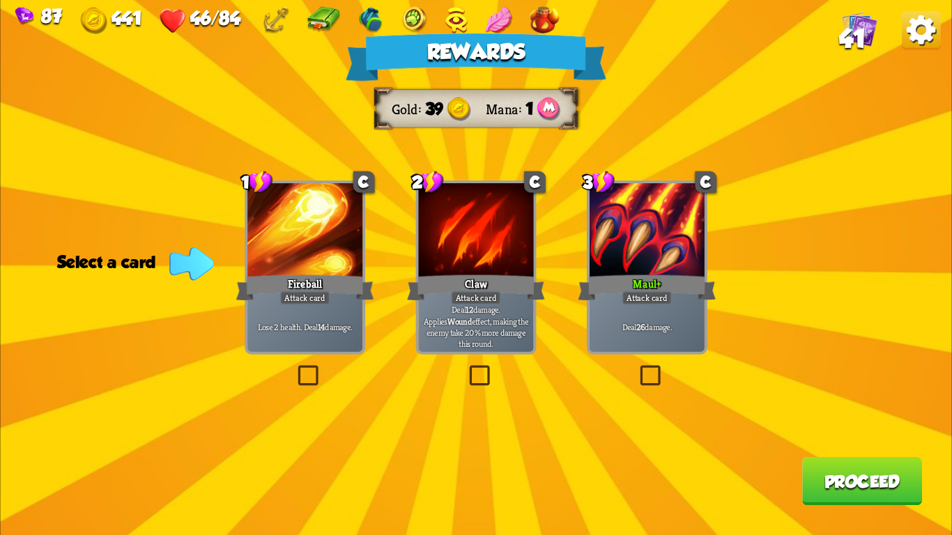
click at [643, 282] on div "Maul+" at bounding box center [647, 288] width 138 height 31
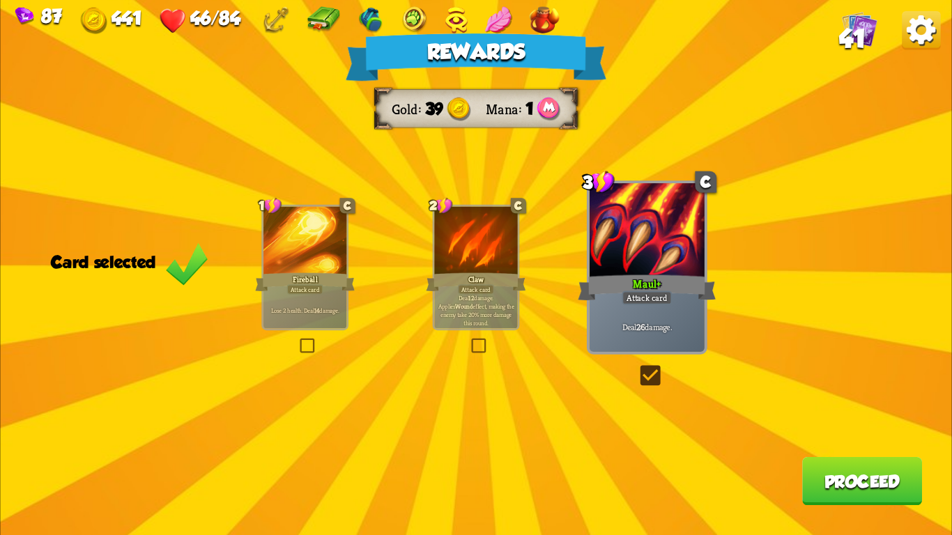
click at [863, 501] on button "Proceed" at bounding box center [862, 481] width 120 height 48
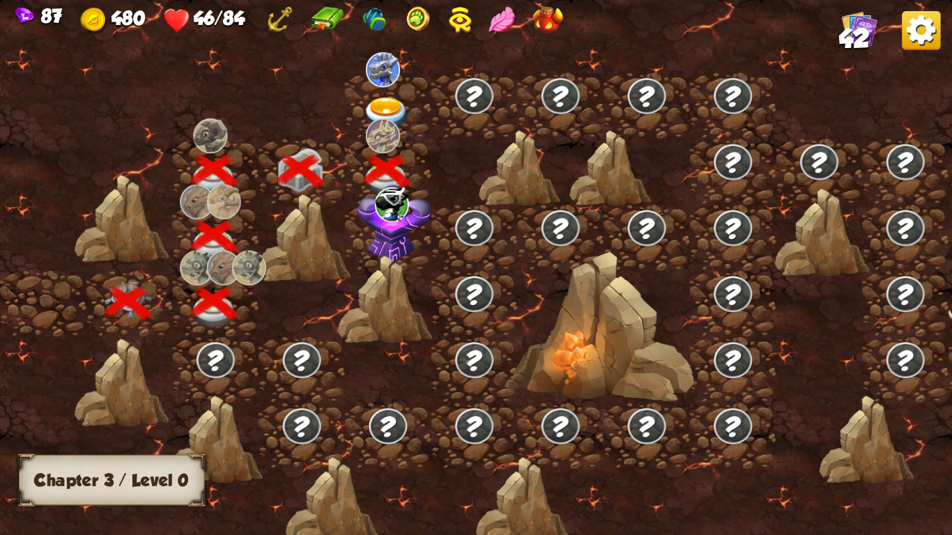
click at [378, 213] on img at bounding box center [392, 205] width 34 height 35
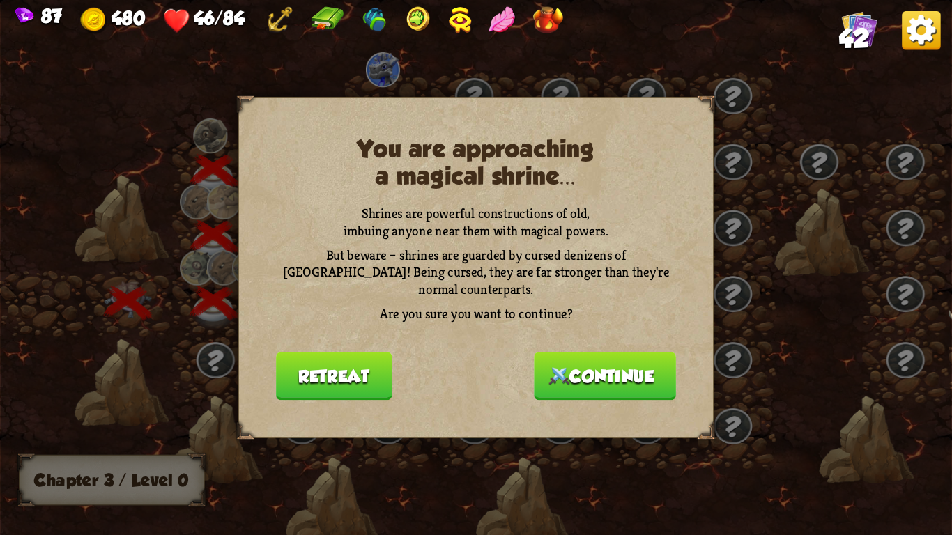
click at [370, 366] on button "Retreat" at bounding box center [334, 376] width 116 height 48
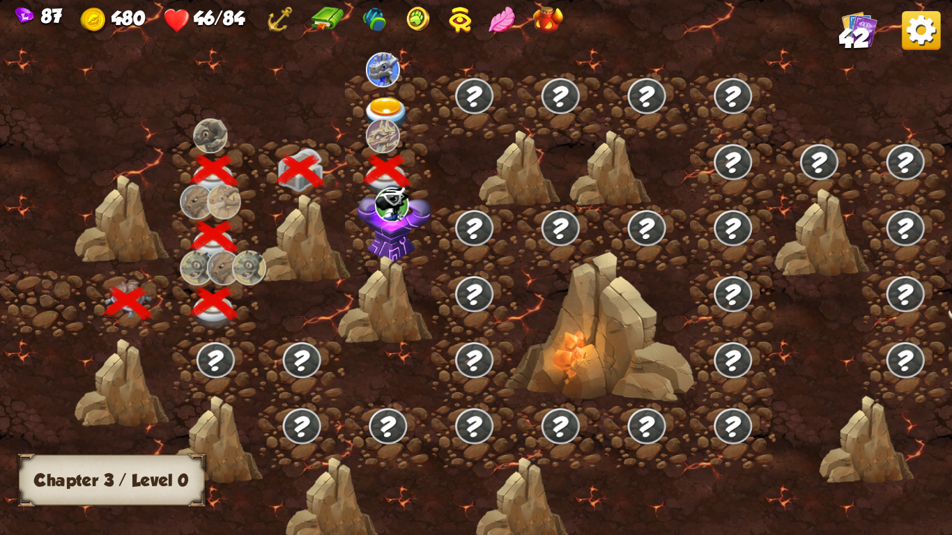
click at [374, 103] on img at bounding box center [386, 114] width 47 height 35
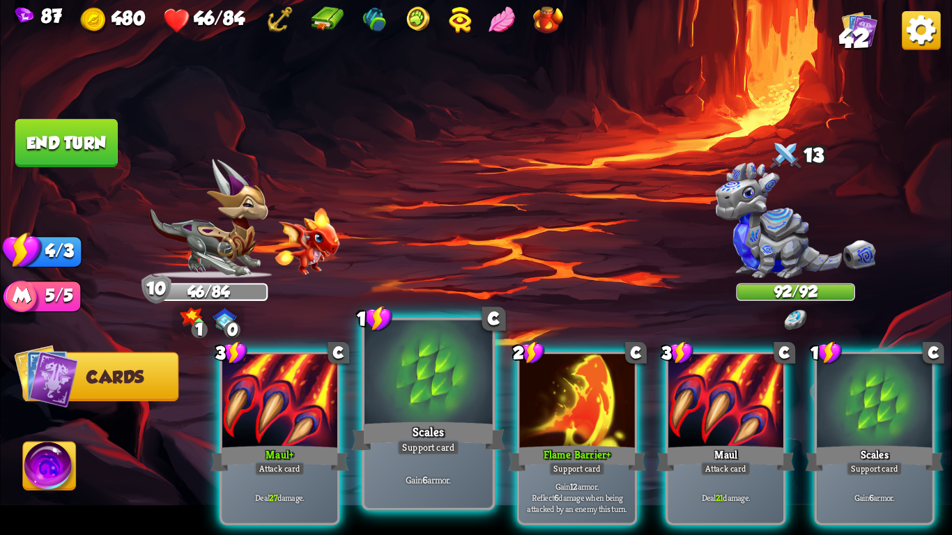
click at [445, 401] on div at bounding box center [429, 375] width 128 height 108
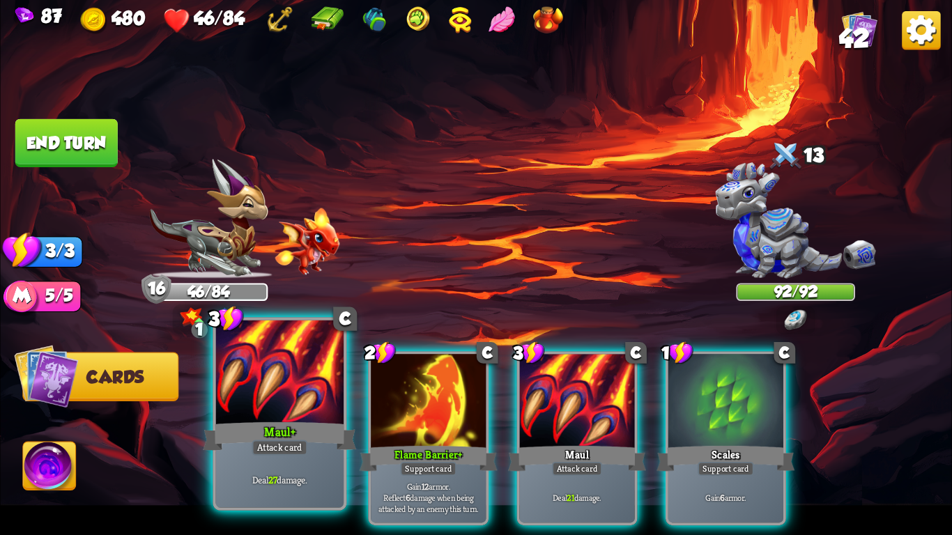
click at [268, 410] on div at bounding box center [280, 375] width 128 height 108
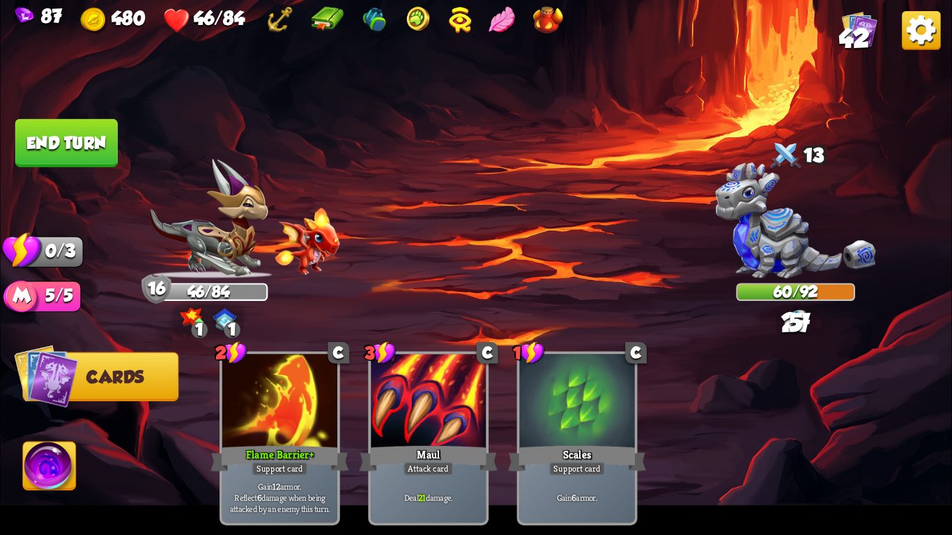
click at [51, 135] on button "End turn" at bounding box center [66, 143] width 102 height 48
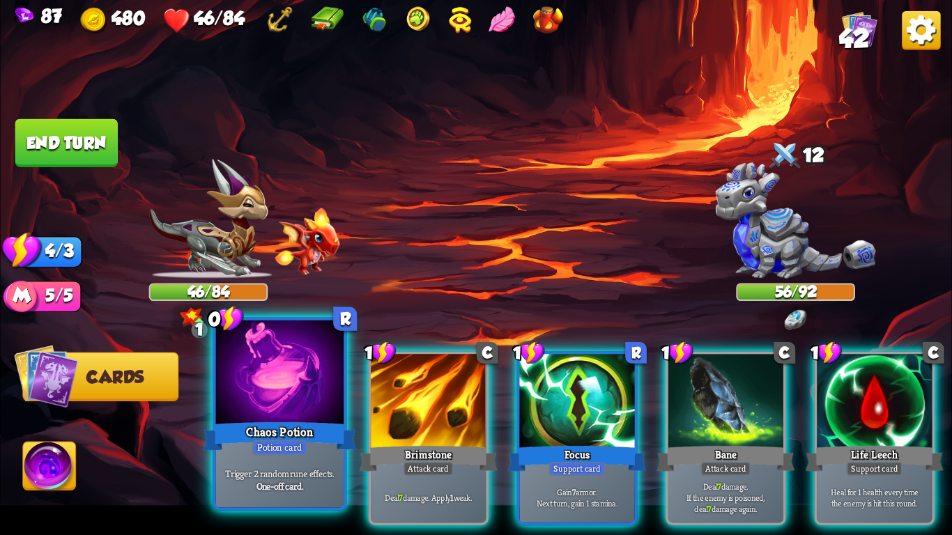
click at [228, 411] on div at bounding box center [280, 375] width 128 height 108
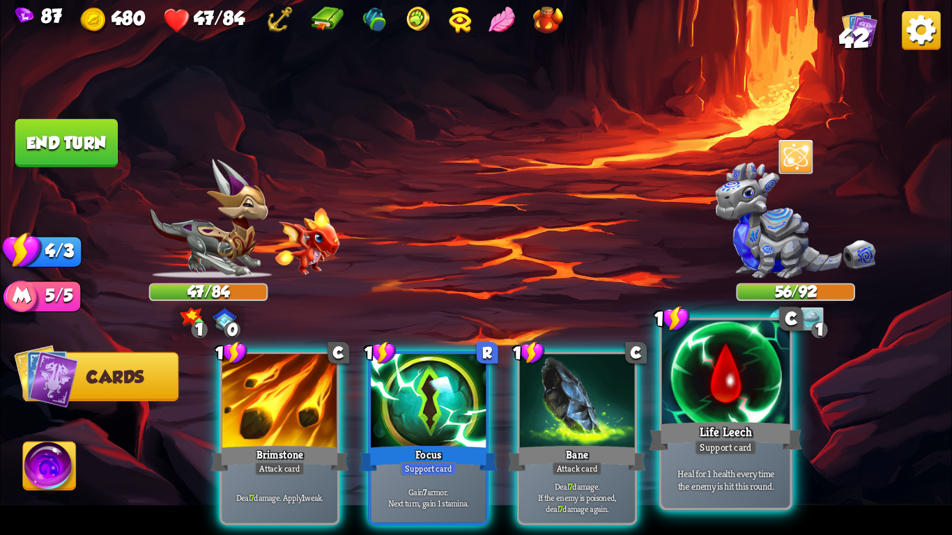
click at [748, 401] on div at bounding box center [726, 375] width 128 height 108
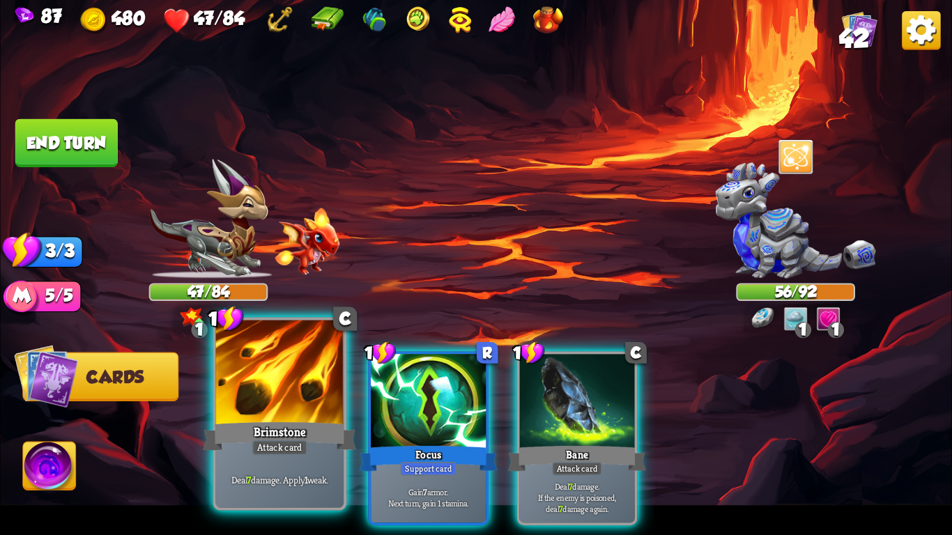
click at [264, 410] on div at bounding box center [280, 375] width 128 height 108
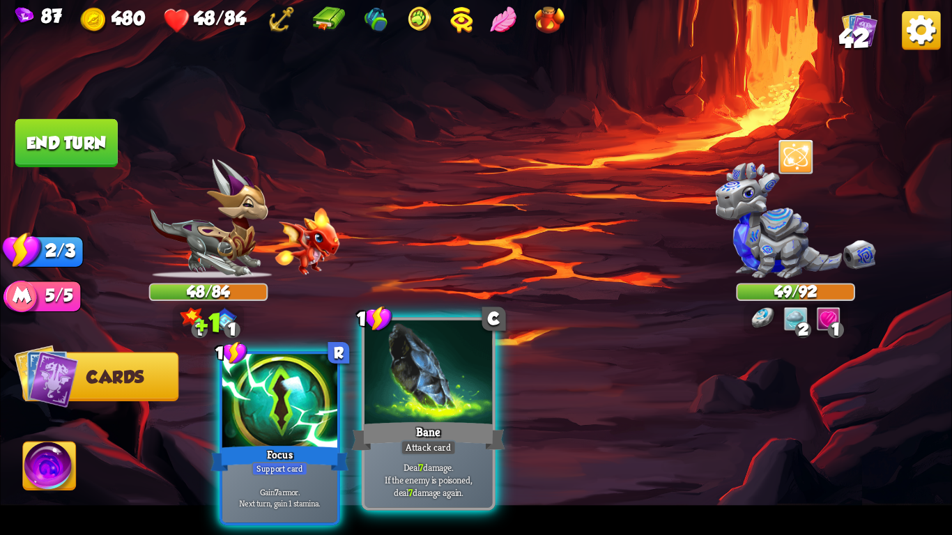
click at [425, 420] on div "Bane" at bounding box center [428, 437] width 153 height 34
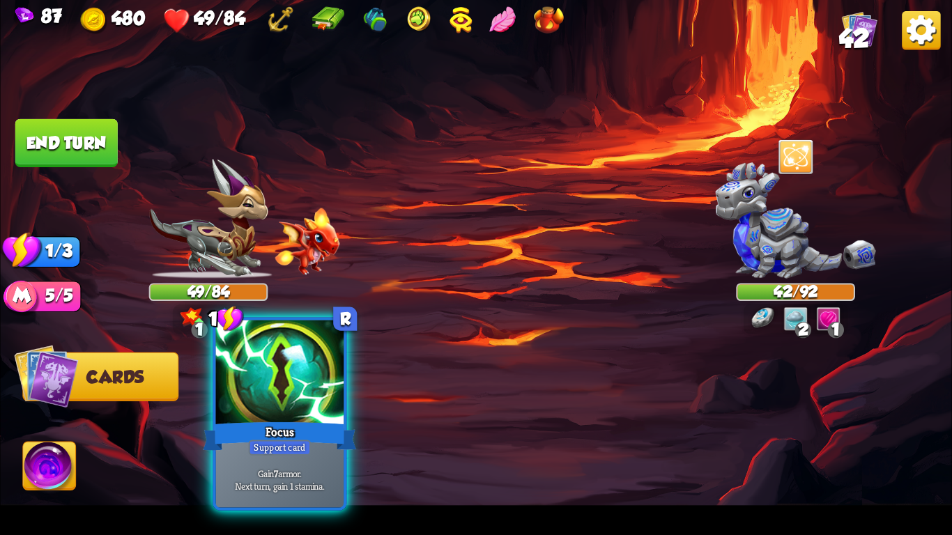
click at [261, 370] on div at bounding box center [280, 375] width 128 height 108
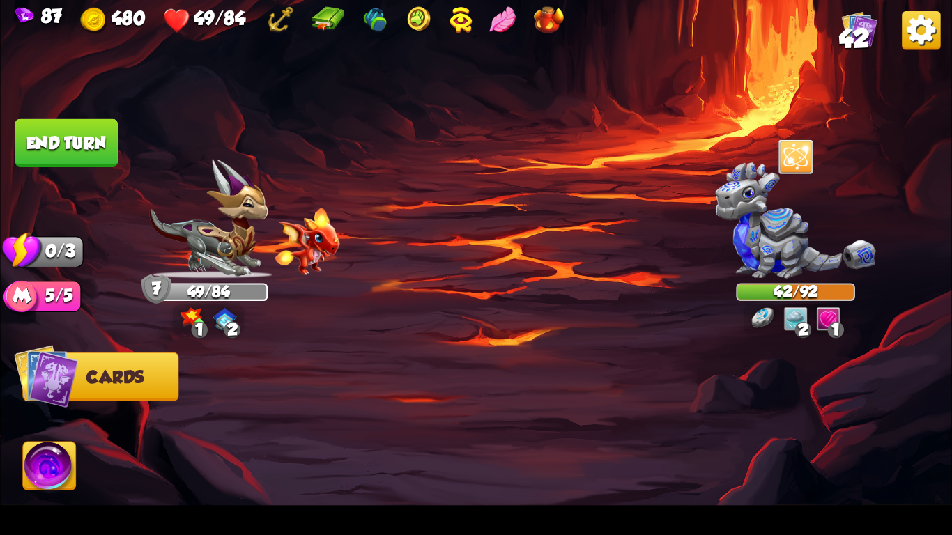
click at [64, 132] on button "End turn" at bounding box center [66, 143] width 102 height 48
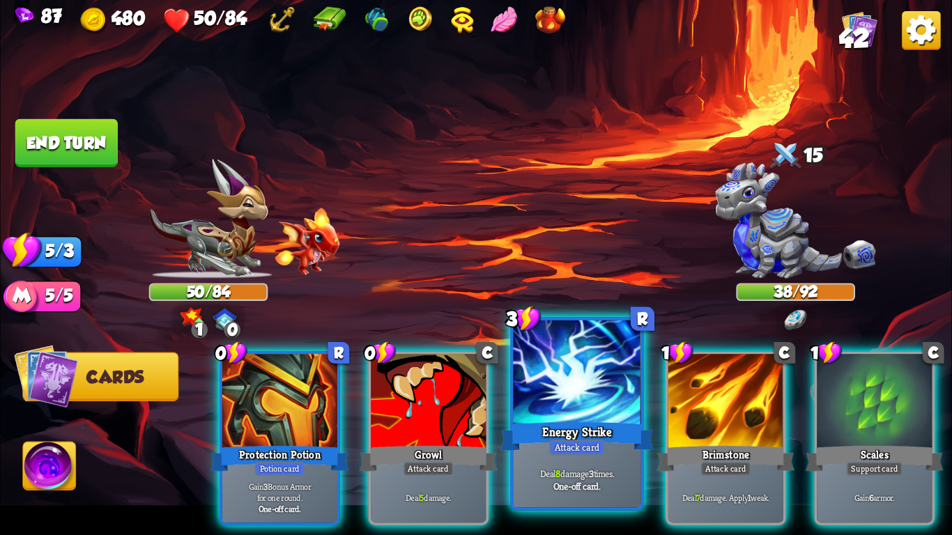
click at [569, 450] on div "Attack card" at bounding box center [577, 447] width 56 height 15
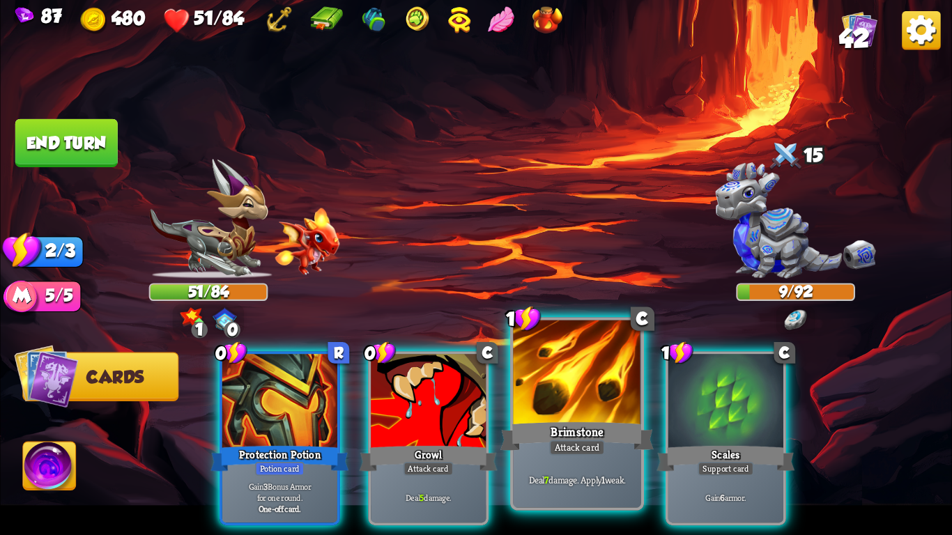
click at [567, 386] on div at bounding box center [577, 375] width 128 height 108
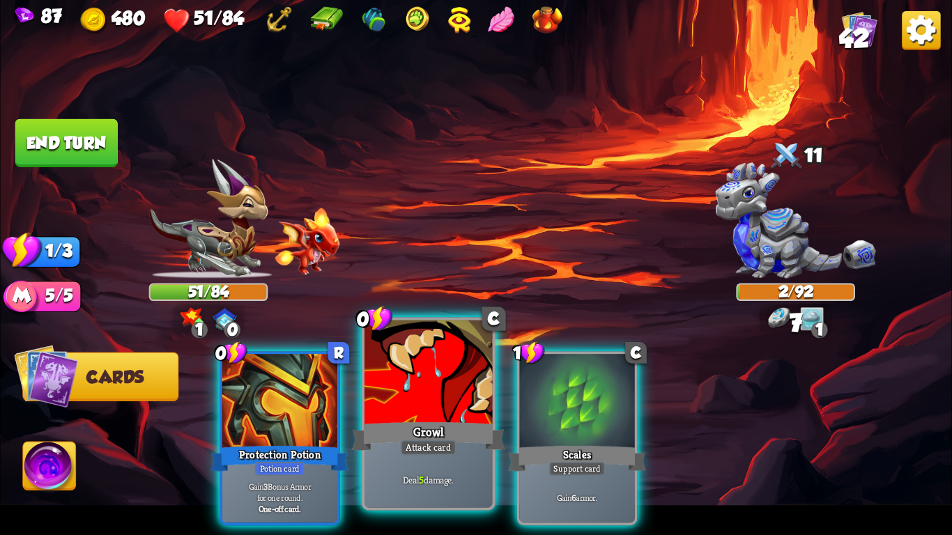
click at [404, 402] on div at bounding box center [429, 375] width 128 height 108
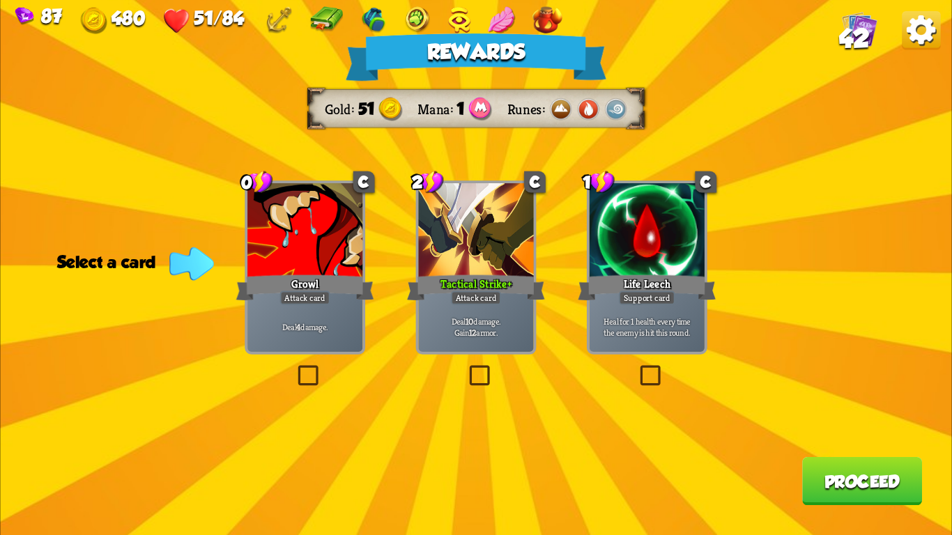
click at [498, 333] on p "Deal 10 damage. Gain 12 armor." at bounding box center [476, 327] width 109 height 23
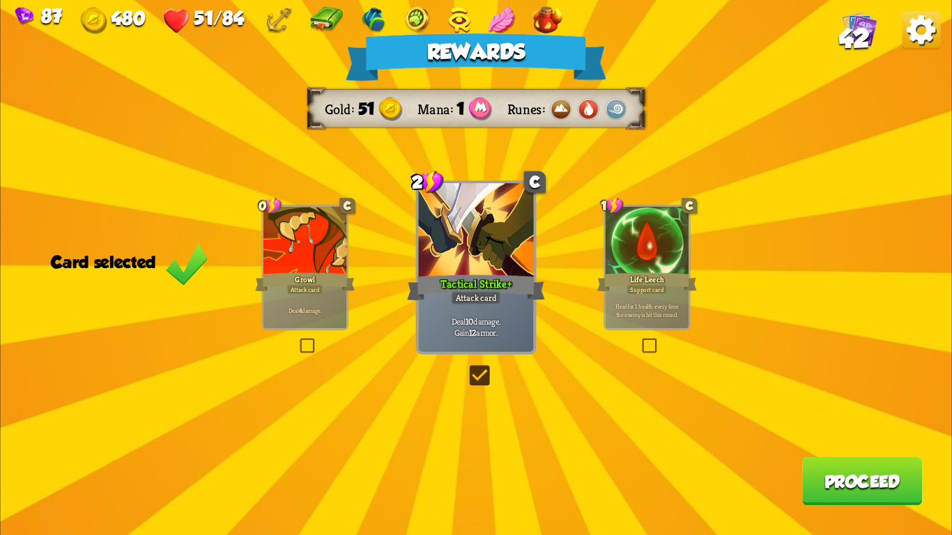
click at [864, 493] on button "Proceed" at bounding box center [862, 481] width 120 height 48
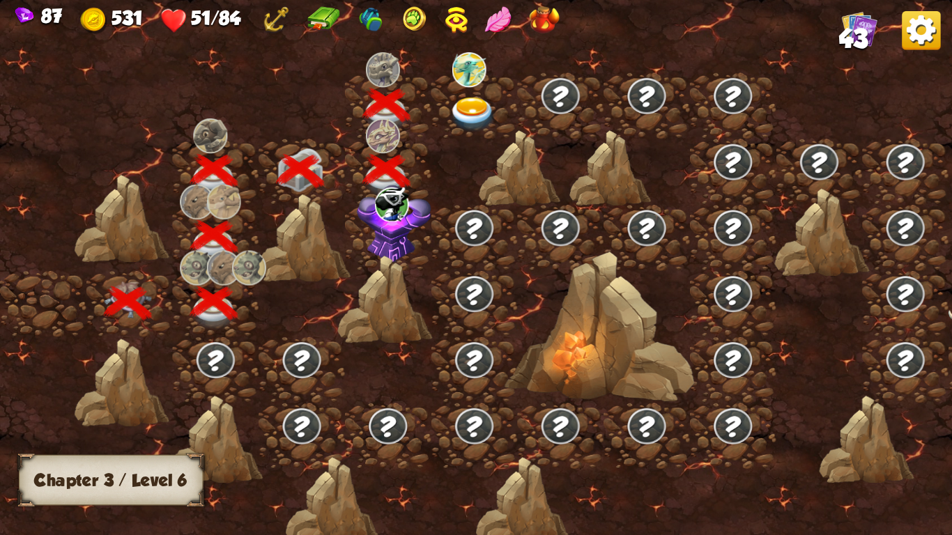
click at [471, 100] on img at bounding box center [473, 114] width 47 height 35
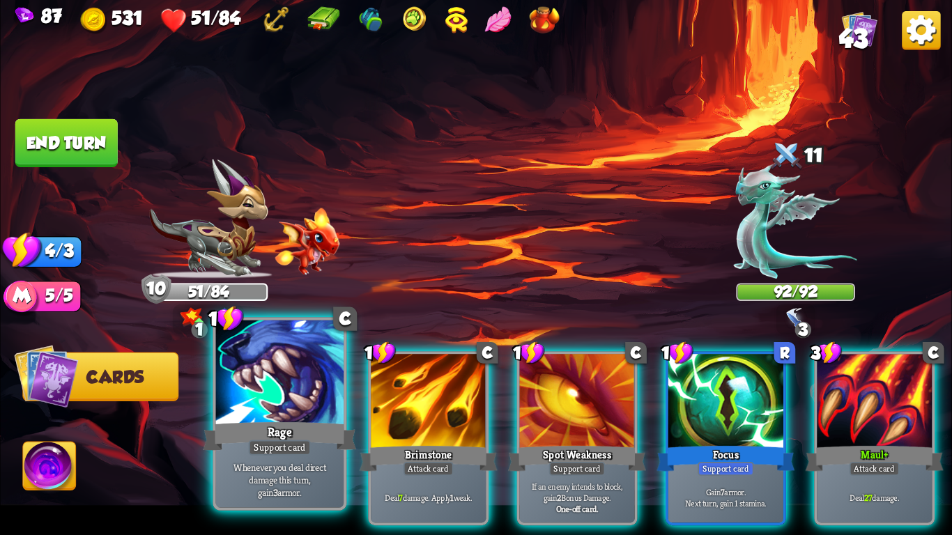
click at [243, 416] on div at bounding box center [280, 375] width 128 height 108
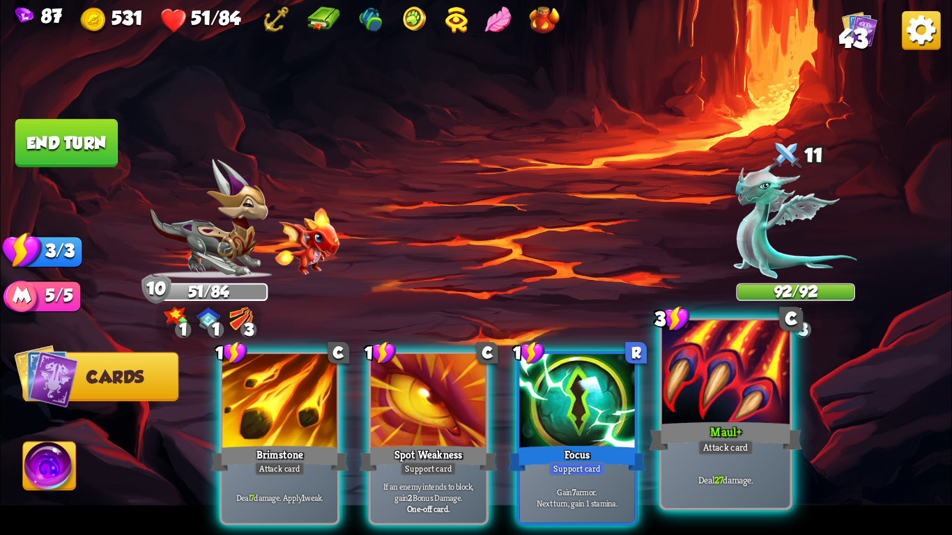
click at [725, 450] on div "Attack card" at bounding box center [726, 447] width 56 height 15
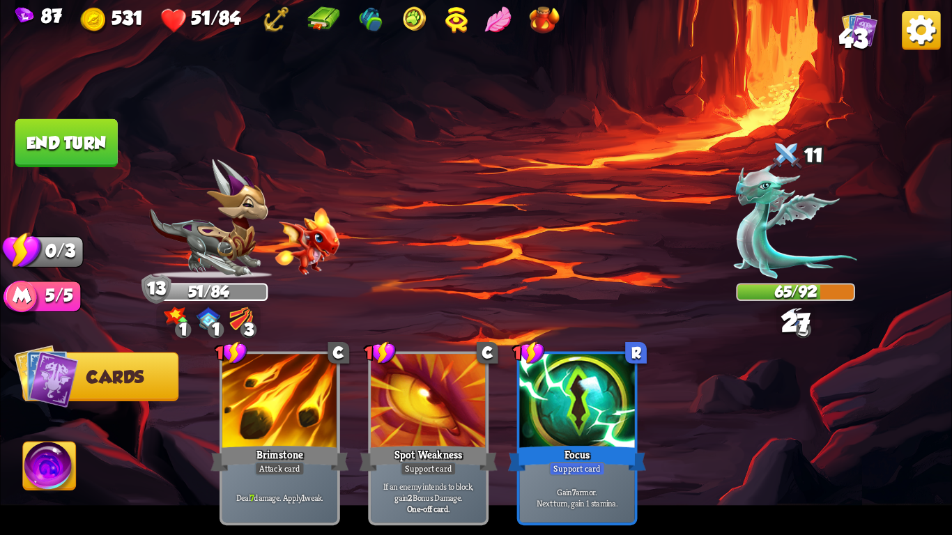
click at [79, 139] on button "End turn" at bounding box center [66, 143] width 105 height 49
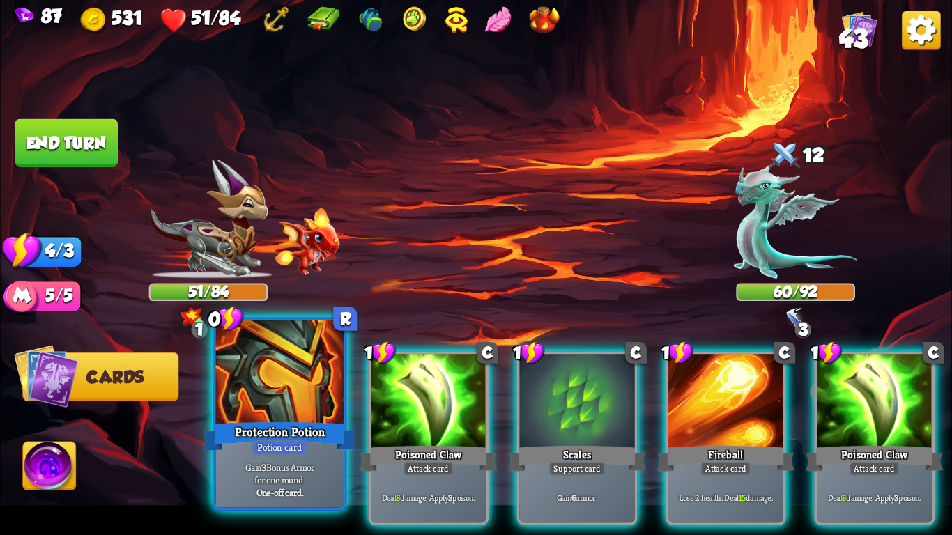
click at [279, 434] on div "Protection Potion" at bounding box center [279, 437] width 153 height 34
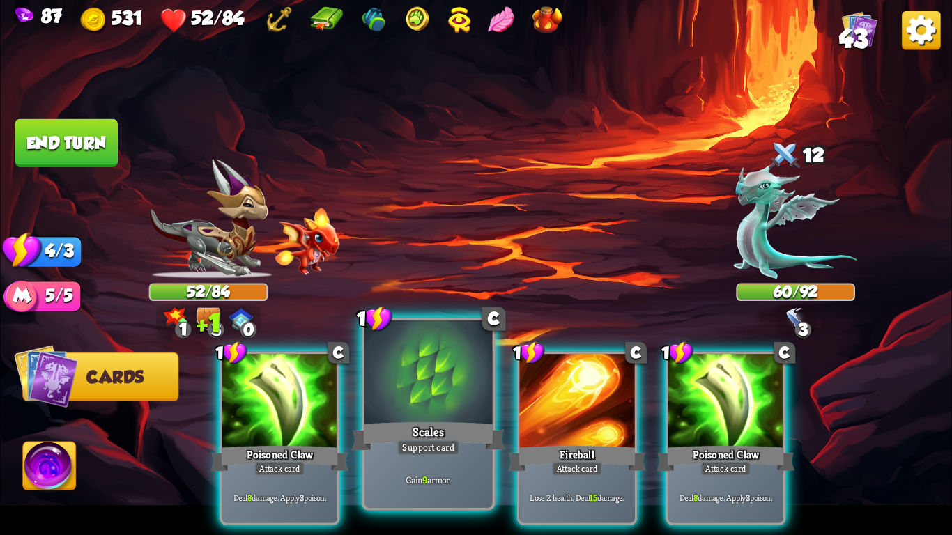
click at [434, 433] on div "Scales" at bounding box center [428, 437] width 153 height 34
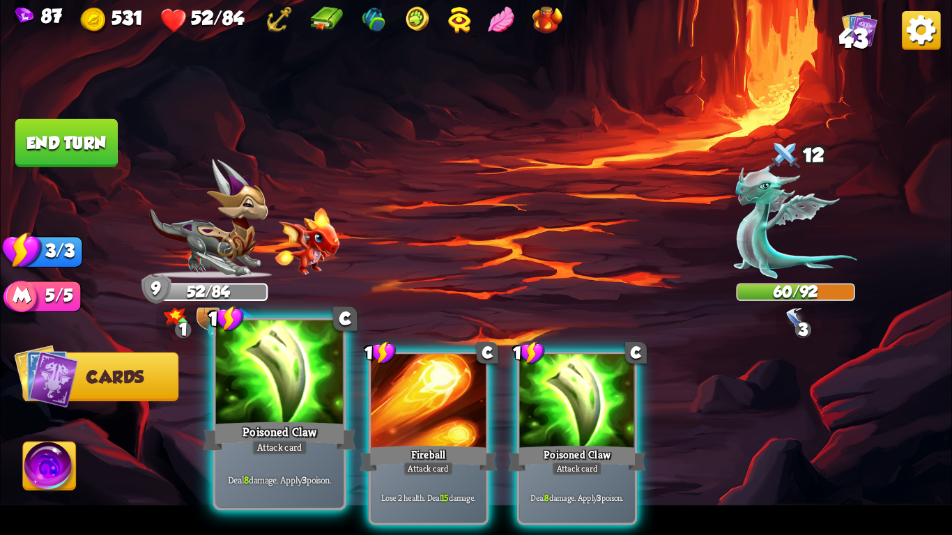
click at [262, 372] on div at bounding box center [280, 375] width 128 height 108
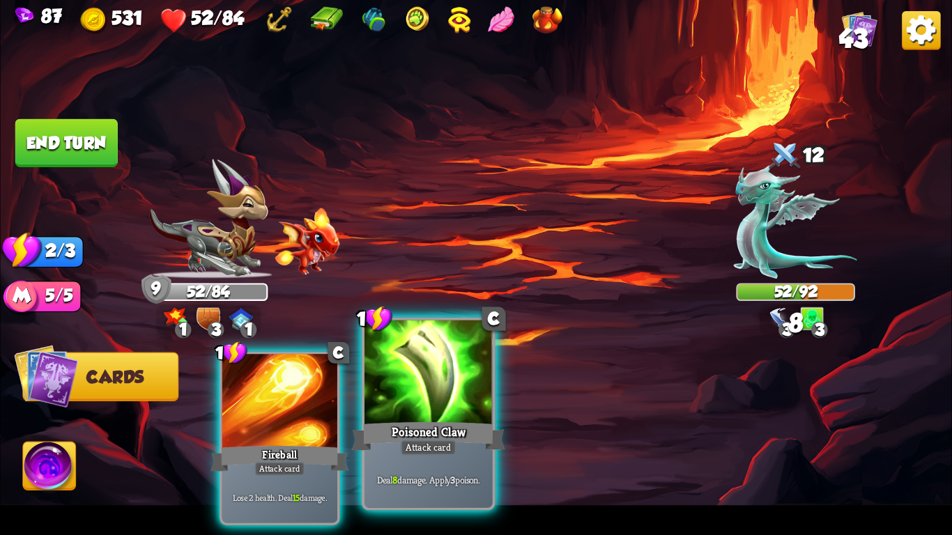
click at [457, 379] on div at bounding box center [429, 375] width 128 height 108
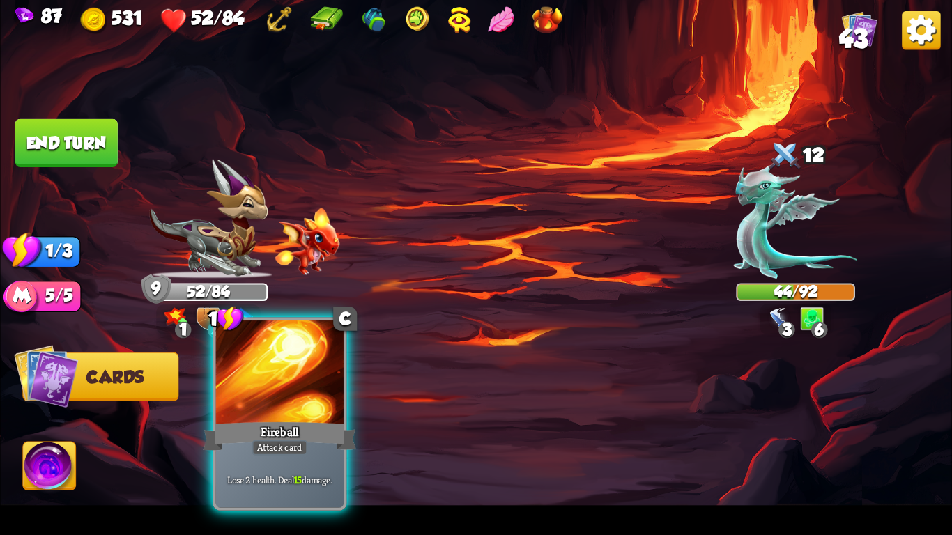
click at [279, 381] on div at bounding box center [280, 375] width 128 height 108
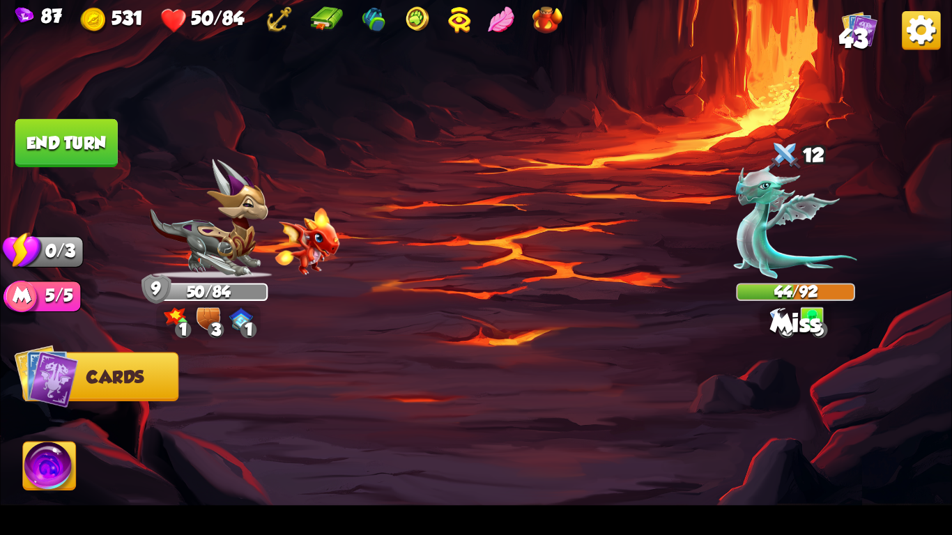
click at [91, 142] on button "End turn" at bounding box center [67, 143] width 104 height 49
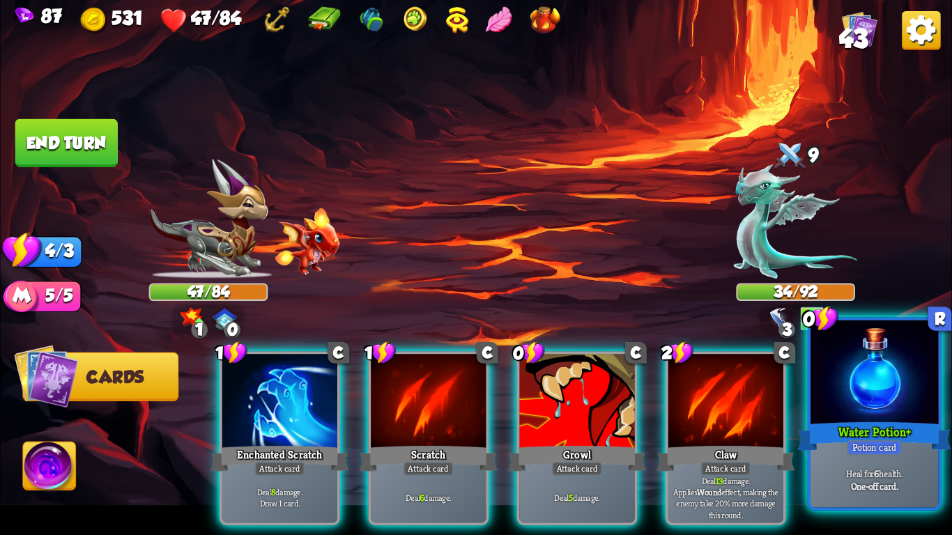
click at [870, 462] on div "Heal for 6 health. One-off card." at bounding box center [875, 480] width 128 height 56
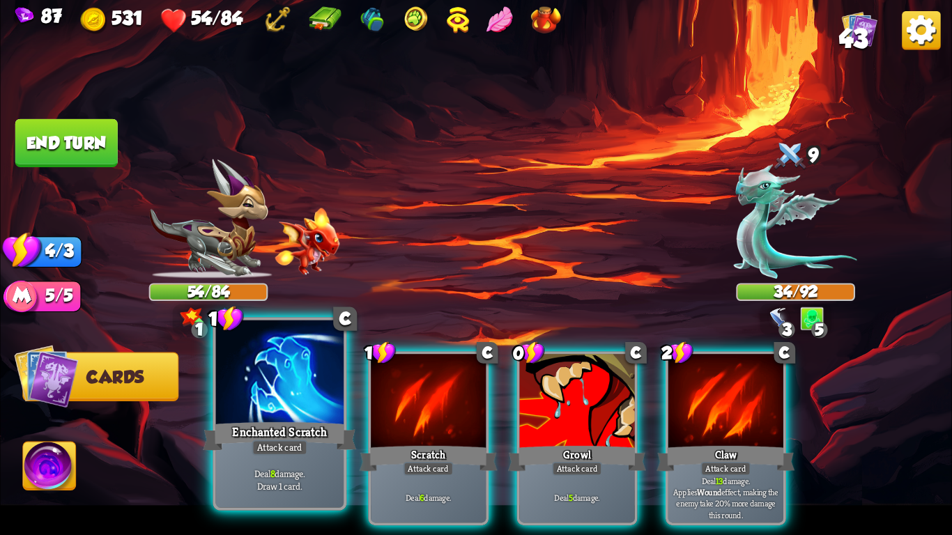
click at [296, 445] on div "Attack card" at bounding box center [280, 447] width 56 height 15
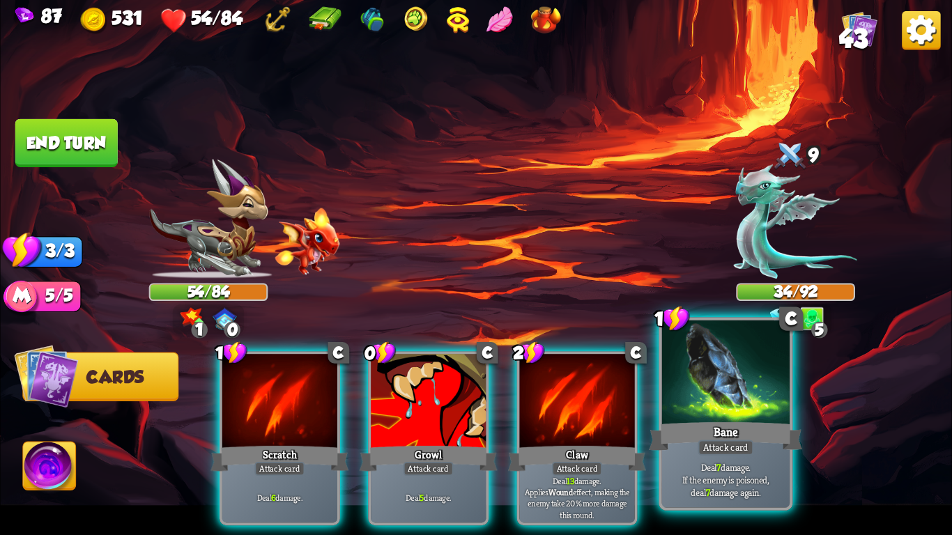
click at [747, 450] on div "Attack card" at bounding box center [726, 447] width 56 height 15
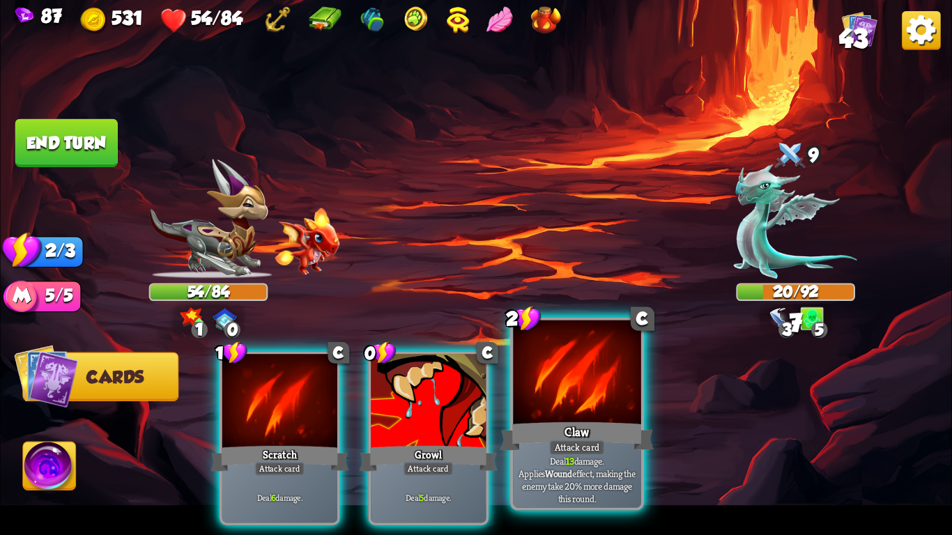
click at [600, 401] on div at bounding box center [577, 375] width 128 height 108
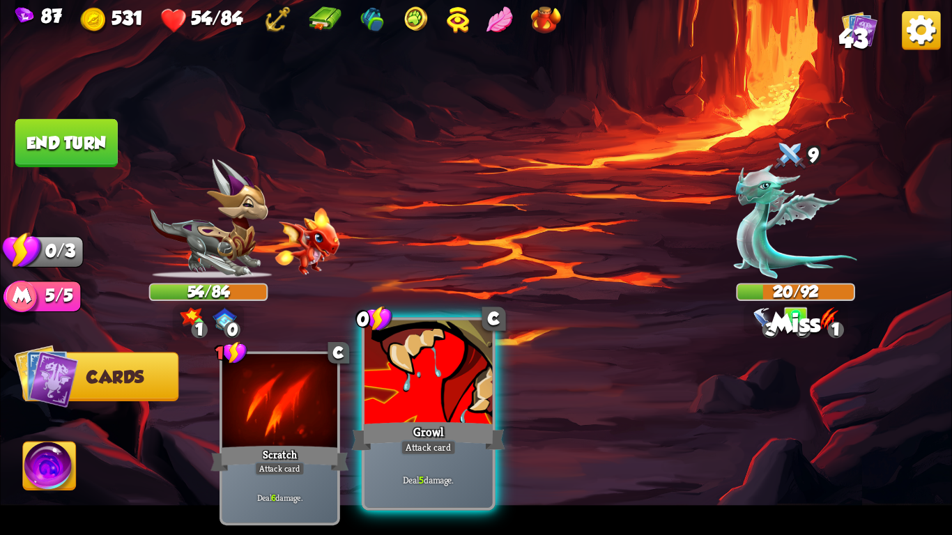
click at [473, 406] on div at bounding box center [429, 375] width 128 height 108
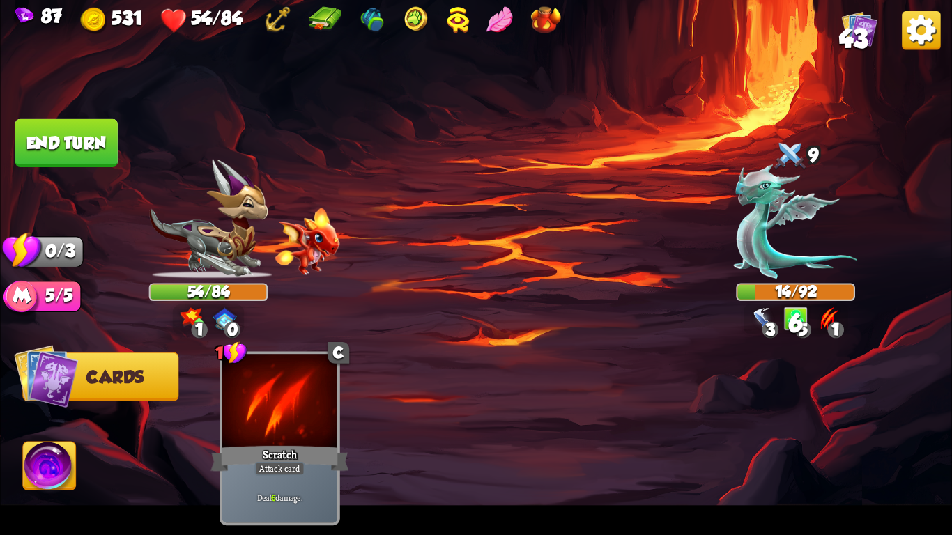
click at [29, 151] on button "End turn" at bounding box center [66, 143] width 102 height 48
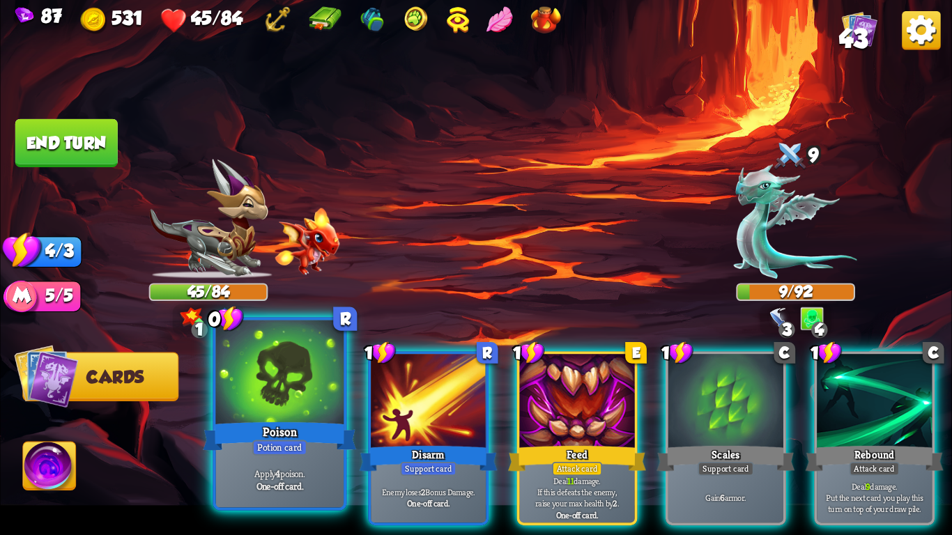
click at [274, 381] on div at bounding box center [280, 375] width 128 height 108
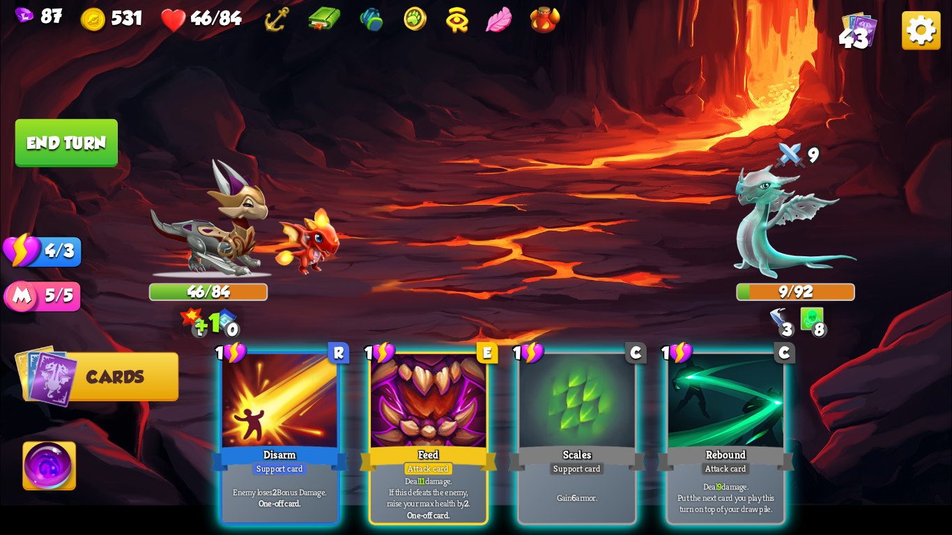
click at [274, 381] on div at bounding box center [279, 402] width 115 height 97
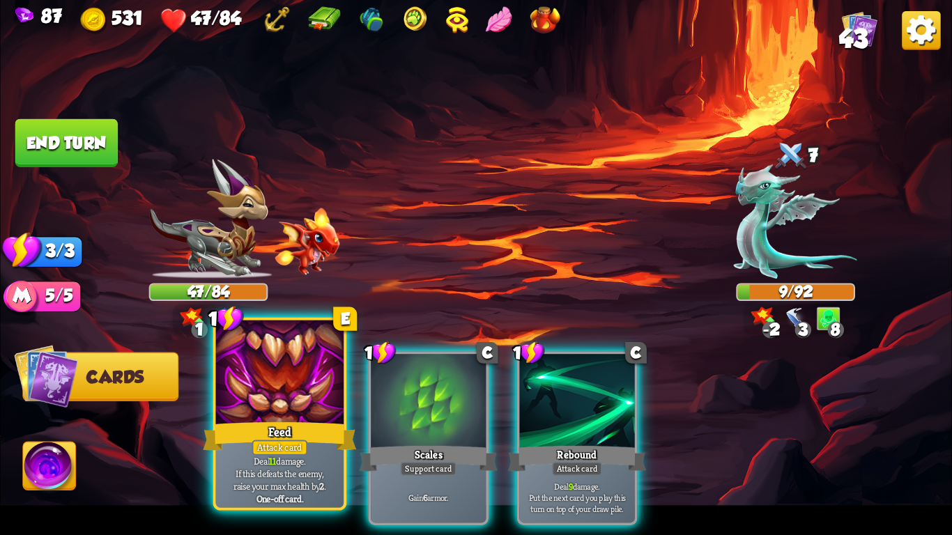
click at [318, 432] on div "Feed" at bounding box center [279, 437] width 153 height 34
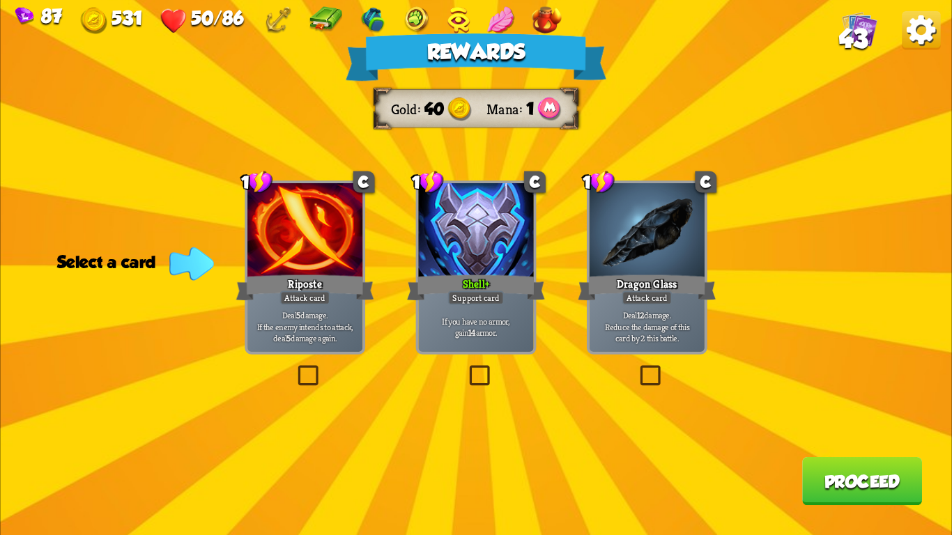
click at [487, 243] on div at bounding box center [475, 231] width 115 height 97
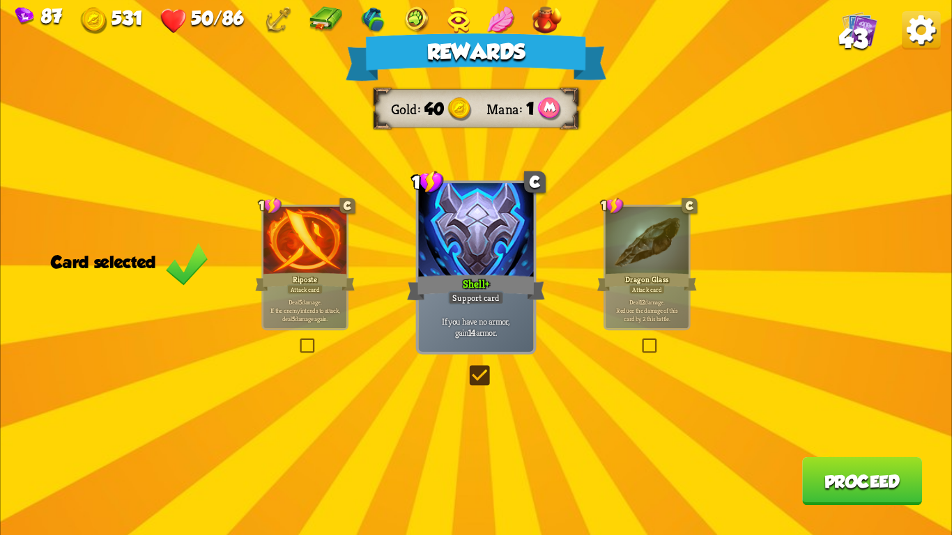
click at [677, 334] on div "Rewards Gold 40 Mana 1 Card selected 1 C Riposte Attack card Deal 5 damage. If …" at bounding box center [476, 267] width 952 height 535
click at [645, 298] on p "Deal 12 damage. Reduce the damage of this card by 2 this battle." at bounding box center [647, 310] width 79 height 24
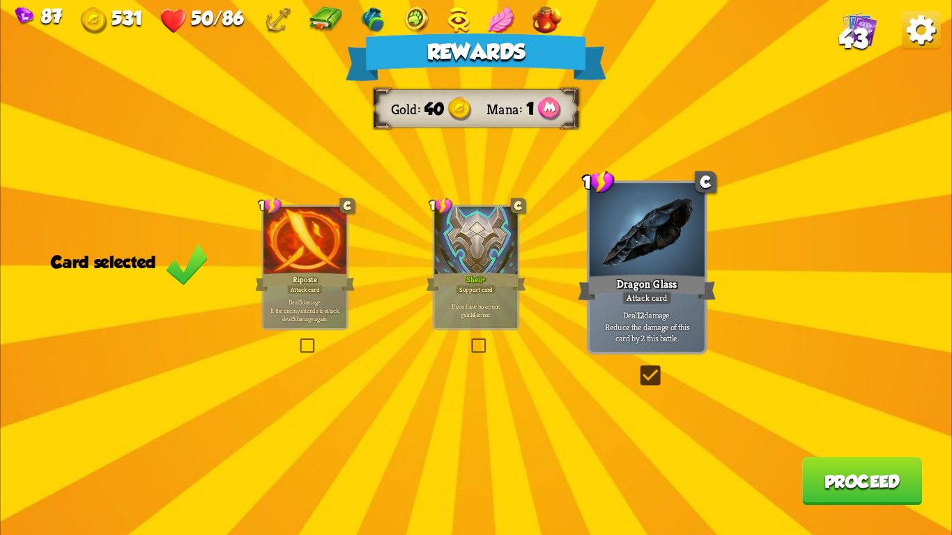
click at [842, 483] on button "Proceed" at bounding box center [862, 481] width 120 height 48
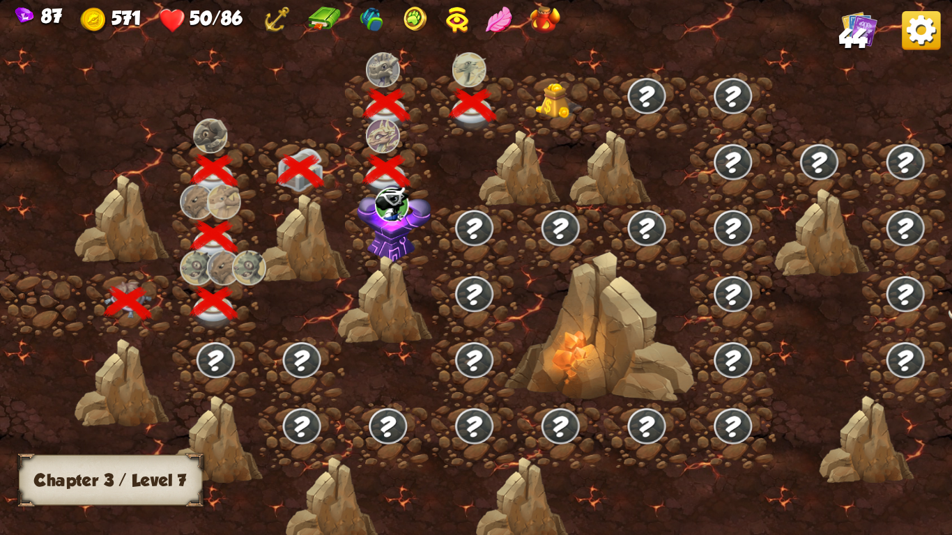
click at [549, 114] on img at bounding box center [558, 101] width 47 height 36
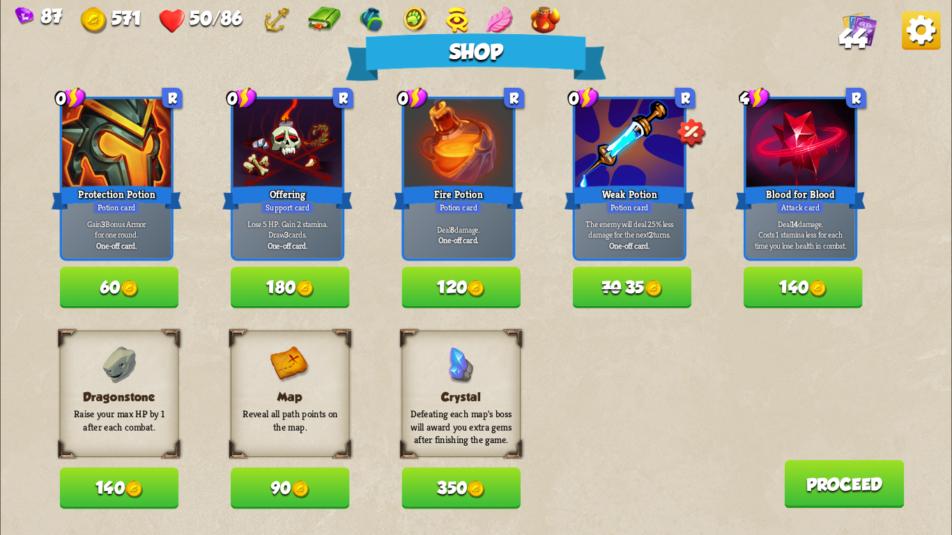
click at [119, 482] on button "140" at bounding box center [119, 488] width 119 height 41
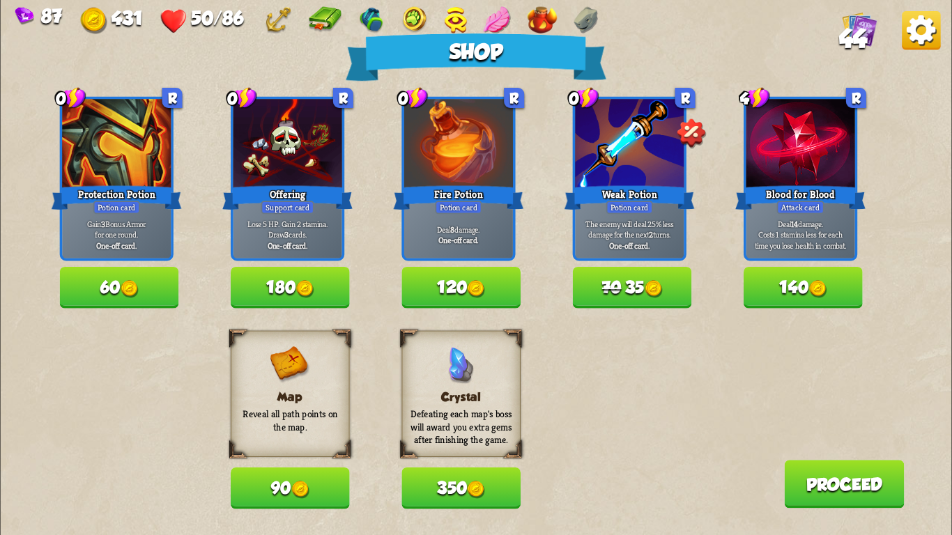
click at [620, 276] on button "70 35" at bounding box center [632, 287] width 119 height 41
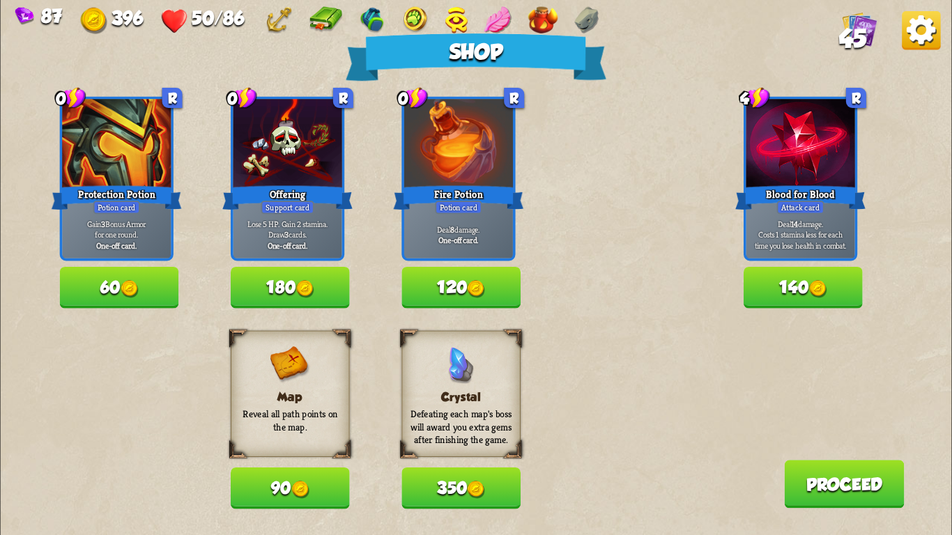
click at [459, 291] on button "120" at bounding box center [461, 287] width 119 height 41
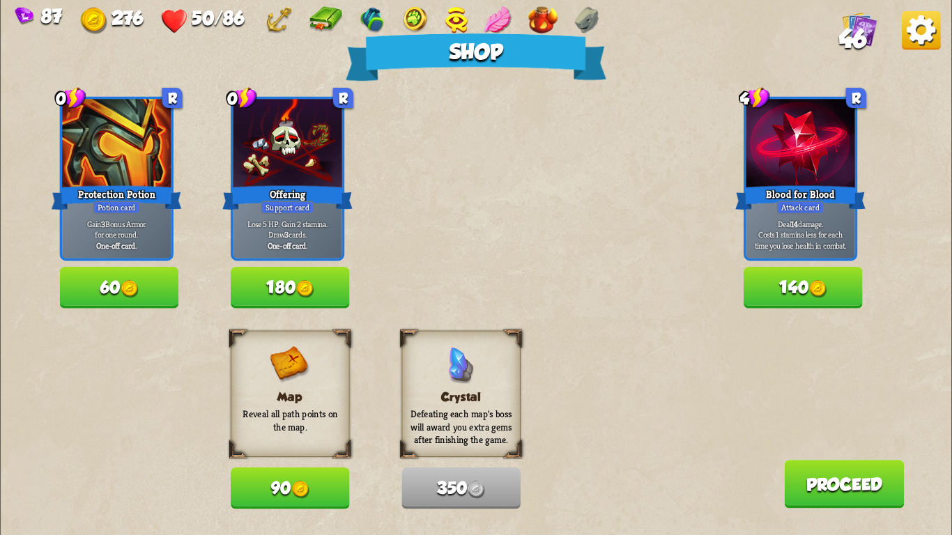
click at [91, 270] on button "60" at bounding box center [119, 287] width 119 height 41
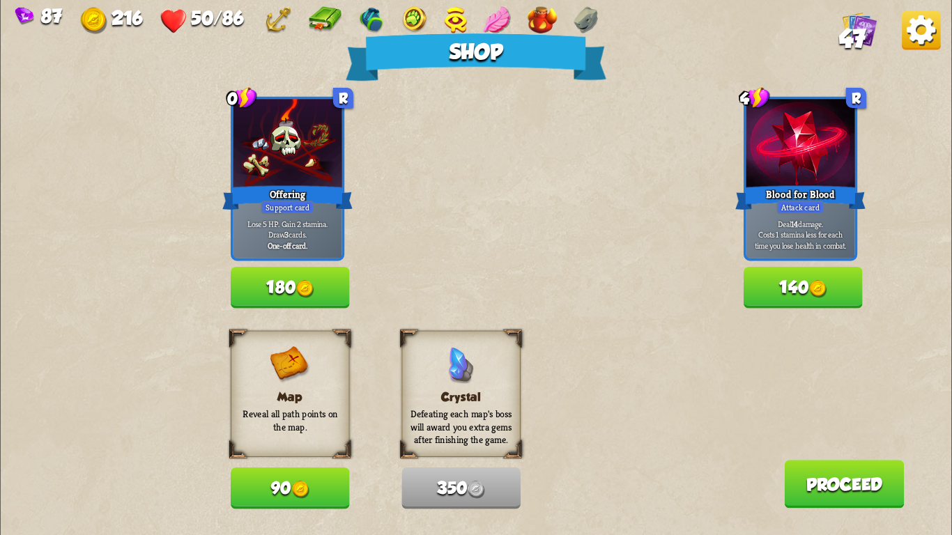
click at [866, 480] on button "Proceed" at bounding box center [844, 484] width 120 height 48
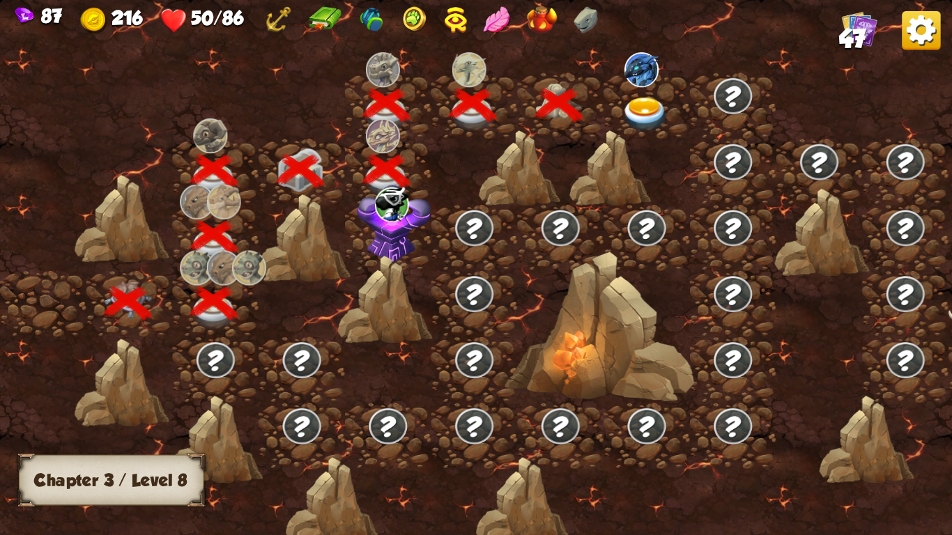
click at [636, 105] on img at bounding box center [645, 114] width 47 height 35
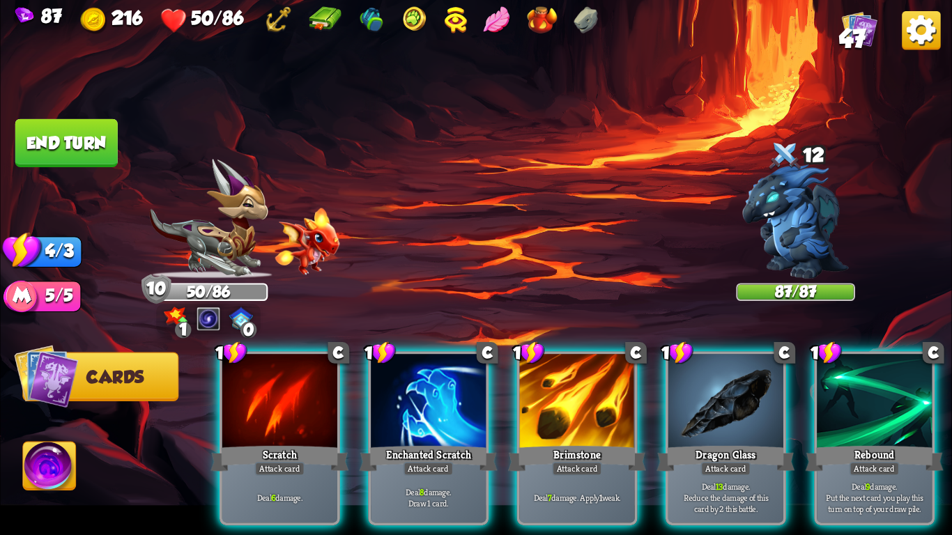
click at [202, 229] on img at bounding box center [208, 219] width 119 height 120
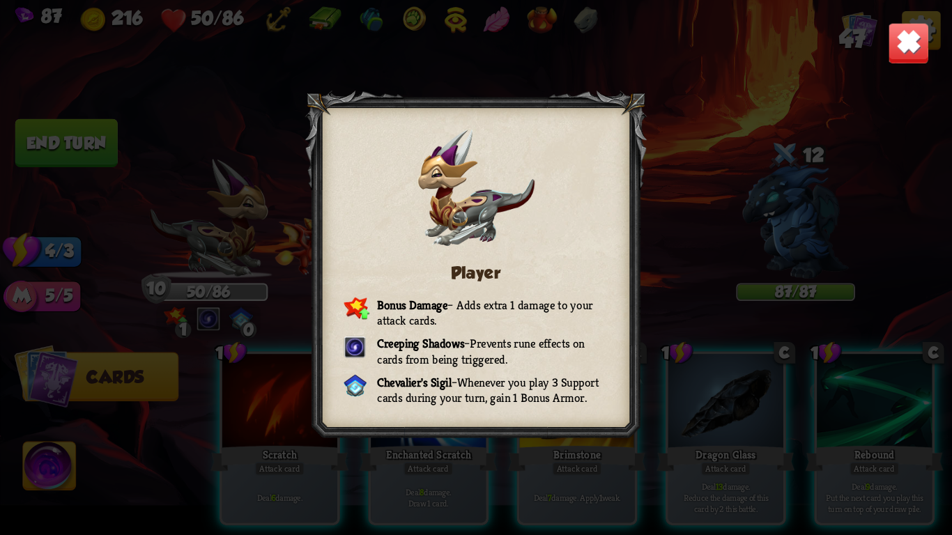
click at [890, 31] on img at bounding box center [909, 43] width 42 height 42
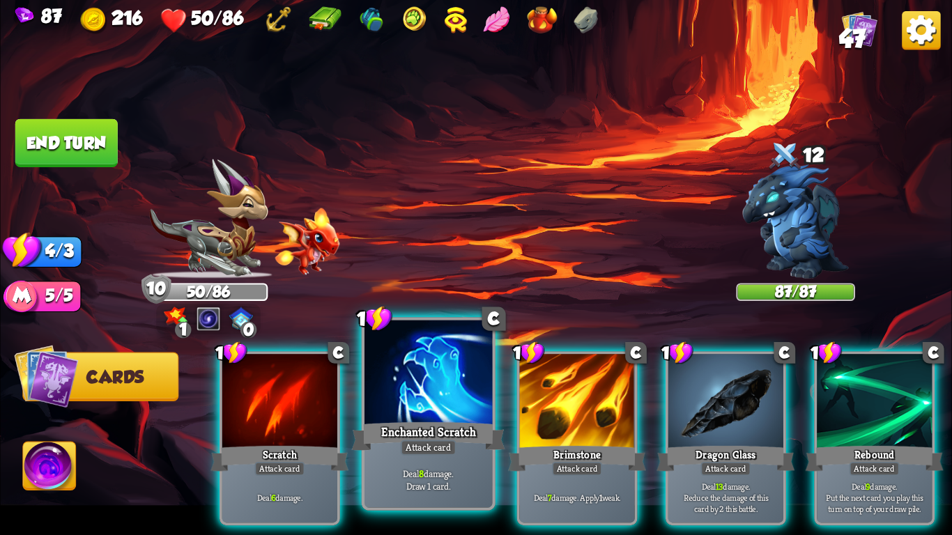
click at [396, 420] on div "Enchanted Scratch" at bounding box center [428, 437] width 153 height 34
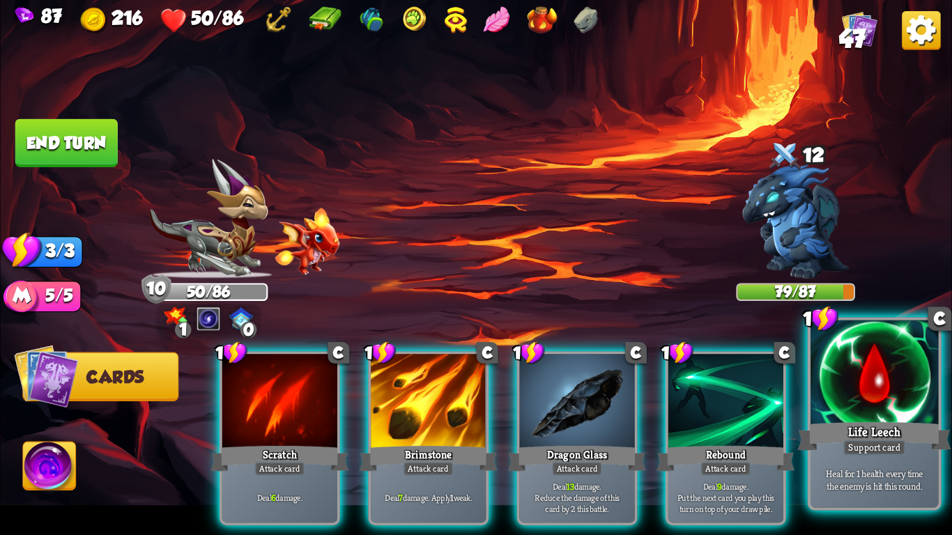
click at [858, 387] on div at bounding box center [875, 375] width 128 height 108
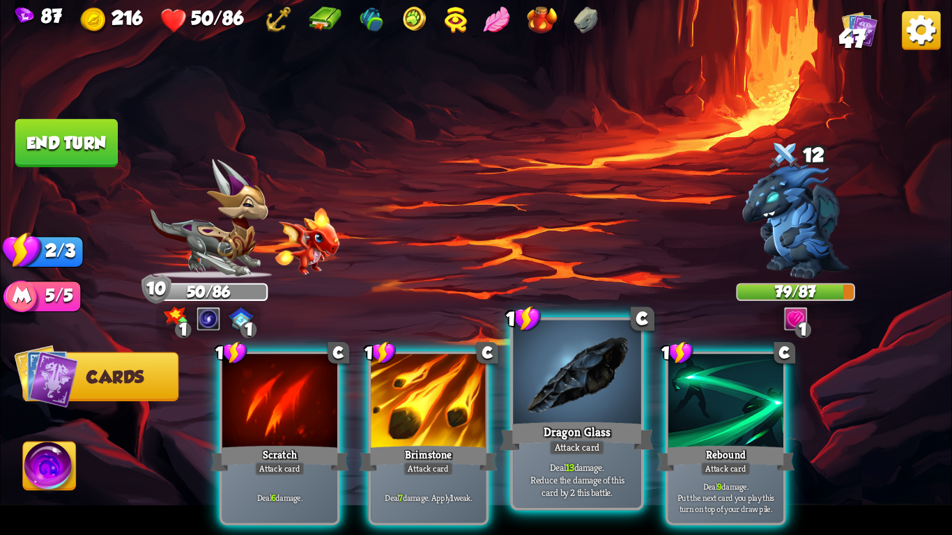
click at [599, 376] on div at bounding box center [577, 375] width 128 height 108
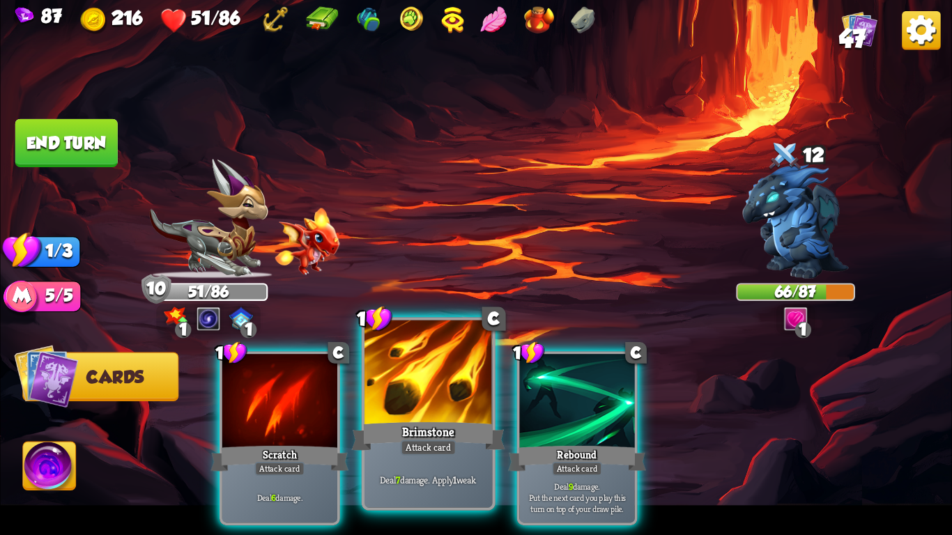
click at [455, 375] on div at bounding box center [429, 375] width 128 height 108
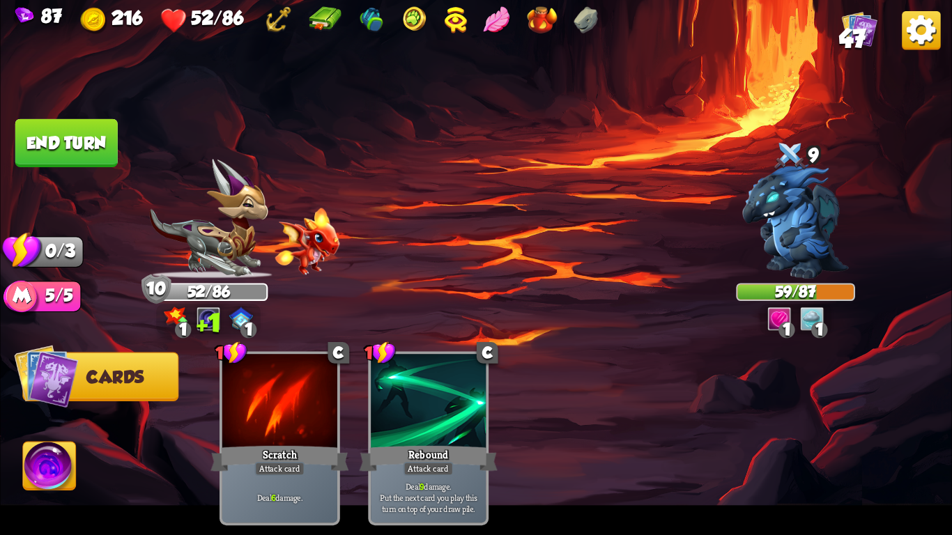
click at [95, 150] on button "End turn" at bounding box center [66, 143] width 103 height 49
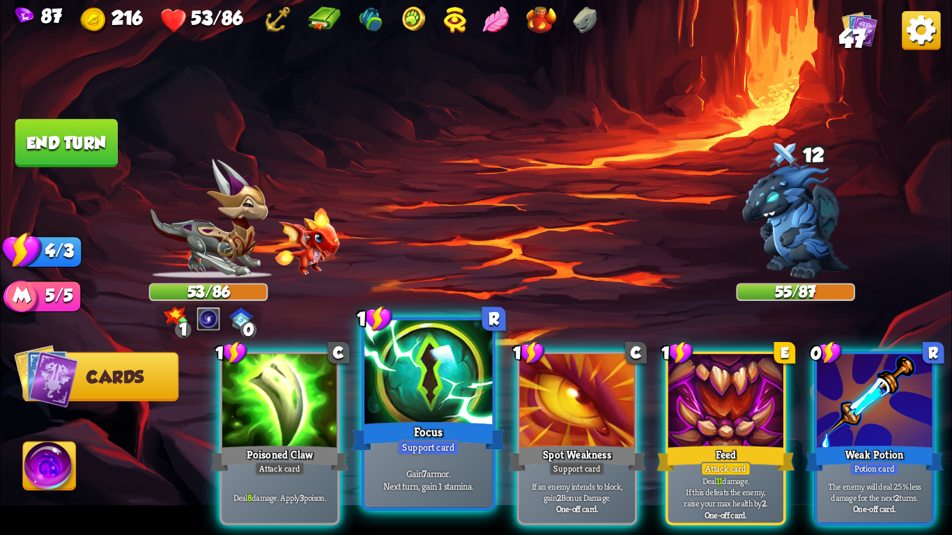
click at [401, 455] on div "Support card" at bounding box center [428, 447] width 63 height 15
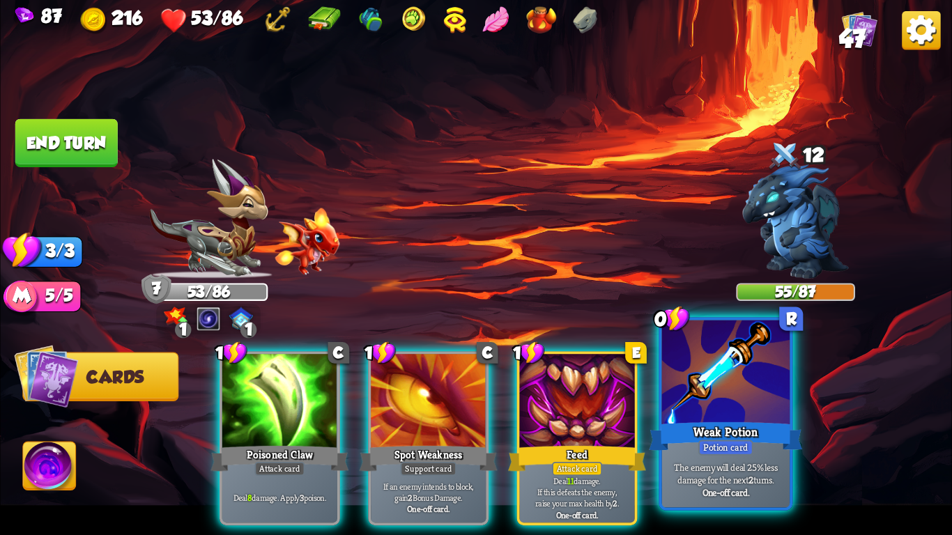
click at [752, 427] on div "Weak Potion" at bounding box center [725, 437] width 153 height 34
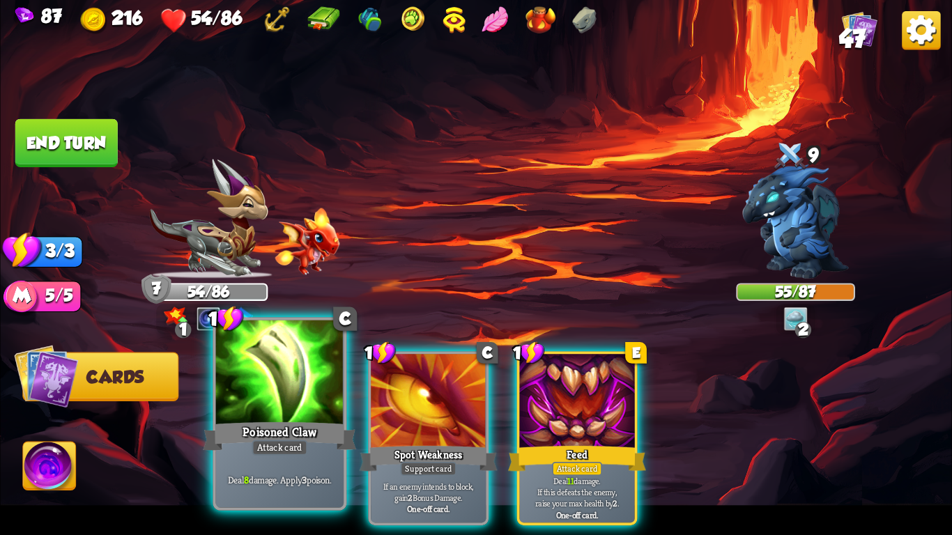
click at [237, 358] on div at bounding box center [280, 375] width 128 height 108
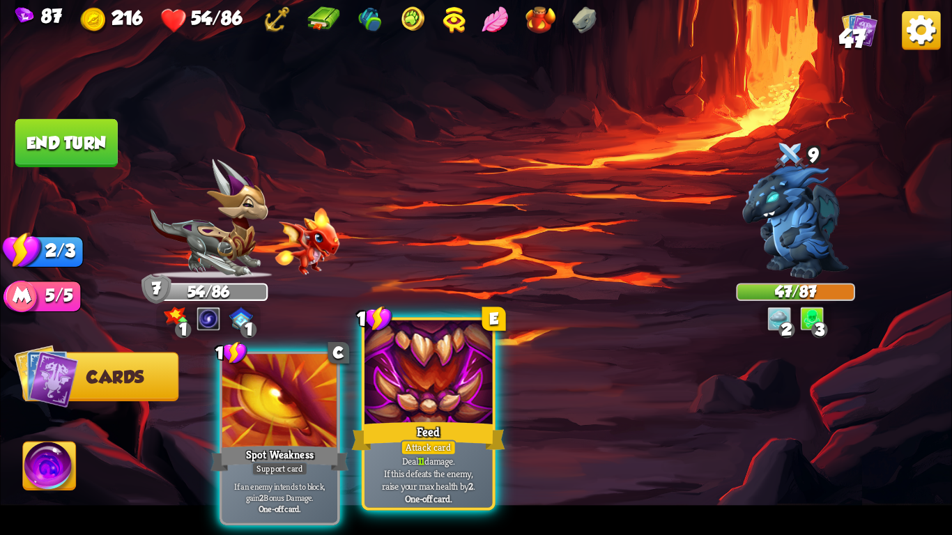
click at [405, 412] on div at bounding box center [429, 375] width 128 height 108
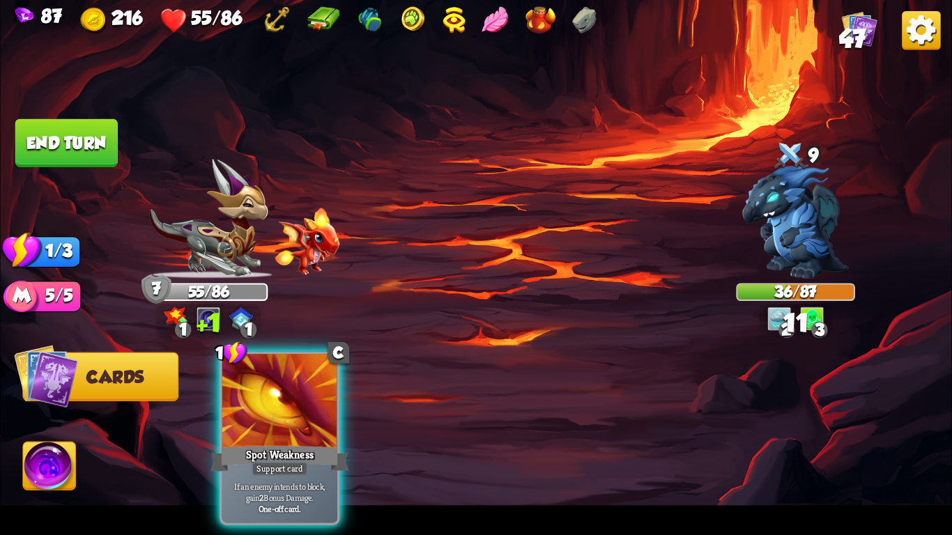
click at [54, 132] on button "End turn" at bounding box center [66, 143] width 105 height 49
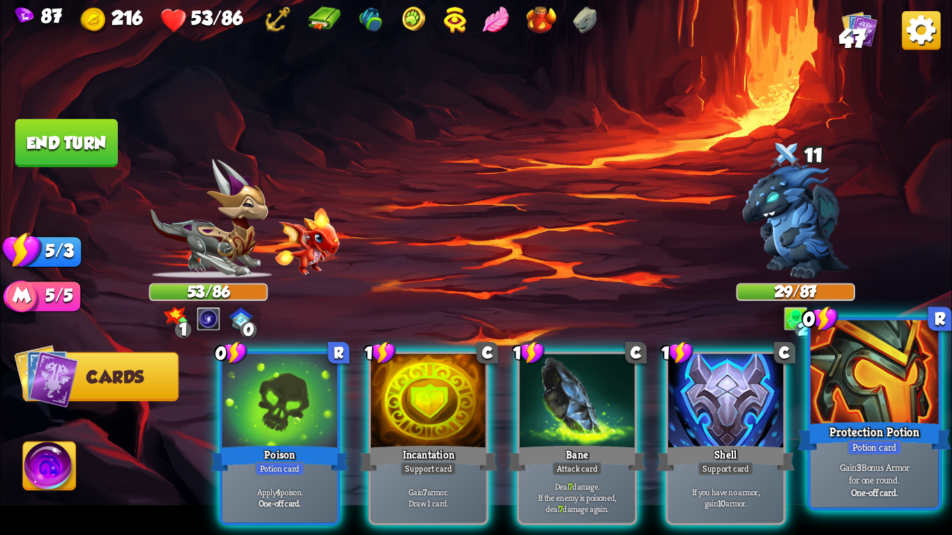
click at [853, 416] on div at bounding box center [875, 375] width 128 height 108
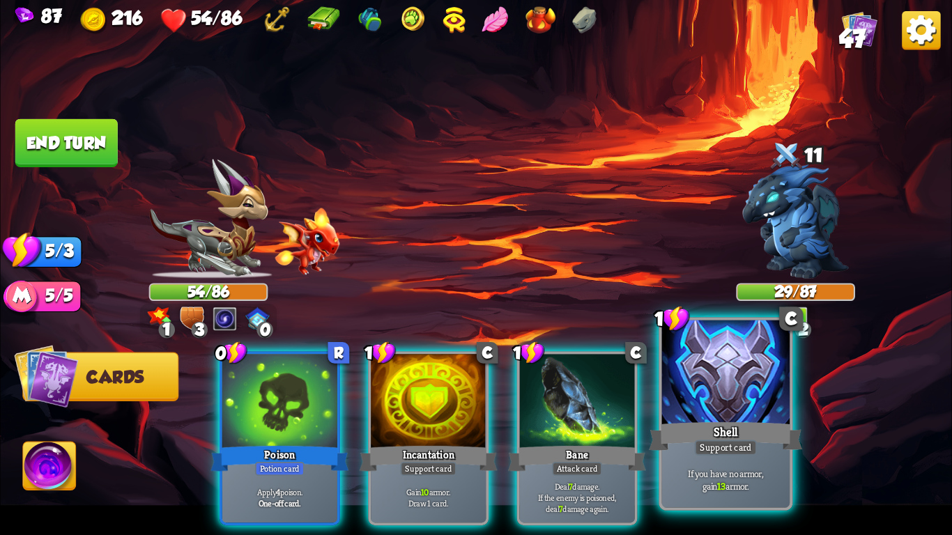
click at [750, 426] on div "Shell" at bounding box center [725, 437] width 153 height 34
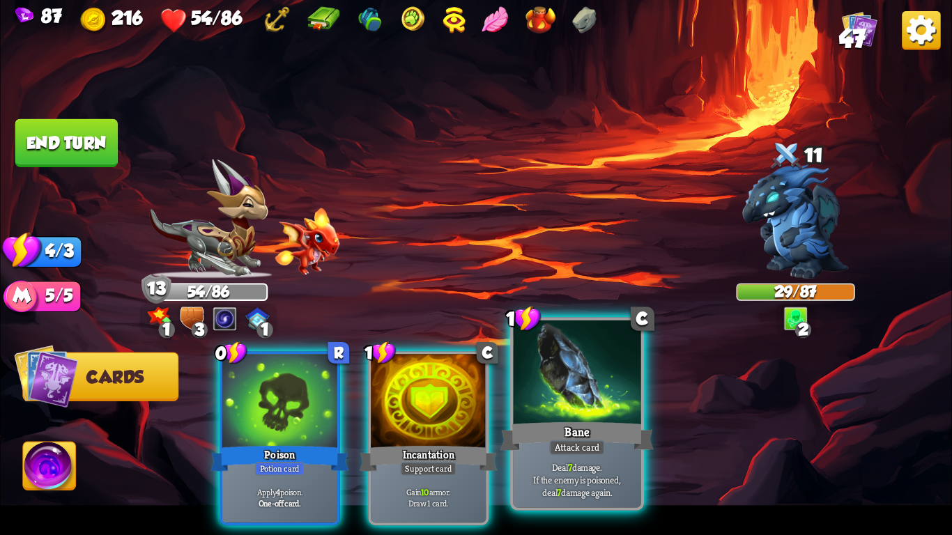
click at [606, 402] on div at bounding box center [577, 375] width 128 height 108
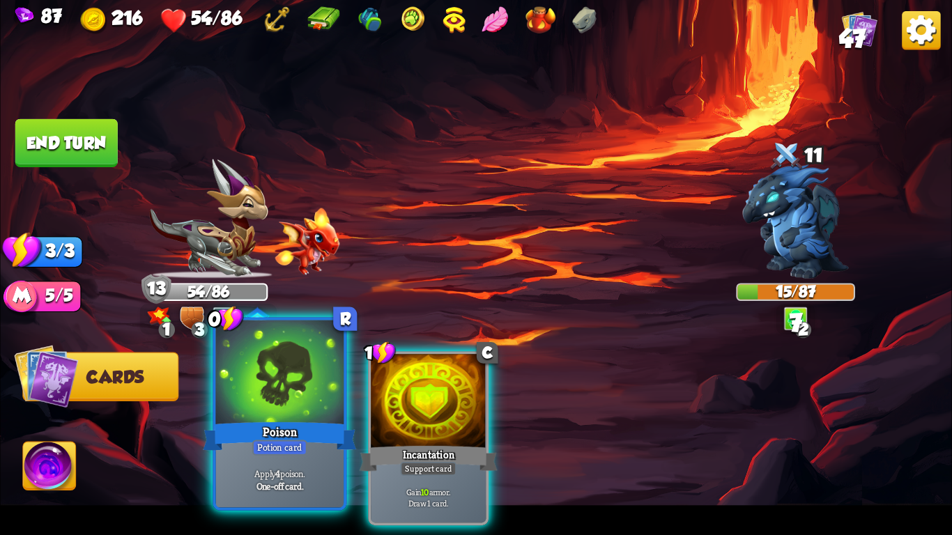
click at [303, 371] on div at bounding box center [280, 375] width 128 height 108
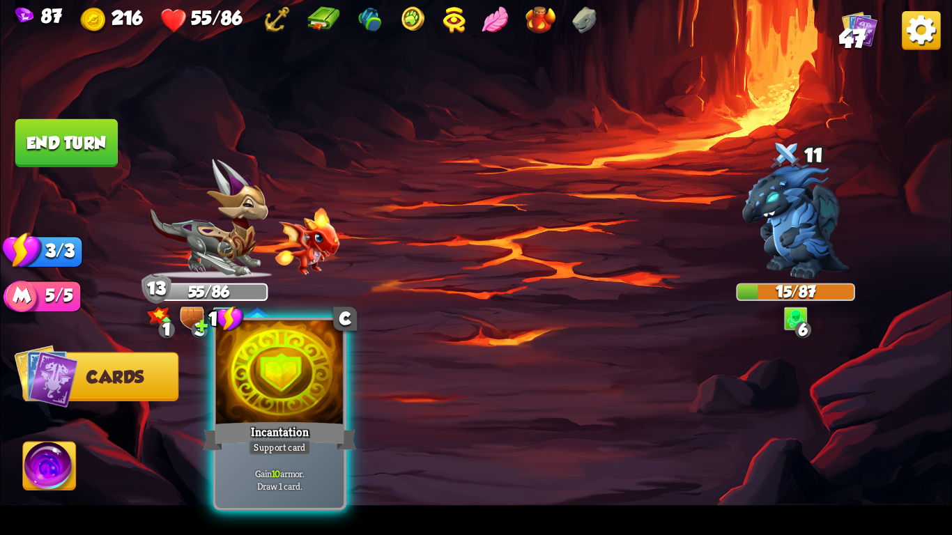
click at [253, 406] on div at bounding box center [280, 375] width 128 height 108
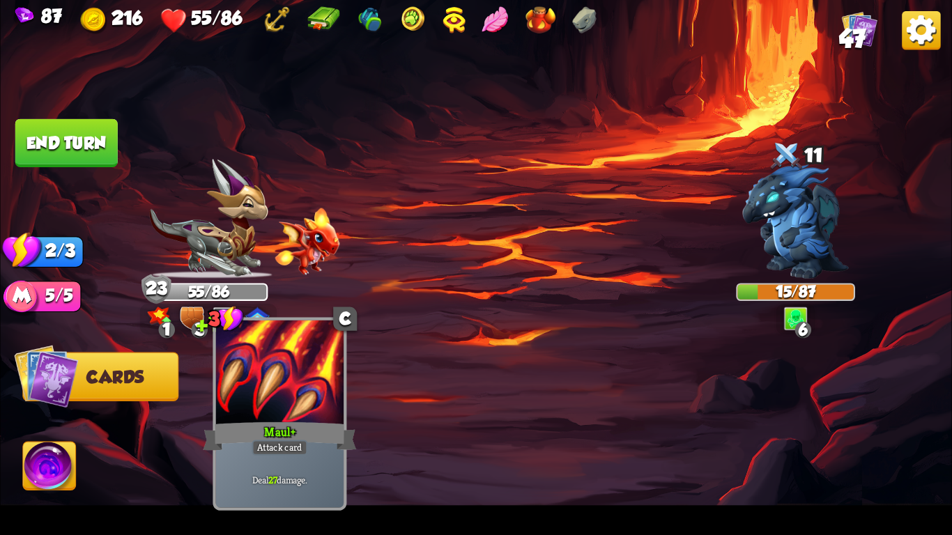
click at [277, 424] on div "Maul+" at bounding box center [279, 437] width 153 height 34
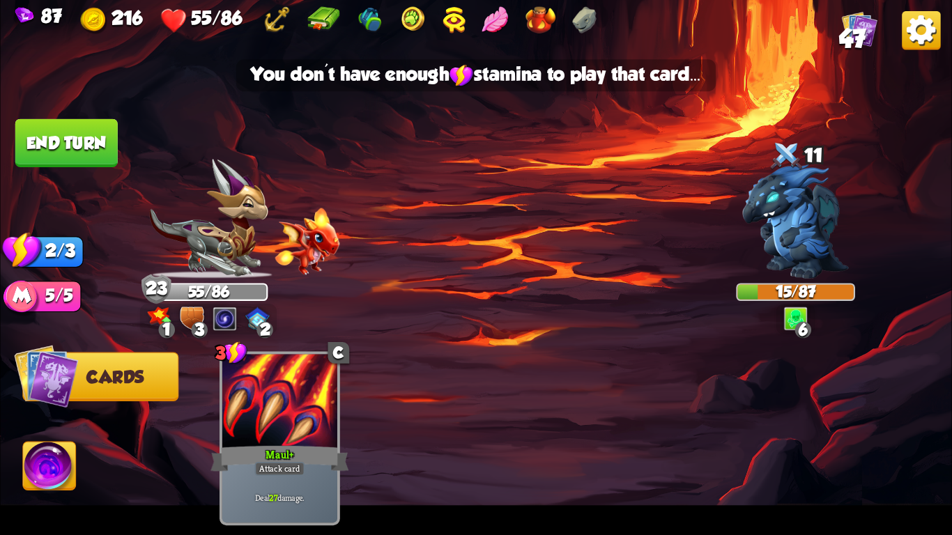
click at [91, 153] on button "End turn" at bounding box center [66, 143] width 103 height 49
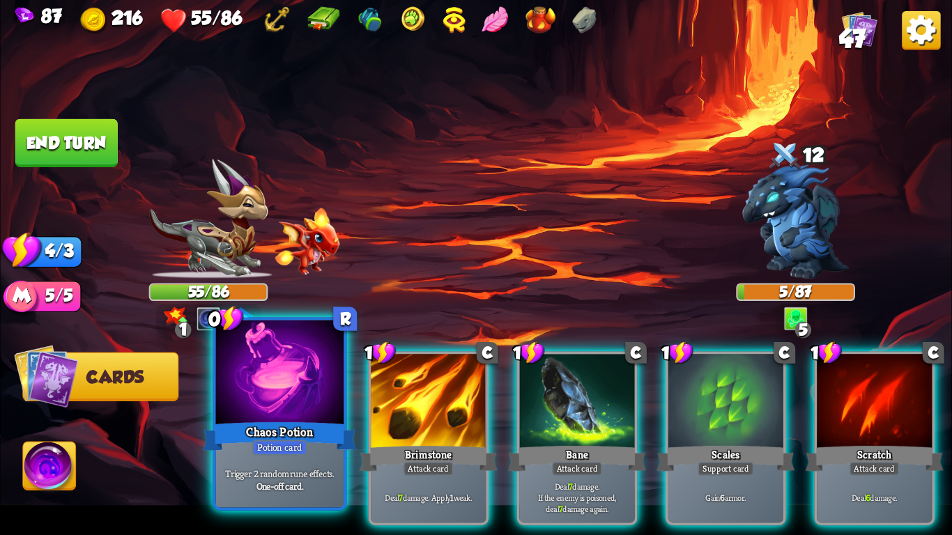
click at [288, 418] on div at bounding box center [280, 375] width 128 height 108
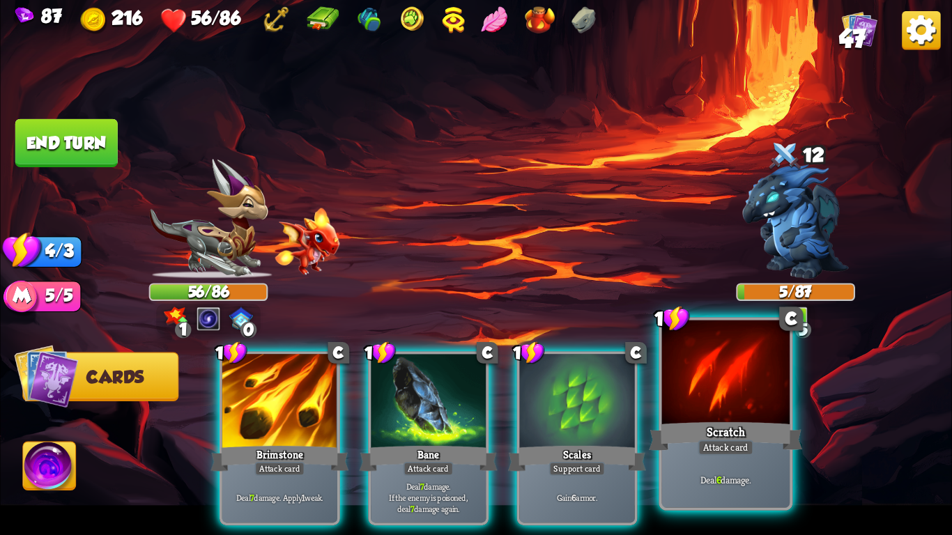
click at [729, 393] on div at bounding box center [726, 375] width 128 height 108
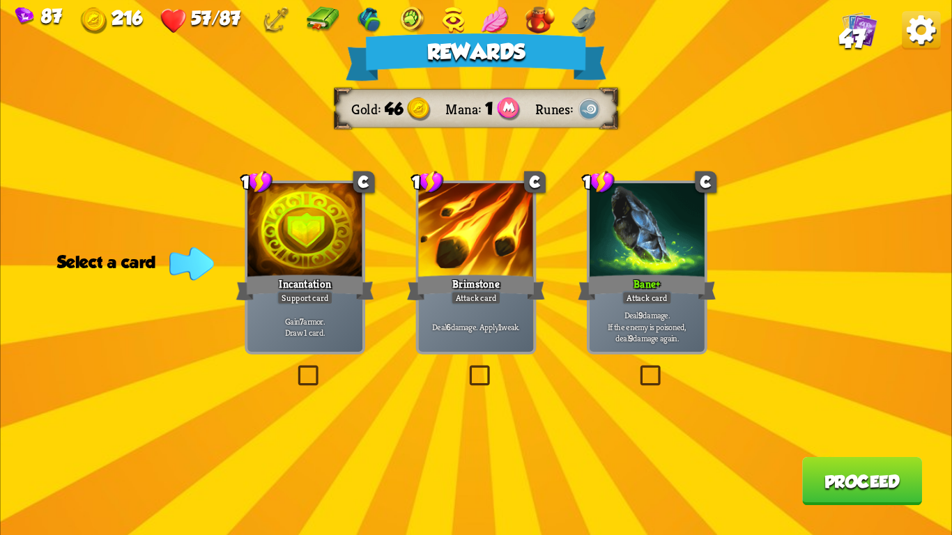
click at [341, 260] on div at bounding box center [304, 231] width 115 height 97
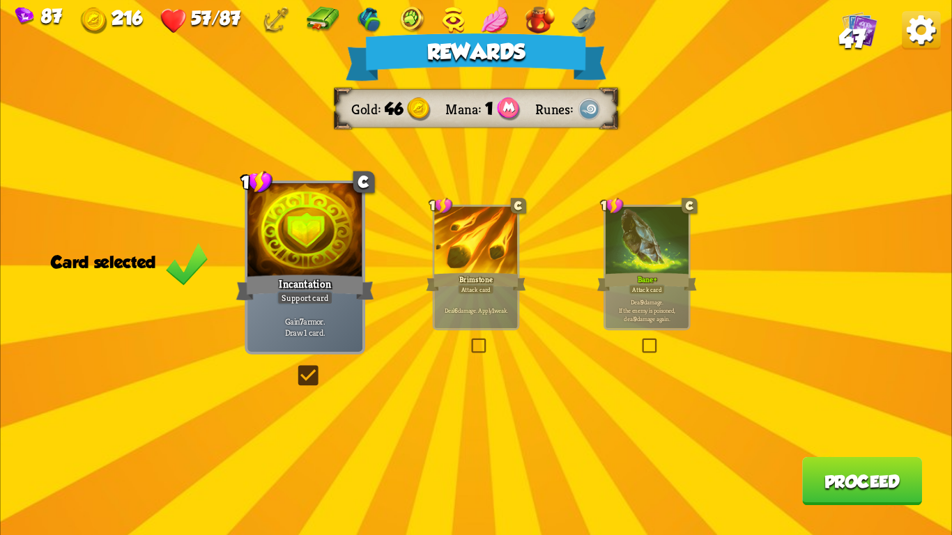
click at [858, 498] on button "Proceed" at bounding box center [862, 481] width 120 height 48
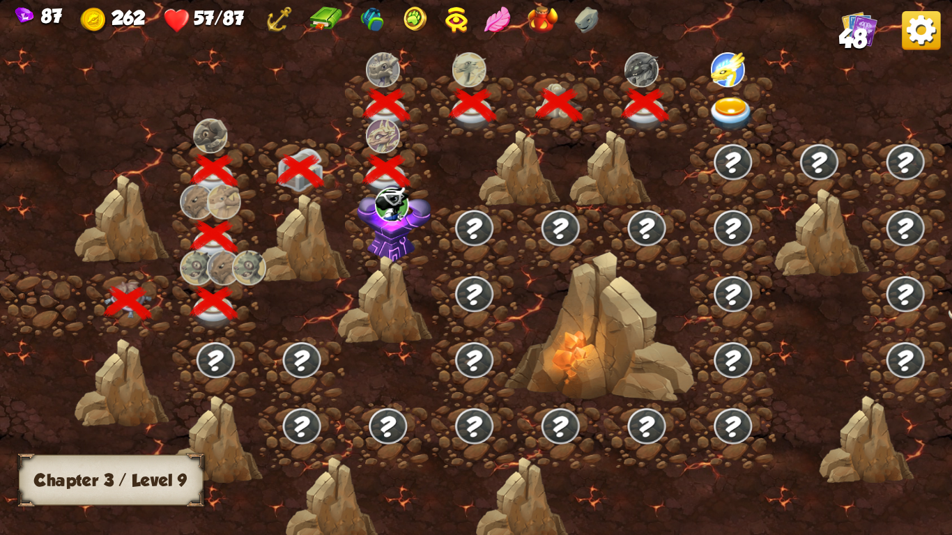
click at [719, 121] on img at bounding box center [731, 114] width 47 height 35
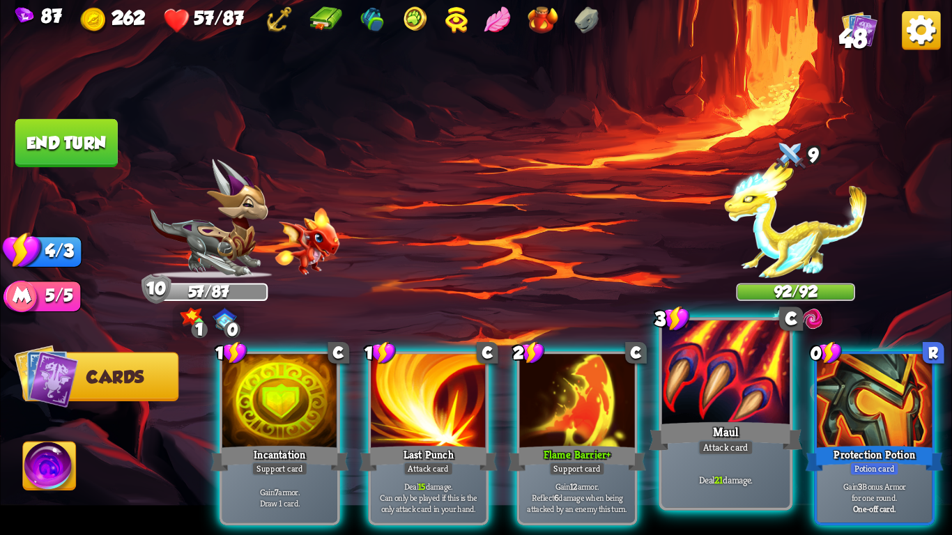
click at [737, 456] on div "Deal 21 damage." at bounding box center [726, 480] width 128 height 56
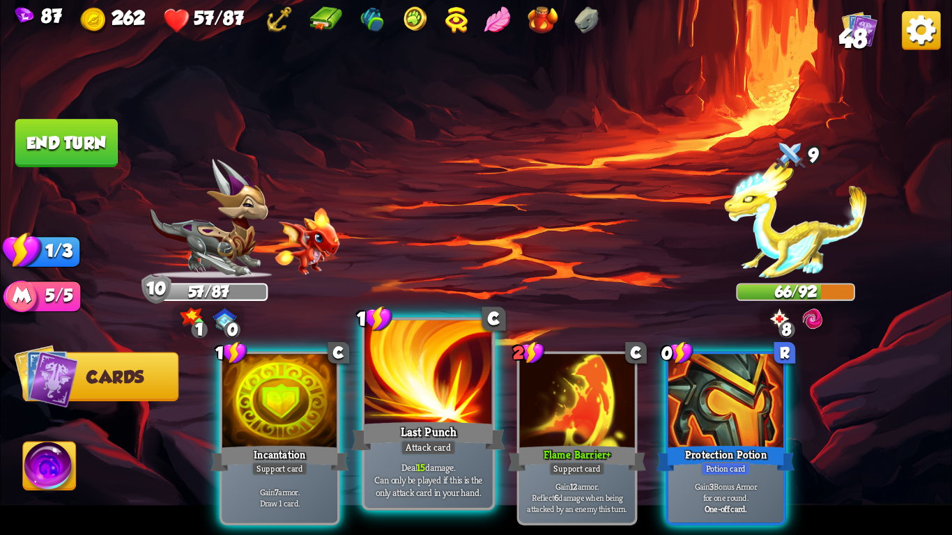
click at [425, 427] on div "Last Punch" at bounding box center [428, 437] width 153 height 34
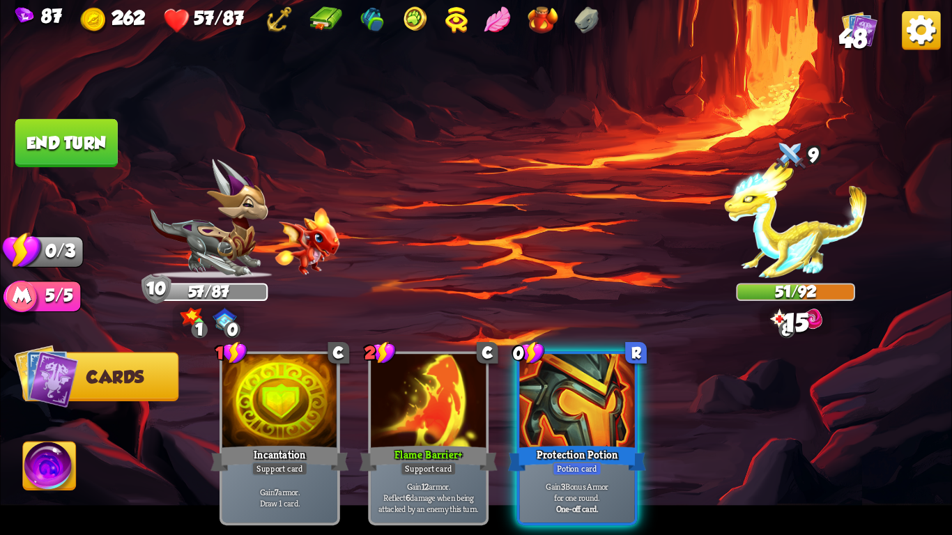
click at [75, 130] on button "End turn" at bounding box center [66, 143] width 102 height 48
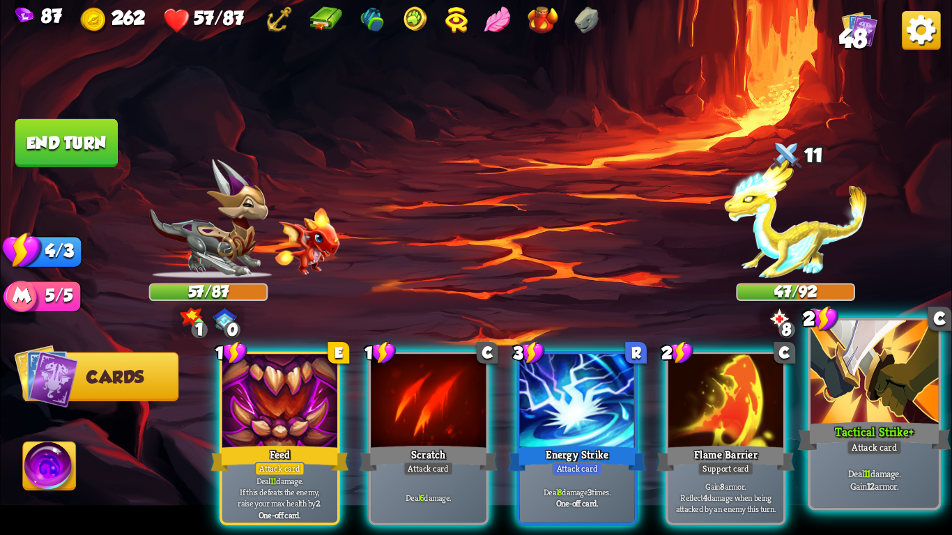
click at [869, 422] on div "Tactical Strike+" at bounding box center [874, 437] width 153 height 34
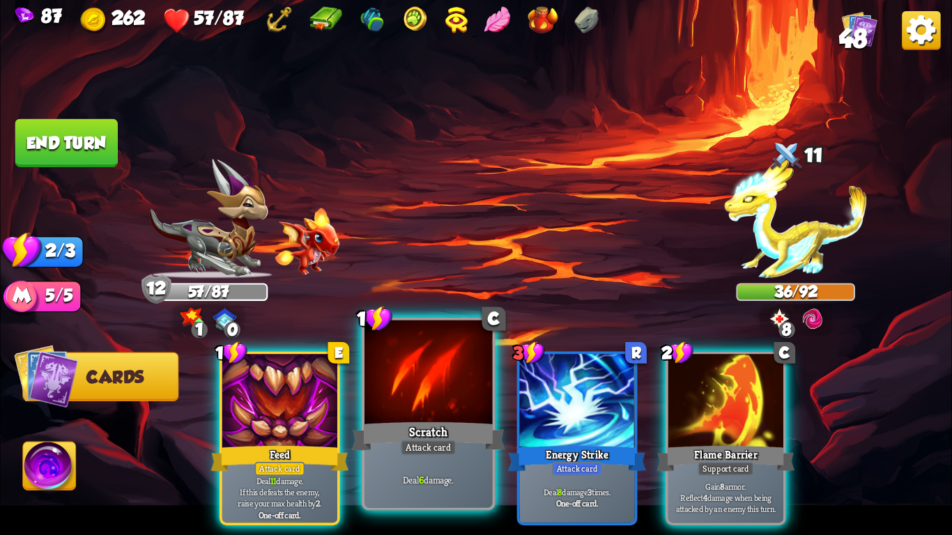
click at [382, 418] on div at bounding box center [429, 375] width 128 height 108
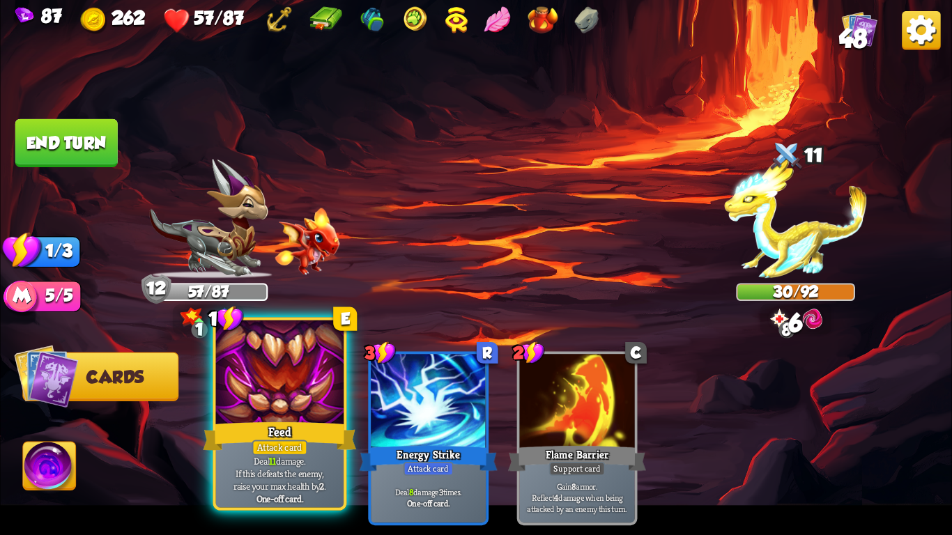
click at [231, 365] on div at bounding box center [280, 375] width 128 height 108
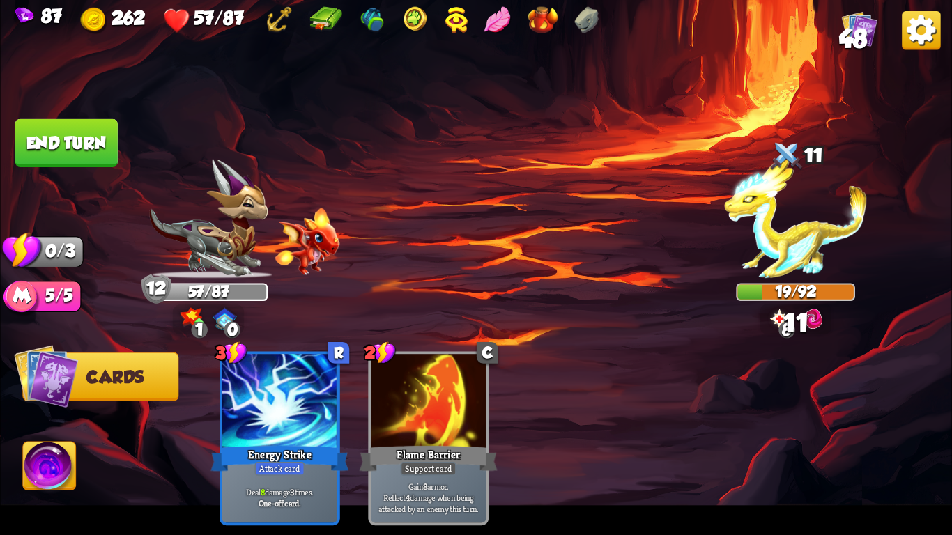
click at [50, 131] on button "End turn" at bounding box center [66, 143] width 102 height 48
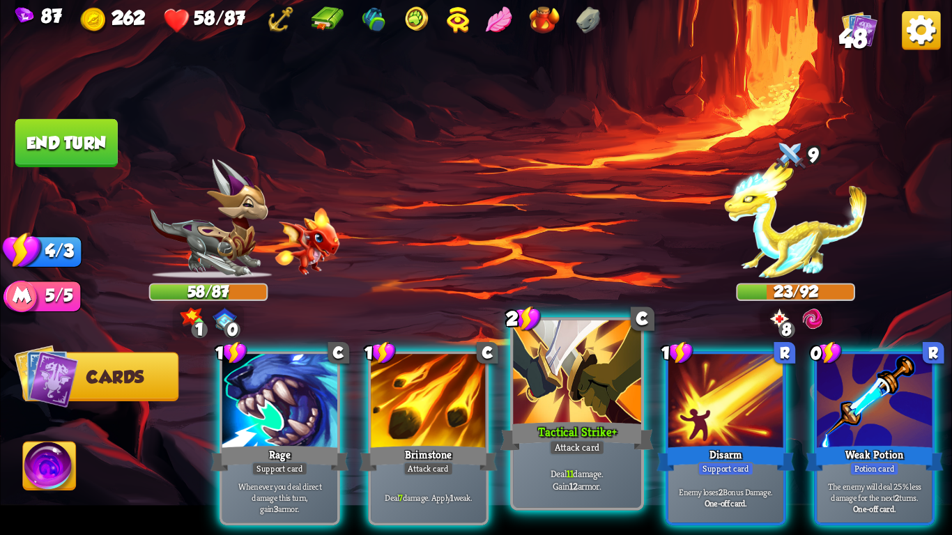
click at [604, 372] on div at bounding box center [577, 375] width 128 height 108
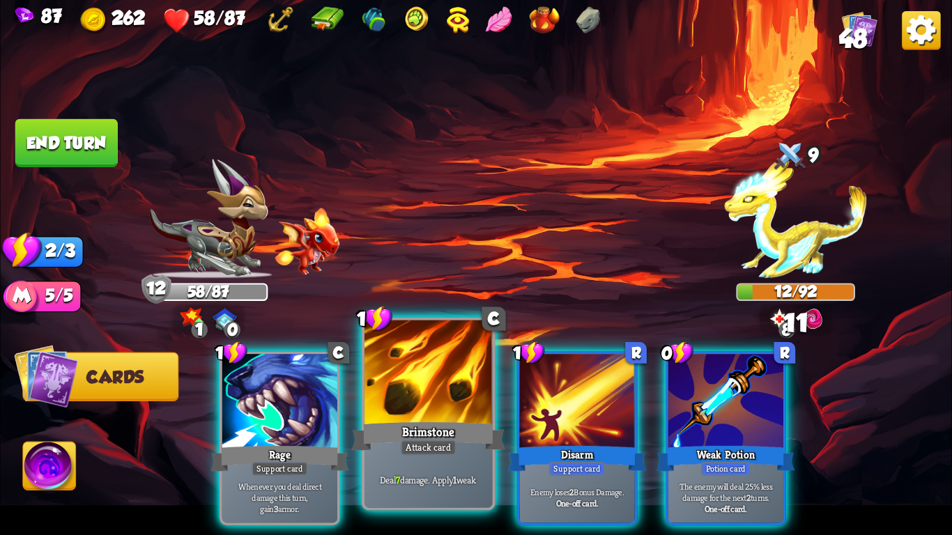
click at [459, 357] on div at bounding box center [429, 375] width 128 height 108
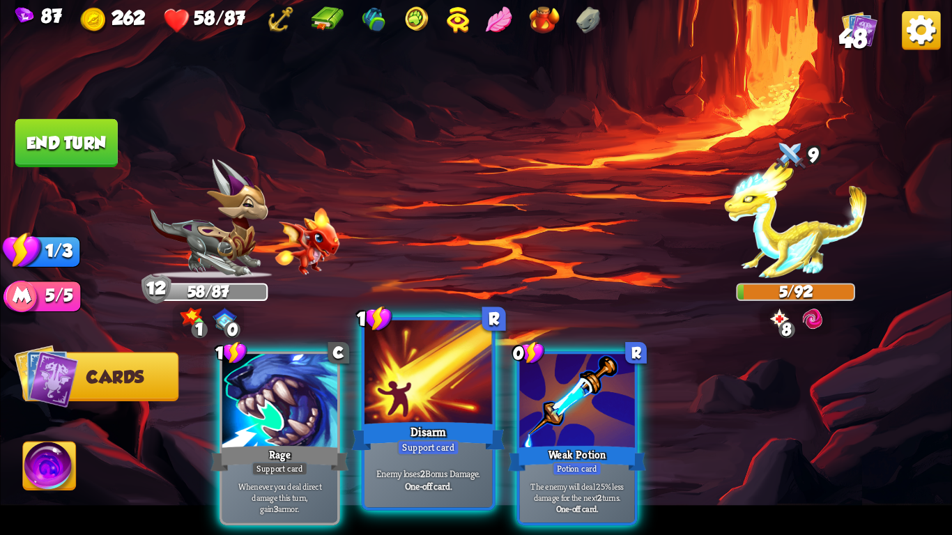
click at [459, 416] on div at bounding box center [429, 375] width 128 height 108
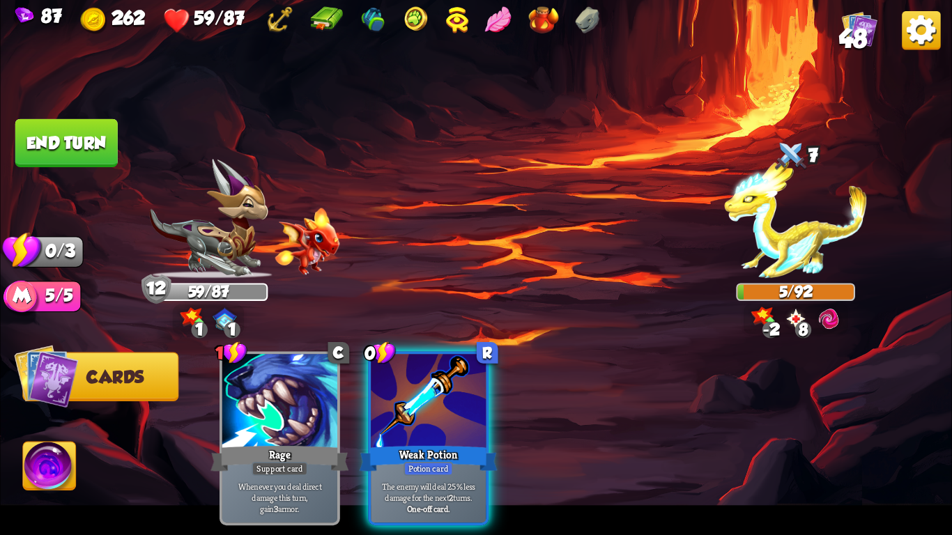
click at [79, 133] on button "End turn" at bounding box center [66, 143] width 102 height 48
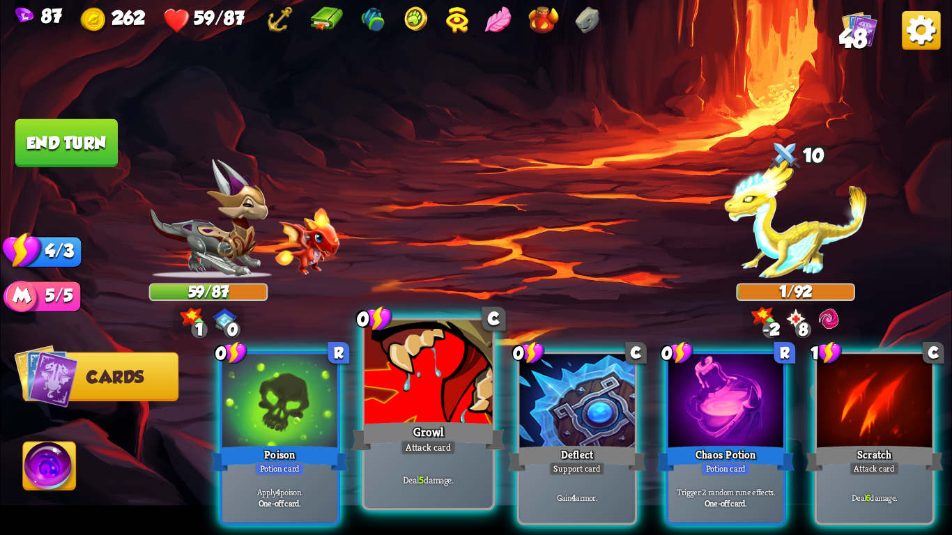
click at [371, 409] on div at bounding box center [429, 375] width 128 height 108
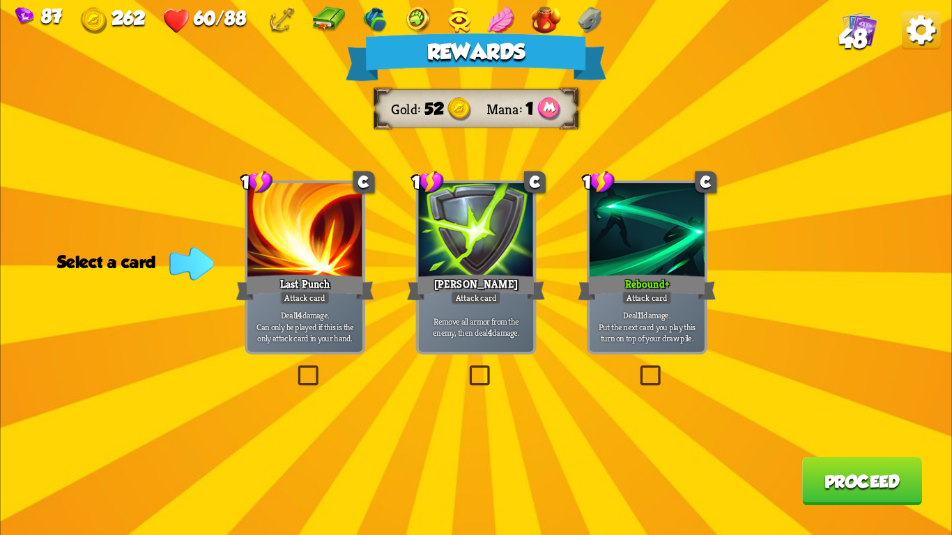
click at [448, 290] on div "[PERSON_NAME]" at bounding box center [476, 288] width 138 height 31
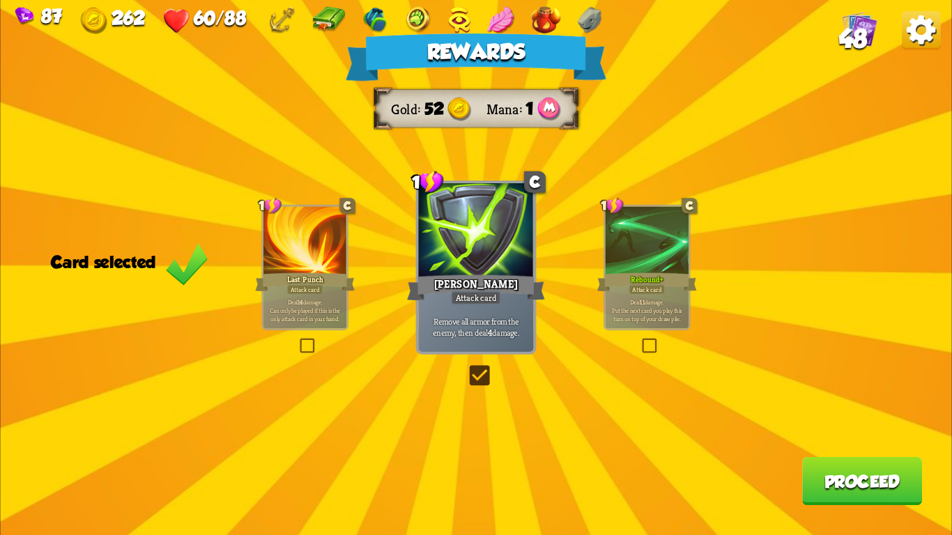
click at [608, 276] on div "Rebound+" at bounding box center [647, 282] width 100 height 22
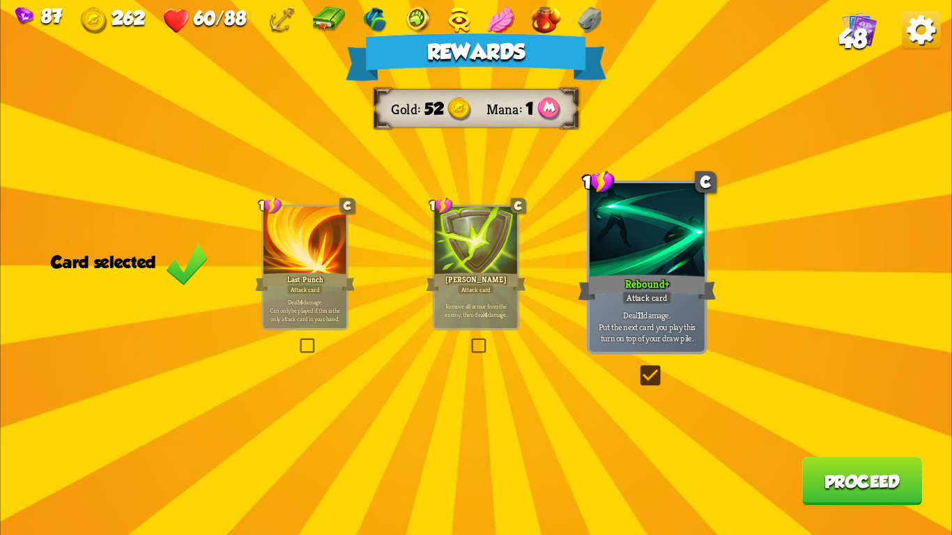
click at [326, 273] on div "Last Punch" at bounding box center [305, 282] width 100 height 22
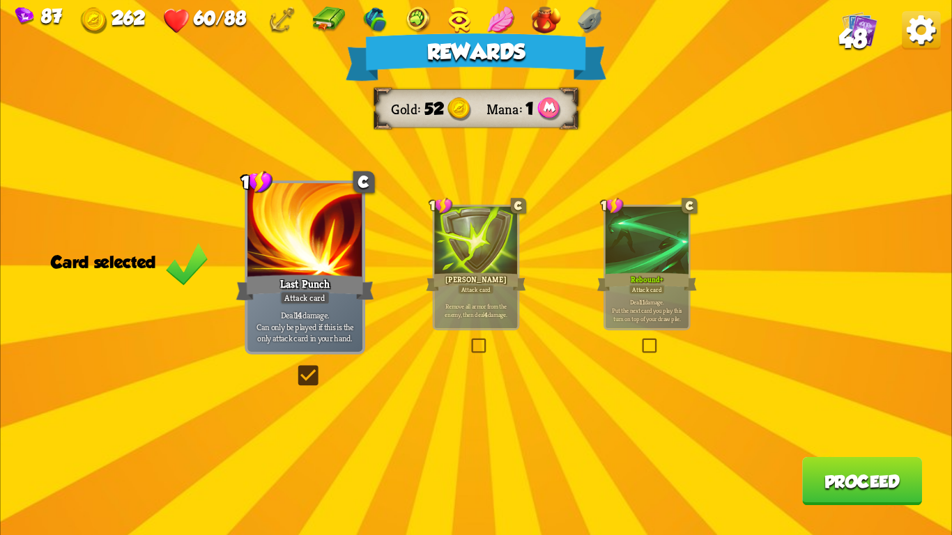
click at [631, 303] on p "Deal 11 damage. Put the next card you play this turn on top of your draw pile." at bounding box center [647, 310] width 79 height 24
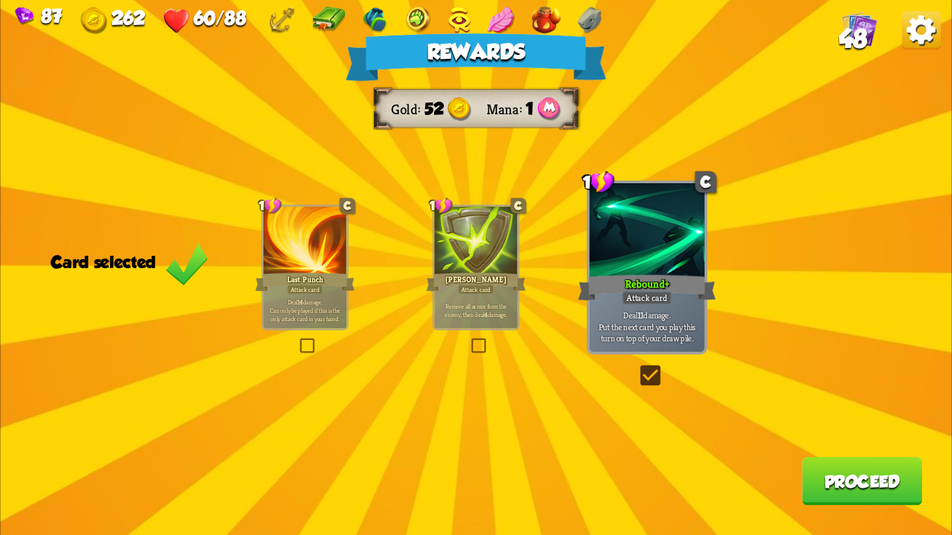
click at [846, 484] on button "Proceed" at bounding box center [862, 481] width 120 height 48
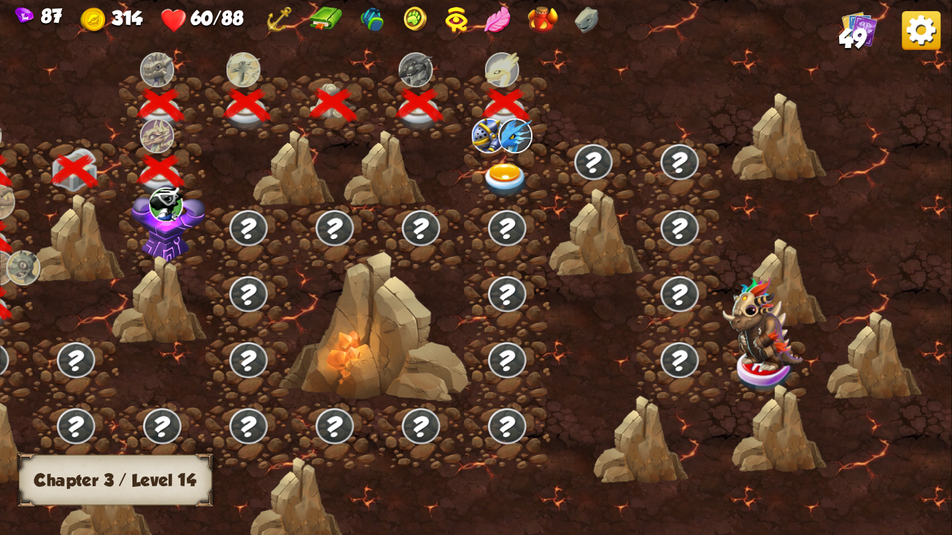
click at [509, 173] on img at bounding box center [505, 180] width 47 height 35
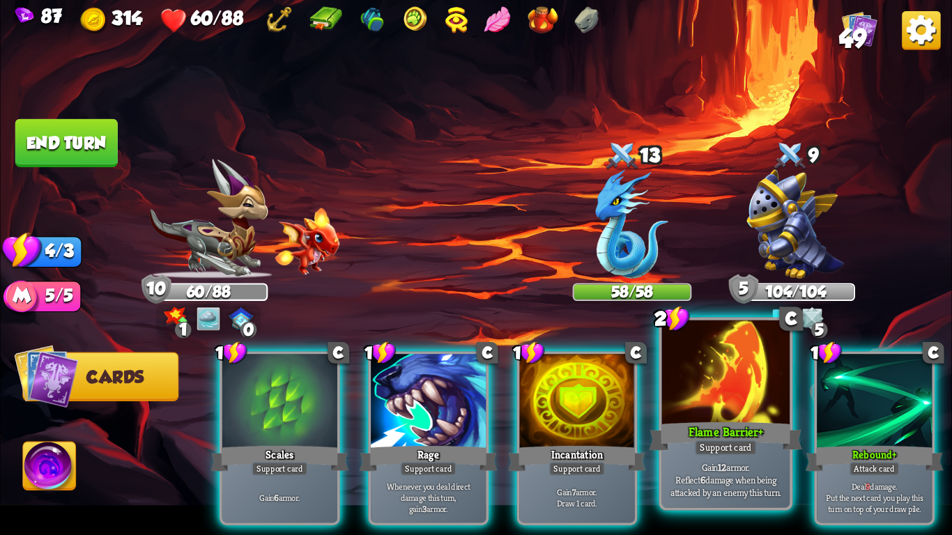
click at [770, 443] on div "Flame Barrier+" at bounding box center [725, 437] width 153 height 34
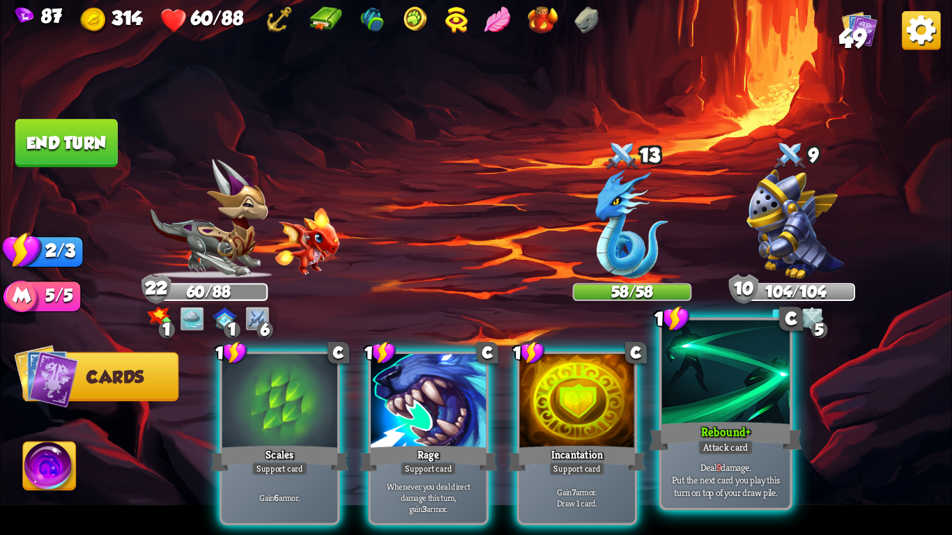
click at [739, 424] on div "Rebound+" at bounding box center [725, 437] width 153 height 34
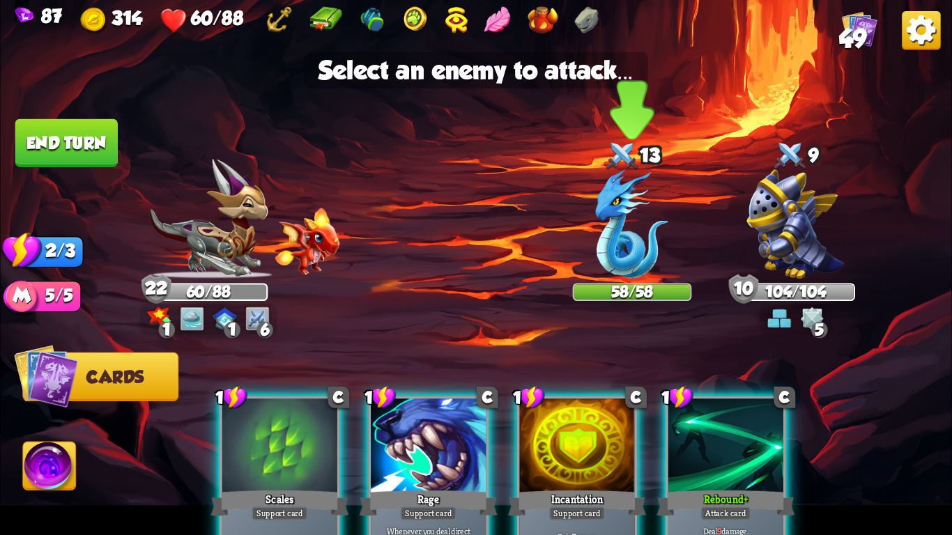
click at [614, 228] on img at bounding box center [632, 223] width 73 height 109
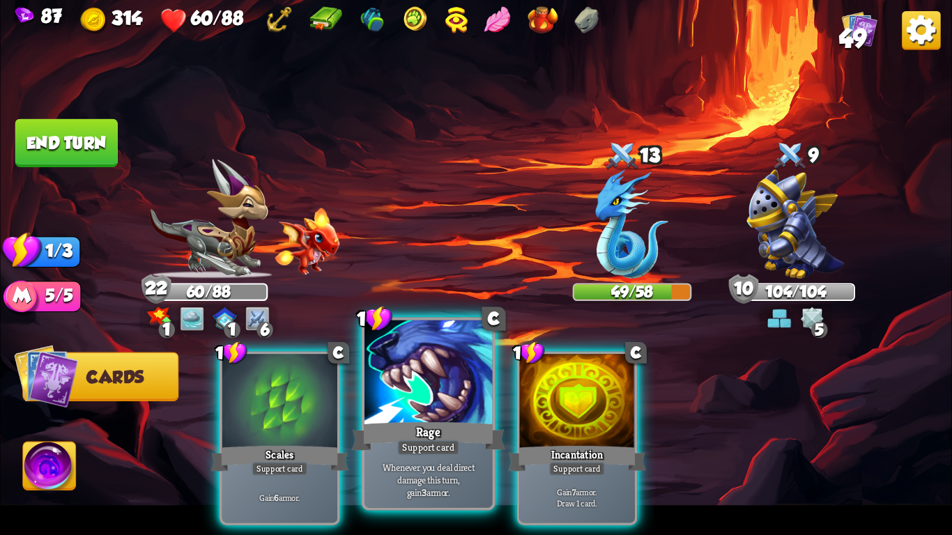
click at [374, 352] on div at bounding box center [429, 375] width 128 height 108
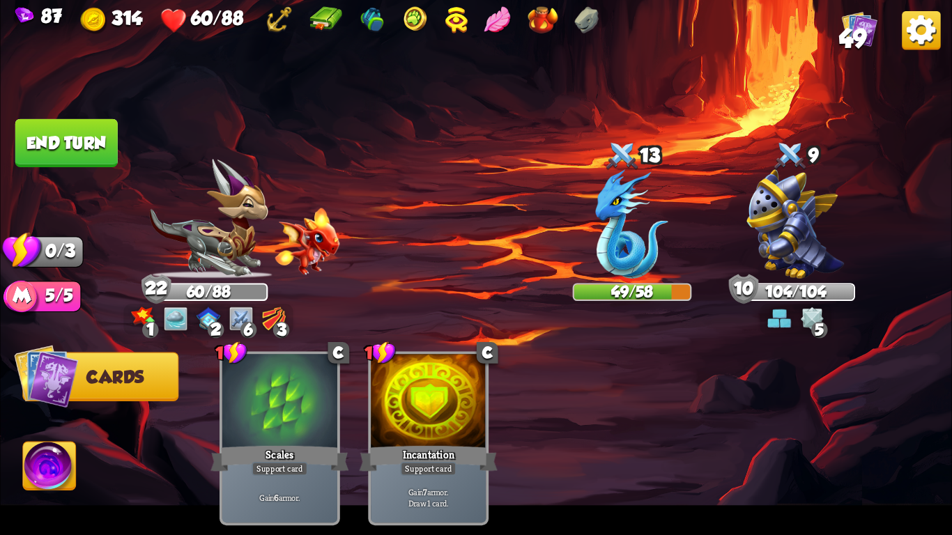
click at [53, 123] on button "End turn" at bounding box center [66, 143] width 102 height 48
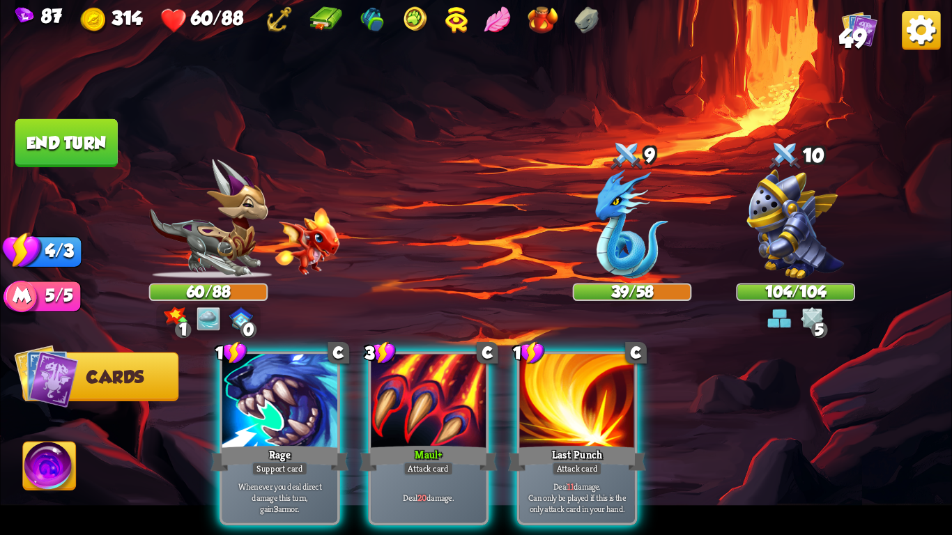
click at [775, 188] on img at bounding box center [796, 223] width 98 height 109
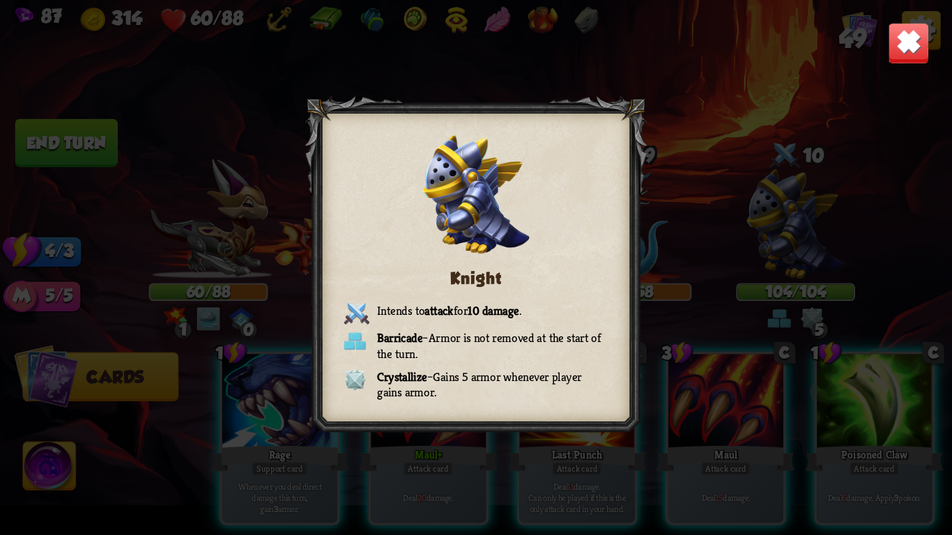
click at [899, 52] on img at bounding box center [909, 43] width 42 height 42
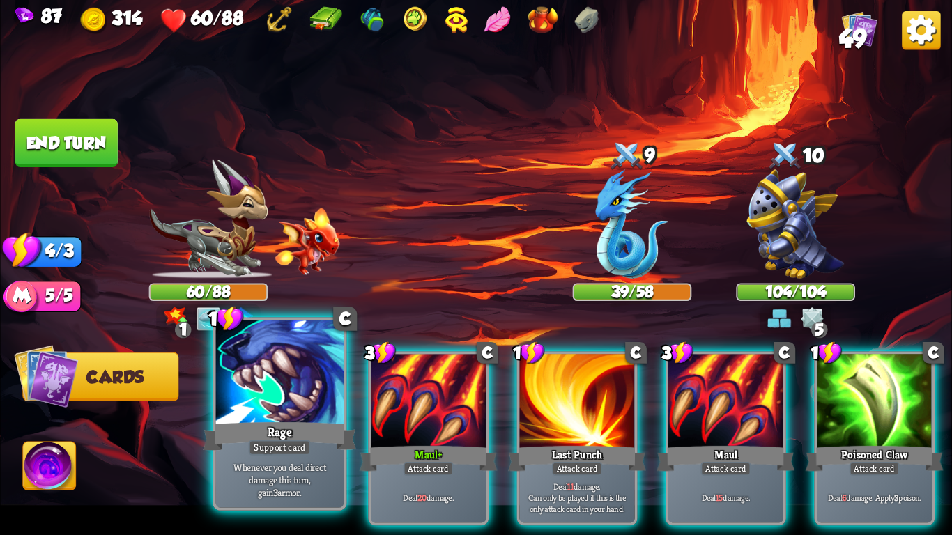
click at [292, 429] on div "Rage" at bounding box center [279, 437] width 153 height 34
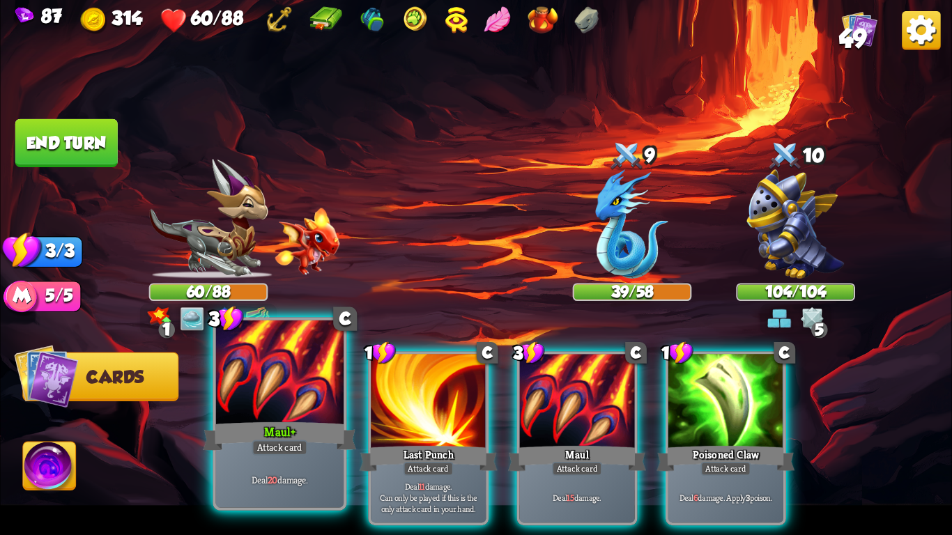
click at [276, 383] on div at bounding box center [280, 375] width 128 height 108
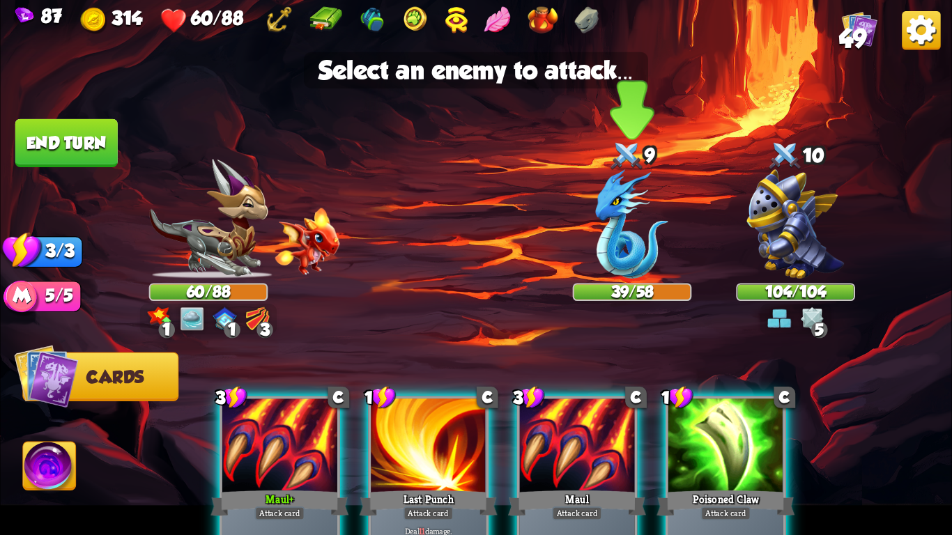
click at [625, 242] on img at bounding box center [632, 223] width 73 height 109
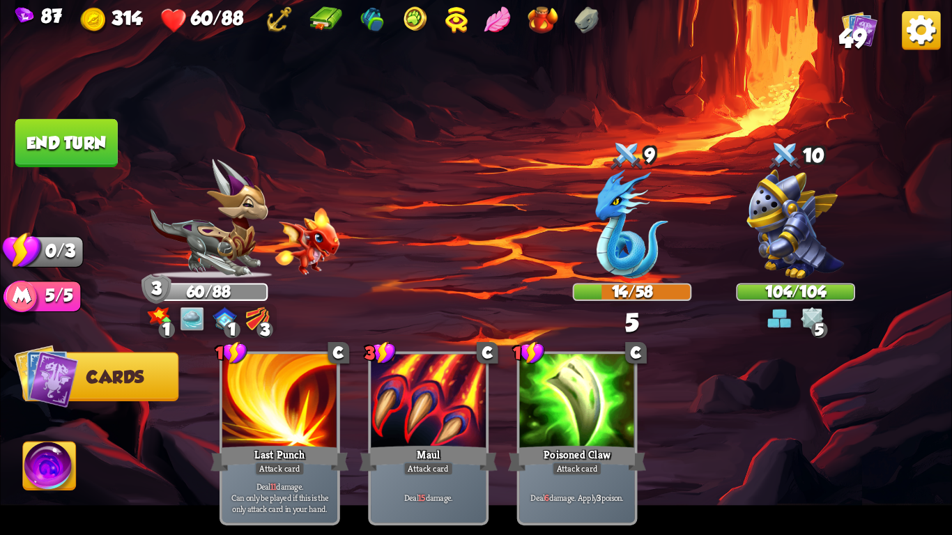
click at [80, 138] on button "End turn" at bounding box center [66, 143] width 102 height 48
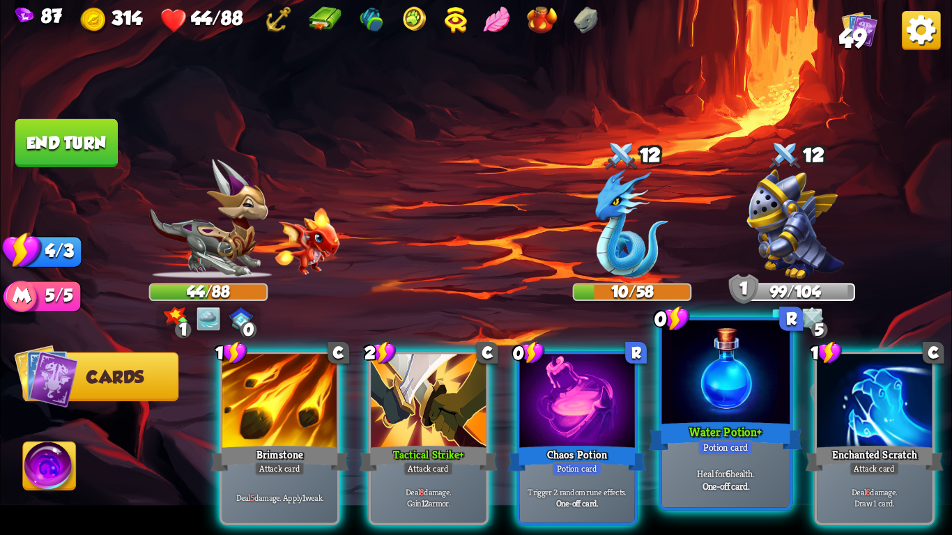
click at [735, 434] on div "Water Potion+" at bounding box center [725, 437] width 153 height 34
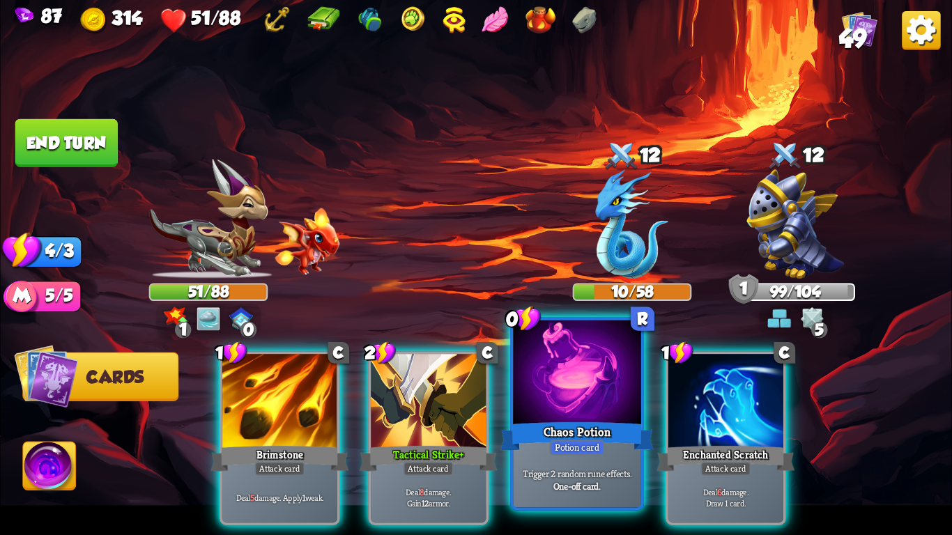
click at [606, 425] on div "Chaos Potion" at bounding box center [577, 437] width 153 height 34
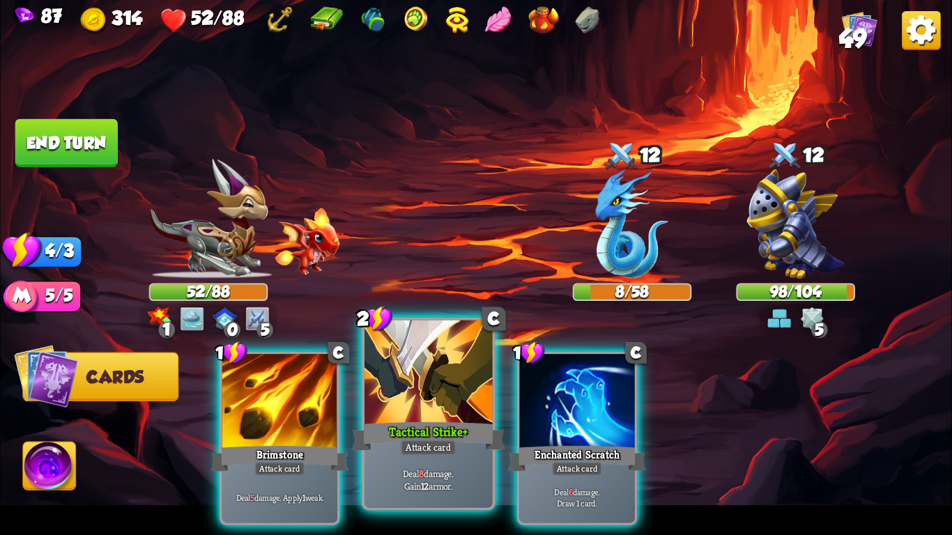
click at [410, 420] on div "Tactical Strike+" at bounding box center [428, 437] width 153 height 34
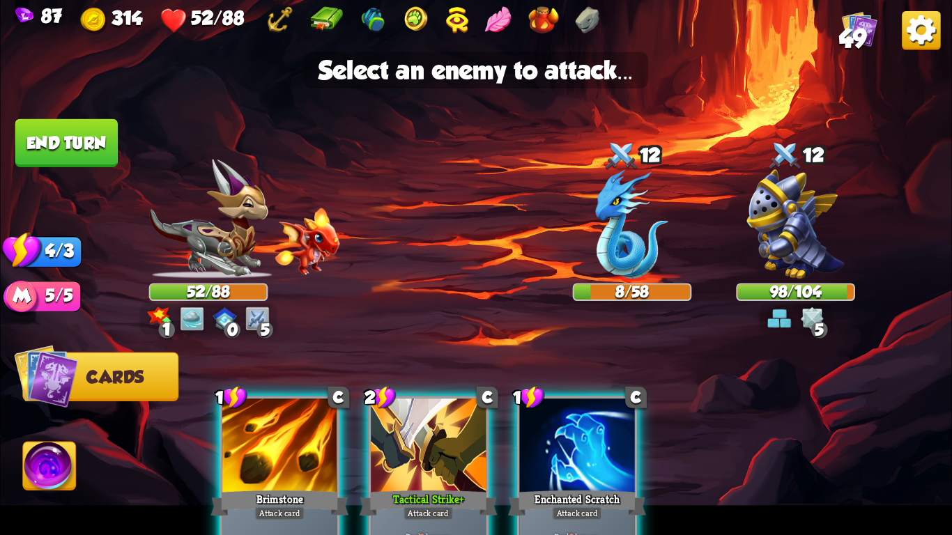
click at [441, 425] on div at bounding box center [428, 447] width 115 height 97
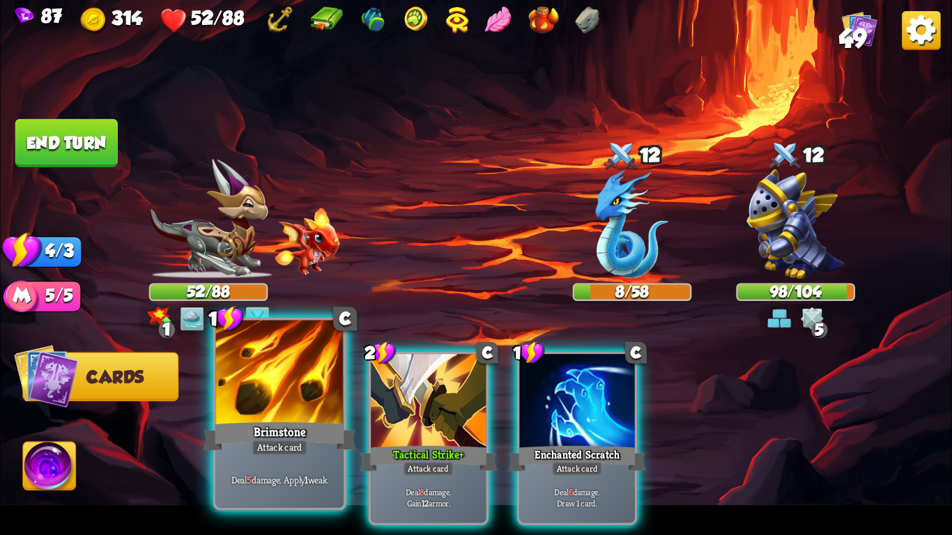
click at [241, 428] on div "Brimstone" at bounding box center [279, 437] width 153 height 34
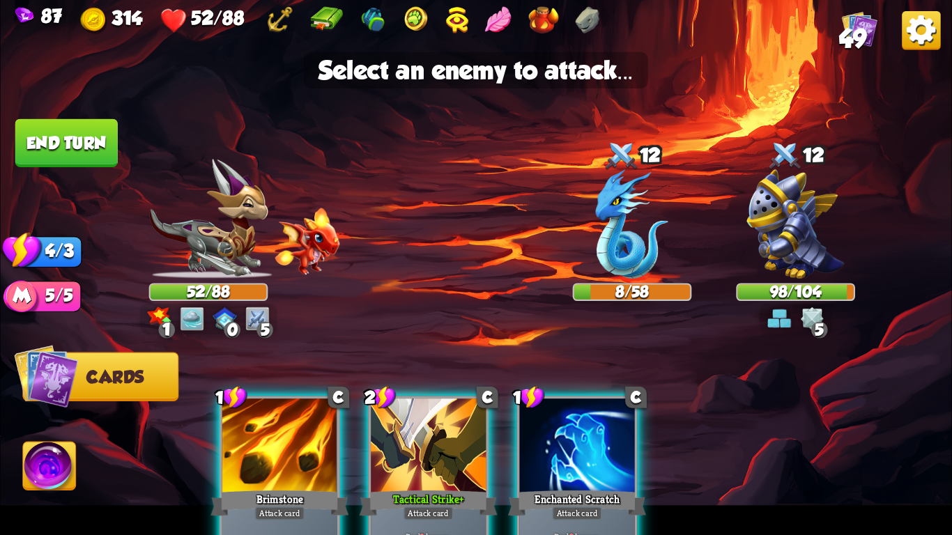
click at [243, 462] on div at bounding box center [279, 447] width 115 height 97
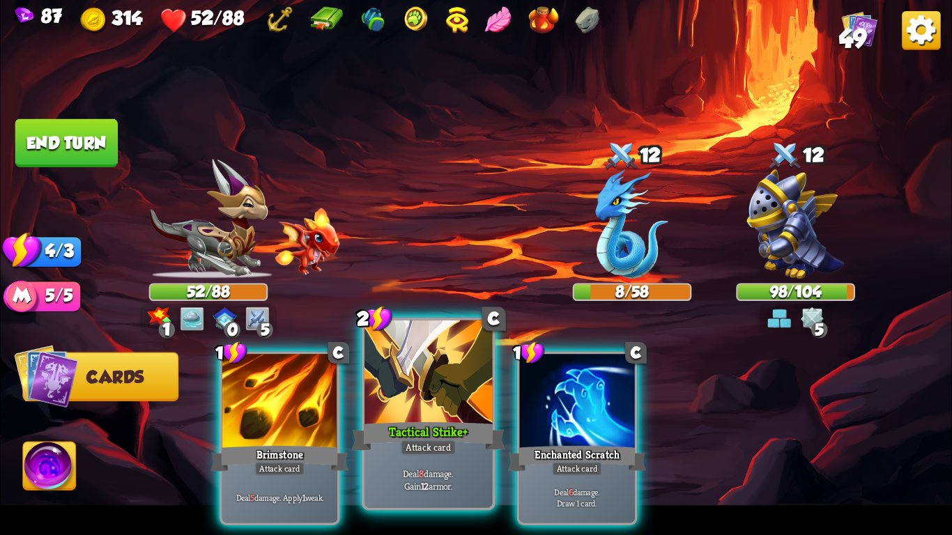
click at [425, 433] on div "Tactical Strike+" at bounding box center [428, 437] width 153 height 34
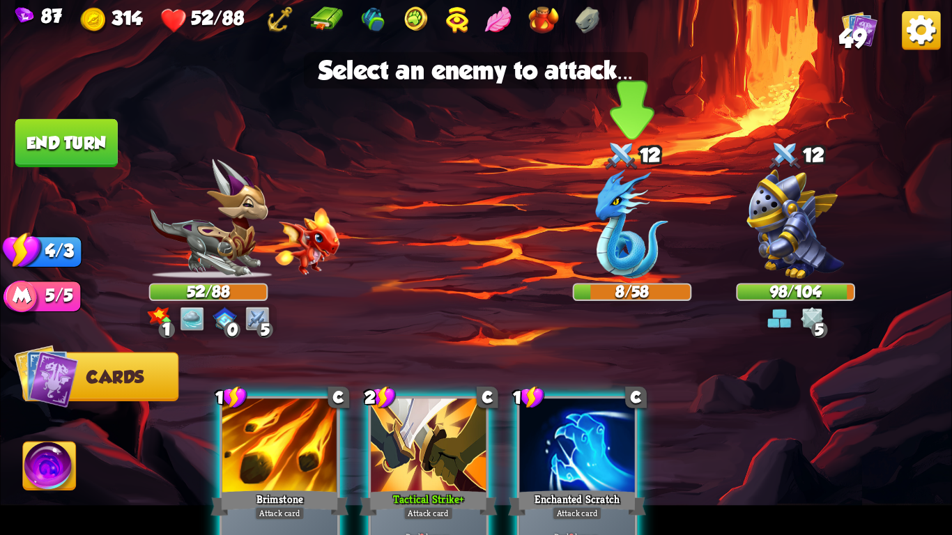
click at [620, 236] on img at bounding box center [632, 223] width 73 height 109
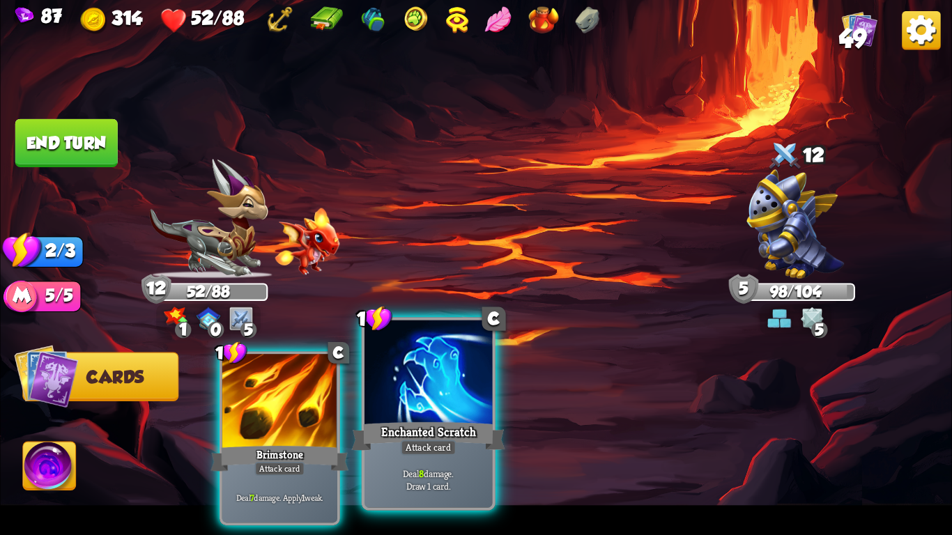
click at [433, 438] on div "Enchanted Scratch" at bounding box center [428, 437] width 153 height 34
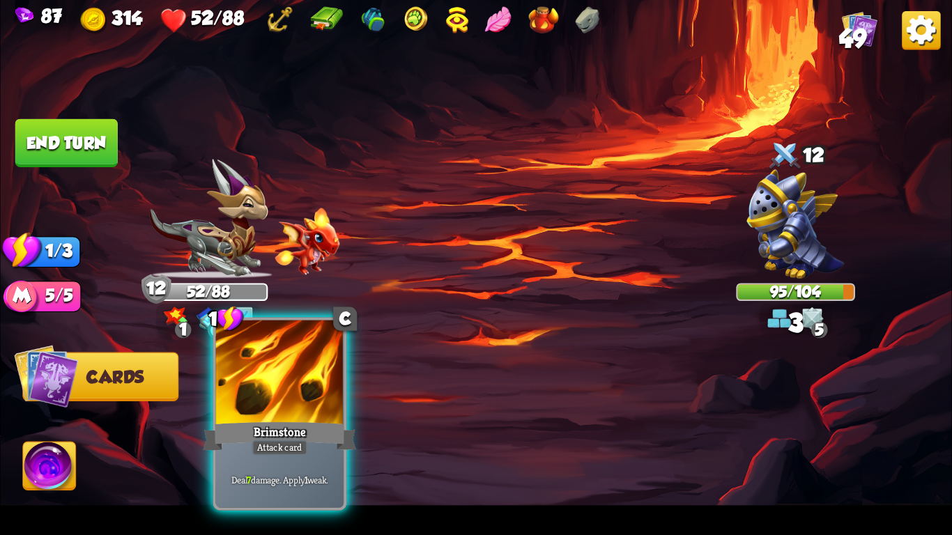
click at [270, 404] on div at bounding box center [280, 375] width 128 height 108
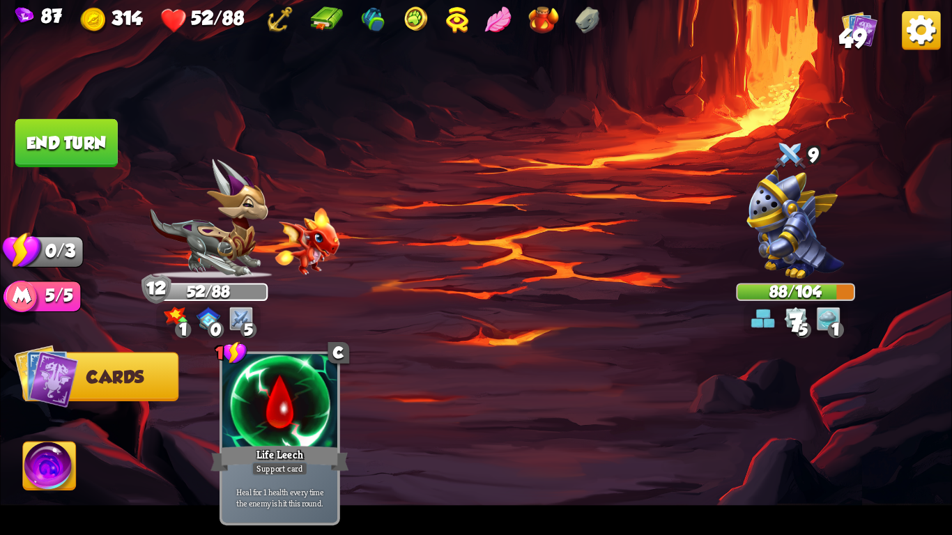
click at [53, 131] on button "End turn" at bounding box center [66, 143] width 102 height 48
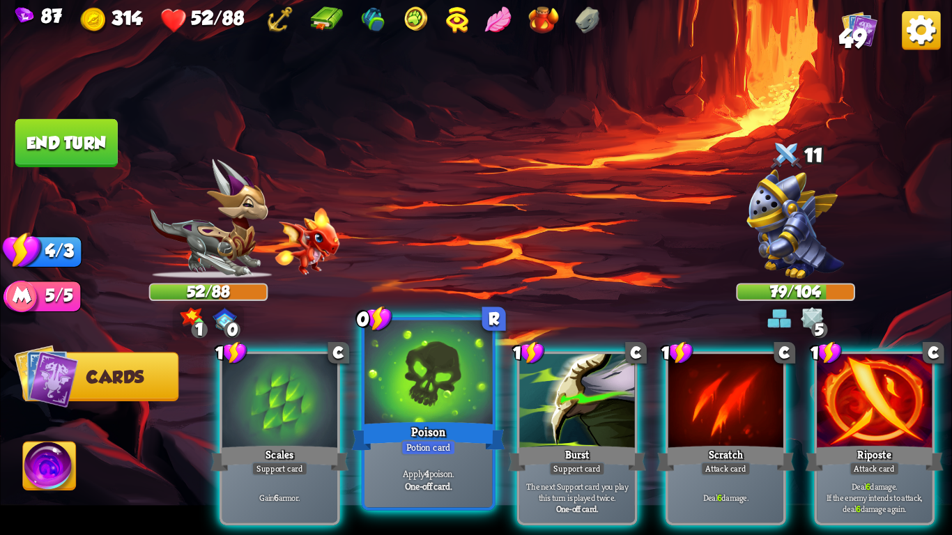
click at [370, 374] on div at bounding box center [429, 375] width 128 height 108
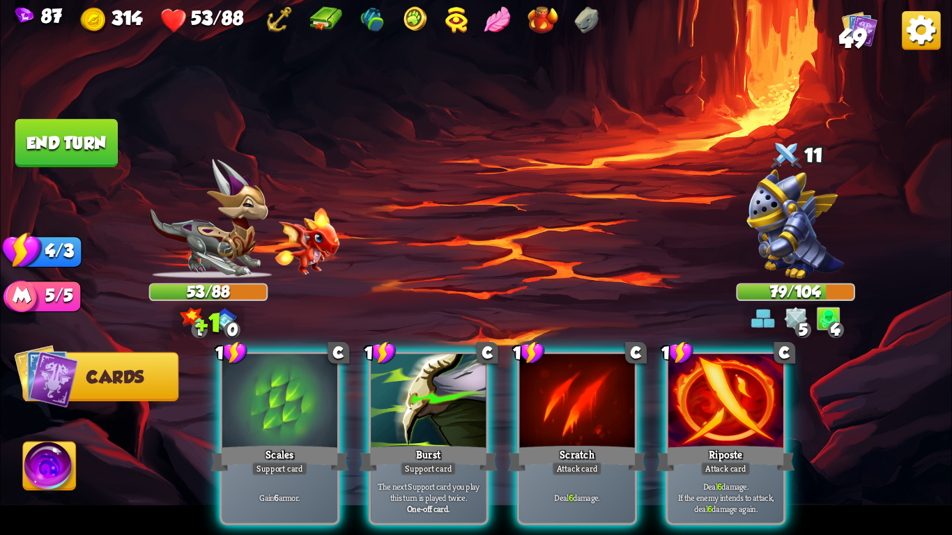
click at [371, 374] on div at bounding box center [428, 402] width 115 height 97
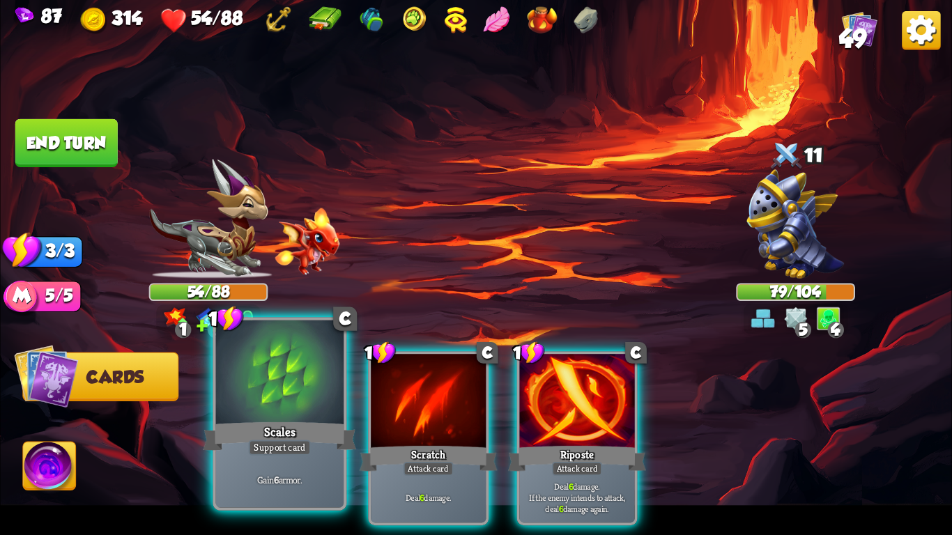
click at [301, 381] on div at bounding box center [280, 375] width 128 height 108
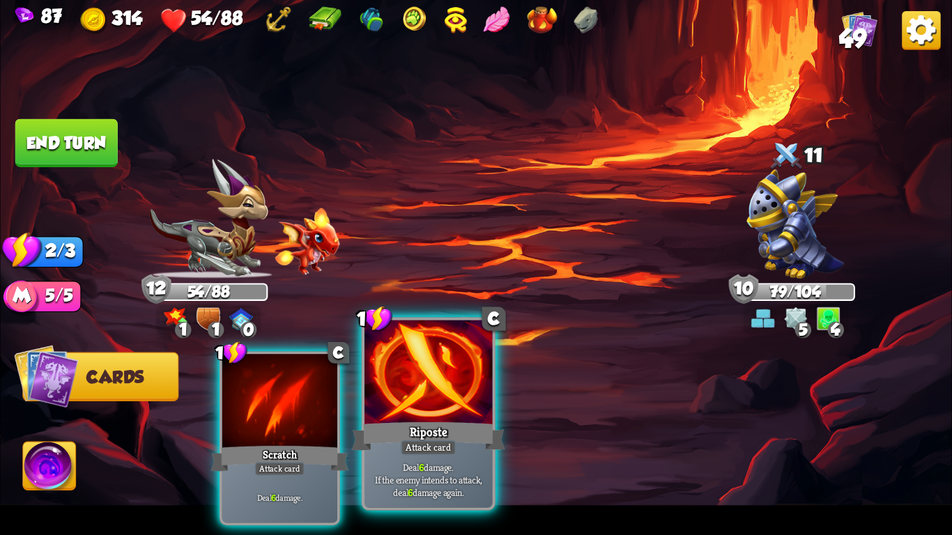
click at [456, 437] on div "Riposte" at bounding box center [428, 437] width 153 height 34
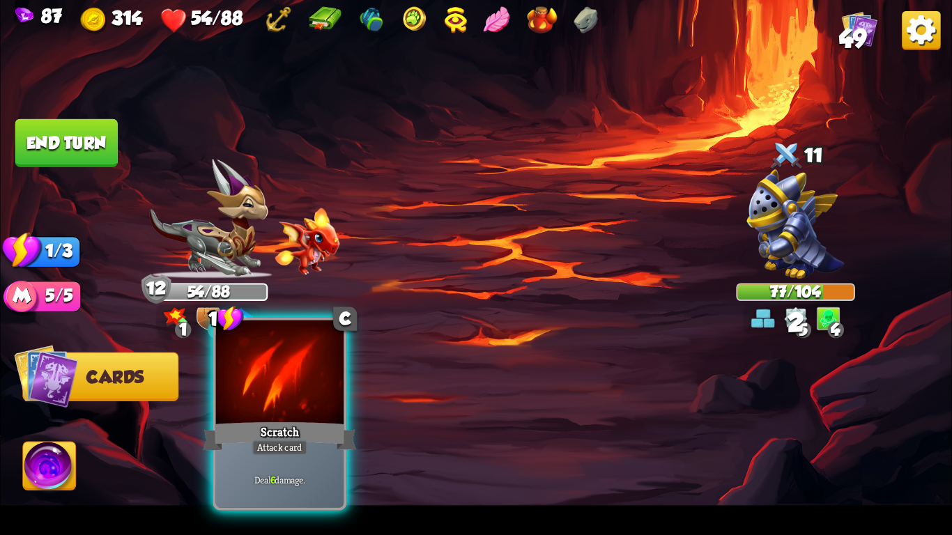
click at [228, 434] on div "Scratch" at bounding box center [279, 437] width 153 height 34
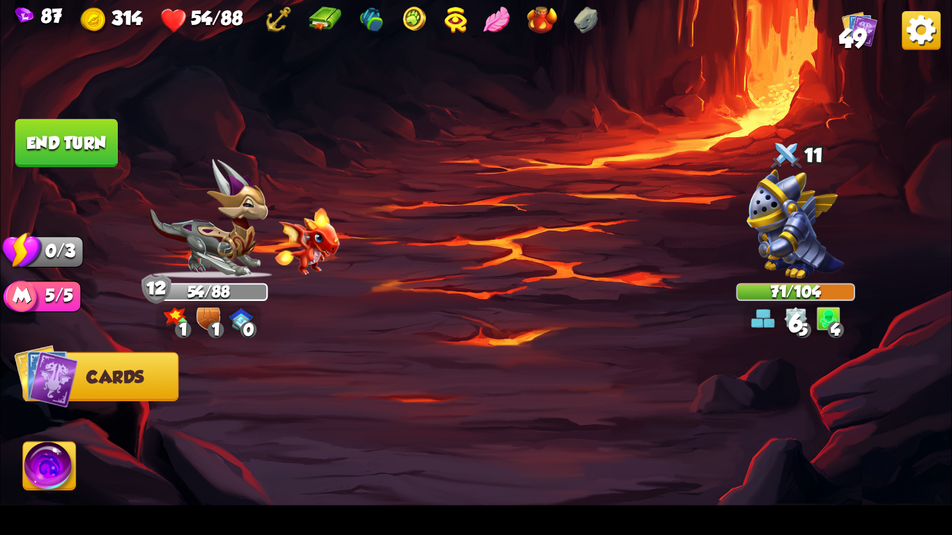
click at [57, 157] on button "End turn" at bounding box center [66, 143] width 102 height 48
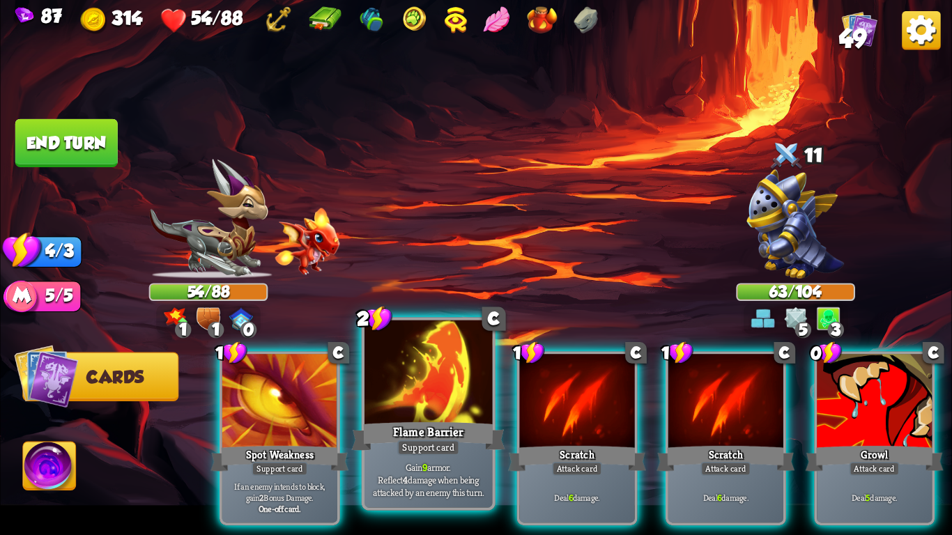
click at [425, 359] on div at bounding box center [429, 375] width 128 height 108
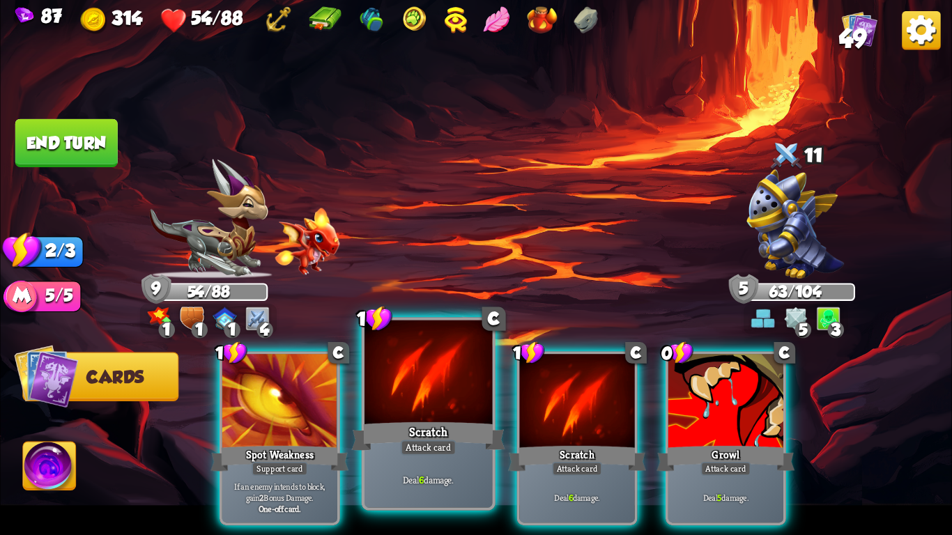
click at [414, 418] on div at bounding box center [429, 375] width 128 height 108
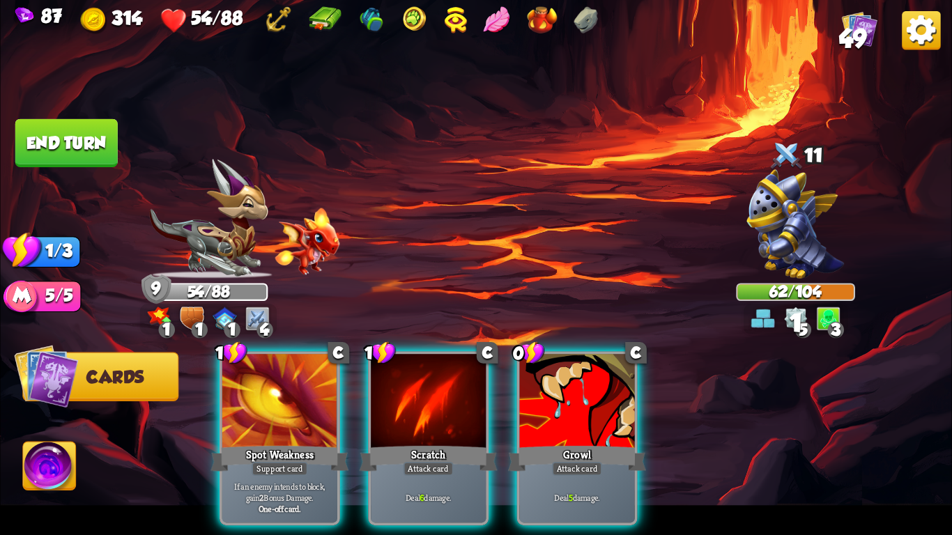
click at [414, 418] on div at bounding box center [428, 402] width 115 height 97
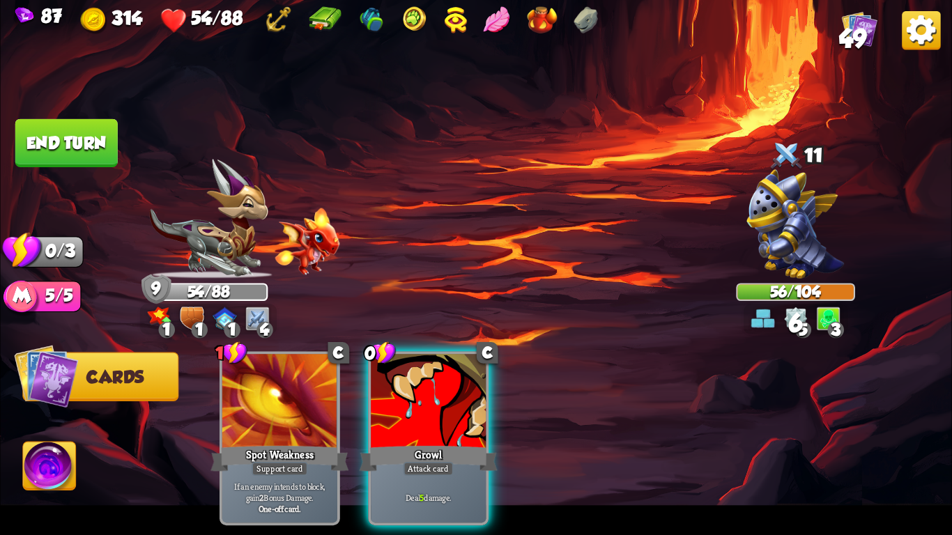
click at [414, 418] on div at bounding box center [428, 402] width 115 height 97
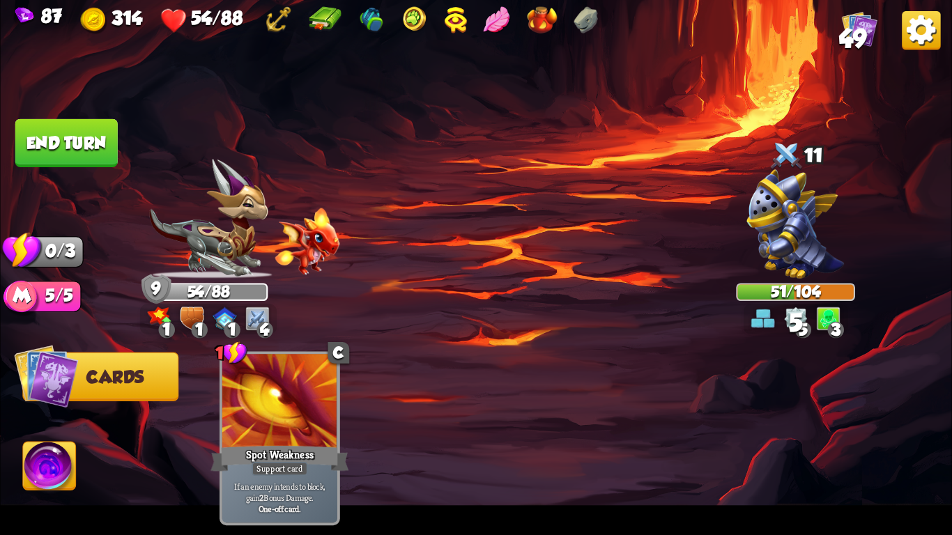
click at [54, 150] on button "End turn" at bounding box center [66, 143] width 102 height 48
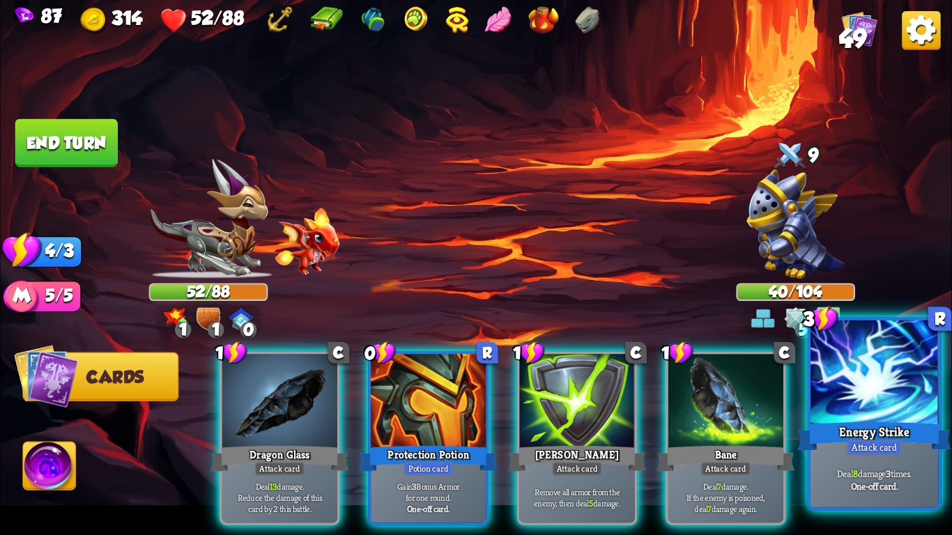
click at [885, 417] on div at bounding box center [875, 375] width 128 height 108
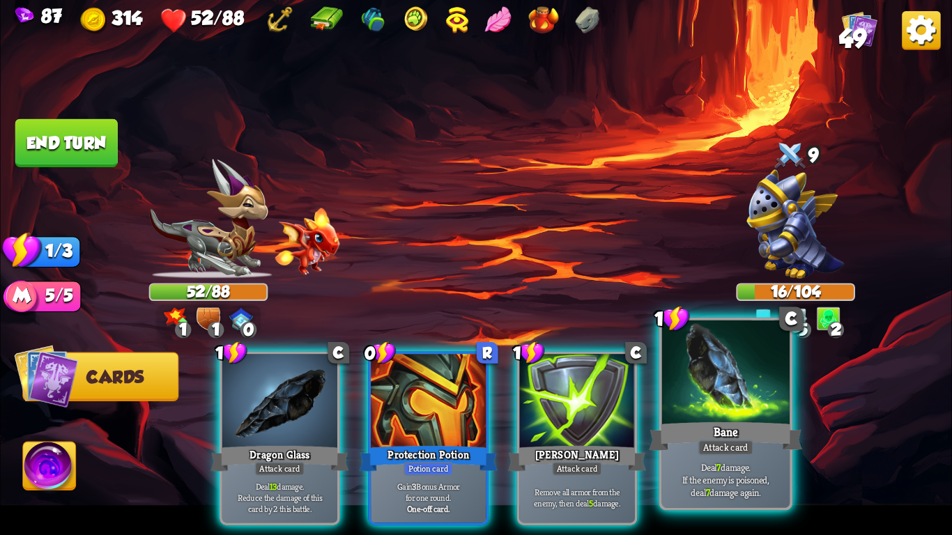
click at [747, 430] on div "Bane" at bounding box center [725, 437] width 153 height 34
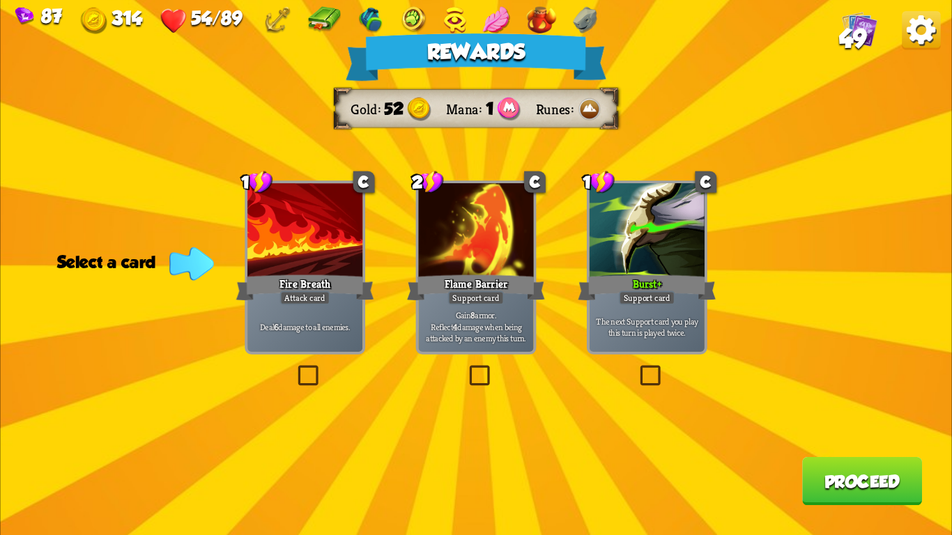
click at [282, 330] on p "Deal 6 damage to all enemies." at bounding box center [304, 326] width 109 height 11
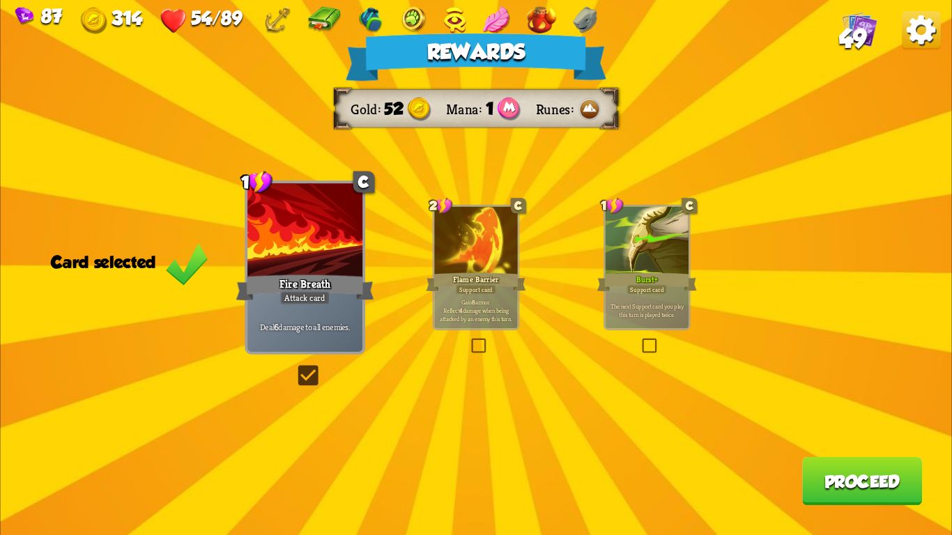
click at [873, 487] on button "Proceed" at bounding box center [862, 481] width 120 height 48
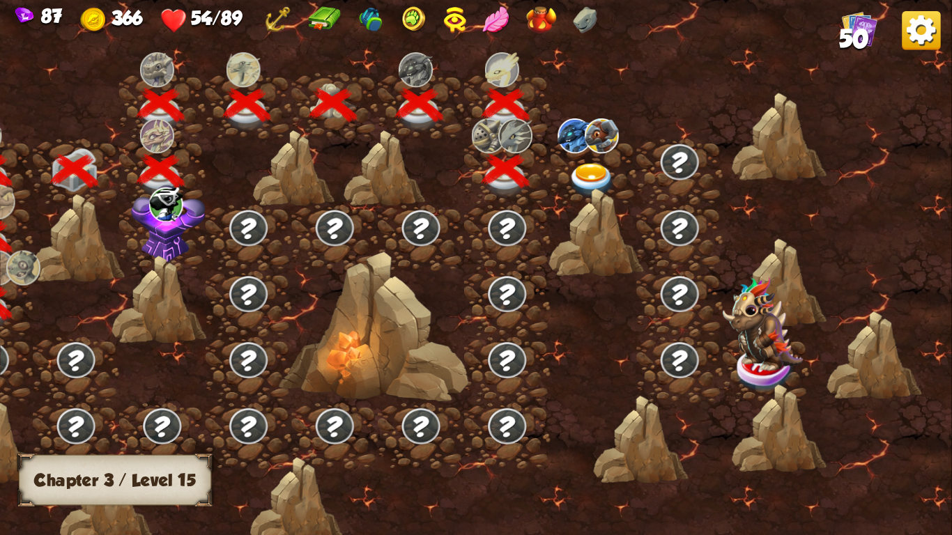
click at [588, 160] on div at bounding box center [594, 172] width 86 height 66
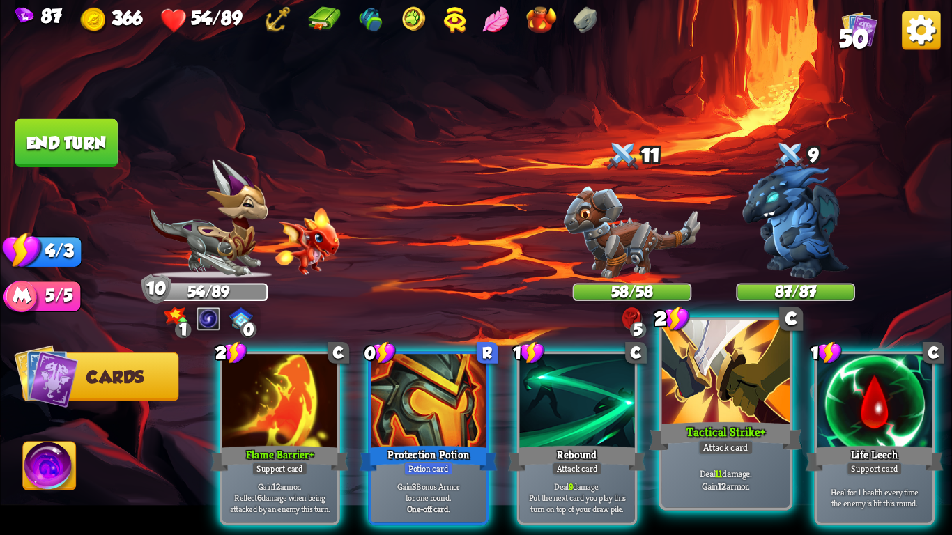
click at [721, 416] on div at bounding box center [726, 375] width 128 height 108
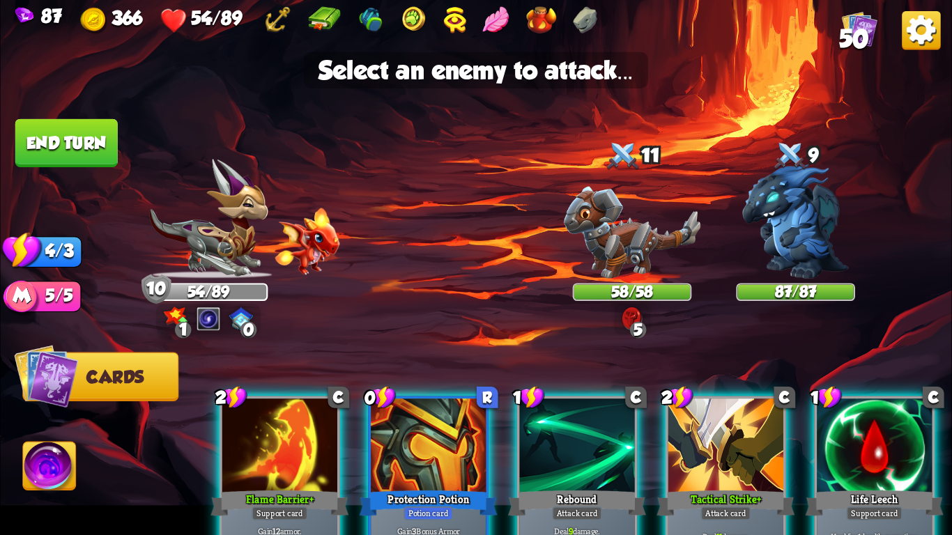
click at [718, 449] on div at bounding box center [726, 447] width 115 height 97
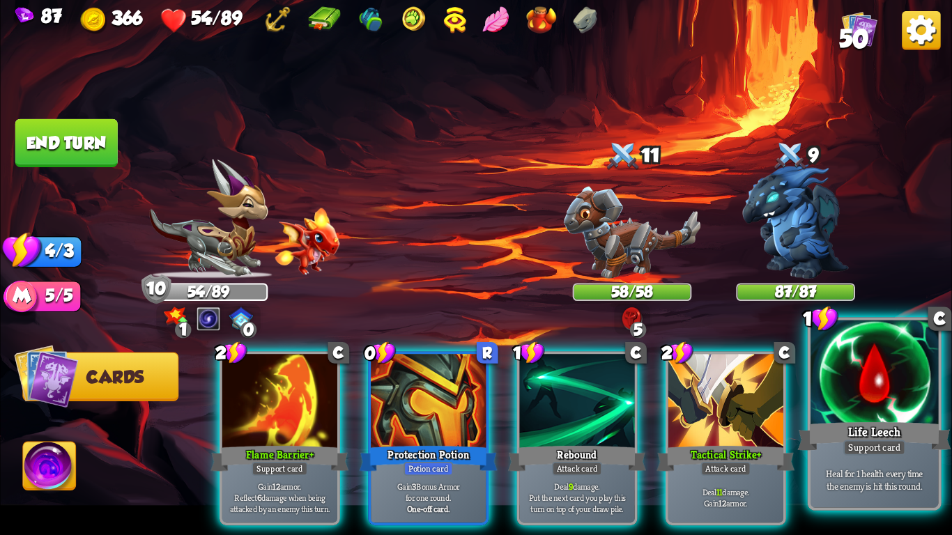
click at [845, 464] on div "Heal for 1 health every time the enemy is hit this round." at bounding box center [875, 480] width 128 height 56
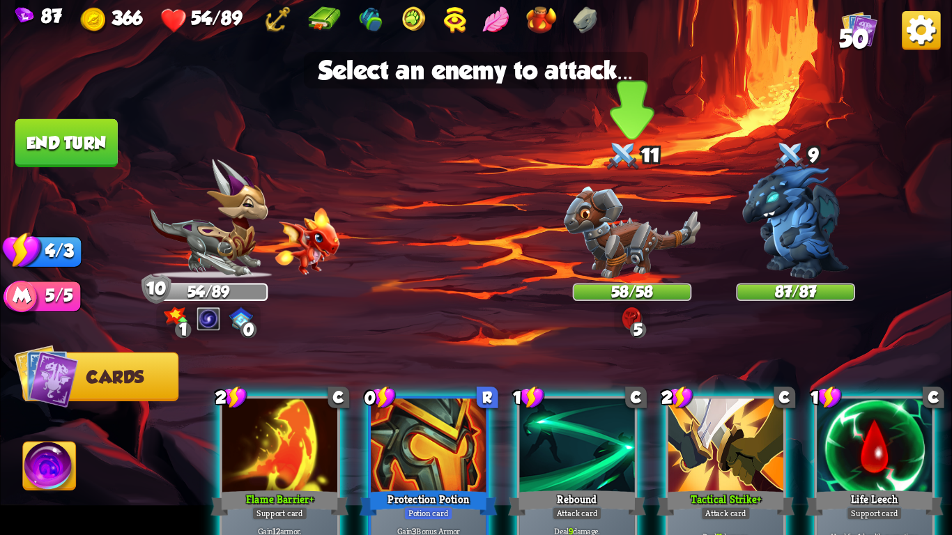
click at [648, 263] on img at bounding box center [632, 233] width 137 height 92
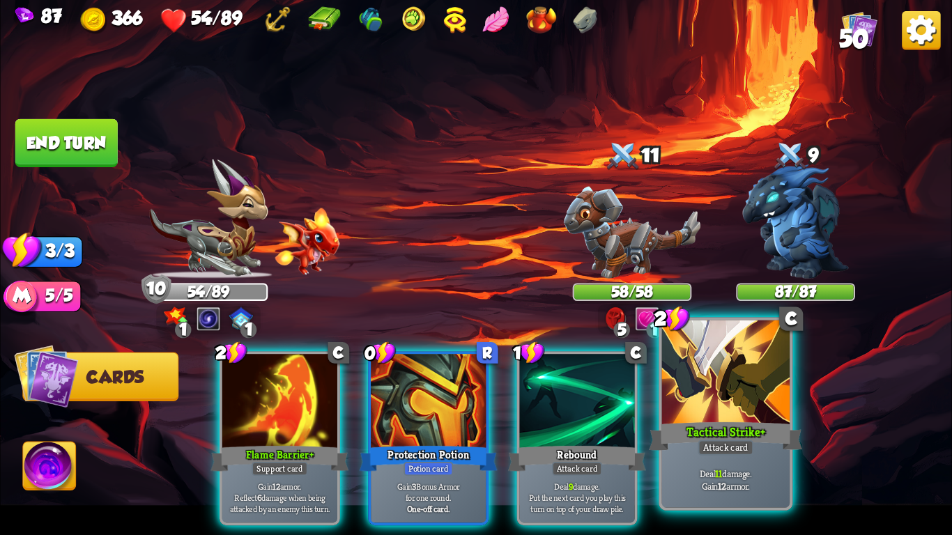
click at [707, 395] on div at bounding box center [726, 375] width 128 height 108
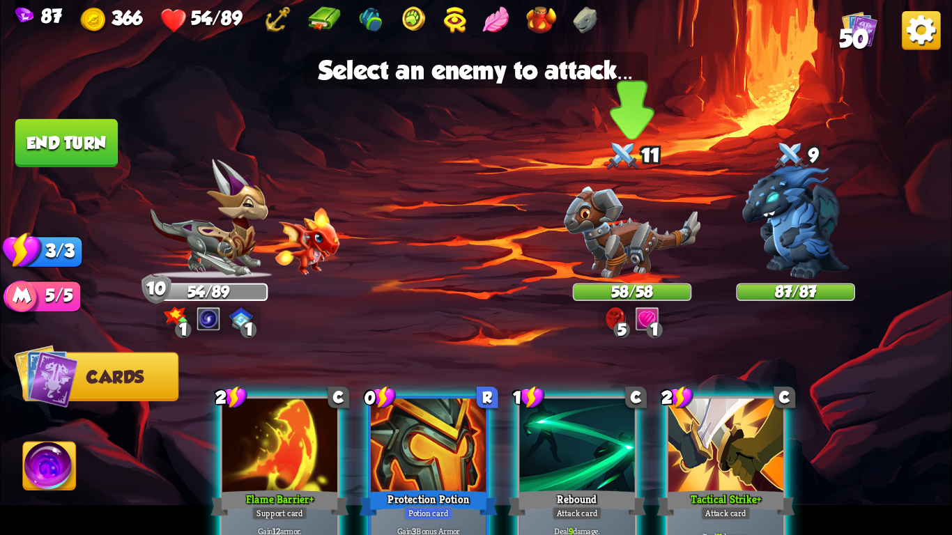
click at [658, 275] on img at bounding box center [632, 233] width 137 height 92
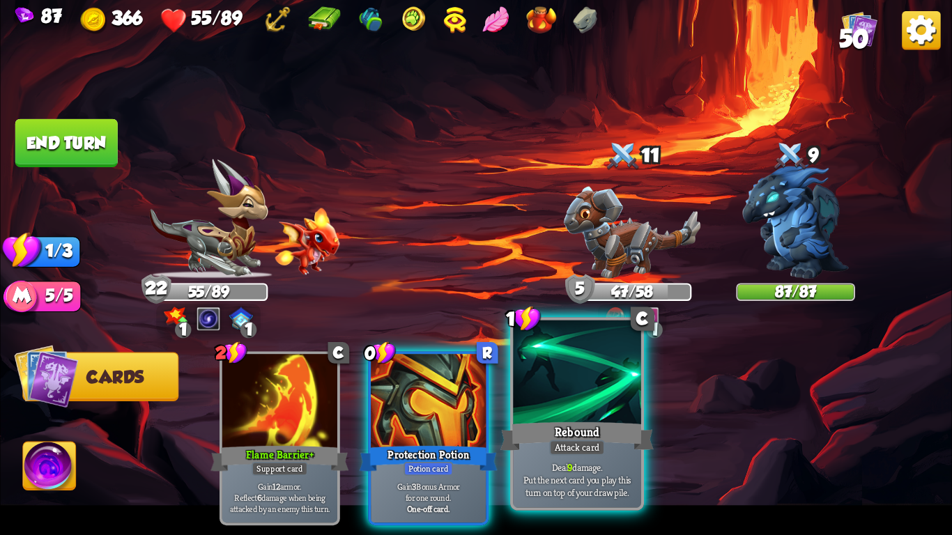
click at [551, 434] on div "Rebound" at bounding box center [577, 437] width 153 height 34
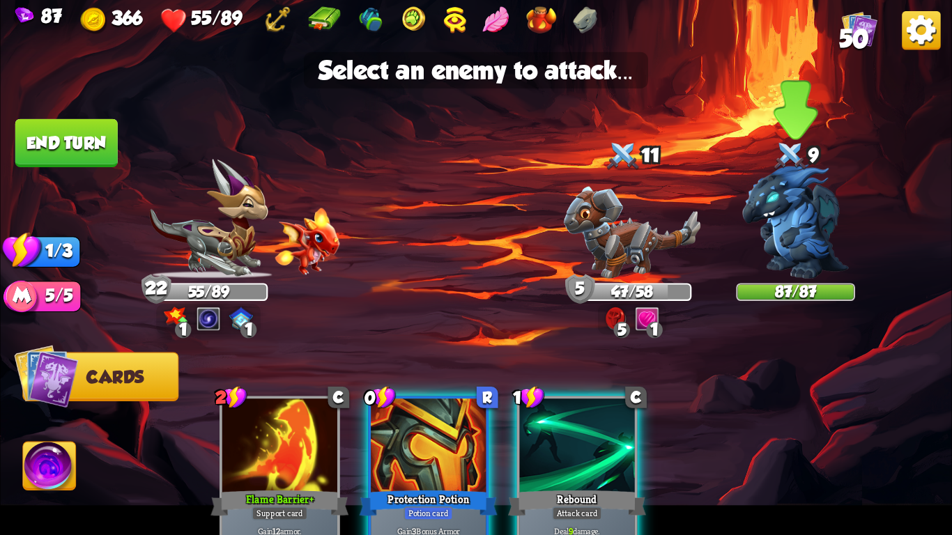
click at [766, 253] on img at bounding box center [795, 222] width 107 height 114
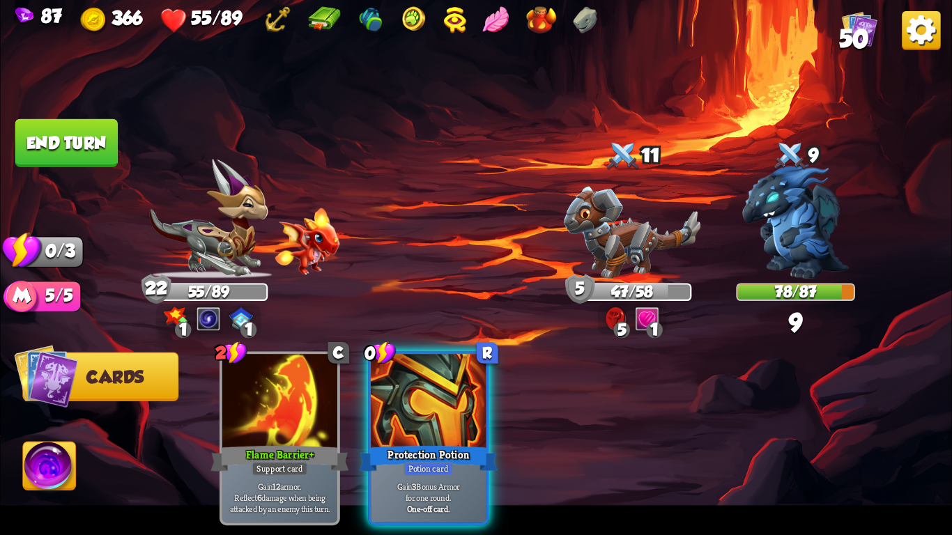
click at [66, 158] on button "End turn" at bounding box center [66, 143] width 102 height 48
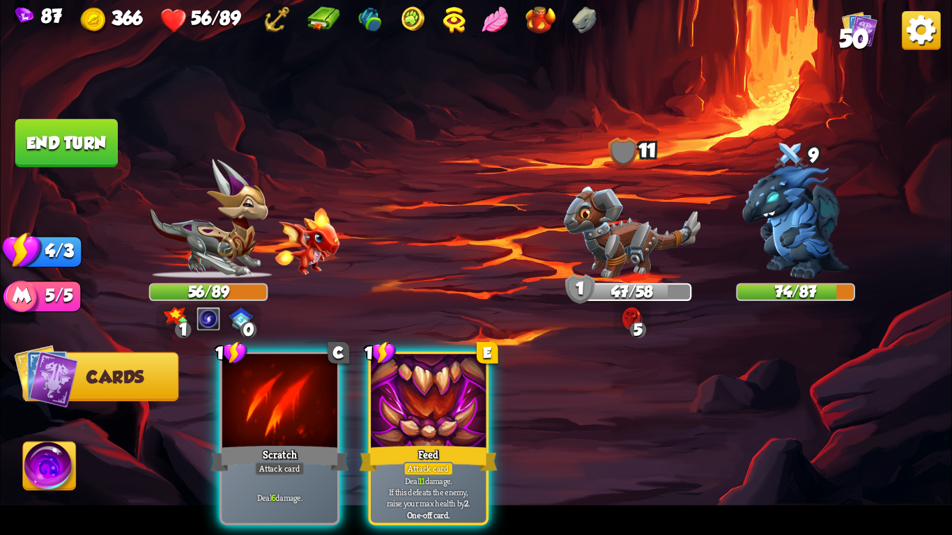
click at [606, 188] on img at bounding box center [632, 233] width 137 height 92
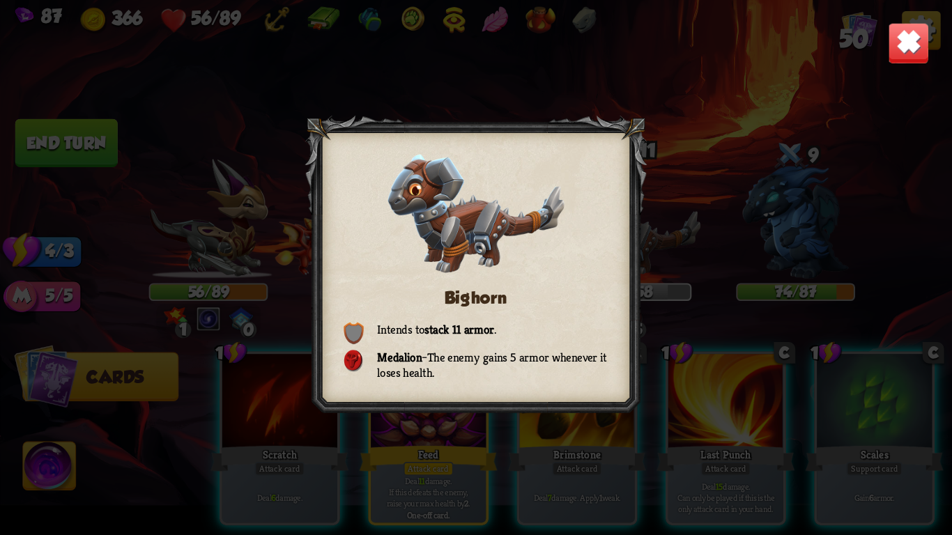
click at [899, 45] on img at bounding box center [909, 43] width 42 height 42
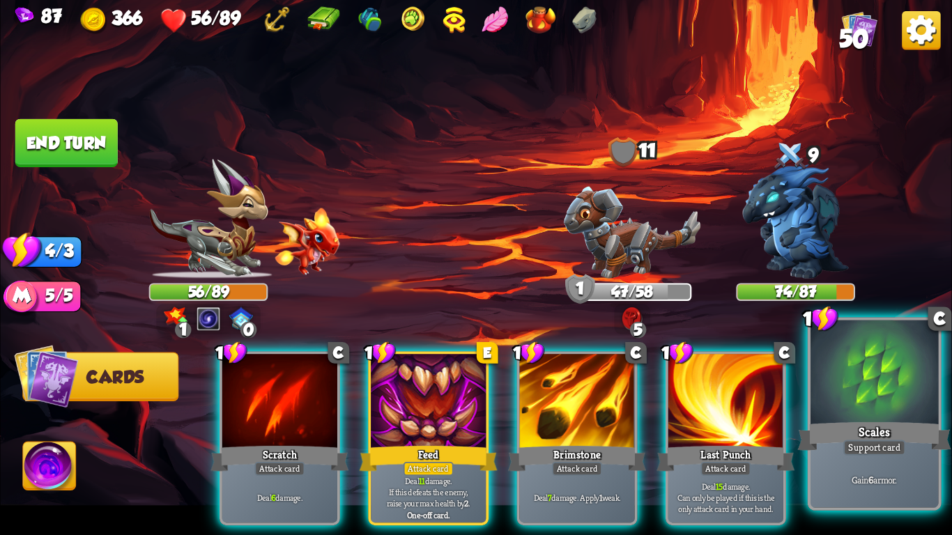
click at [876, 407] on div at bounding box center [875, 375] width 128 height 108
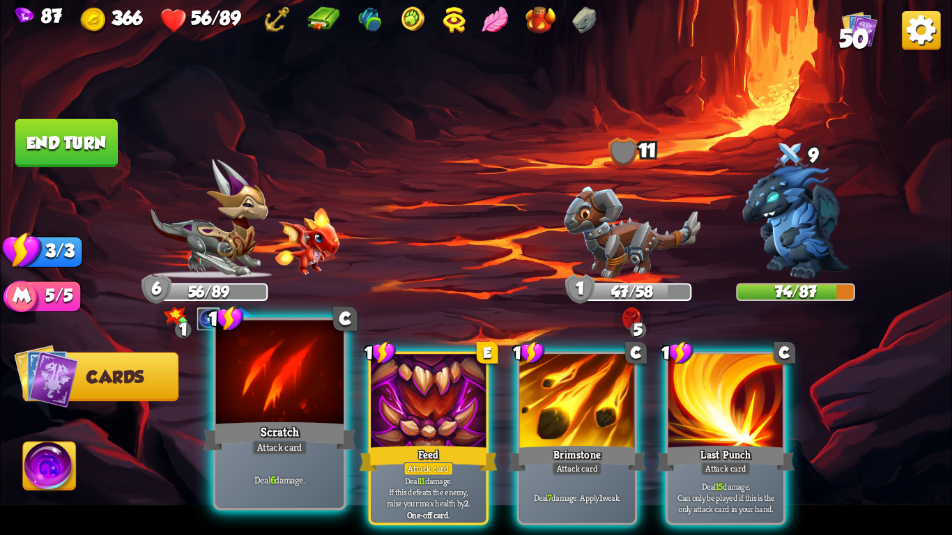
click at [277, 367] on div at bounding box center [280, 375] width 128 height 108
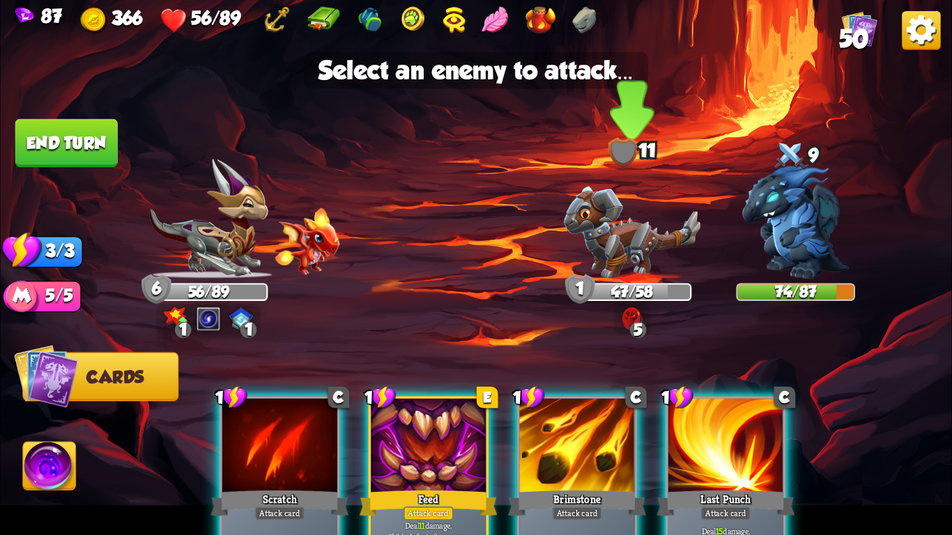
click at [629, 252] on img at bounding box center [632, 233] width 137 height 92
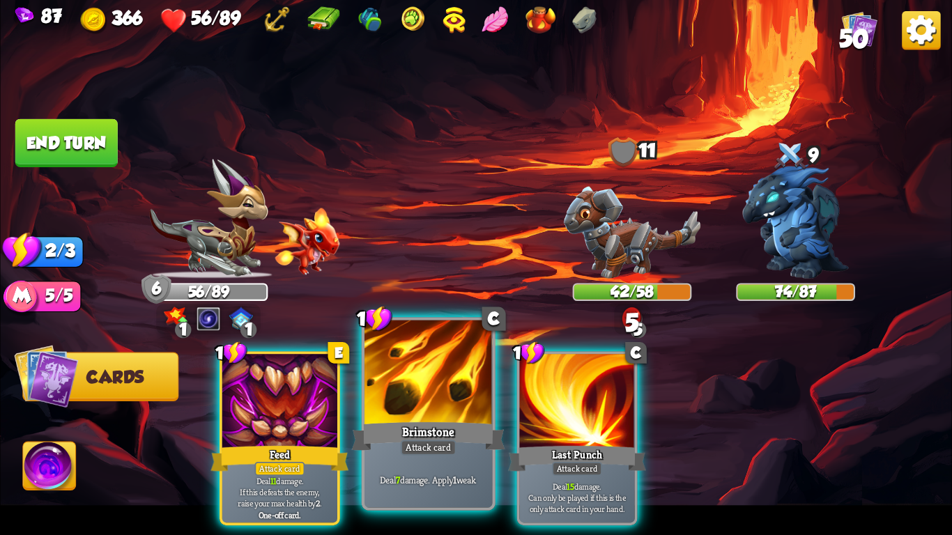
click at [390, 404] on div at bounding box center [429, 375] width 128 height 108
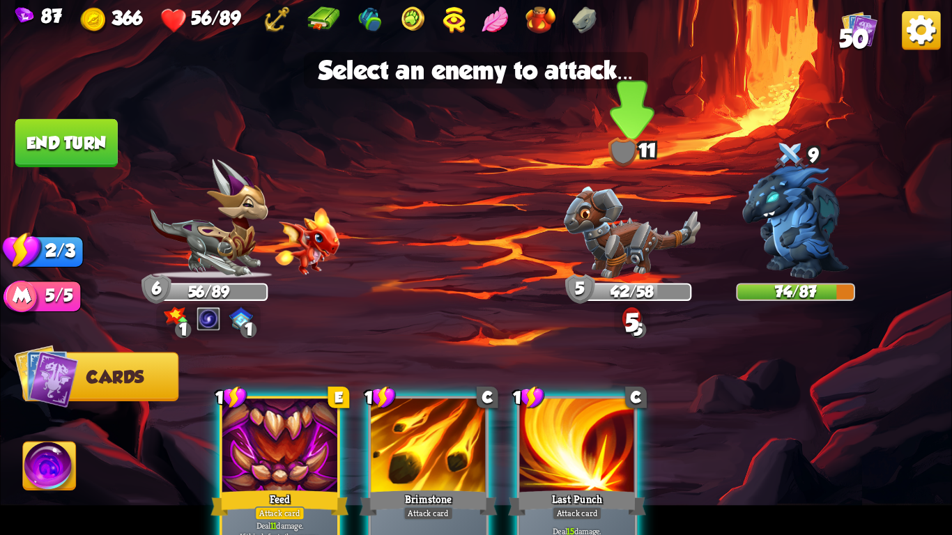
click at [591, 266] on img at bounding box center [632, 233] width 137 height 92
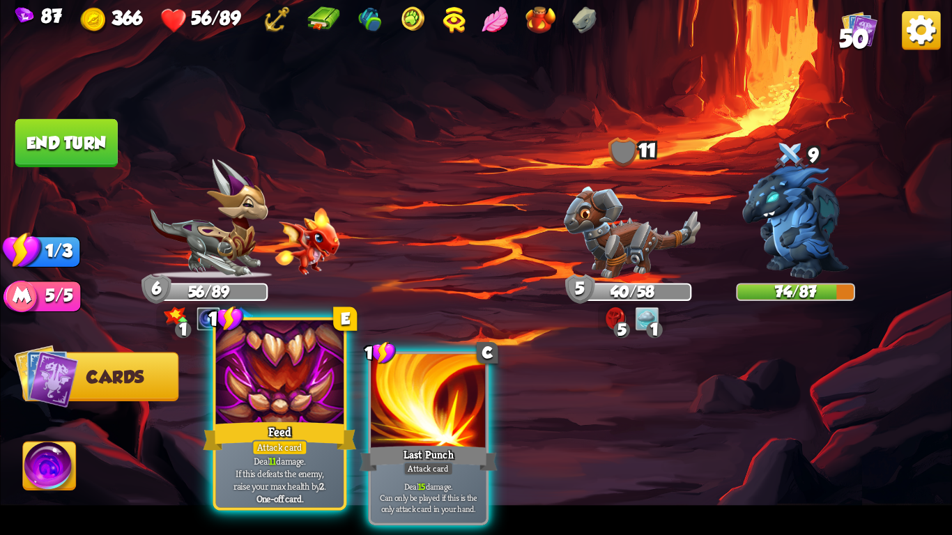
click at [266, 413] on div at bounding box center [280, 375] width 128 height 108
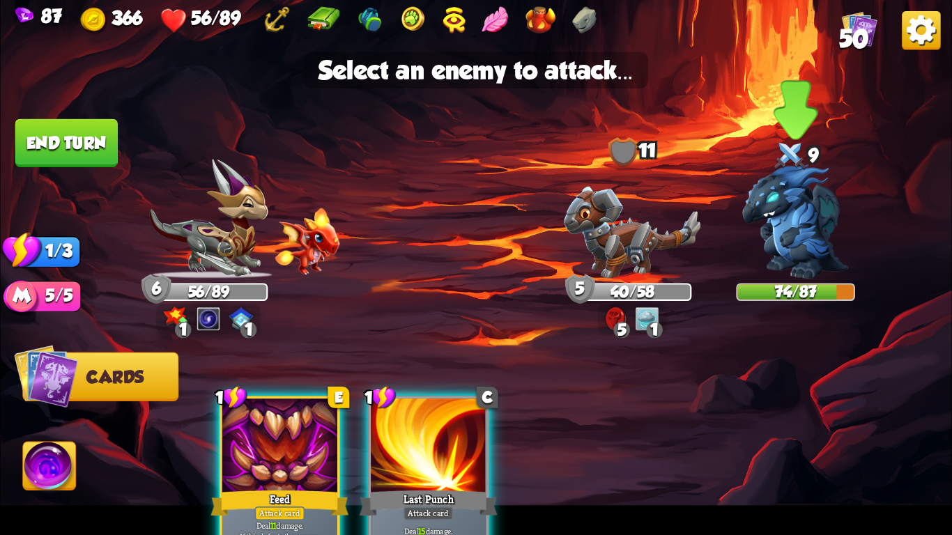
click at [755, 261] on img at bounding box center [795, 222] width 107 height 114
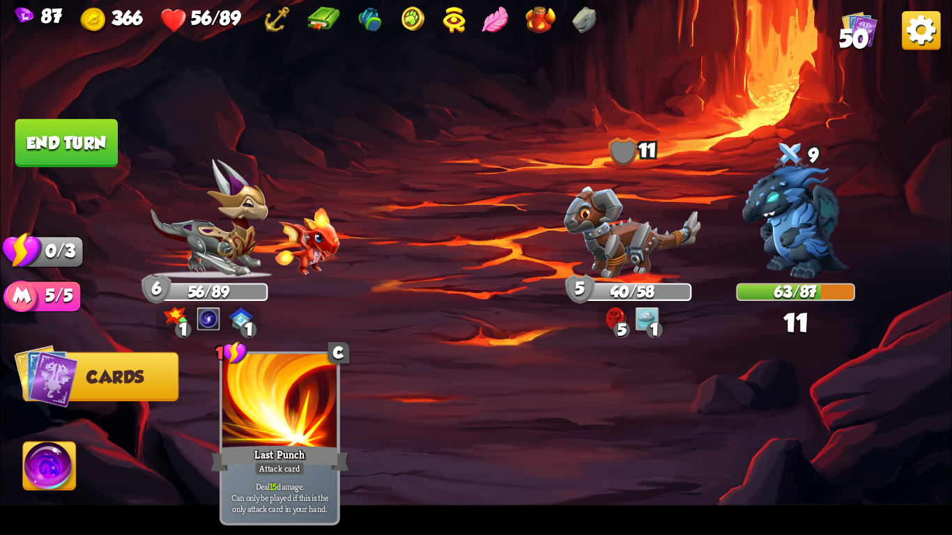
click at [77, 139] on button "End turn" at bounding box center [66, 143] width 102 height 48
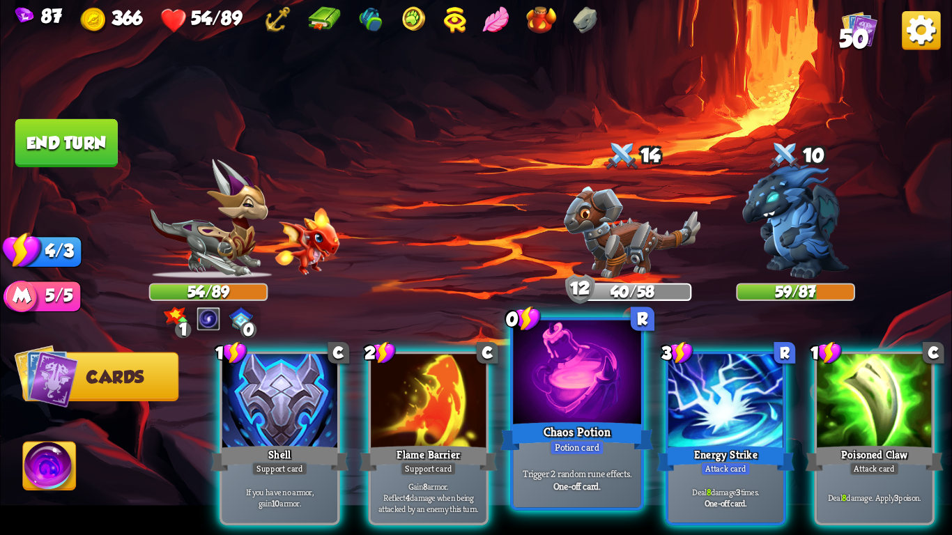
click at [572, 411] on div at bounding box center [577, 375] width 128 height 108
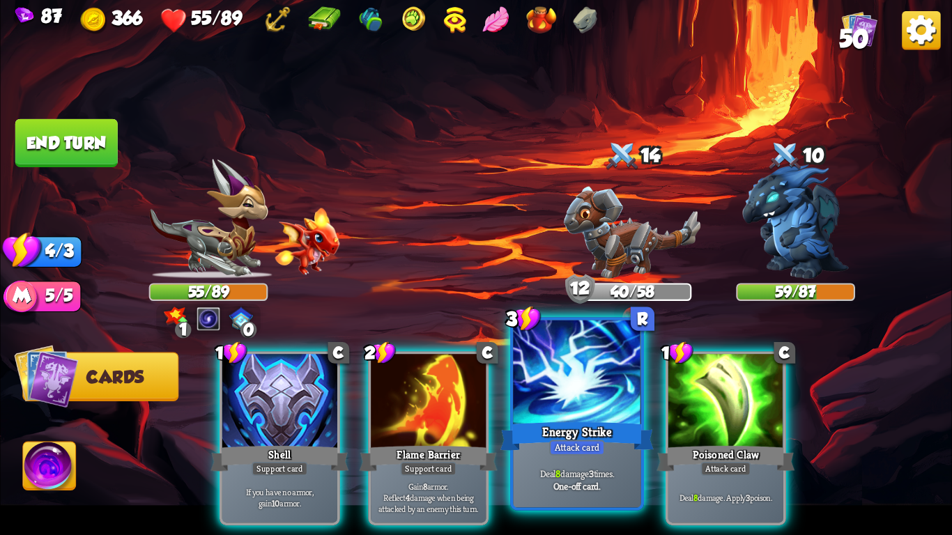
click at [588, 427] on div "Energy Strike" at bounding box center [577, 437] width 153 height 34
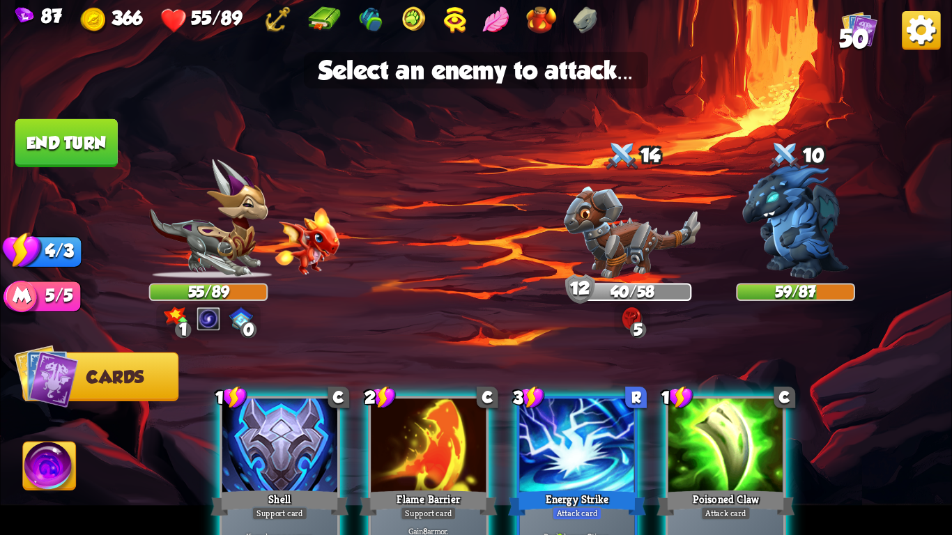
click at [812, 445] on div "1 C Shell Support card If you have no armor, gain 10 armor. 2 C Flame Barrier S…" at bounding box center [570, 461] width 761 height 238
click at [529, 436] on div at bounding box center [577, 447] width 115 height 97
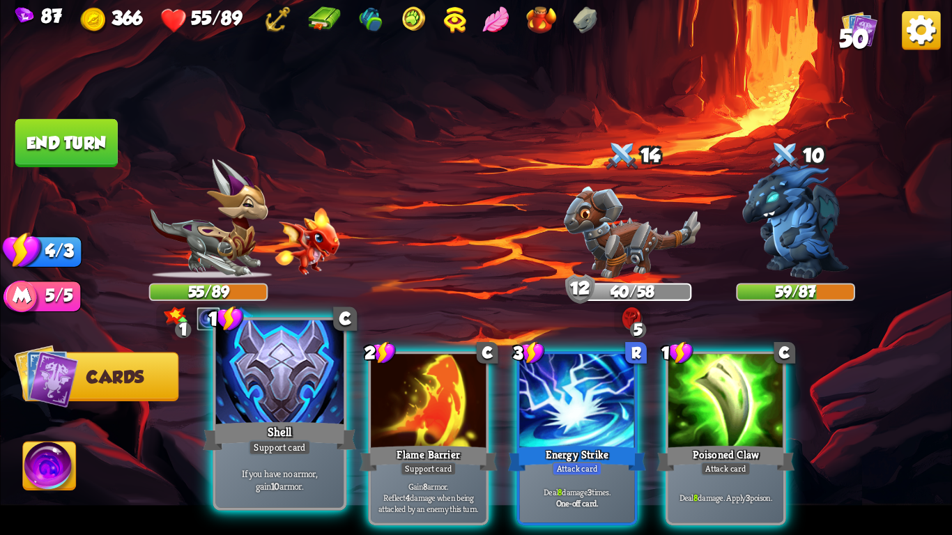
click at [290, 443] on div "Support card" at bounding box center [280, 447] width 63 height 15
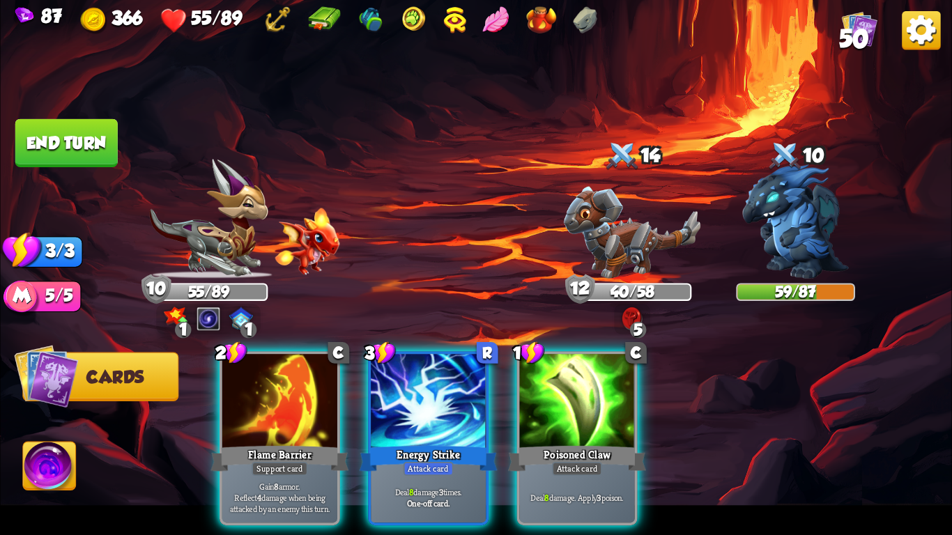
click at [290, 462] on div "Support card" at bounding box center [280, 469] width 56 height 14
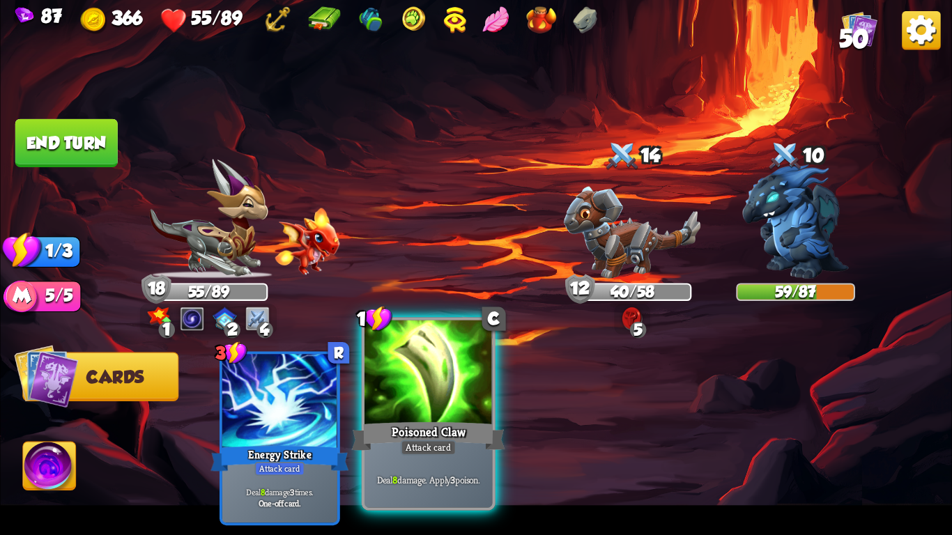
click at [471, 429] on div "Poisoned Claw" at bounding box center [428, 437] width 153 height 34
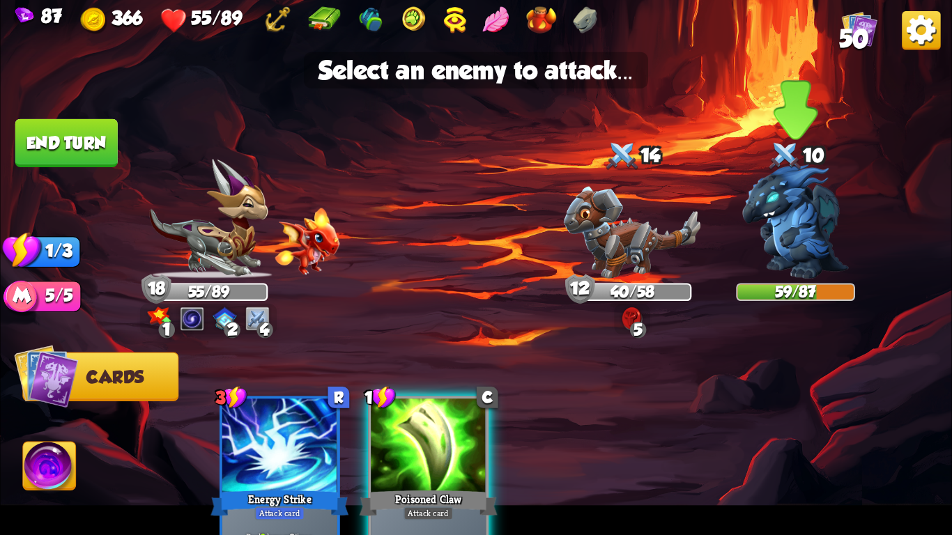
click at [832, 234] on img at bounding box center [795, 222] width 107 height 114
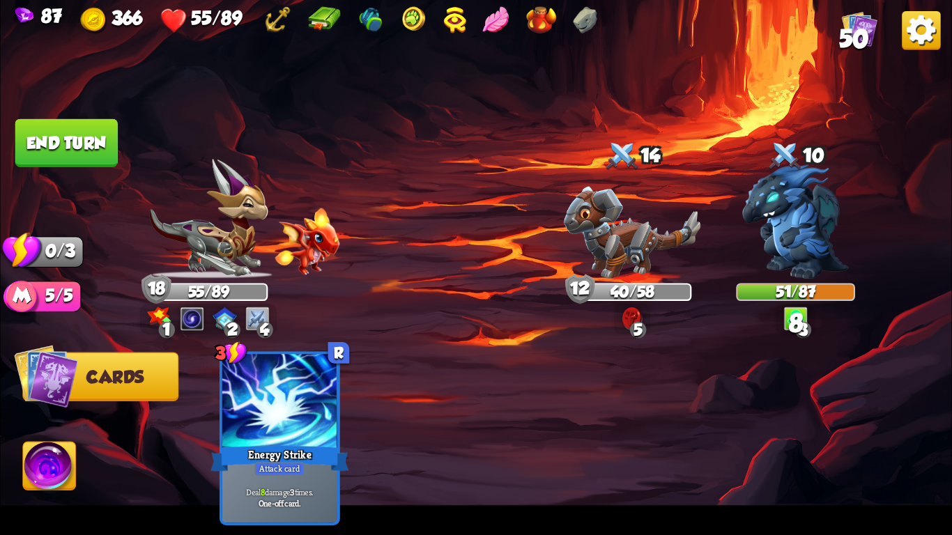
click at [43, 155] on button "End turn" at bounding box center [66, 143] width 102 height 48
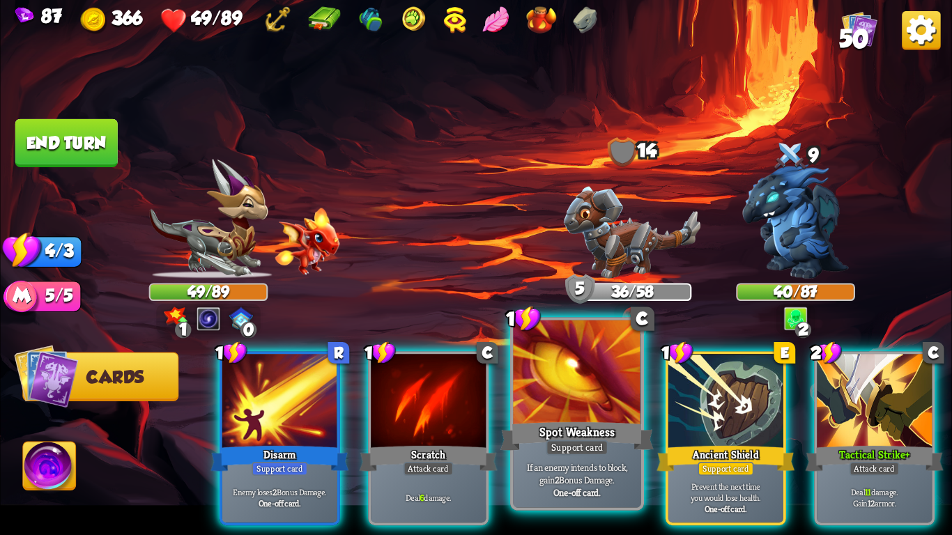
click at [612, 445] on div "Spot Weakness" at bounding box center [577, 437] width 153 height 34
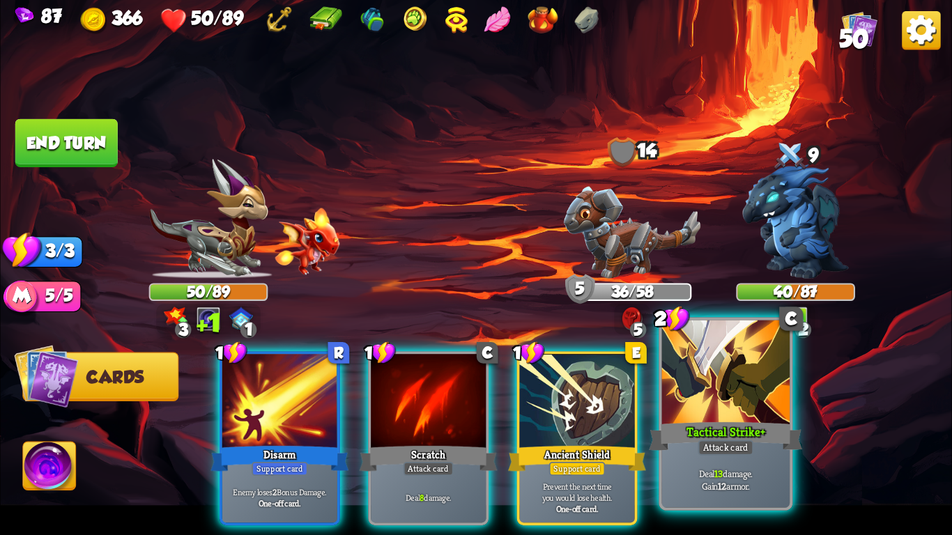
click at [735, 425] on div "Tactical Strike+" at bounding box center [725, 437] width 153 height 34
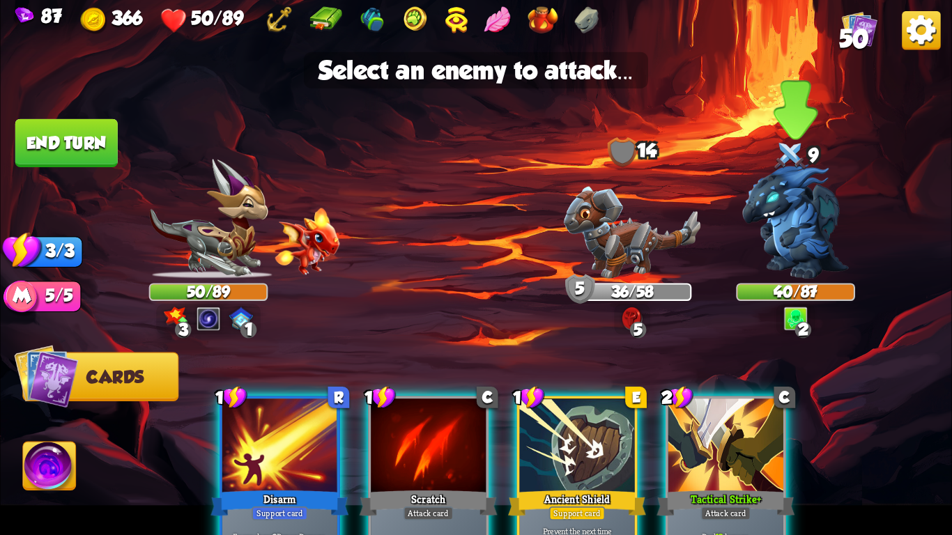
click at [805, 205] on img at bounding box center [795, 222] width 107 height 114
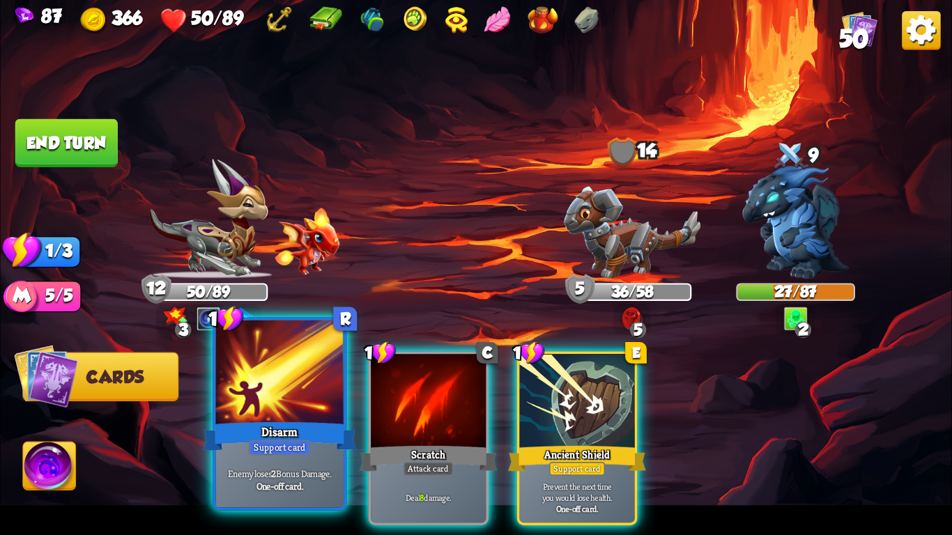
click at [291, 420] on div "Disarm" at bounding box center [279, 437] width 153 height 34
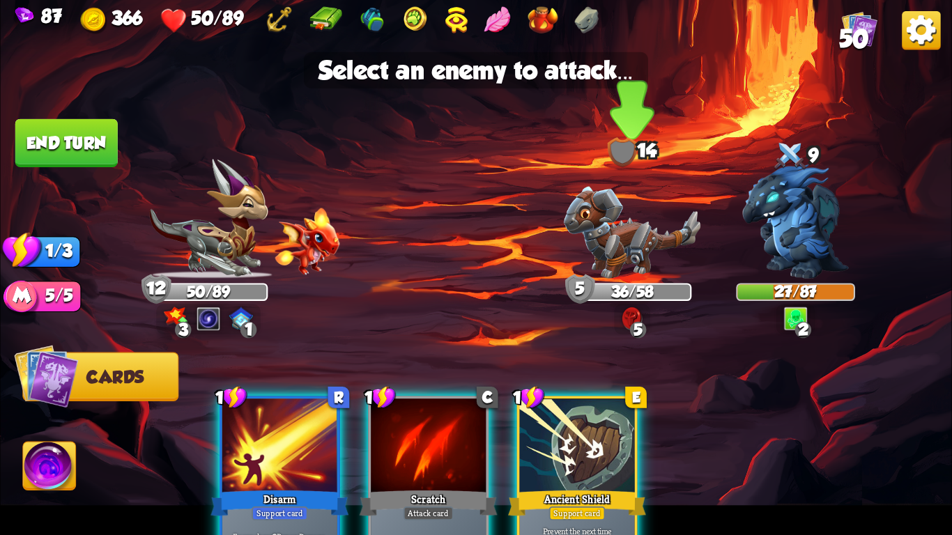
click at [643, 268] on img at bounding box center [632, 233] width 137 height 92
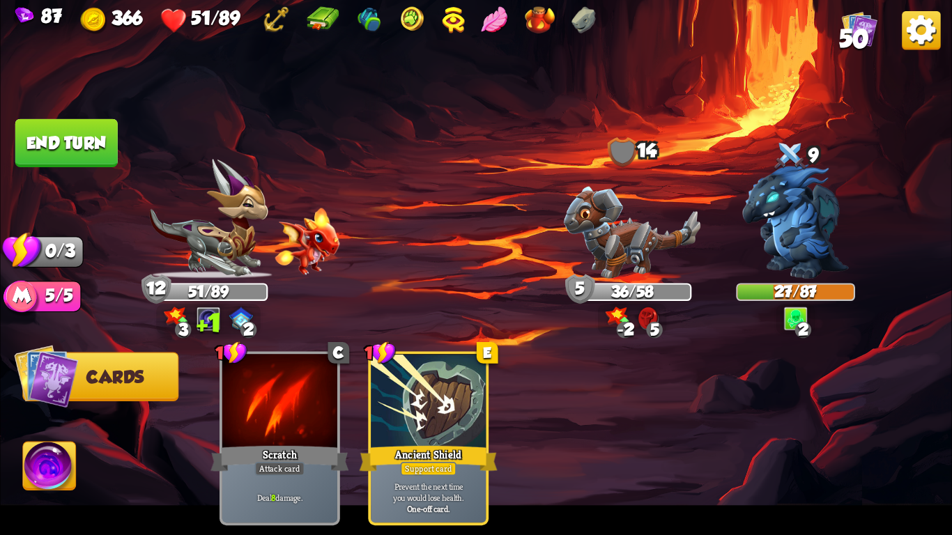
click at [73, 112] on img at bounding box center [476, 267] width 952 height 535
click at [77, 140] on button "End turn" at bounding box center [66, 143] width 102 height 48
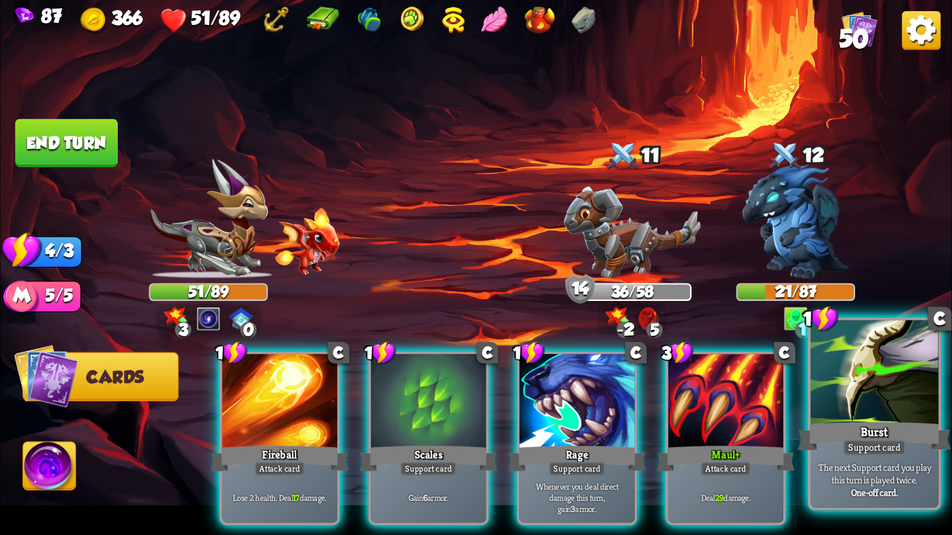
click at [883, 436] on div "Burst" at bounding box center [874, 437] width 153 height 34
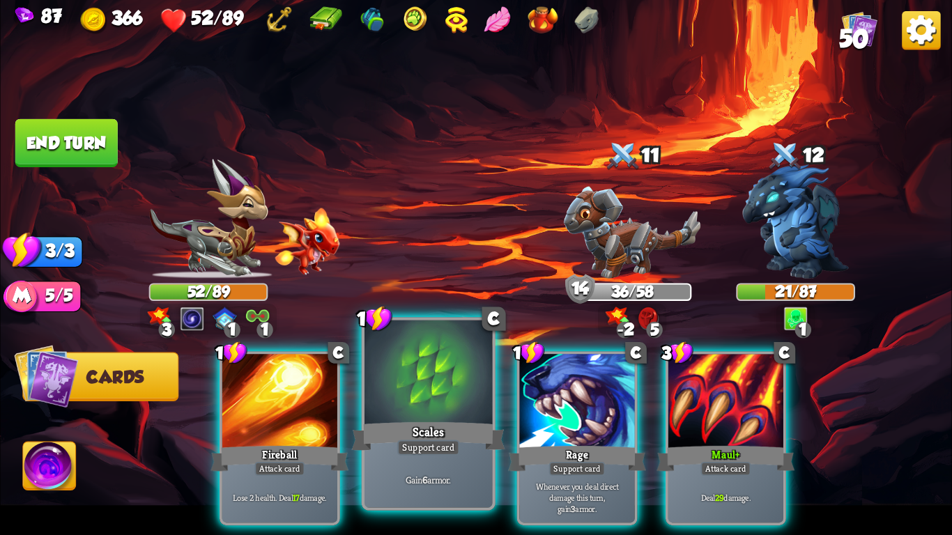
click at [425, 414] on div at bounding box center [429, 375] width 128 height 108
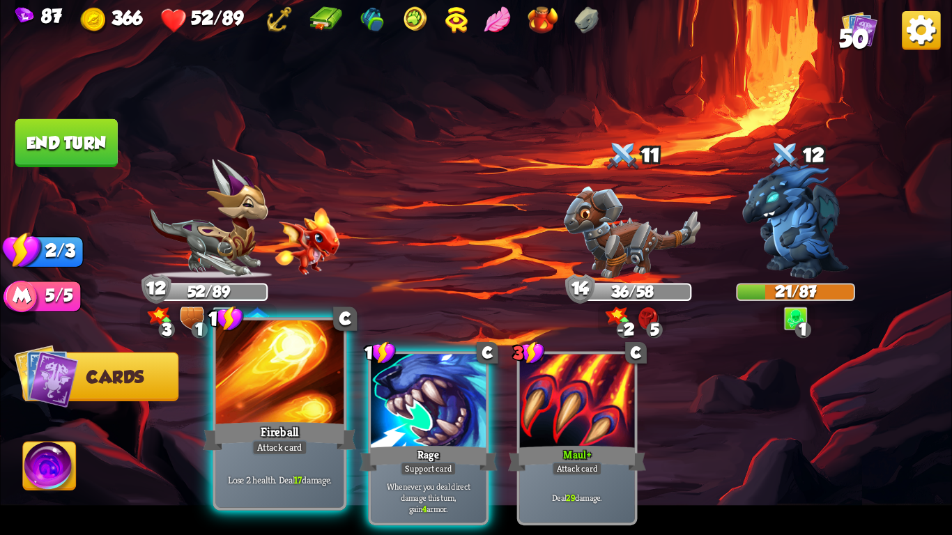
click at [283, 427] on div "Fireball" at bounding box center [279, 437] width 153 height 34
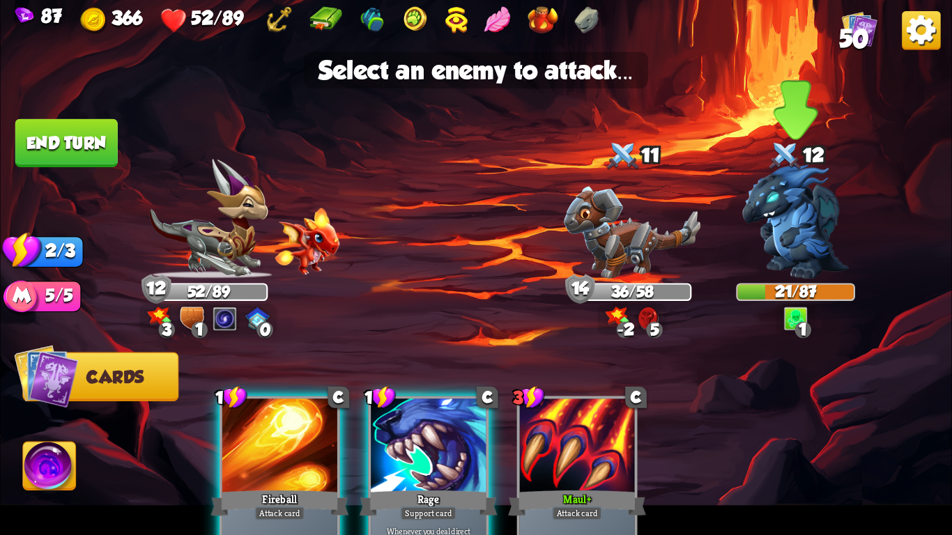
click at [775, 241] on img at bounding box center [795, 222] width 107 height 114
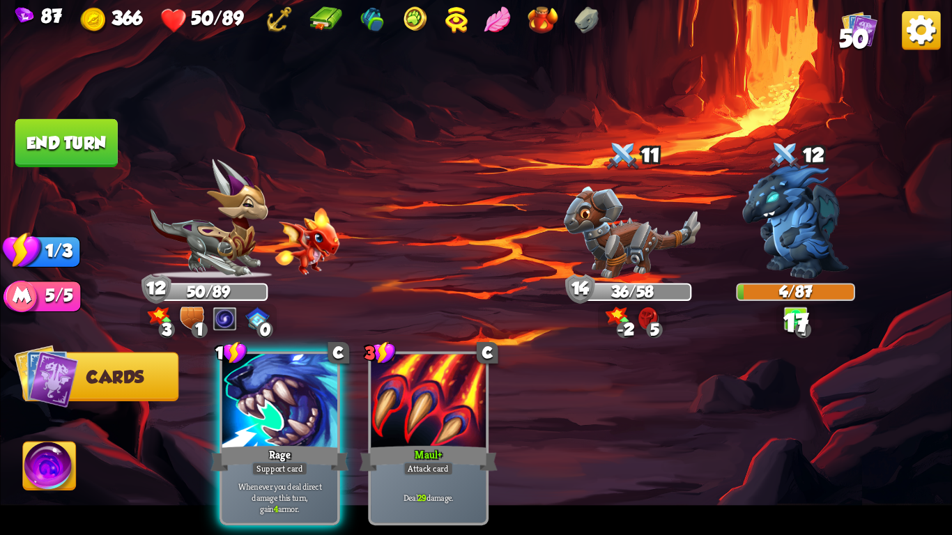
click at [52, 151] on button "End turn" at bounding box center [66, 143] width 102 height 48
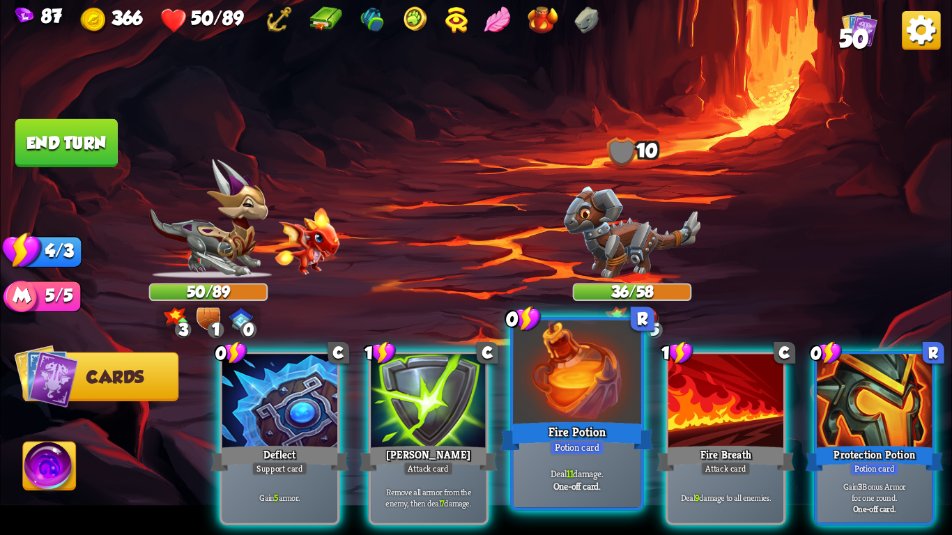
click at [549, 417] on div at bounding box center [577, 375] width 128 height 108
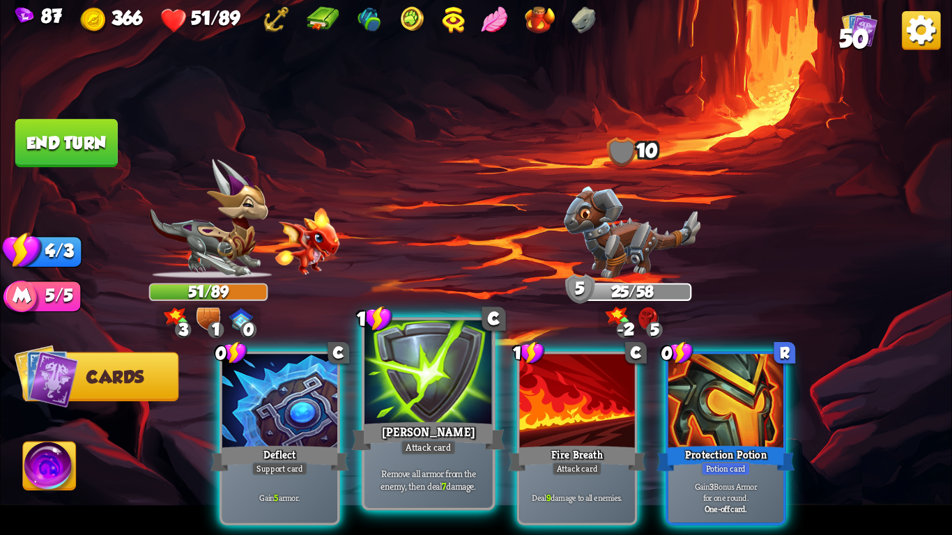
click at [447, 415] on div at bounding box center [429, 375] width 128 height 108
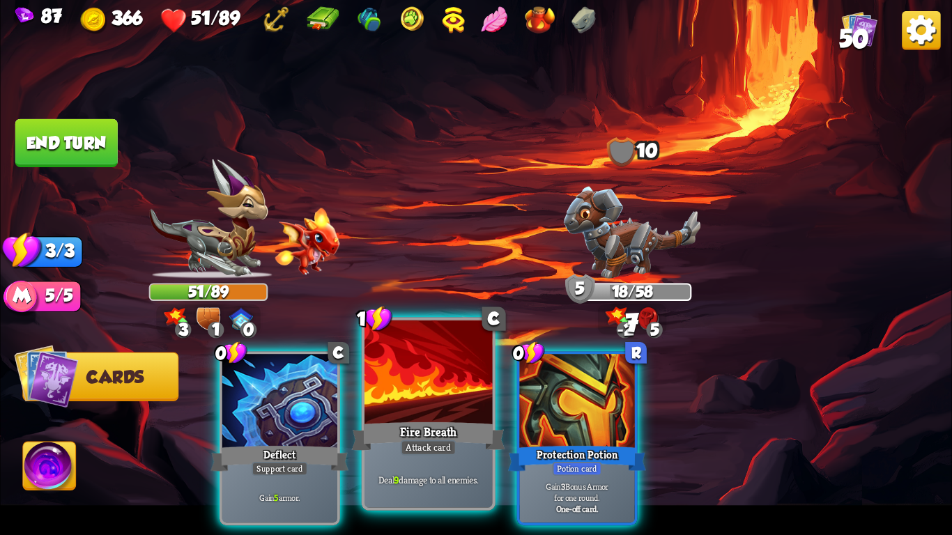
click at [435, 416] on div at bounding box center [429, 375] width 128 height 108
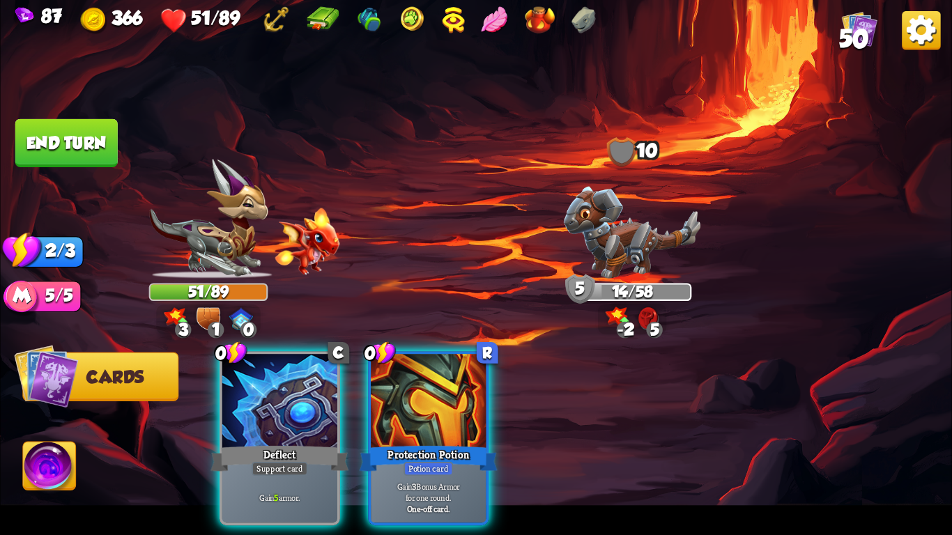
click at [43, 152] on button "End turn" at bounding box center [66, 143] width 102 height 48
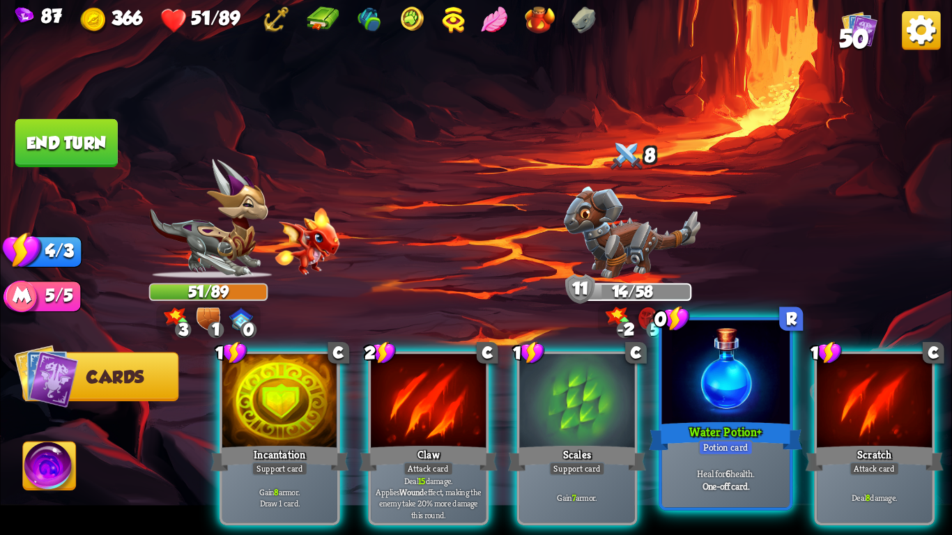
click at [738, 420] on div "Water Potion+" at bounding box center [725, 437] width 153 height 34
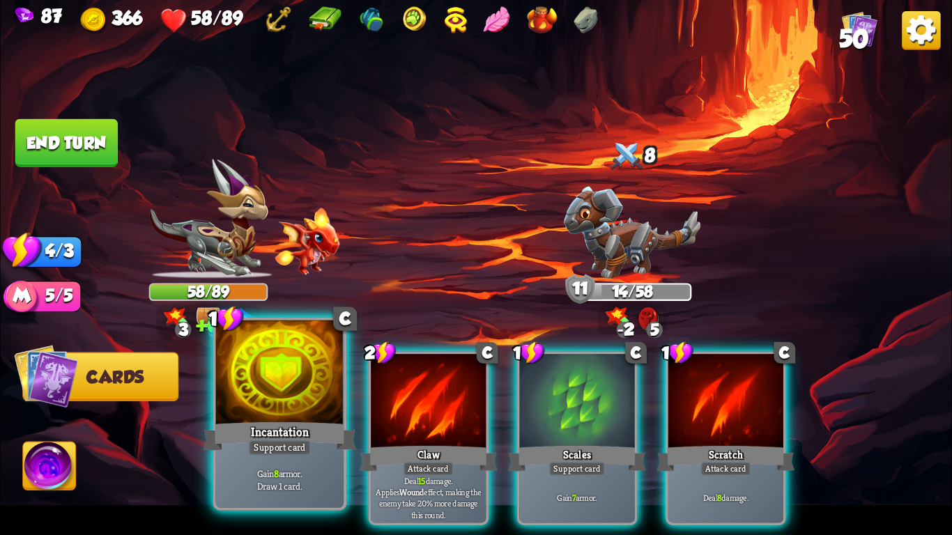
click at [268, 461] on div "Gain 8 armor. Draw 1 card." at bounding box center [280, 480] width 128 height 56
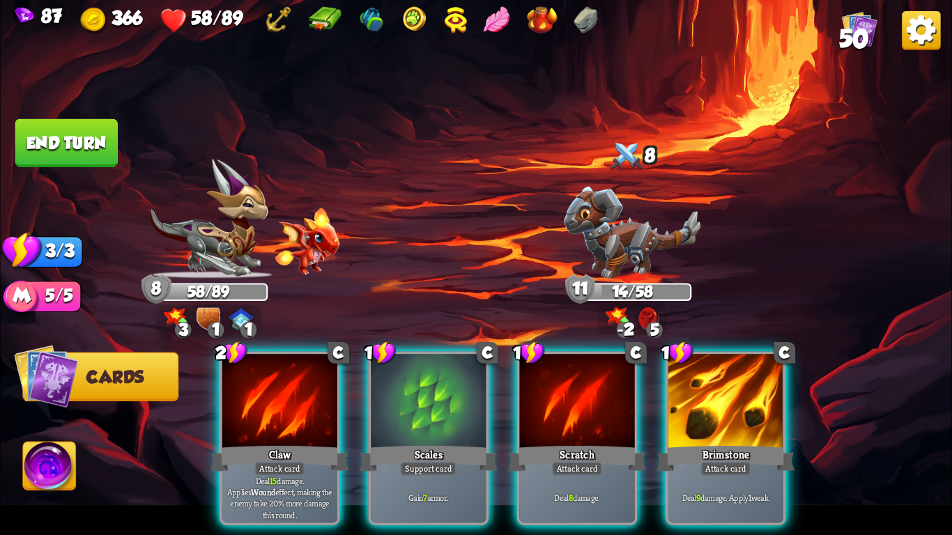
click at [268, 475] on p "Deal 15 damage. Applies Wound effect, making the enemy take 20% more damage thi…" at bounding box center [279, 497] width 109 height 45
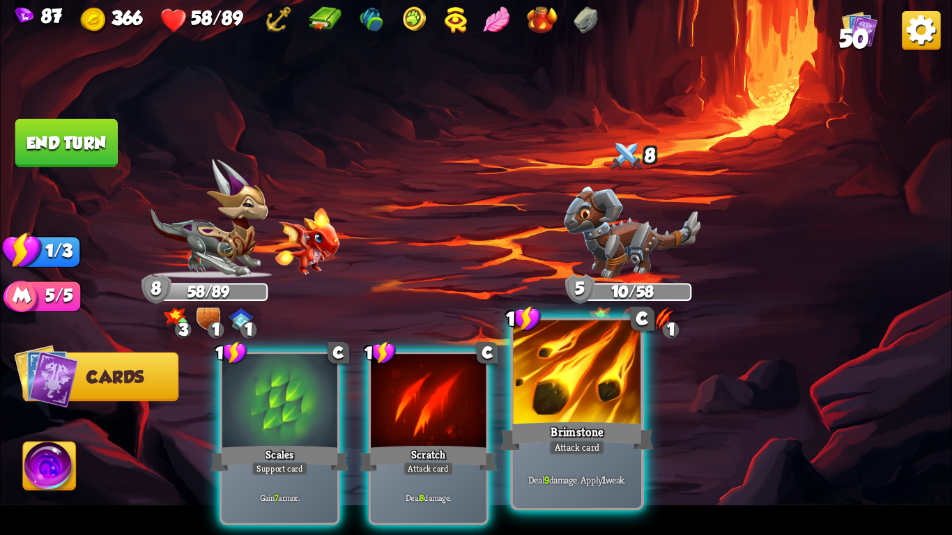
click at [521, 443] on div "Brimstone" at bounding box center [577, 437] width 153 height 34
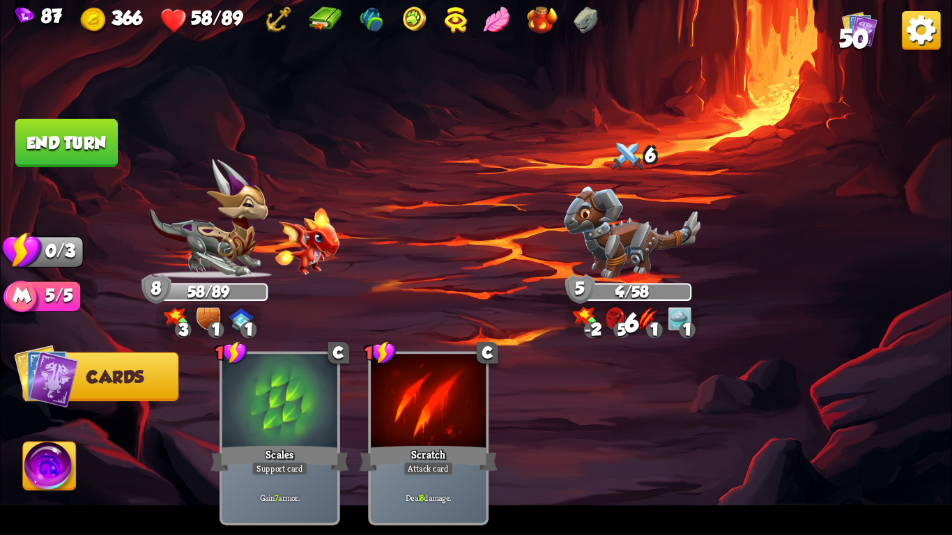
click at [68, 181] on img at bounding box center [476, 267] width 952 height 535
click at [56, 148] on button "End turn" at bounding box center [66, 143] width 102 height 48
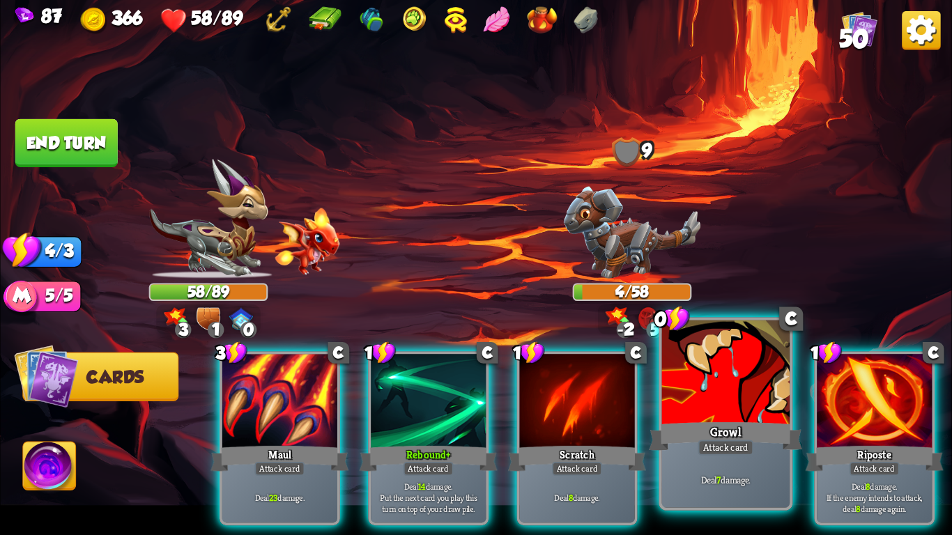
click at [719, 402] on div at bounding box center [726, 375] width 128 height 108
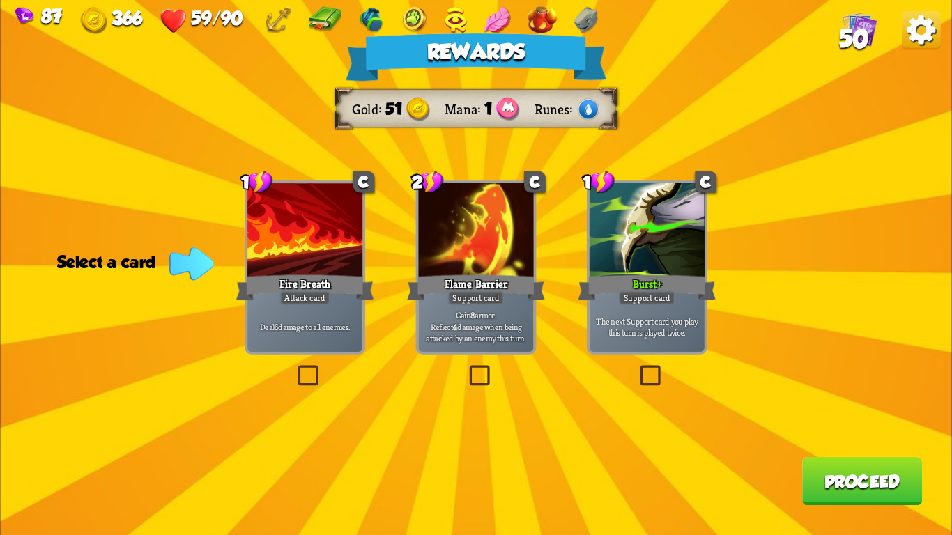
click at [585, 303] on div "Burst+" at bounding box center [647, 288] width 138 height 31
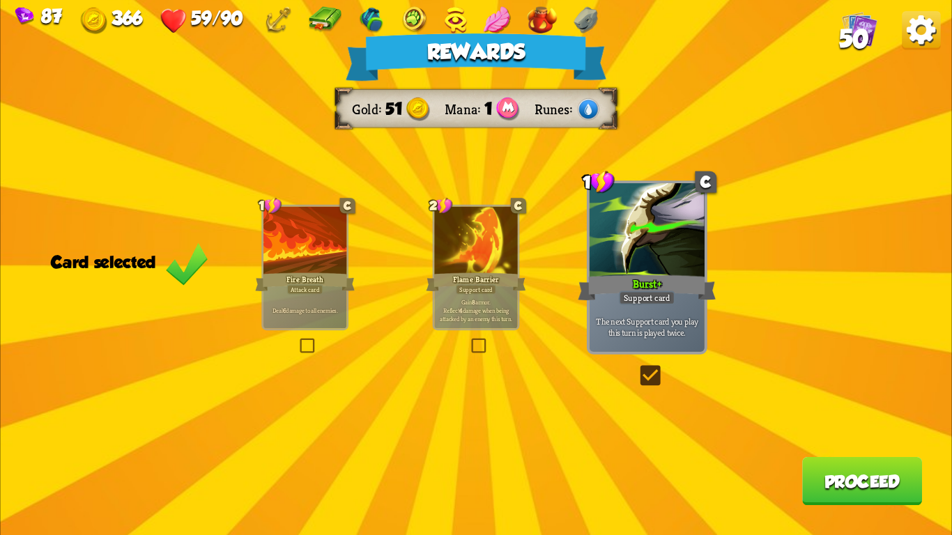
click at [298, 280] on div "Fire Breath" at bounding box center [305, 282] width 100 height 22
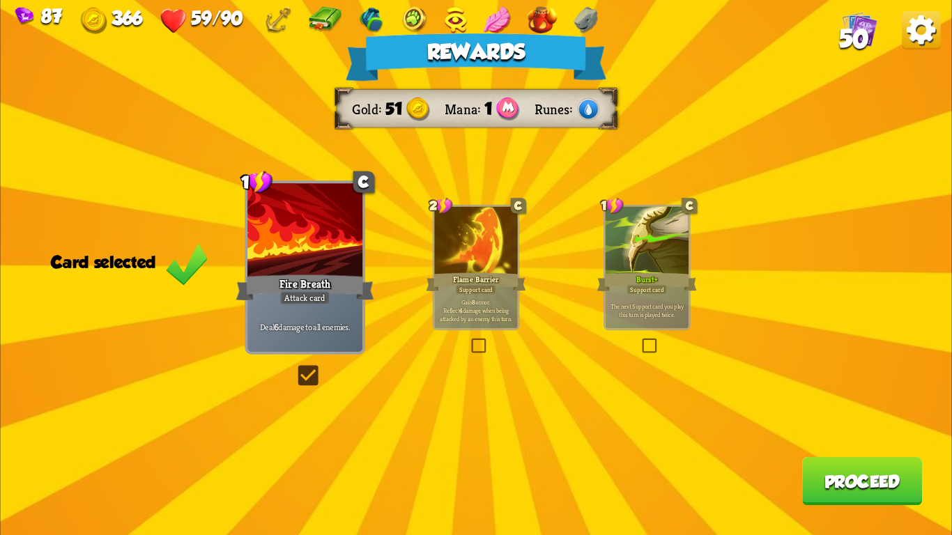
click at [510, 317] on p "Gain 8 armor. Reflect 4 damage when being attacked by an enemy this turn." at bounding box center [475, 310] width 79 height 24
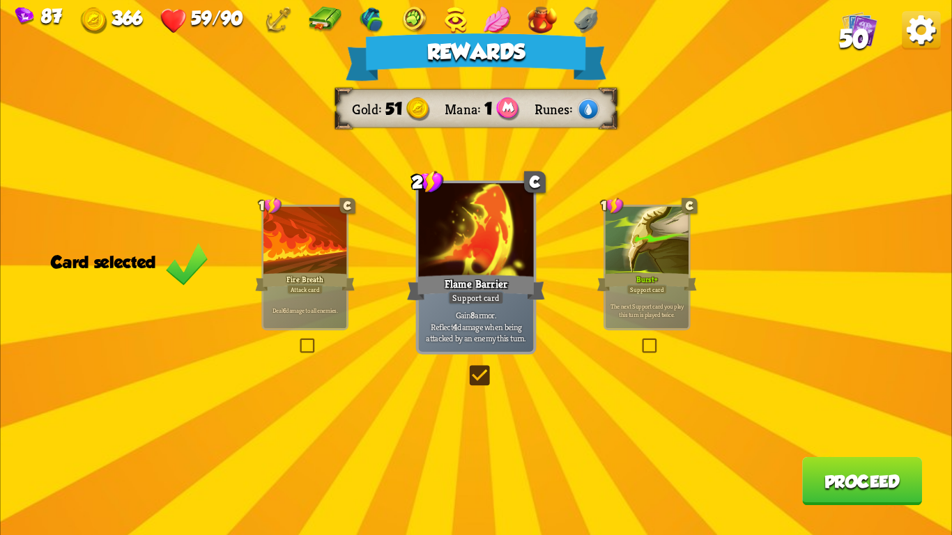
click at [619, 272] on div "Burst+" at bounding box center [647, 282] width 100 height 22
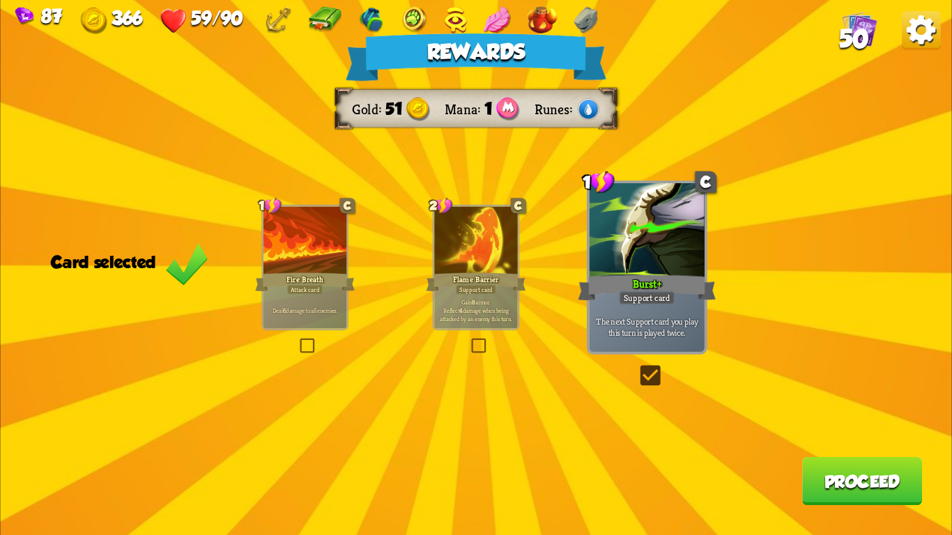
click at [864, 477] on button "Proceed" at bounding box center [862, 481] width 120 height 48
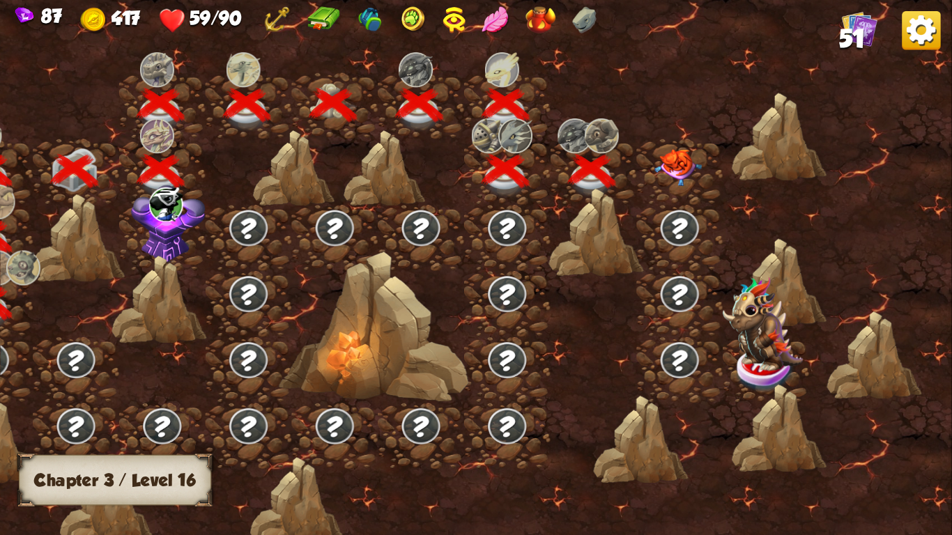
click at [670, 173] on img at bounding box center [678, 167] width 47 height 37
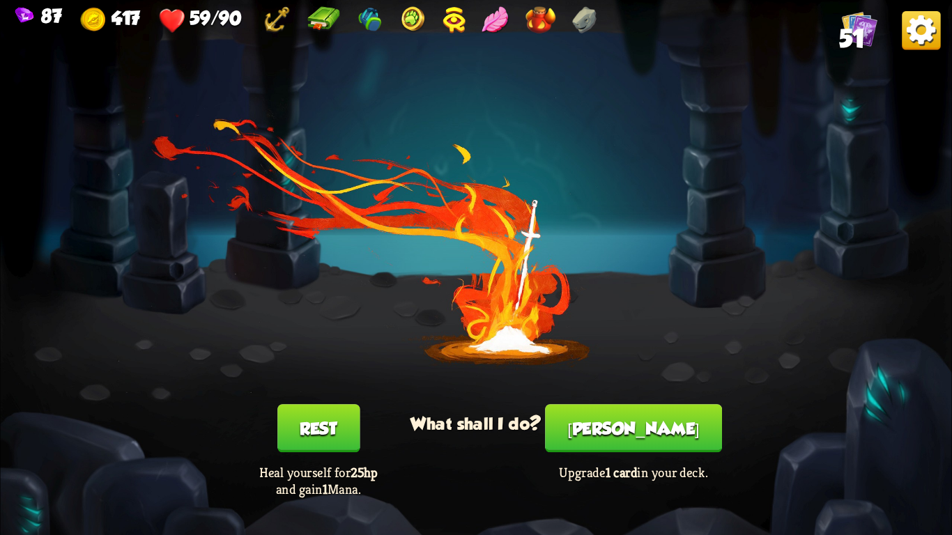
click at [619, 439] on button "[PERSON_NAME]" at bounding box center [633, 428] width 177 height 48
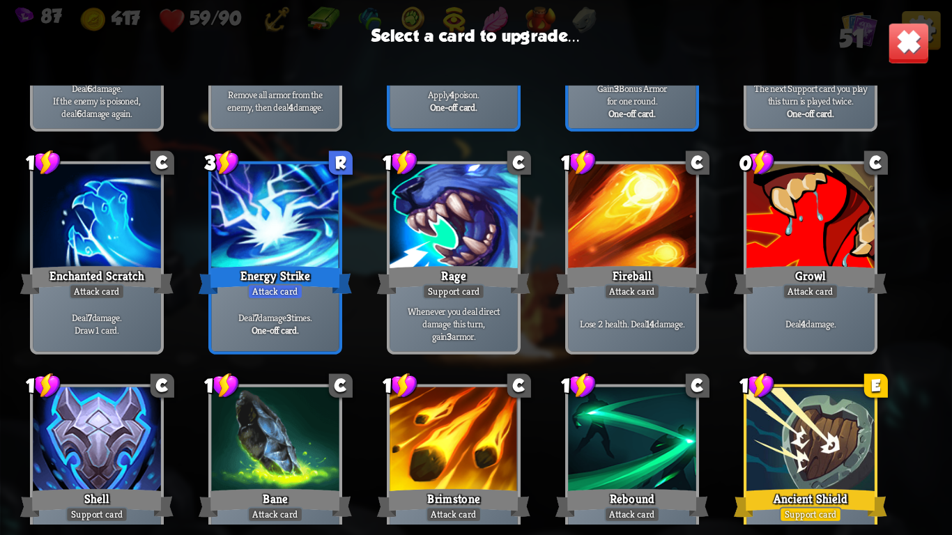
scroll to position [1017, 0]
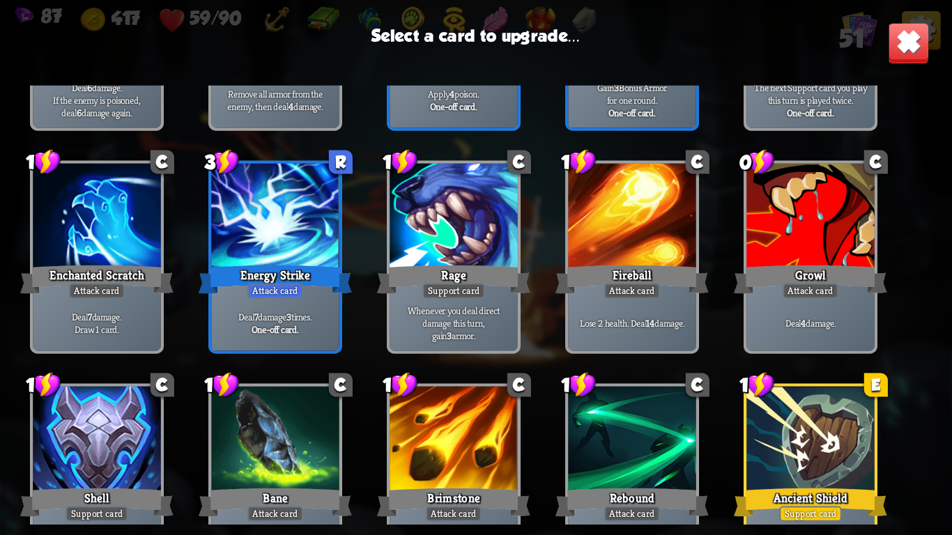
click at [832, 181] on div at bounding box center [811, 218] width 128 height 108
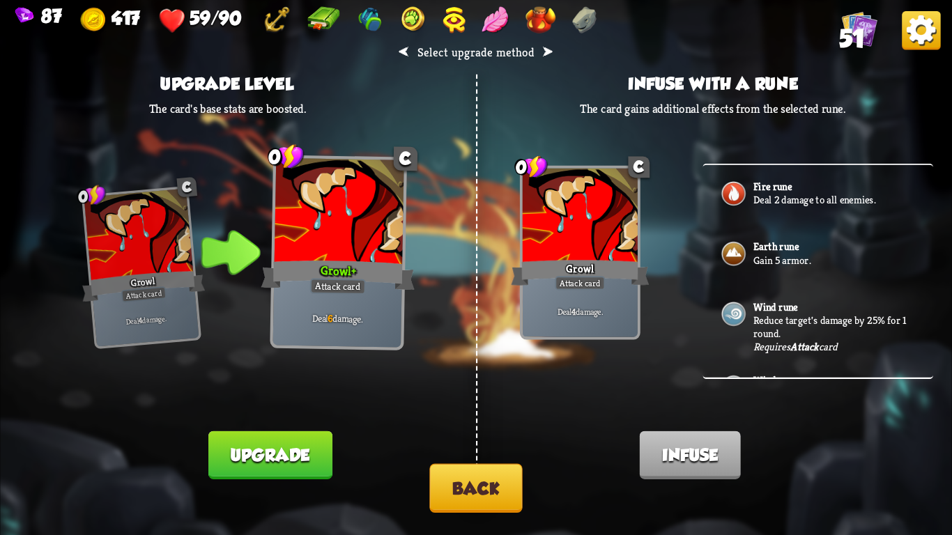
click at [448, 494] on button "Back" at bounding box center [475, 488] width 93 height 49
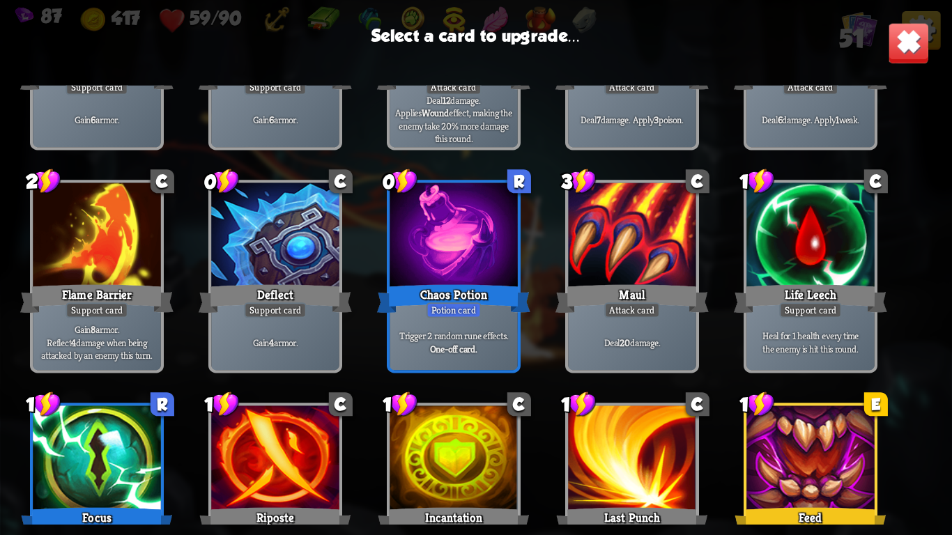
scroll to position [378, 0]
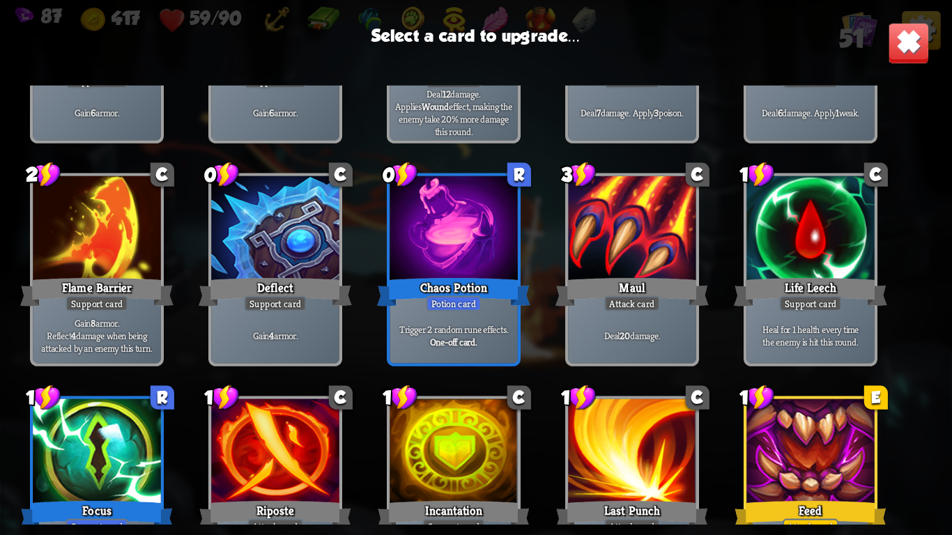
click at [800, 296] on div "Support card" at bounding box center [810, 303] width 63 height 15
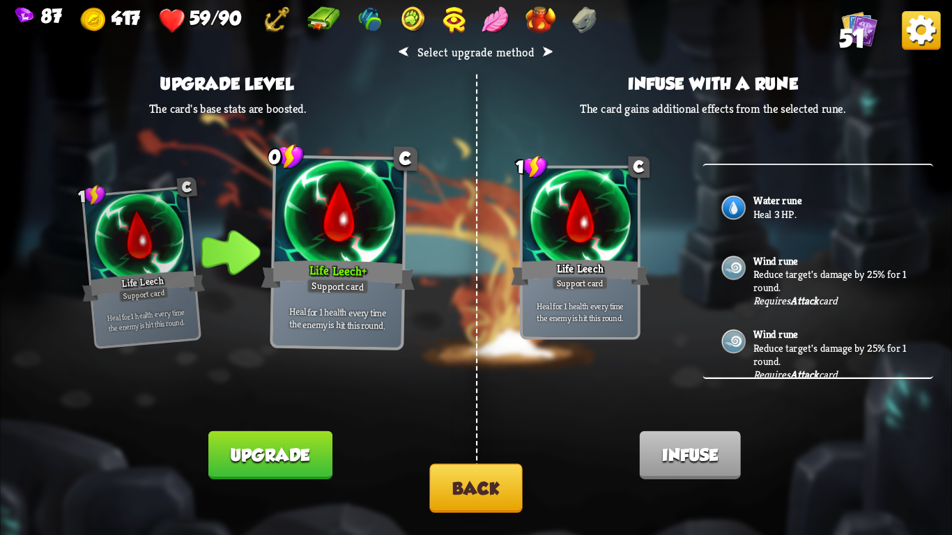
scroll to position [414, 0]
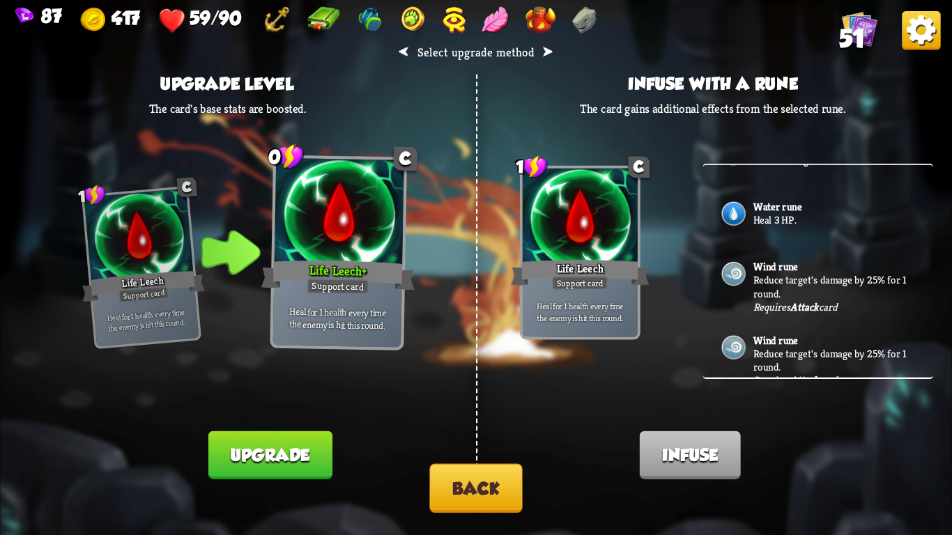
click at [434, 509] on button "Back" at bounding box center [475, 488] width 93 height 49
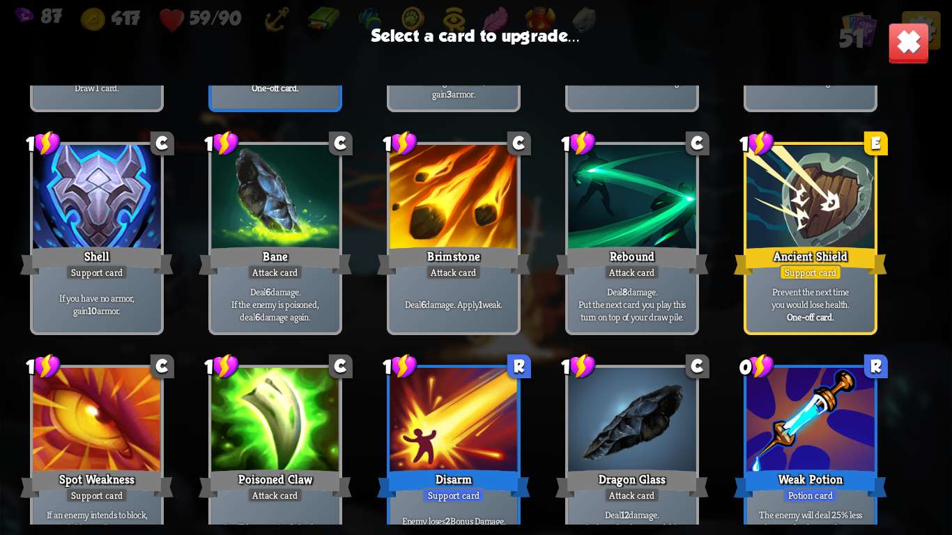
scroll to position [1259, 0]
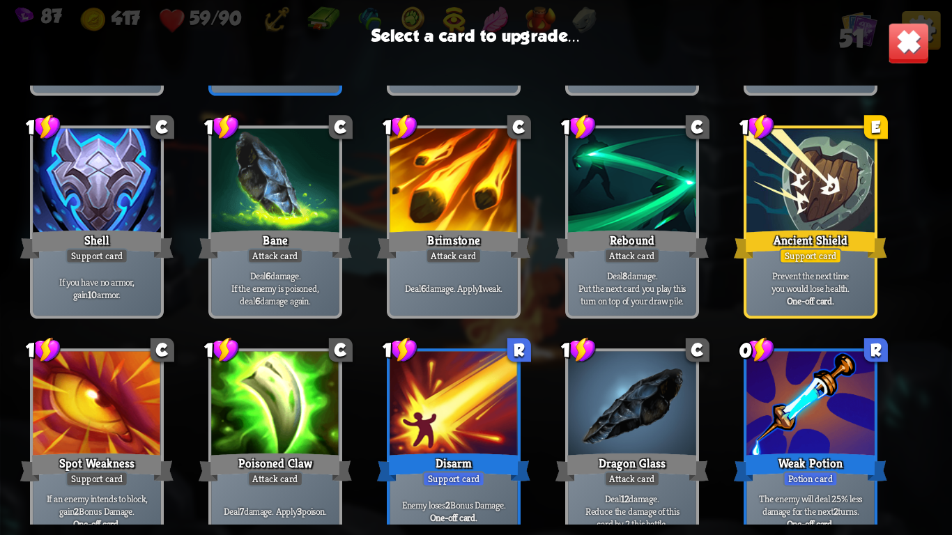
click at [138, 214] on div at bounding box center [97, 183] width 128 height 108
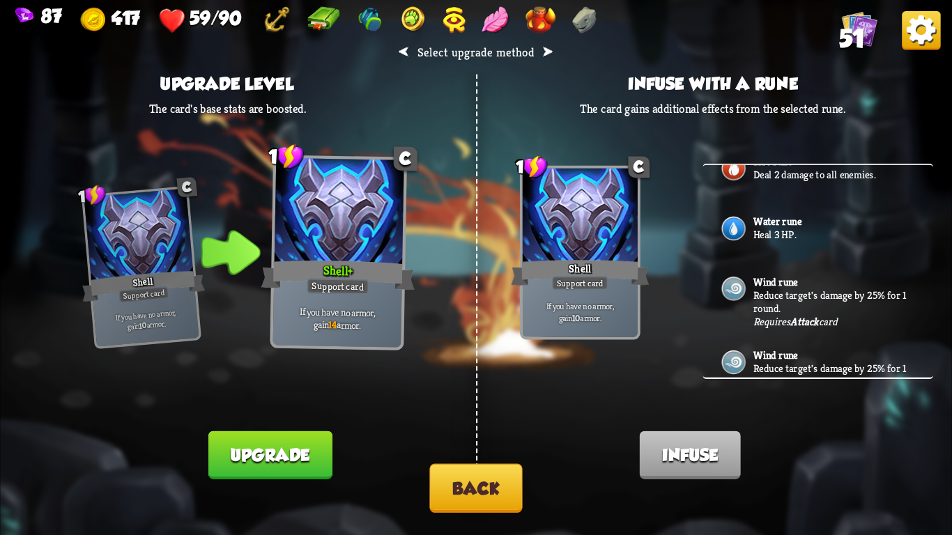
scroll to position [399, 0]
click at [745, 235] on img at bounding box center [733, 228] width 27 height 27
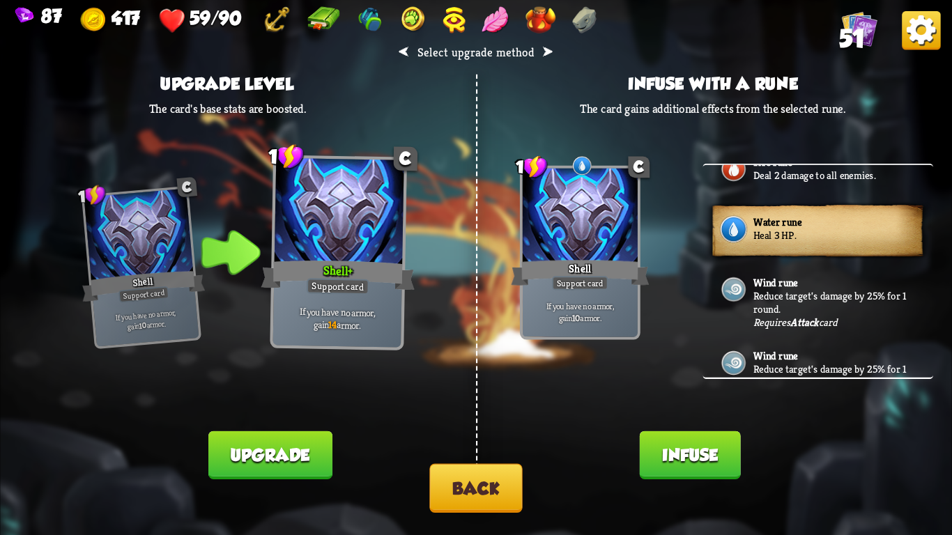
click at [694, 462] on button "Infuse" at bounding box center [690, 456] width 101 height 48
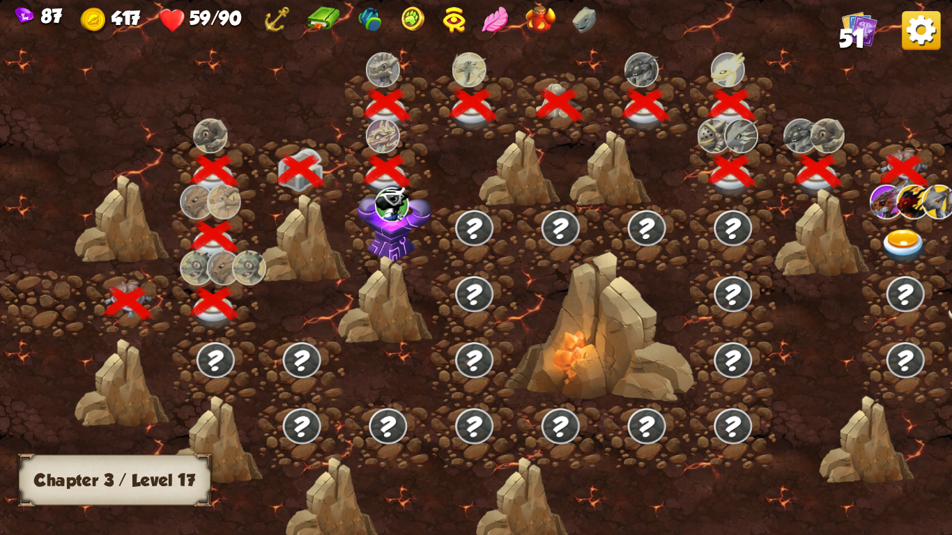
scroll to position [0, 212]
